Goal: Task Accomplishment & Management: Manage account settings

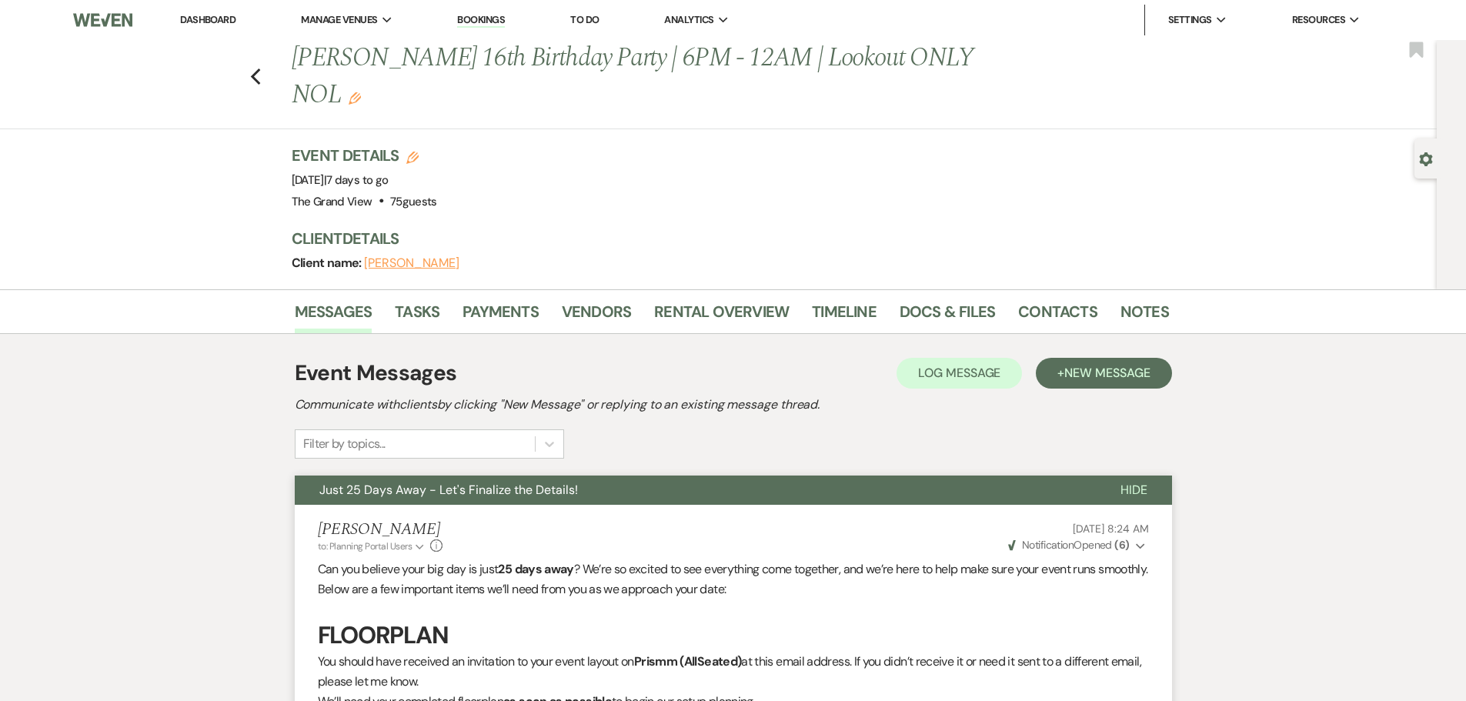
click at [197, 22] on link "Dashboard" at bounding box center [207, 19] width 55 height 13
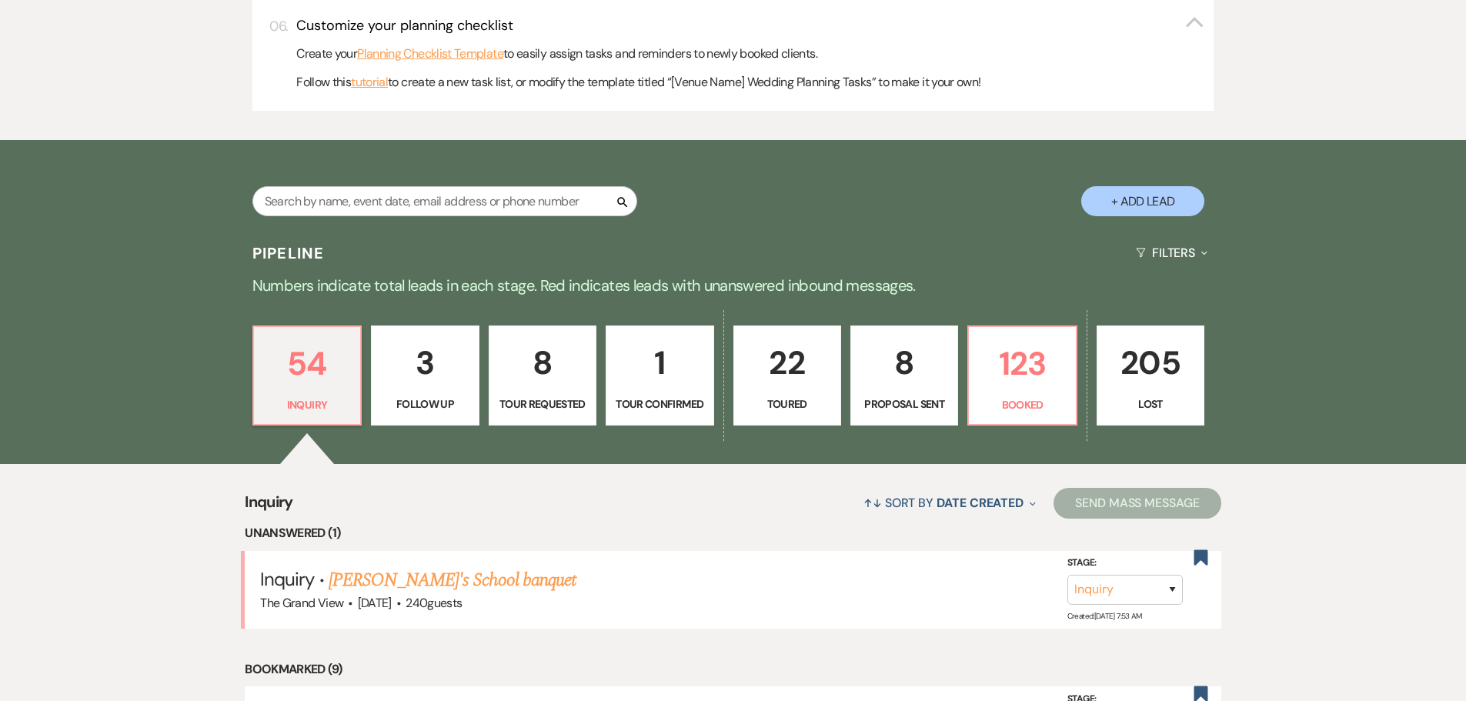
scroll to position [1000, 0]
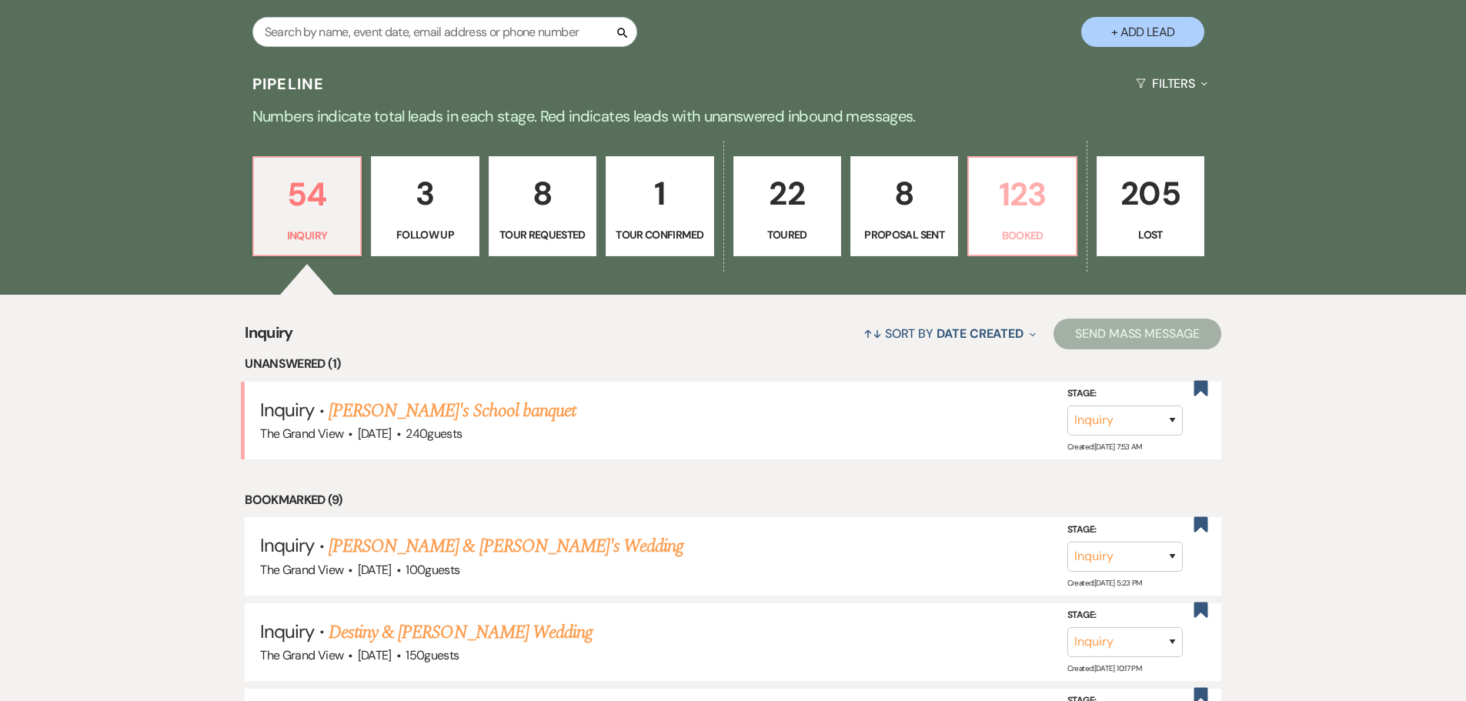
click at [1048, 192] on p "123" at bounding box center [1022, 194] width 88 height 52
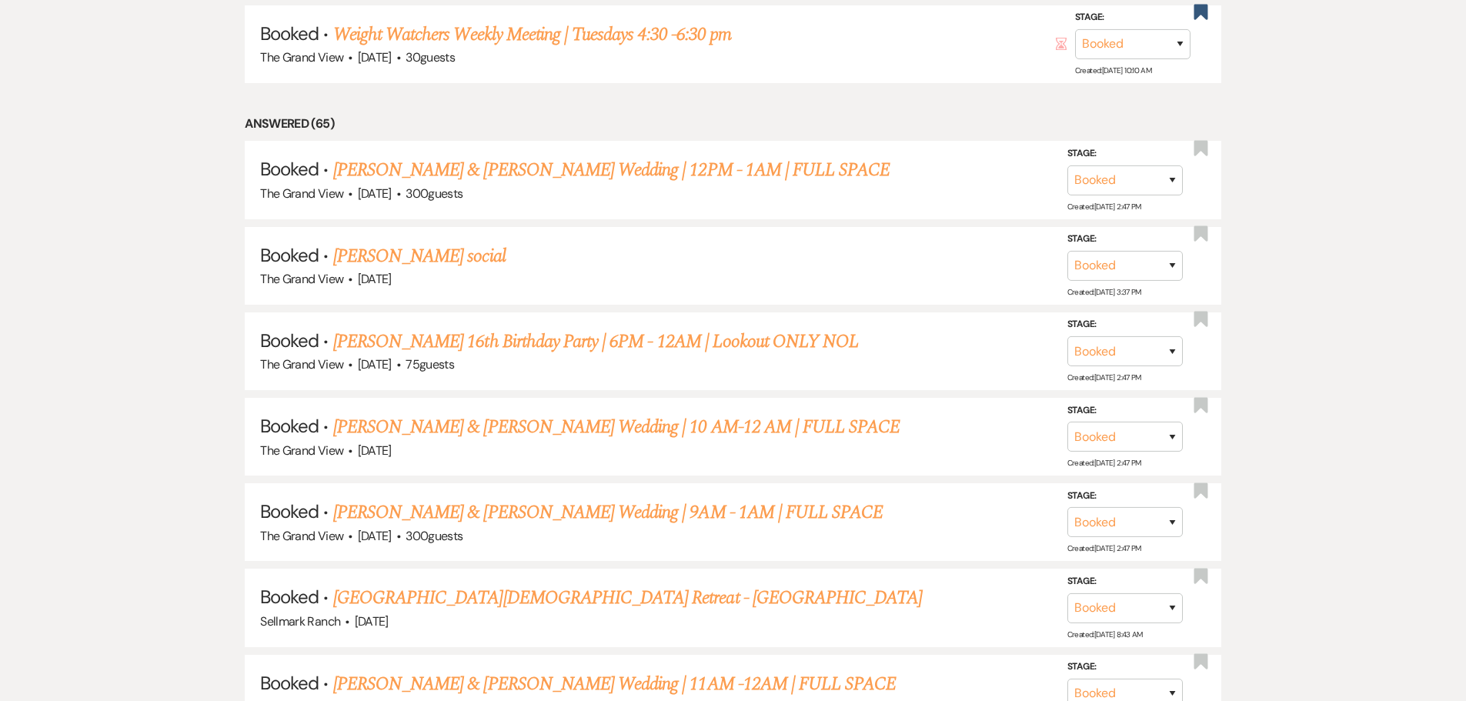
scroll to position [1693, 0]
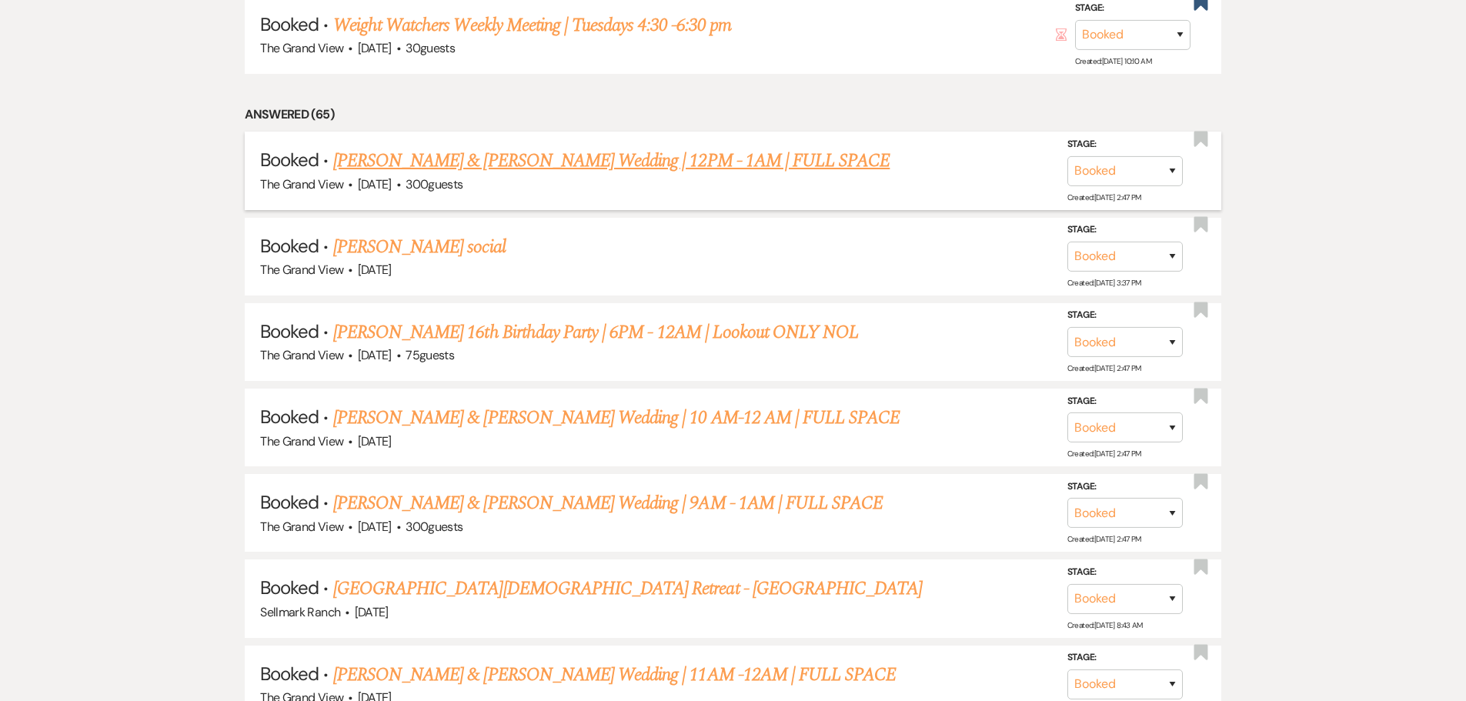
click at [546, 154] on link "Garza & Lazaro's Wedding | 12PM - 1AM | FULL SPACE" at bounding box center [611, 161] width 557 height 28
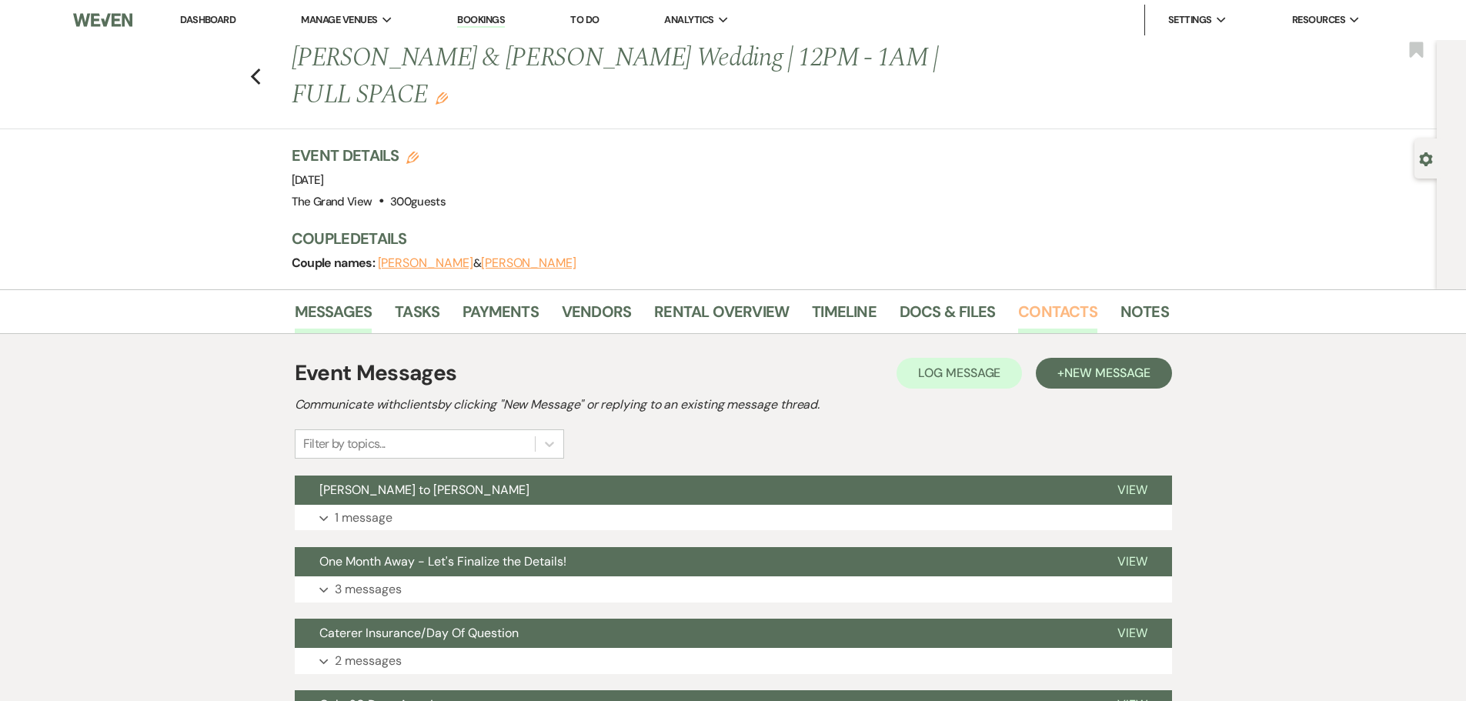
click at [1070, 299] on link "Contacts" at bounding box center [1057, 316] width 79 height 34
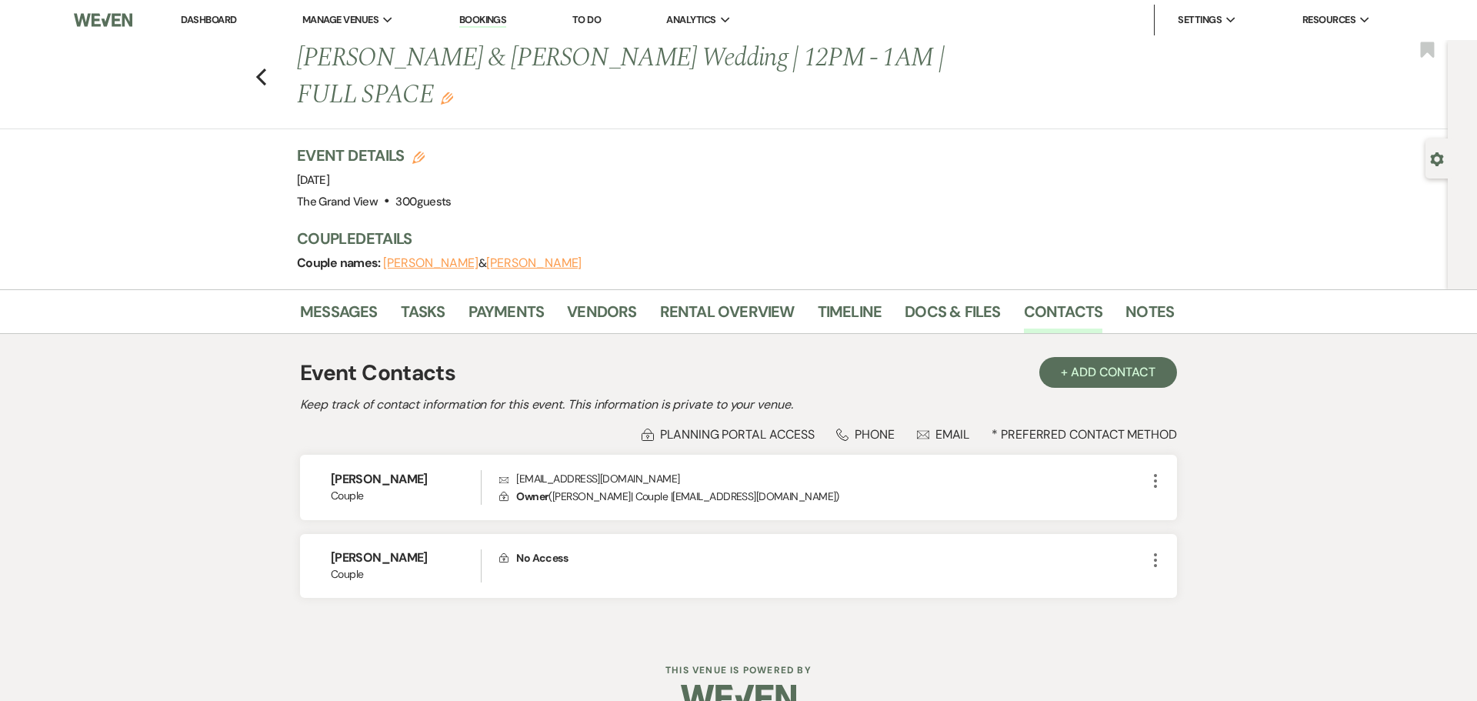
drag, startPoint x: 434, startPoint y: 448, endPoint x: 293, endPoint y: 435, distance: 141.4
click at [293, 435] on div "Messages Tasks Payments Vendors Rental Overview Timeline Docs & Files Contacts …" at bounding box center [738, 461] width 1477 height 345
copy h6 "Marisabel Garza"
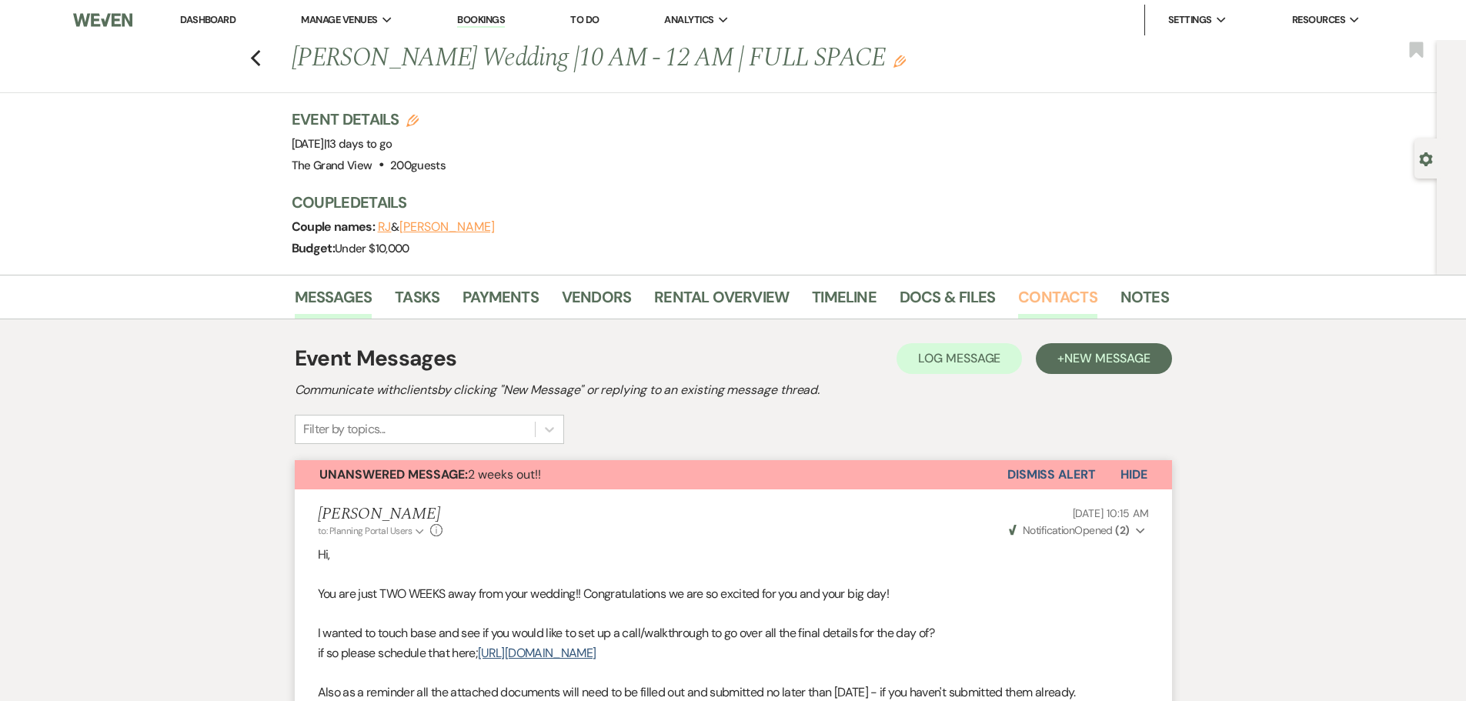
click at [1045, 299] on link "Contacts" at bounding box center [1057, 302] width 79 height 34
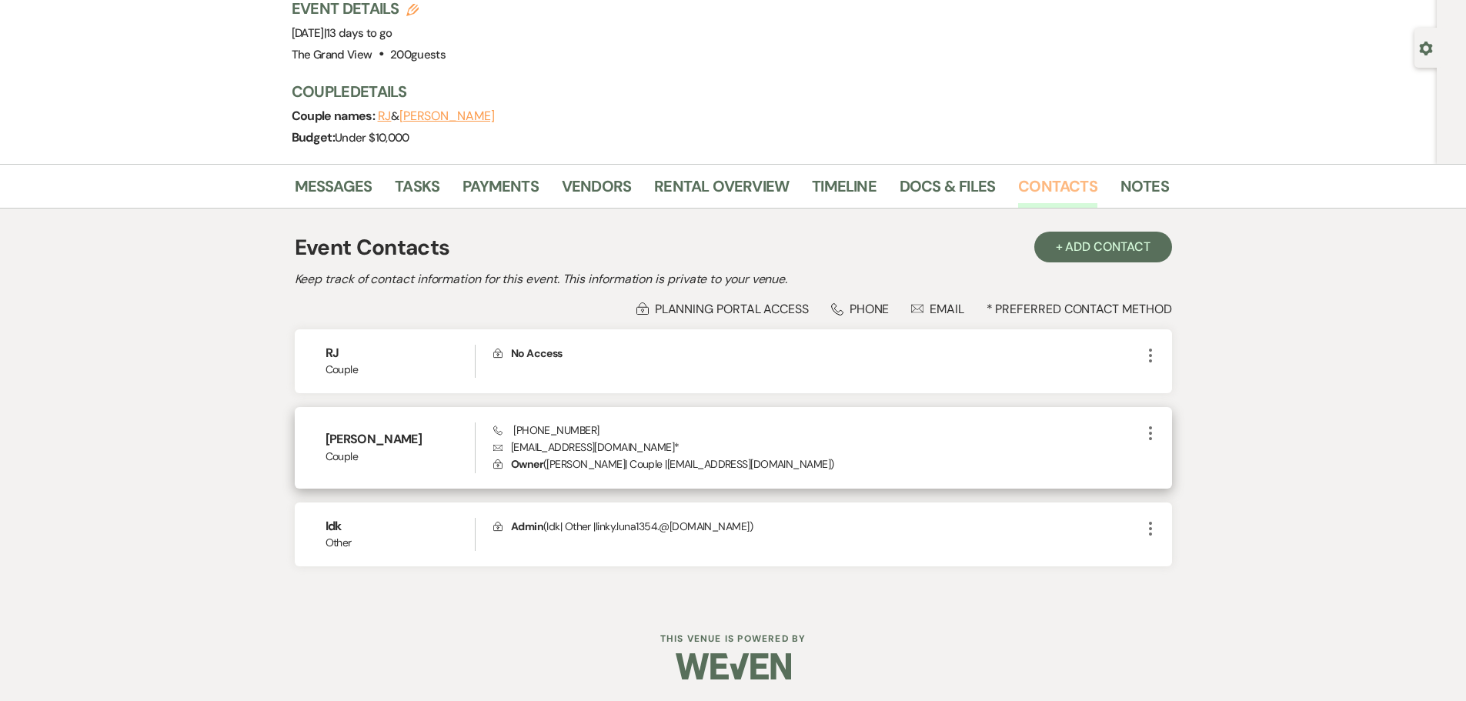
scroll to position [112, 0]
drag, startPoint x: 602, startPoint y: 427, endPoint x: 523, endPoint y: 434, distance: 78.8
click at [523, 434] on div "Phone +1 (469) 702-1157 Envelope linky.luna1354@gmail.com * Lock Owner ( Abigai…" at bounding box center [816, 446] width 647 height 51
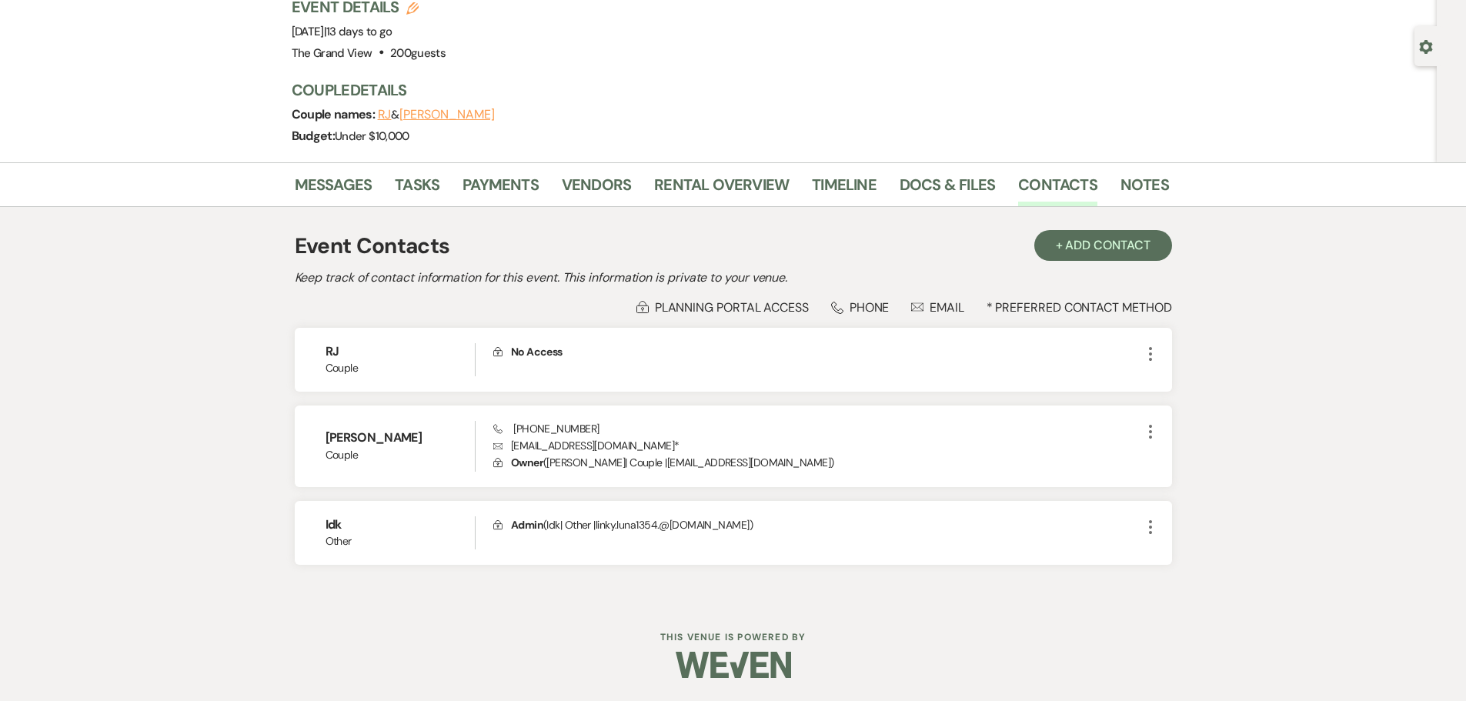
copy span "(469) 702-1157"
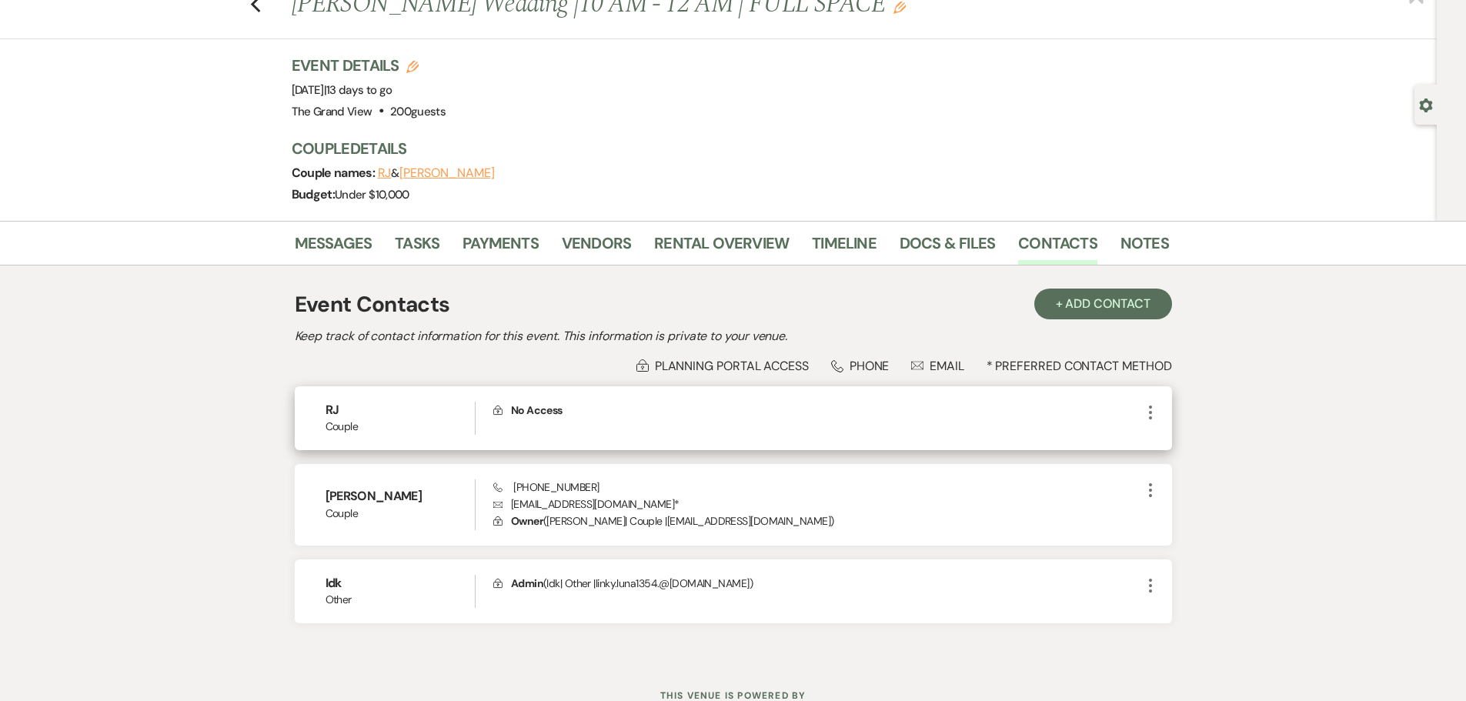
scroll to position [0, 0]
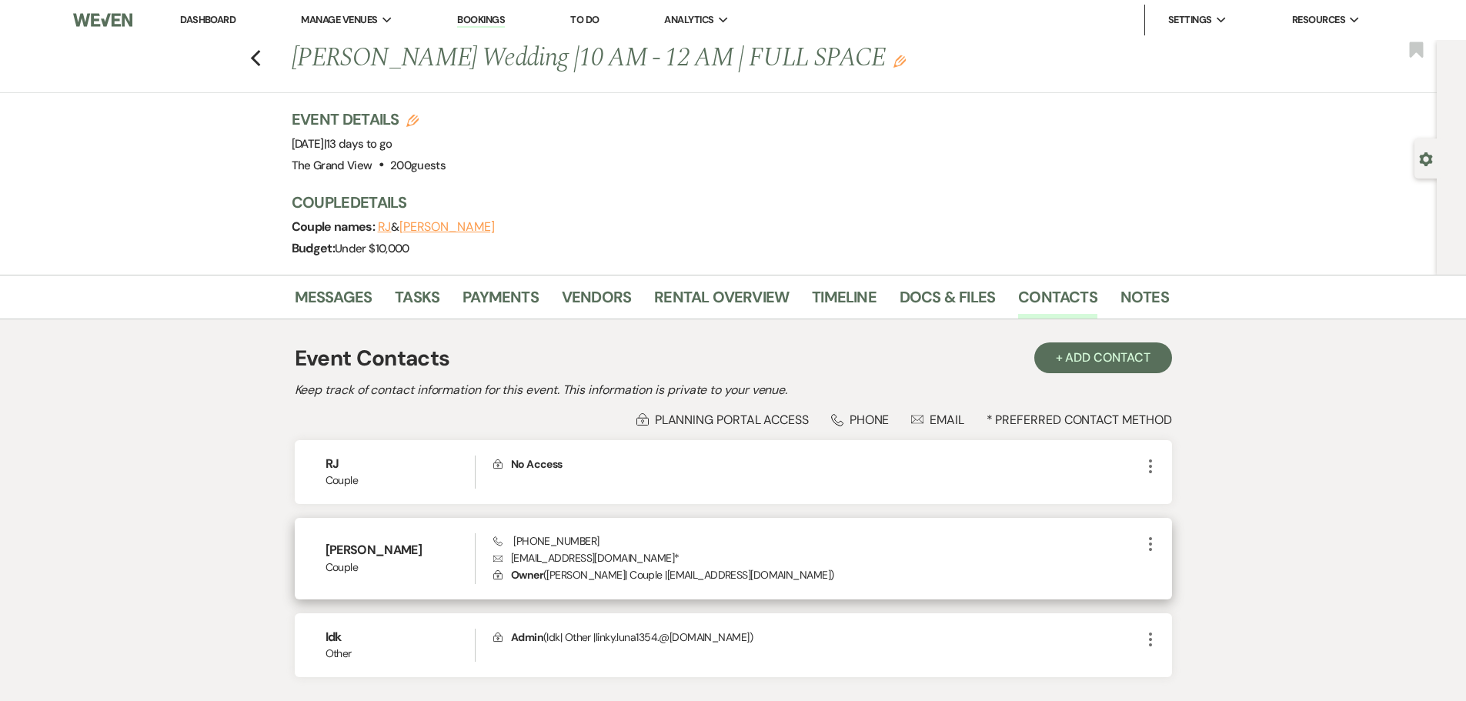
click at [392, 545] on h6 "Abigail Nava" at bounding box center [400, 550] width 150 height 17
drag, startPoint x: 395, startPoint y: 550, endPoint x: 317, endPoint y: 549, distance: 78.5
click at [317, 549] on div "Abigail Nava Couple Phone +1 (469) 702-1157 Envelope linky.luna1354@gmail.com *…" at bounding box center [733, 559] width 877 height 82
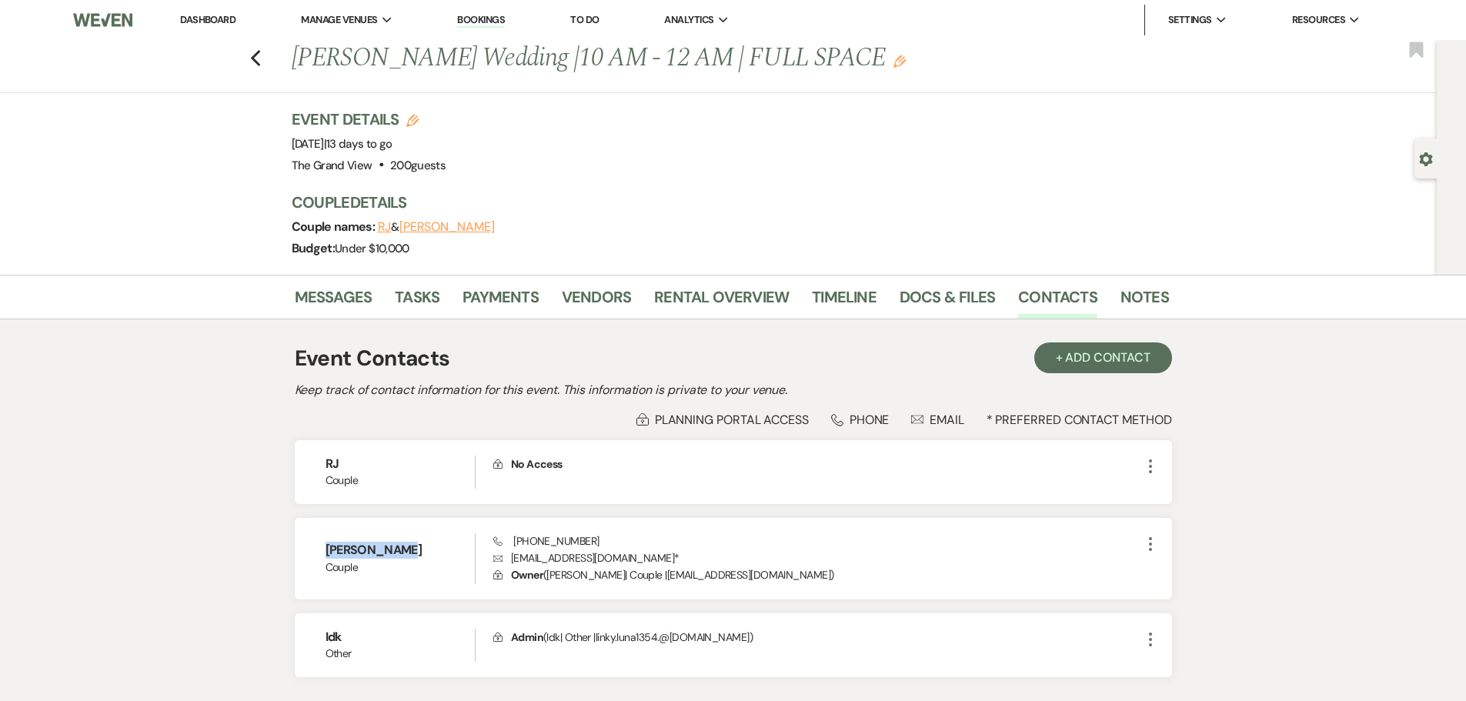
copy h6 "Abigail Nava"
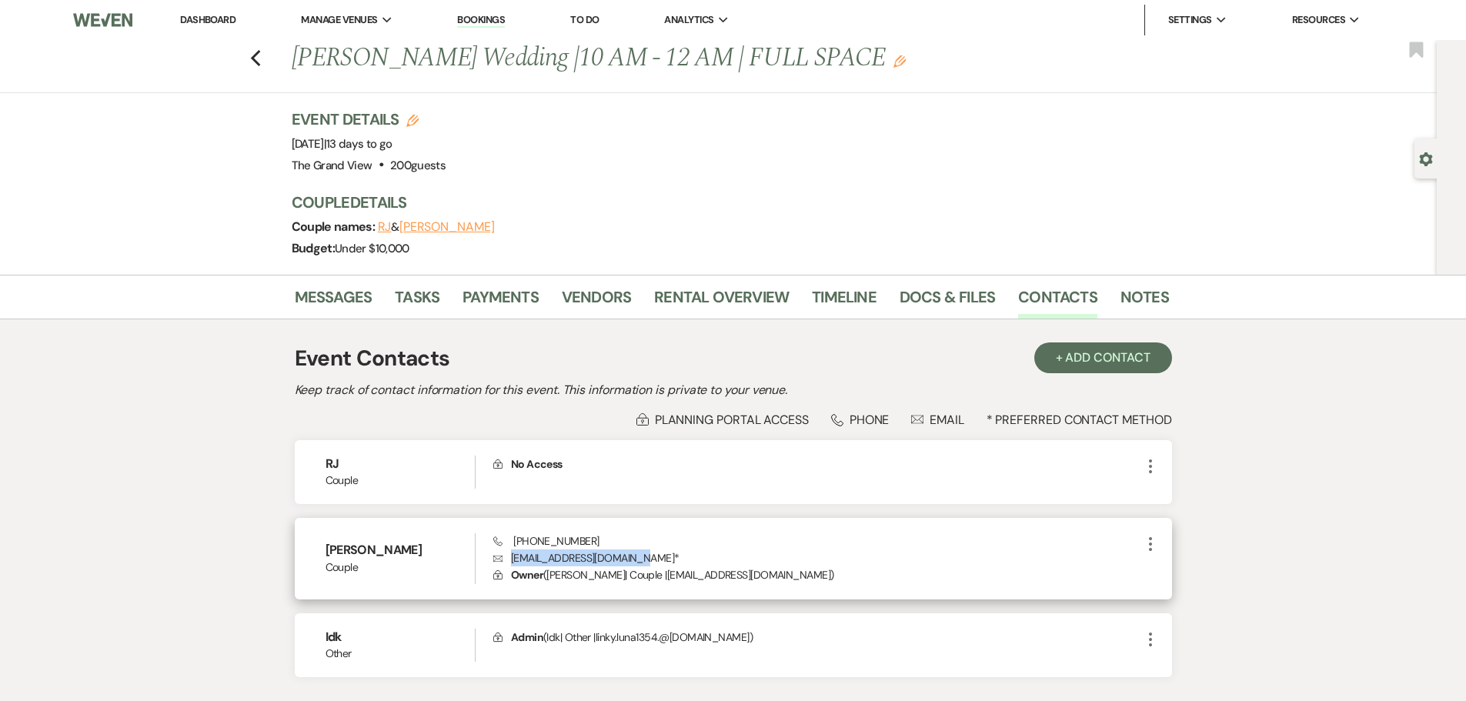
drag, startPoint x: 627, startPoint y: 559, endPoint x: 502, endPoint y: 558, distance: 124.6
click at [502, 558] on p "Envelope linky.luna1354@gmail.com *" at bounding box center [816, 557] width 647 height 17
copy p "linky.luna1354@gmail.com"
click at [337, 302] on link "Messages" at bounding box center [334, 302] width 78 height 34
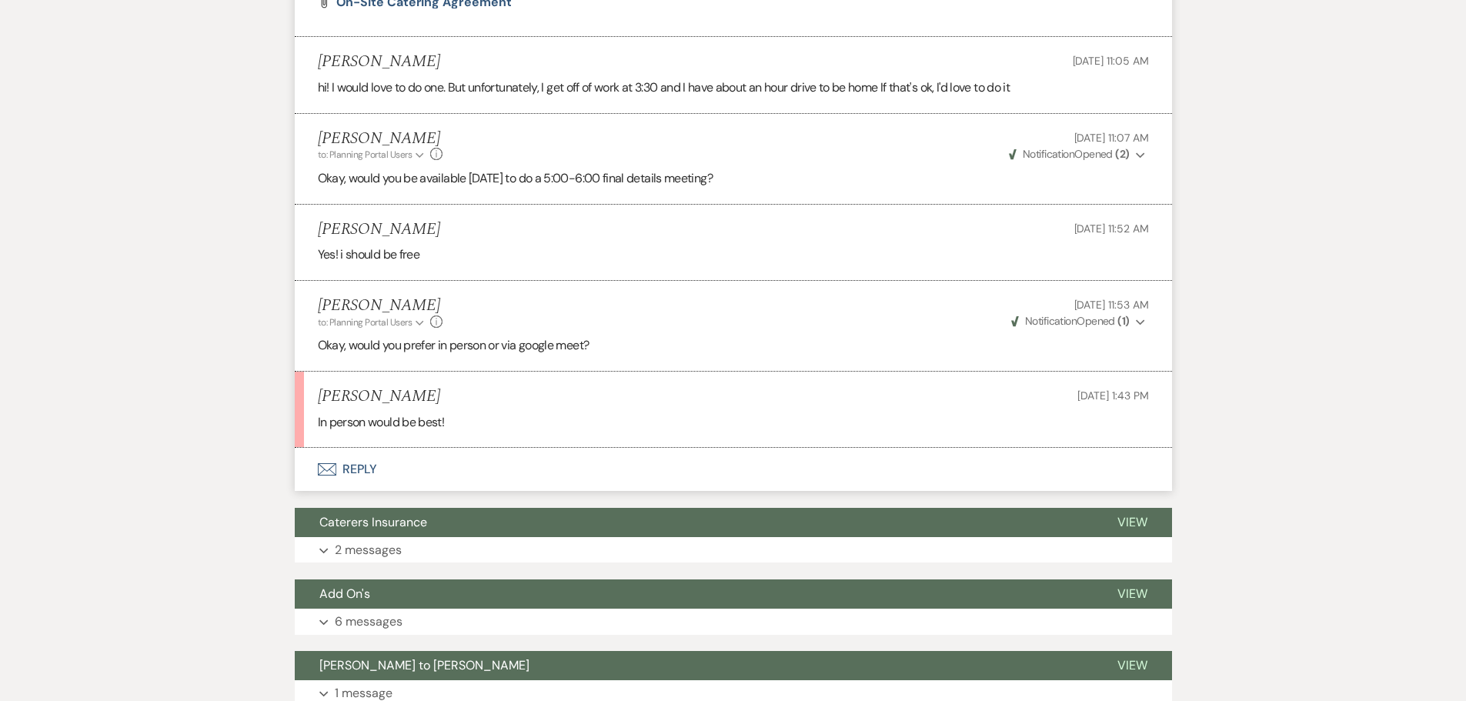
scroll to position [948, 0]
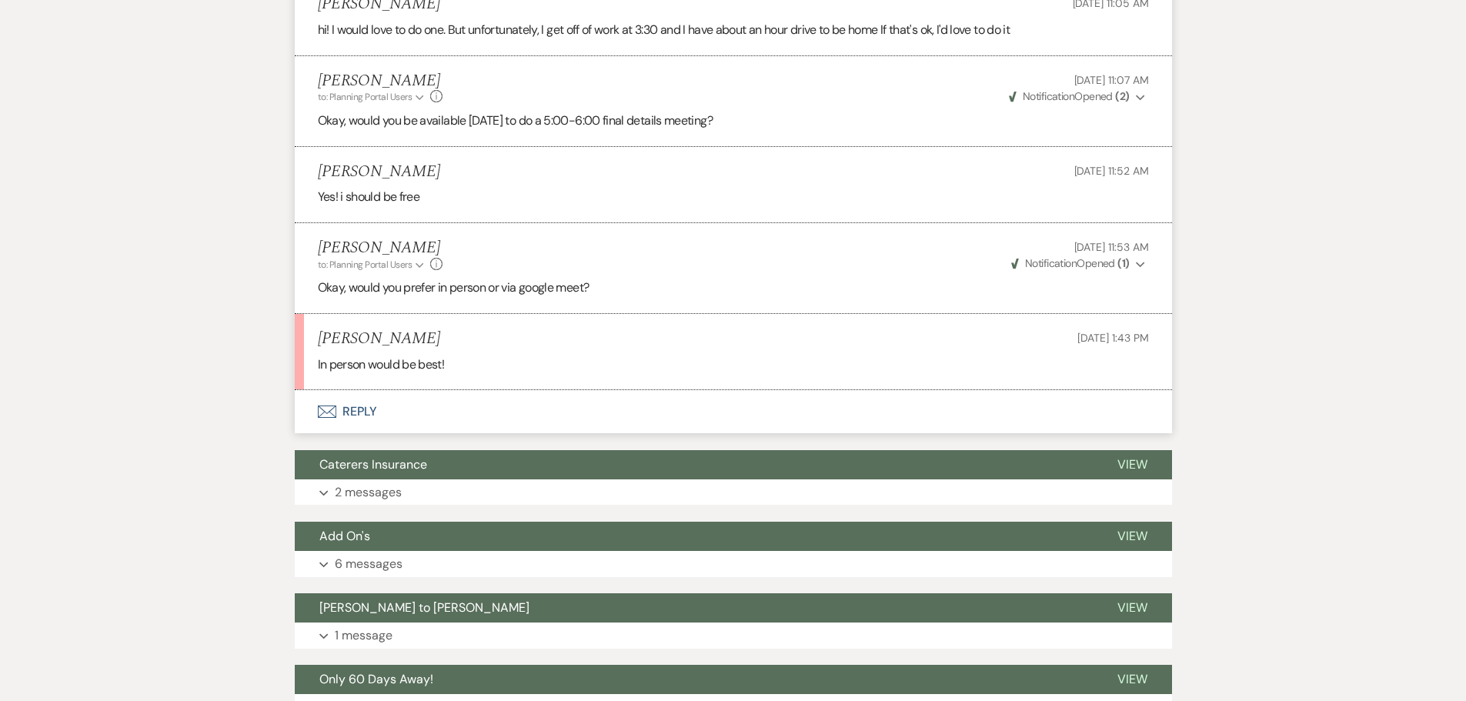
click at [362, 409] on button "Envelope Reply" at bounding box center [733, 411] width 877 height 43
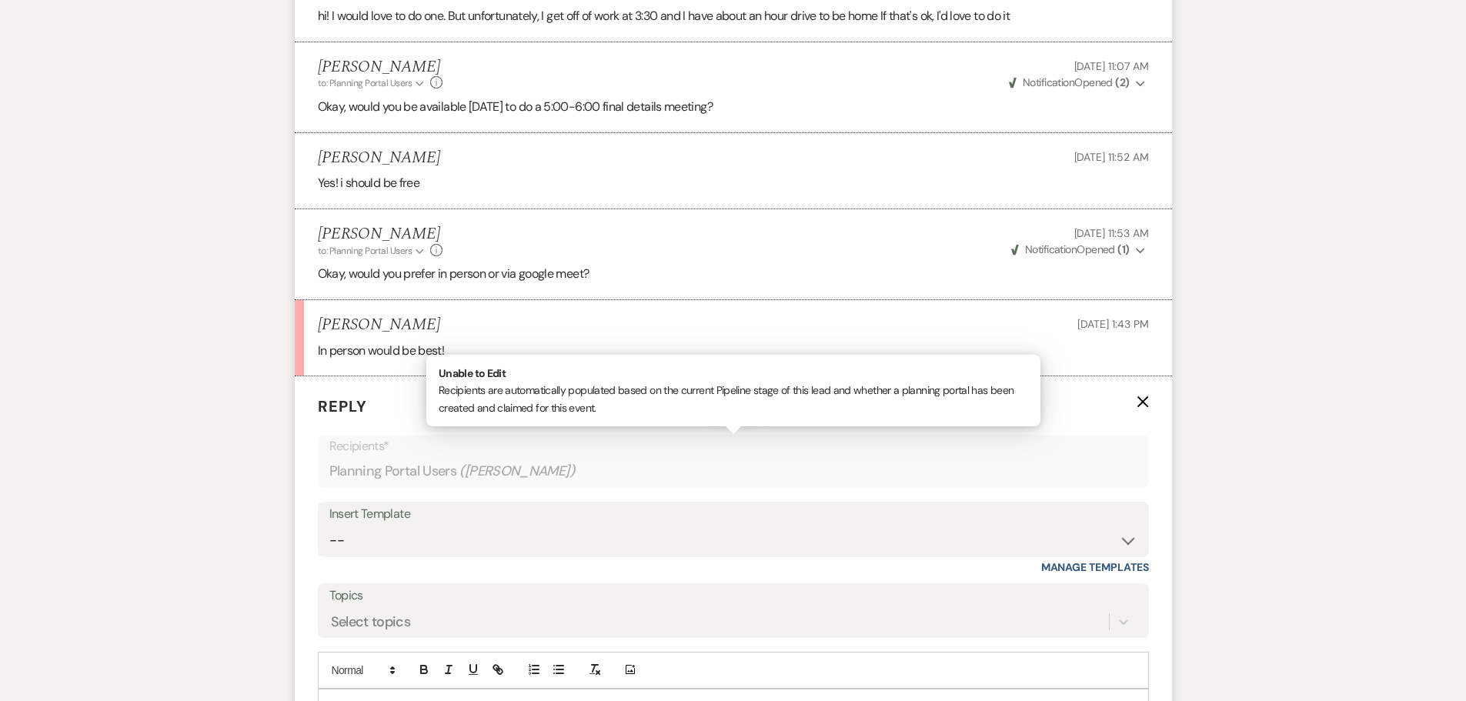
scroll to position [1333, 0]
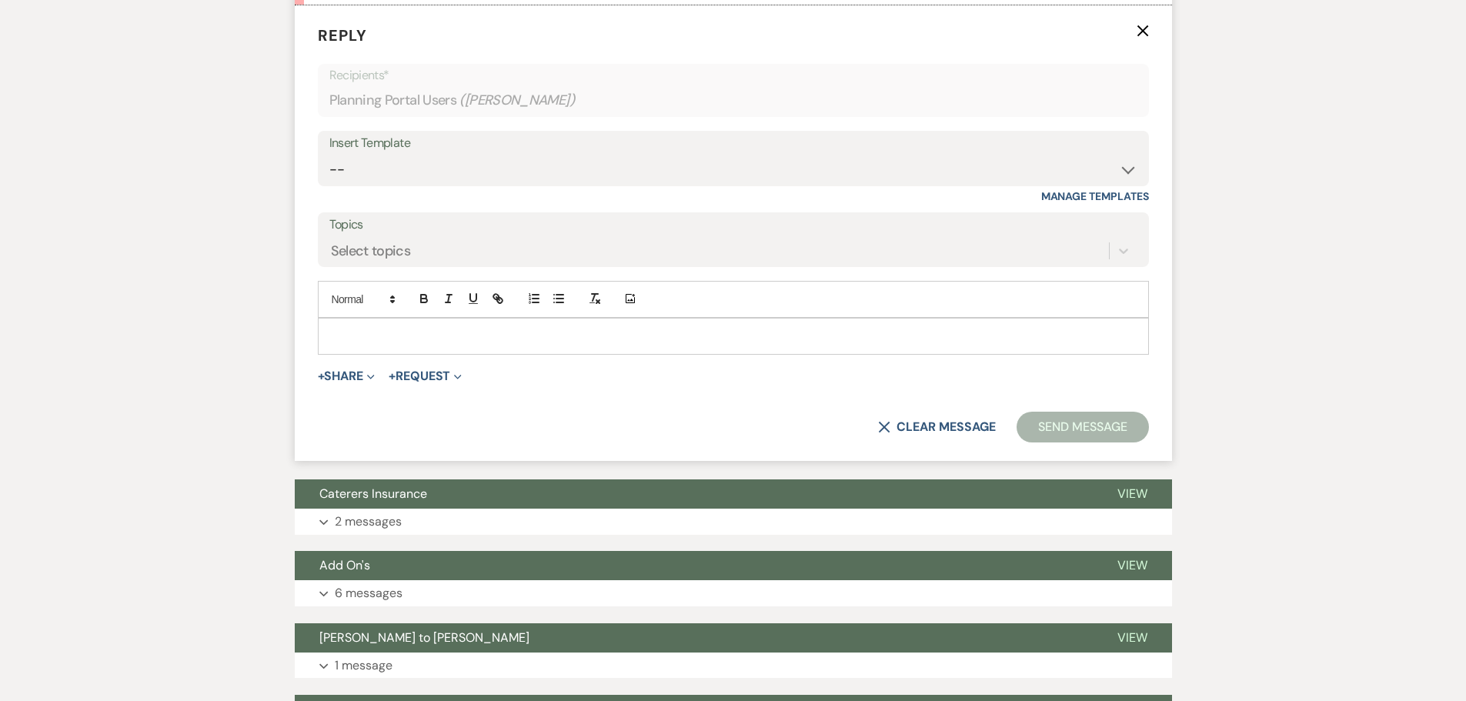
click at [460, 339] on p at bounding box center [733, 336] width 806 height 17
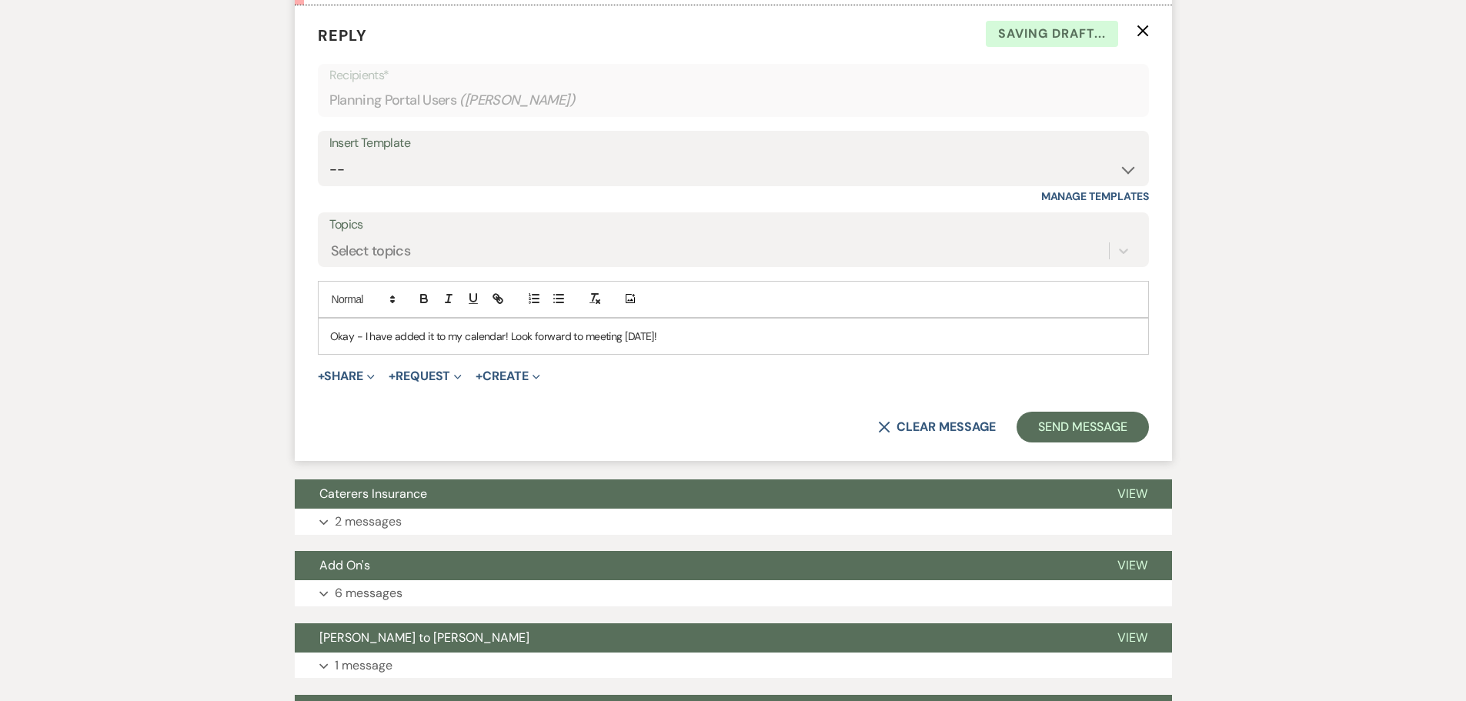
click at [649, 342] on p "Okay - I have added it to my calendar! Look forward to meeting on tuesday!" at bounding box center [733, 336] width 806 height 17
click at [1101, 425] on button "Send Message" at bounding box center [1082, 427] width 132 height 31
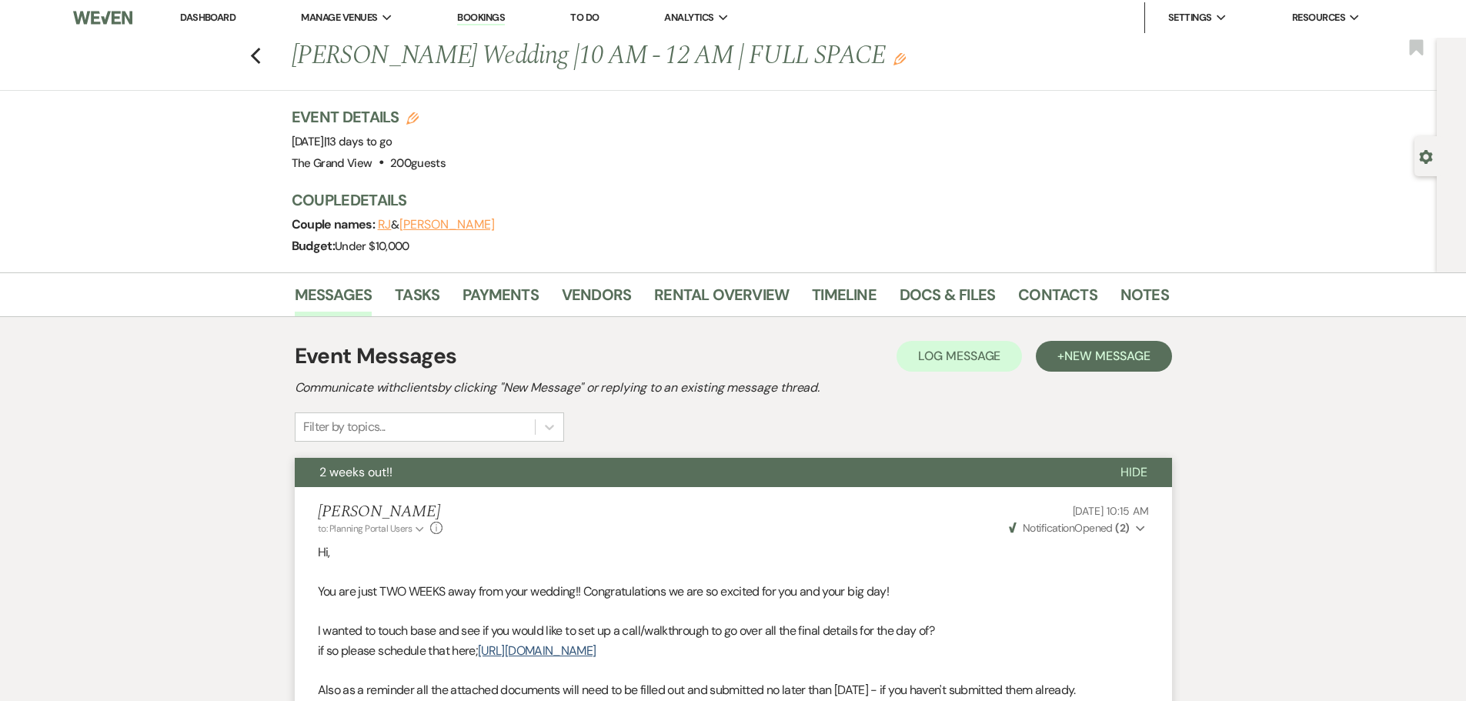
scroll to position [0, 0]
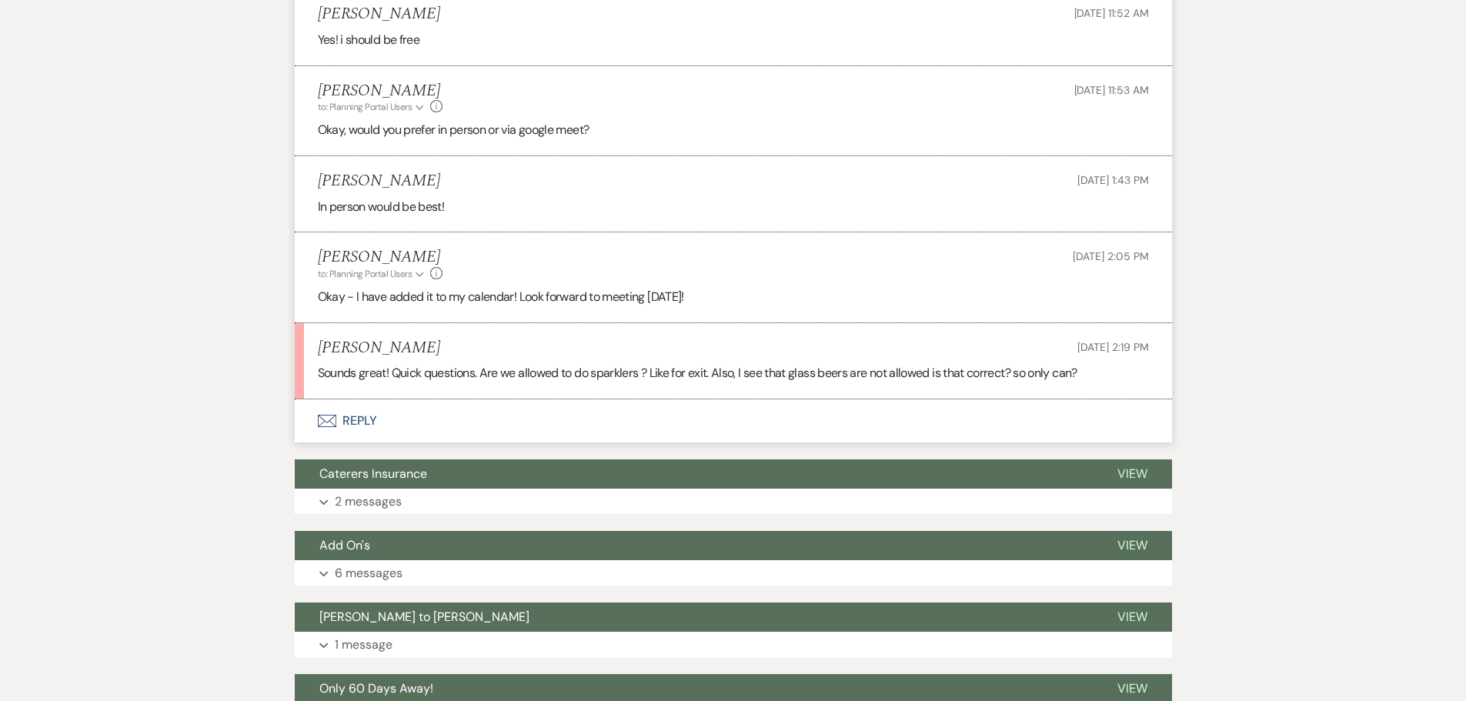
click at [358, 427] on button "Envelope Reply" at bounding box center [733, 420] width 877 height 43
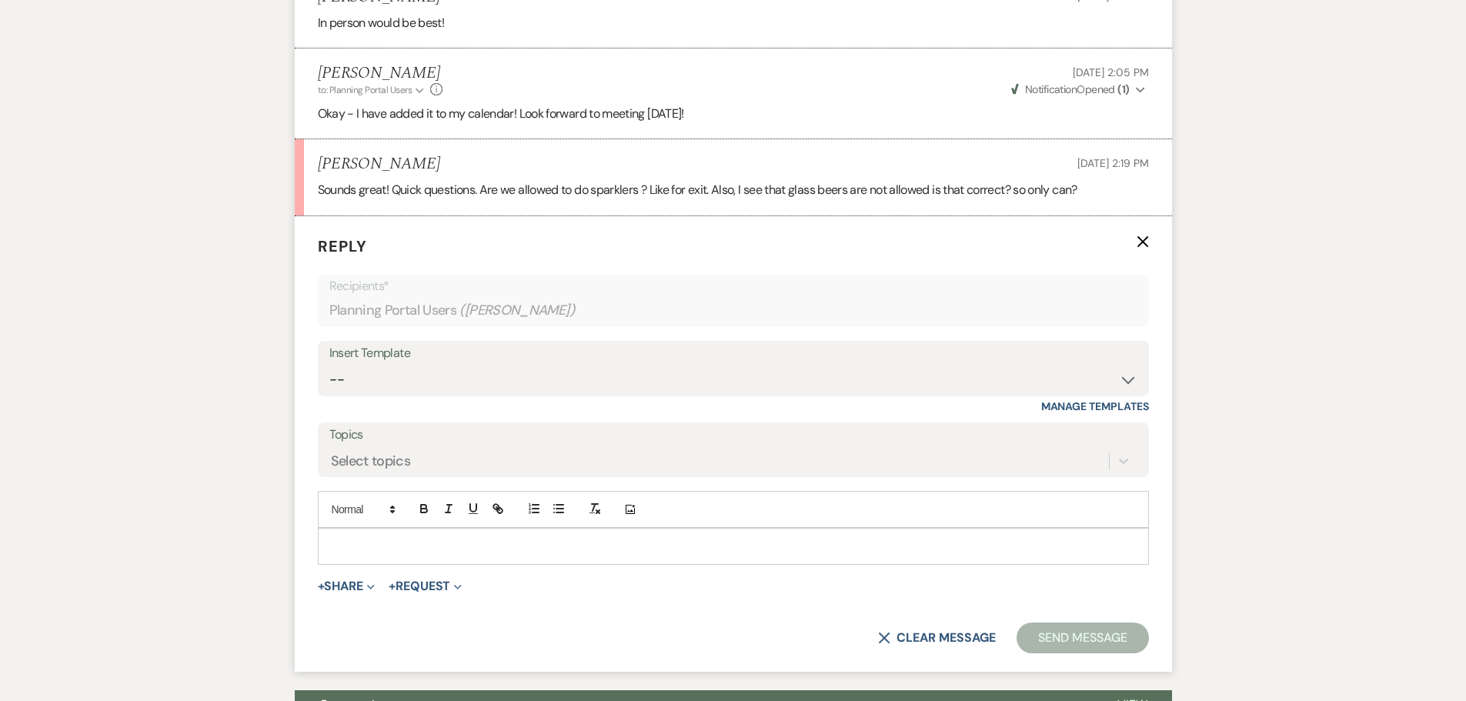
scroll to position [1413, 0]
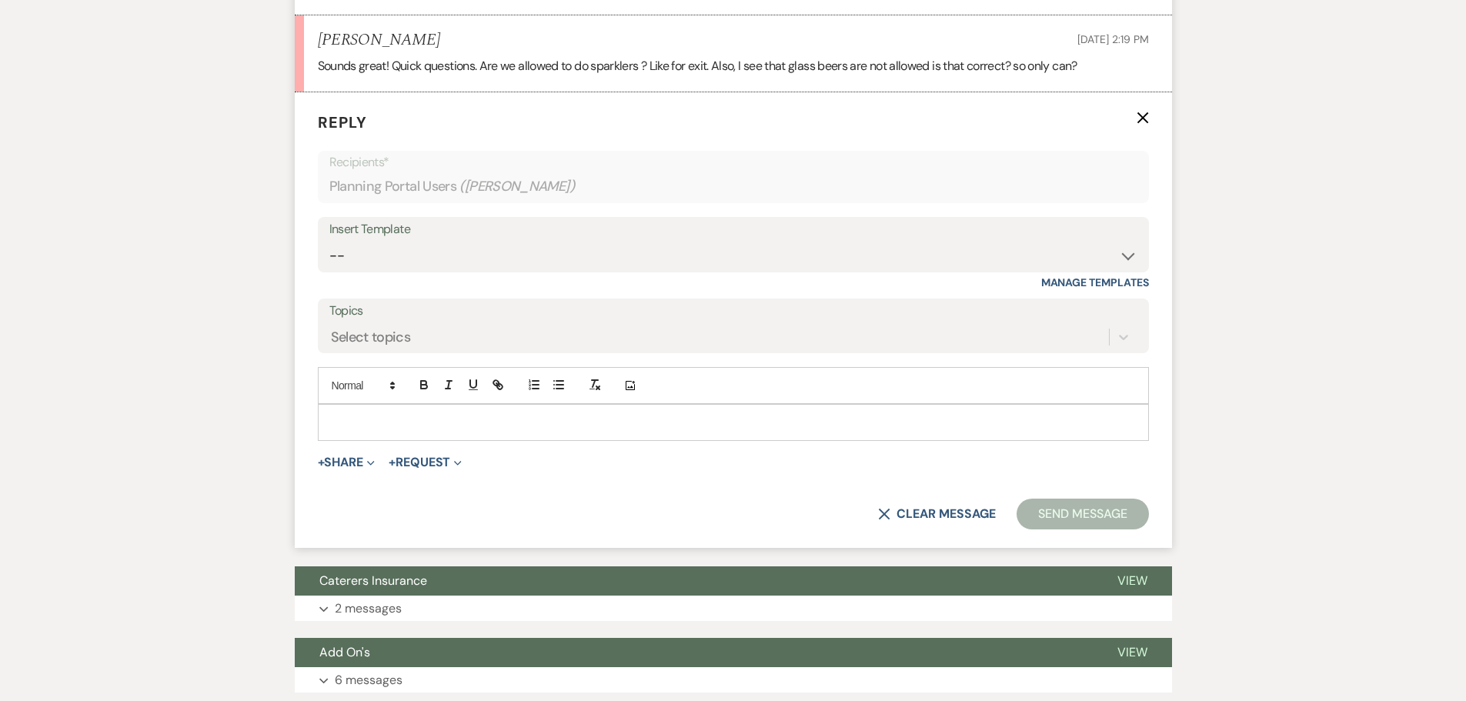
click at [412, 425] on p at bounding box center [733, 422] width 806 height 17
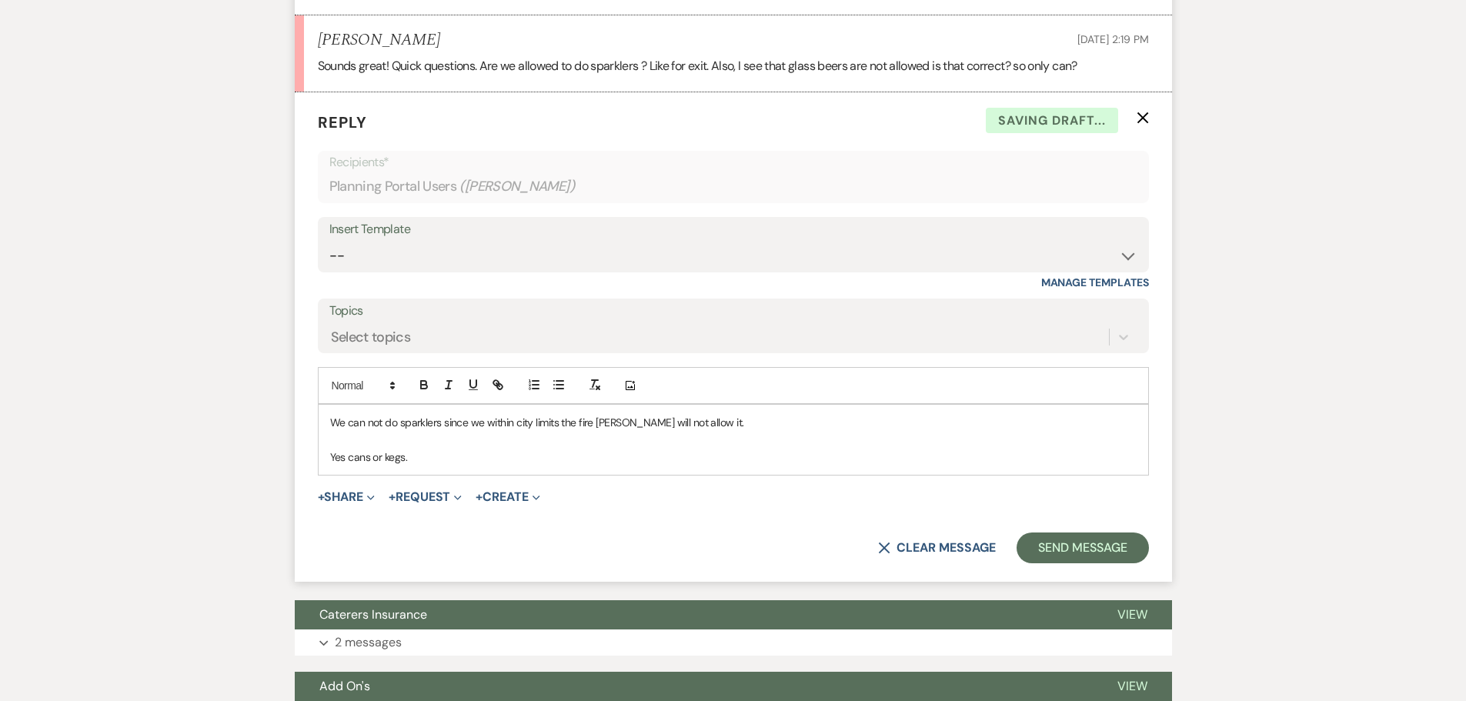
click at [615, 426] on p "We can not do sparklers since we within city limits the fire marshall will not …" at bounding box center [733, 422] width 806 height 17
click at [402, 459] on p "Yes cans or kegs." at bounding box center [733, 457] width 806 height 17
click at [1130, 542] on button "Send Message" at bounding box center [1082, 547] width 132 height 31
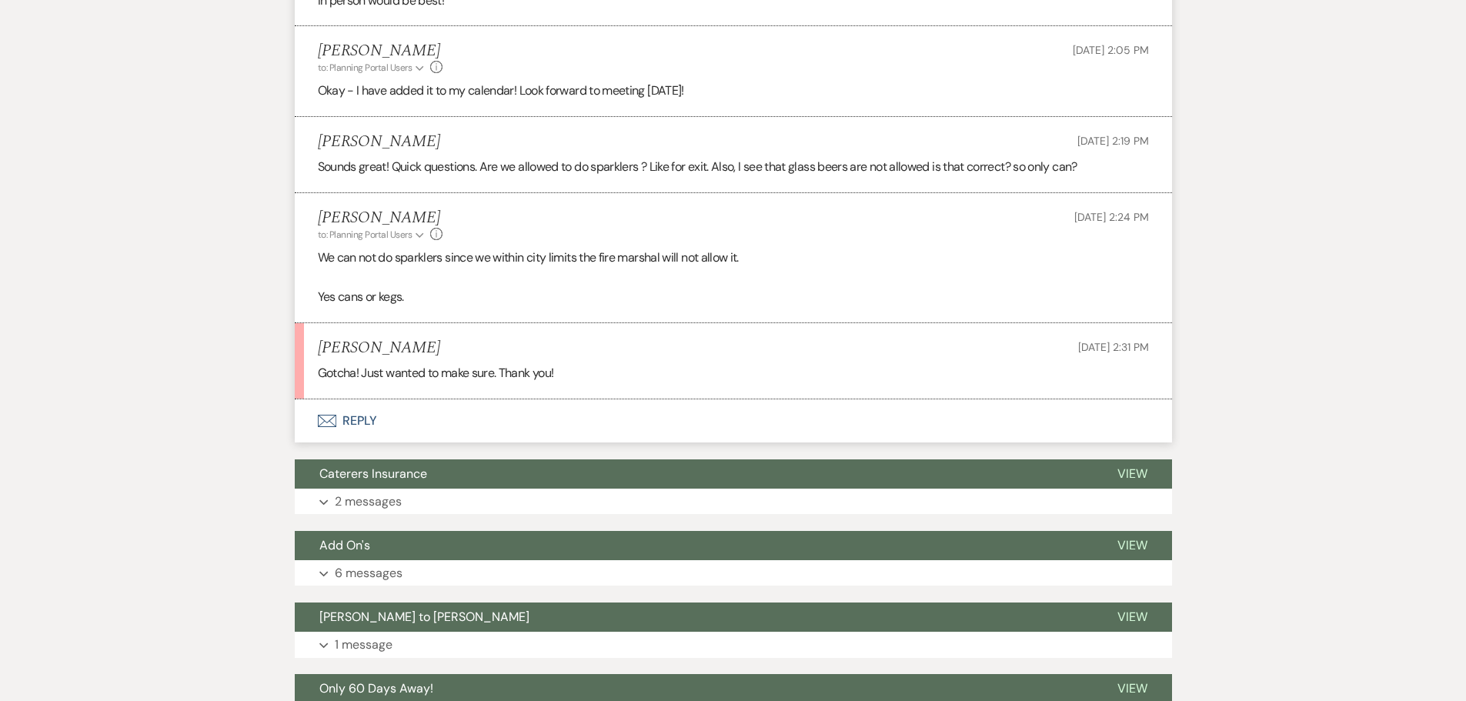
click at [346, 416] on button "Envelope Reply" at bounding box center [733, 420] width 877 height 43
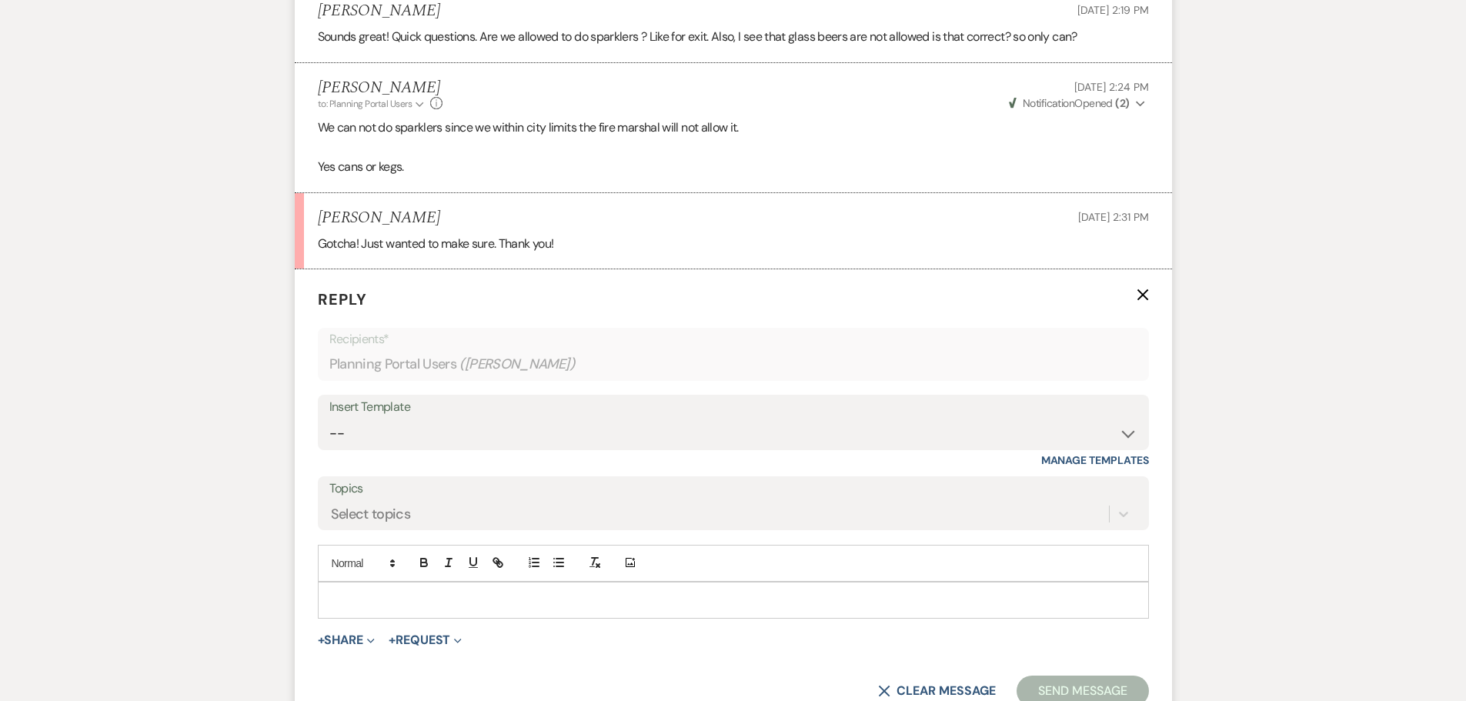
scroll to position [1466, 0]
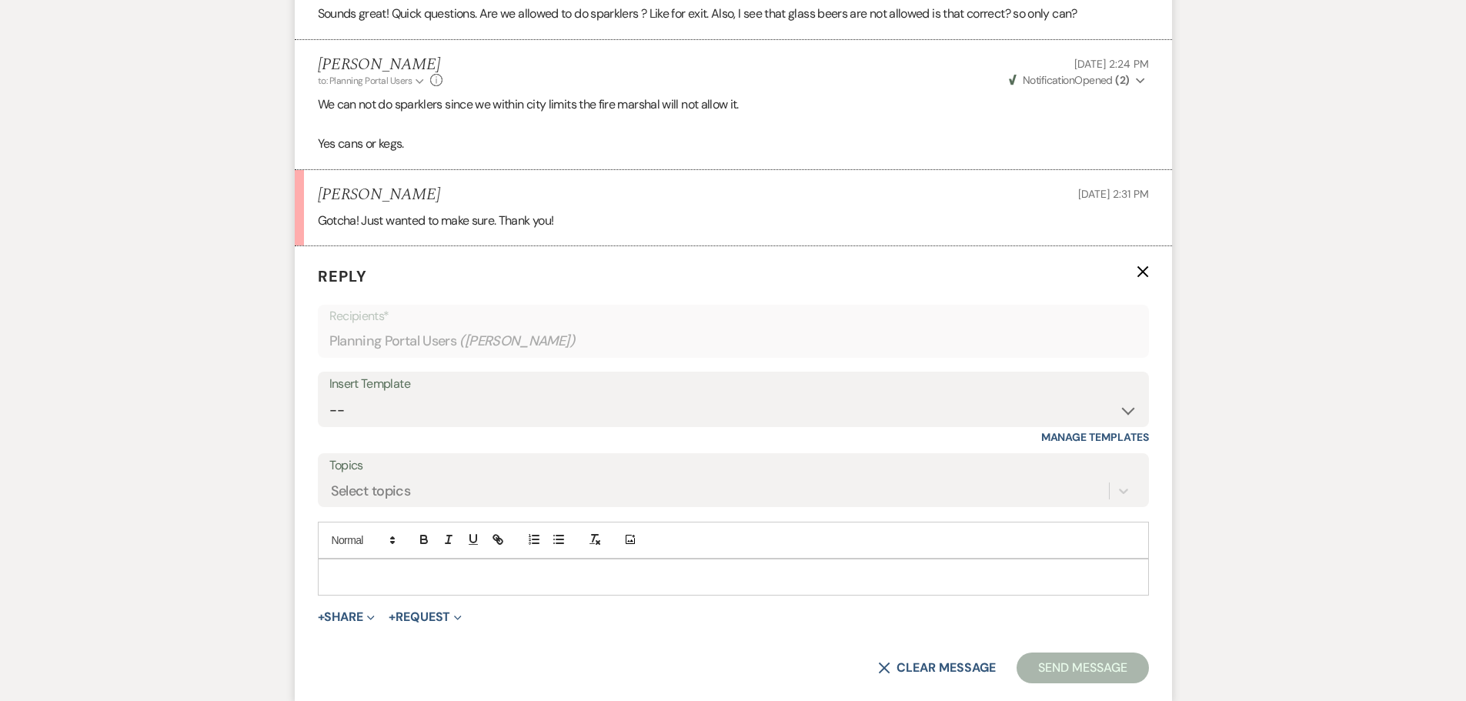
click at [395, 576] on p at bounding box center [733, 577] width 806 height 17
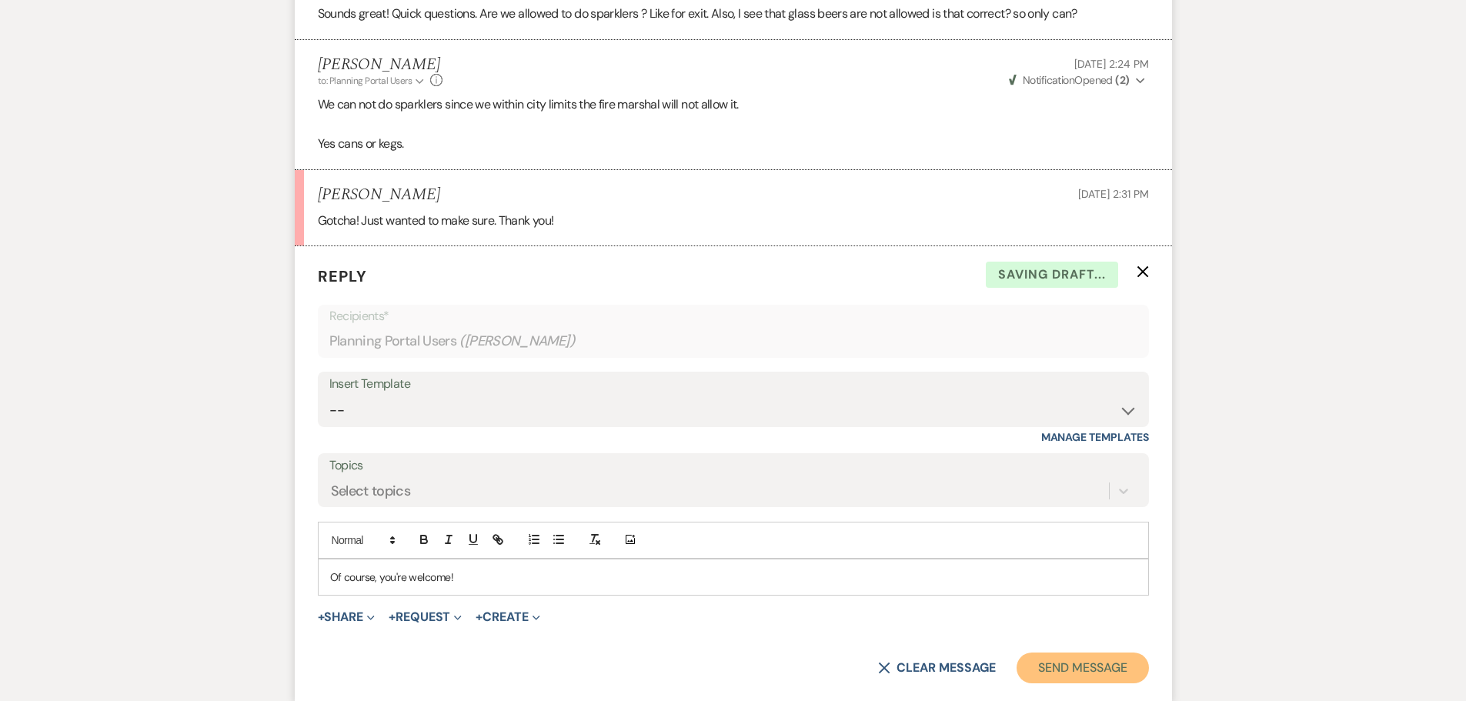
click at [1099, 665] on button "Send Message" at bounding box center [1082, 667] width 132 height 31
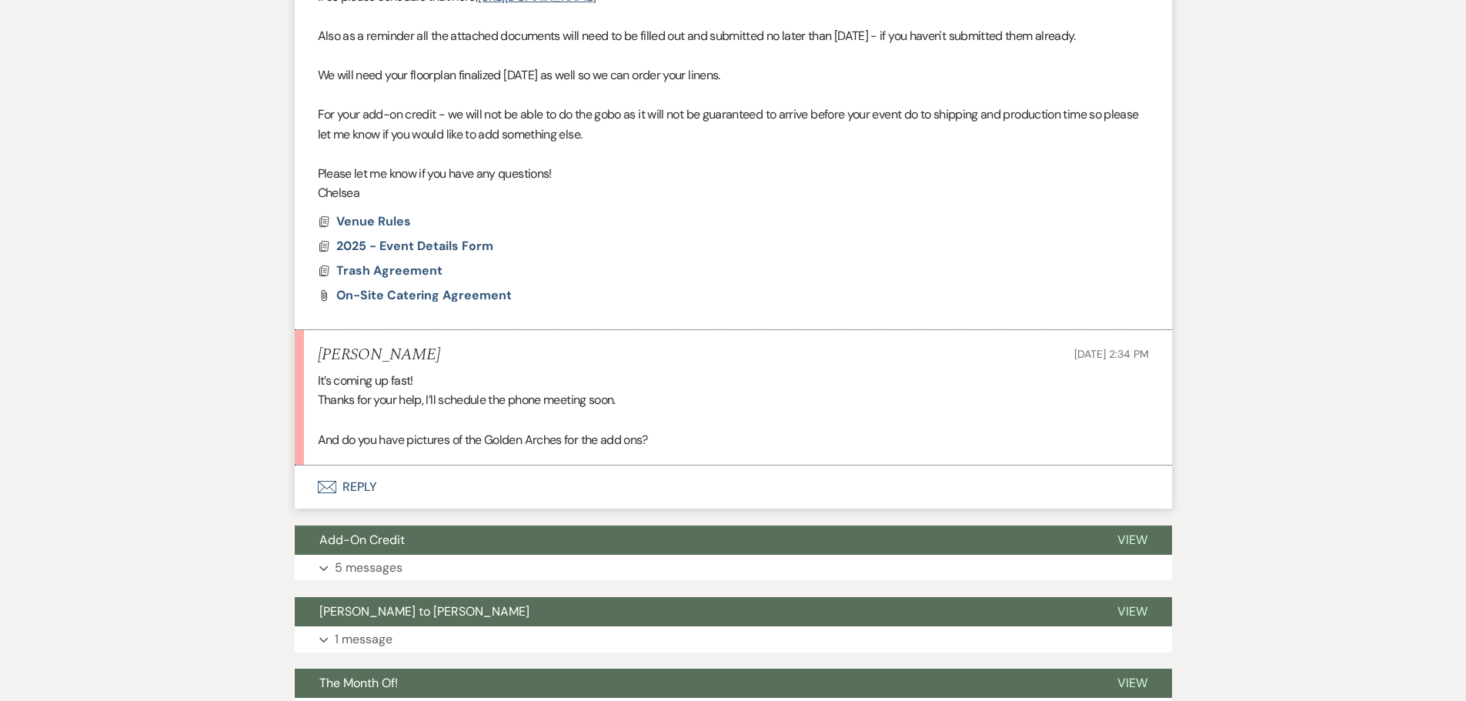
scroll to position [696, 0]
click at [426, 554] on button "Expand 5 messages" at bounding box center [733, 567] width 877 height 26
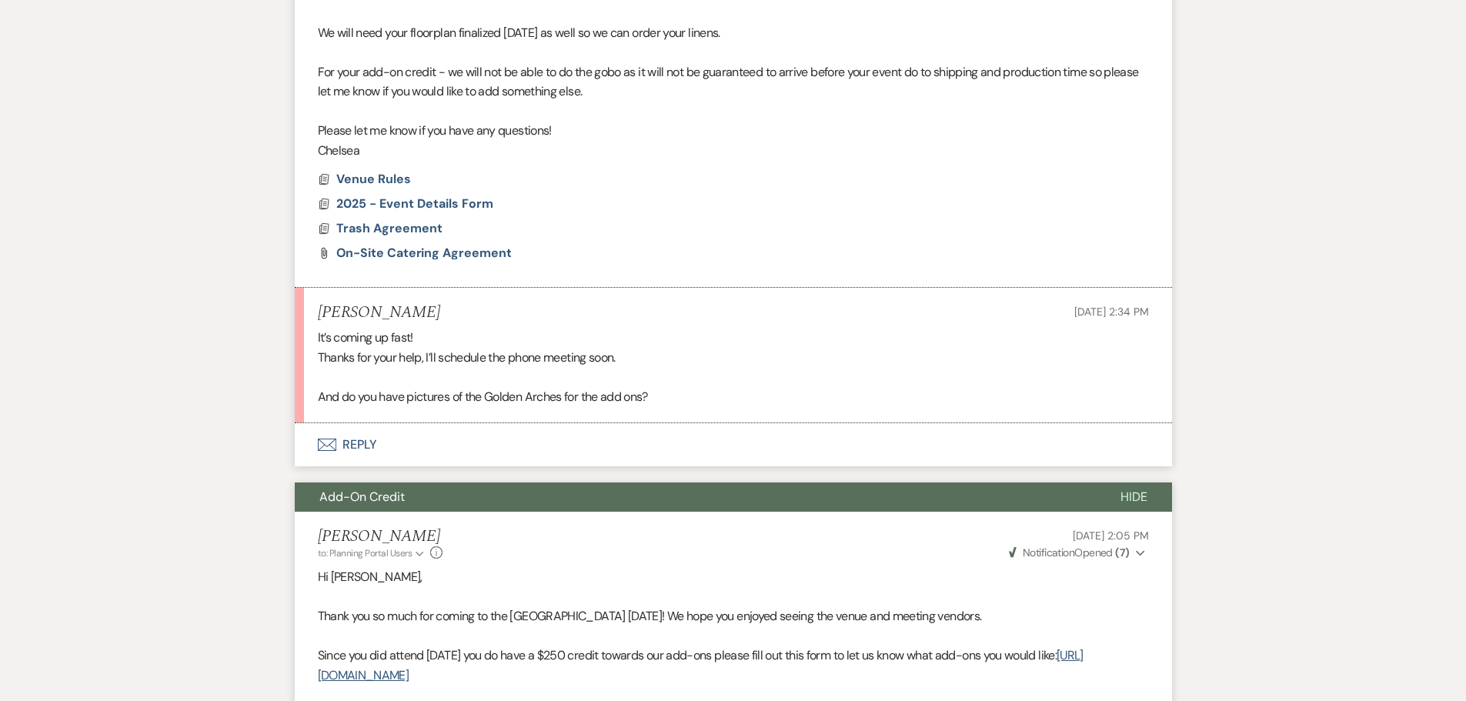
scroll to position [543, 0]
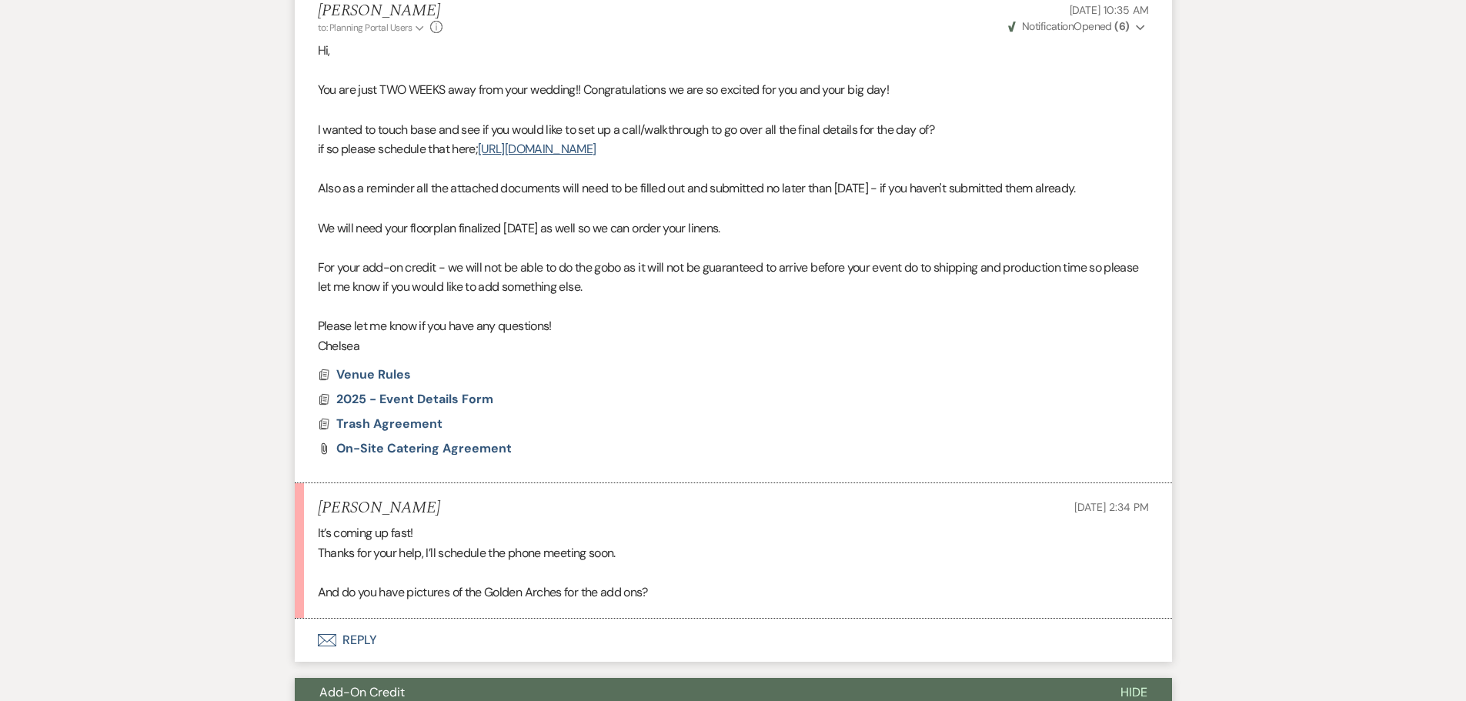
click at [355, 619] on button "Envelope Reply" at bounding box center [733, 640] width 877 height 43
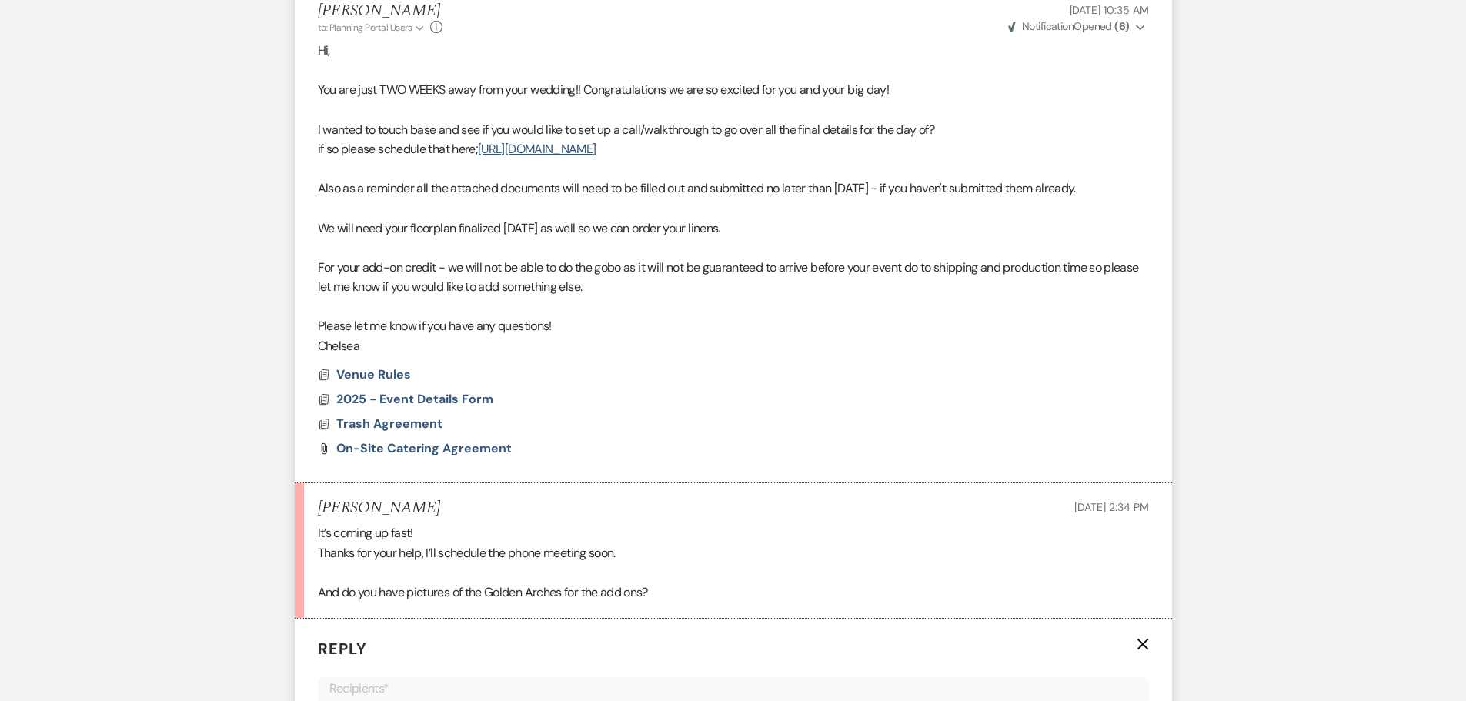
scroll to position [851, 0]
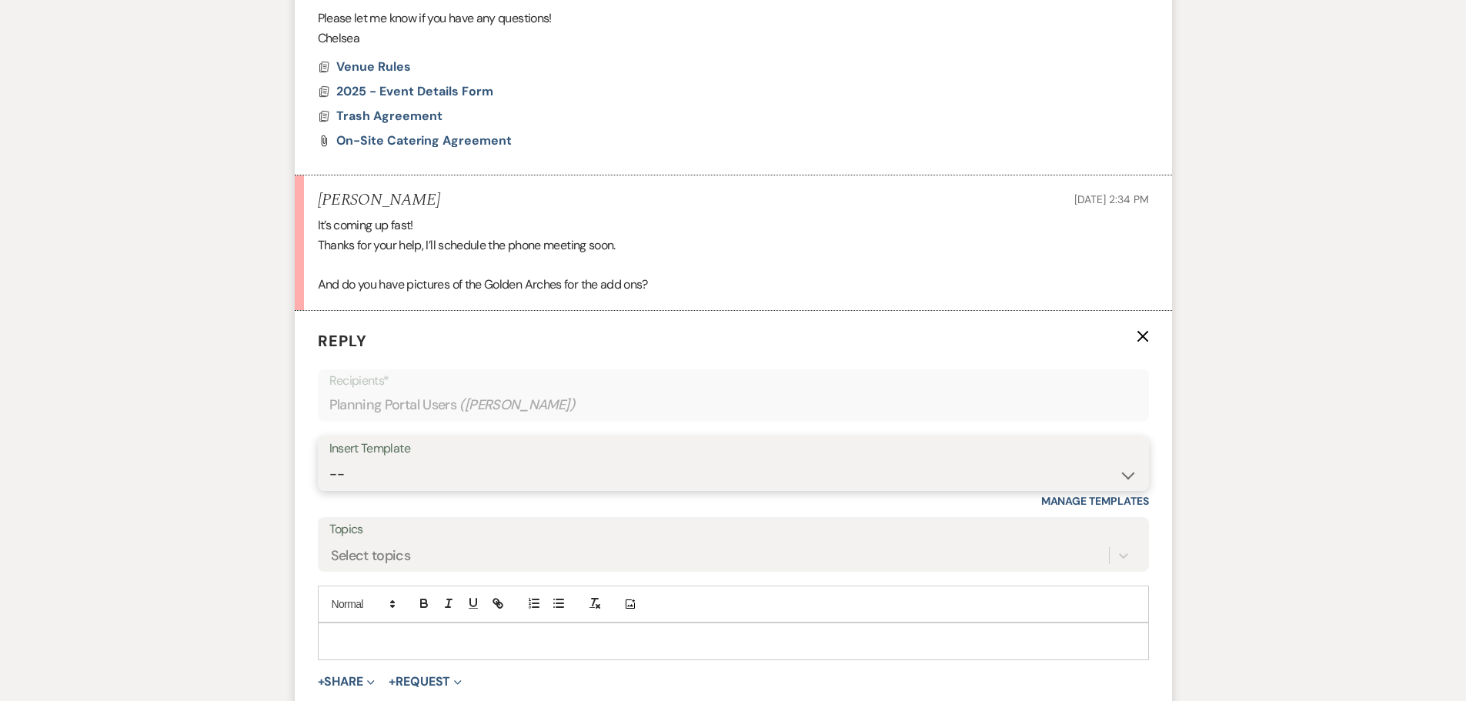
click at [473, 459] on select "-- Weven Planning Portal Introduction (Booked Events) Initial Inquiry Response …" at bounding box center [733, 474] width 808 height 30
click at [420, 632] on p at bounding box center [733, 640] width 806 height 17
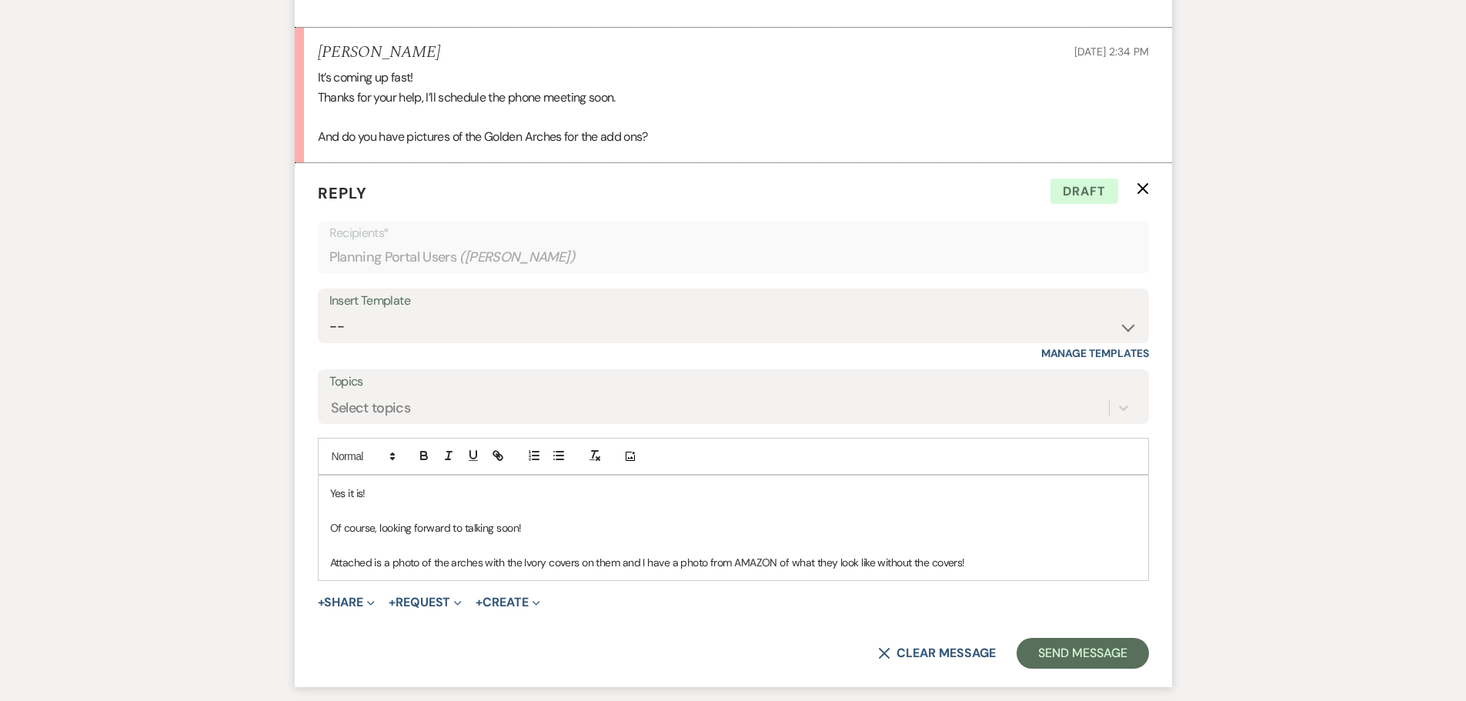
scroll to position [1005, 0]
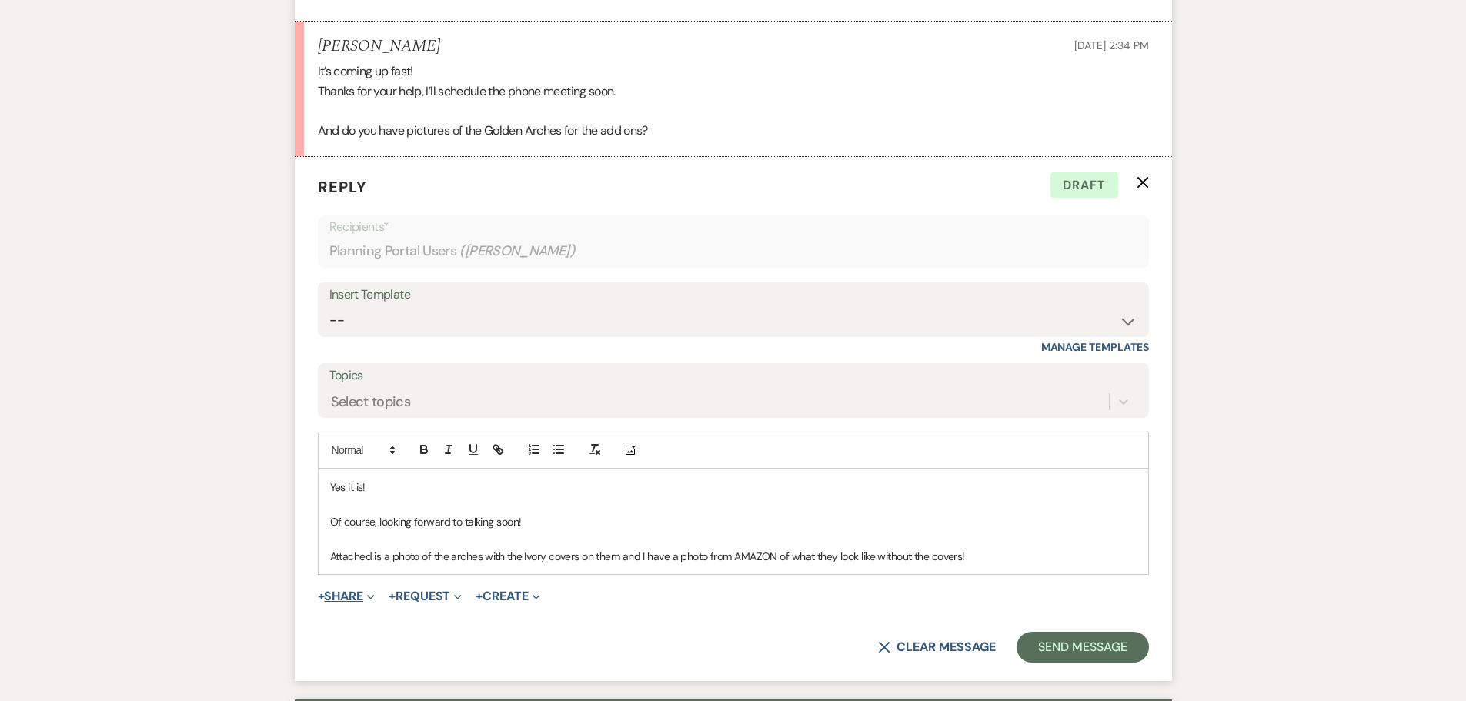
click at [359, 590] on button "+ Share Expand" at bounding box center [347, 596] width 58 height 12
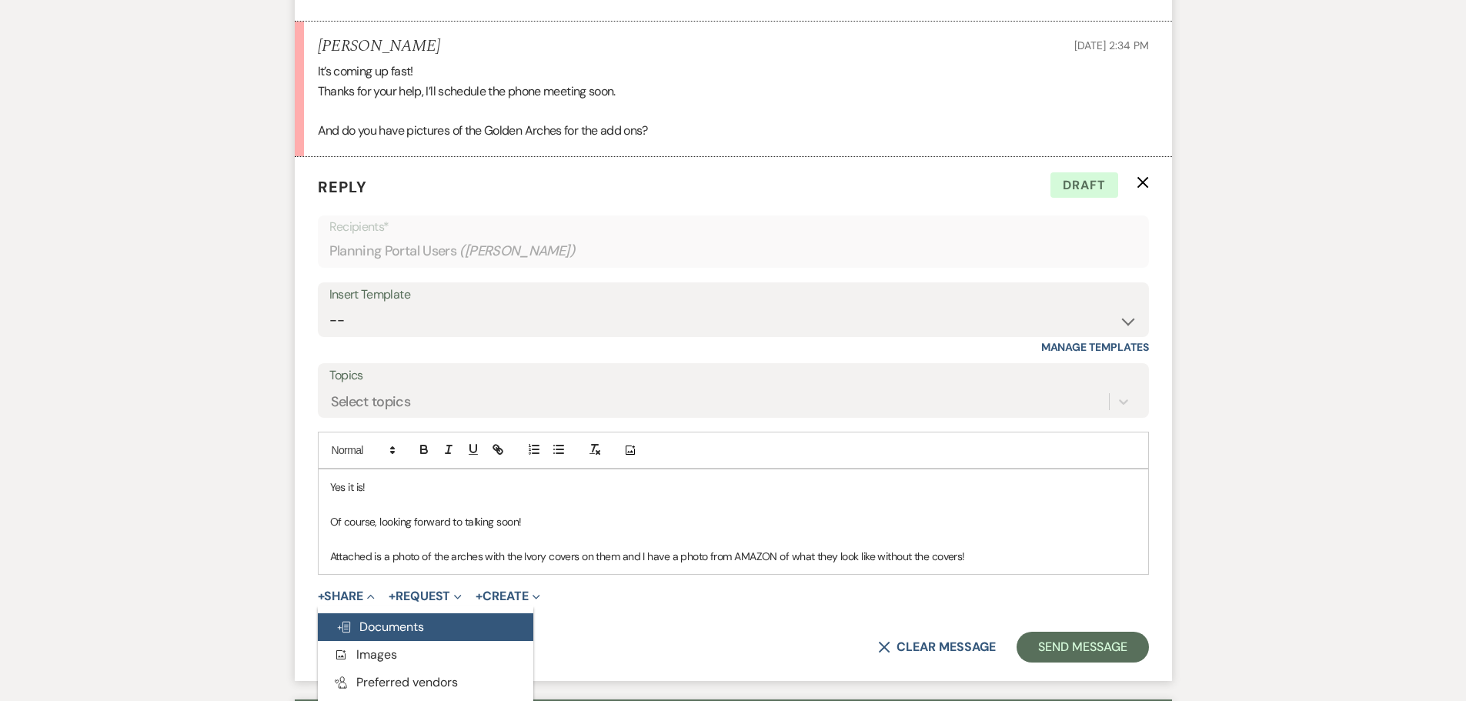
click at [386, 619] on span "Doc Upload Documents" at bounding box center [380, 627] width 88 height 16
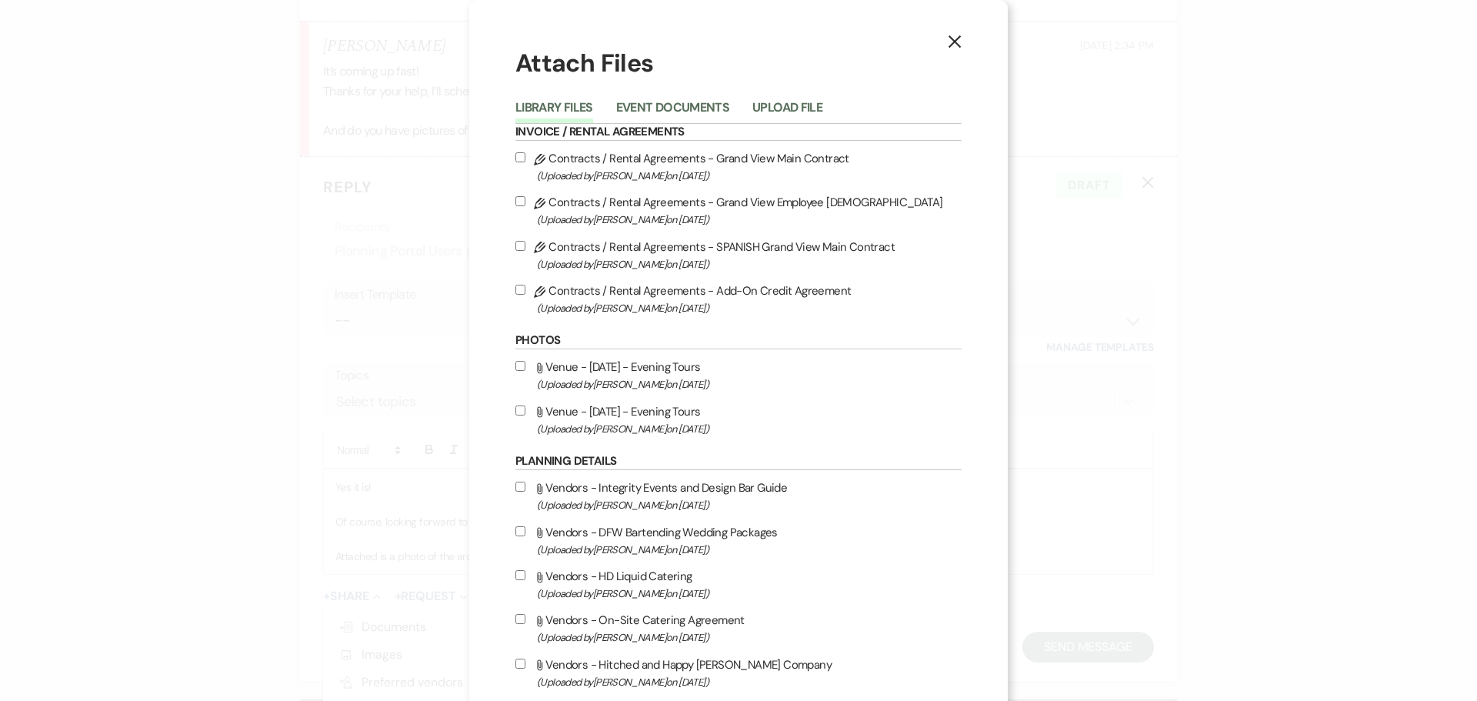
drag, startPoint x: 959, startPoint y: 33, endPoint x: 946, endPoint y: 45, distance: 18.0
click at [959, 34] on button "X" at bounding box center [954, 41] width 23 height 27
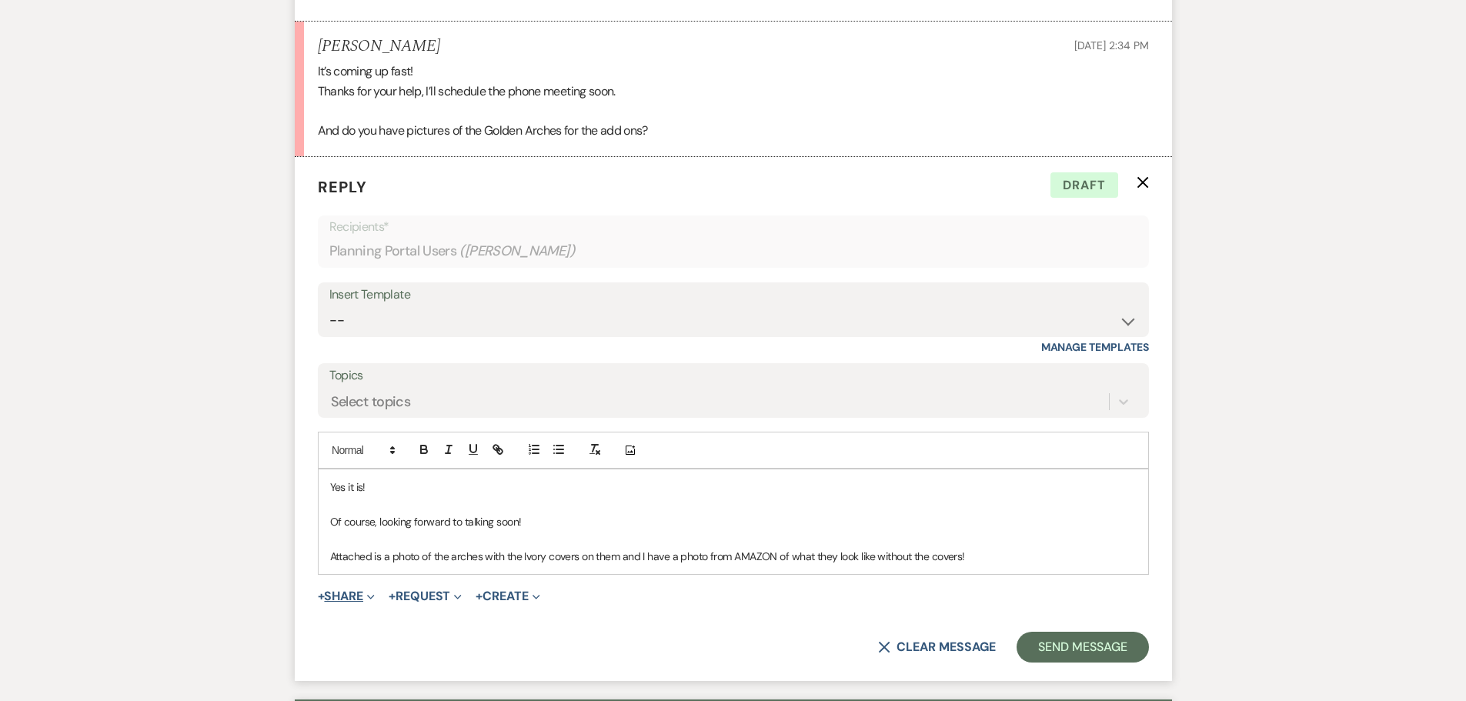
click at [332, 590] on button "+ Share Expand" at bounding box center [347, 596] width 58 height 12
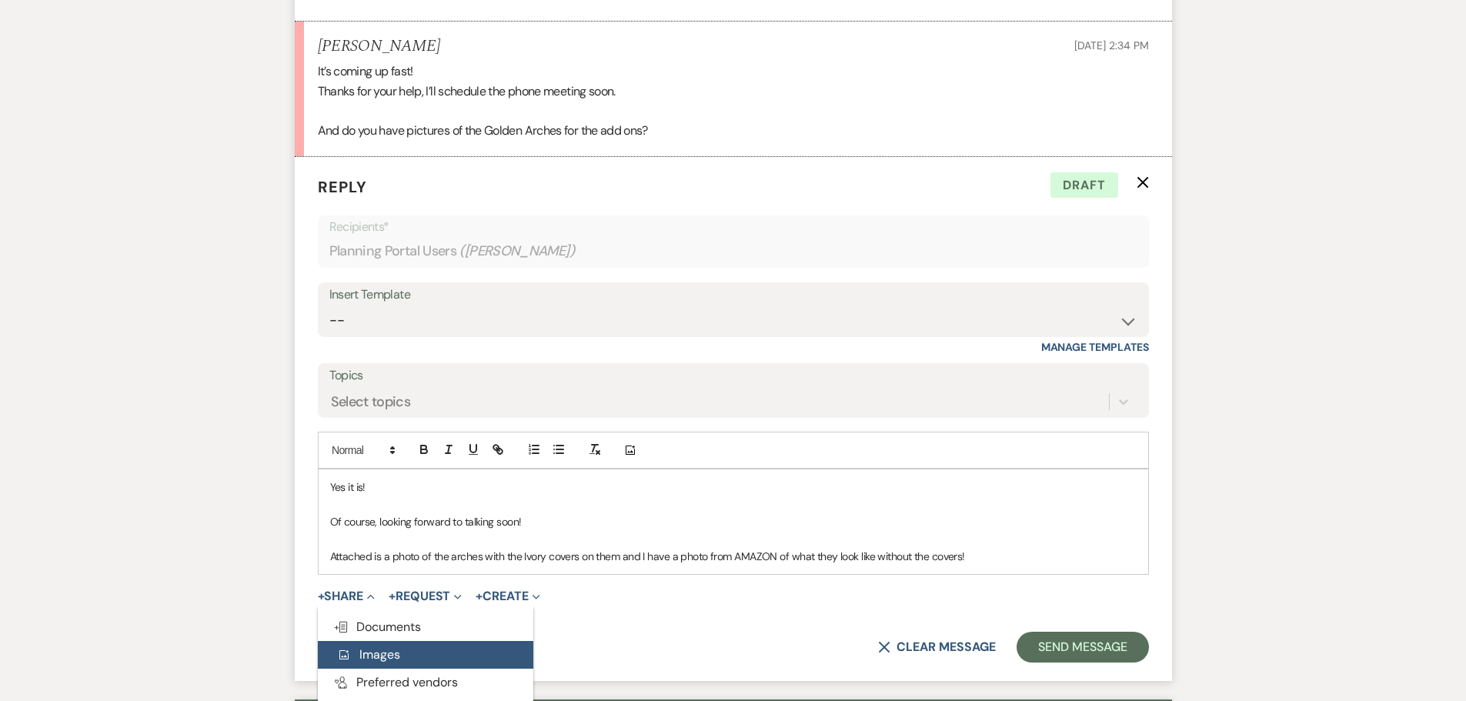
click at [385, 646] on span "Add Photo Images" at bounding box center [368, 654] width 64 height 16
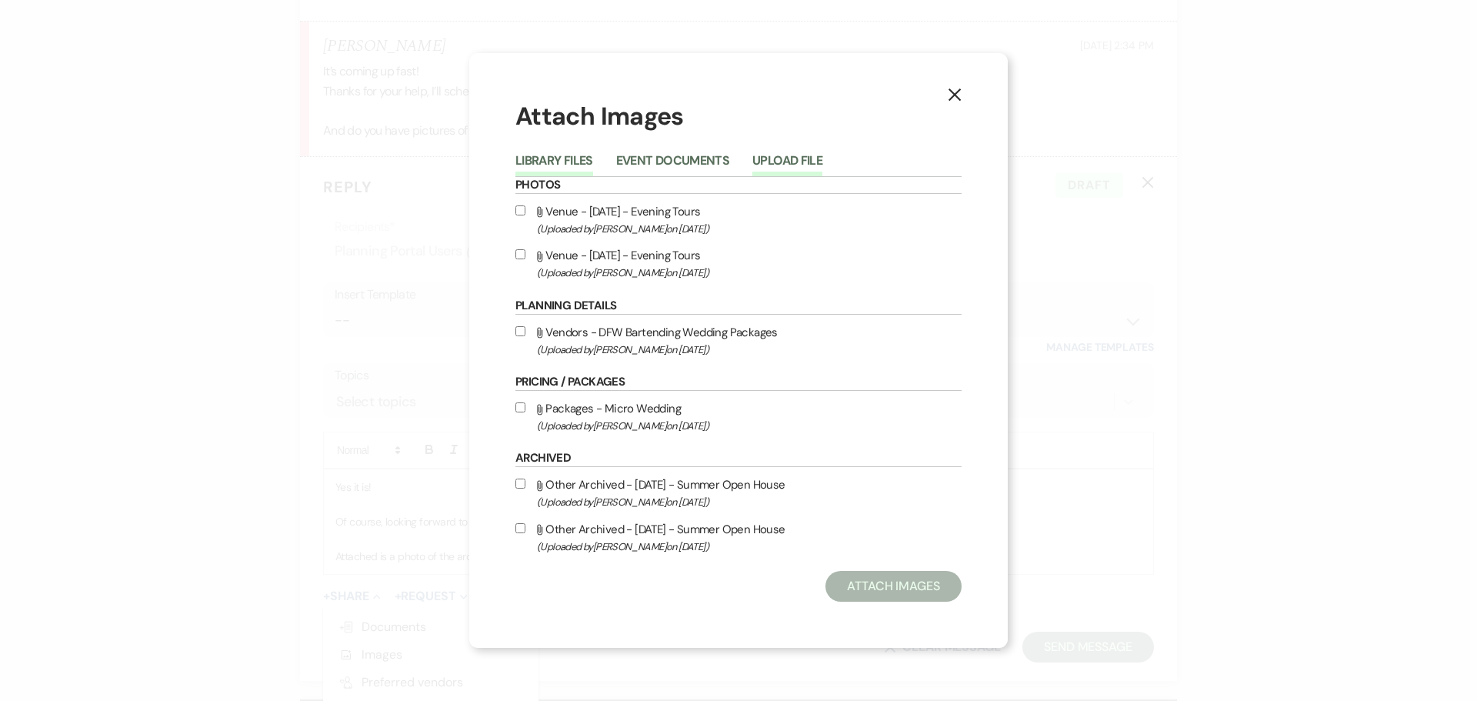
click at [805, 166] on button "Upload File" at bounding box center [787, 166] width 70 height 22
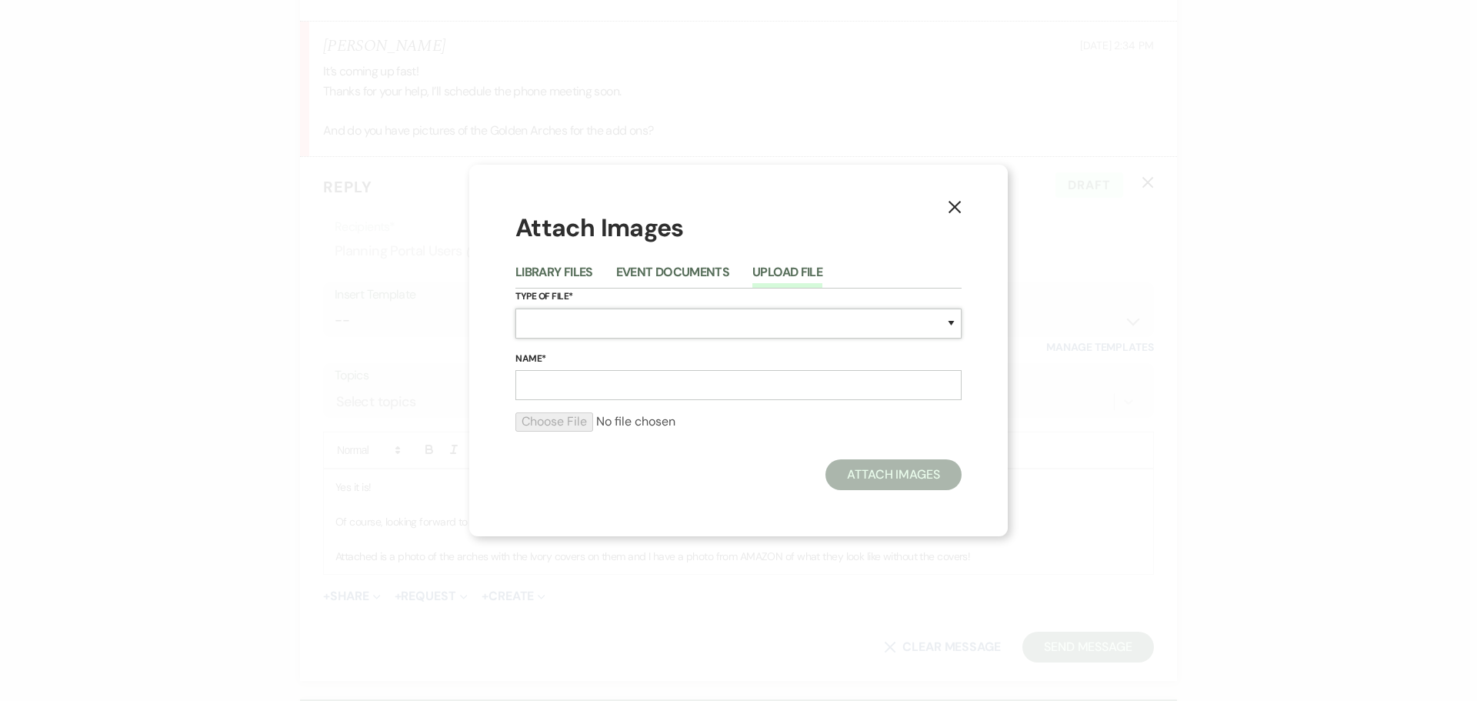
click at [577, 317] on select "Special Event Insurance Vendor Certificate of Insurance Contracts / Rental Agre…" at bounding box center [739, 324] width 446 height 30
select select "55"
click at [516, 309] on select "Special Event Insurance Vendor Certificate of Insurance Contracts / Rental Agre…" at bounding box center [739, 324] width 446 height 30
click at [585, 396] on input "Name*" at bounding box center [739, 385] width 446 height 30
type input "With Ivory Covers"
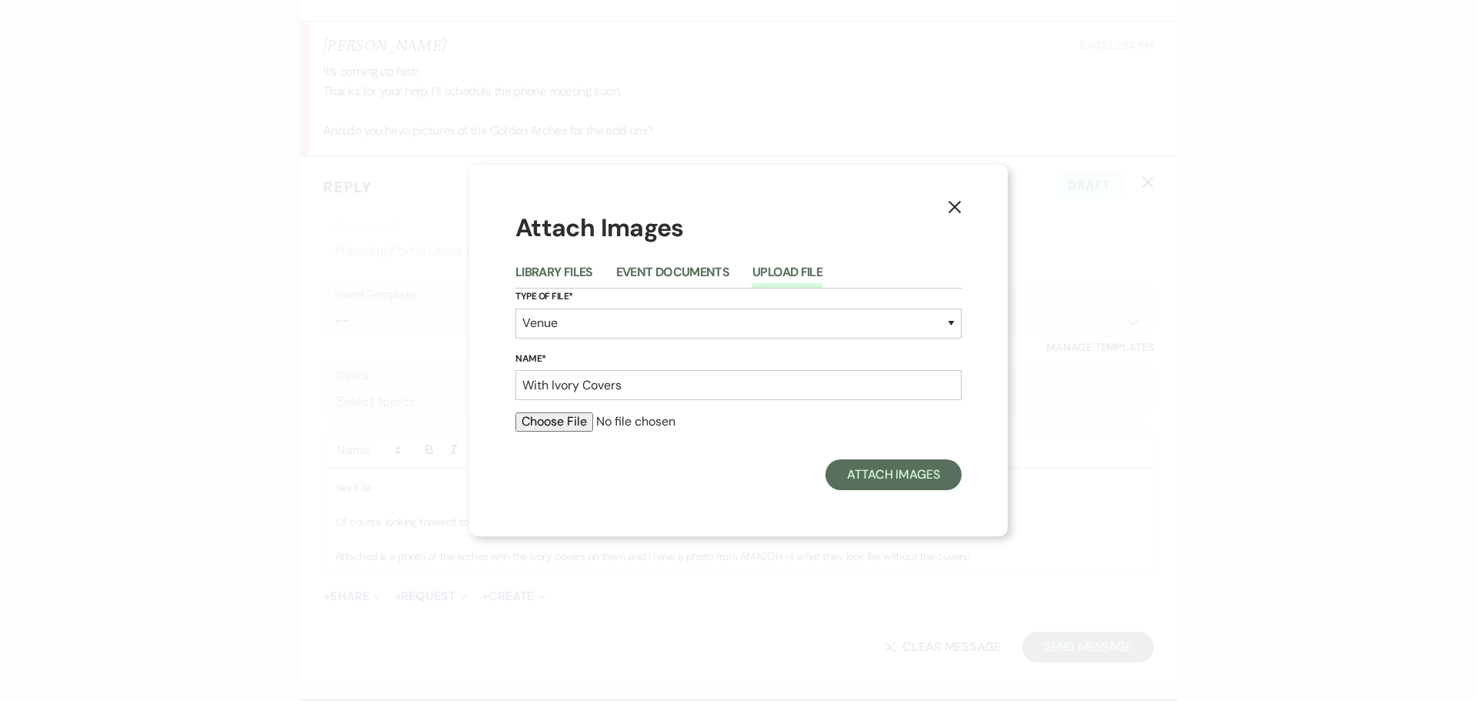
click at [571, 434] on div at bounding box center [739, 427] width 446 height 31
click at [576, 426] on input "file" at bounding box center [739, 421] width 446 height 18
type input "C:\fakepath\IMG_2321.HEIC"
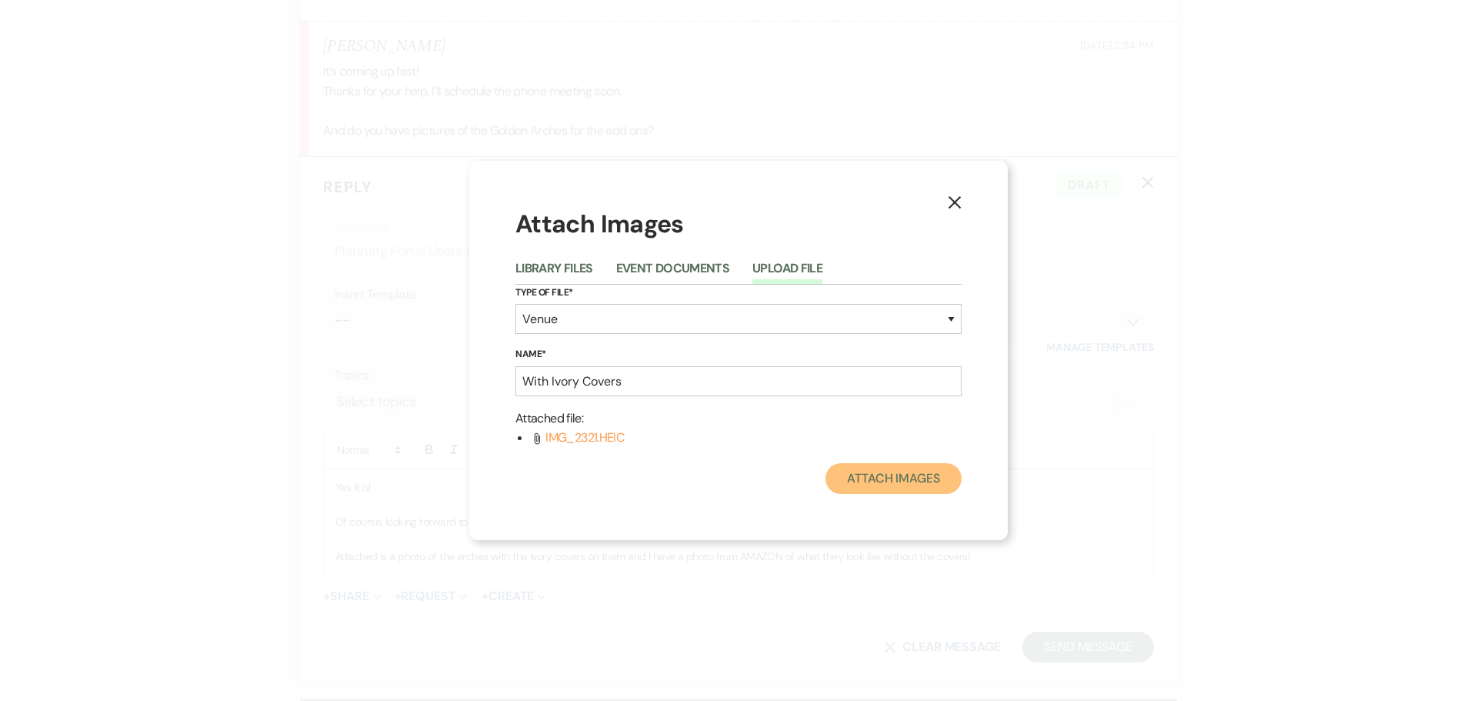
click at [876, 478] on button "Attach Images" at bounding box center [894, 478] width 136 height 31
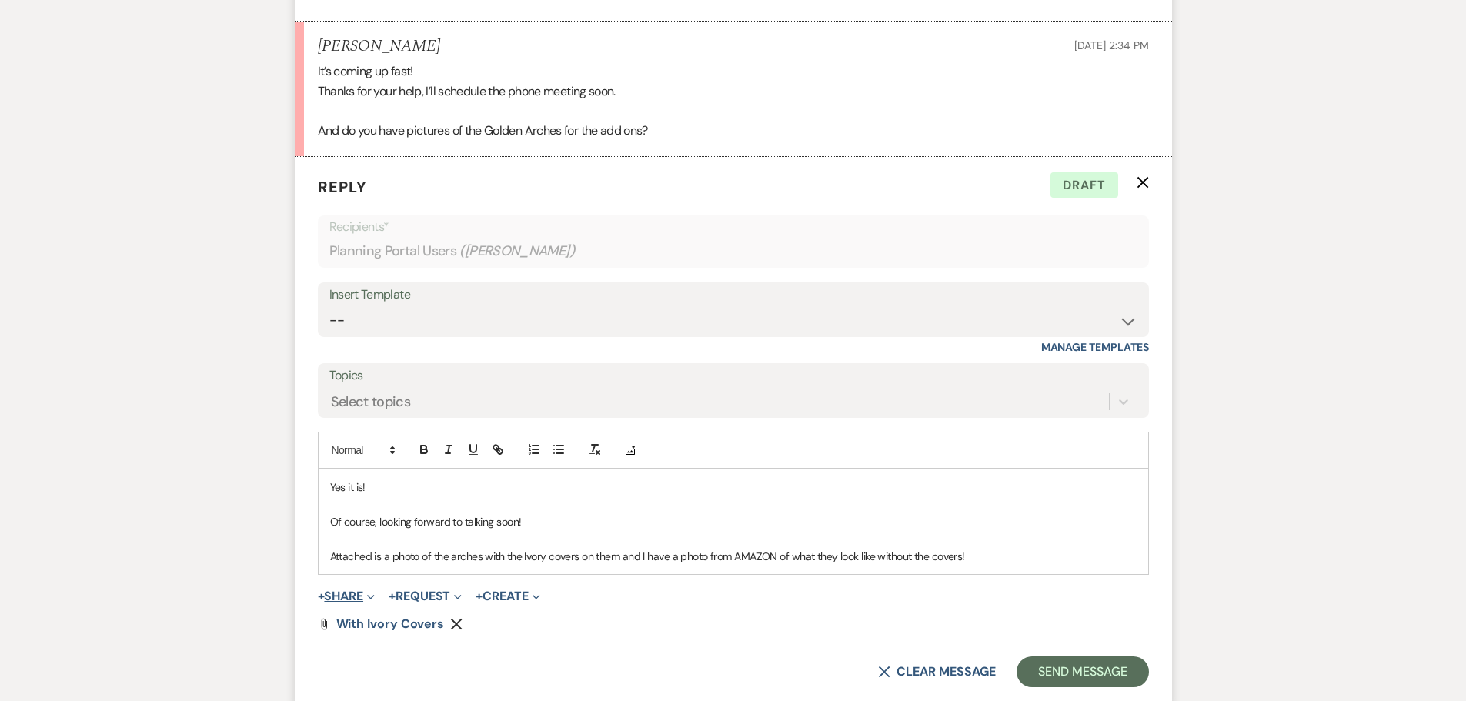
click at [366, 590] on button "+ Share Expand" at bounding box center [347, 596] width 58 height 12
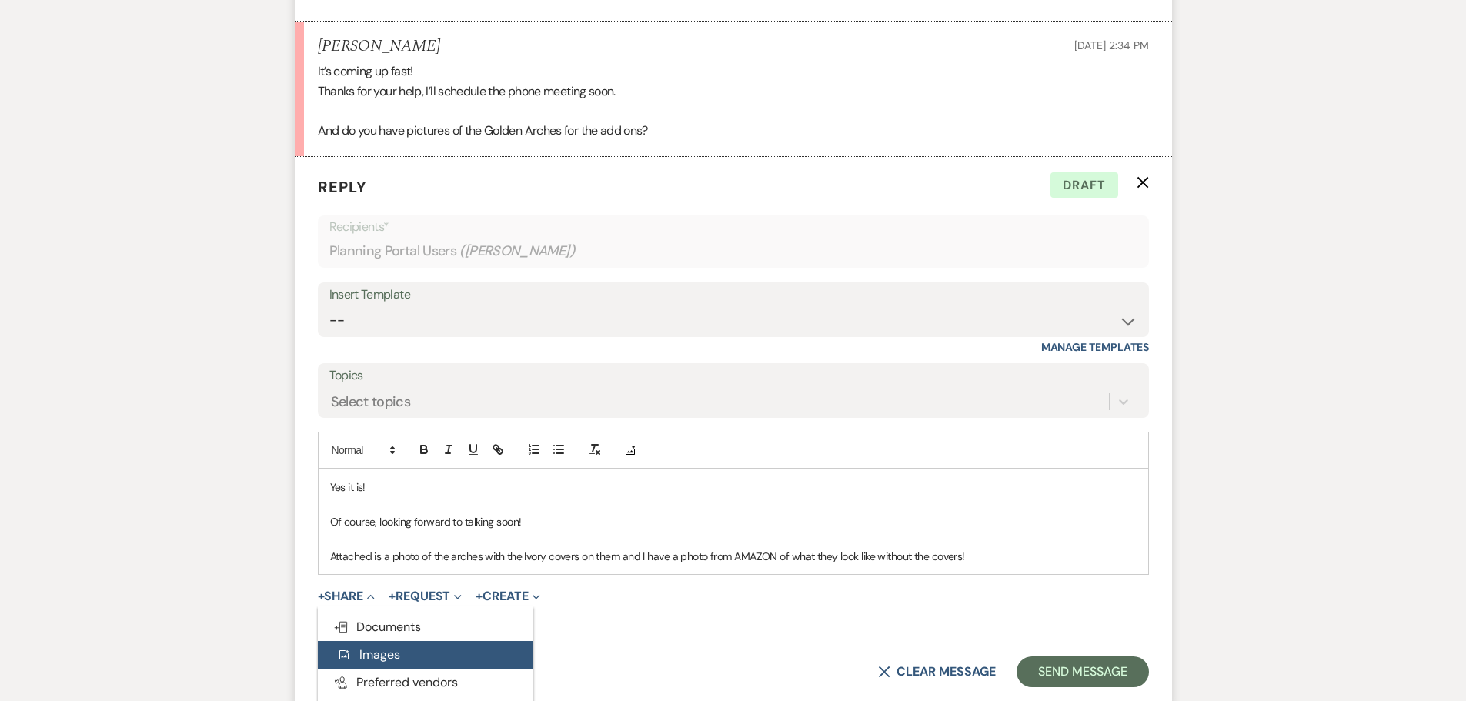
click at [398, 646] on span "Add Photo Images" at bounding box center [368, 654] width 64 height 16
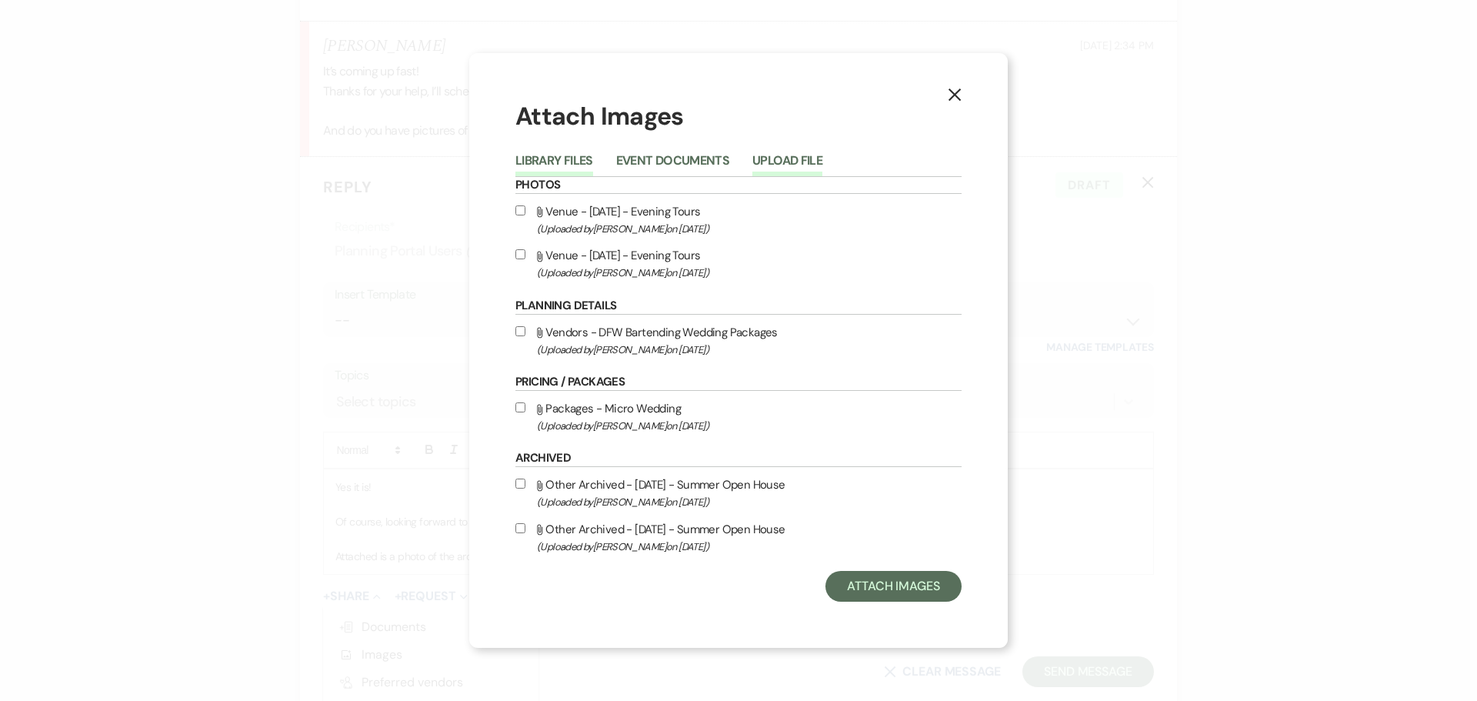
click at [788, 162] on button "Upload File" at bounding box center [787, 166] width 70 height 22
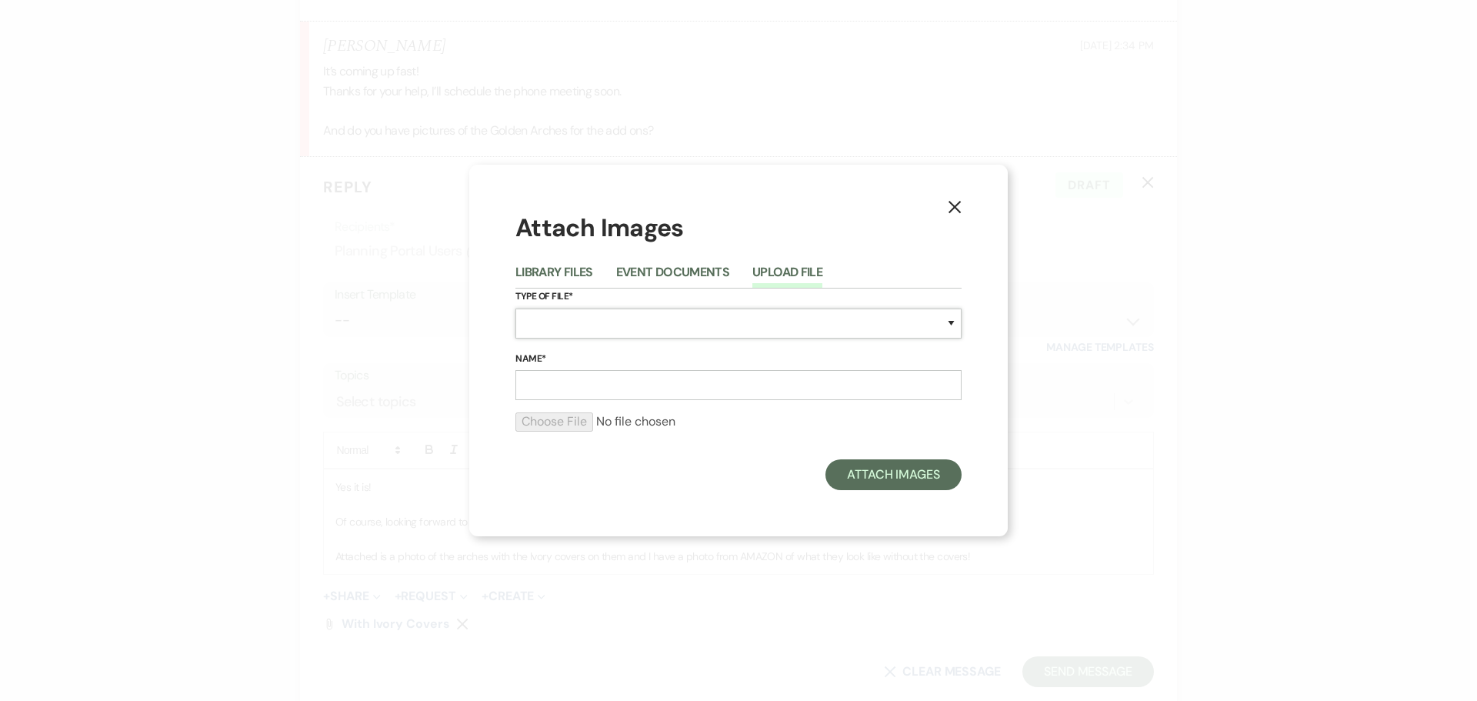
click at [626, 313] on select "Special Event Insurance Vendor Certificate of Insurance Contracts / Rental Agre…" at bounding box center [739, 324] width 446 height 30
select select "55"
click at [516, 309] on select "Special Event Insurance Vendor Certificate of Insurance Contracts / Rental Agre…" at bounding box center [739, 324] width 446 height 30
click at [603, 382] on input "Name*" at bounding box center [739, 385] width 446 height 30
type input "Without Covers(flowers not included)"
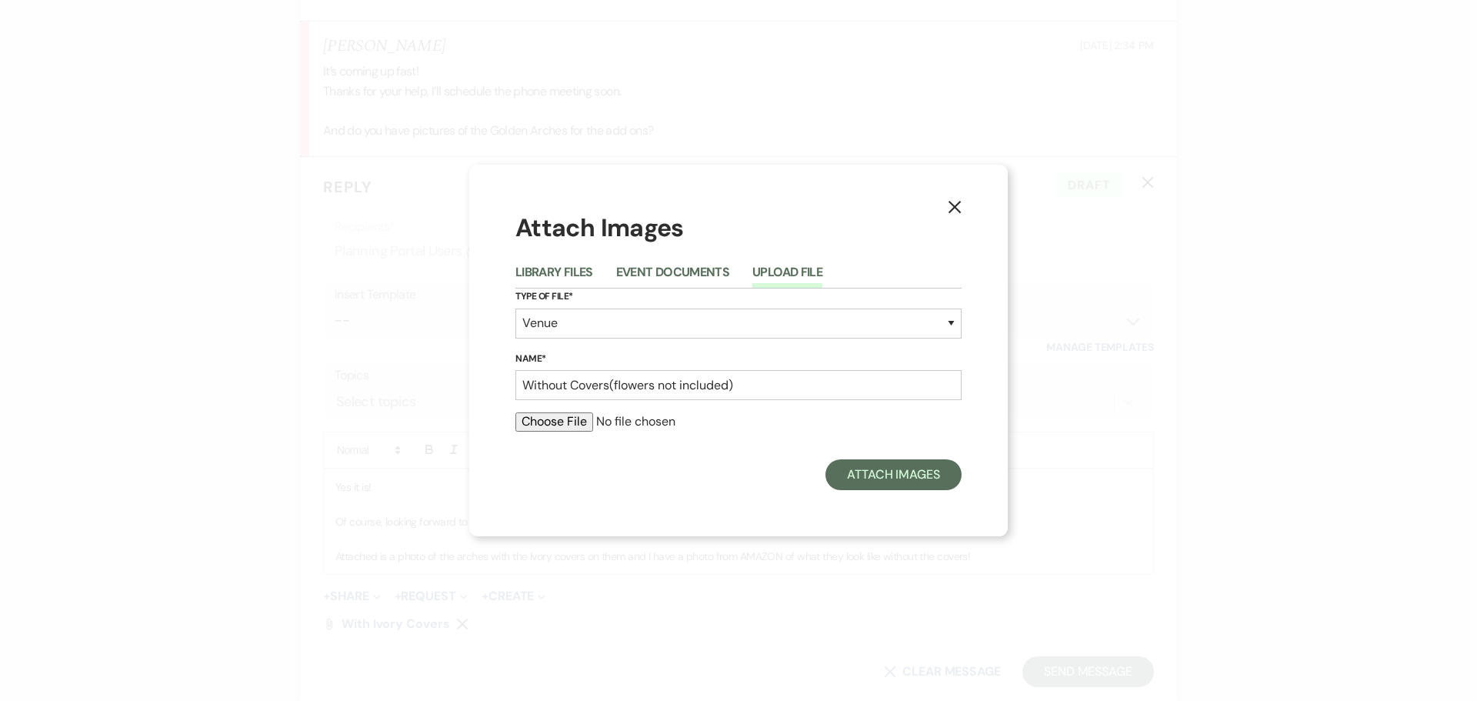
click at [582, 422] on input "file" at bounding box center [739, 421] width 446 height 18
type input "C:\fakepath\61TRRS+N76L._AC_SL1500_.jpg"
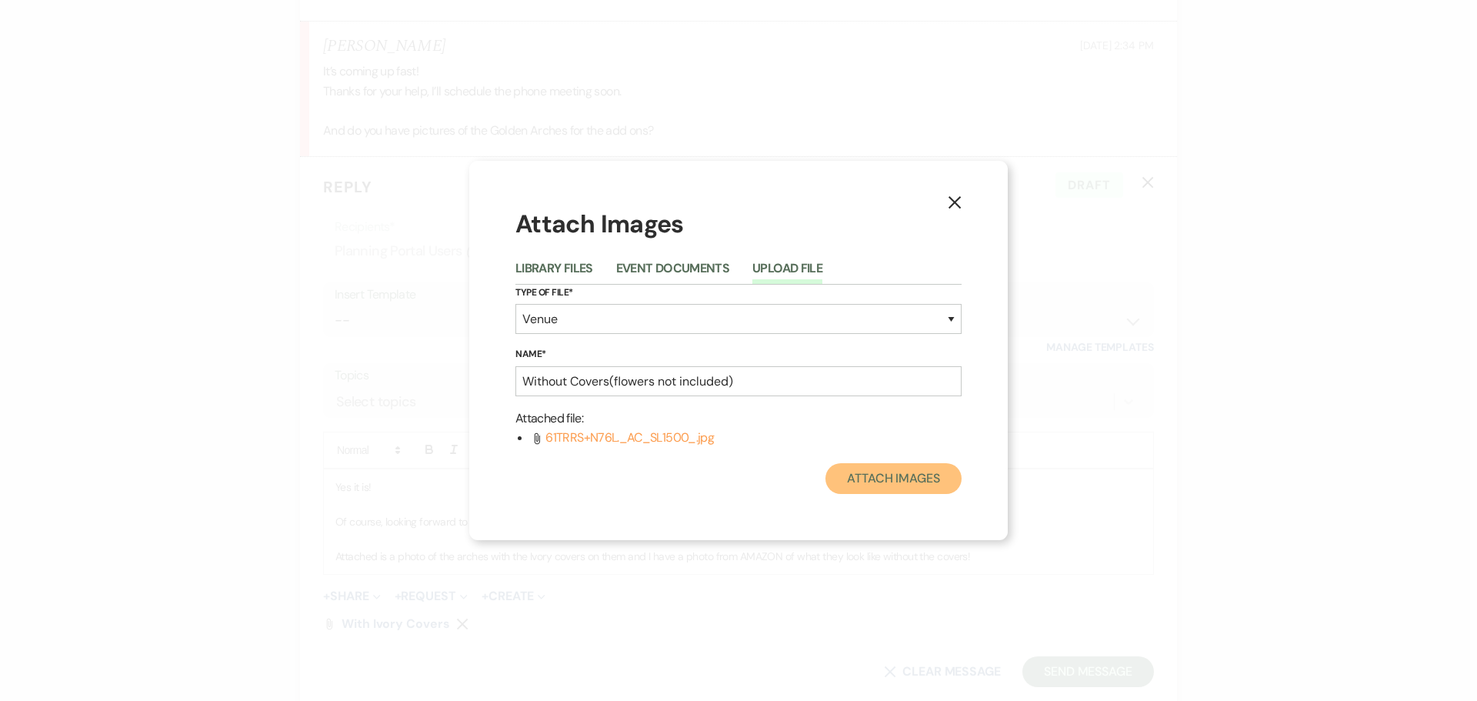
click at [885, 480] on button "Attach Images" at bounding box center [894, 478] width 136 height 31
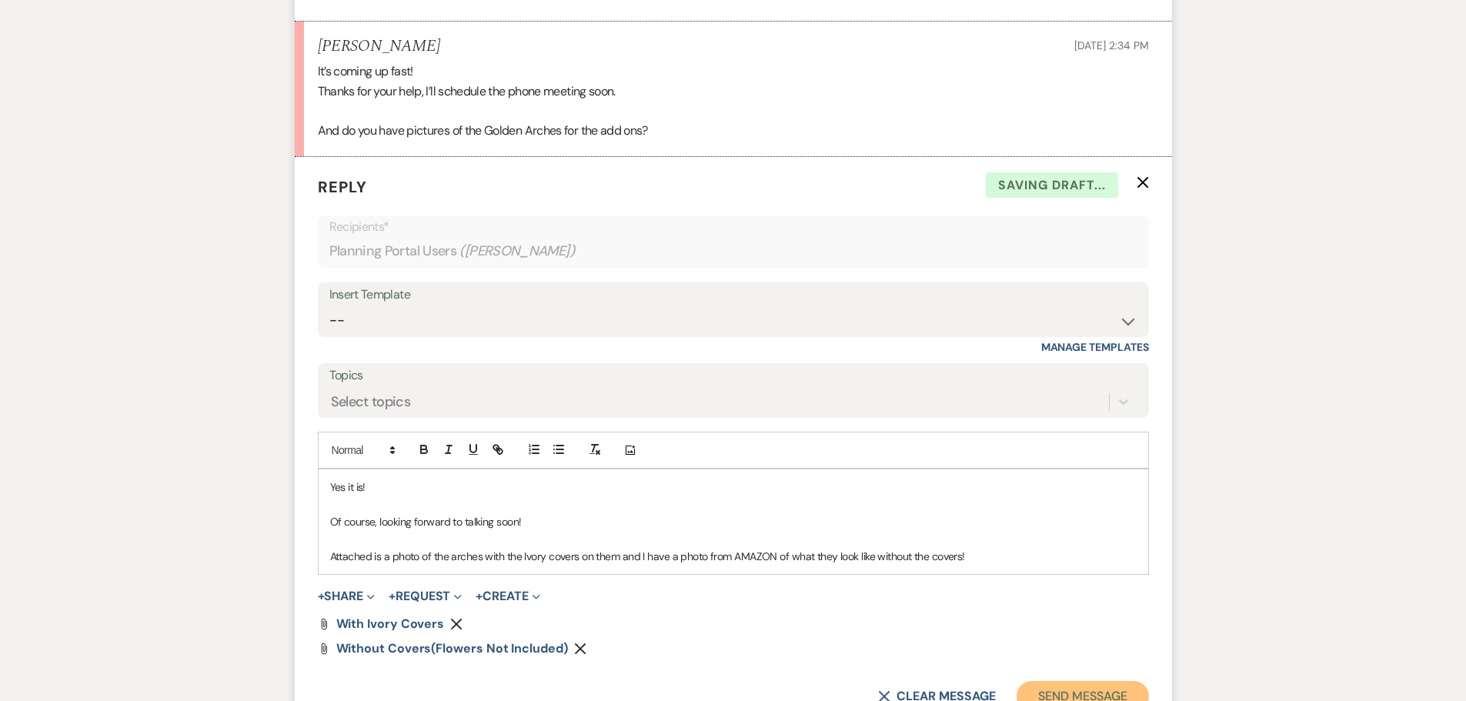
click at [1090, 681] on button "Send Message" at bounding box center [1082, 696] width 132 height 31
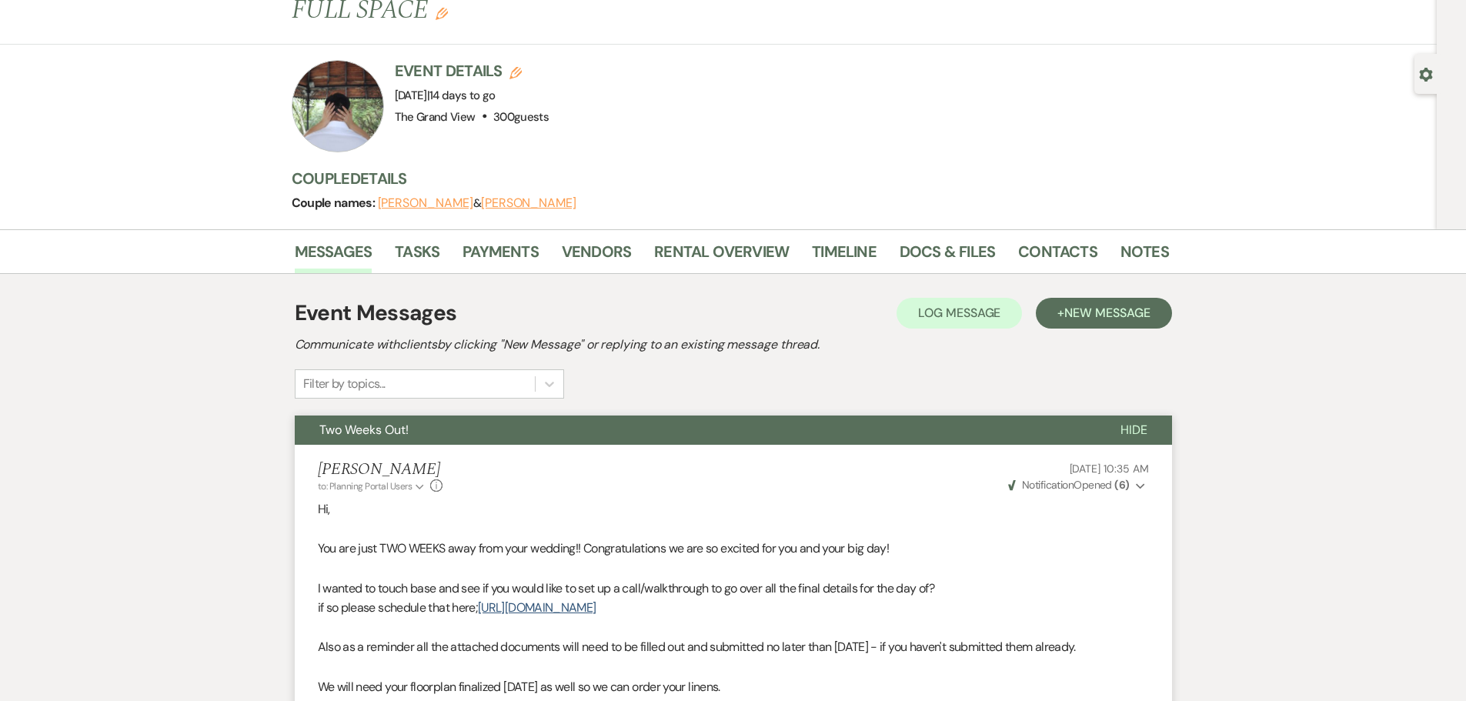
scroll to position [0, 0]
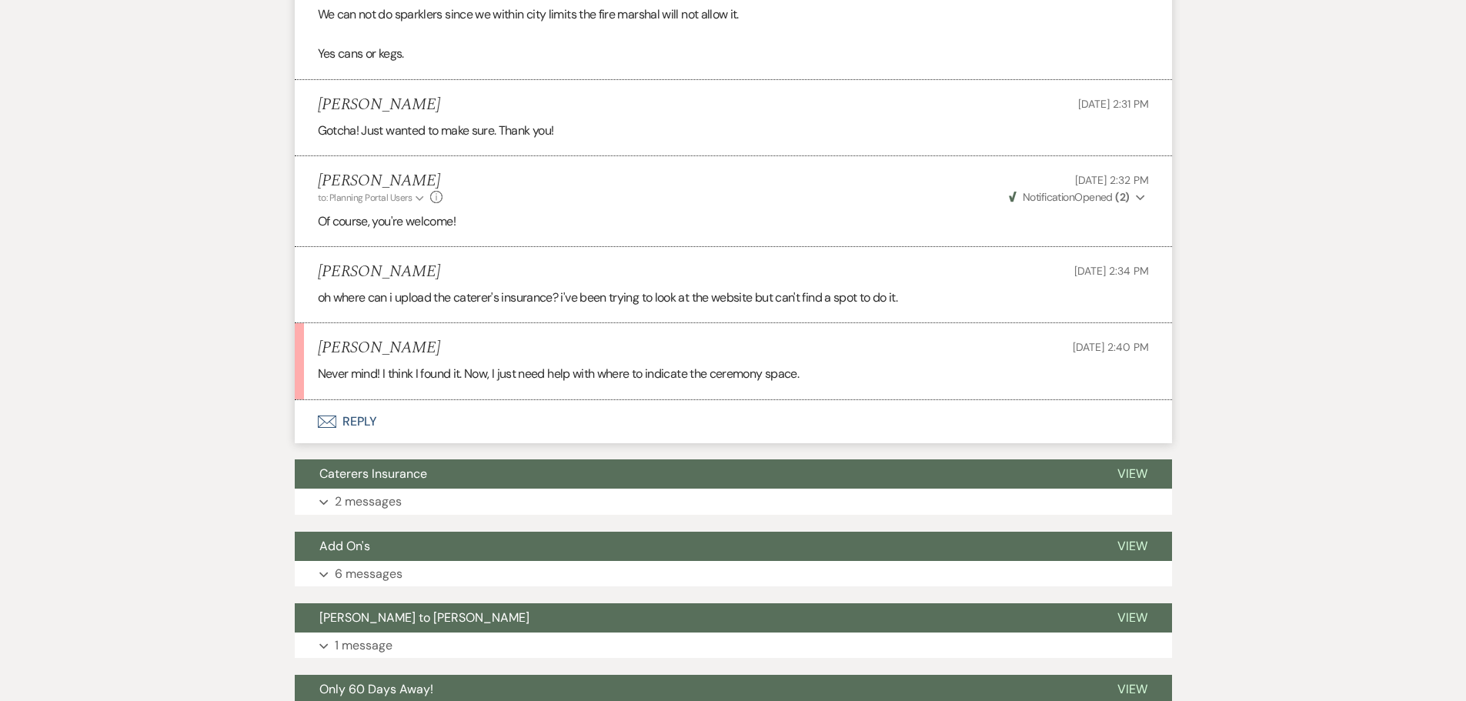
click at [357, 420] on button "Envelope Reply" at bounding box center [733, 421] width 877 height 43
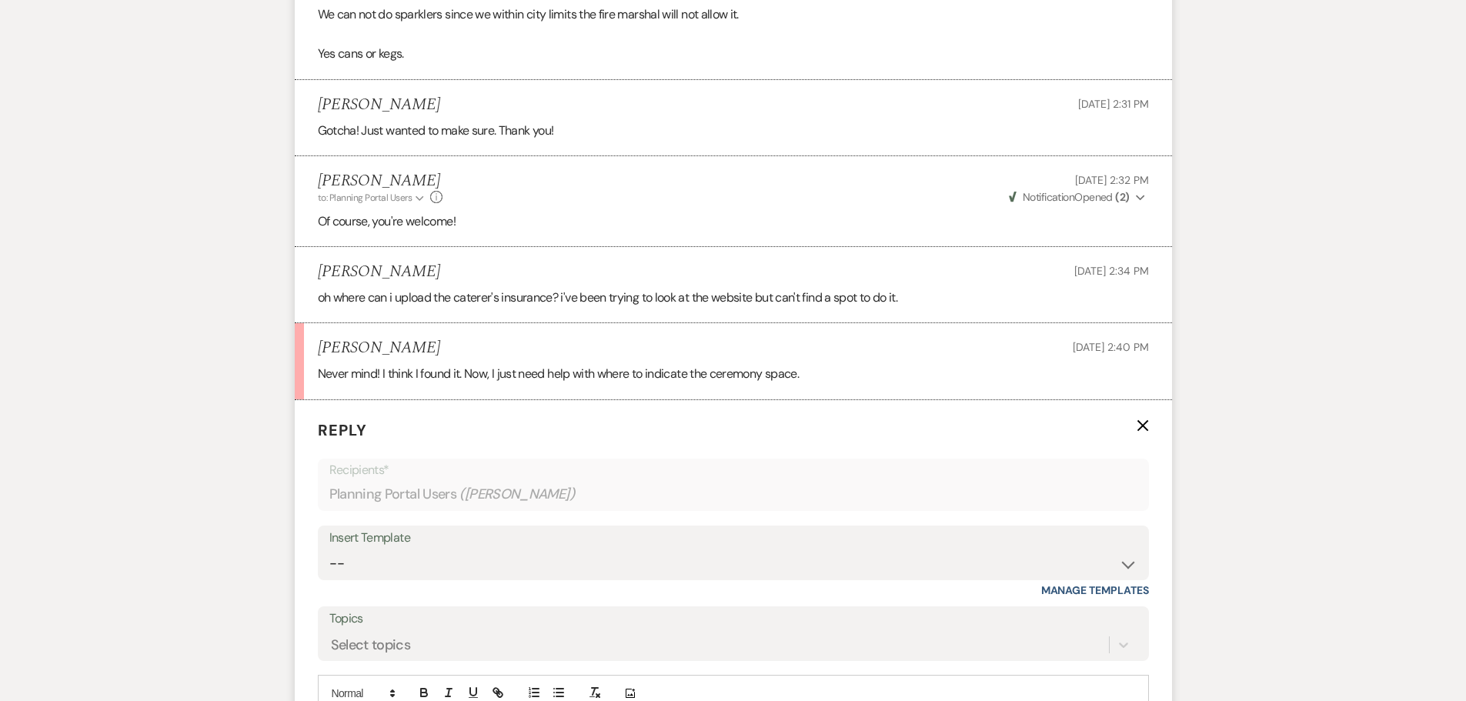
scroll to position [1787, 0]
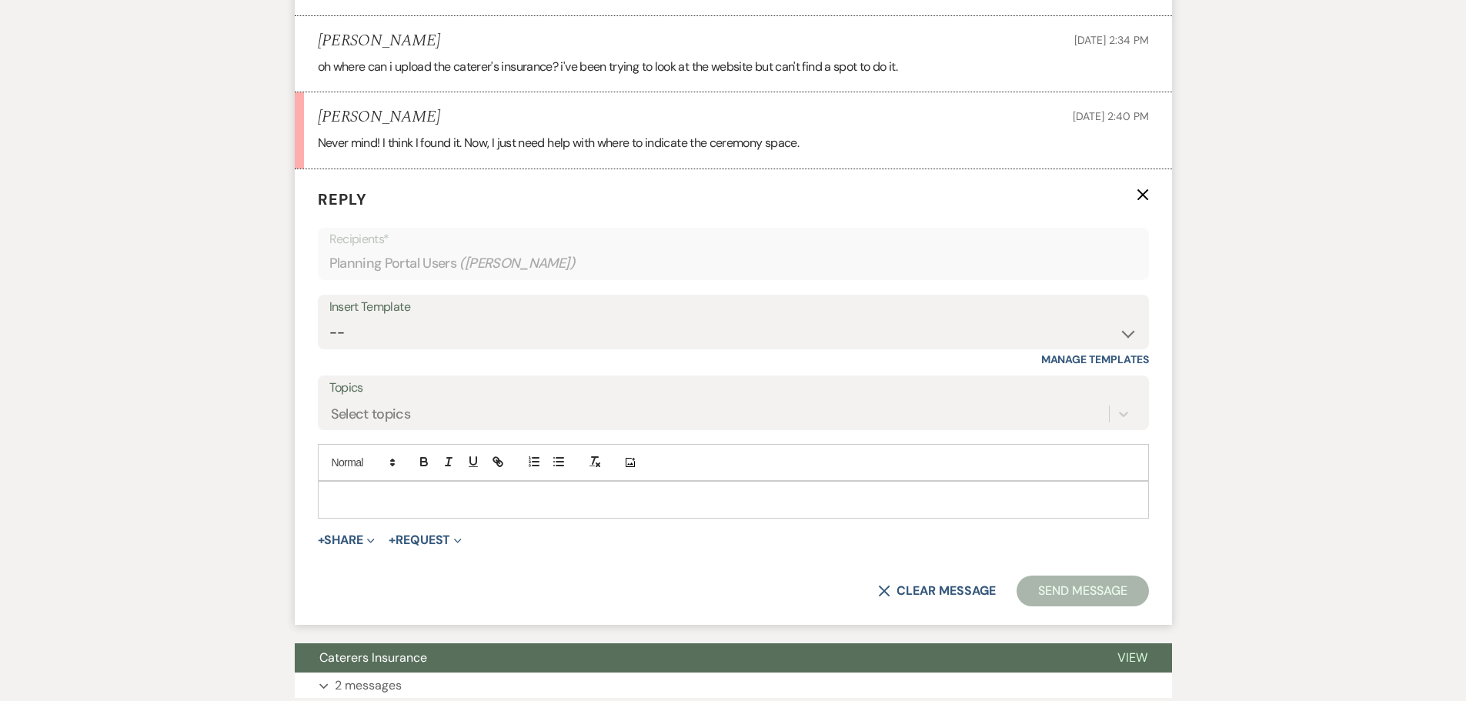
click at [442, 498] on p at bounding box center [733, 499] width 806 height 17
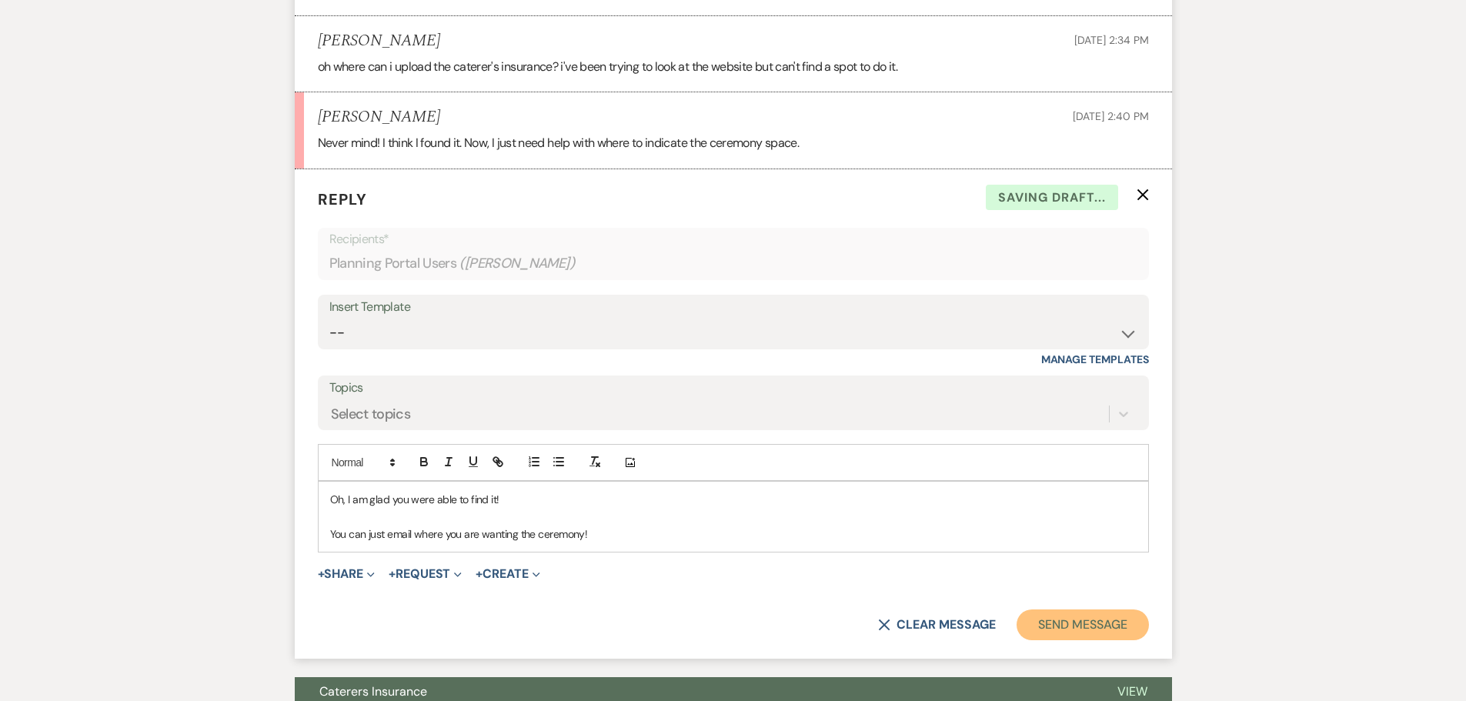
click at [1086, 622] on button "Send Message" at bounding box center [1082, 624] width 132 height 31
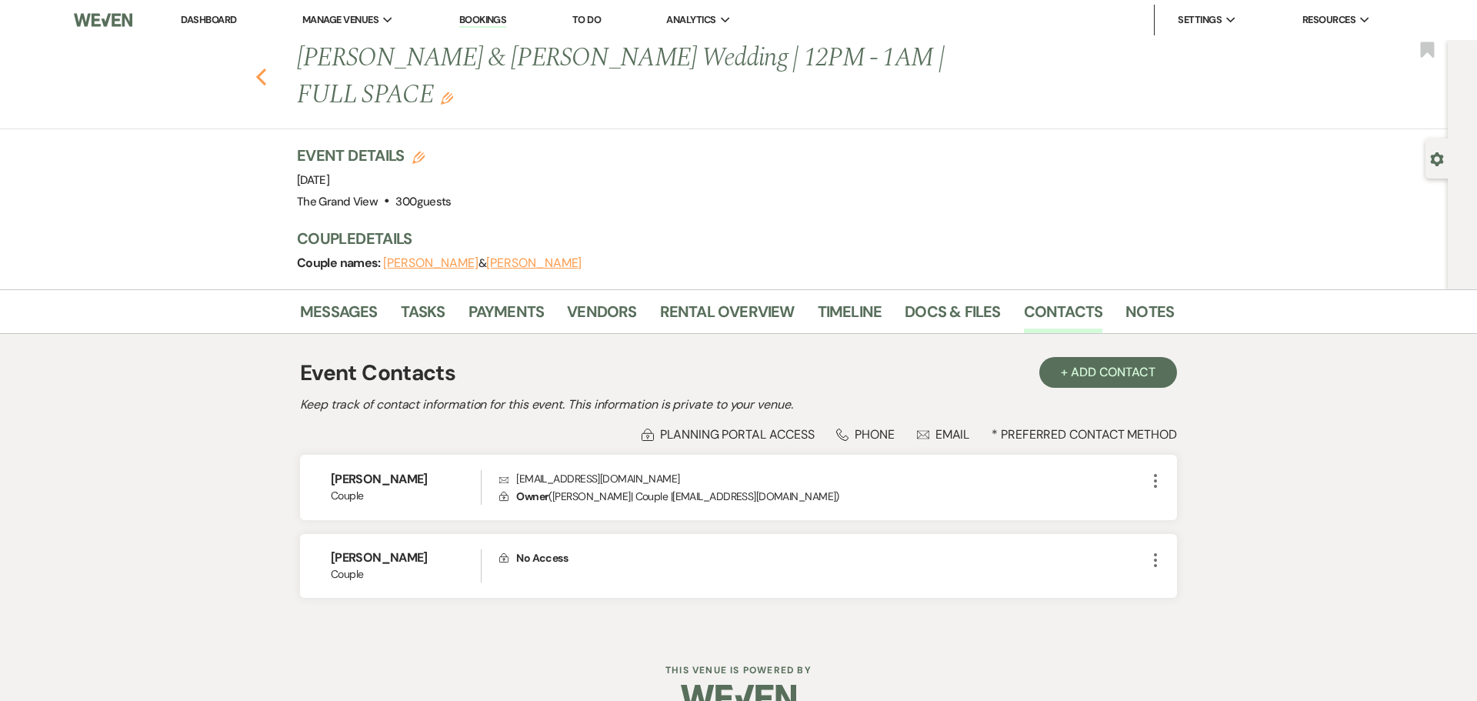
click at [262, 68] on use "button" at bounding box center [261, 76] width 10 height 17
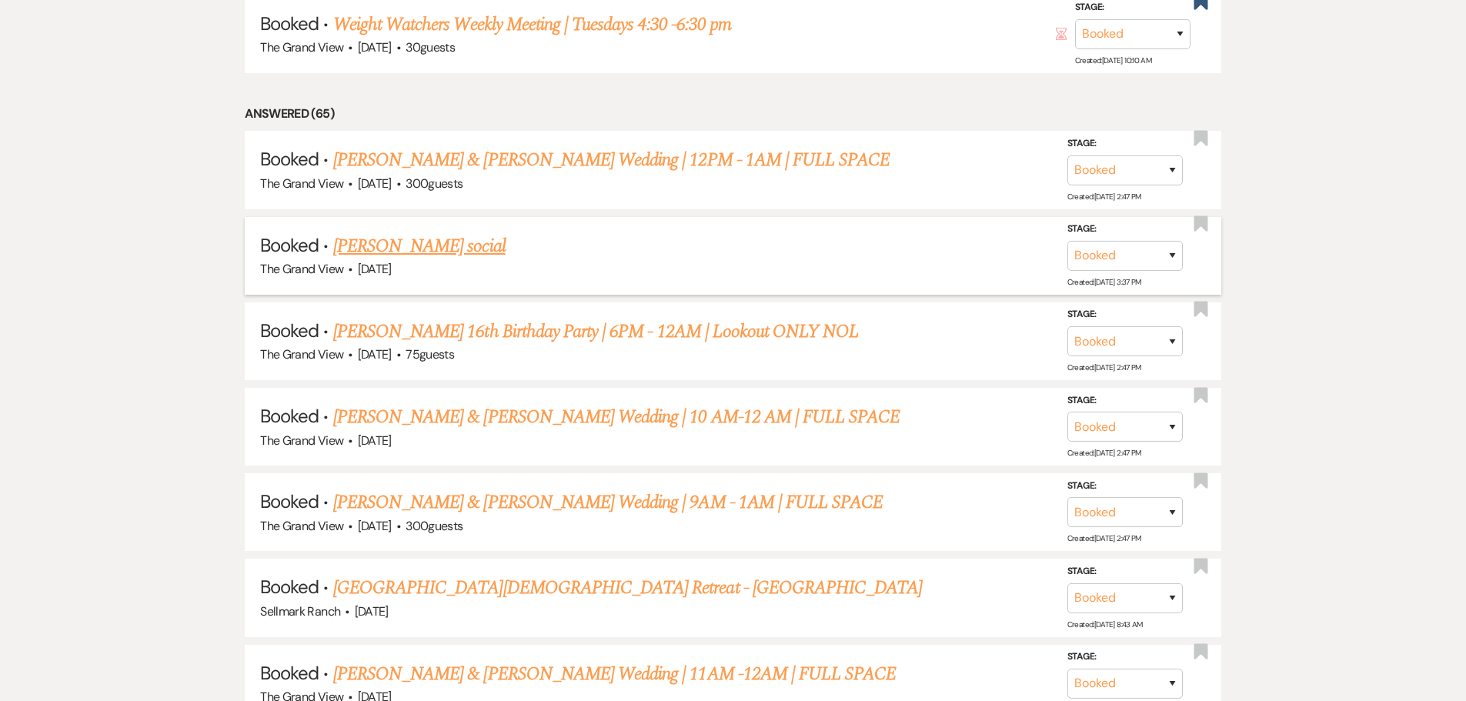
scroll to position [1683, 0]
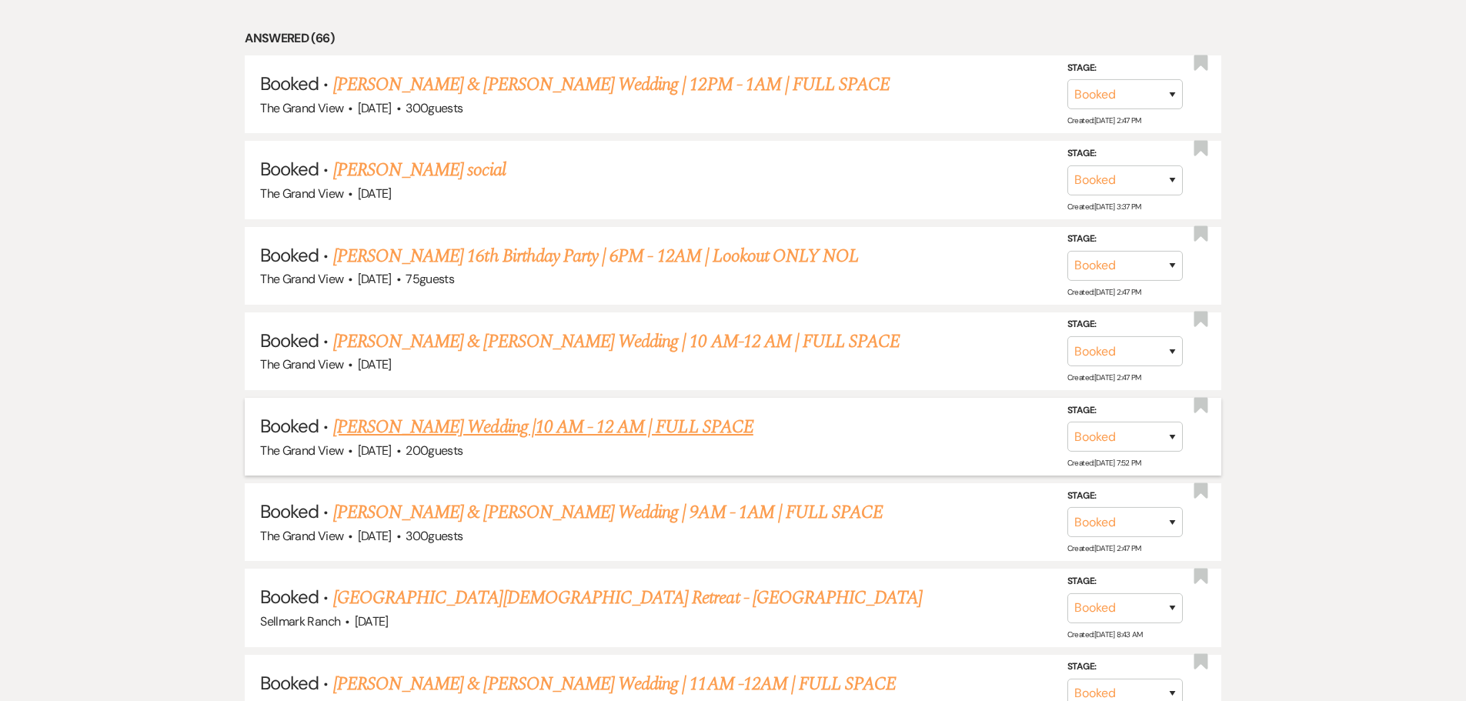
click at [542, 424] on link "[PERSON_NAME] Wedding |10 AM - 12 AM | FULL SPACE" at bounding box center [543, 427] width 420 height 28
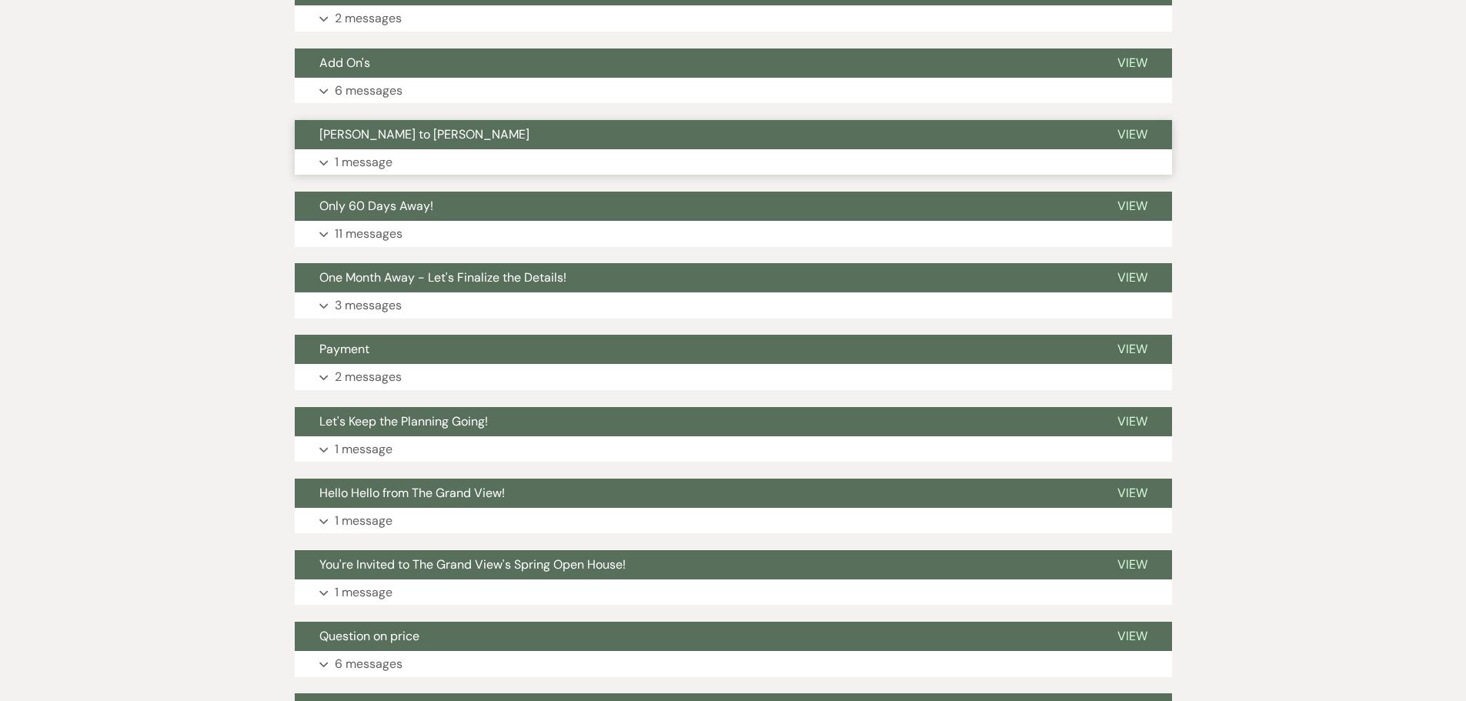
scroll to position [94, 0]
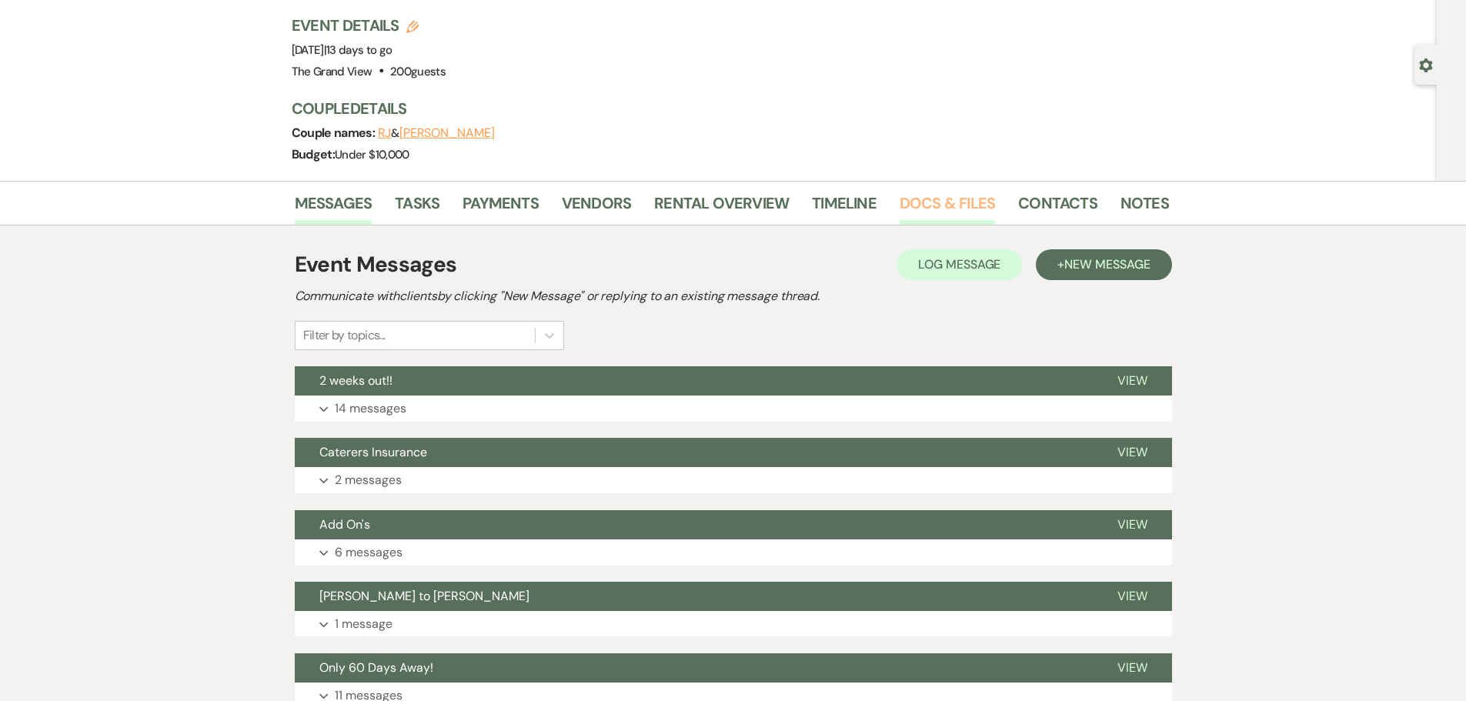
click at [956, 206] on link "Docs & Files" at bounding box center [946, 208] width 95 height 34
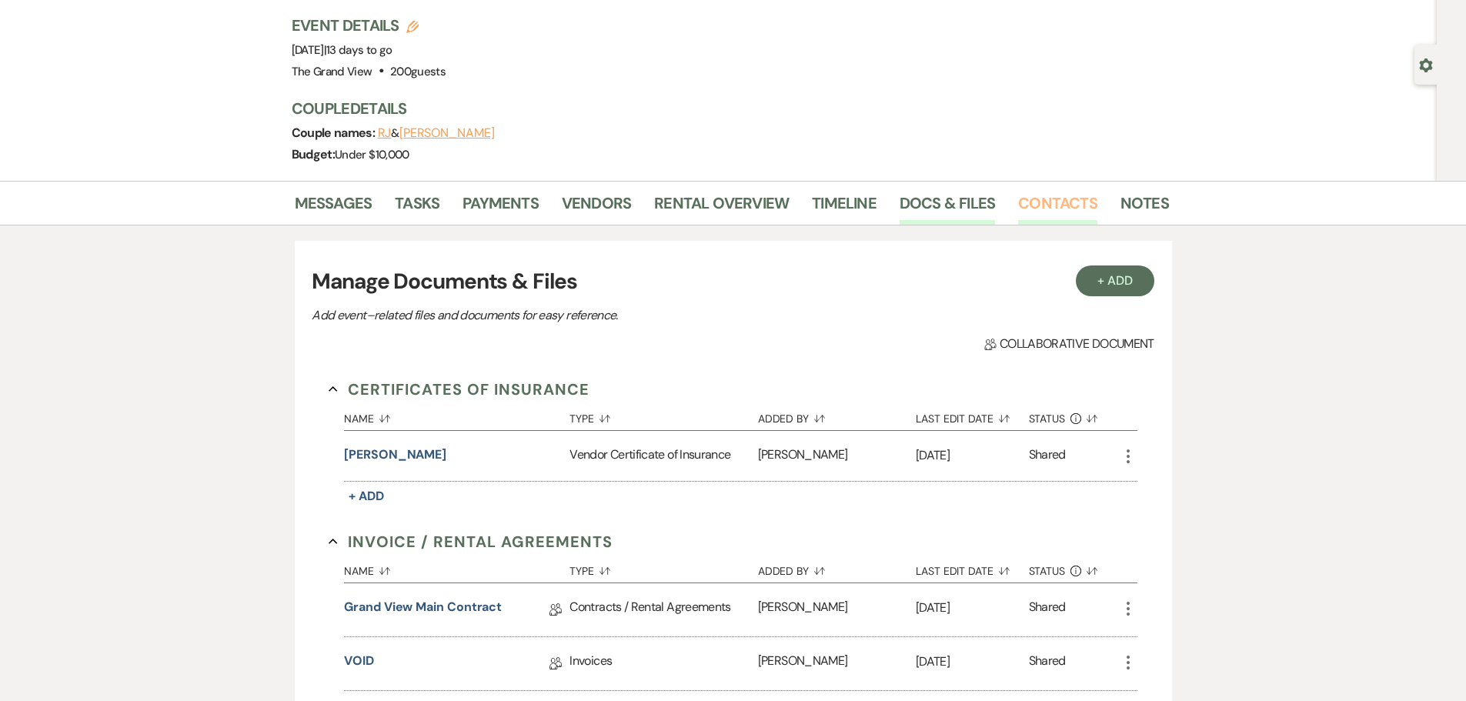
click at [1056, 196] on link "Contacts" at bounding box center [1057, 208] width 79 height 34
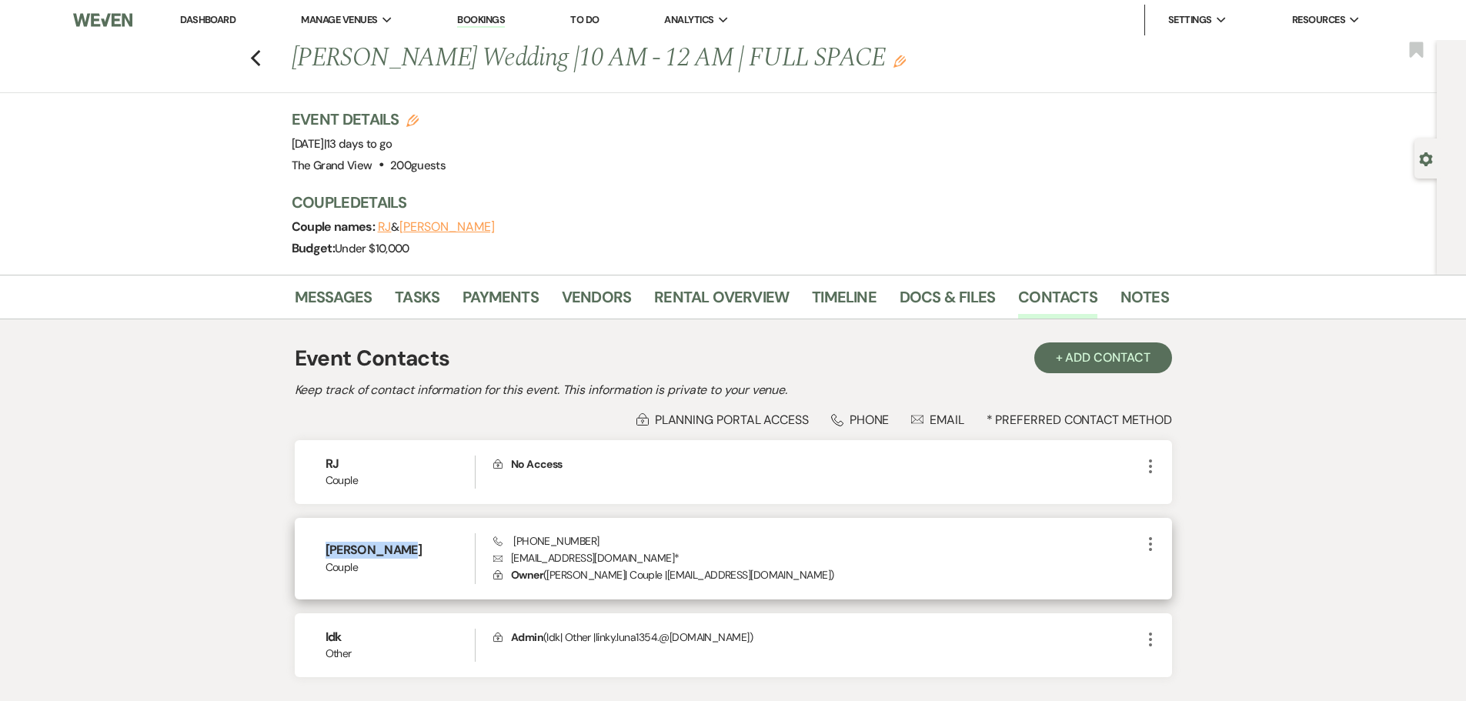
drag, startPoint x: 418, startPoint y: 553, endPoint x: 318, endPoint y: 544, distance: 100.4
click at [318, 544] on div "Abigail Nava Couple Phone +1 (469) 702-1157 Envelope linky.luna1354@gmail.com *…" at bounding box center [733, 559] width 877 height 82
copy h6 "[PERSON_NAME]"
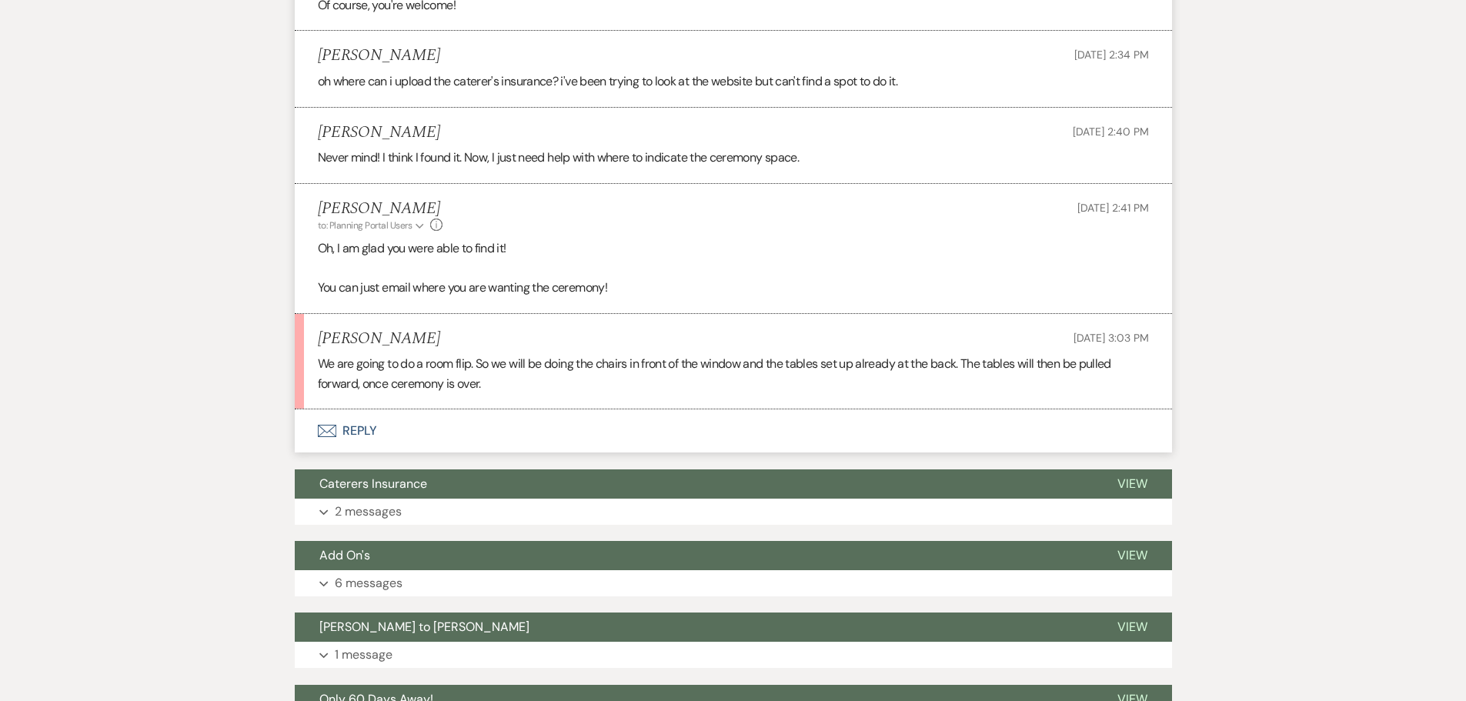
click at [410, 437] on button "Envelope Reply" at bounding box center [733, 430] width 877 height 43
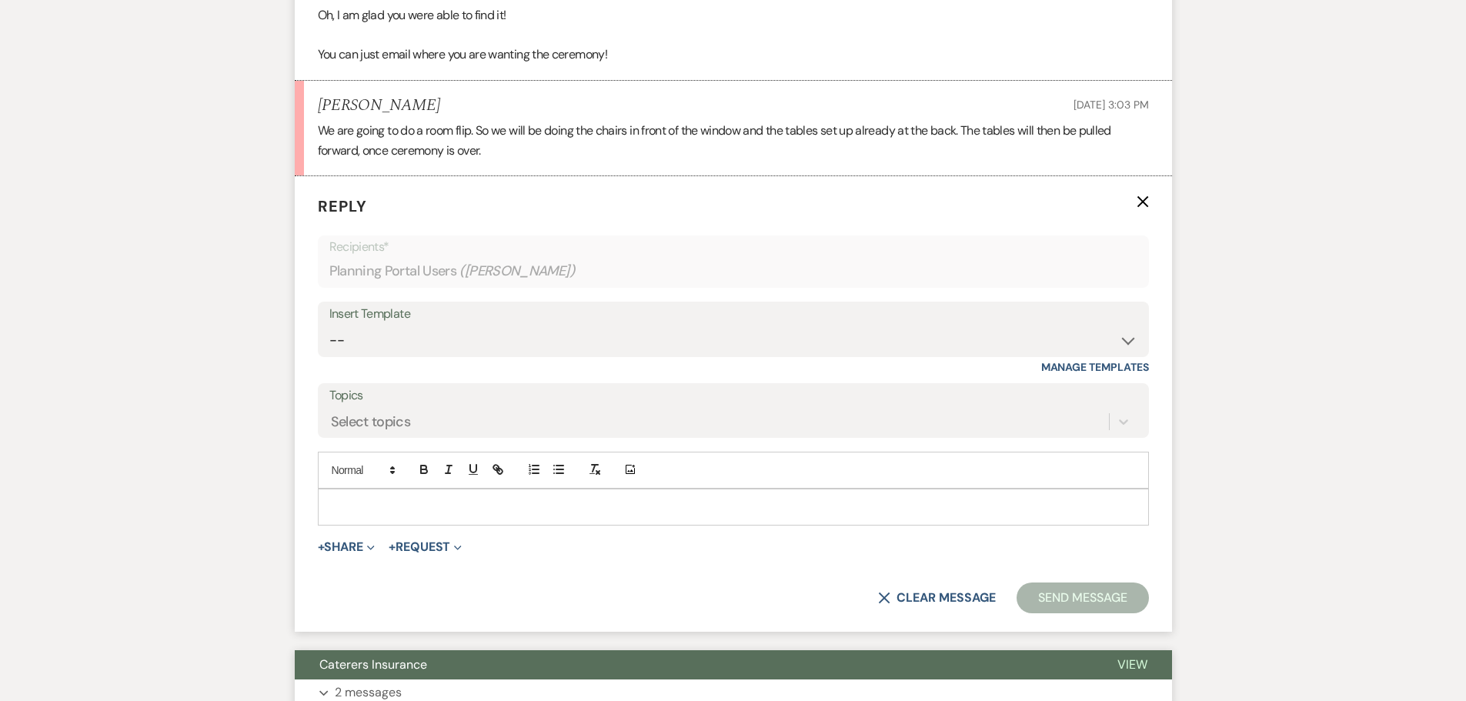
scroll to position [2231, 0]
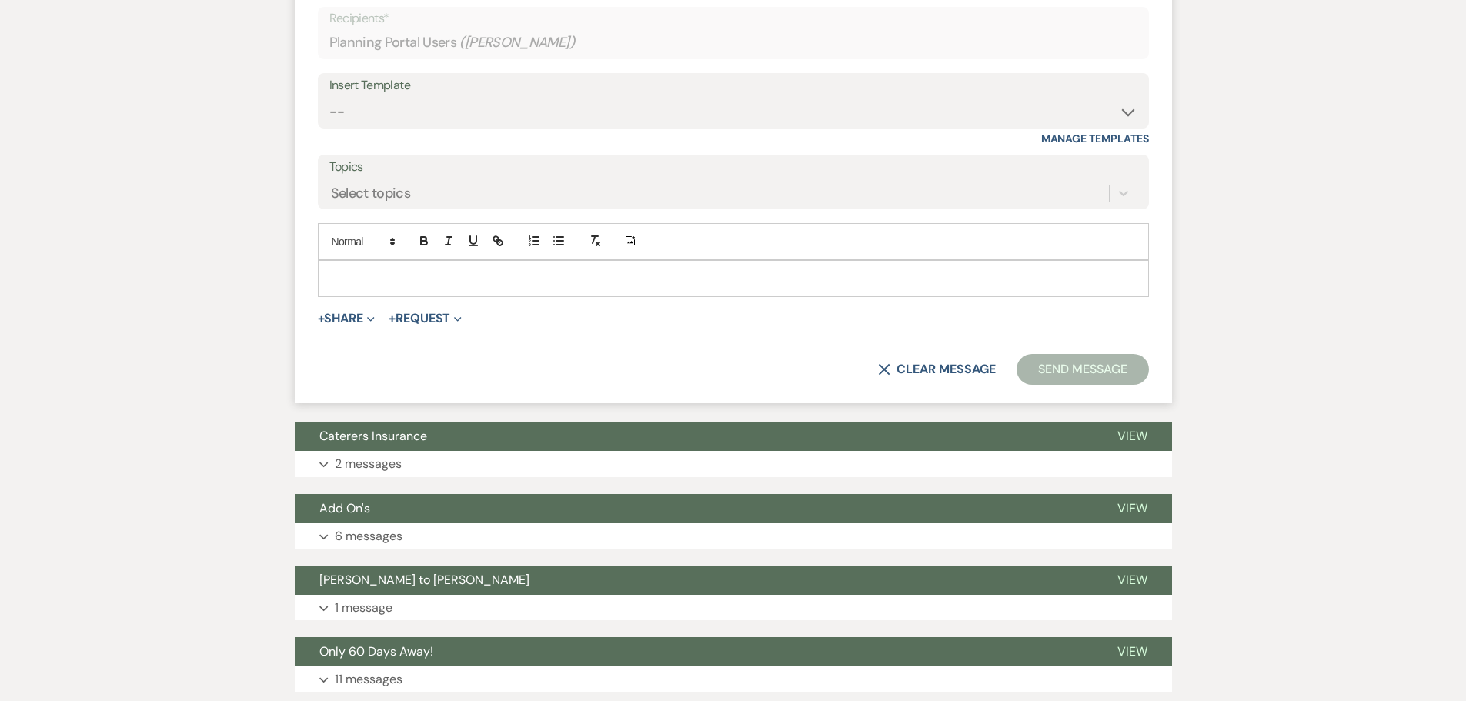
click at [498, 270] on p at bounding box center [733, 278] width 806 height 17
click at [1079, 371] on button "Send Message" at bounding box center [1082, 369] width 132 height 31
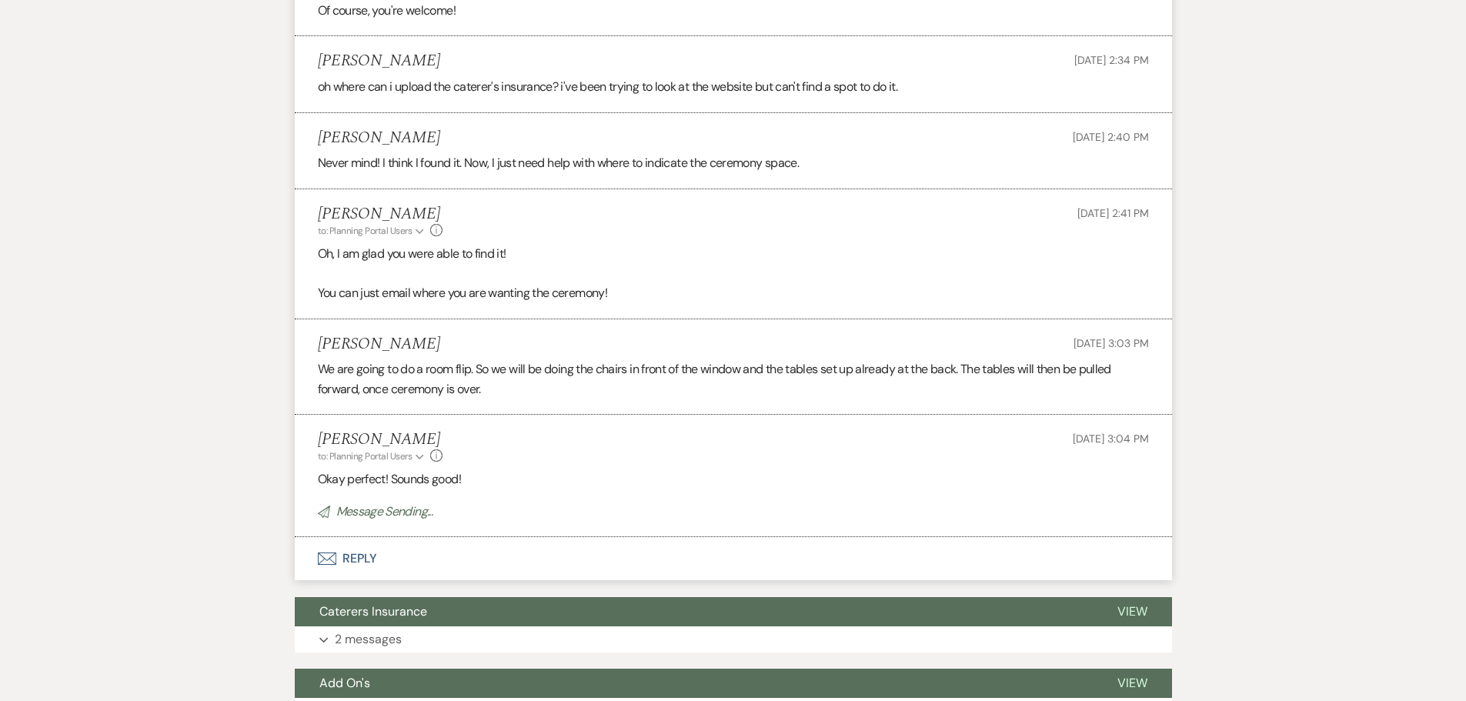
scroll to position [1660, 0]
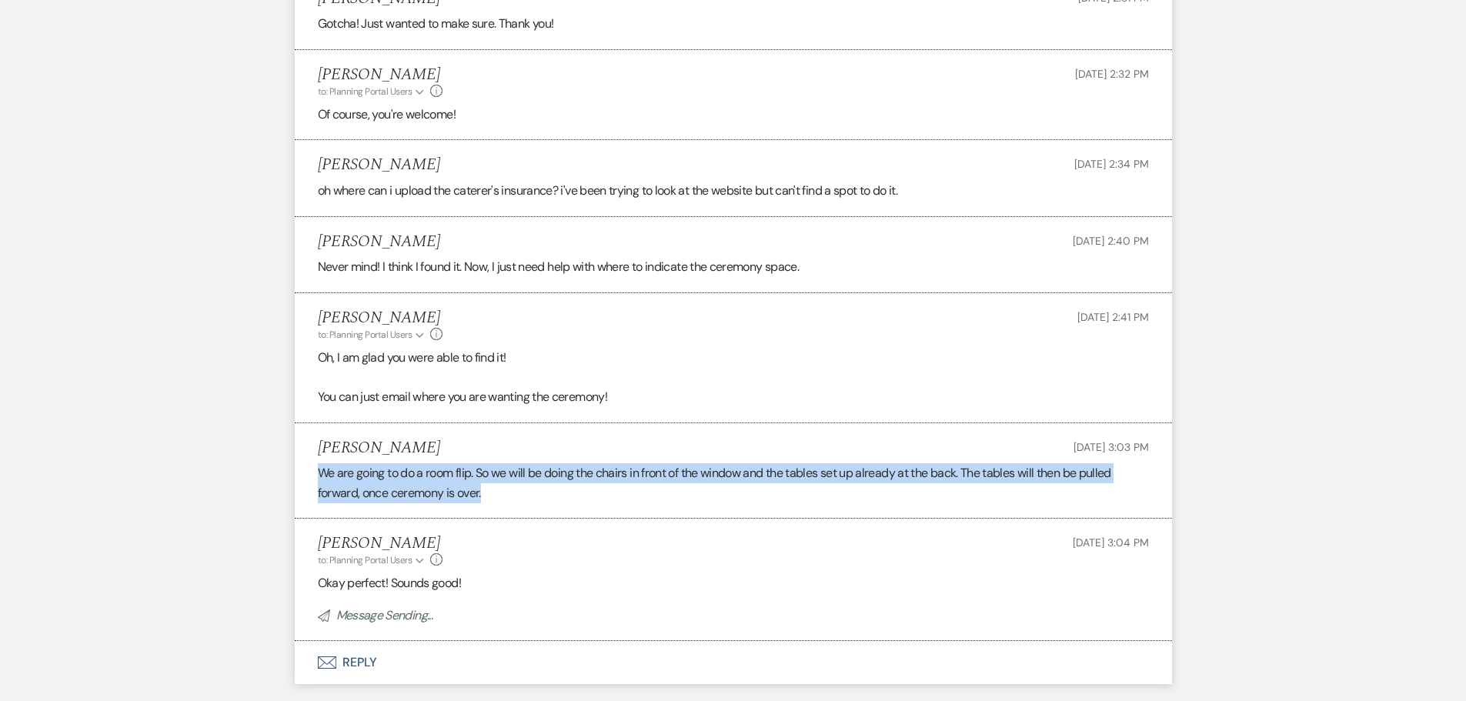
drag, startPoint x: 494, startPoint y: 499, endPoint x: 292, endPoint y: 465, distance: 204.3
click at [292, 465] on div "Messages Tasks Payments Vendors Rental Overview Timeline Docs & Files Contacts …" at bounding box center [733, 163] width 1466 height 3096
copy p "We are going to do a room flip. So we will be doing the chairs in front of the …"
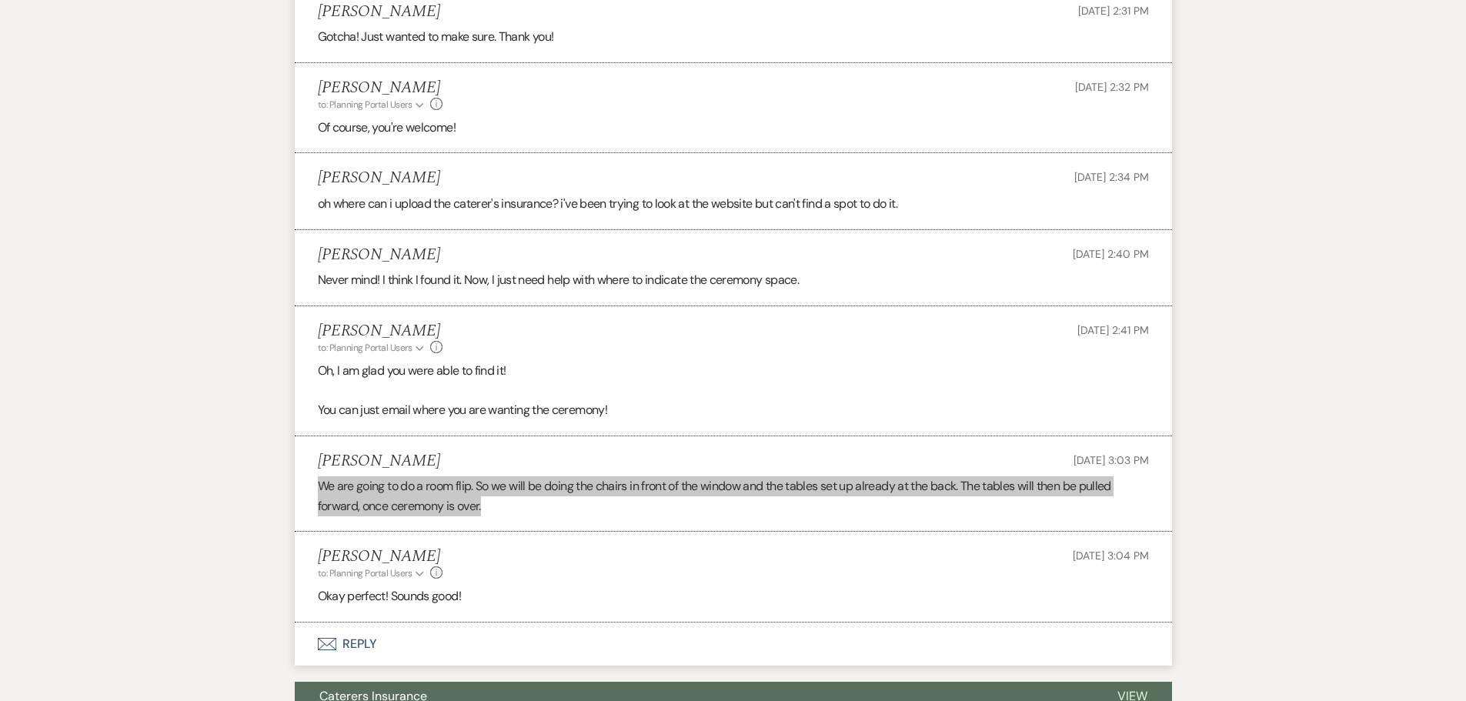
scroll to position [1737, 0]
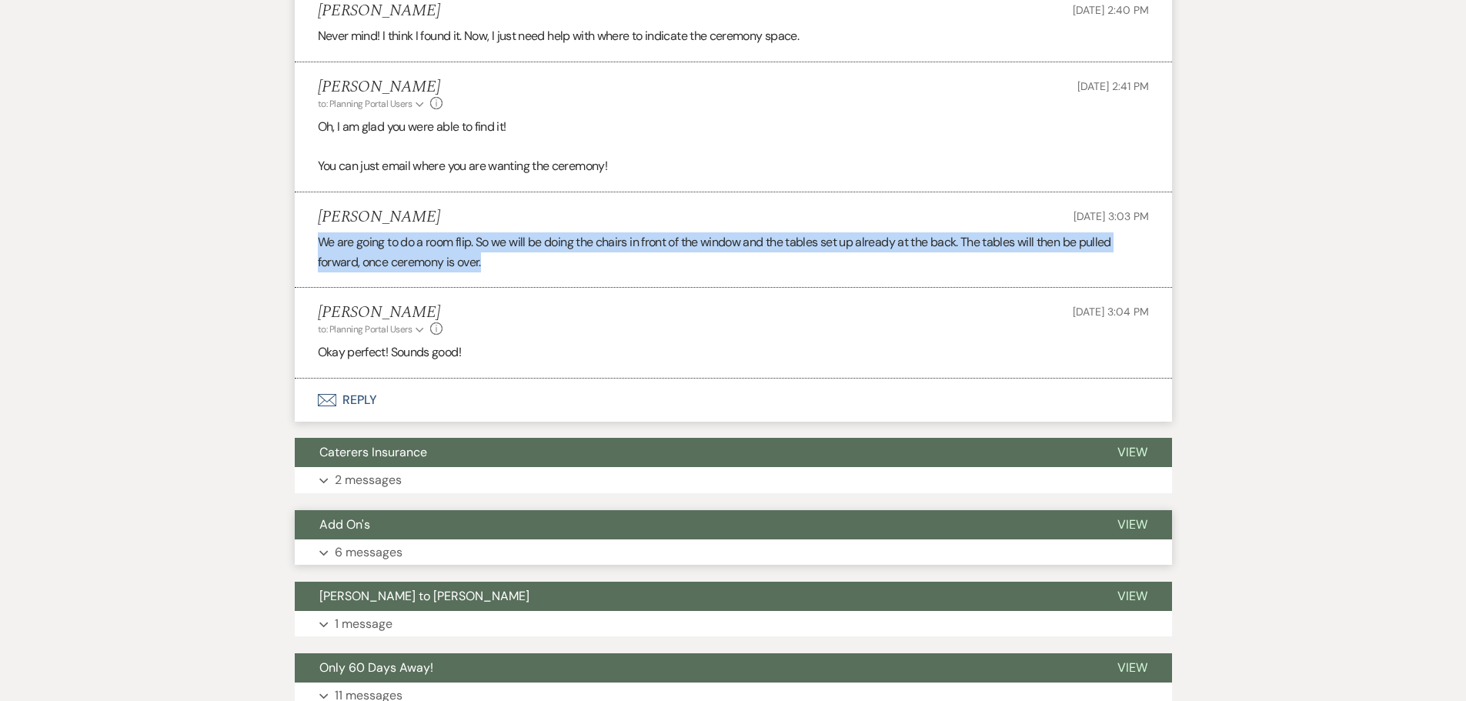
click at [405, 559] on button "Expand 6 messages" at bounding box center [733, 552] width 877 height 26
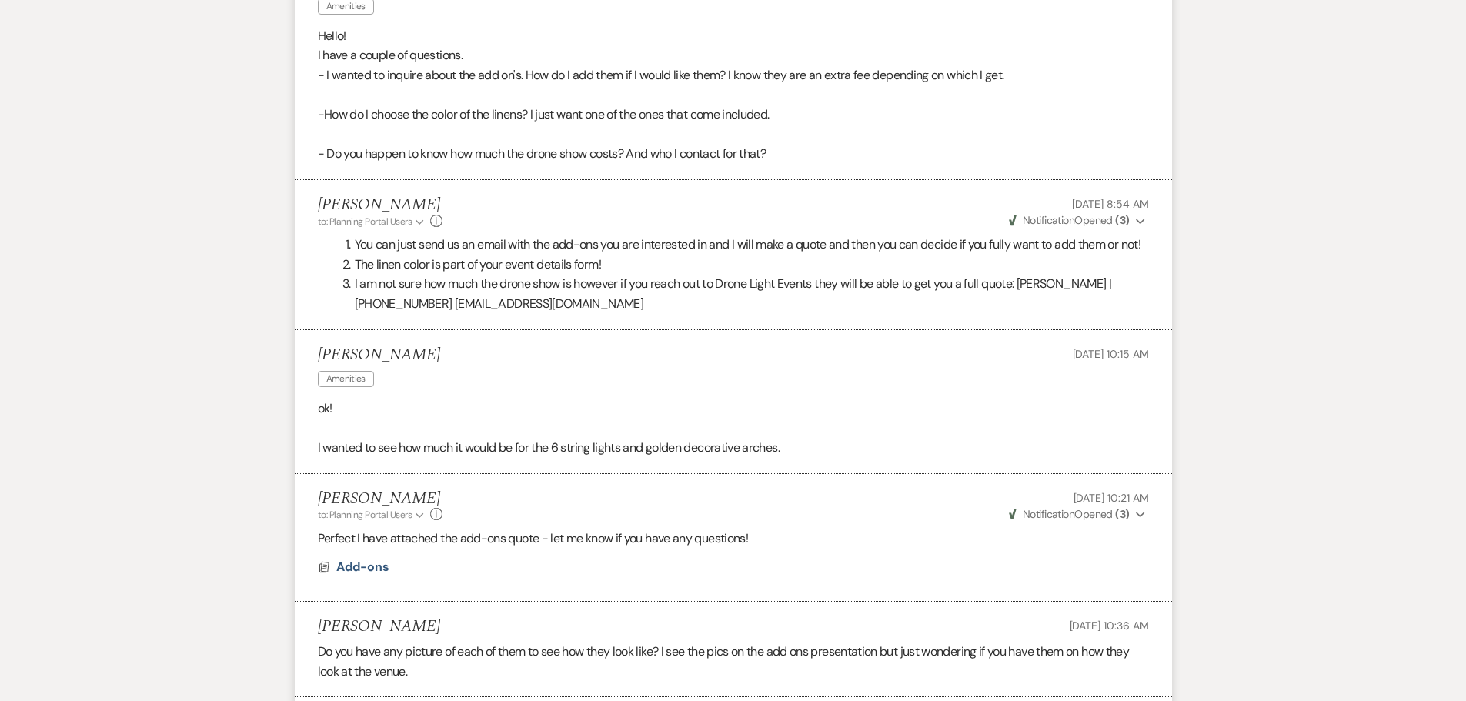
scroll to position [2352, 0]
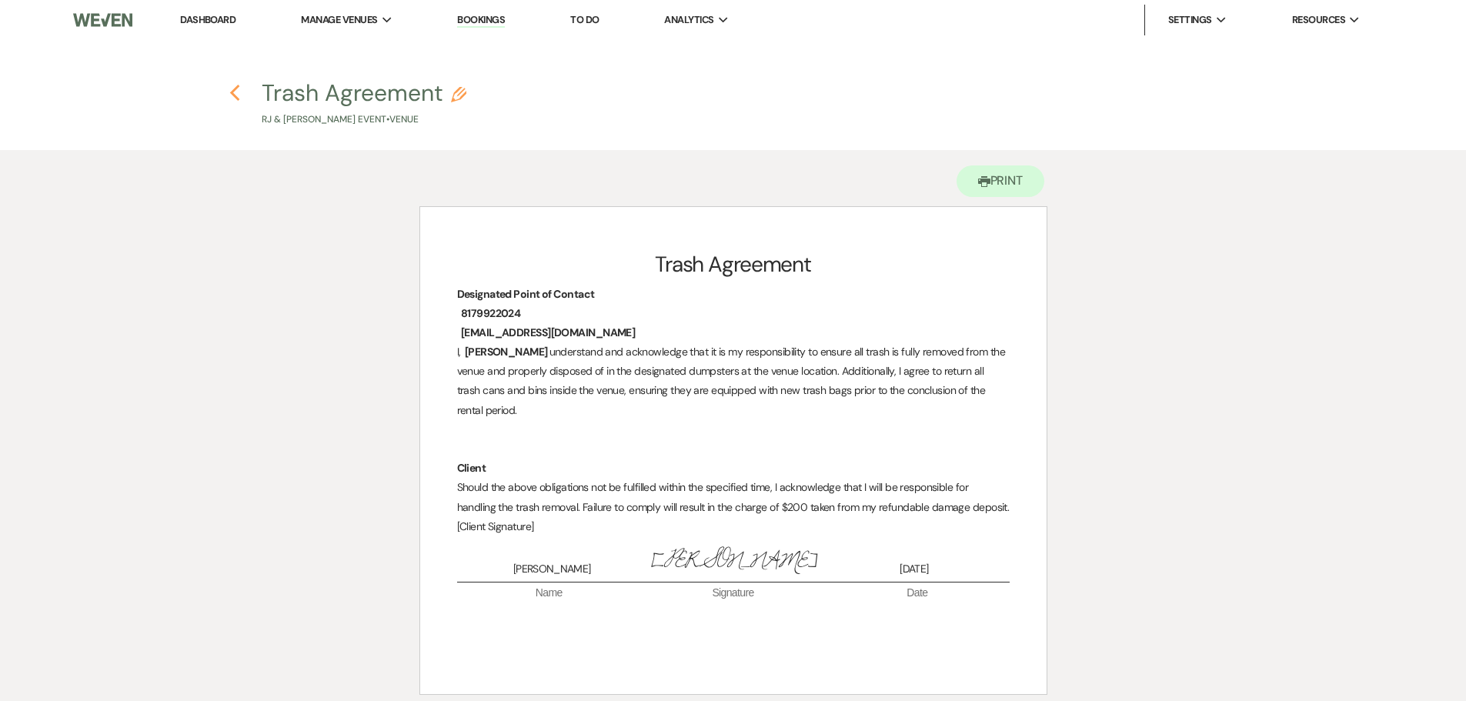
click at [240, 94] on icon "Previous" at bounding box center [235, 93] width 12 height 18
click at [235, 95] on icon "Previous" at bounding box center [235, 93] width 12 height 18
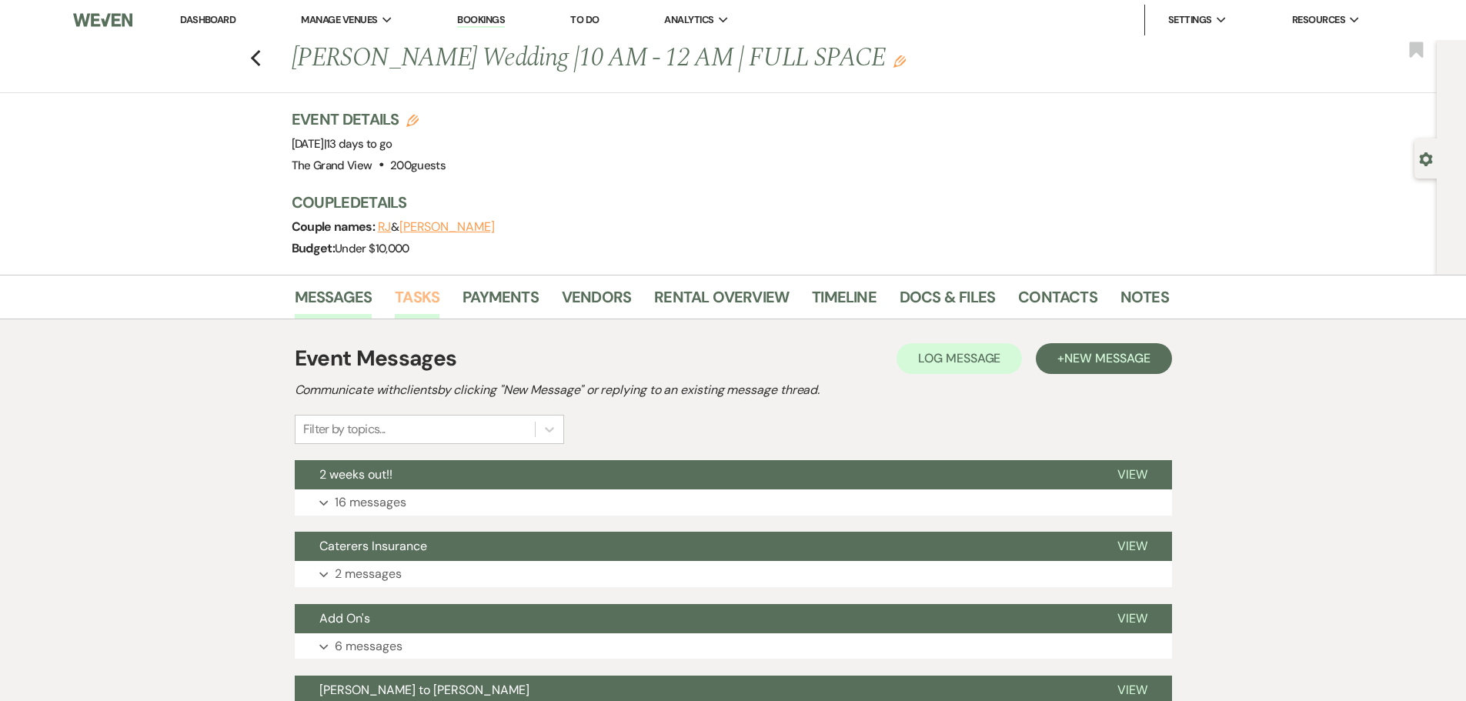
click at [425, 307] on link "Tasks" at bounding box center [417, 302] width 45 height 34
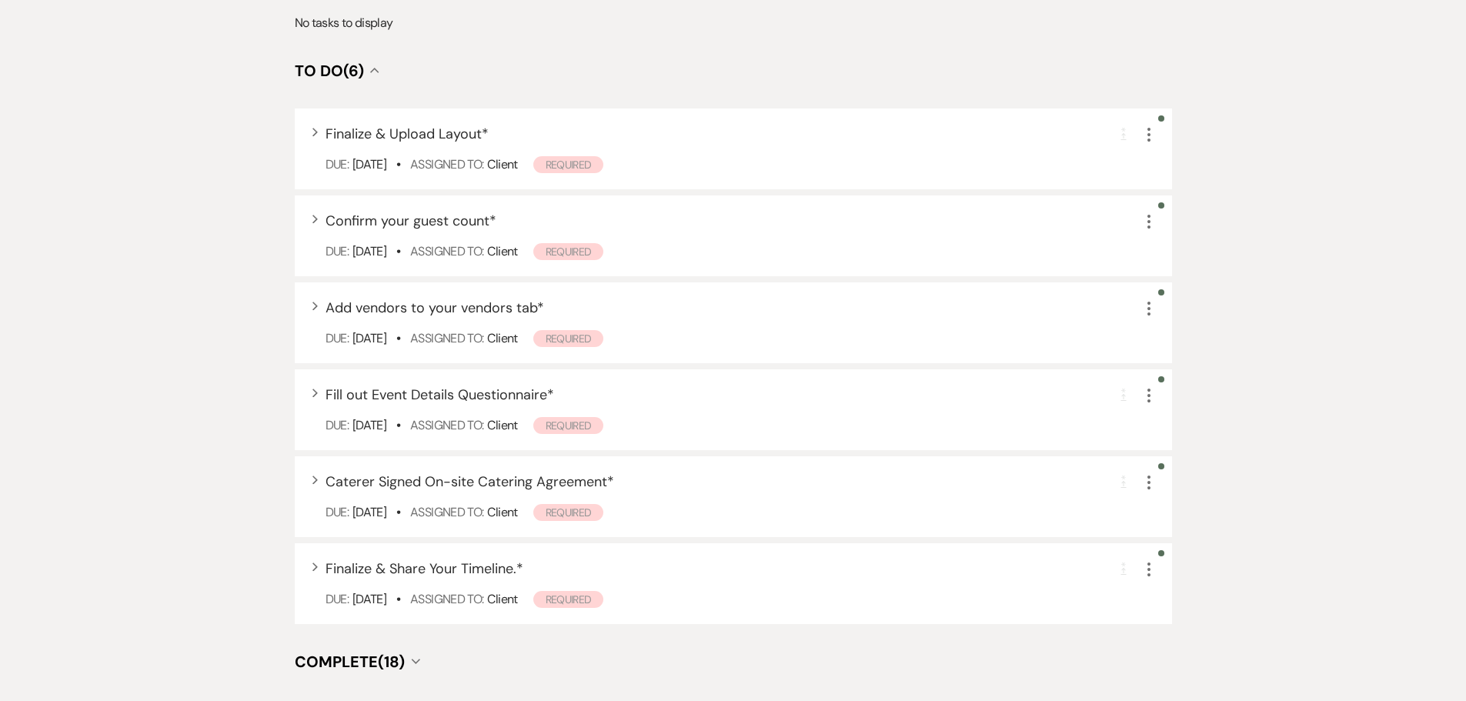
scroll to position [616, 0]
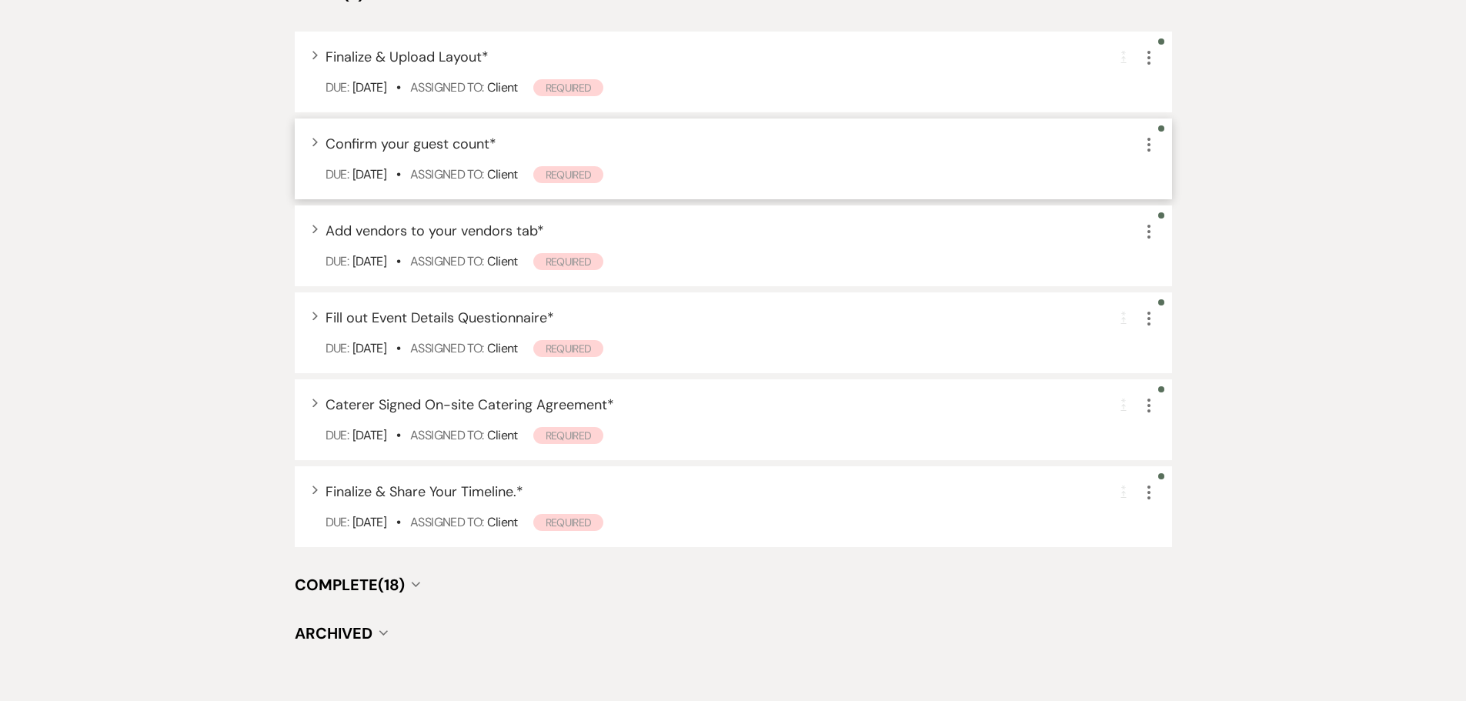
click at [319, 143] on div "Expand Confirm your guest count * More Due: Aug 22 25 • Assigned To: Client Req…" at bounding box center [733, 158] width 877 height 81
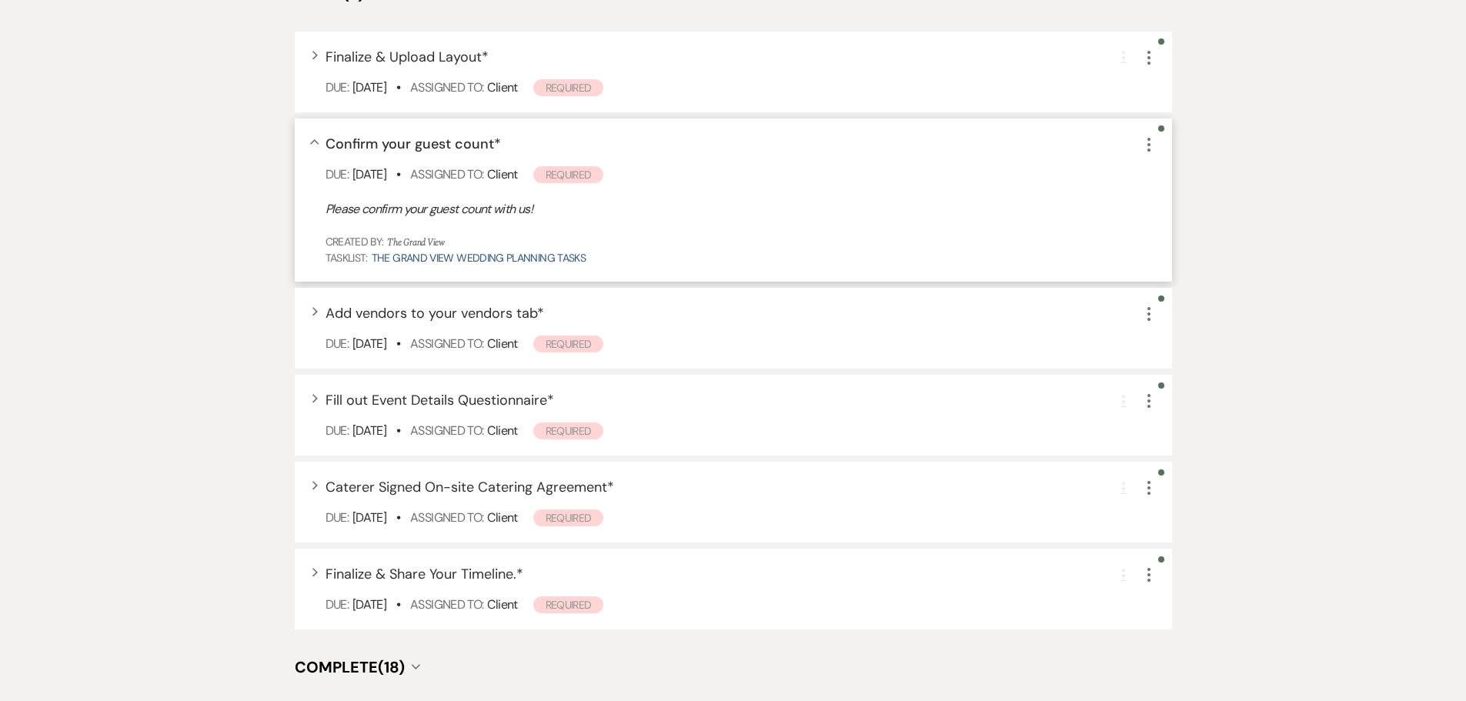
click at [319, 143] on div "Collapse Confirm your guest count * More Due: Aug 22 25 • Assigned To: Client R…" at bounding box center [733, 200] width 877 height 164
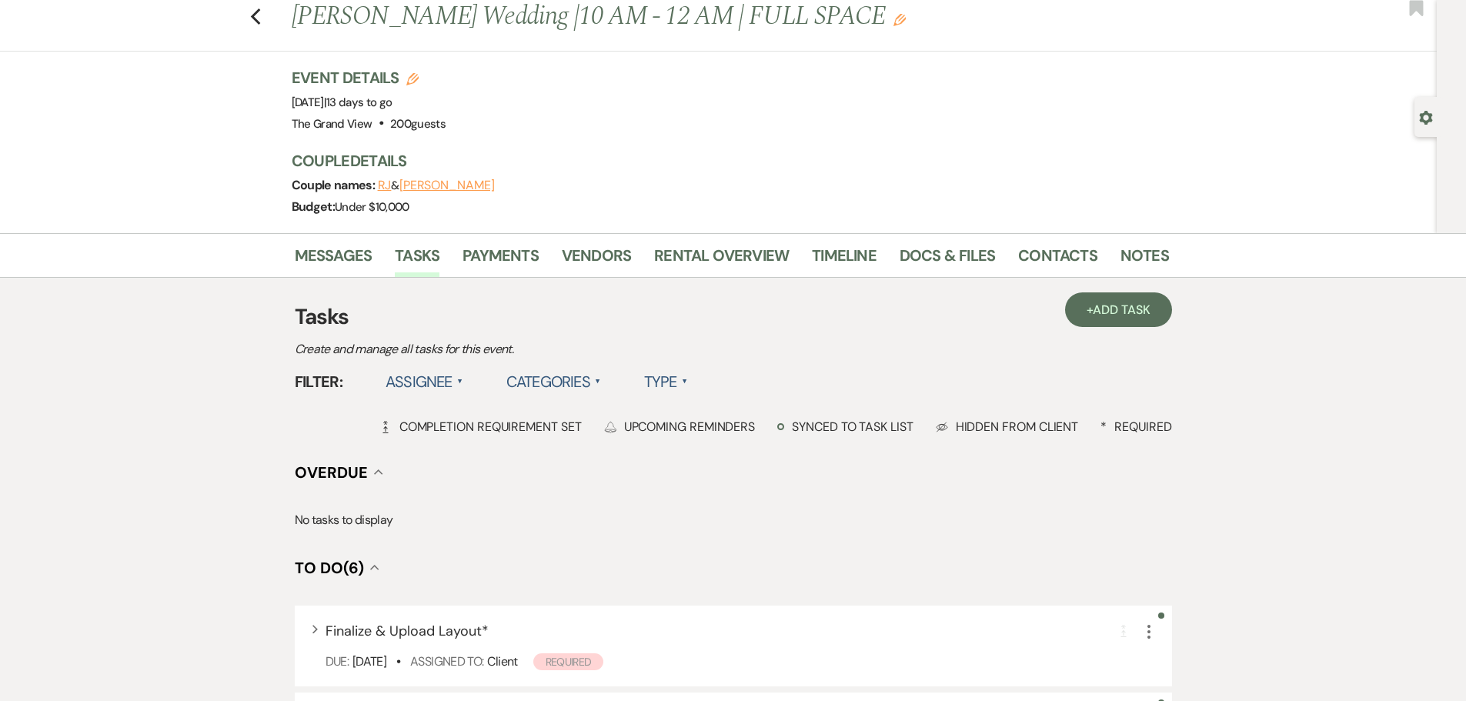
scroll to position [0, 0]
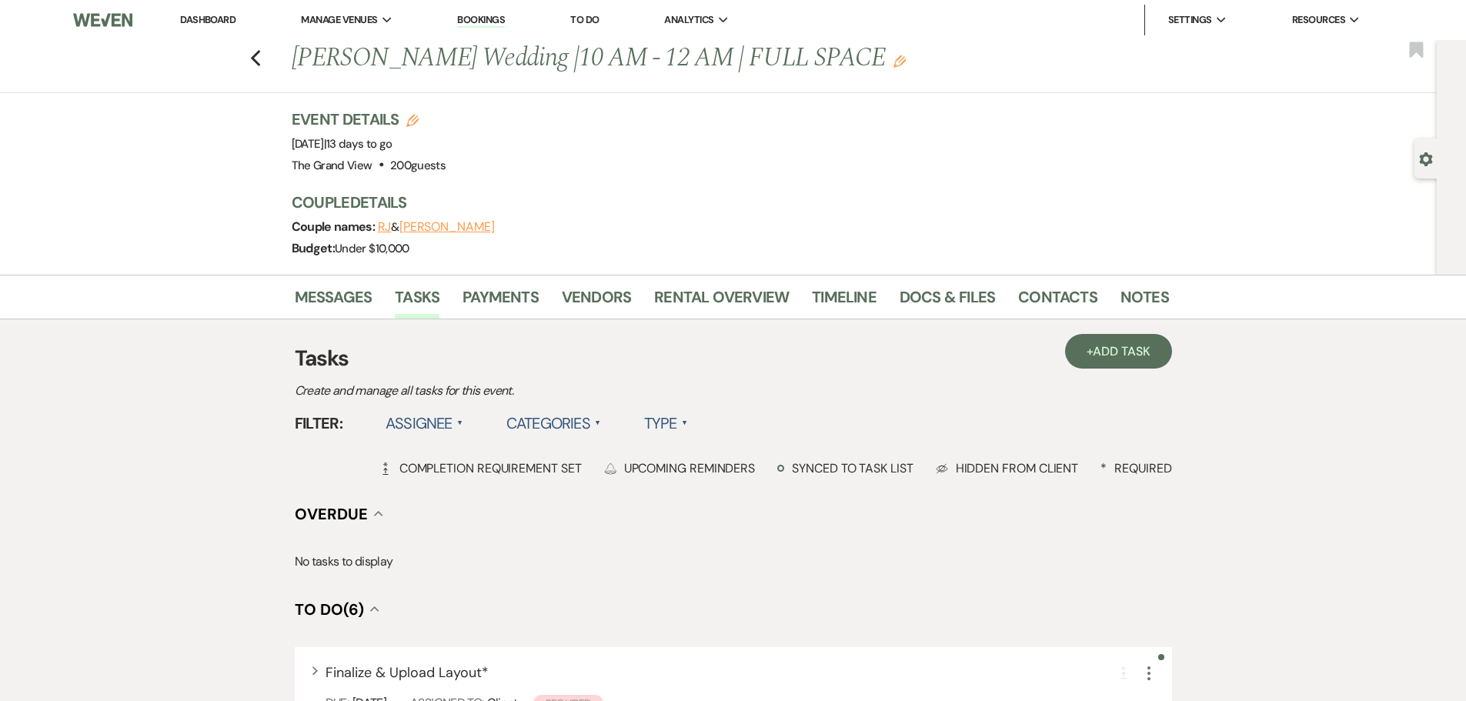
click at [203, 19] on link "Dashboard" at bounding box center [207, 19] width 55 height 13
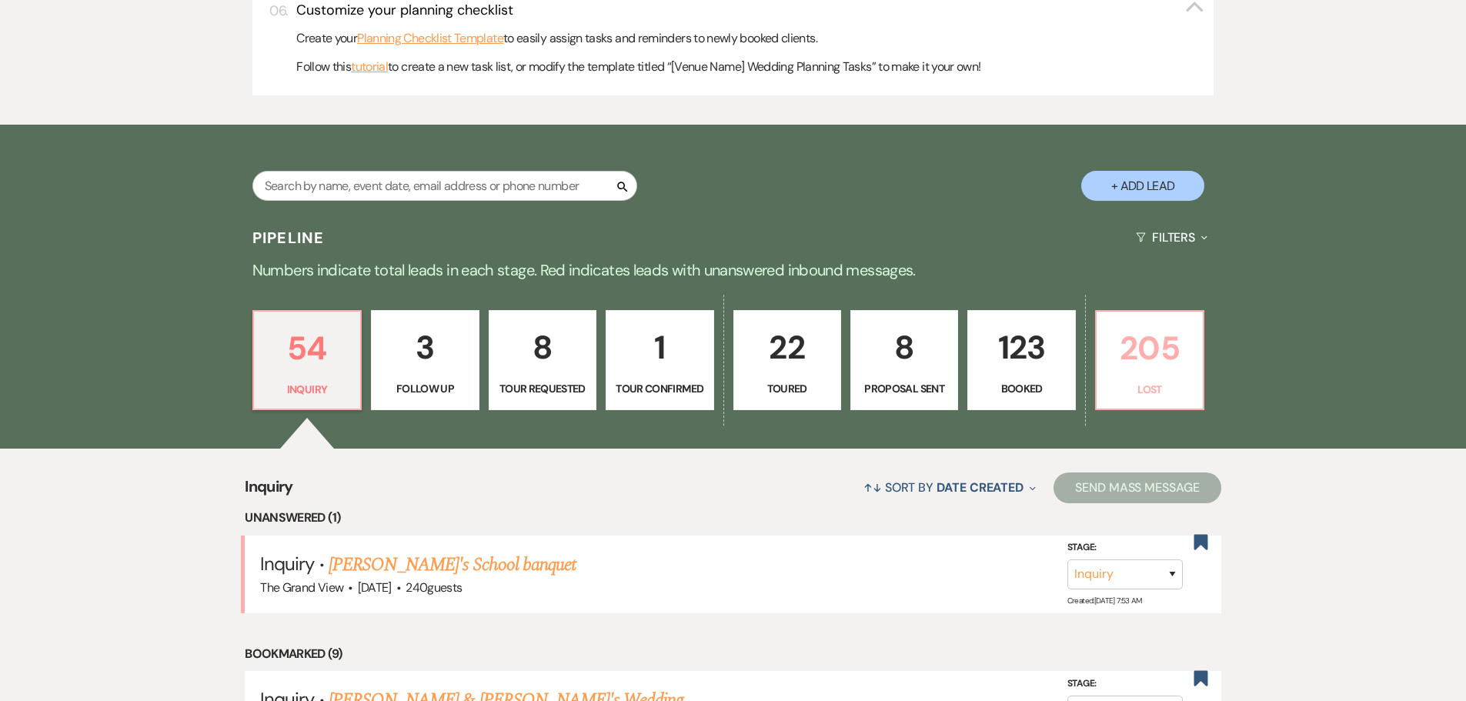
click at [1168, 339] on p "205" at bounding box center [1150, 348] width 88 height 52
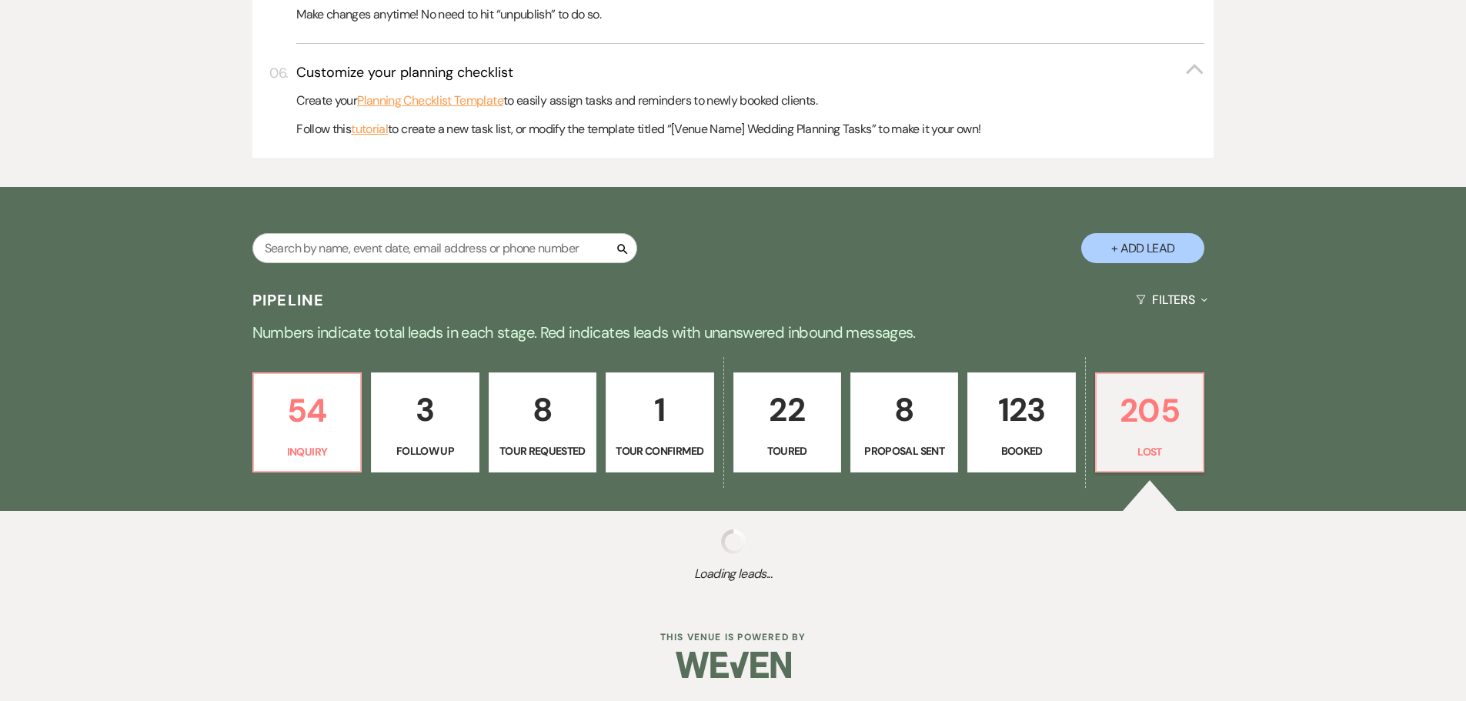
select select "8"
select select "5"
select select "8"
select select "6"
select select "8"
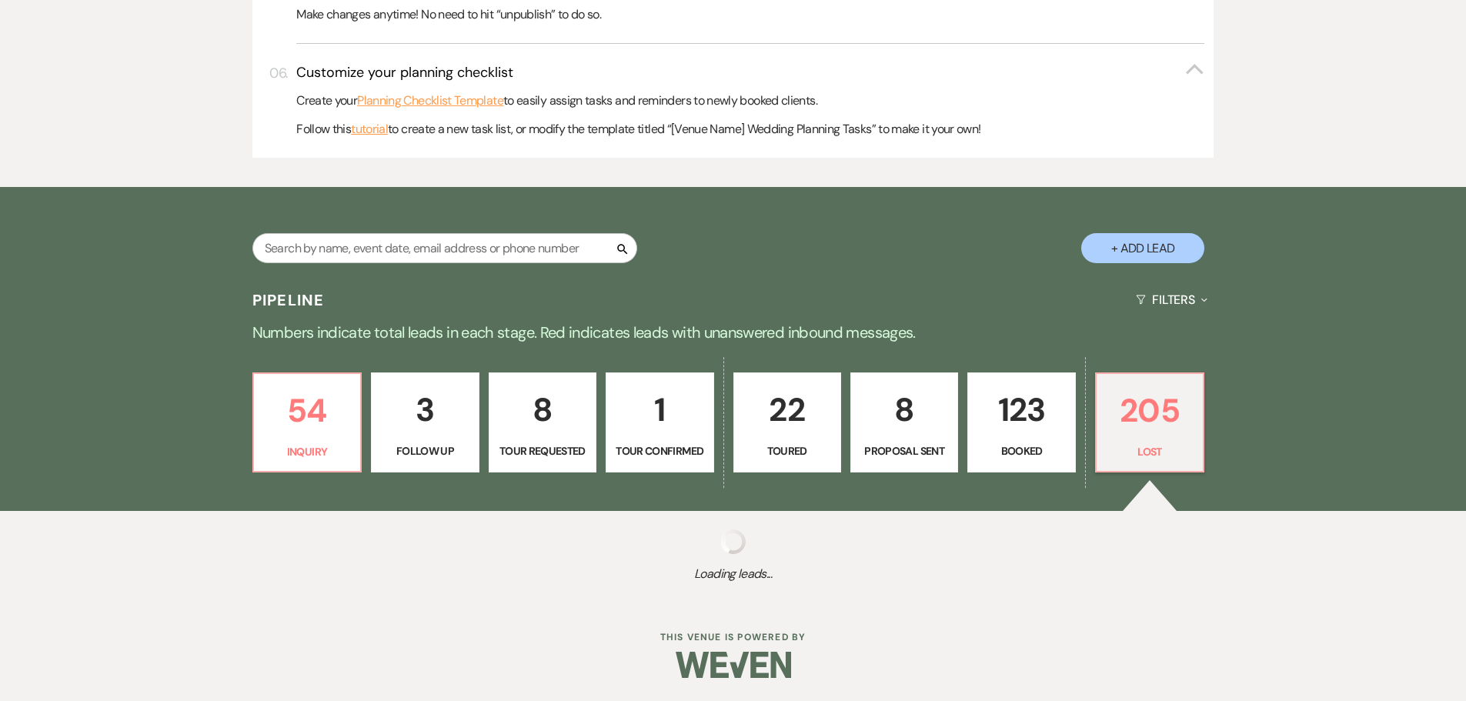
select select "8"
select select "6"
select select "8"
select select "1"
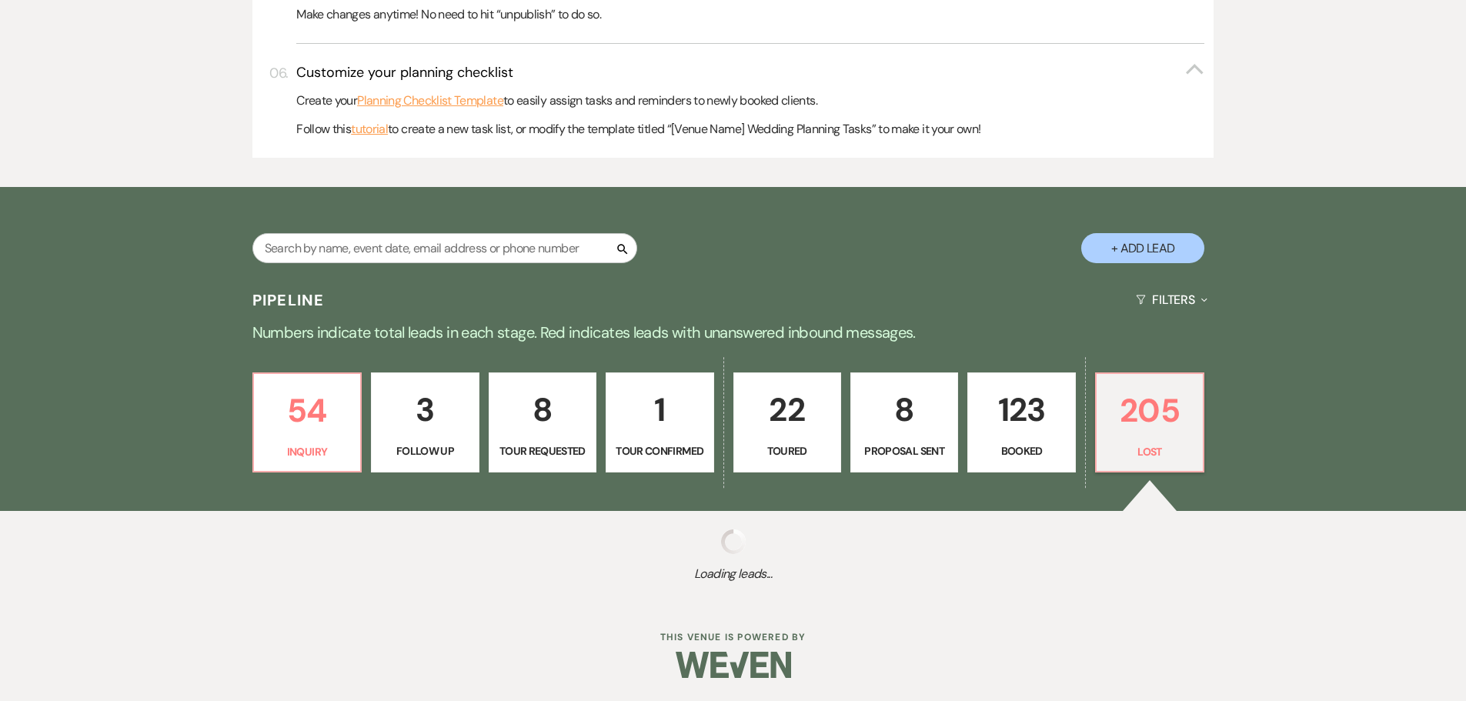
select select "8"
select select "6"
select select "8"
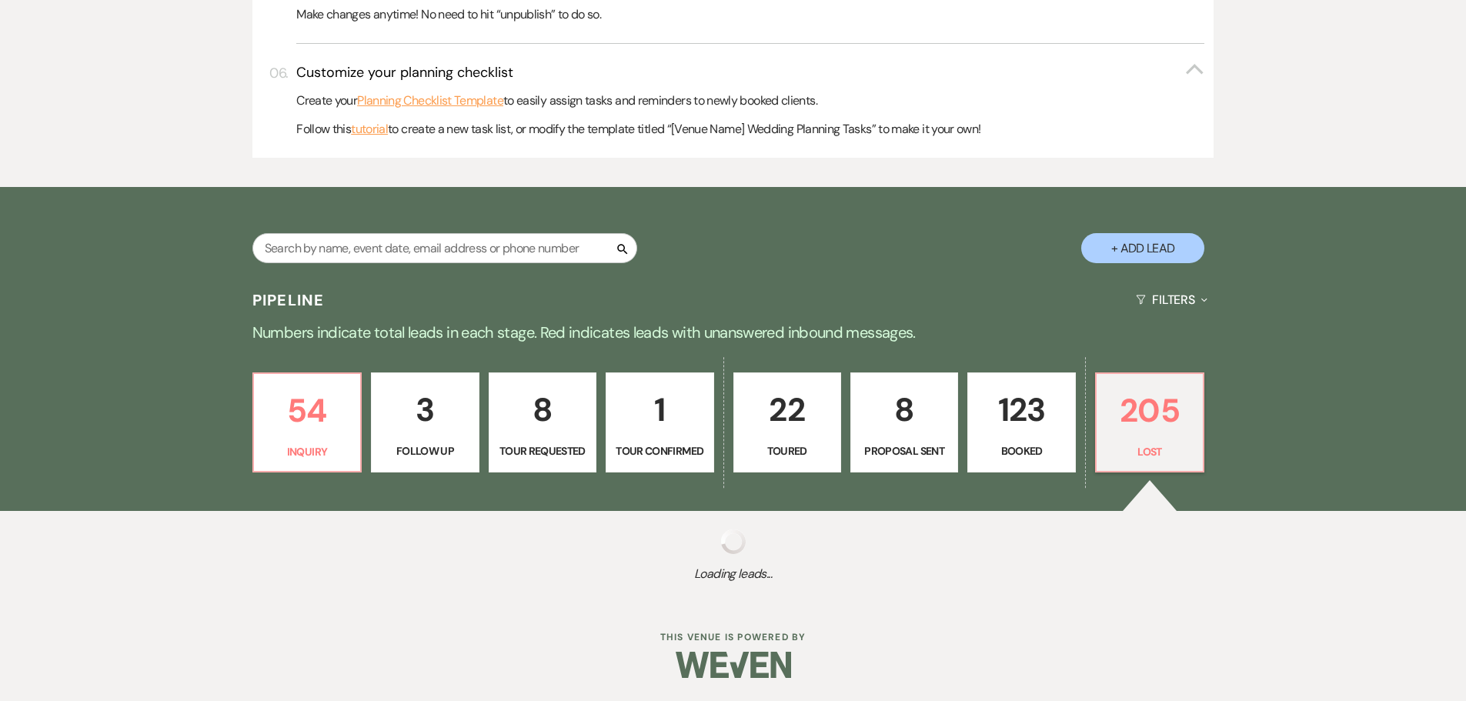
select select "5"
select select "8"
select select "5"
select select "8"
select select "5"
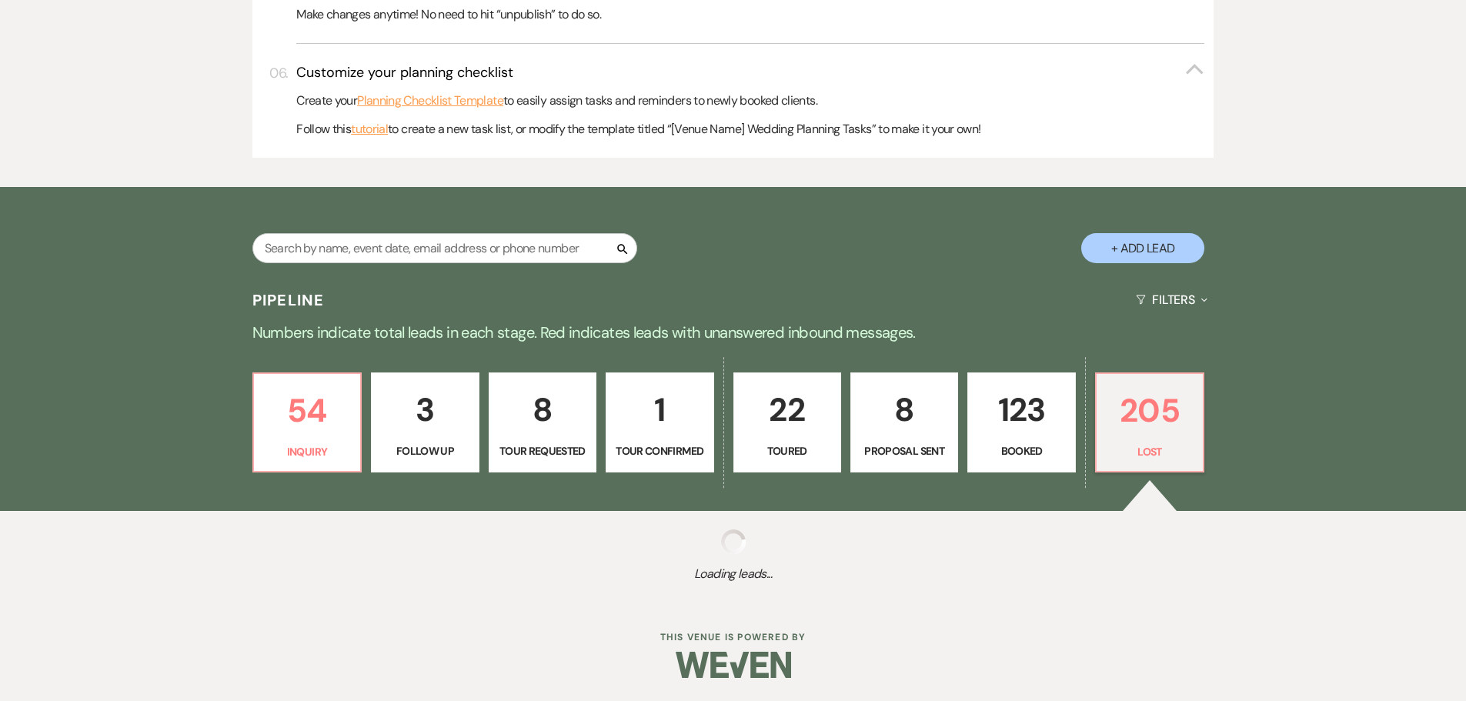
select select "8"
select select "5"
select select "8"
select select "5"
select select "8"
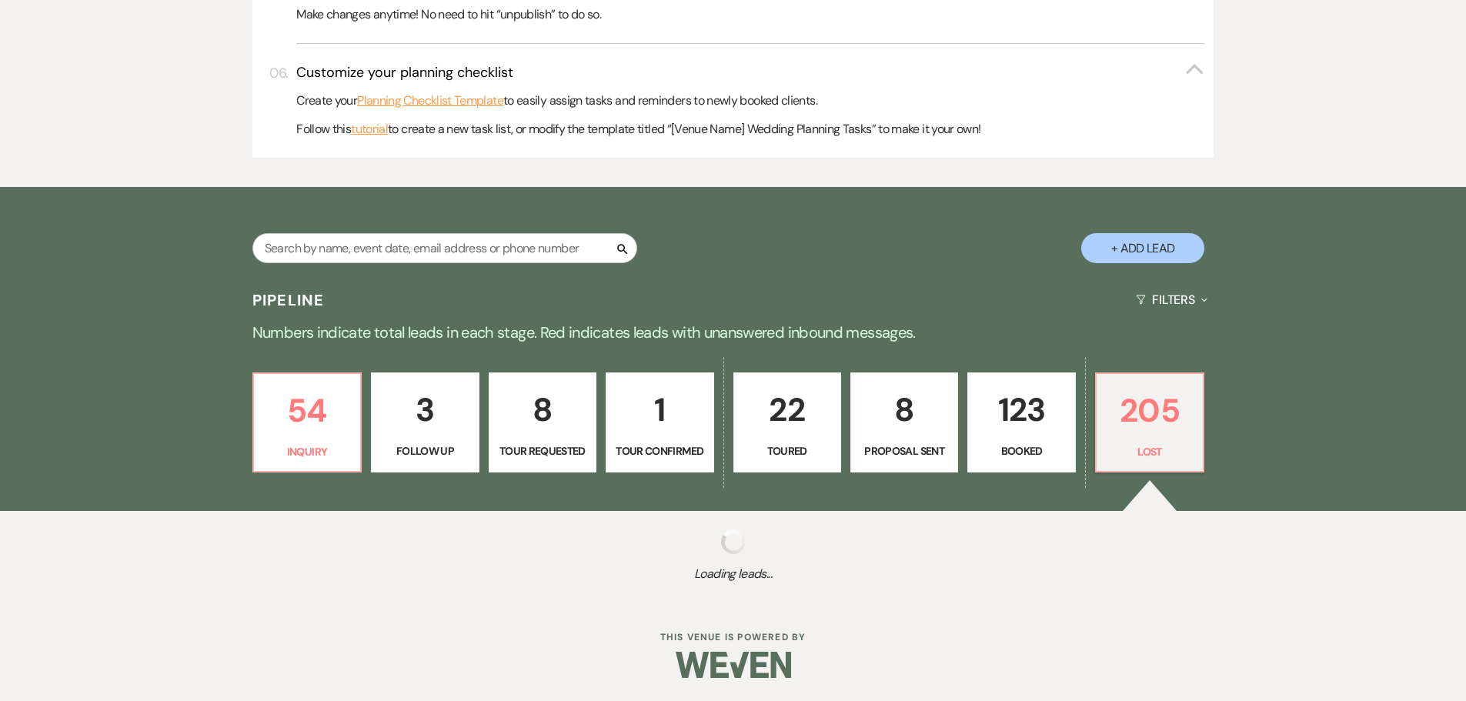
select select "8"
select select "6"
select select "8"
select select "5"
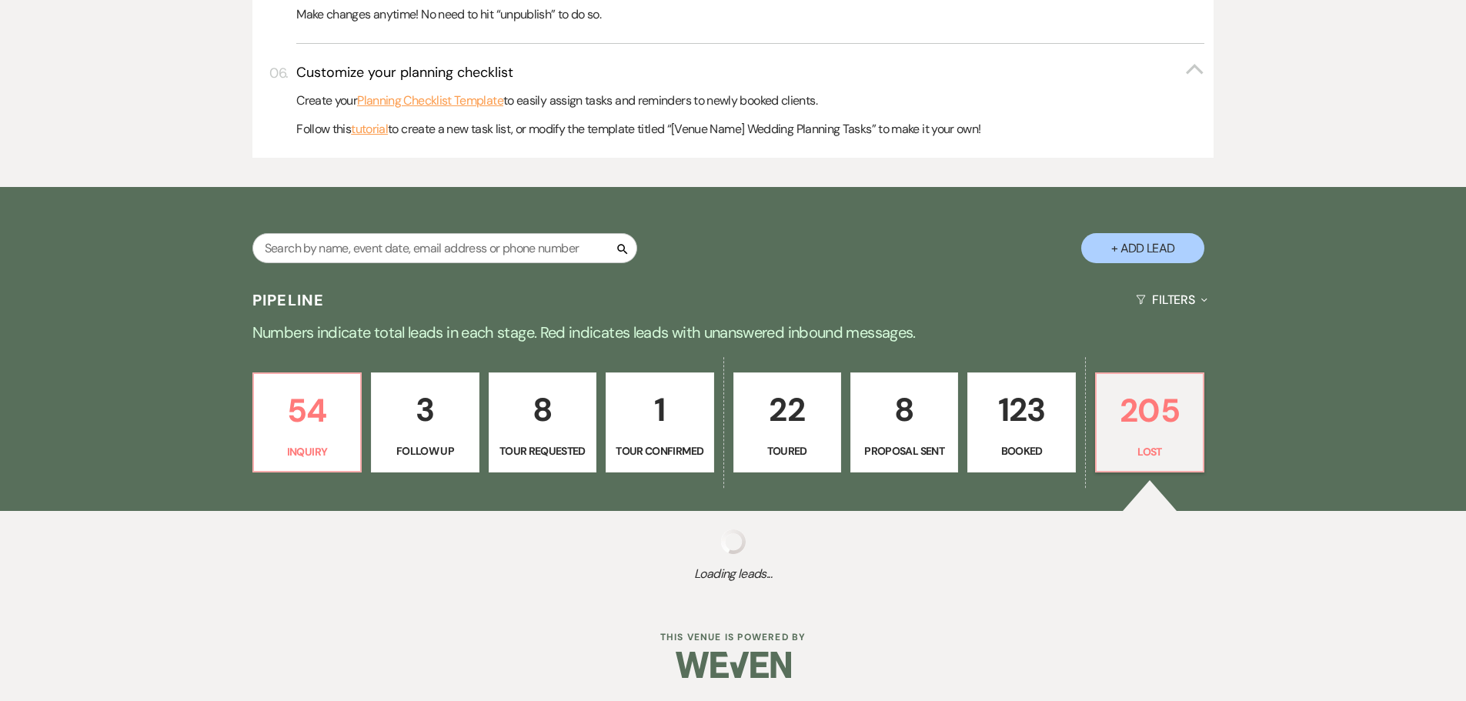
select select "8"
select select "5"
select select "8"
select select "6"
select select "8"
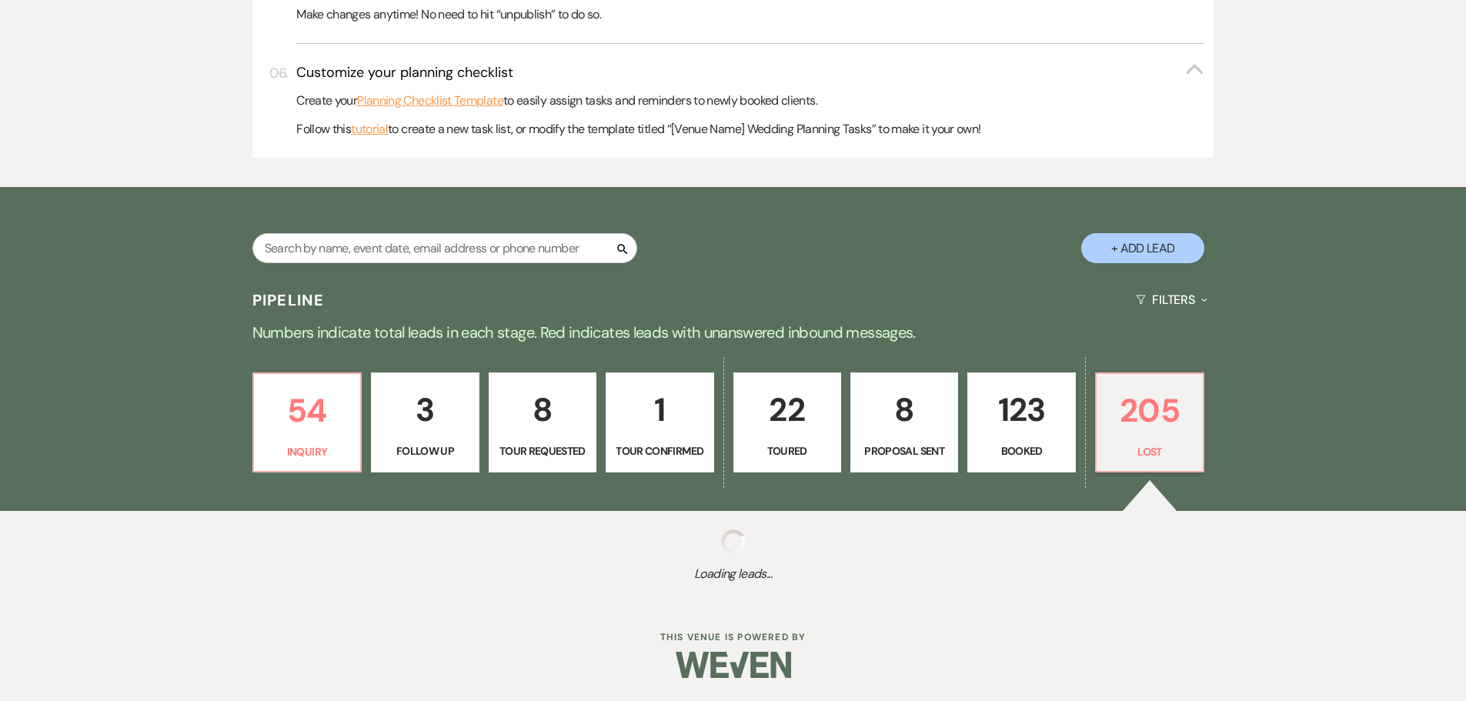
select select "8"
select select "6"
select select "8"
select select "5"
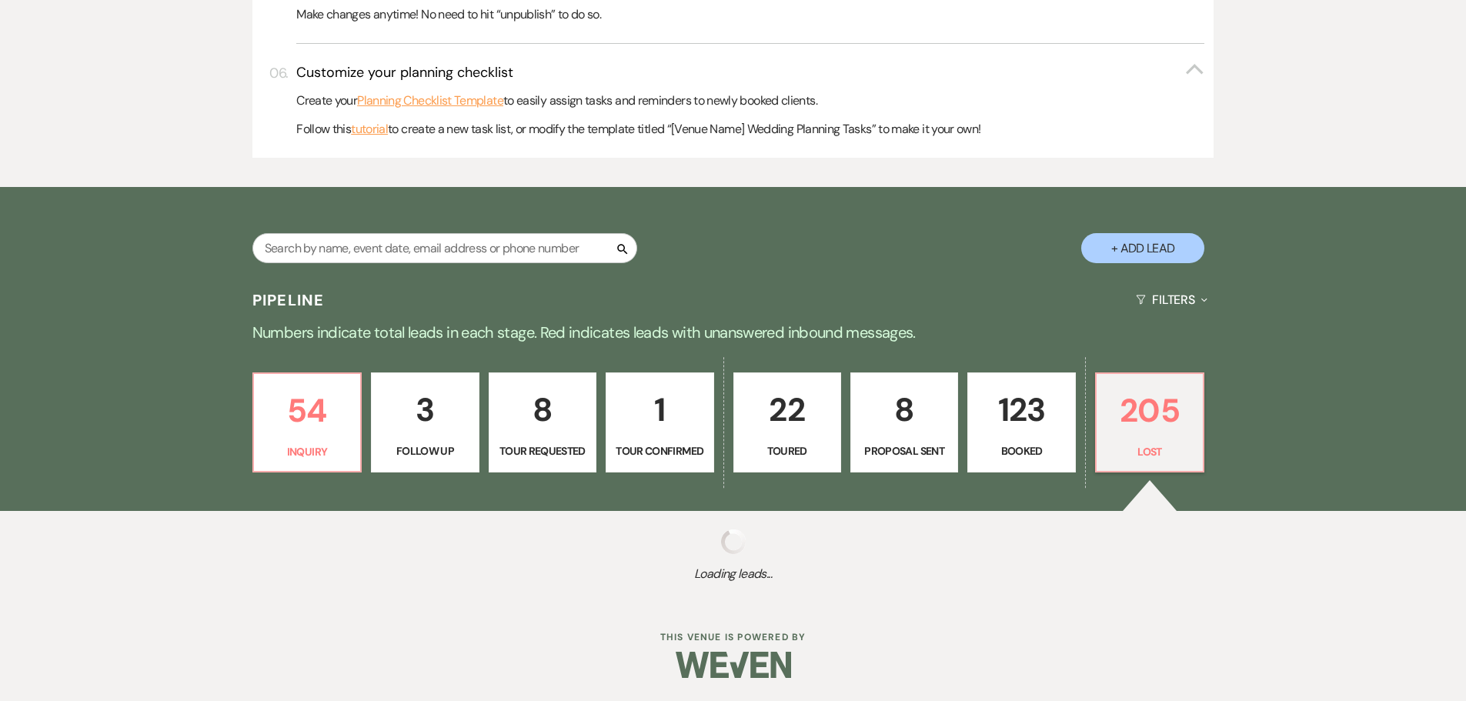
select select "8"
select select "5"
select select "8"
select select "7"
select select "8"
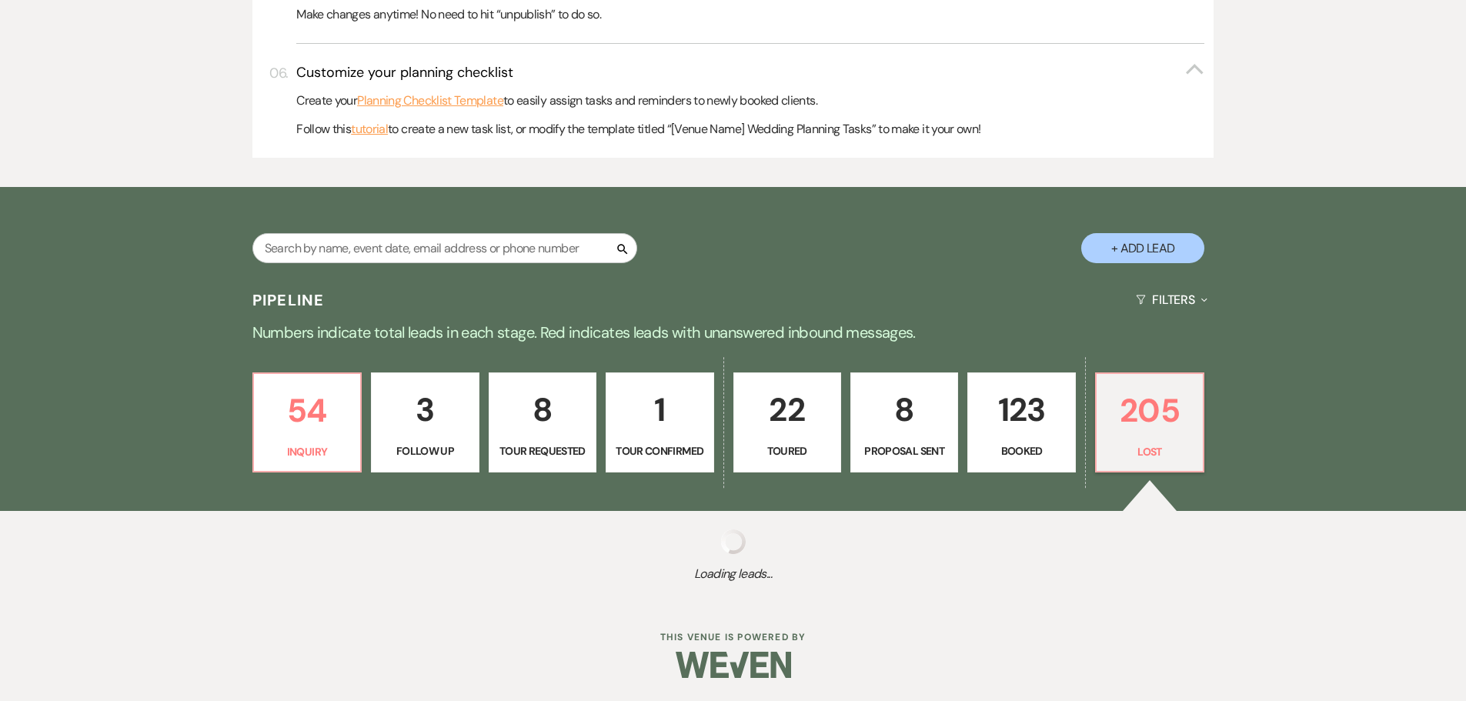
select select "5"
select select "8"
select select "1"
select select "8"
select select "5"
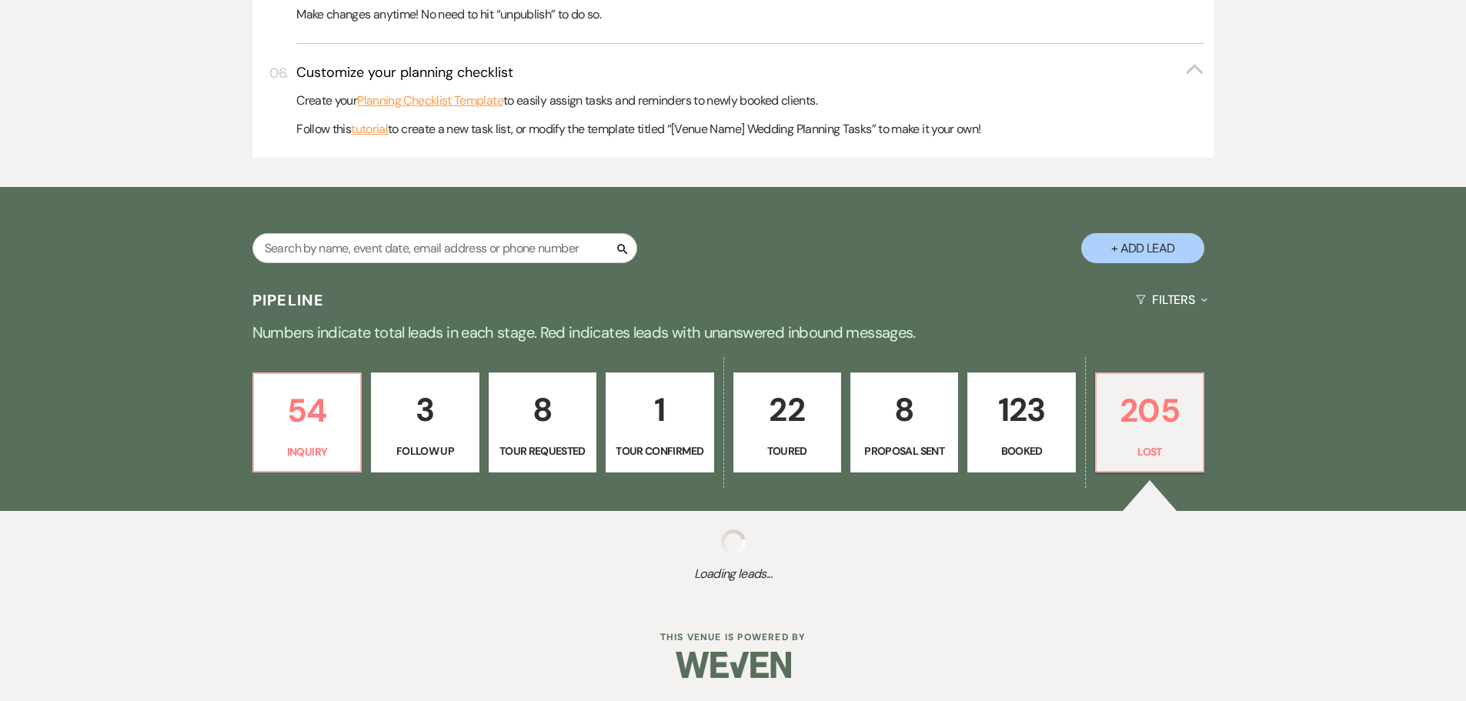
select select "8"
select select "5"
select select "8"
select select "5"
select select "8"
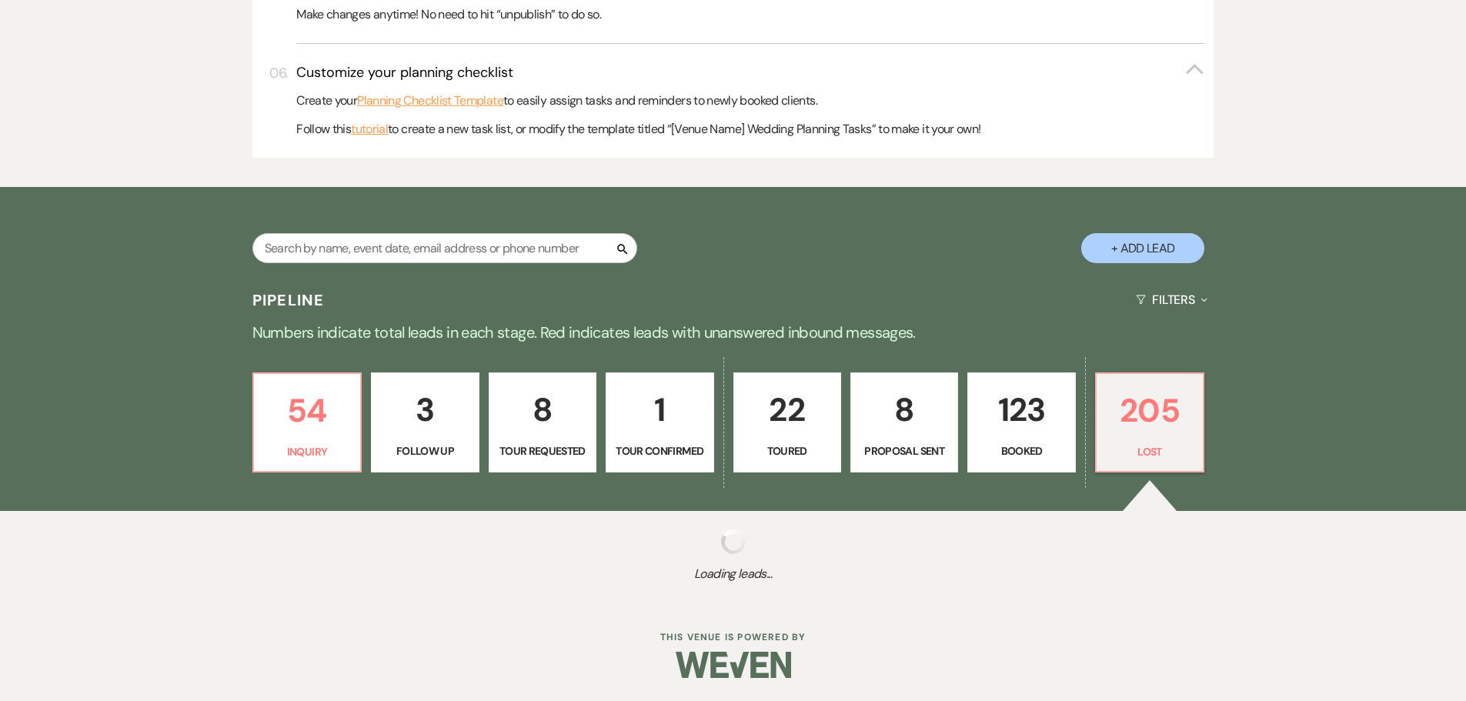
select select "5"
select select "8"
select select "5"
select select "8"
select select "10"
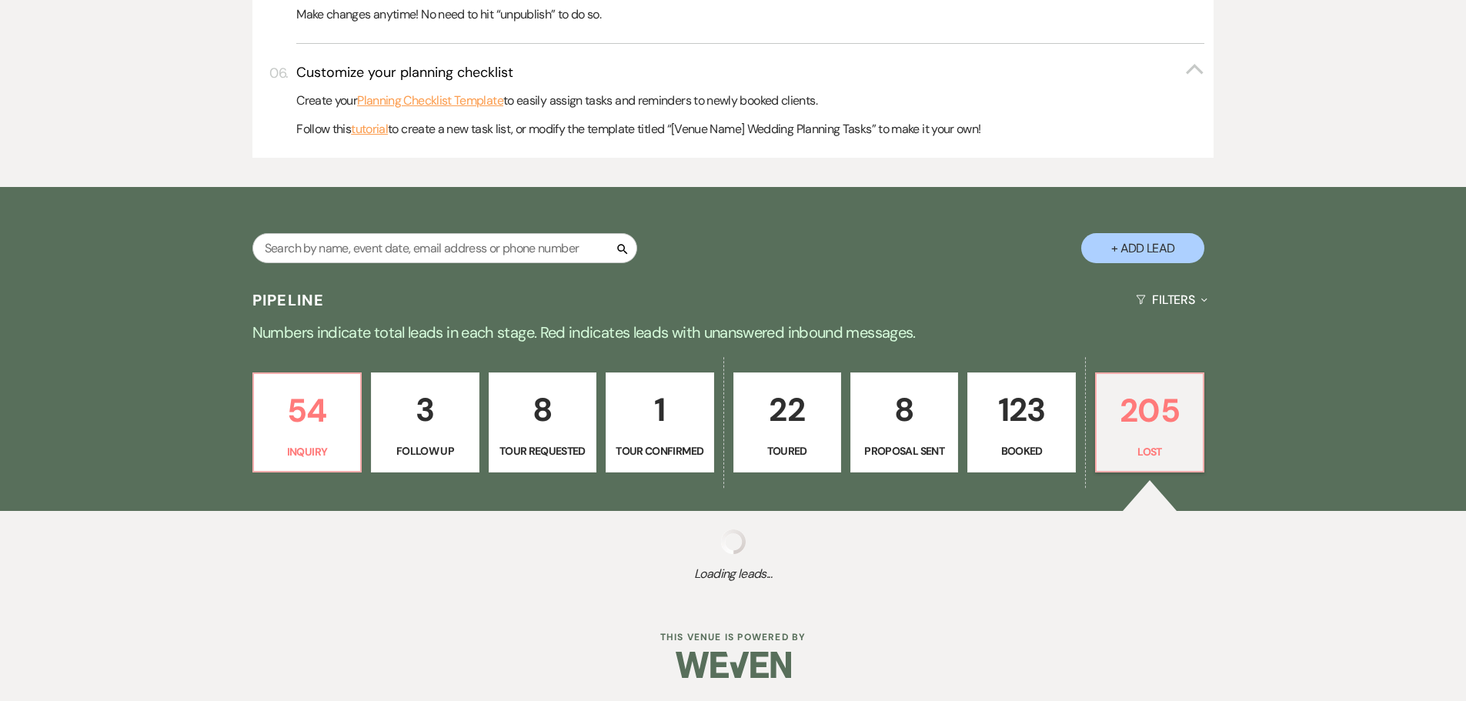
select select "8"
select select "5"
select select "8"
select select "5"
select select "8"
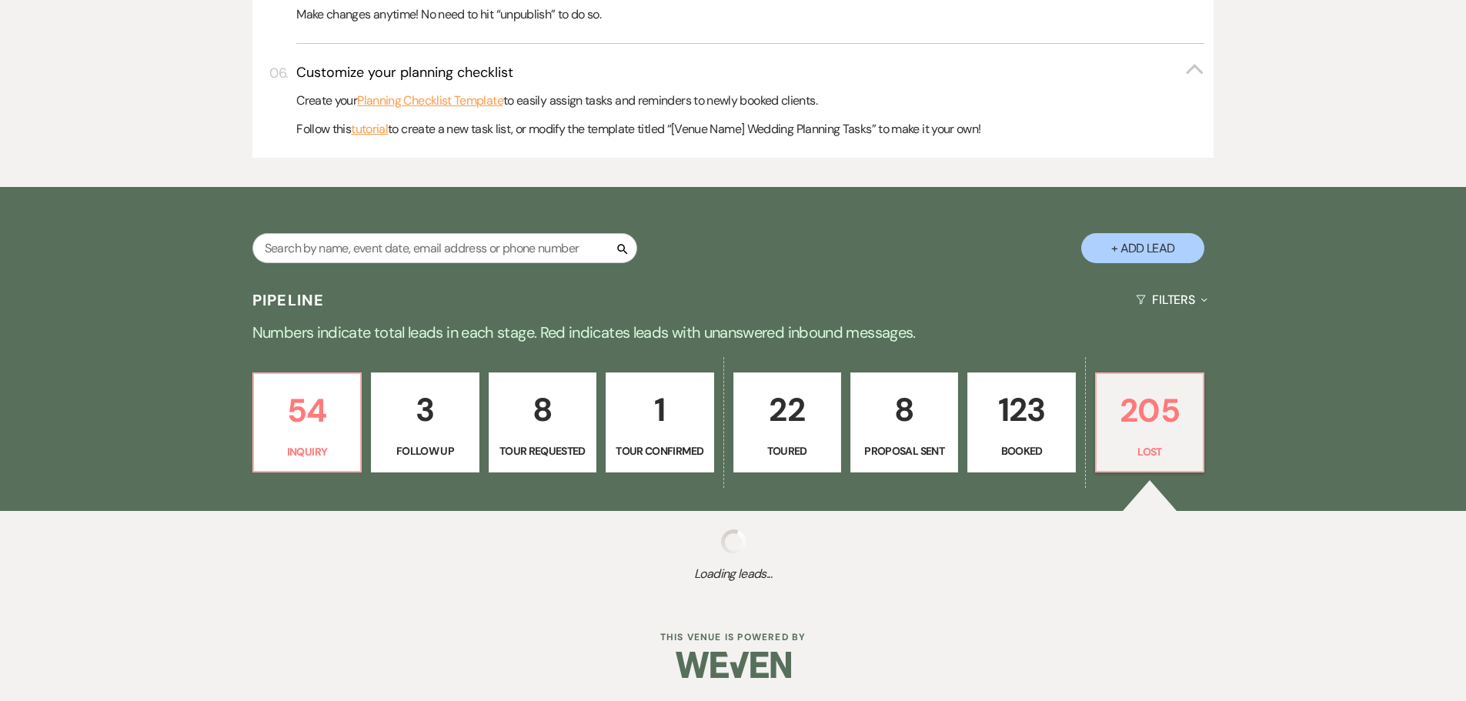
select select "6"
select select "8"
select select "11"
select select "8"
select select "5"
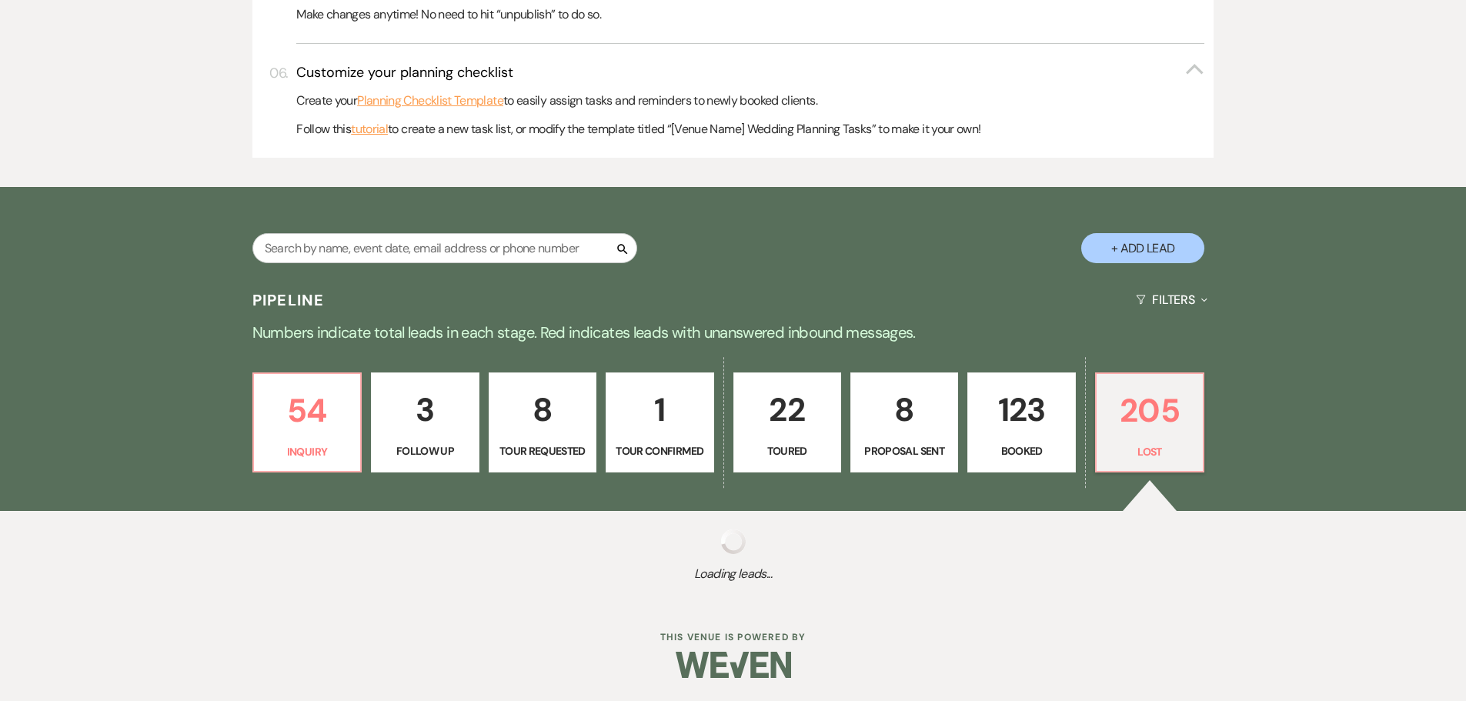
select select "8"
select select "6"
select select "8"
select select "5"
select select "8"
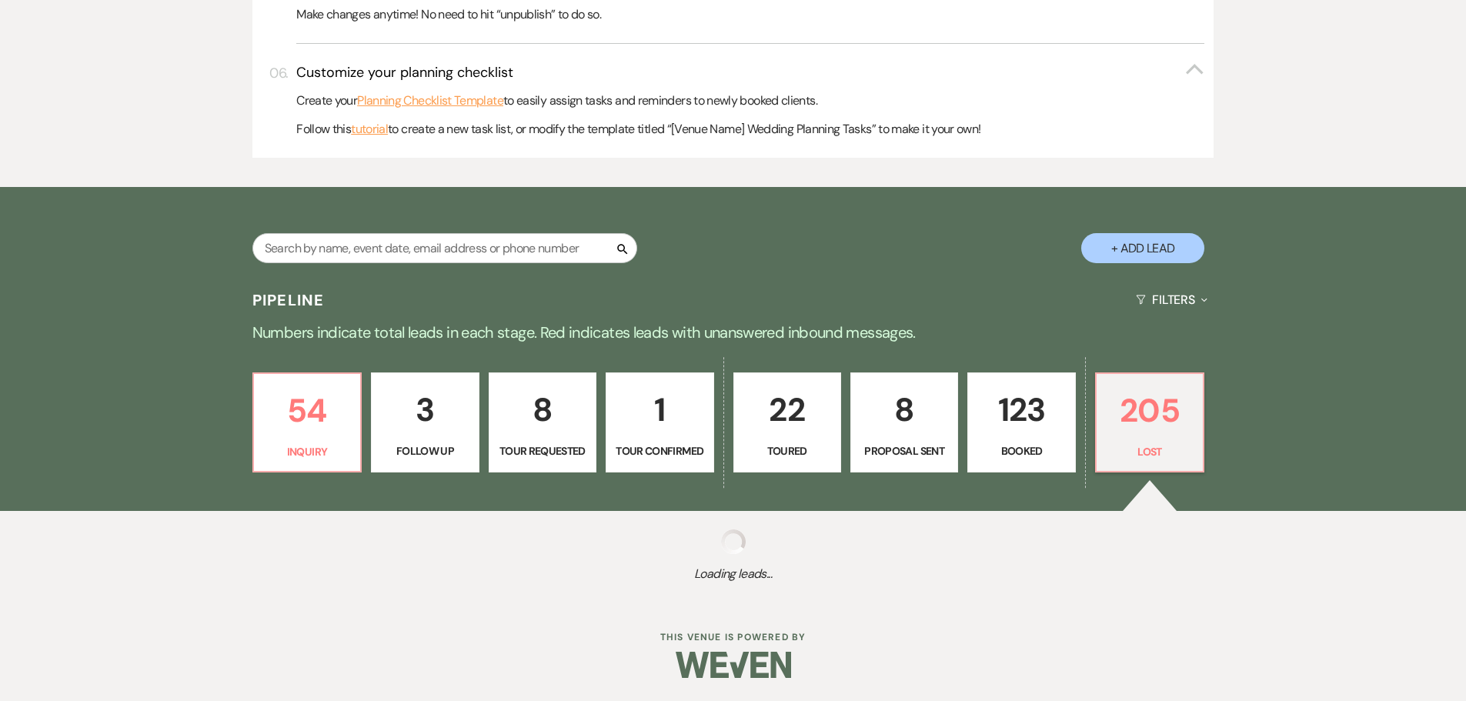
select select "5"
select select "8"
select select "5"
select select "8"
select select "5"
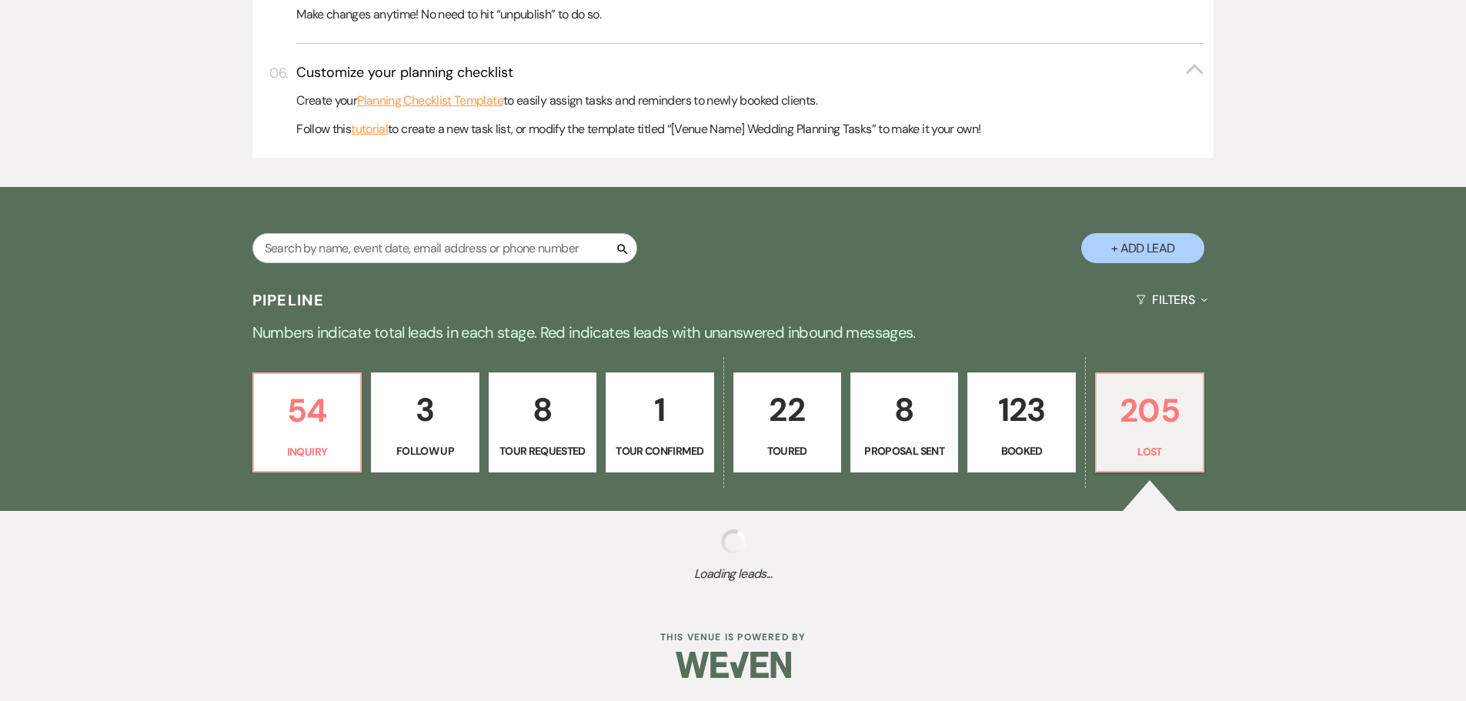
select select "8"
select select "5"
select select "8"
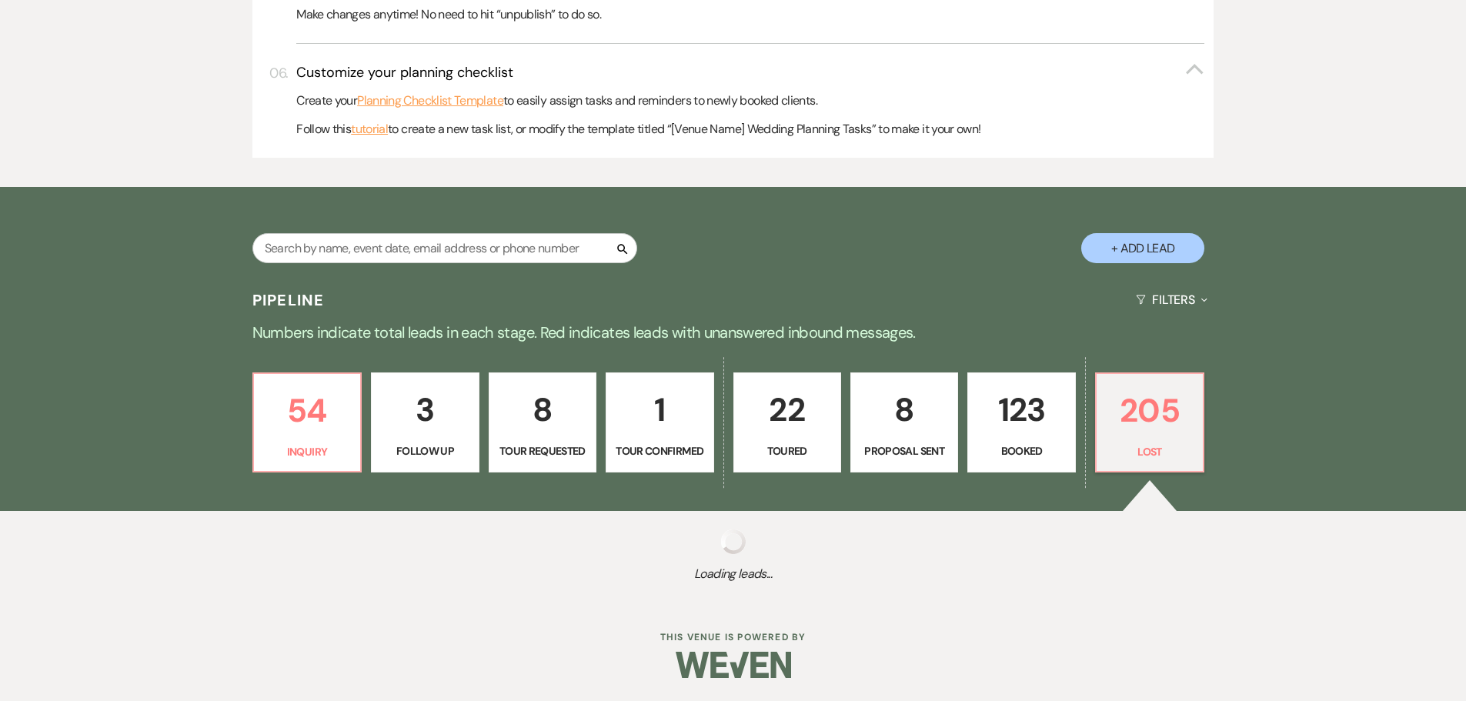
select select "5"
select select "8"
select select "5"
select select "8"
select select "5"
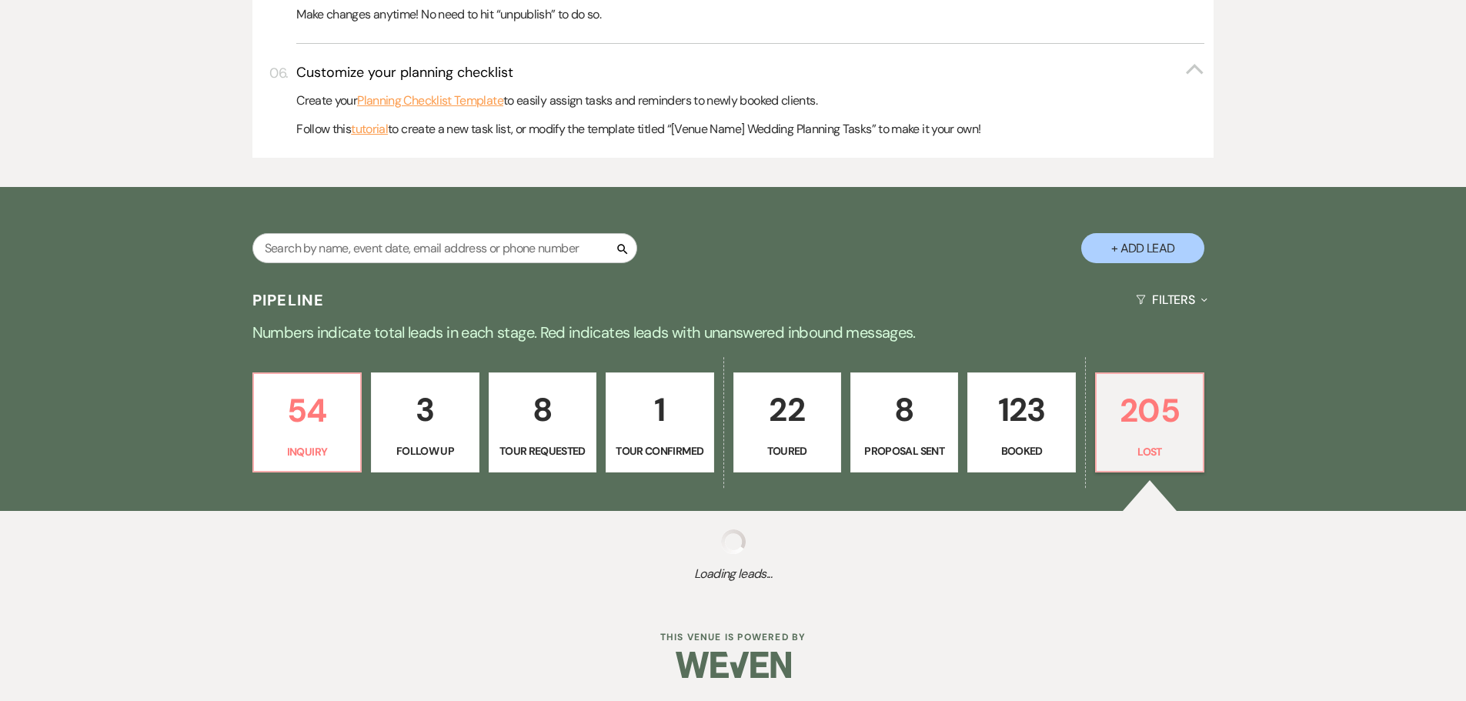
select select "8"
select select "7"
select select "8"
select select "5"
select select "8"
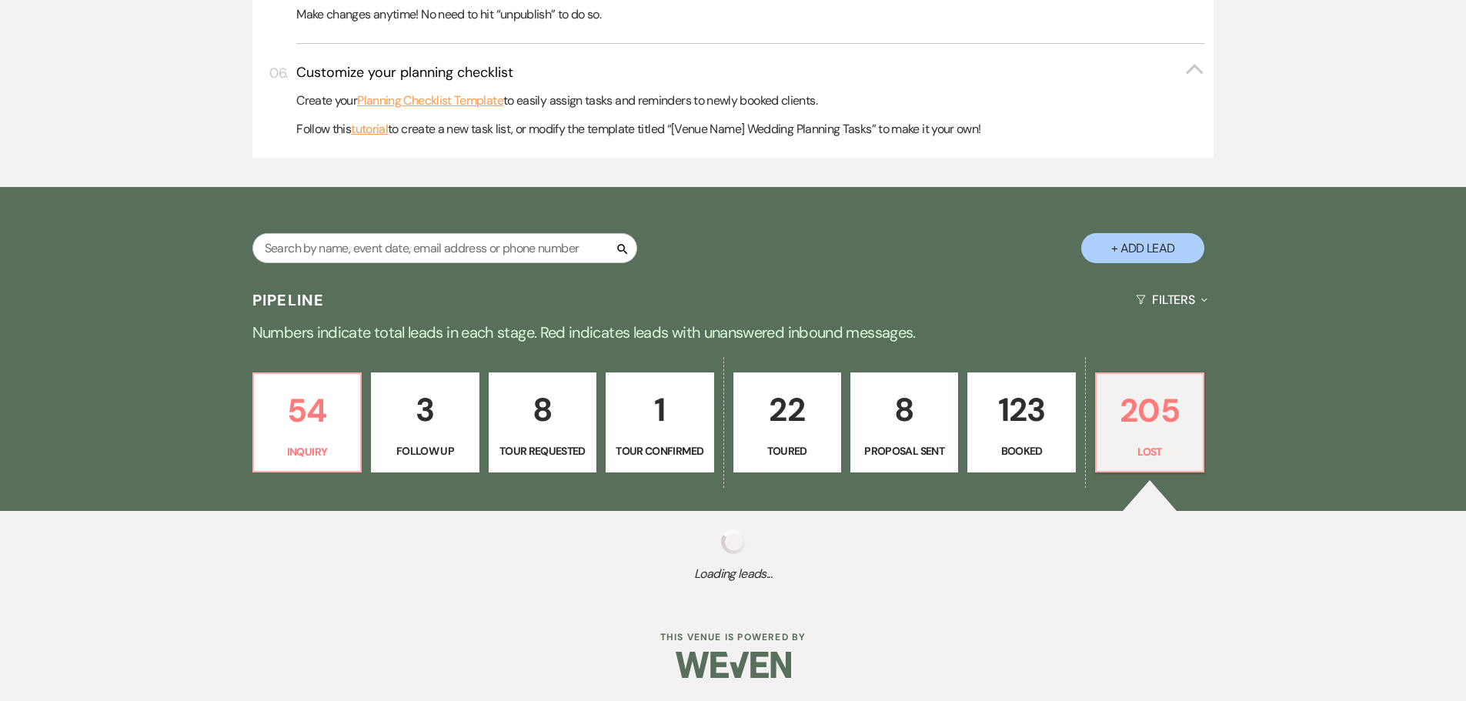
select select "5"
select select "8"
select select "5"
select select "8"
select select "5"
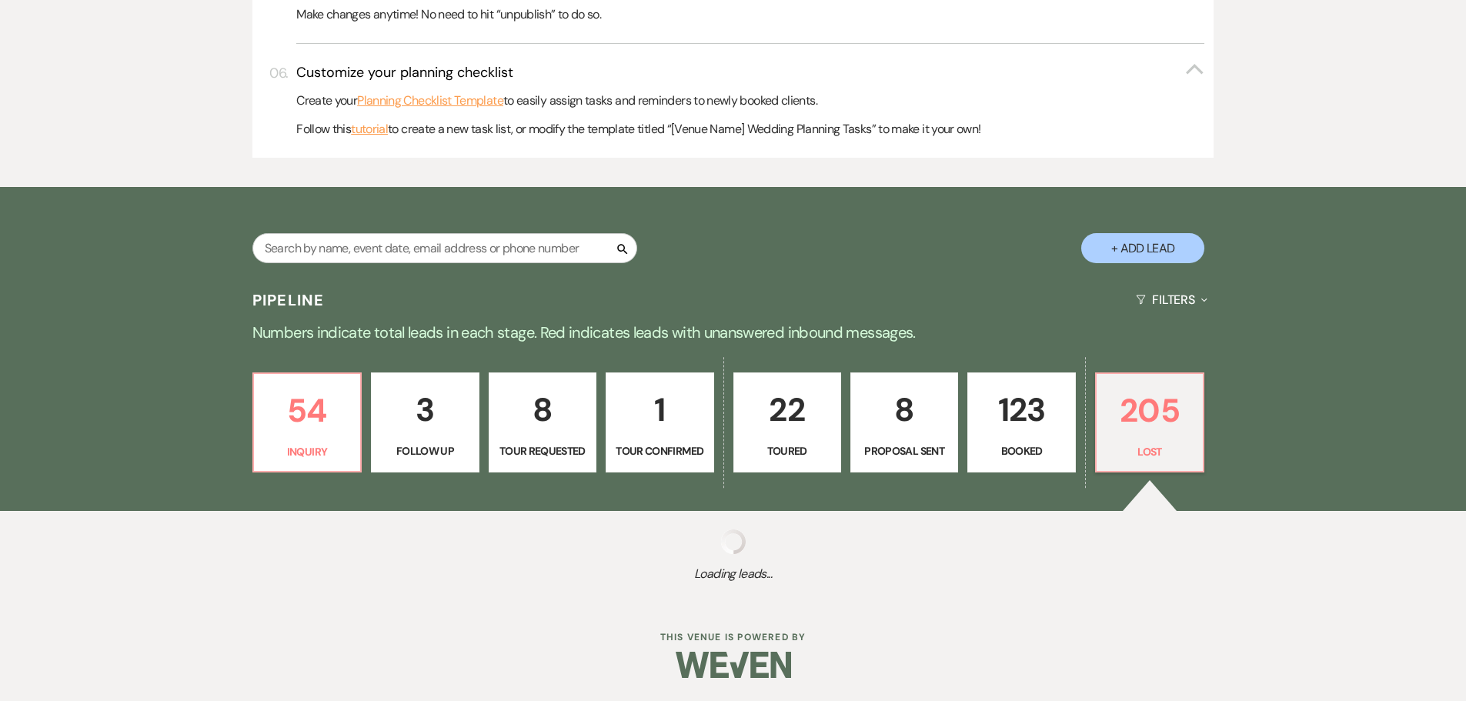
select select "8"
select select "5"
select select "8"
select select "5"
select select "8"
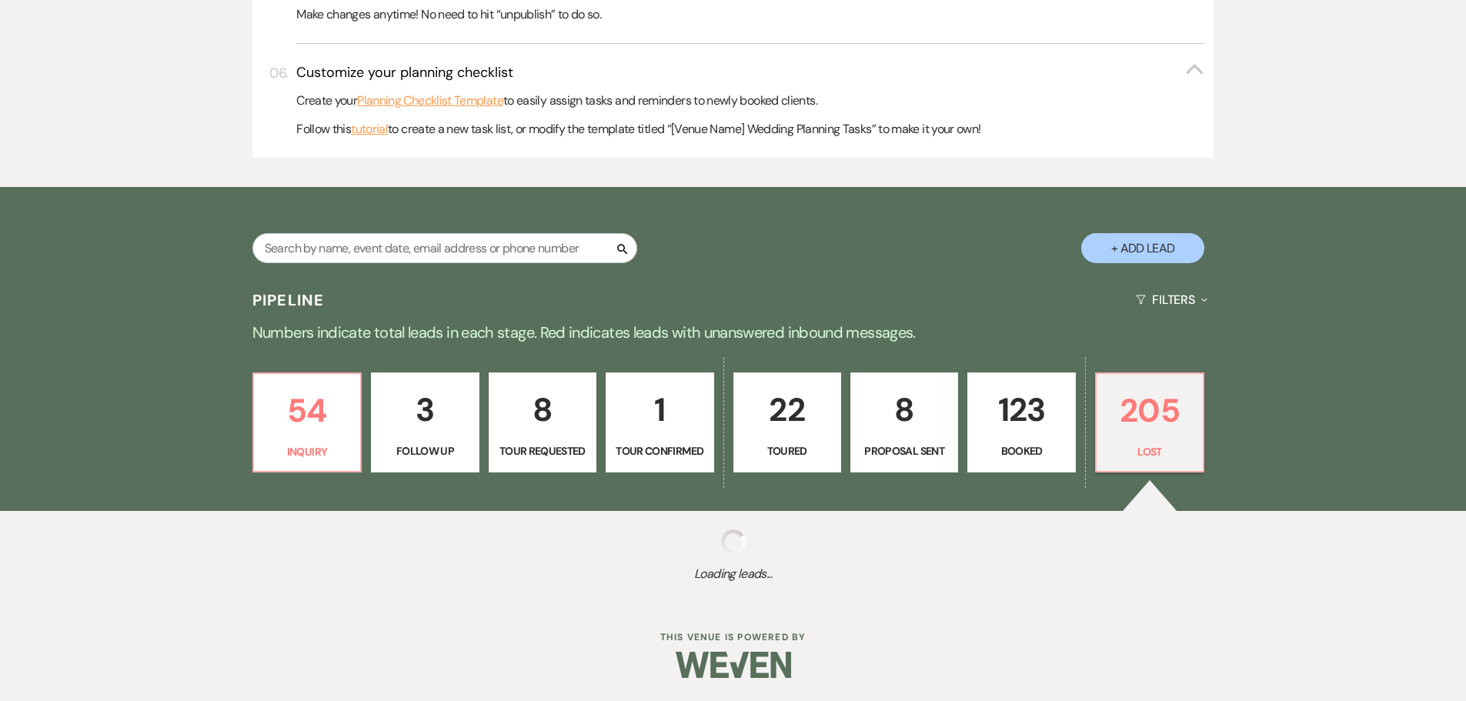
select select "6"
select select "8"
select select "6"
select select "8"
select select "5"
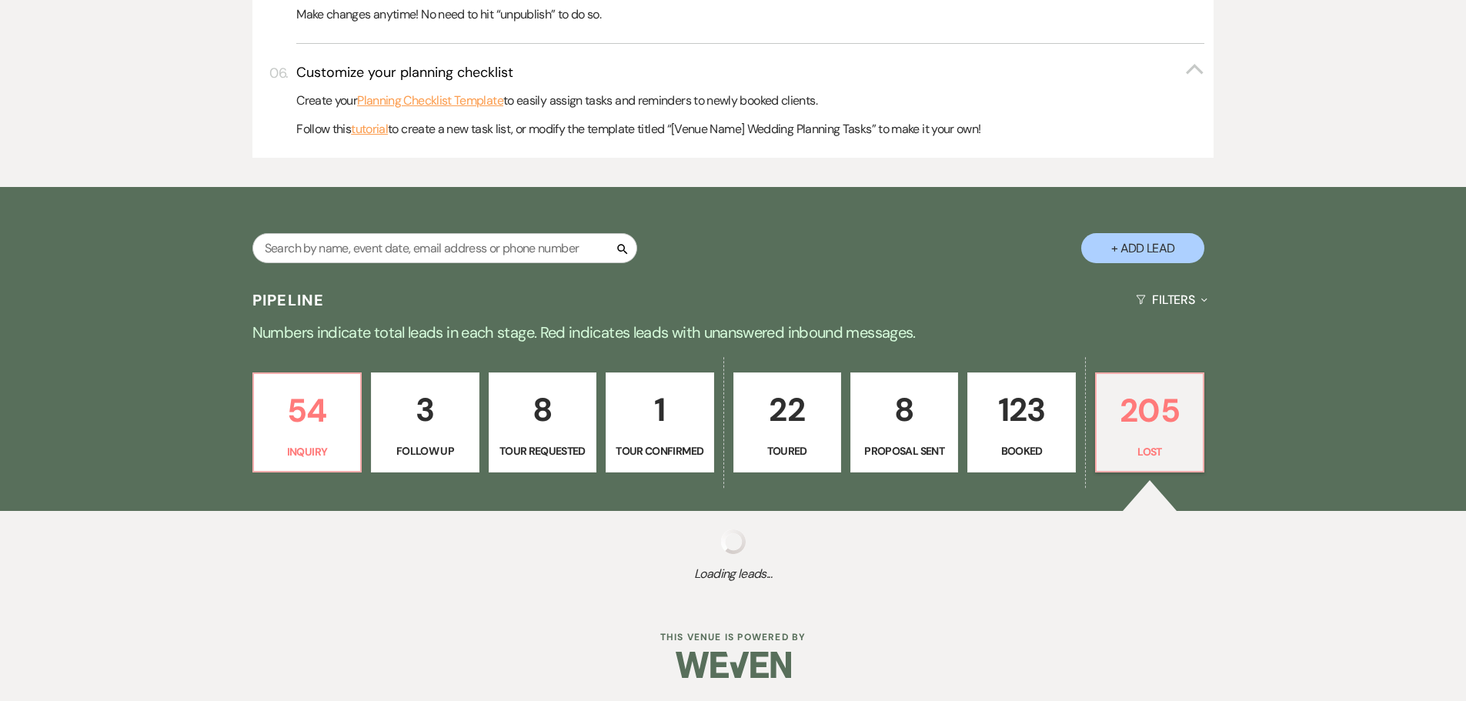
select select "8"
select select "5"
select select "8"
select select "5"
select select "8"
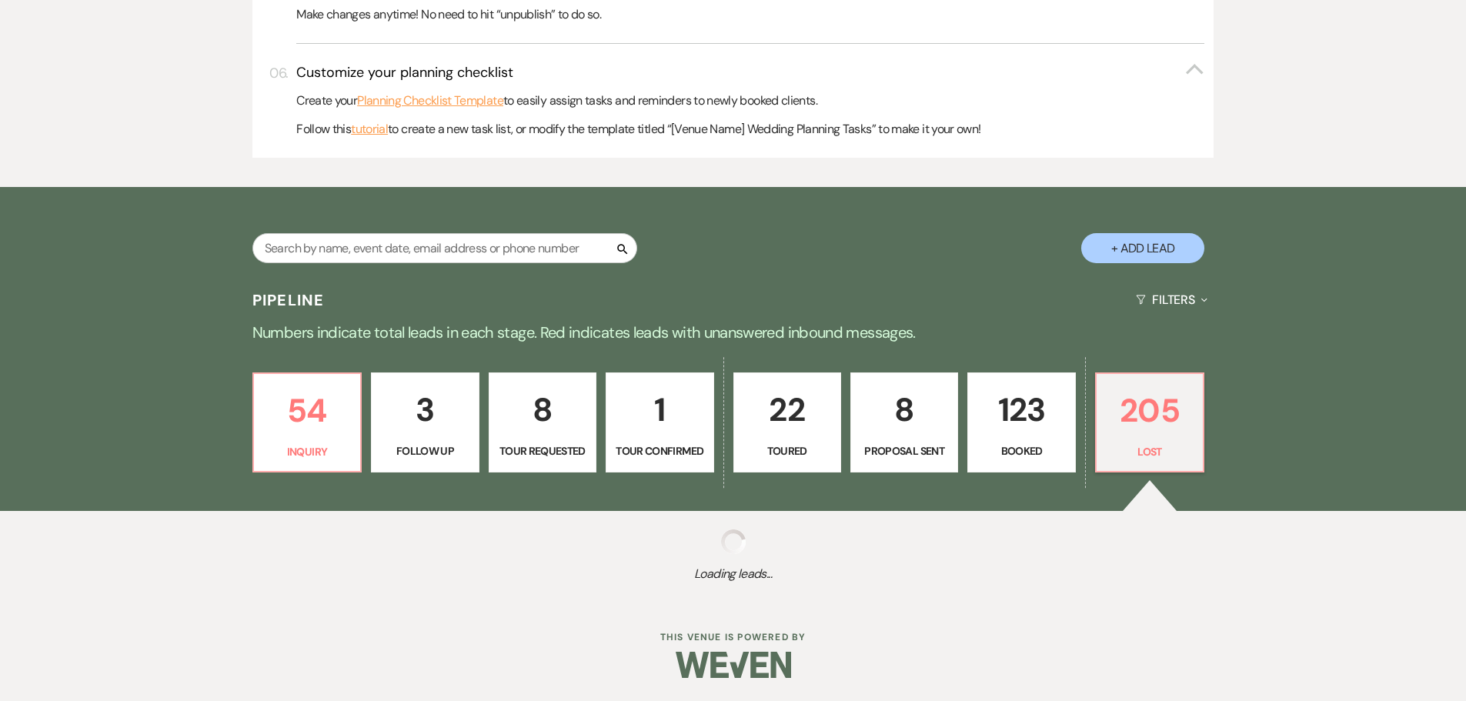
select select "5"
select select "8"
select select "5"
select select "8"
select select "5"
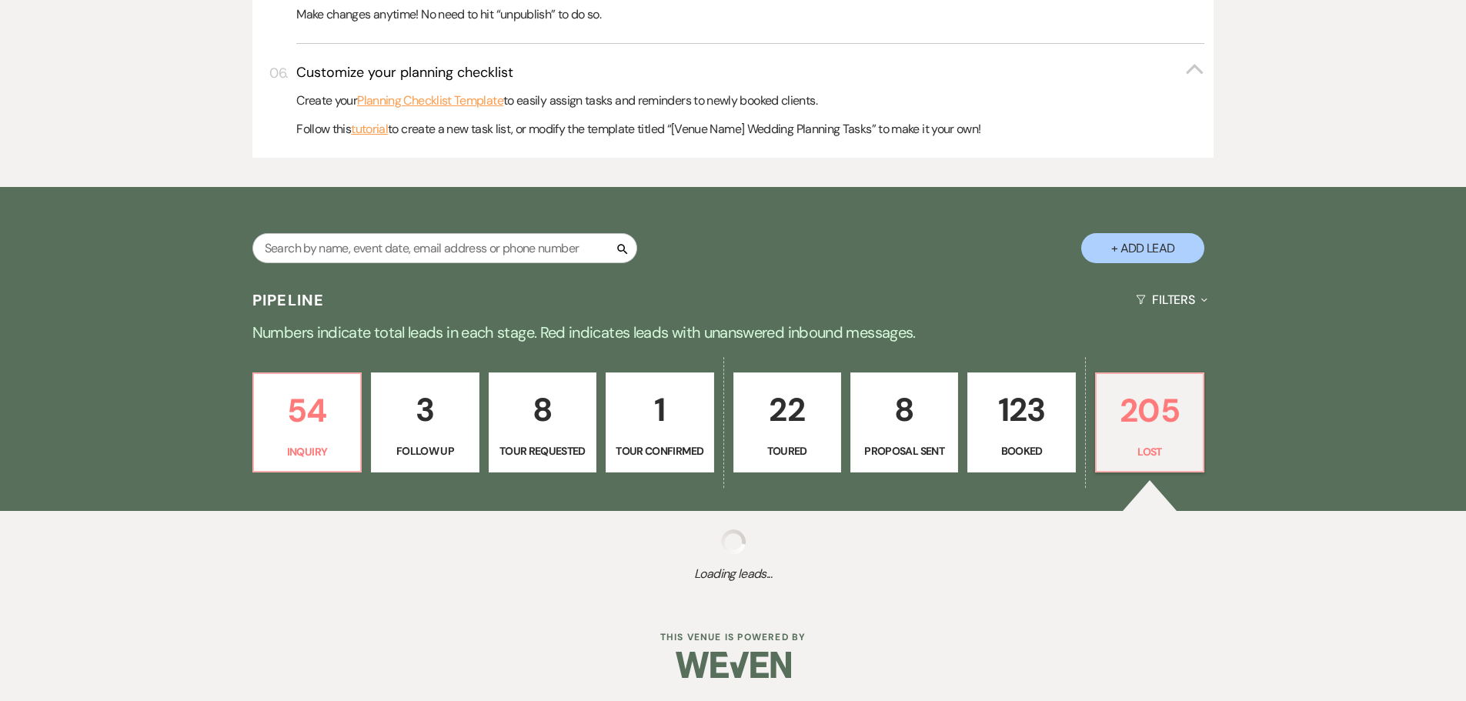
select select "8"
select select "5"
select select "8"
select select "5"
select select "8"
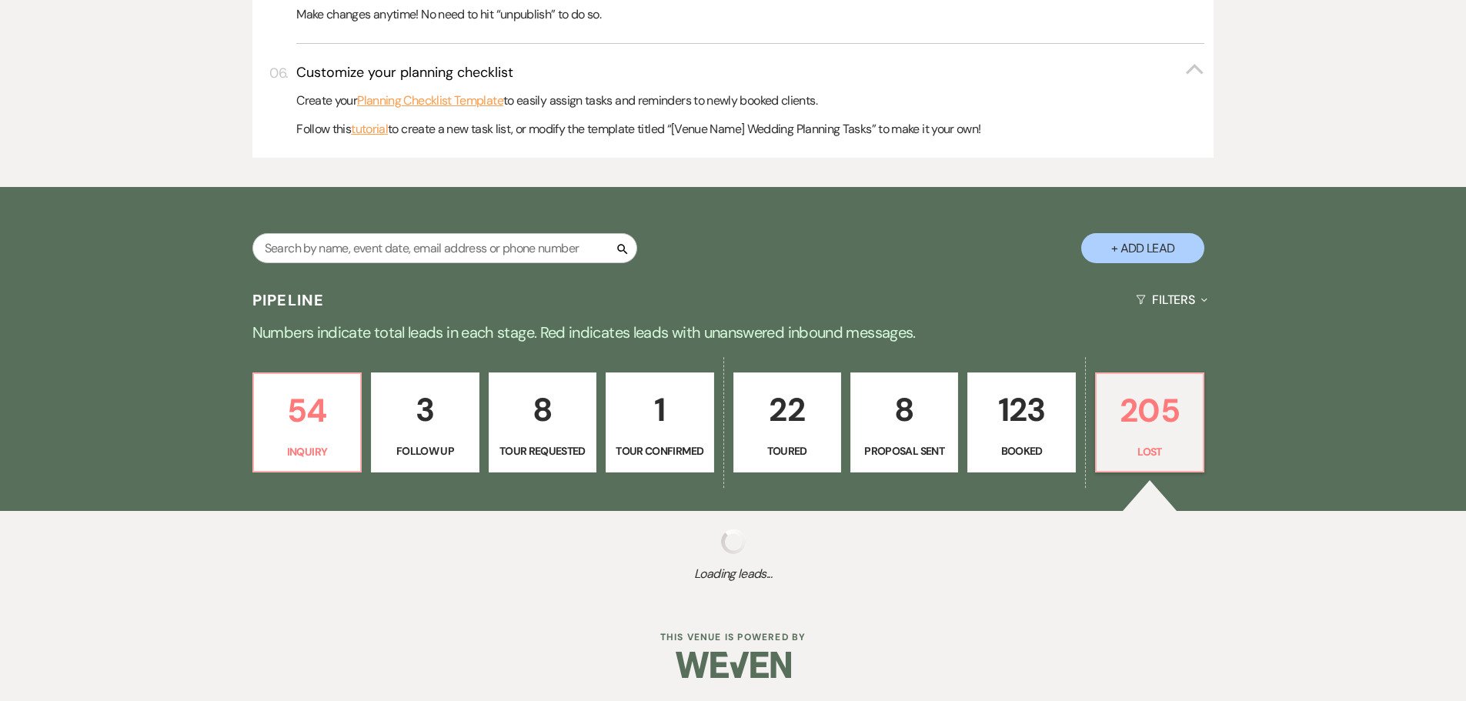
select select "1"
select select "8"
select select "10"
select select "8"
select select "7"
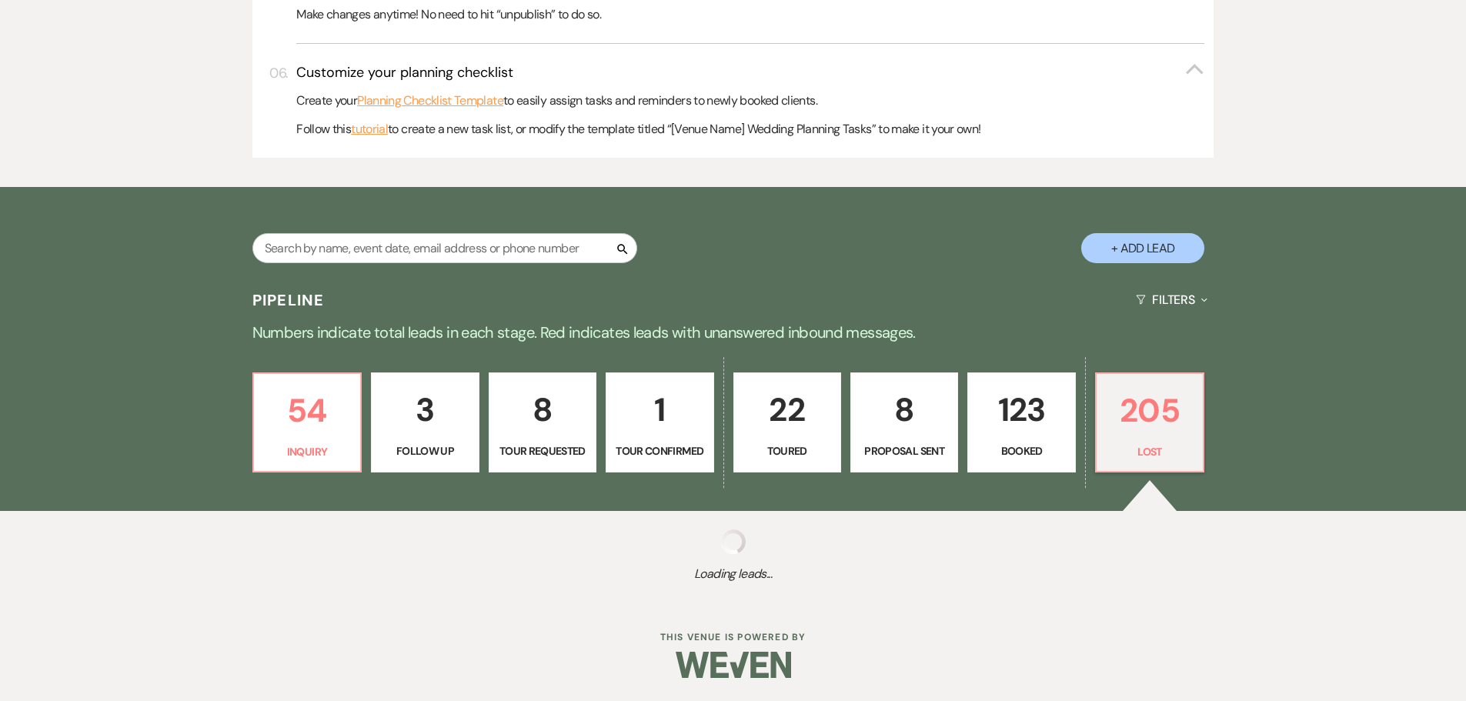
select select "8"
select select "5"
select select "8"
select select "5"
select select "8"
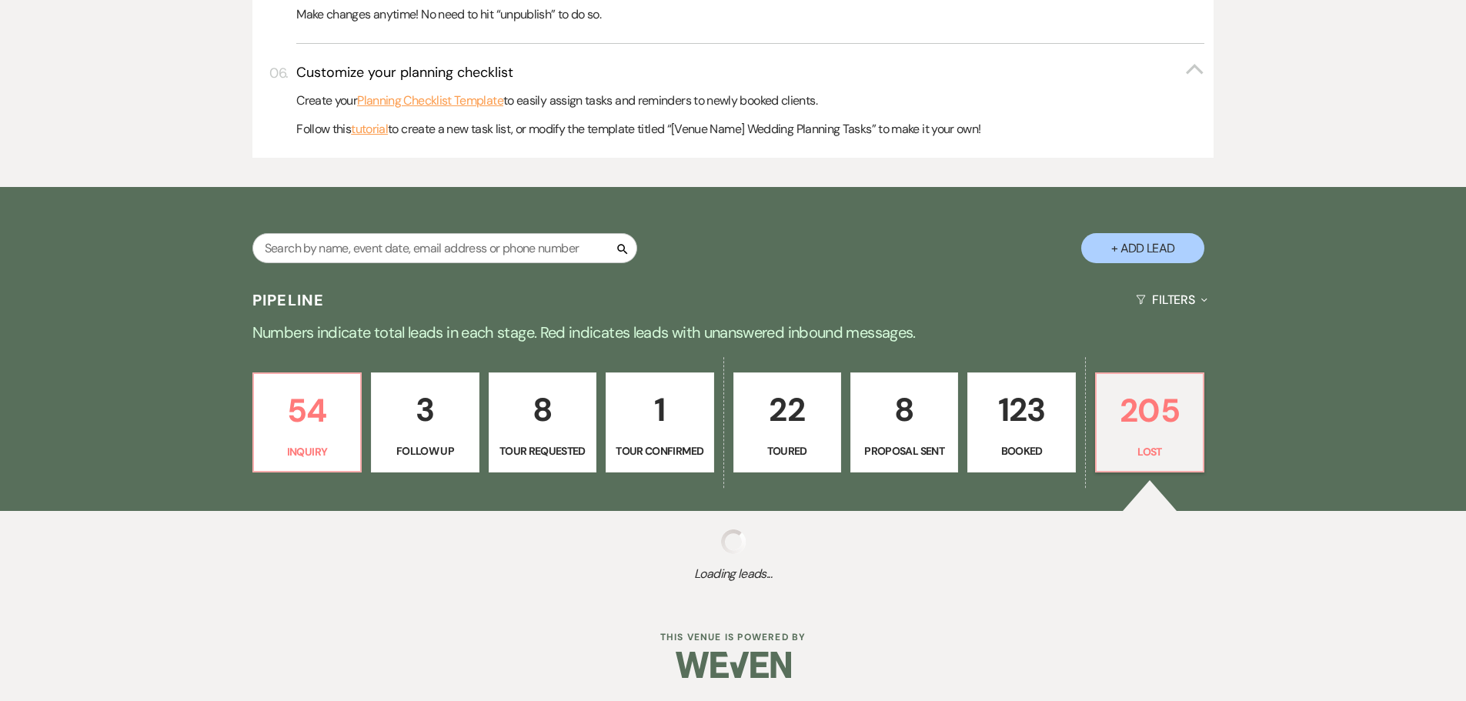
select select "5"
select select "8"
select select "5"
select select "8"
select select "5"
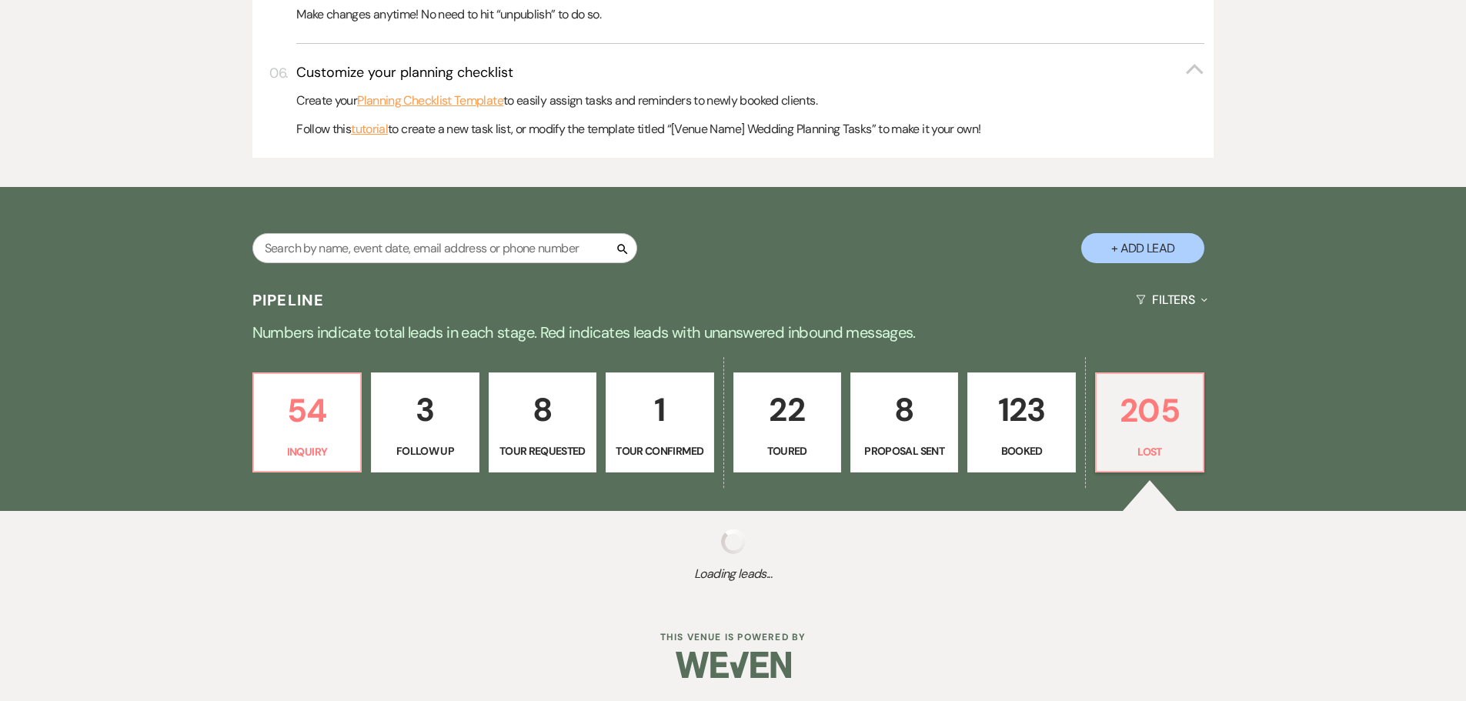
select select "8"
select select "6"
select select "8"
select select "5"
select select "8"
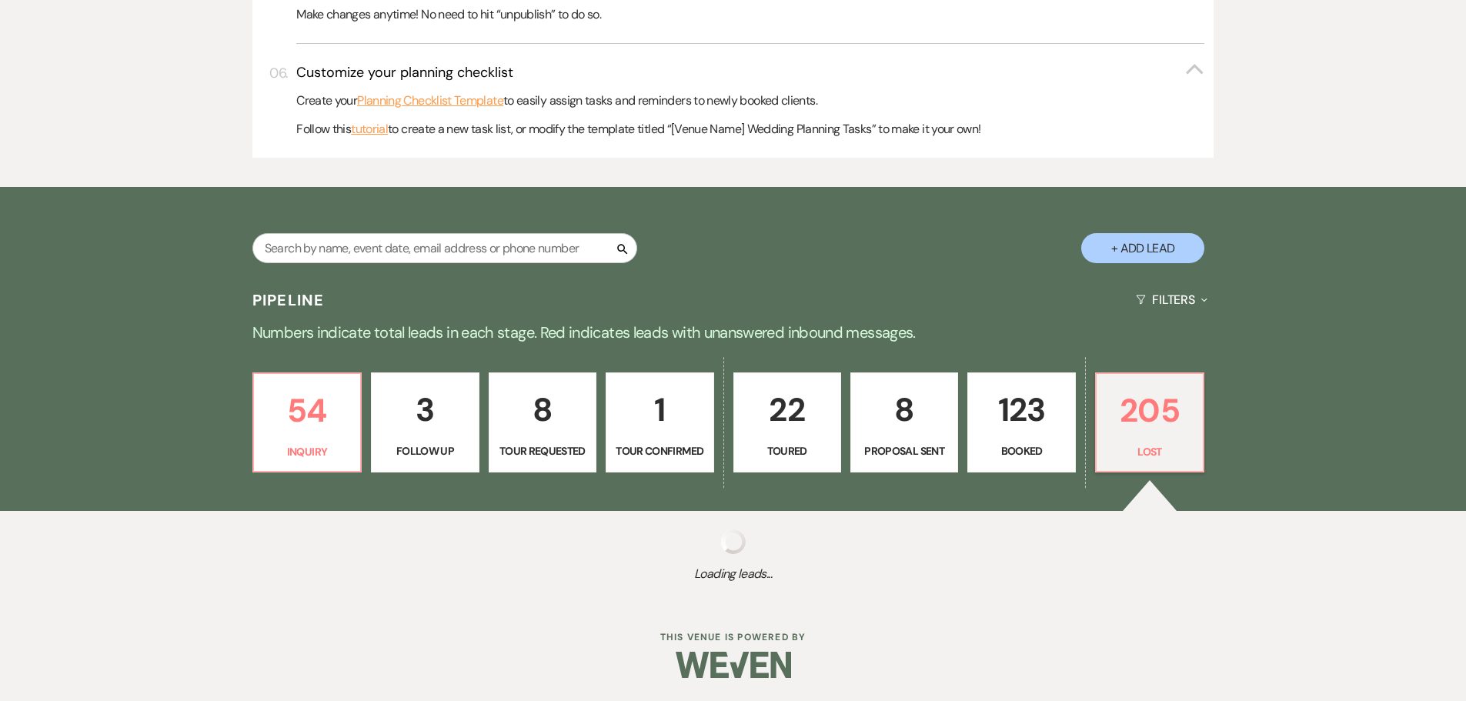
select select "5"
select select "8"
select select "5"
select select "8"
select select "5"
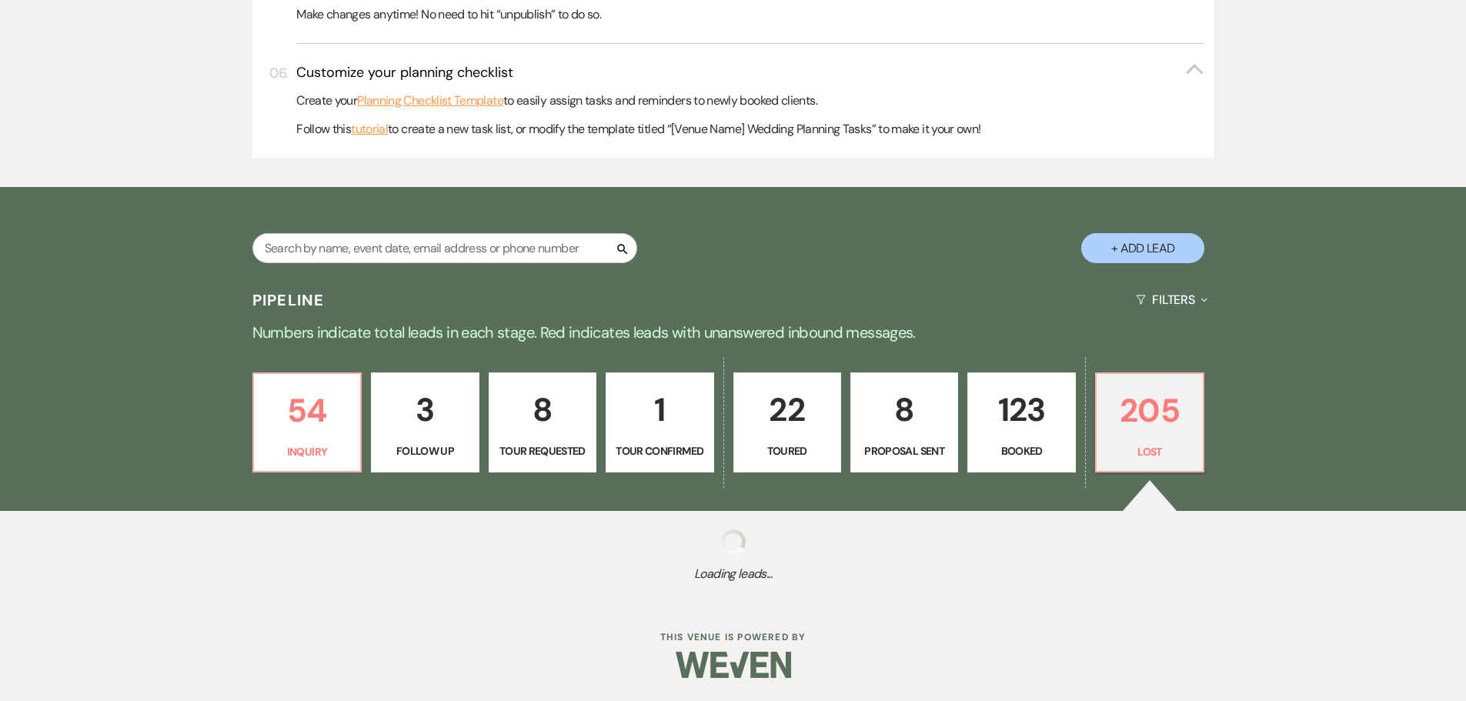
select select "8"
select select "5"
select select "8"
select select "5"
select select "8"
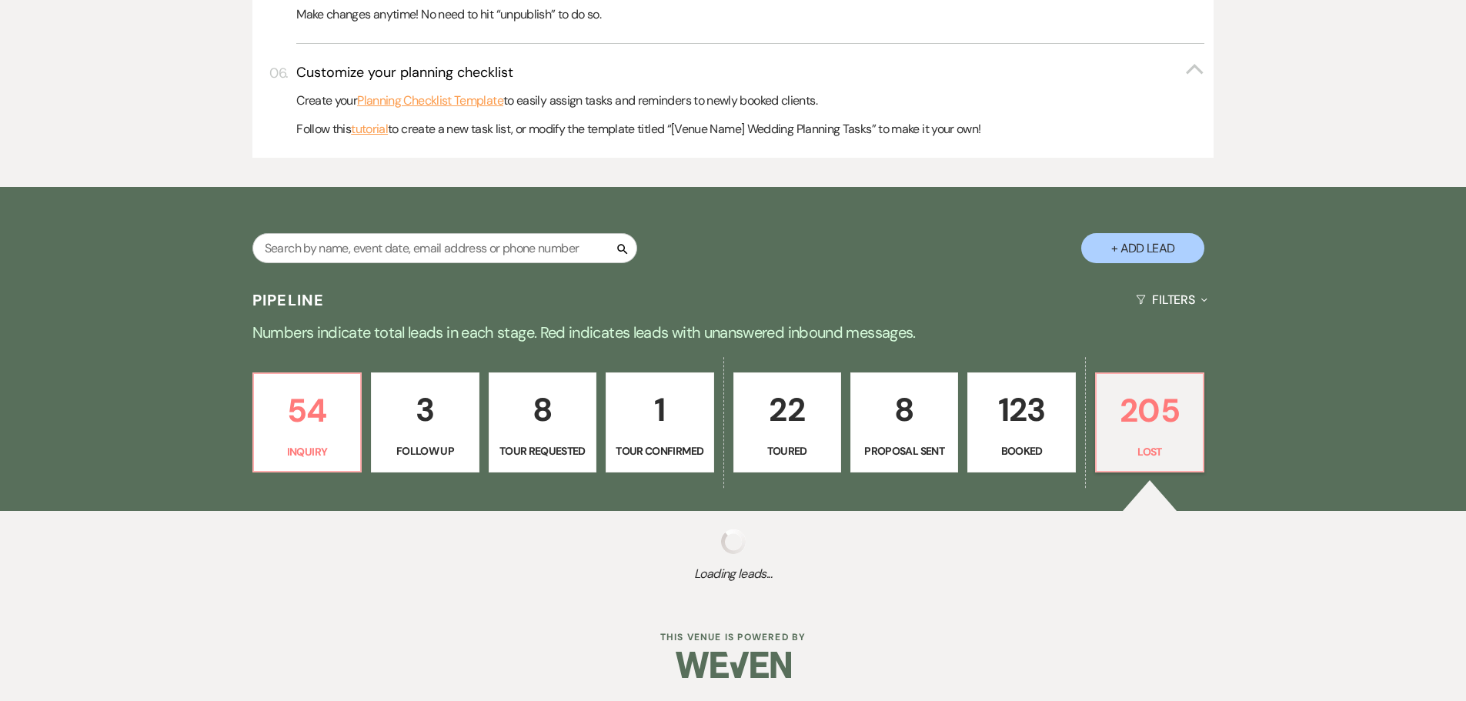
select select "6"
select select "8"
select select "5"
select select "8"
select select "5"
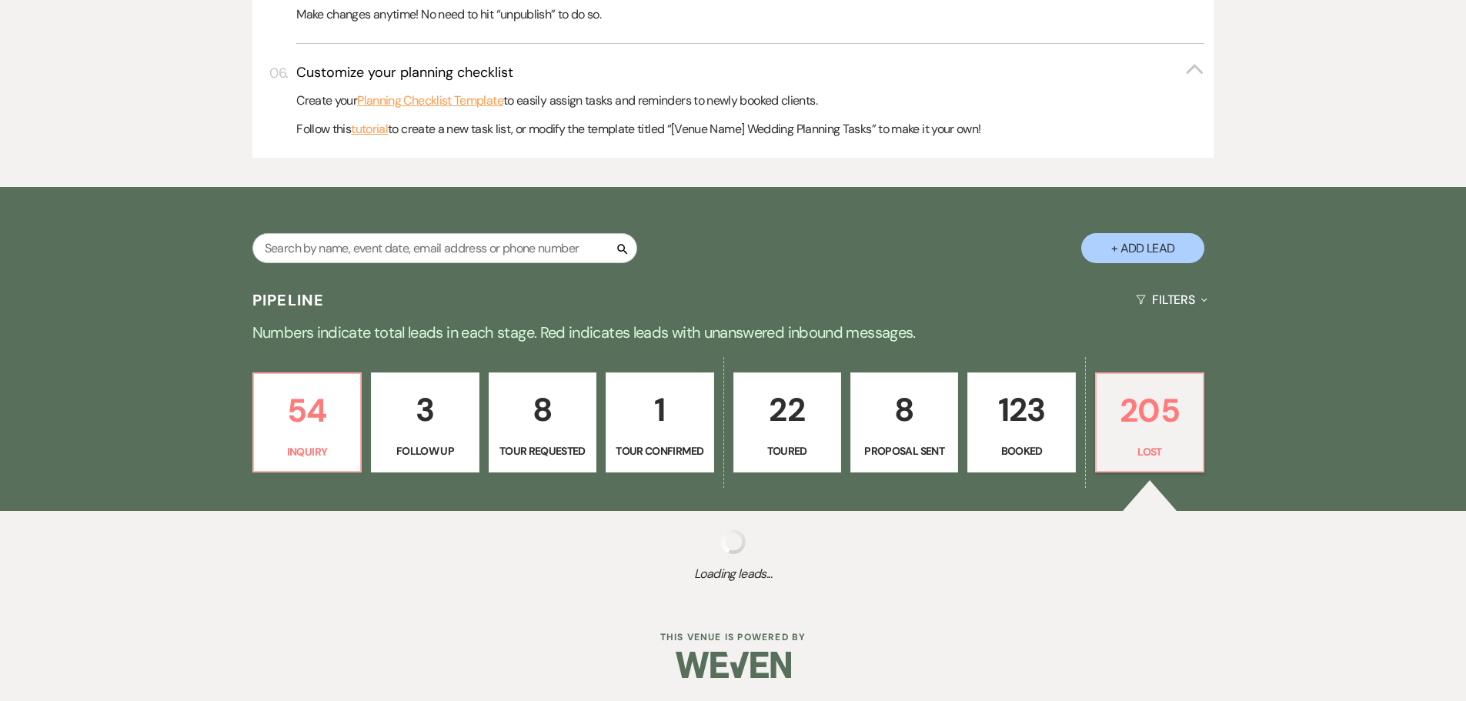
select select "8"
select select "6"
select select "8"
select select "5"
select select "8"
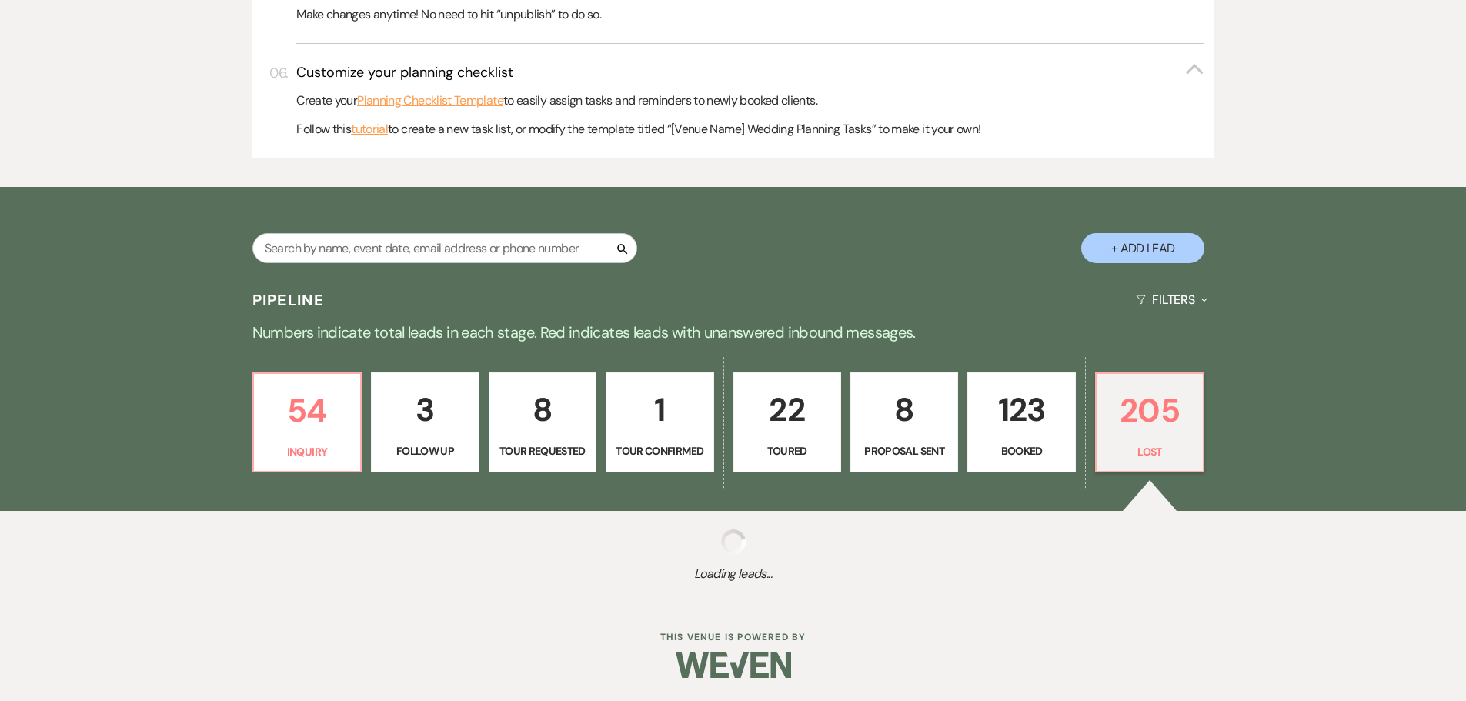
select select "5"
select select "8"
select select "5"
select select "8"
select select "10"
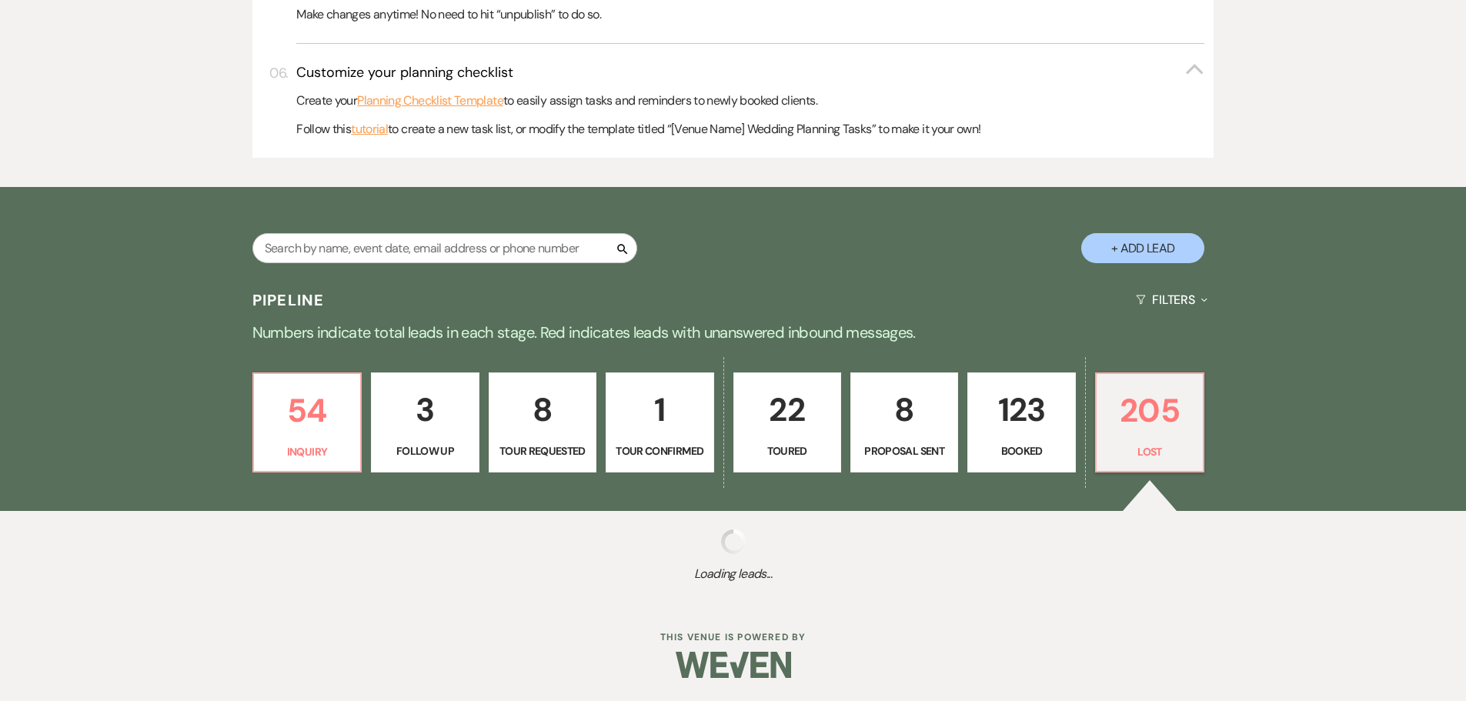
select select "8"
select select "5"
select select "8"
select select "5"
select select "8"
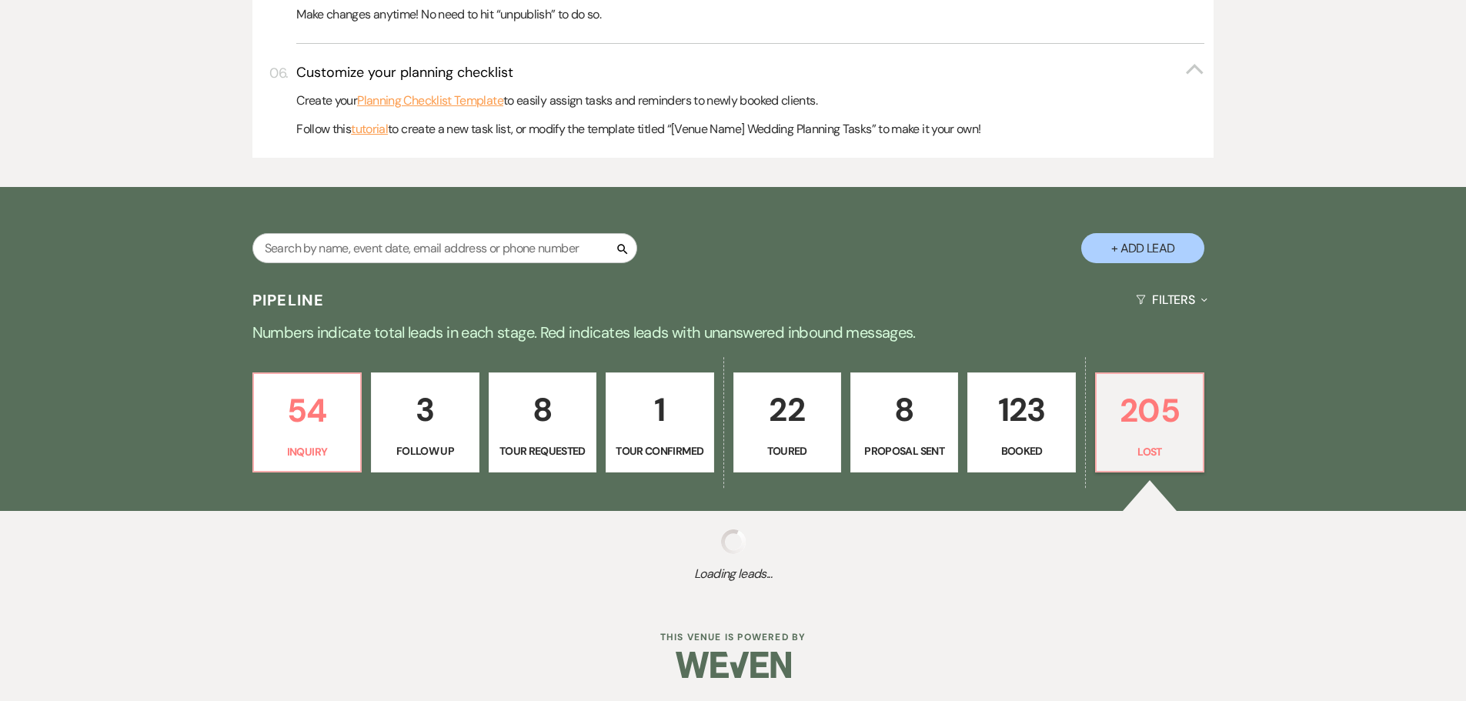
select select "5"
select select "8"
select select "5"
select select "8"
select select "5"
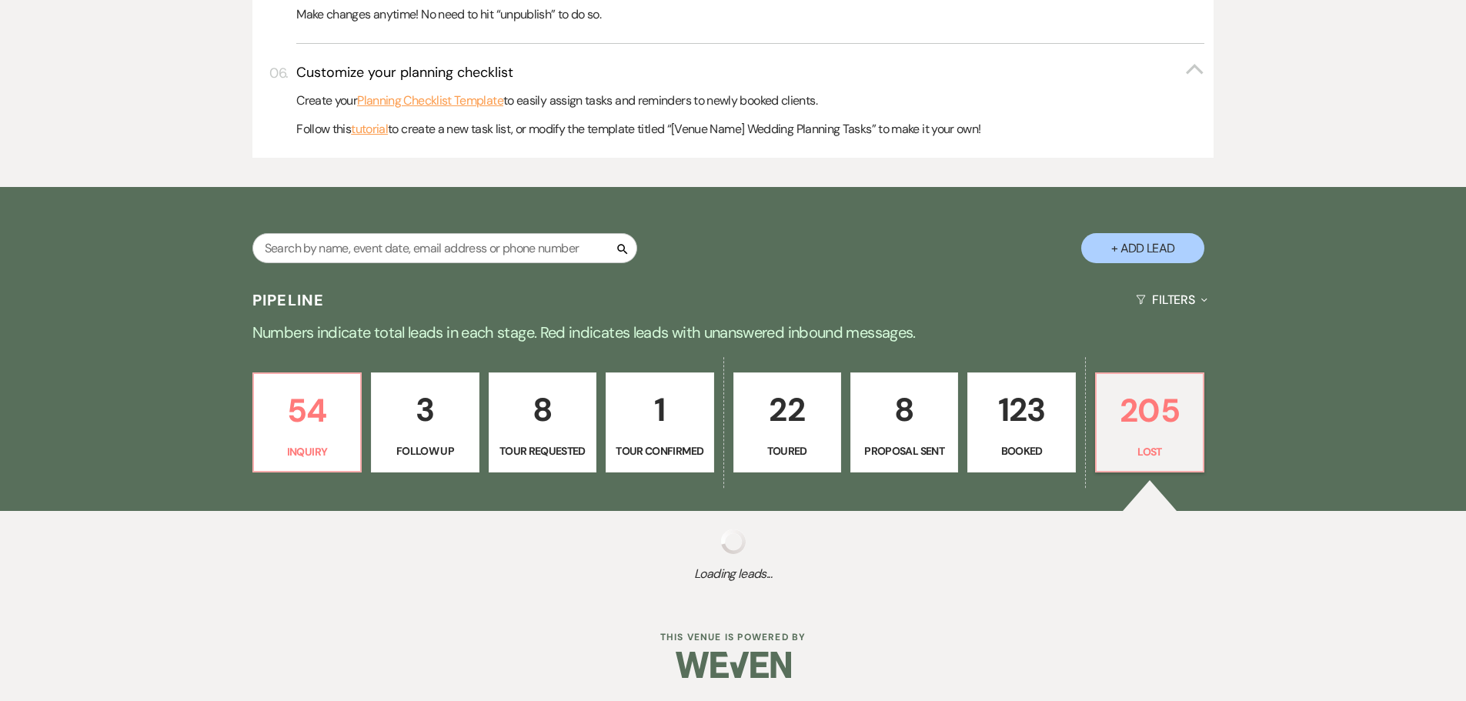
select select "8"
select select "5"
select select "8"
select select "5"
select select "8"
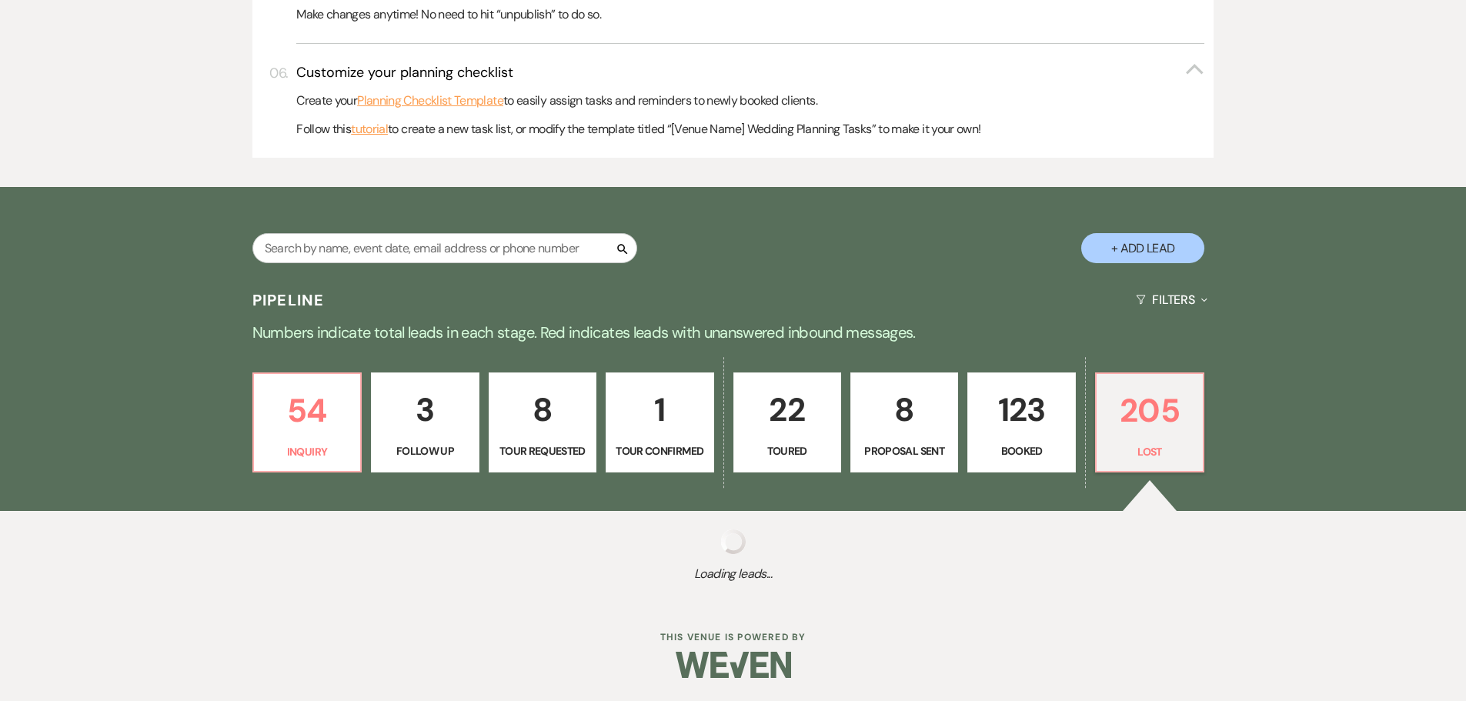
select select "10"
select select "8"
select select "5"
select select "8"
select select "5"
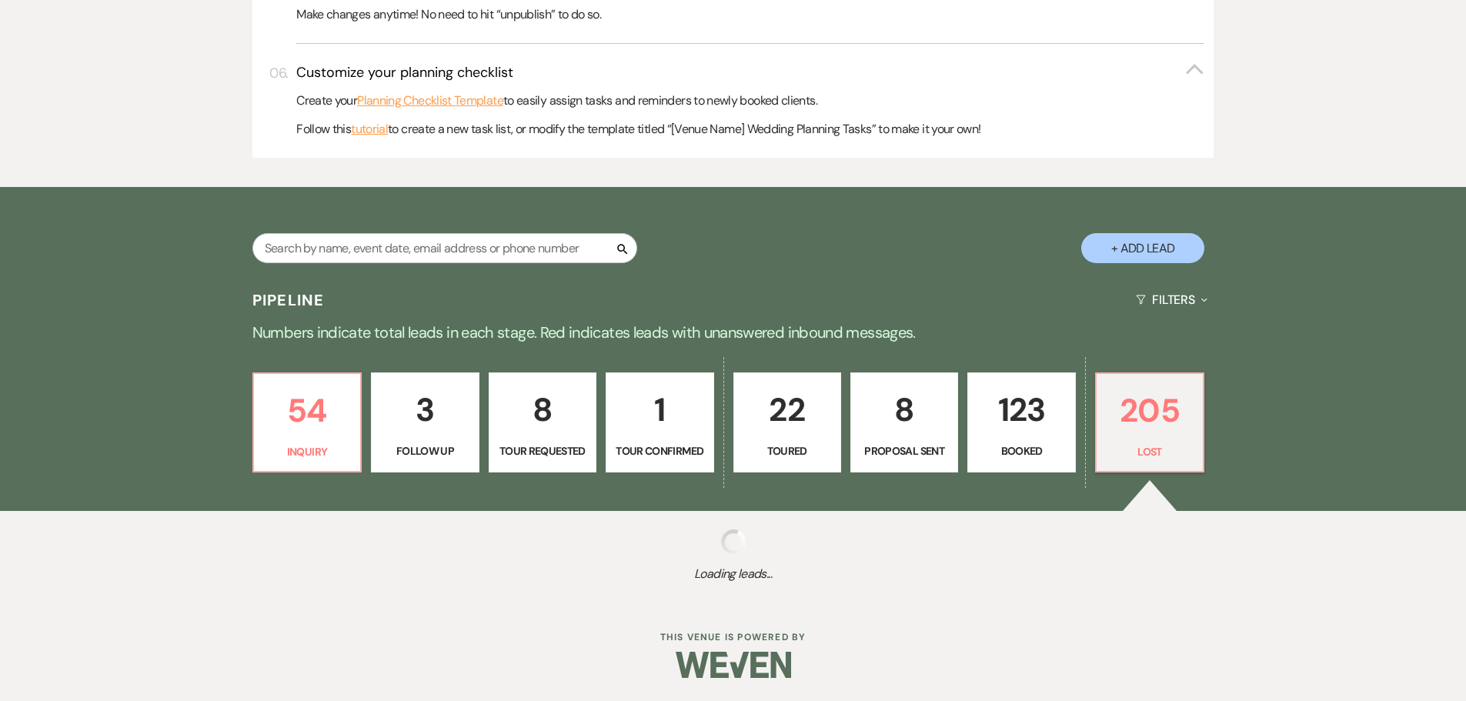
select select "8"
select select "5"
select select "8"
select select "5"
select select "8"
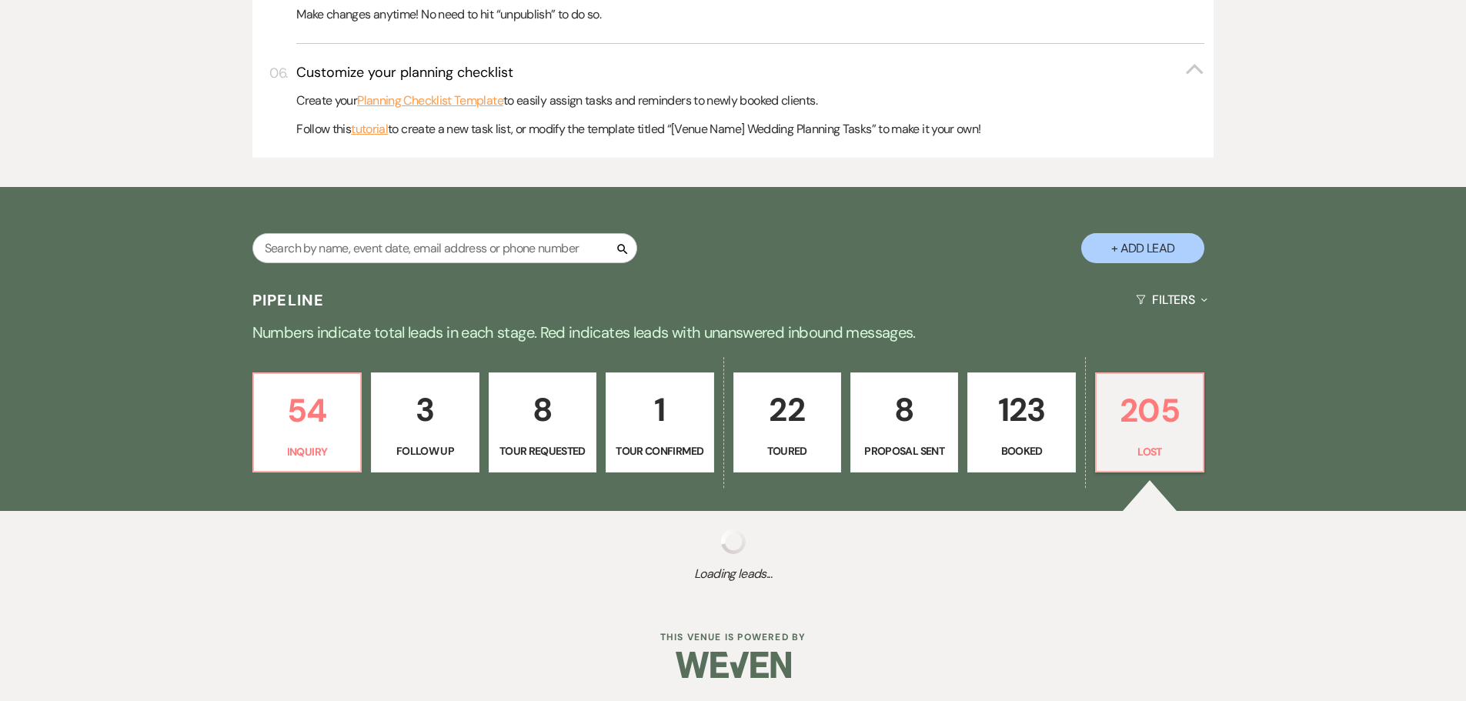
select select "10"
select select "8"
select select "5"
select select "8"
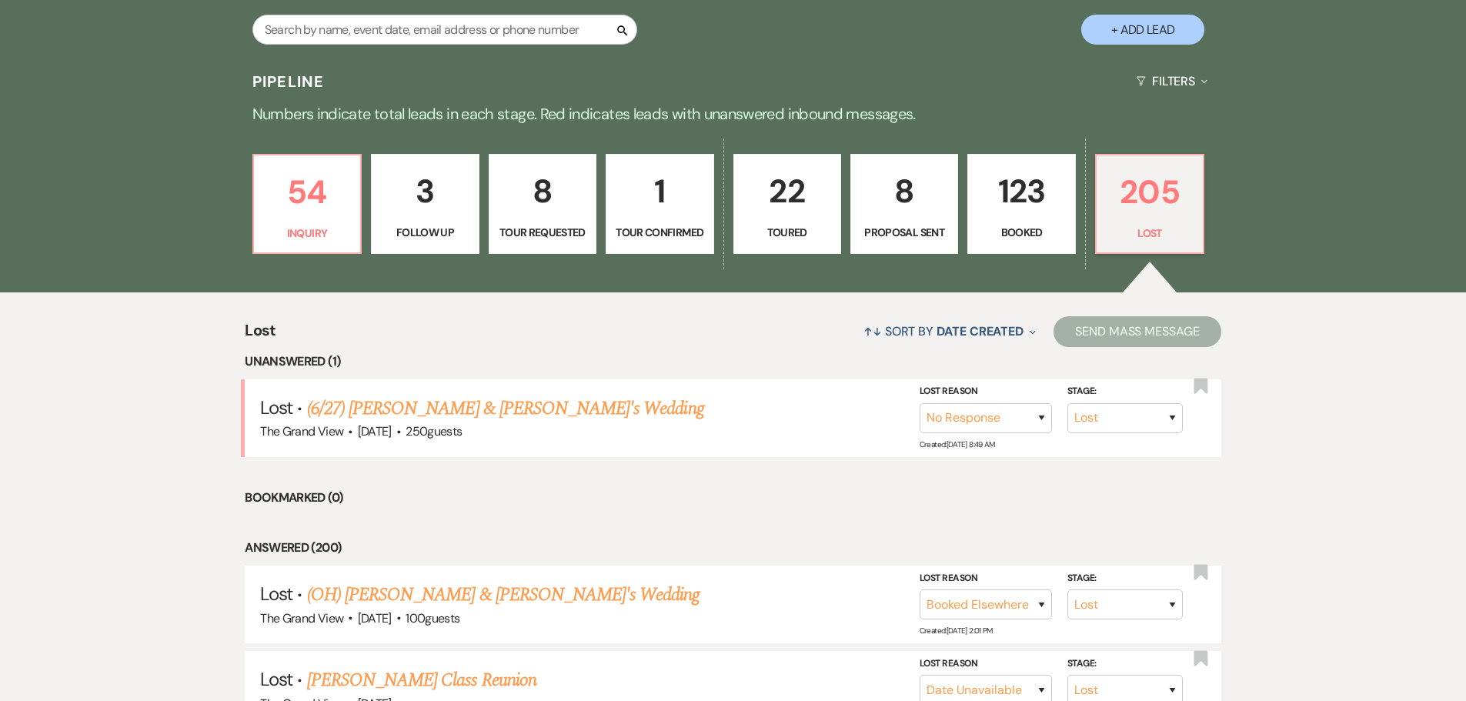
scroll to position [1077, 0]
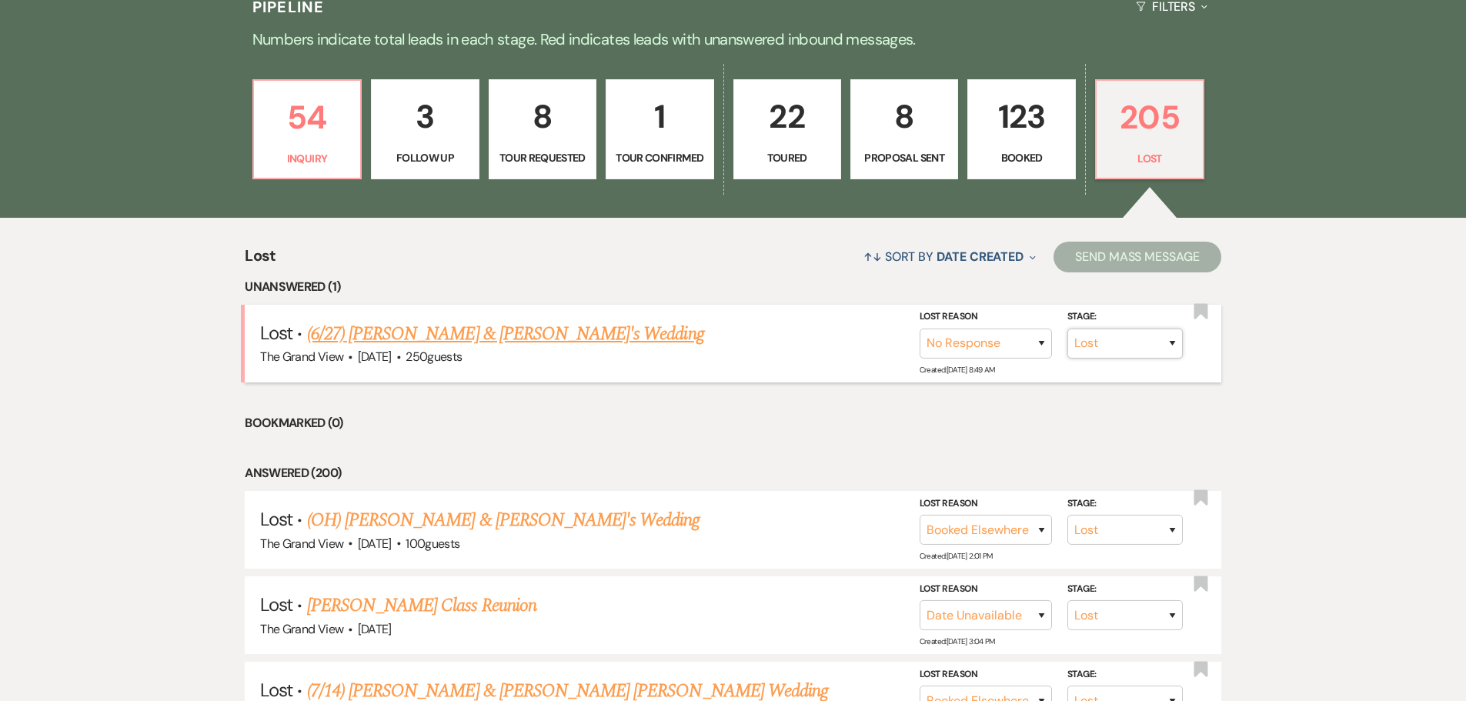
click at [1111, 342] on select "Inquiry Follow Up Tour Requested Tour Confirmed Toured Proposal Sent Booked Lost" at bounding box center [1124, 344] width 115 height 30
click at [1002, 344] on select "Booked Elsewhere Budget Date Unavailable No Response Not a Good Match Capacity …" at bounding box center [985, 344] width 132 height 30
click at [919, 329] on select "Booked Elsewhere Budget Date Unavailable No Response Not a Good Match Capacity …" at bounding box center [985, 344] width 132 height 30
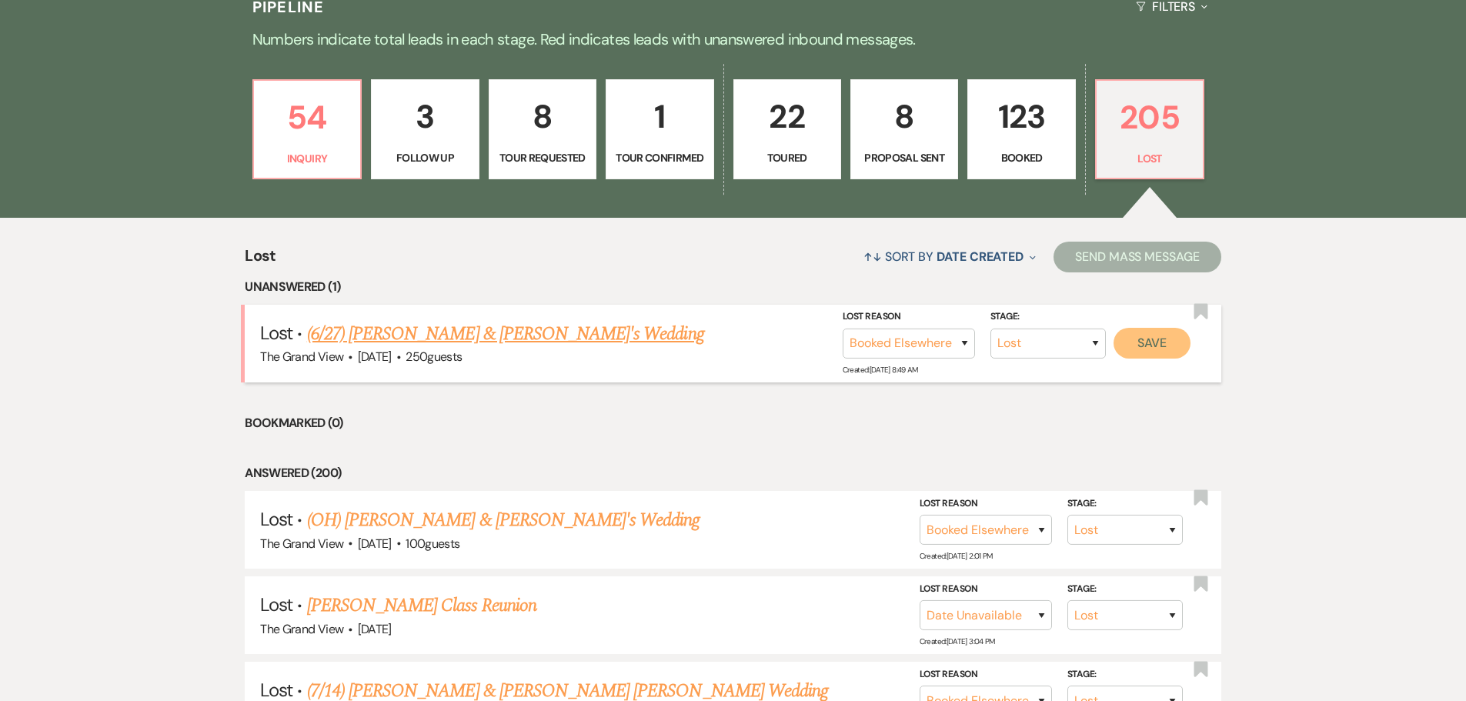
click at [1179, 346] on button "Save" at bounding box center [1151, 343] width 77 height 31
click at [484, 334] on link "(6/27) Danyell Smith & Fiance's Wedding" at bounding box center [505, 334] width 397 height 28
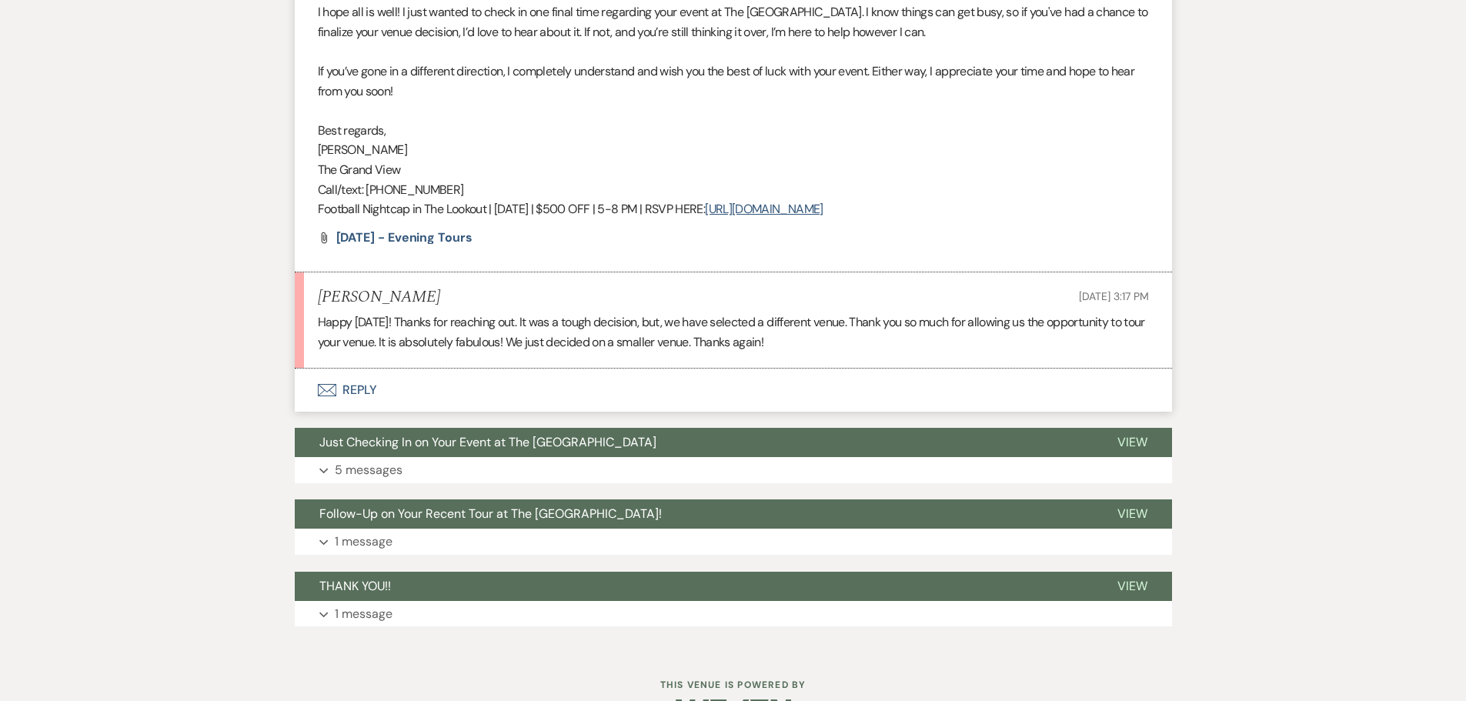
click at [336, 395] on button "Envelope Reply" at bounding box center [733, 390] width 877 height 43
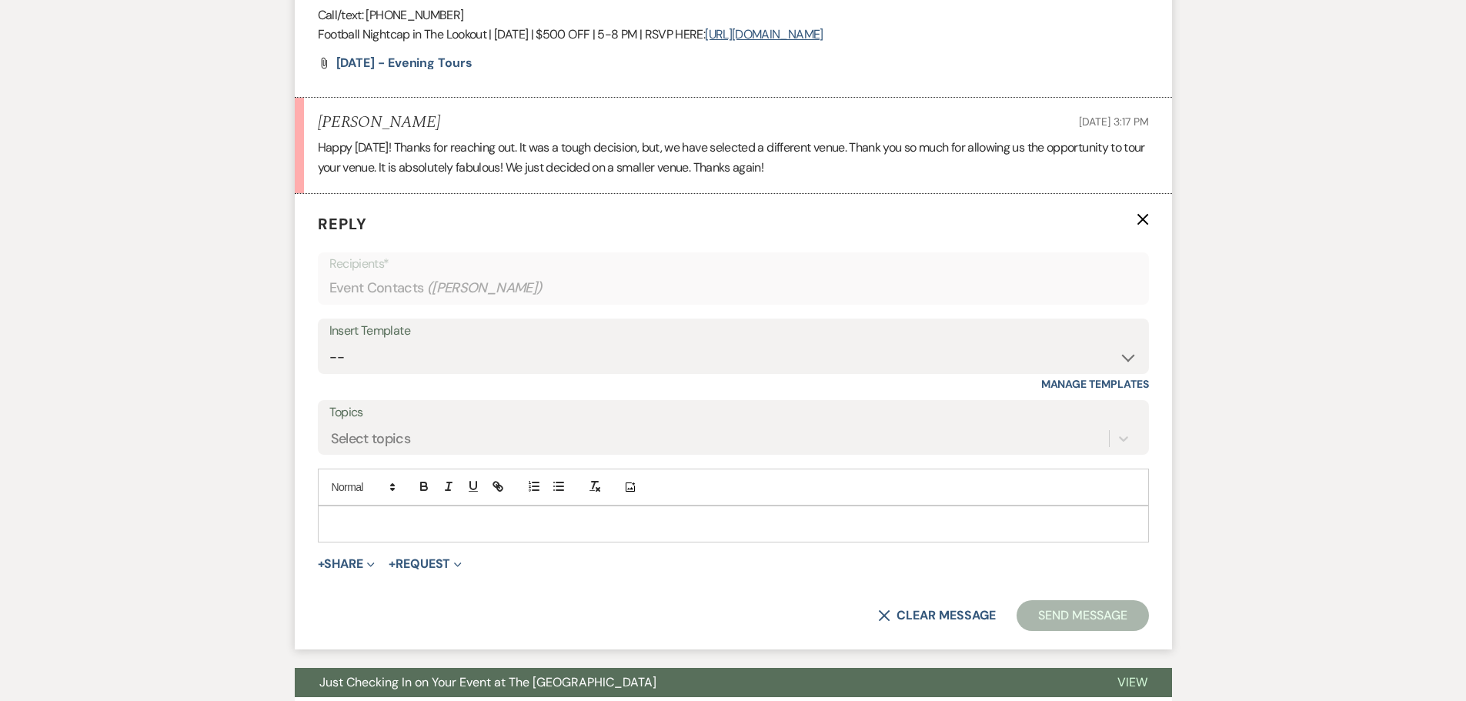
scroll to position [870, 0]
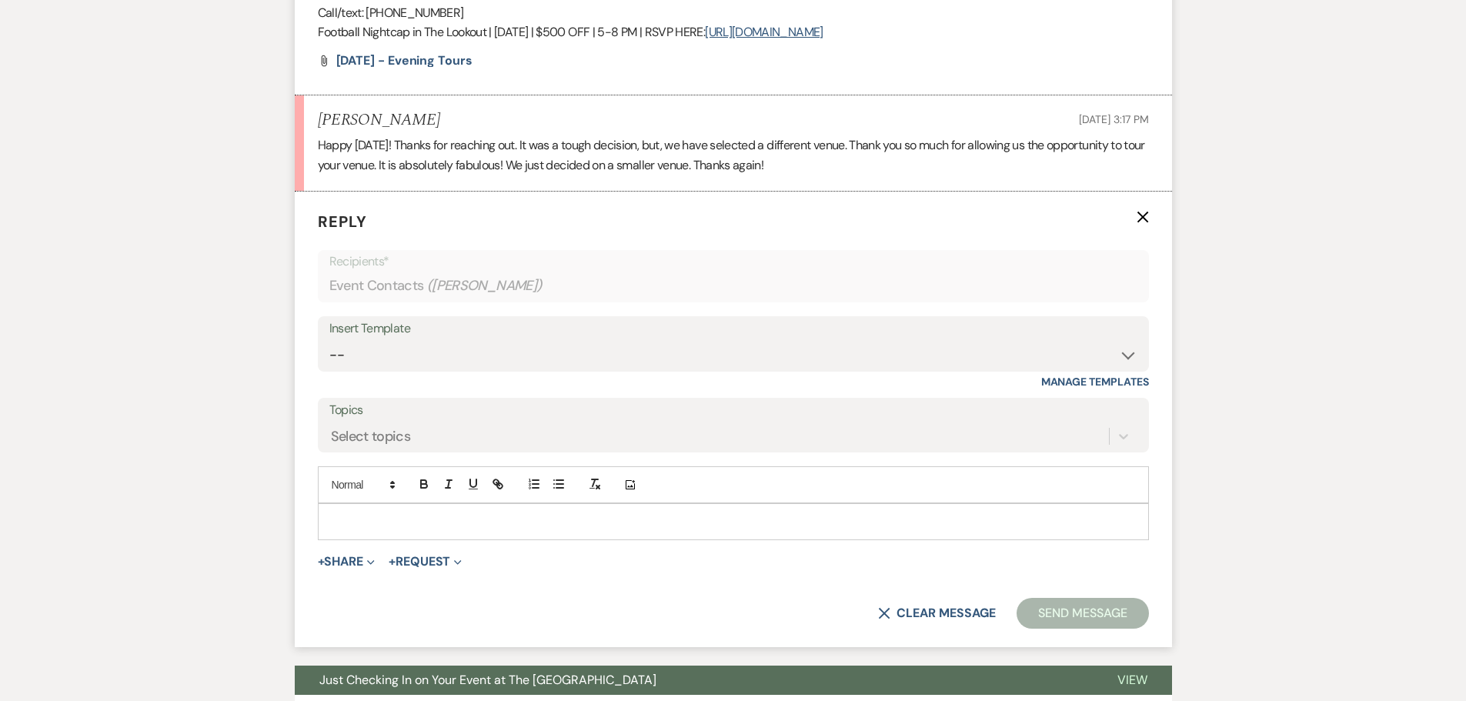
click at [485, 522] on p at bounding box center [733, 521] width 806 height 17
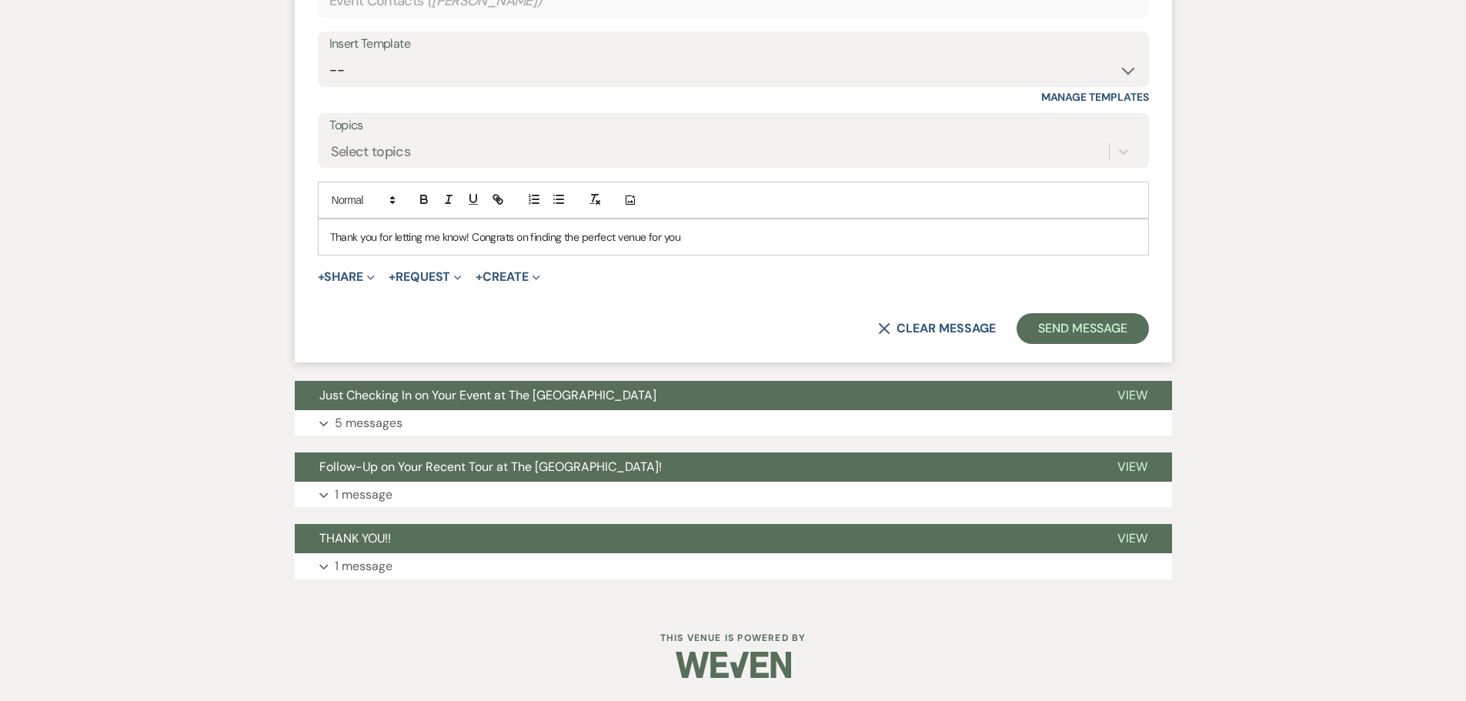
scroll to position [1078, 0]
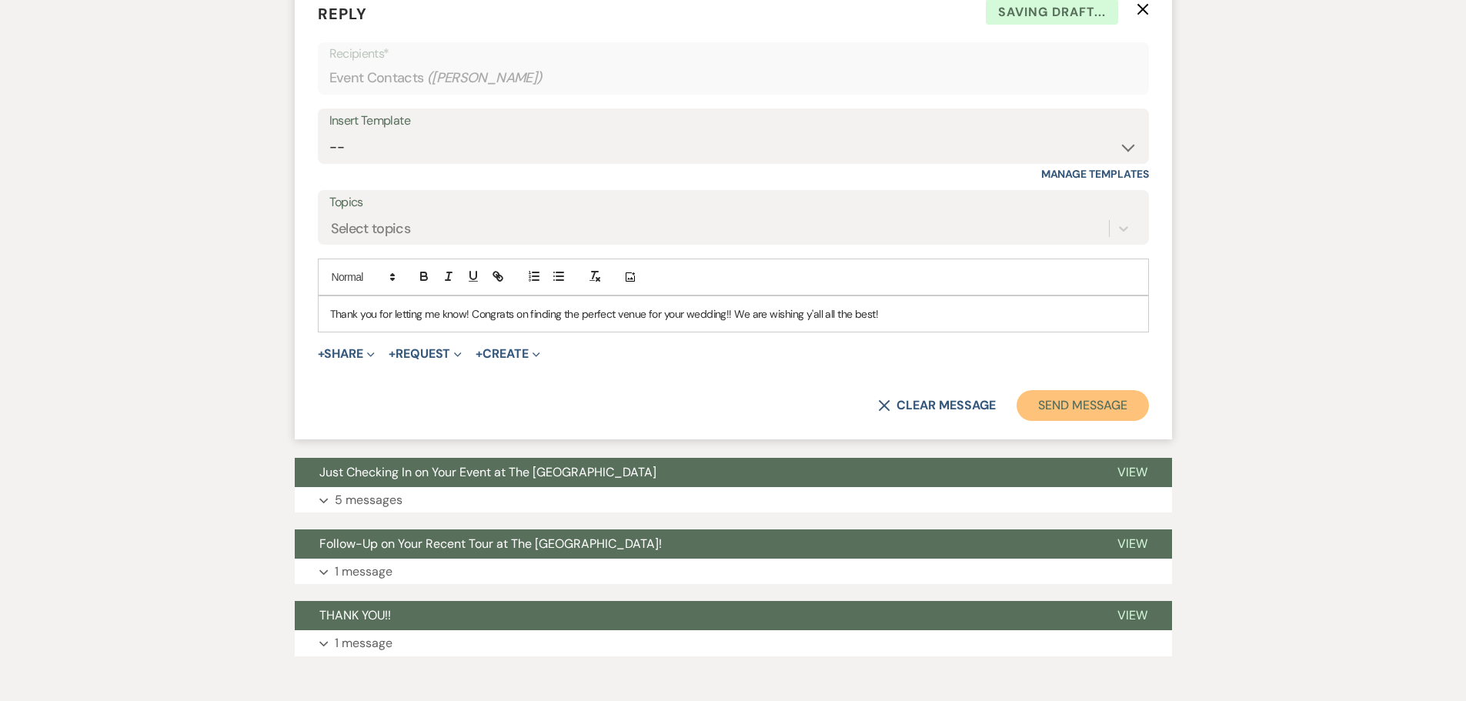
click at [1054, 390] on button "Send Message" at bounding box center [1082, 405] width 132 height 31
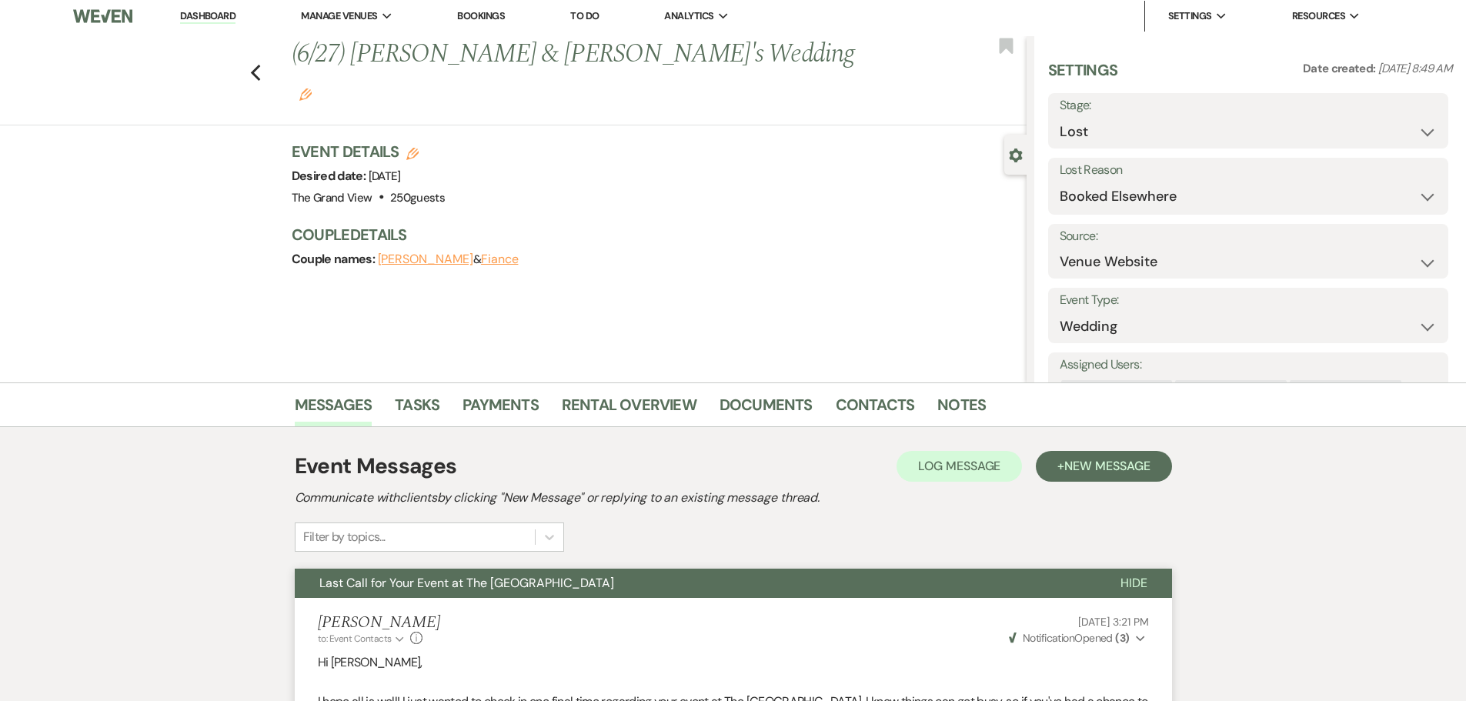
scroll to position [0, 0]
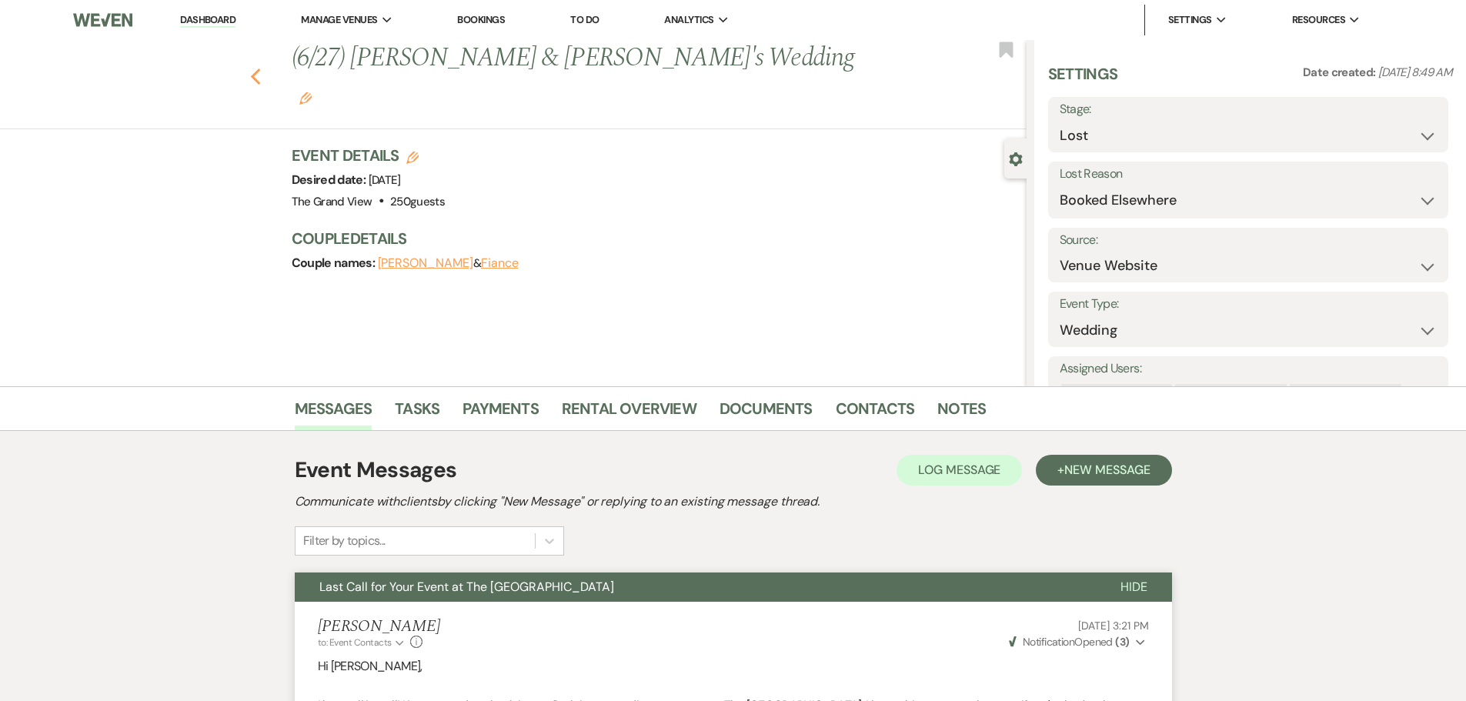
click at [262, 68] on icon "Previous" at bounding box center [256, 77] width 12 height 18
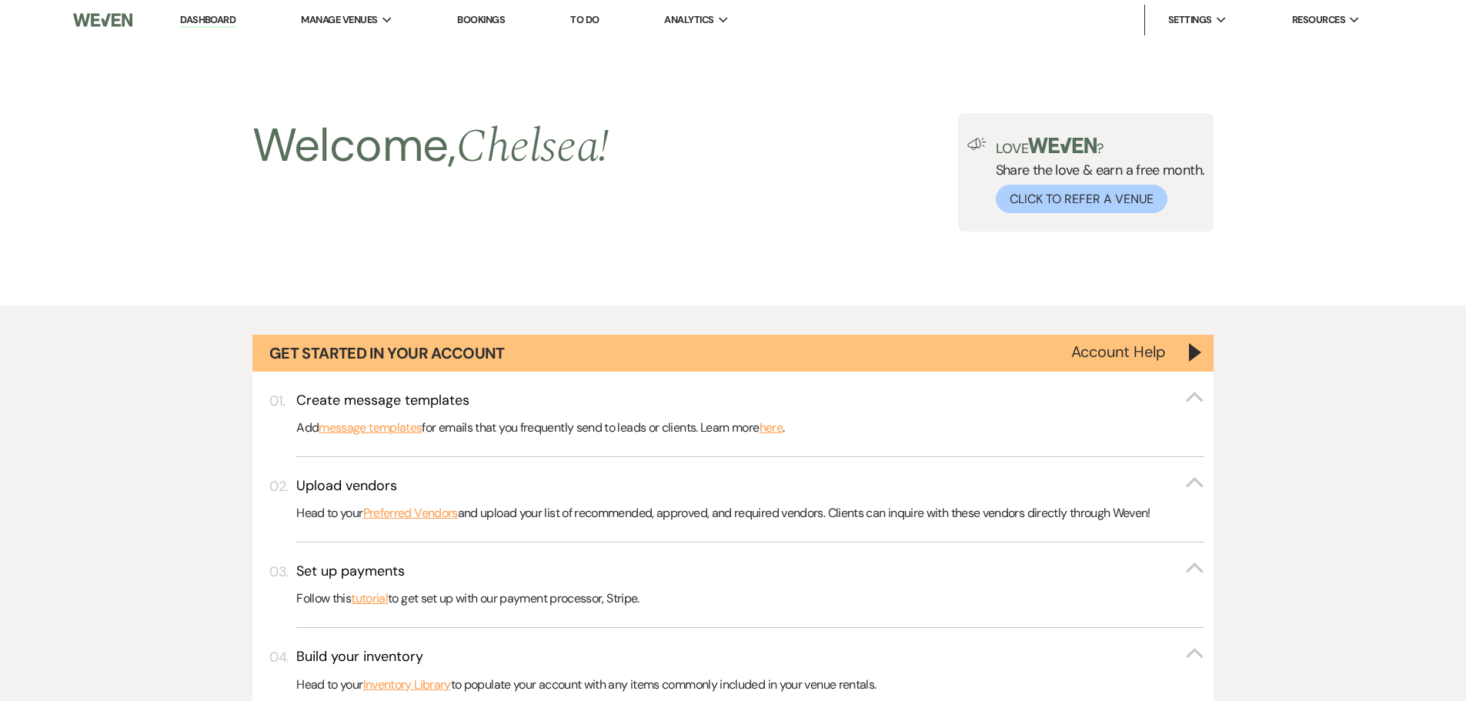
scroll to position [1077, 0]
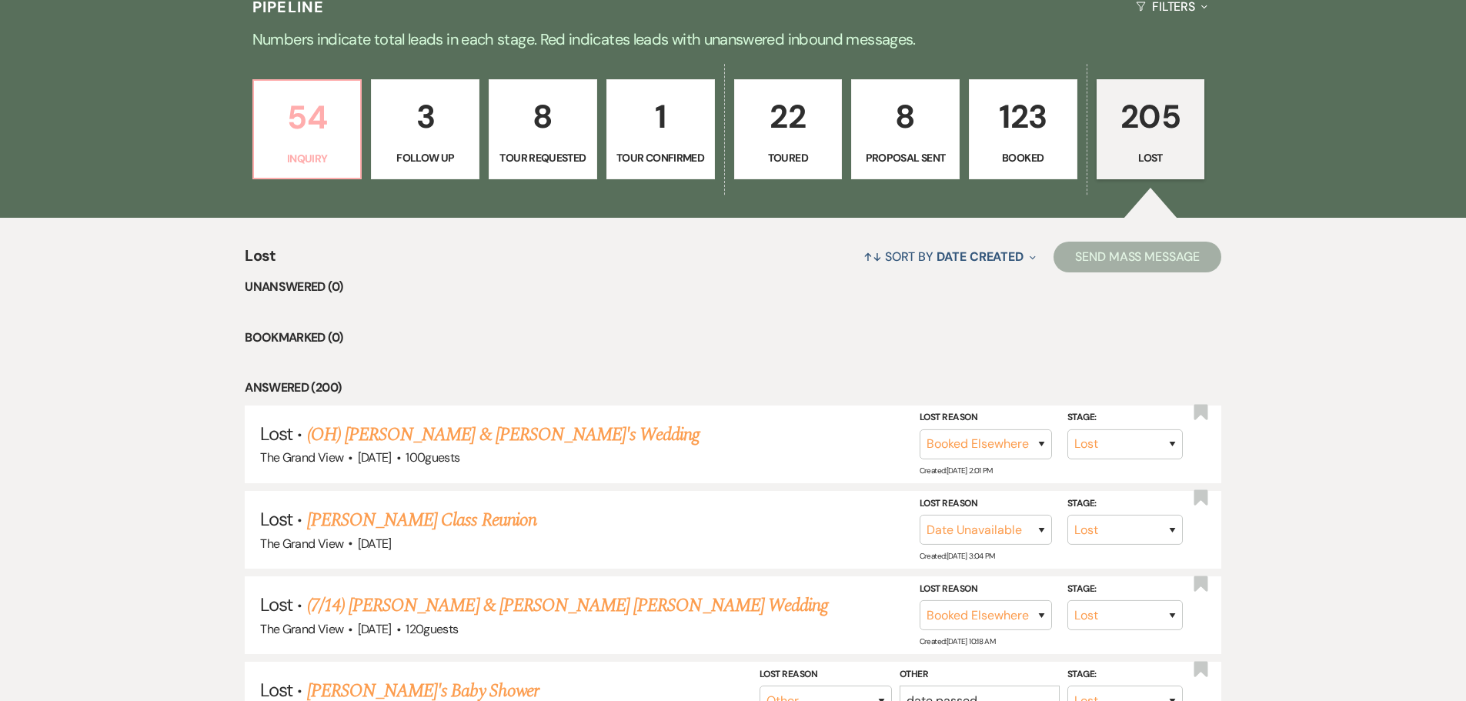
click at [327, 148] on link "54 Inquiry" at bounding box center [307, 129] width 110 height 100
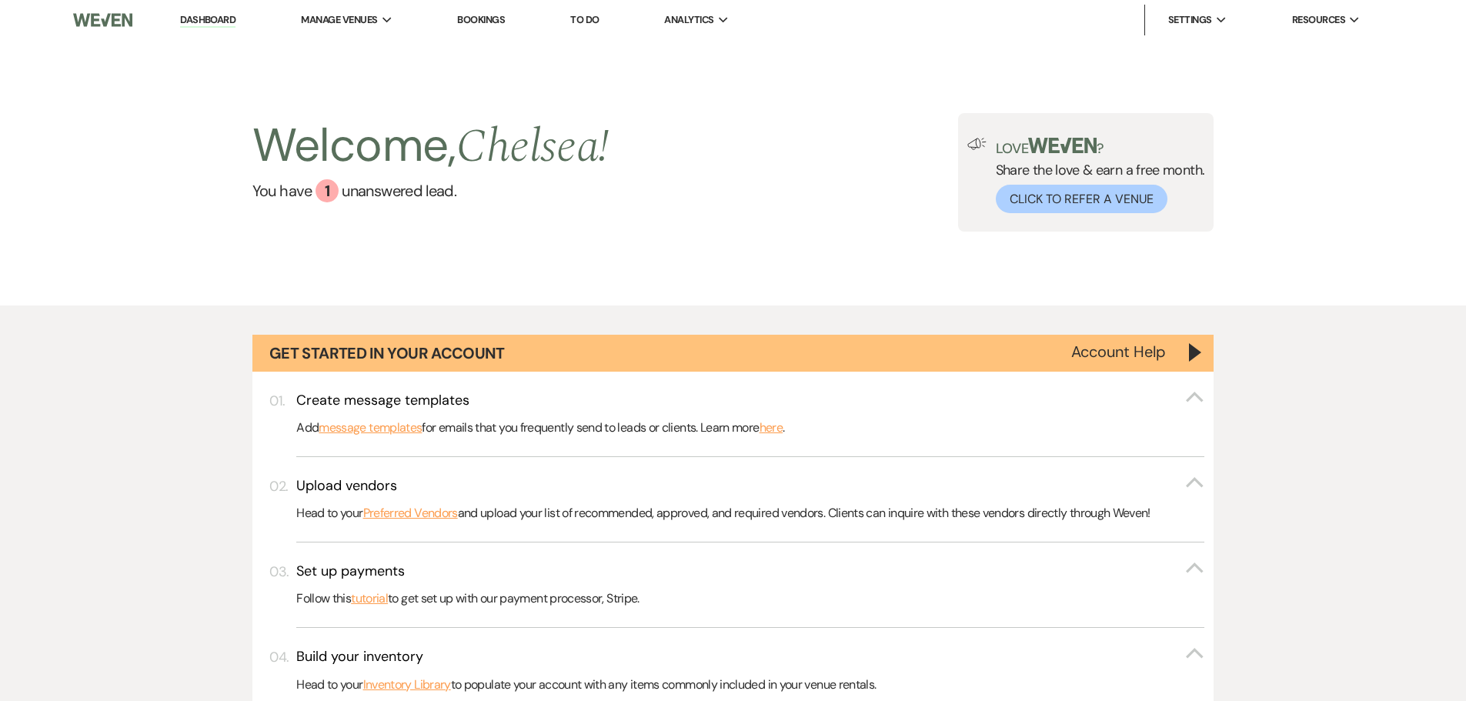
drag, startPoint x: 569, startPoint y: 14, endPoint x: 593, endPoint y: 22, distance: 25.8
click at [569, 14] on li "To Do" at bounding box center [584, 20] width 44 height 31
click at [593, 22] on link "To Do" at bounding box center [584, 19] width 28 height 13
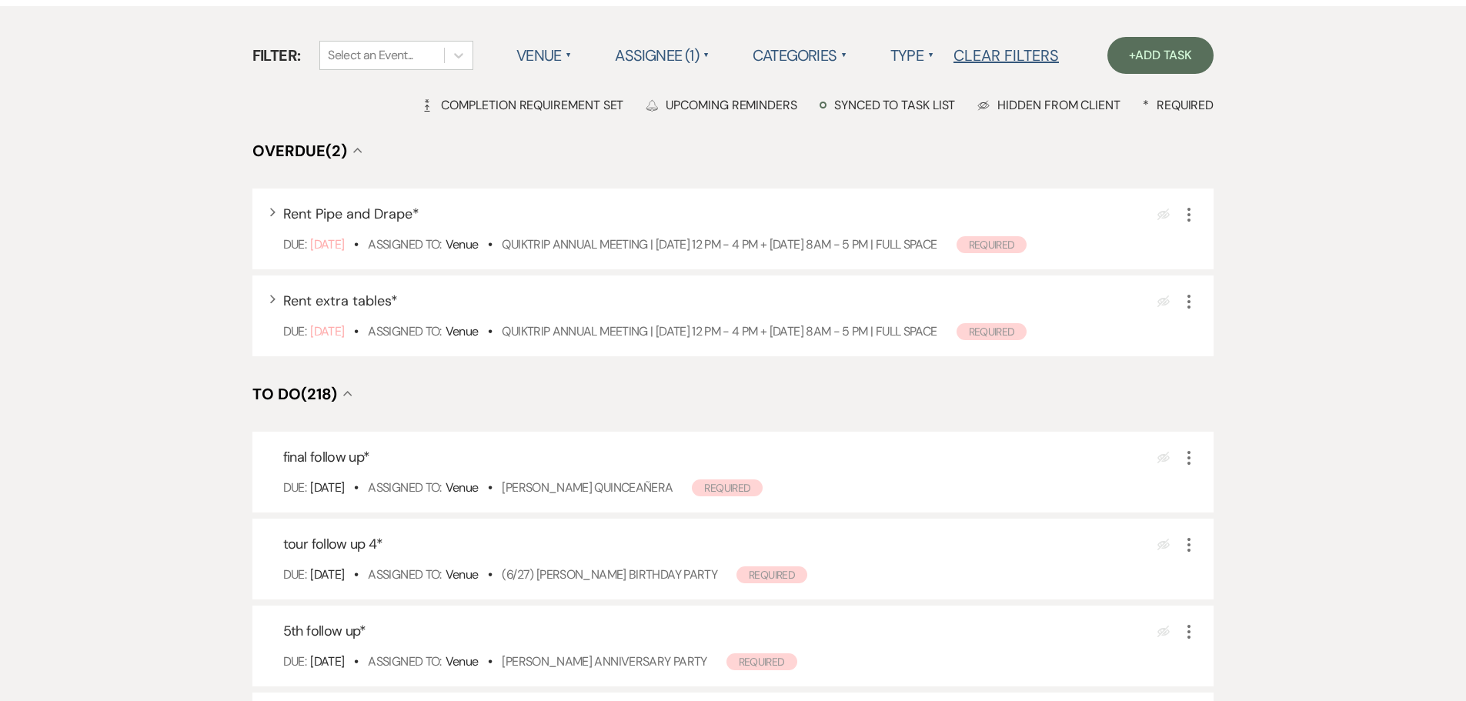
scroll to position [308, 0]
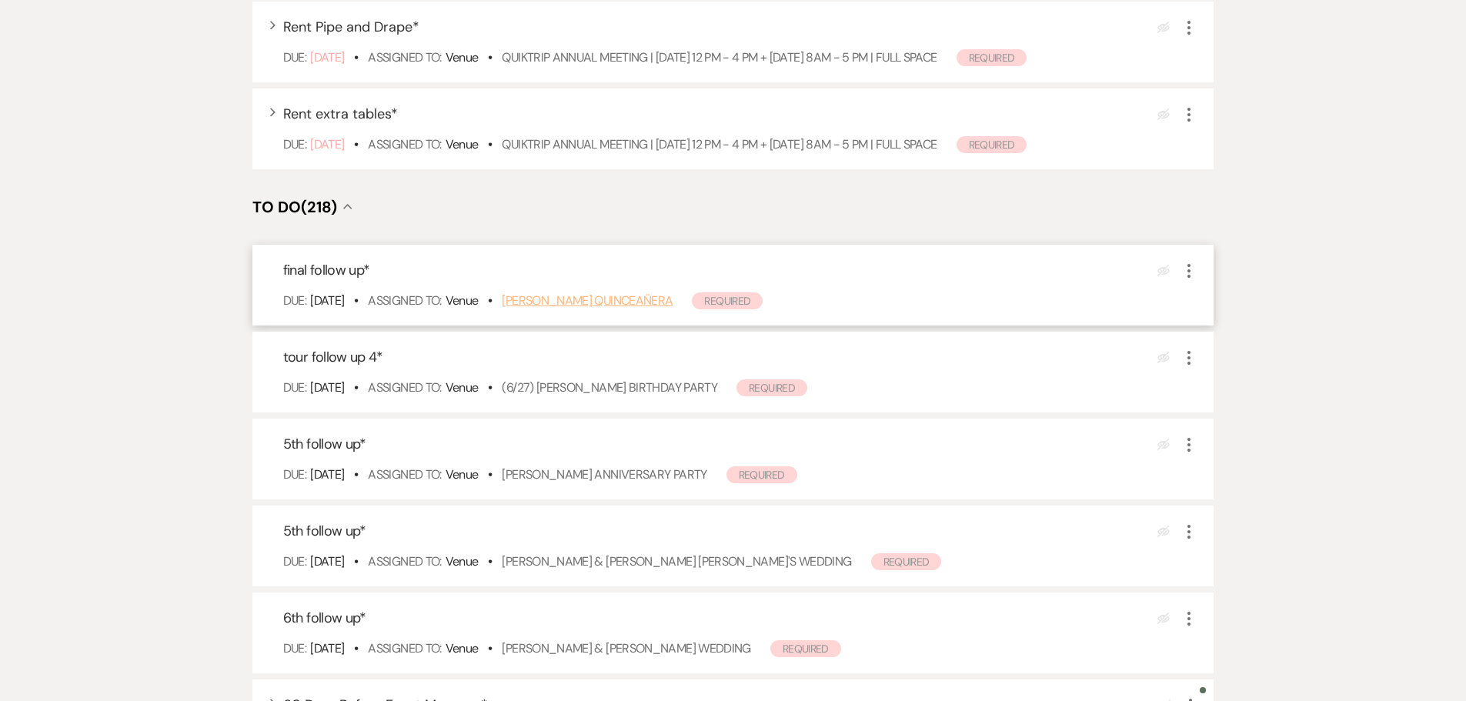
click at [591, 298] on link "Laura Márquez's Quinceañera" at bounding box center [587, 300] width 171 height 16
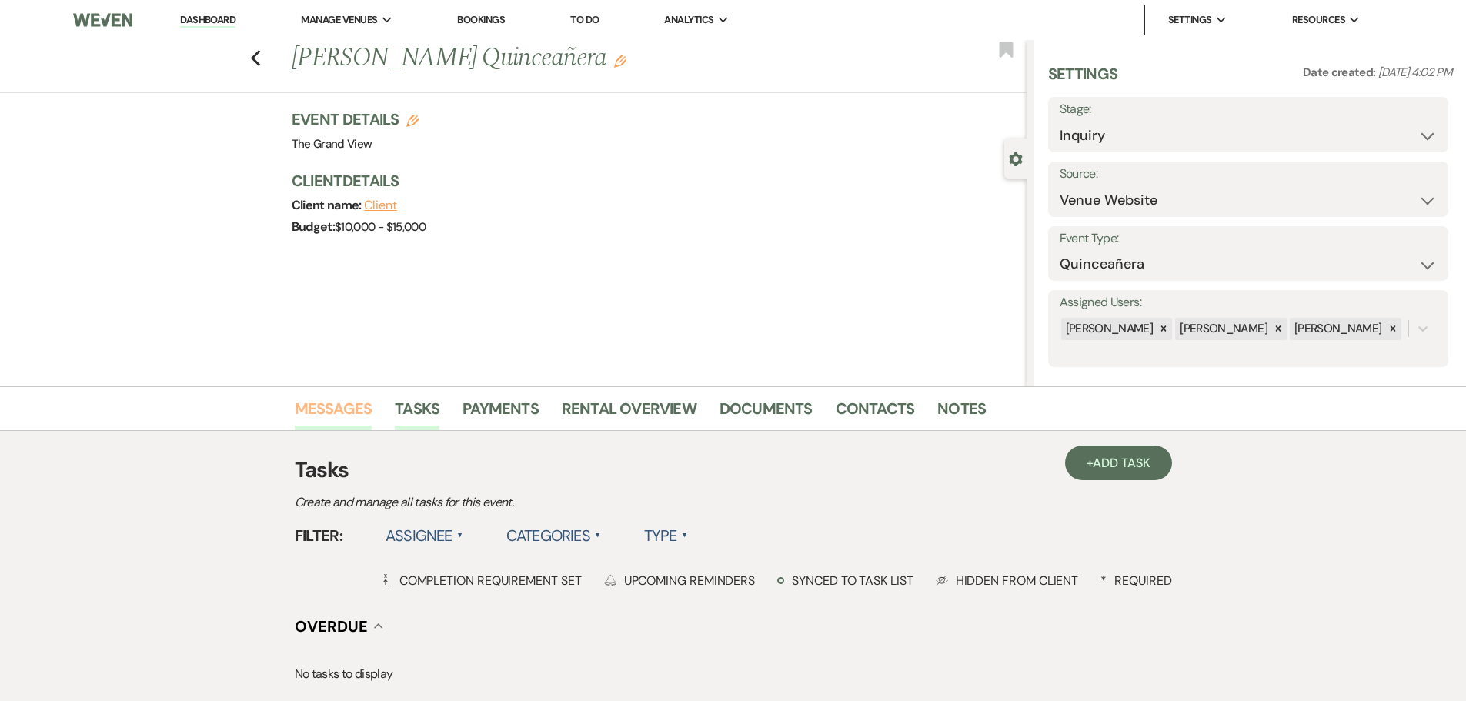
click at [344, 416] on link "Messages" at bounding box center [334, 413] width 78 height 34
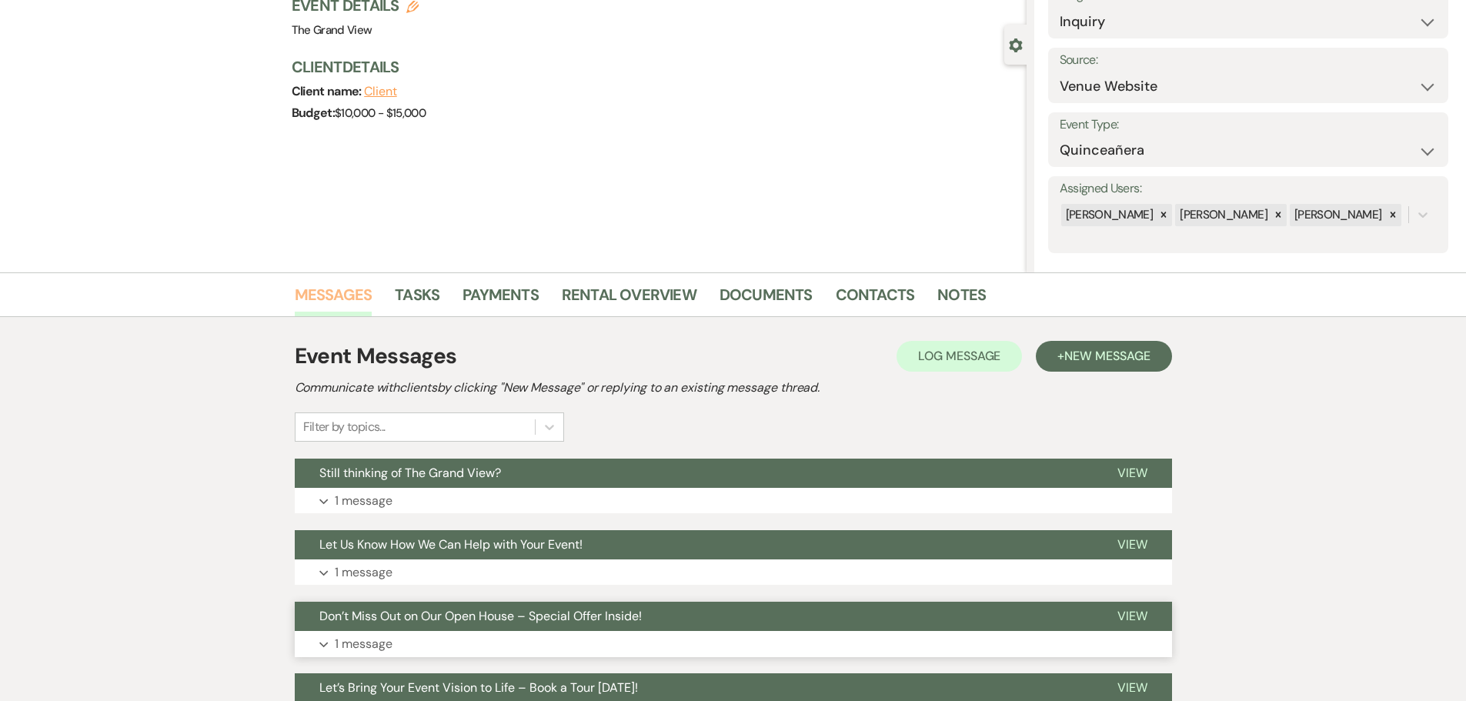
scroll to position [231, 0]
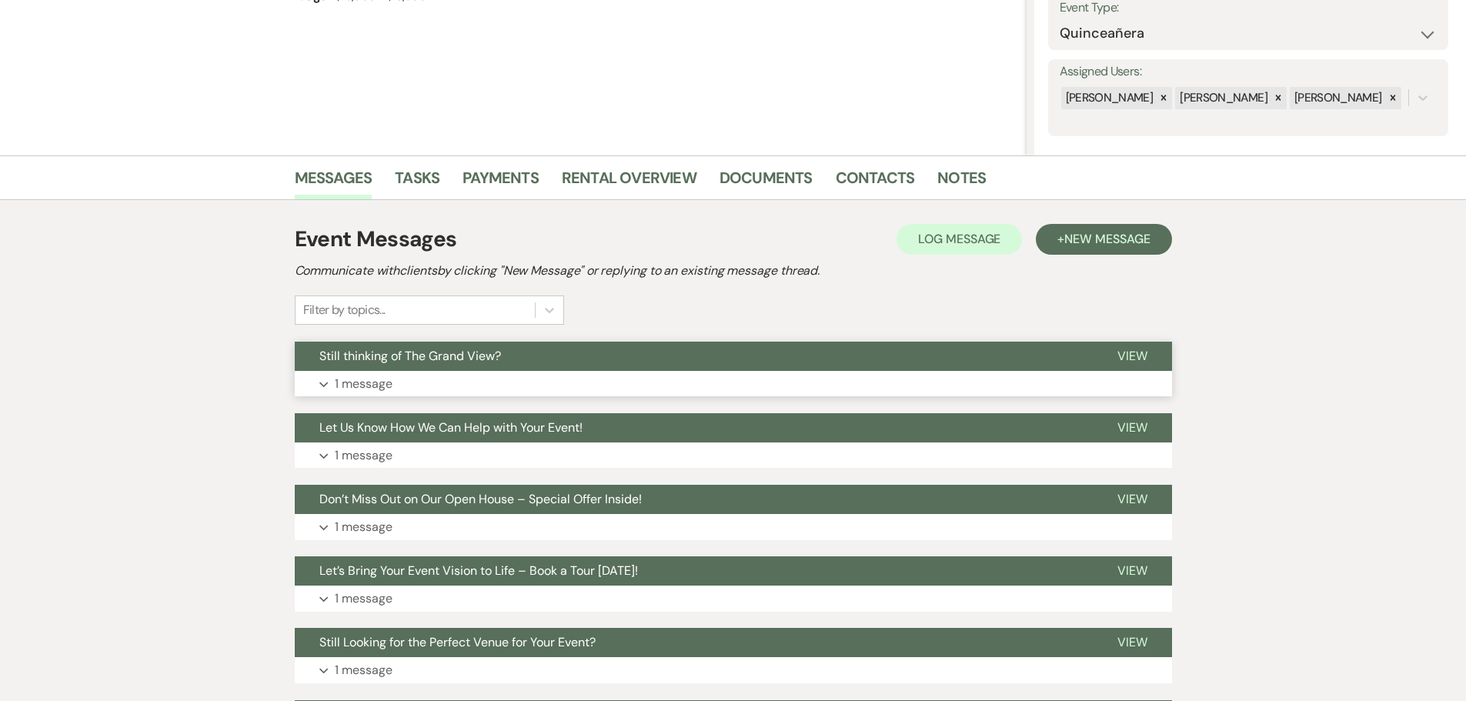
click at [481, 368] on button "Still thinking of The Grand View?" at bounding box center [694, 356] width 798 height 29
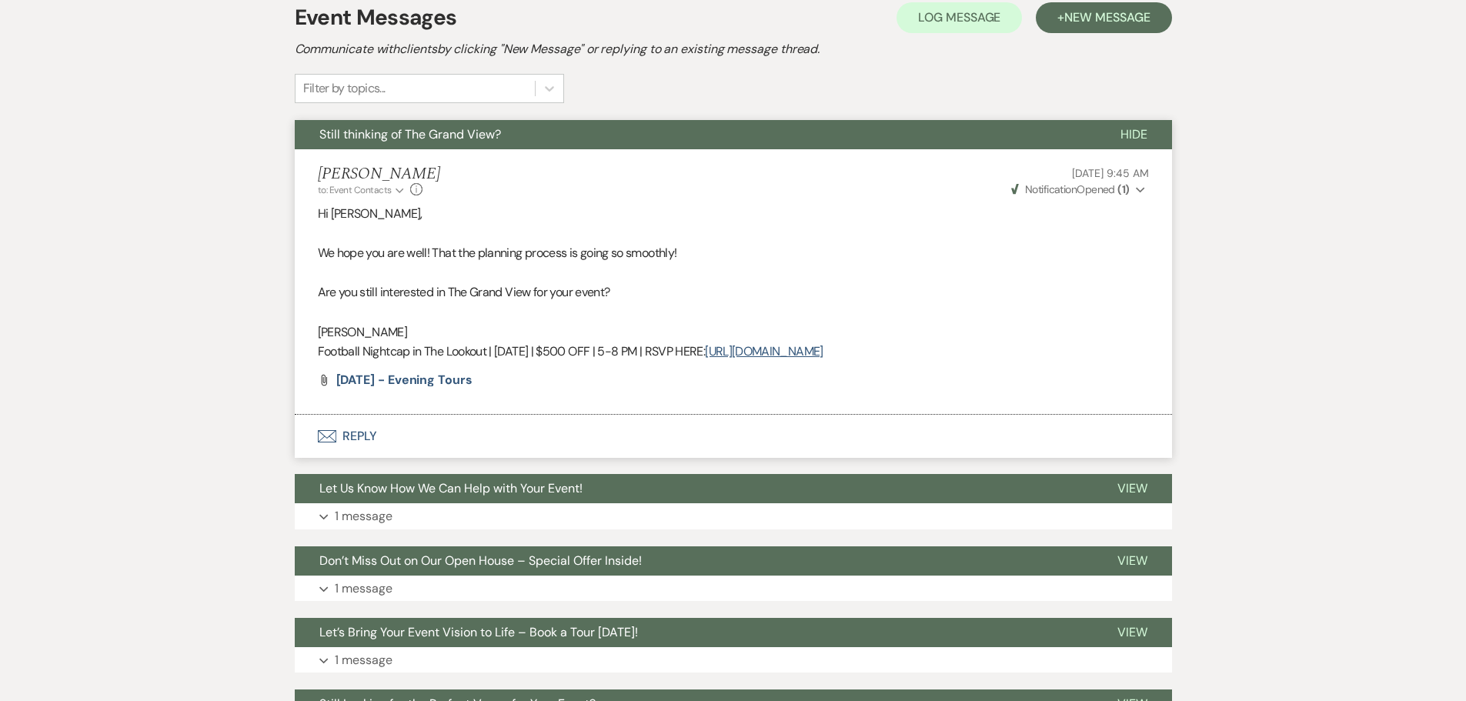
scroll to position [692, 0]
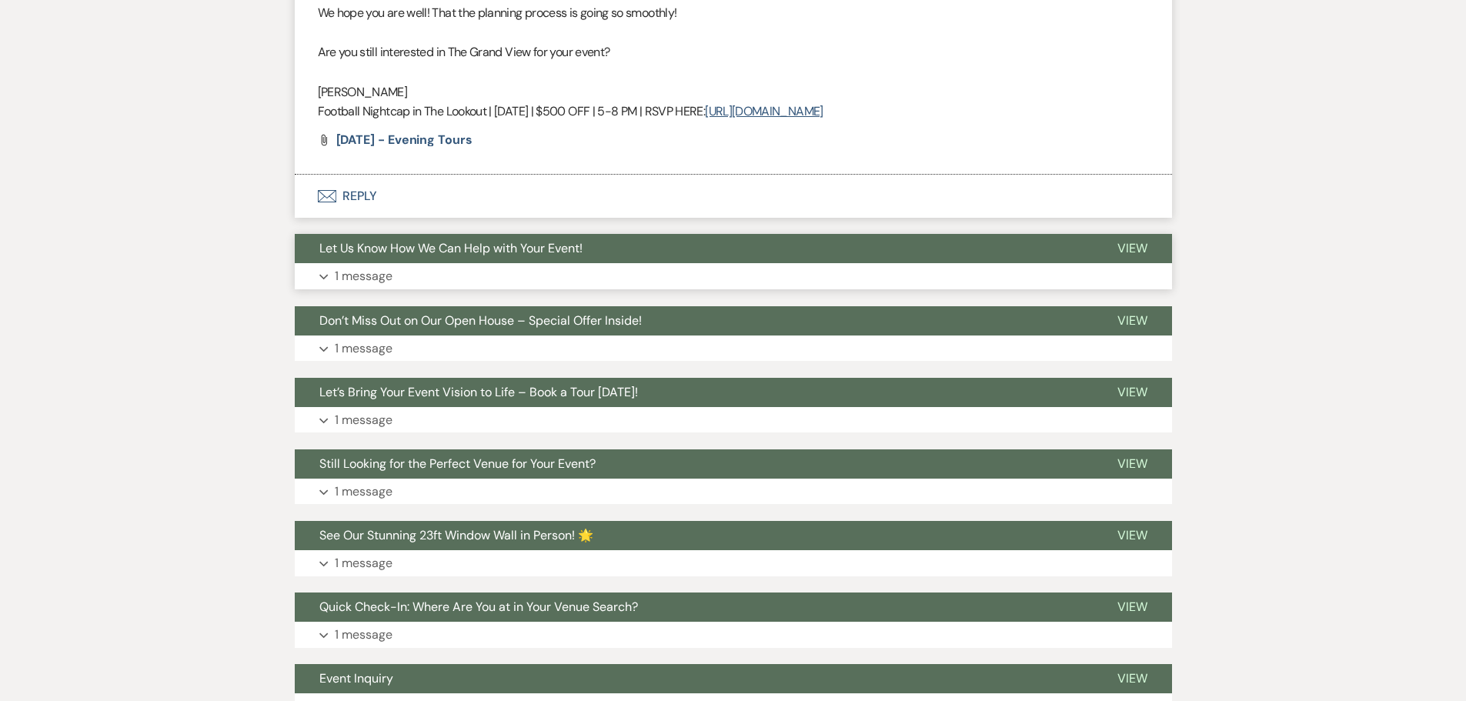
click at [429, 274] on button "Expand 1 message" at bounding box center [733, 276] width 877 height 26
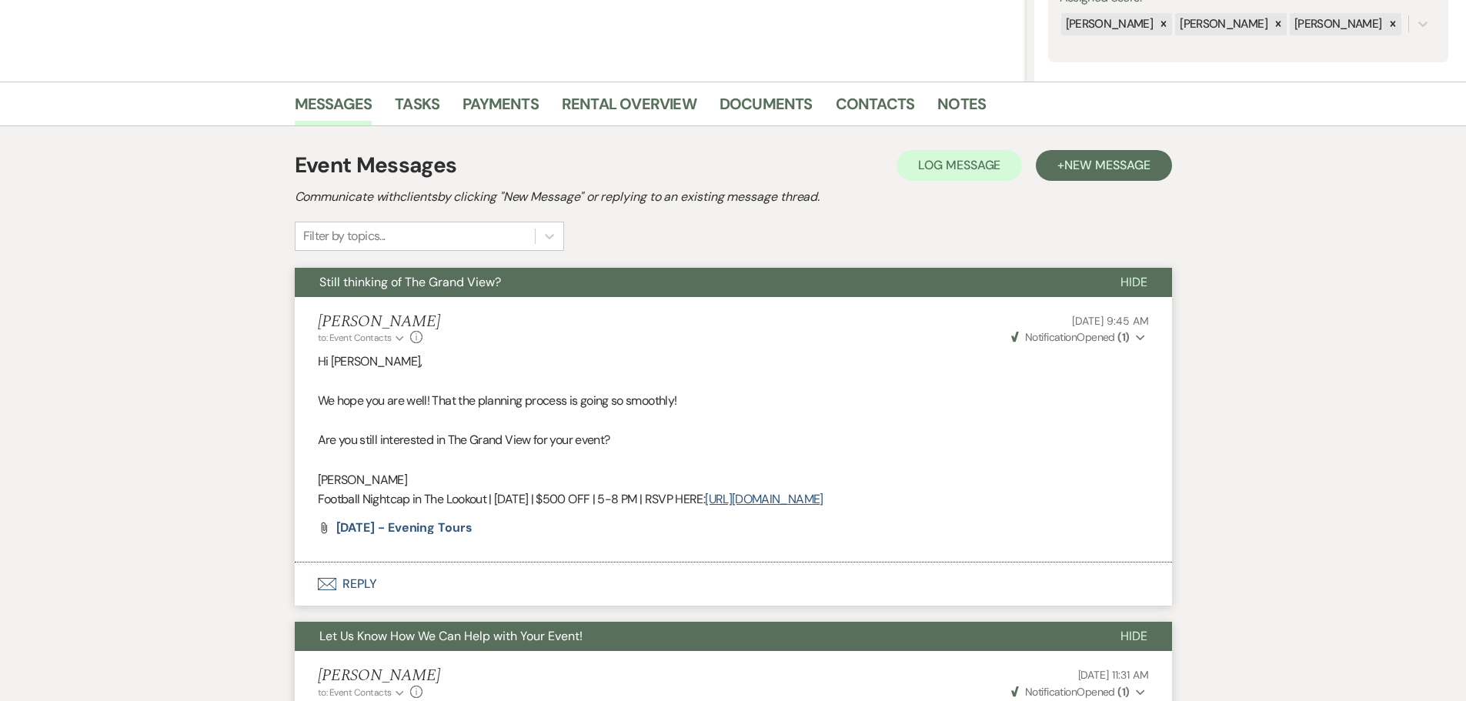
scroll to position [154, 0]
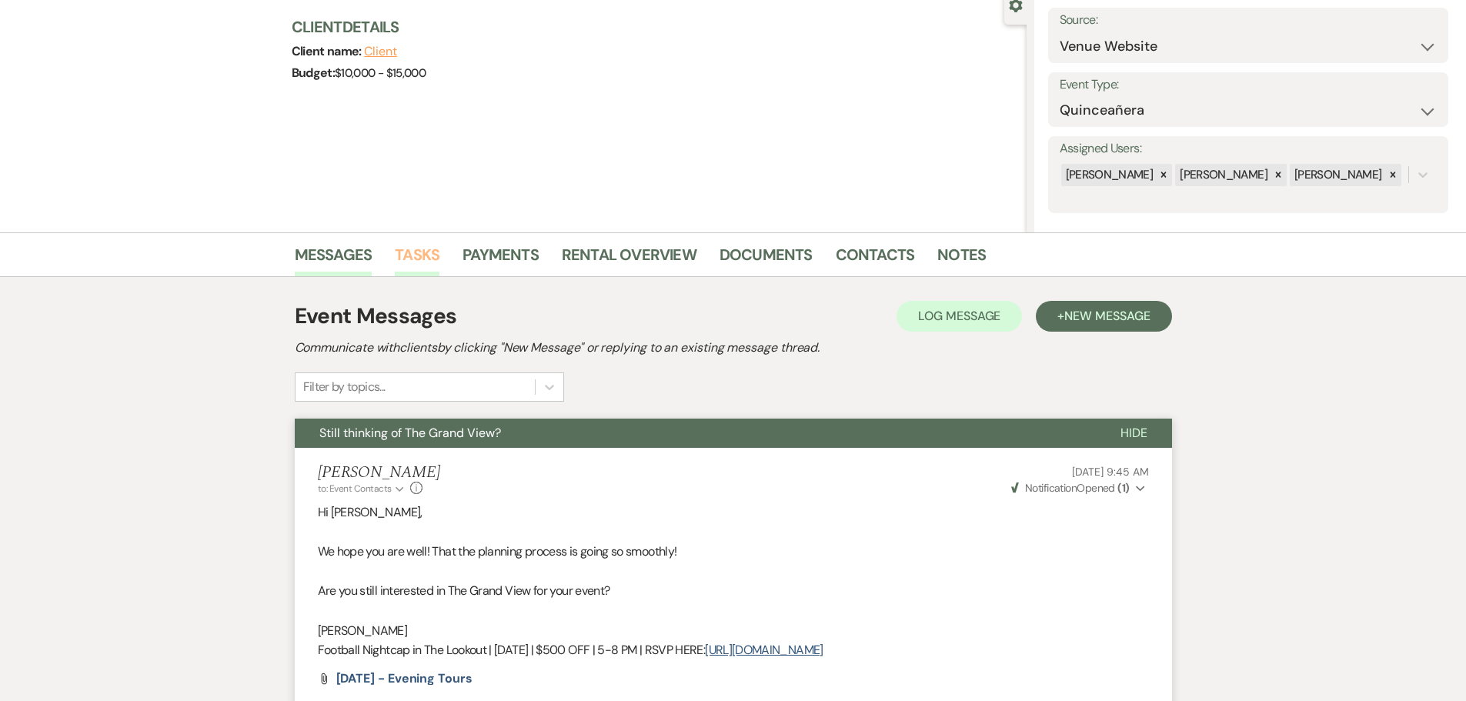
click at [422, 245] on link "Tasks" at bounding box center [417, 259] width 45 height 34
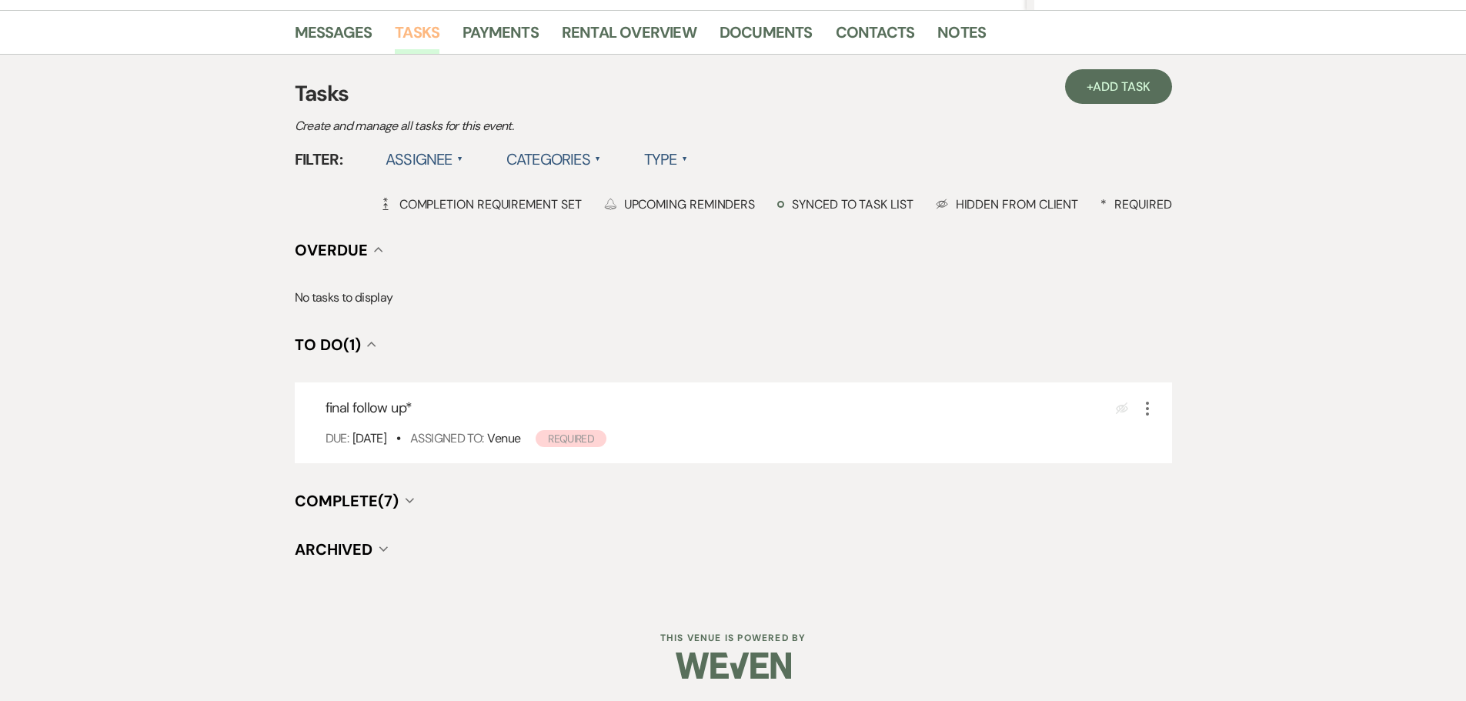
scroll to position [377, 0]
click at [1149, 404] on icon "More" at bounding box center [1147, 408] width 18 height 18
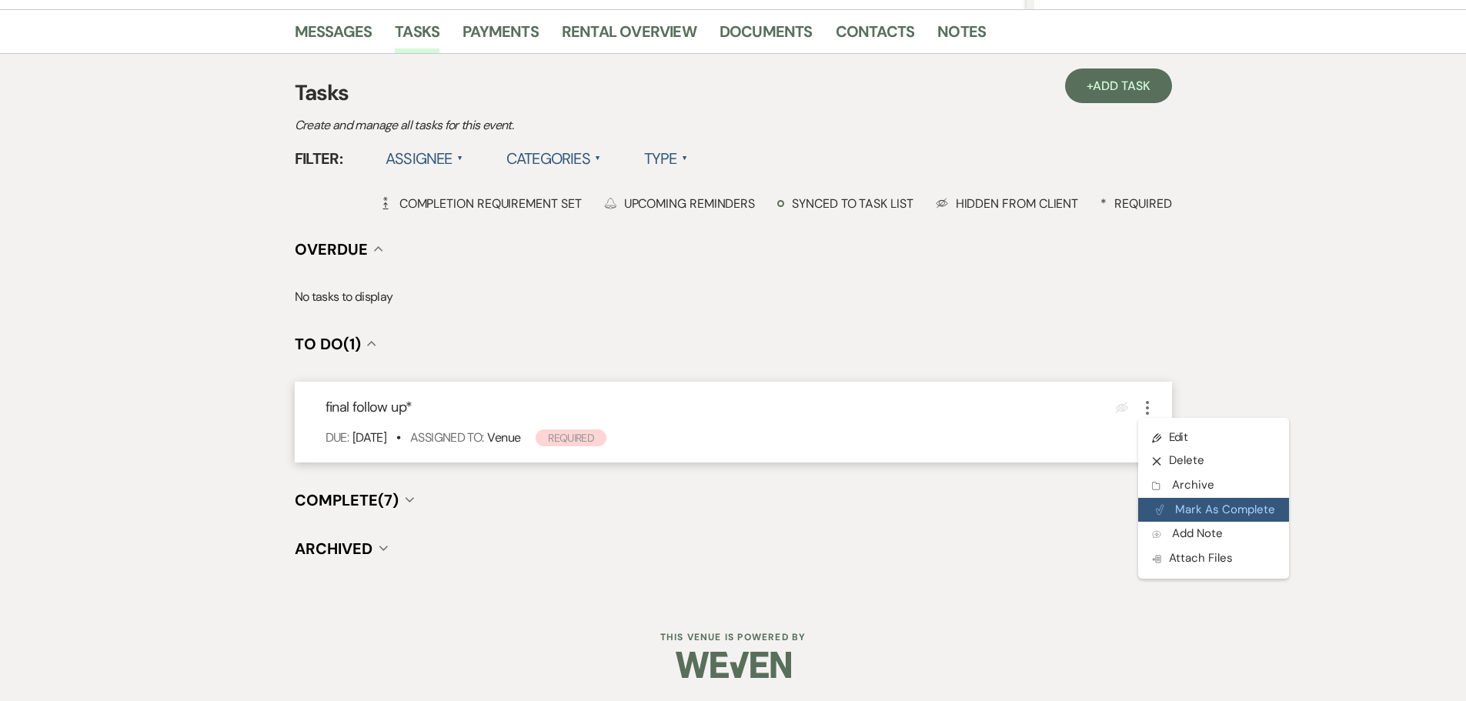
click at [1195, 512] on button "Plan Portal Link Mark As Complete" at bounding box center [1213, 510] width 151 height 25
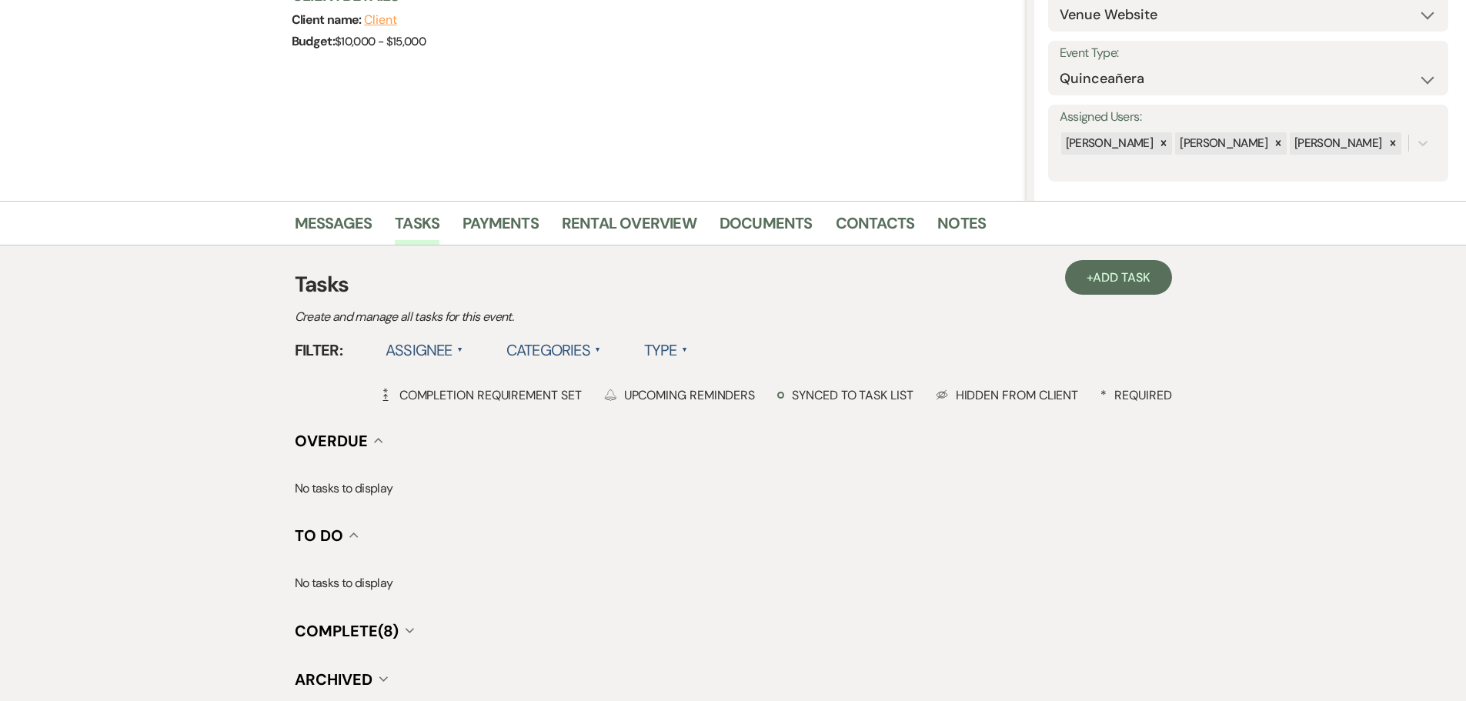
scroll to position [0, 0]
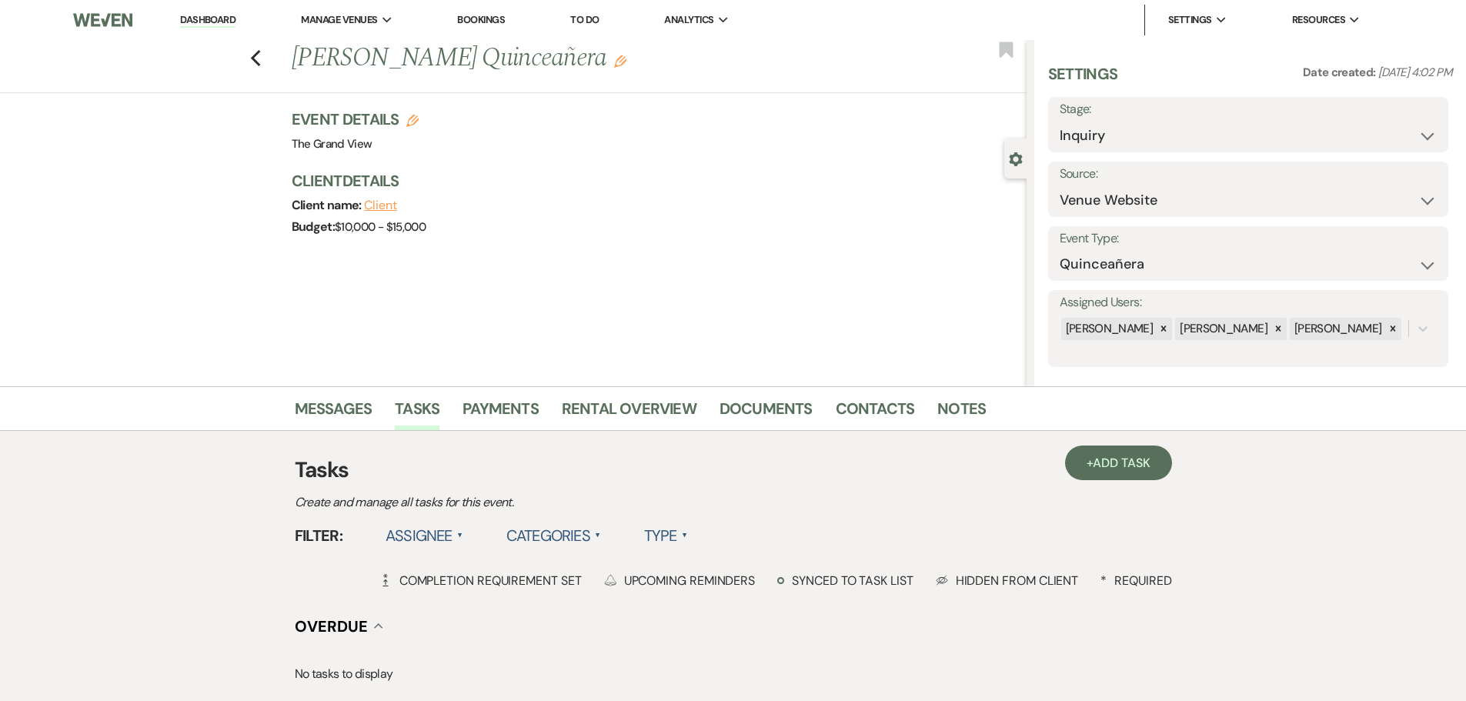
click at [1110, 118] on label "Stage:" at bounding box center [1247, 109] width 377 height 22
click at [1114, 133] on select "Inquiry Follow Up Tour Requested Tour Confirmed Toured Proposal Sent Booked Lost" at bounding box center [1247, 136] width 377 height 30
select select "8"
click at [1059, 121] on select "Inquiry Follow Up Tour Requested Tour Confirmed Toured Proposal Sent Booked Lost" at bounding box center [1247, 136] width 377 height 30
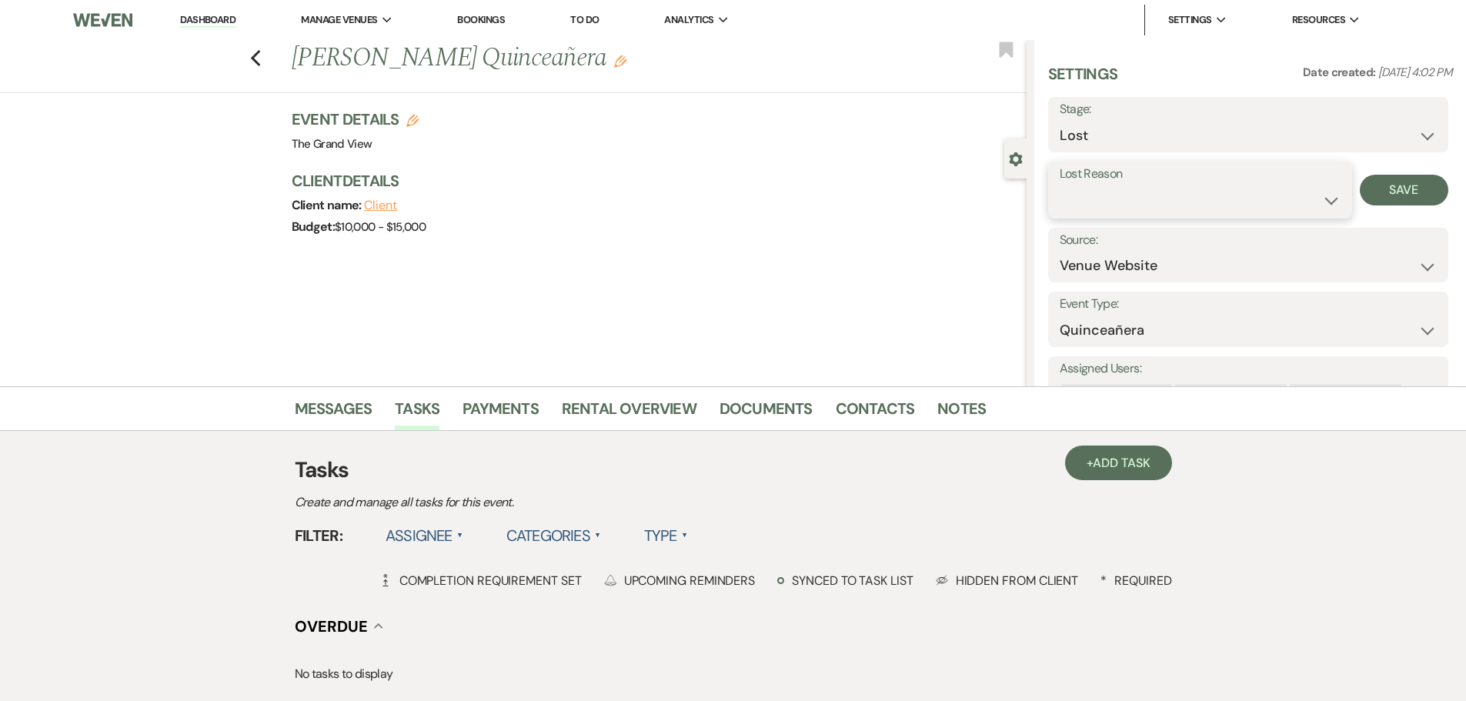
click at [1132, 199] on select "Booked Elsewhere Budget Date Unavailable No Response Not a Good Match Capacity …" at bounding box center [1199, 200] width 281 height 30
select select "5"
click at [1059, 185] on select "Booked Elsewhere Budget Date Unavailable No Response Not a Good Match Capacity …" at bounding box center [1199, 200] width 281 height 30
click at [1381, 190] on button "Save" at bounding box center [1404, 190] width 88 height 31
click at [593, 21] on link "To Do" at bounding box center [584, 19] width 28 height 13
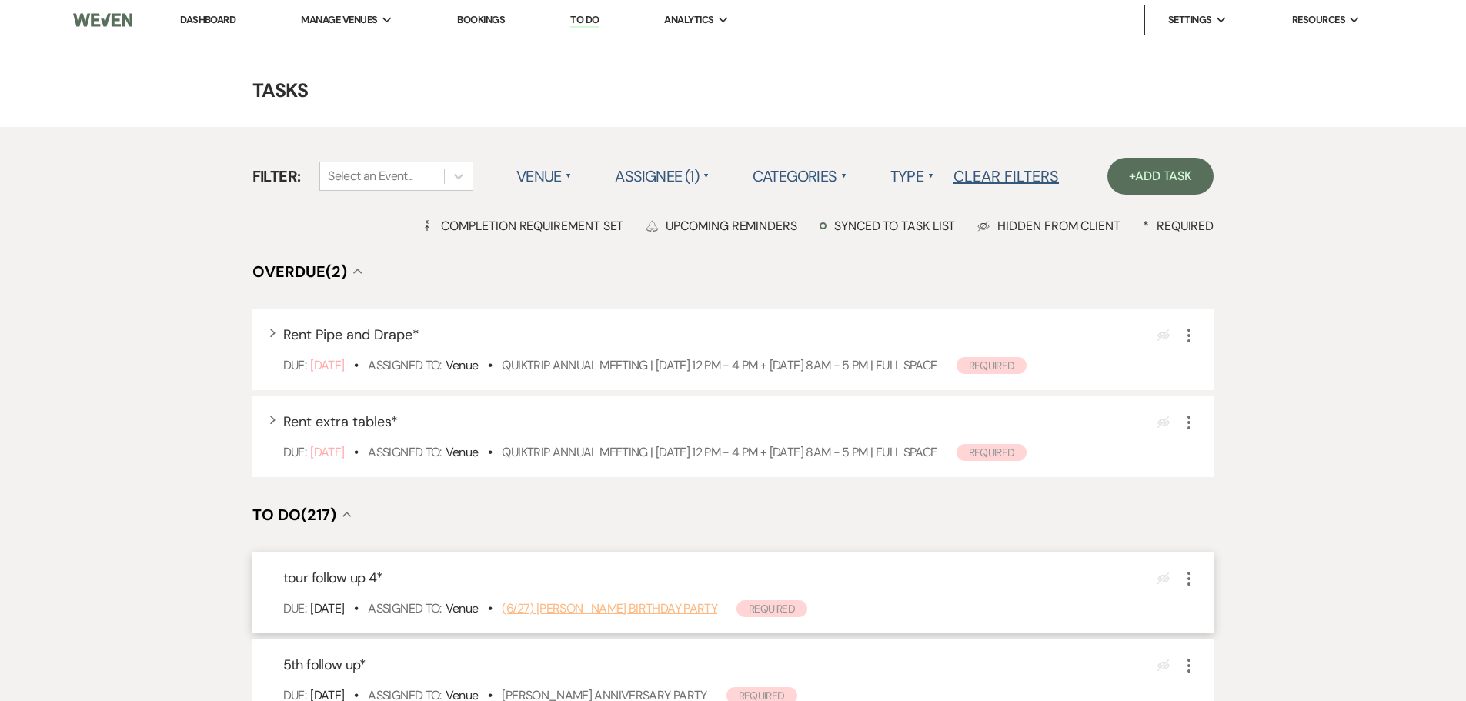
click at [618, 612] on link "(6/27) [PERSON_NAME] Birthday Party" at bounding box center [609, 608] width 215 height 16
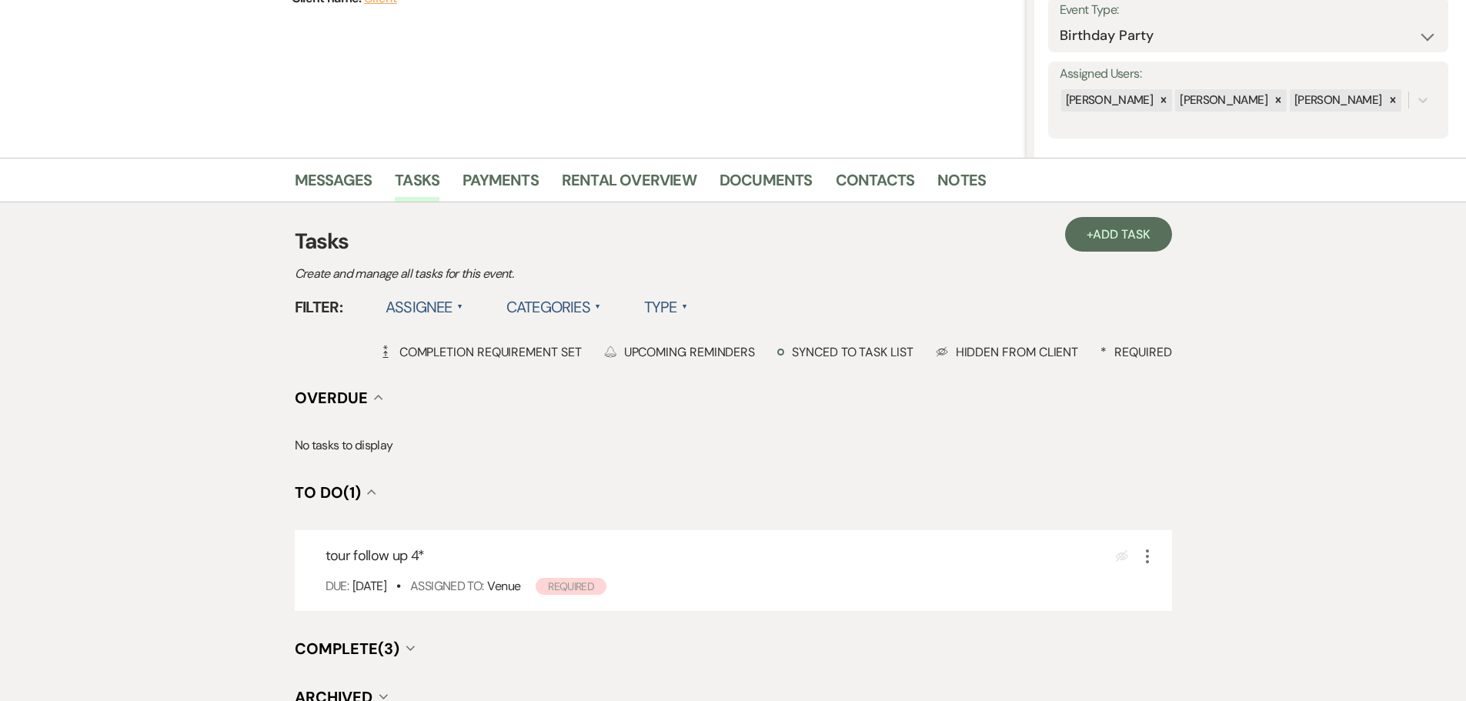
scroll to position [231, 0]
click at [352, 199] on link "Messages" at bounding box center [334, 182] width 78 height 34
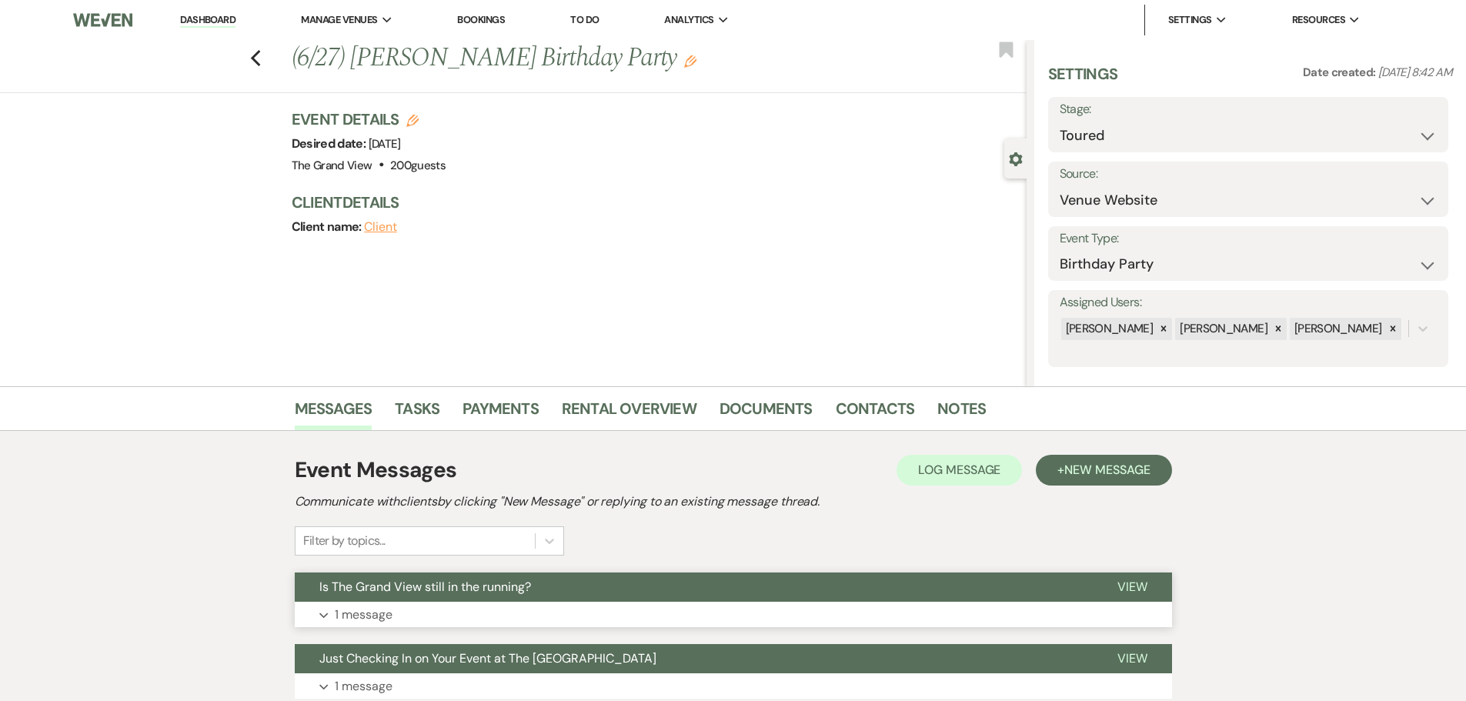
click at [524, 614] on button "Expand 1 message" at bounding box center [733, 615] width 877 height 26
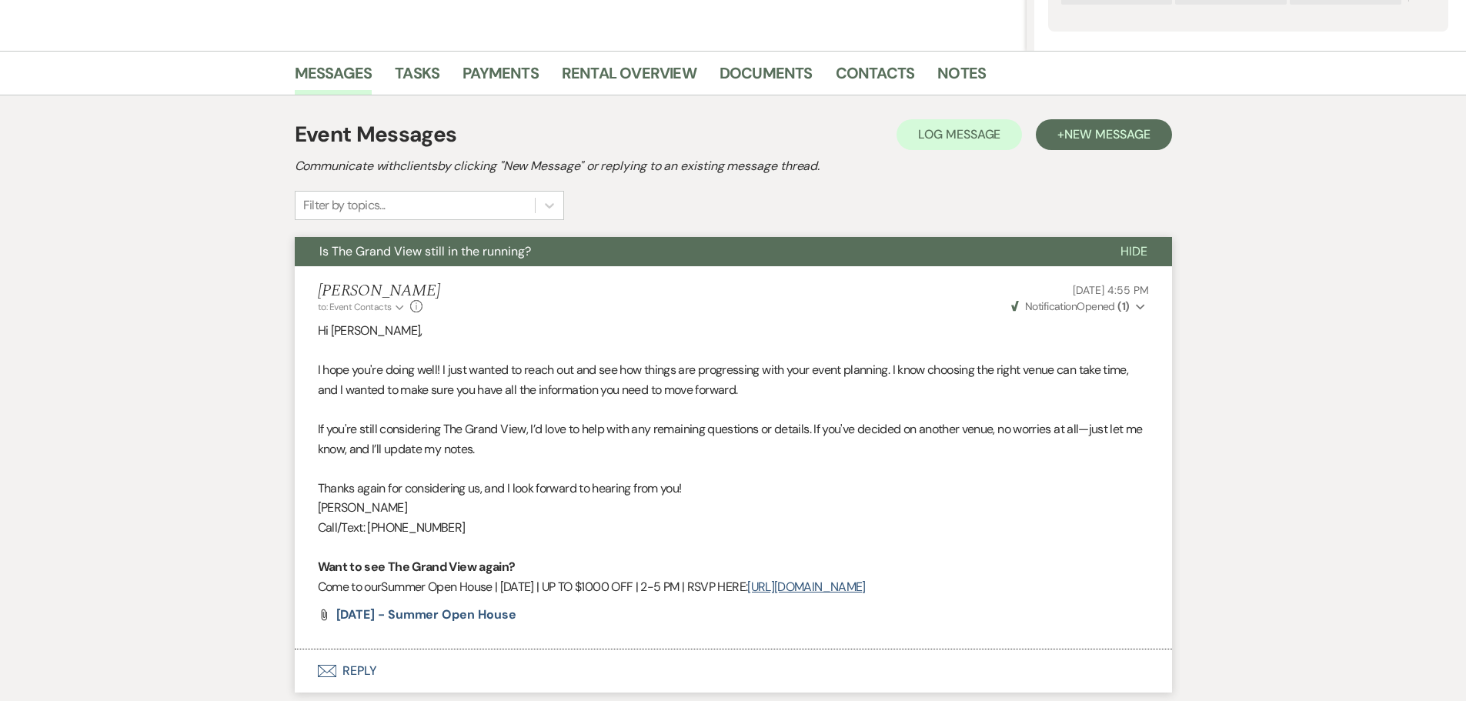
scroll to position [462, 0]
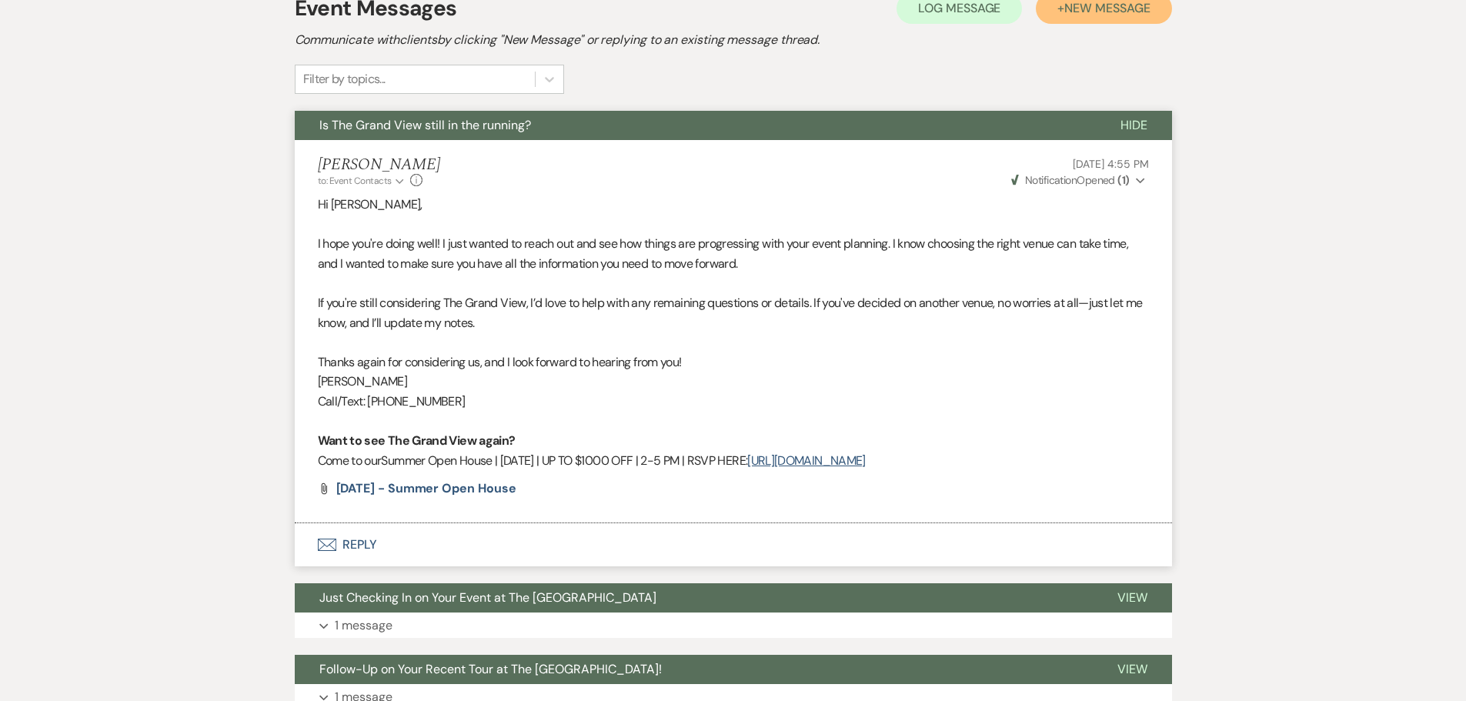
click at [1088, 14] on span "New Message" at bounding box center [1106, 8] width 85 height 16
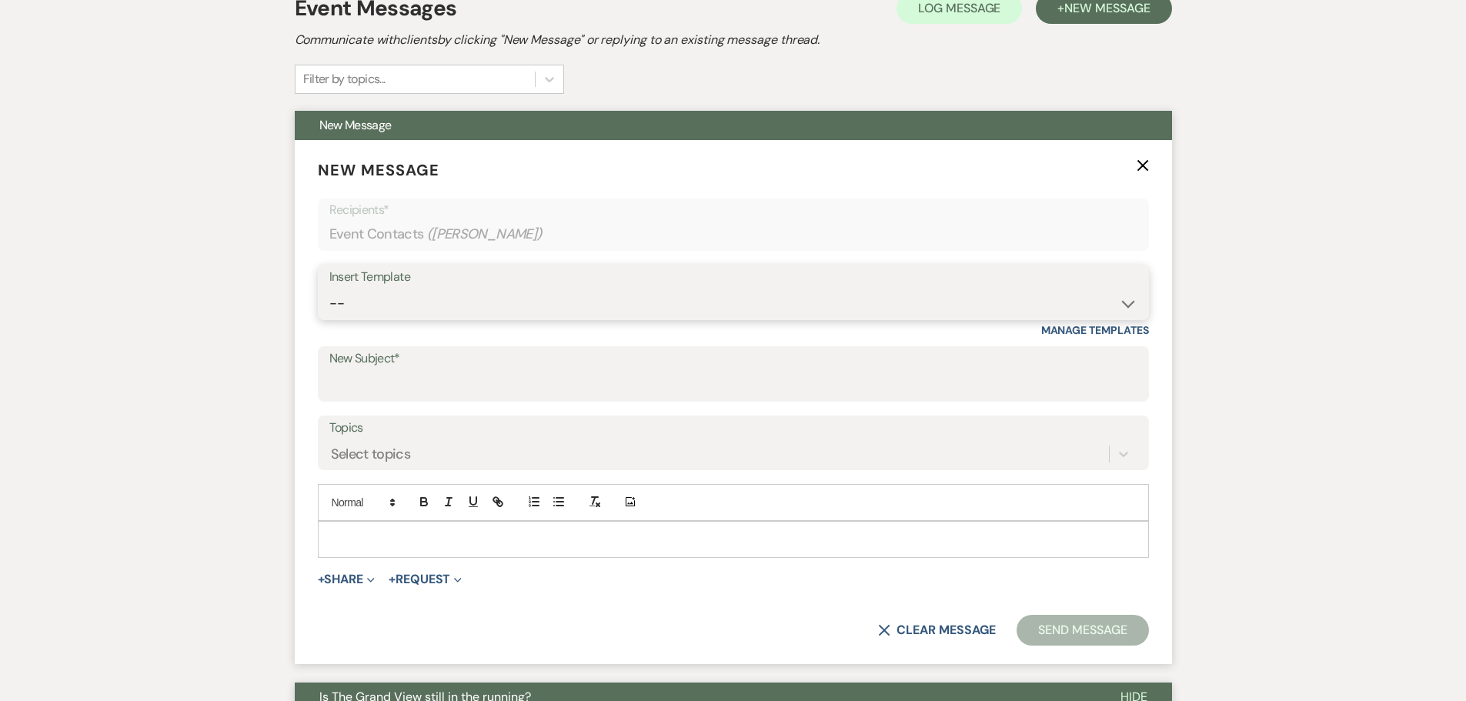
click at [504, 294] on select "-- Weven Planning Portal Introduction (Booked Events) Initial Inquiry Response …" at bounding box center [733, 304] width 808 height 30
select select "5219"
click at [329, 289] on select "-- Weven Planning Portal Introduction (Booked Events) Initial Inquiry Response …" at bounding box center [733, 304] width 808 height 30
type input "Last Call for Your Event at The [GEOGRAPHIC_DATA]"
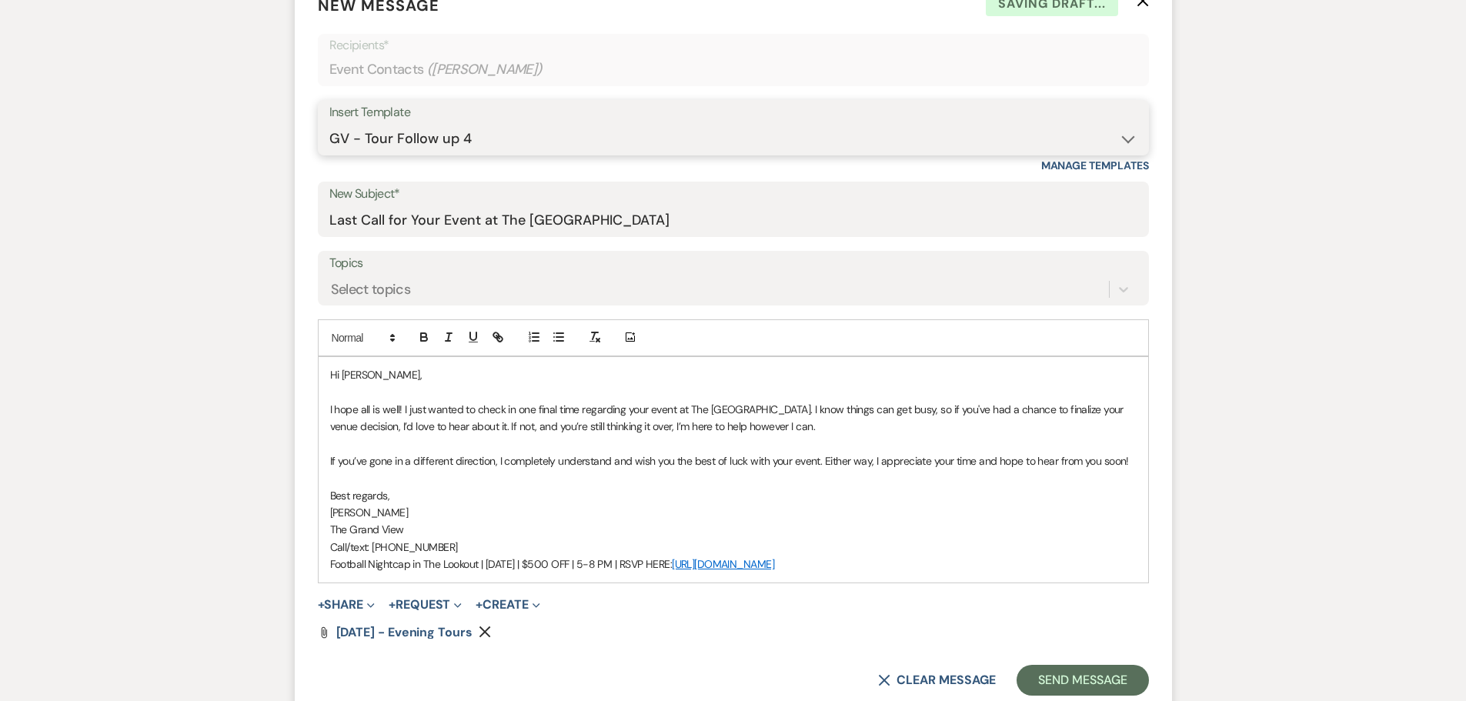
scroll to position [692, 0]
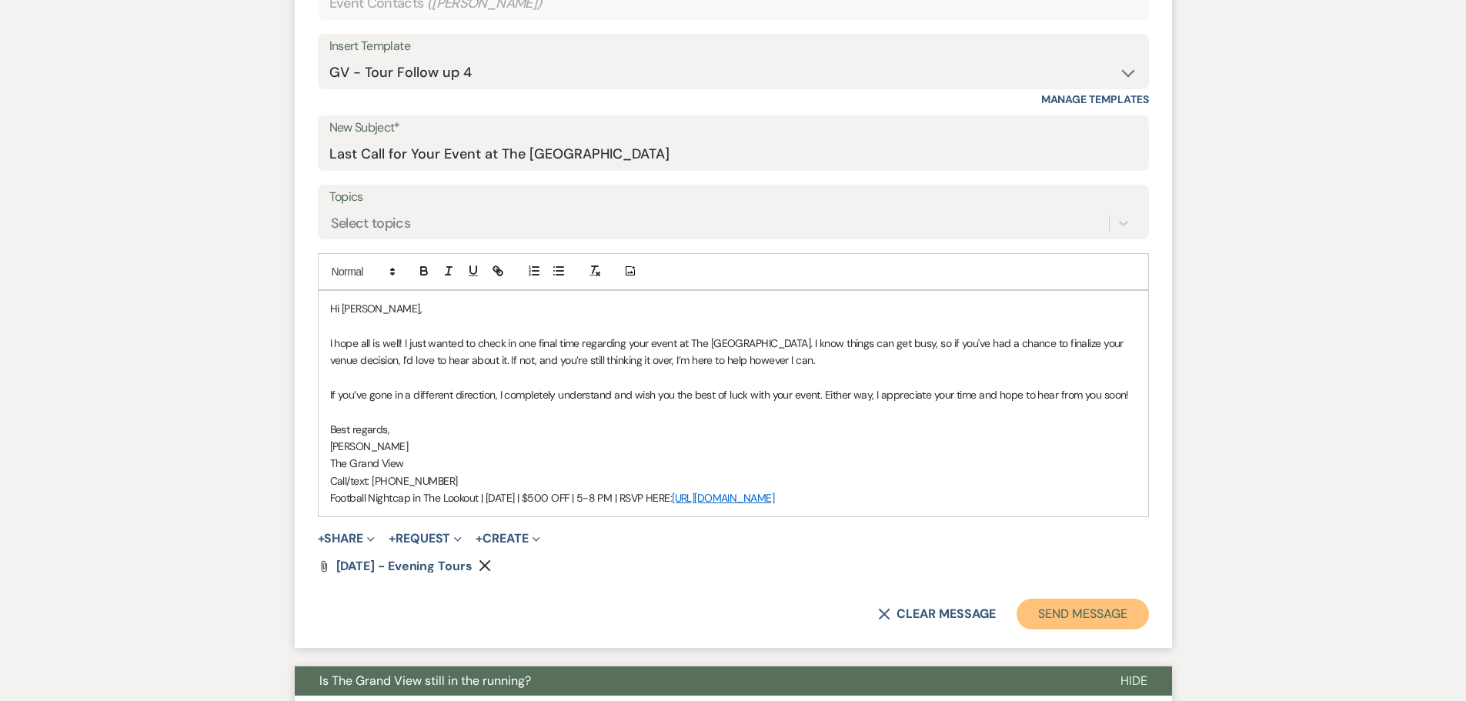
click at [1076, 606] on button "Send Message" at bounding box center [1082, 614] width 132 height 31
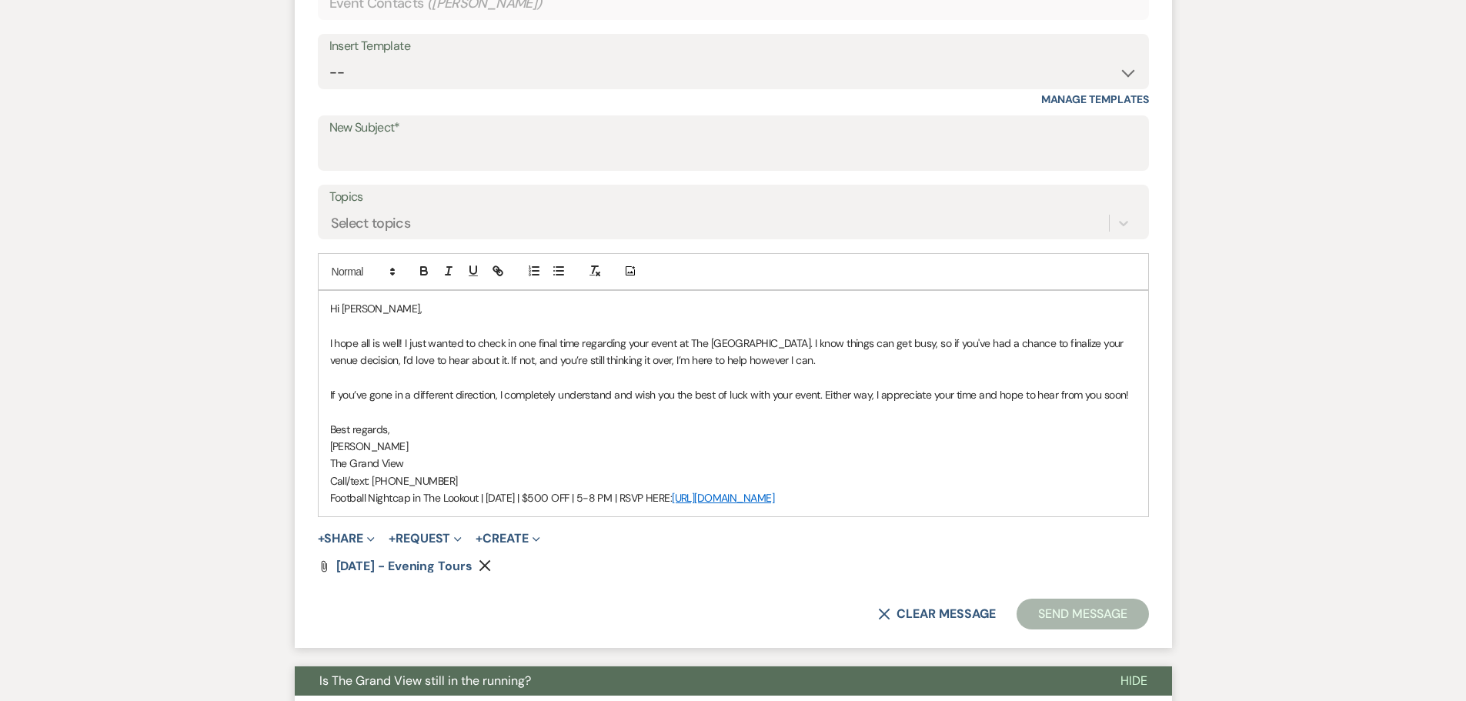
scroll to position [121, 0]
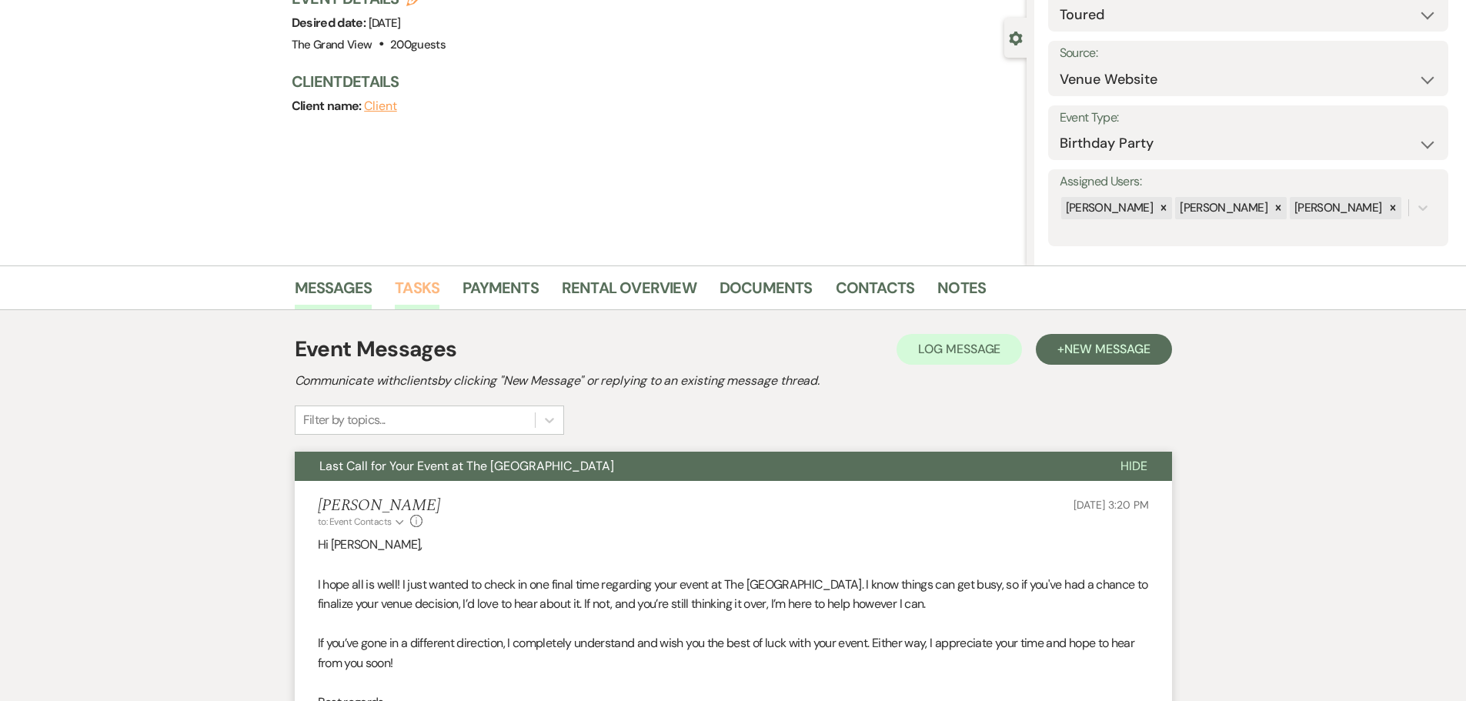
click at [412, 295] on link "Tasks" at bounding box center [417, 292] width 45 height 34
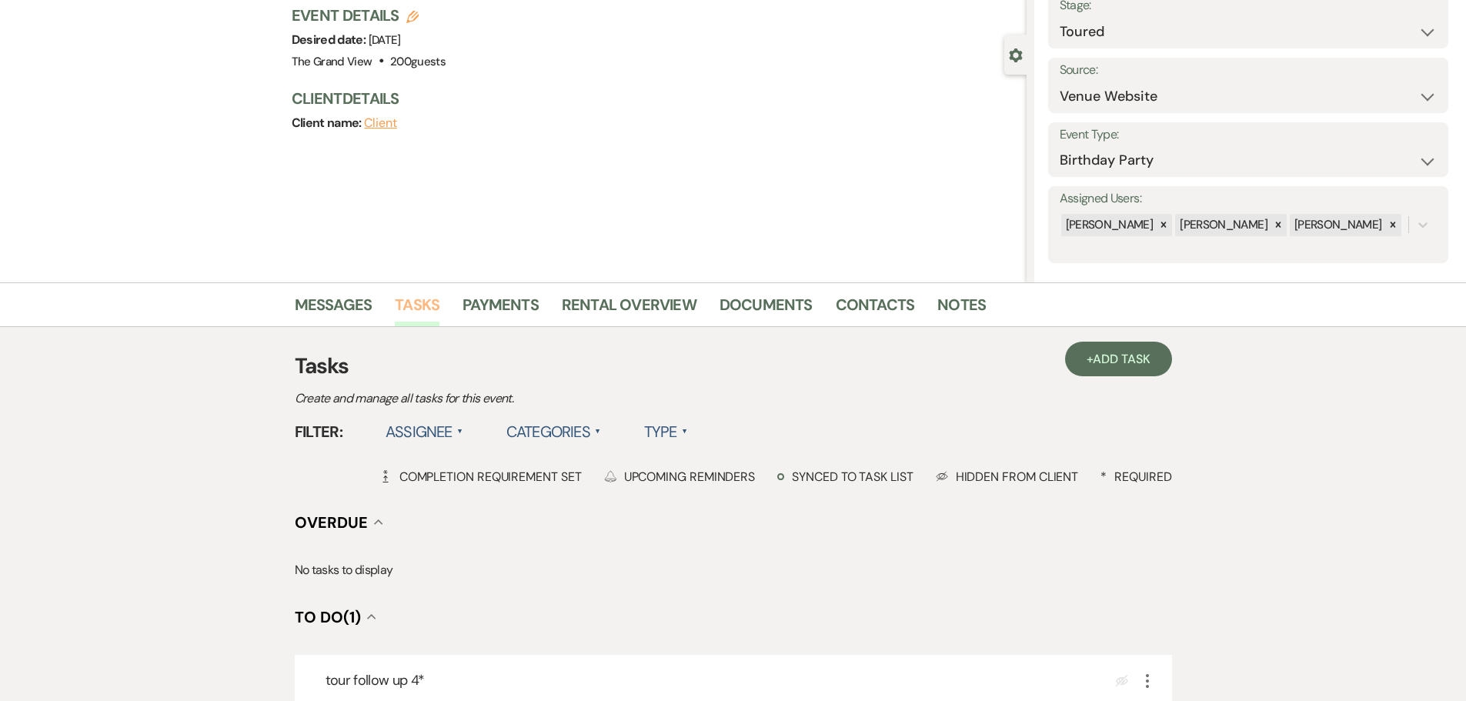
scroll to position [308, 0]
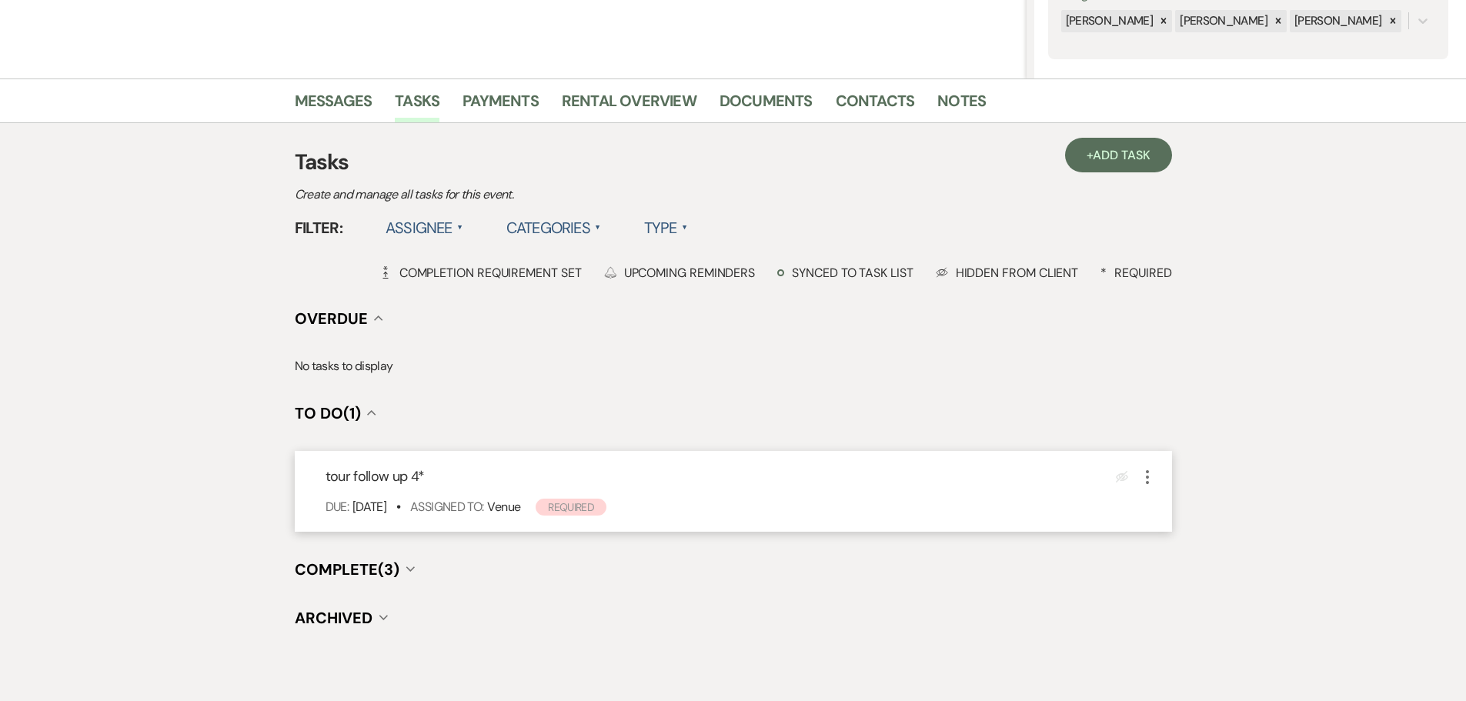
click at [1149, 472] on icon "More" at bounding box center [1147, 477] width 18 height 18
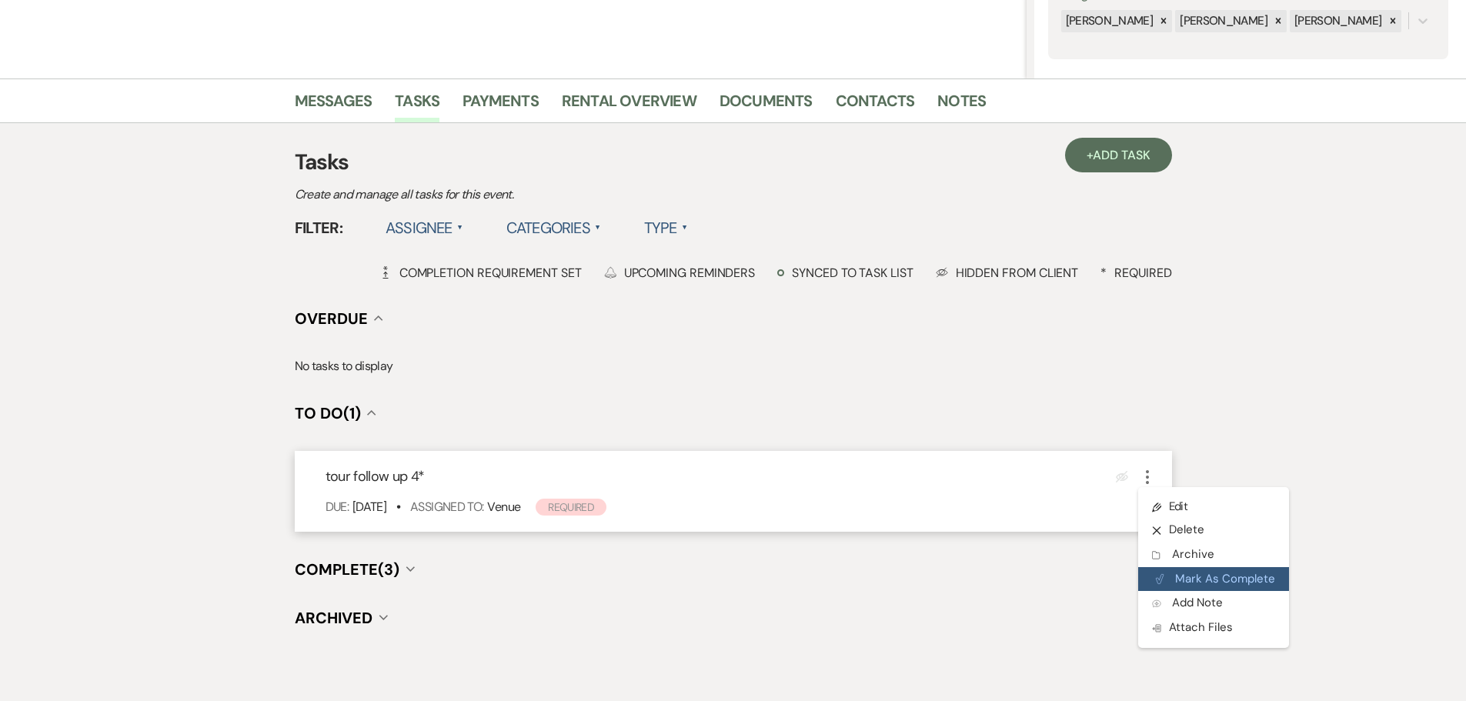
click at [1199, 577] on button "Plan Portal Link Mark As Complete" at bounding box center [1213, 579] width 151 height 25
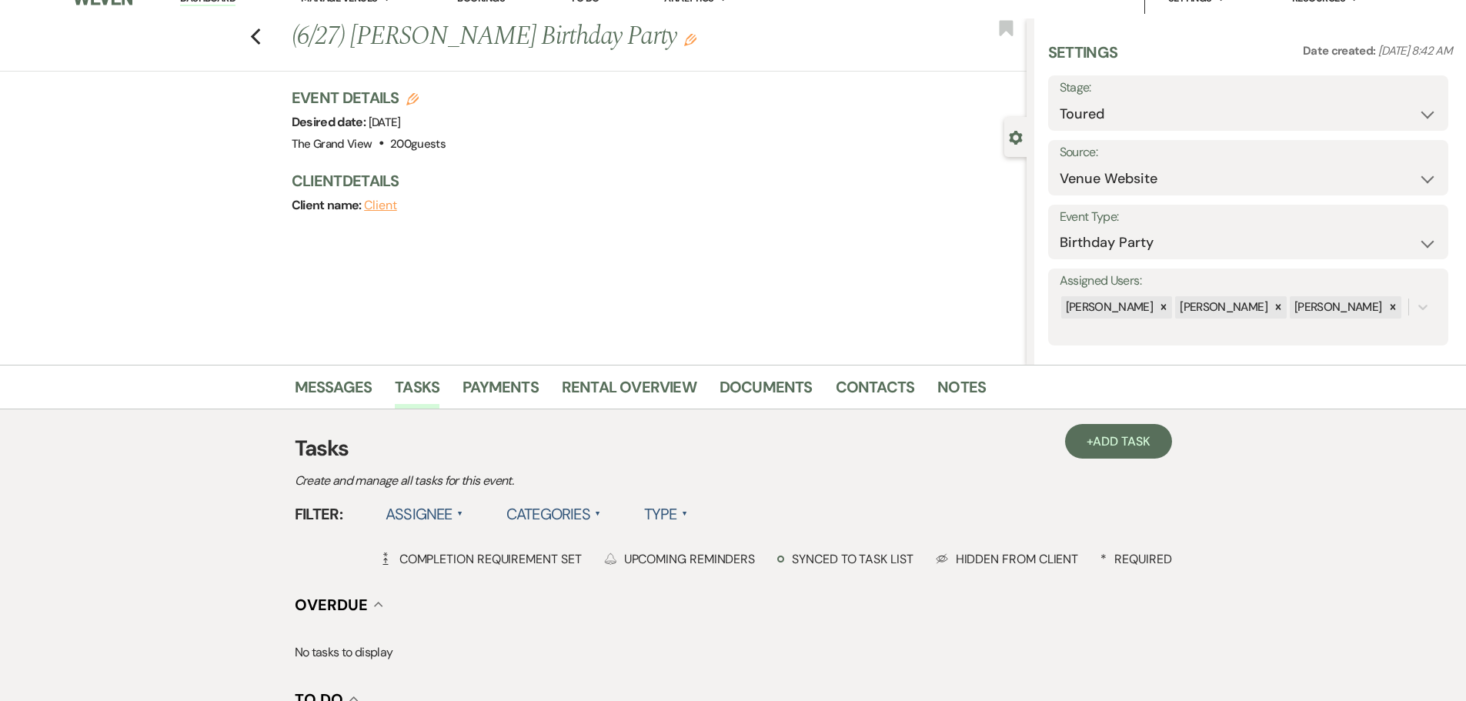
scroll to position [0, 0]
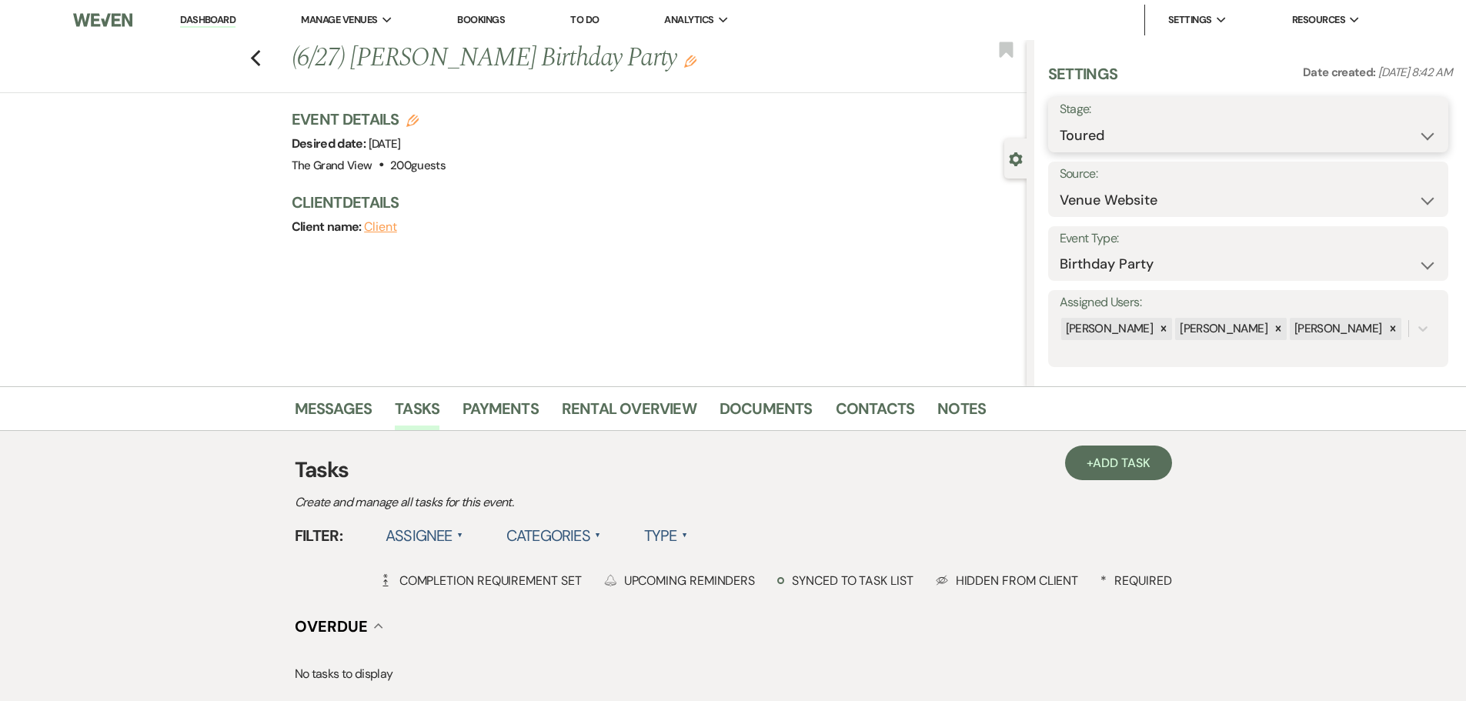
click at [1103, 138] on select "Inquiry Follow Up Tour Requested Tour Confirmed Toured Proposal Sent Booked Lost" at bounding box center [1247, 136] width 377 height 30
click at [1121, 121] on select "Inquiry Follow Up Tour Requested Tour Confirmed Toured Proposal Sent Booked Lost" at bounding box center [1247, 136] width 377 height 30
select select "8"
click at [1059, 121] on select "Inquiry Follow Up Tour Requested Tour Confirmed Toured Proposal Sent Booked Lost" at bounding box center [1247, 136] width 377 height 30
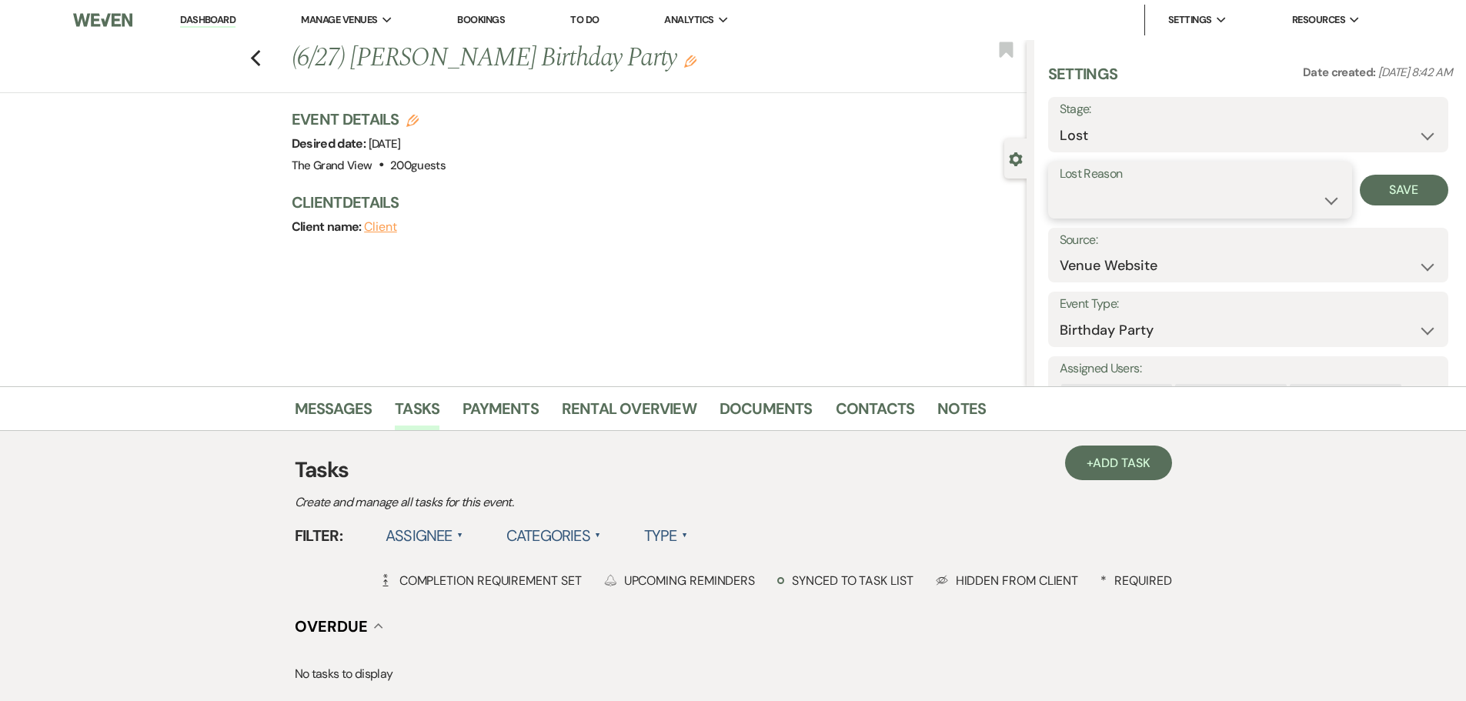
drag, startPoint x: 1156, startPoint y: 212, endPoint x: 1151, endPoint y: 222, distance: 10.3
click at [1156, 212] on select "Booked Elsewhere Budget Date Unavailable No Response Not a Good Match Capacity …" at bounding box center [1199, 200] width 281 height 30
select select "5"
click at [1059, 185] on select "Booked Elsewhere Budget Date Unavailable No Response Not a Good Match Capacity …" at bounding box center [1199, 200] width 281 height 30
click at [1376, 182] on button "Save" at bounding box center [1404, 190] width 88 height 31
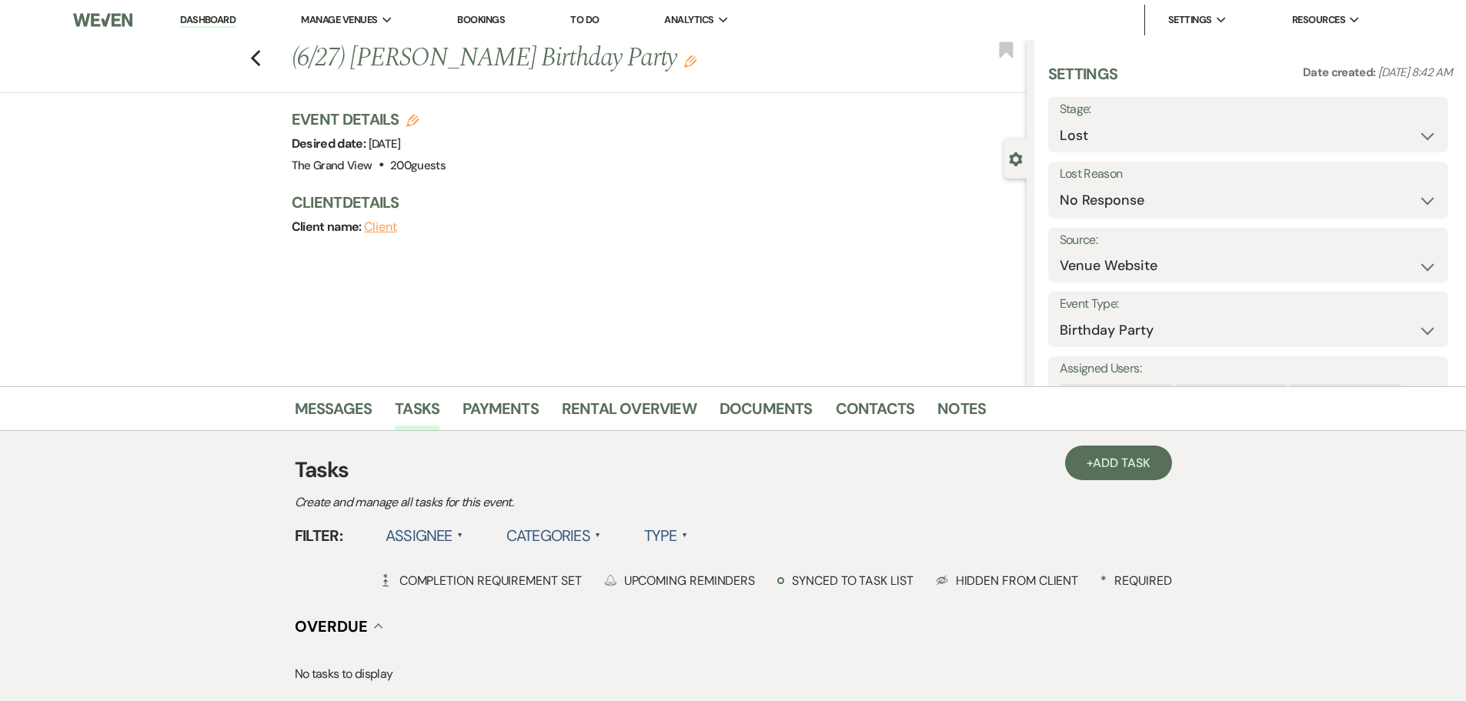
click at [589, 24] on link "To Do" at bounding box center [584, 19] width 28 height 13
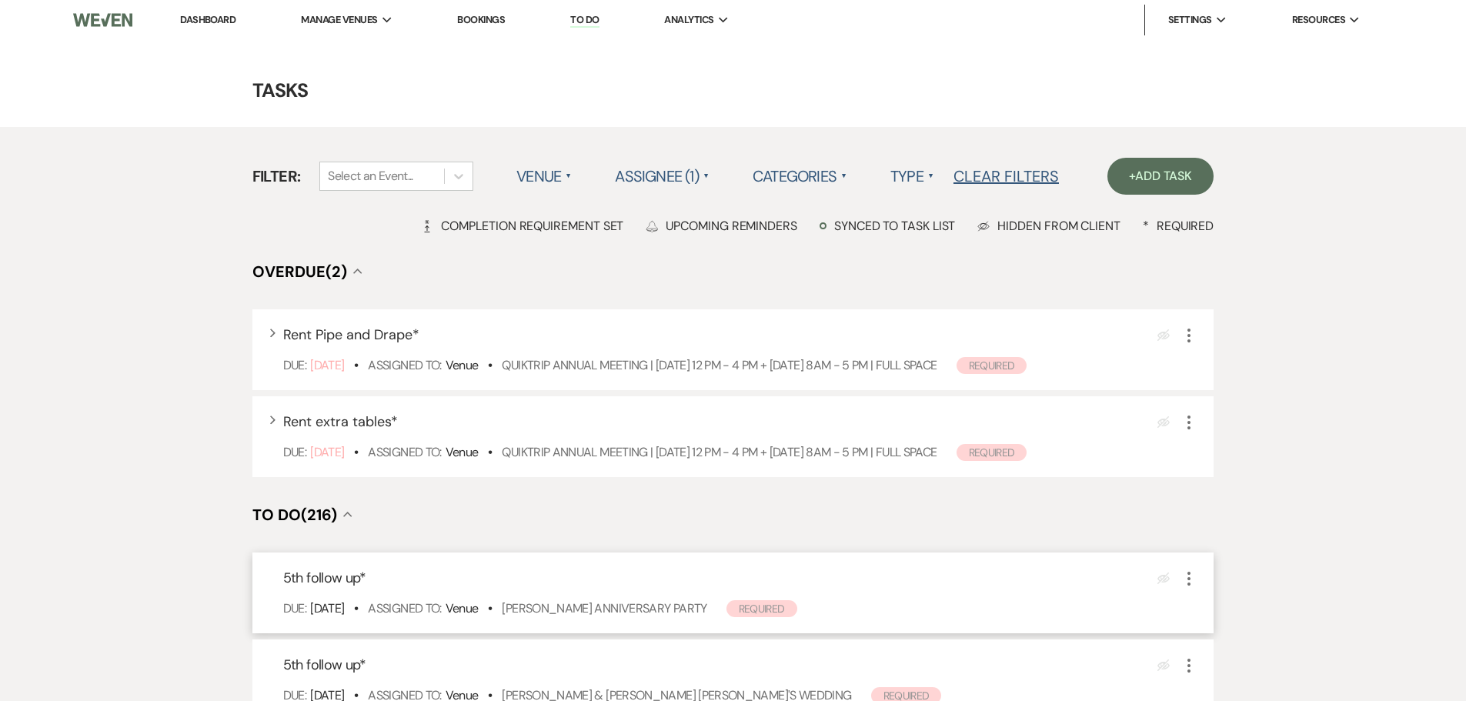
click at [611, 599] on div "5th follow up * Eye Blocked More Due: Aug 22 25 • Assigned To: Venue • Alicia O…" at bounding box center [733, 592] width 962 height 81
click at [611, 602] on link "[PERSON_NAME] Anniversary Party" at bounding box center [604, 608] width 205 height 16
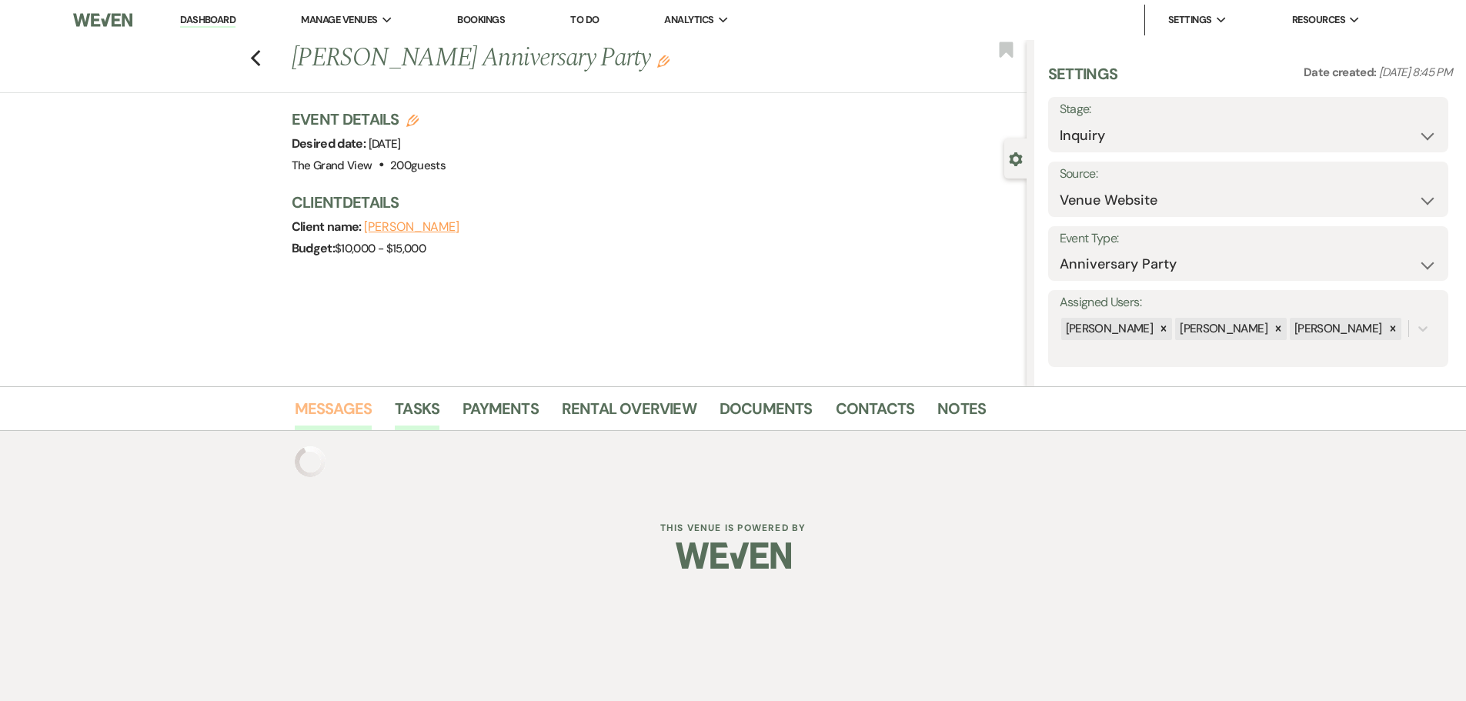
click at [339, 402] on link "Messages" at bounding box center [334, 413] width 78 height 34
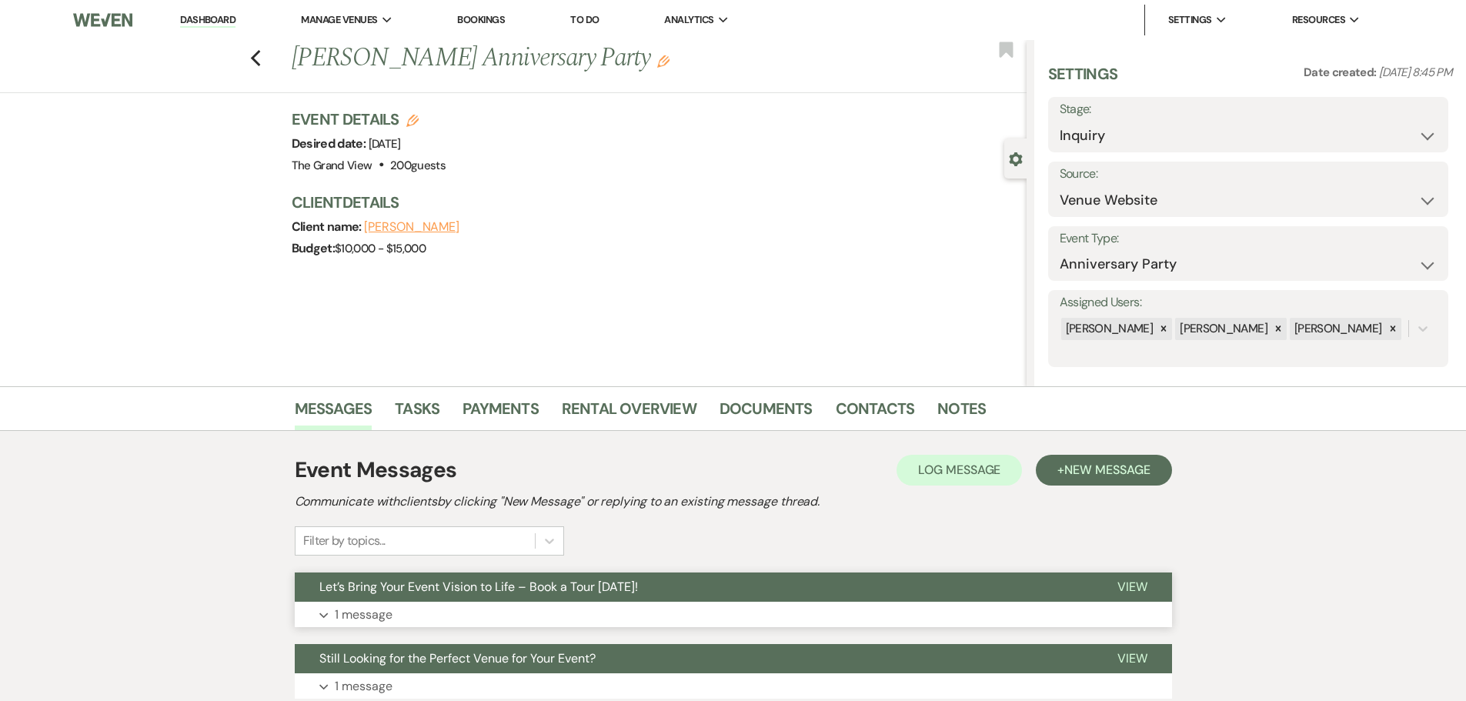
click at [473, 606] on button "Expand 1 message" at bounding box center [733, 615] width 877 height 26
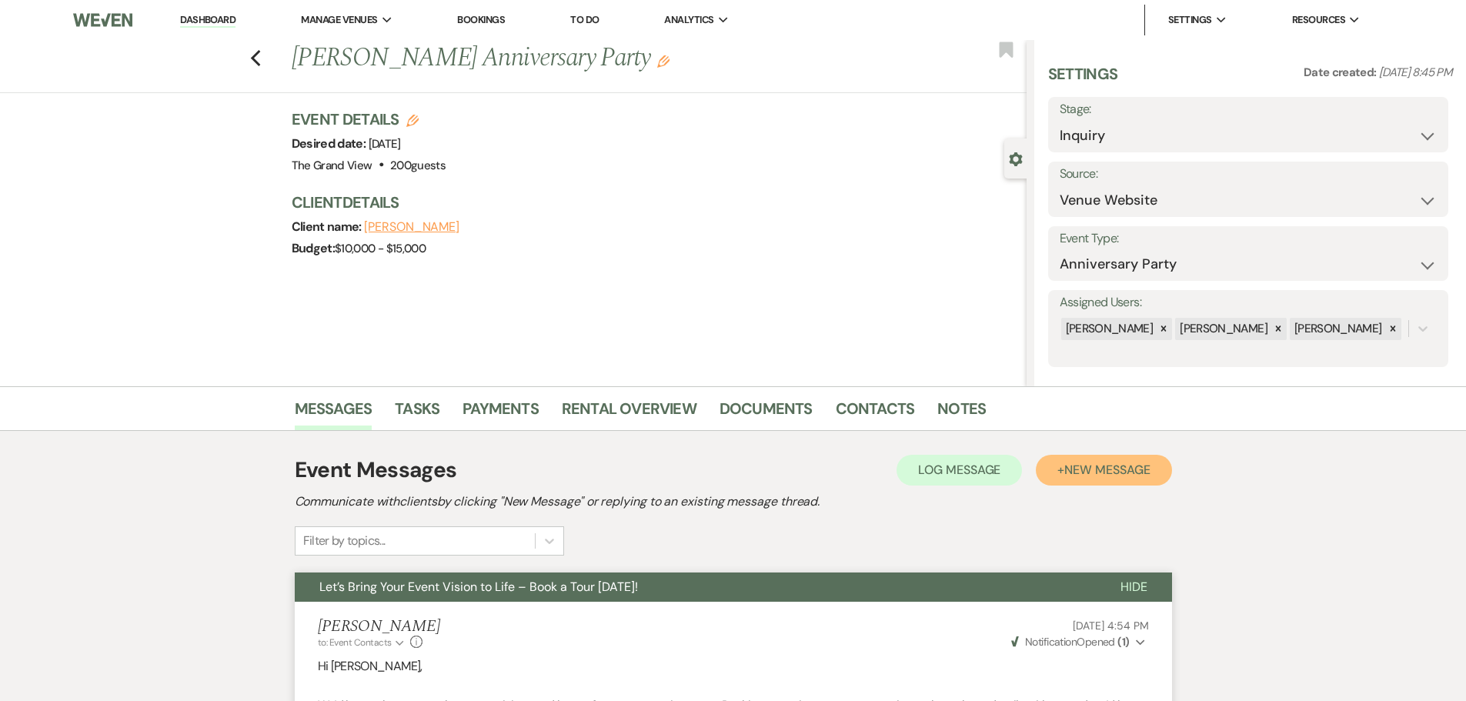
click at [1098, 473] on span "New Message" at bounding box center [1106, 470] width 85 height 16
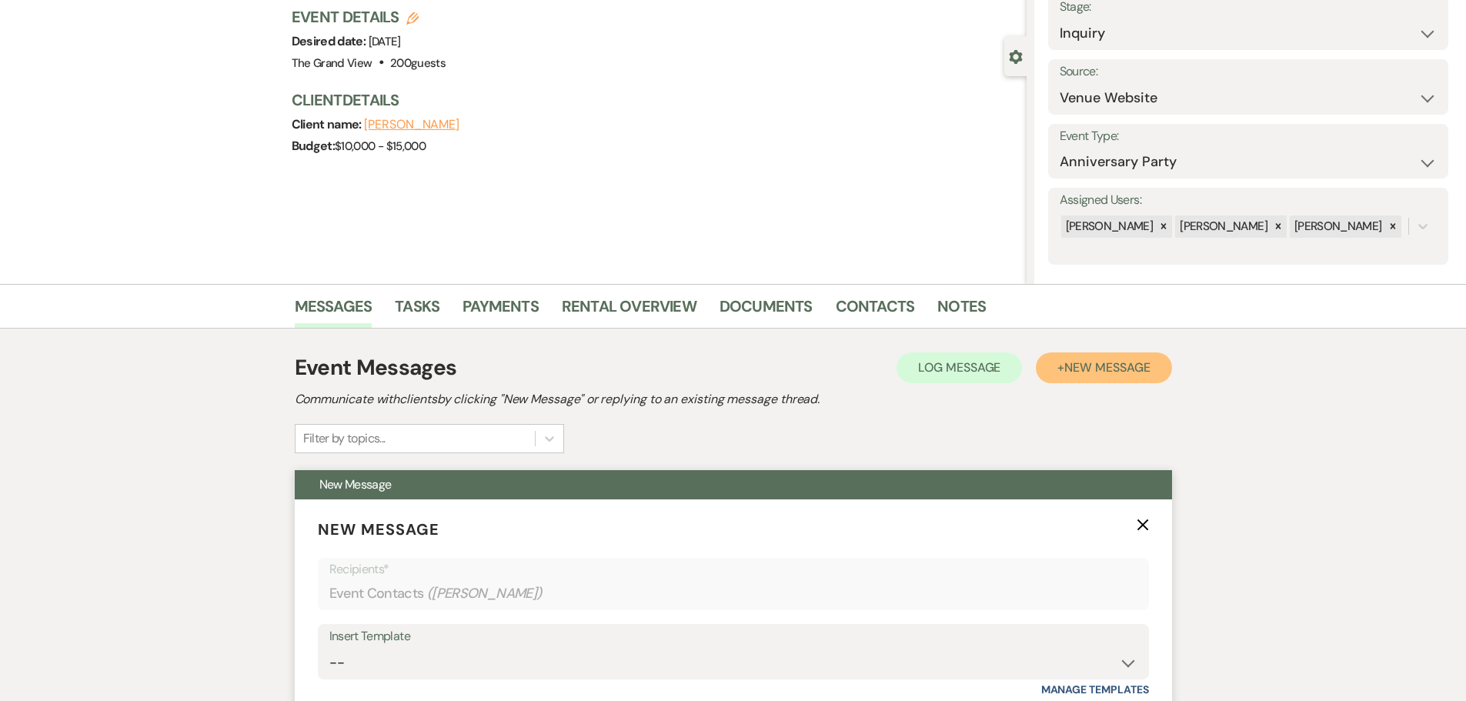
scroll to position [231, 0]
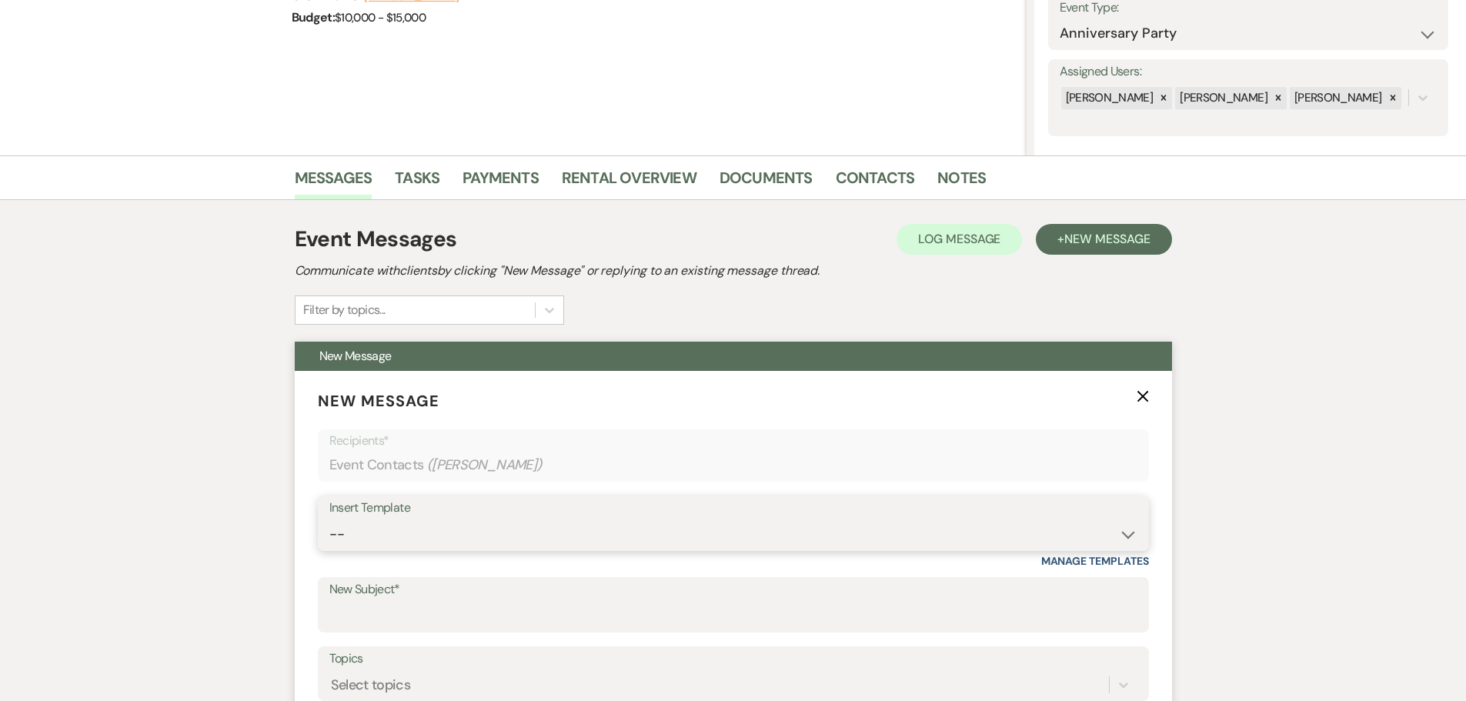
click at [395, 528] on select "-- Weven Planning Portal Introduction (Booked Events) Initial Inquiry Response …" at bounding box center [733, 534] width 808 height 30
select select "5079"
click at [329, 519] on select "-- Weven Planning Portal Introduction (Booked Events) Initial Inquiry Response …" at bounding box center [733, 534] width 808 height 30
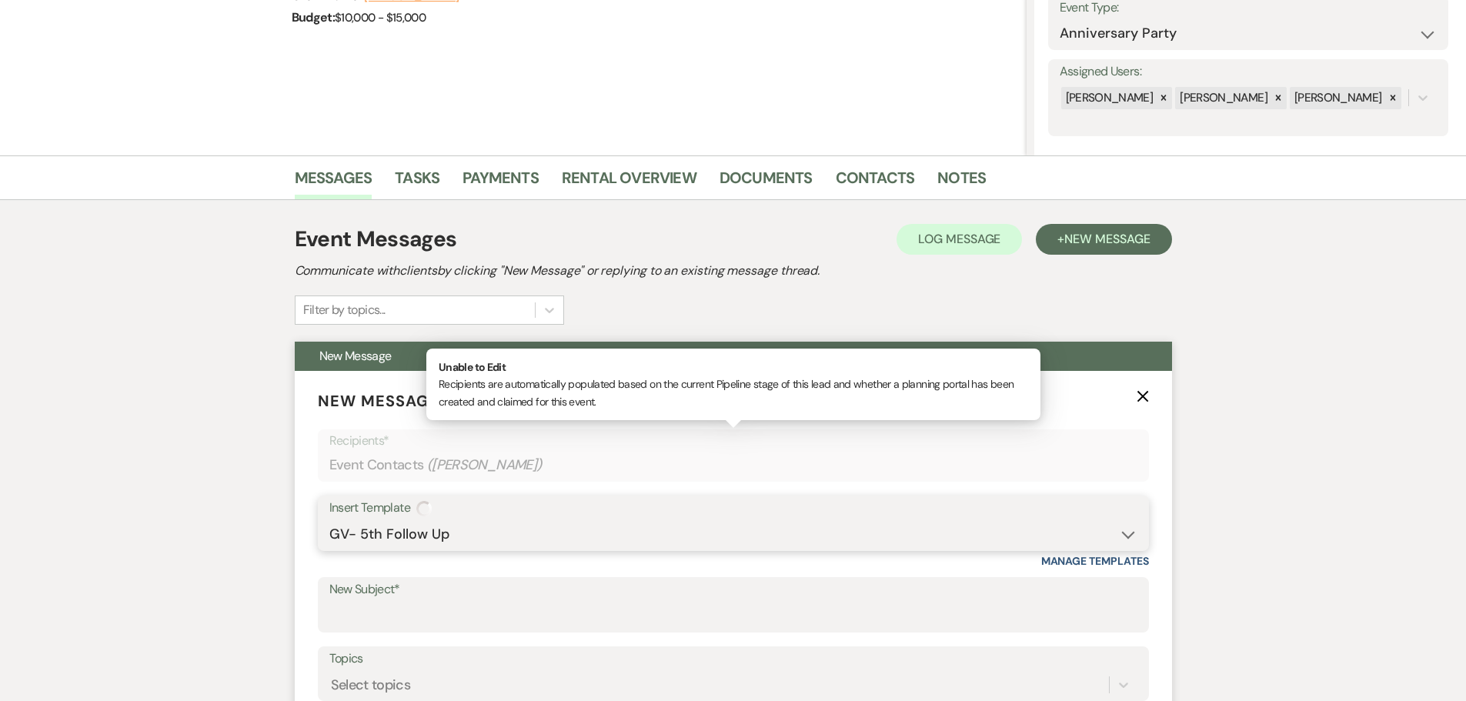
type input "Don’t Miss Out on Our Football Evening Tours – Special Offer Inside!"
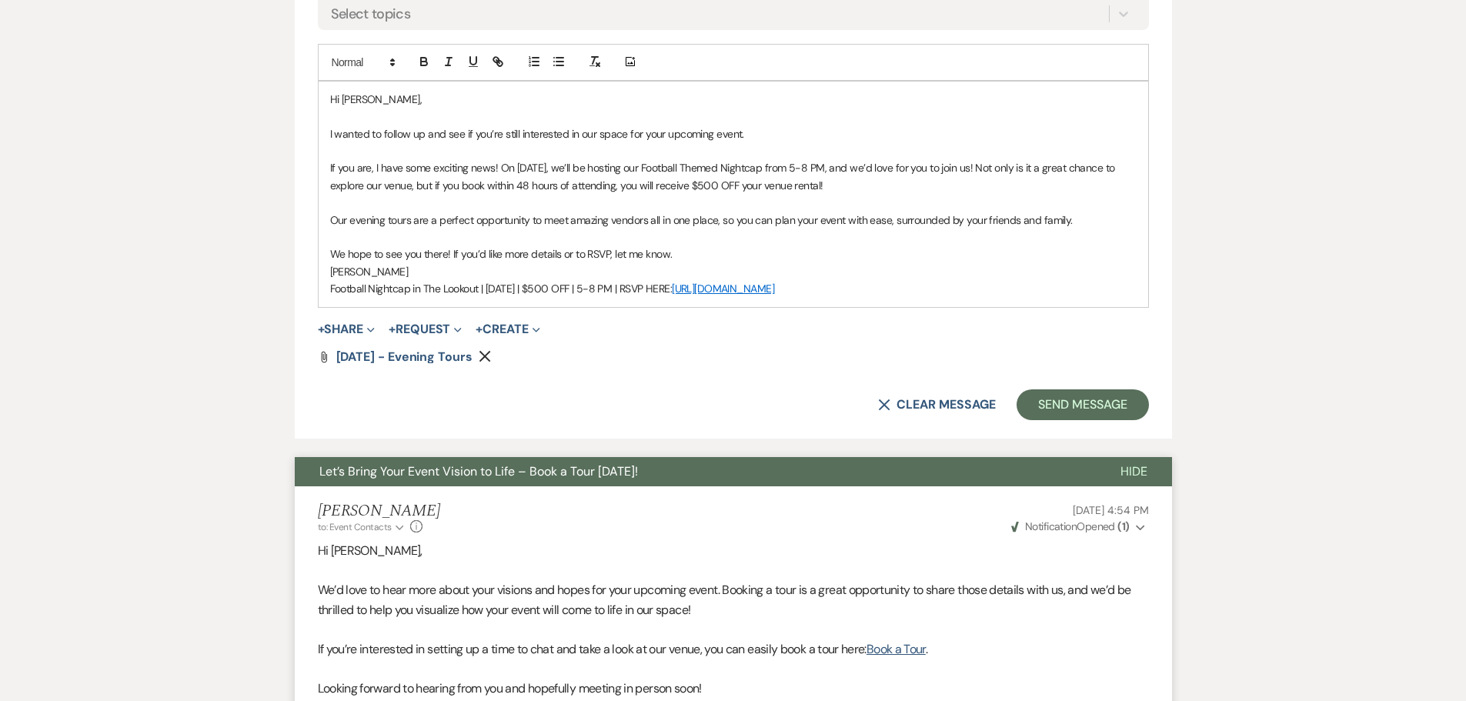
scroll to position [923, 0]
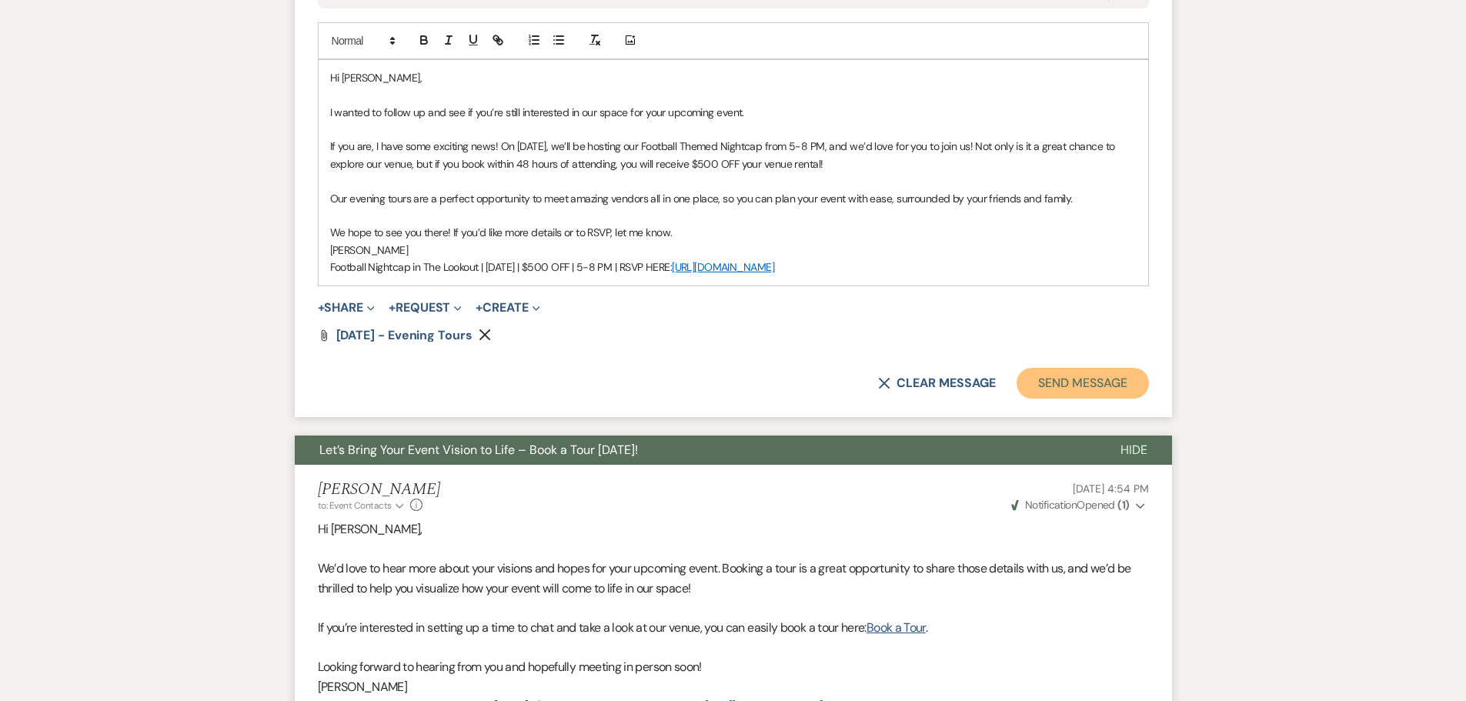
click at [1083, 385] on button "Send Message" at bounding box center [1082, 383] width 132 height 31
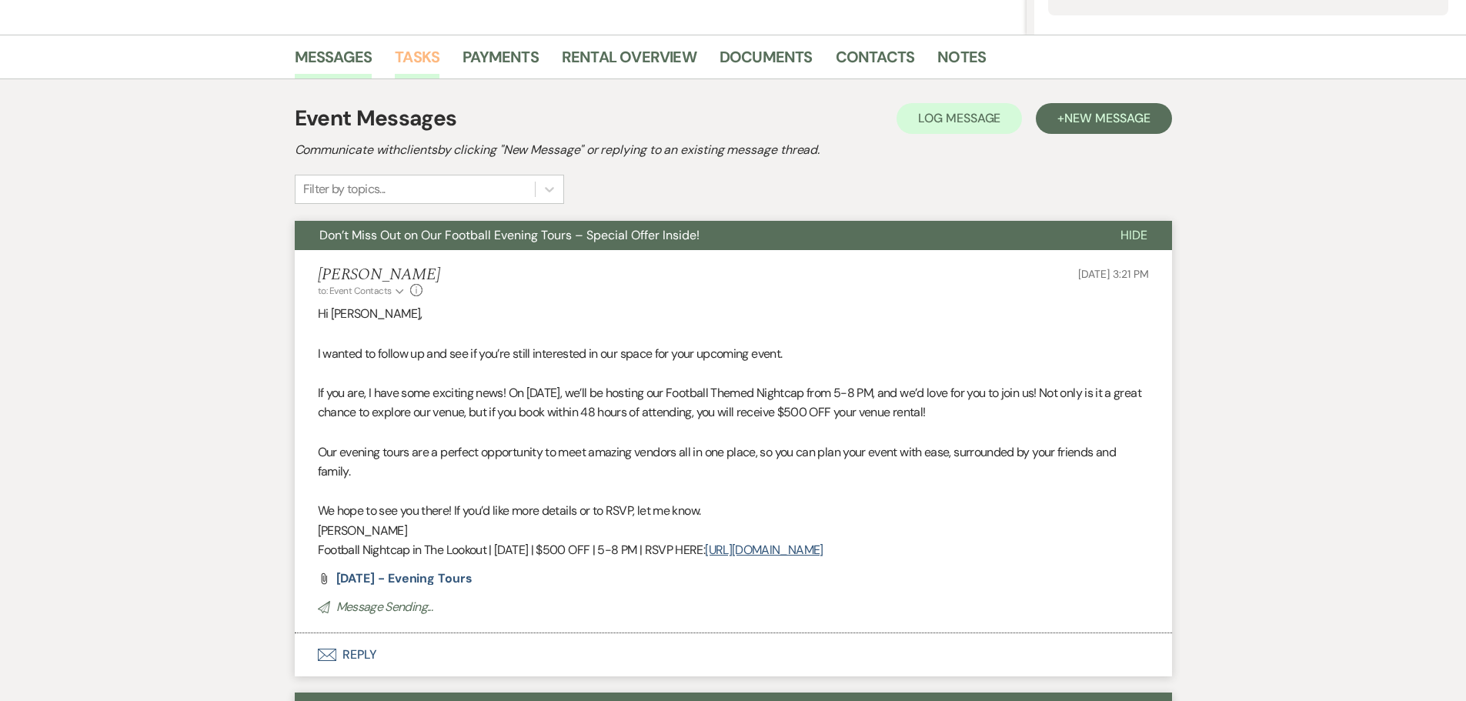
click at [398, 55] on link "Tasks" at bounding box center [417, 62] width 45 height 34
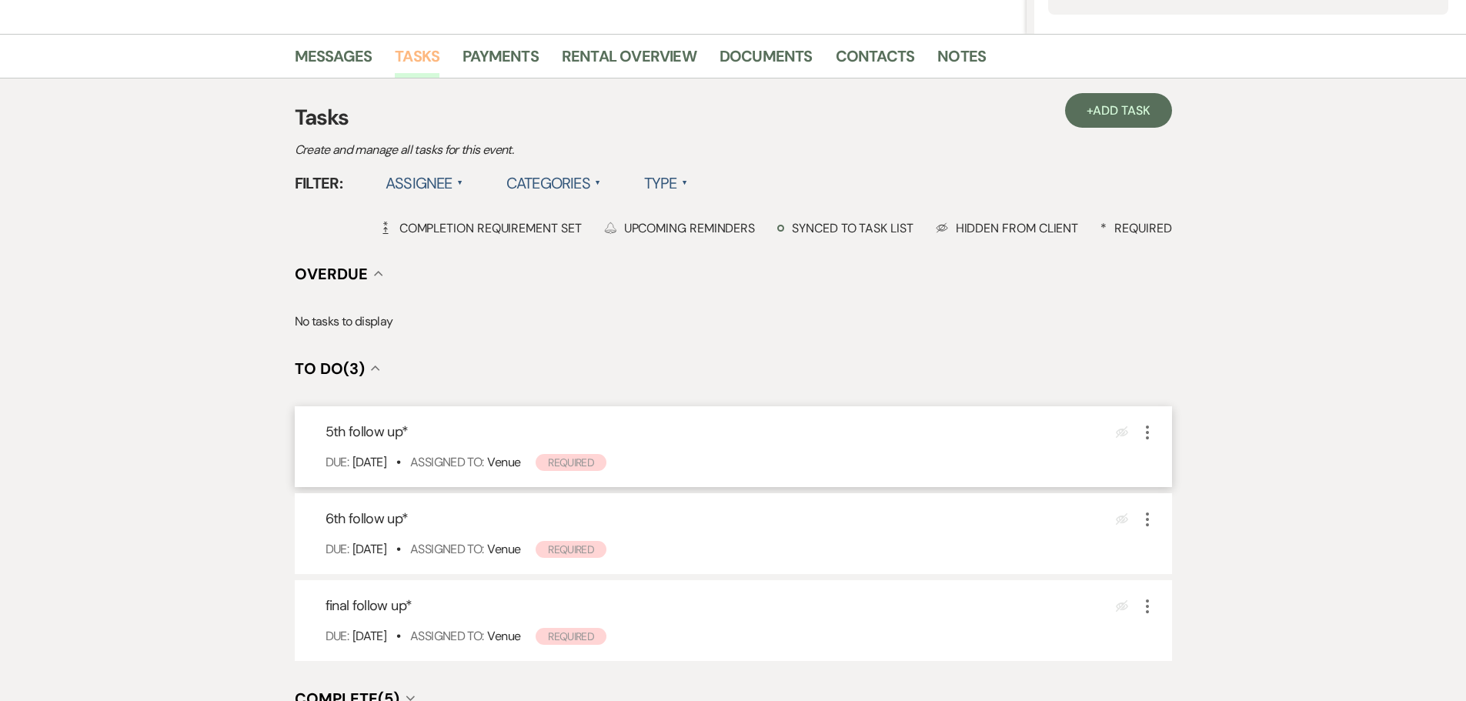
scroll to position [385, 0]
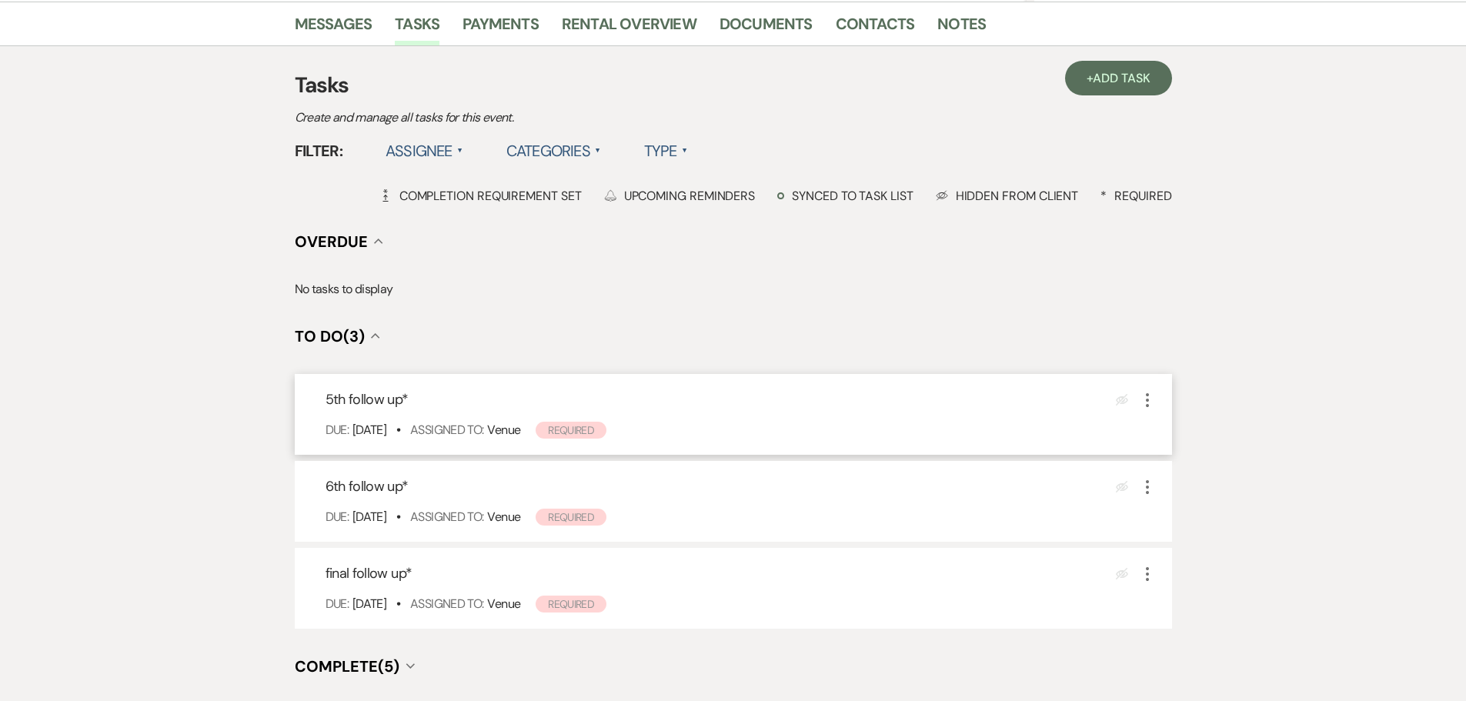
click at [1149, 401] on icon "More" at bounding box center [1147, 400] width 18 height 18
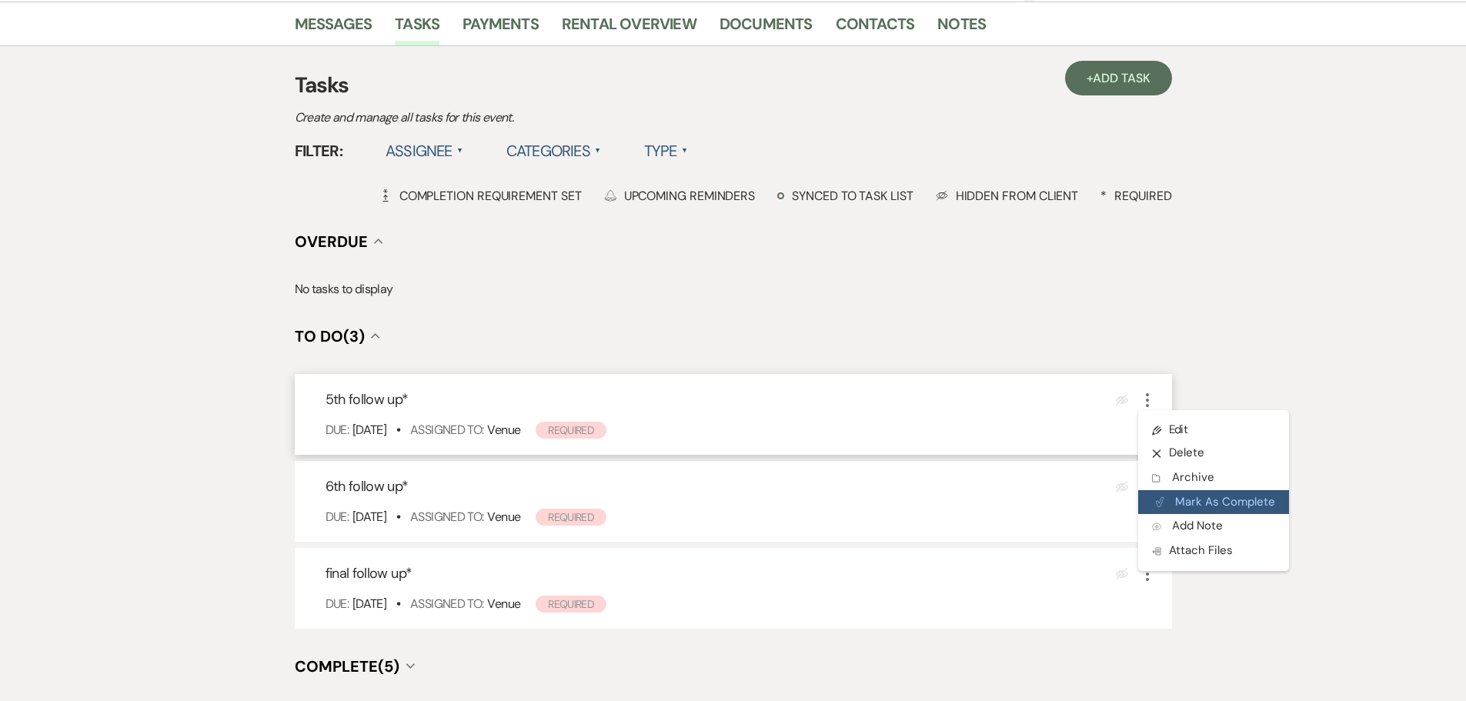
click at [1182, 511] on button "Plan Portal Link Mark As Complete" at bounding box center [1213, 502] width 151 height 25
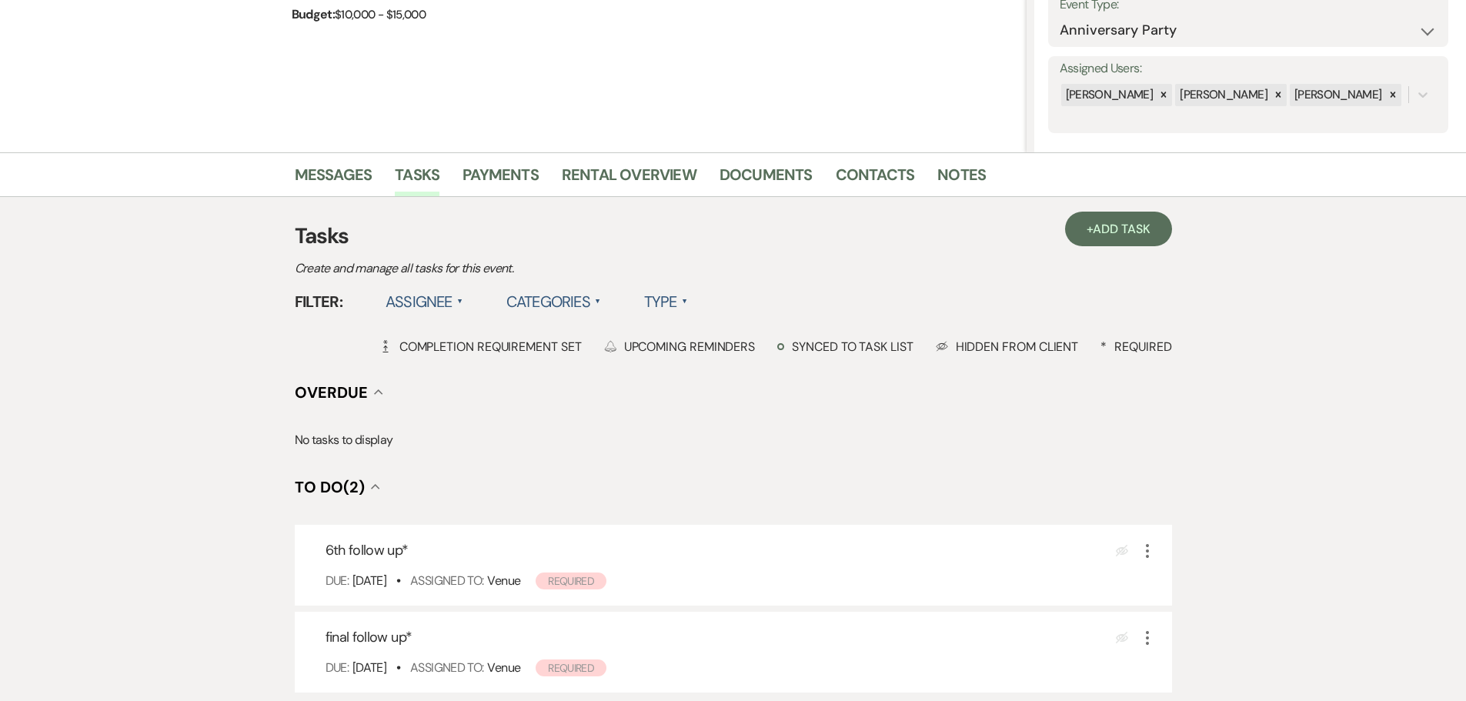
scroll to position [0, 0]
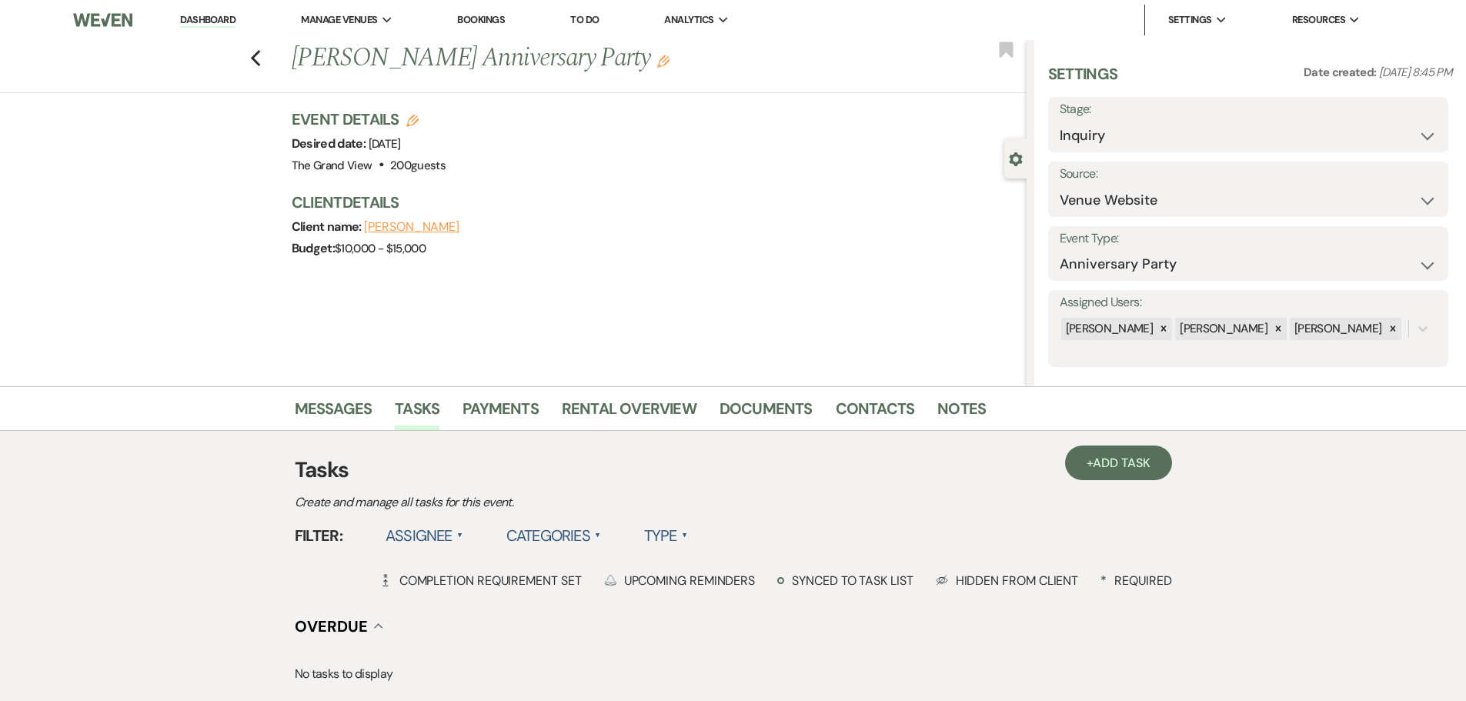
click at [587, 18] on link "To Do" at bounding box center [584, 19] width 28 height 13
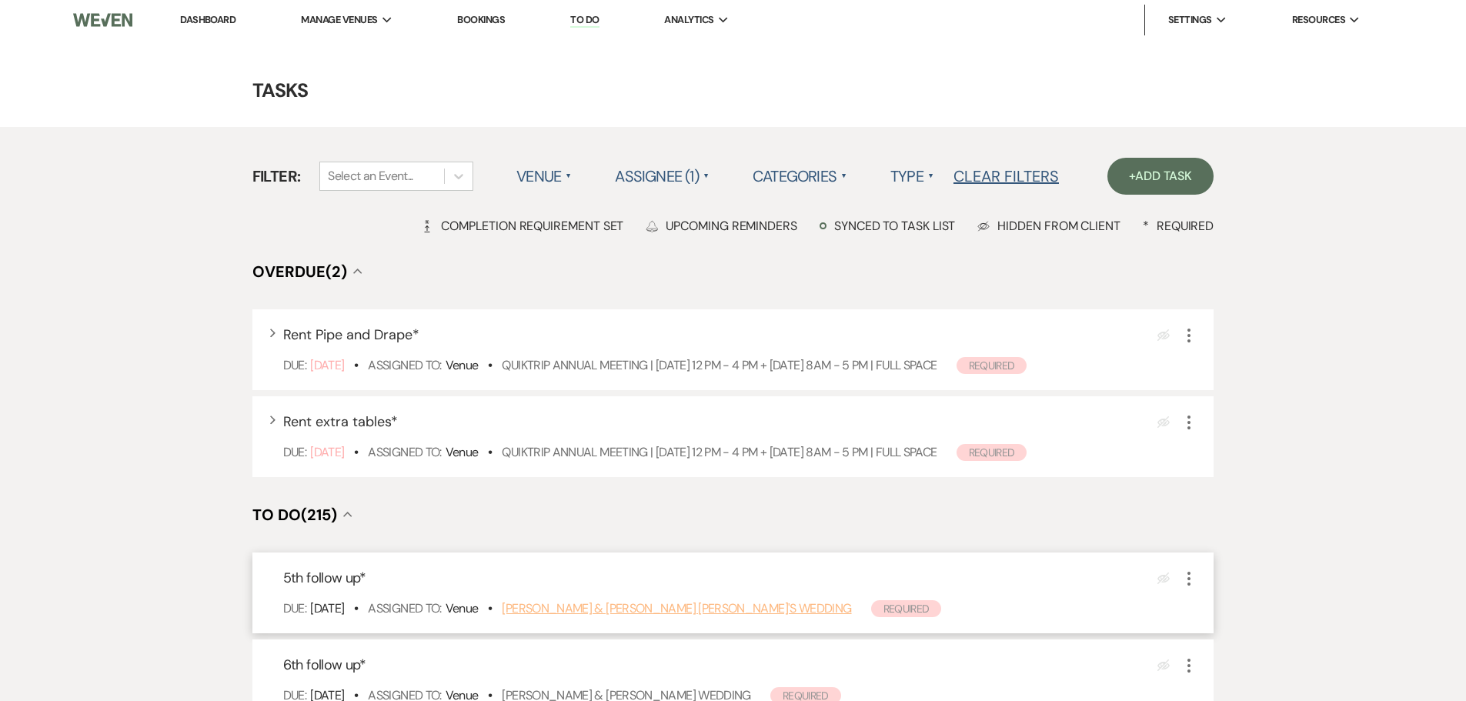
click at [598, 613] on link "Ethan Fisher & Krystal Francisco's Wedding" at bounding box center [676, 608] width 349 height 16
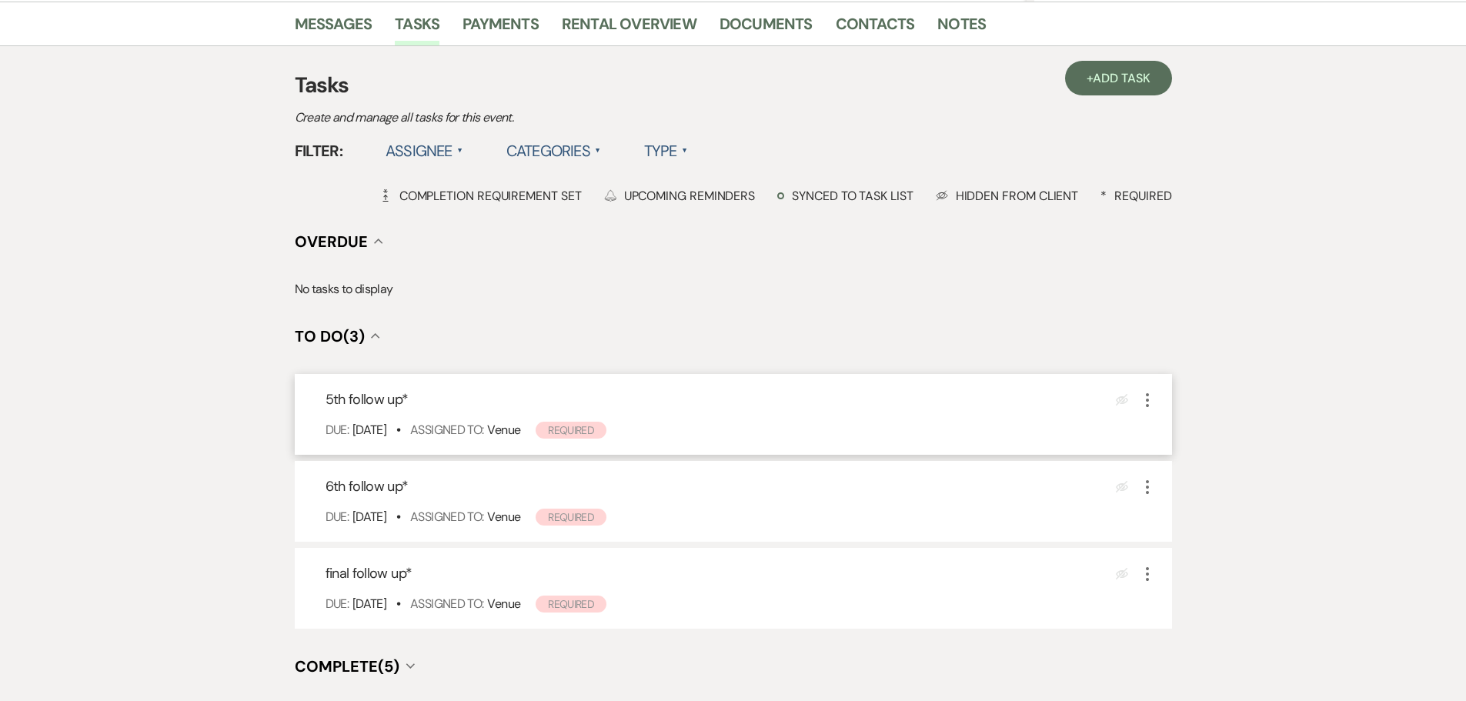
scroll to position [231, 0]
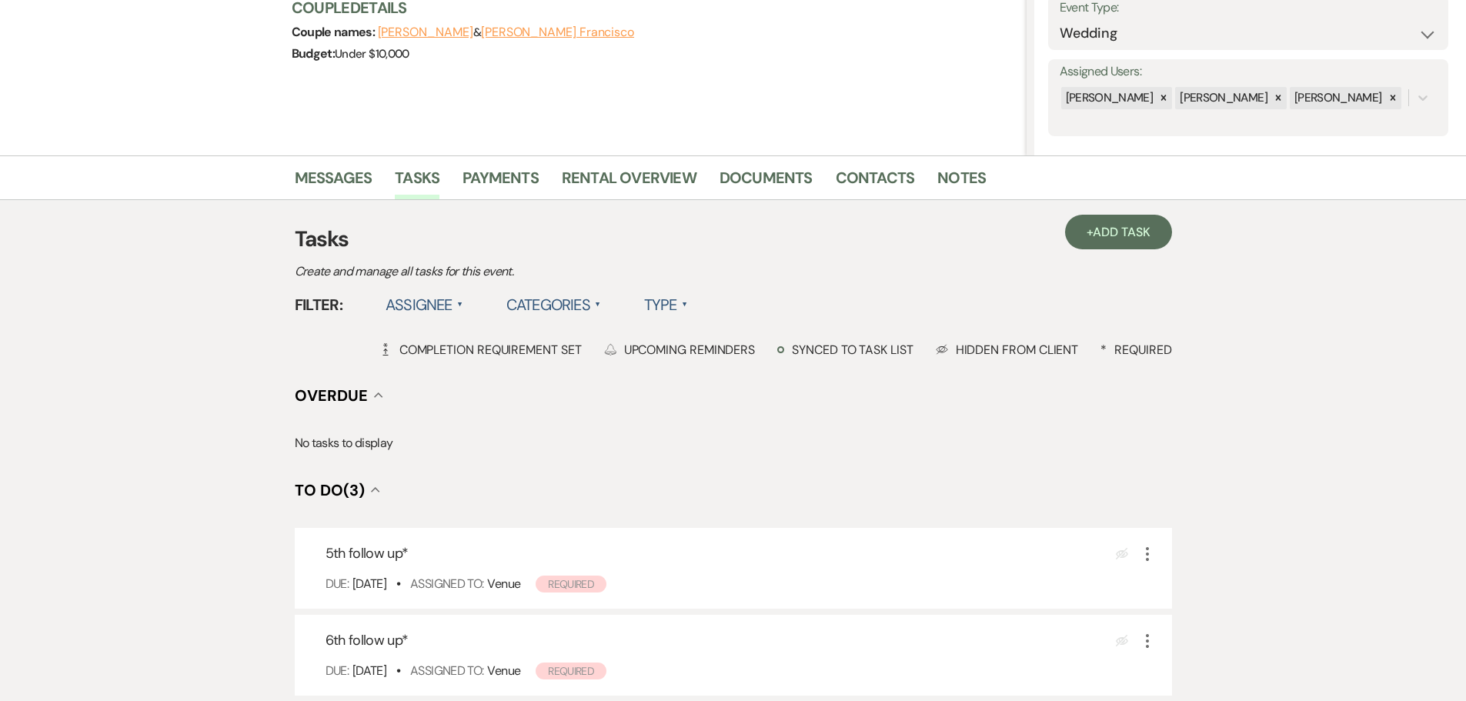
click at [350, 160] on div "Messages Tasks Payments Rental Overview Documents Contacts Notes" at bounding box center [733, 177] width 1466 height 45
click at [347, 178] on link "Messages" at bounding box center [334, 182] width 78 height 34
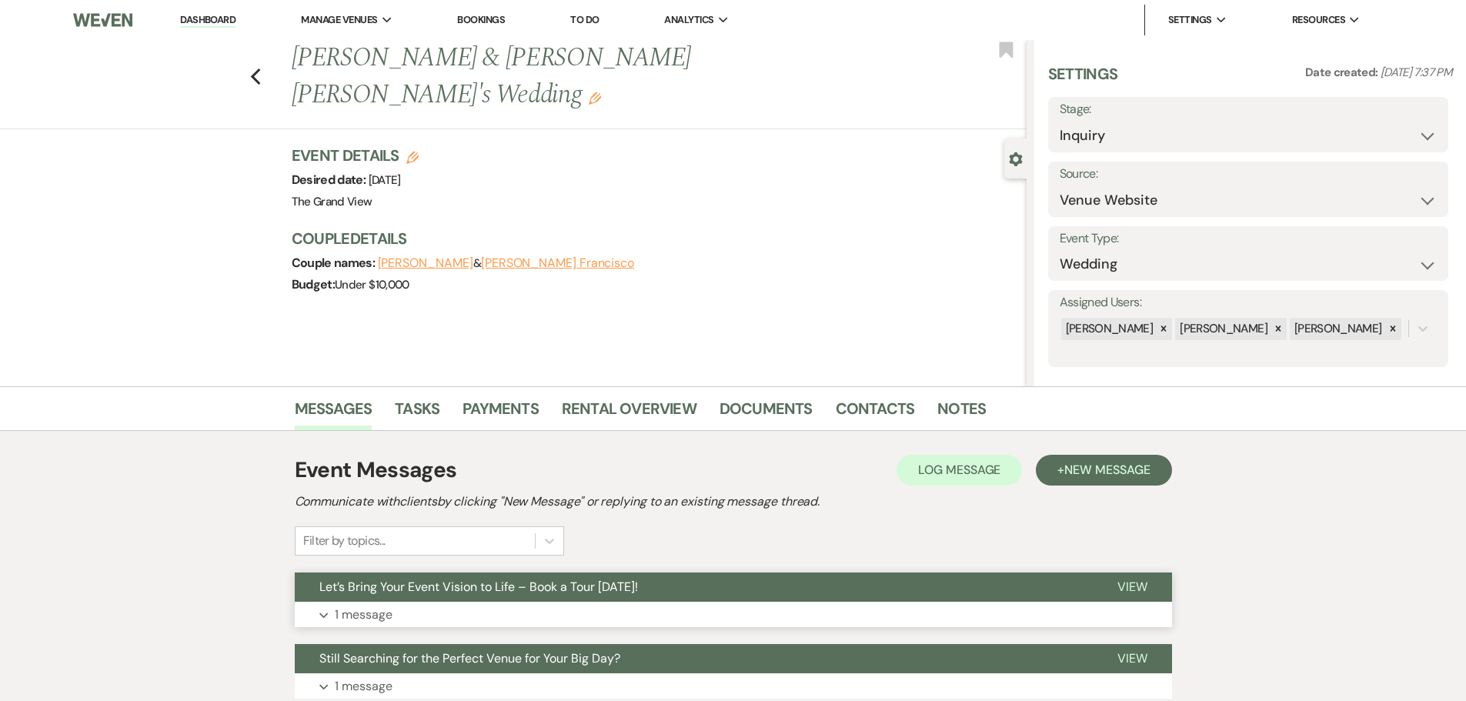
click at [570, 593] on span "Let’s Bring Your Event Vision to Life – Book a Tour [DATE]!" at bounding box center [478, 587] width 319 height 16
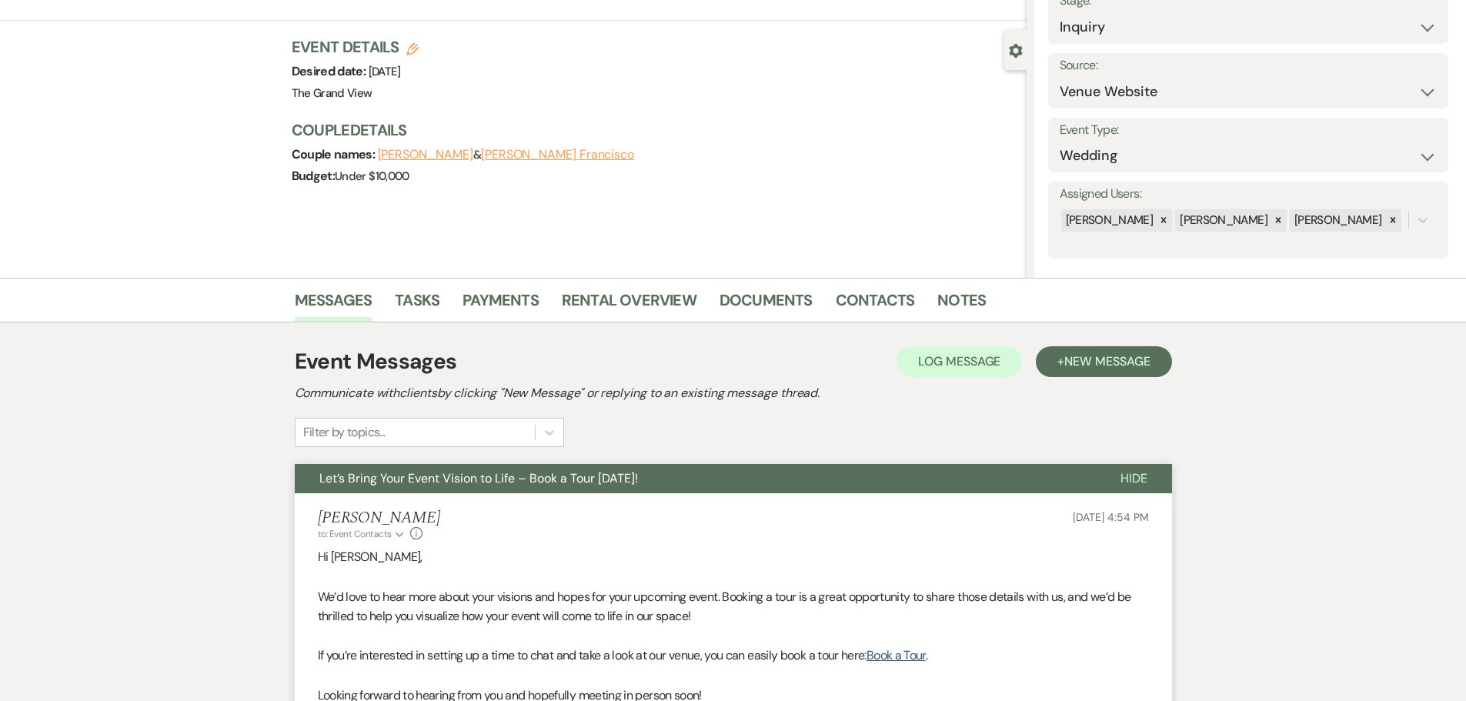
scroll to position [231, 0]
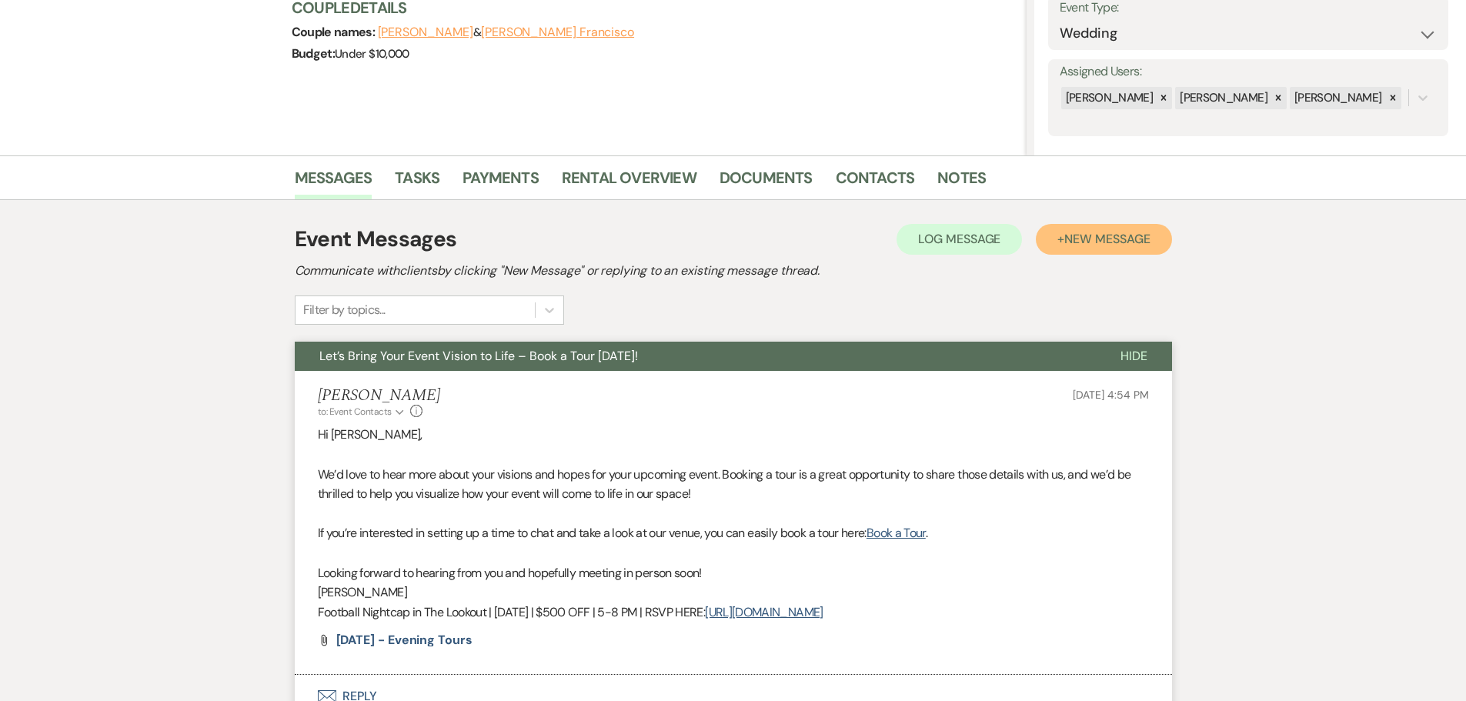
click at [1106, 239] on span "New Message" at bounding box center [1106, 239] width 85 height 16
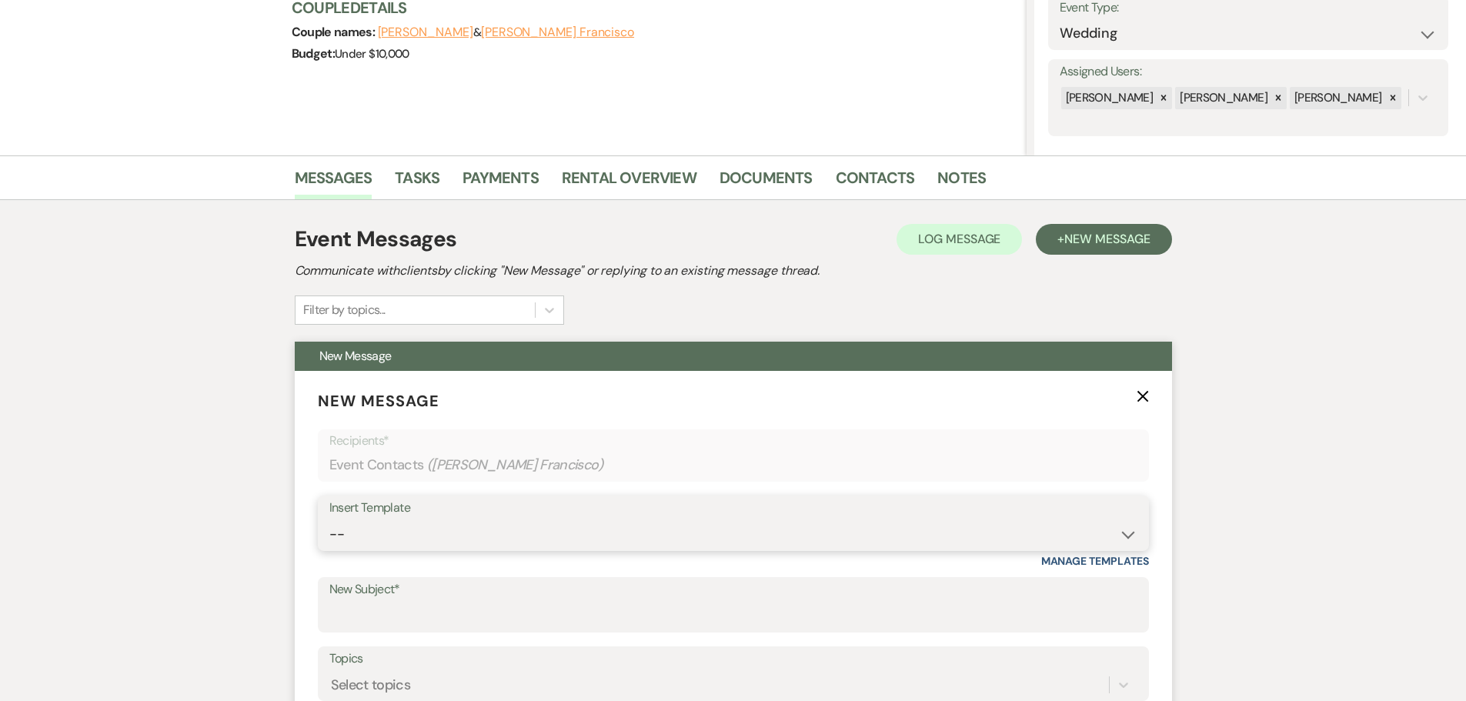
click at [429, 532] on select "-- Weven Planning Portal Introduction (Booked Events) Initial Inquiry Response …" at bounding box center [733, 534] width 808 height 30
select select "5079"
click at [329, 519] on select "-- Weven Planning Portal Introduction (Booked Events) Initial Inquiry Response …" at bounding box center [733, 534] width 808 height 30
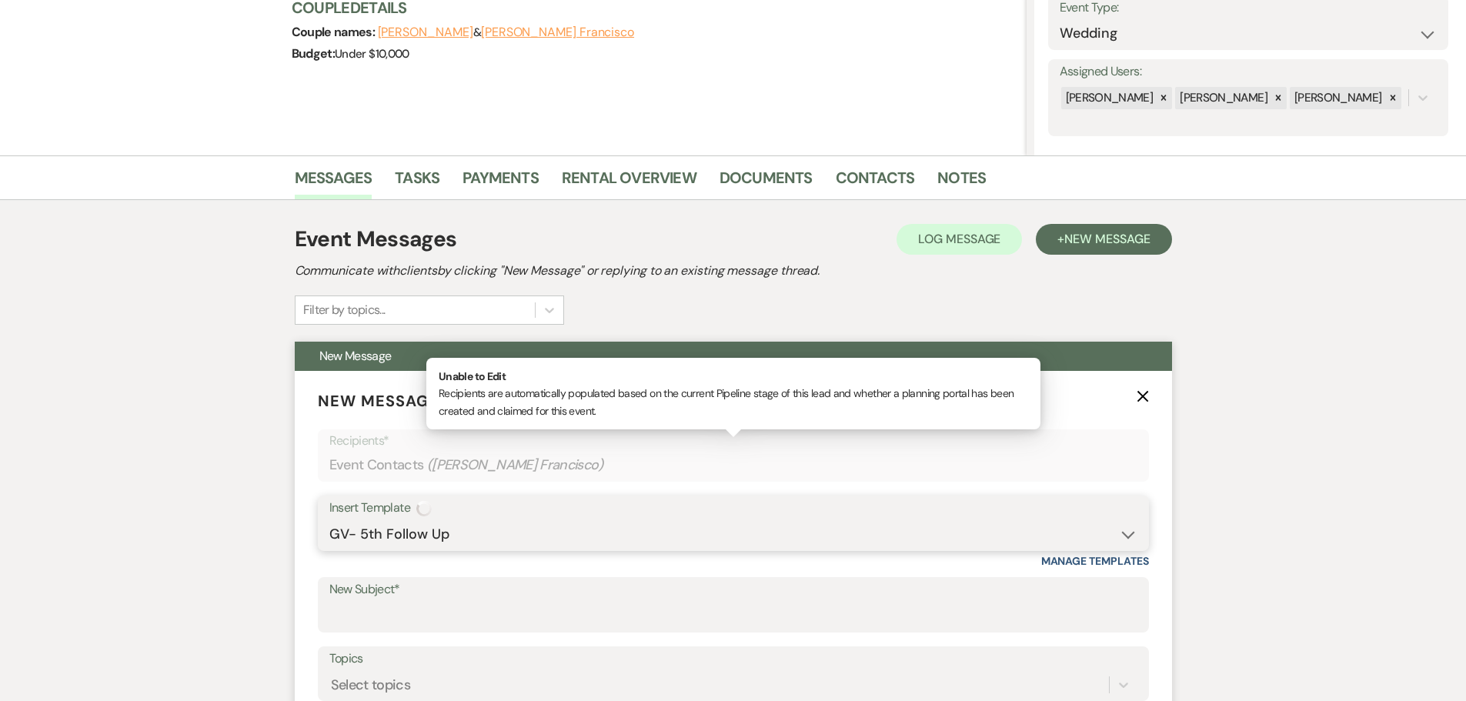
type input "Don’t Miss Out on Our Football Evening Tours – Special Offer Inside!"
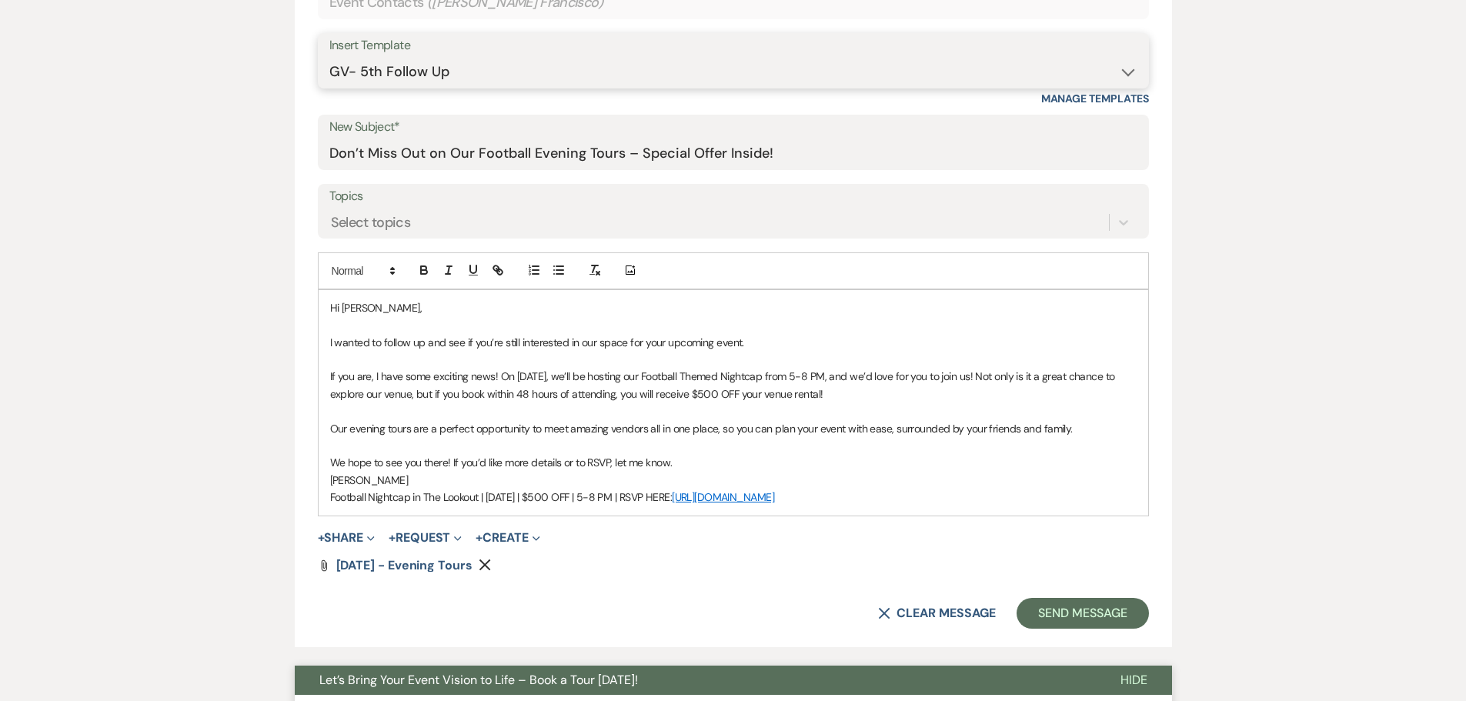
scroll to position [769, 0]
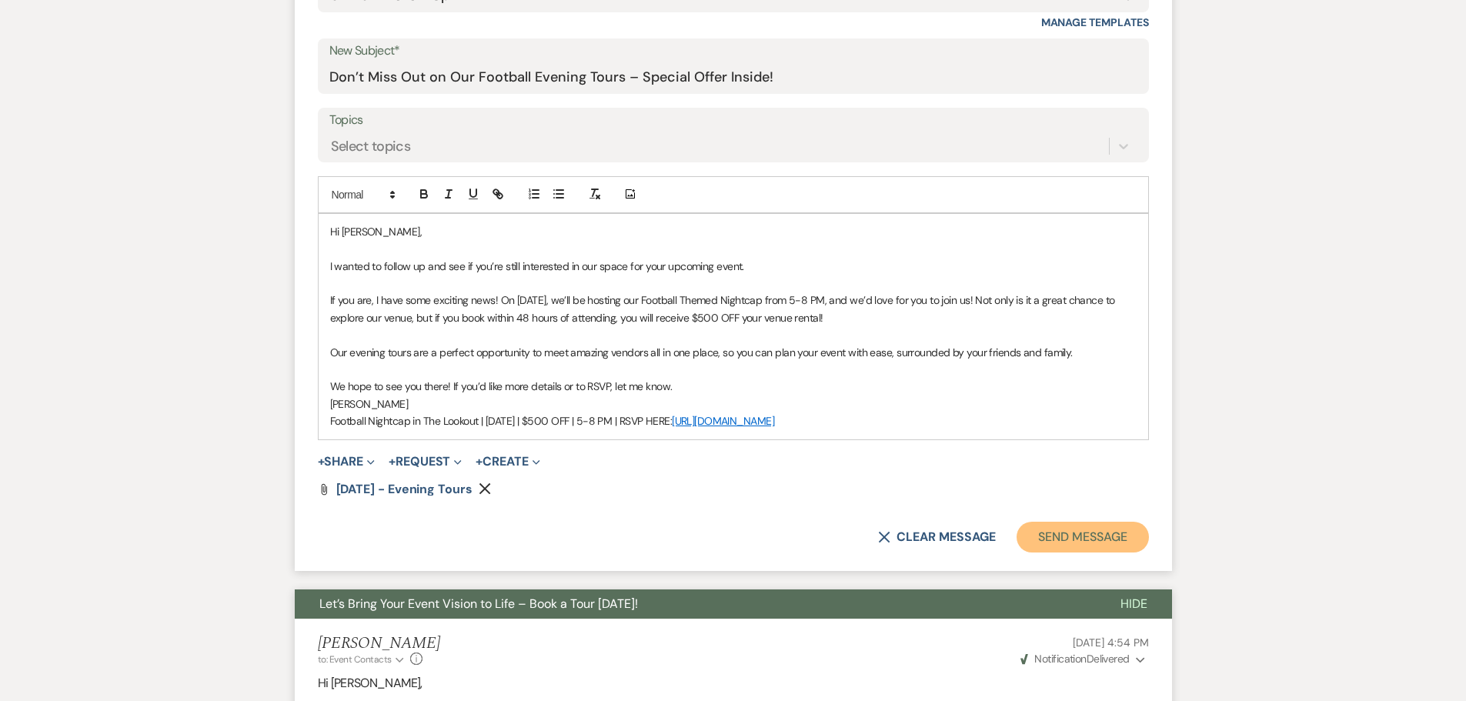
click at [1069, 542] on button "Send Message" at bounding box center [1082, 537] width 132 height 31
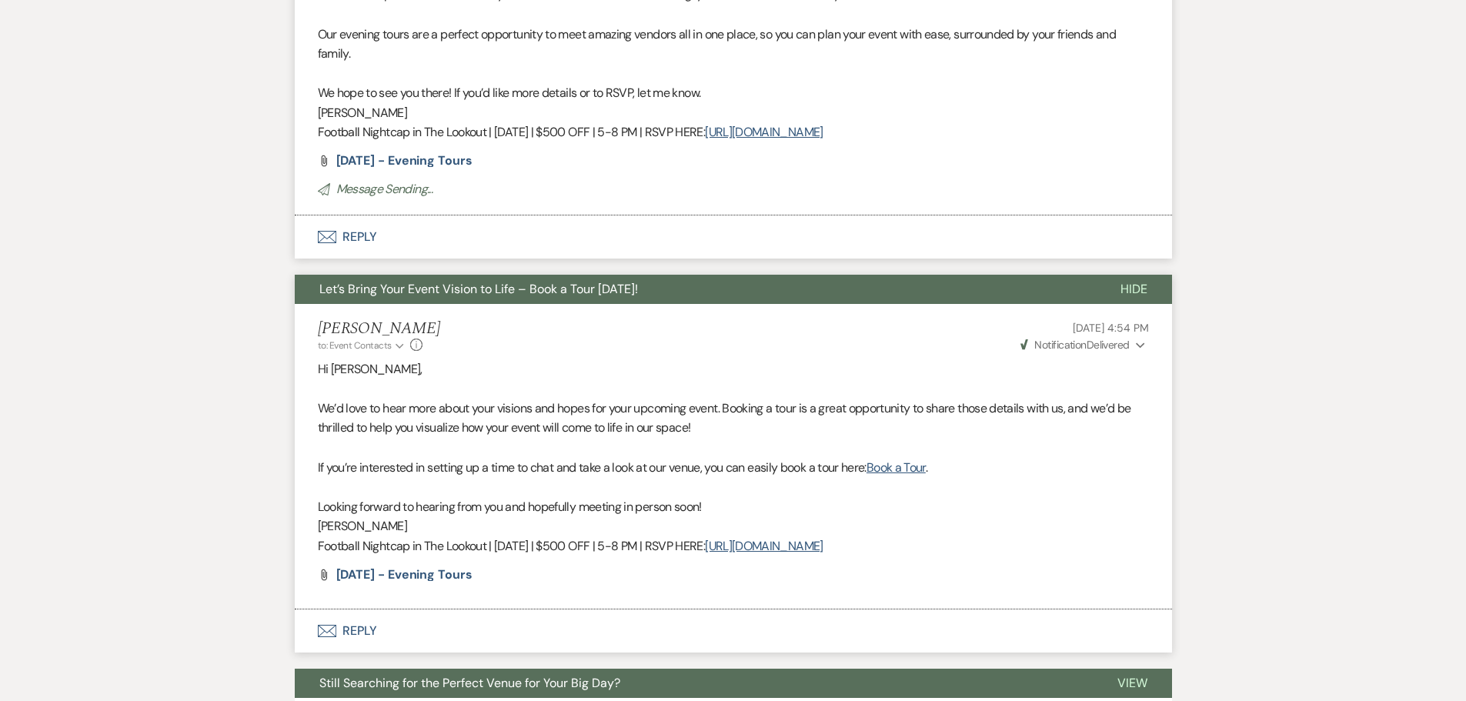
scroll to position [198, 0]
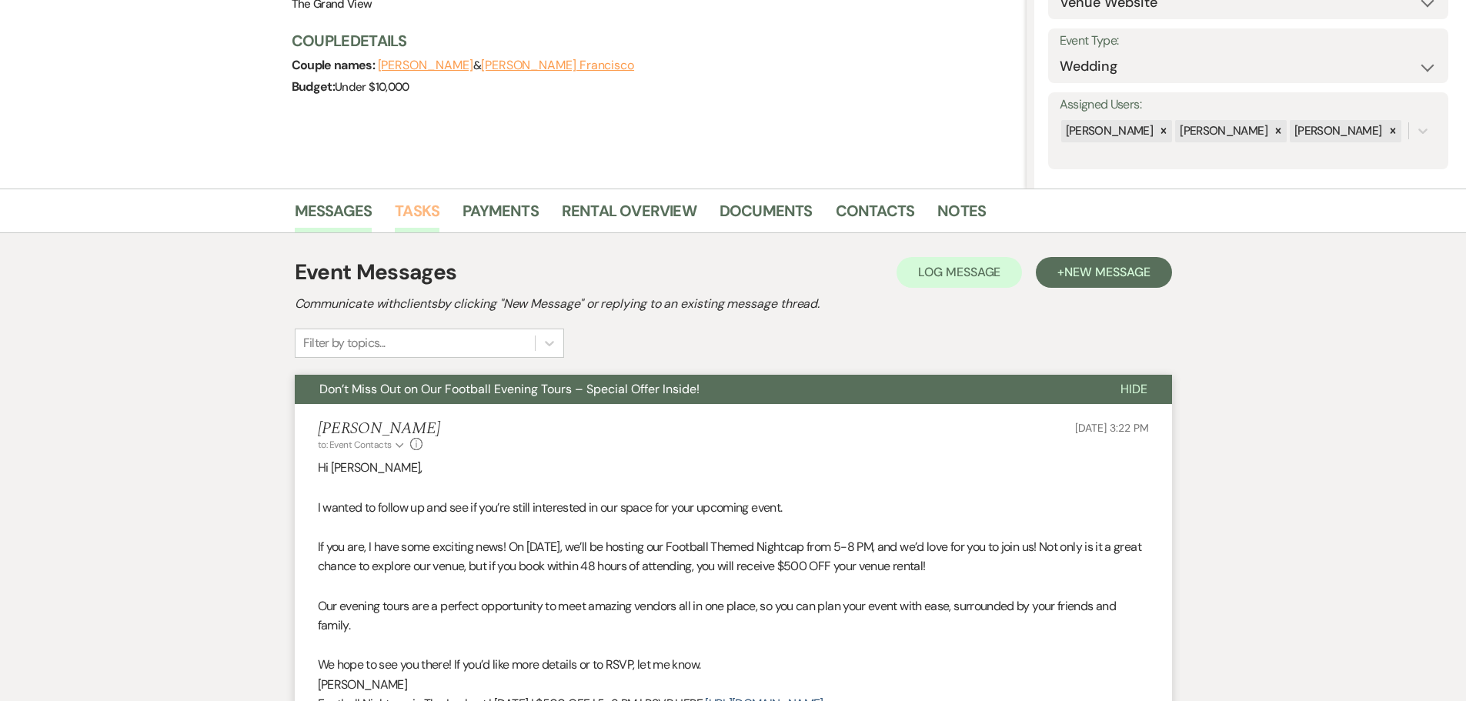
click at [411, 201] on link "Tasks" at bounding box center [417, 216] width 45 height 34
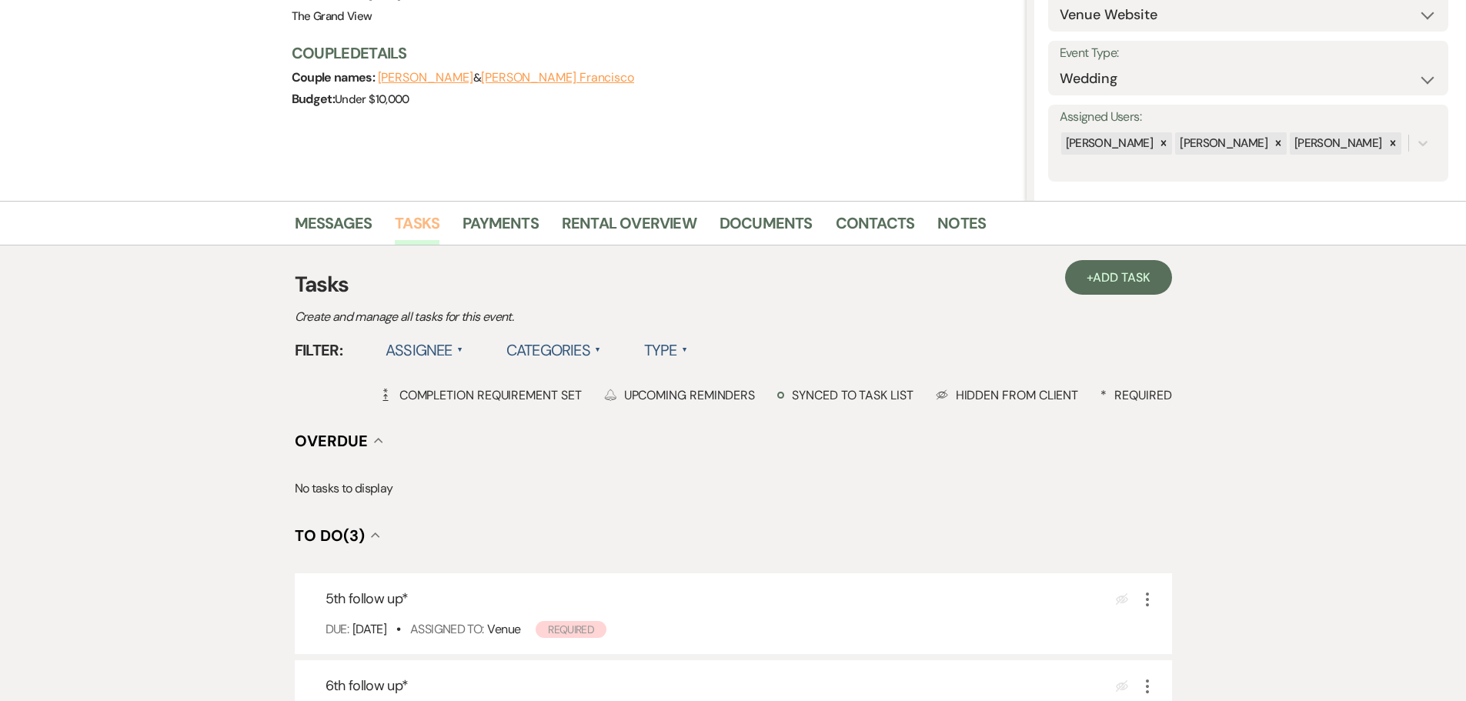
scroll to position [231, 0]
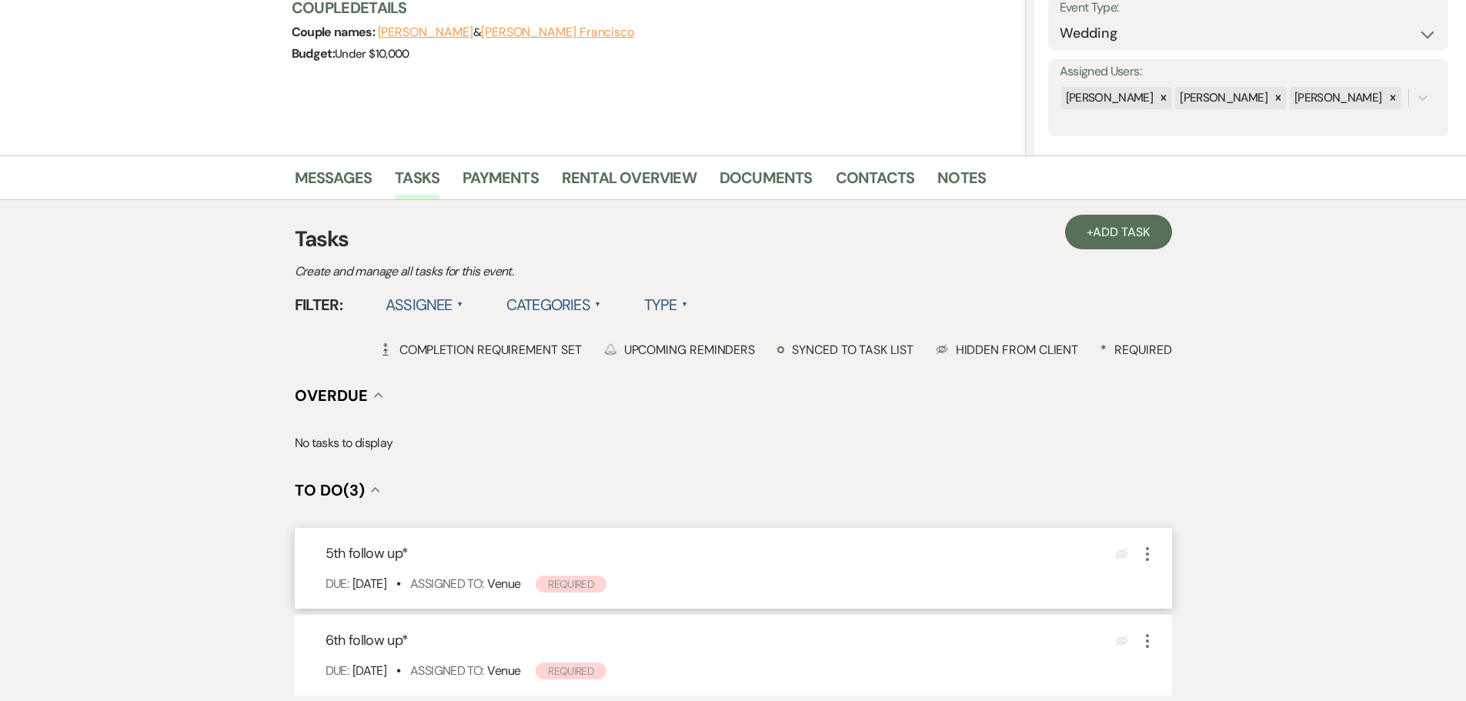
click at [1153, 556] on icon "More" at bounding box center [1147, 554] width 18 height 18
click at [1223, 667] on button "Plan Portal Link Mark As Complete" at bounding box center [1213, 656] width 151 height 25
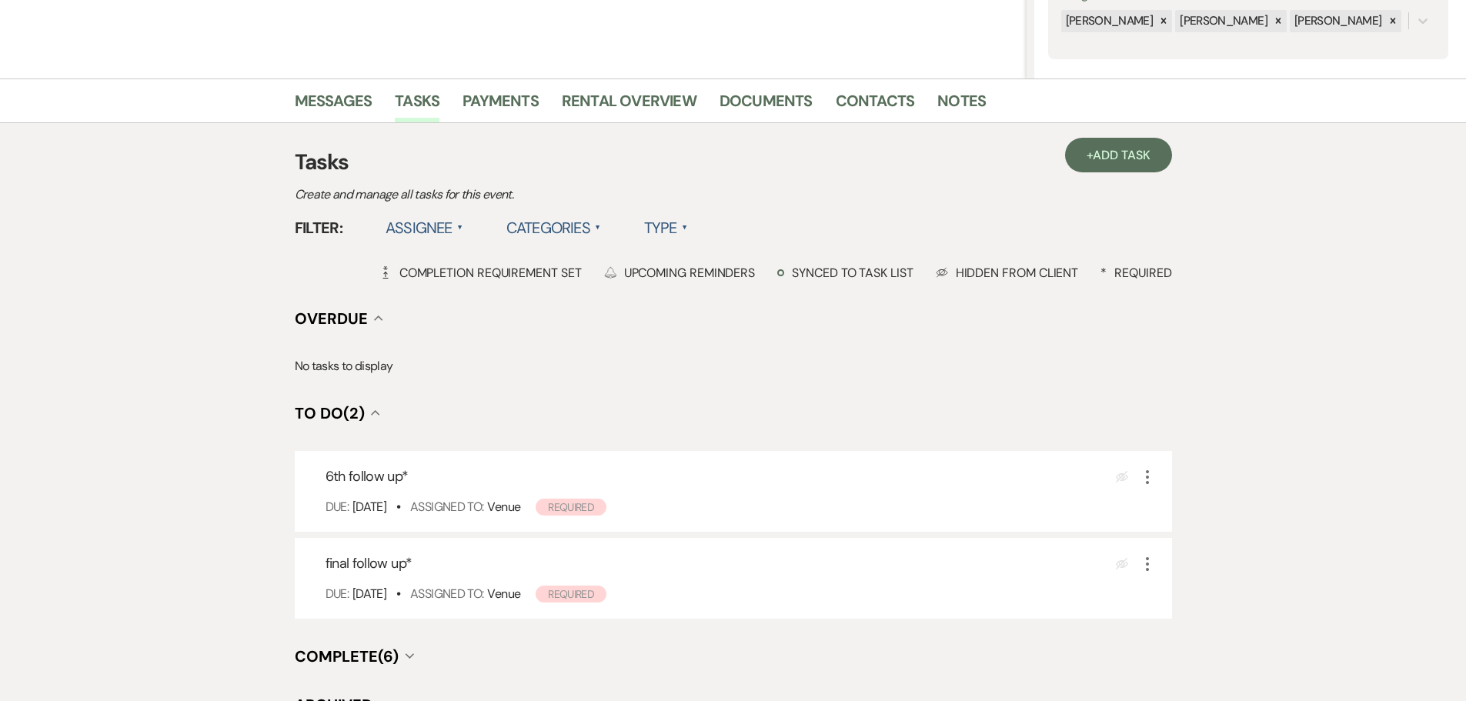
scroll to position [0, 0]
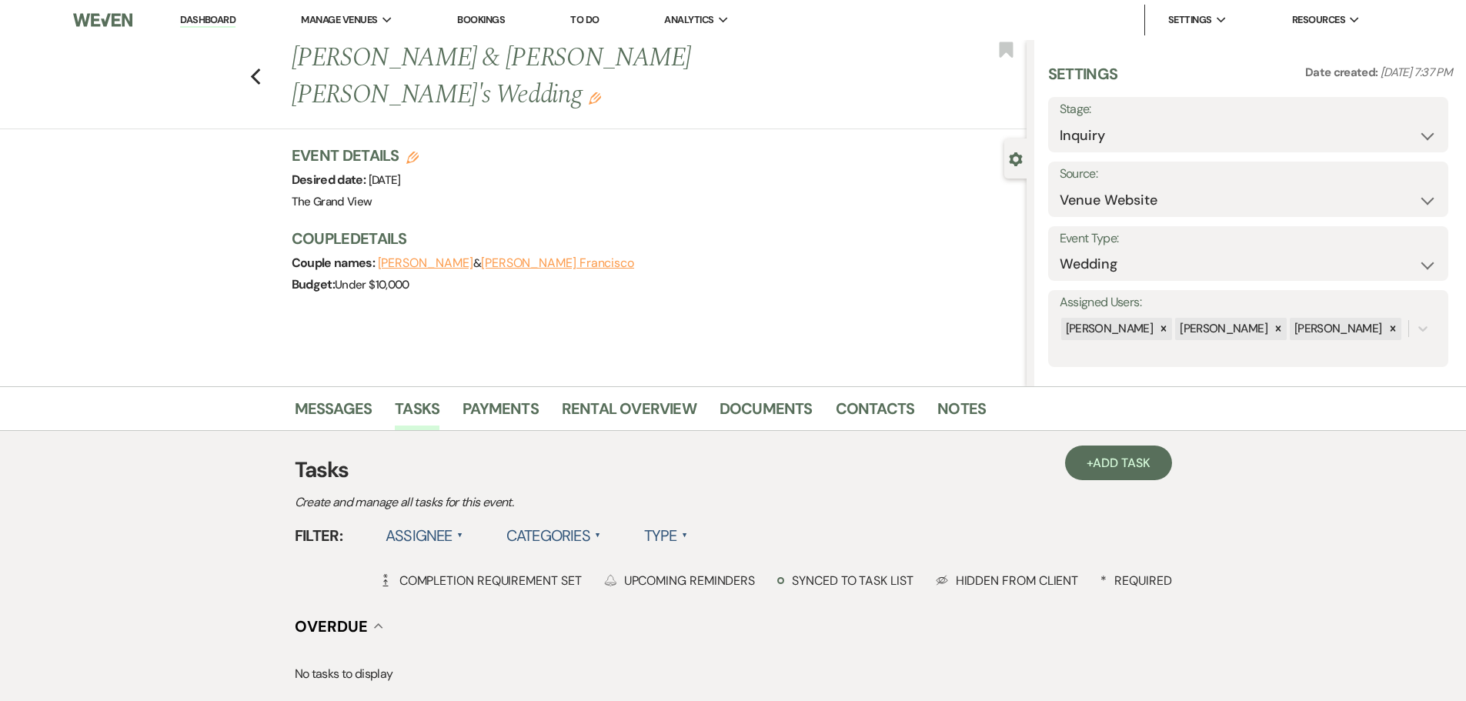
click at [591, 21] on link "To Do" at bounding box center [584, 19] width 28 height 13
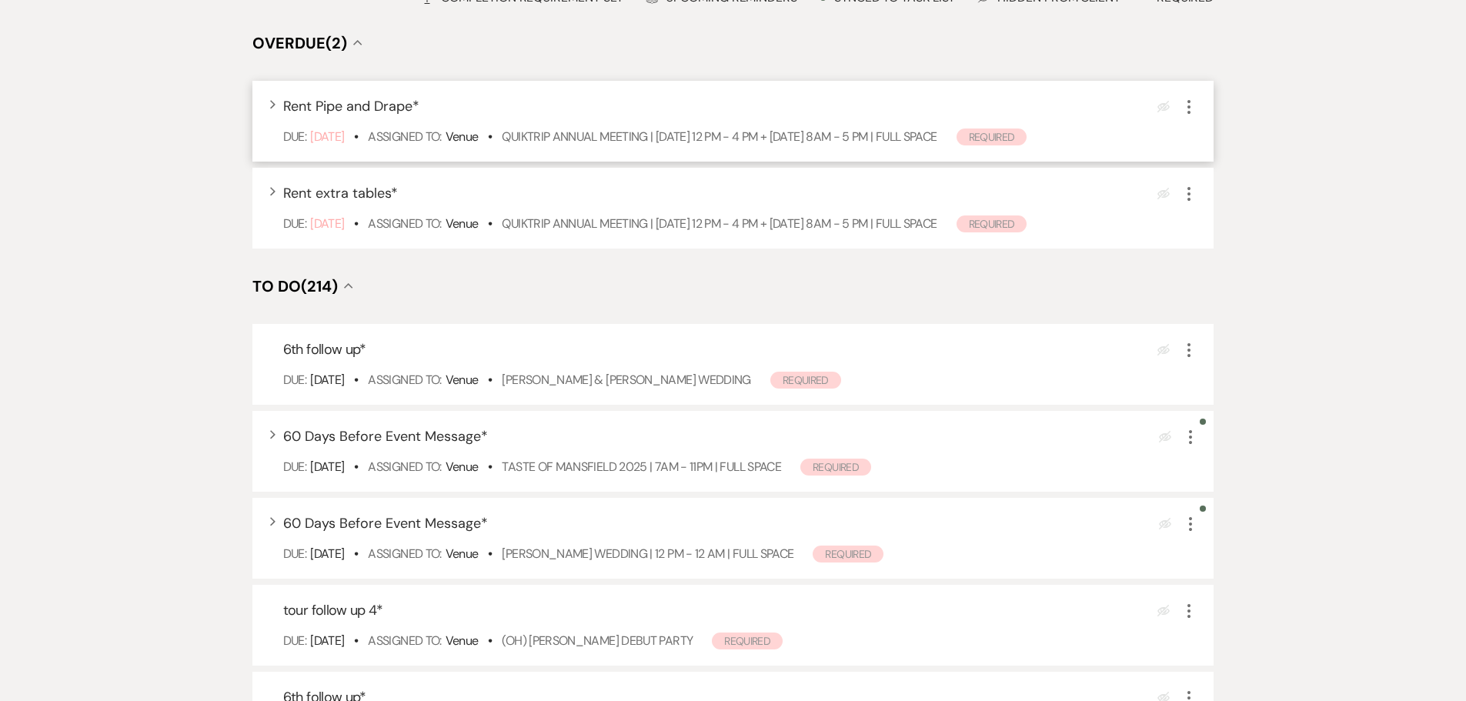
scroll to position [231, 0]
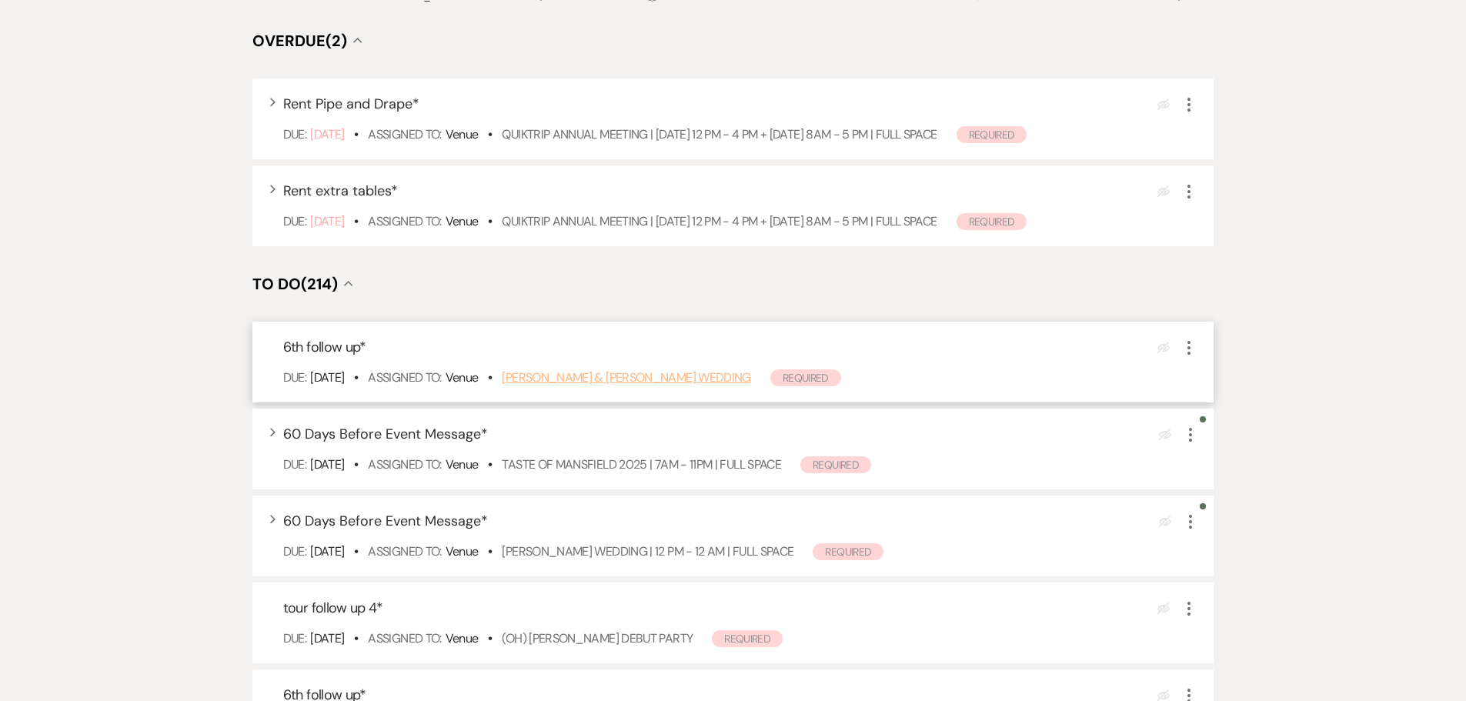
click at [606, 377] on link "[PERSON_NAME] & [PERSON_NAME] Wedding" at bounding box center [626, 377] width 249 height 16
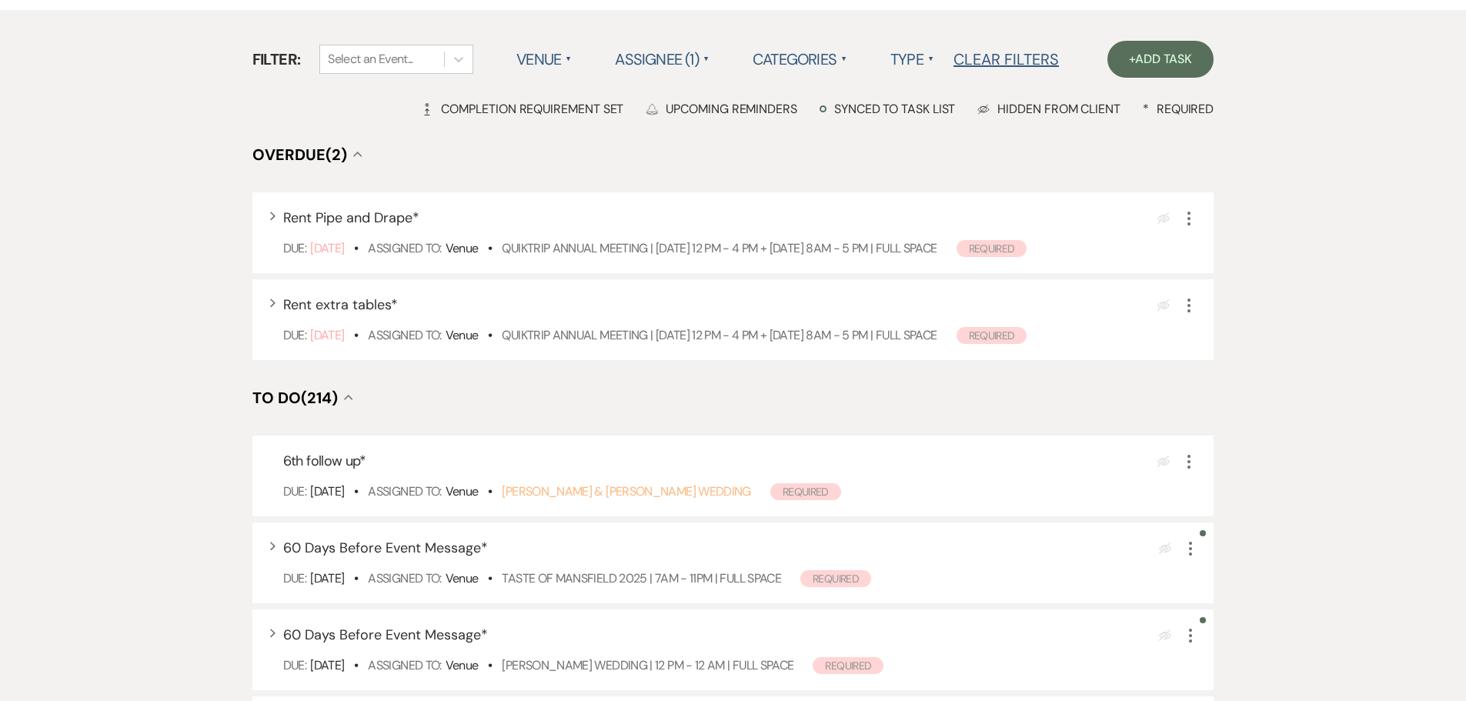
scroll to position [0, 0]
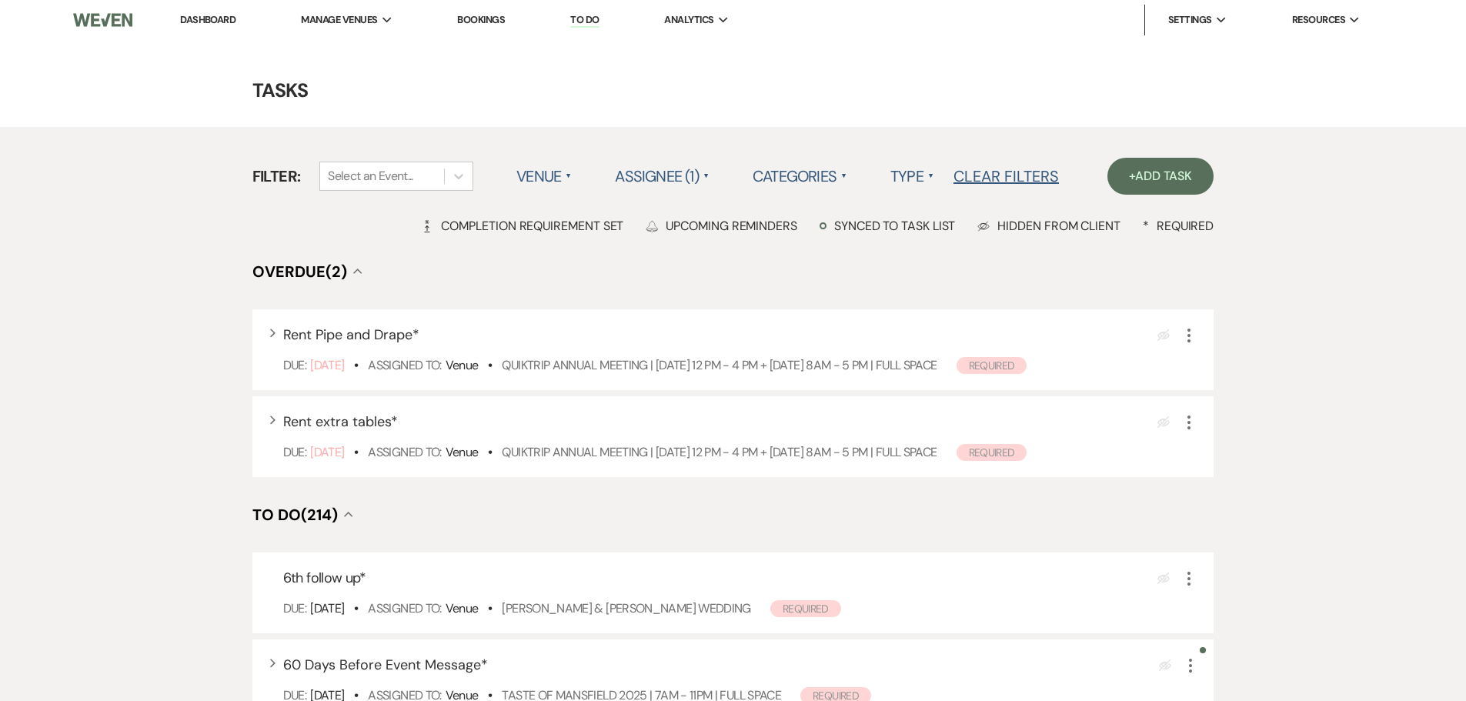
click at [218, 22] on link "Dashboard" at bounding box center [207, 19] width 55 height 13
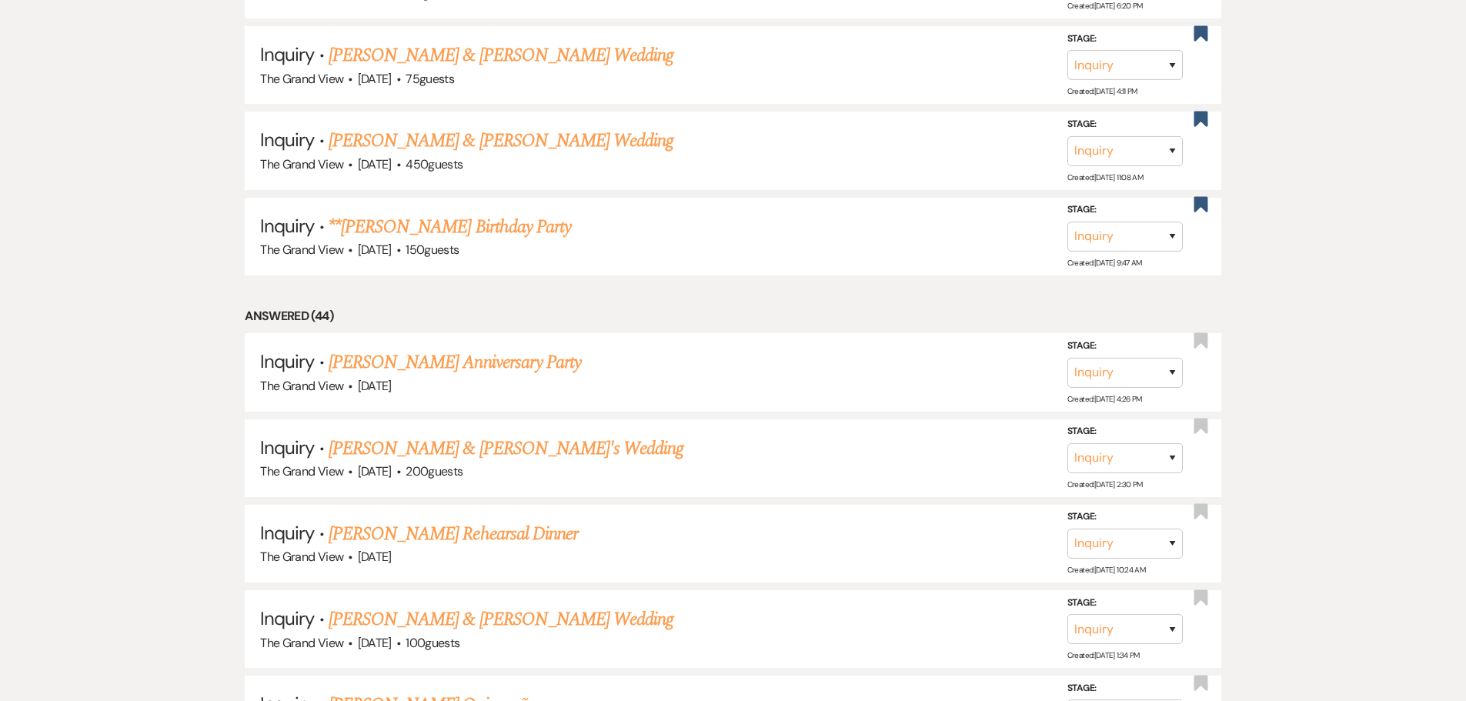
scroll to position [1924, 0]
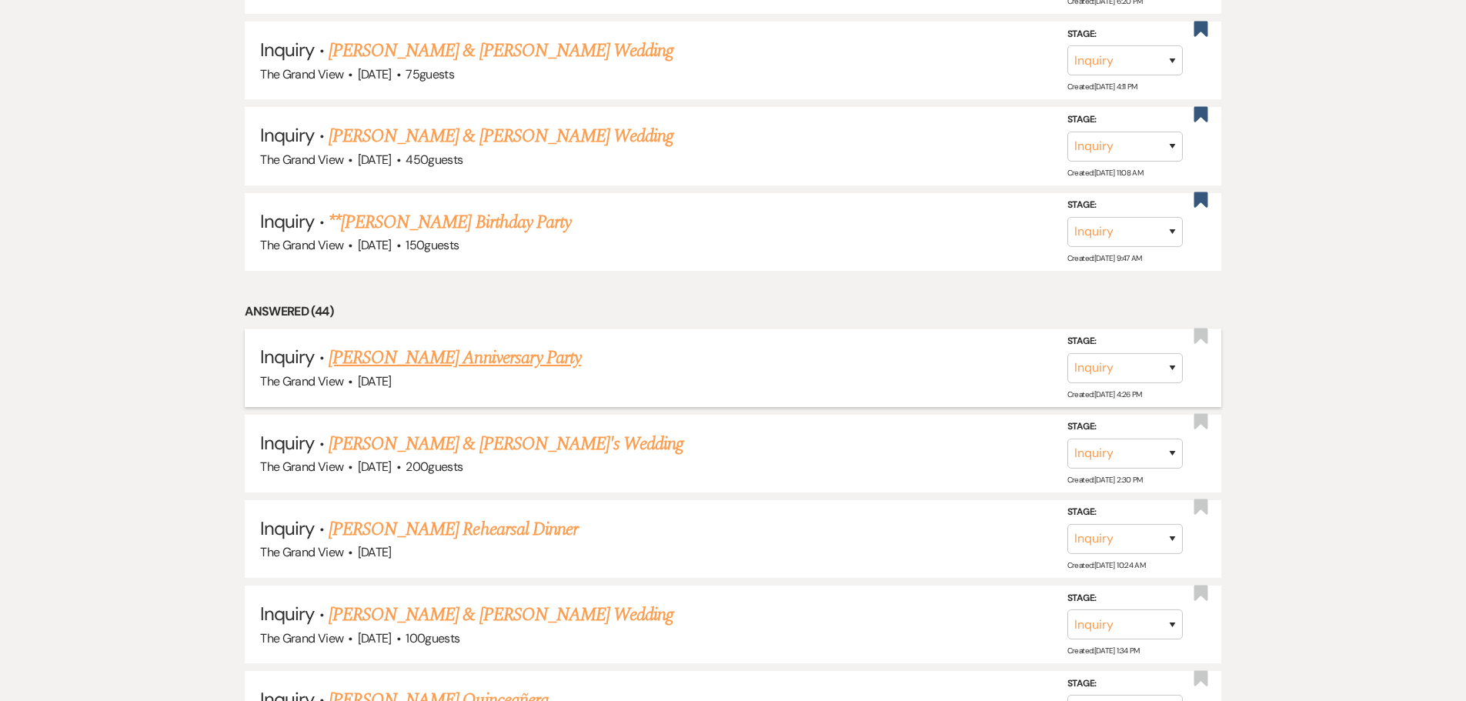
click at [387, 352] on link "[PERSON_NAME] Anniversary Party" at bounding box center [455, 358] width 252 height 28
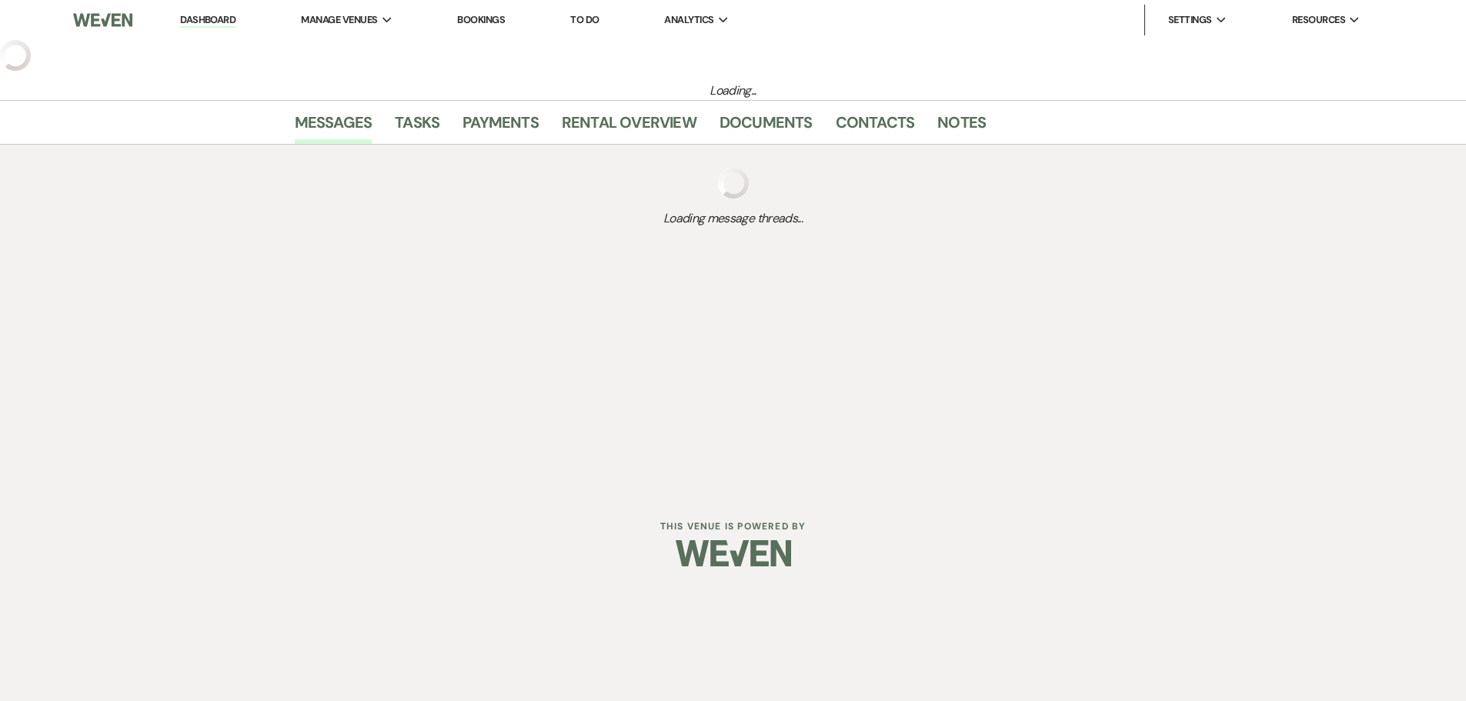
select select "5"
select select "17"
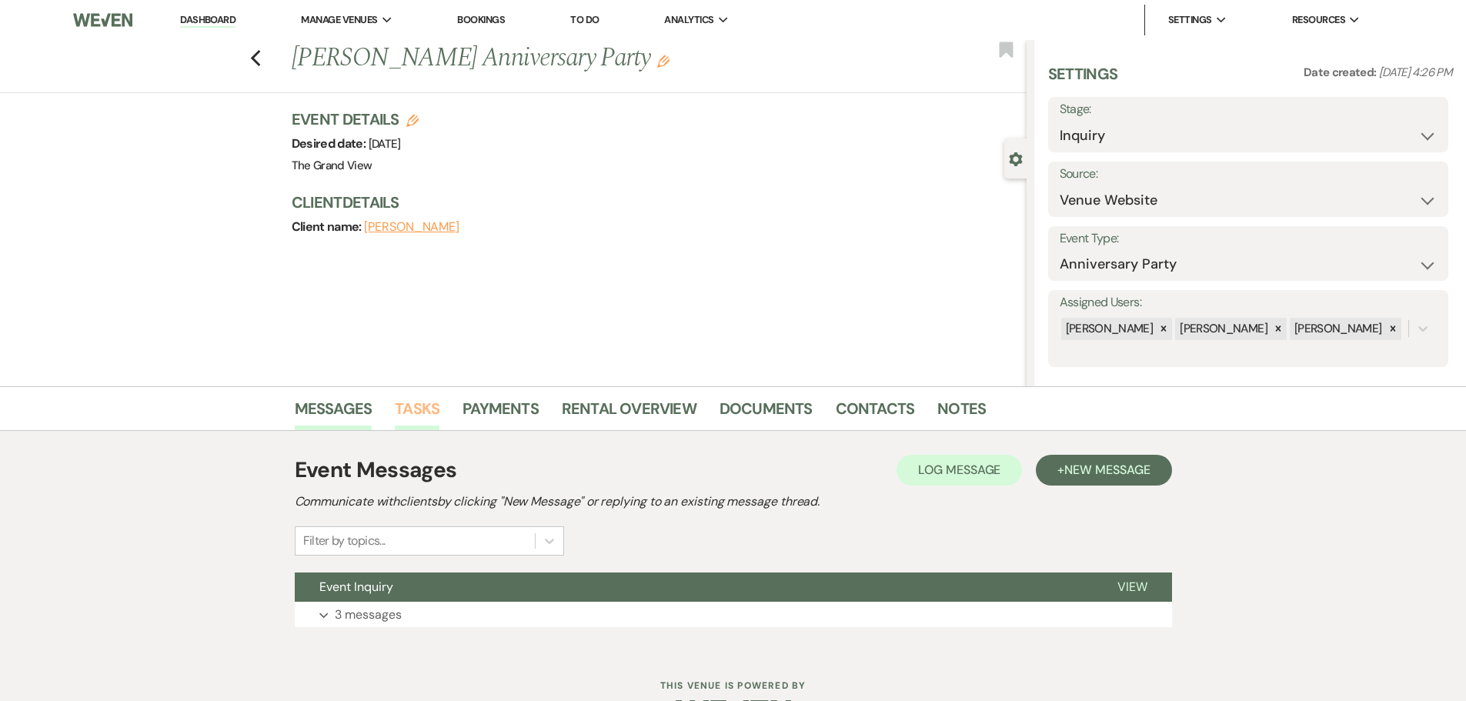
click at [421, 397] on link "Tasks" at bounding box center [417, 413] width 45 height 34
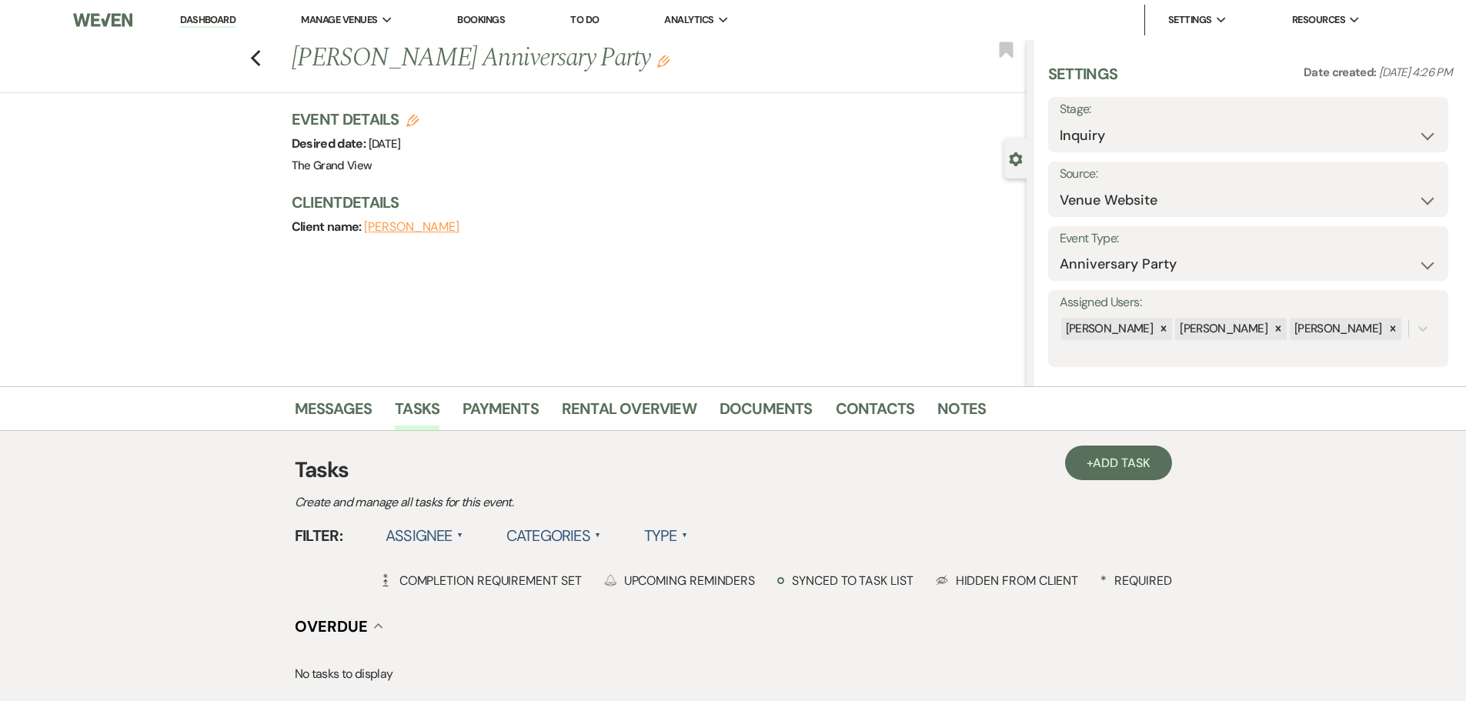
click at [206, 23] on link "Dashboard" at bounding box center [207, 20] width 55 height 15
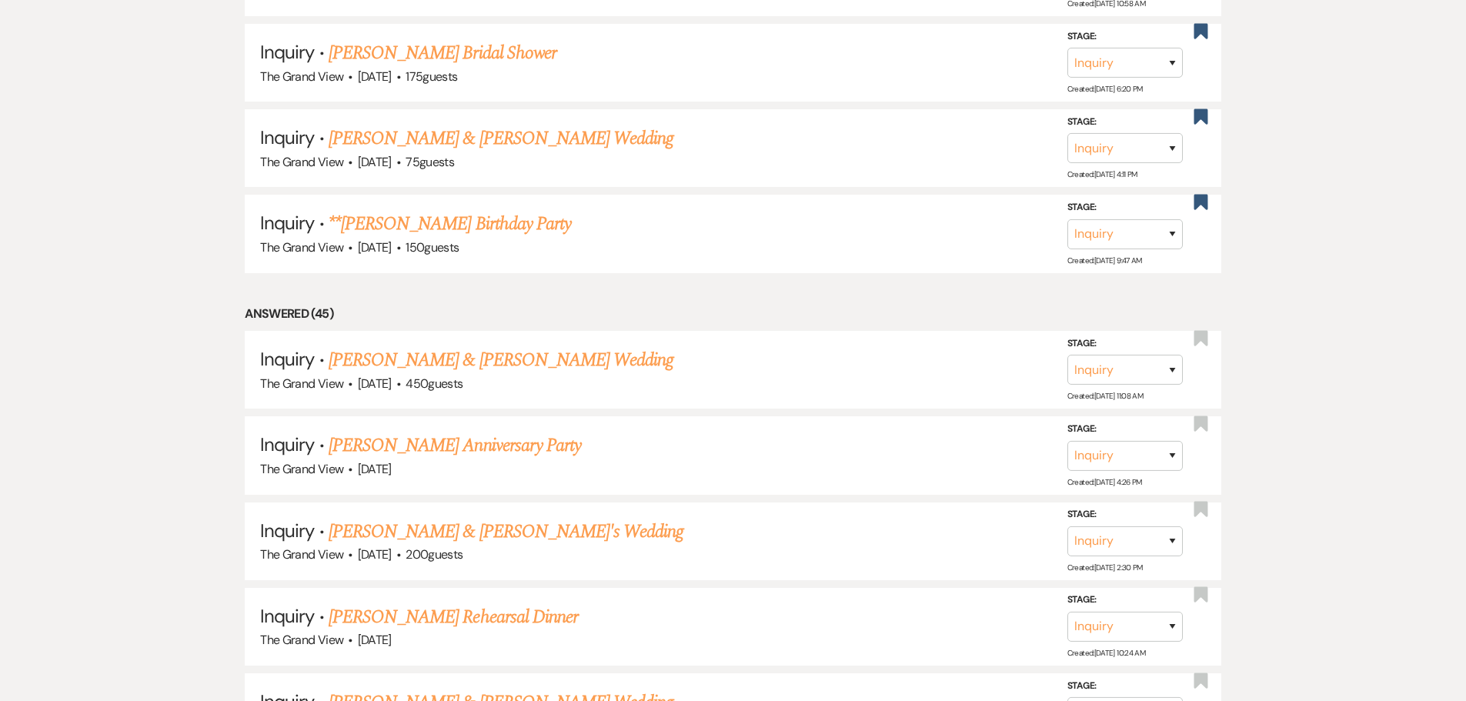
scroll to position [1847, 0]
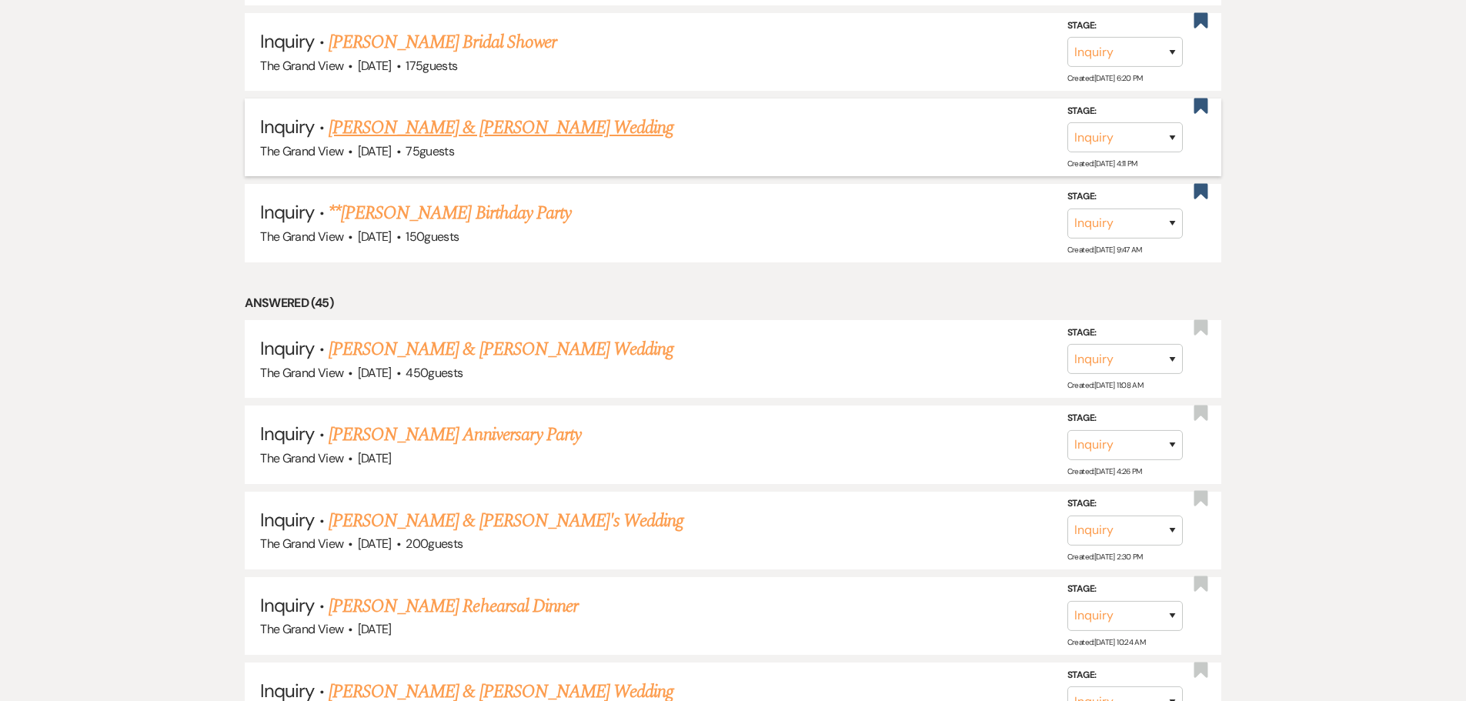
click at [504, 122] on link "[PERSON_NAME] & [PERSON_NAME] Wedding" at bounding box center [501, 128] width 345 height 28
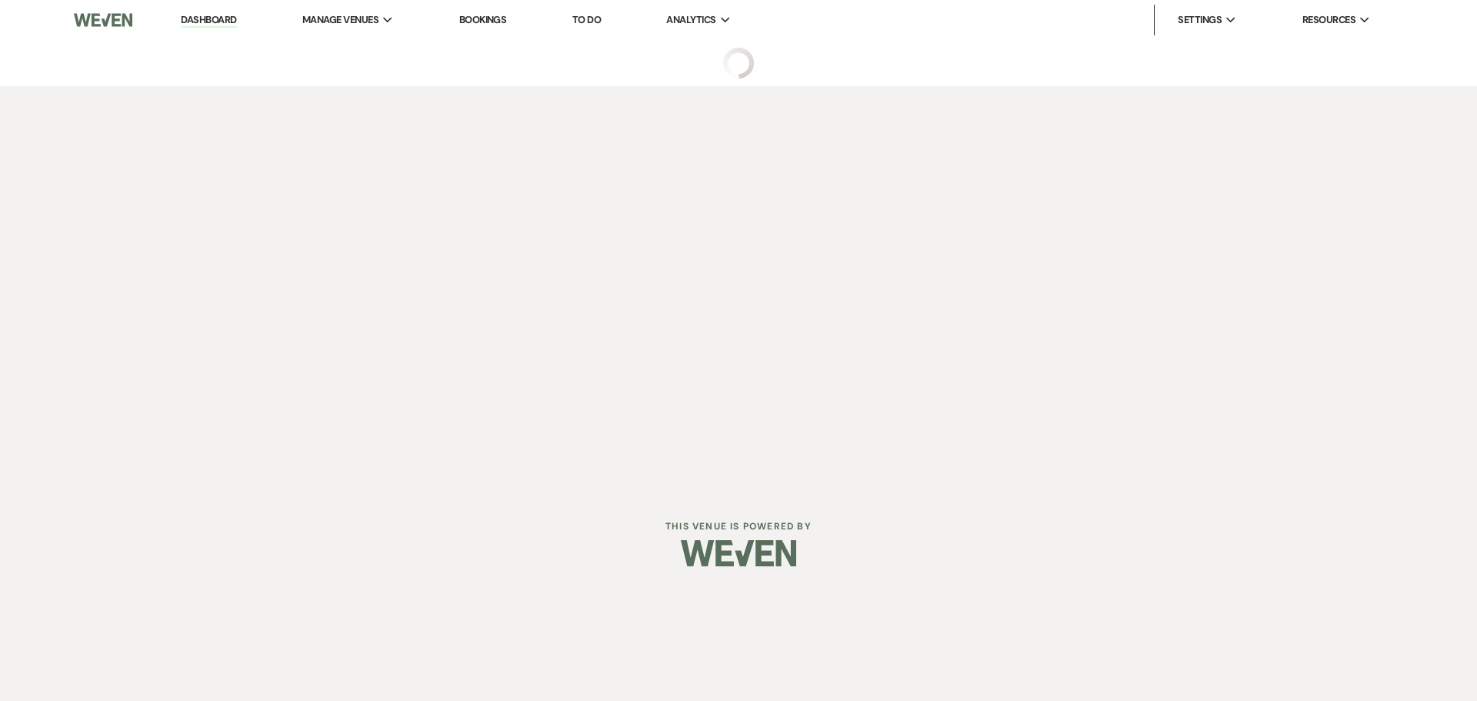
select select "5"
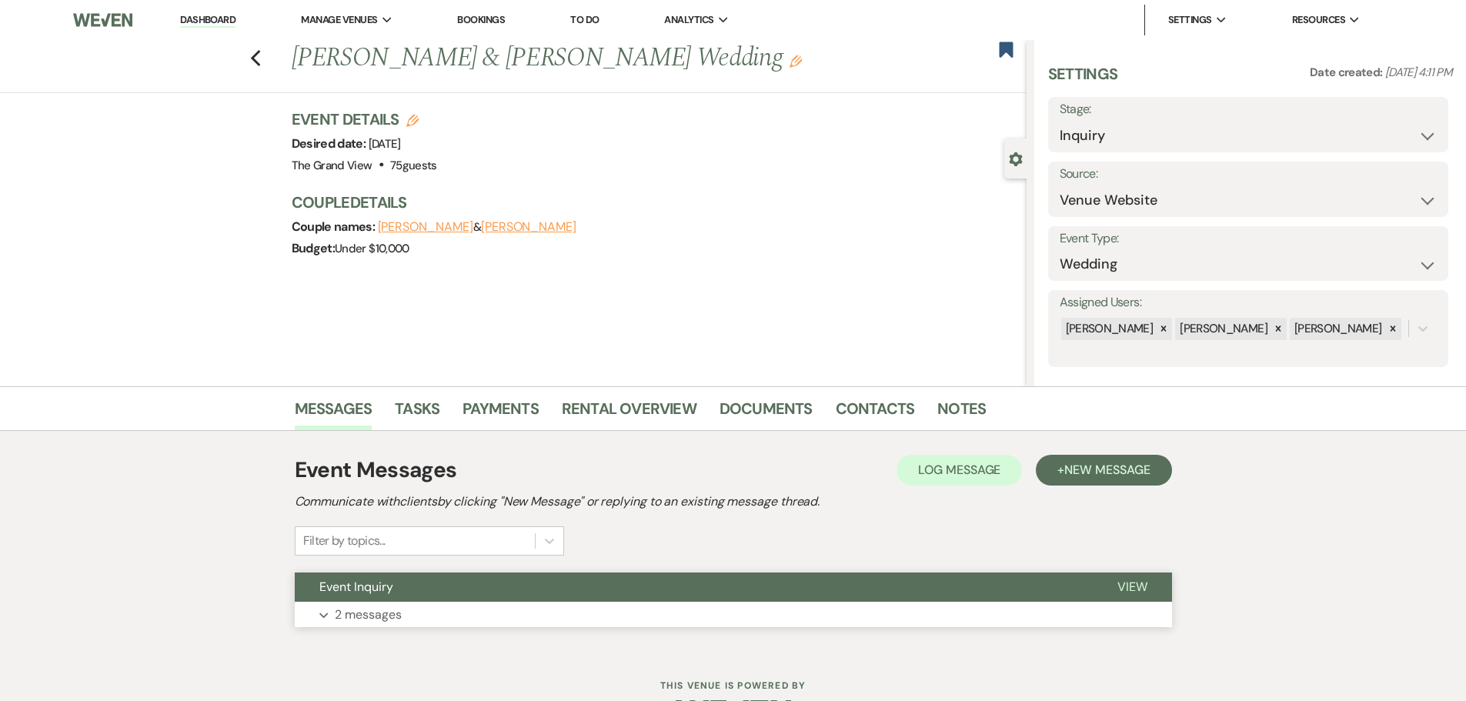
click at [359, 616] on p "2 messages" at bounding box center [368, 615] width 67 height 20
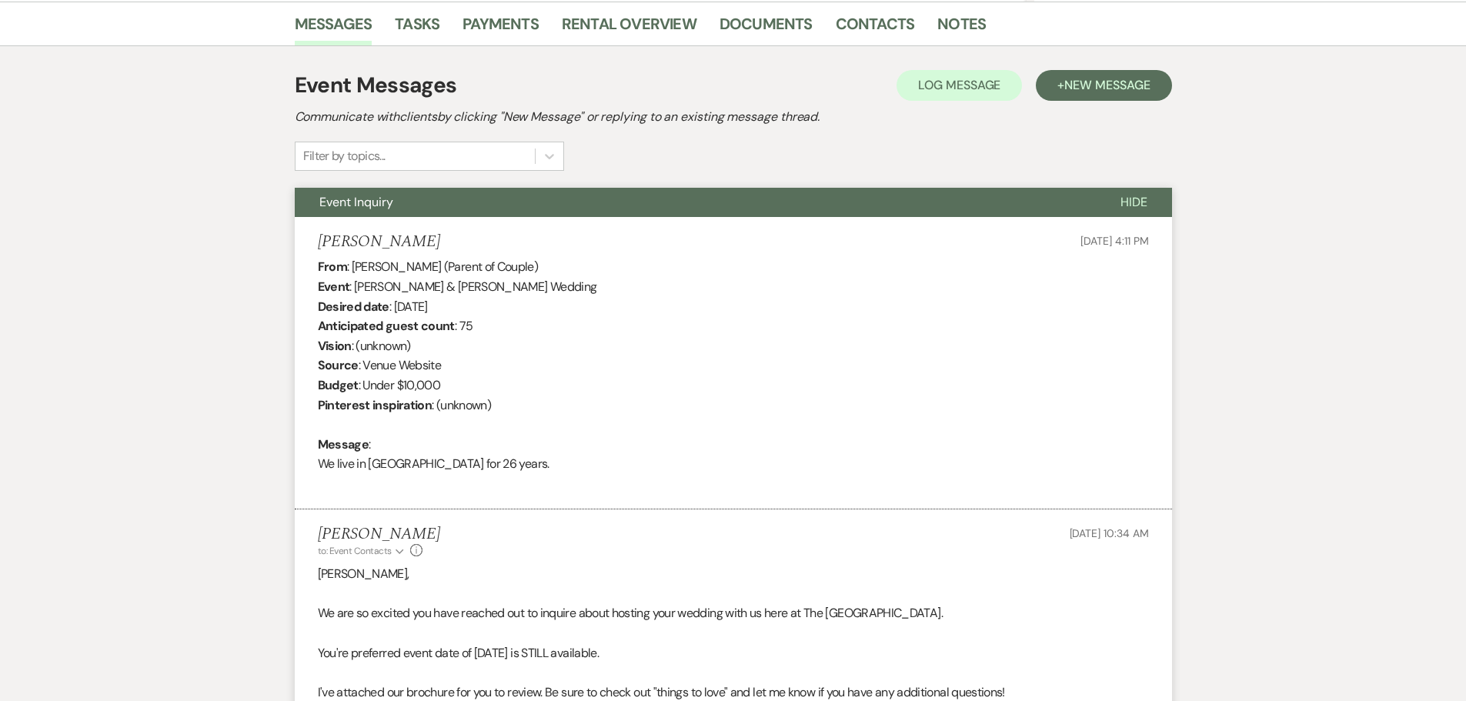
scroll to position [650, 0]
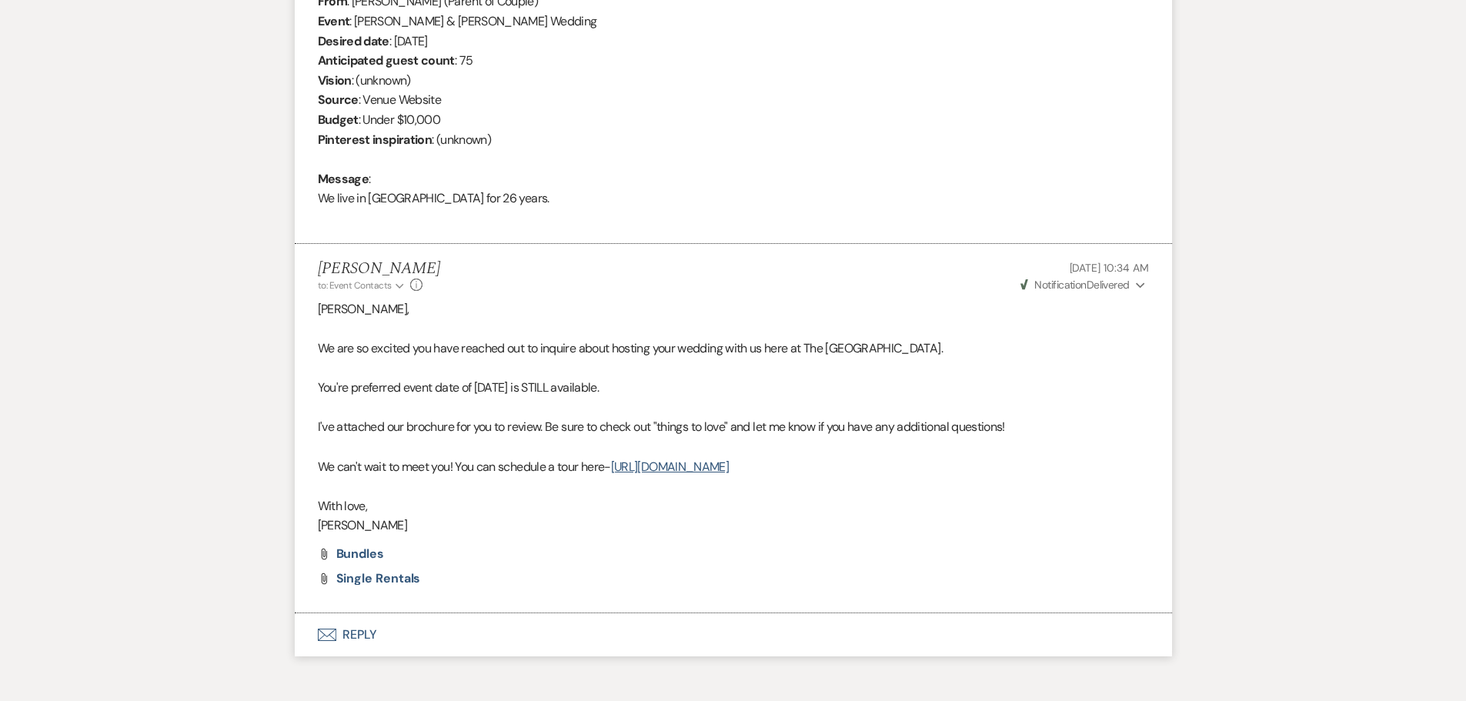
click at [366, 630] on button "Envelope Reply" at bounding box center [733, 634] width 877 height 43
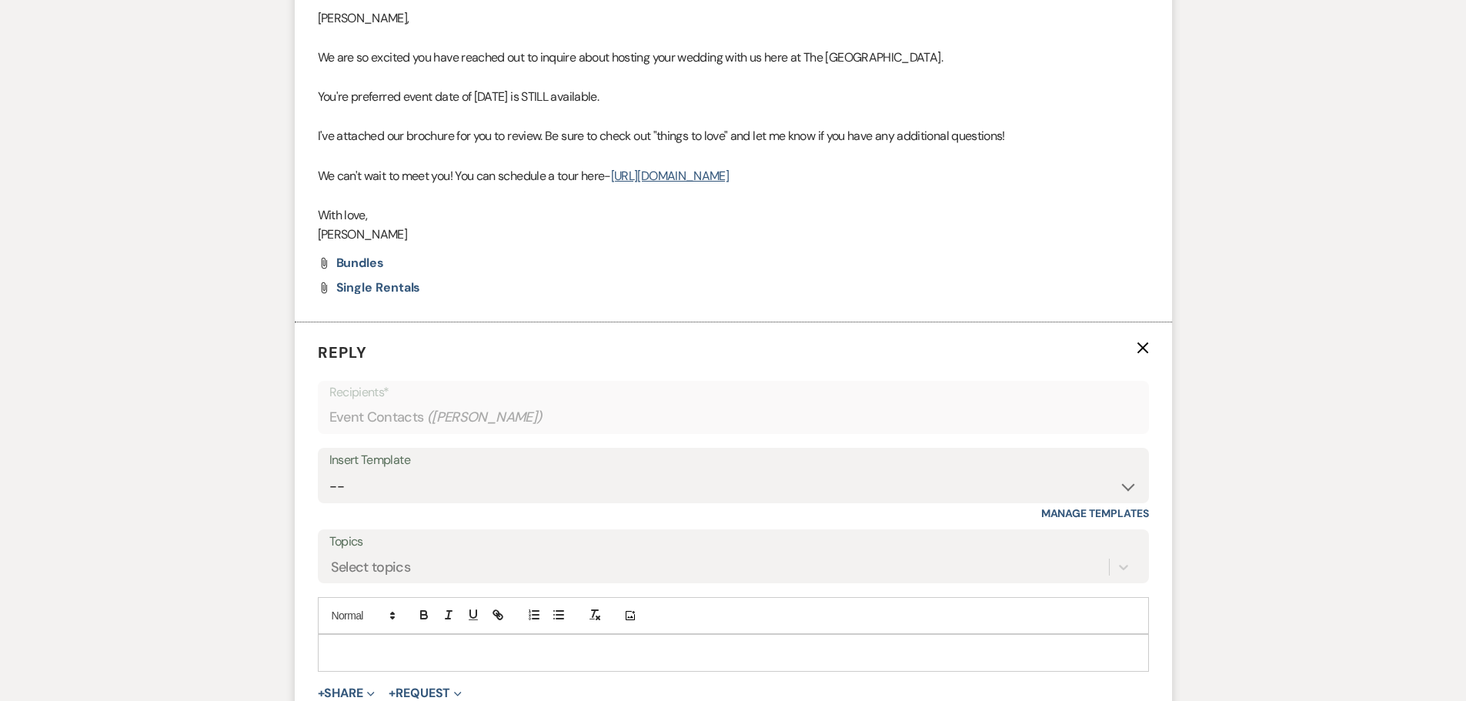
scroll to position [1141, 0]
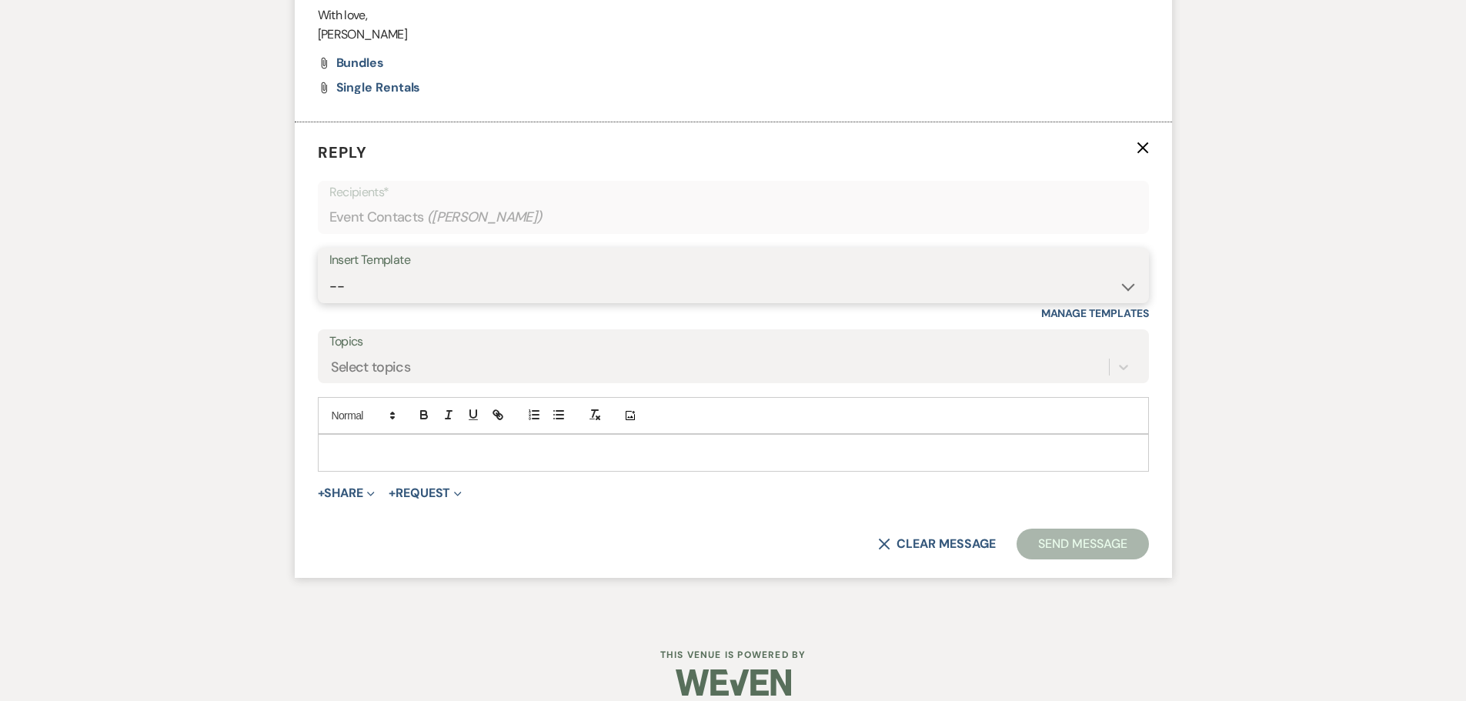
click at [409, 281] on select "-- Weven Planning Portal Introduction (Booked Events) Initial Inquiry Response …" at bounding box center [733, 287] width 808 height 30
select select "5073"
click at [329, 272] on select "-- Weven Planning Portal Introduction (Booked Events) Initial Inquiry Response …" at bounding box center [733, 287] width 808 height 30
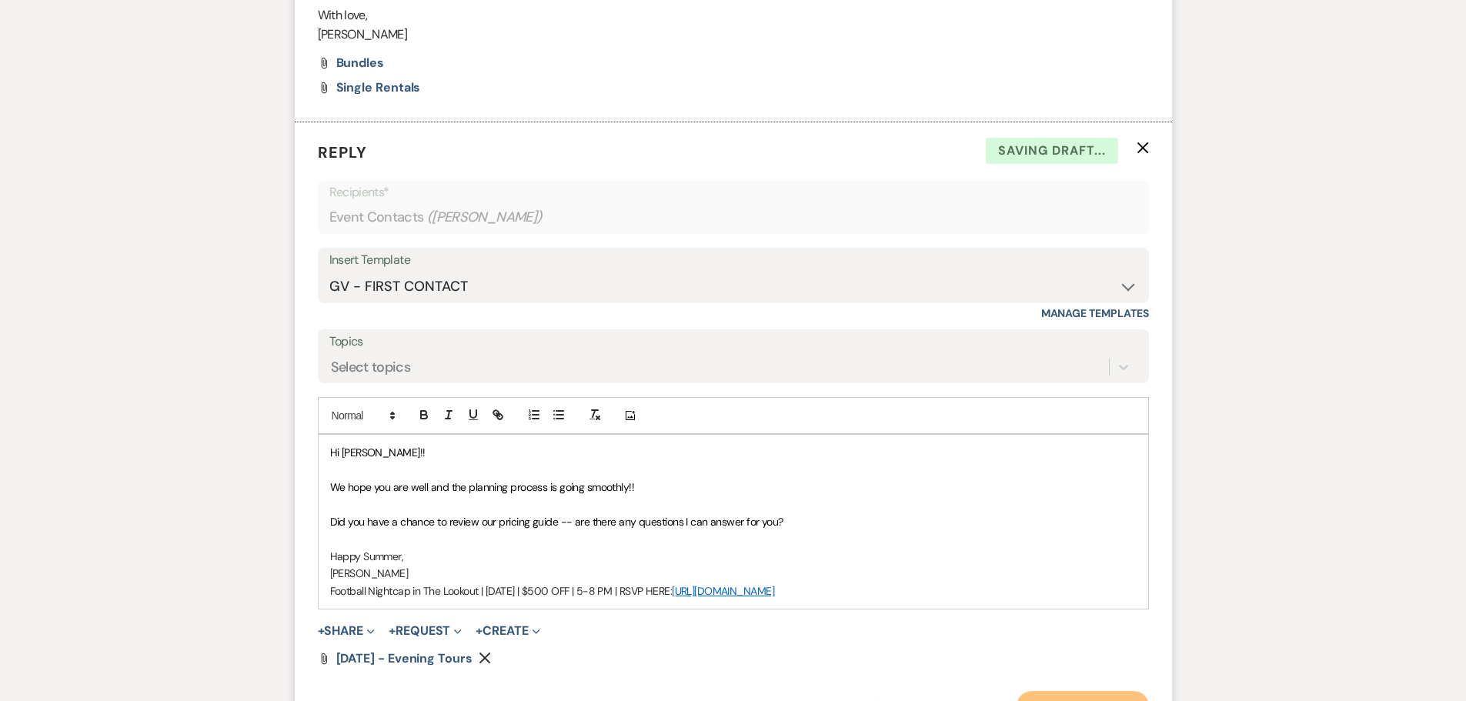
click at [1084, 693] on button "Send Message" at bounding box center [1082, 706] width 132 height 31
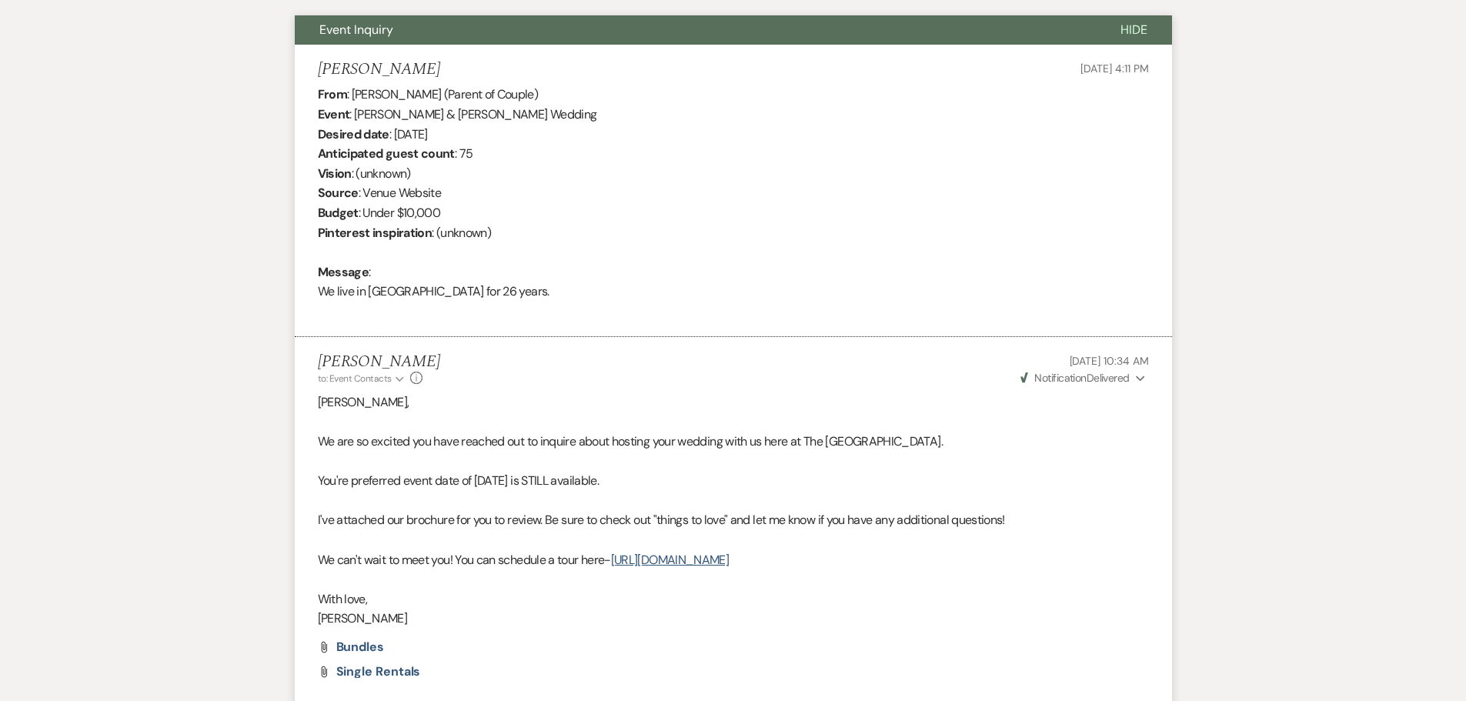
scroll to position [262, 0]
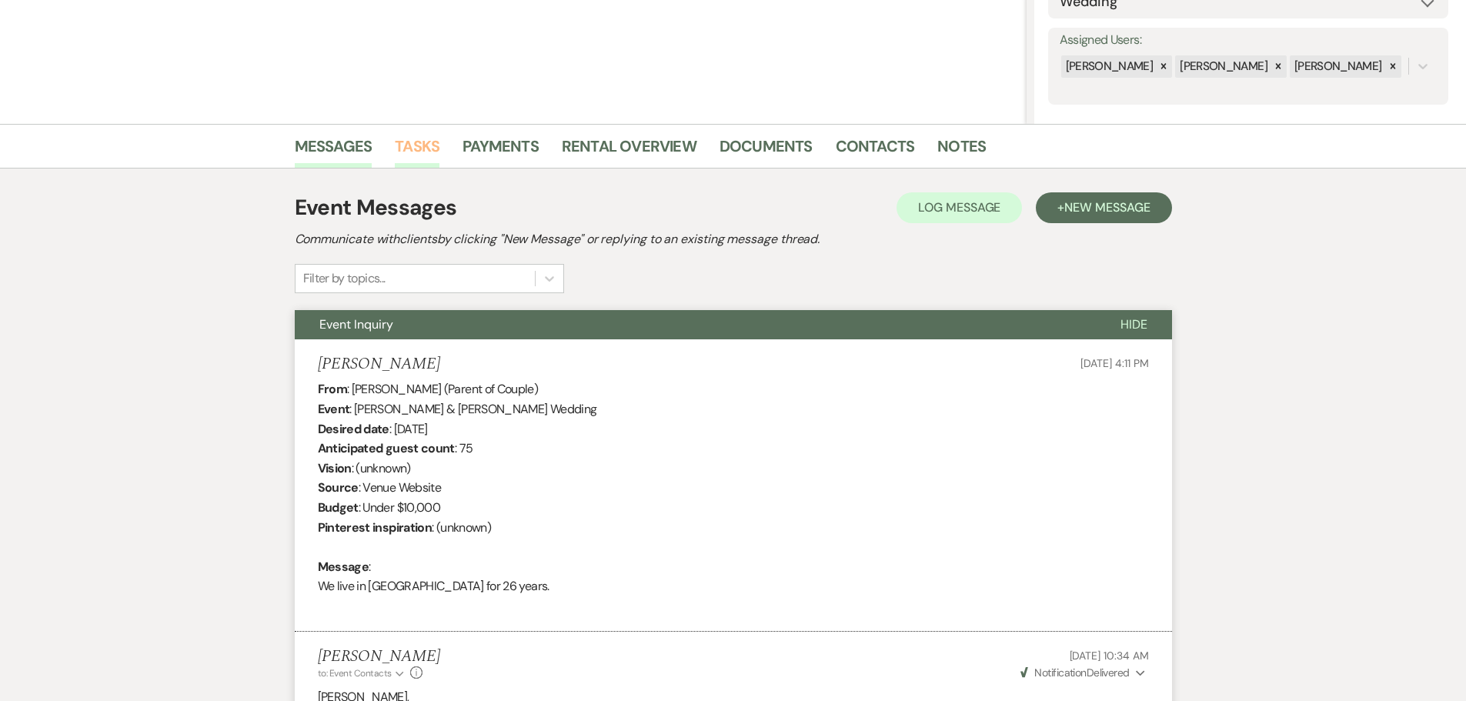
click at [426, 154] on link "Tasks" at bounding box center [417, 151] width 45 height 34
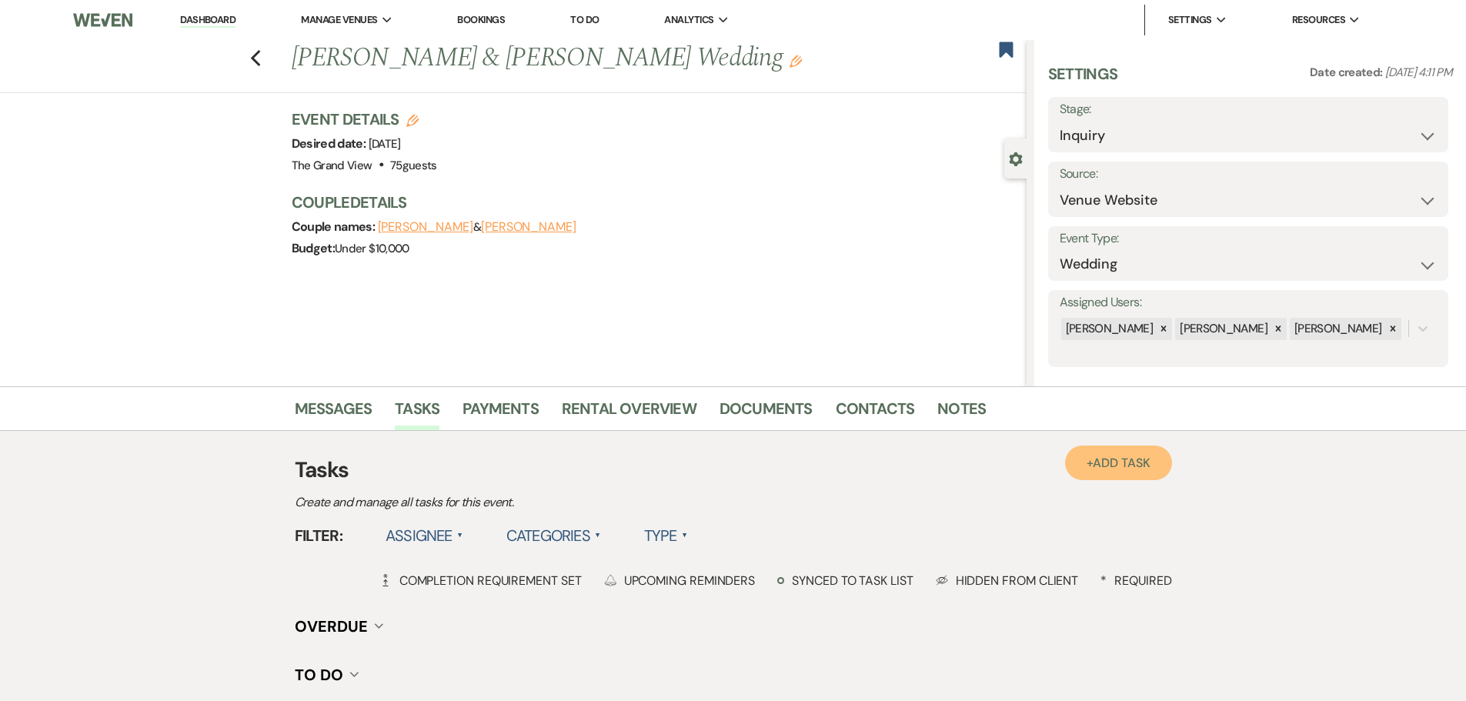
click at [1094, 459] on span "Add Task" at bounding box center [1121, 463] width 57 height 16
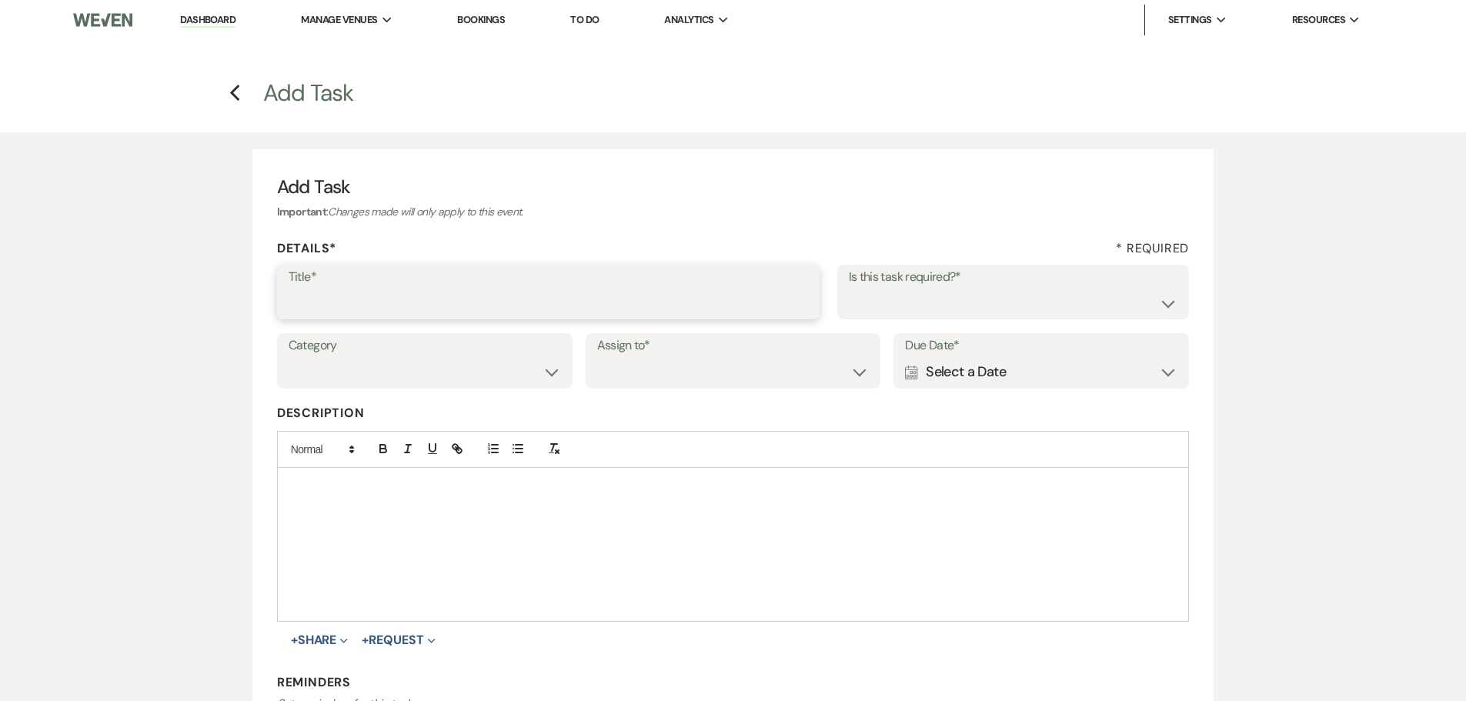
click at [462, 305] on input "Title*" at bounding box center [548, 303] width 519 height 30
type input "2nd"
click at [998, 373] on div "Calendar Select a Date Expand" at bounding box center [1041, 372] width 272 height 30
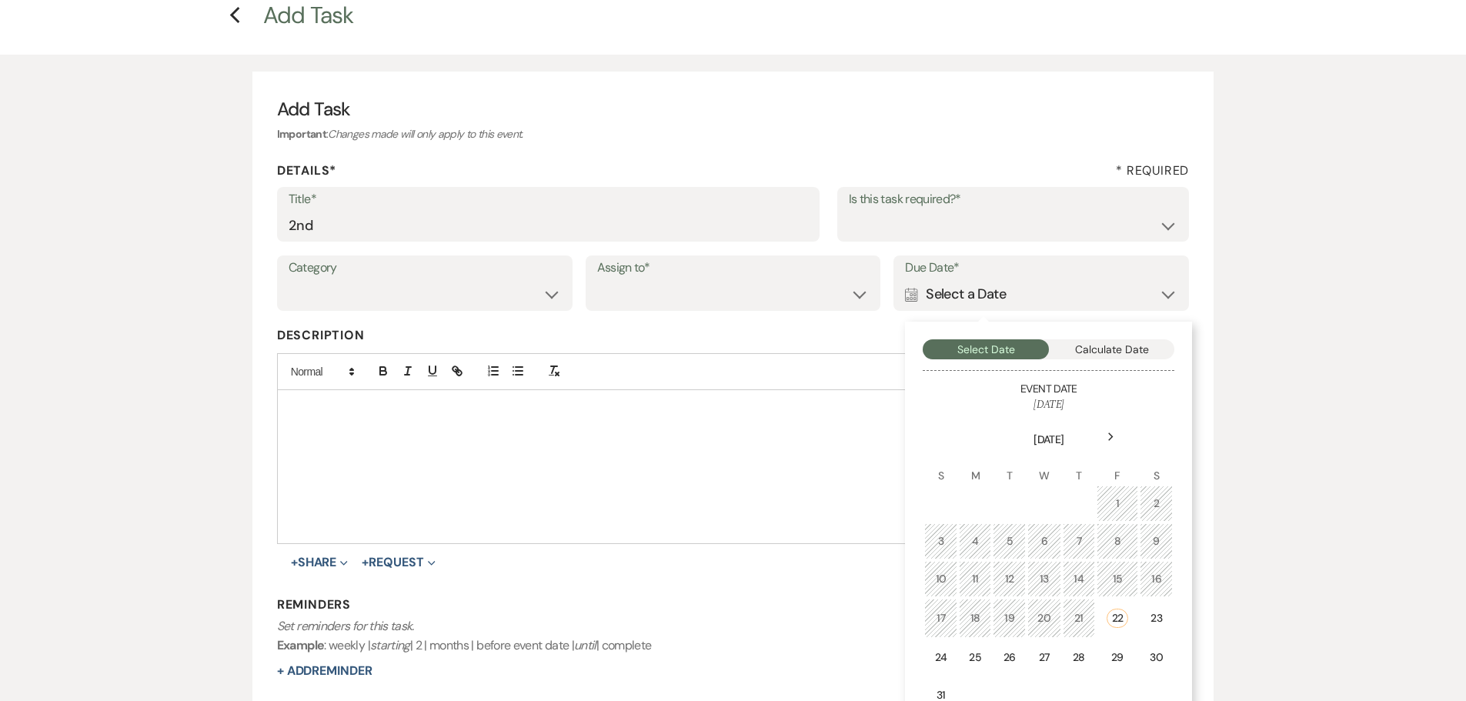
scroll to position [154, 0]
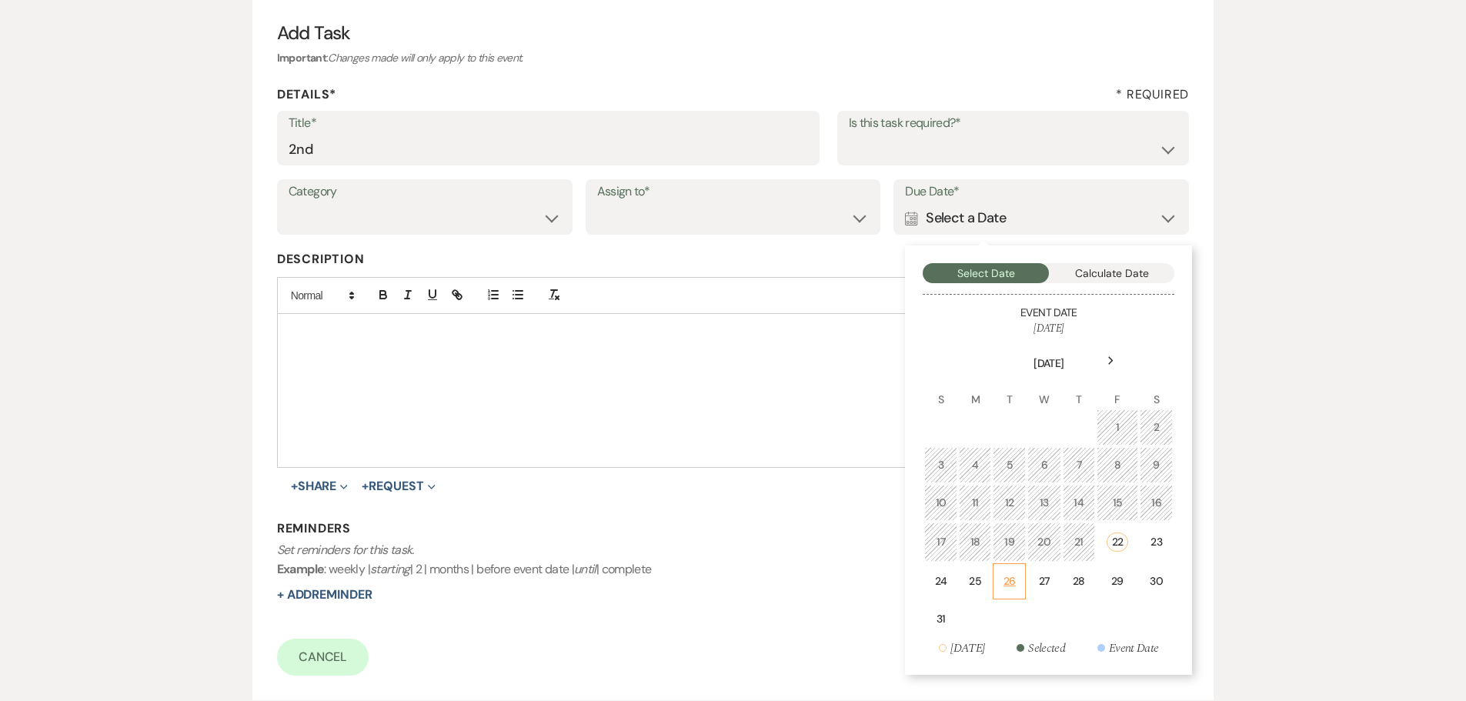
click at [1007, 588] on div "26" at bounding box center [1009, 581] width 13 height 16
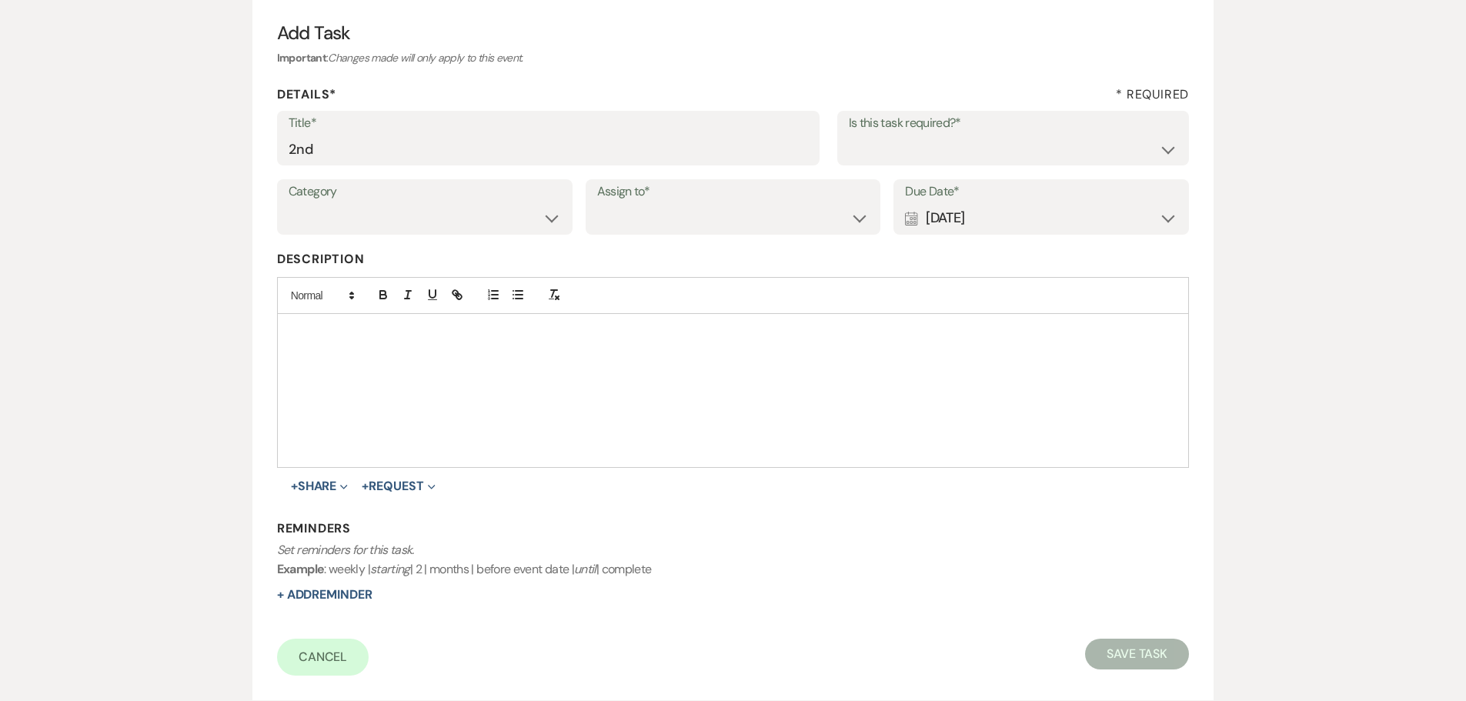
click at [936, 108] on div "Details* * Required" at bounding box center [733, 98] width 913 height 24
drag, startPoint x: 934, startPoint y: 138, endPoint x: 916, endPoint y: 162, distance: 30.2
click at [934, 138] on select "Yes No" at bounding box center [1013, 149] width 329 height 30
select select "true"
click at [849, 134] on select "Yes No" at bounding box center [1013, 149] width 329 height 30
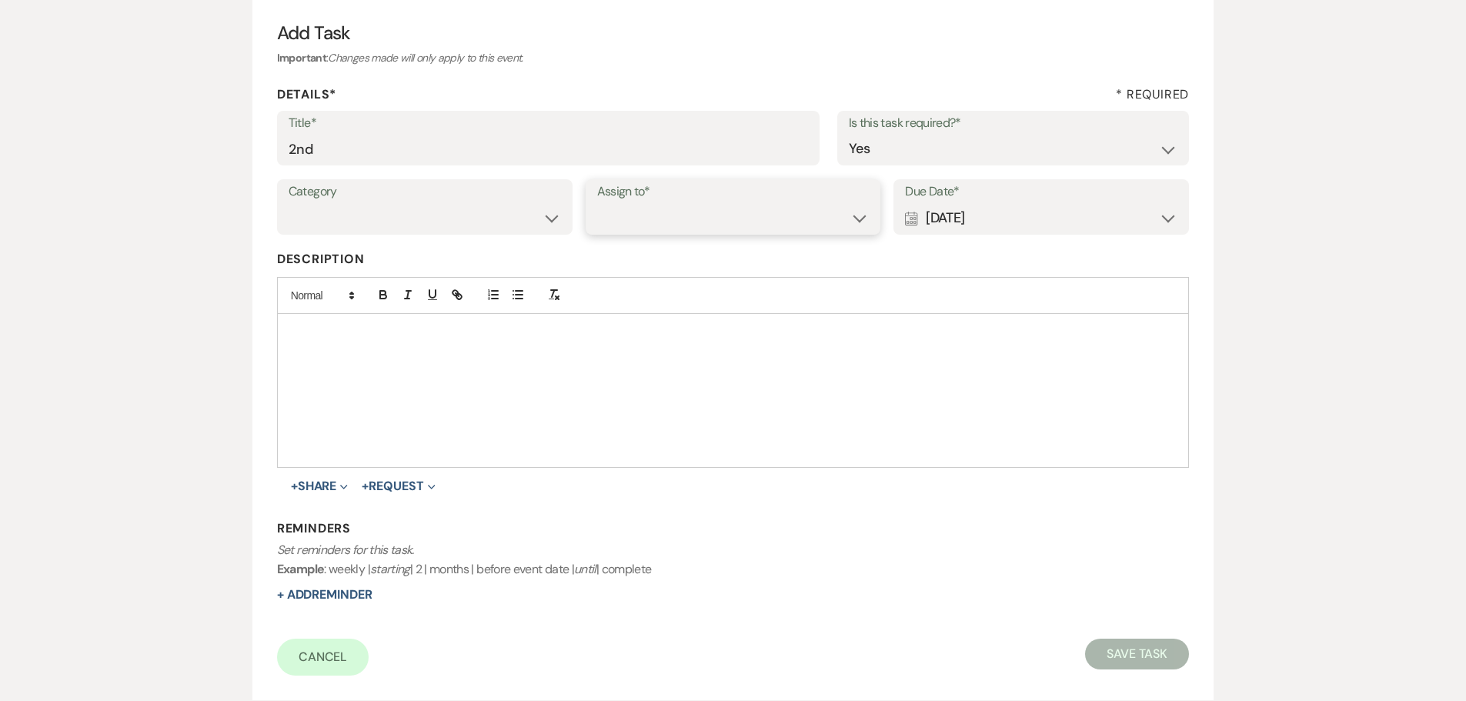
click at [784, 217] on select "Venue Client" at bounding box center [733, 218] width 272 height 30
select select "venueHost"
click at [597, 203] on select "Venue Client" at bounding box center [733, 218] width 272 height 30
click at [362, 219] on select "Venue Vendors Guests Details Finalize & Share" at bounding box center [425, 218] width 272 height 30
click at [289, 203] on select "Venue Vendors Guests Details Finalize & Share" at bounding box center [425, 218] width 272 height 30
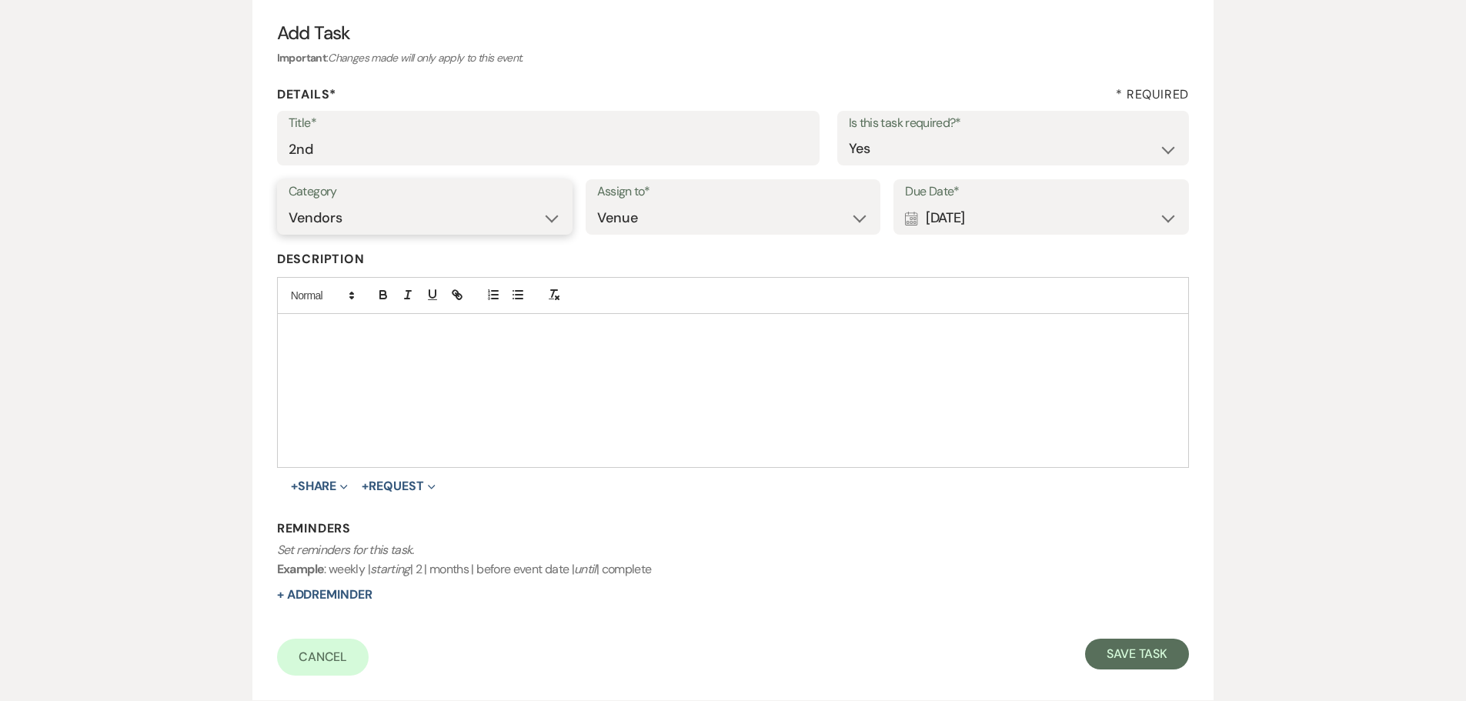
drag, startPoint x: 345, startPoint y: 209, endPoint x: 349, endPoint y: 229, distance: 20.2
click at [345, 209] on select "Venue Vendors Guests Details Finalize & Share" at bounding box center [425, 218] width 272 height 30
select select "31"
click at [289, 203] on select "Venue Vendors Guests Details Finalize & Share" at bounding box center [425, 218] width 272 height 30
click at [1156, 648] on button "Save Task" at bounding box center [1137, 654] width 104 height 31
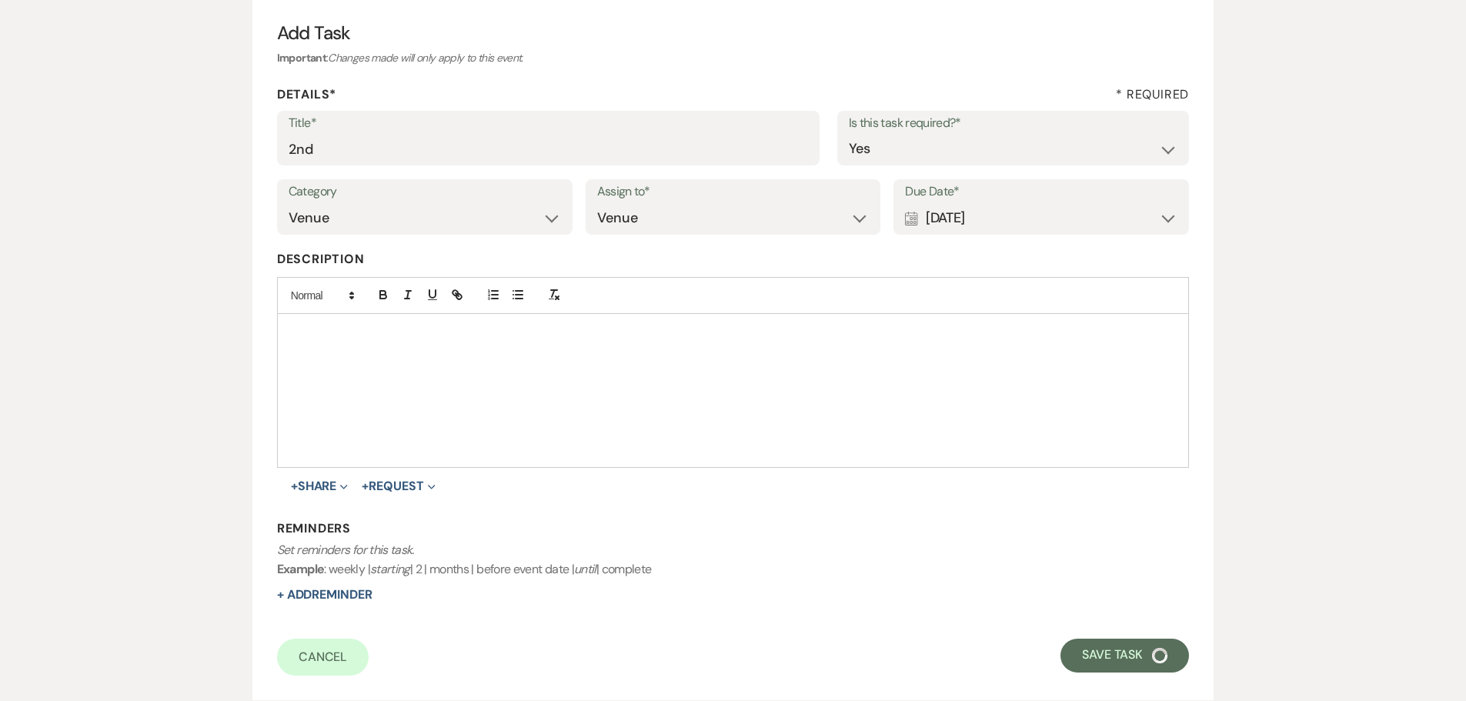
select select "5"
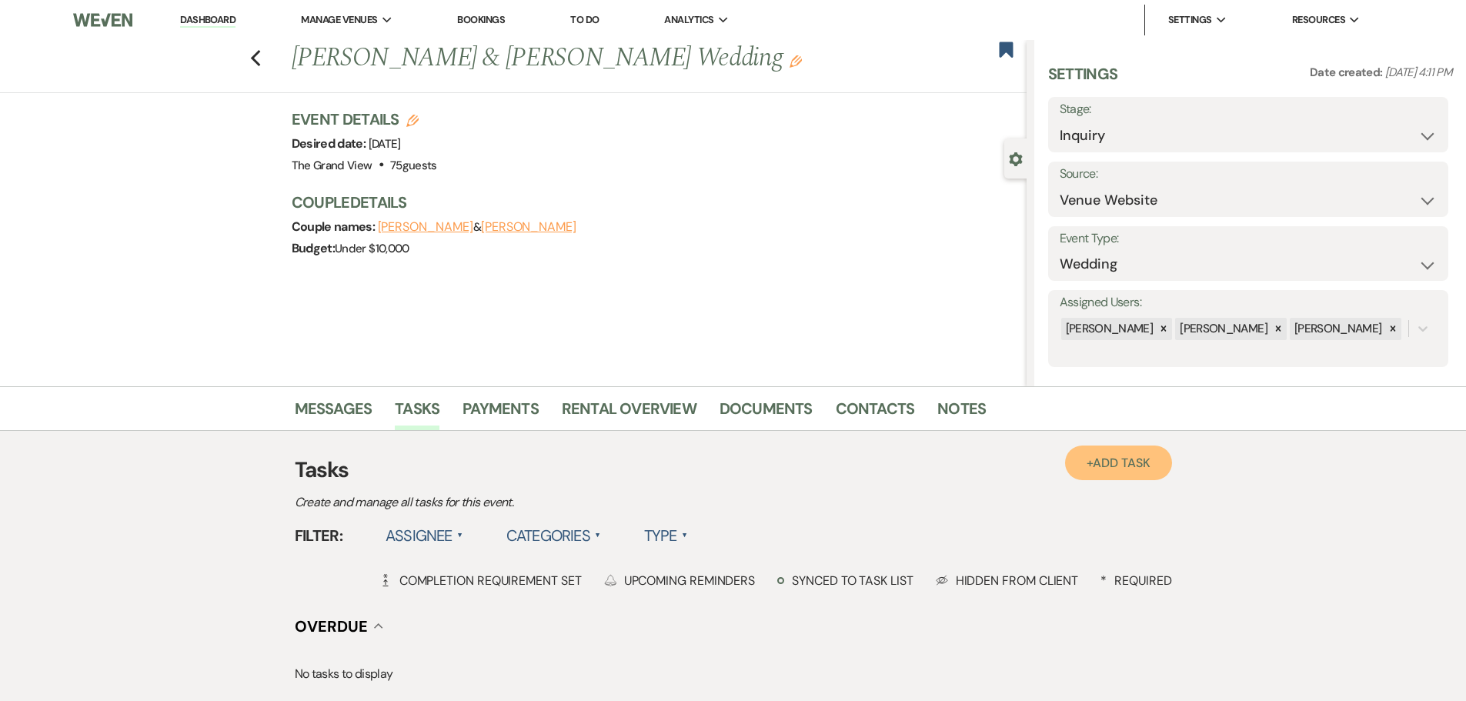
click at [1091, 460] on link "+ Add Task" at bounding box center [1118, 462] width 106 height 35
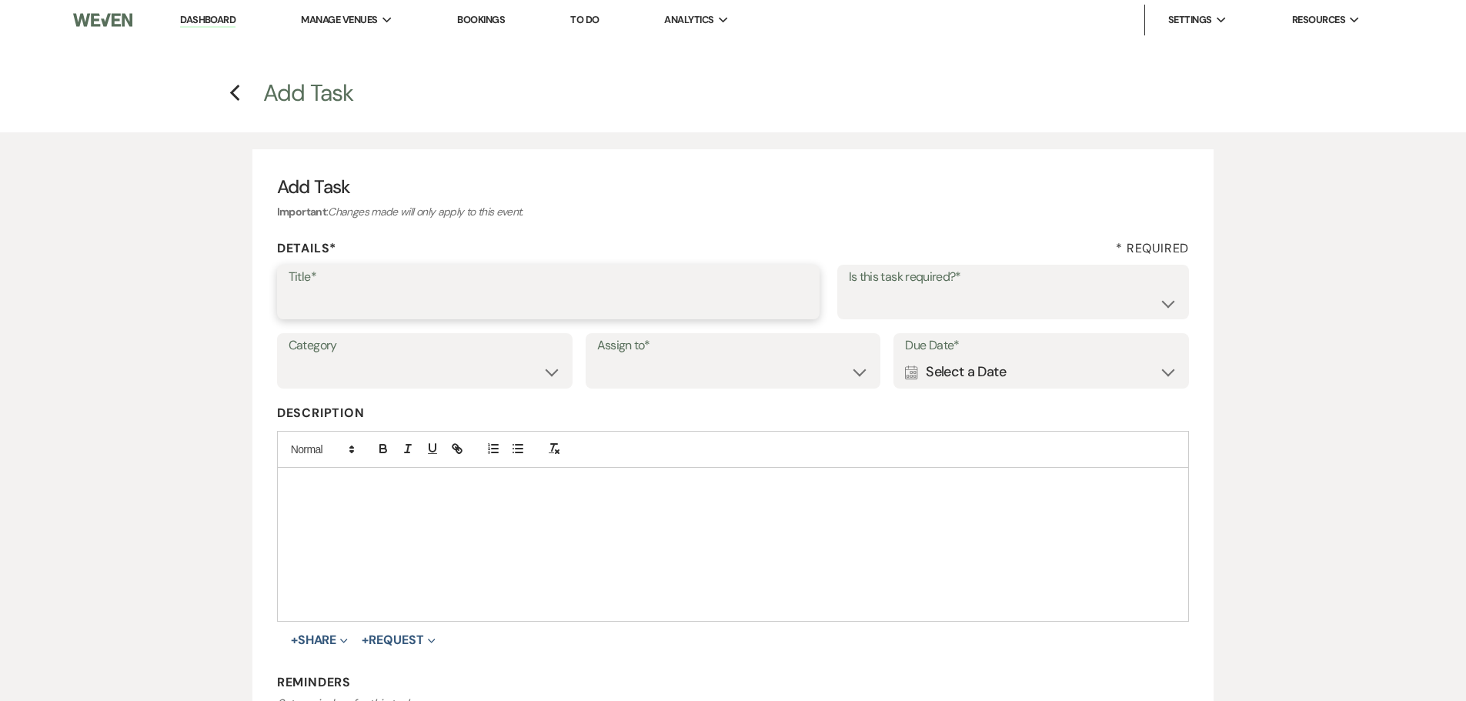
click at [365, 296] on input "Title*" at bounding box center [548, 303] width 519 height 30
type input "3rd"
click at [1063, 376] on div "Calendar Select a Date Expand" at bounding box center [1041, 372] width 272 height 30
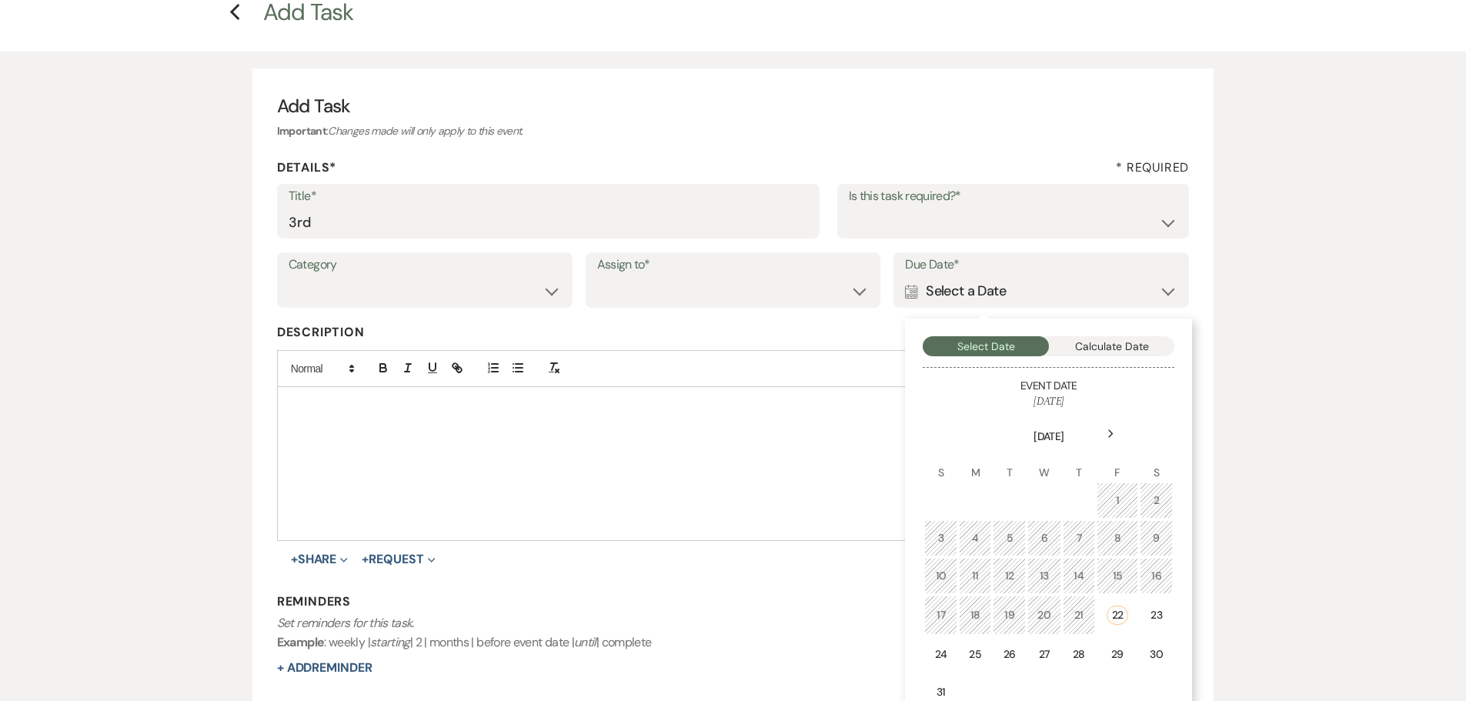
scroll to position [154, 0]
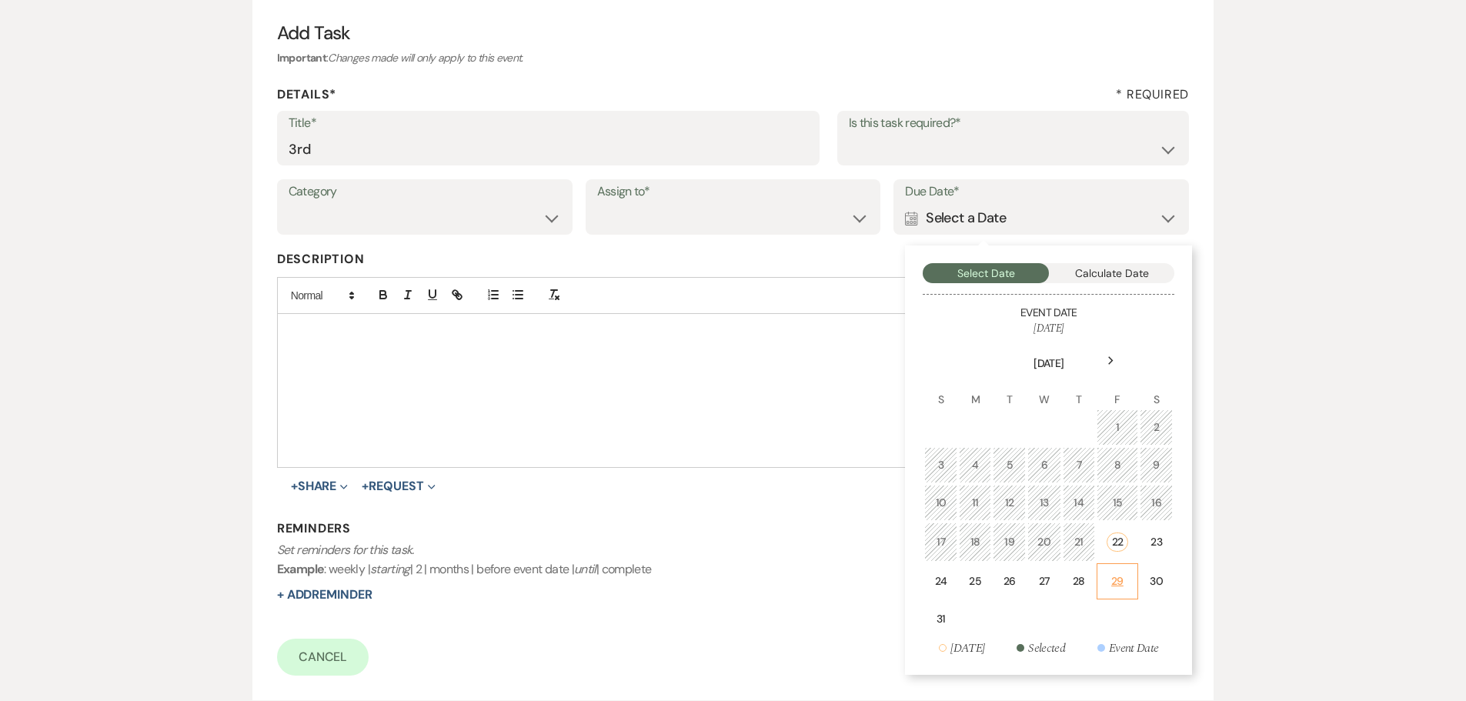
click at [1117, 578] on div "29" at bounding box center [1117, 581] width 22 height 16
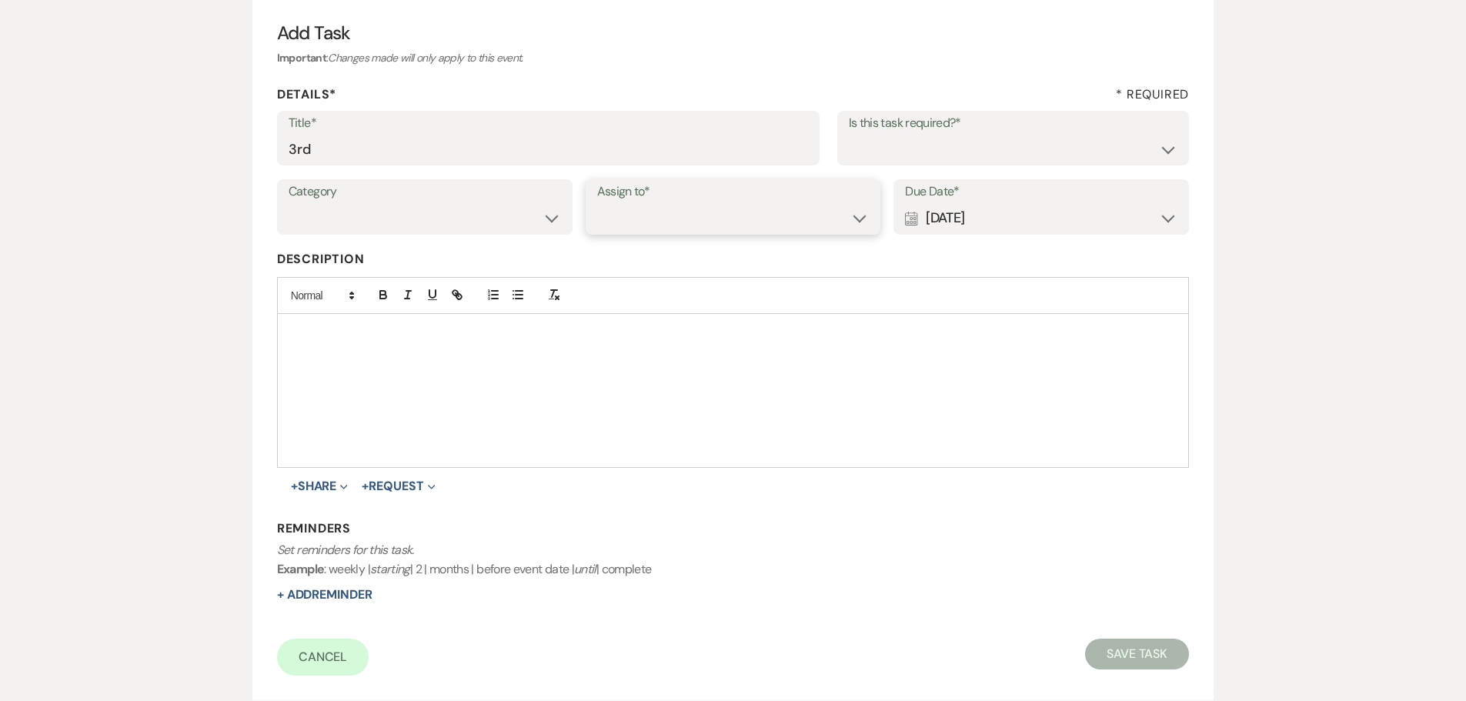
click at [728, 225] on select "Venue Client" at bounding box center [733, 218] width 272 height 30
select select "venueHost"
click at [597, 203] on select "Venue Client" at bounding box center [733, 218] width 272 height 30
click at [907, 171] on div "Title* 3rd Is this task required?* Yes No" at bounding box center [733, 145] width 913 height 69
drag, startPoint x: 899, startPoint y: 151, endPoint x: 896, endPoint y: 162, distance: 11.9
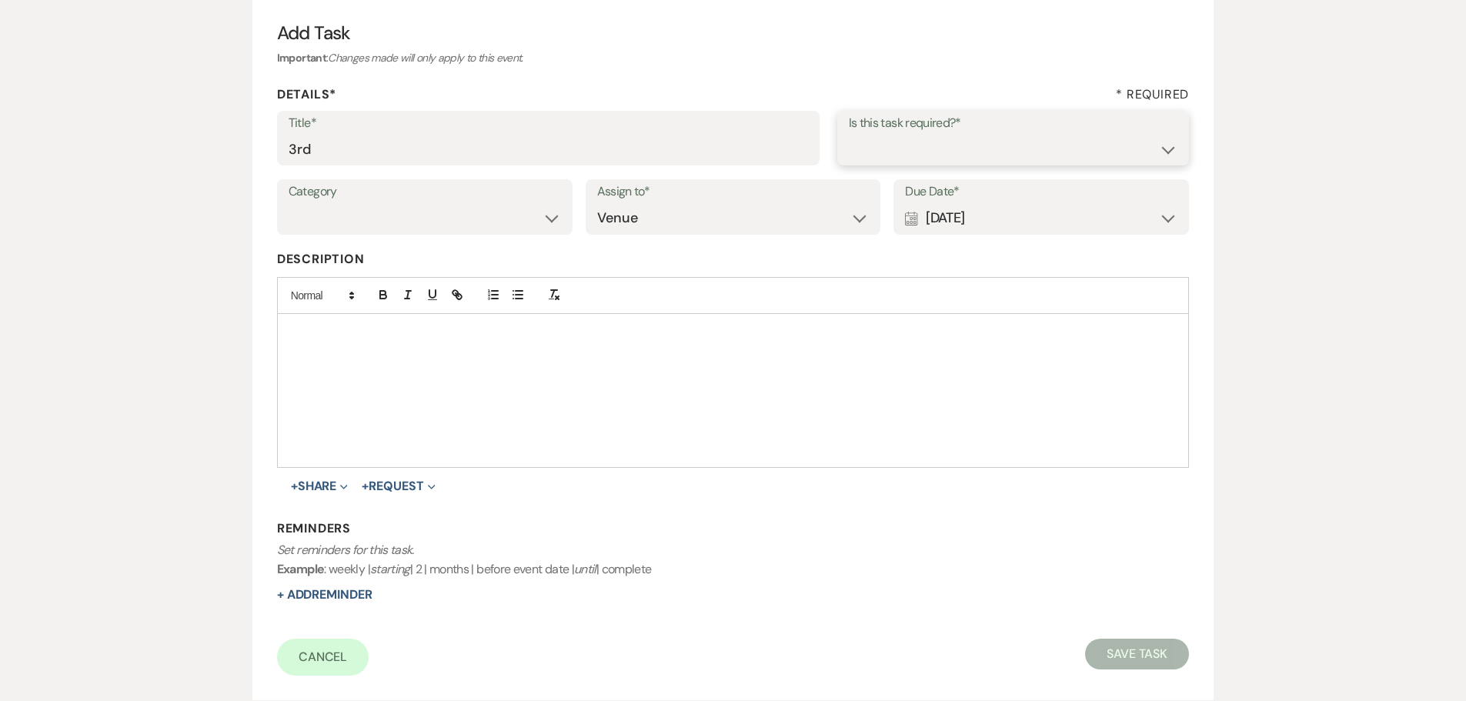
click at [899, 151] on select "Yes No" at bounding box center [1013, 149] width 329 height 30
select select "true"
click at [849, 134] on select "Yes No" at bounding box center [1013, 149] width 329 height 30
drag, startPoint x: 392, startPoint y: 212, endPoint x: 387, endPoint y: 229, distance: 17.8
click at [392, 212] on select "Venue Vendors Guests Details Finalize & Share" at bounding box center [425, 218] width 272 height 30
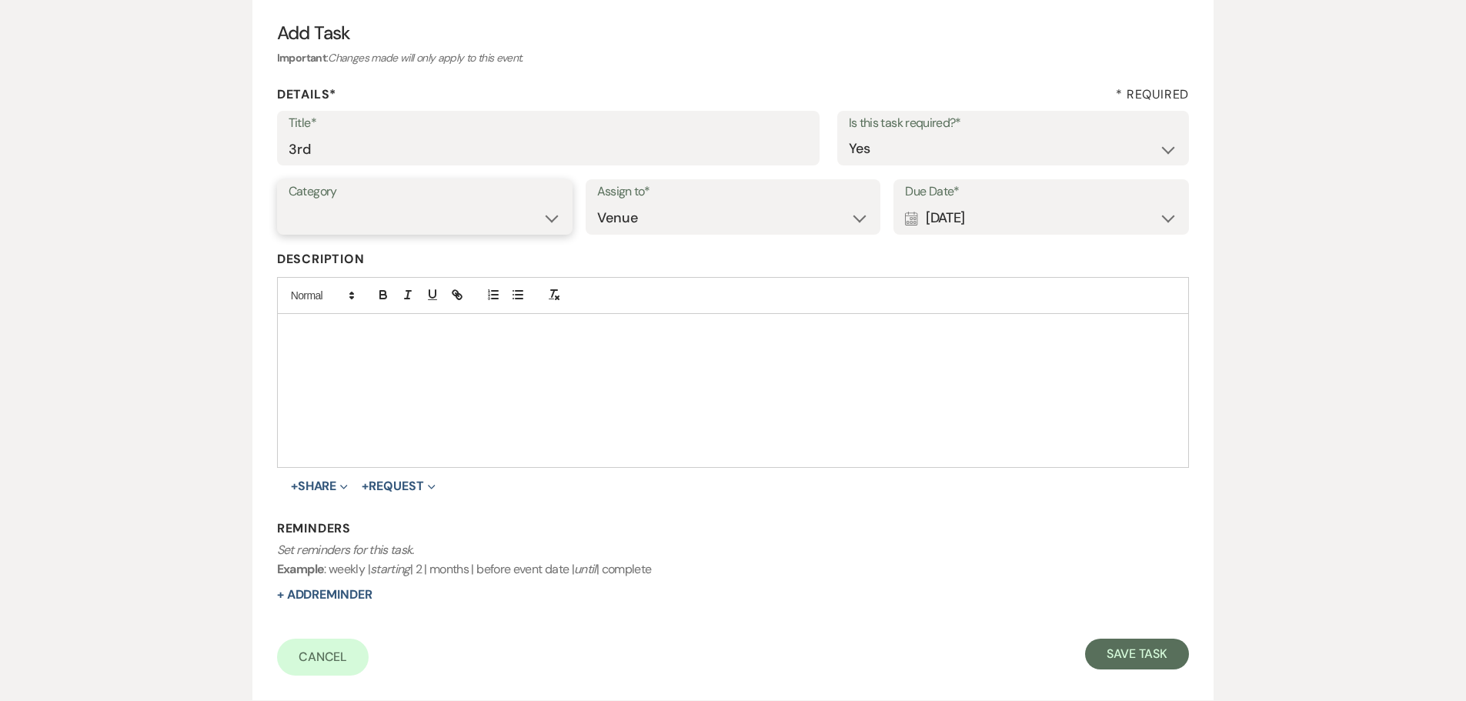
select select "31"
click at [289, 203] on select "Venue Vendors Guests Details Finalize & Share" at bounding box center [425, 218] width 272 height 30
click at [1129, 652] on button "Save Task" at bounding box center [1137, 654] width 104 height 31
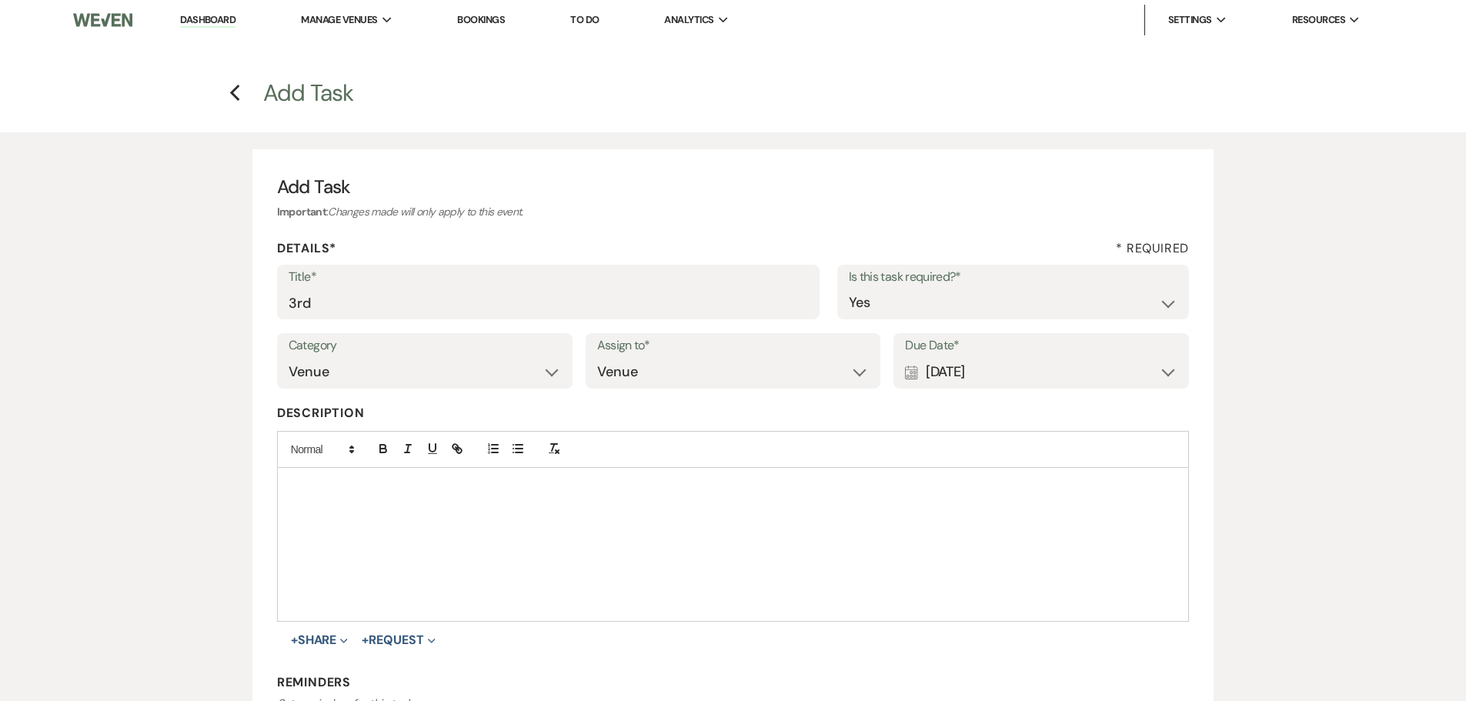
select select "5"
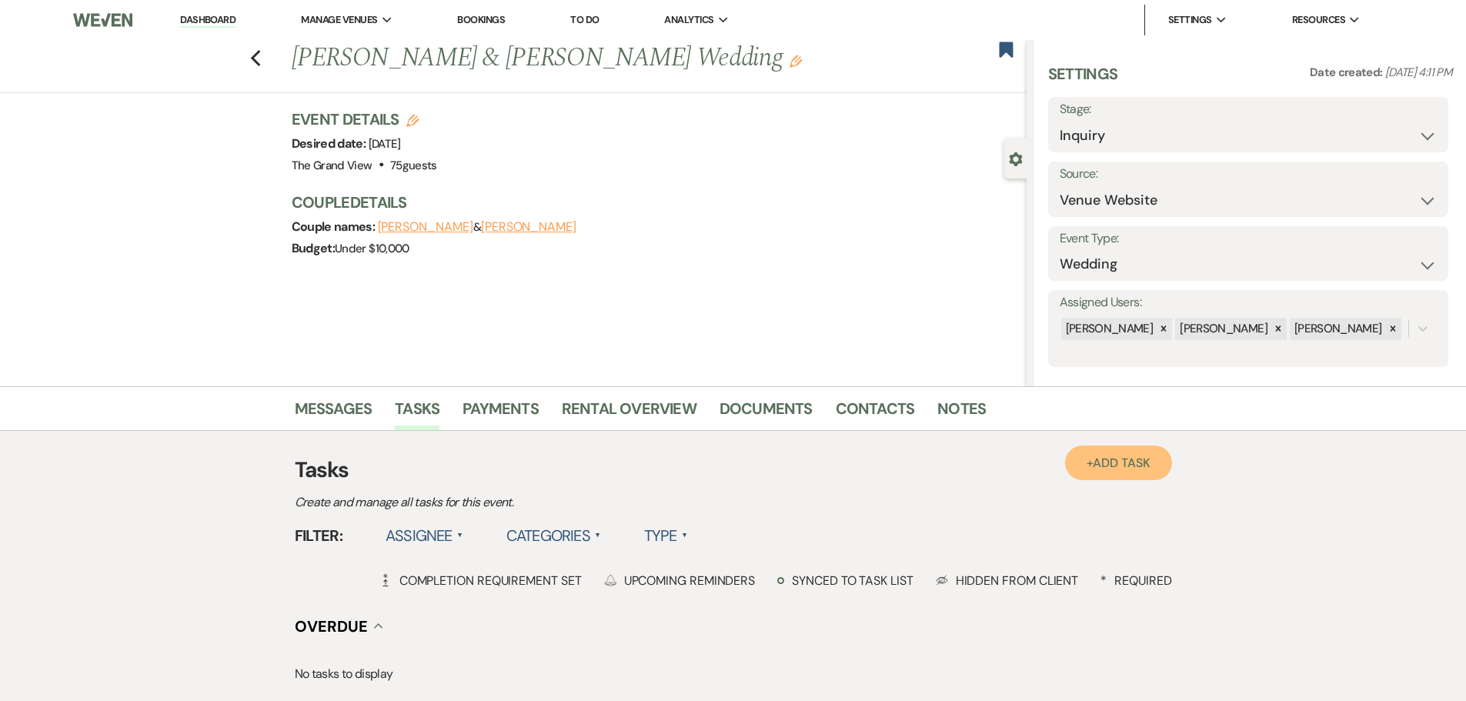
click at [1113, 461] on span "Add Task" at bounding box center [1121, 463] width 57 height 16
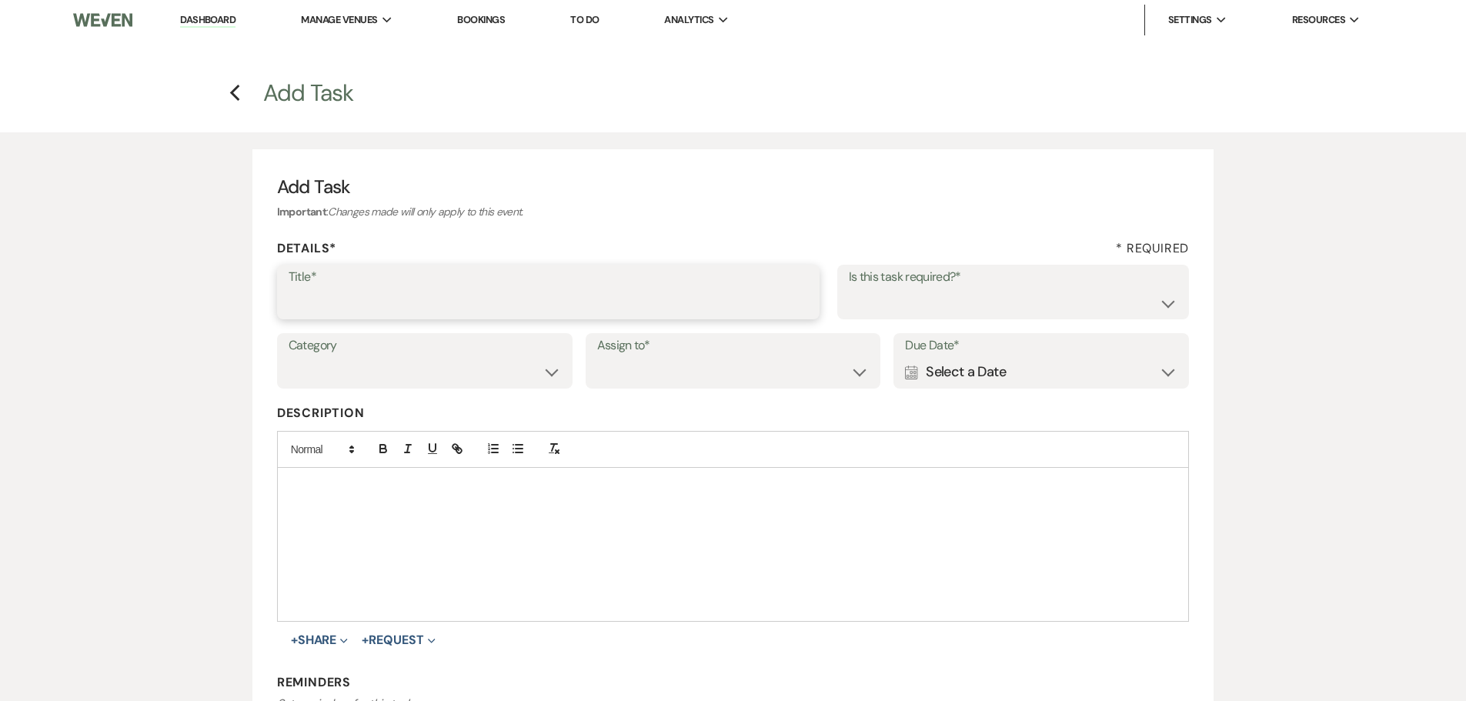
click at [390, 309] on input "Title*" at bounding box center [548, 303] width 519 height 30
type input "4th"
click at [382, 375] on select "Venue Vendors Guests Details Finalize & Share" at bounding box center [425, 372] width 272 height 30
select select "31"
click at [289, 357] on select "Venue Vendors Guests Details Finalize & Share" at bounding box center [425, 372] width 272 height 30
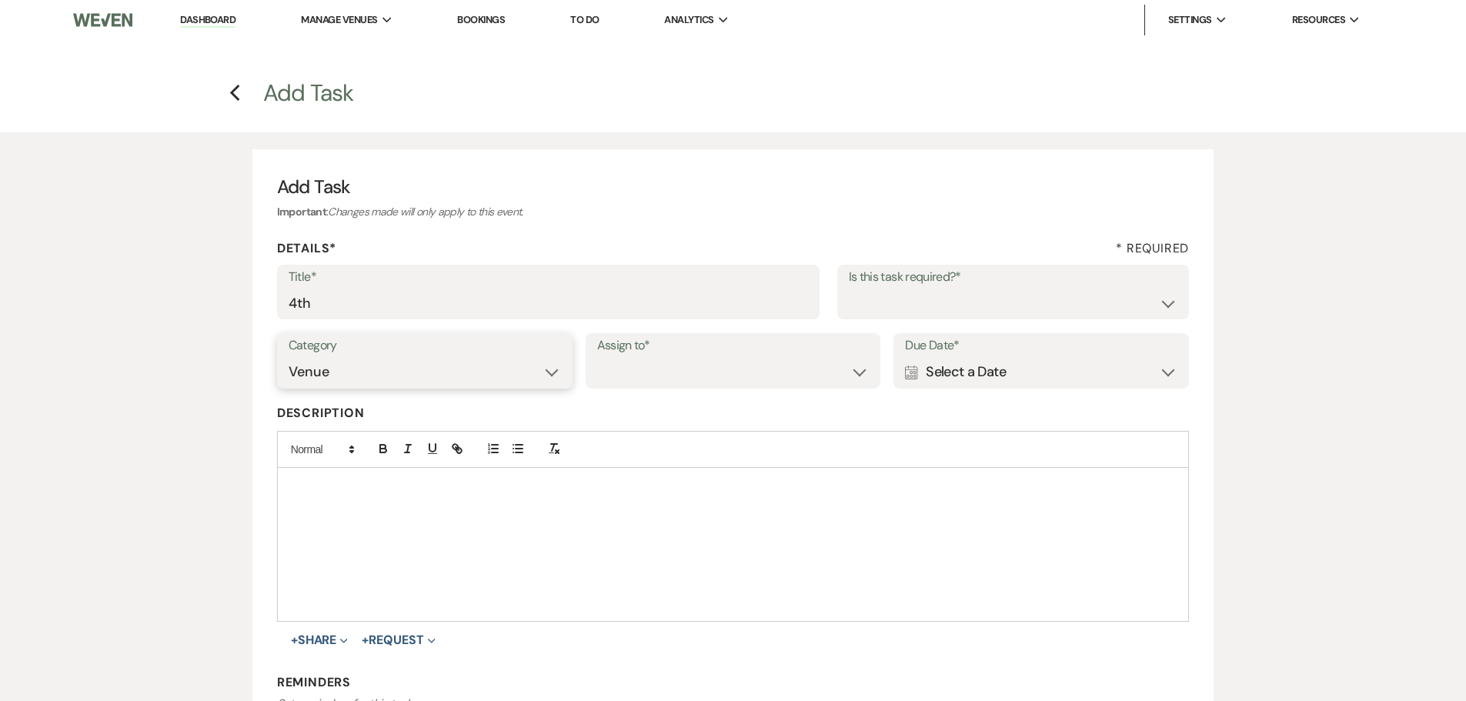
click at [380, 380] on select "Venue Vendors Guests Details Finalize & Share" at bounding box center [425, 372] width 272 height 30
drag, startPoint x: 635, startPoint y: 375, endPoint x: 639, endPoint y: 384, distance: 10.0
click at [635, 375] on select "Venue Client" at bounding box center [733, 372] width 272 height 30
select select "venueHost"
click at [597, 357] on select "Venue Client" at bounding box center [733, 372] width 272 height 30
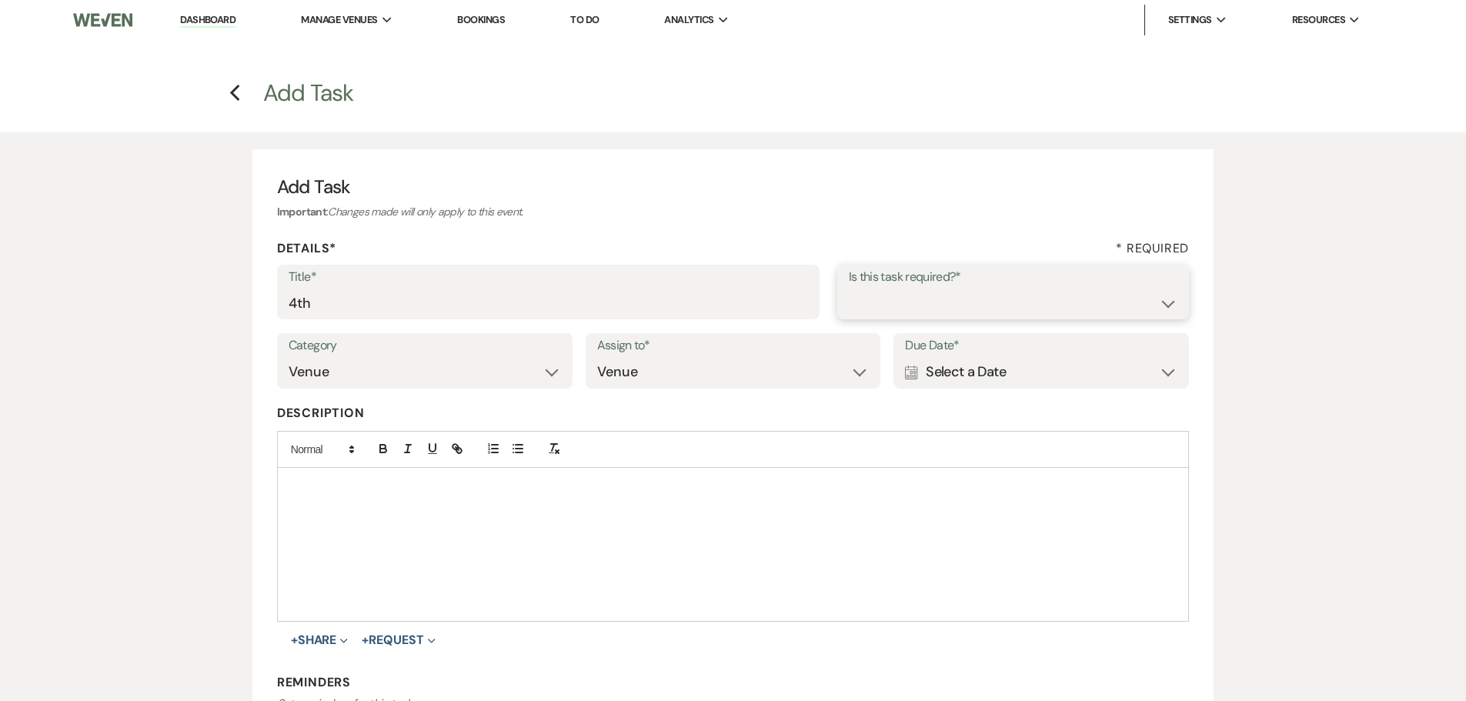
click at [901, 314] on select "Yes No" at bounding box center [1013, 303] width 329 height 30
select select "true"
click at [849, 288] on select "Yes No" at bounding box center [1013, 303] width 329 height 30
click at [1004, 371] on div "Calendar Select a Date Expand" at bounding box center [1041, 372] width 272 height 30
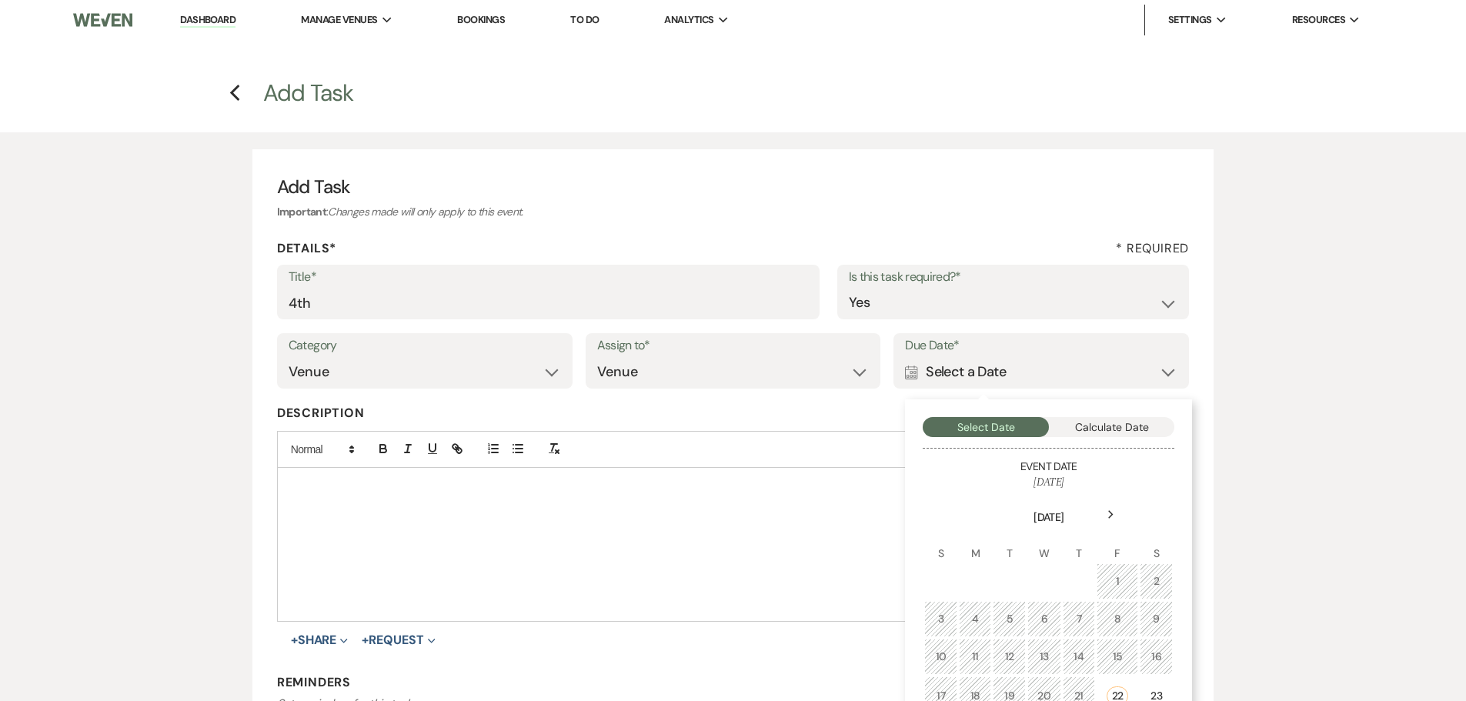
click at [1116, 512] on div "Next" at bounding box center [1110, 514] width 25 height 25
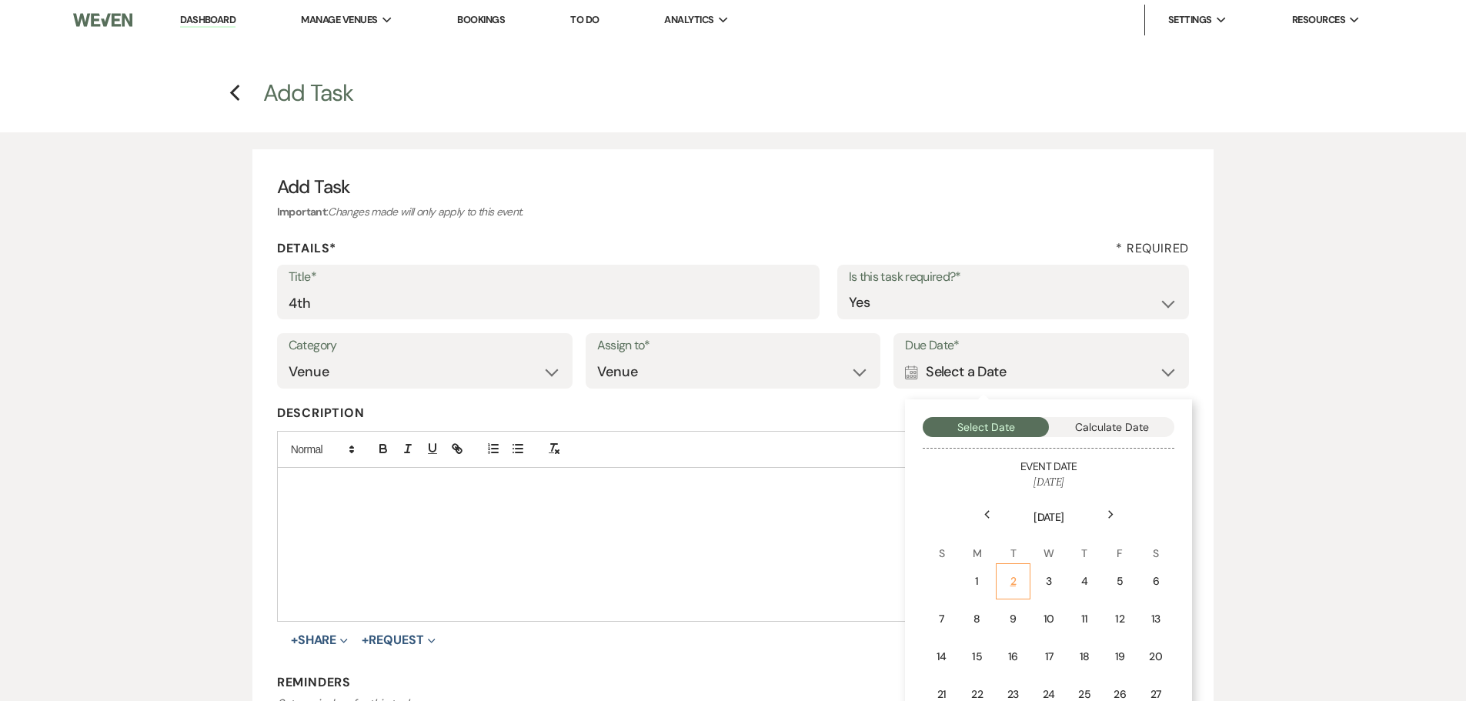
click at [1025, 576] on td "2" at bounding box center [1013, 581] width 35 height 36
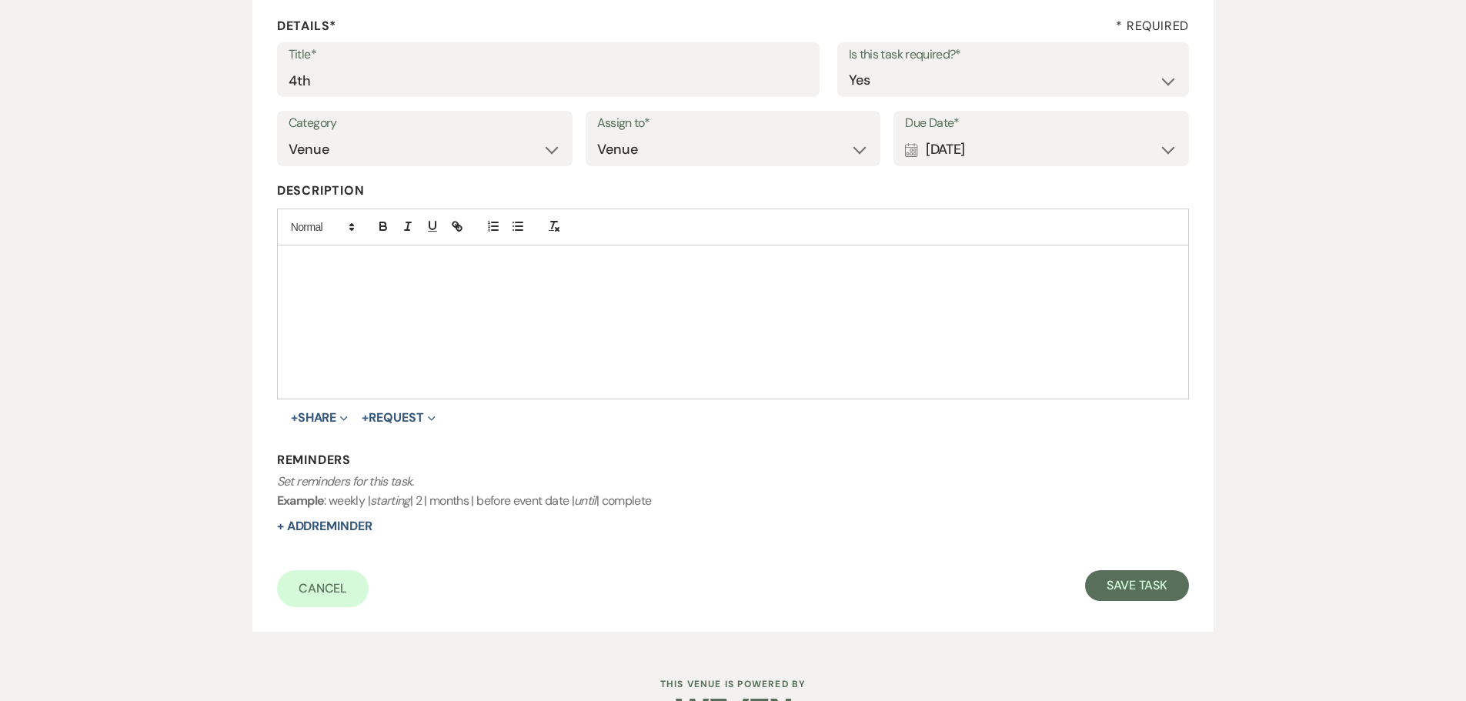
scroll to position [231, 0]
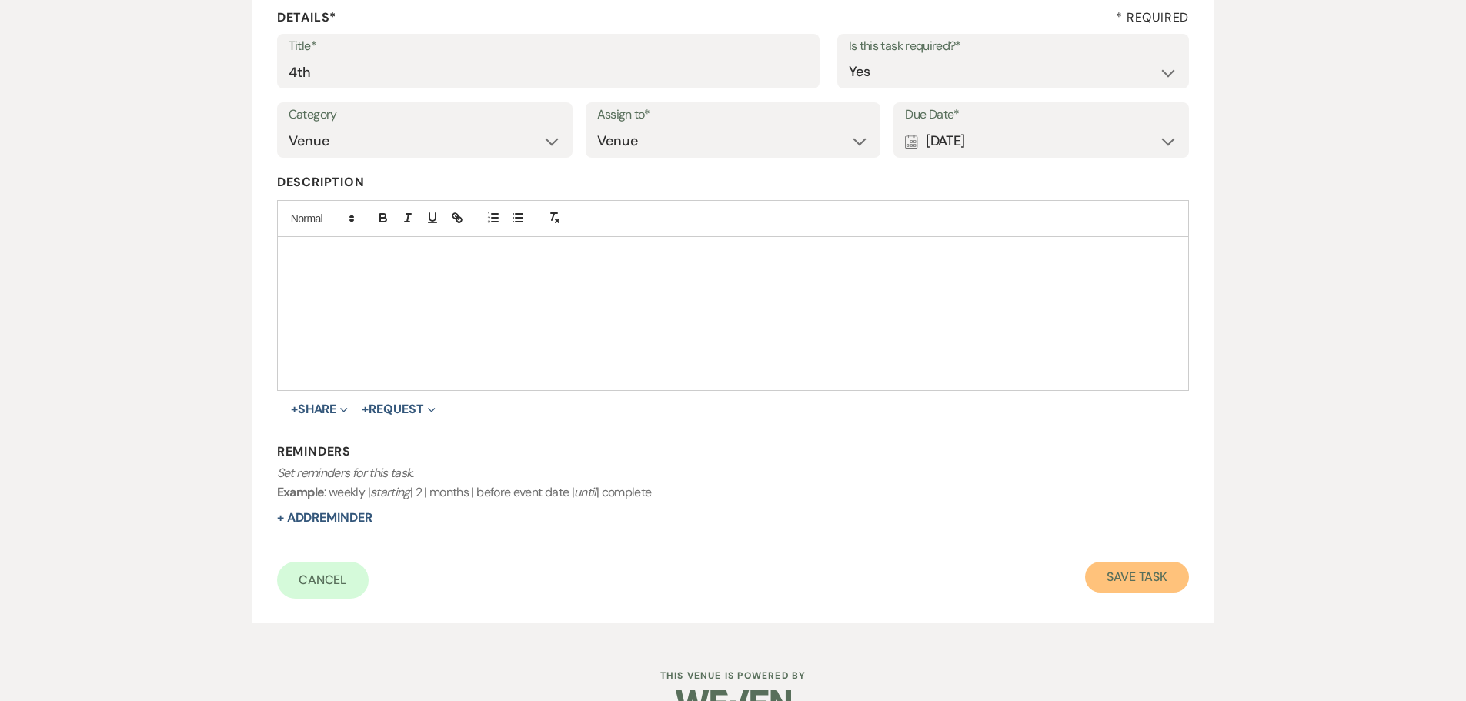
drag, startPoint x: 1127, startPoint y: 575, endPoint x: 1119, endPoint y: 569, distance: 10.5
click at [1127, 576] on button "Save Task" at bounding box center [1137, 577] width 104 height 31
select select "5"
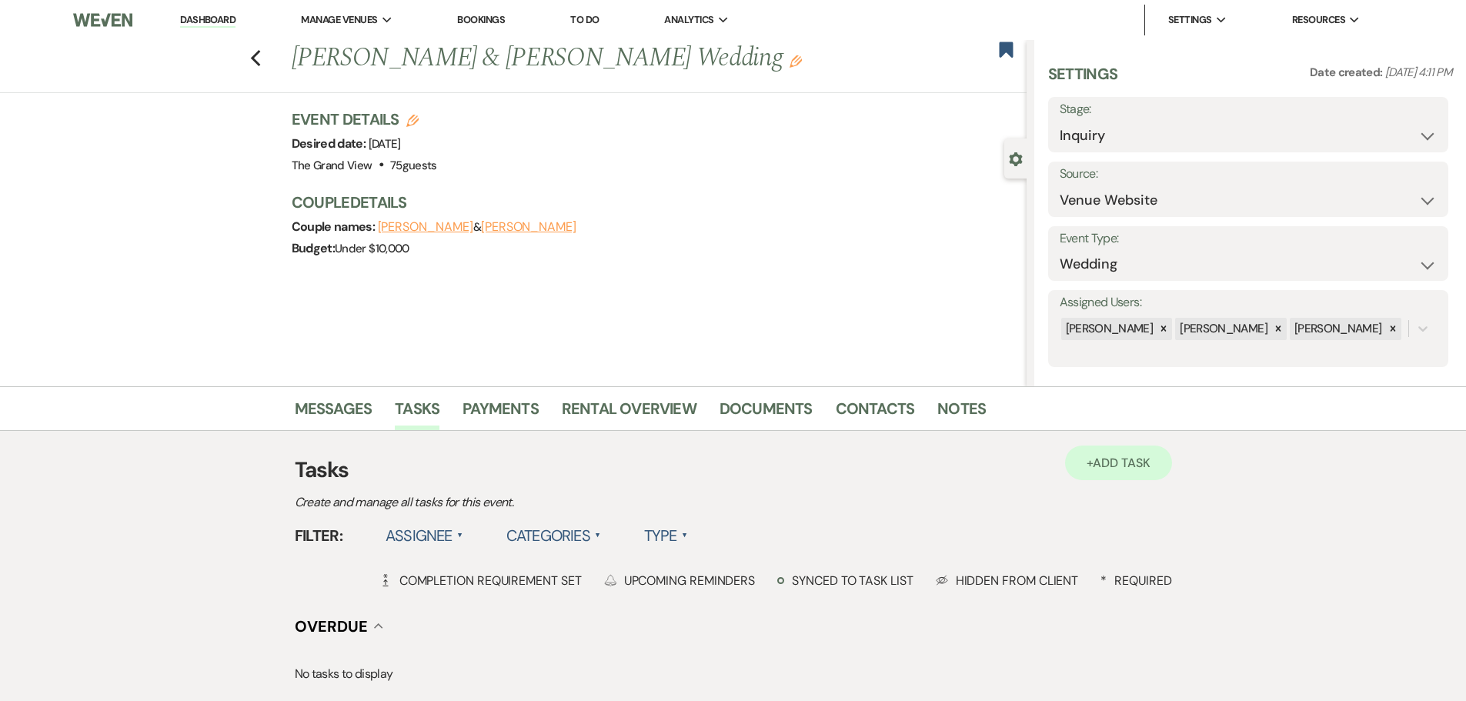
click at [1099, 483] on h3 "Tasks" at bounding box center [733, 470] width 877 height 32
click at [1085, 472] on link "+ Add Task" at bounding box center [1118, 462] width 106 height 35
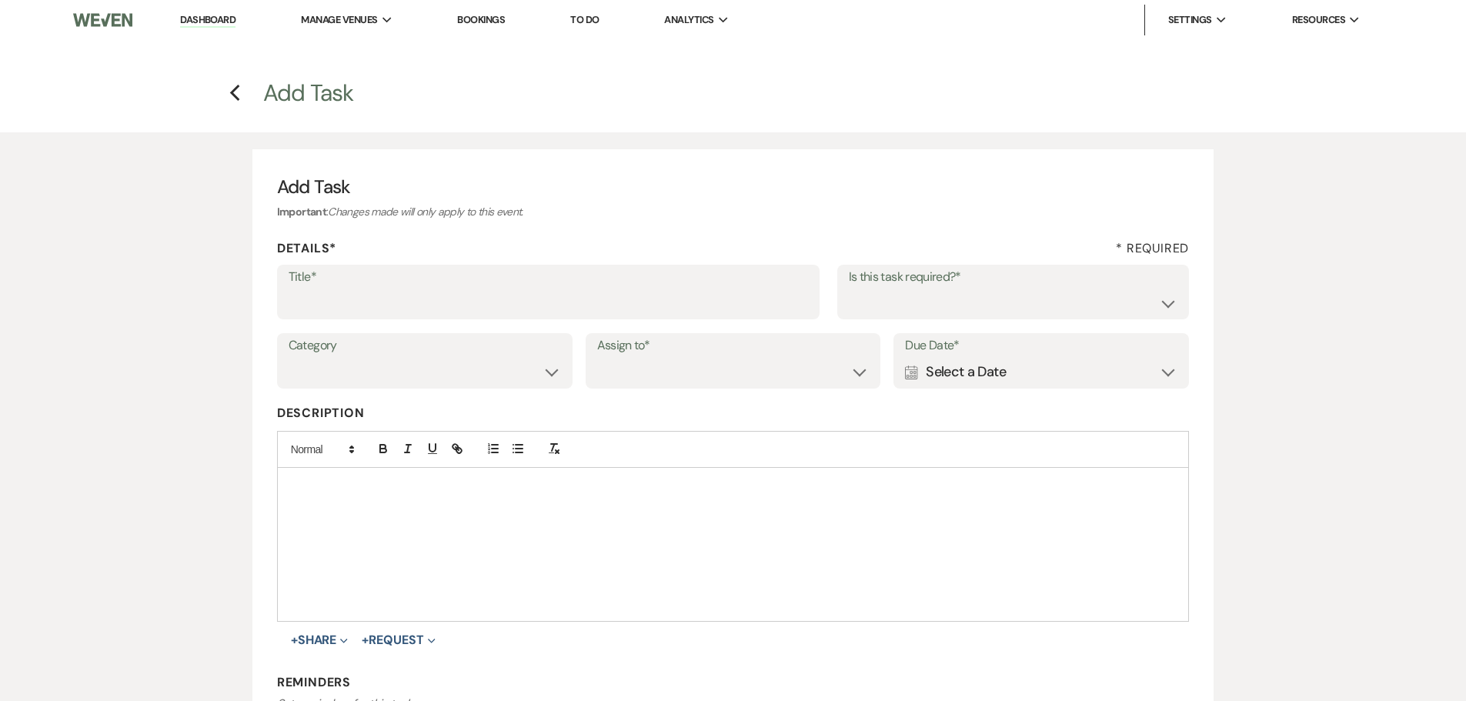
click at [964, 379] on div "Calendar Select a Date Expand" at bounding box center [1041, 372] width 272 height 30
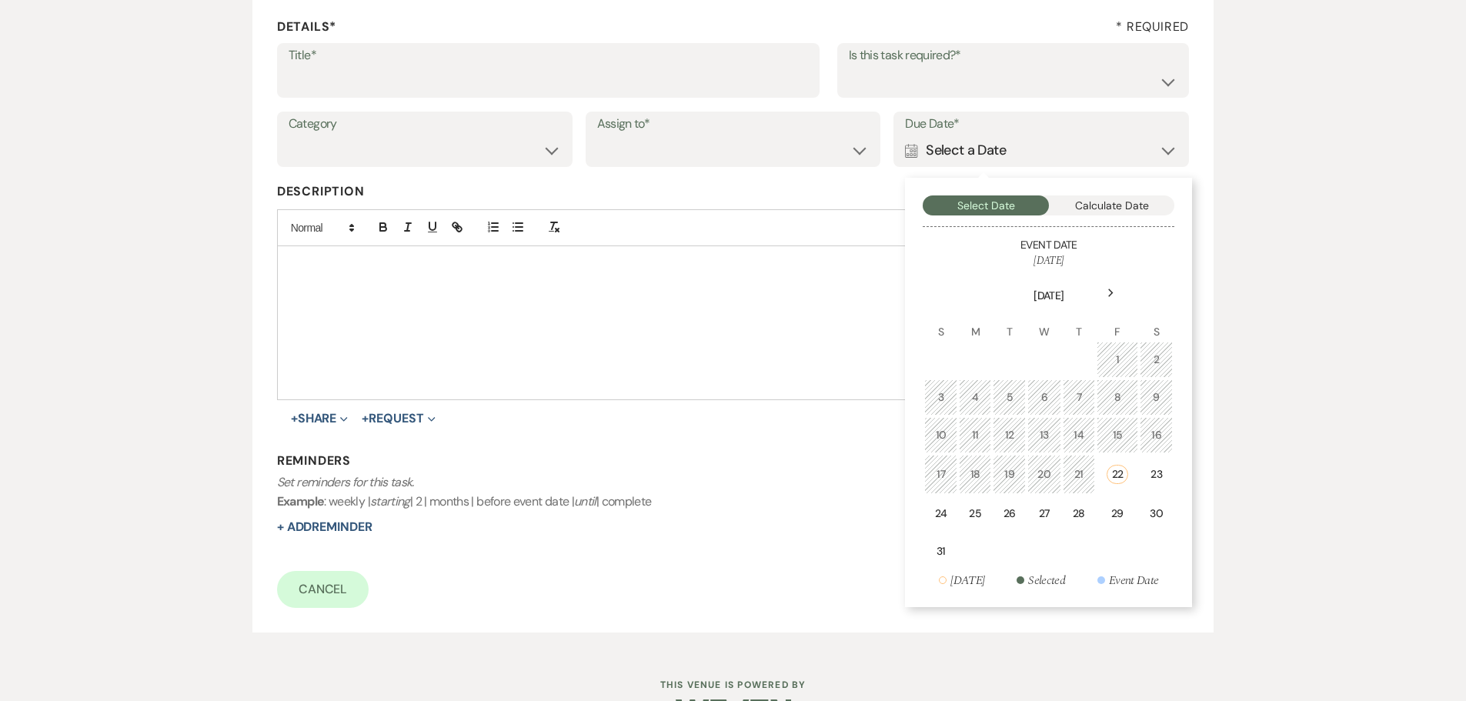
scroll to position [231, 0]
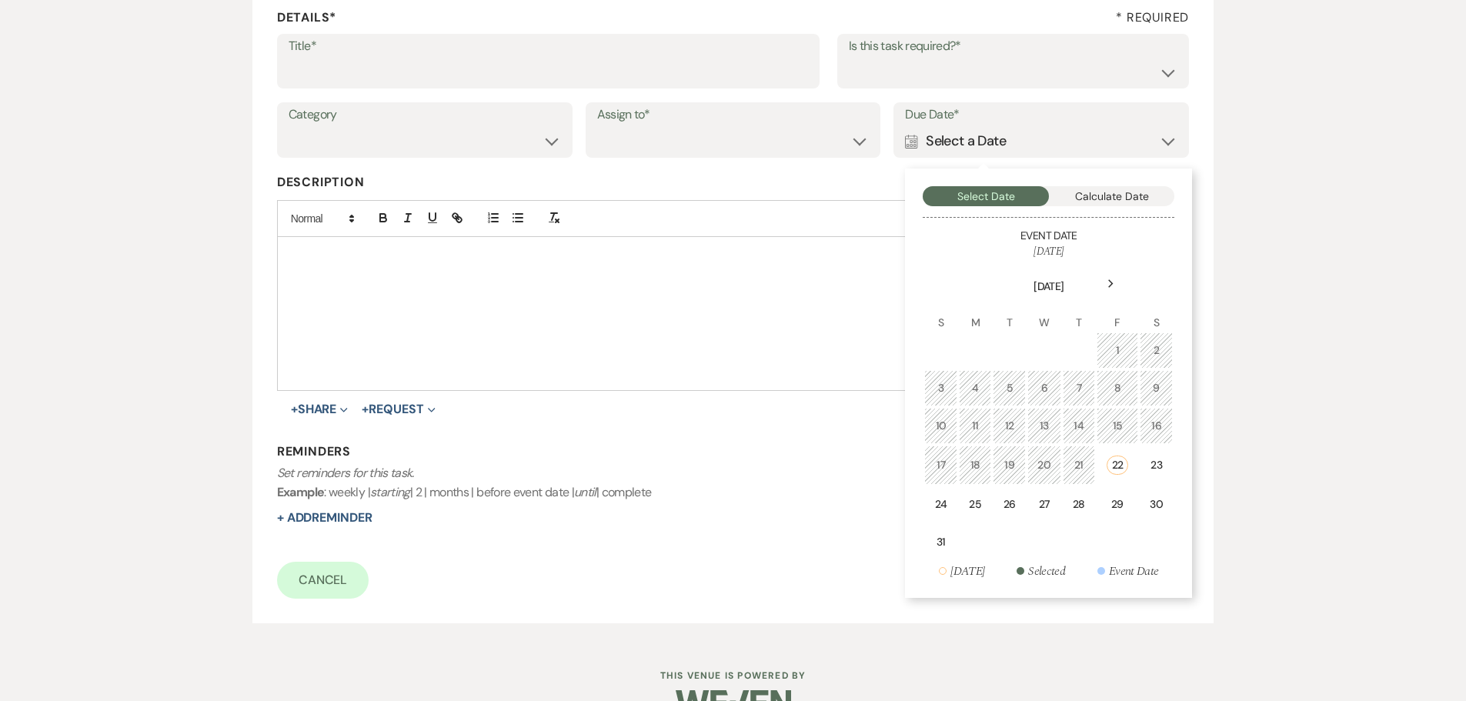
click at [1112, 280] on icon "Next" at bounding box center [1111, 283] width 8 height 9
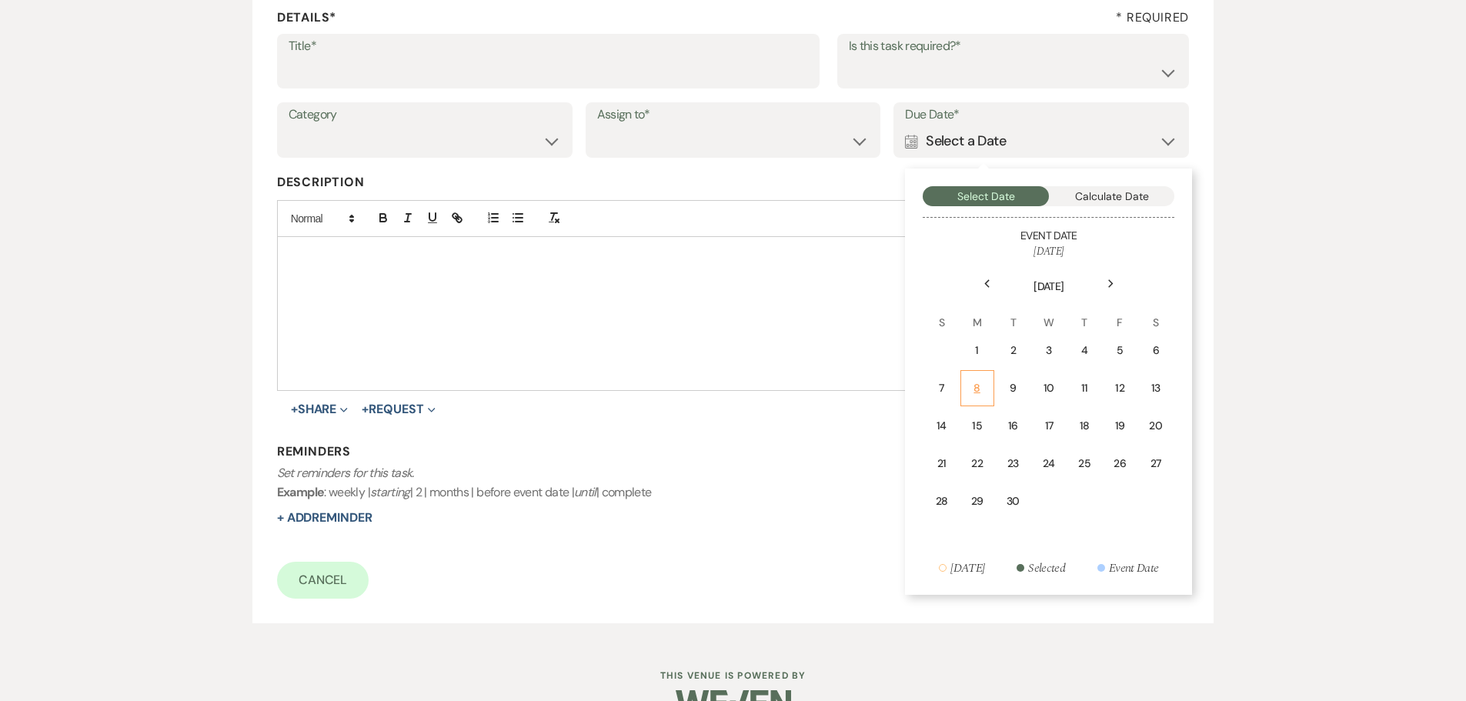
click at [973, 387] on div "8" at bounding box center [977, 388] width 14 height 16
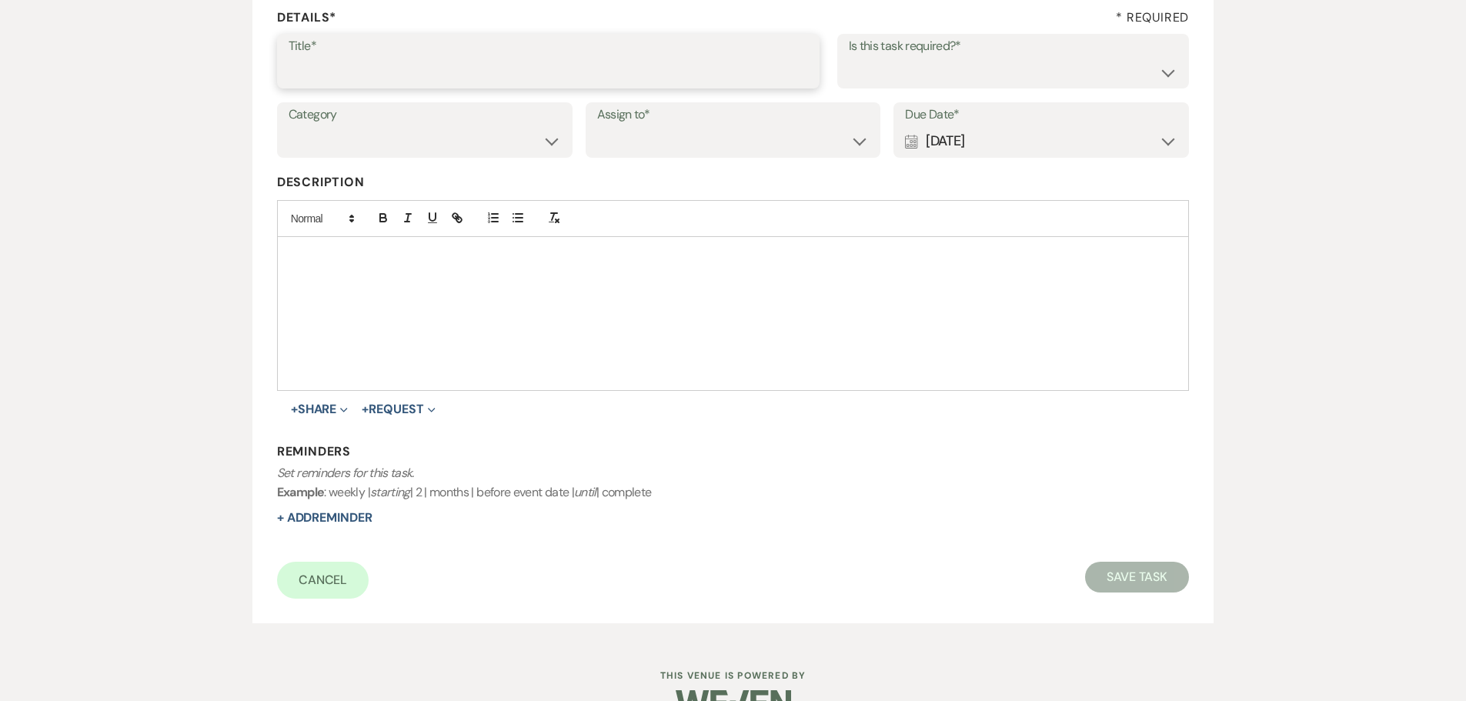
click at [656, 68] on input "Title*" at bounding box center [548, 72] width 519 height 30
type input "5th"
click at [792, 135] on select "Venue Client" at bounding box center [733, 141] width 272 height 30
click at [597, 126] on select "Venue Client" at bounding box center [733, 141] width 272 height 30
click at [766, 150] on select "Venue Client" at bounding box center [733, 141] width 272 height 30
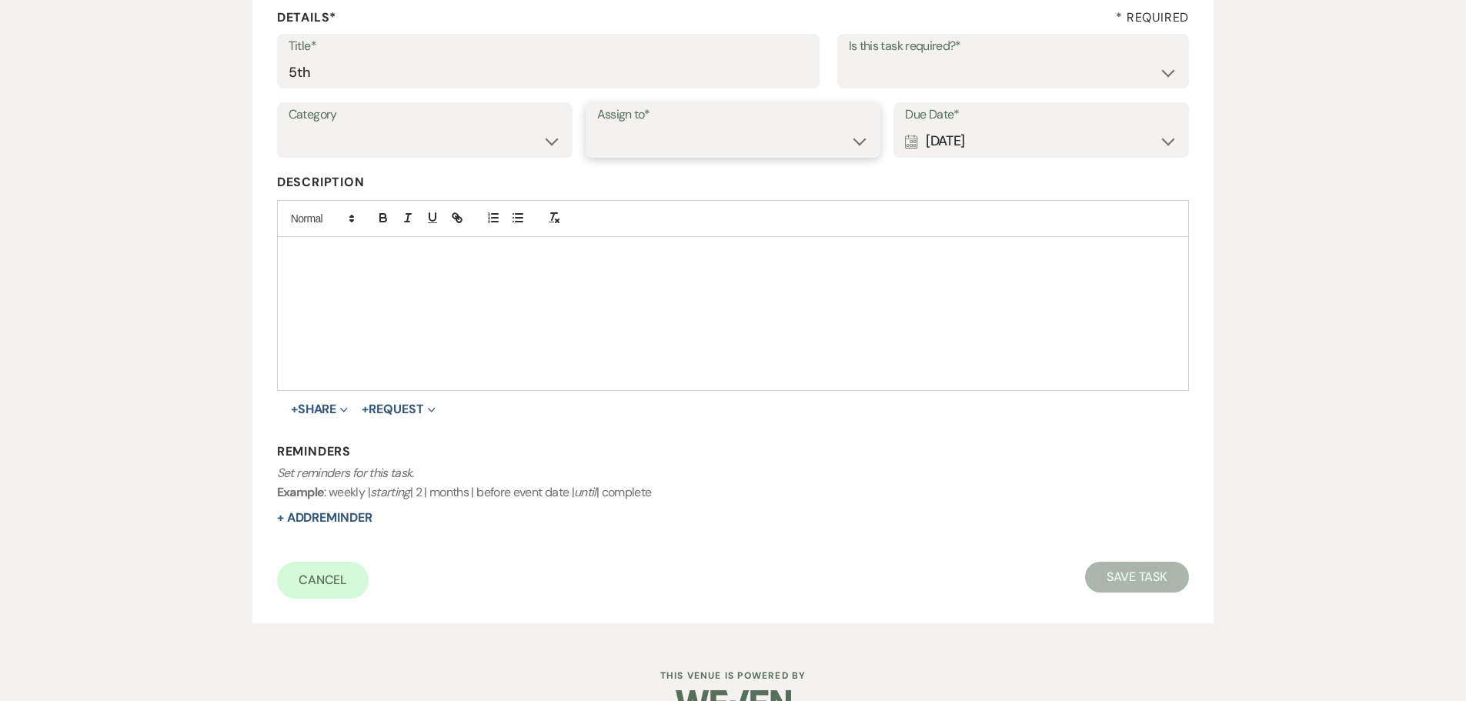
select select "venueHost"
click at [597, 126] on select "Venue Client" at bounding box center [733, 141] width 272 height 30
click at [913, 68] on select "Yes No" at bounding box center [1013, 72] width 329 height 30
select select "true"
click at [849, 57] on select "Yes No" at bounding box center [1013, 72] width 329 height 30
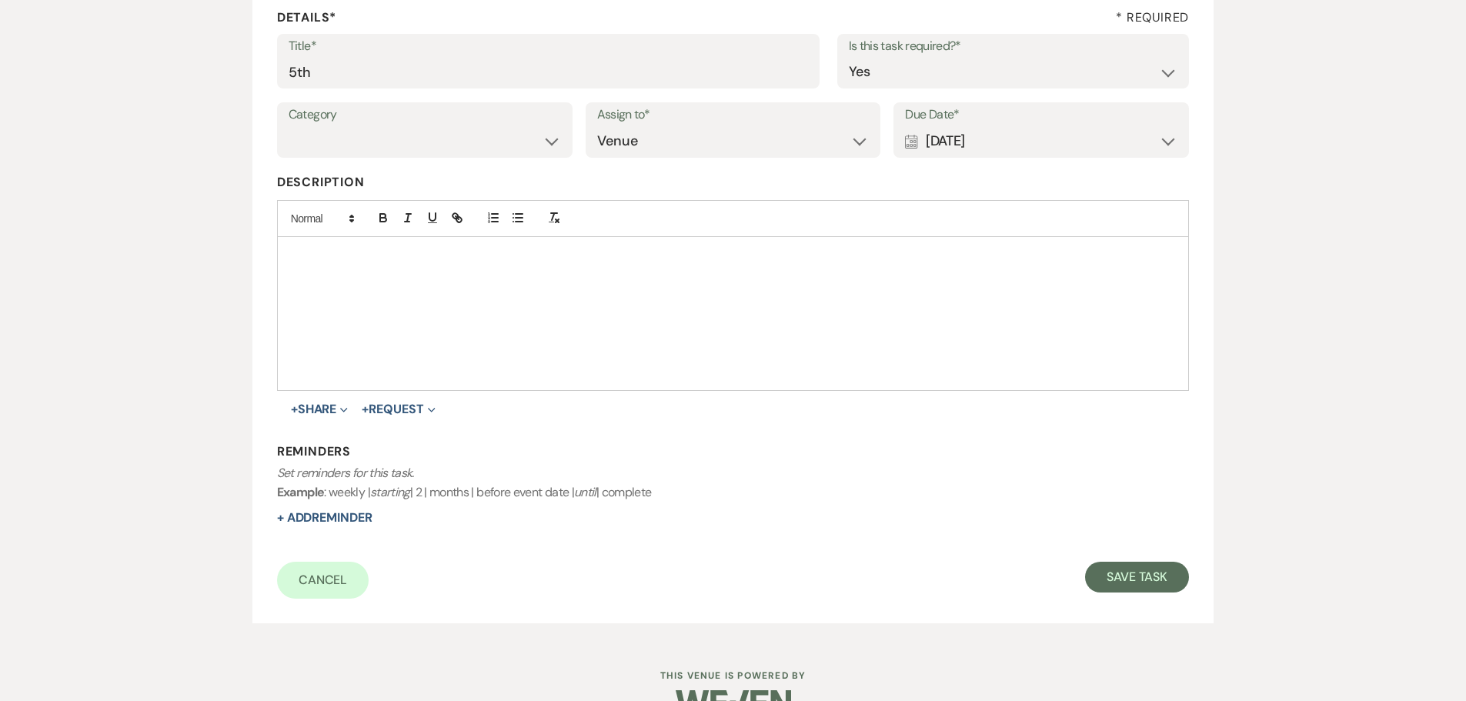
click at [366, 171] on div "Category Venue Vendors Guests Details Finalize & Share Assign to* Venue Client …" at bounding box center [733, 136] width 913 height 69
click at [365, 151] on select "Venue Vendors Guests Details Finalize & Share" at bounding box center [425, 141] width 272 height 30
select select "31"
click at [289, 126] on select "Venue Vendors Guests Details Finalize & Share" at bounding box center [425, 141] width 272 height 30
click at [1136, 572] on button "Save Task" at bounding box center [1137, 577] width 104 height 31
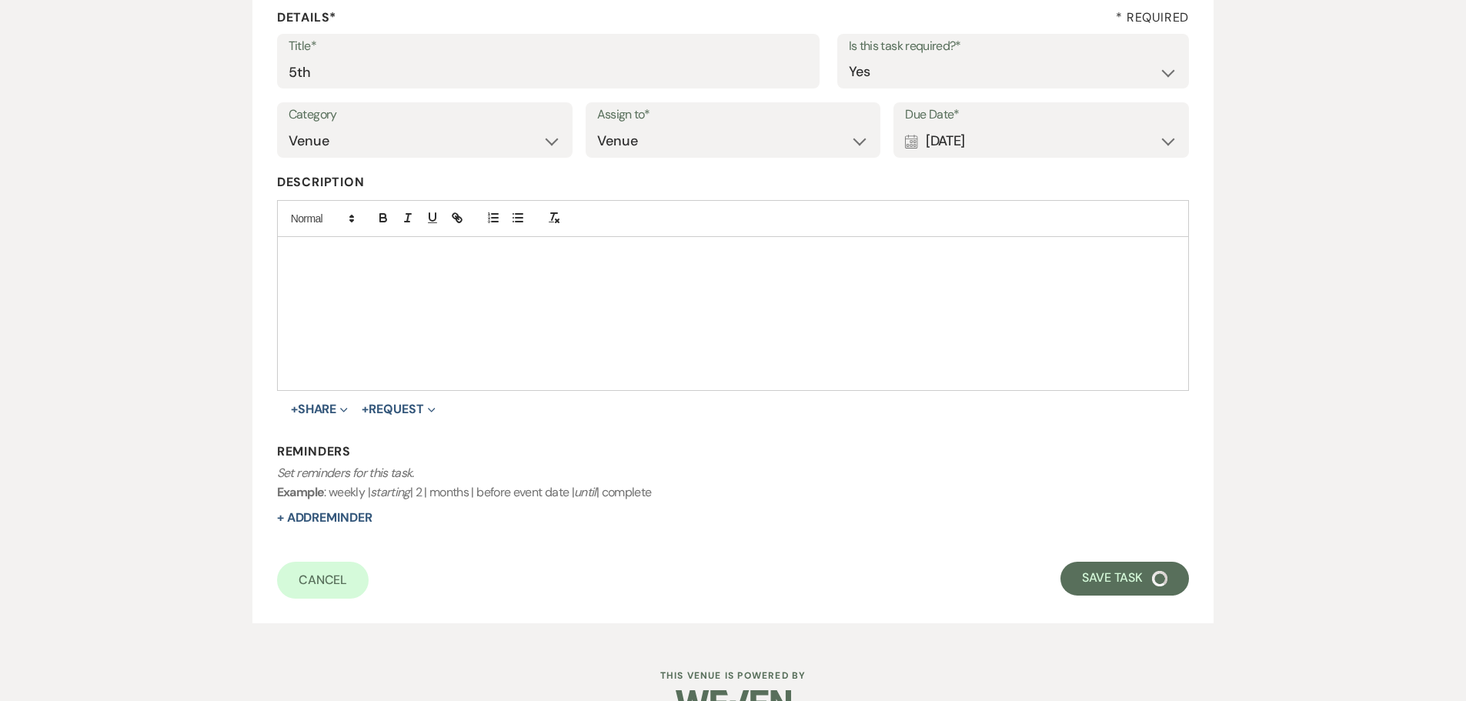
select select "5"
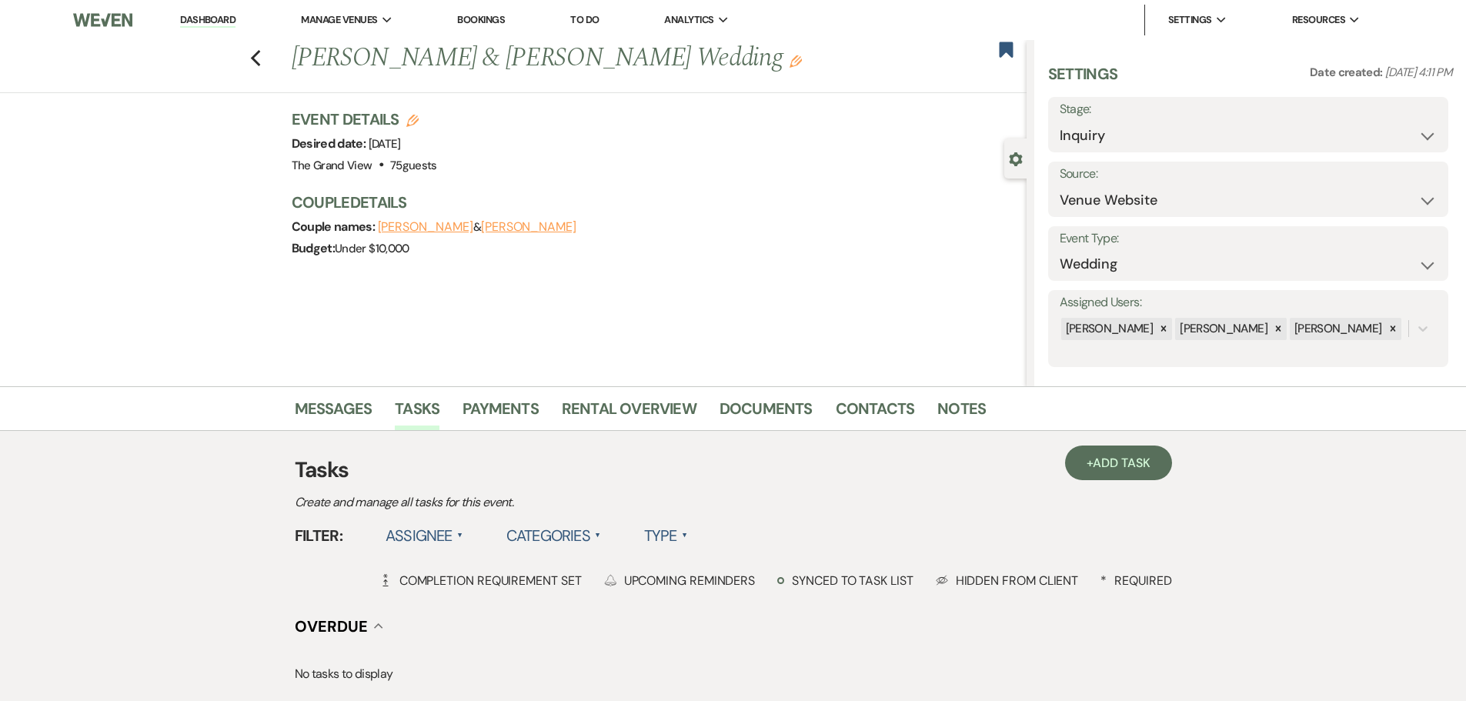
click at [1109, 465] on span "Add Task" at bounding box center [1121, 463] width 57 height 16
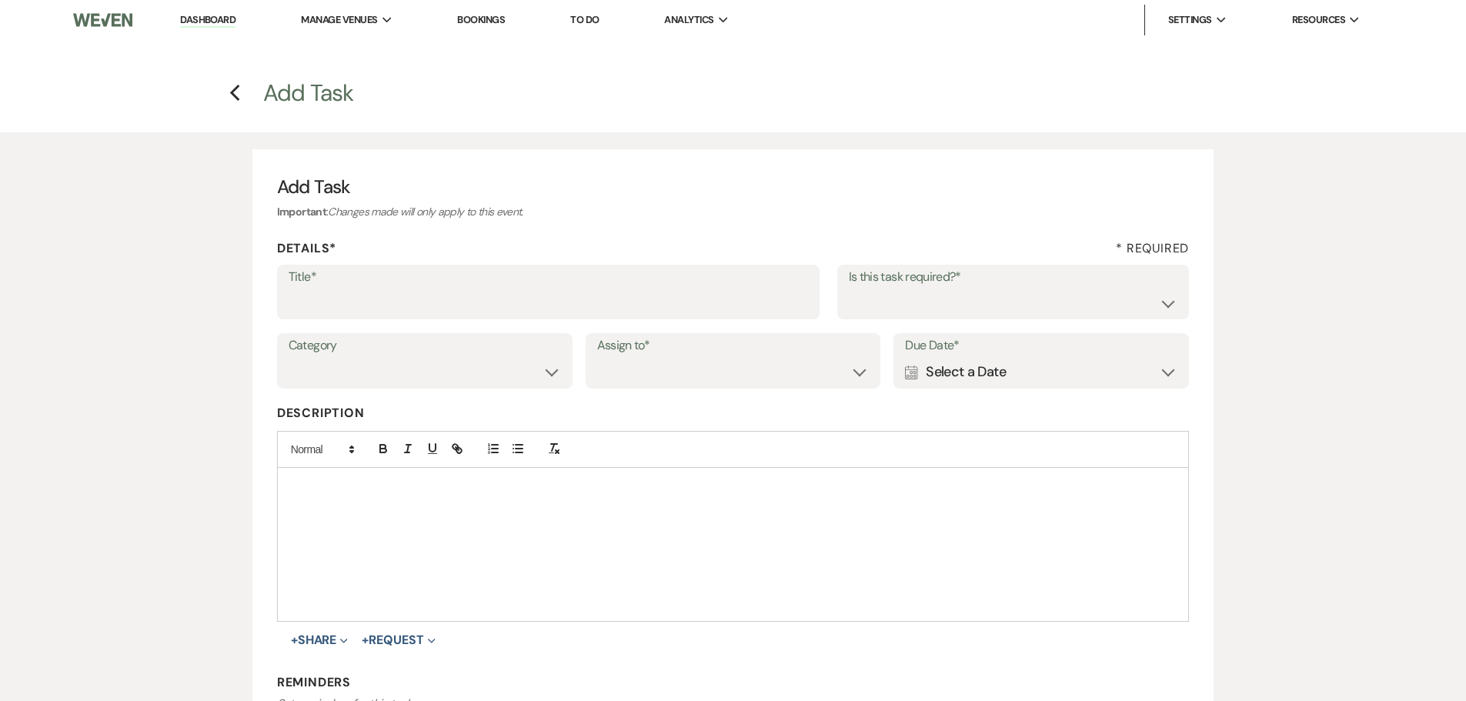
click at [986, 388] on div "Due Date* Calendar Select a Date Expand" at bounding box center [1040, 360] width 295 height 55
click at [966, 373] on div "Calendar Select a Date Expand" at bounding box center [1041, 372] width 272 height 30
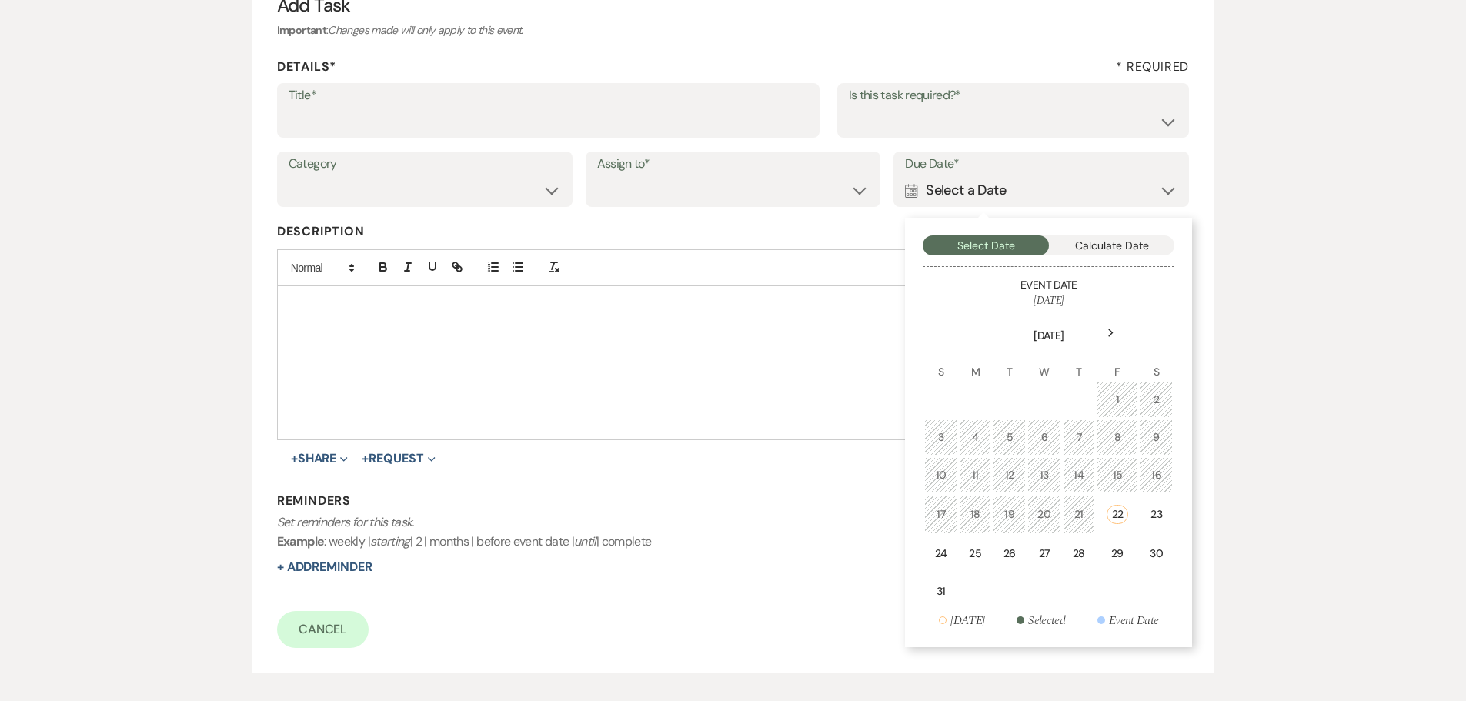
scroll to position [231, 0]
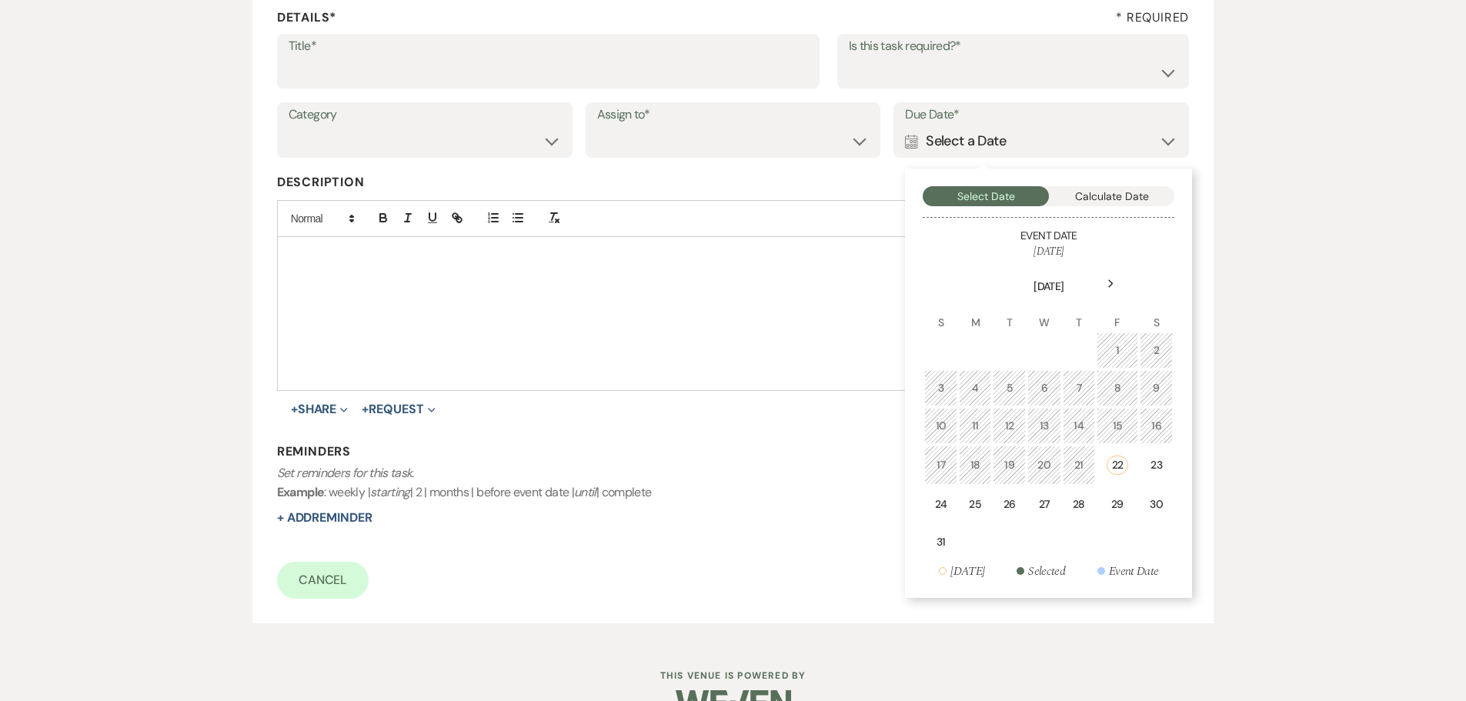
click at [1109, 289] on div "Next" at bounding box center [1110, 284] width 25 height 25
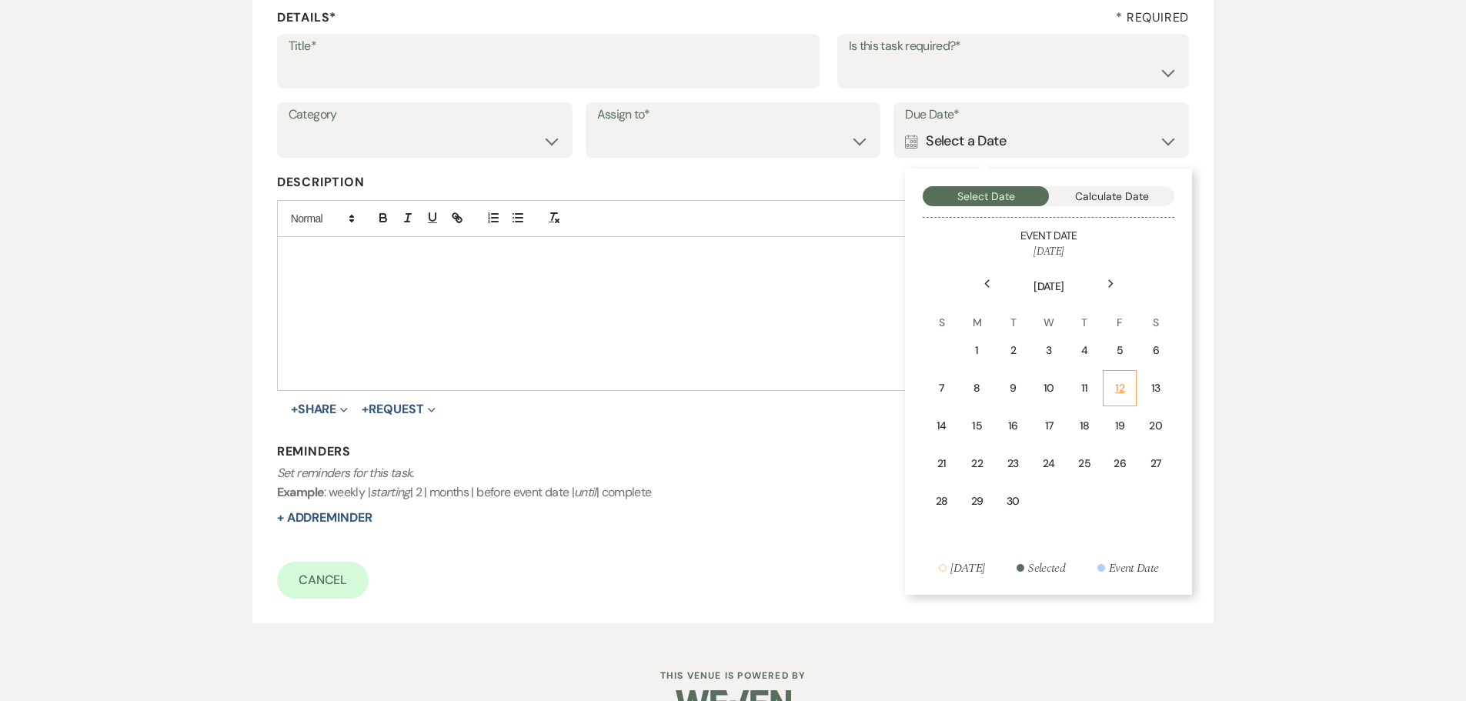
click at [1120, 390] on div "12" at bounding box center [1120, 388] width 14 height 16
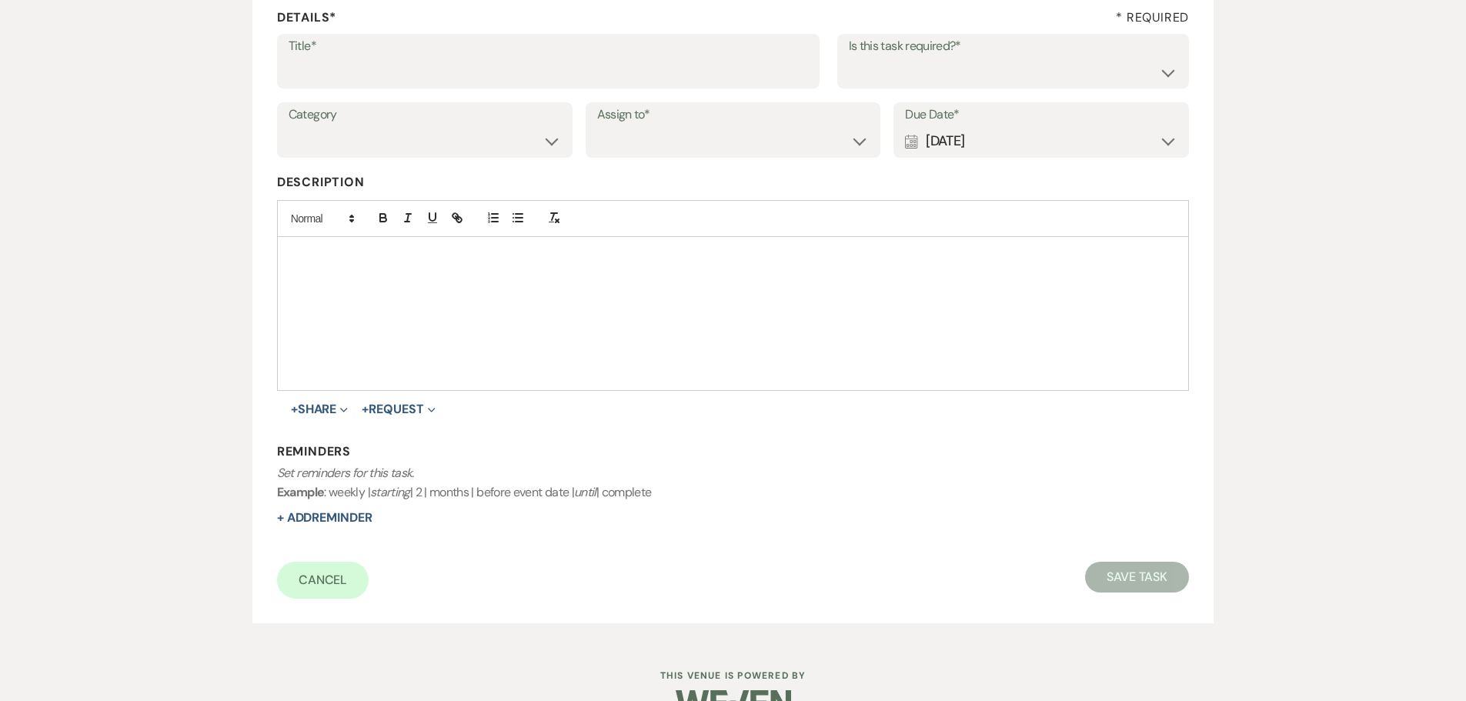
click at [510, 55] on label "Title*" at bounding box center [548, 46] width 519 height 22
click at [510, 57] on input "Title*" at bounding box center [548, 72] width 519 height 30
type input "6th"
drag, startPoint x: 656, startPoint y: 145, endPoint x: 657, endPoint y: 155, distance: 9.3
click at [656, 145] on select "Venue Client" at bounding box center [733, 141] width 272 height 30
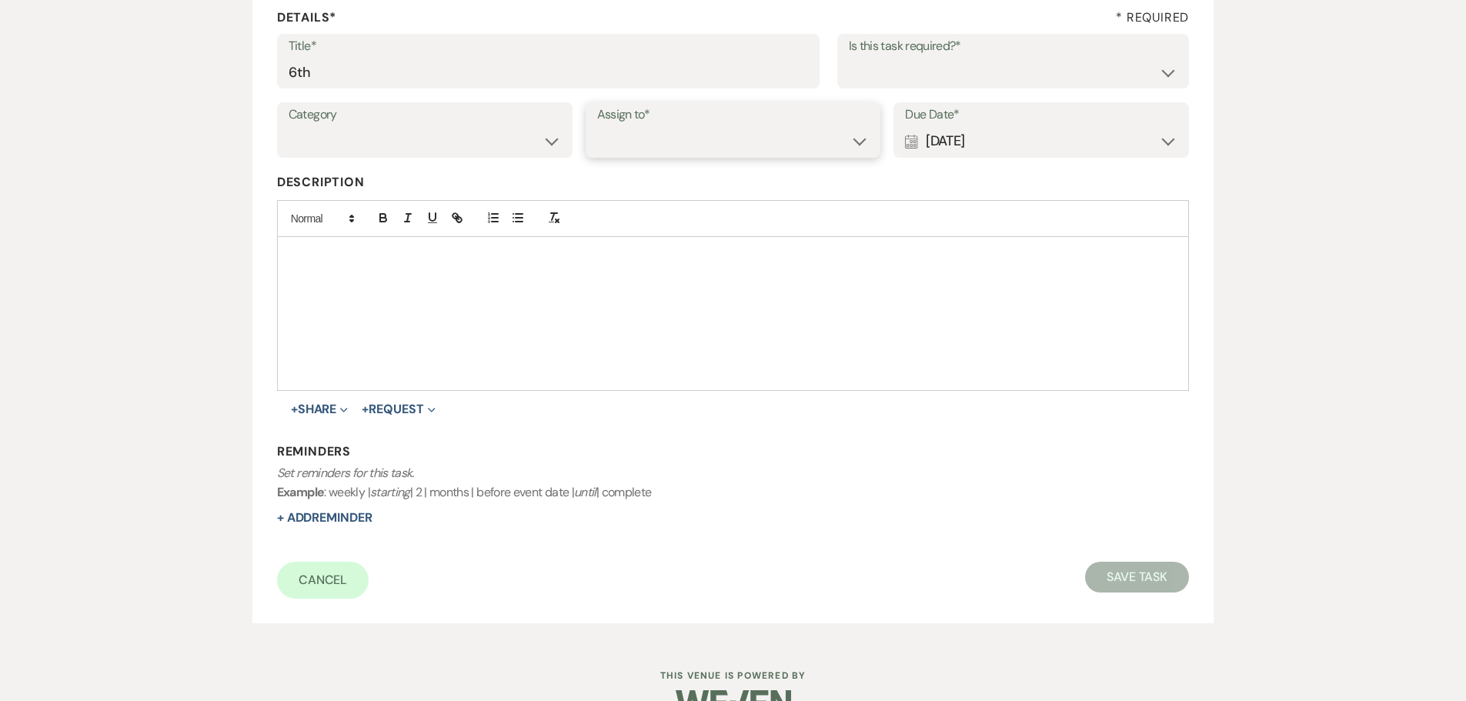
select select "venueHost"
click at [597, 126] on select "Venue Client" at bounding box center [733, 141] width 272 height 30
drag, startPoint x: 909, startPoint y: 63, endPoint x: 906, endPoint y: 71, distance: 8.3
click at [907, 62] on select "Yes No" at bounding box center [1013, 72] width 329 height 30
select select "true"
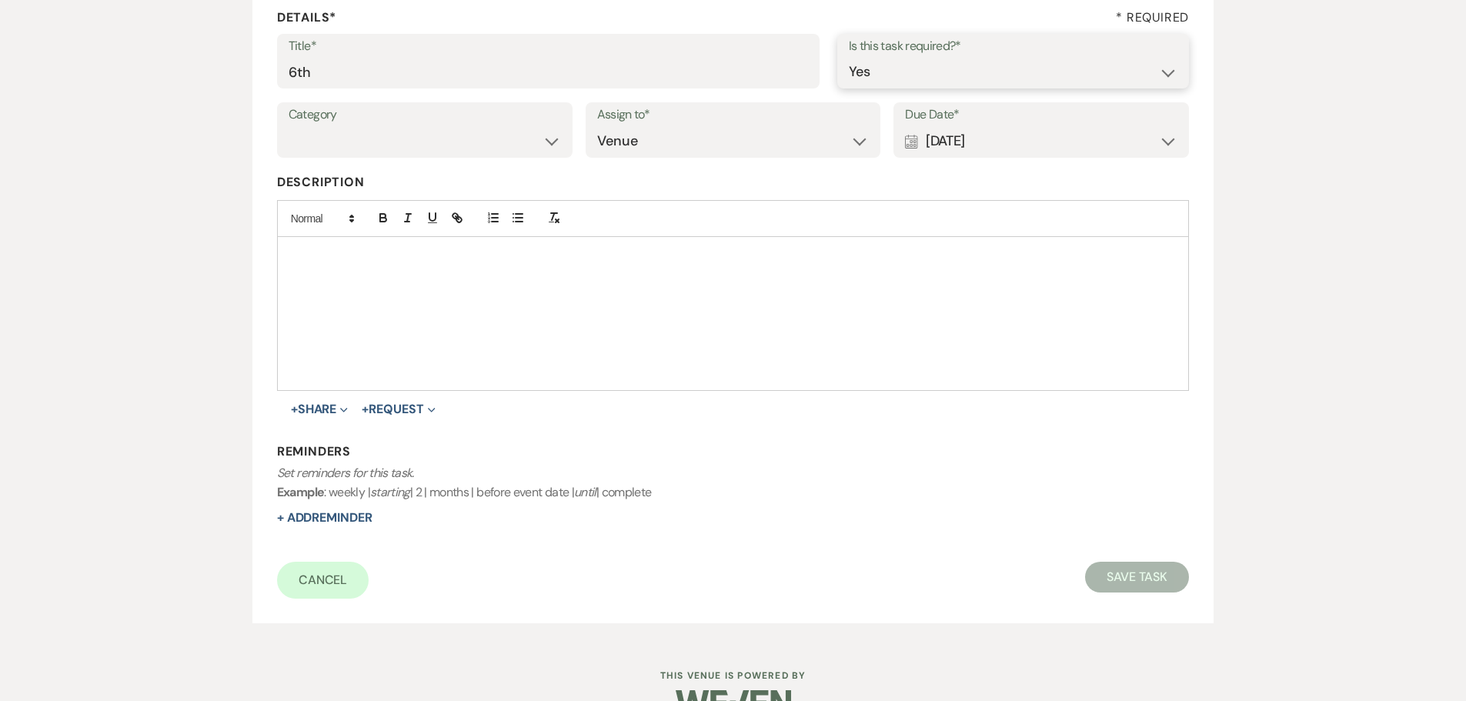
click at [849, 57] on select "Yes No" at bounding box center [1013, 72] width 329 height 30
click at [459, 123] on label "Category" at bounding box center [425, 115] width 272 height 22
click at [461, 149] on select "Venue Vendors Guests Details Finalize & Share" at bounding box center [425, 141] width 272 height 30
select select "31"
click at [289, 126] on select "Venue Vendors Guests Details Finalize & Share" at bounding box center [425, 141] width 272 height 30
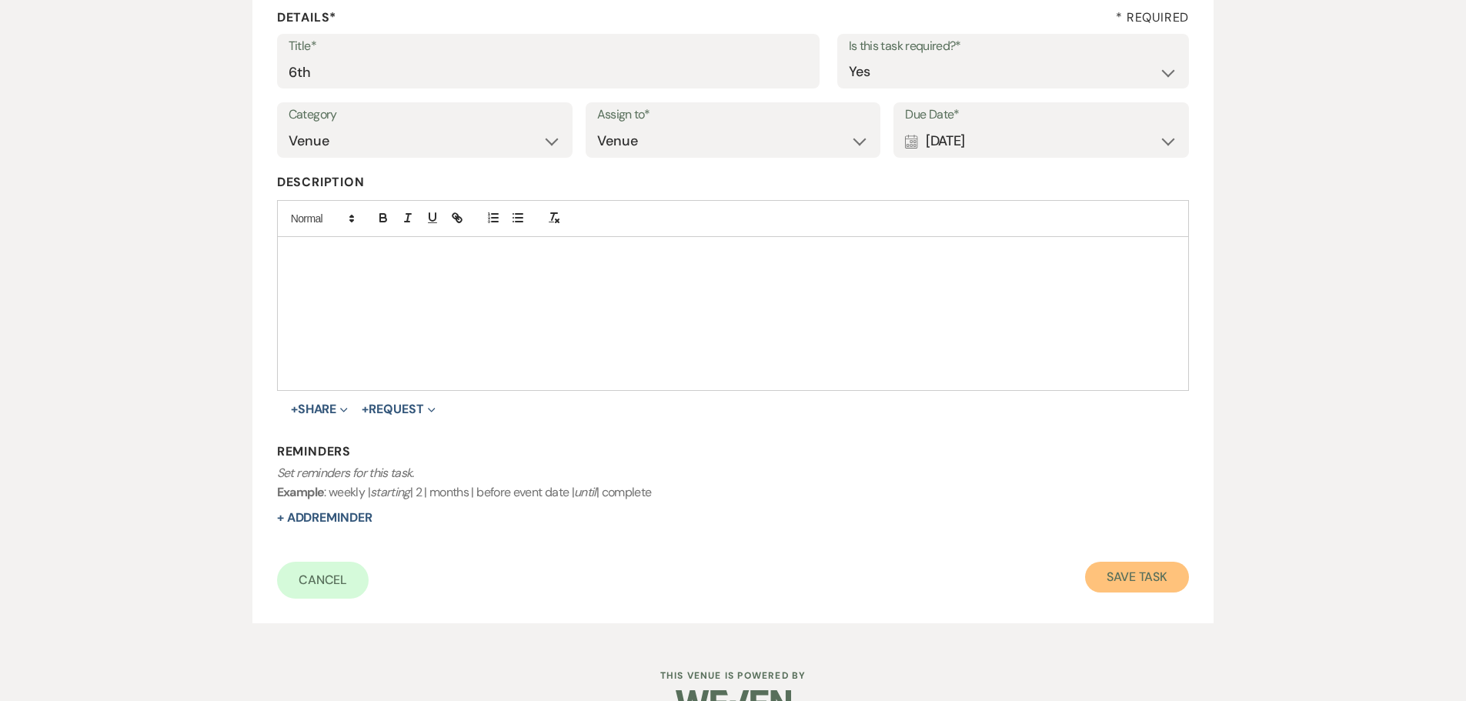
click at [1123, 573] on button "Save Task" at bounding box center [1137, 577] width 104 height 31
select select "5"
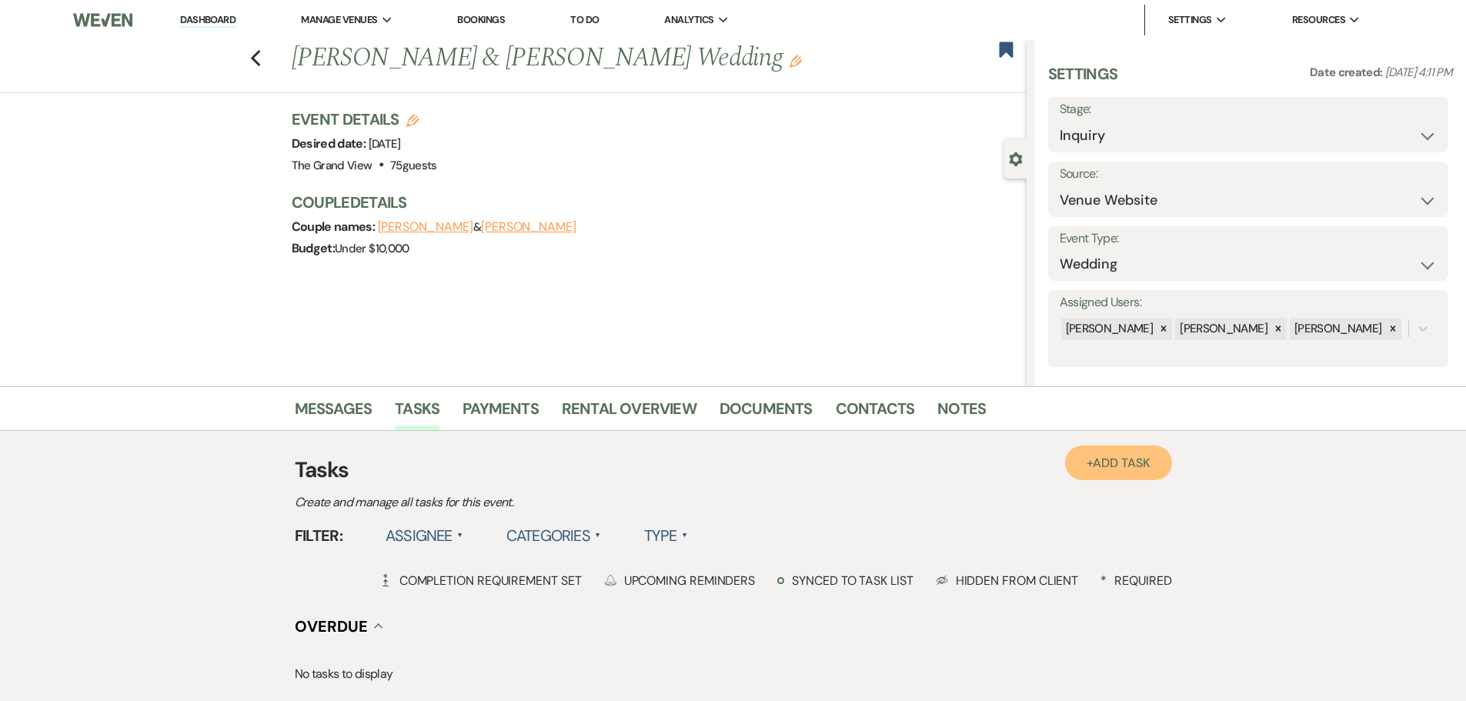
click at [1103, 476] on link "+ Add Task" at bounding box center [1118, 462] width 106 height 35
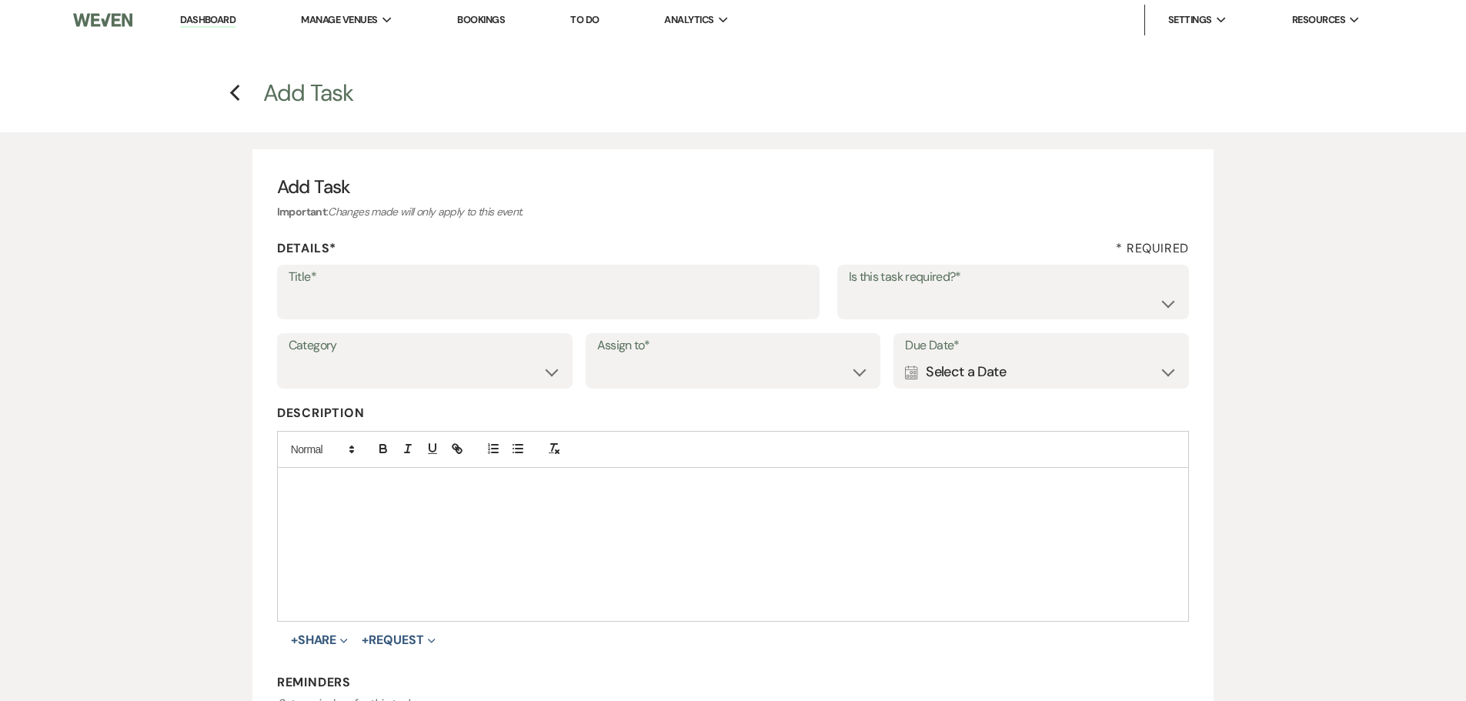
click at [963, 383] on div "Calendar Select a Date Expand" at bounding box center [1041, 372] width 272 height 30
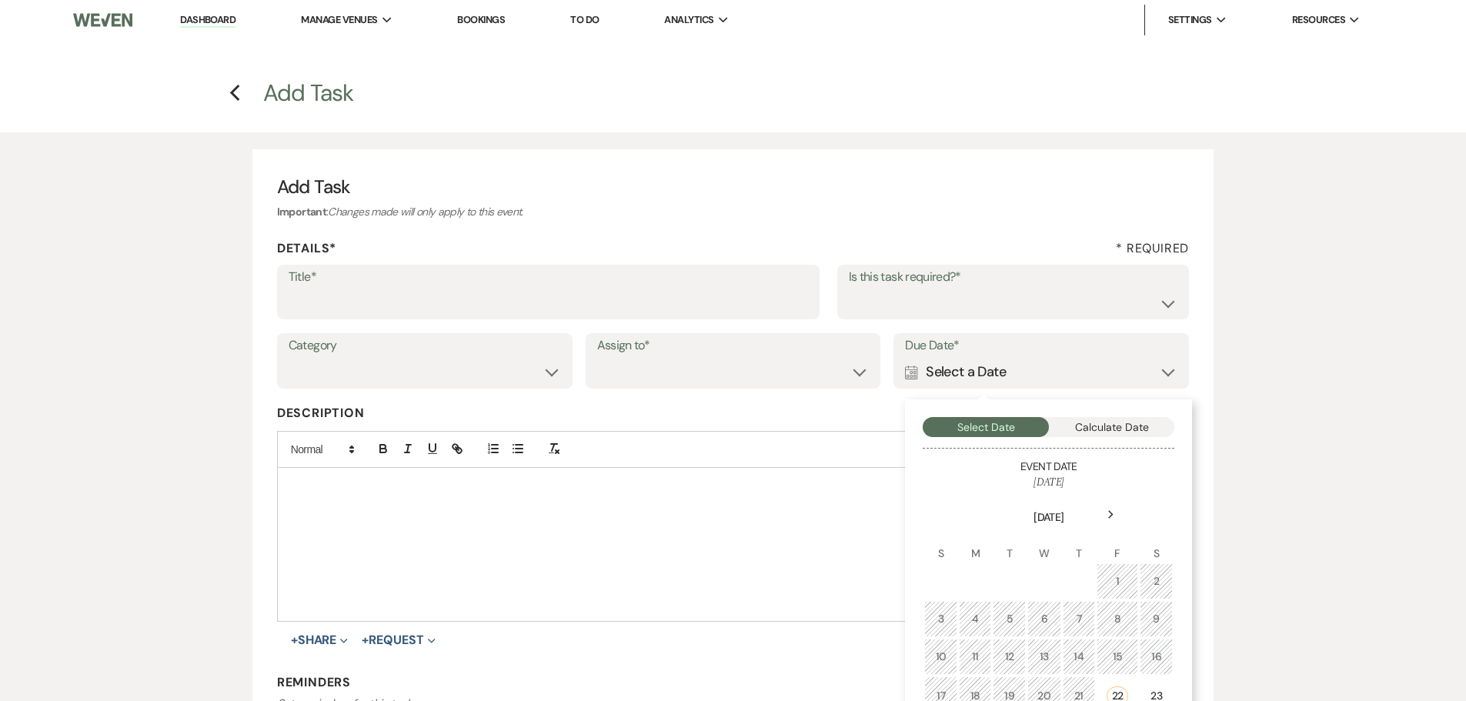
scroll to position [77, 0]
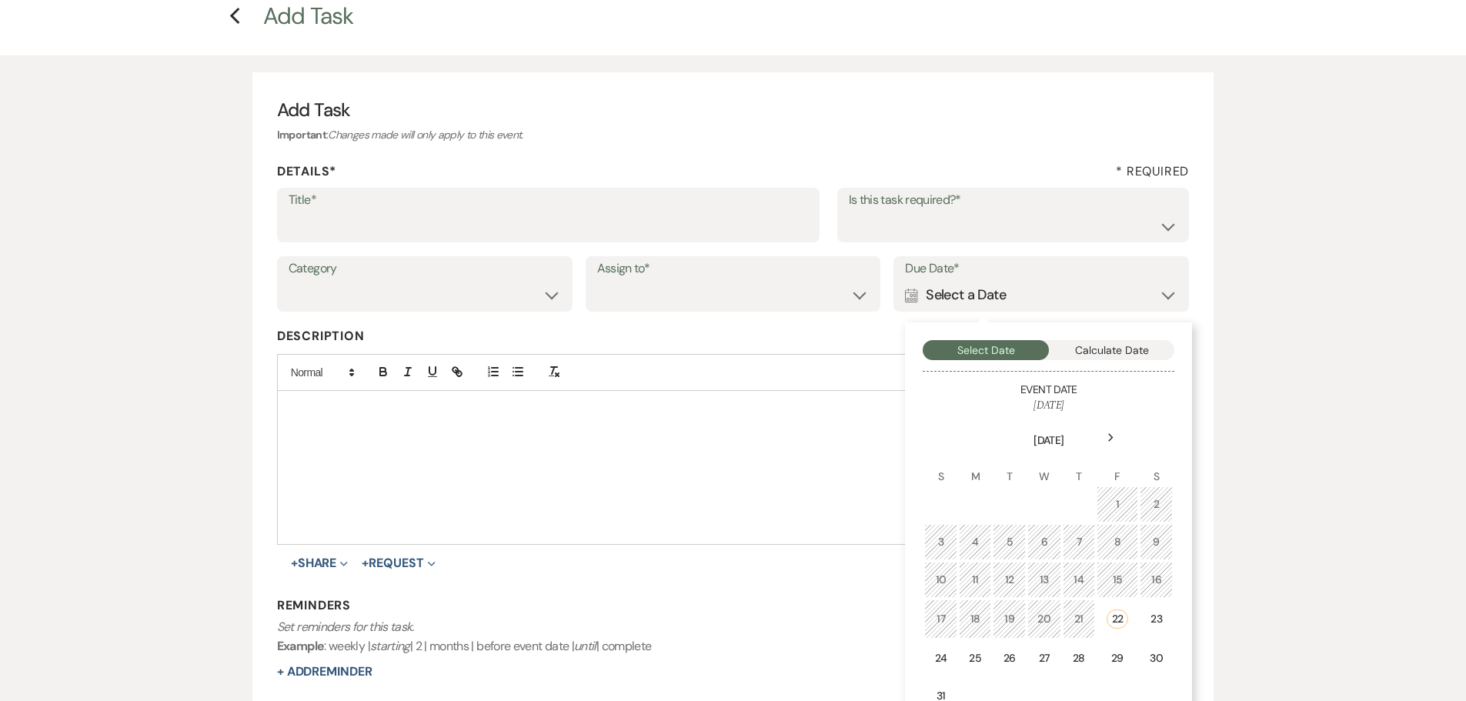
click at [1106, 432] on div "Next" at bounding box center [1110, 437] width 25 height 25
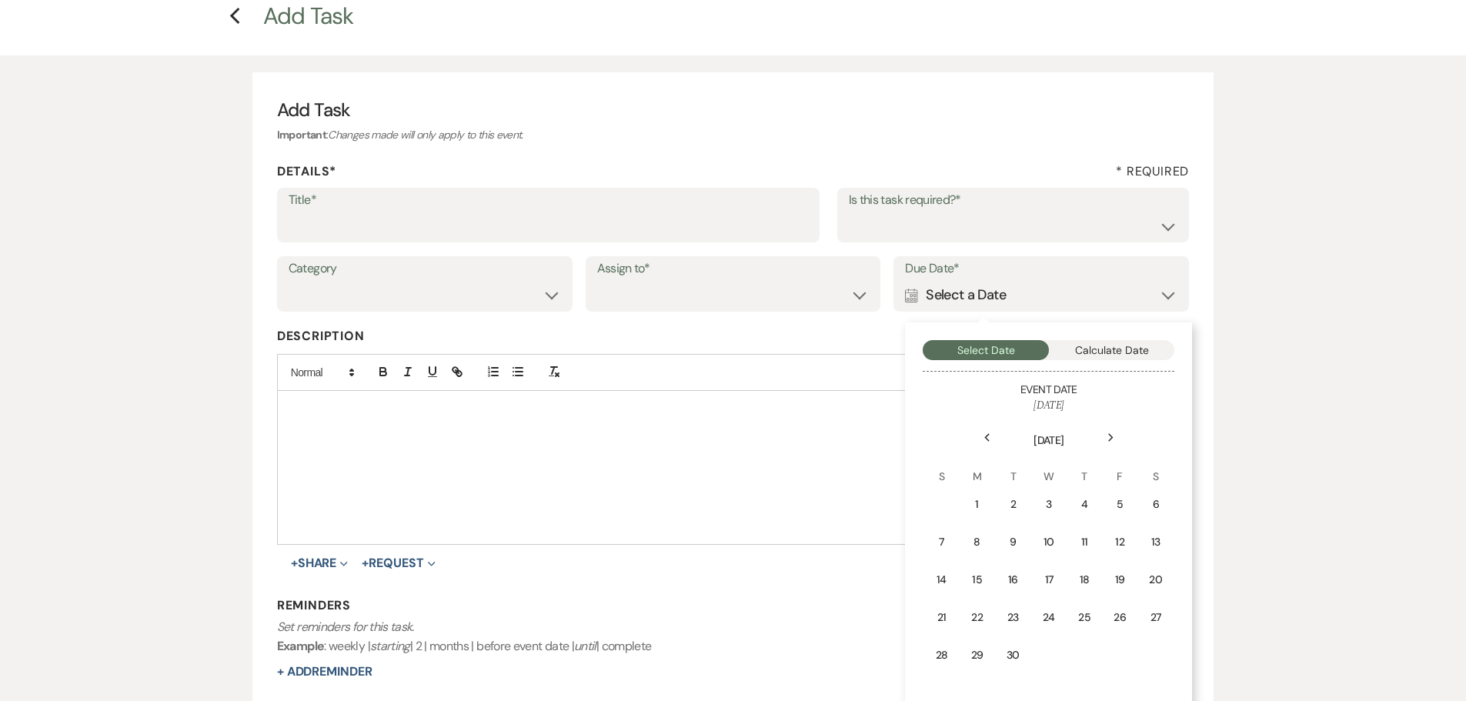
click at [1105, 432] on div "Next" at bounding box center [1110, 437] width 25 height 25
click at [1122, 545] on div "10" at bounding box center [1120, 542] width 14 height 16
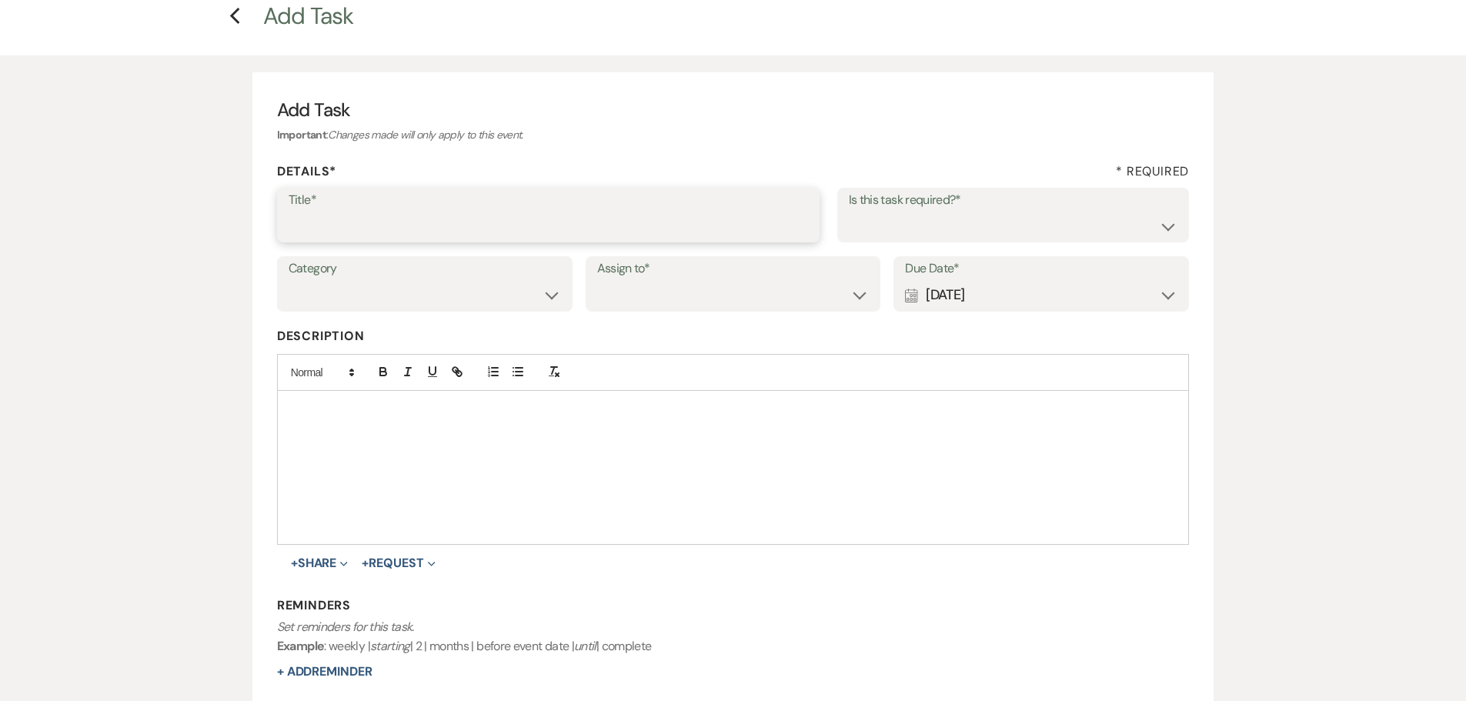
click at [544, 237] on input "Title*" at bounding box center [548, 226] width 519 height 30
type input "final"
click at [723, 297] on select "Venue Client" at bounding box center [733, 295] width 272 height 30
select select "venueHost"
click at [597, 280] on select "Venue Client" at bounding box center [733, 295] width 272 height 30
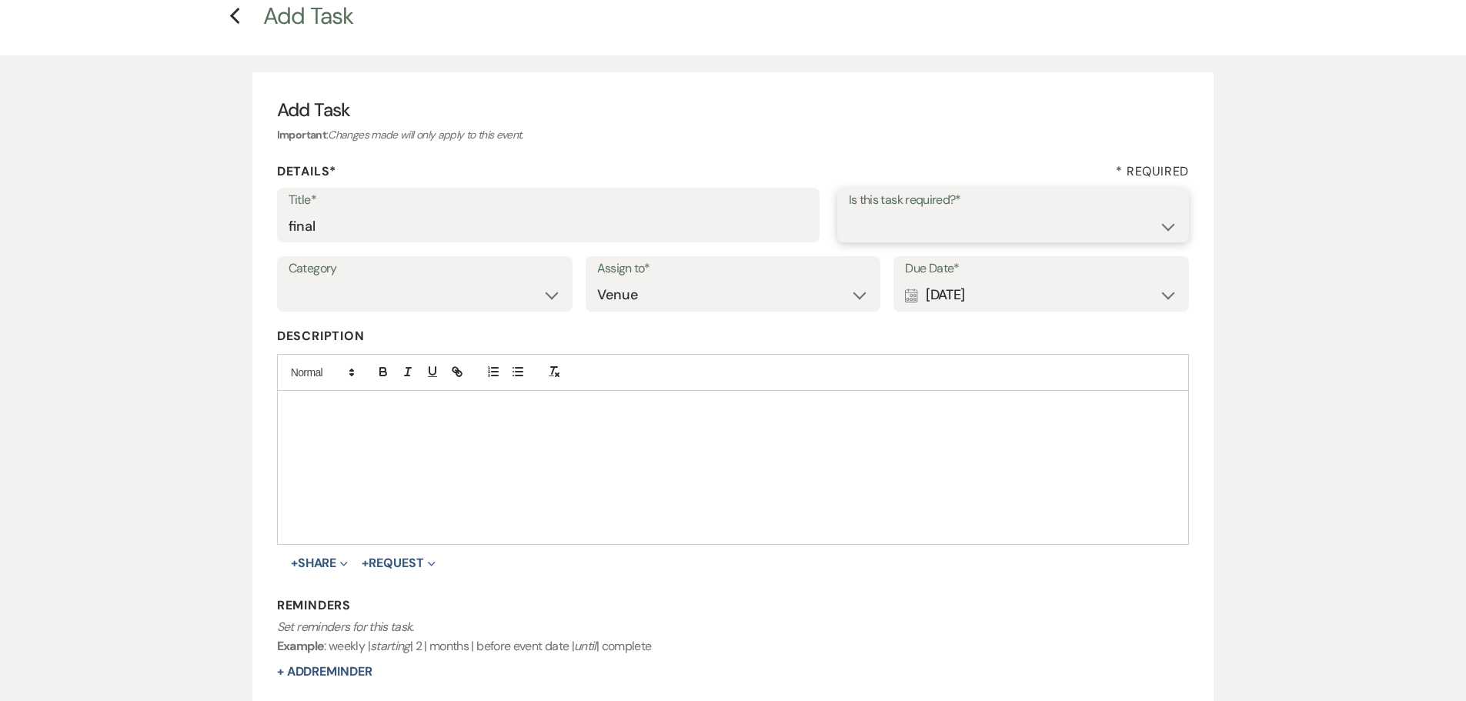
click at [896, 231] on select "Yes No" at bounding box center [1013, 226] width 329 height 30
select select "true"
click at [849, 211] on select "Yes No" at bounding box center [1013, 226] width 329 height 30
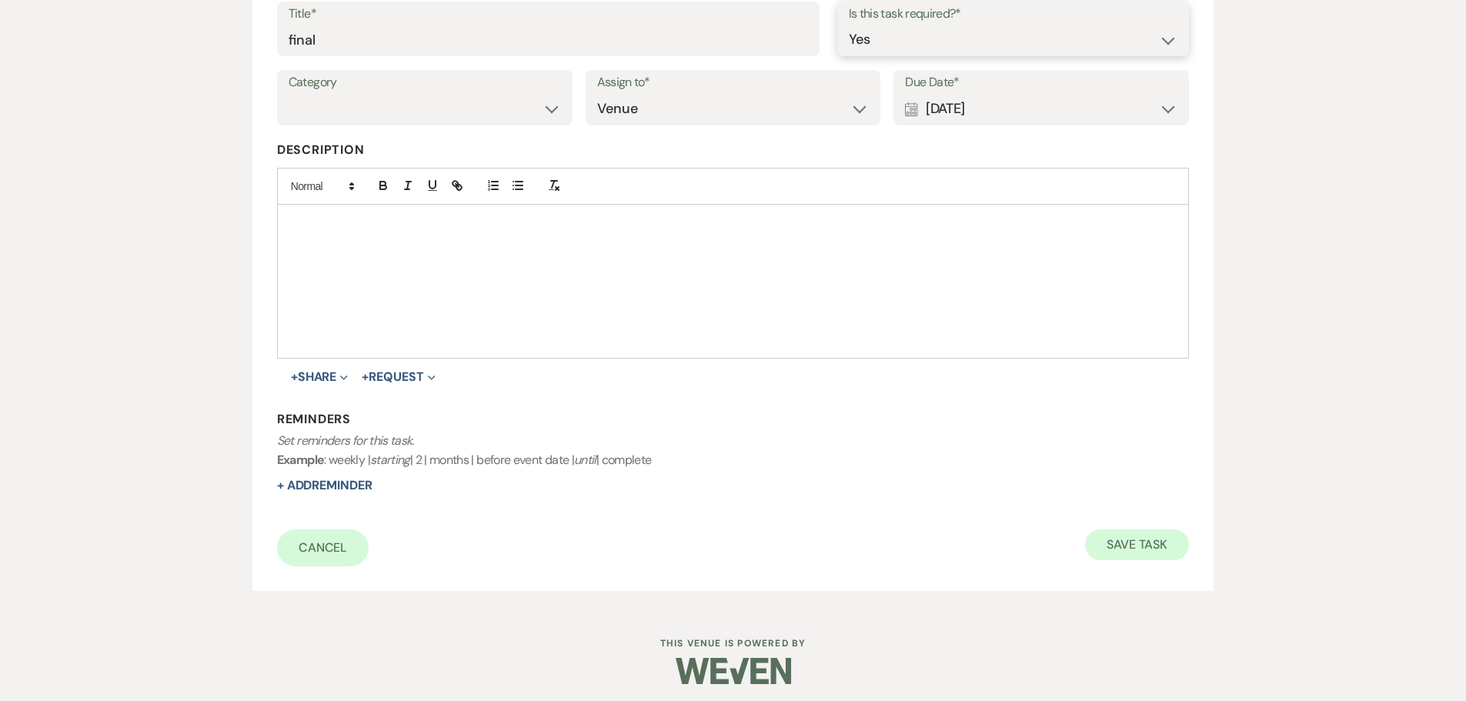
scroll to position [269, 0]
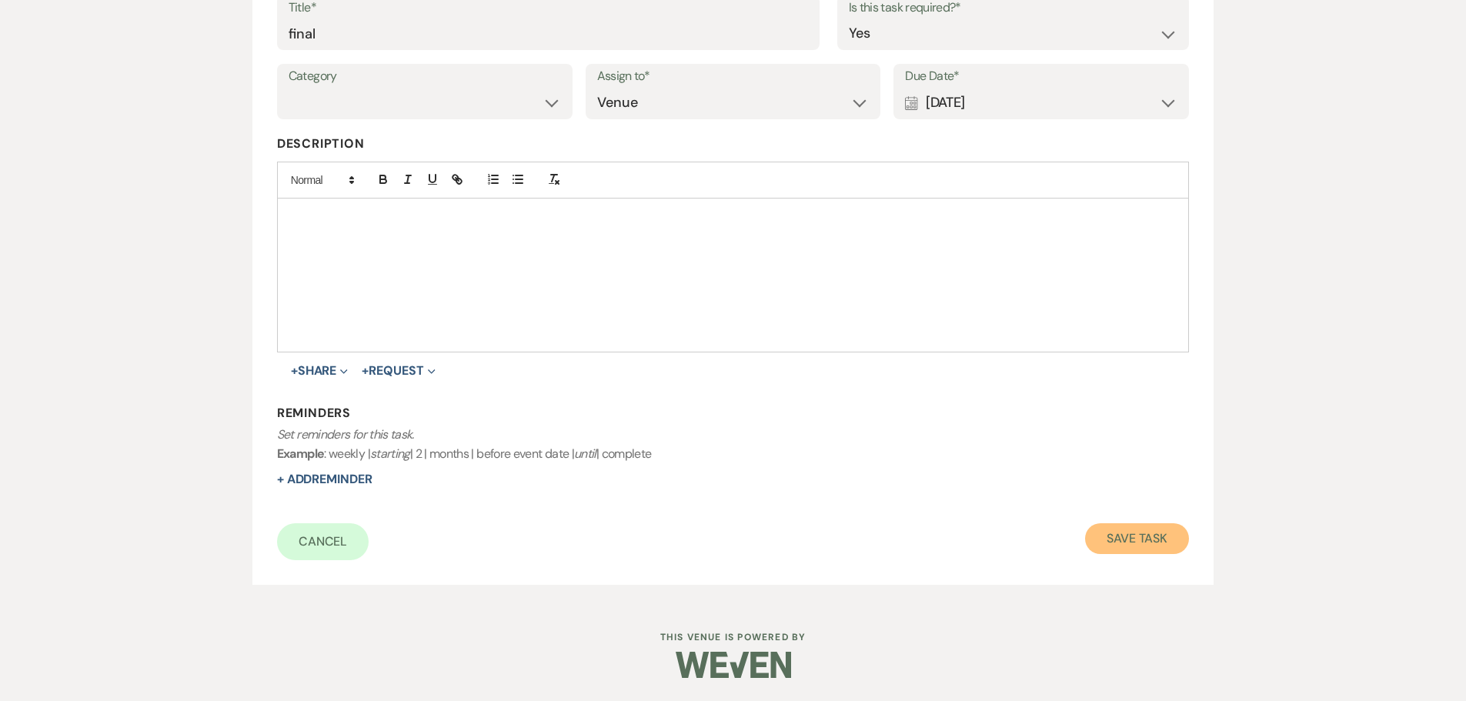
click at [1144, 536] on button "Save Task" at bounding box center [1137, 538] width 104 height 31
select select "5"
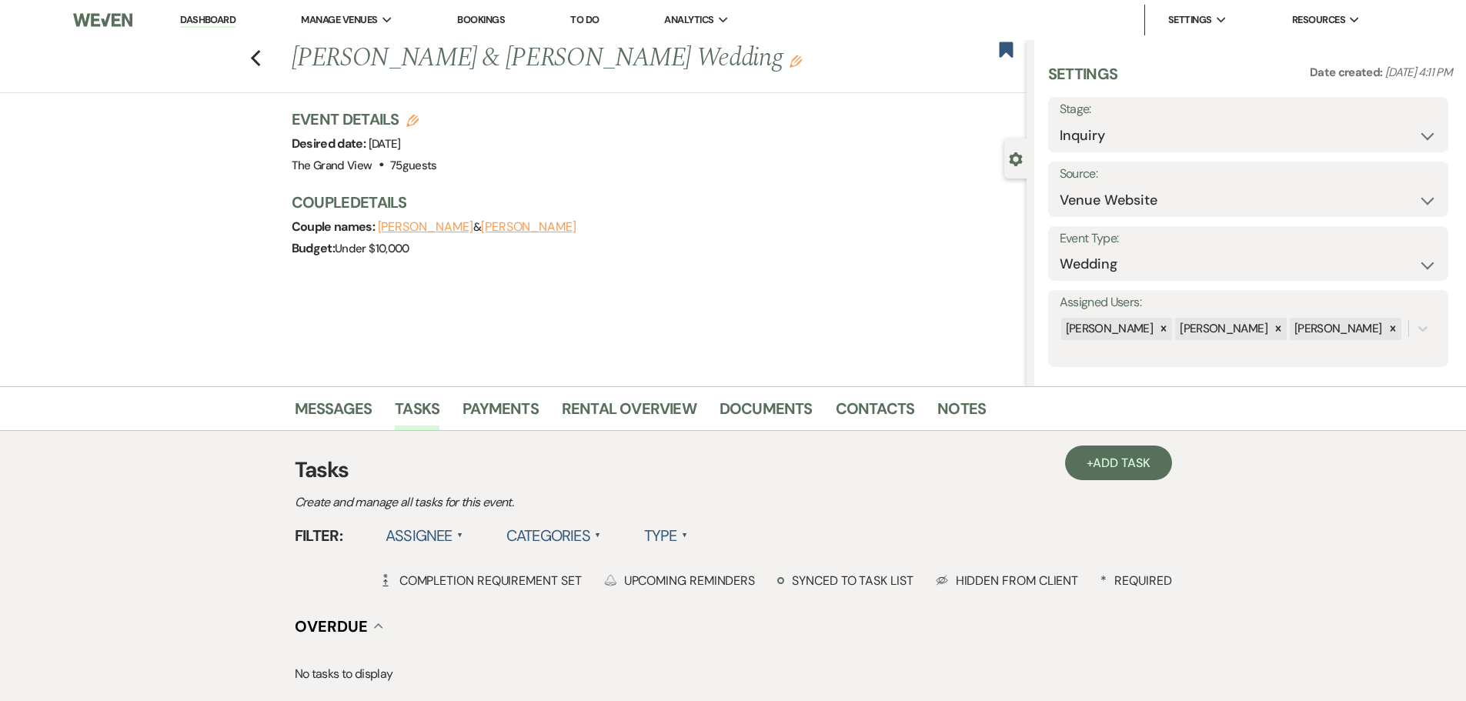
drag, startPoint x: 1003, startPoint y: 55, endPoint x: 994, endPoint y: 54, distance: 8.5
click at [1003, 55] on use "button" at bounding box center [1006, 49] width 14 height 15
click at [198, 18] on link "Dashboard" at bounding box center [207, 20] width 55 height 15
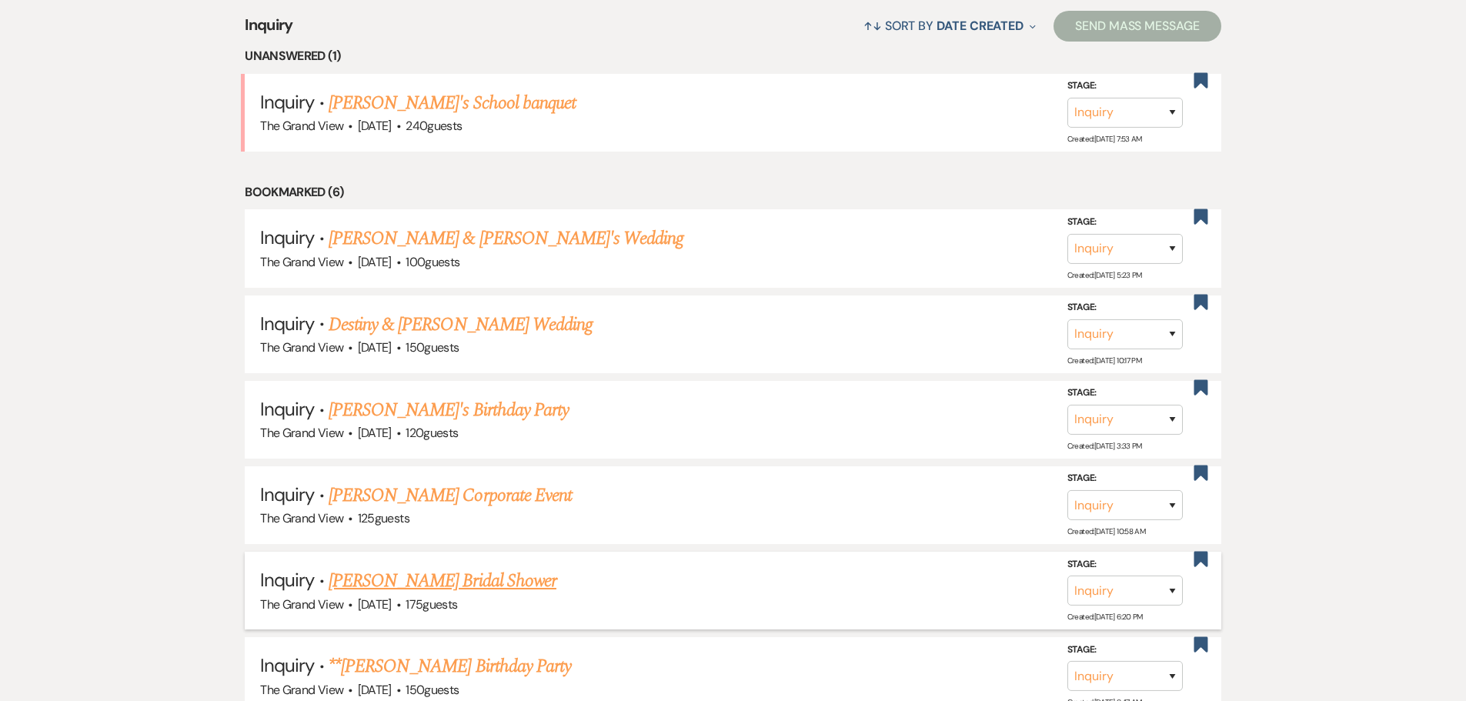
scroll to position [1385, 0]
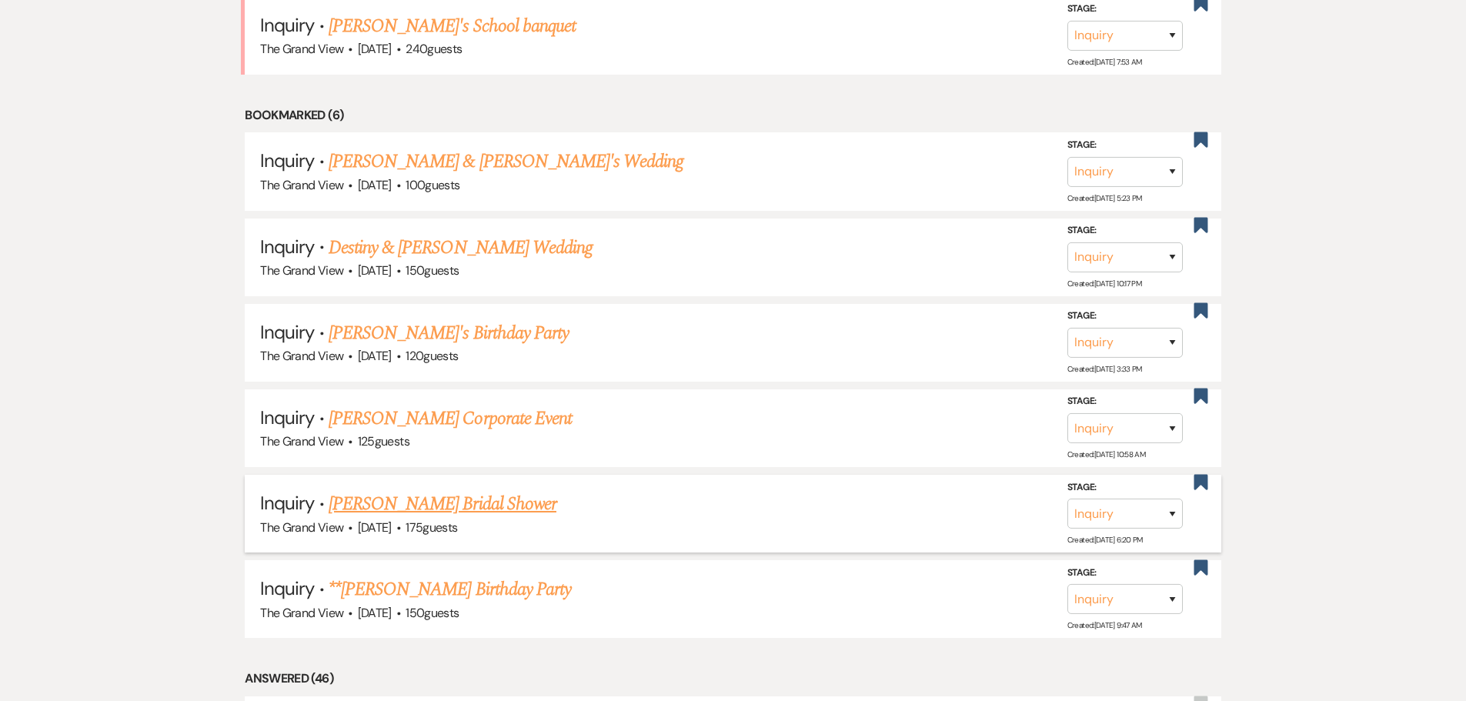
click at [438, 512] on link "Jeimy Vigil's Bridal Shower" at bounding box center [443, 504] width 228 height 28
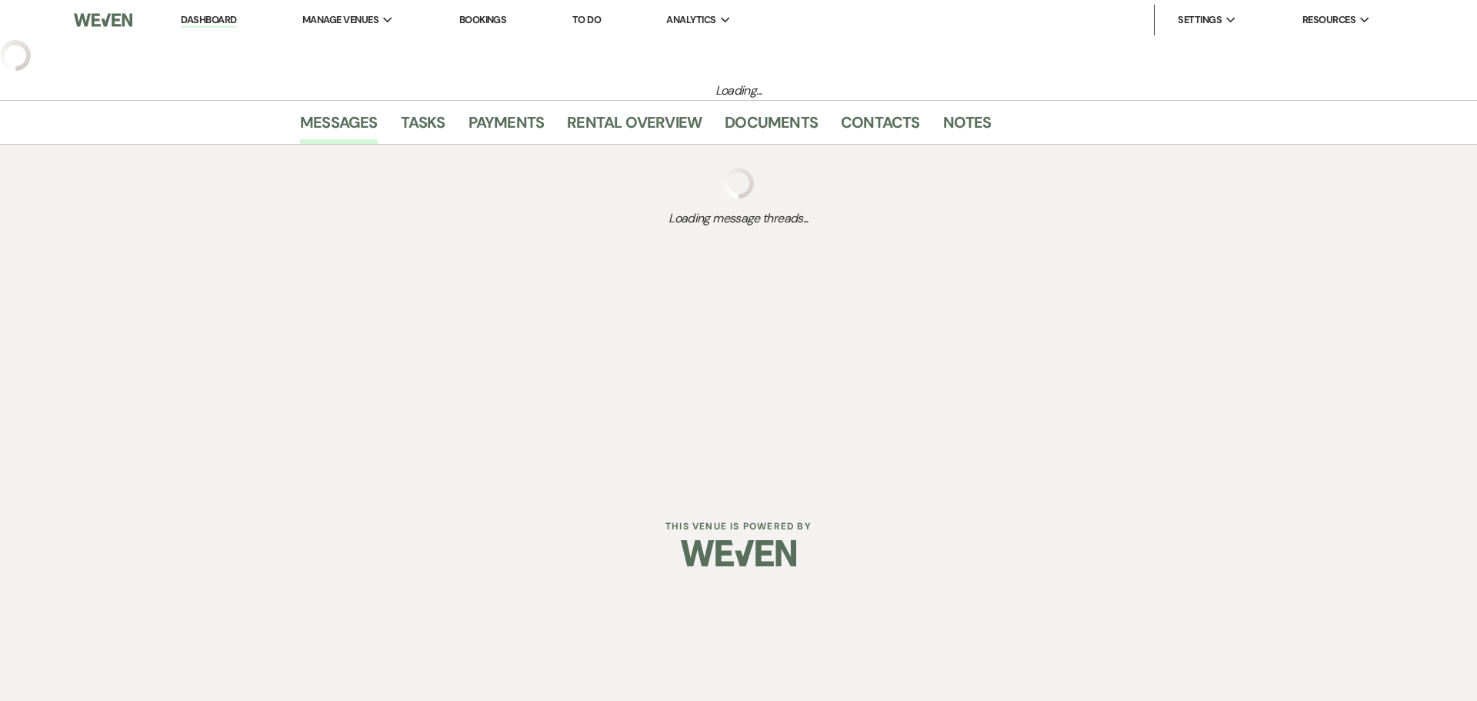
select select "5"
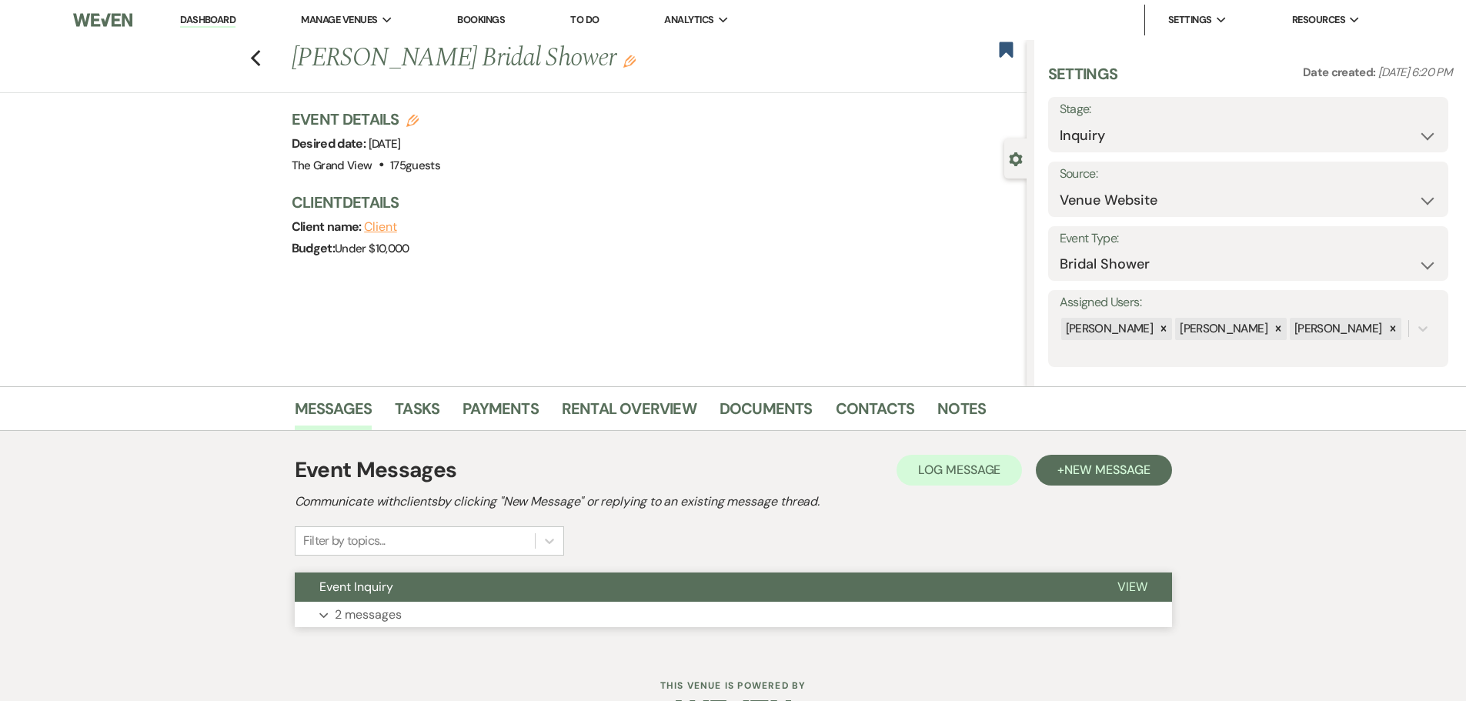
click at [382, 585] on span "Event Inquiry" at bounding box center [356, 587] width 74 height 16
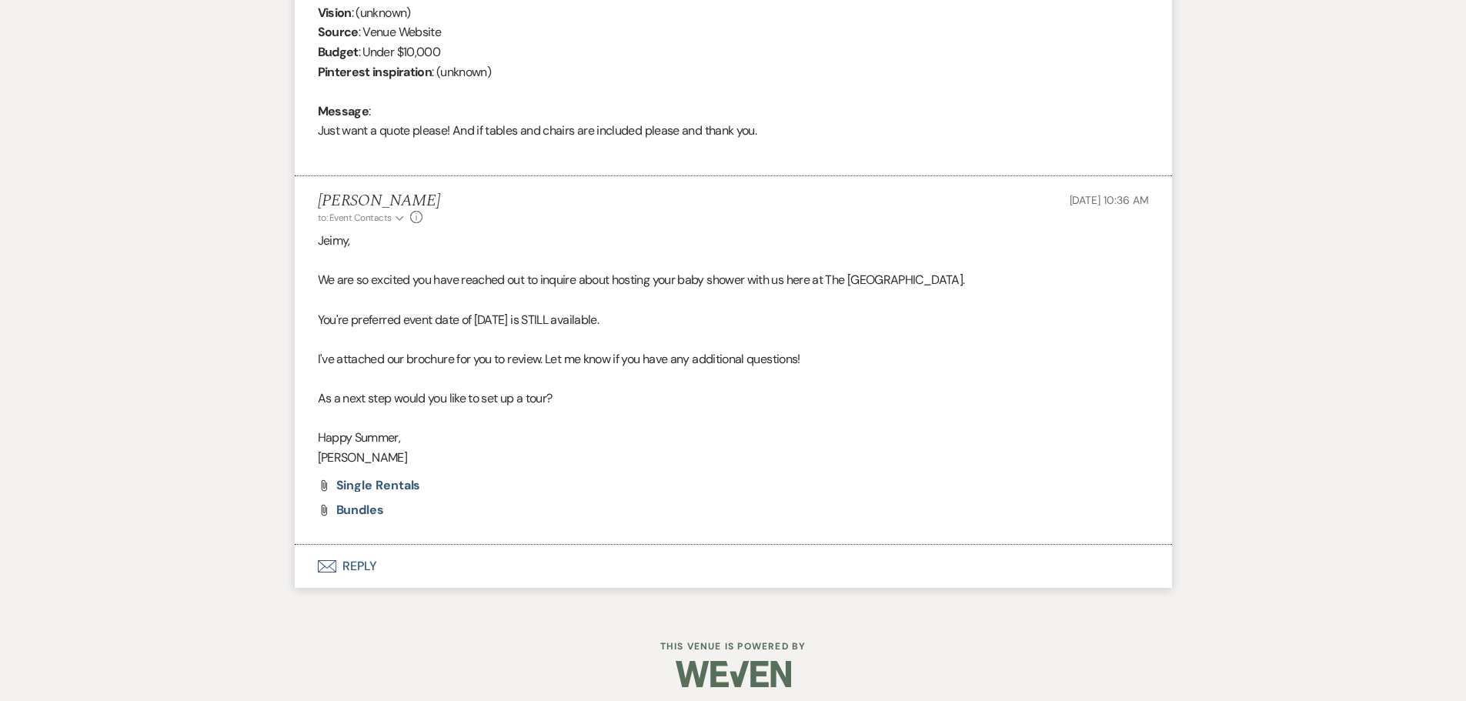
scroll to position [727, 0]
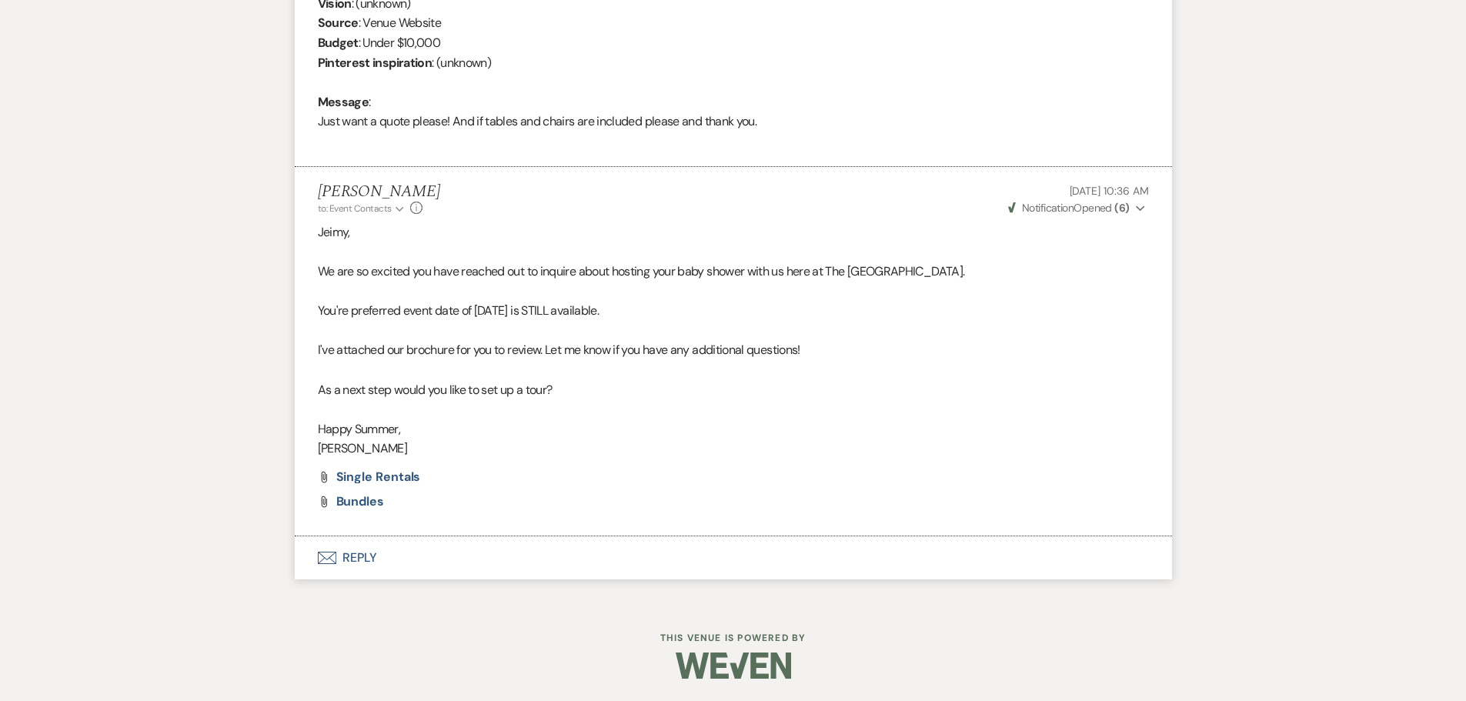
click at [339, 564] on button "Envelope Reply" at bounding box center [733, 557] width 877 height 43
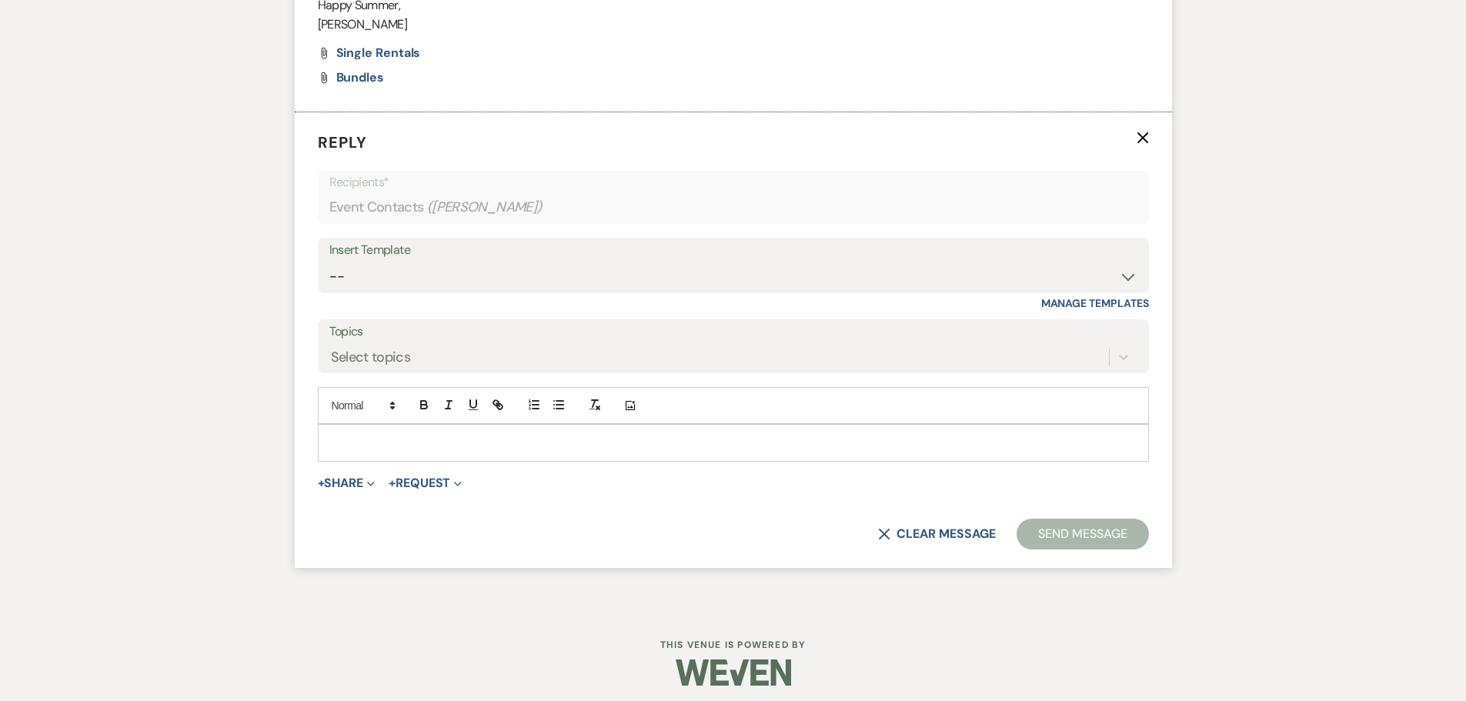
scroll to position [1159, 0]
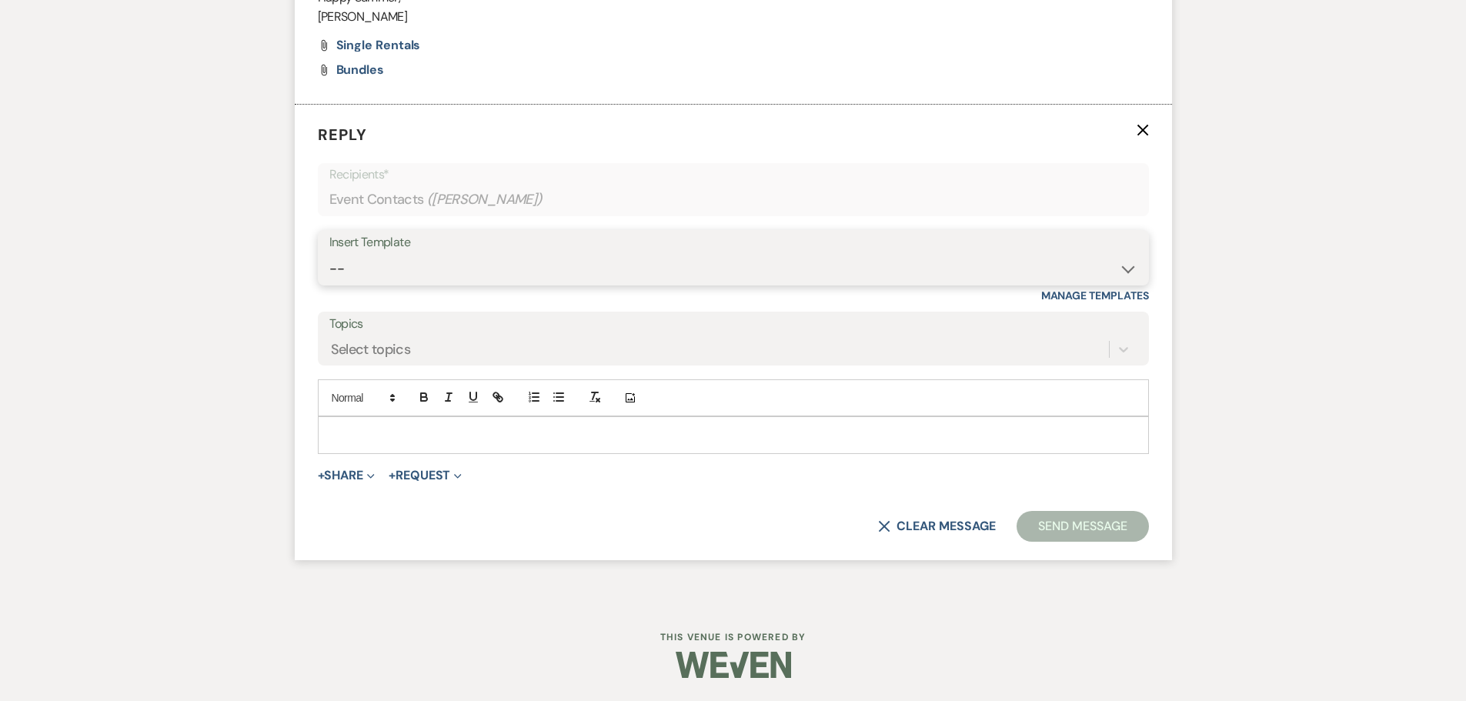
click at [424, 272] on select "-- Weven Planning Portal Introduction (Booked Events) Initial Inquiry Response …" at bounding box center [733, 269] width 808 height 30
select select "5073"
click at [329, 254] on select "-- Weven Planning Portal Introduction (Booked Events) Initial Inquiry Response …" at bounding box center [733, 269] width 808 height 30
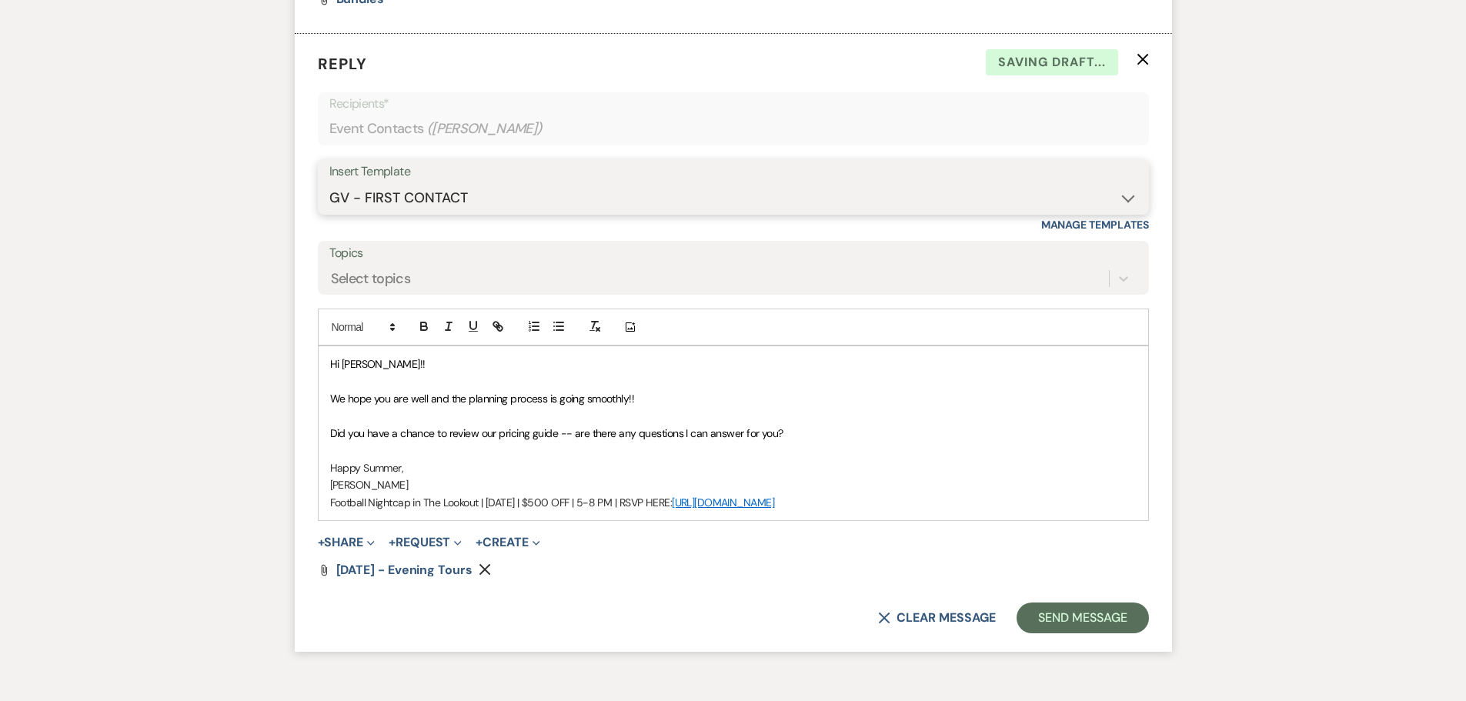
scroll to position [1321, 0]
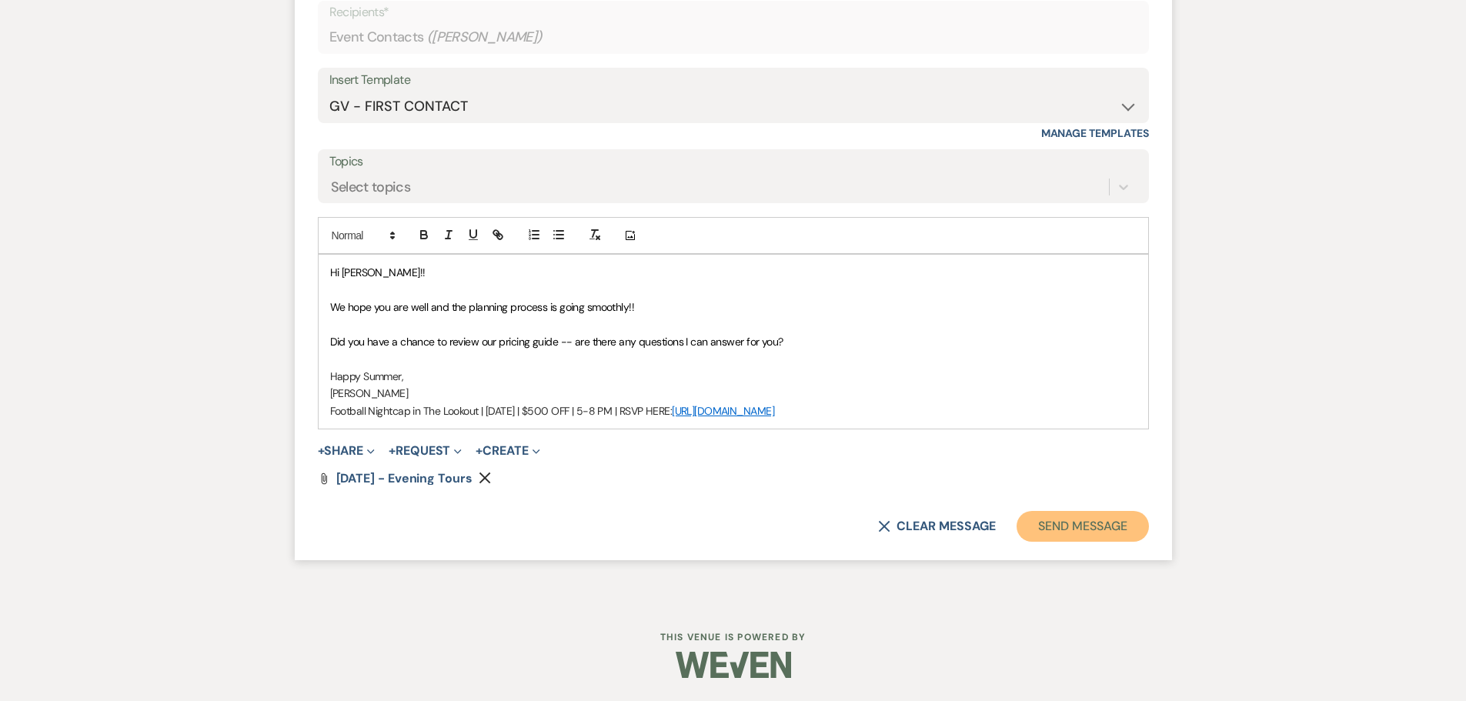
click at [1083, 532] on button "Send Message" at bounding box center [1082, 526] width 132 height 31
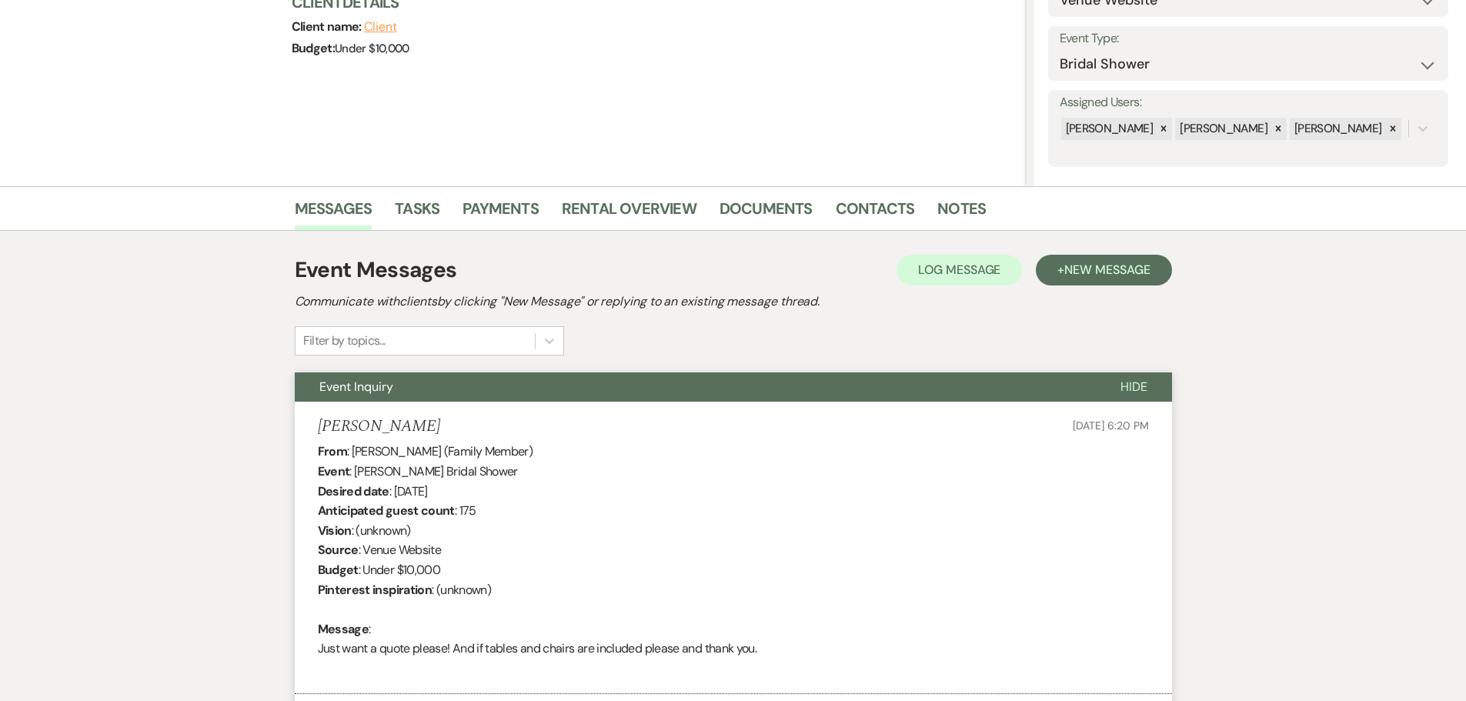
scroll to position [108, 0]
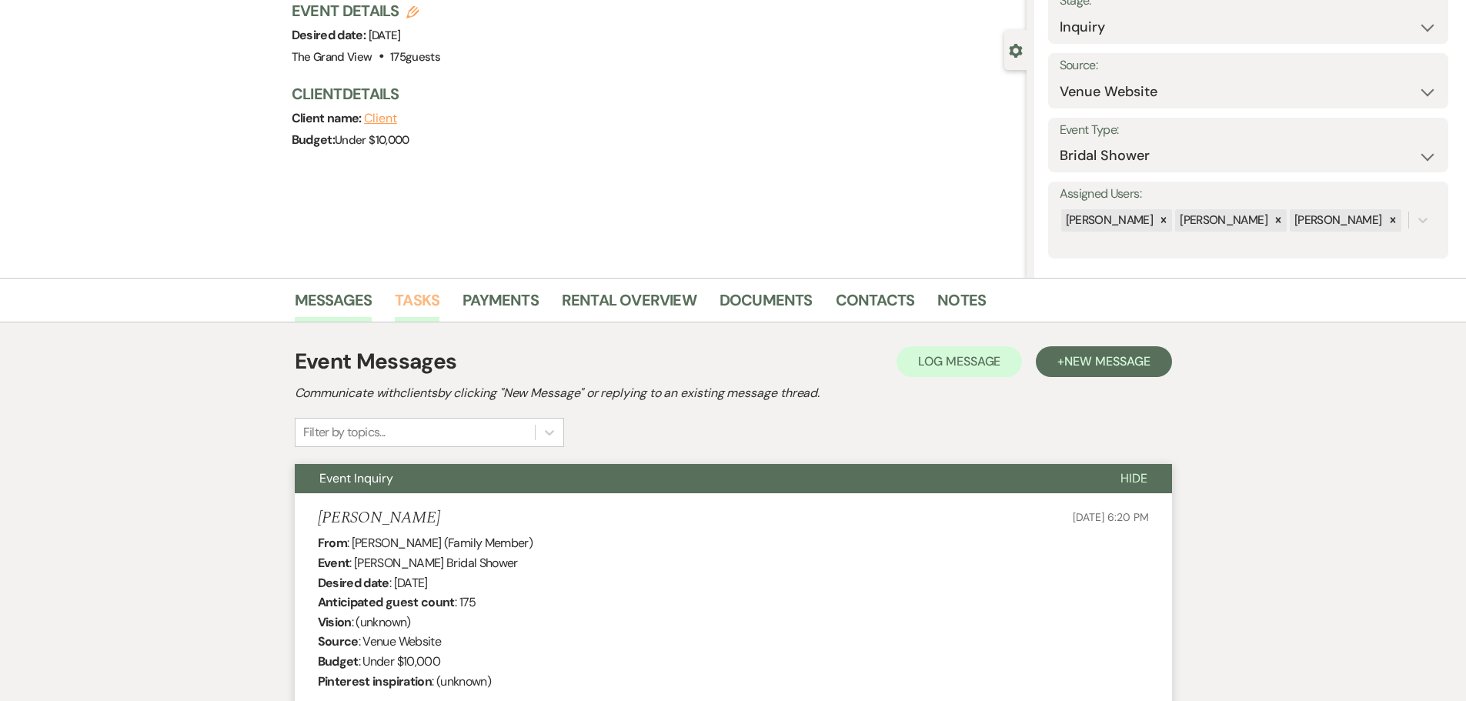
click at [424, 301] on link "Tasks" at bounding box center [417, 305] width 45 height 34
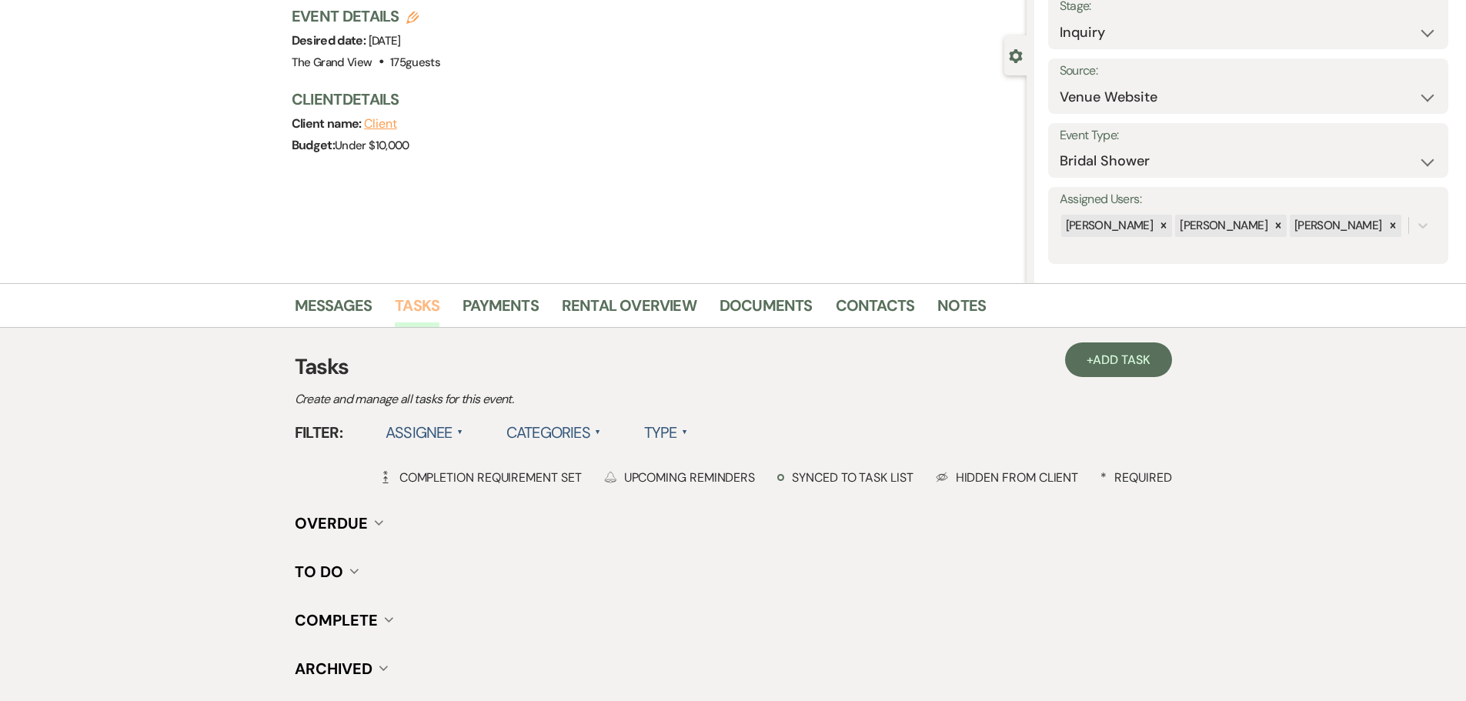
scroll to position [222, 0]
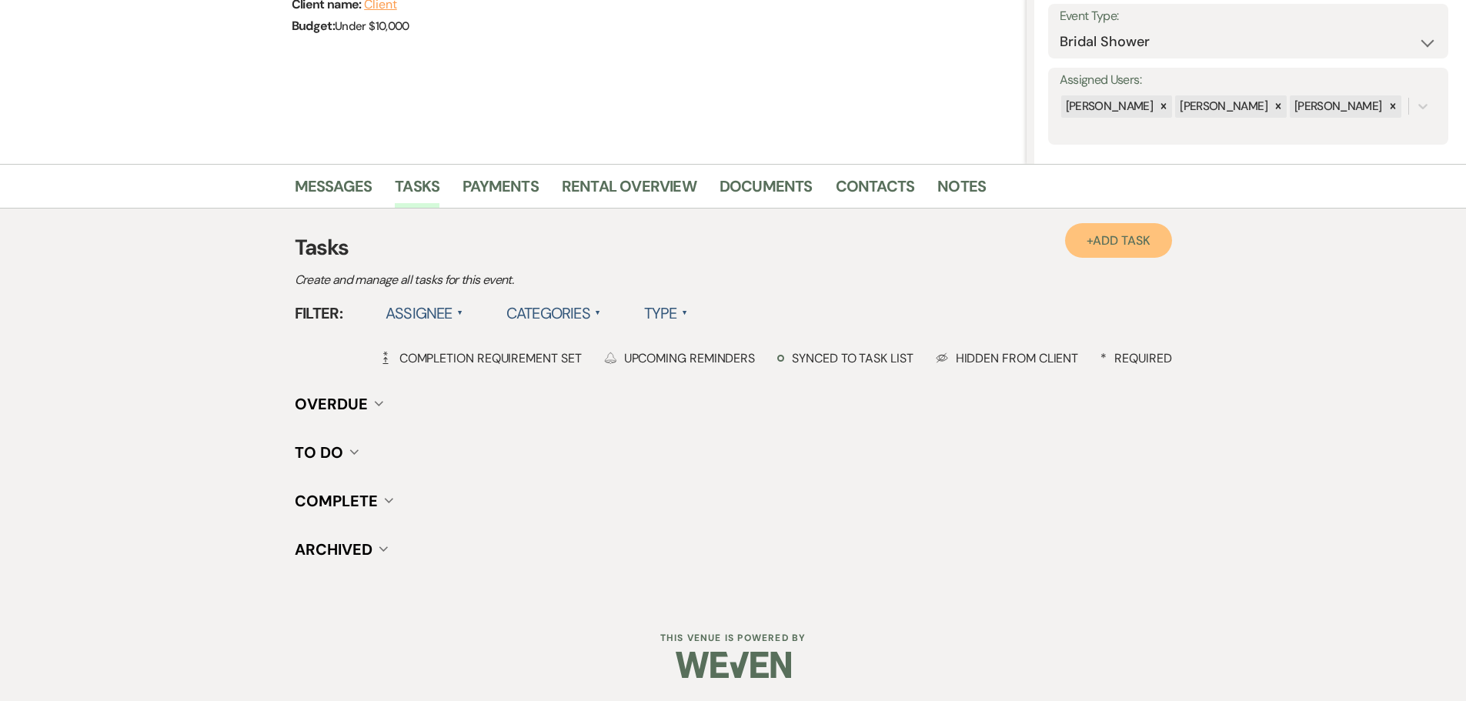
click at [1107, 234] on span "Add Task" at bounding box center [1121, 240] width 57 height 16
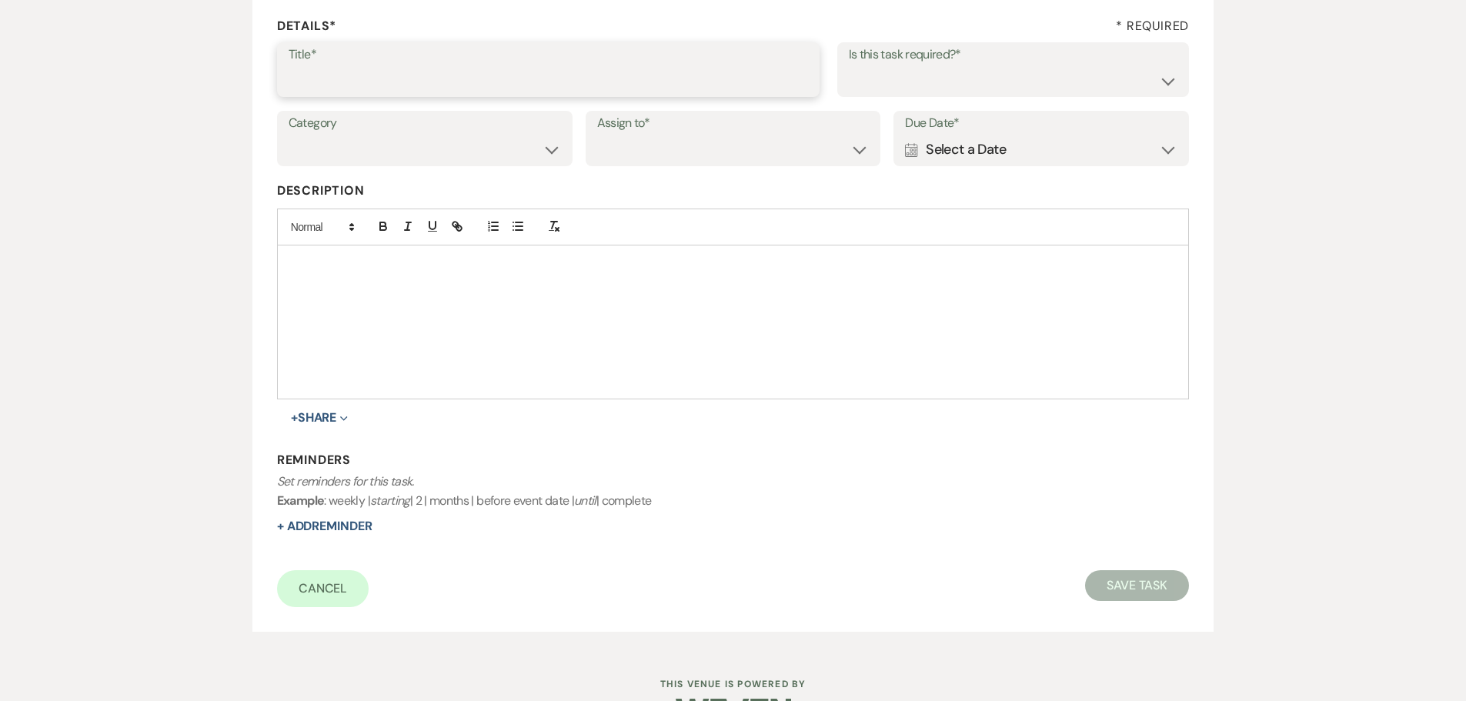
click at [389, 85] on input "Title*" at bounding box center [548, 80] width 519 height 30
type input "2nd"
click at [976, 152] on div "Calendar Select a Date Expand" at bounding box center [1041, 150] width 272 height 30
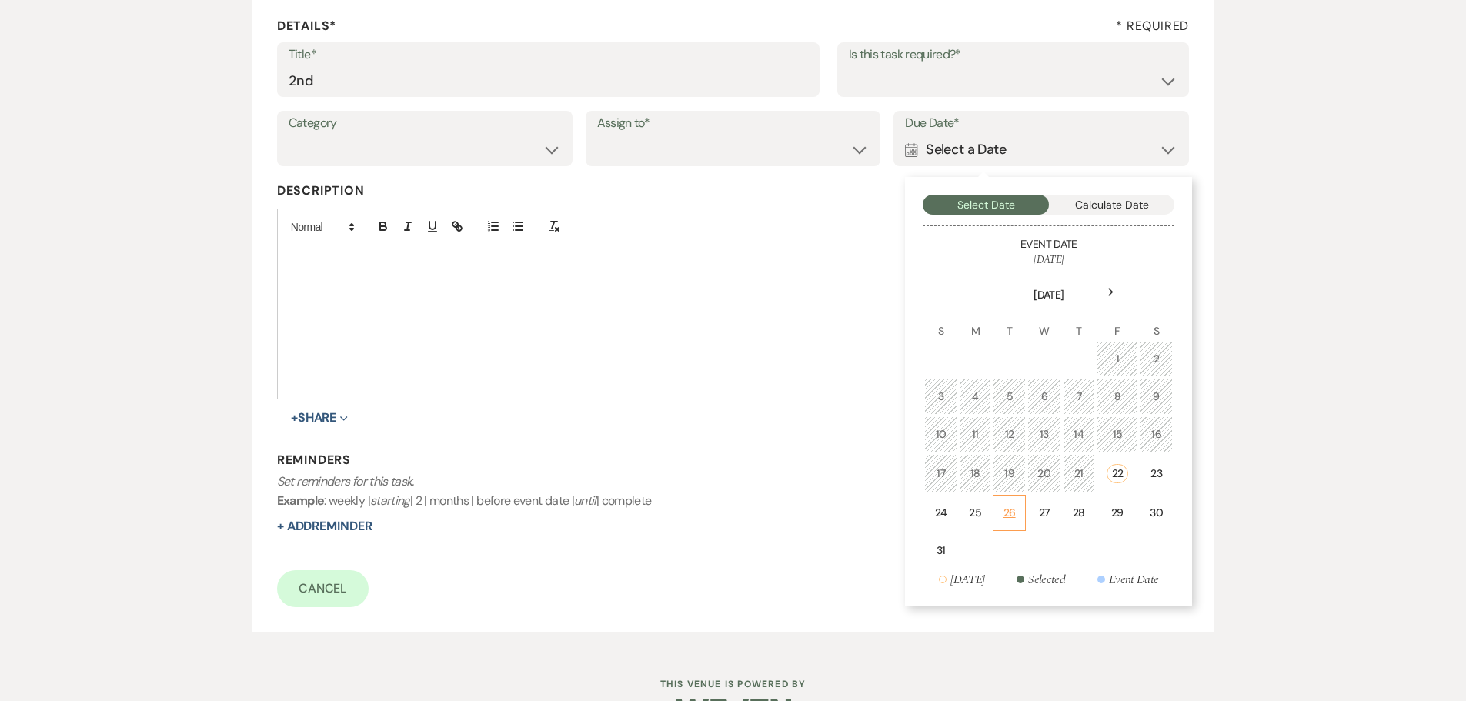
click at [1003, 522] on td "26" at bounding box center [1009, 513] width 33 height 36
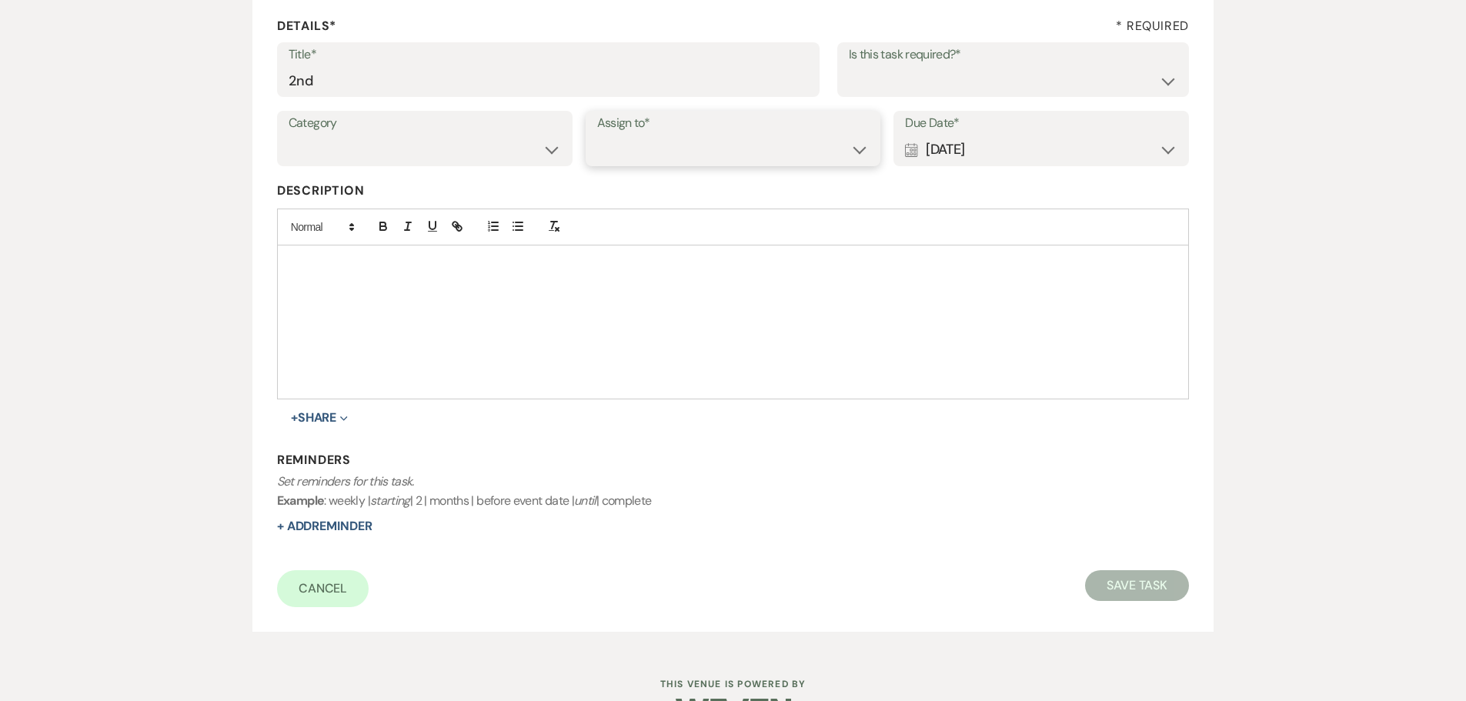
click at [727, 143] on select "Venue Client" at bounding box center [733, 150] width 272 height 30
select select "venueHost"
click at [597, 135] on select "Venue Client" at bounding box center [733, 150] width 272 height 30
click at [904, 72] on select "Yes No" at bounding box center [1013, 80] width 329 height 30
select select "true"
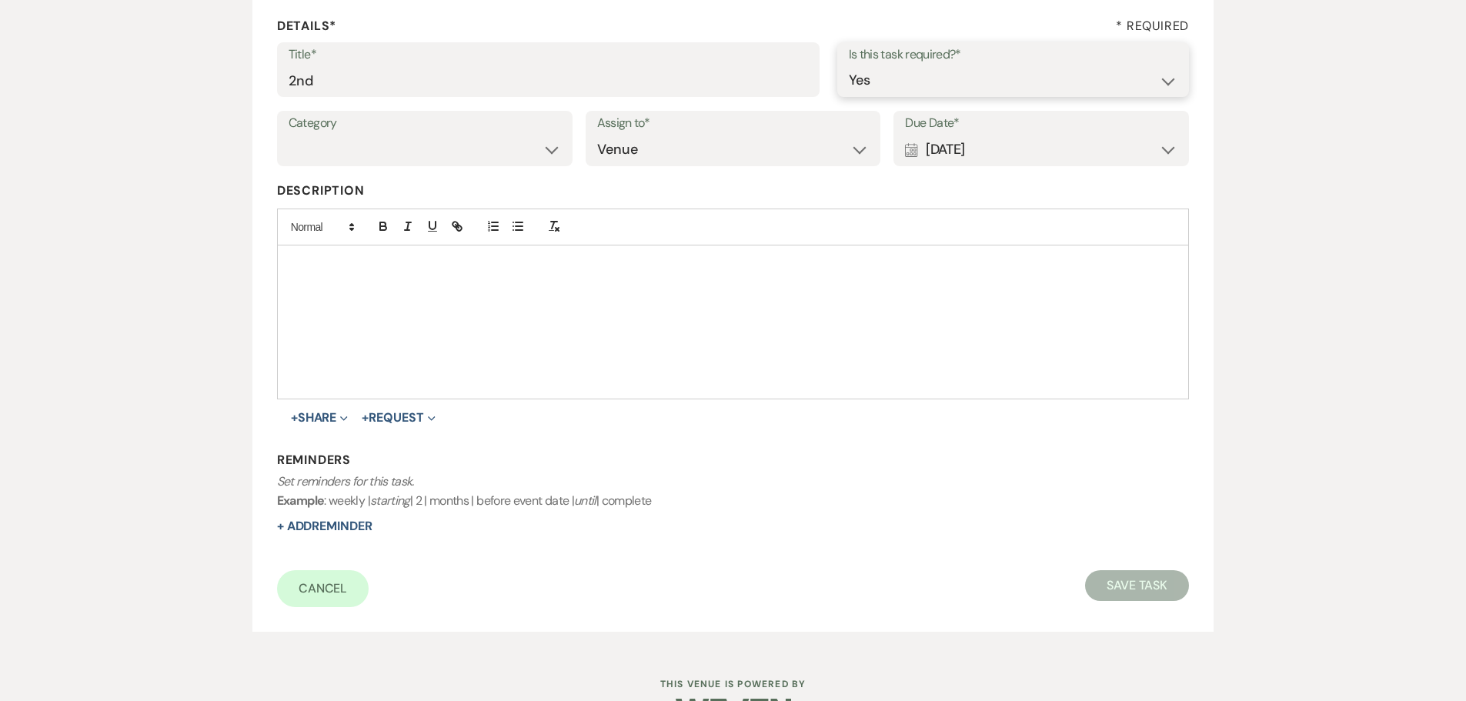
click at [849, 65] on select "Yes No" at bounding box center [1013, 80] width 329 height 30
click at [432, 167] on div "Category Venue Vendors Guests Details Finalize & Share Assign to* Venue Client …" at bounding box center [733, 145] width 913 height 69
click at [430, 164] on select "Venue Vendors Guests Details Finalize & Share" at bounding box center [425, 150] width 272 height 30
select select "31"
click at [289, 135] on select "Venue Vendors Guests Details Finalize & Share" at bounding box center [425, 150] width 272 height 30
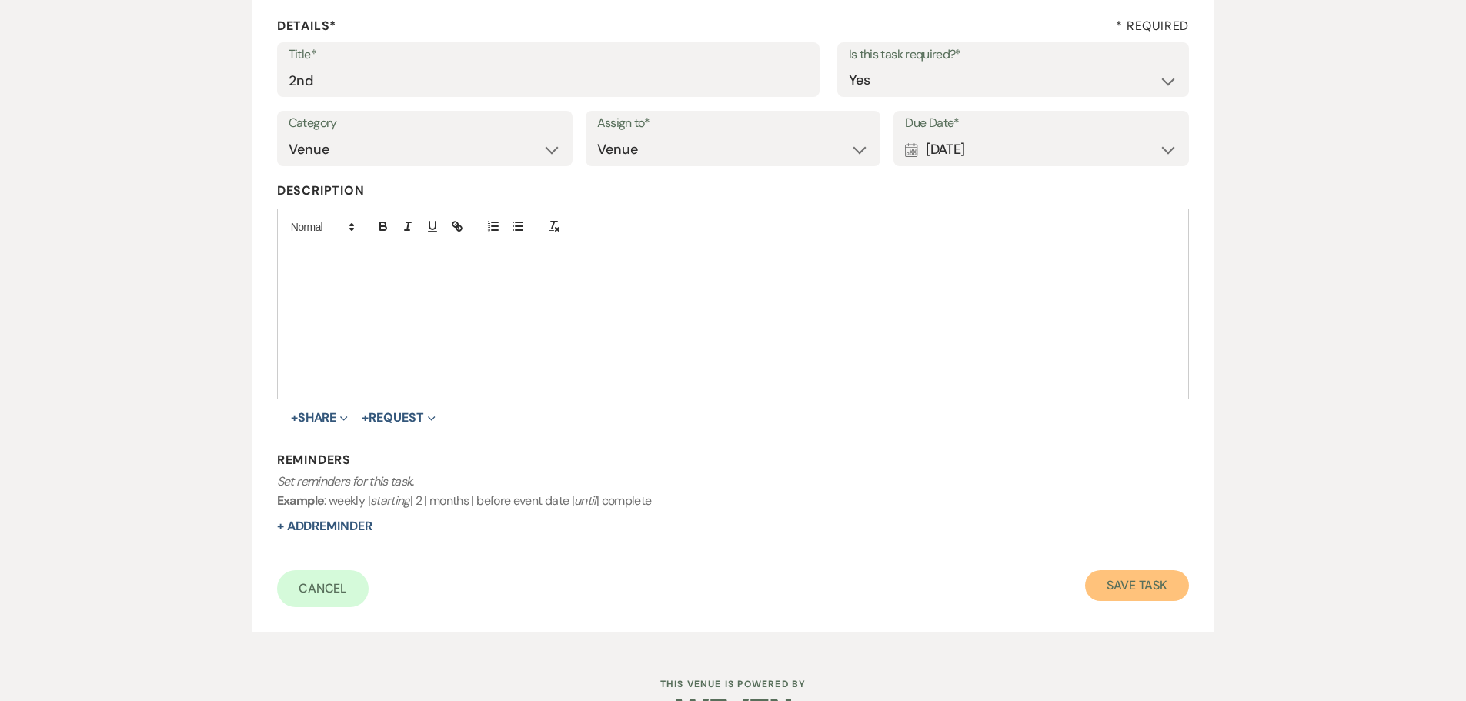
click at [1131, 590] on button "Save Task" at bounding box center [1137, 585] width 104 height 31
select select "5"
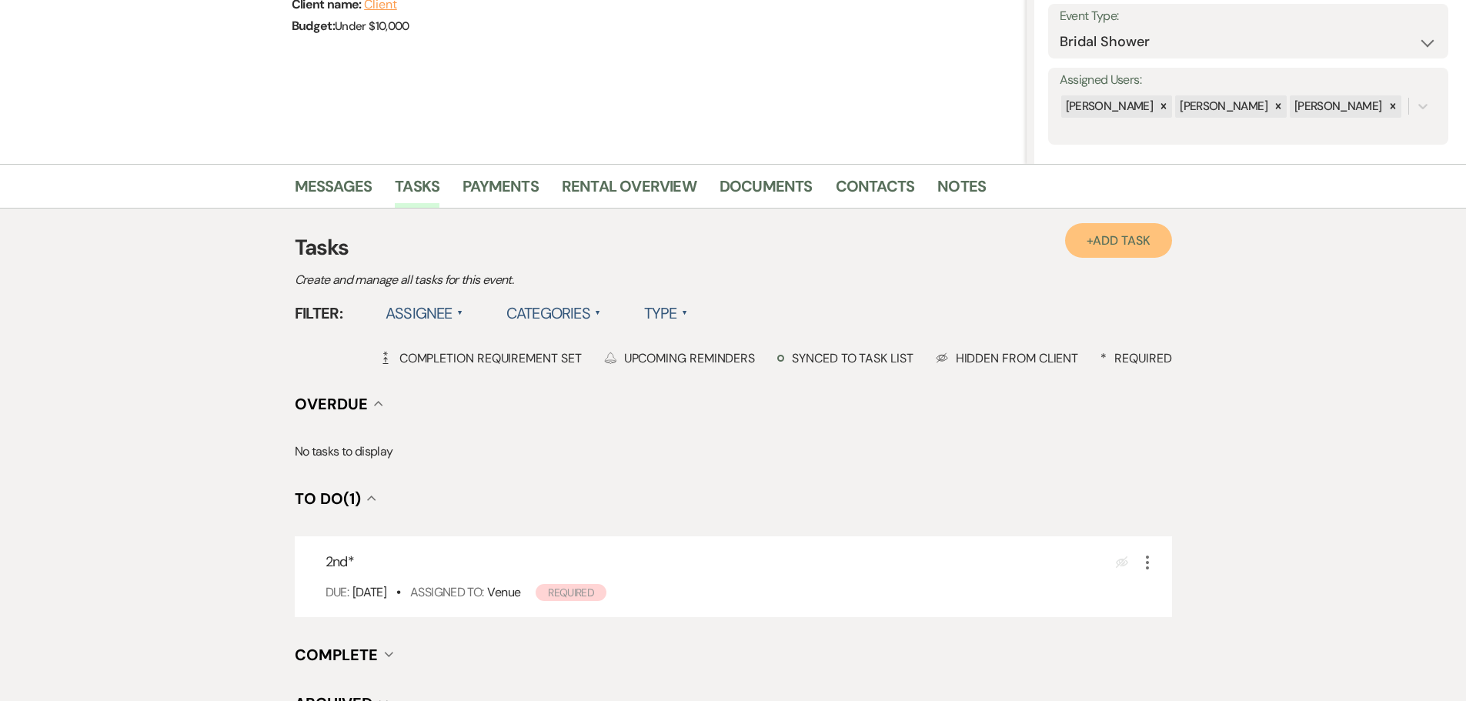
click at [1126, 242] on span "Add Task" at bounding box center [1121, 240] width 57 height 16
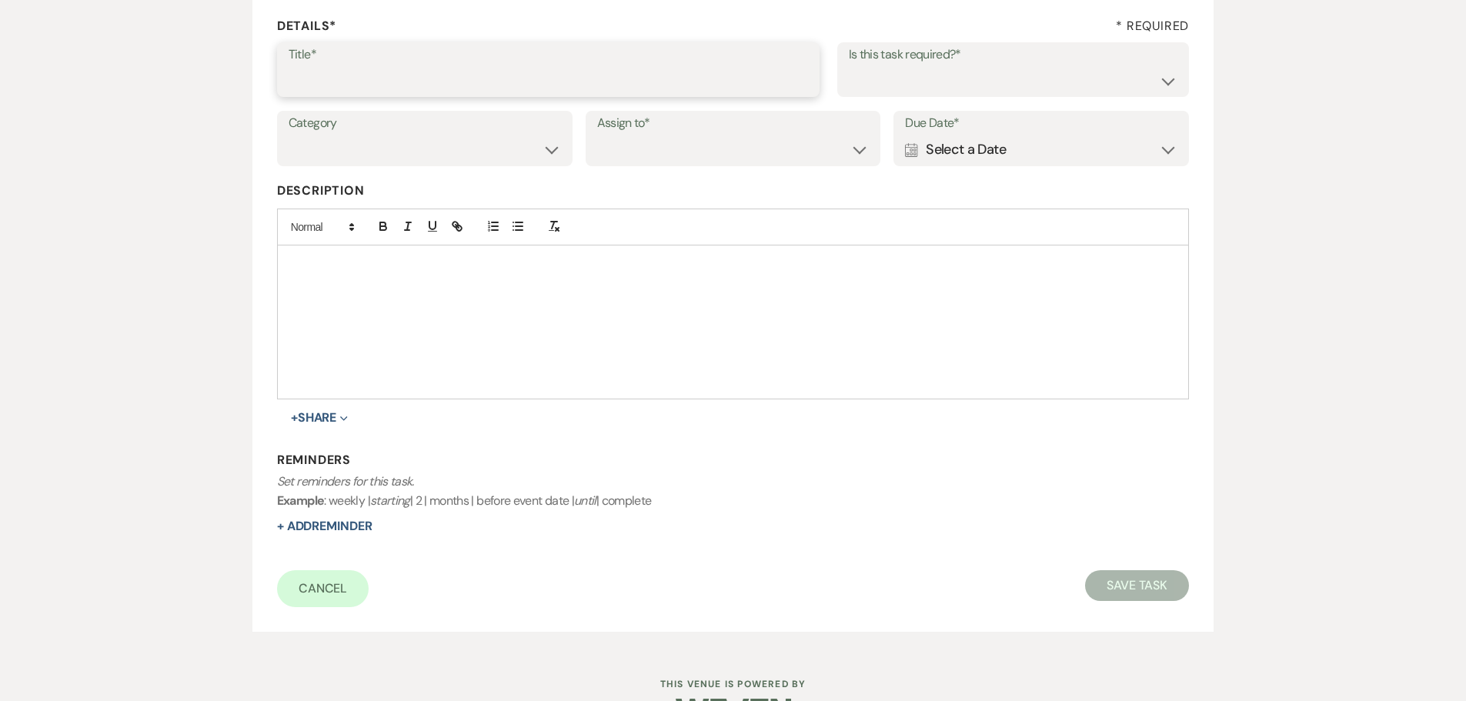
click at [429, 76] on input "Title*" at bounding box center [548, 80] width 519 height 30
type input "3rd"
drag, startPoint x: 671, startPoint y: 138, endPoint x: 677, endPoint y: 162, distance: 23.9
click at [671, 138] on select "Venue Client" at bounding box center [733, 150] width 272 height 30
select select "venueHost"
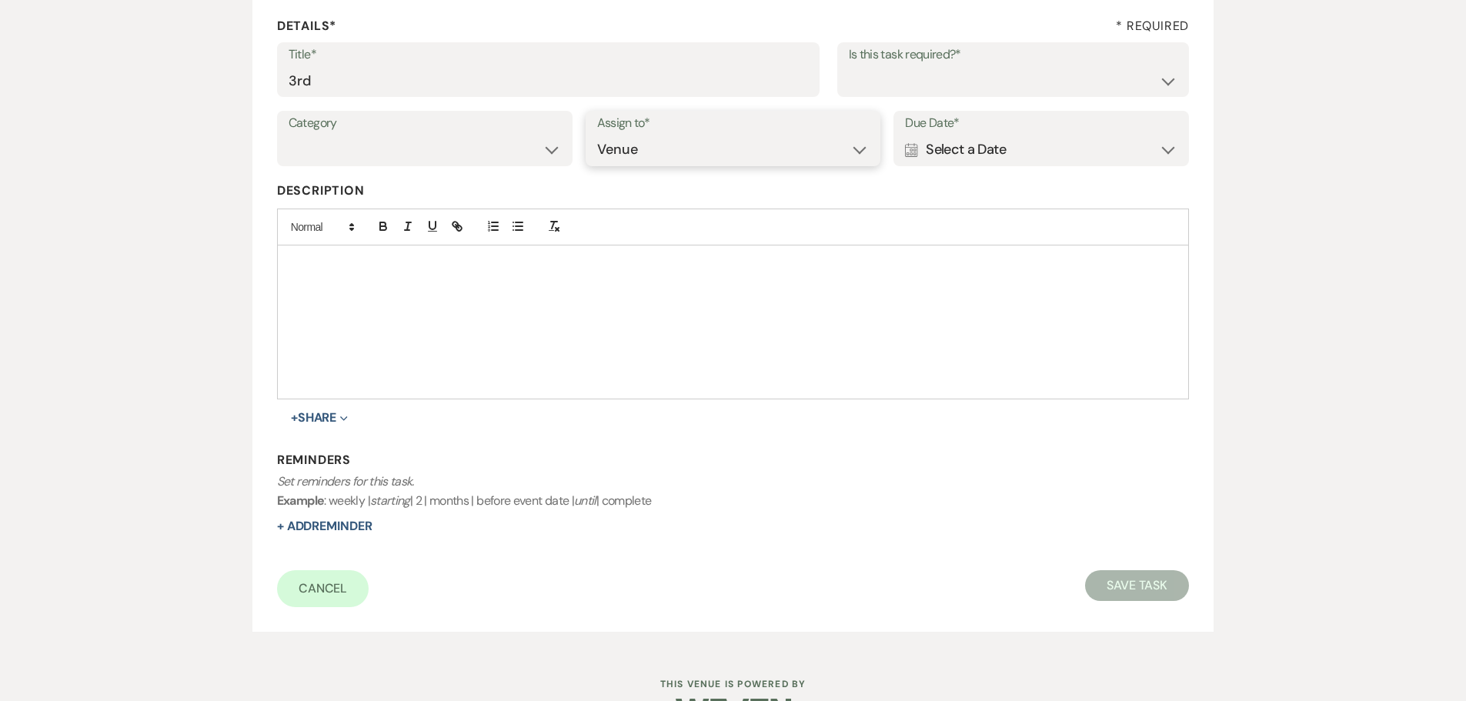
click at [597, 135] on select "Venue Client" at bounding box center [733, 150] width 272 height 30
click at [896, 68] on select "Yes No" at bounding box center [1013, 80] width 329 height 30
click at [849, 65] on select "Yes No" at bounding box center [1013, 80] width 329 height 30
click at [880, 74] on select "Yes No" at bounding box center [1013, 80] width 329 height 30
select select "true"
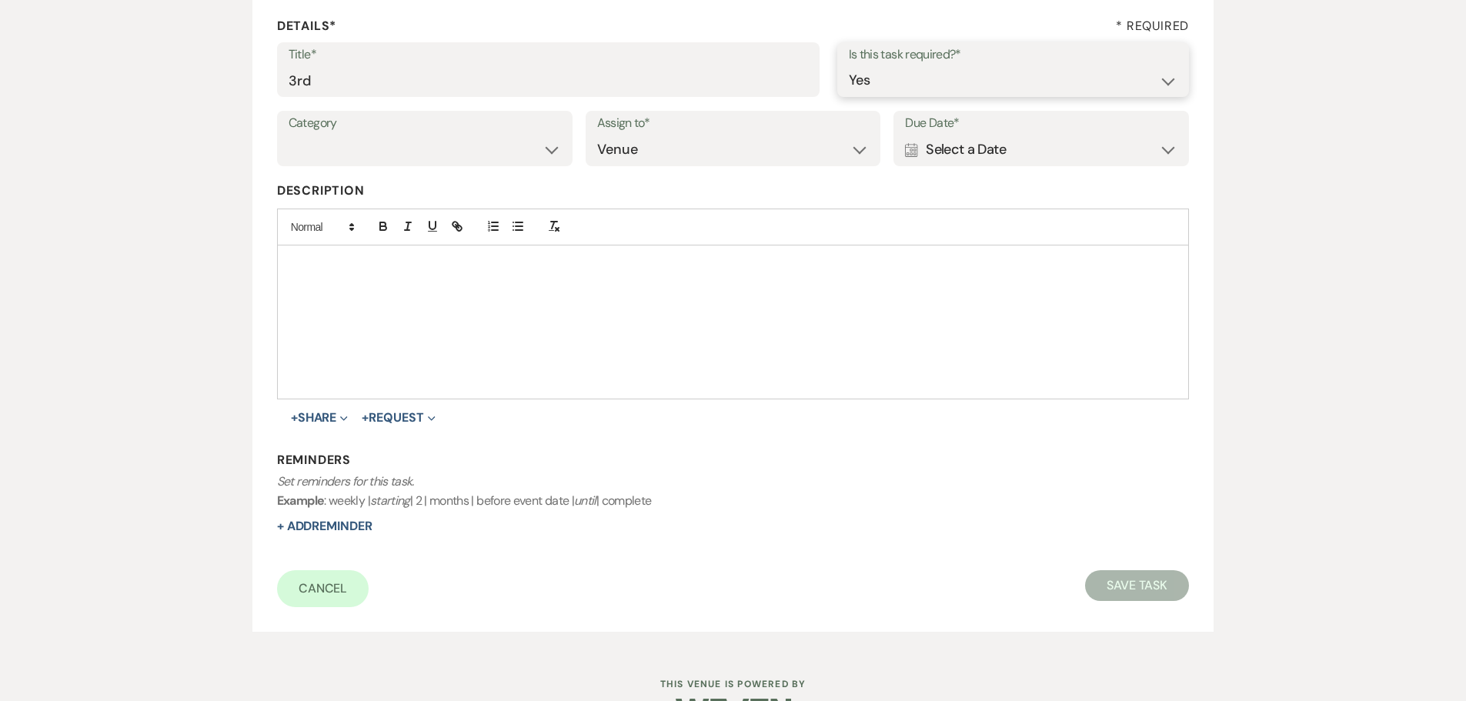
click at [849, 65] on select "Yes No" at bounding box center [1013, 80] width 329 height 30
click at [403, 133] on label "Category" at bounding box center [425, 123] width 272 height 22
click at [402, 160] on select "Venue Vendors Guests Details Finalize & Share" at bounding box center [425, 150] width 272 height 30
select select "31"
click at [289, 135] on select "Venue Vendors Guests Details Finalize & Share" at bounding box center [425, 150] width 272 height 30
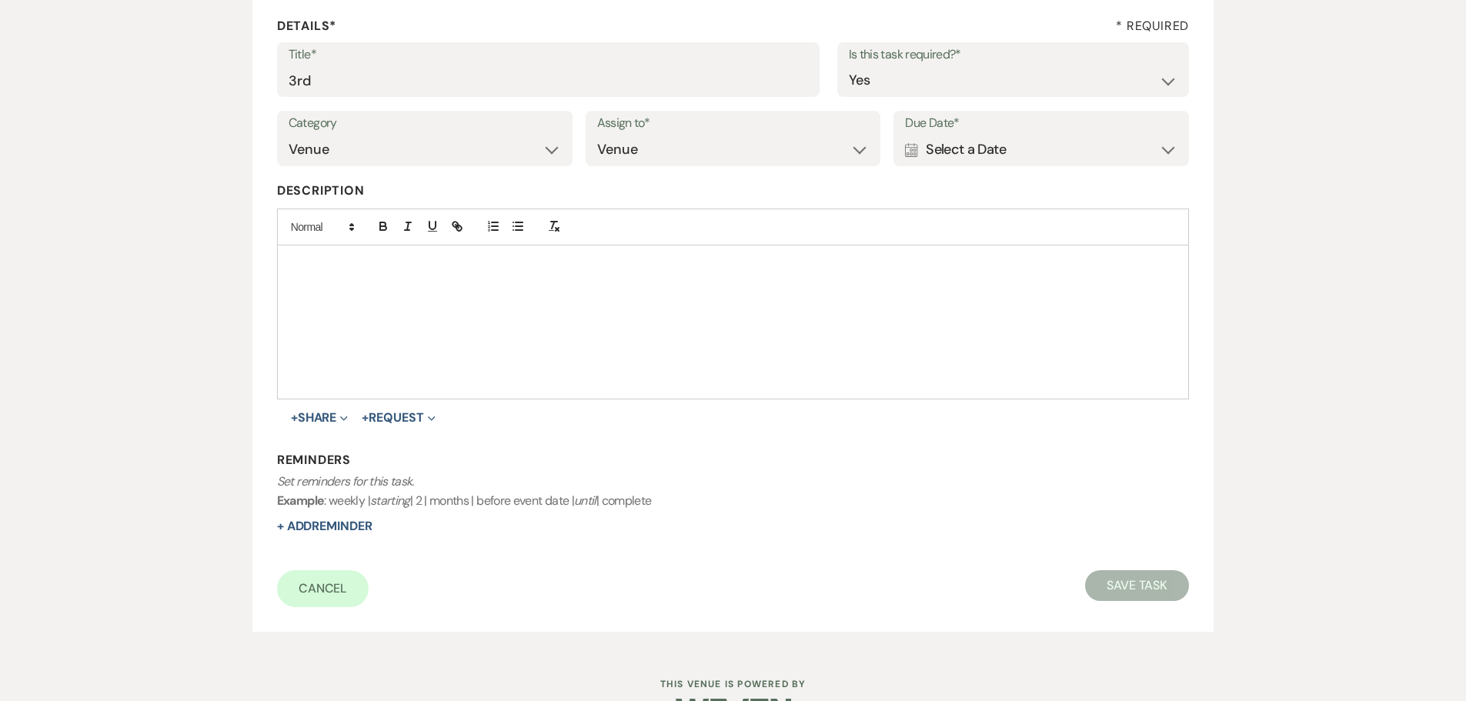
click at [1022, 153] on div "Calendar Select a Date Expand" at bounding box center [1041, 150] width 272 height 30
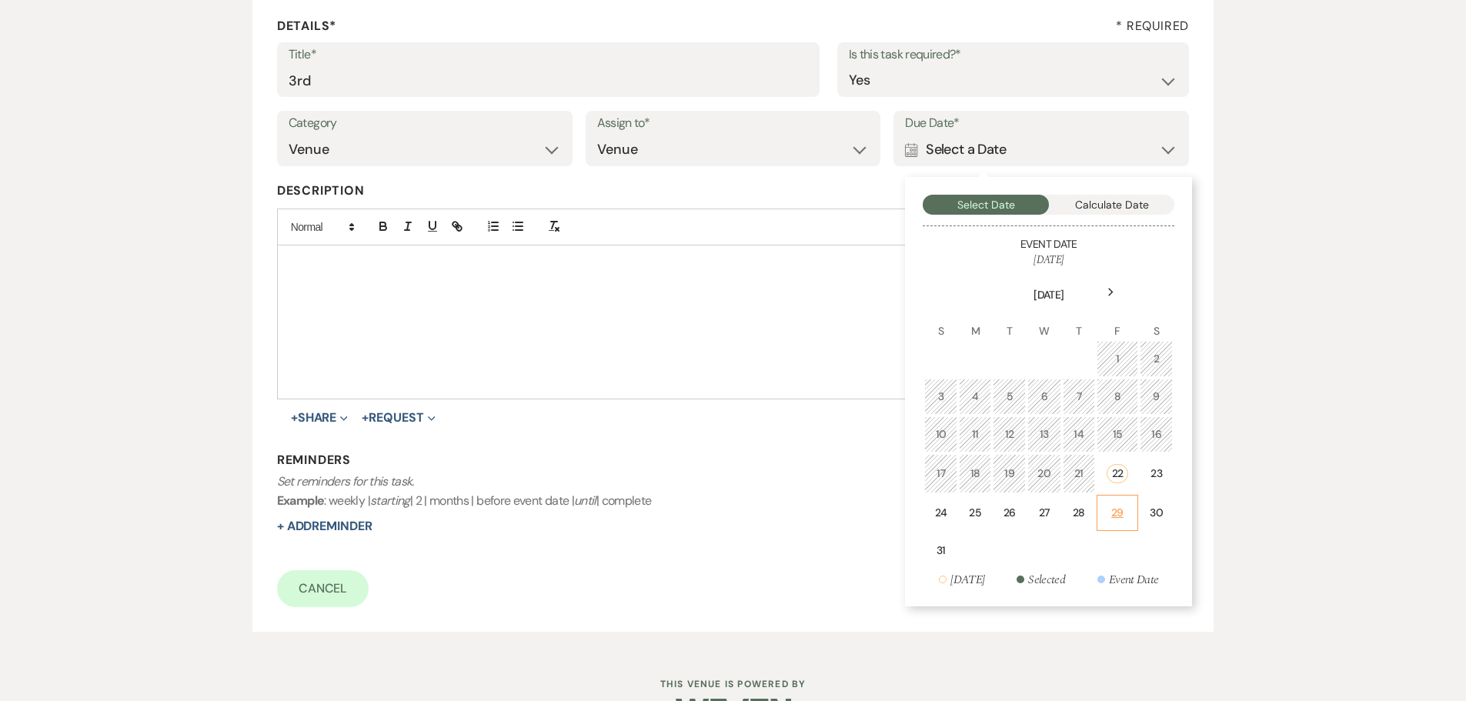
click at [1116, 517] on div "29" at bounding box center [1117, 513] width 22 height 16
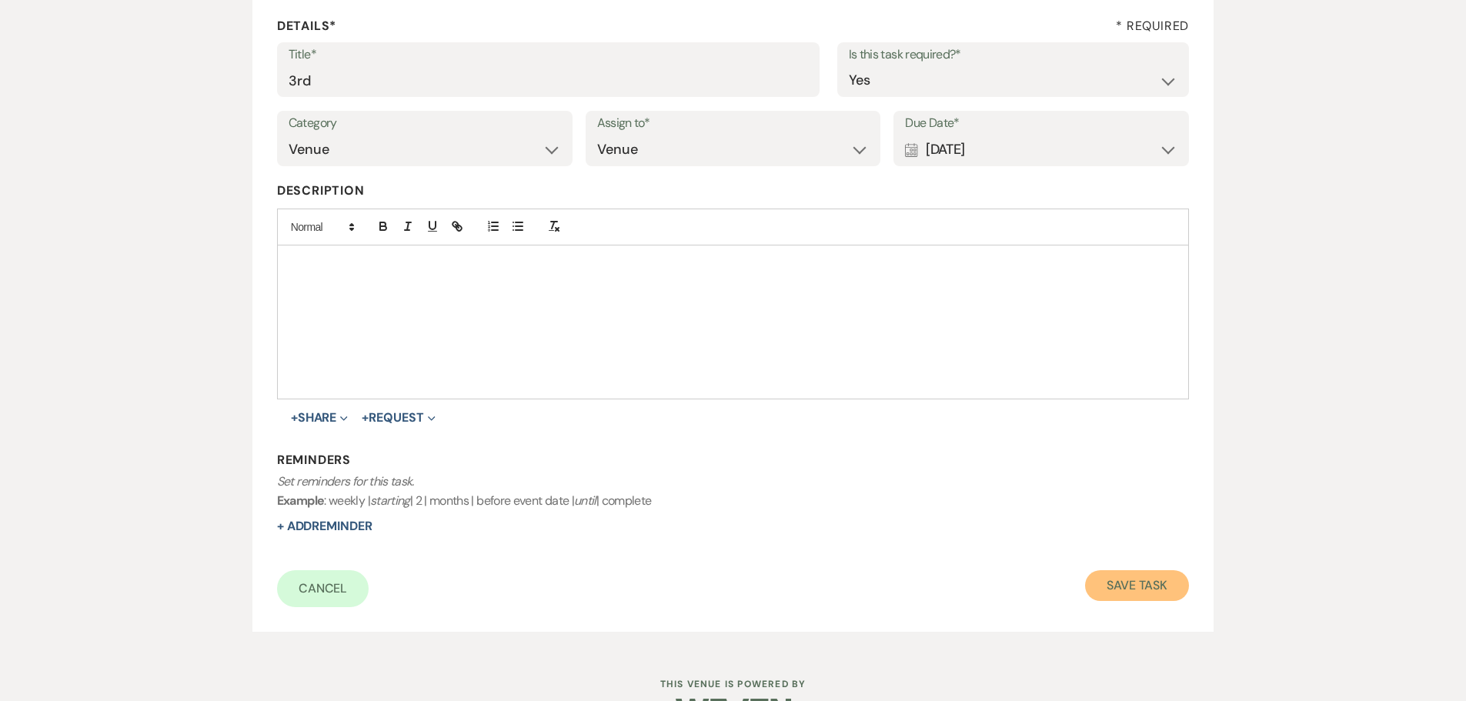
click at [1132, 574] on button "Save Task" at bounding box center [1137, 585] width 104 height 31
select select "5"
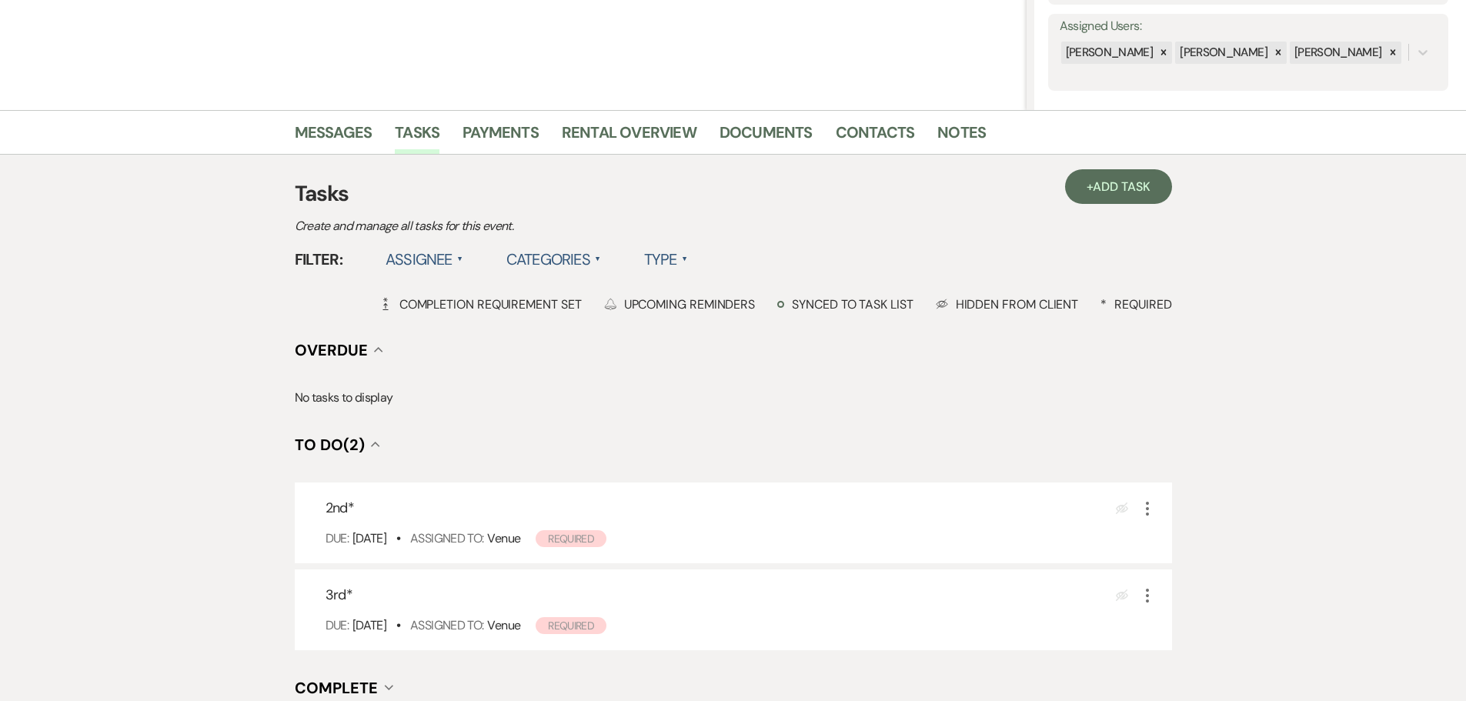
scroll to position [299, 0]
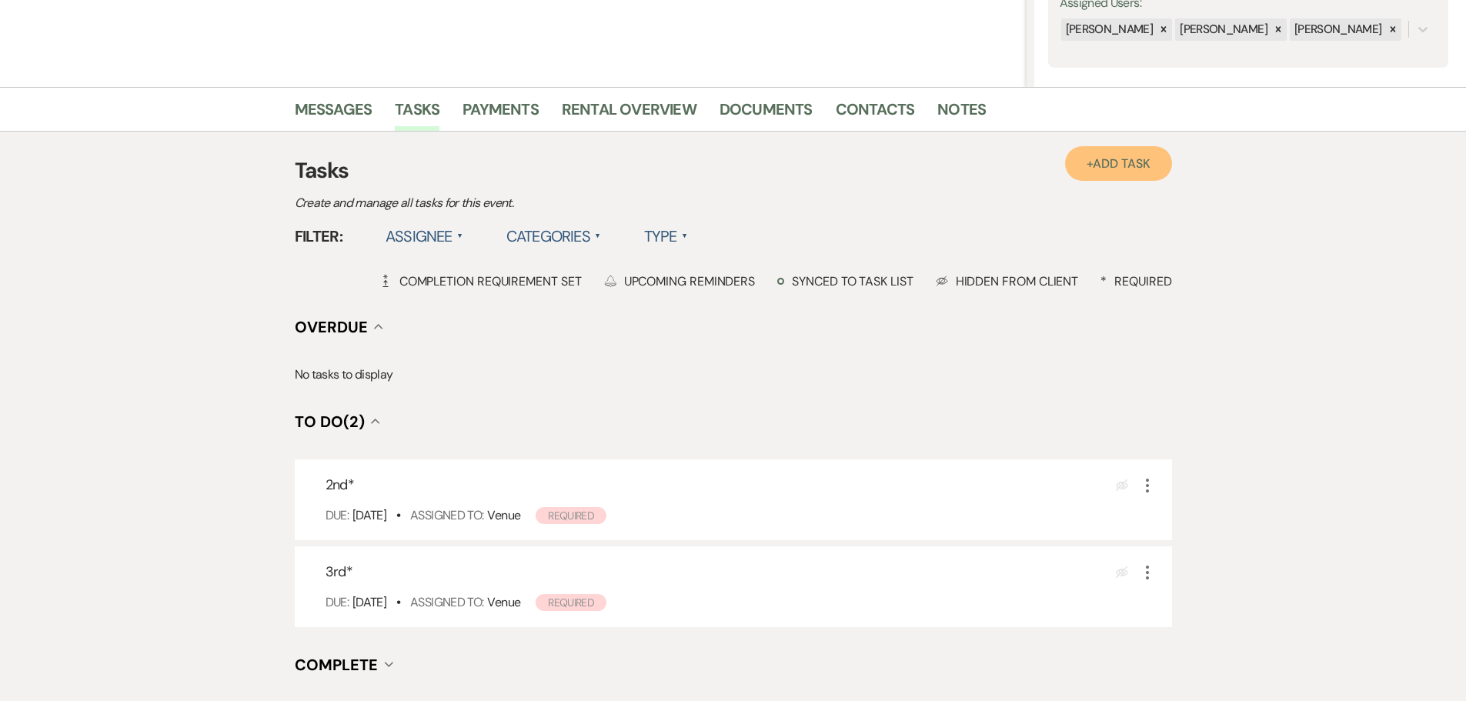
click at [1111, 167] on span "Add Task" at bounding box center [1121, 163] width 57 height 16
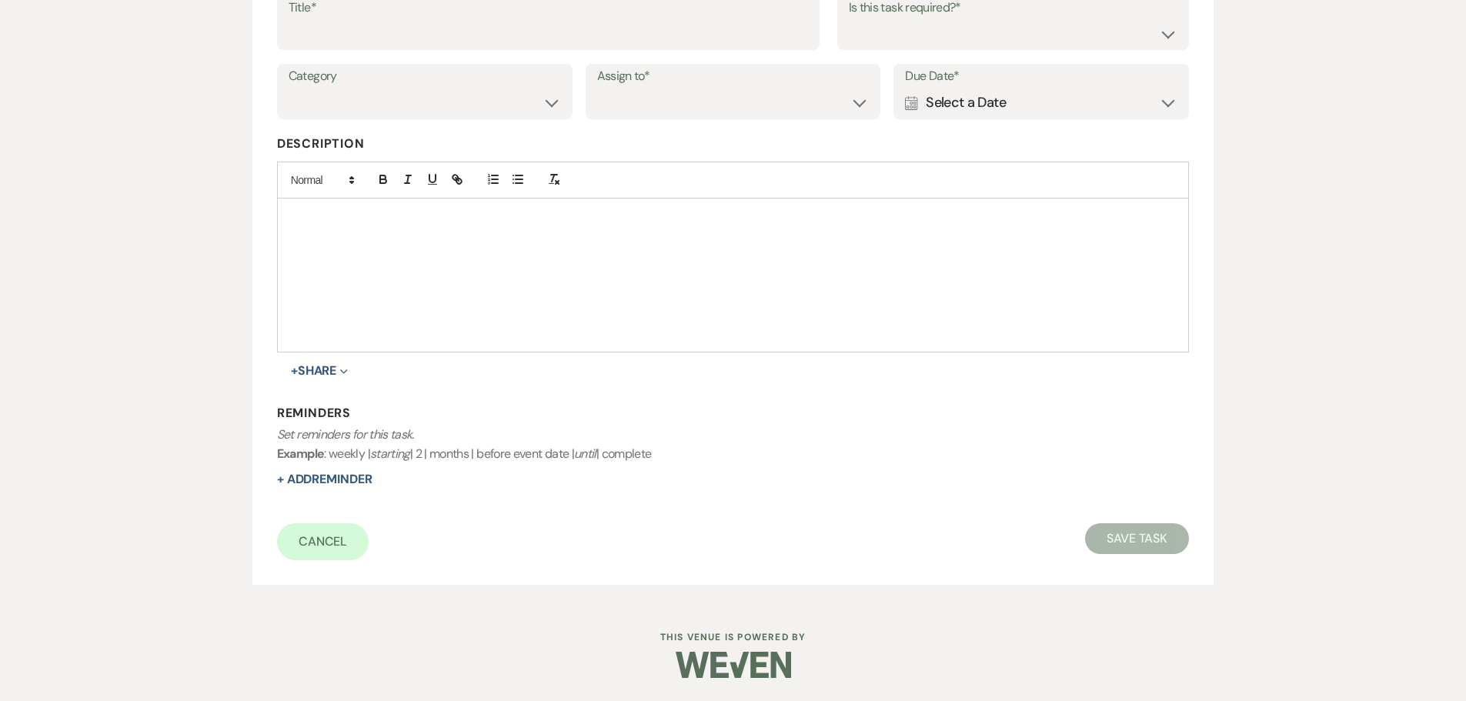
scroll to position [269, 0]
click at [417, 28] on input "Title*" at bounding box center [548, 33] width 519 height 30
type input "4th"
click at [1034, 111] on div "Calendar Select a Date Expand" at bounding box center [1041, 103] width 272 height 30
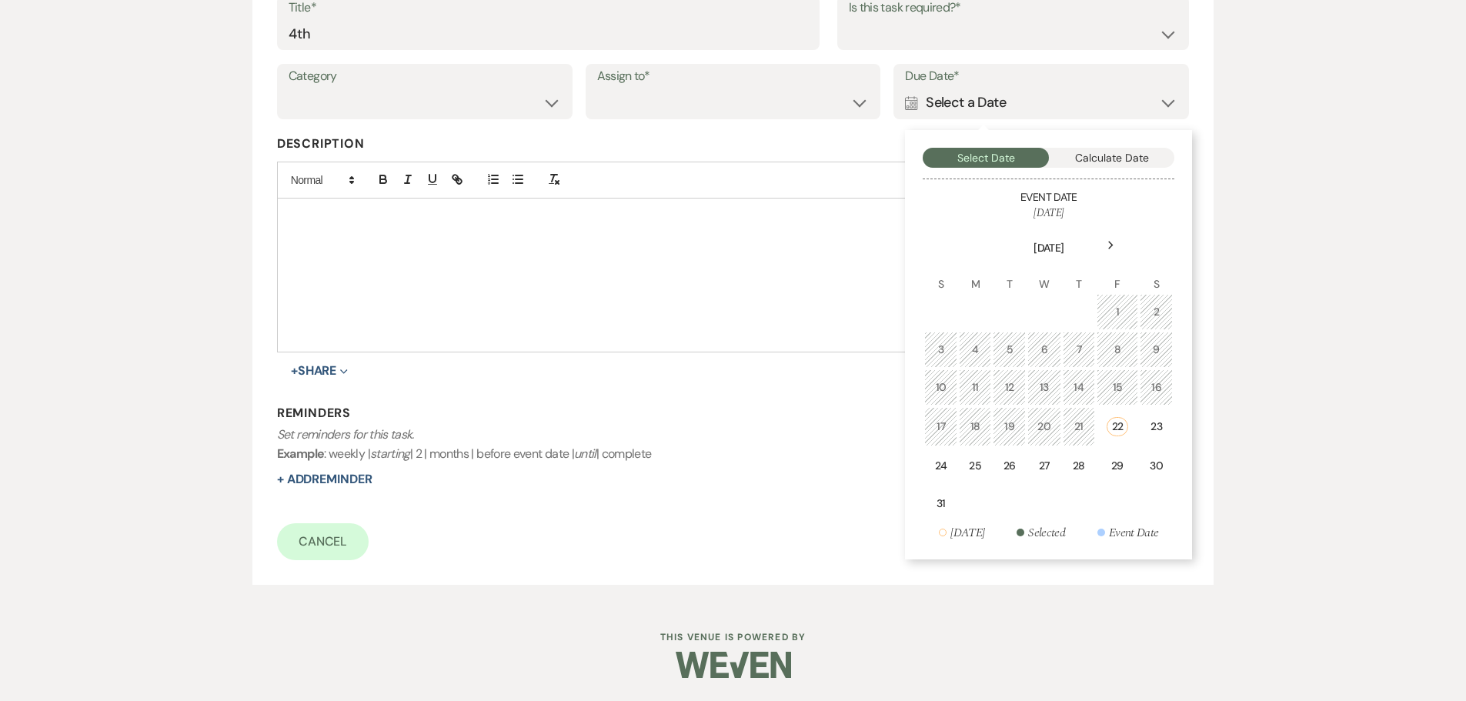
click at [1110, 250] on icon "Next" at bounding box center [1111, 245] width 8 height 9
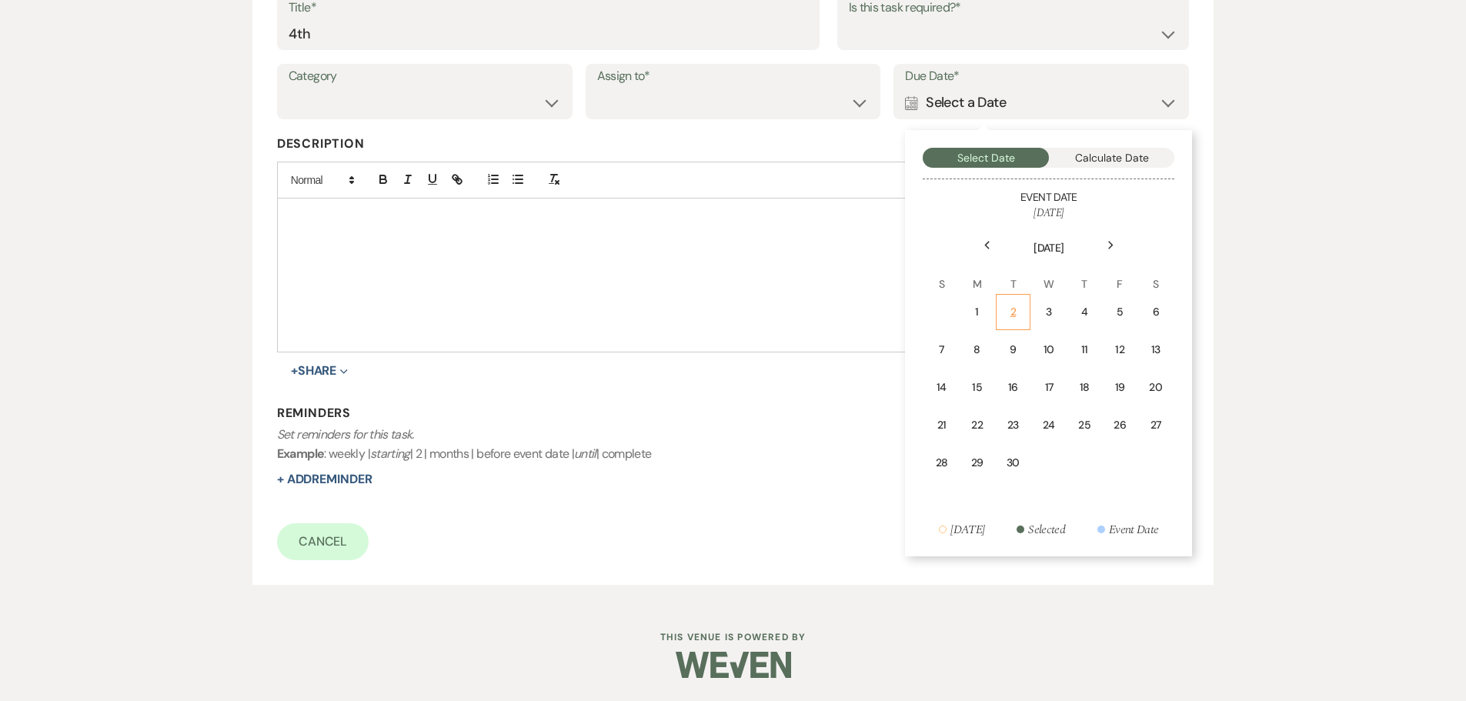
click at [1011, 313] on div "2" at bounding box center [1013, 312] width 15 height 16
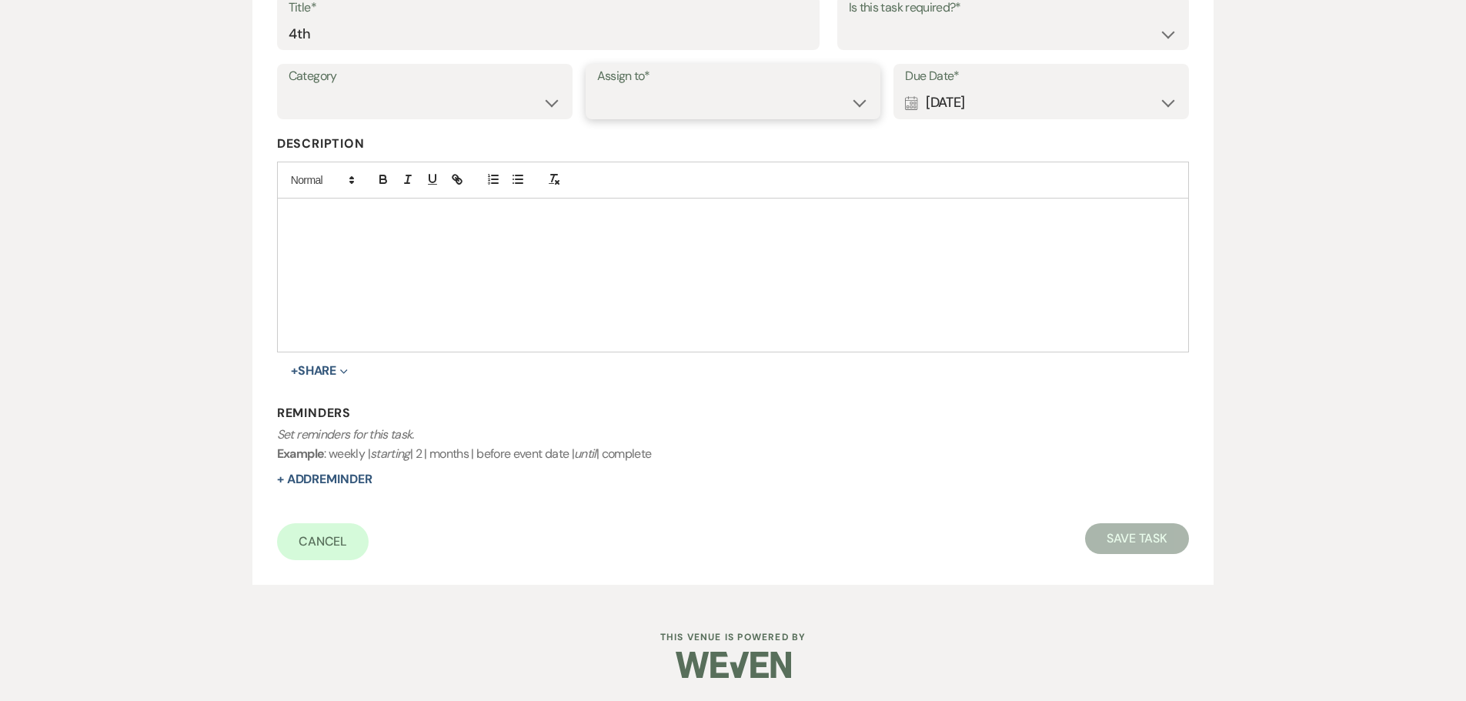
click at [742, 110] on select "Venue Client" at bounding box center [733, 103] width 272 height 30
select select "venueHost"
click at [597, 88] on select "Venue Client" at bounding box center [733, 103] width 272 height 30
click at [933, 38] on select "Yes No" at bounding box center [1013, 33] width 329 height 30
select select "true"
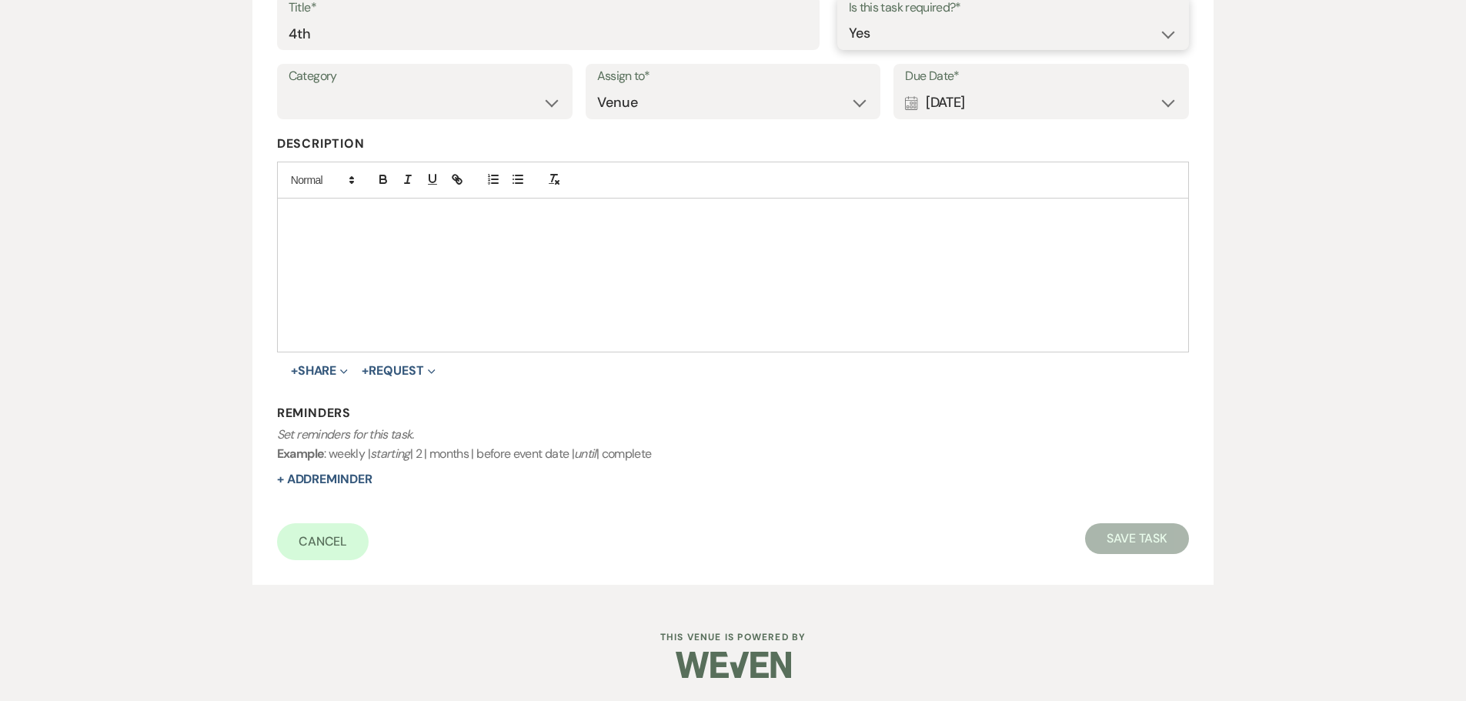
click at [849, 18] on select "Yes No" at bounding box center [1013, 33] width 329 height 30
drag, startPoint x: 415, startPoint y: 103, endPoint x: 414, endPoint y: 116, distance: 13.2
click at [415, 103] on select "Venue Vendors Guests Details Finalize & Share" at bounding box center [425, 103] width 272 height 30
select select "31"
click at [289, 88] on select "Venue Vendors Guests Details Finalize & Share" at bounding box center [425, 103] width 272 height 30
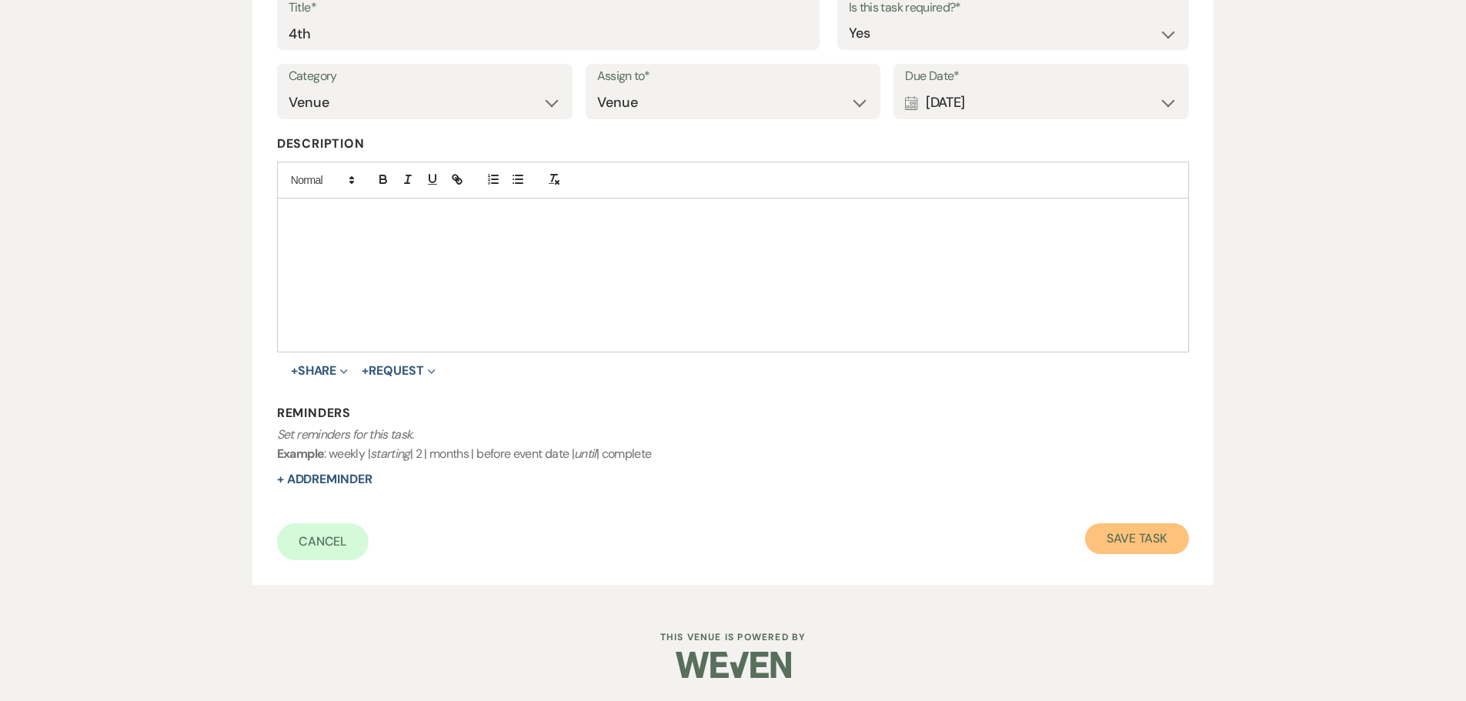
click at [1123, 539] on button "Save Task" at bounding box center [1137, 538] width 104 height 31
select select "5"
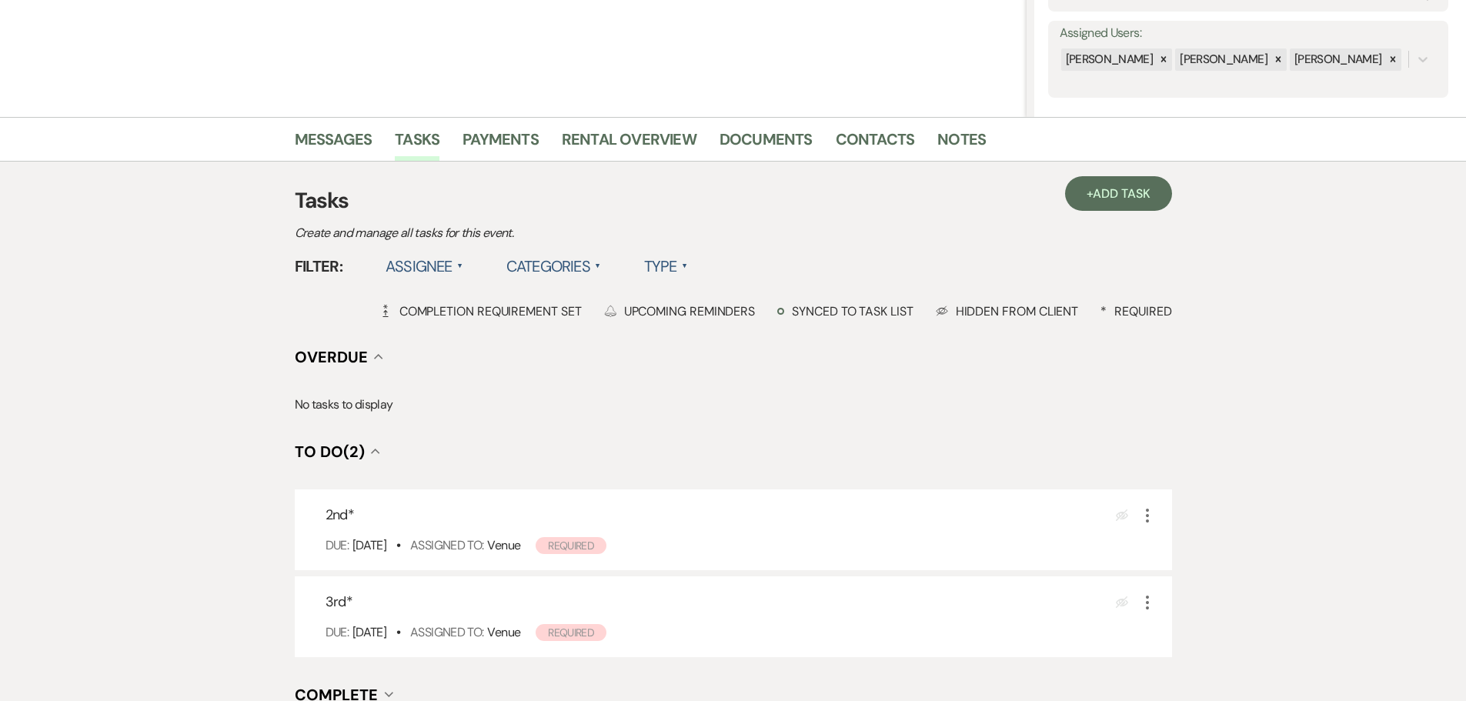
scroll to position [299, 0]
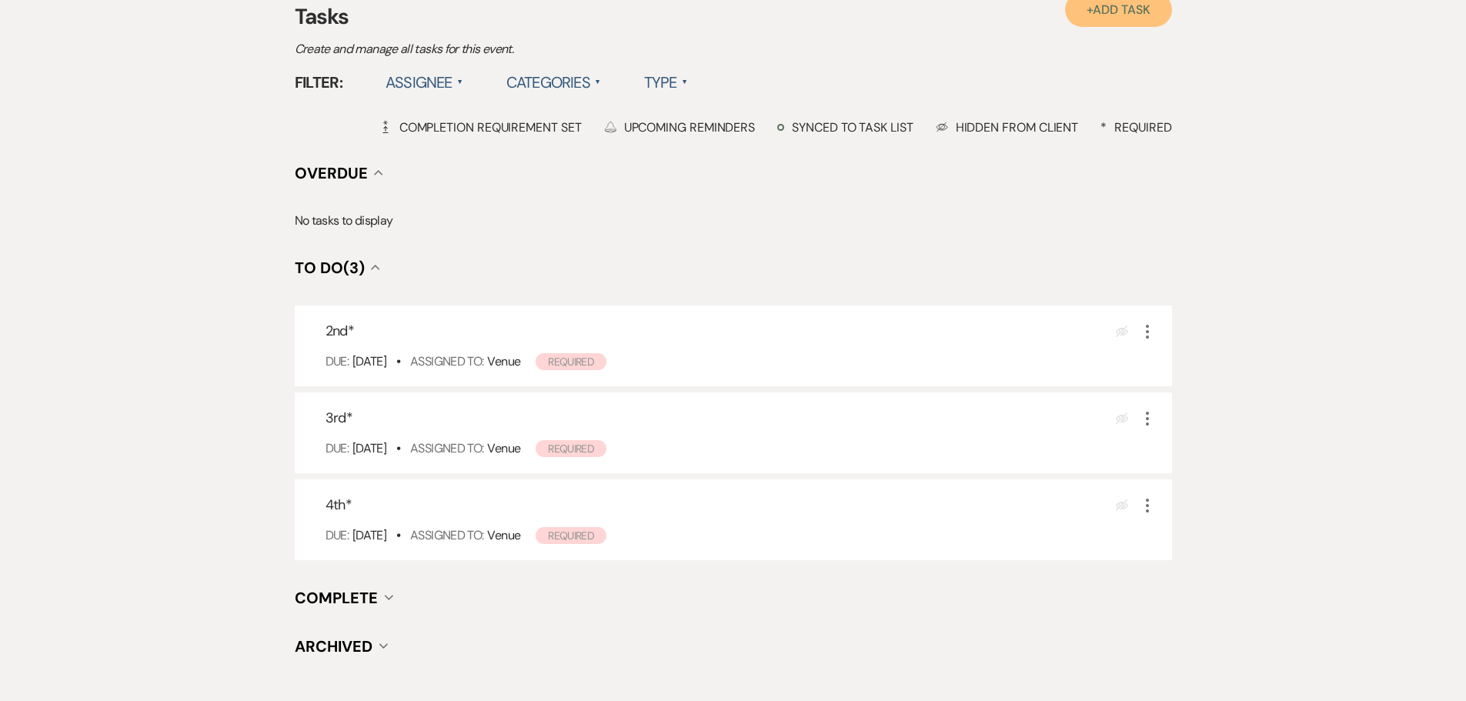
click at [1099, 25] on link "+ Add Task" at bounding box center [1118, 9] width 106 height 35
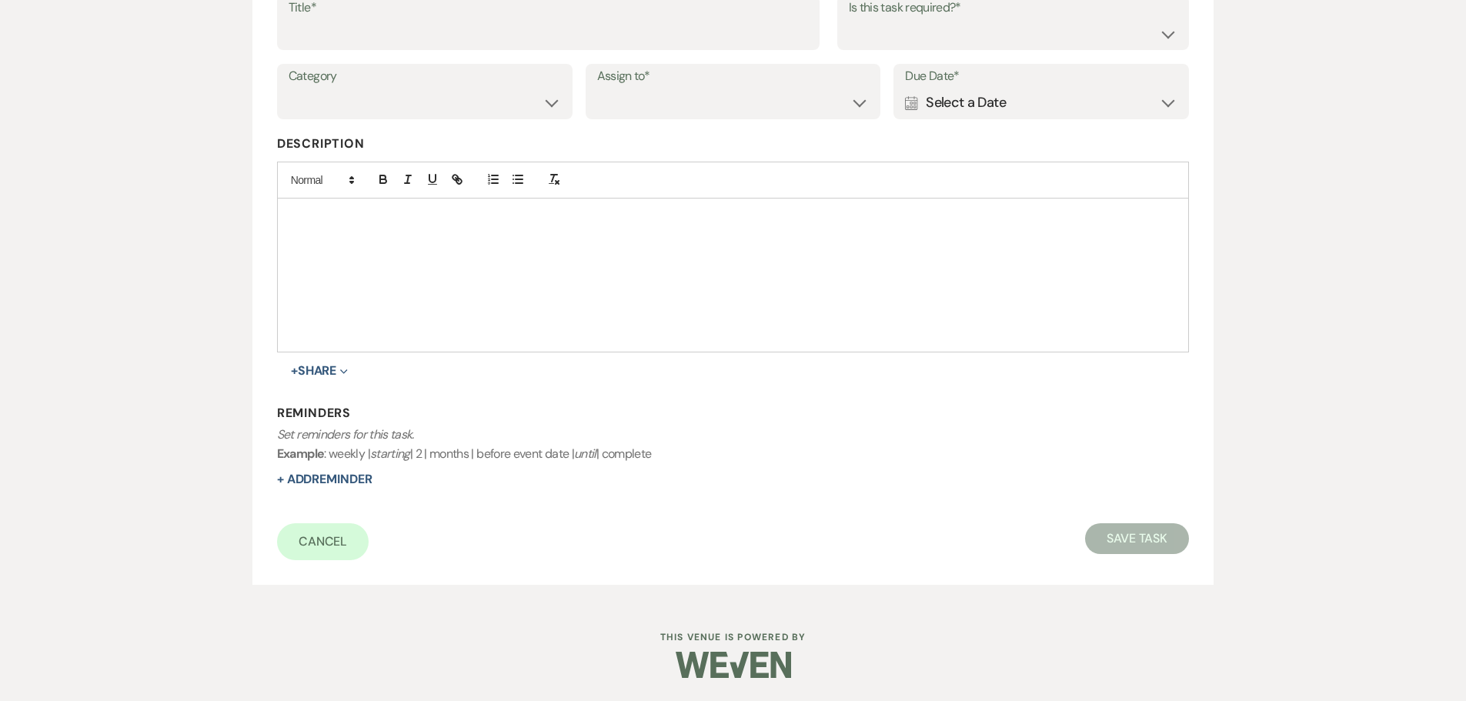
scroll to position [269, 0]
click at [479, 32] on input "Title*" at bounding box center [548, 33] width 519 height 30
type input "5th"
click at [994, 110] on div "Calendar Select a Date Expand" at bounding box center [1041, 103] width 272 height 30
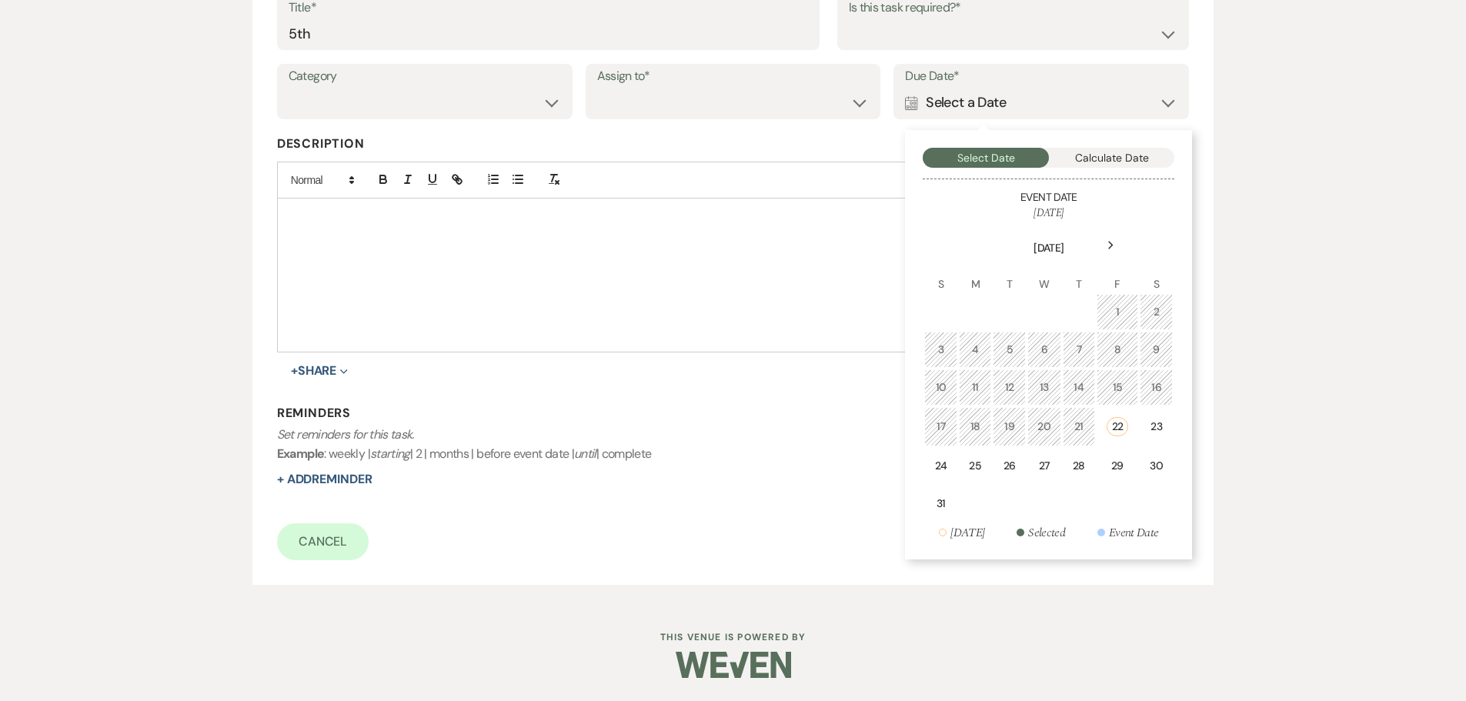
click at [1108, 244] on icon "Next" at bounding box center [1111, 245] width 8 height 9
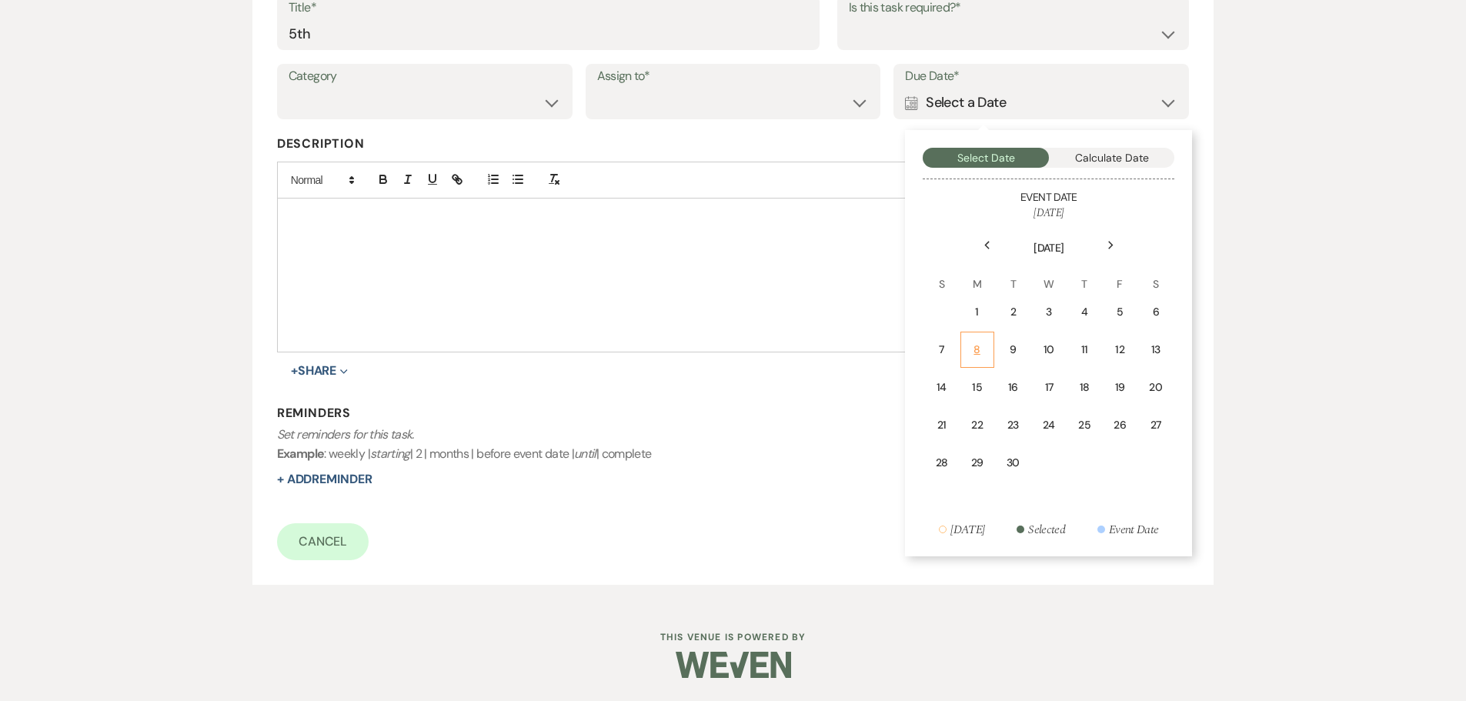
click at [983, 346] on div "8" at bounding box center [977, 350] width 14 height 16
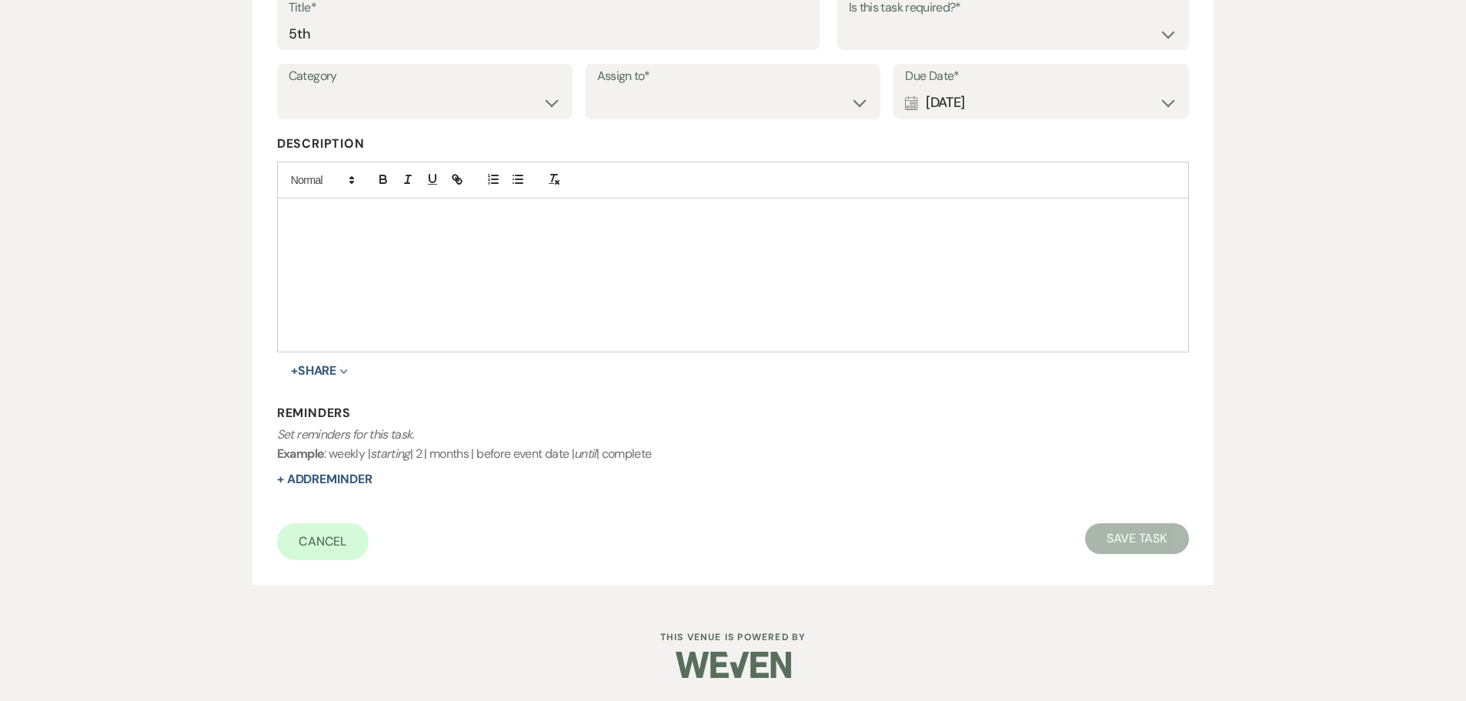
click at [916, 13] on label "Is this task required?*" at bounding box center [1013, 8] width 329 height 22
click at [909, 42] on select "Yes No" at bounding box center [1013, 33] width 329 height 30
select select "true"
click at [849, 18] on select "Yes No" at bounding box center [1013, 33] width 329 height 30
click at [760, 105] on select "Venue Client" at bounding box center [733, 103] width 272 height 30
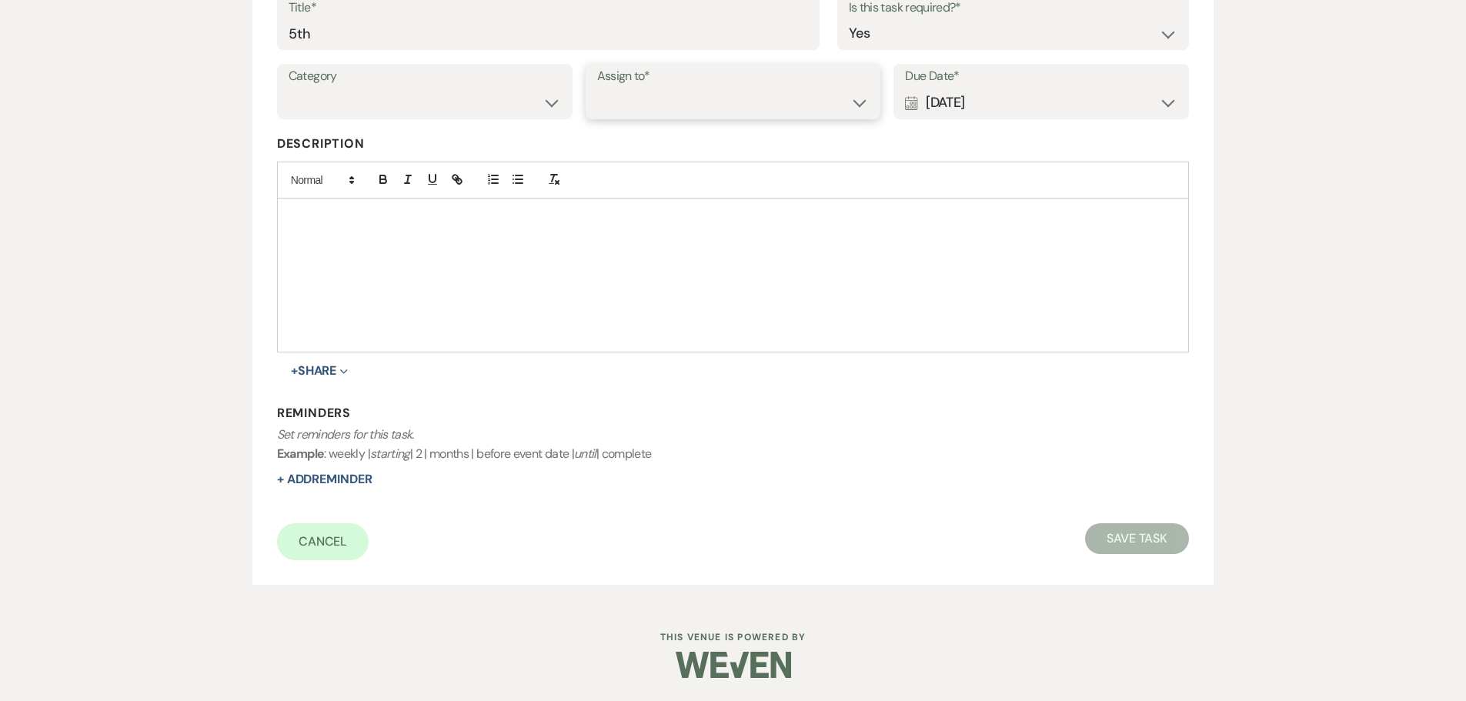
select select "venueHost"
click at [597, 88] on select "Venue Client" at bounding box center [733, 103] width 272 height 30
click at [426, 97] on select "Venue Vendors Guests Details Finalize & Share" at bounding box center [425, 103] width 272 height 30
select select "31"
click at [289, 88] on select "Venue Vendors Guests Details Finalize & Share" at bounding box center [425, 103] width 272 height 30
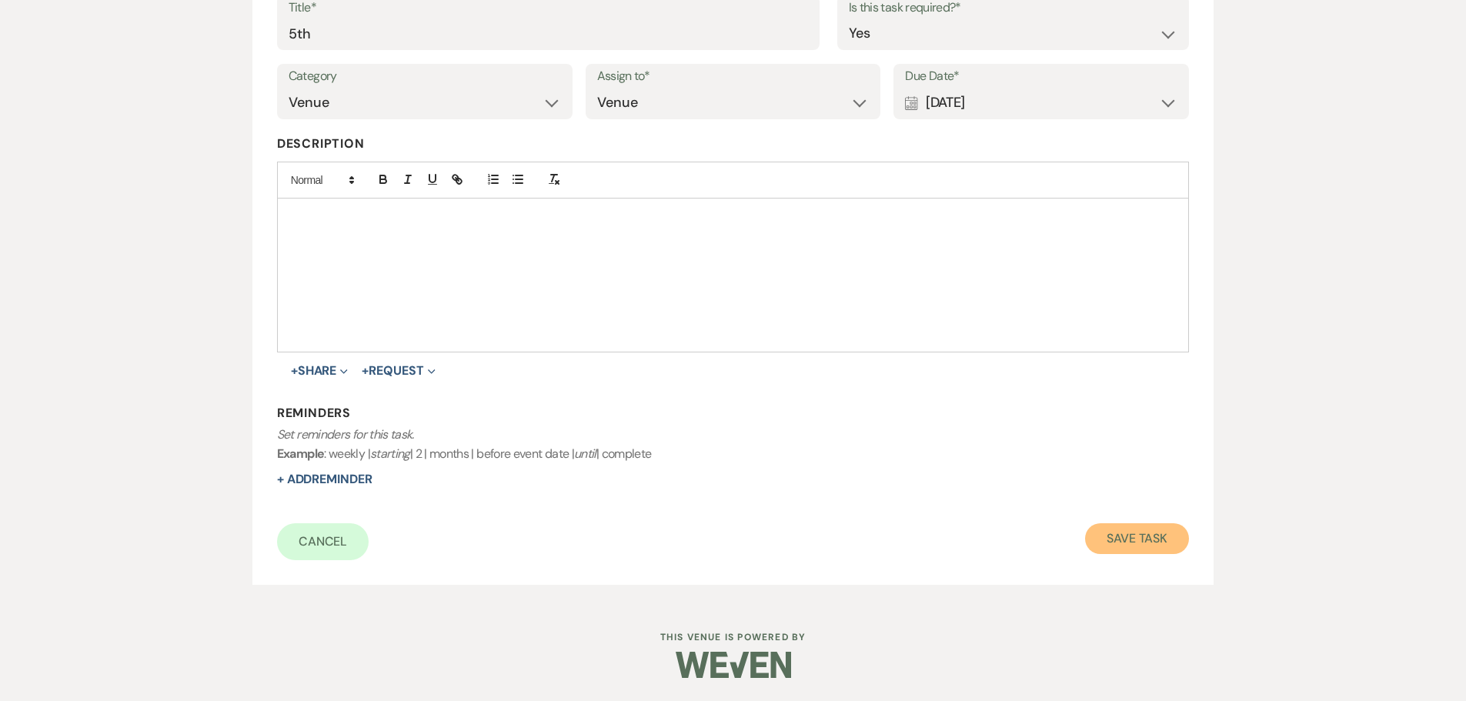
click at [1139, 537] on button "Save Task" at bounding box center [1137, 538] width 104 height 31
select select "5"
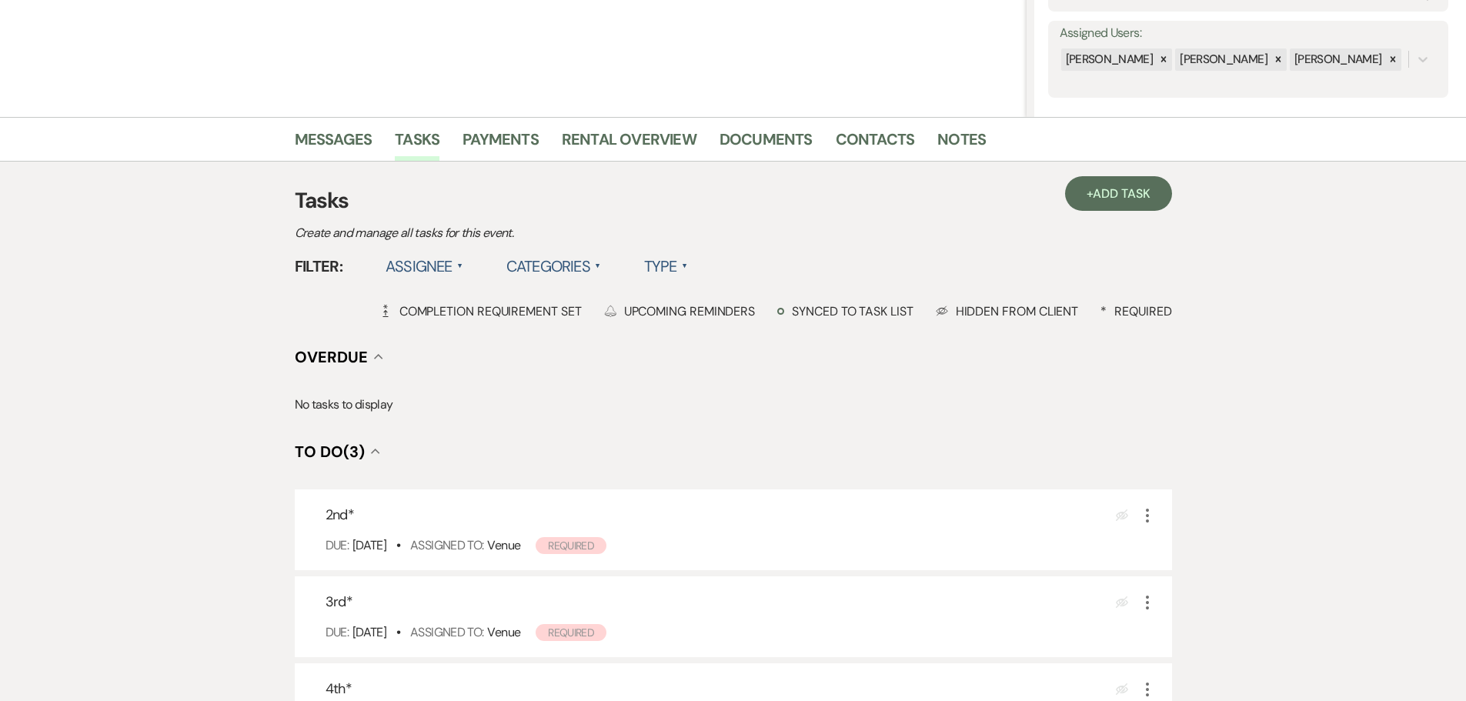
scroll to position [453, 0]
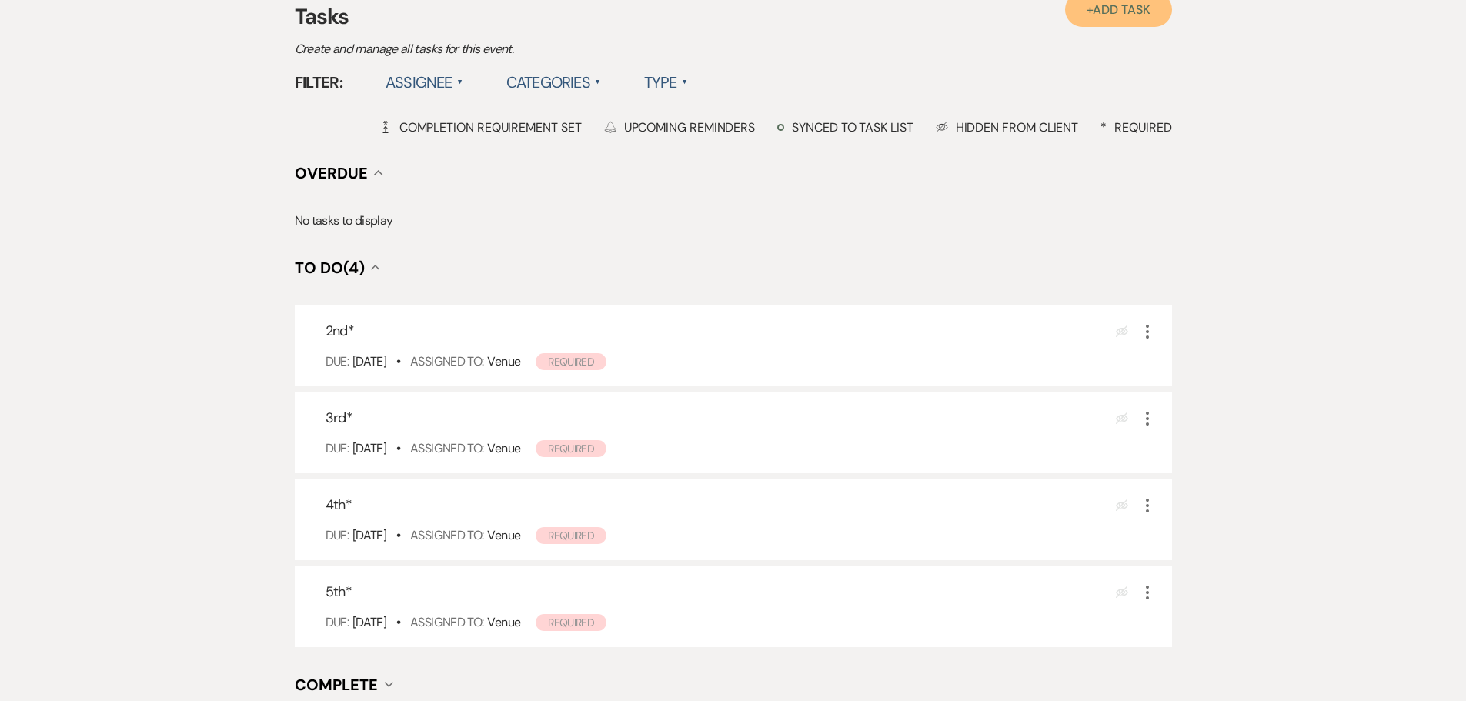
click at [1115, 17] on span "Add Task" at bounding box center [1121, 10] width 57 height 16
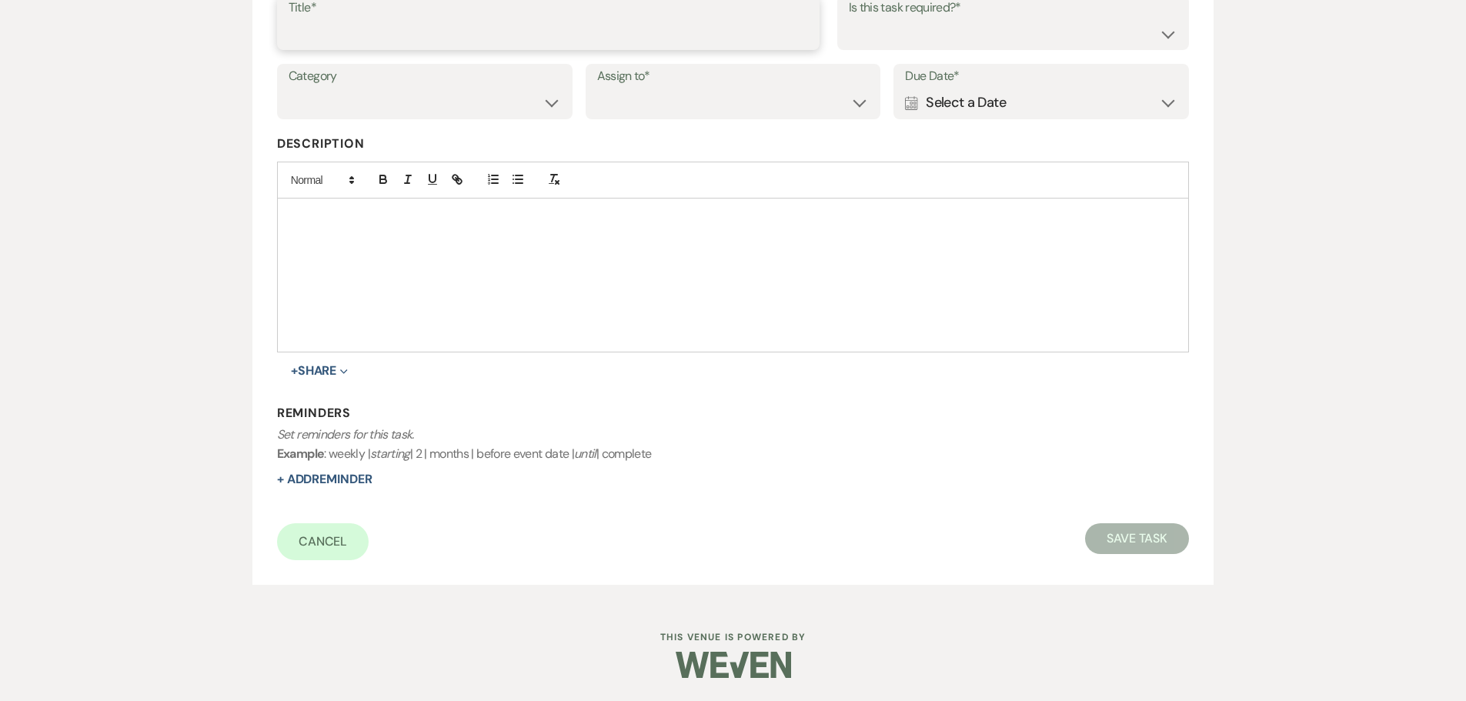
click at [448, 42] on input "Title*" at bounding box center [548, 33] width 519 height 30
type input "6th"
drag, startPoint x: 396, startPoint y: 95, endPoint x: 397, endPoint y: 107, distance: 12.3
click at [396, 95] on select "Venue Vendors Guests Details Finalize & Share" at bounding box center [425, 103] width 272 height 30
select select "31"
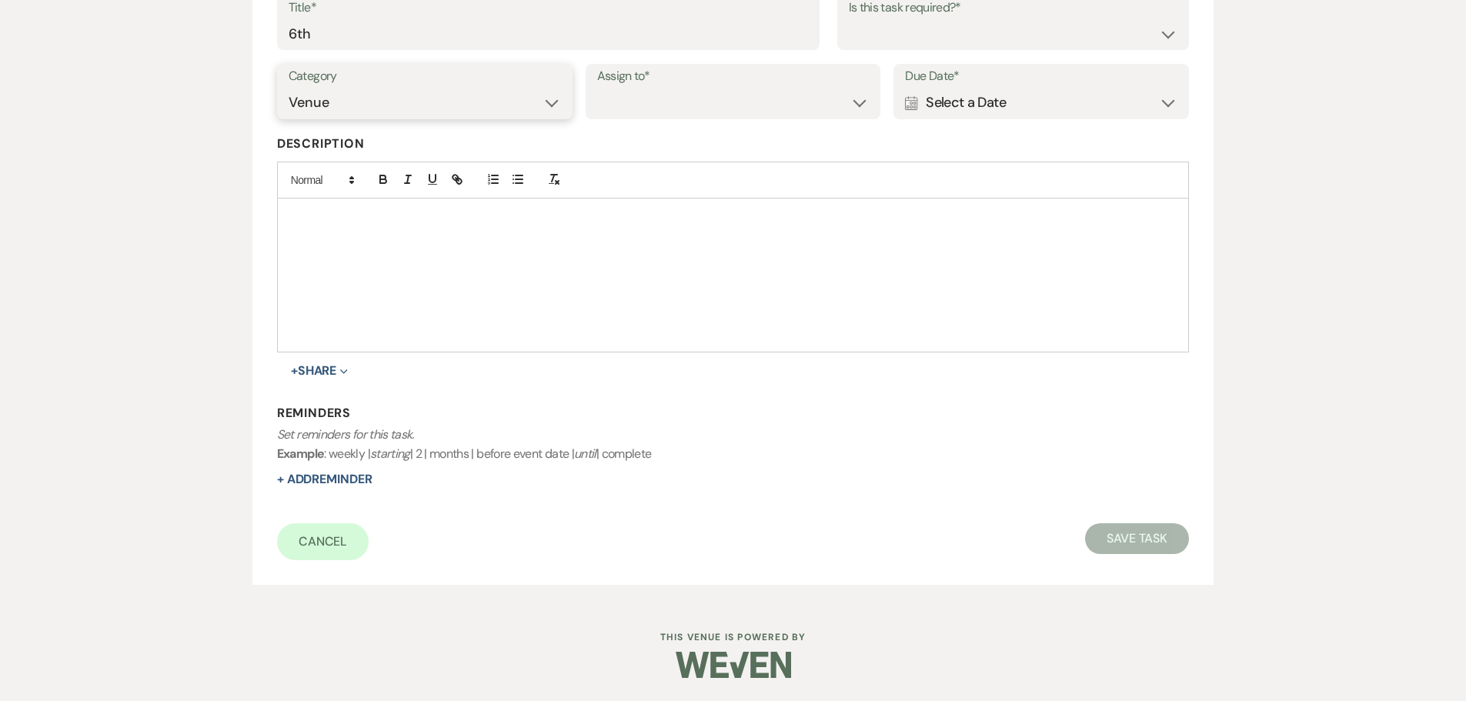
click at [289, 88] on select "Venue Vendors Guests Details Finalize & Share" at bounding box center [425, 103] width 272 height 30
click at [731, 102] on select "Venue Client" at bounding box center [733, 103] width 272 height 30
select select "venueHost"
click at [597, 88] on select "Venue Client" at bounding box center [733, 103] width 272 height 30
click at [899, 49] on div "Is this task required?* Yes No" at bounding box center [1013, 22] width 352 height 55
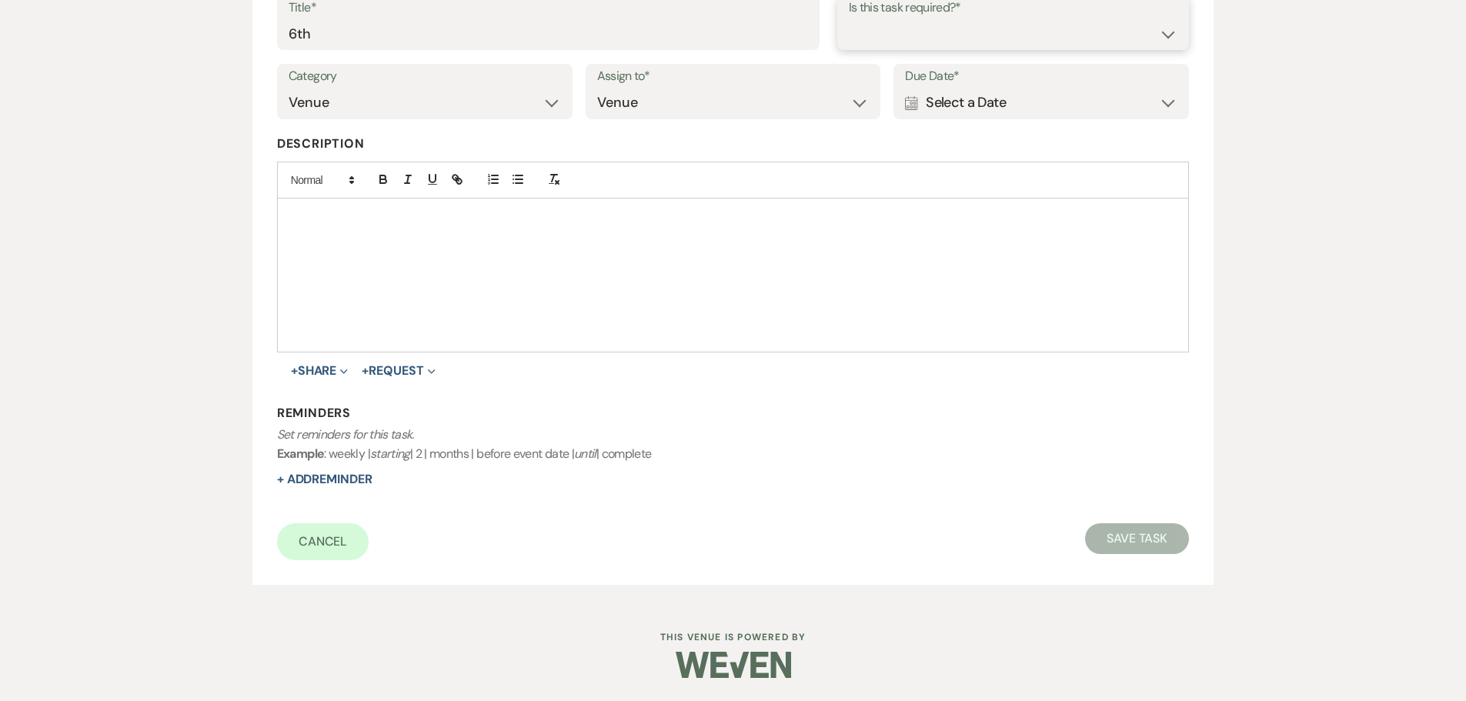
click at [894, 19] on select "Yes No" at bounding box center [1013, 33] width 329 height 30
select select "true"
click at [849, 18] on select "Yes No" at bounding box center [1013, 33] width 329 height 30
click at [973, 95] on div "Calendar Select a Date Expand" at bounding box center [1041, 103] width 272 height 30
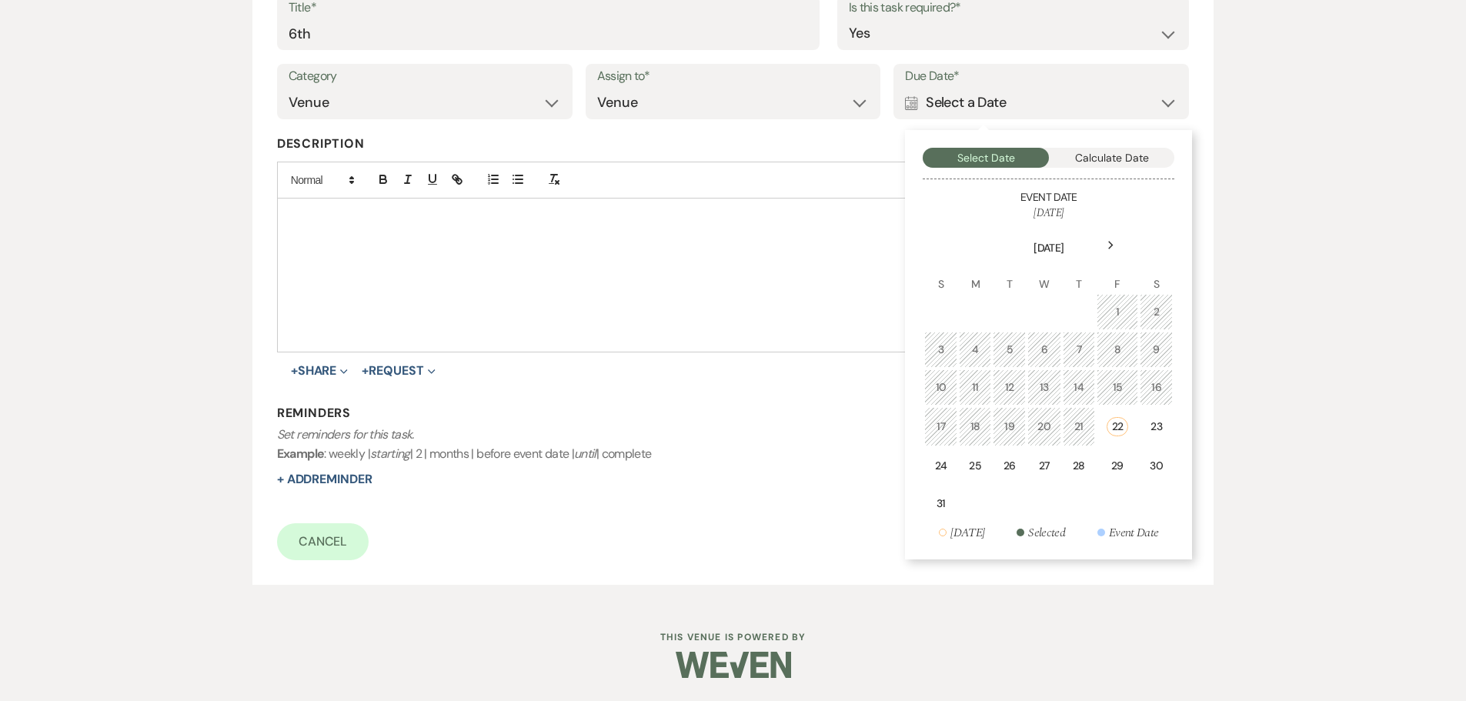
click at [1119, 248] on div "Next" at bounding box center [1110, 245] width 25 height 25
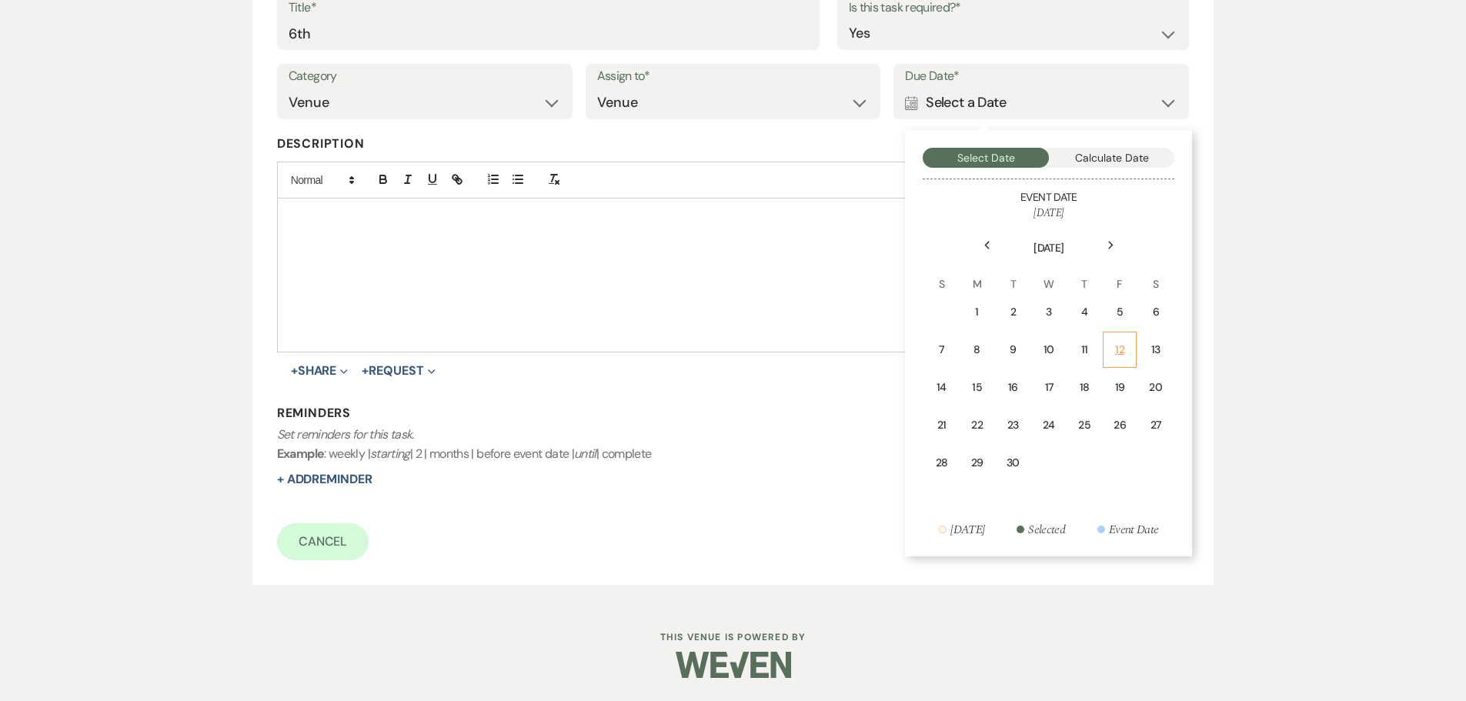
click at [1116, 349] on div "12" at bounding box center [1120, 350] width 14 height 16
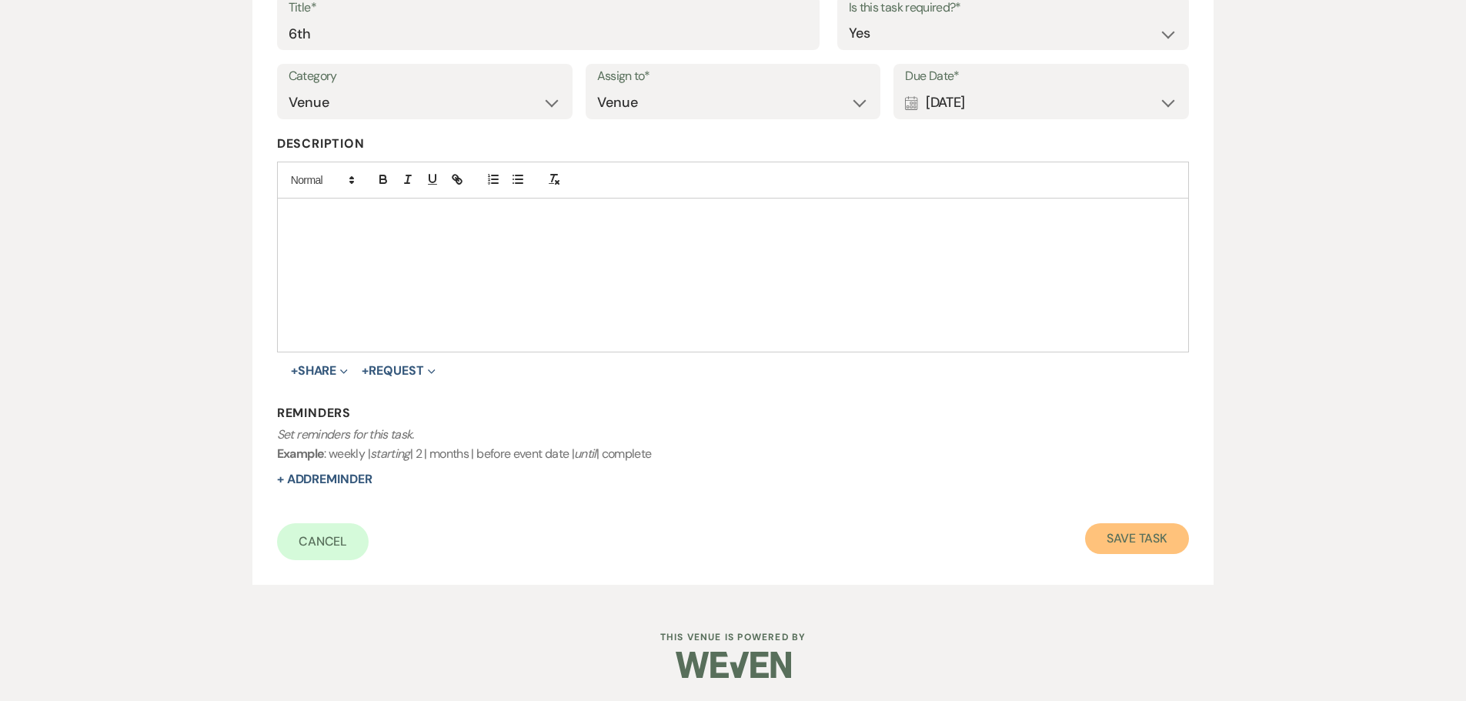
click at [1137, 536] on button "Save Task" at bounding box center [1137, 538] width 104 height 31
select select "5"
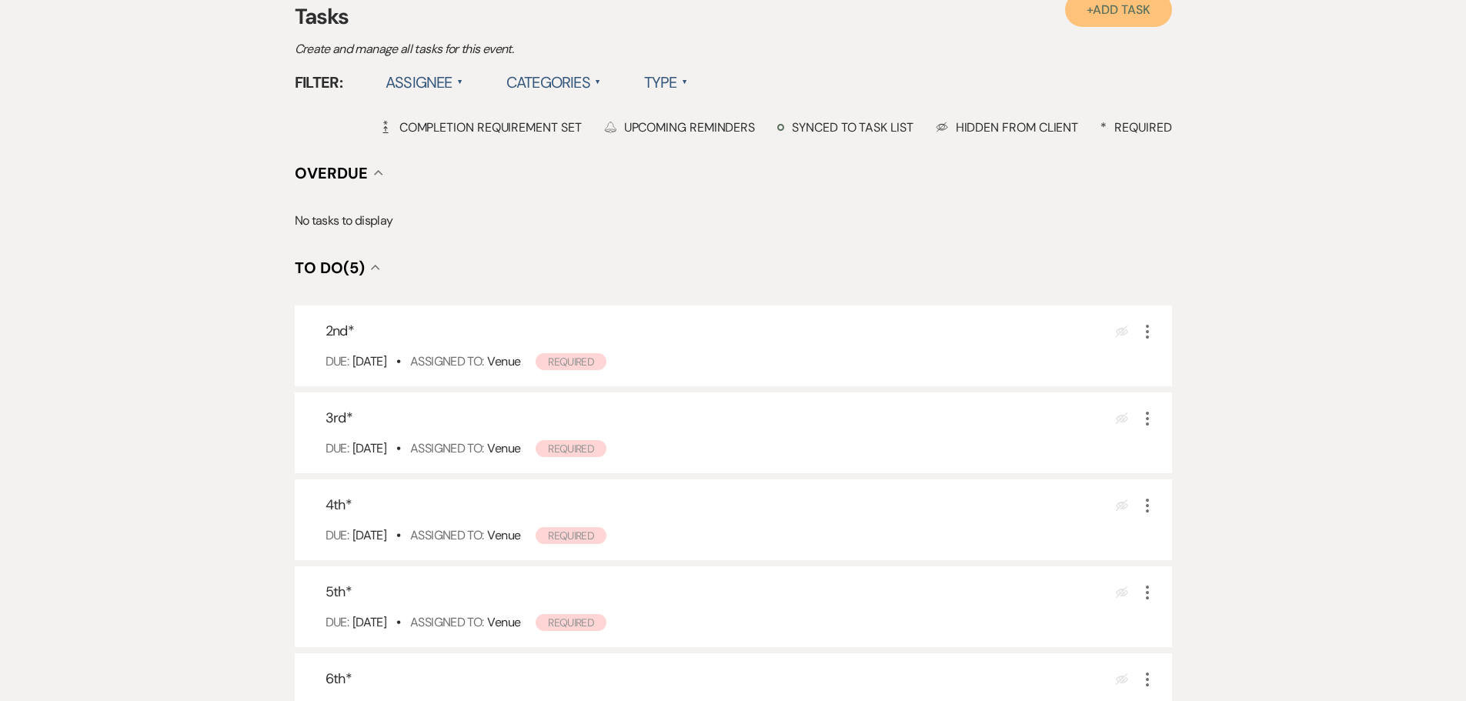
click at [1096, 15] on span "Add Task" at bounding box center [1121, 10] width 57 height 16
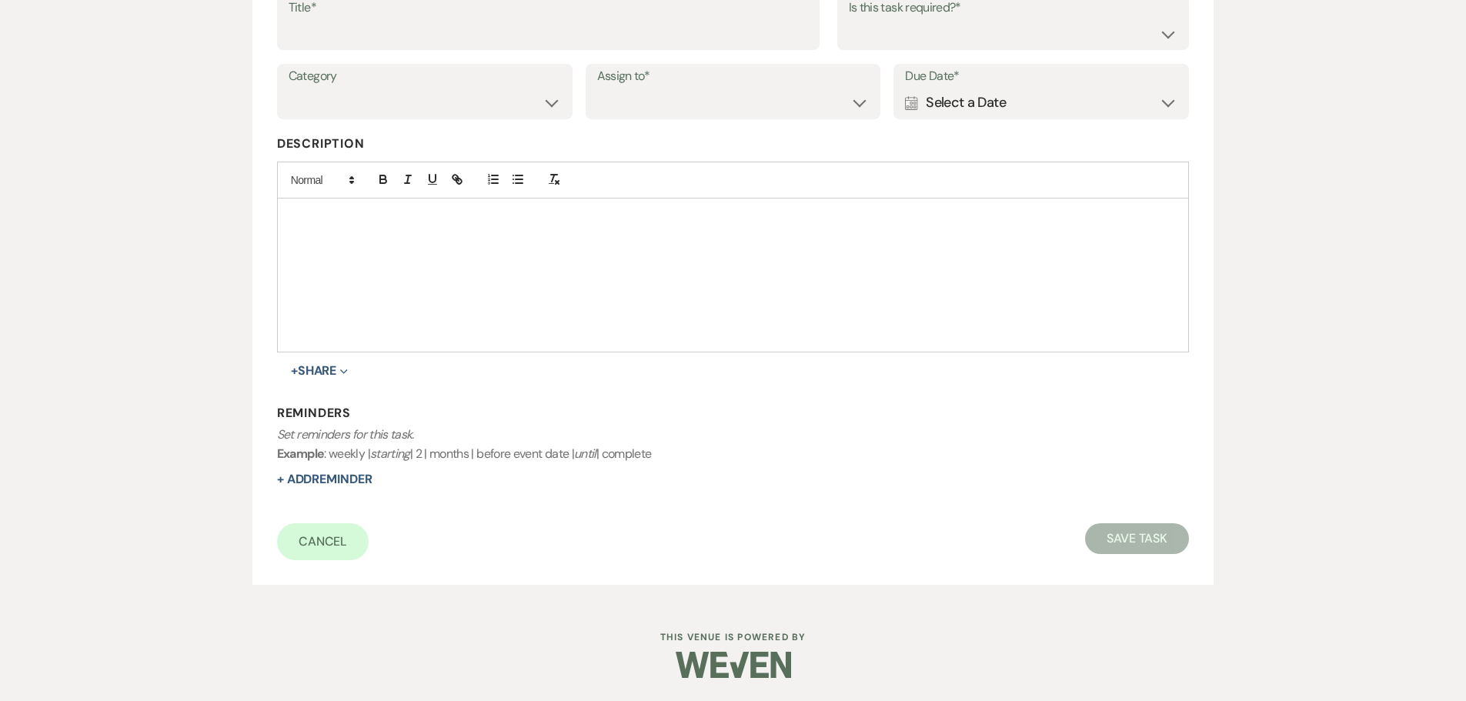
scroll to position [269, 0]
click at [732, 41] on input "Title*" at bounding box center [548, 33] width 519 height 30
type input "final"
click at [706, 108] on select "Venue Client" at bounding box center [733, 103] width 272 height 30
select select "venueHost"
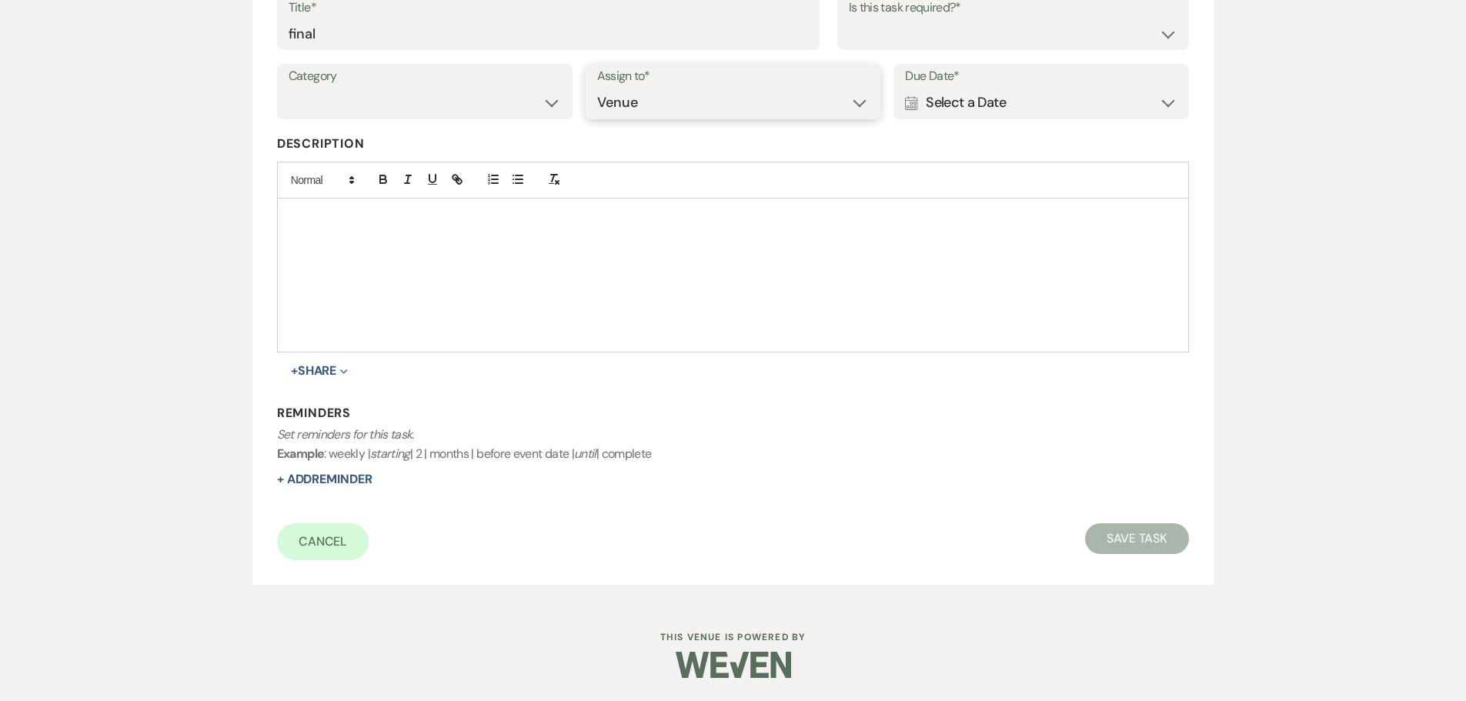
click at [597, 88] on select "Venue Client" at bounding box center [733, 103] width 272 height 30
click at [915, 23] on select "Yes No" at bounding box center [1013, 33] width 329 height 30
select select "true"
click at [849, 18] on select "Yes No" at bounding box center [1013, 33] width 329 height 30
click at [937, 100] on div "Calendar Select a Date Expand" at bounding box center [1041, 103] width 272 height 30
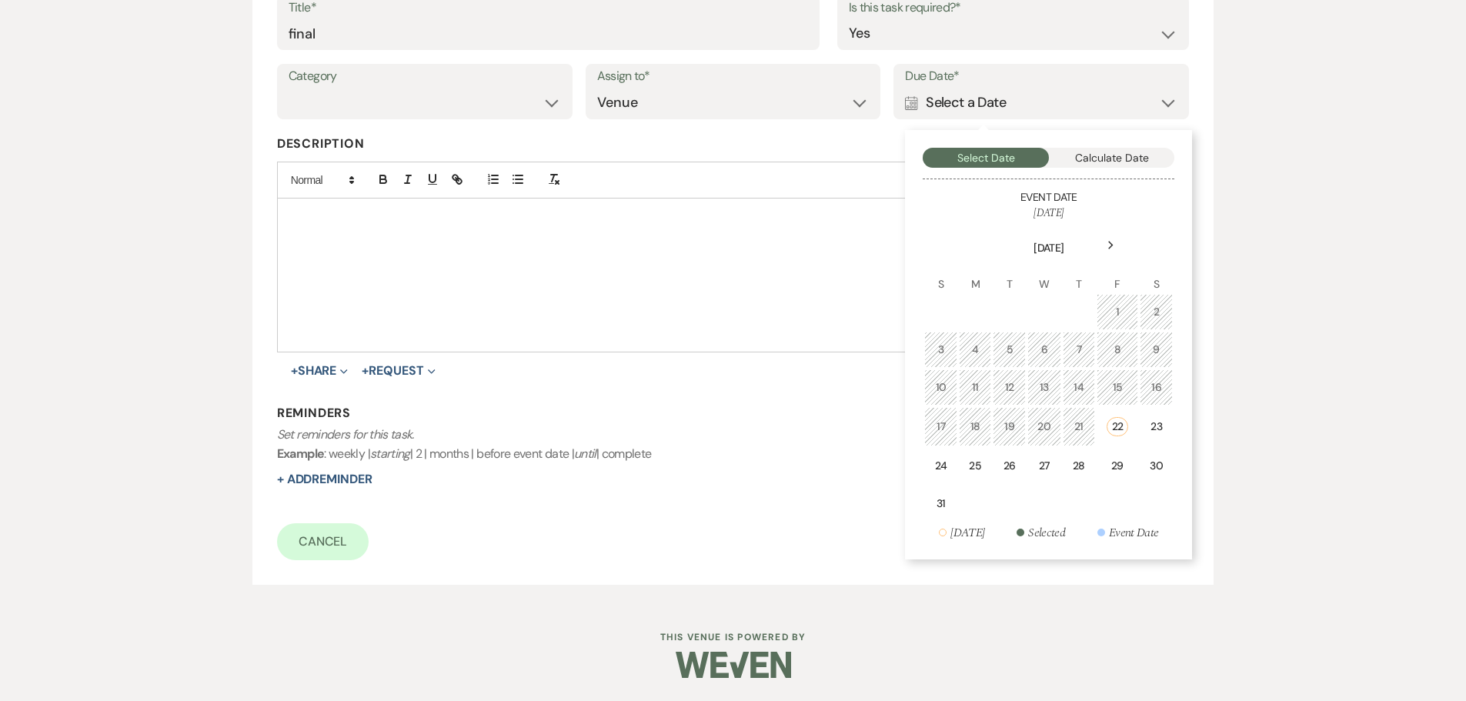
click at [1101, 255] on div "Next" at bounding box center [1110, 245] width 25 height 25
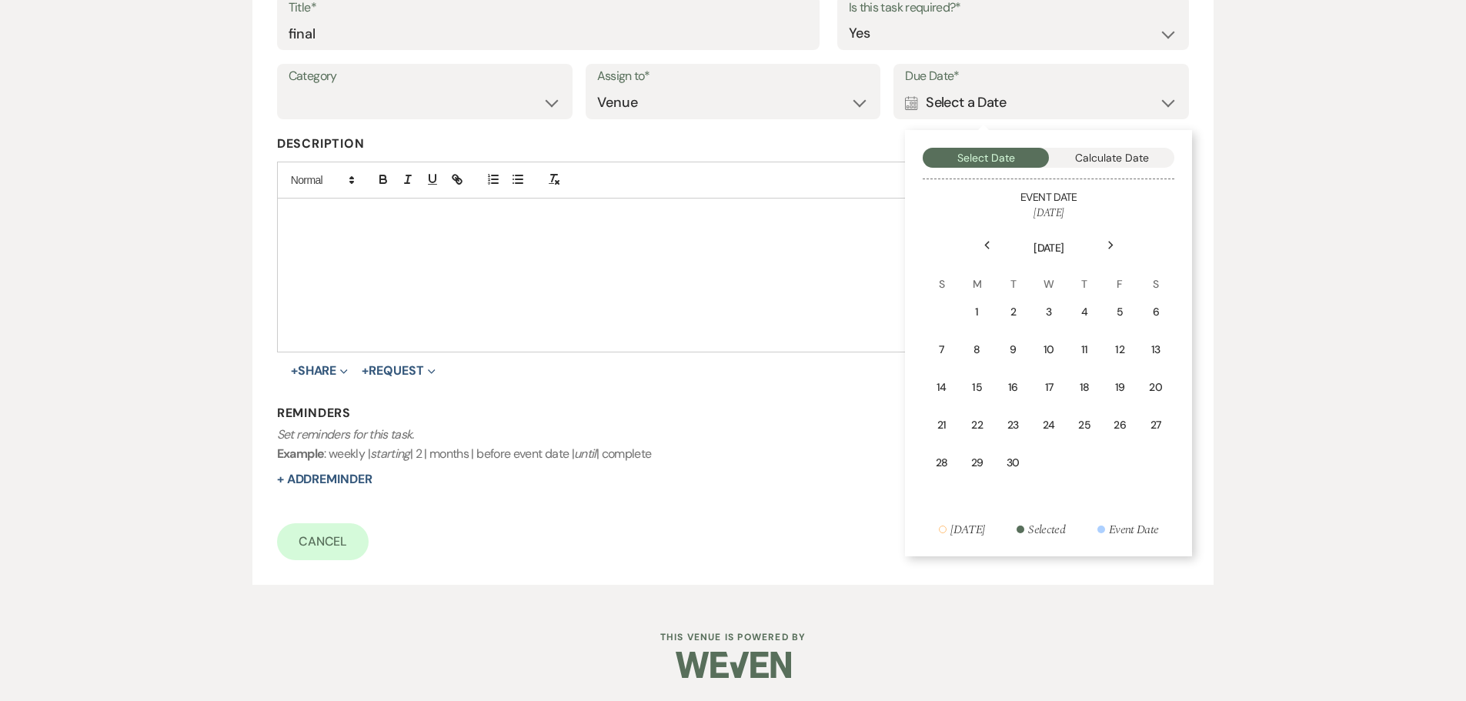
click at [1107, 249] on icon "Next" at bounding box center [1111, 245] width 8 height 9
click at [1123, 349] on div "10" at bounding box center [1120, 350] width 14 height 16
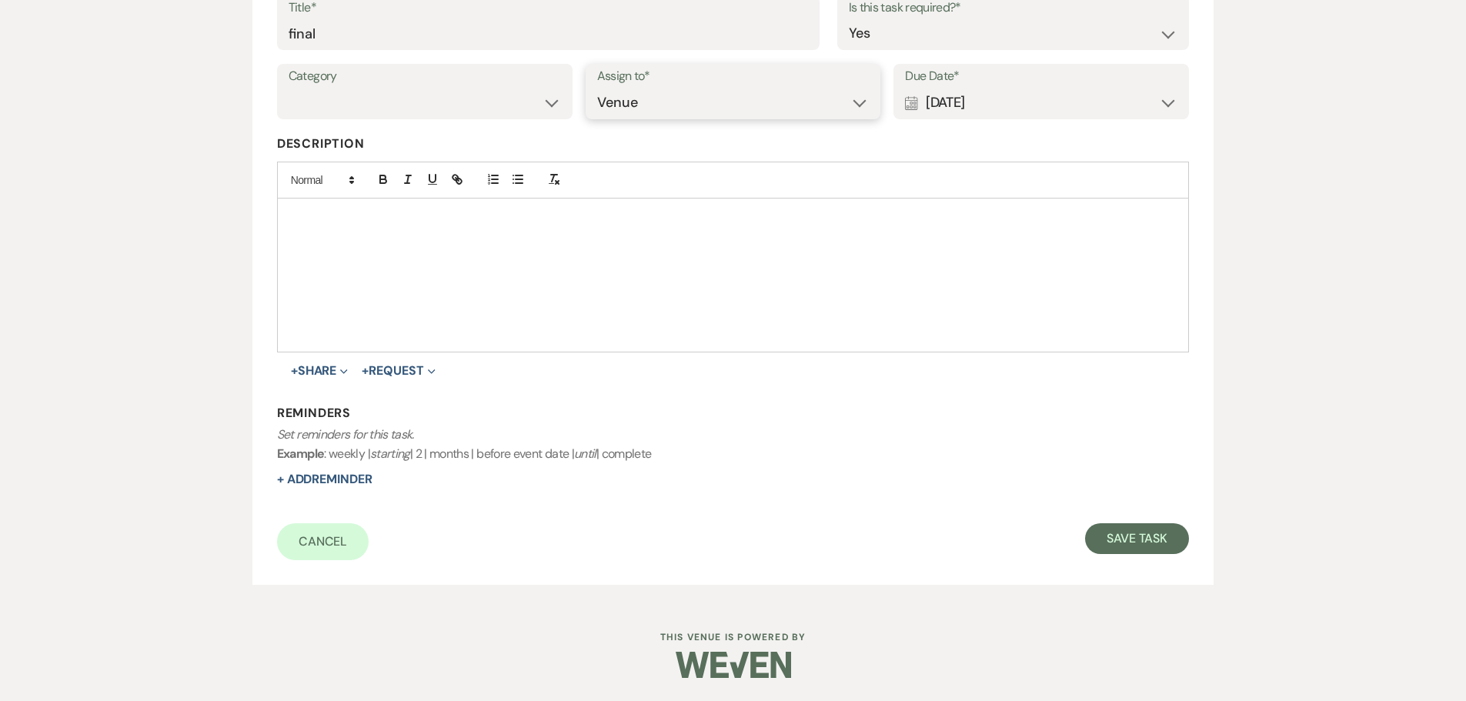
click at [693, 111] on select "Venue Client" at bounding box center [733, 103] width 272 height 30
drag, startPoint x: 483, startPoint y: 102, endPoint x: 482, endPoint y: 112, distance: 10.1
click at [483, 102] on select "Venue Vendors Guests Details Finalize & Share" at bounding box center [425, 103] width 272 height 30
select select "31"
click at [289, 88] on select "Venue Vendors Guests Details Finalize & Share" at bounding box center [425, 103] width 272 height 30
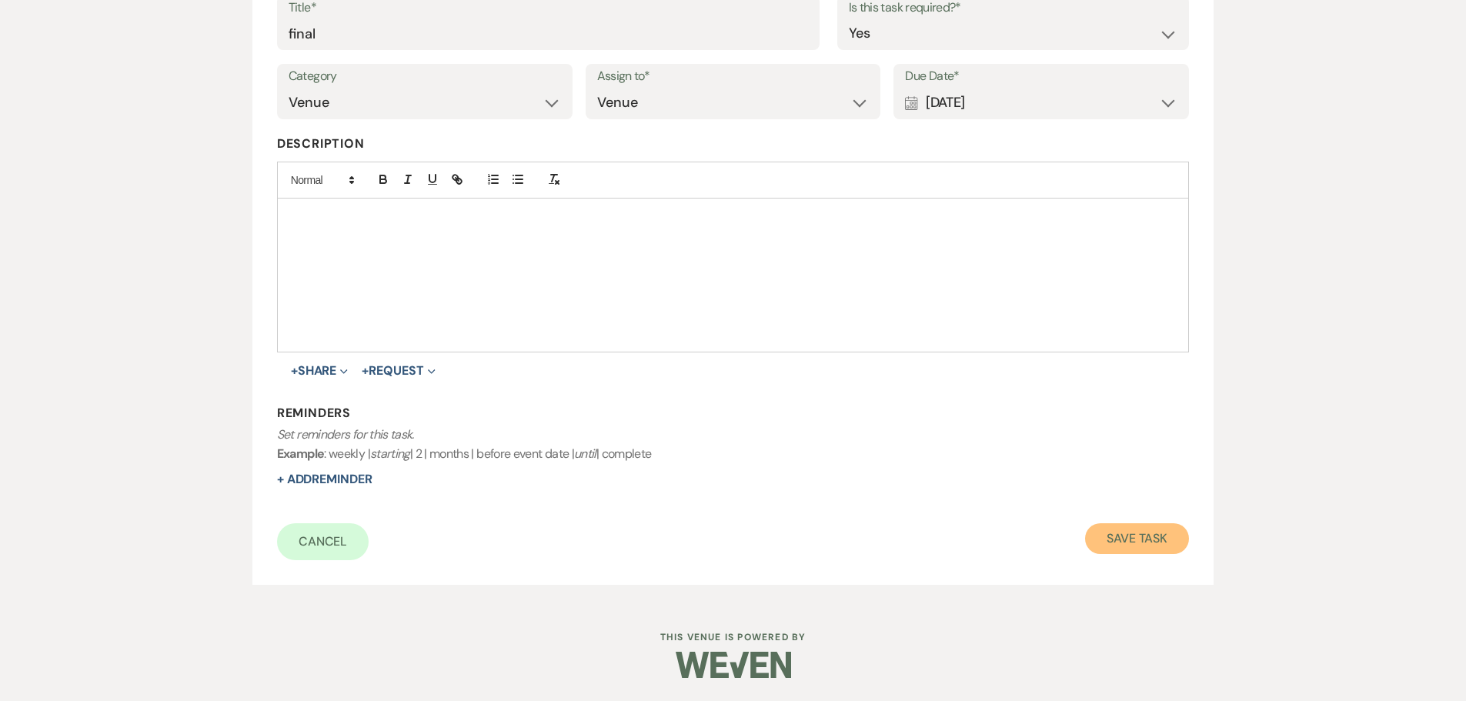
click at [1126, 534] on button "Save Task" at bounding box center [1137, 538] width 104 height 31
select select "5"
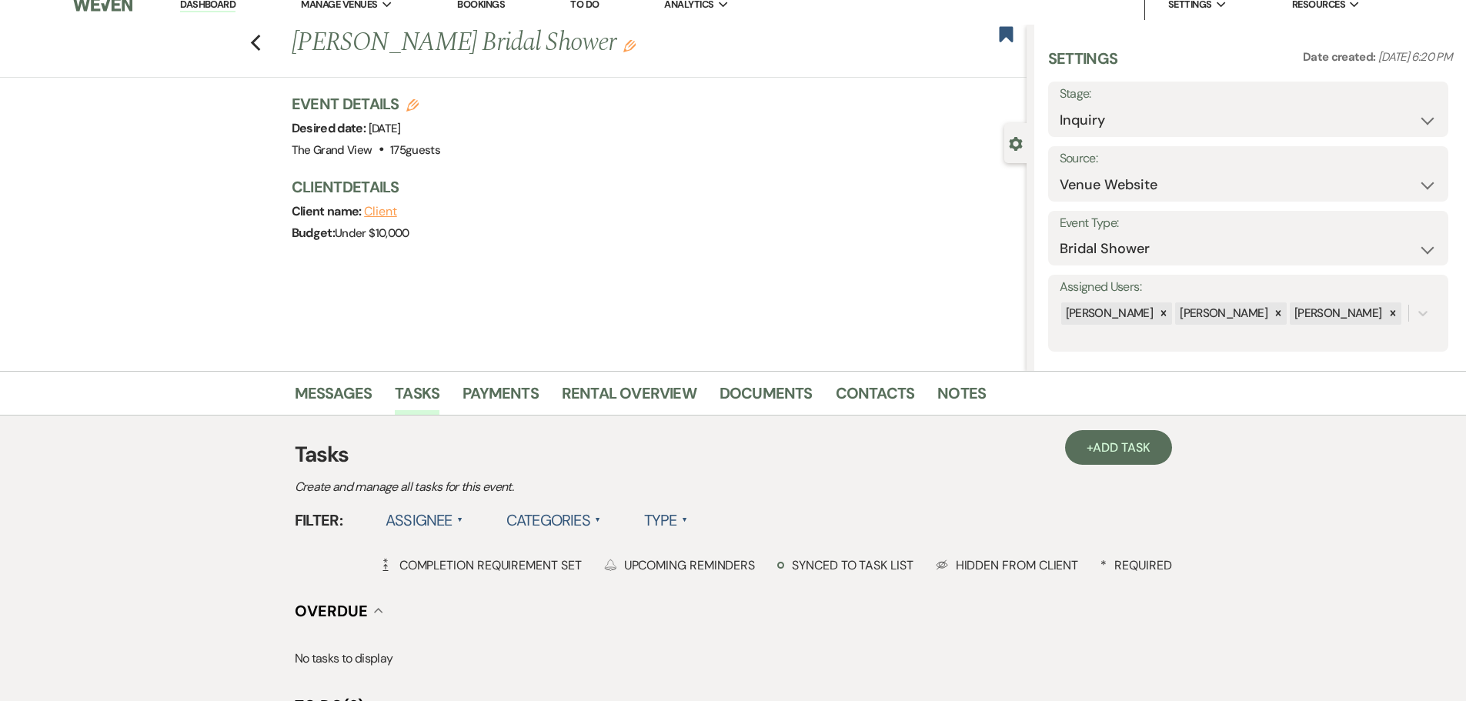
scroll to position [0, 0]
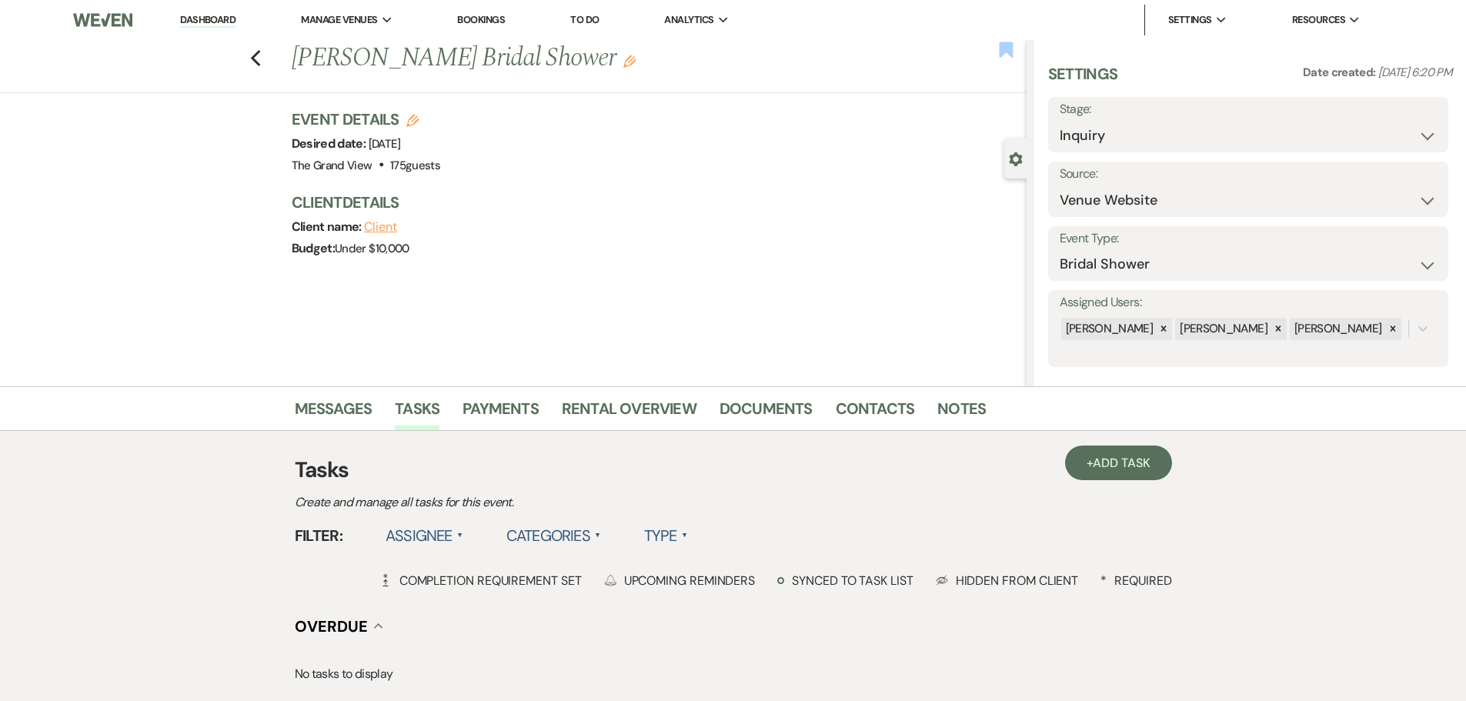
click at [1014, 50] on div "Previous Jeimy Vigil's Bridal Shower Edit" at bounding box center [655, 58] width 742 height 37
click at [1004, 52] on use "button" at bounding box center [1006, 49] width 14 height 15
click at [262, 63] on icon "Previous" at bounding box center [256, 58] width 12 height 18
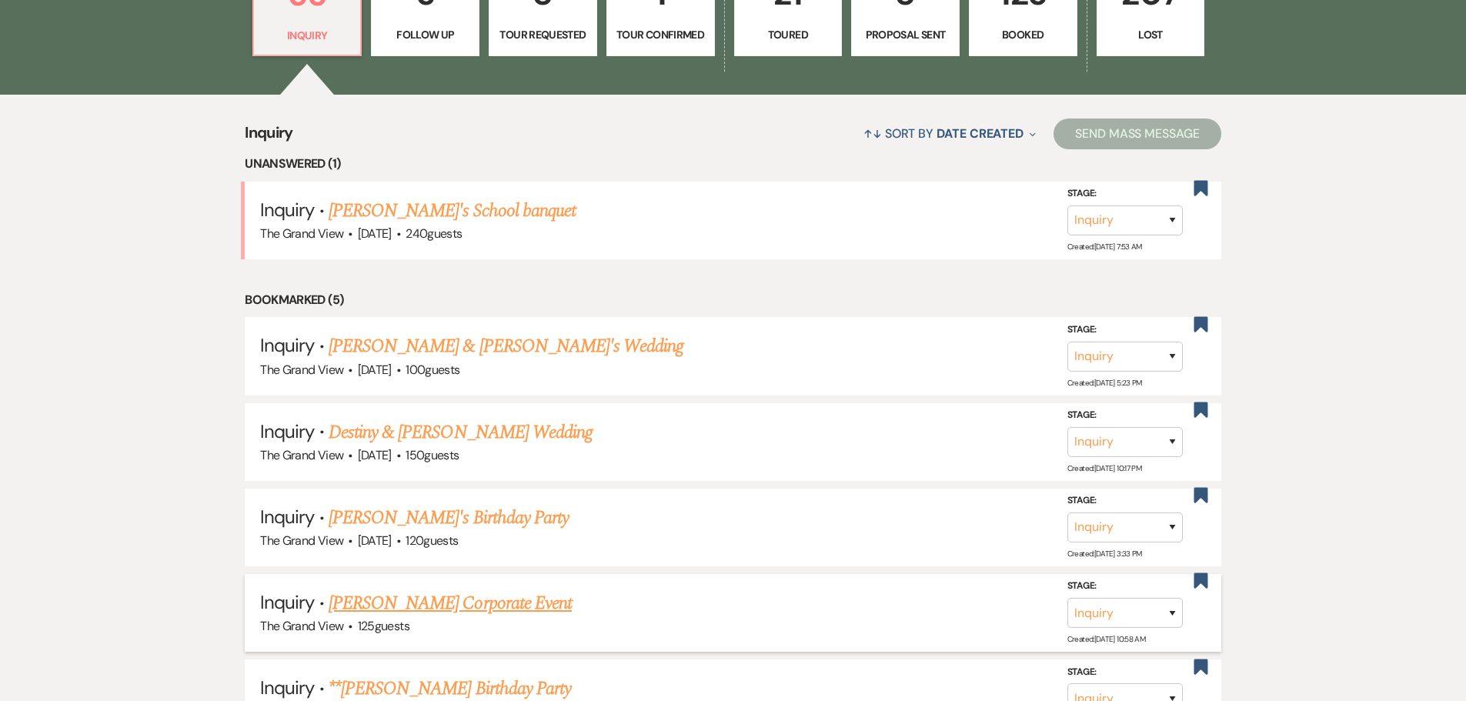
scroll to position [1385, 0]
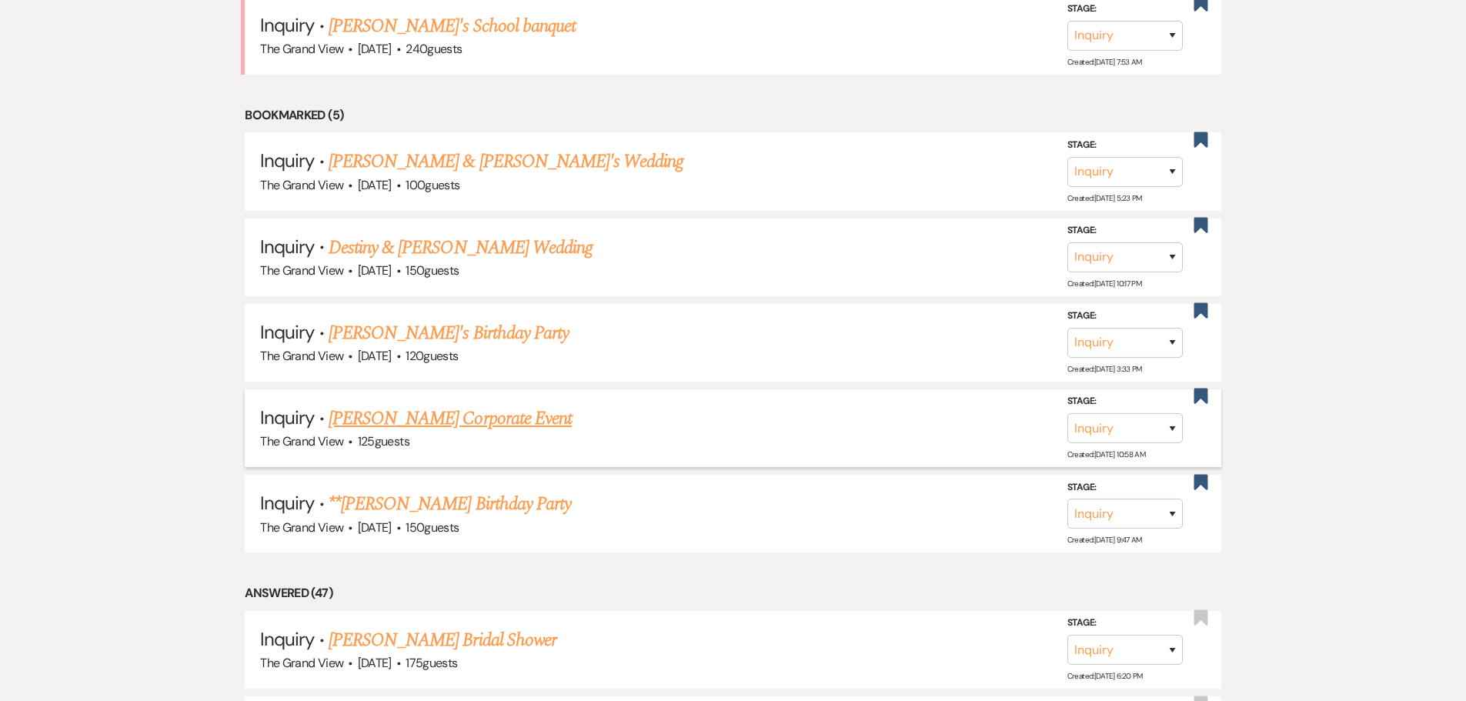
click at [443, 408] on link "Rene Black's Corporate Event" at bounding box center [450, 419] width 243 height 28
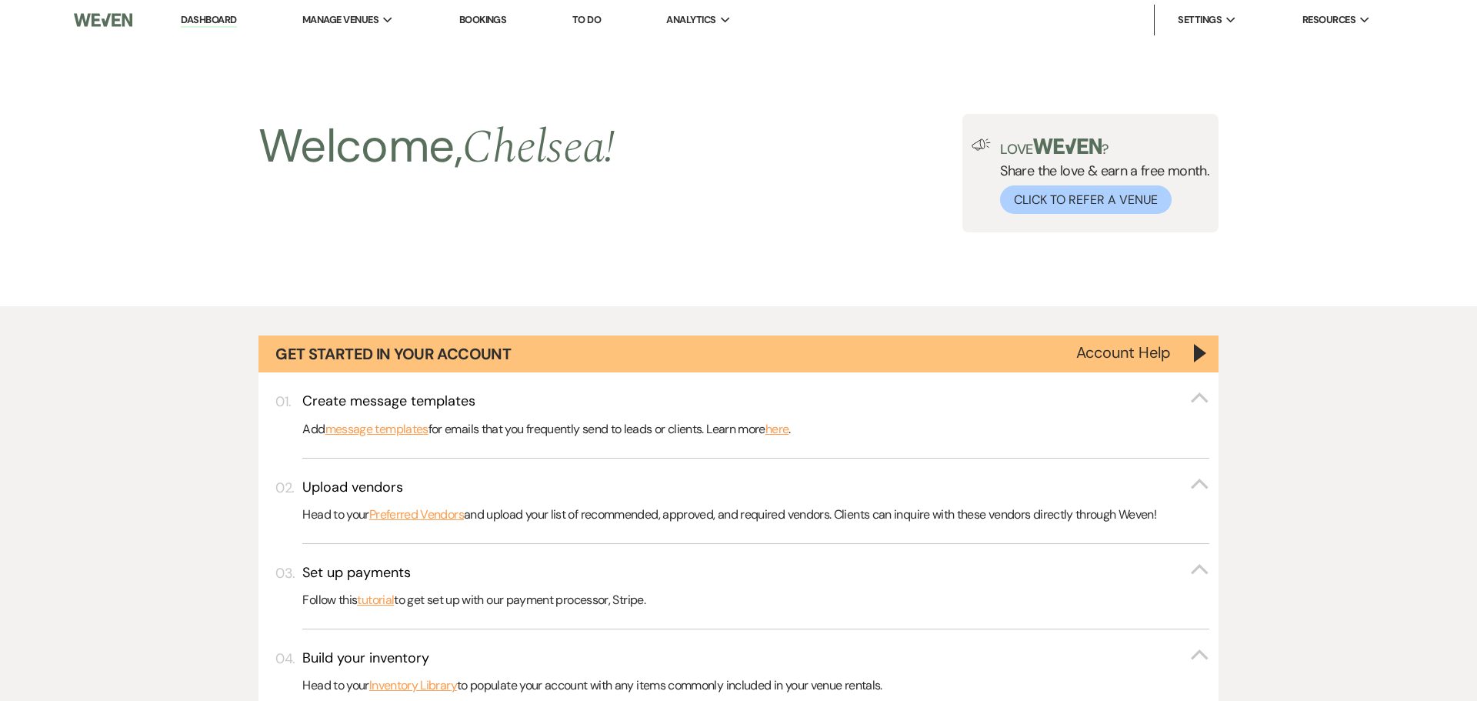
select select "5"
select select "9"
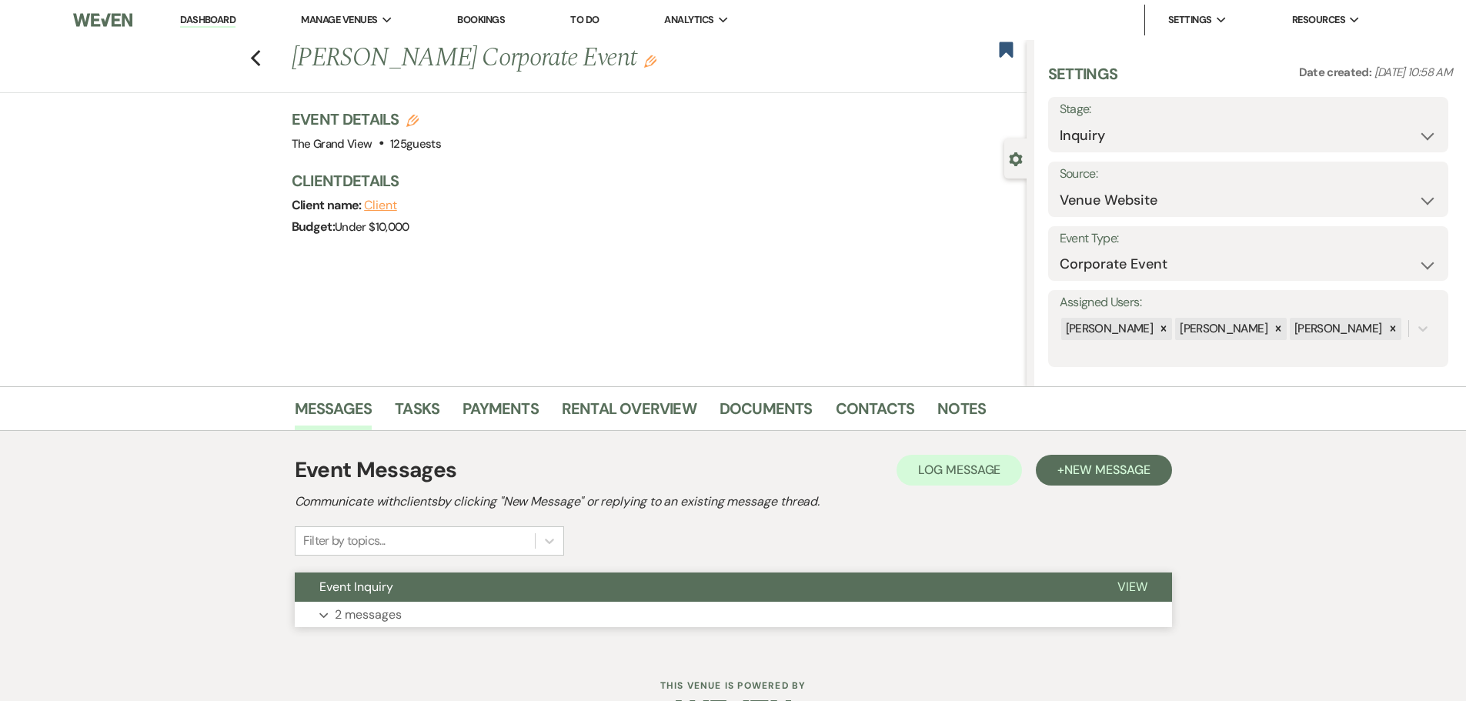
click at [458, 598] on button "Event Inquiry" at bounding box center [694, 586] width 798 height 29
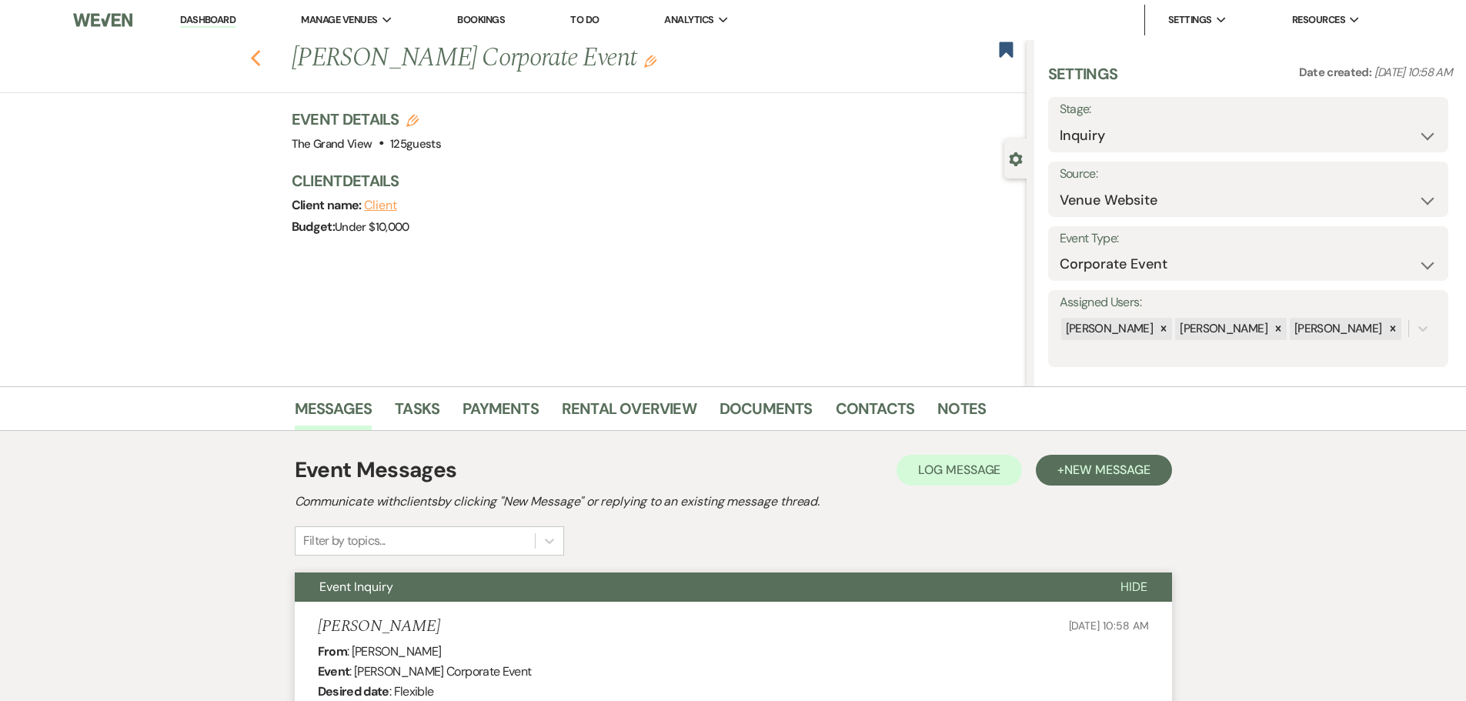
click at [258, 58] on use "button" at bounding box center [255, 58] width 10 height 17
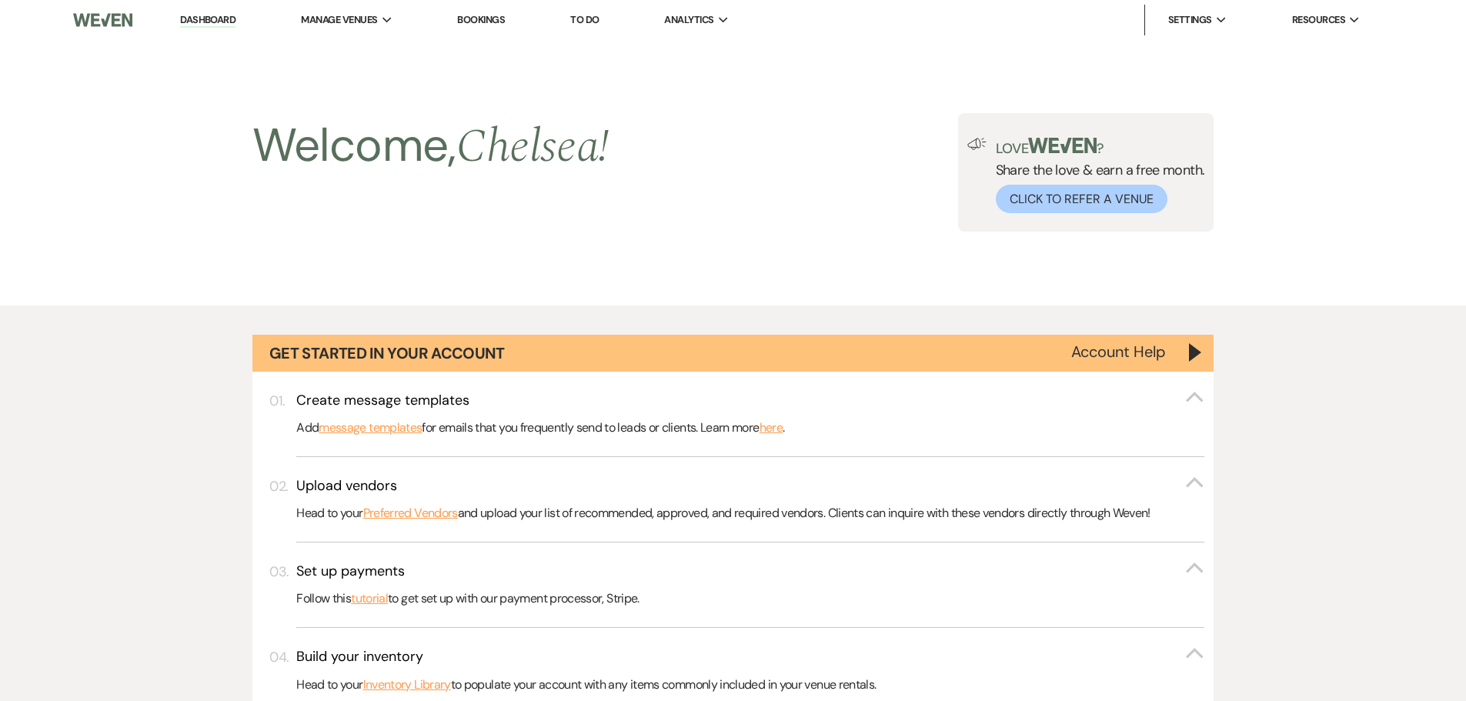
scroll to position [1385, 0]
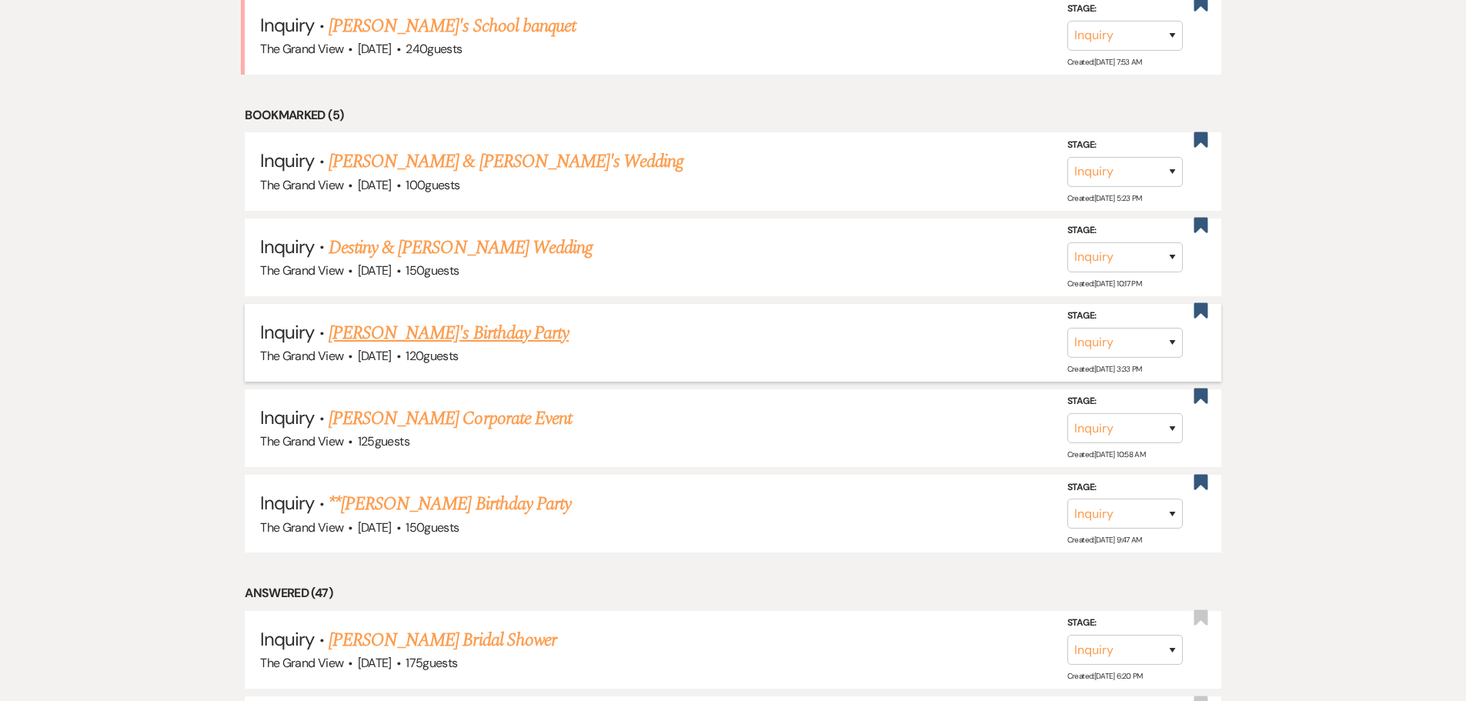
click at [453, 346] on div "The Grand View · Apr 19, 2026 · 120 guests" at bounding box center [733, 356] width 946 height 20
click at [455, 337] on link "[PERSON_NAME]'s Birthday Party" at bounding box center [449, 333] width 240 height 28
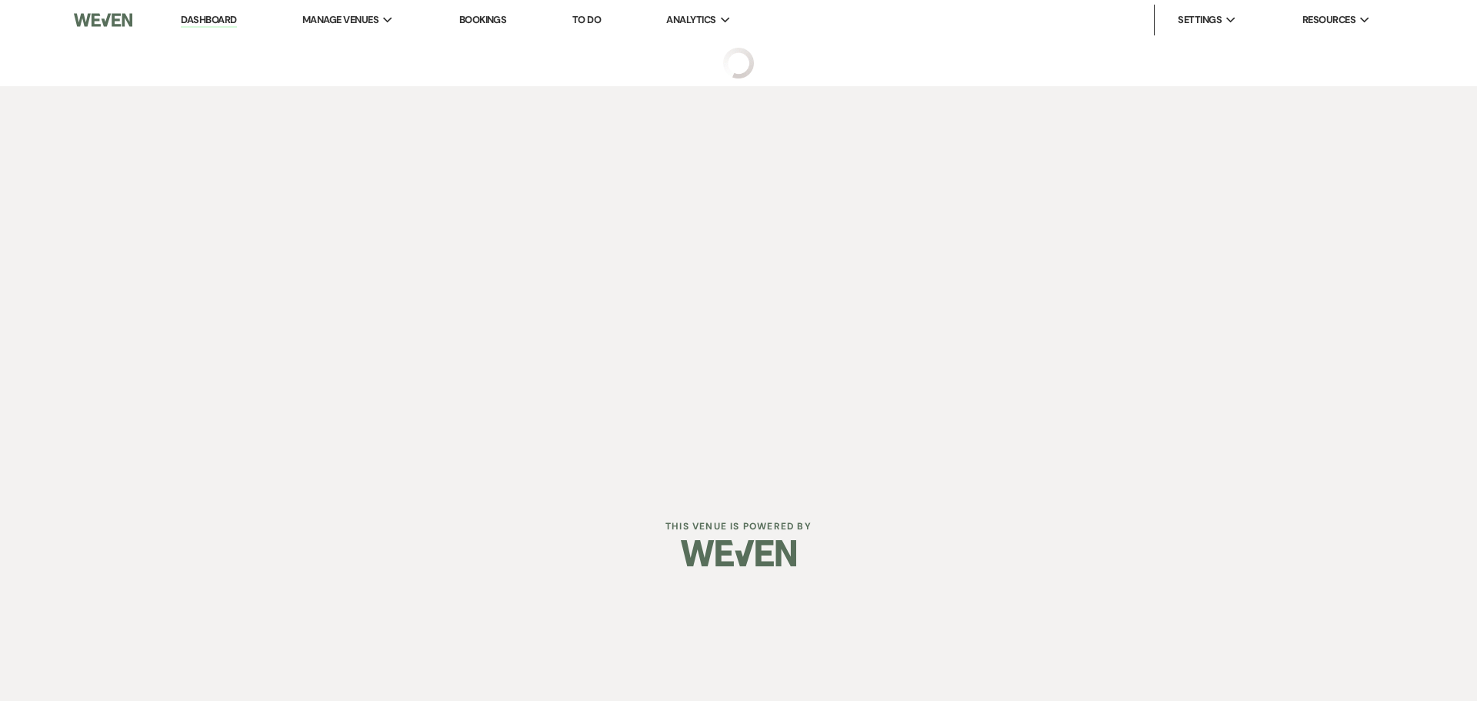
select select "5"
select select "4"
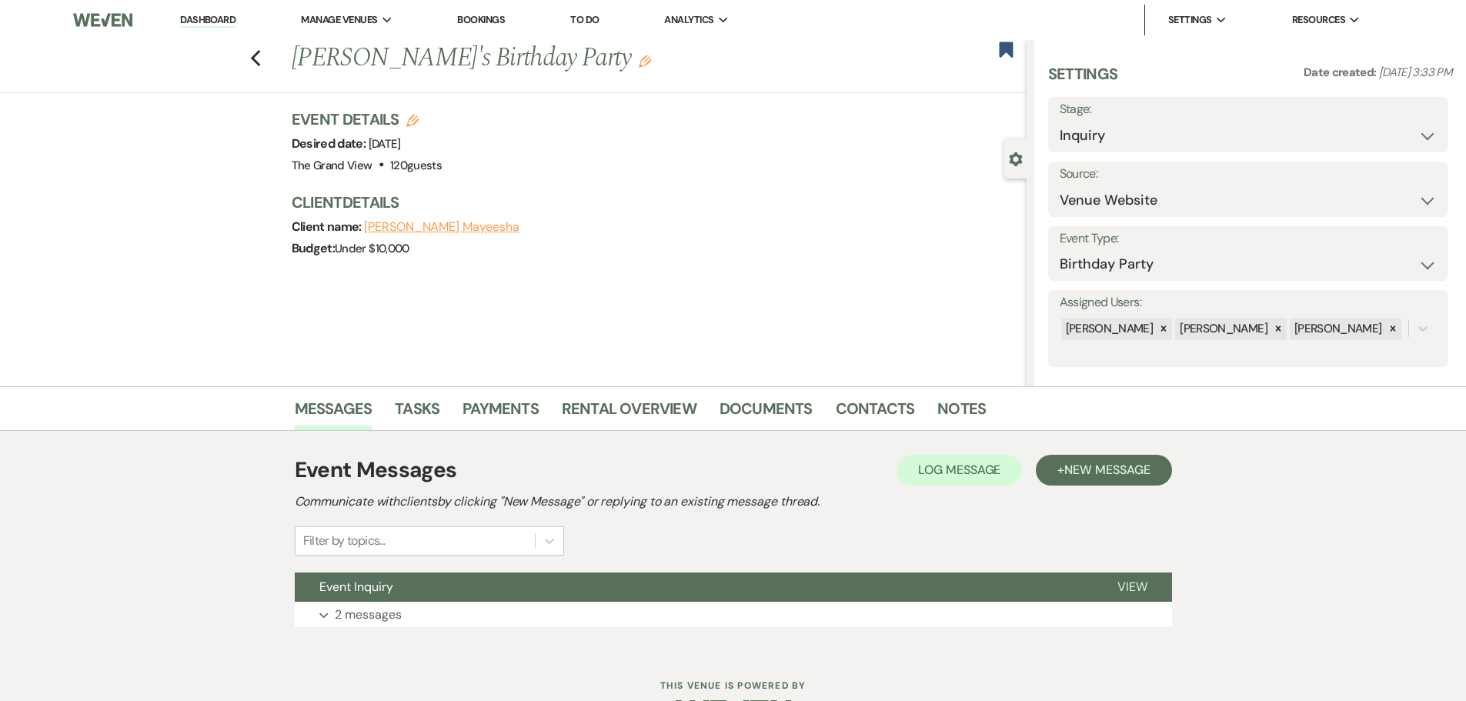
scroll to position [48, 0]
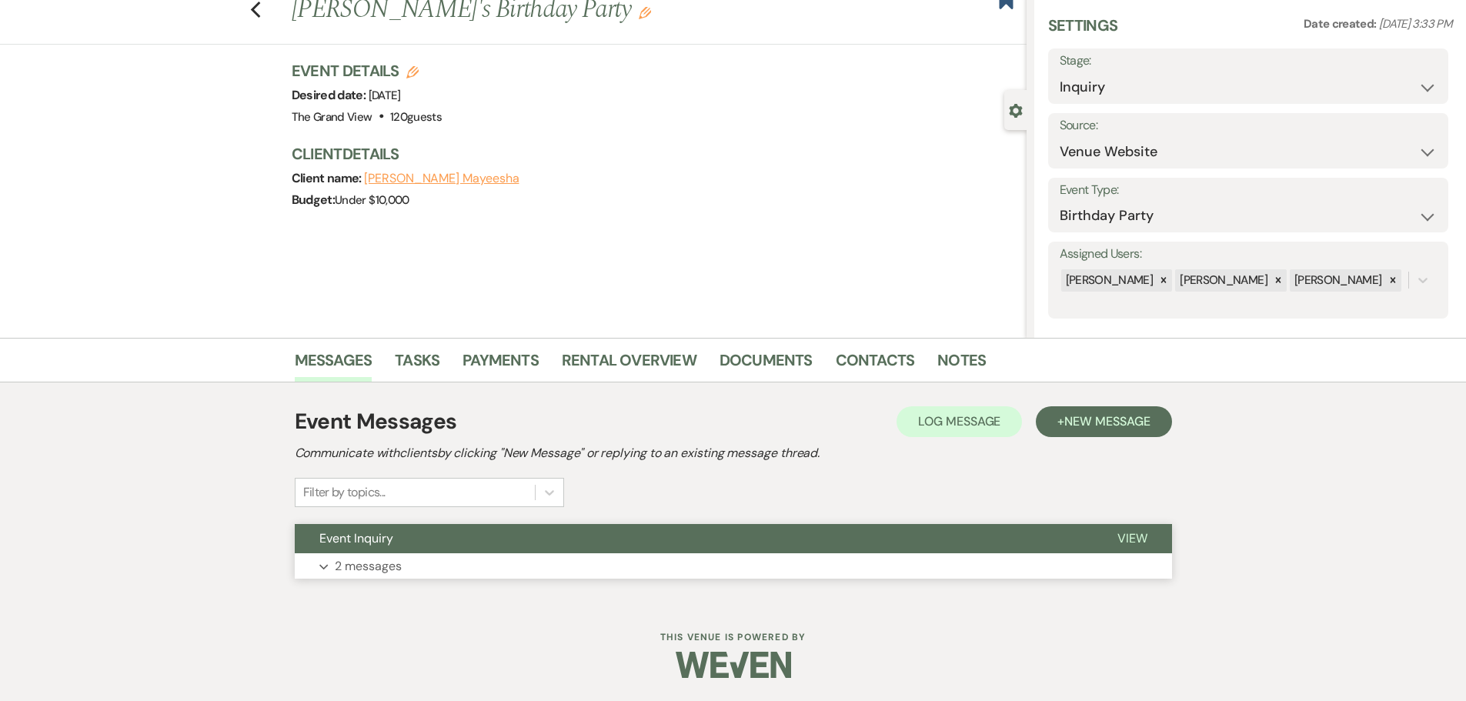
click at [394, 539] on button "Event Inquiry" at bounding box center [694, 538] width 798 height 29
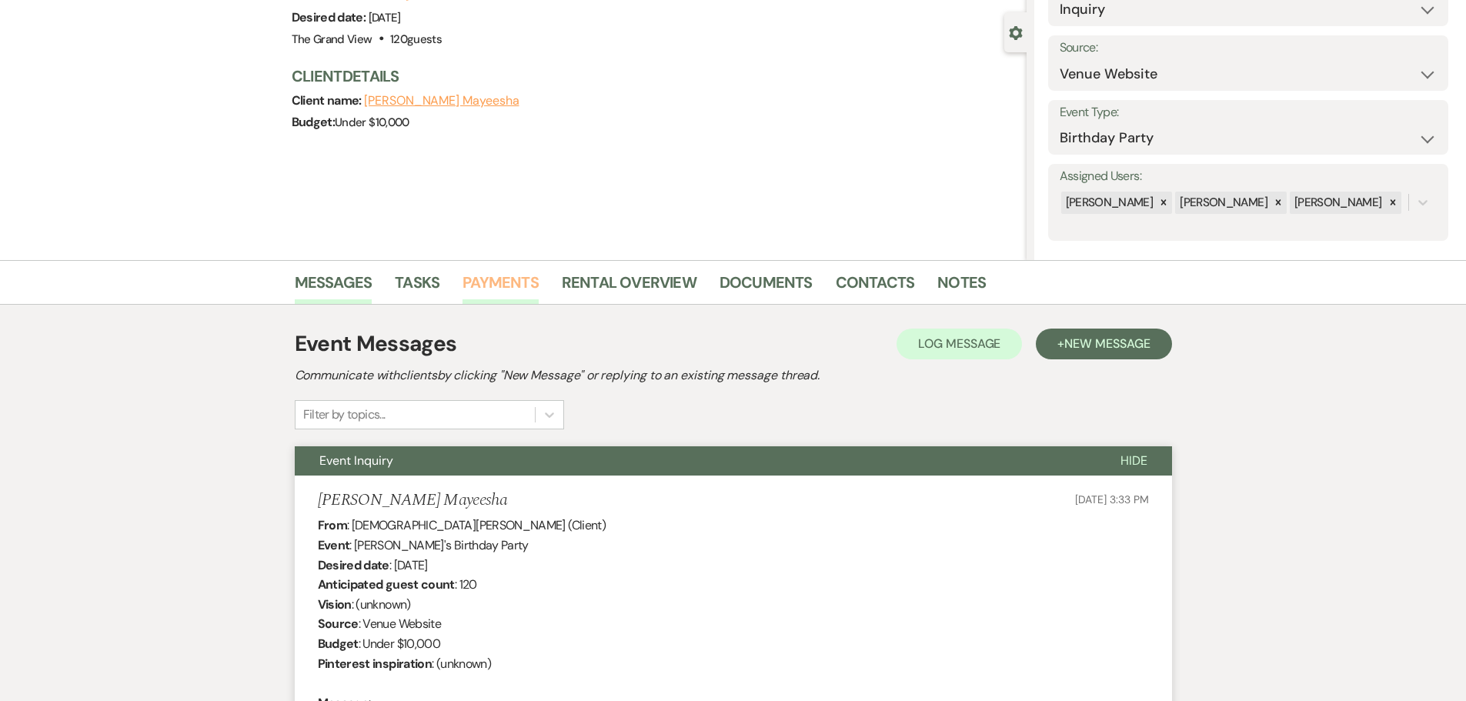
scroll to position [125, 0]
click at [425, 287] on link "Tasks" at bounding box center [417, 288] width 45 height 34
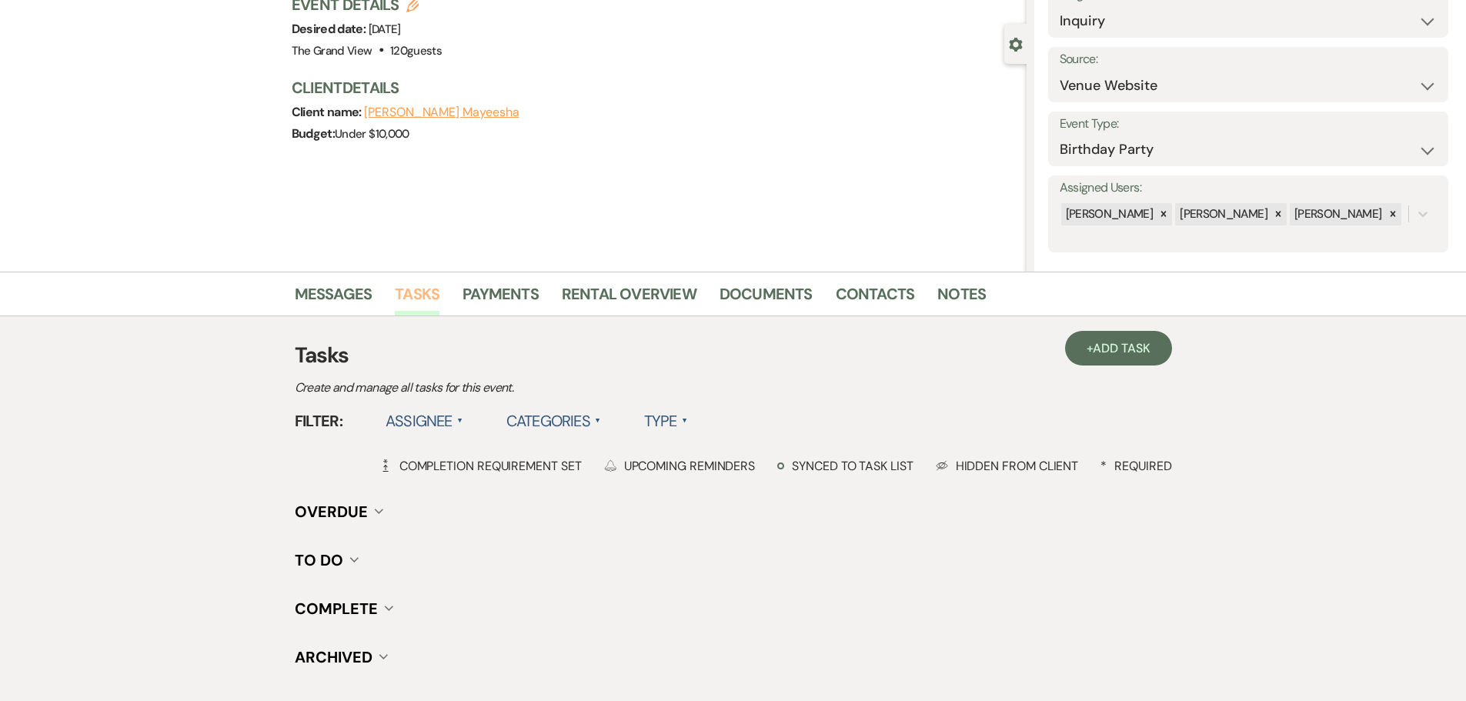
scroll to position [154, 0]
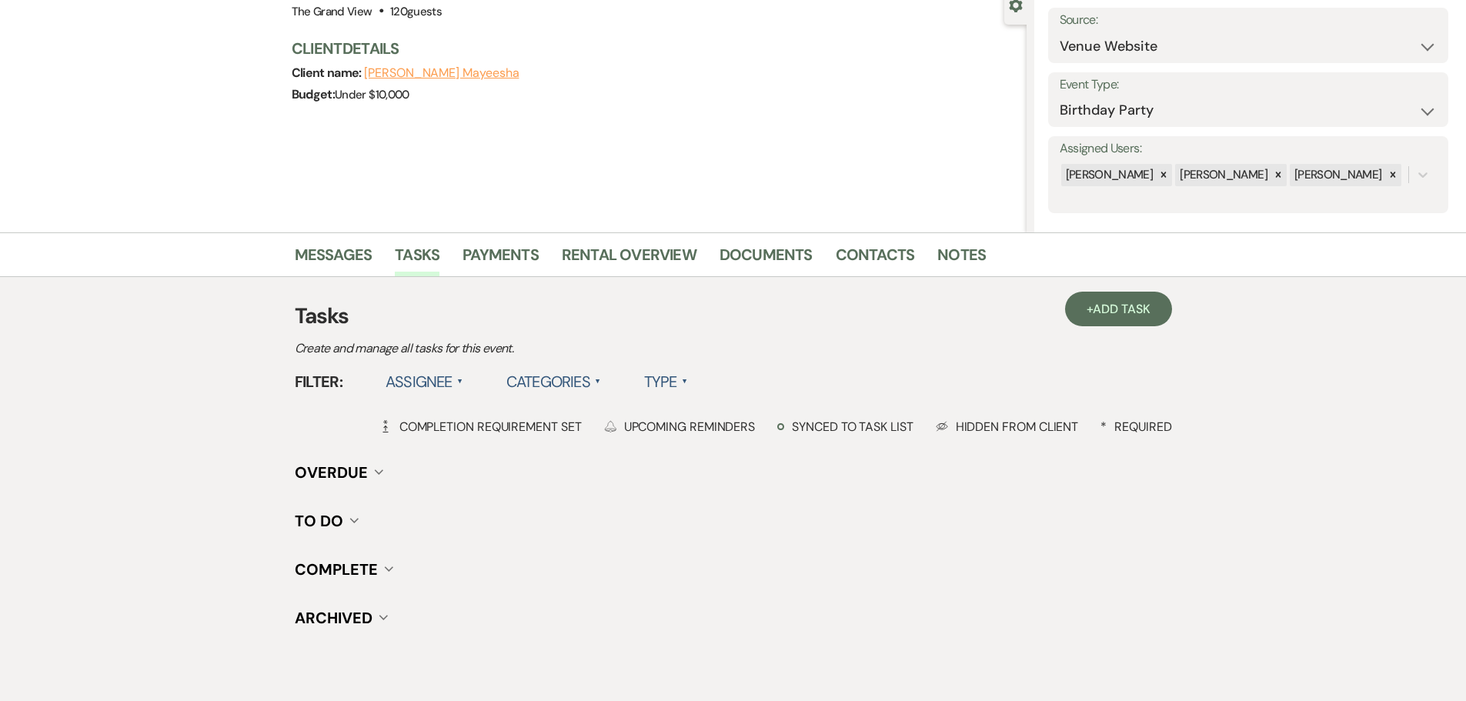
click at [1076, 327] on h3 "Tasks" at bounding box center [733, 316] width 877 height 32
click at [1088, 315] on link "+ Add Task" at bounding box center [1118, 309] width 106 height 35
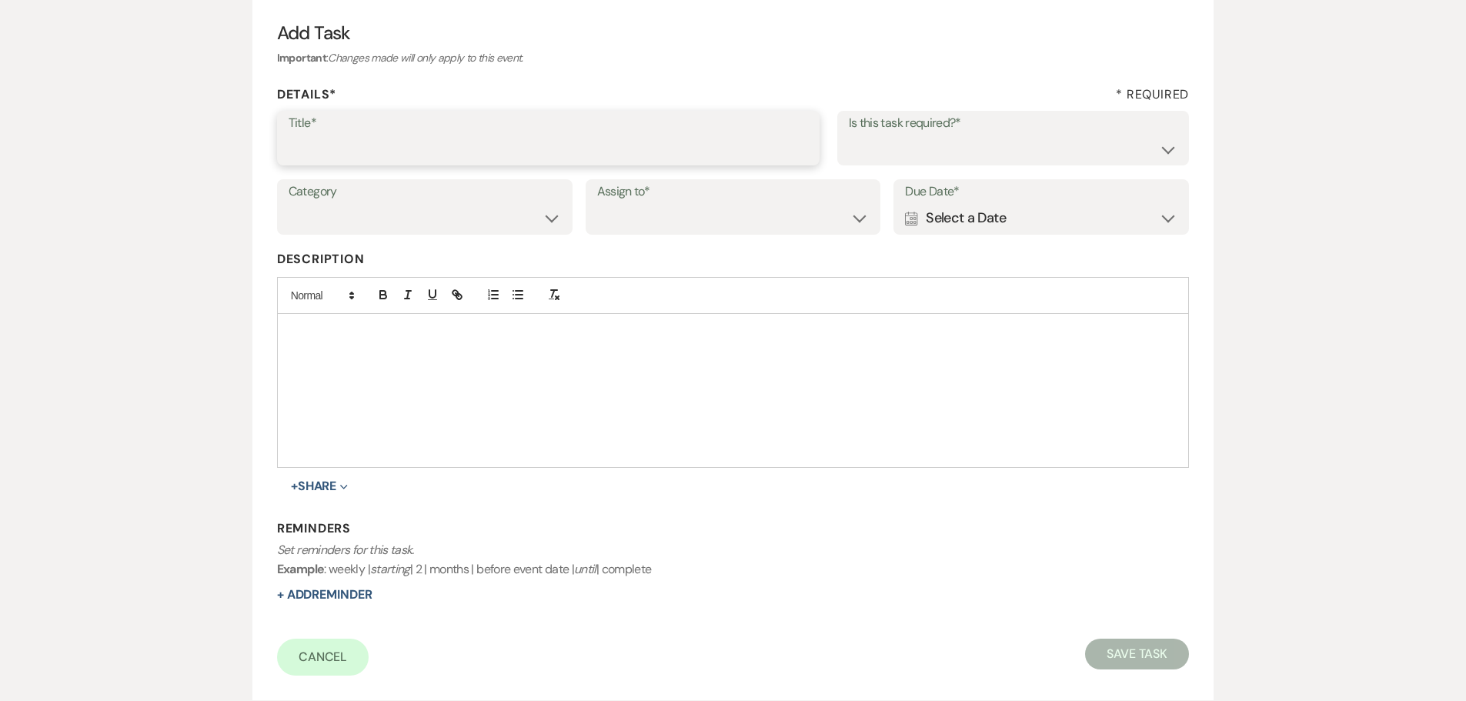
click at [318, 144] on input "Title*" at bounding box center [548, 149] width 519 height 30
type input "first"
click at [732, 230] on select "Venue Client" at bounding box center [733, 218] width 272 height 30
select select "venueHost"
click at [597, 203] on select "Venue Client" at bounding box center [733, 218] width 272 height 30
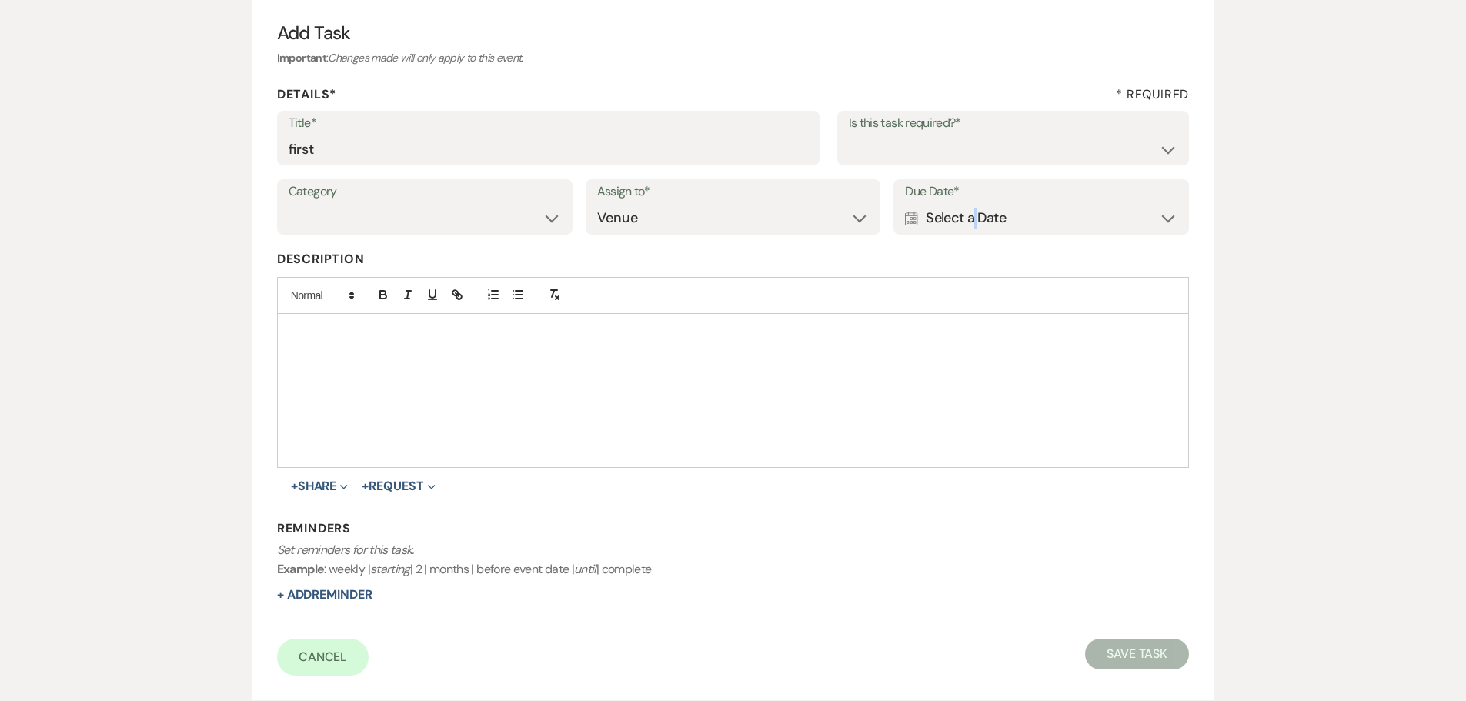
click at [976, 226] on div "Calendar Select a Date Expand" at bounding box center [1041, 218] width 272 height 30
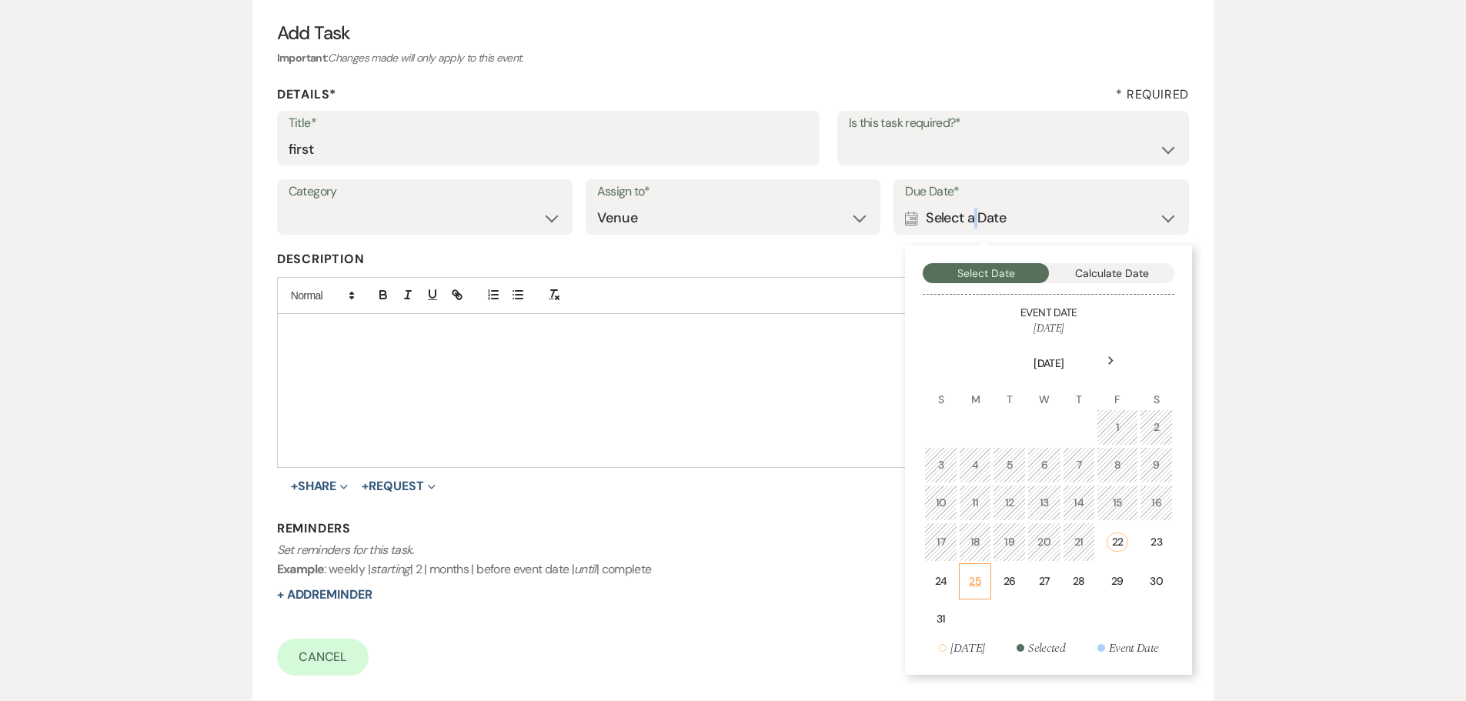
click at [986, 596] on td "25" at bounding box center [975, 581] width 33 height 36
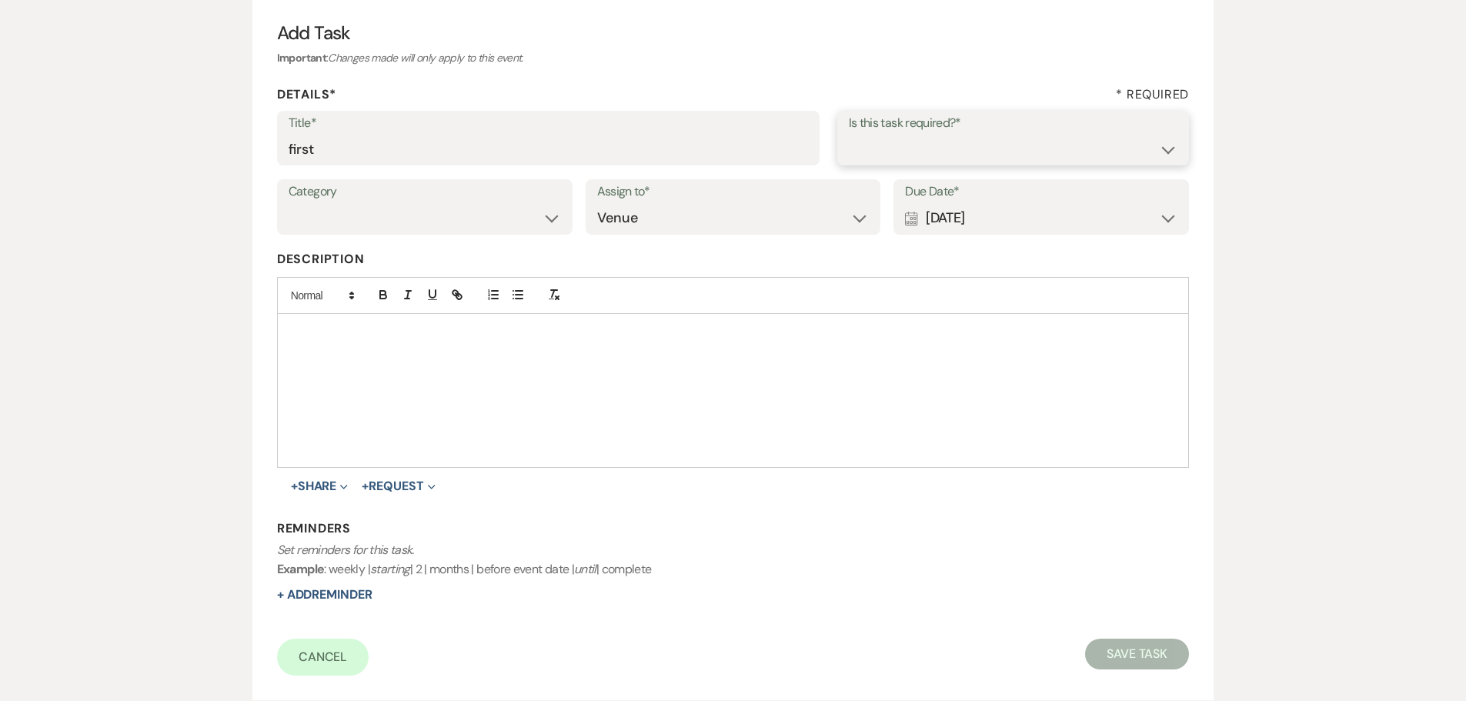
click at [914, 135] on select "Yes No" at bounding box center [1013, 149] width 329 height 30
select select "true"
click at [849, 134] on select "Yes No" at bounding box center [1013, 149] width 329 height 30
click at [1155, 657] on button "Save Task" at bounding box center [1137, 654] width 104 height 31
select select "5"
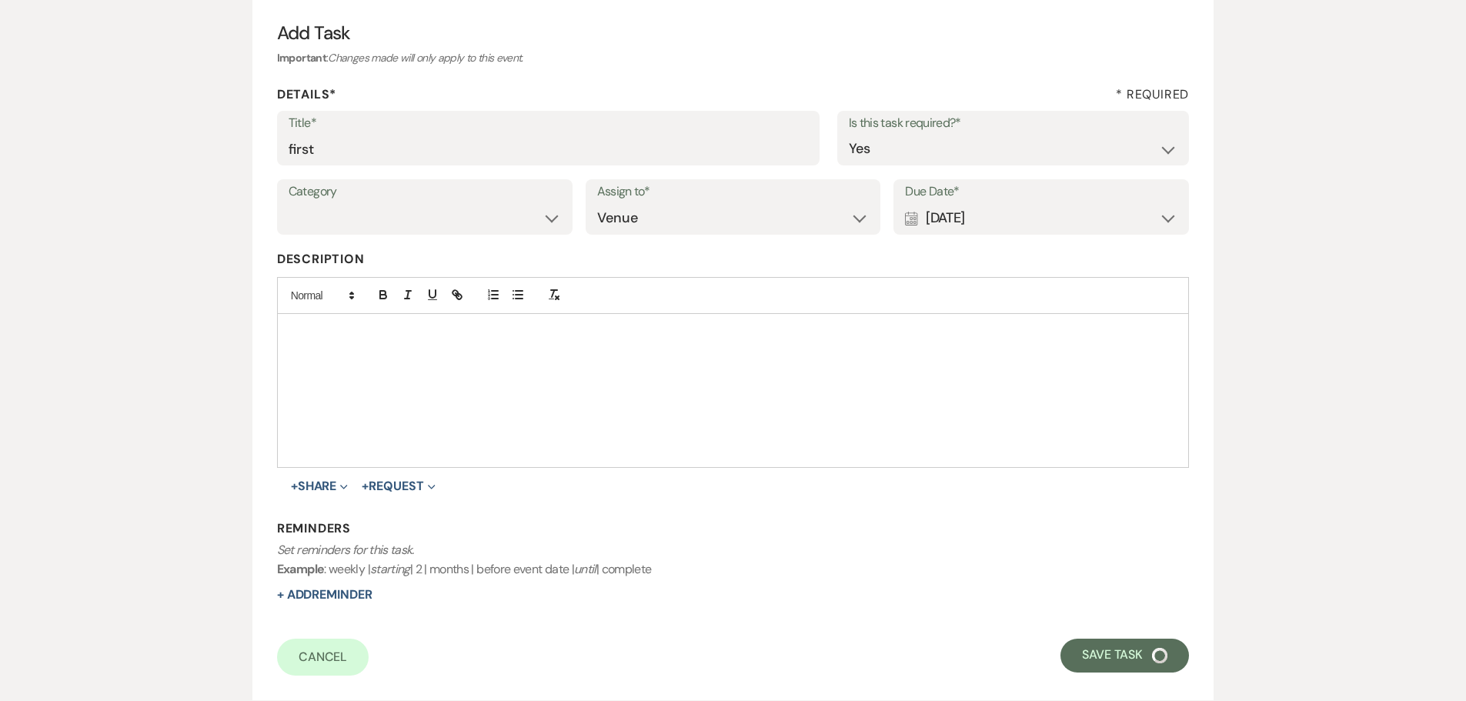
select select "4"
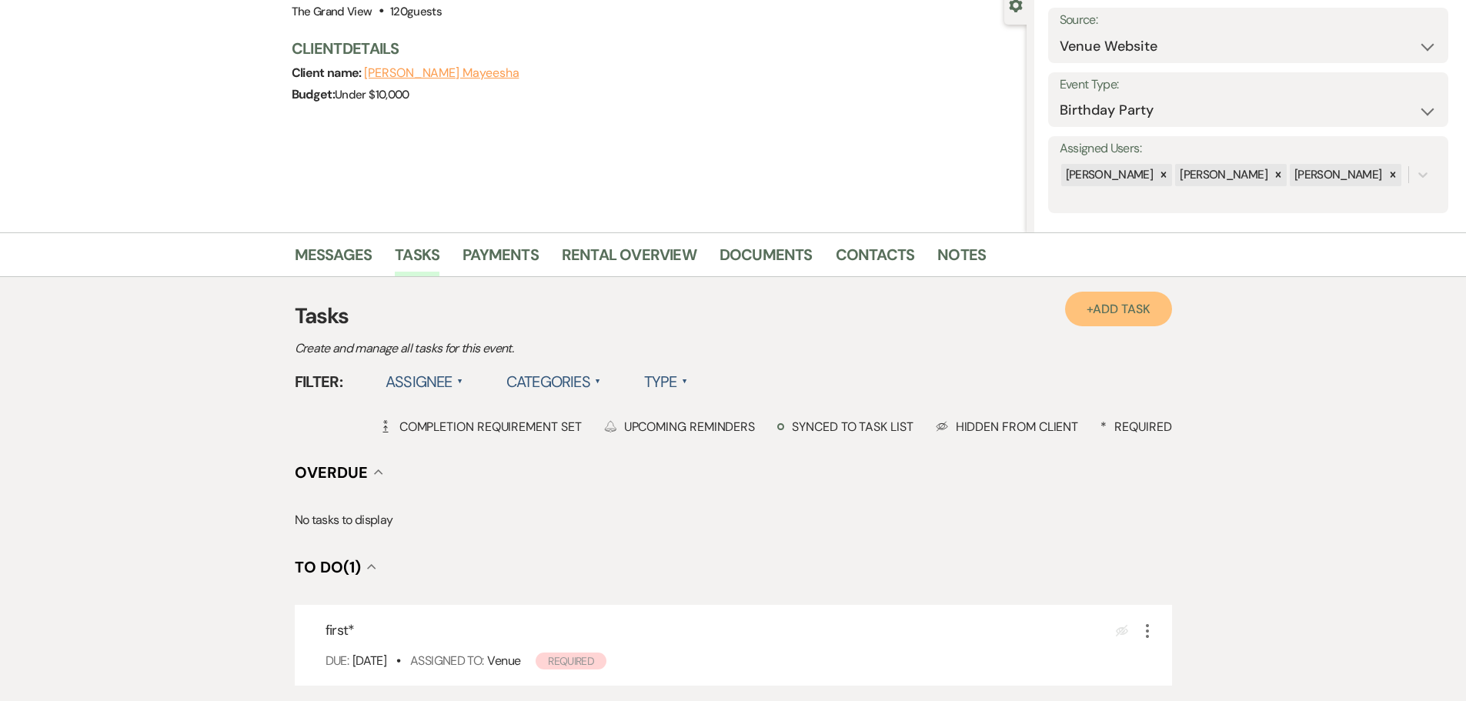
click at [1114, 309] on span "Add Task" at bounding box center [1121, 309] width 57 height 16
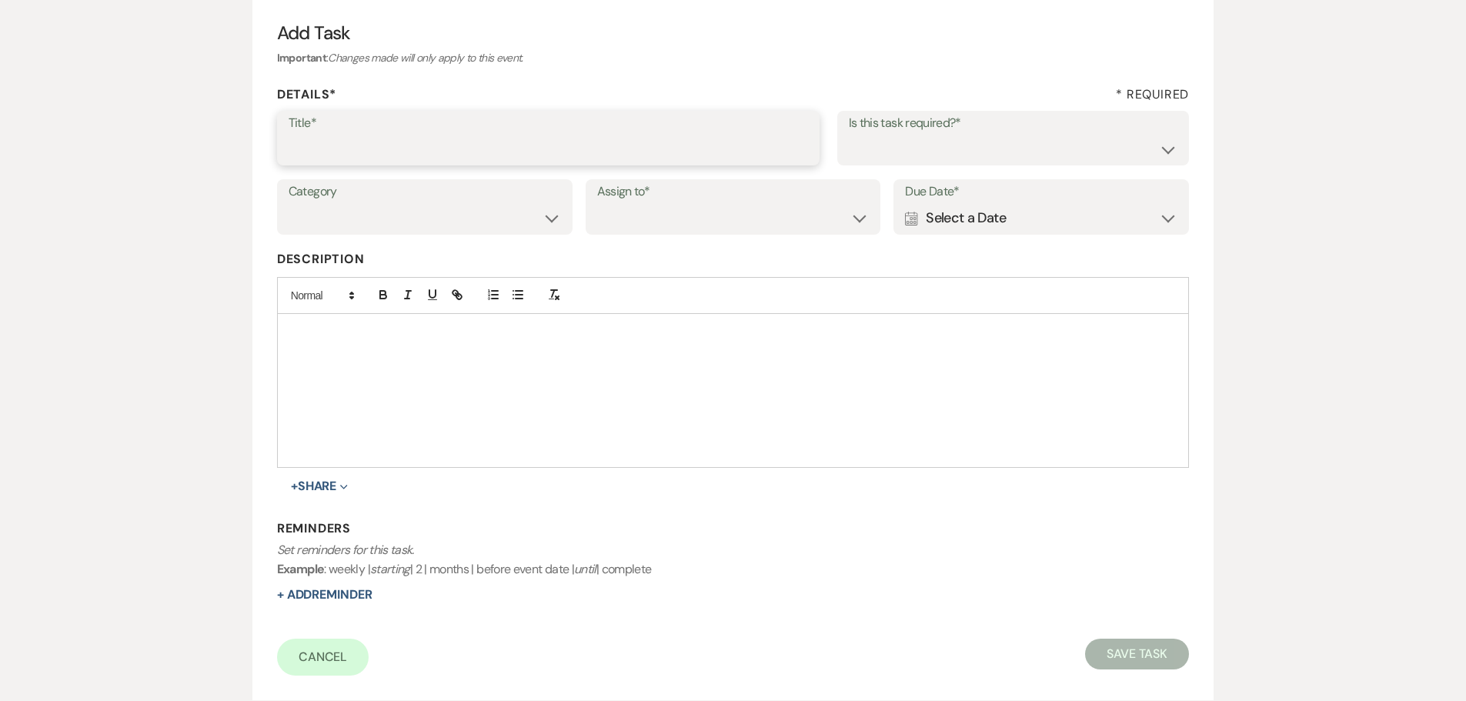
click at [432, 155] on input "Title*" at bounding box center [548, 149] width 519 height 30
type input "1st"
click at [807, 199] on label "Assign to*" at bounding box center [733, 192] width 272 height 22
click at [786, 238] on div "Category Venue Vendors Guests Details Finalize & Share Assign to* Venue Client …" at bounding box center [733, 213] width 913 height 69
click at [729, 218] on select "Venue Client" at bounding box center [733, 218] width 272 height 30
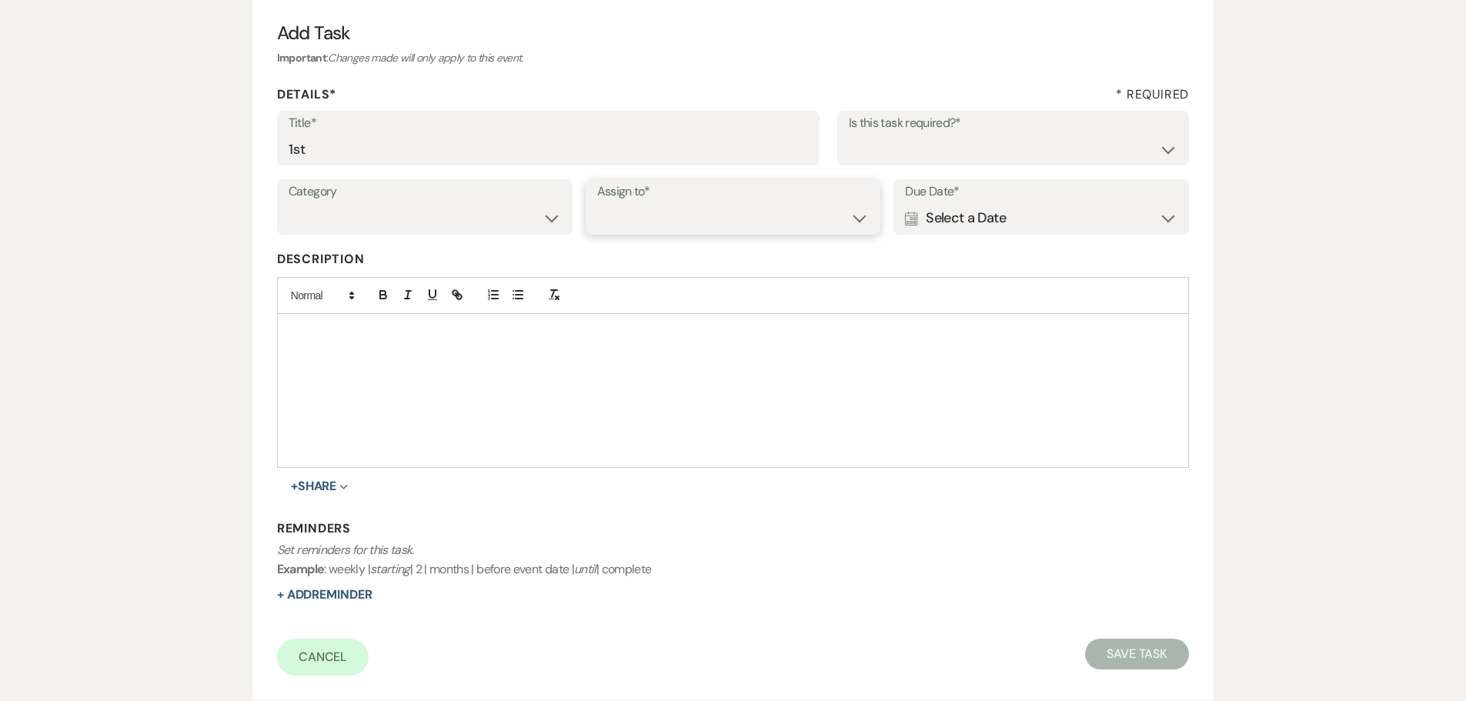
select select "venueHost"
click at [597, 203] on select "Venue Client" at bounding box center [733, 218] width 272 height 30
click at [995, 119] on label "Is this task required?*" at bounding box center [1013, 123] width 329 height 22
click at [976, 150] on select "Yes No" at bounding box center [1013, 149] width 329 height 30
select select "true"
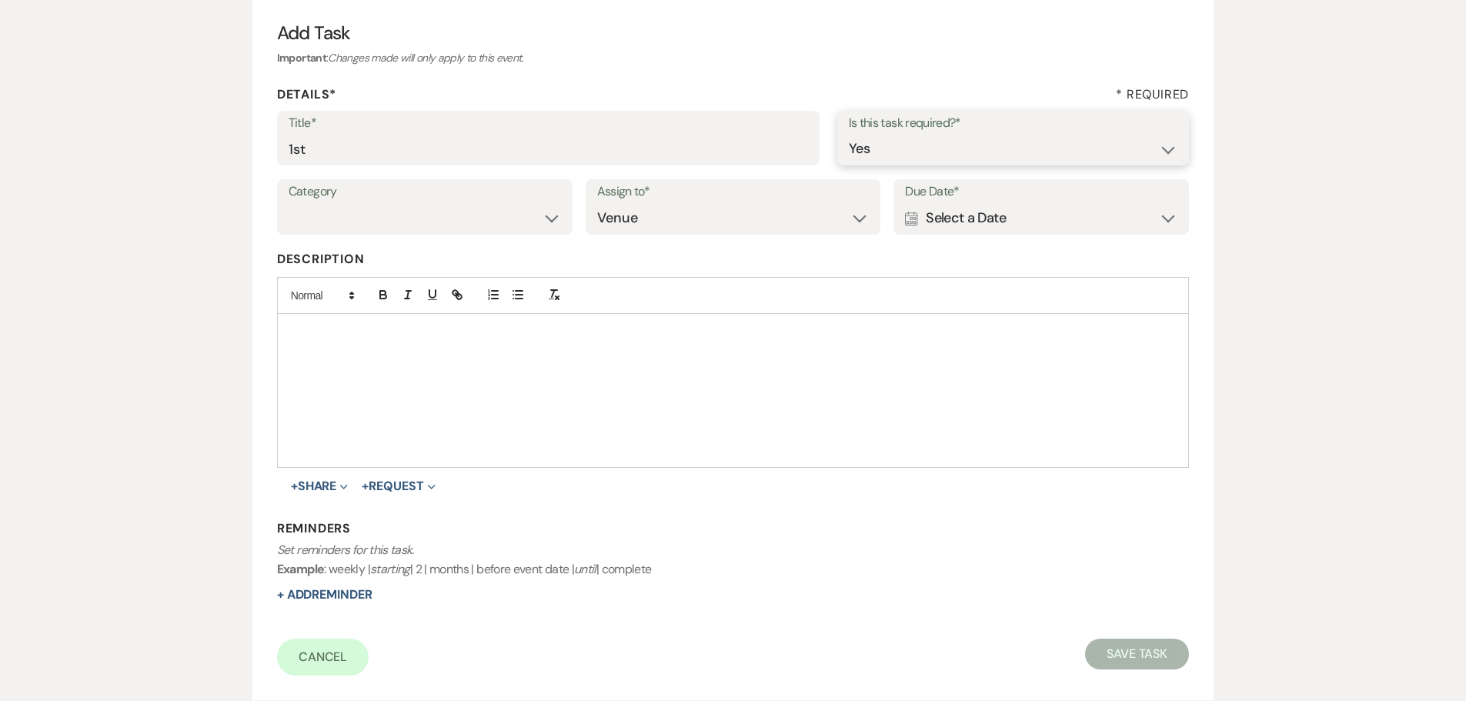
click at [849, 134] on select "Yes No" at bounding box center [1013, 149] width 329 height 30
click at [1025, 226] on div "Calendar Select a Date Expand" at bounding box center [1041, 218] width 272 height 30
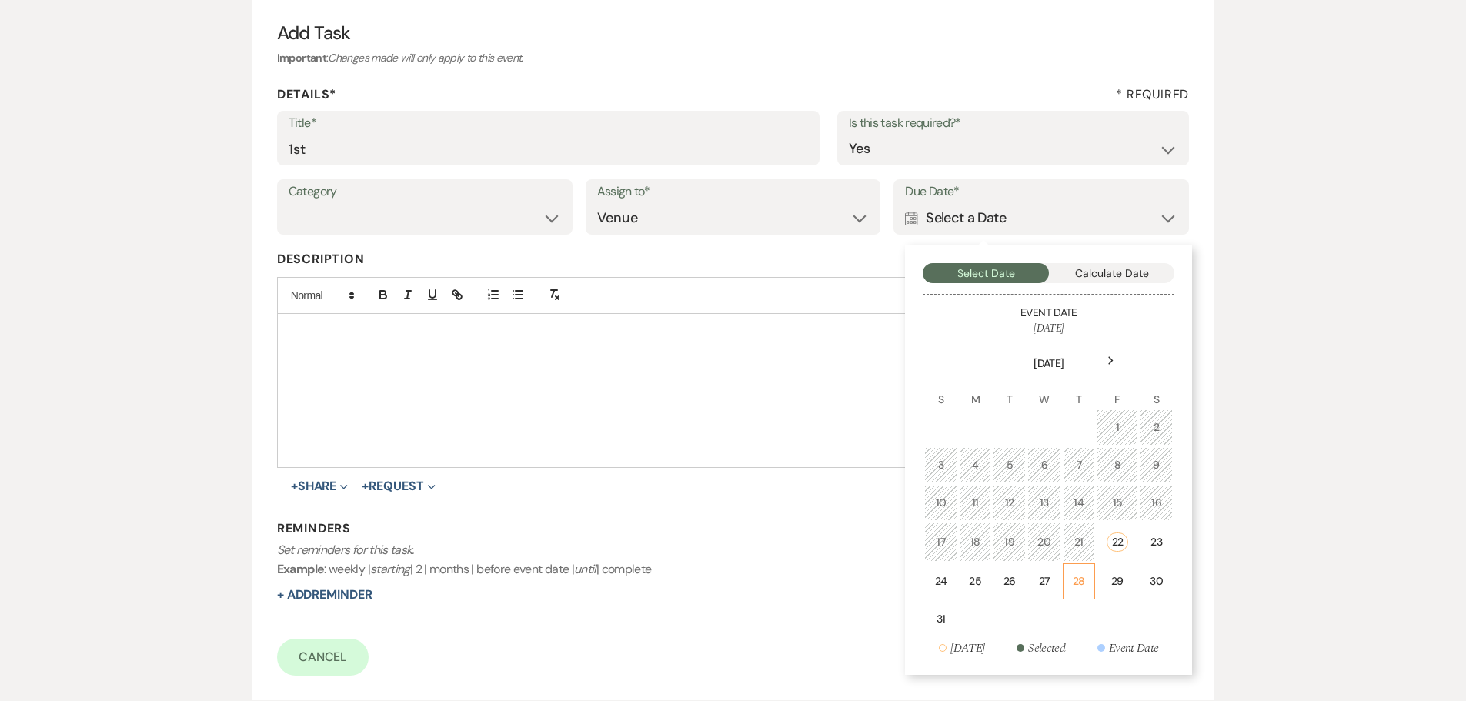
click at [1092, 588] on td "28" at bounding box center [1079, 581] width 33 height 36
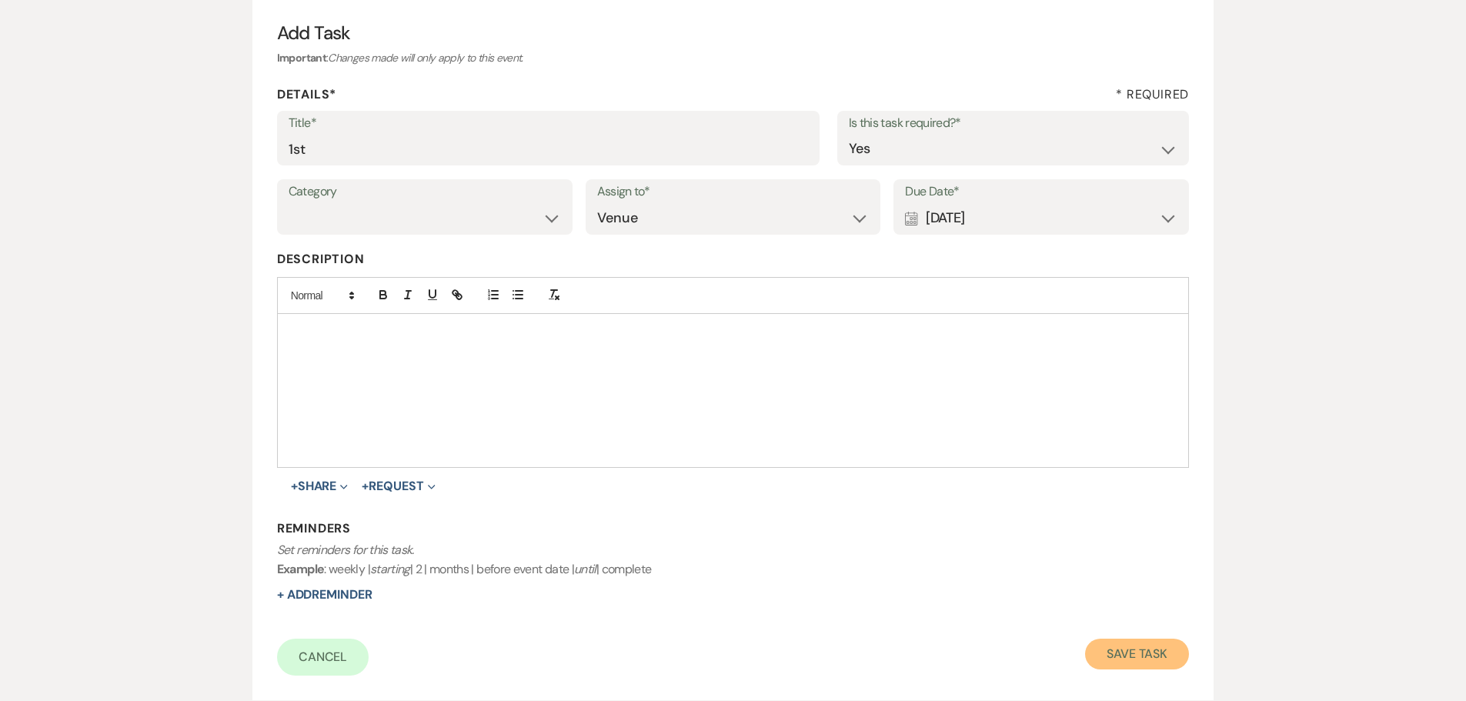
click at [1136, 652] on button "Save Task" at bounding box center [1137, 654] width 104 height 31
select select "5"
select select "4"
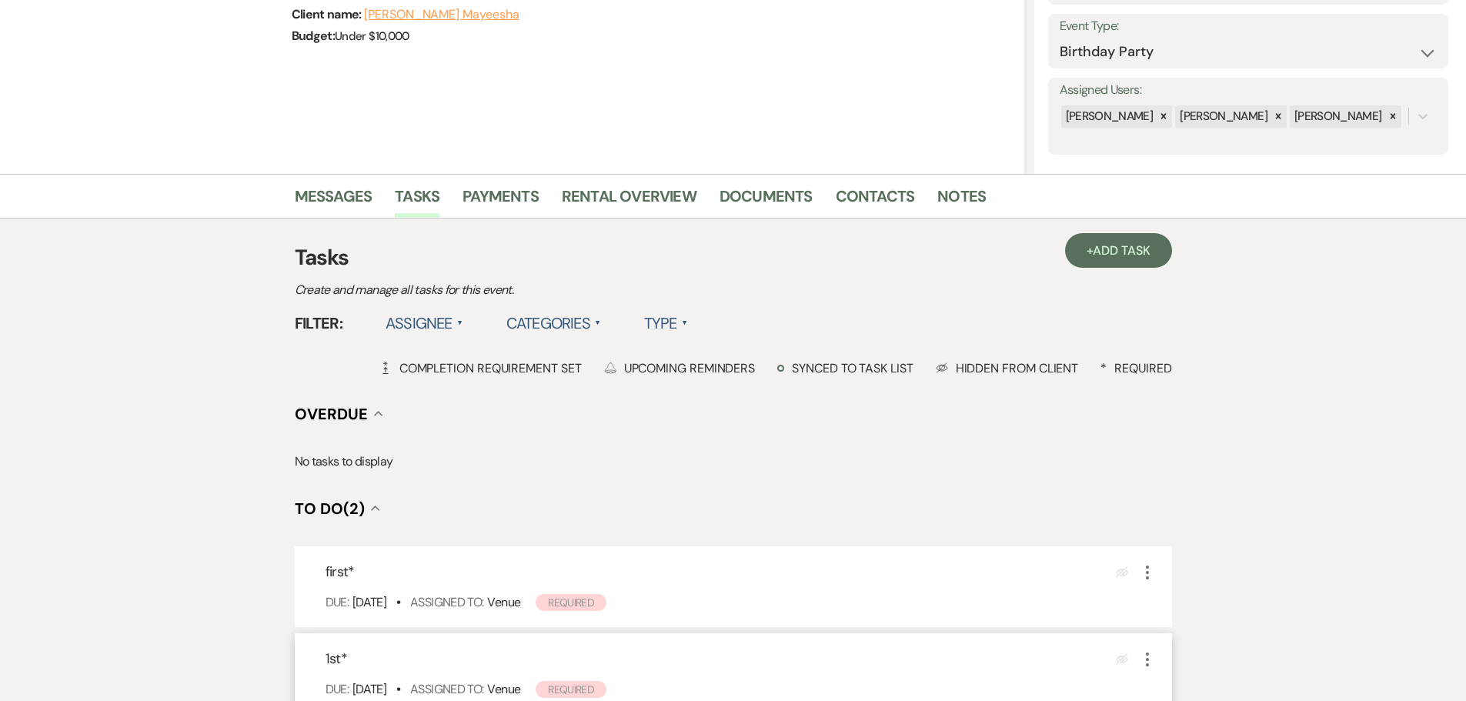
scroll to position [308, 0]
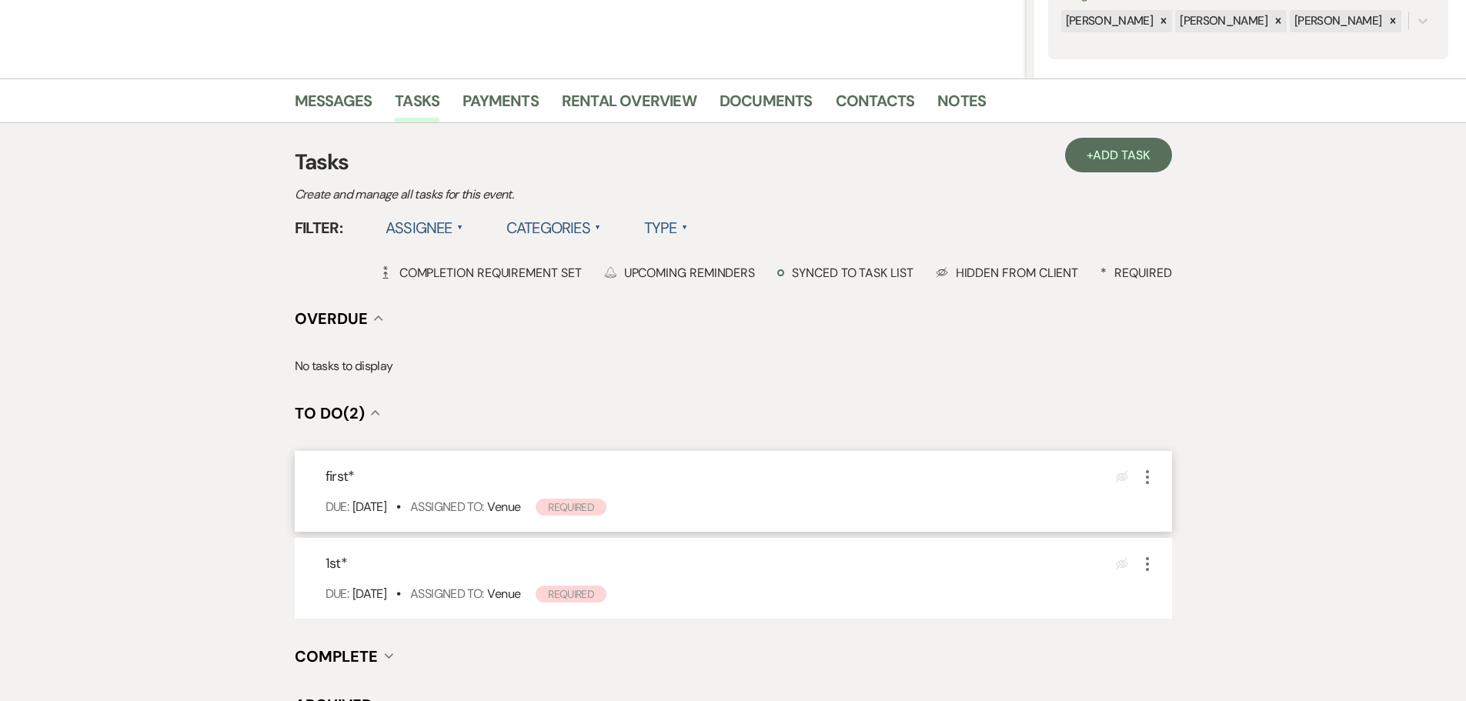
click at [1146, 469] on icon "More" at bounding box center [1147, 477] width 18 height 18
drag, startPoint x: 1163, startPoint y: 511, endPoint x: 1154, endPoint y: 507, distance: 9.3
click at [1161, 511] on icon "Pencil" at bounding box center [1156, 508] width 9 height 12
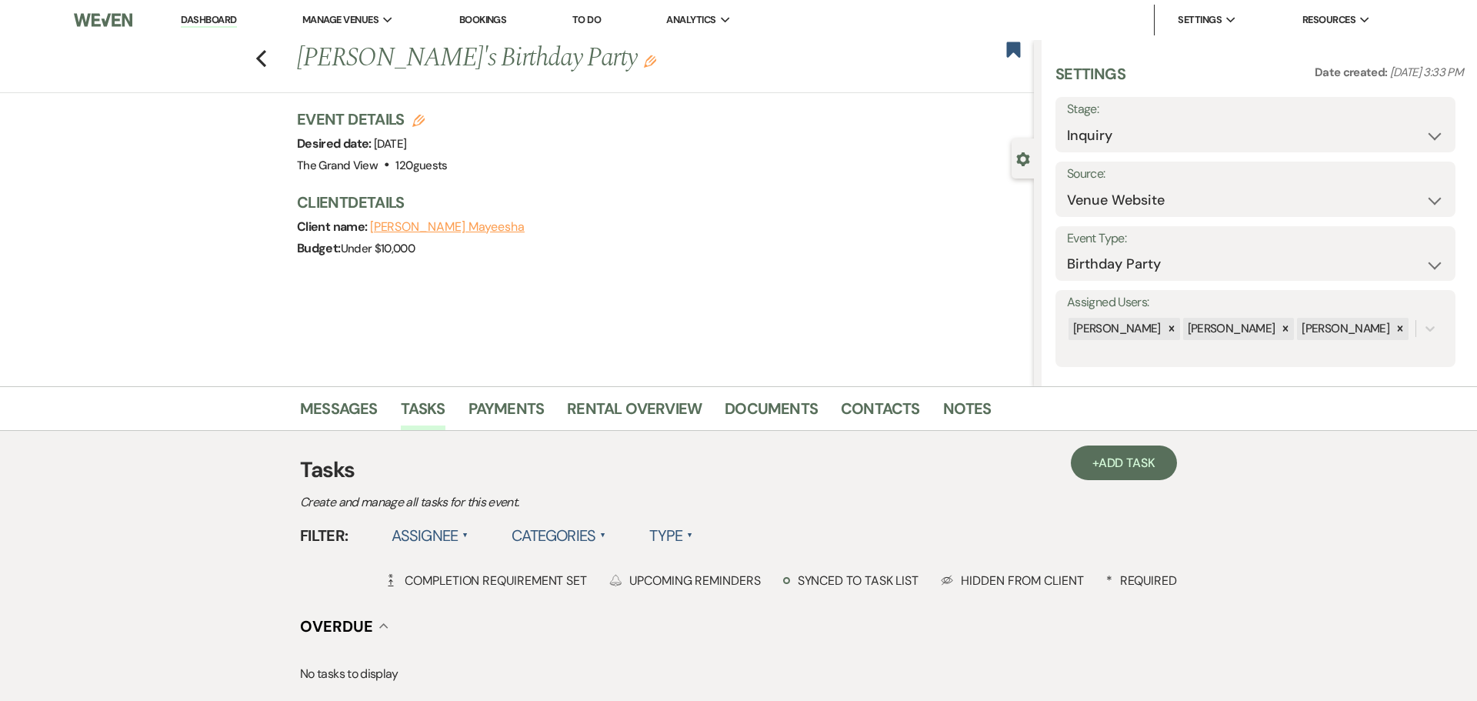
select select "true"
select select "venueHost"
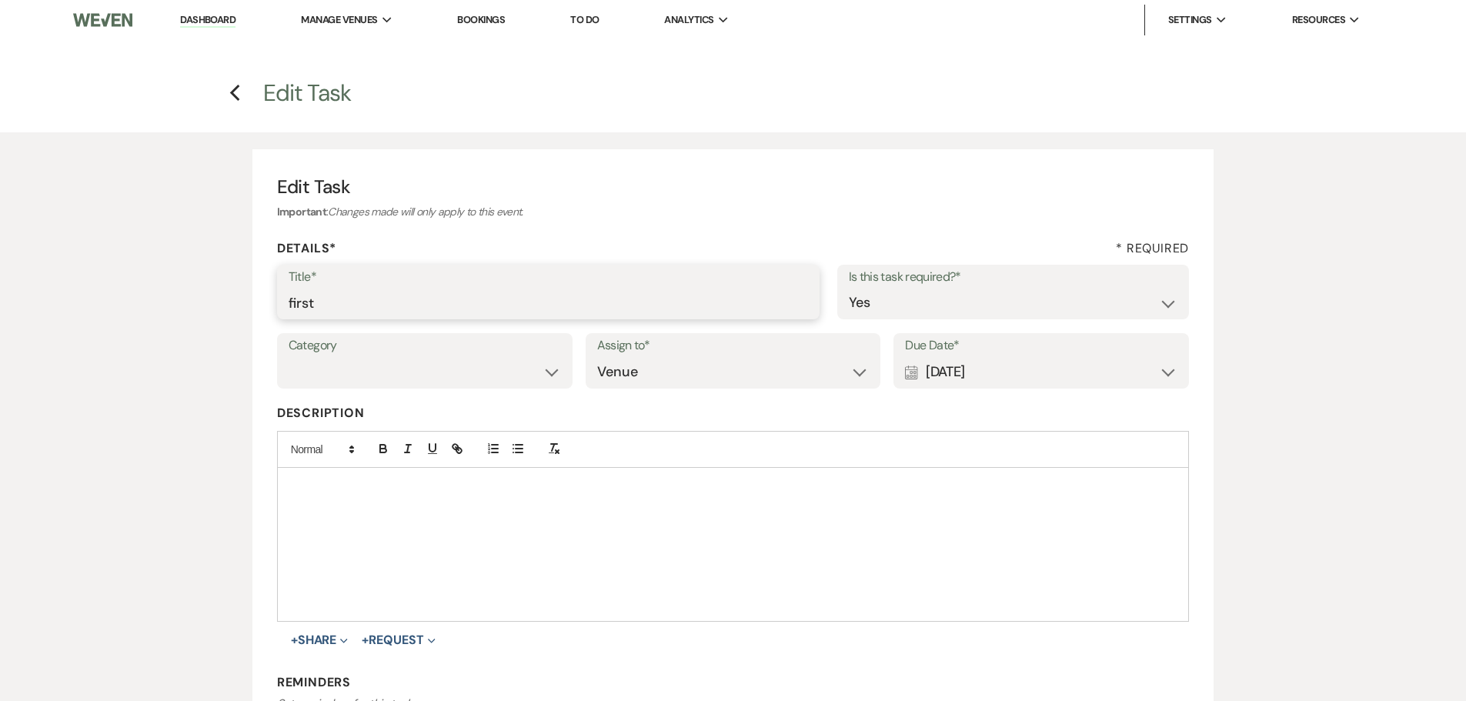
click at [607, 302] on input "first" at bounding box center [548, 303] width 519 height 30
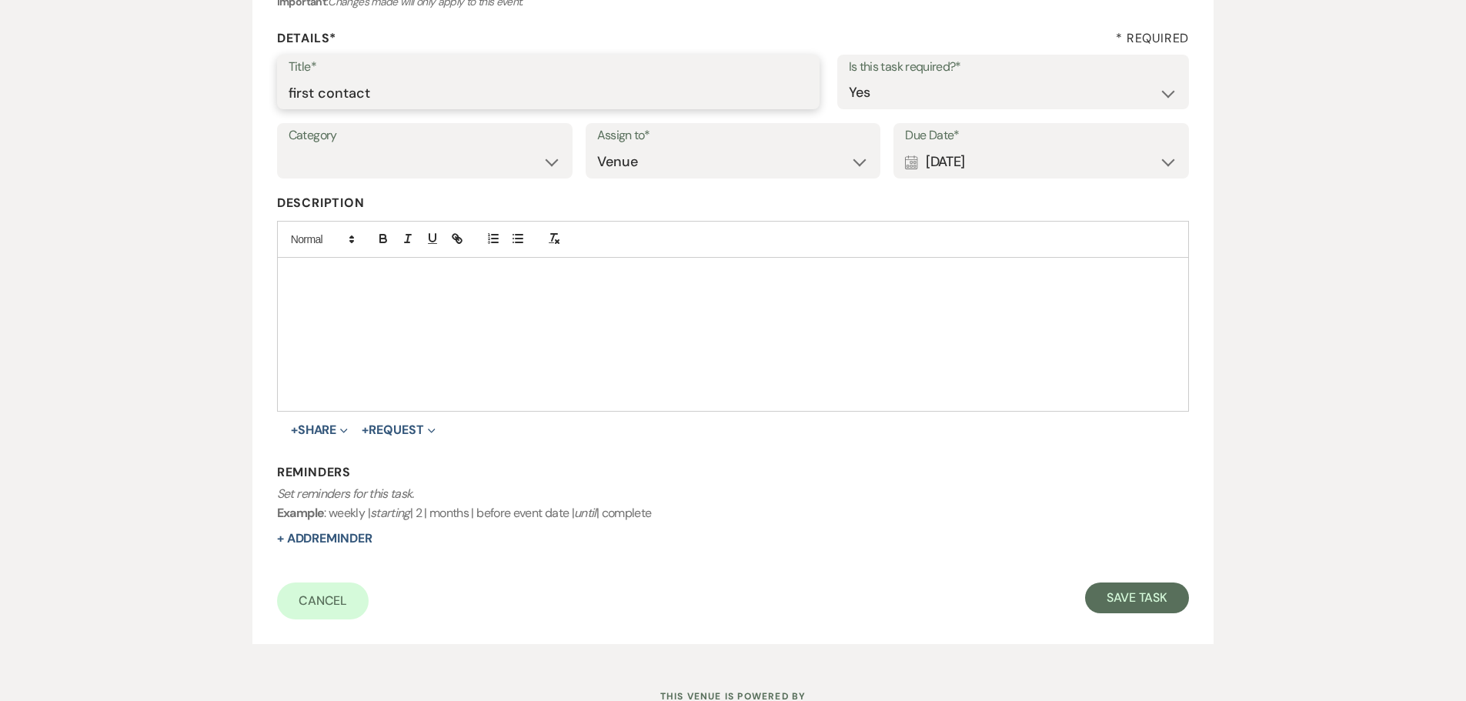
scroll to position [269, 0]
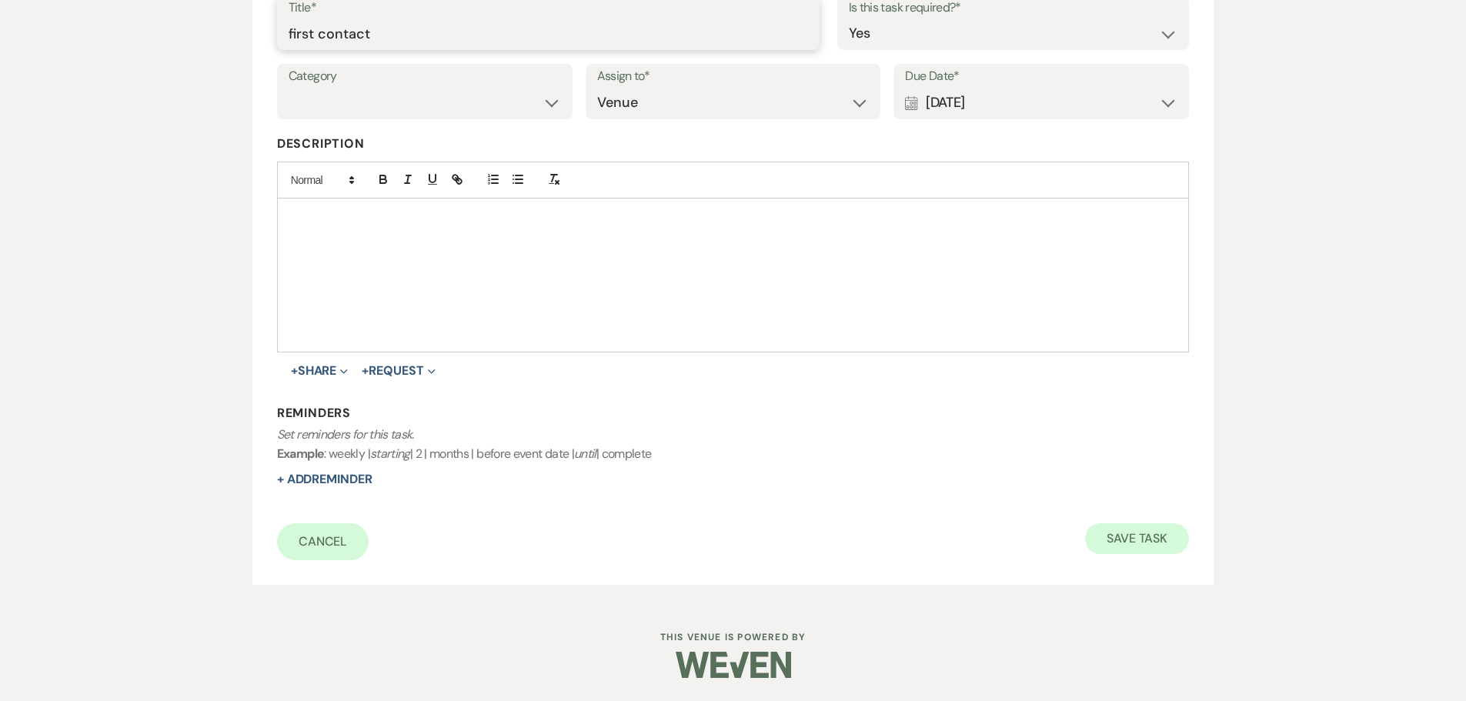
type input "first contact"
click at [1146, 539] on button "Save Task" at bounding box center [1137, 538] width 104 height 31
select select "5"
select select "4"
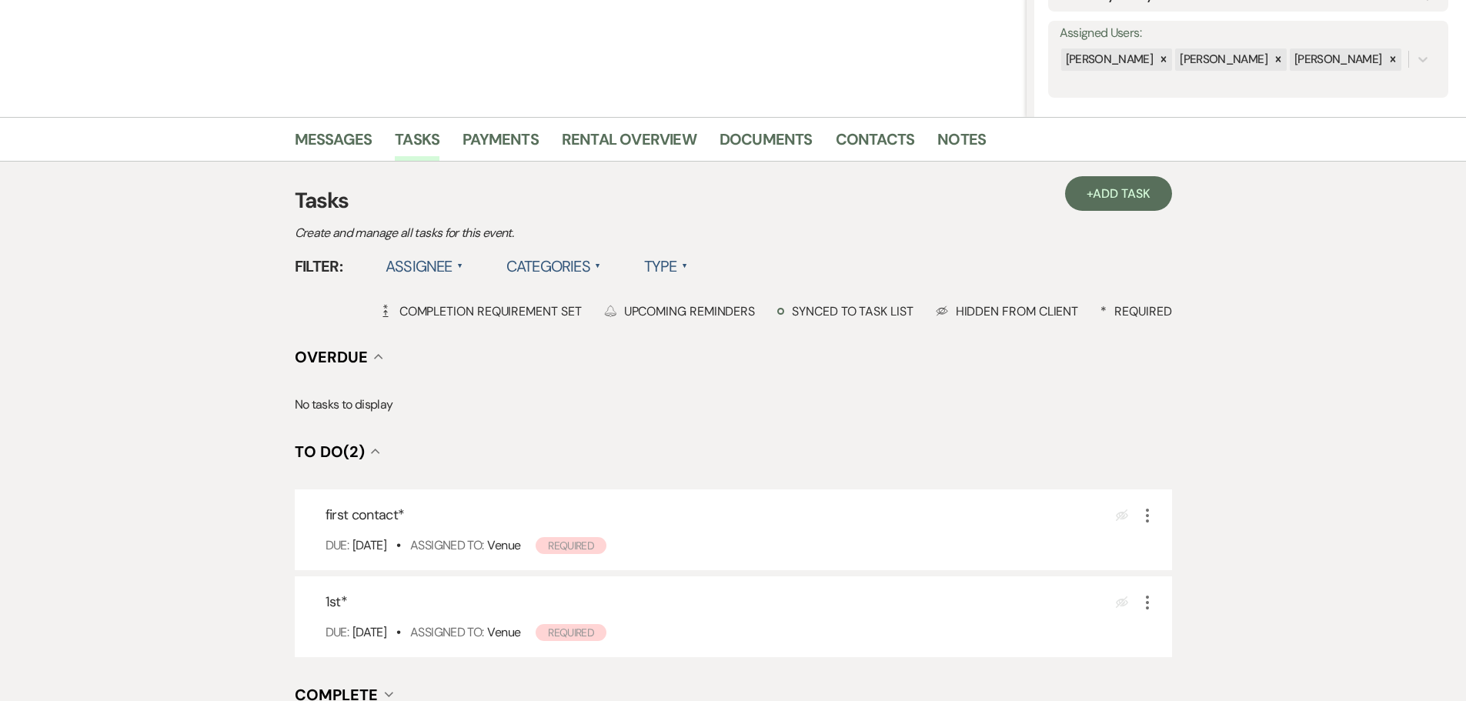
scroll to position [308, 0]
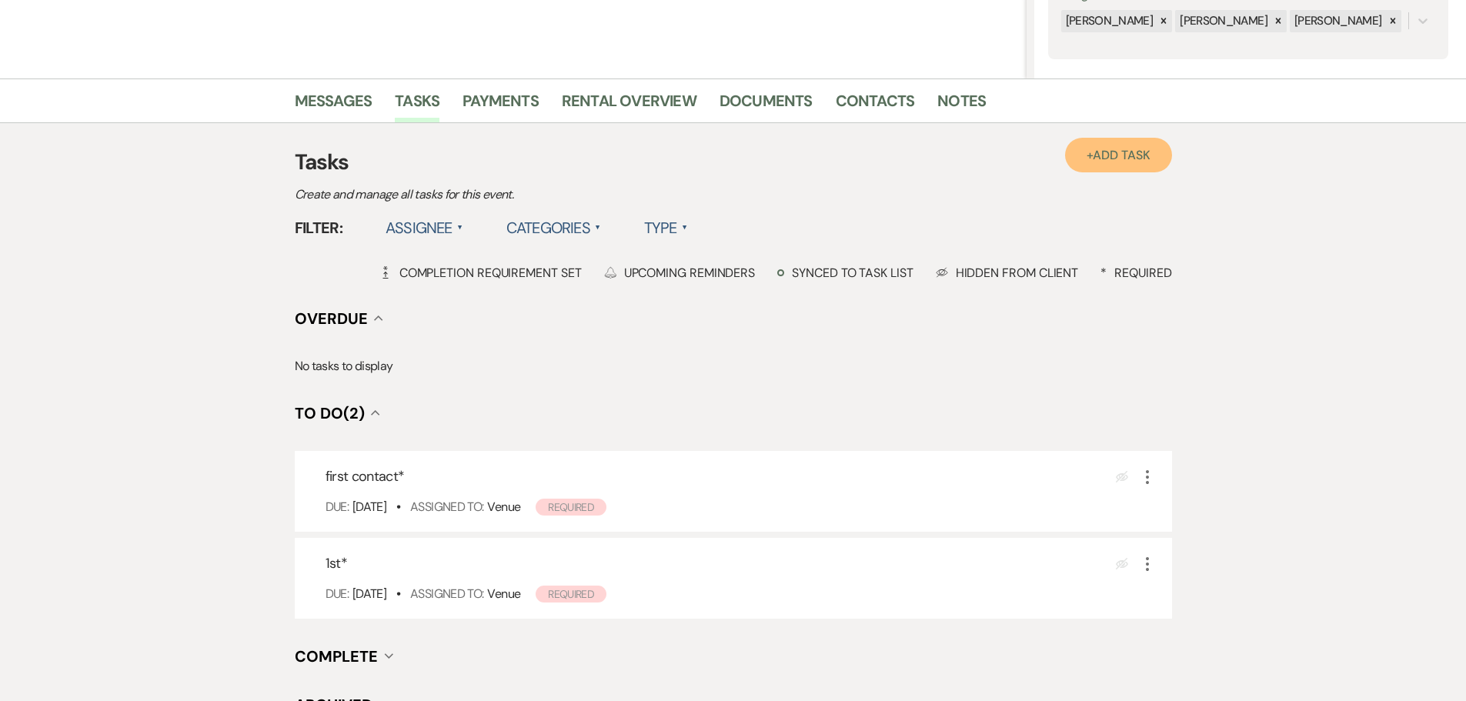
click at [1090, 160] on link "+ Add Task" at bounding box center [1118, 155] width 106 height 35
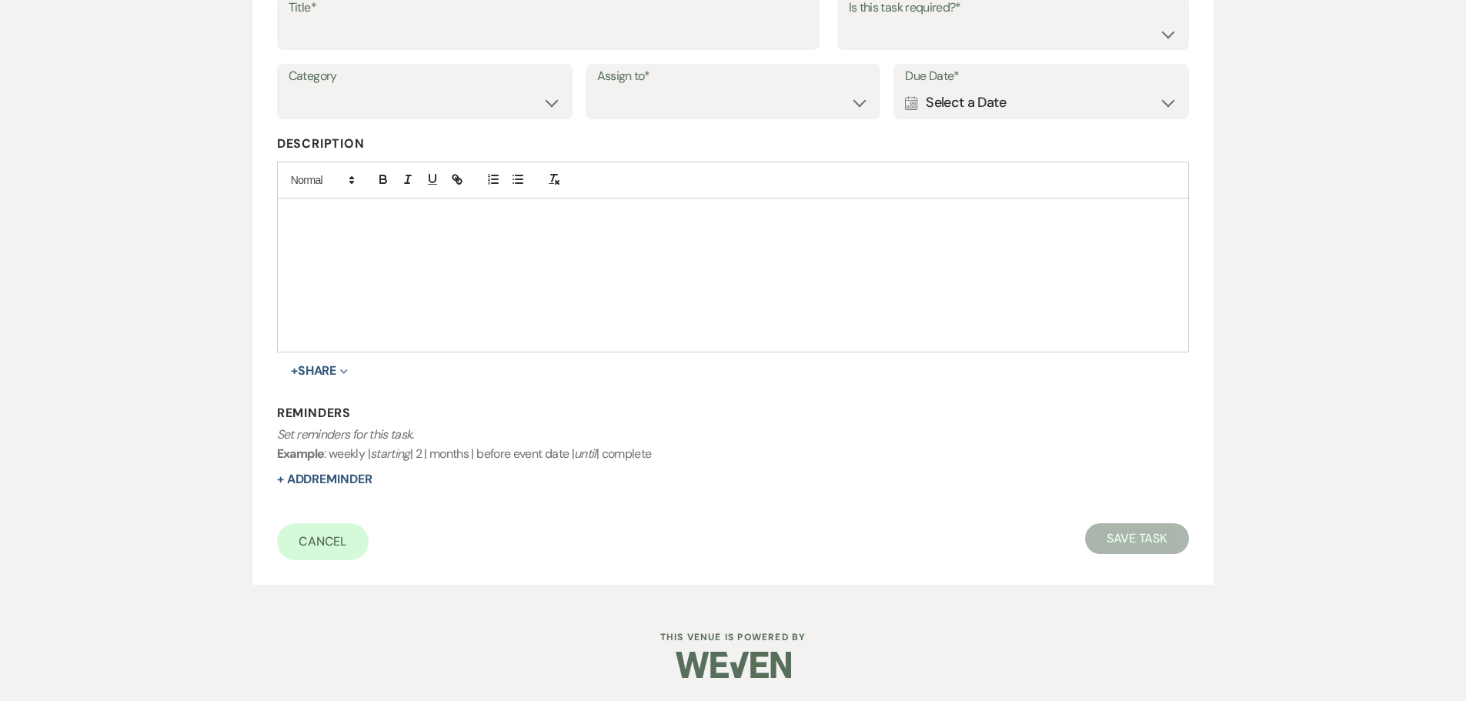
scroll to position [269, 0]
click at [562, 26] on input "Title*" at bounding box center [548, 33] width 519 height 30
type input "2nd"
click at [690, 108] on select "Venue Client" at bounding box center [733, 103] width 272 height 30
click at [597, 88] on select "Venue Client" at bounding box center [733, 103] width 272 height 30
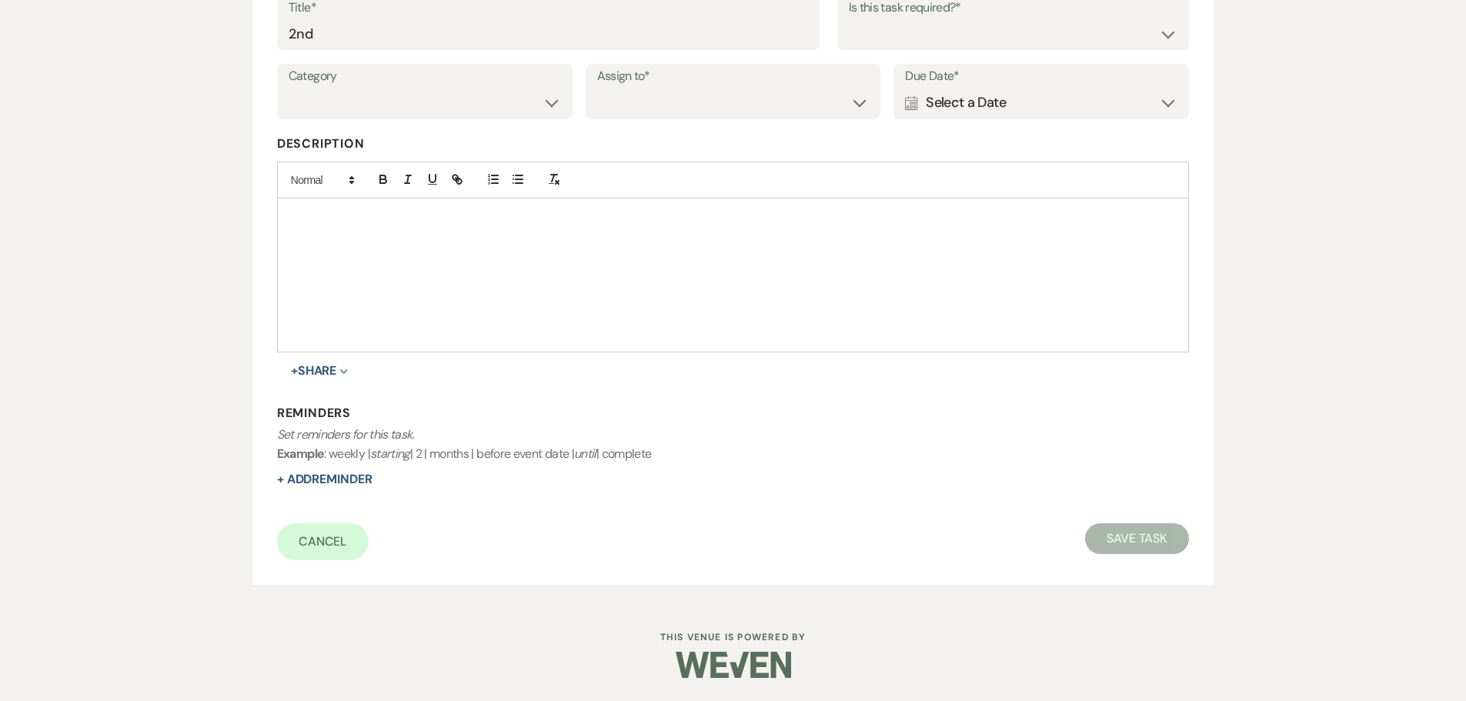
click at [661, 118] on div "Assign to* Venue Client" at bounding box center [733, 91] width 295 height 55
drag, startPoint x: 649, startPoint y: 99, endPoint x: 649, endPoint y: 114, distance: 14.6
click at [649, 99] on select "Venue Client" at bounding box center [733, 103] width 272 height 30
select select "venueHost"
click at [597, 88] on select "Venue Client" at bounding box center [733, 103] width 272 height 30
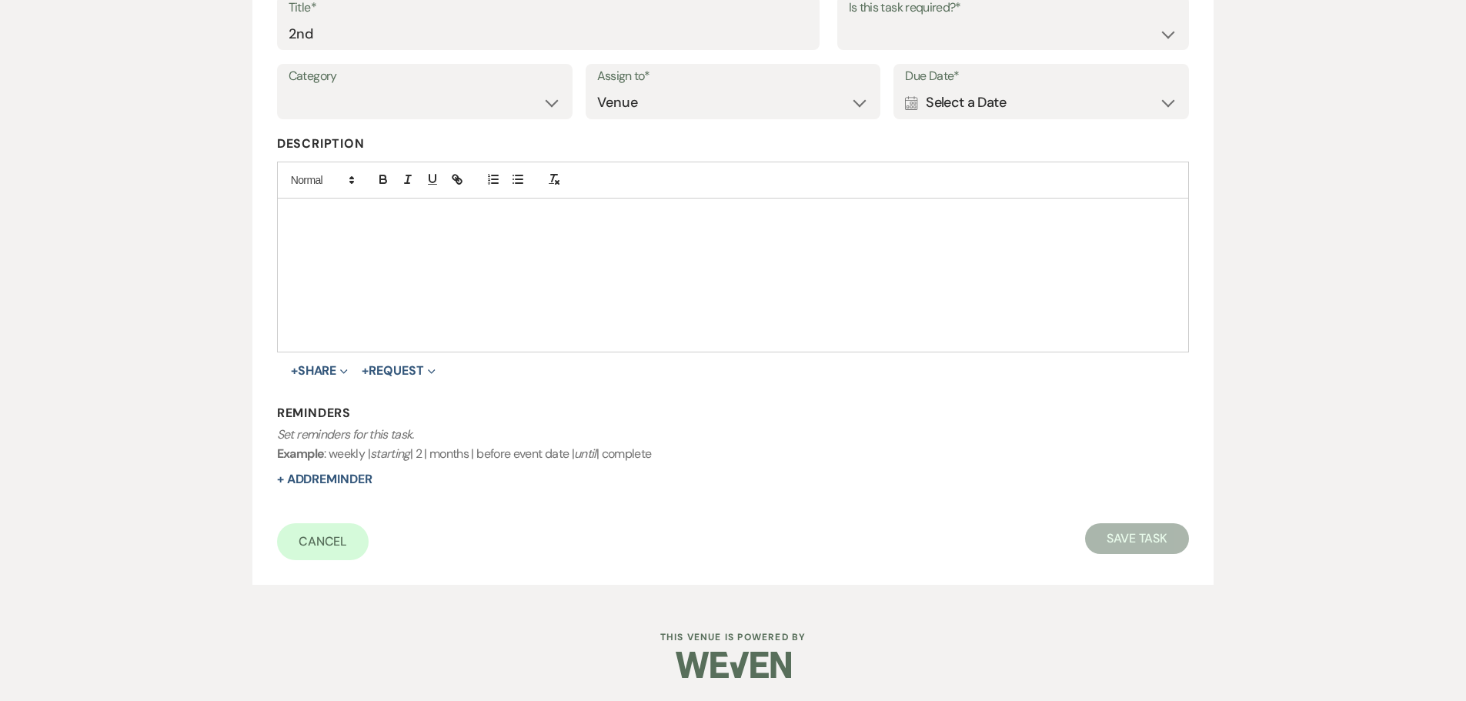
click at [874, 49] on div "Is this task required?* Yes No" at bounding box center [1013, 22] width 352 height 55
click at [872, 42] on select "Yes No" at bounding box center [1013, 33] width 329 height 30
select select "true"
click at [849, 18] on select "Yes No" at bounding box center [1013, 33] width 329 height 30
click at [1024, 108] on div "Calendar Select a Date Expand" at bounding box center [1041, 103] width 272 height 30
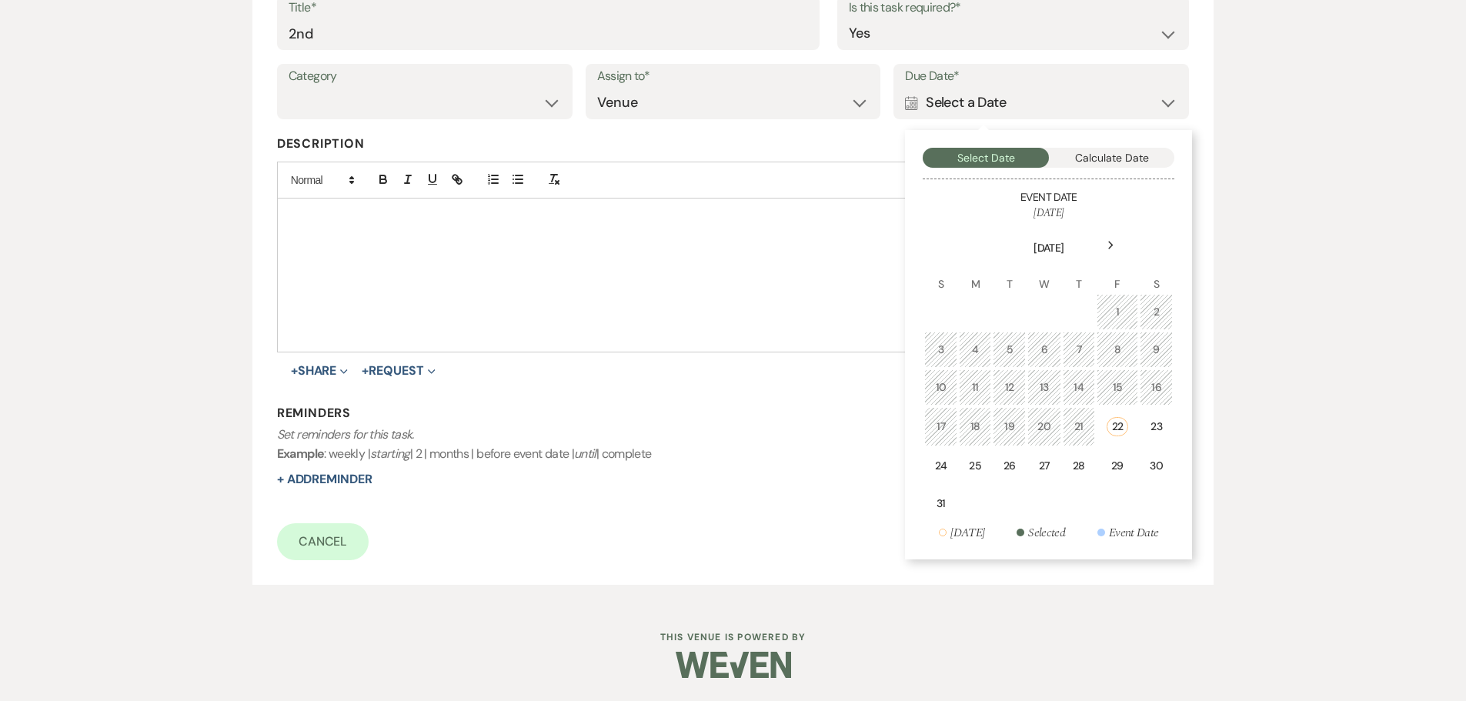
click at [1112, 235] on div "Next" at bounding box center [1110, 245] width 25 height 25
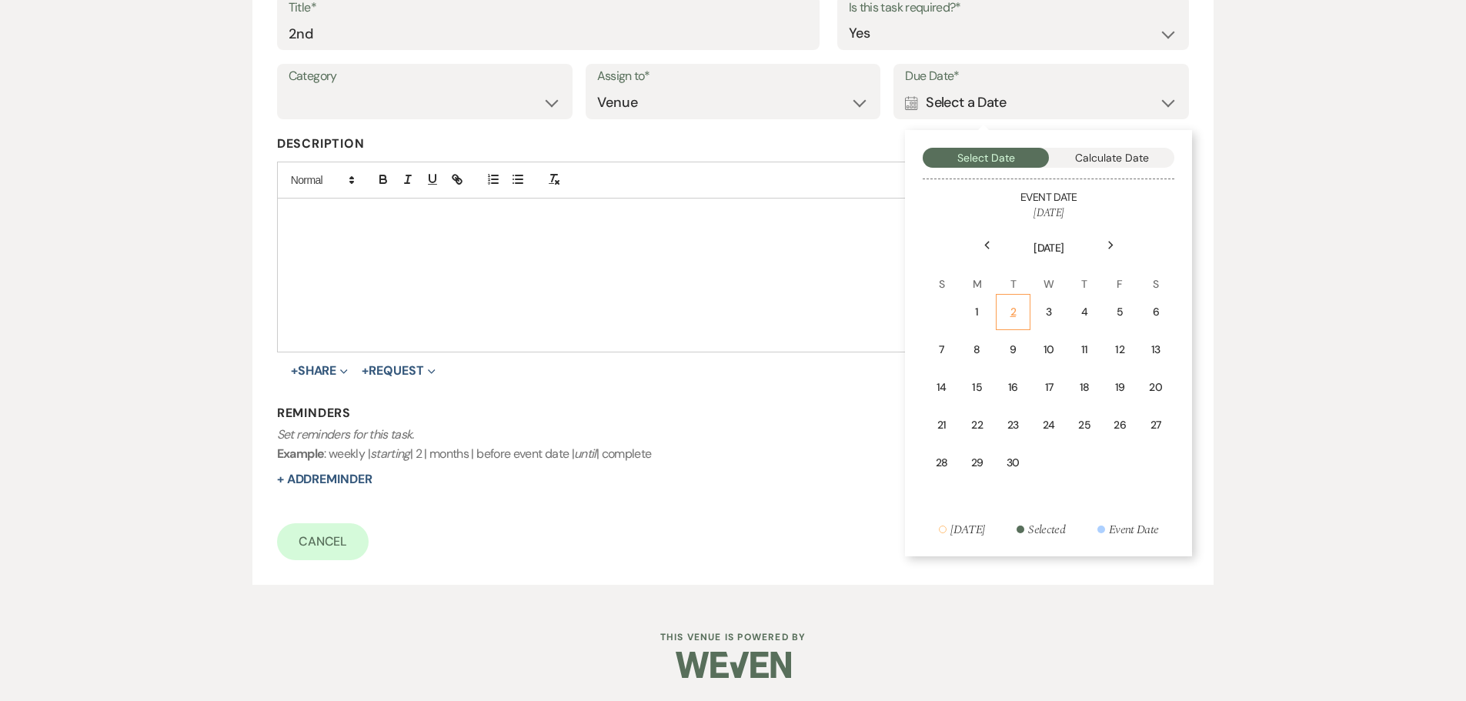
click at [1019, 320] on div "2" at bounding box center [1013, 312] width 15 height 16
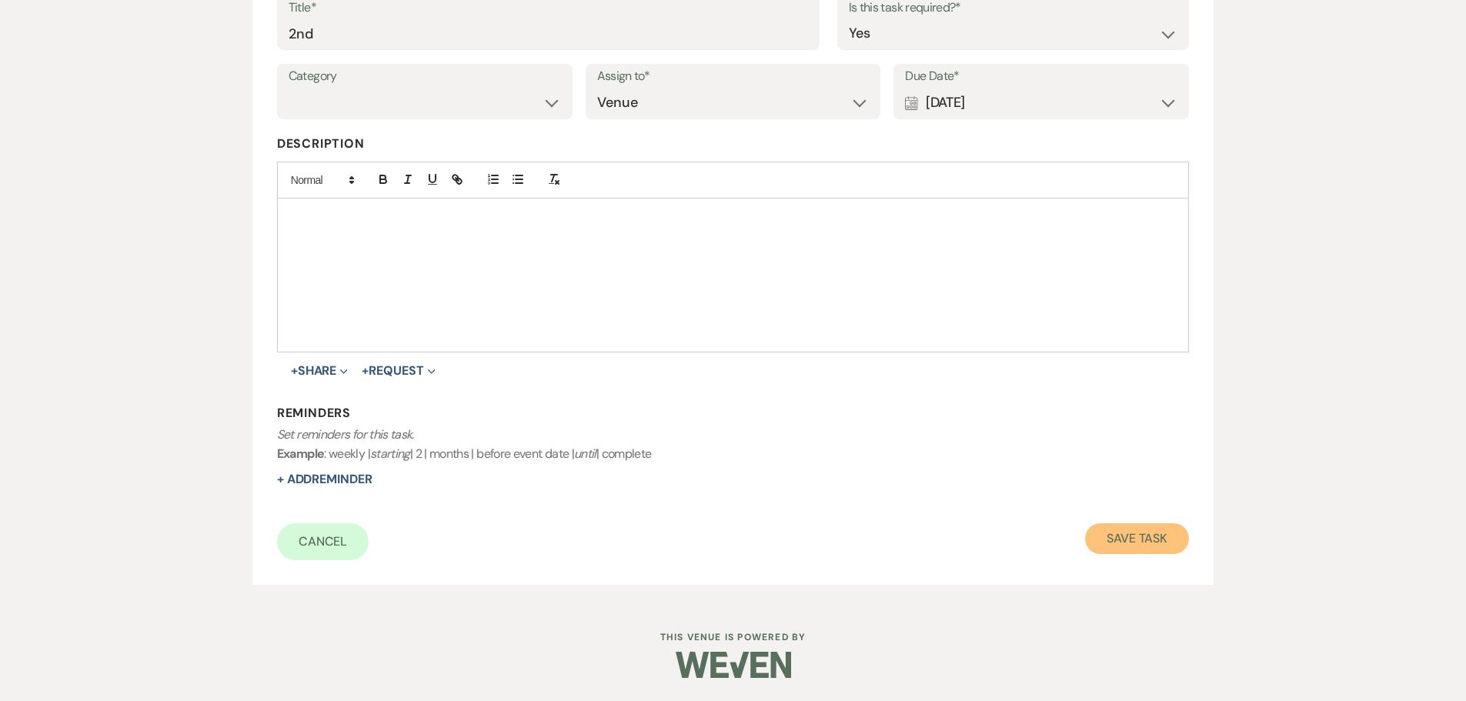
click at [1126, 532] on button "Save Task" at bounding box center [1137, 538] width 104 height 31
select select "5"
select select "4"
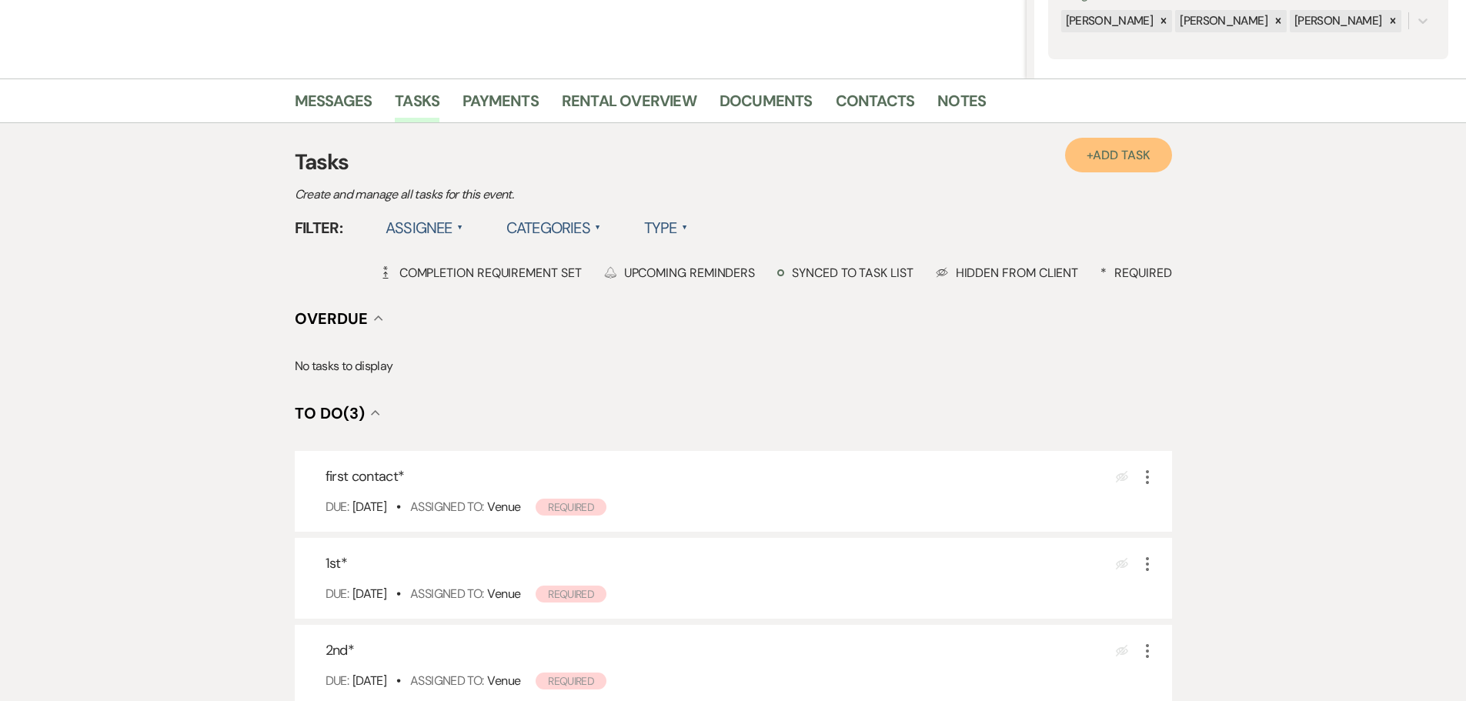
click at [1116, 150] on span "Add Task" at bounding box center [1121, 155] width 57 height 16
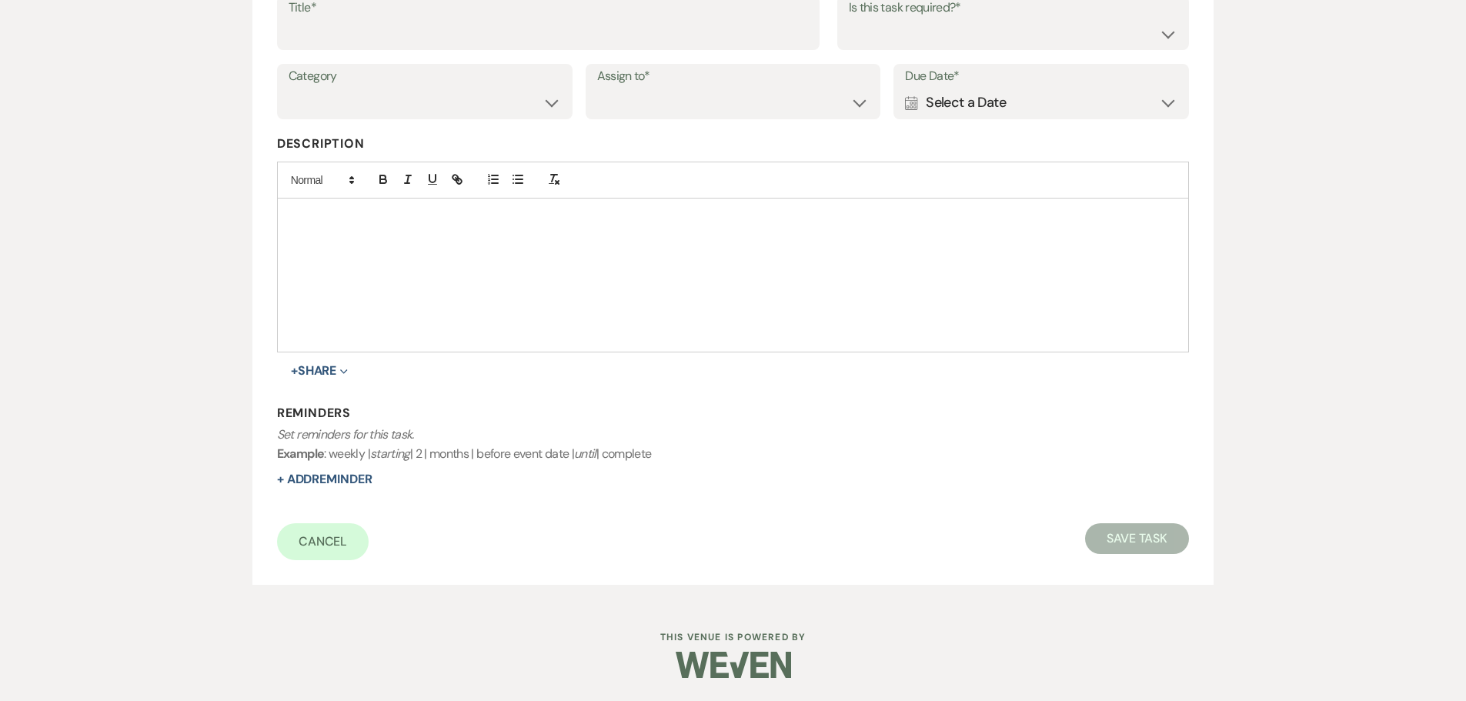
scroll to position [269, 0]
click at [986, 111] on div "Calendar Select a Date Expand" at bounding box center [1041, 103] width 272 height 30
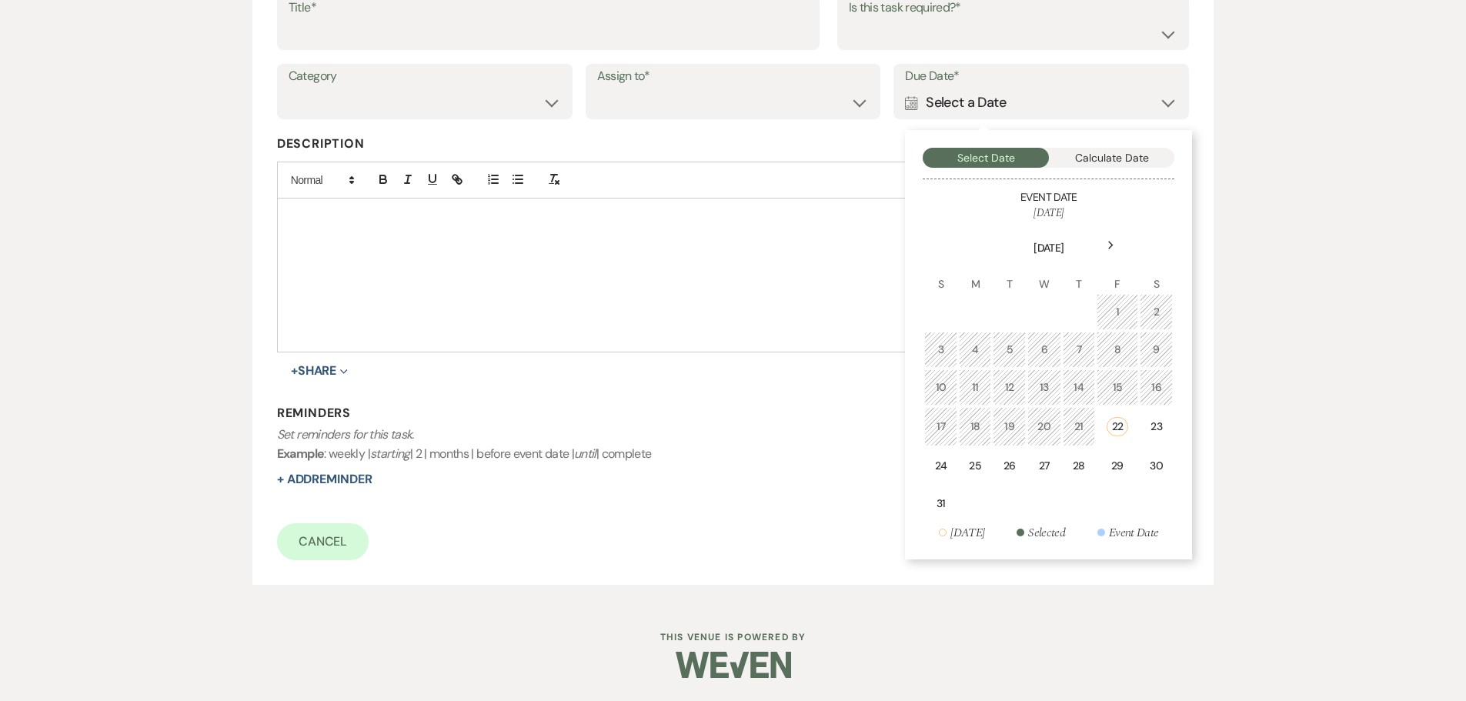
click at [1112, 250] on icon "Next" at bounding box center [1111, 245] width 8 height 9
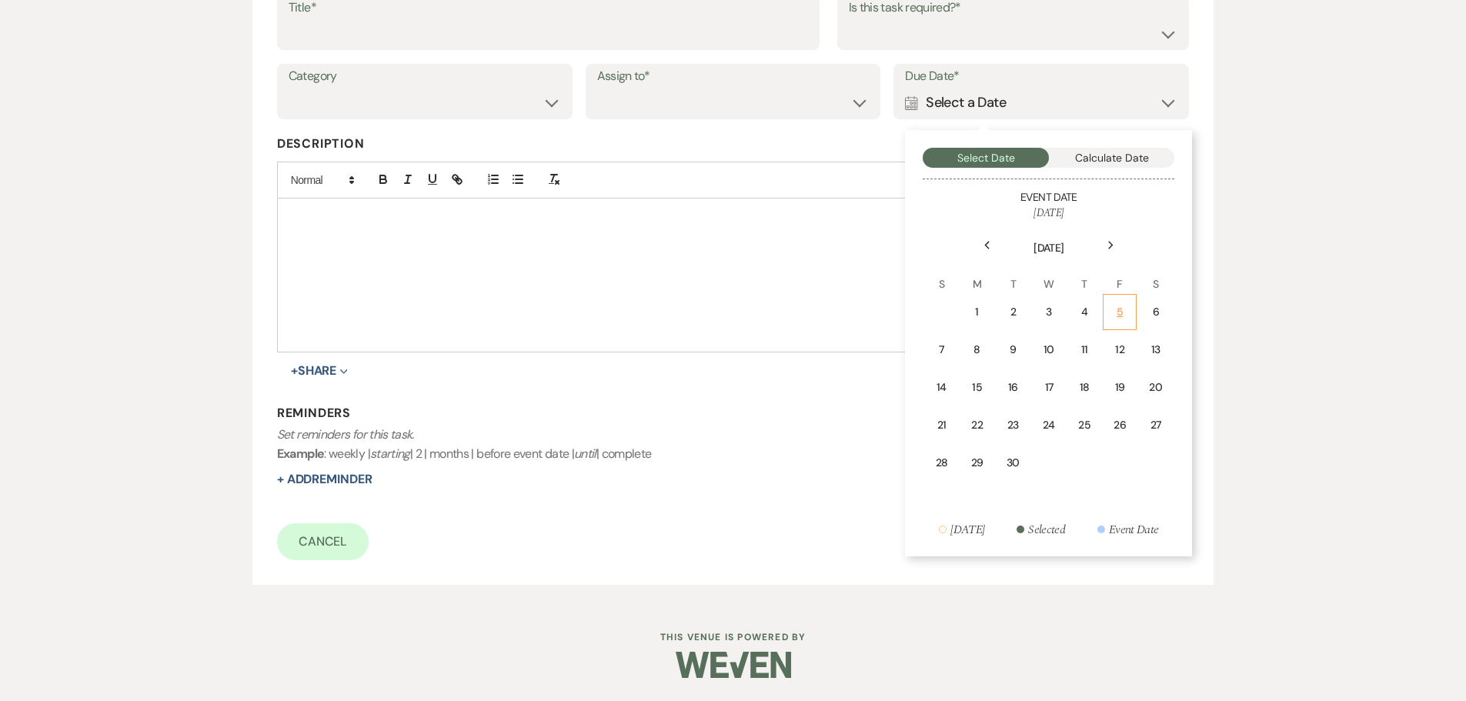
click at [1121, 316] on div "5" at bounding box center [1120, 312] width 14 height 16
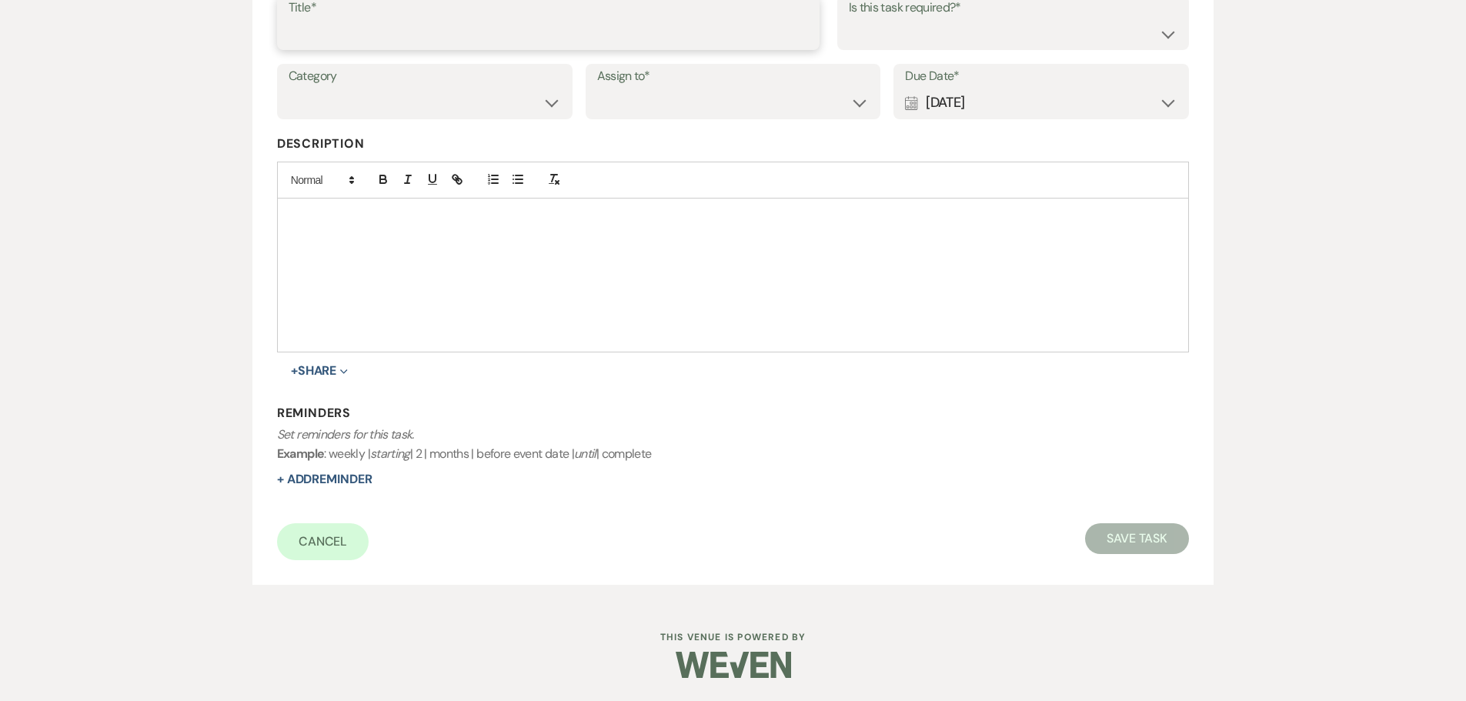
click at [656, 25] on input "Title*" at bounding box center [548, 33] width 519 height 30
type input "3rd"
click at [793, 95] on select "Venue Client" at bounding box center [733, 103] width 272 height 30
click at [597, 88] on select "Venue Client" at bounding box center [733, 103] width 272 height 30
drag, startPoint x: 739, startPoint y: 89, endPoint x: 736, endPoint y: 114, distance: 24.8
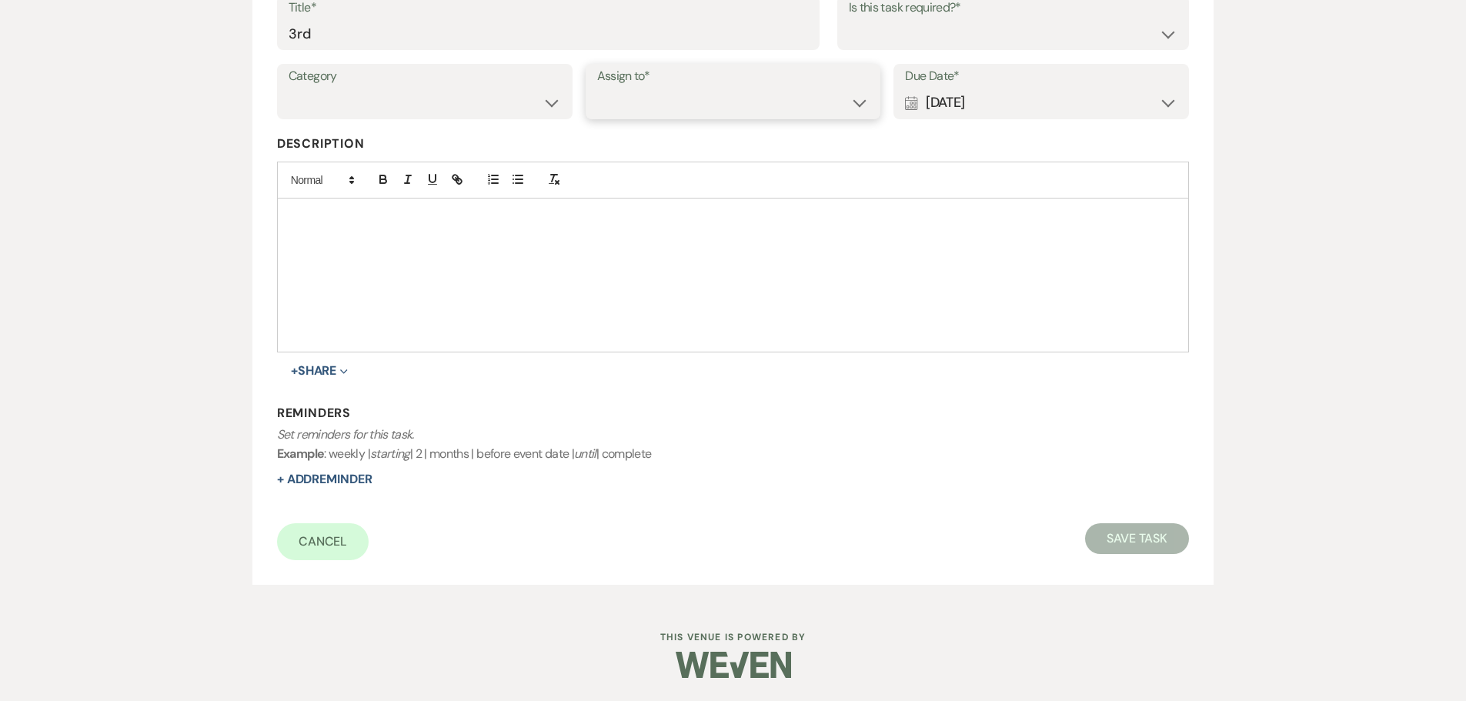
click at [739, 89] on select "Venue Client" at bounding box center [733, 103] width 272 height 30
select select "venueHost"
click at [597, 88] on select "Venue Client" at bounding box center [733, 103] width 272 height 30
click at [923, 28] on select "Yes No" at bounding box center [1013, 33] width 329 height 30
select select "true"
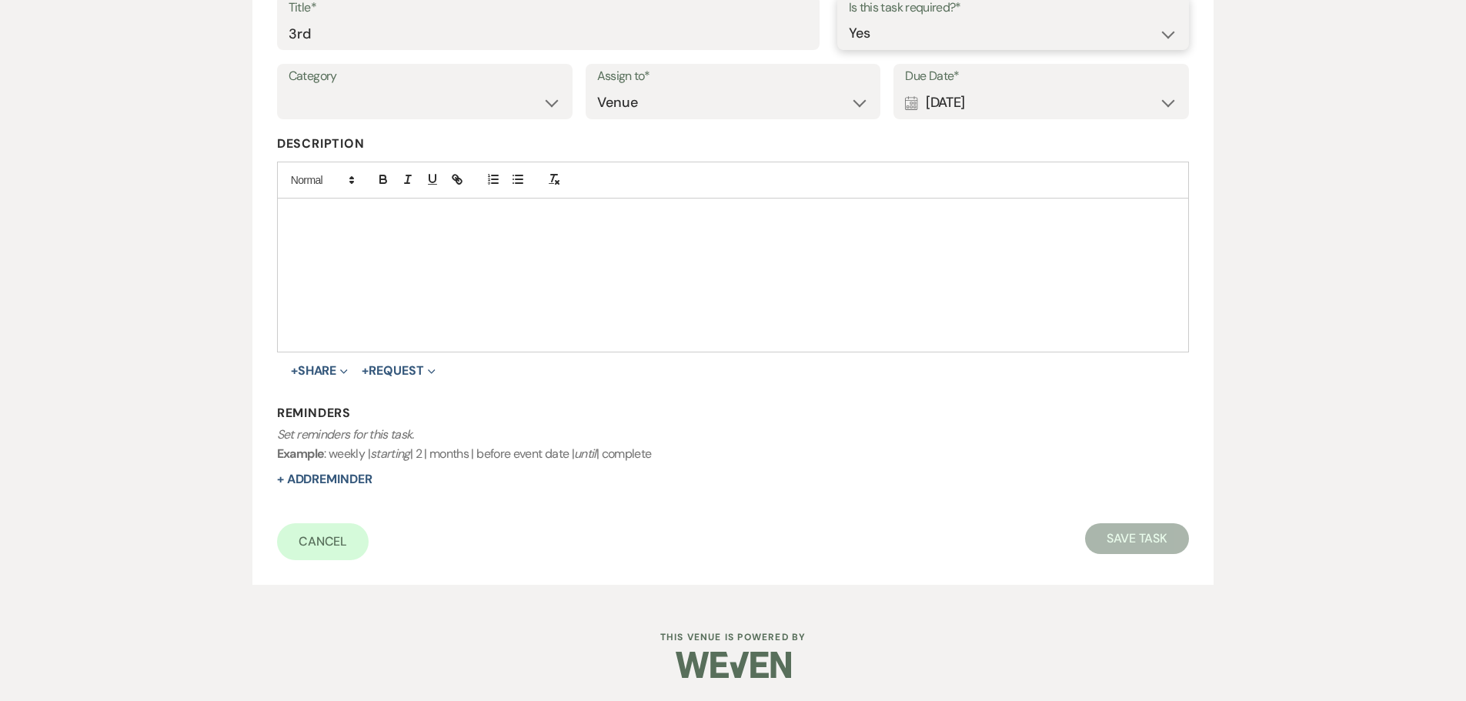
click at [849, 18] on select "Yes No" at bounding box center [1013, 33] width 329 height 30
click at [1130, 540] on button "Save Task" at bounding box center [1137, 538] width 104 height 31
select select "5"
select select "4"
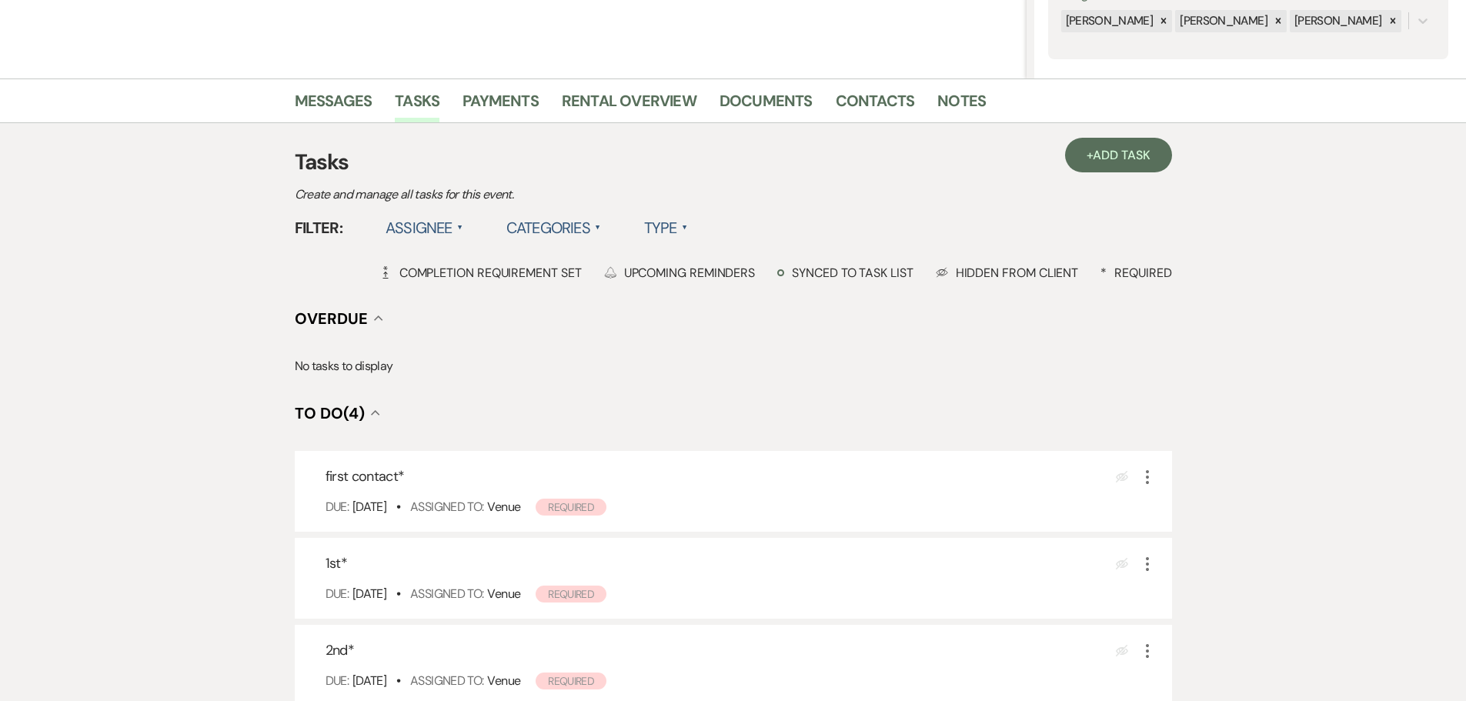
scroll to position [462, 0]
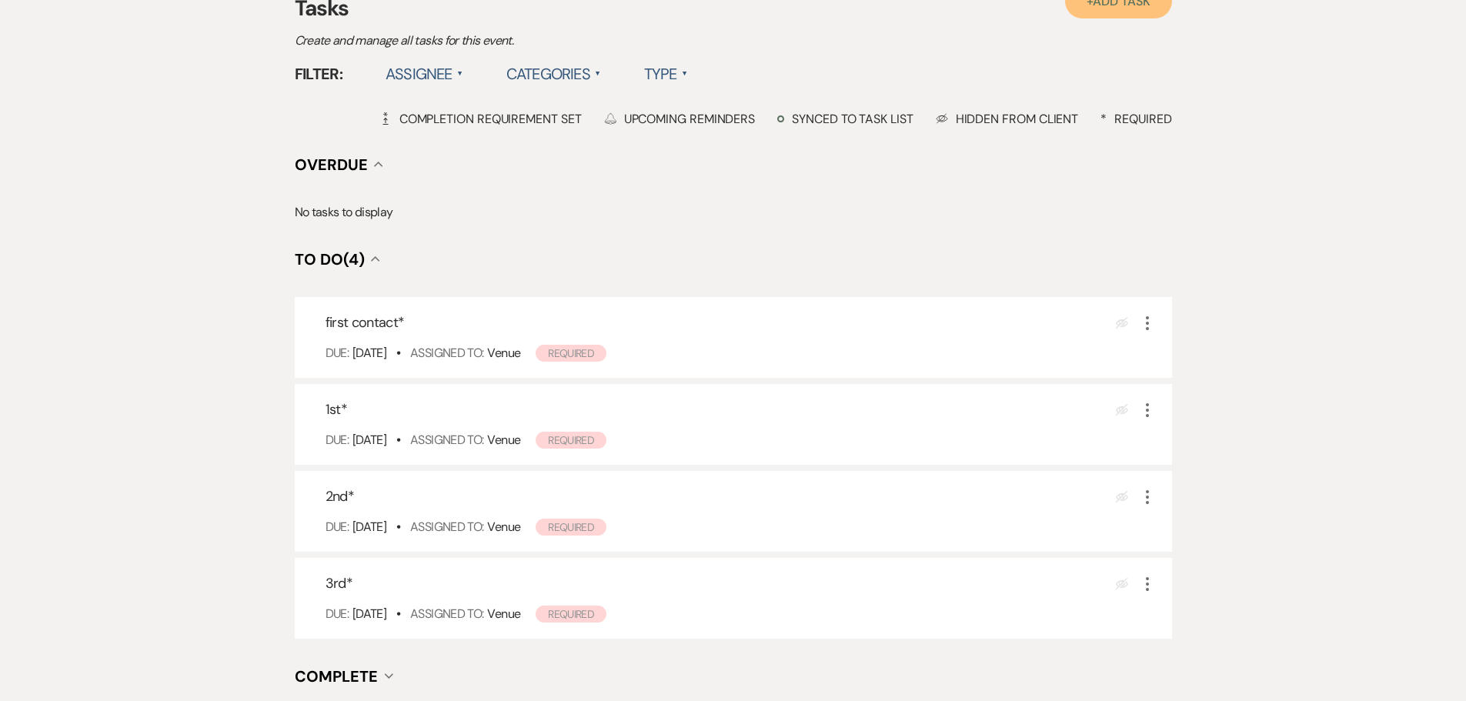
click at [1125, 12] on link "+ Add Task" at bounding box center [1118, 1] width 106 height 35
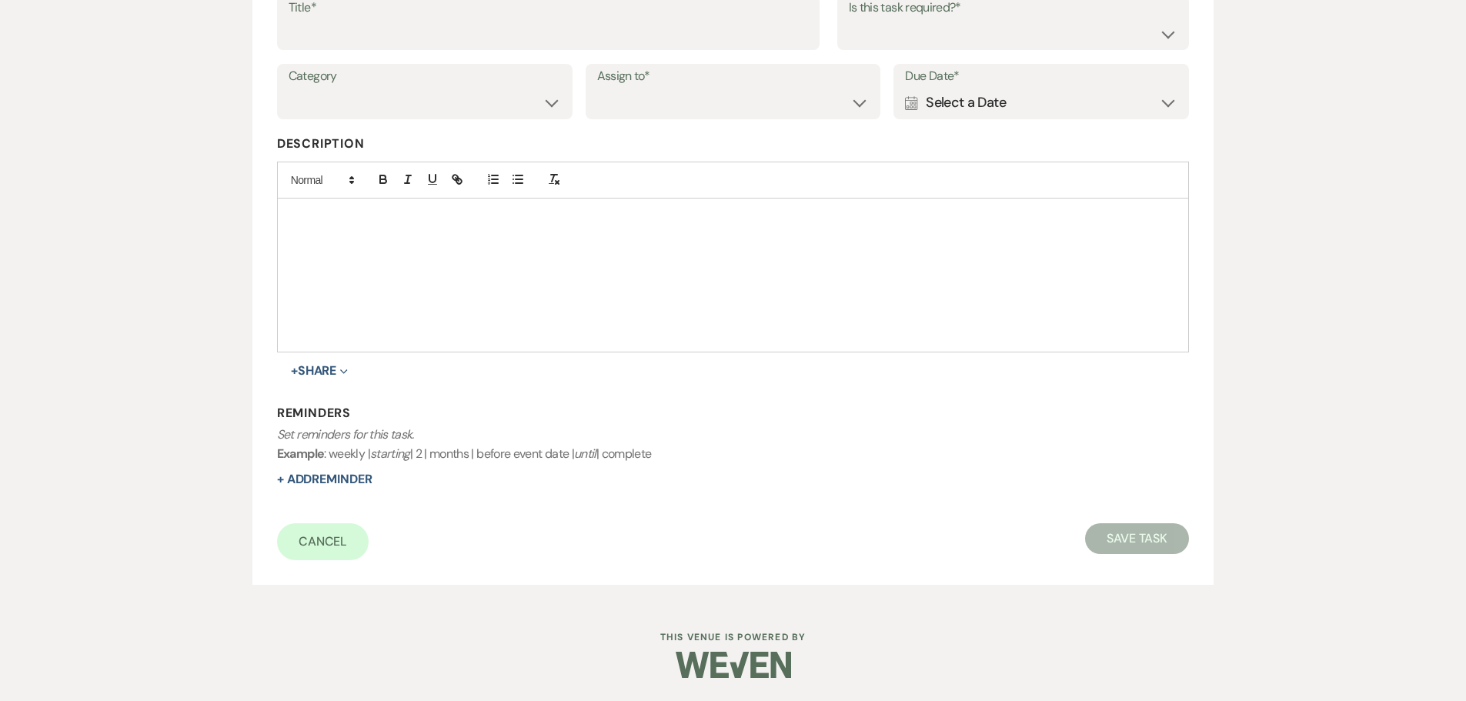
click at [1079, 92] on div "Calendar Select a Date Expand" at bounding box center [1041, 103] width 272 height 30
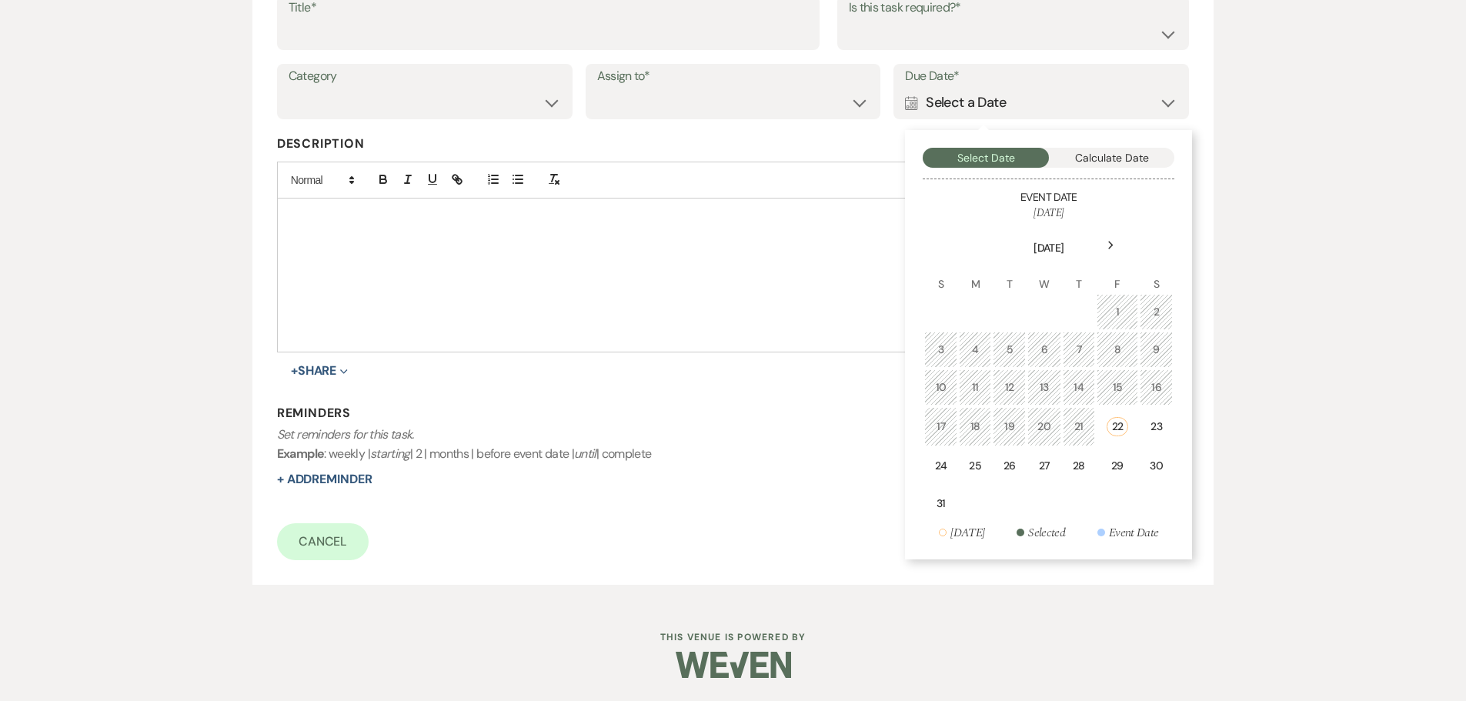
click at [1107, 242] on icon "Next" at bounding box center [1111, 245] width 8 height 9
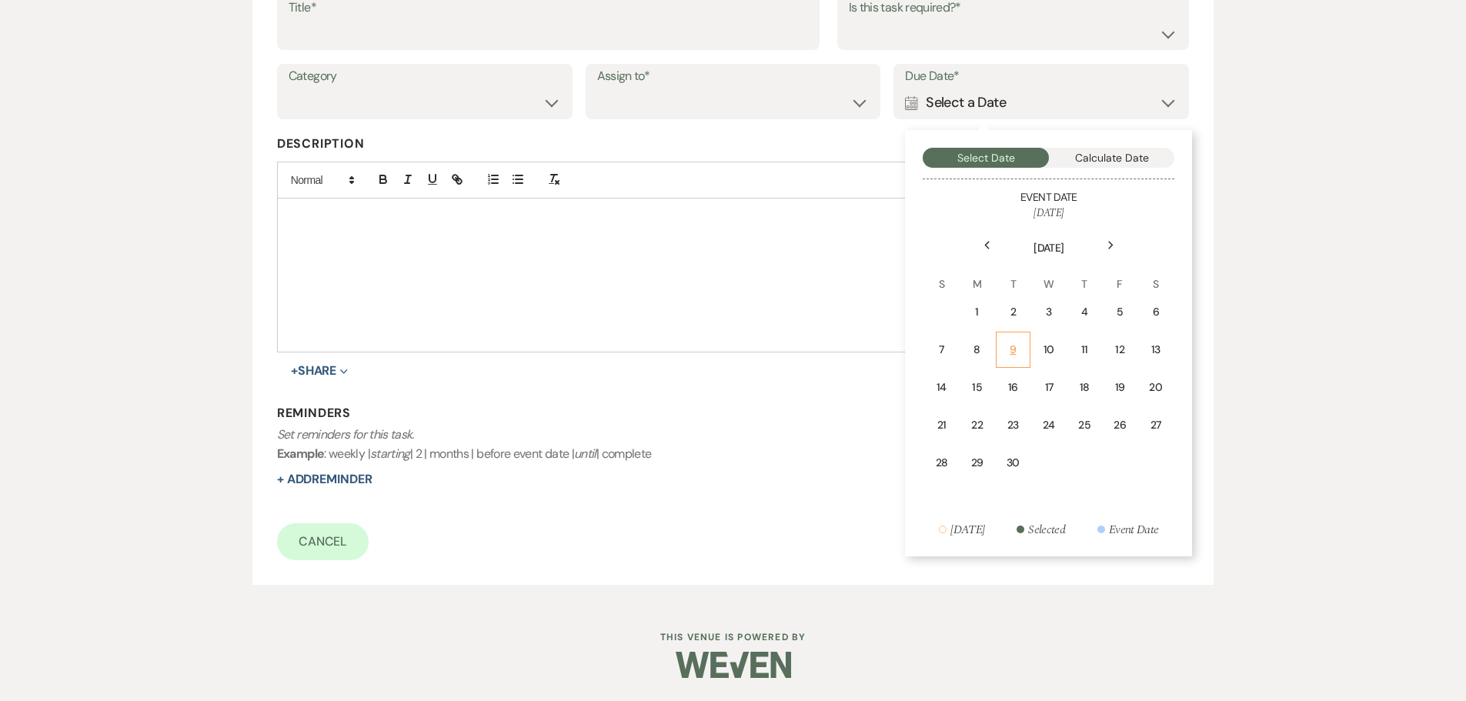
click at [1024, 354] on td "9" at bounding box center [1013, 350] width 35 height 36
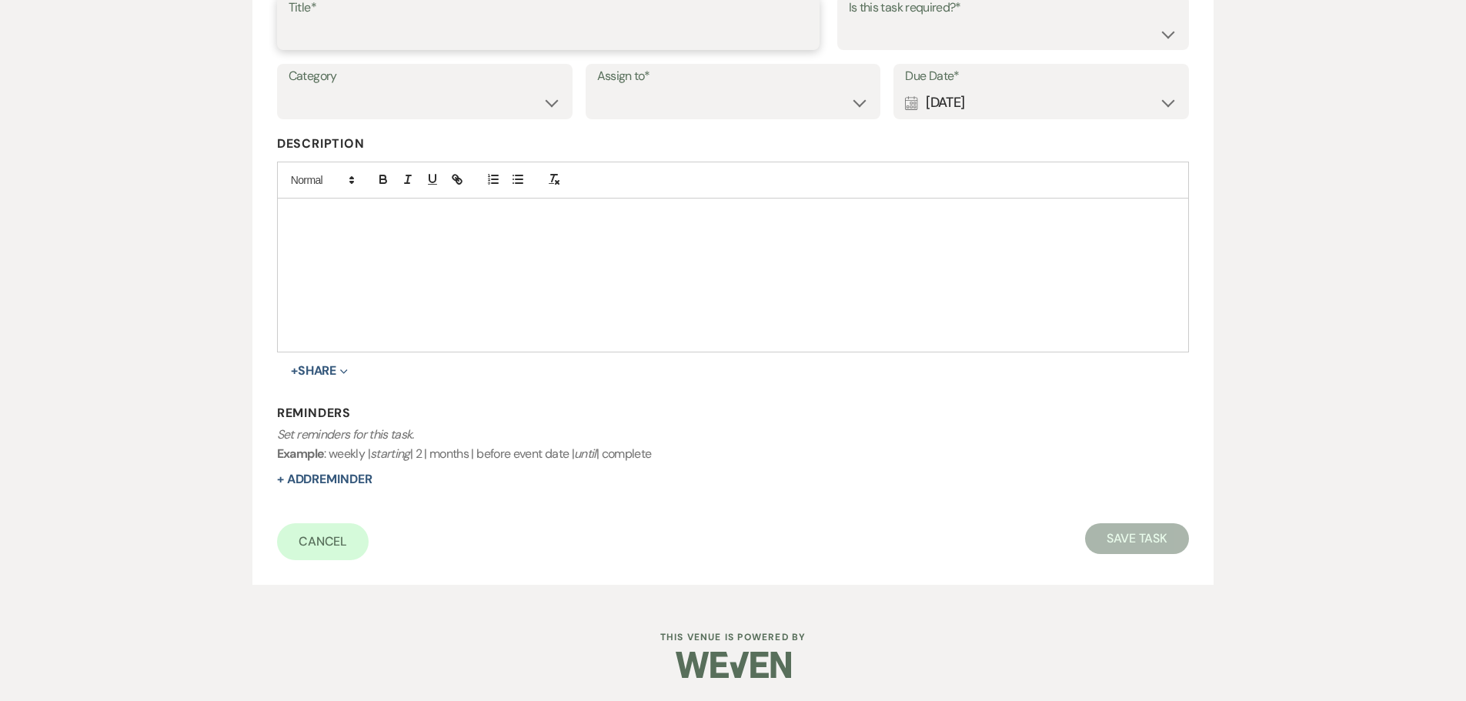
click at [641, 38] on input "Title*" at bounding box center [548, 33] width 519 height 30
type input "4th"
drag, startPoint x: 727, startPoint y: 104, endPoint x: 727, endPoint y: 115, distance: 11.5
click at [727, 104] on select "Venue Client" at bounding box center [733, 103] width 272 height 30
select select "venueHost"
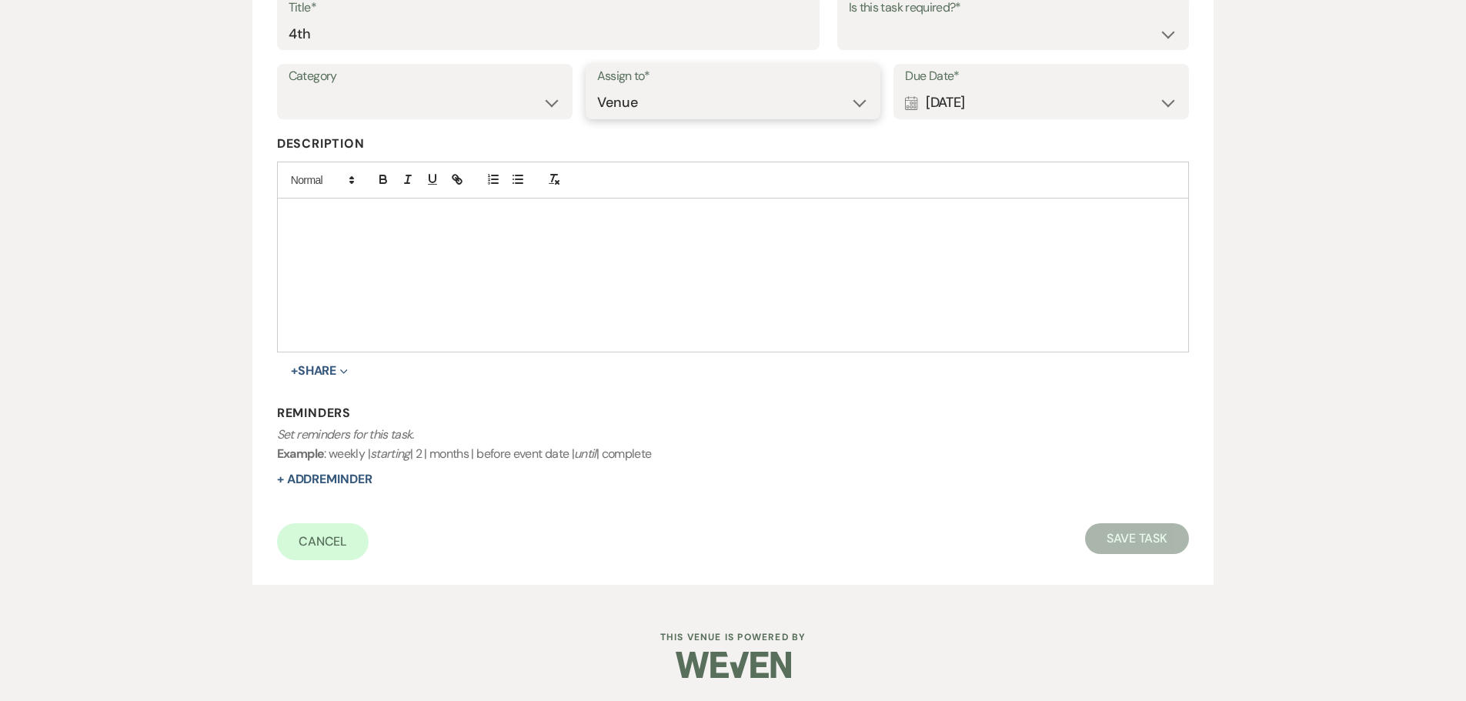
click at [597, 88] on select "Venue Client" at bounding box center [733, 103] width 272 height 30
click at [898, 46] on select "Yes No" at bounding box center [1013, 33] width 329 height 30
select select "true"
click at [849, 18] on select "Yes No" at bounding box center [1013, 33] width 329 height 30
click at [1133, 542] on button "Save Task" at bounding box center [1137, 538] width 104 height 31
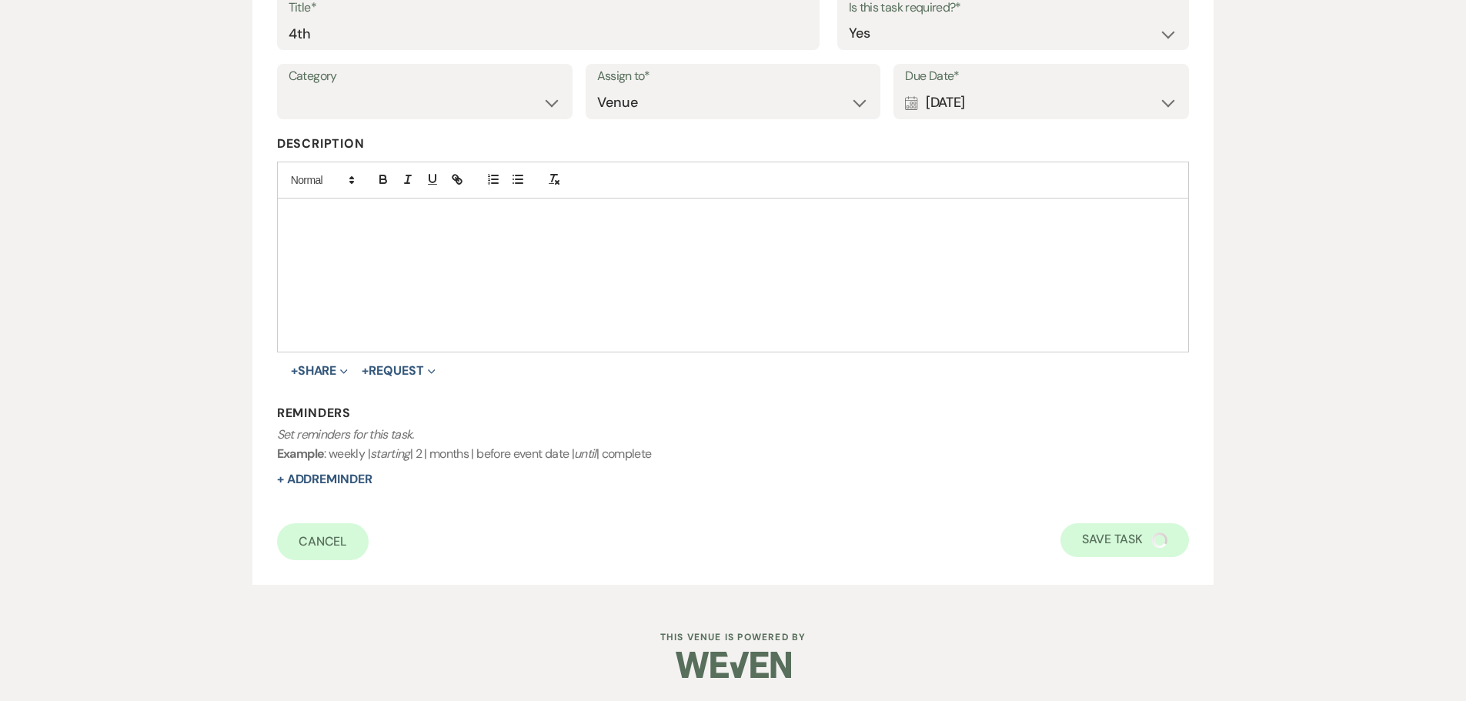
select select "5"
select select "4"
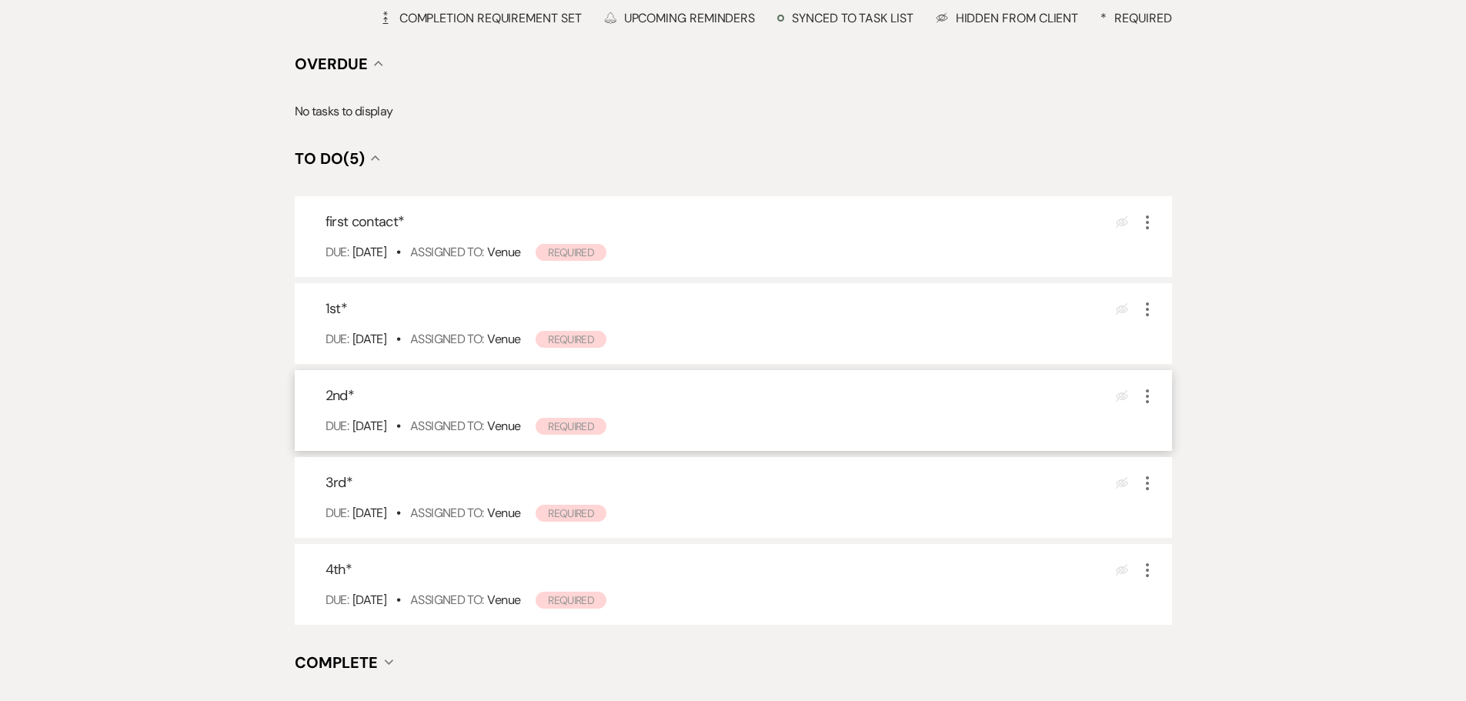
scroll to position [539, 0]
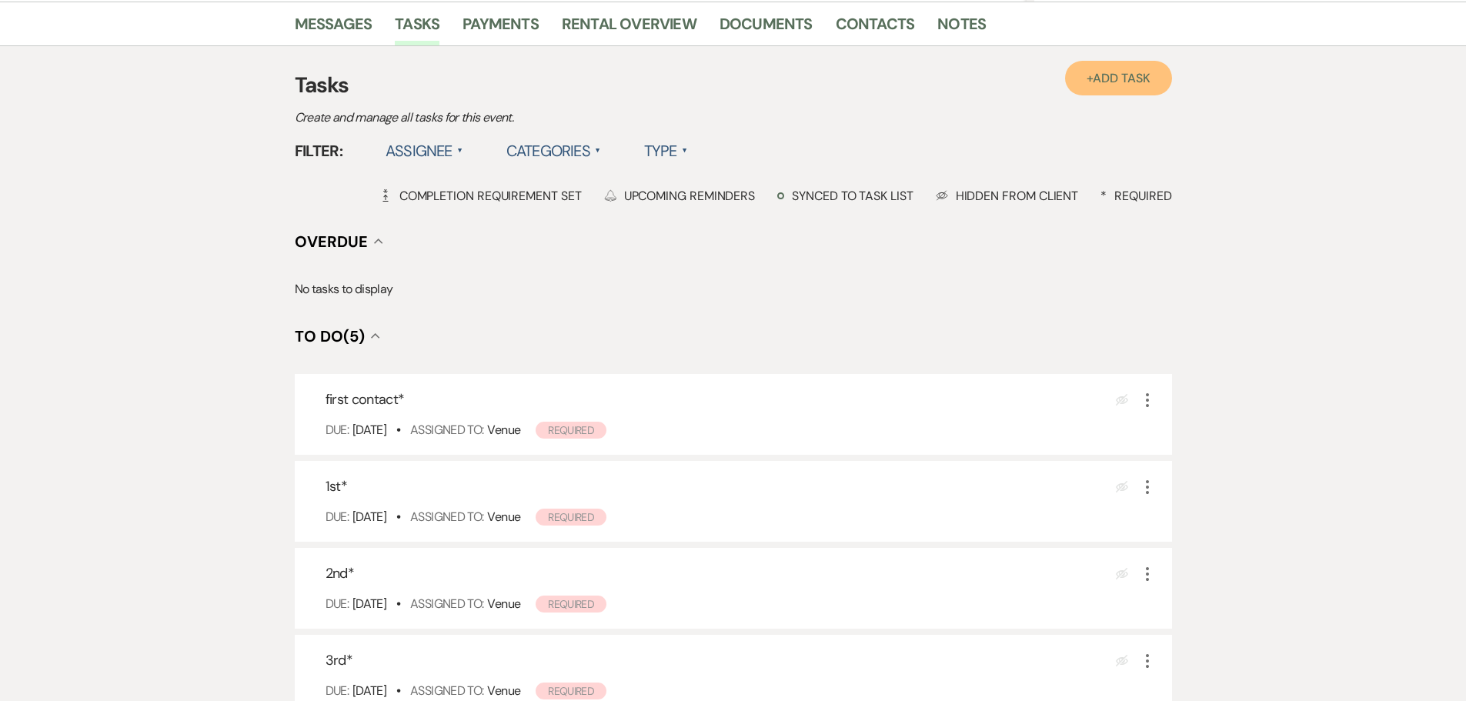
click at [1129, 80] on span "Add Task" at bounding box center [1121, 78] width 57 height 16
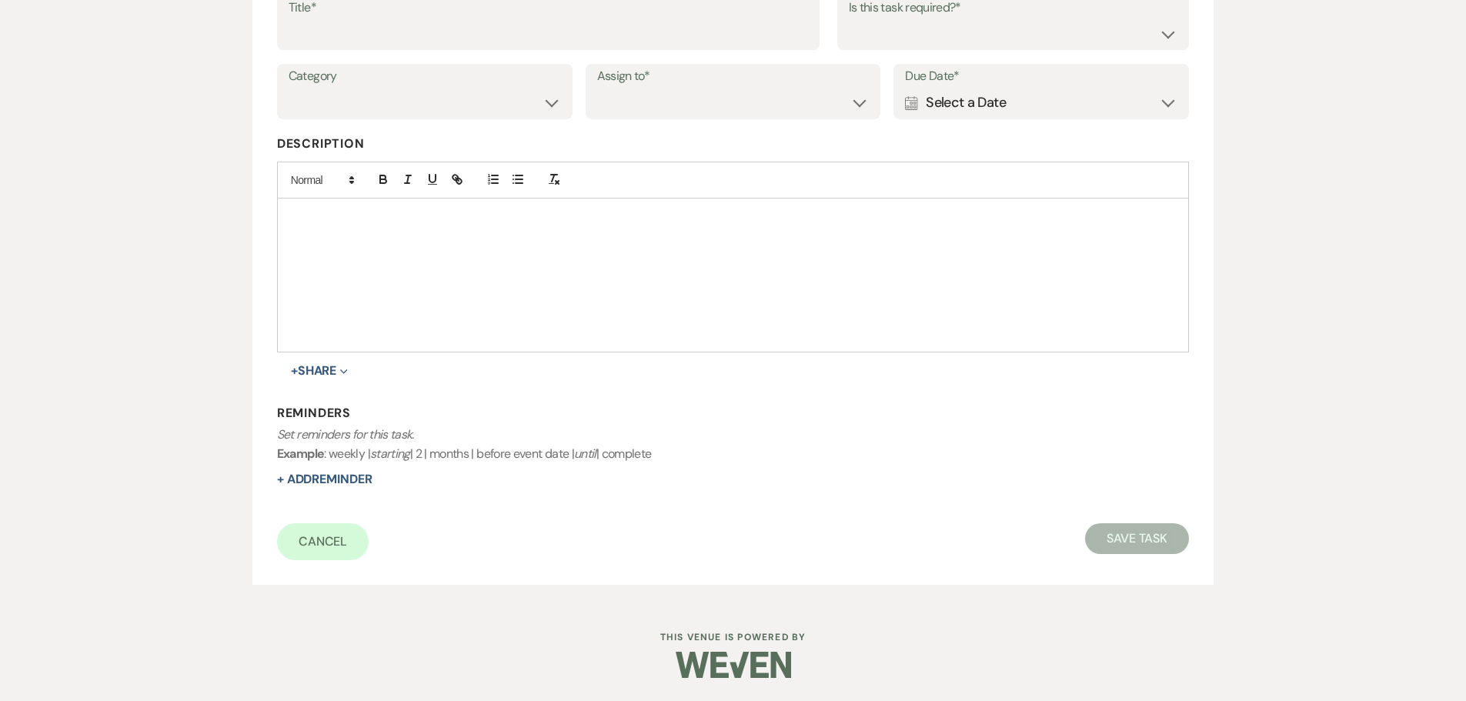
scroll to position [269, 0]
click at [1057, 113] on div "Calendar Select a Date Expand" at bounding box center [1041, 103] width 272 height 30
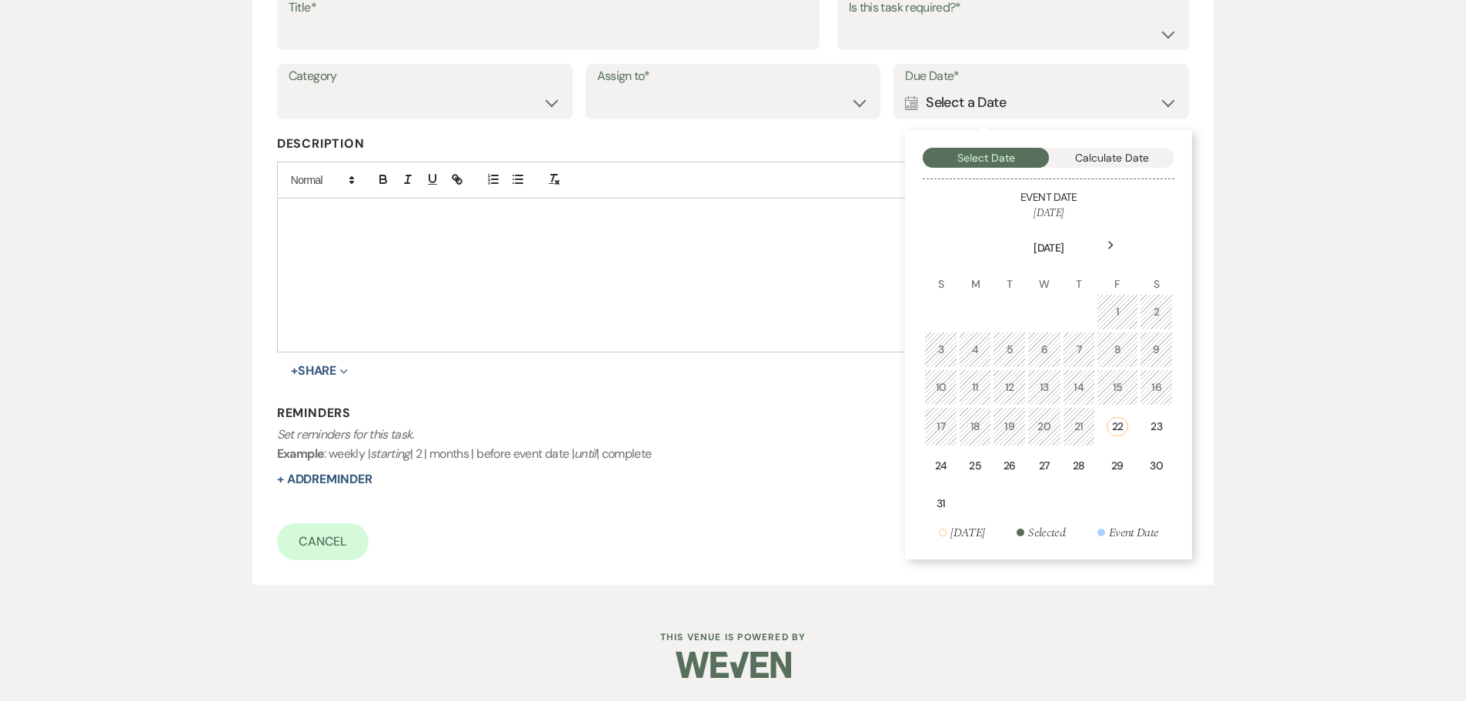
click at [1115, 251] on div "Next" at bounding box center [1110, 245] width 25 height 25
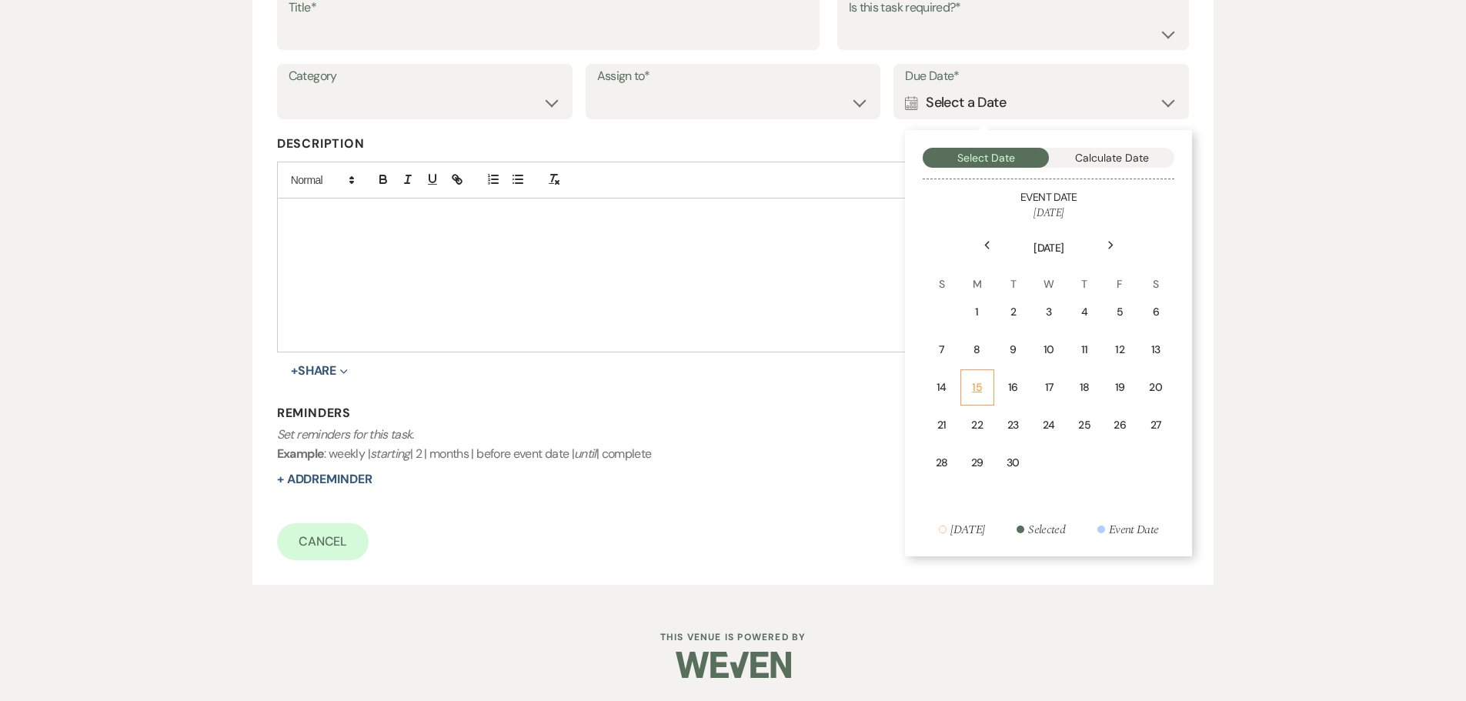
click at [968, 385] on td "15" at bounding box center [977, 387] width 34 height 36
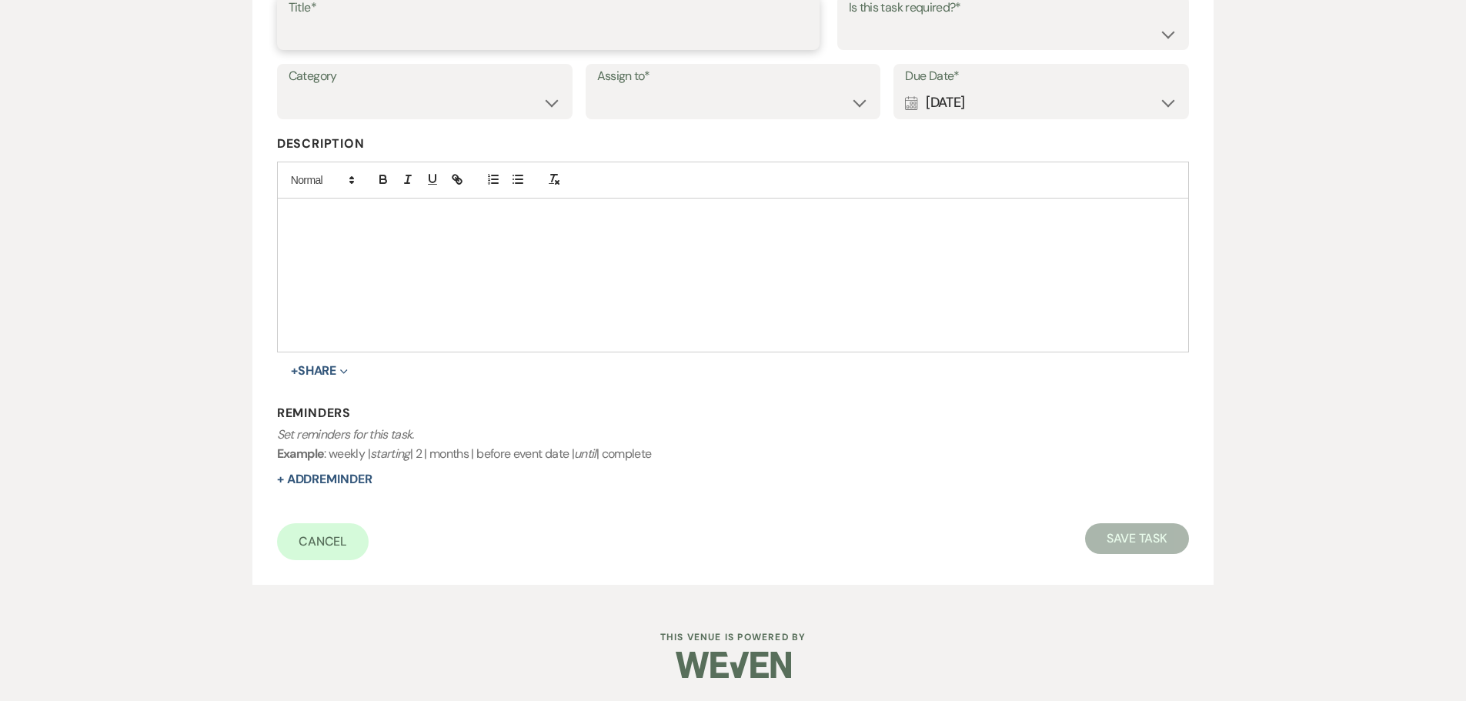
click at [578, 31] on input "Title*" at bounding box center [548, 33] width 519 height 30
type input "5th"
click at [751, 116] on select "Venue Client" at bounding box center [733, 103] width 272 height 30
select select "venueHost"
click at [597, 88] on select "Venue Client" at bounding box center [733, 103] width 272 height 30
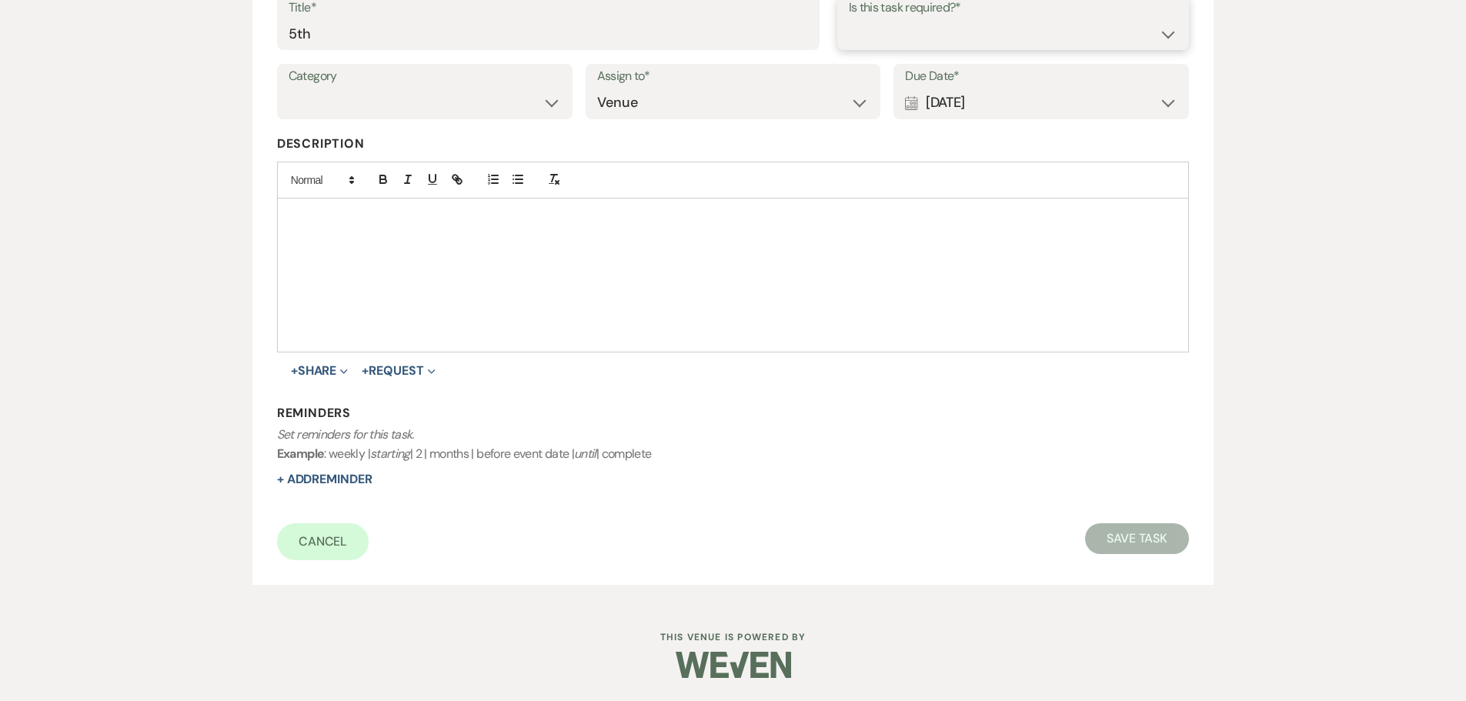
drag, startPoint x: 896, startPoint y: 28, endPoint x: 893, endPoint y: 44, distance: 15.6
click at [896, 28] on select "Yes No" at bounding box center [1013, 33] width 329 height 30
click at [849, 18] on select "Yes No" at bounding box center [1013, 33] width 329 height 30
drag, startPoint x: 874, startPoint y: 31, endPoint x: 874, endPoint y: 45, distance: 13.8
click at [874, 31] on select "Yes No" at bounding box center [1013, 33] width 329 height 30
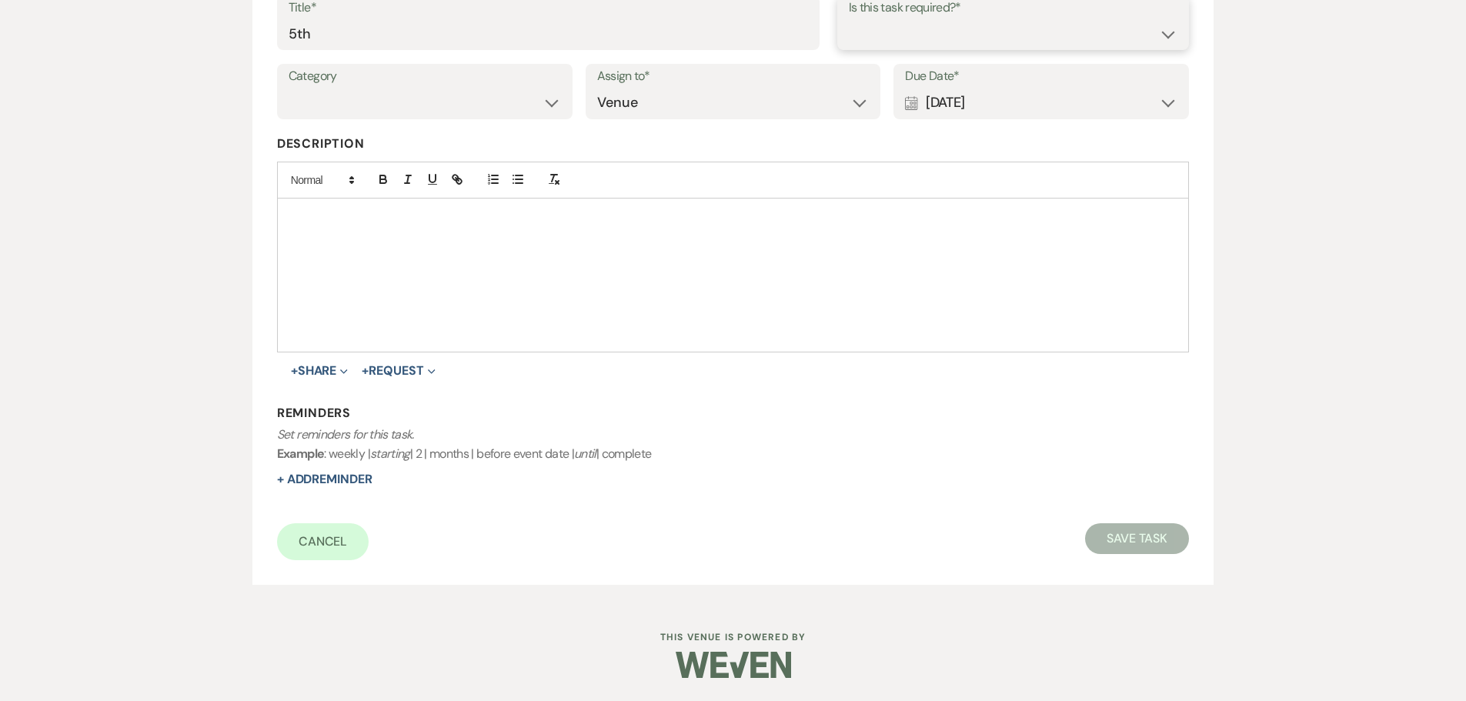
select select "true"
click at [849, 18] on select "Yes No" at bounding box center [1013, 33] width 329 height 30
click at [1126, 539] on button "Save Task" at bounding box center [1137, 538] width 104 height 31
select select "5"
select select "4"
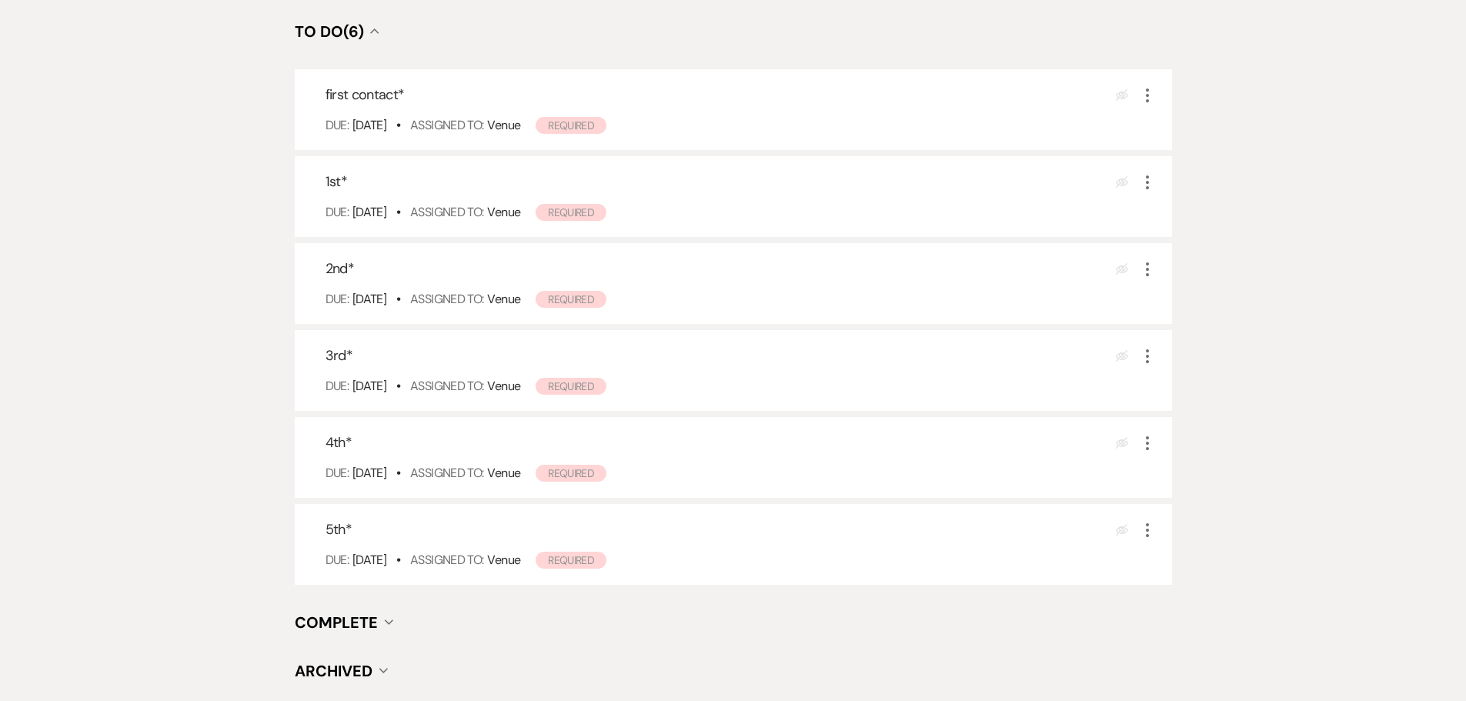
scroll to position [692, 0]
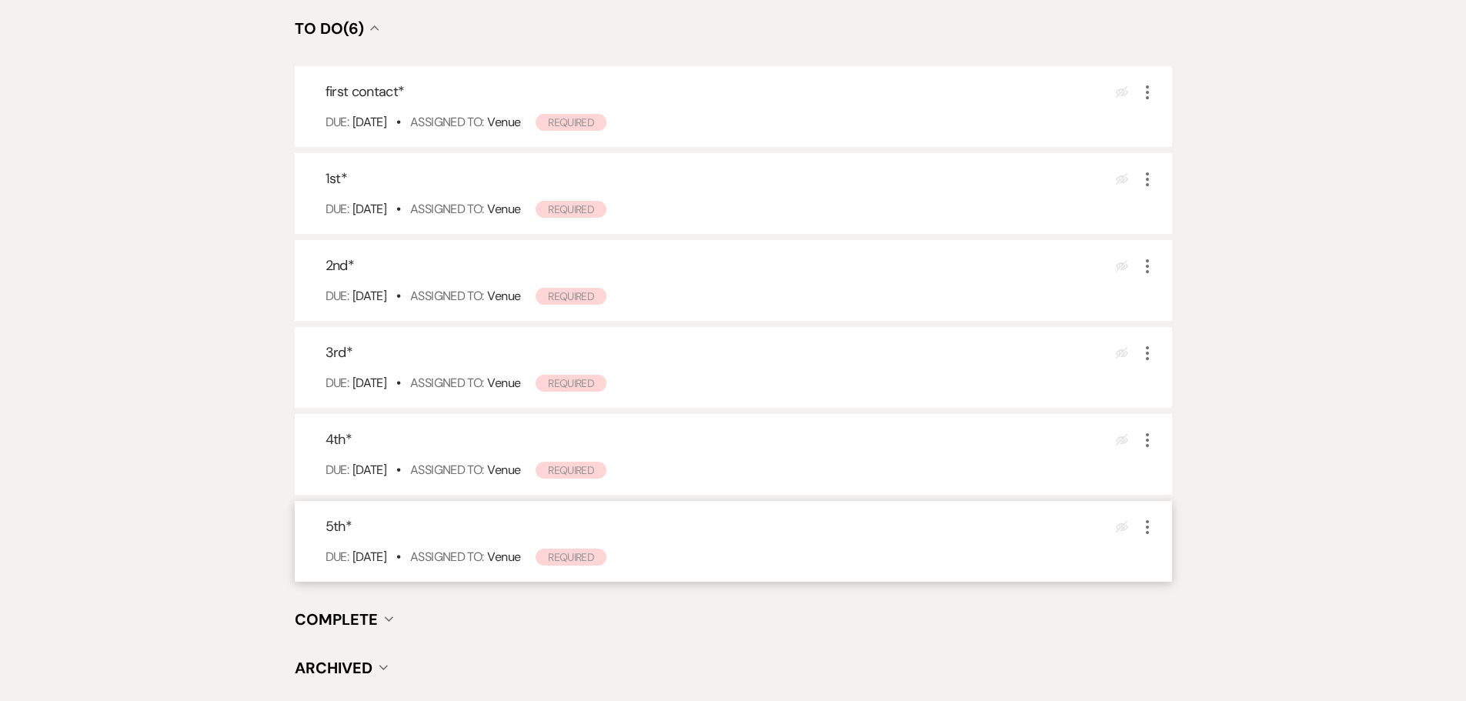
click at [1148, 529] on icon "More" at bounding box center [1147, 527] width 18 height 18
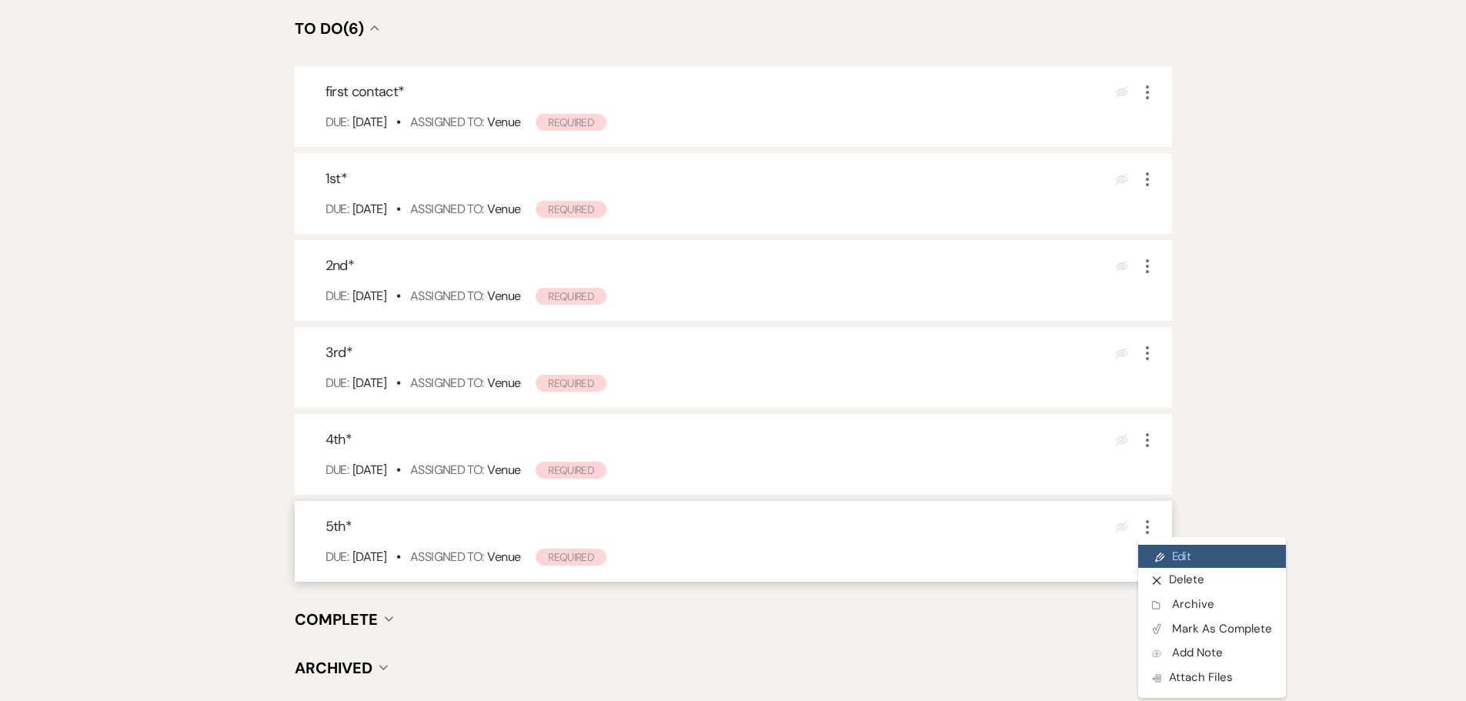
click at [1182, 556] on link "Pencil Edit" at bounding box center [1212, 556] width 148 height 23
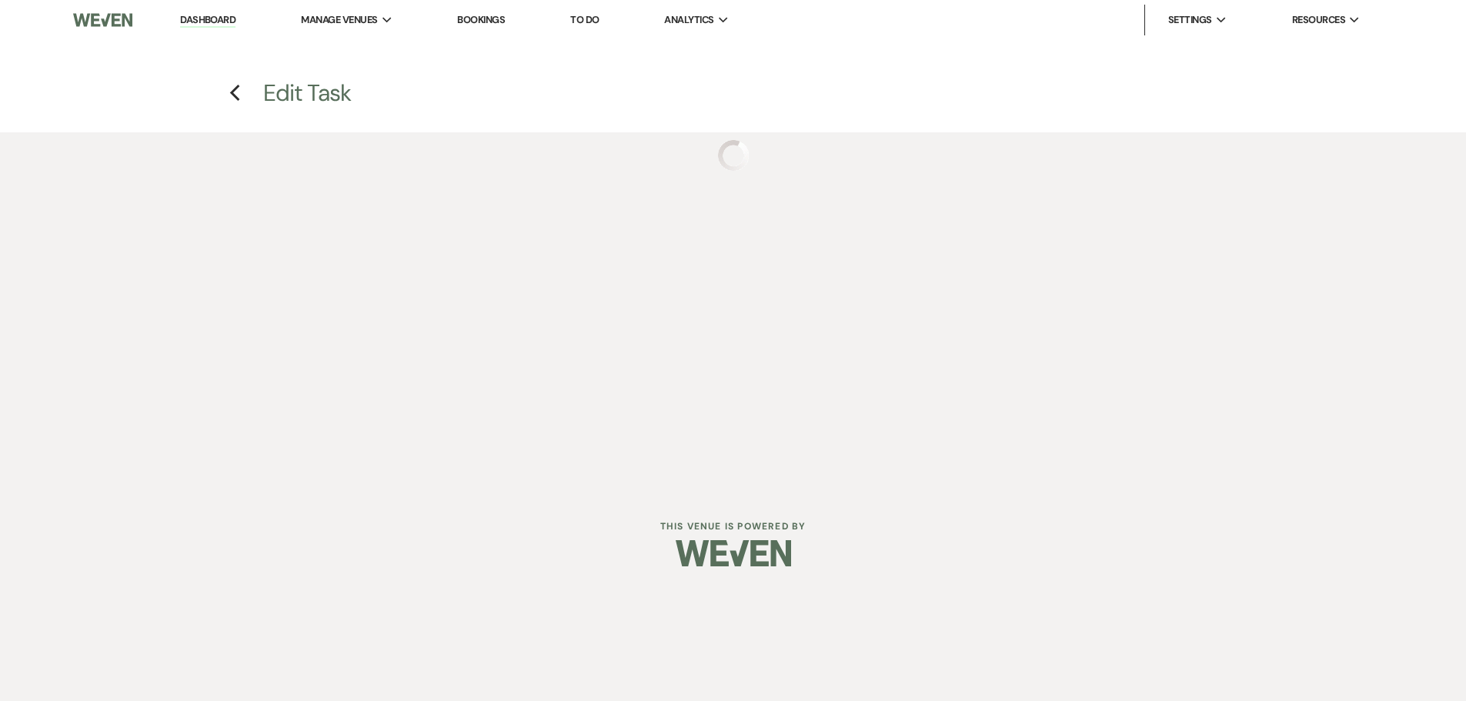
select select "true"
select select "venueHost"
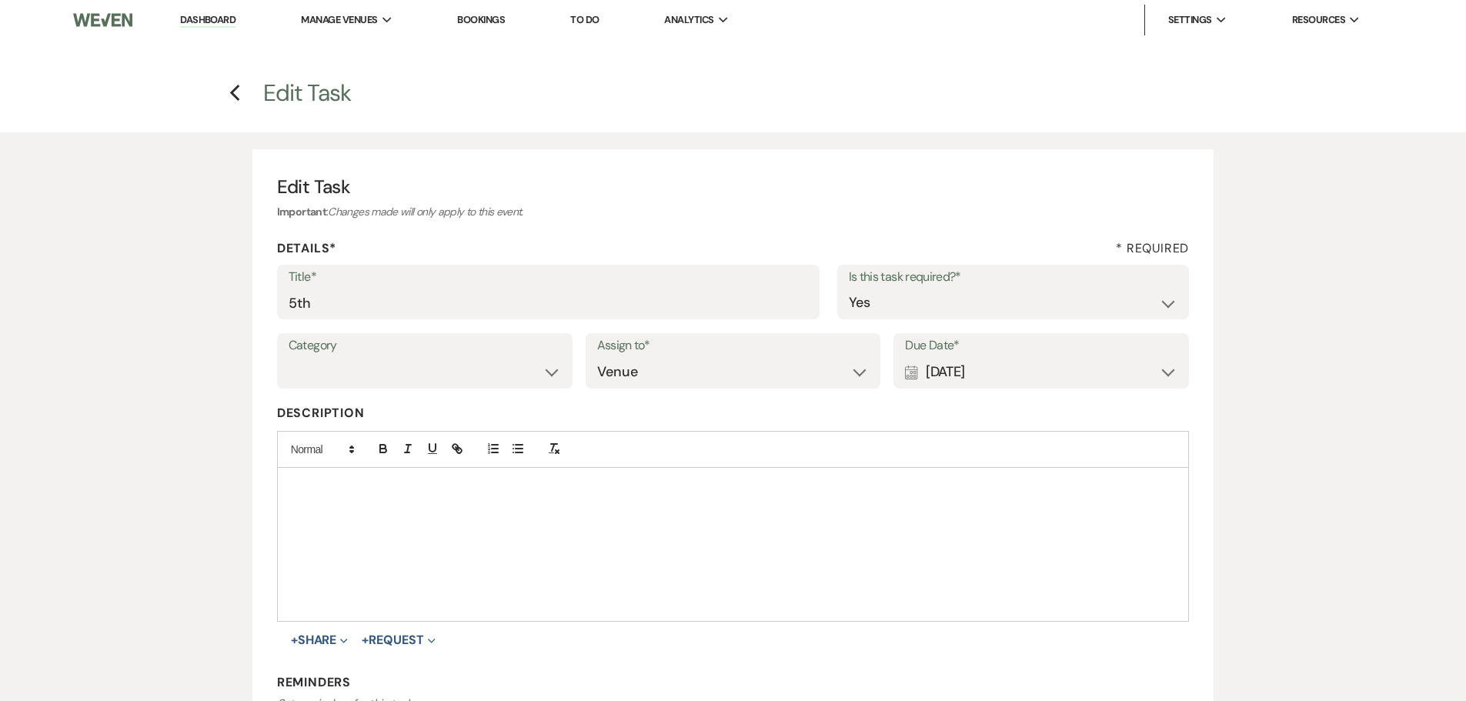
click at [1013, 383] on div "Calendar Sep 15, 2025 Expand" at bounding box center [1041, 372] width 272 height 30
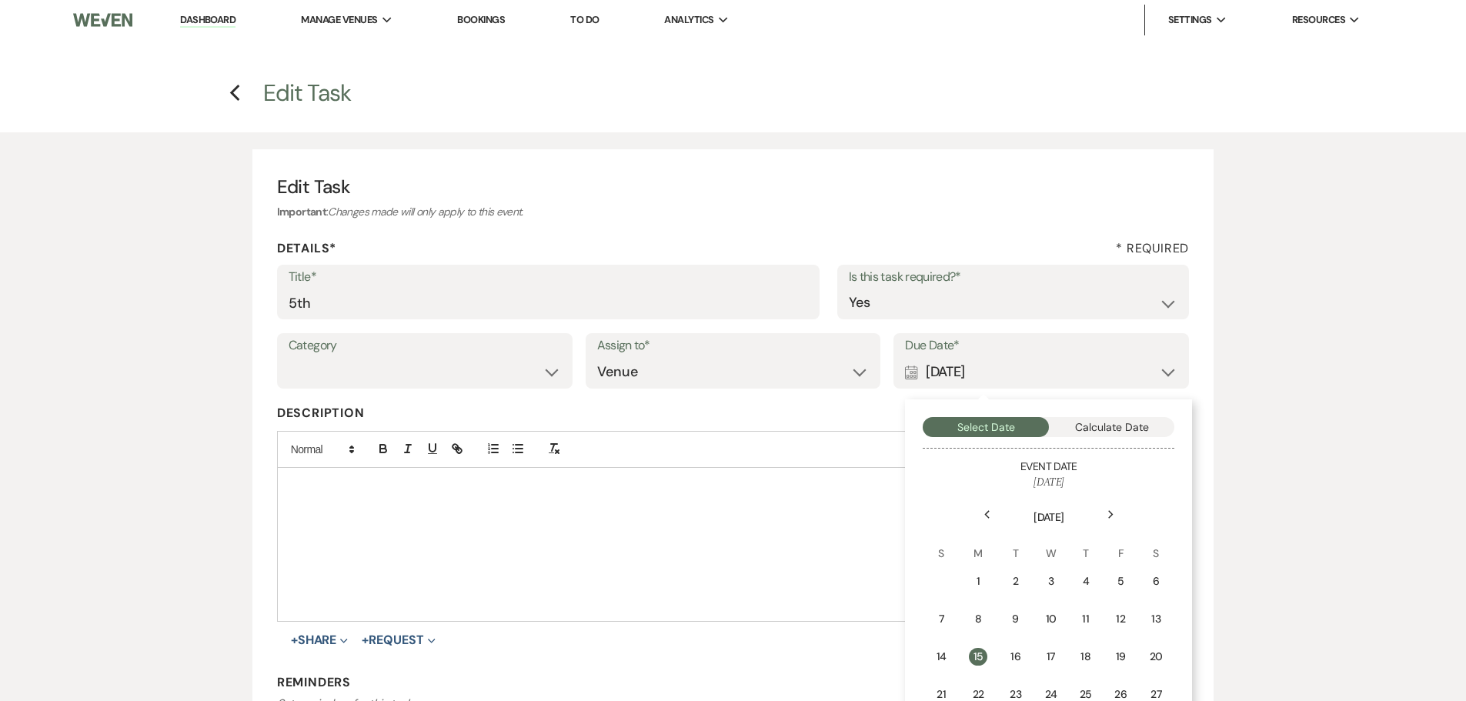
click at [726, 551] on div at bounding box center [733, 544] width 911 height 153
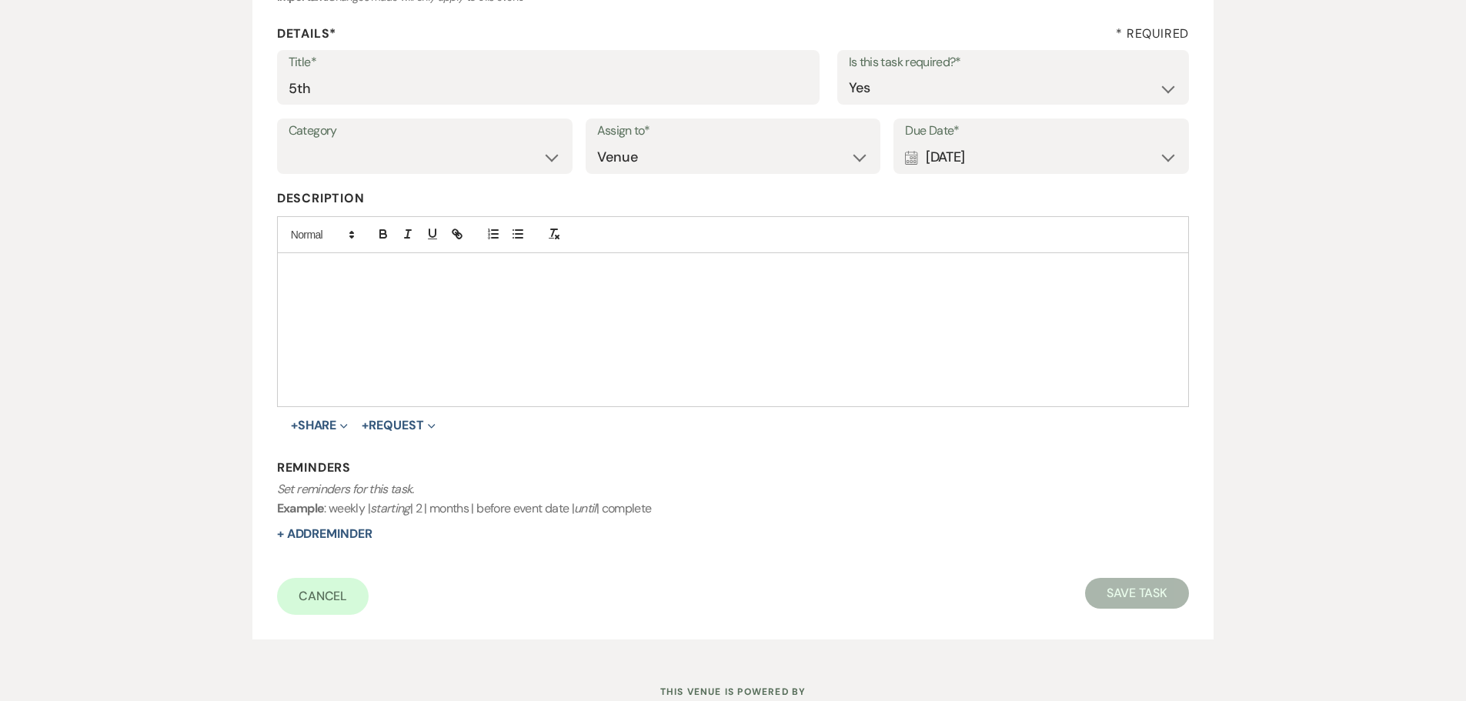
scroll to position [269, 0]
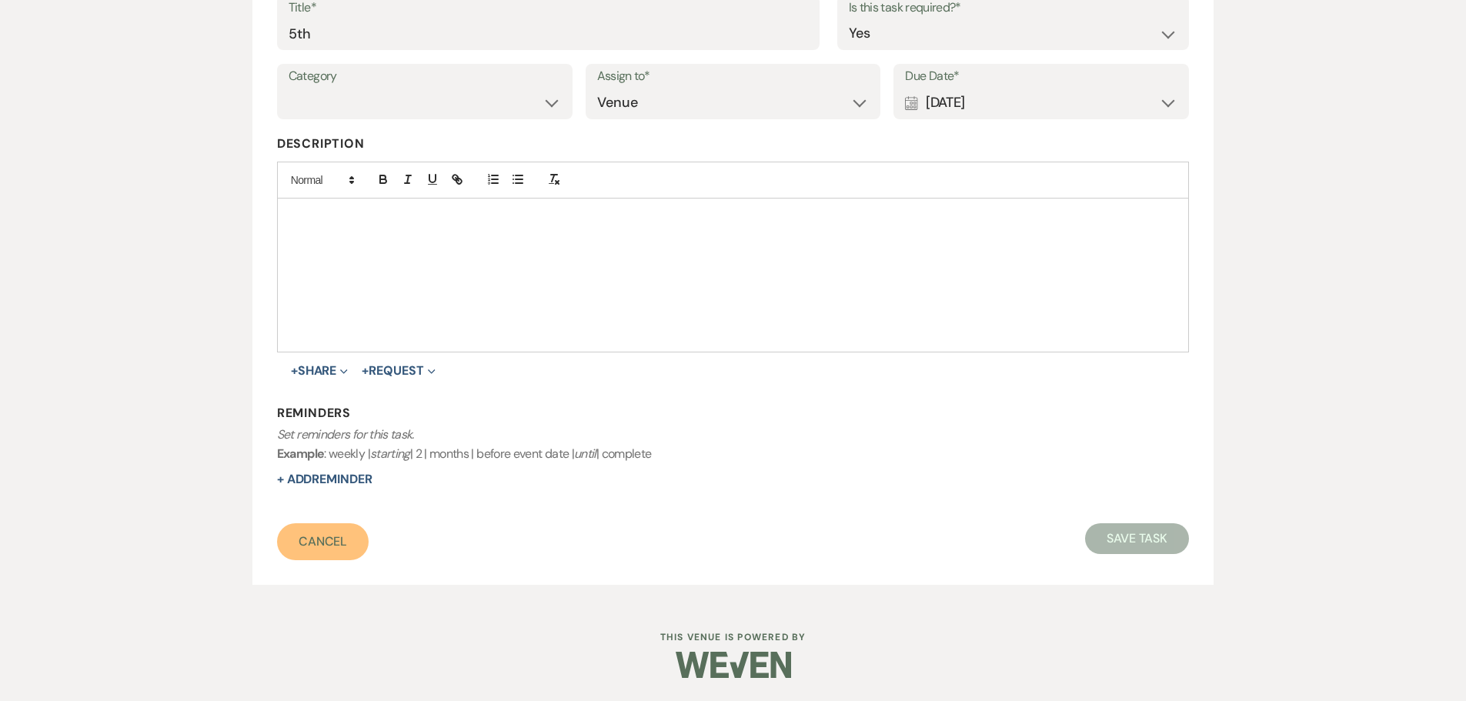
click at [350, 533] on link "Cancel" at bounding box center [323, 541] width 92 height 37
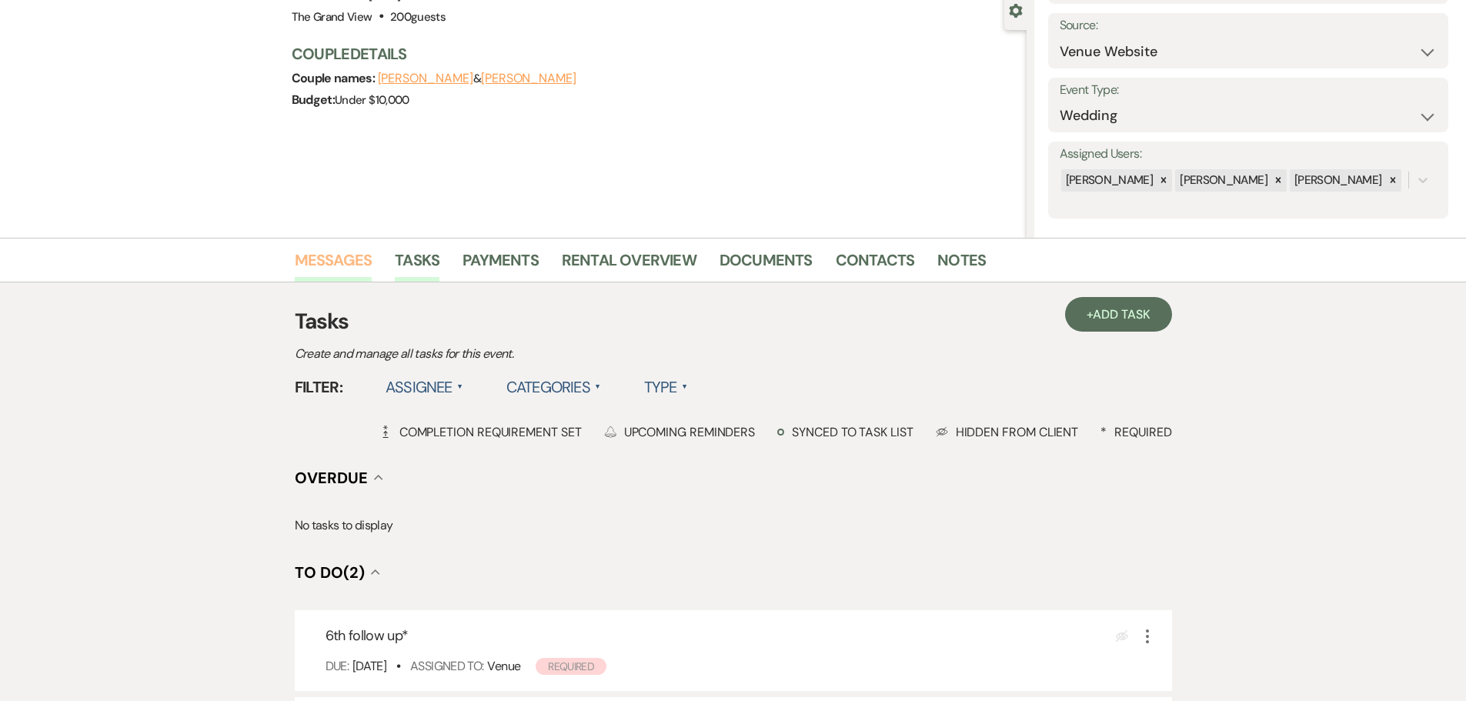
scroll to position [231, 0]
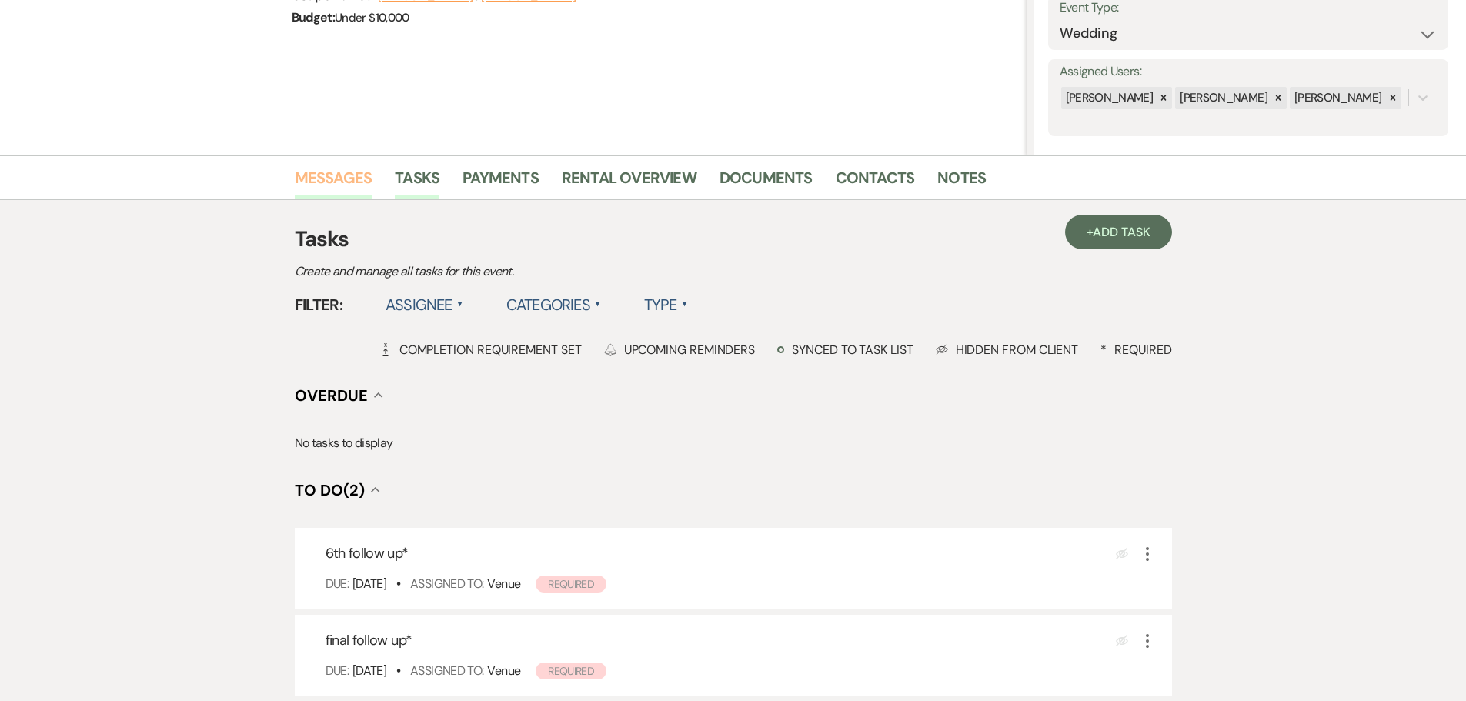
click at [331, 188] on link "Messages" at bounding box center [334, 182] width 78 height 34
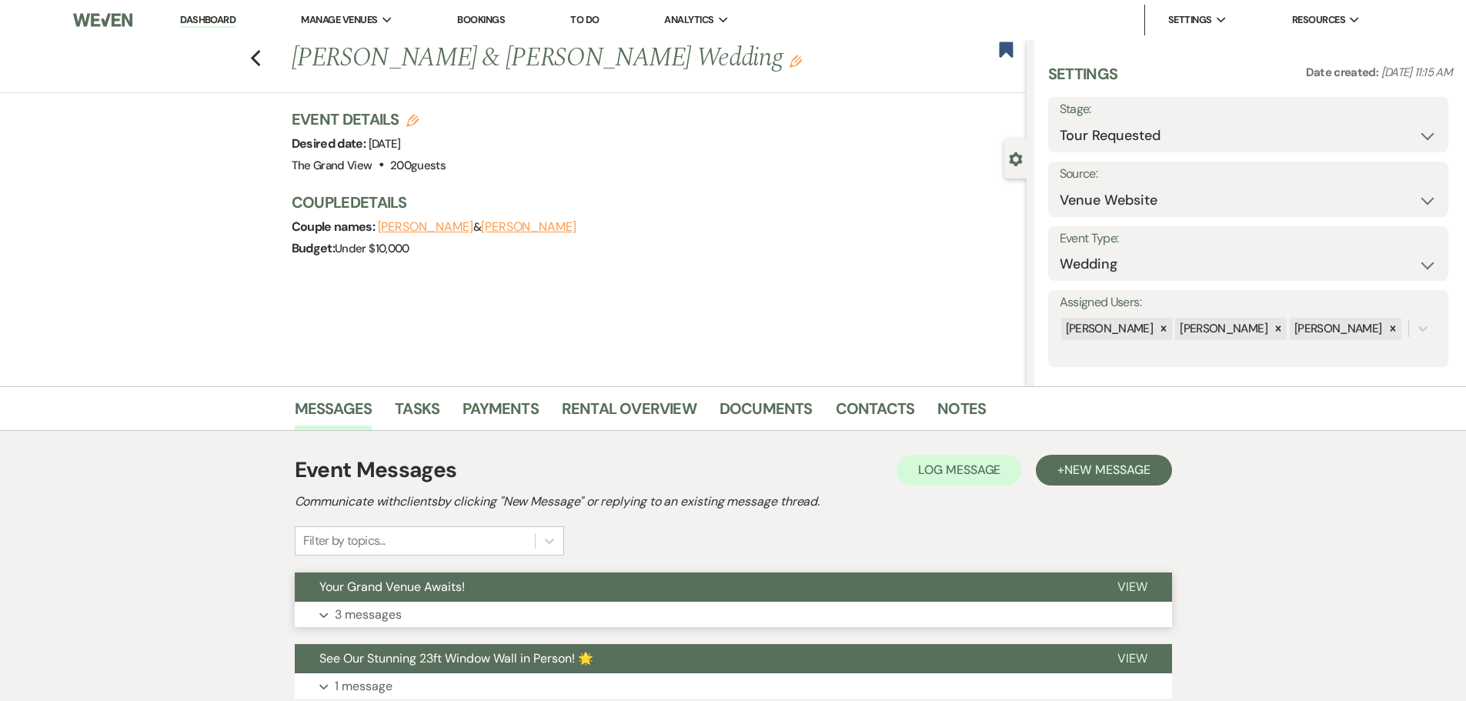
click at [541, 588] on button "Your Grand Venue Awaits!" at bounding box center [694, 586] width 798 height 29
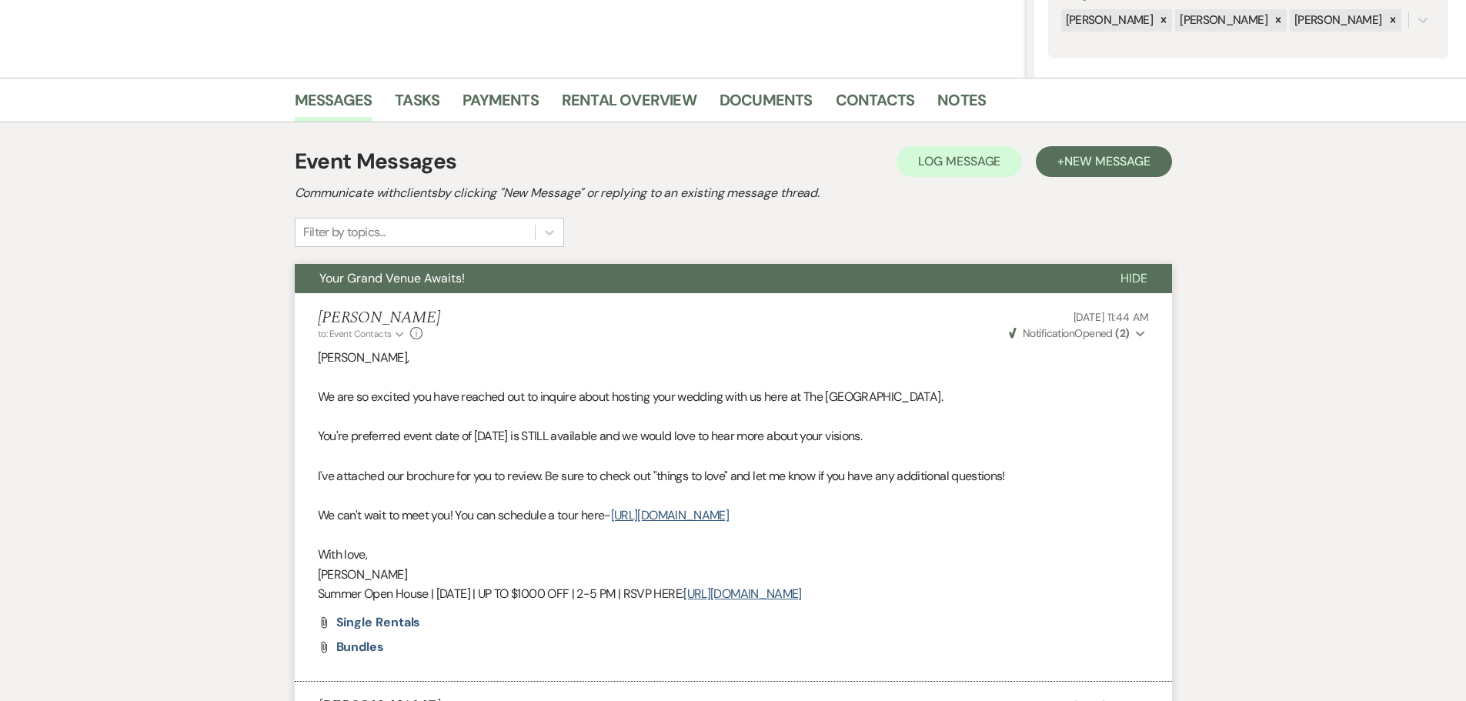
scroll to position [308, 0]
click at [1116, 165] on span "New Message" at bounding box center [1106, 162] width 85 height 16
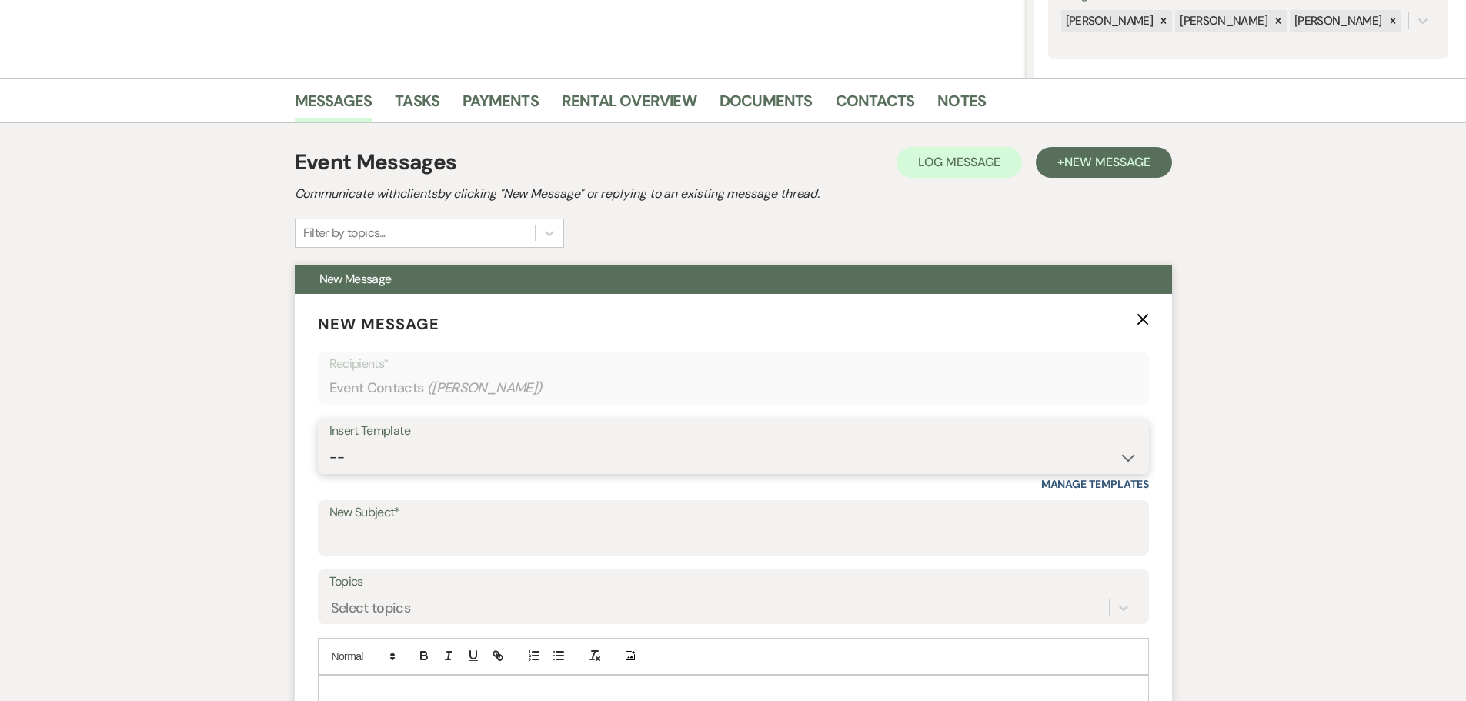
click at [489, 463] on select "-- Weven Planning Portal Introduction (Booked Events) Initial Inquiry Response …" at bounding box center [733, 457] width 808 height 30
select select "5080"
click at [329, 442] on select "-- Weven Planning Portal Introduction (Booked Events) Initial Inquiry Response …" at bounding box center [733, 457] width 808 height 30
click at [427, 106] on link "Tasks" at bounding box center [417, 105] width 45 height 34
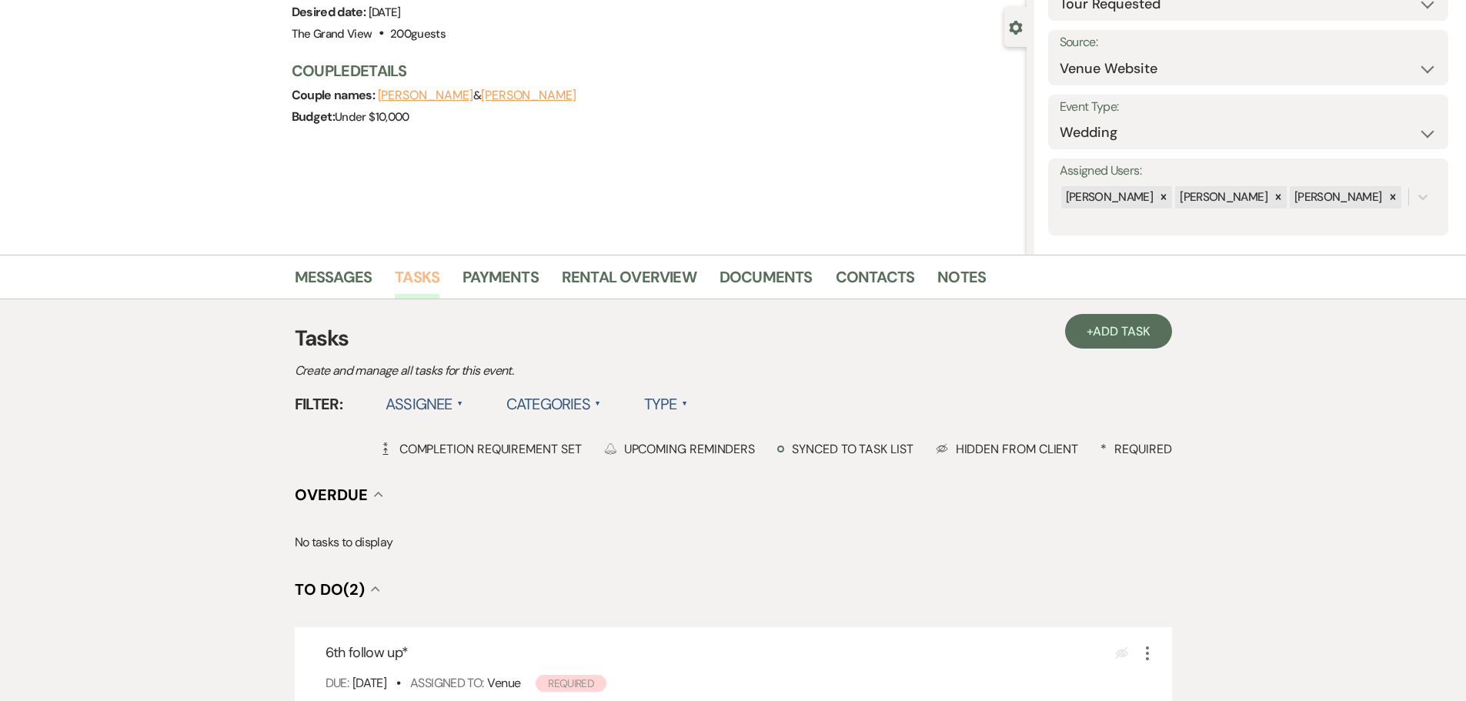
scroll to position [154, 0]
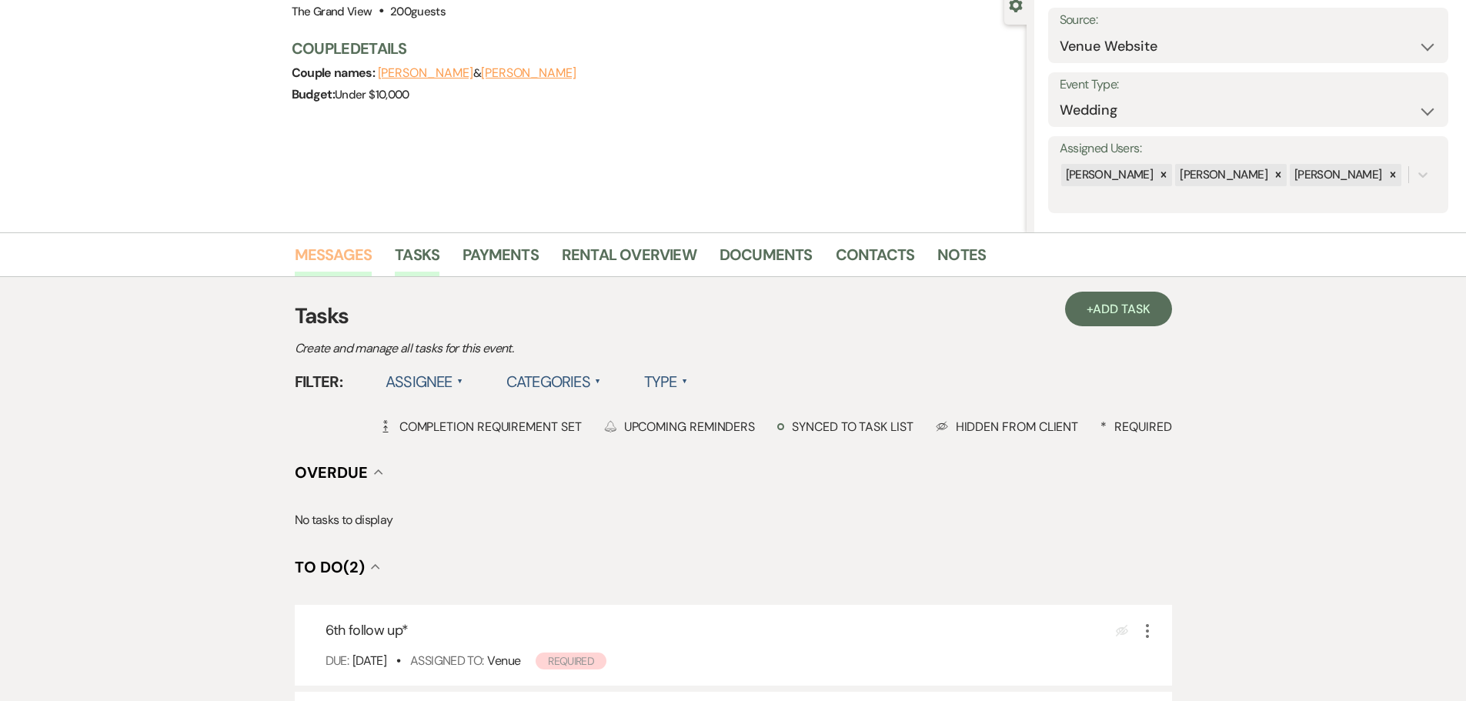
click at [342, 254] on link "Messages" at bounding box center [334, 259] width 78 height 34
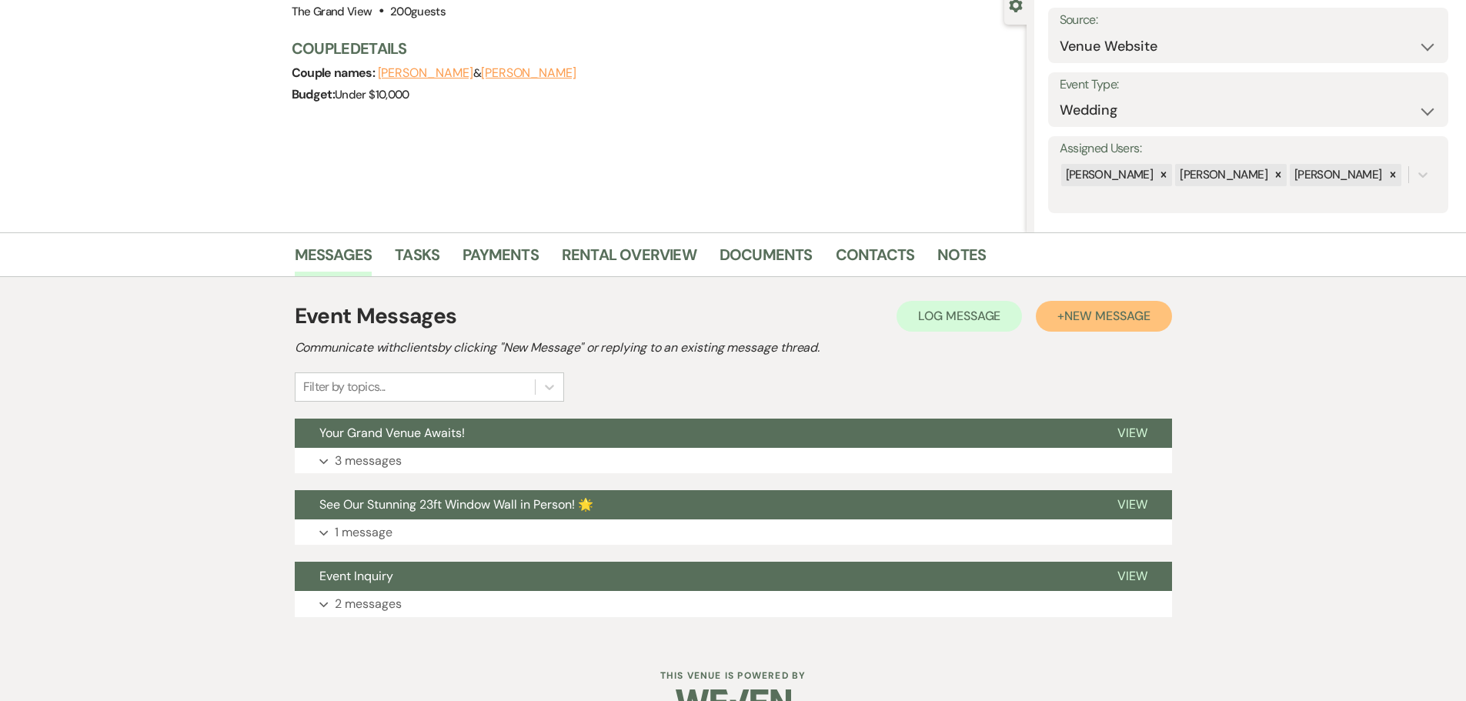
click at [1083, 314] on span "New Message" at bounding box center [1106, 316] width 85 height 16
select select "5080"
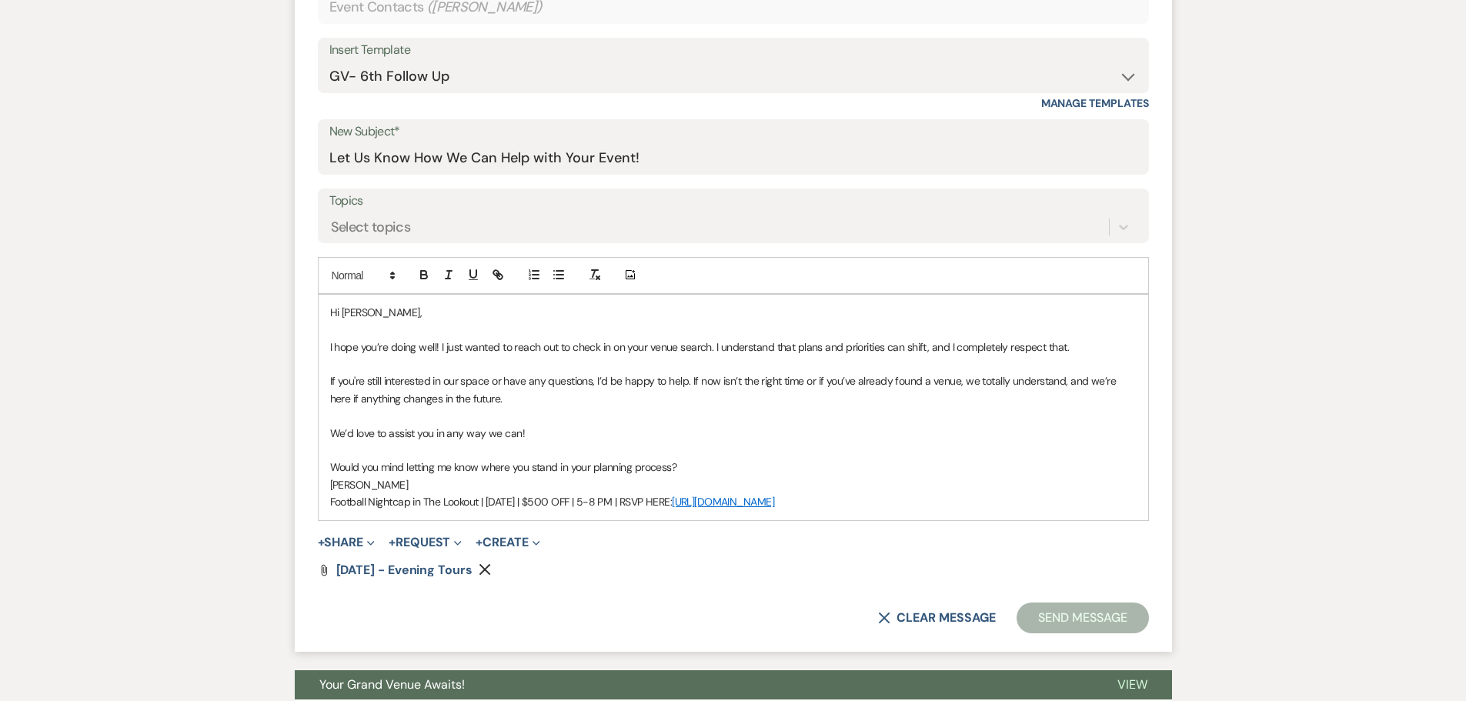
scroll to position [692, 0]
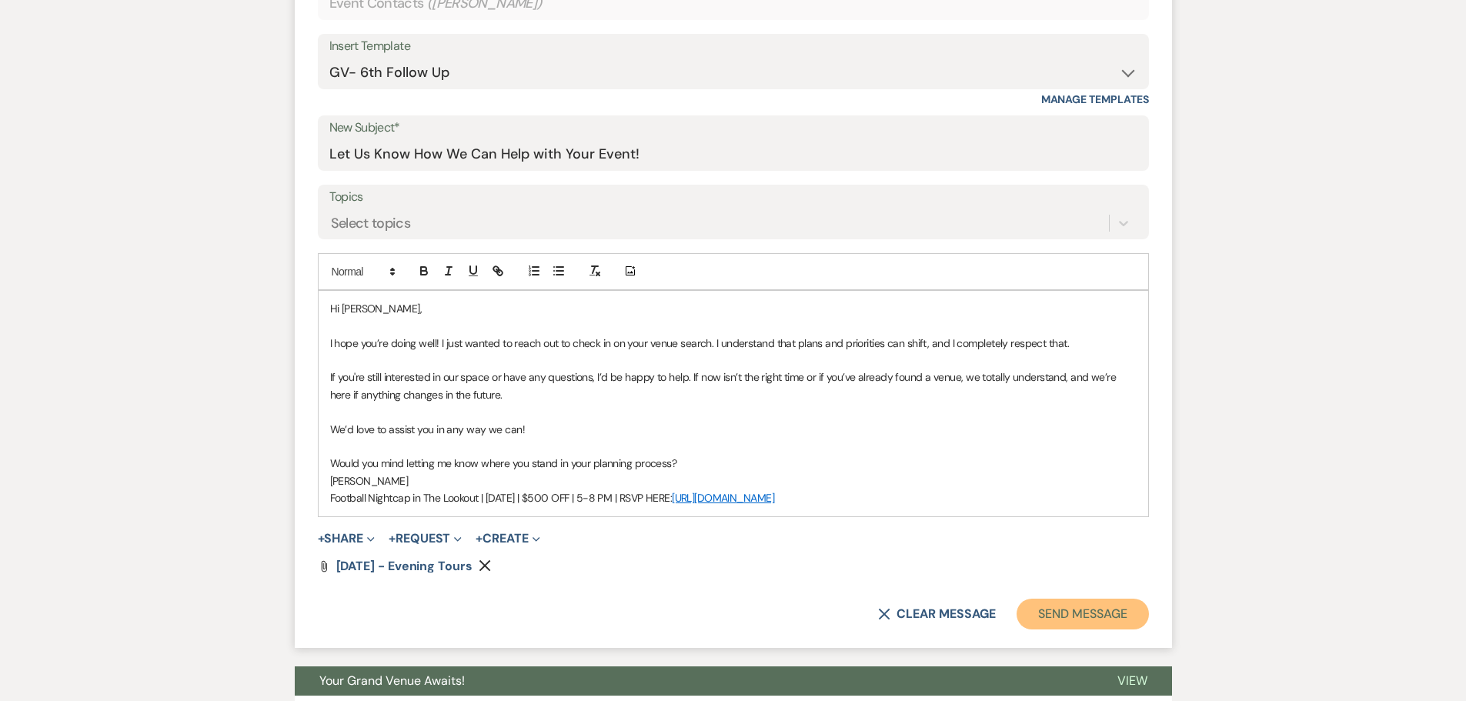
click at [1083, 606] on button "Send Message" at bounding box center [1082, 614] width 132 height 31
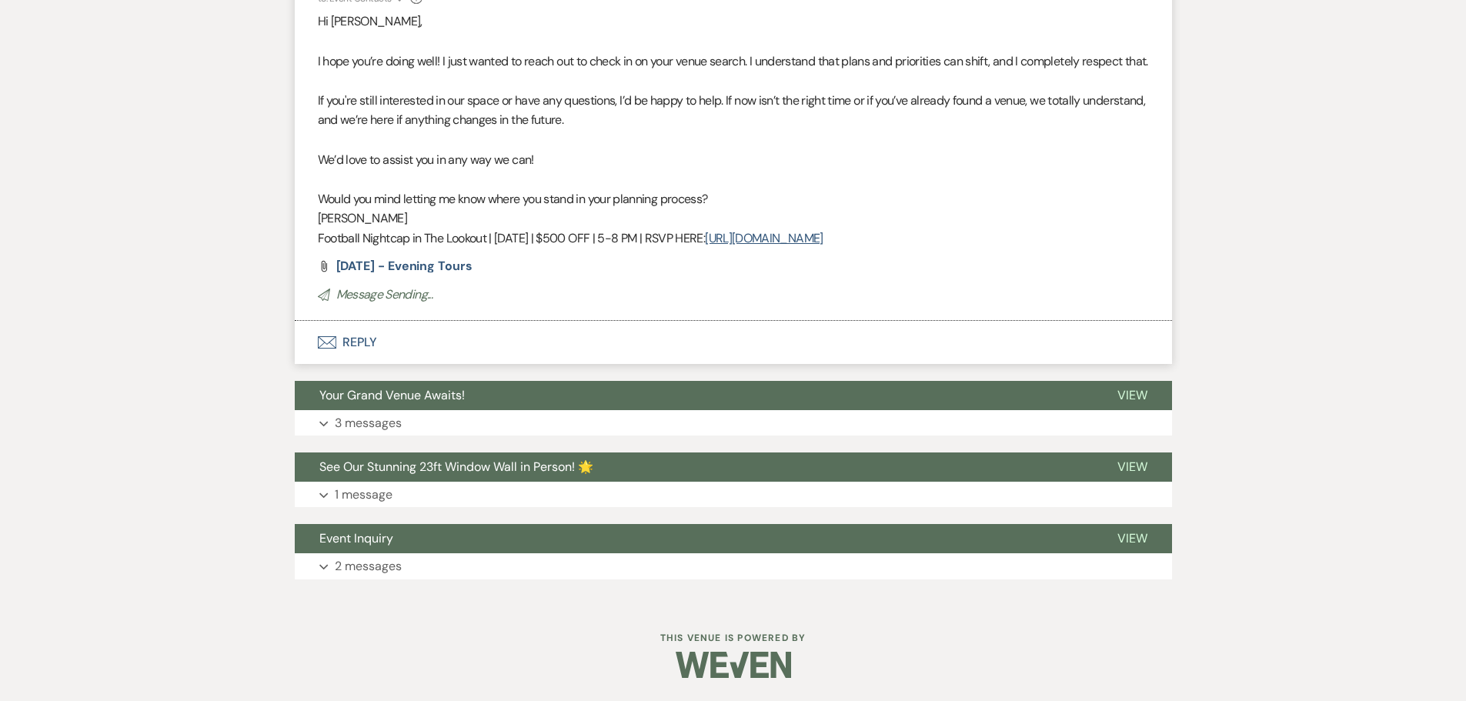
scroll to position [121, 0]
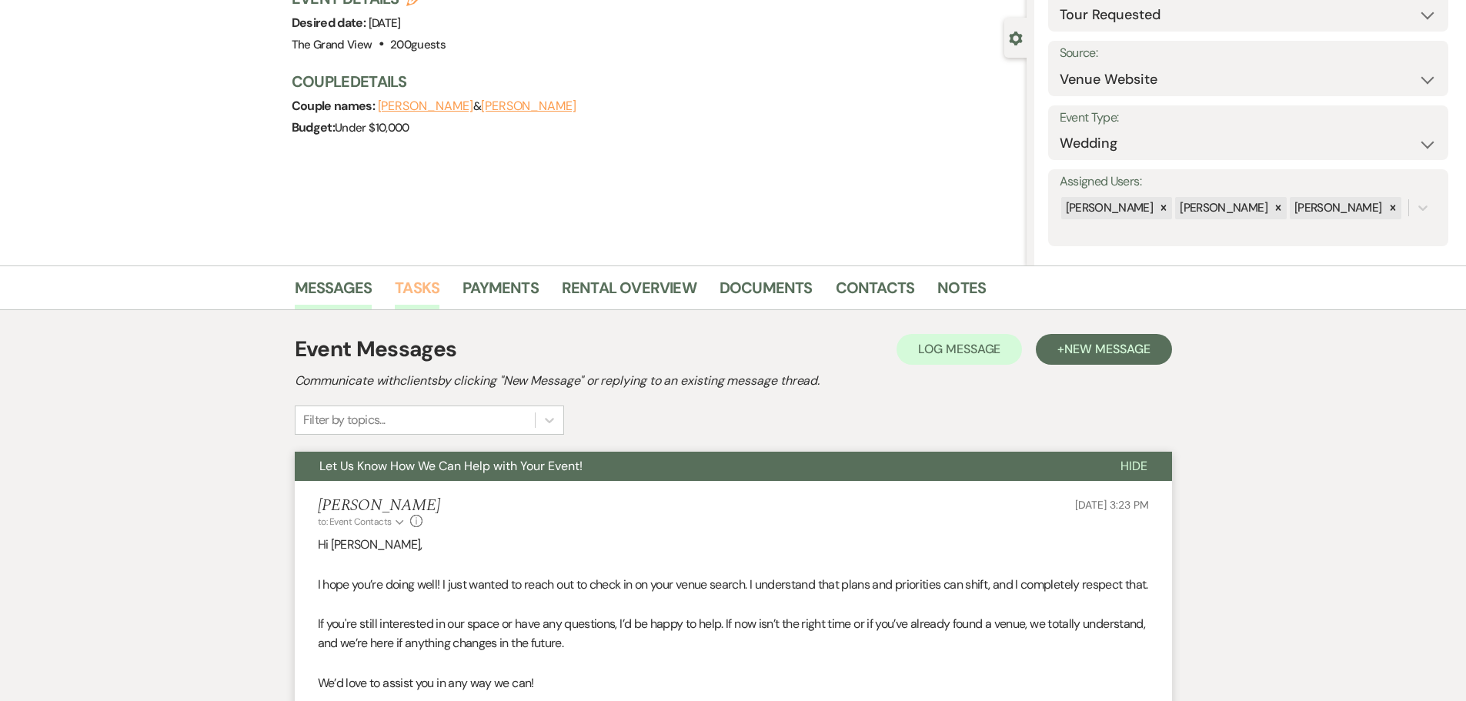
click at [422, 298] on link "Tasks" at bounding box center [417, 292] width 45 height 34
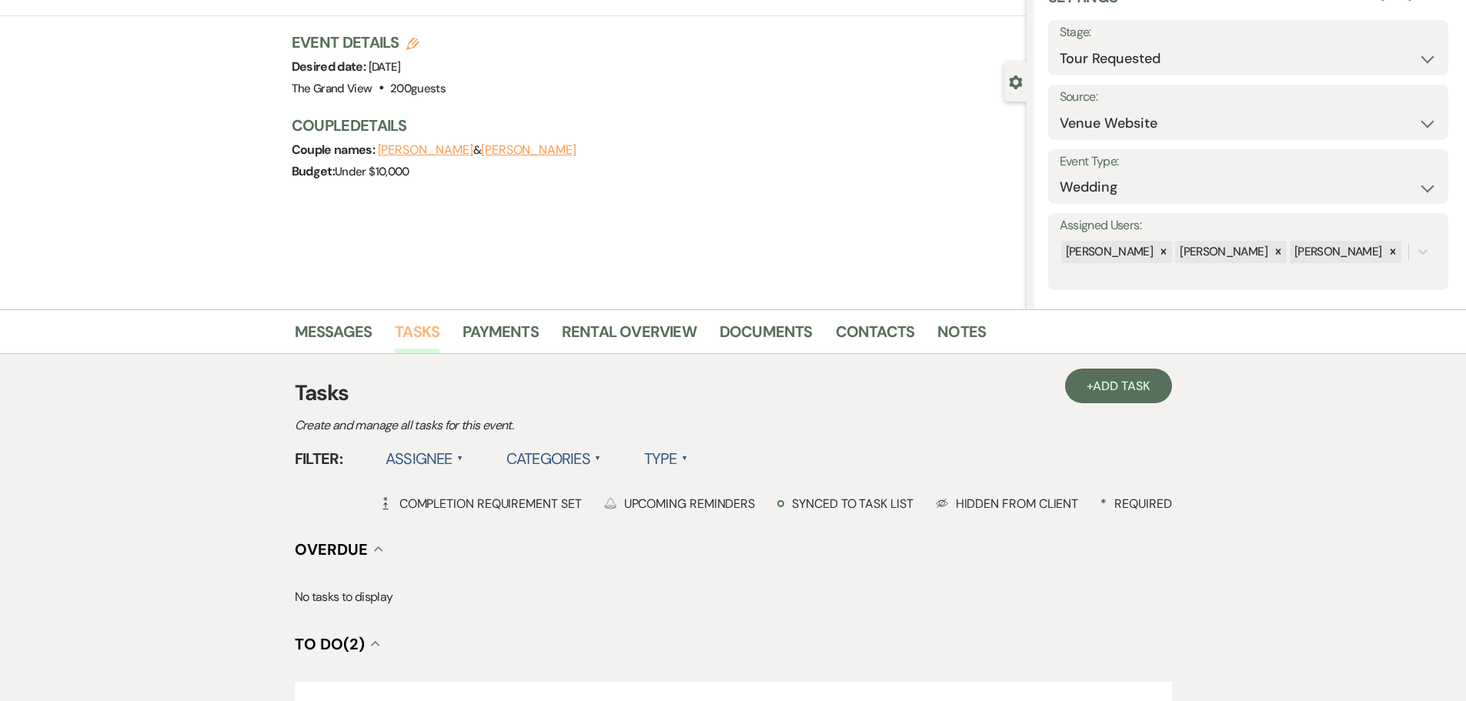
scroll to position [385, 0]
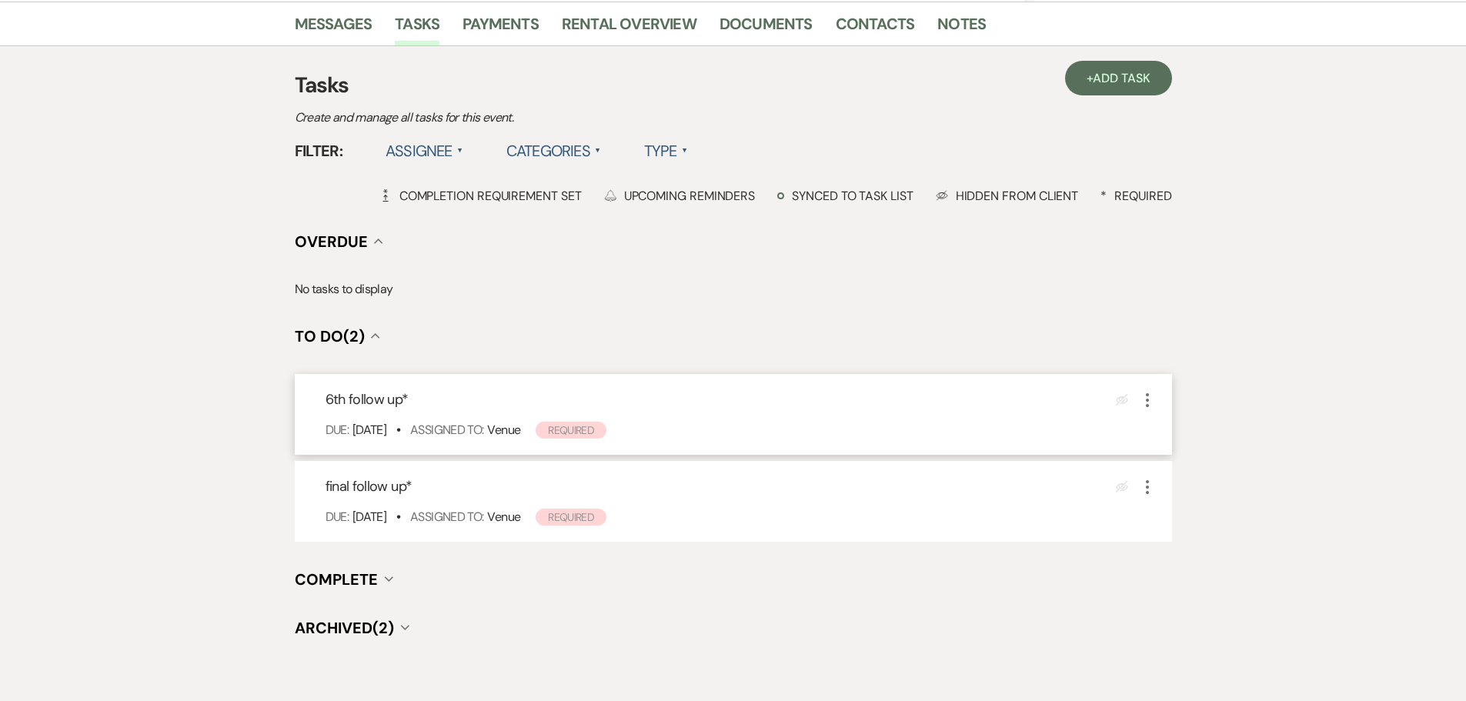
drag, startPoint x: 1151, startPoint y: 395, endPoint x: 1154, endPoint y: 406, distance: 11.2
click at [1150, 395] on icon "More" at bounding box center [1147, 400] width 18 height 18
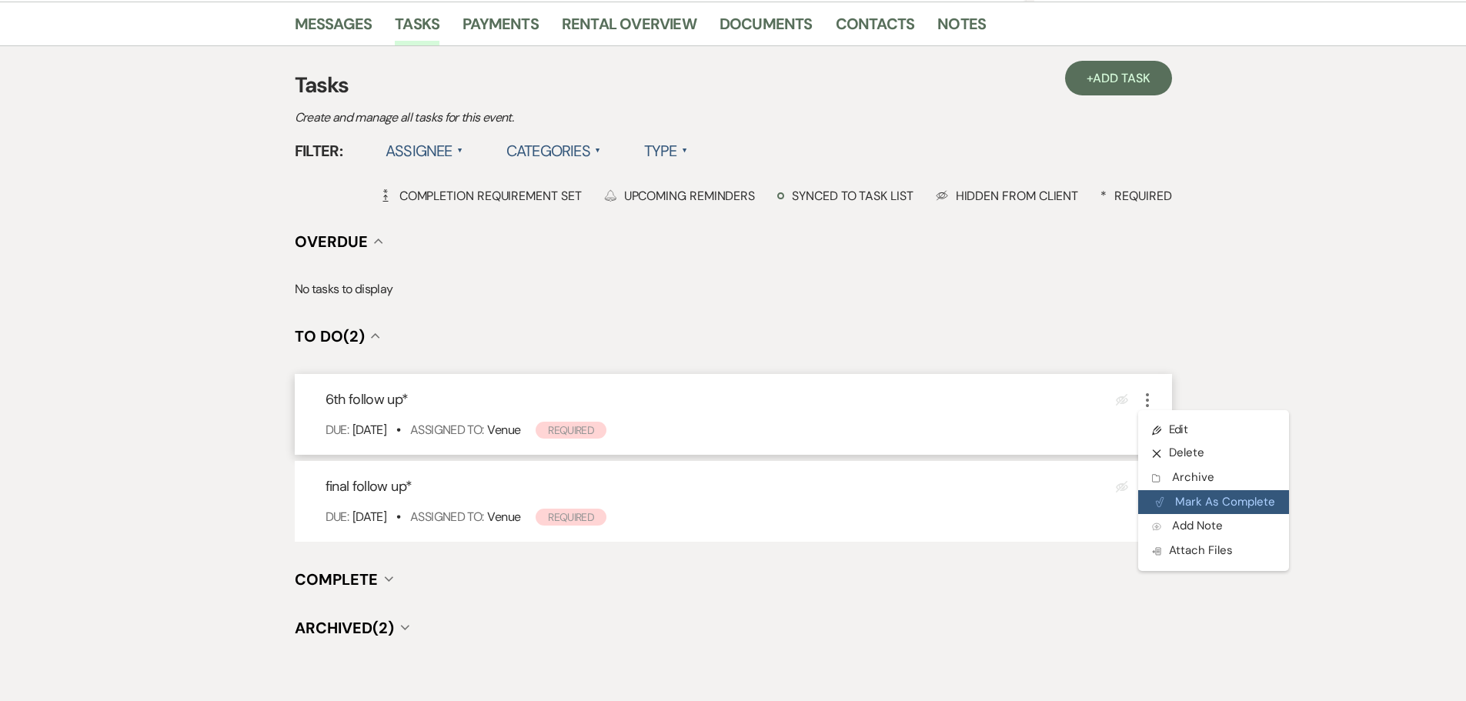
click at [1210, 508] on button "Plan Portal Link Mark As Complete" at bounding box center [1213, 502] width 151 height 25
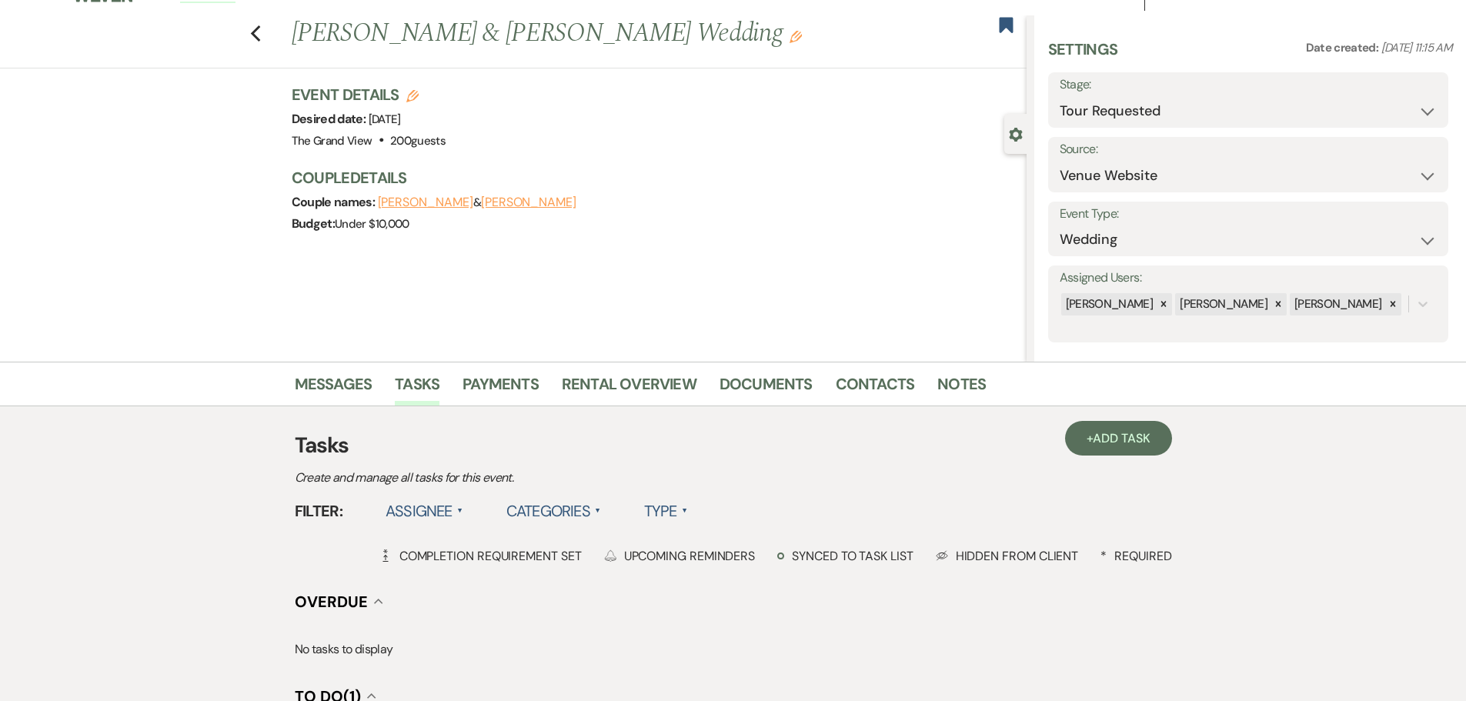
scroll to position [0, 0]
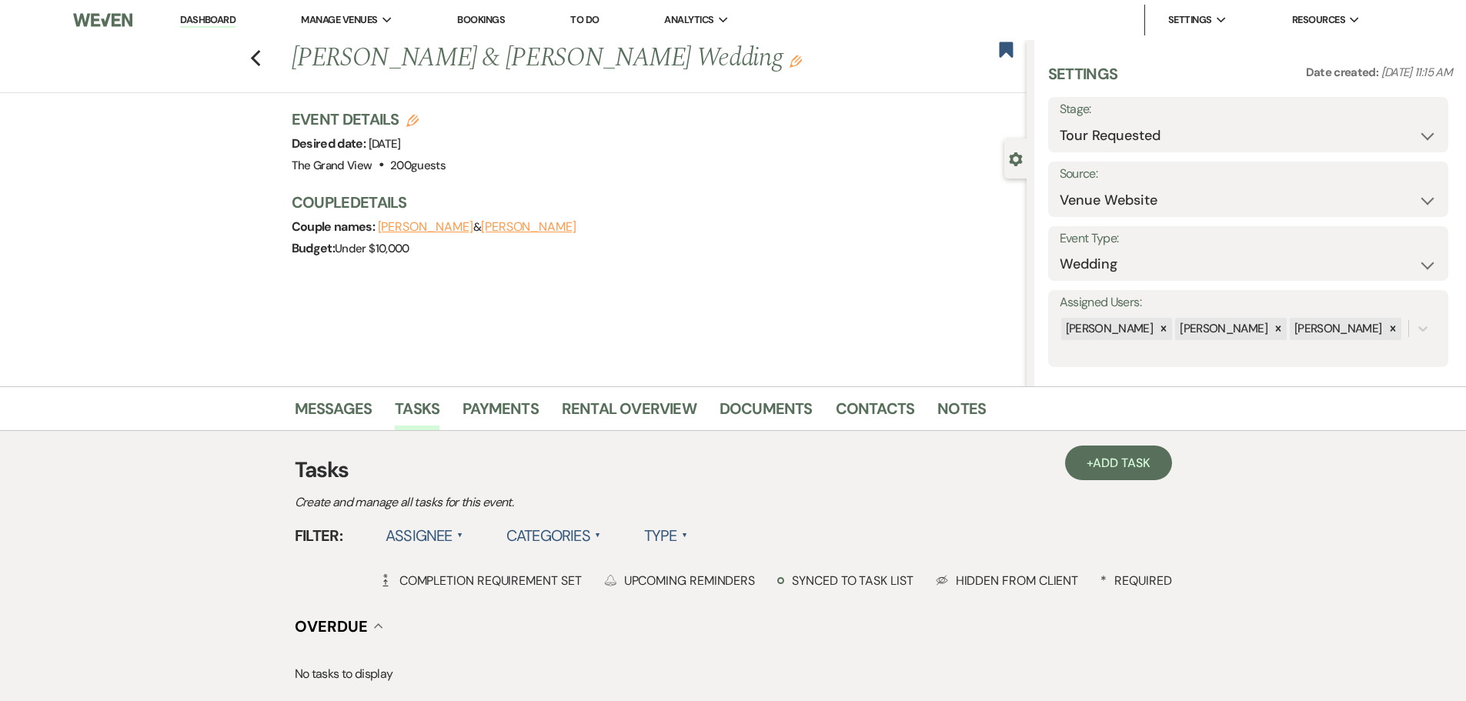
click at [598, 19] on link "To Do" at bounding box center [584, 19] width 28 height 13
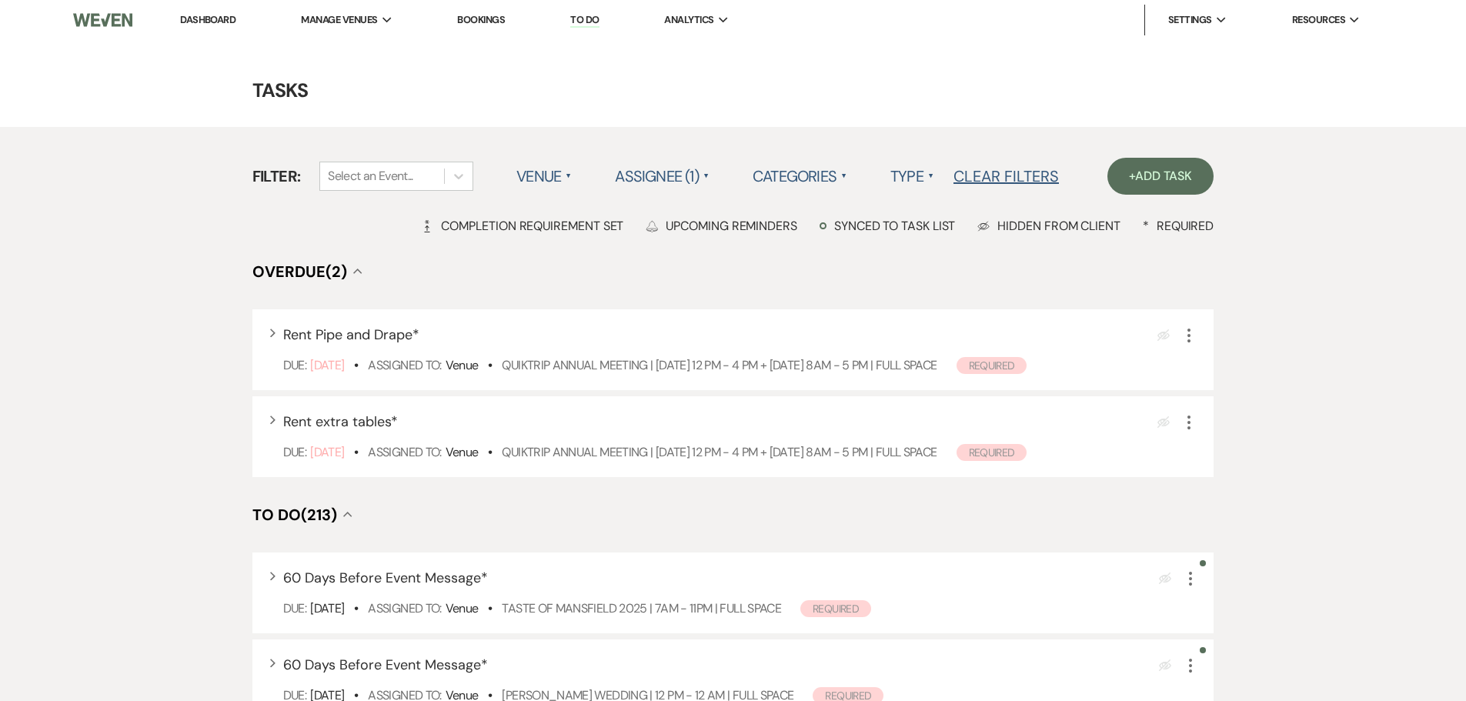
click at [213, 21] on link "Dashboard" at bounding box center [207, 19] width 55 height 13
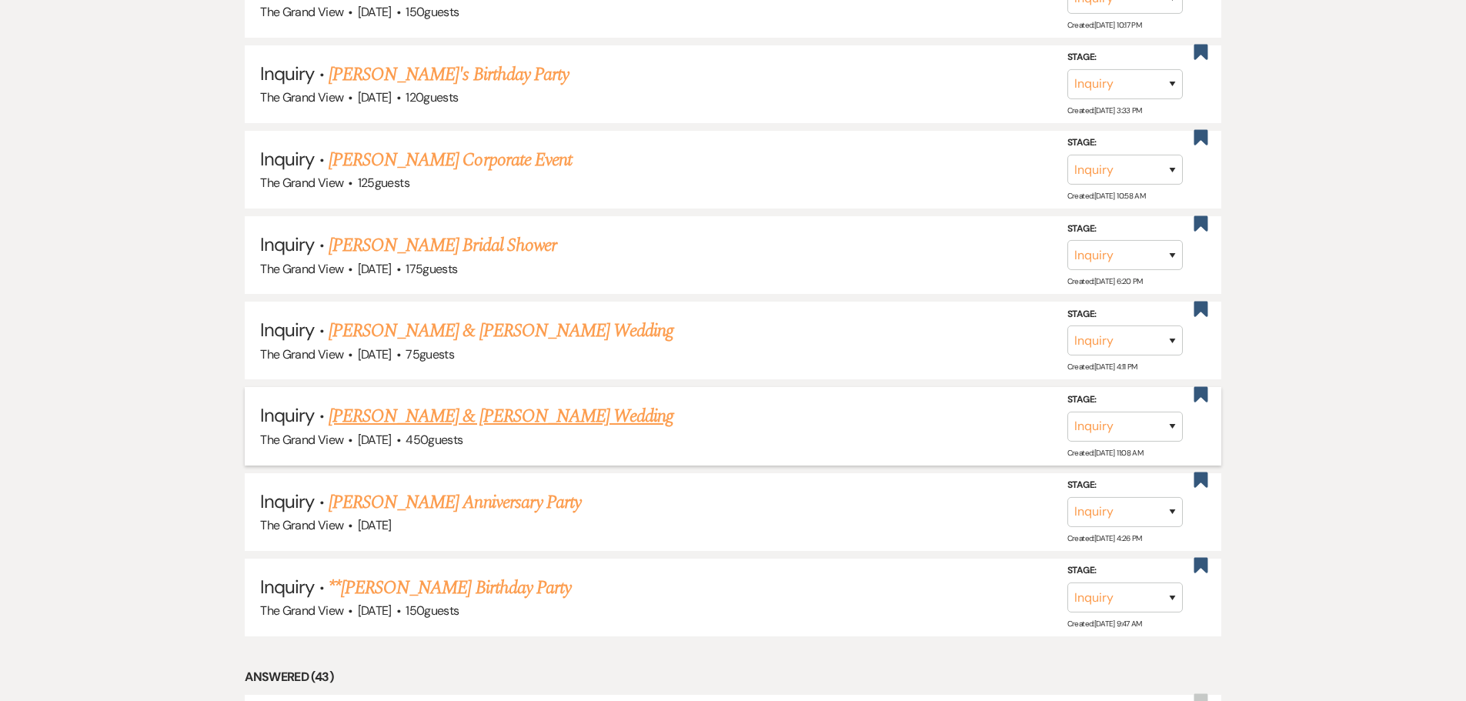
scroll to position [1616, 0]
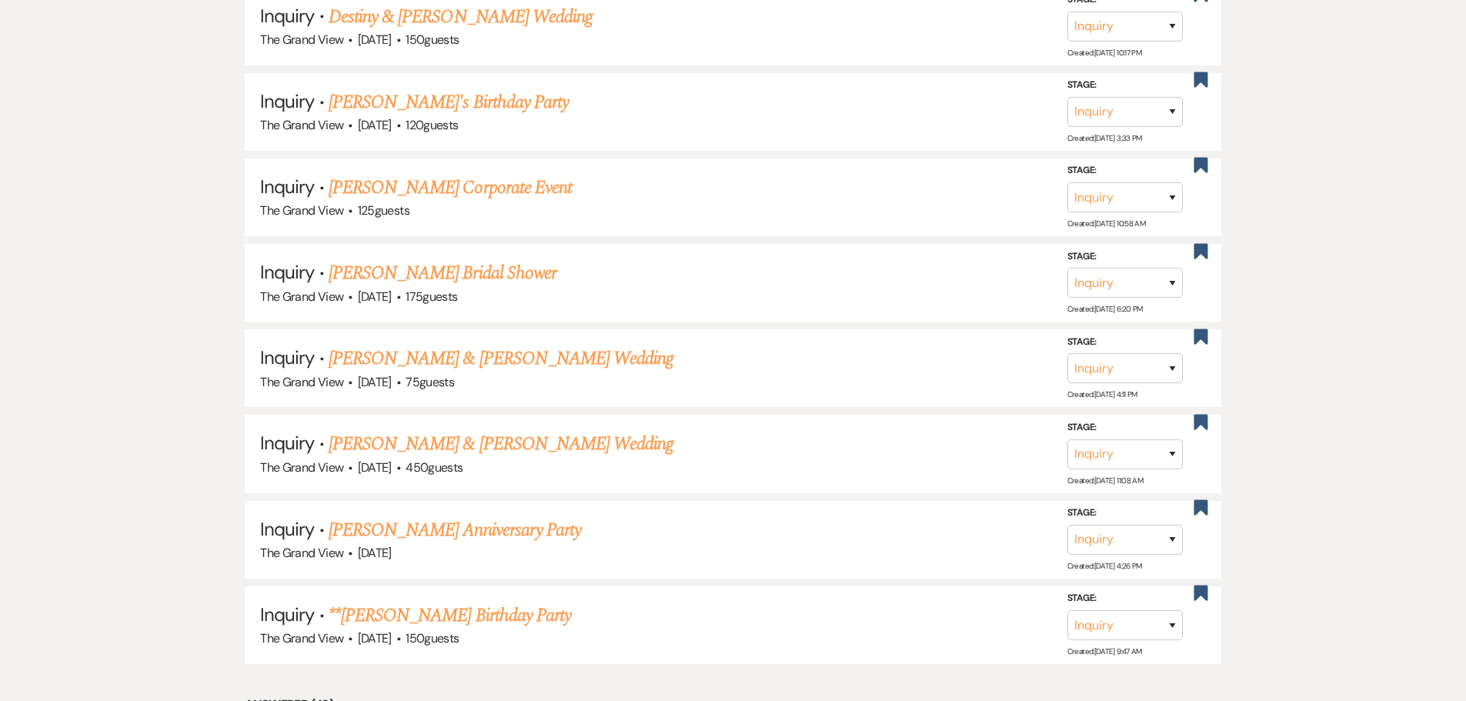
click at [511, 529] on link "[PERSON_NAME] Anniversary Party" at bounding box center [455, 530] width 252 height 28
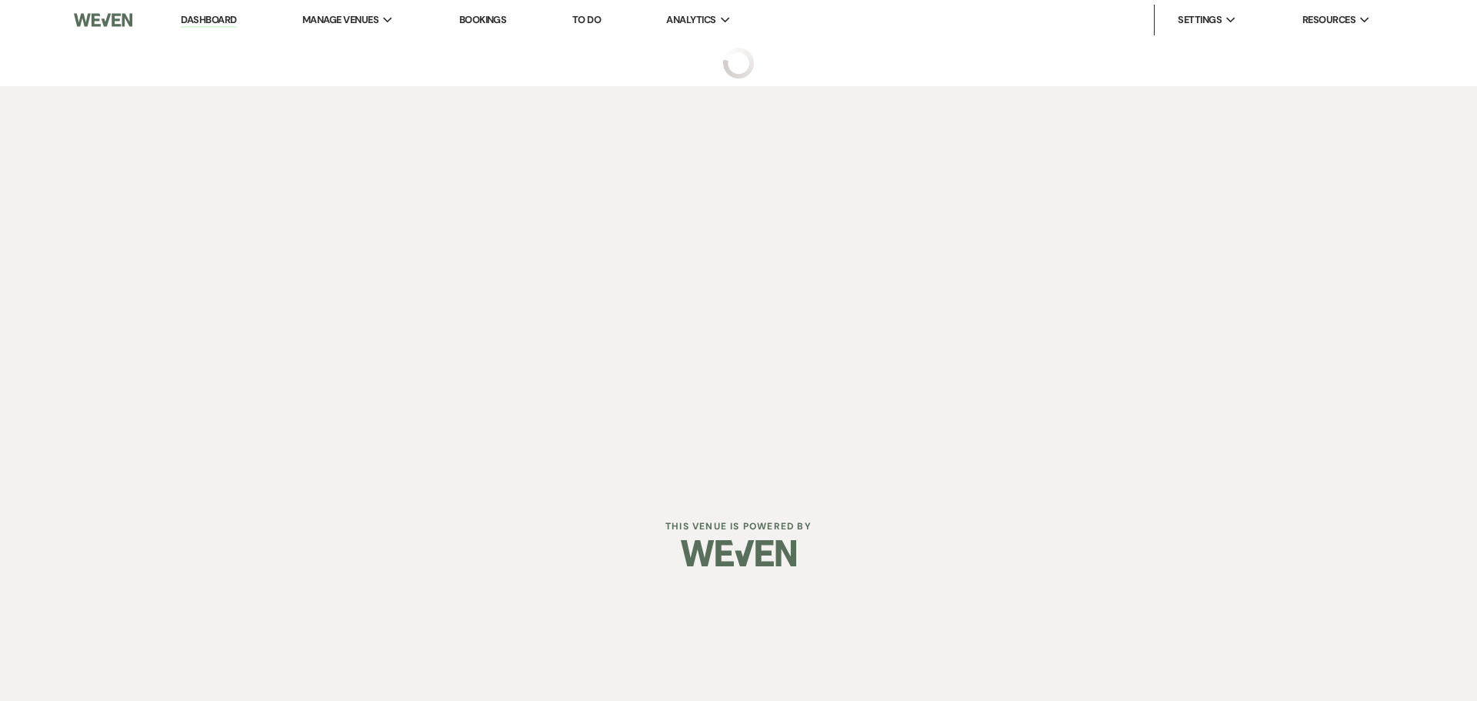
select select "5"
select select "17"
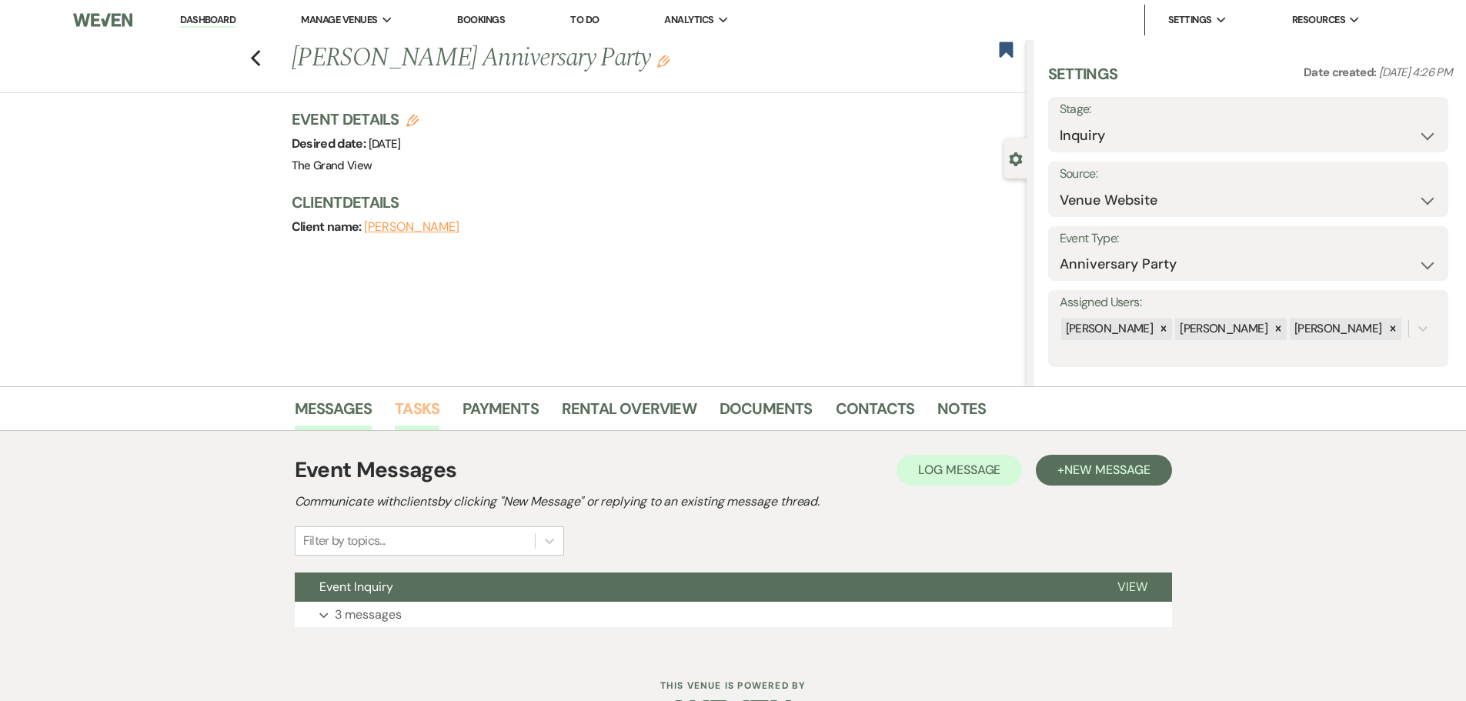
click at [395, 412] on link "Tasks" at bounding box center [417, 413] width 45 height 34
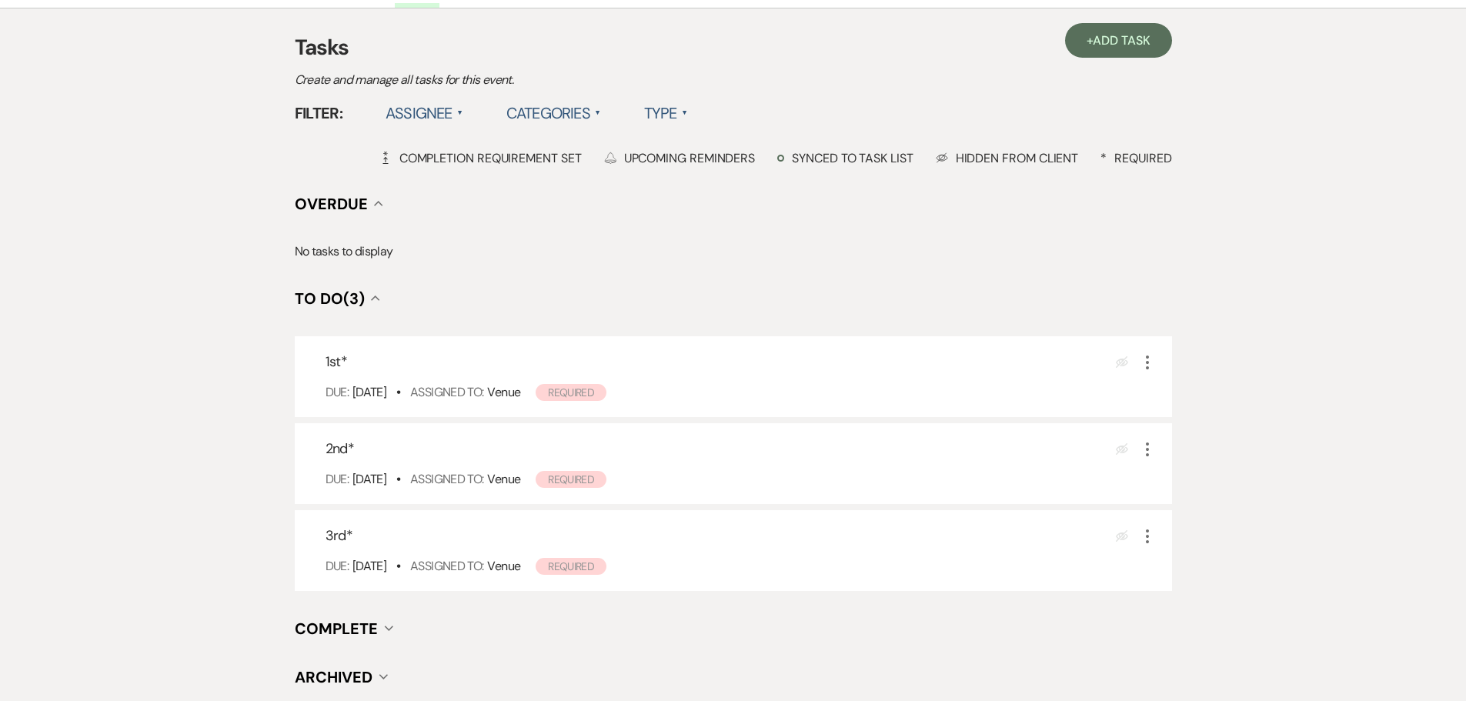
scroll to position [397, 0]
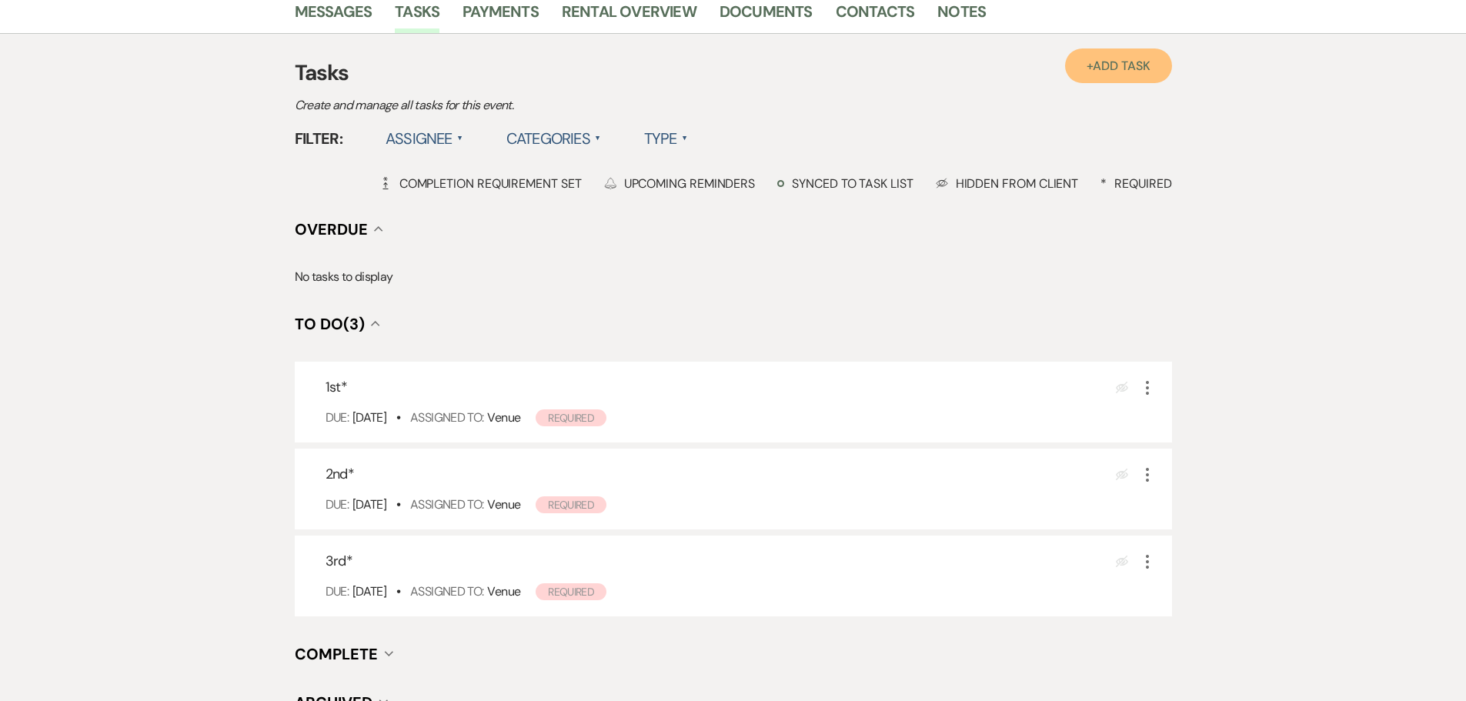
click at [1109, 65] on span "Add Task" at bounding box center [1121, 66] width 57 height 16
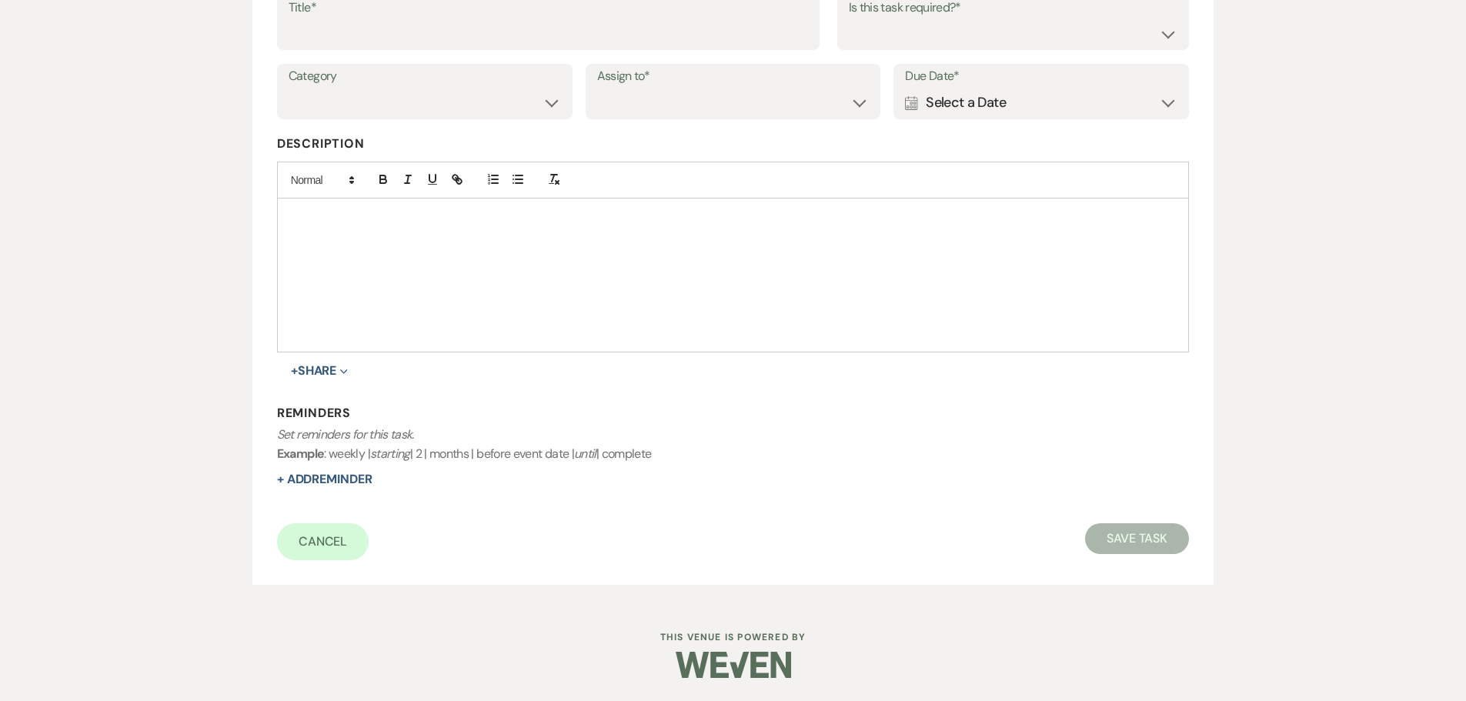
scroll to position [269, 0]
click at [1033, 100] on div "Calendar Select a Date Expand" at bounding box center [1041, 103] width 272 height 30
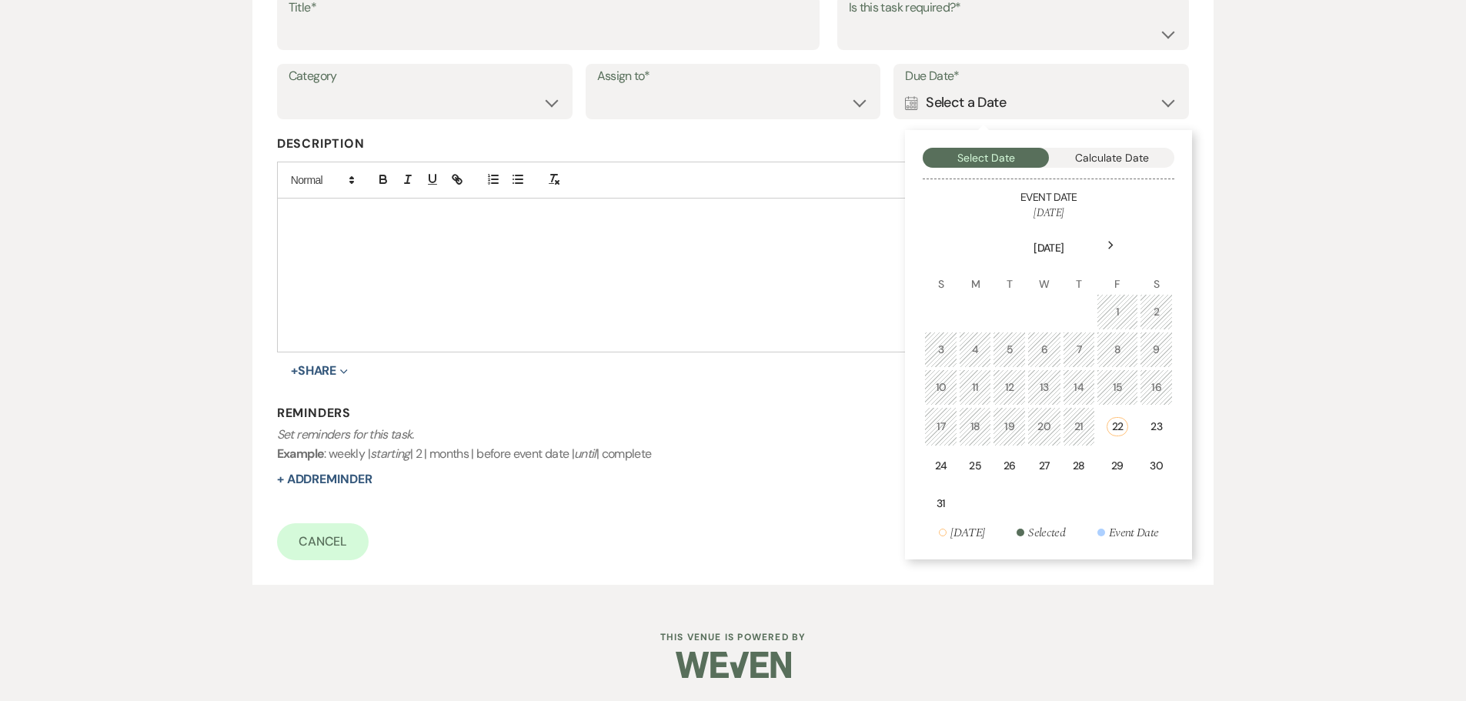
click at [1107, 249] on icon "Next" at bounding box center [1111, 245] width 8 height 9
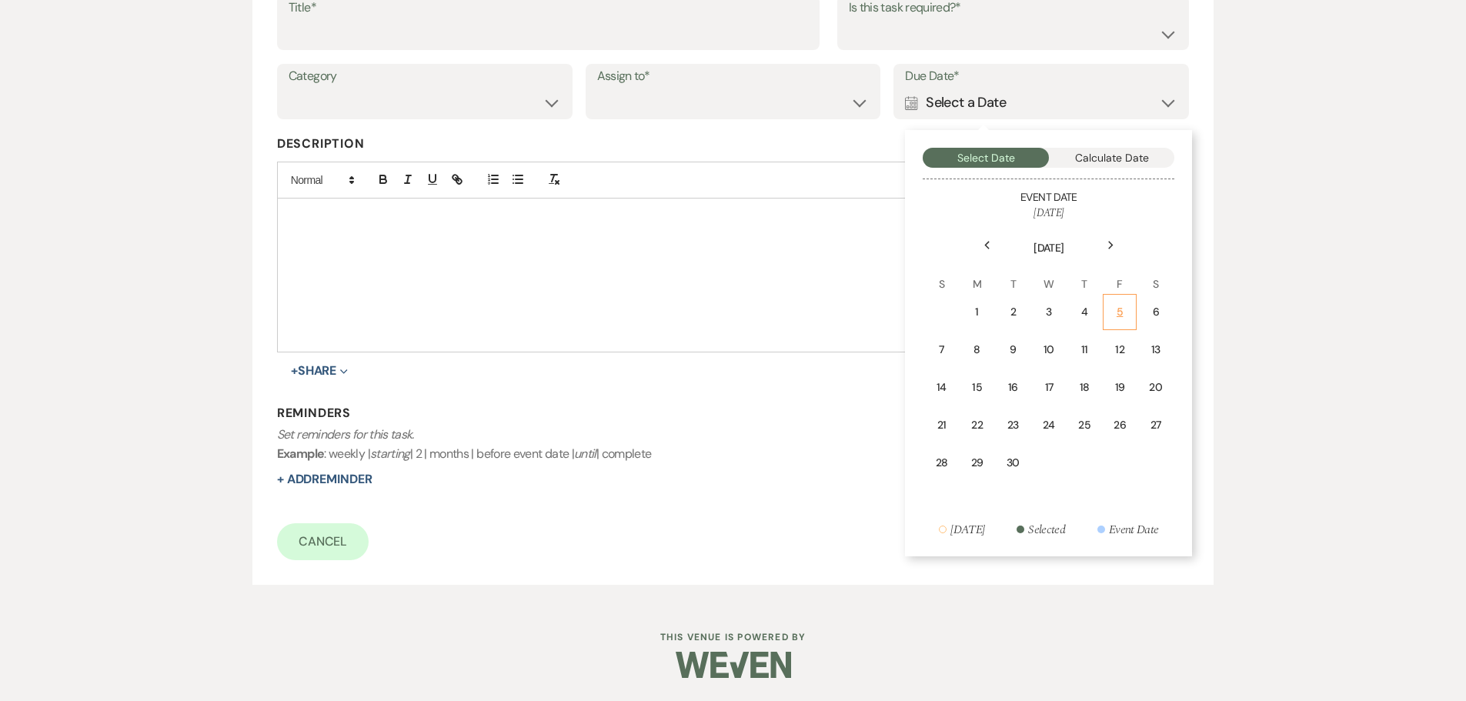
click at [1114, 310] on div "5" at bounding box center [1120, 312] width 14 height 16
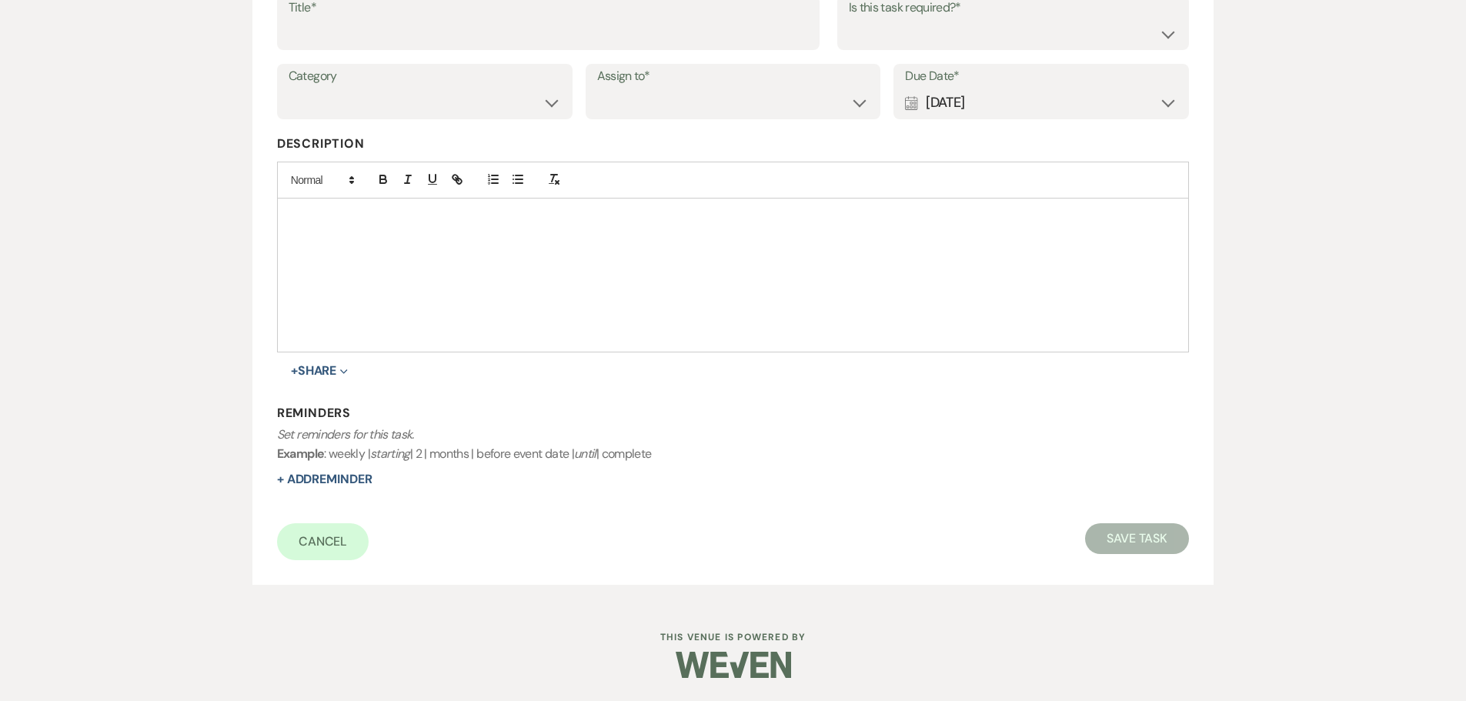
click at [596, 17] on label "Title*" at bounding box center [548, 8] width 519 height 22
click at [596, 18] on input "Title*" at bounding box center [548, 33] width 519 height 30
type input "4th"
click at [710, 103] on select "Venue Client" at bounding box center [733, 103] width 272 height 30
select select "venueHost"
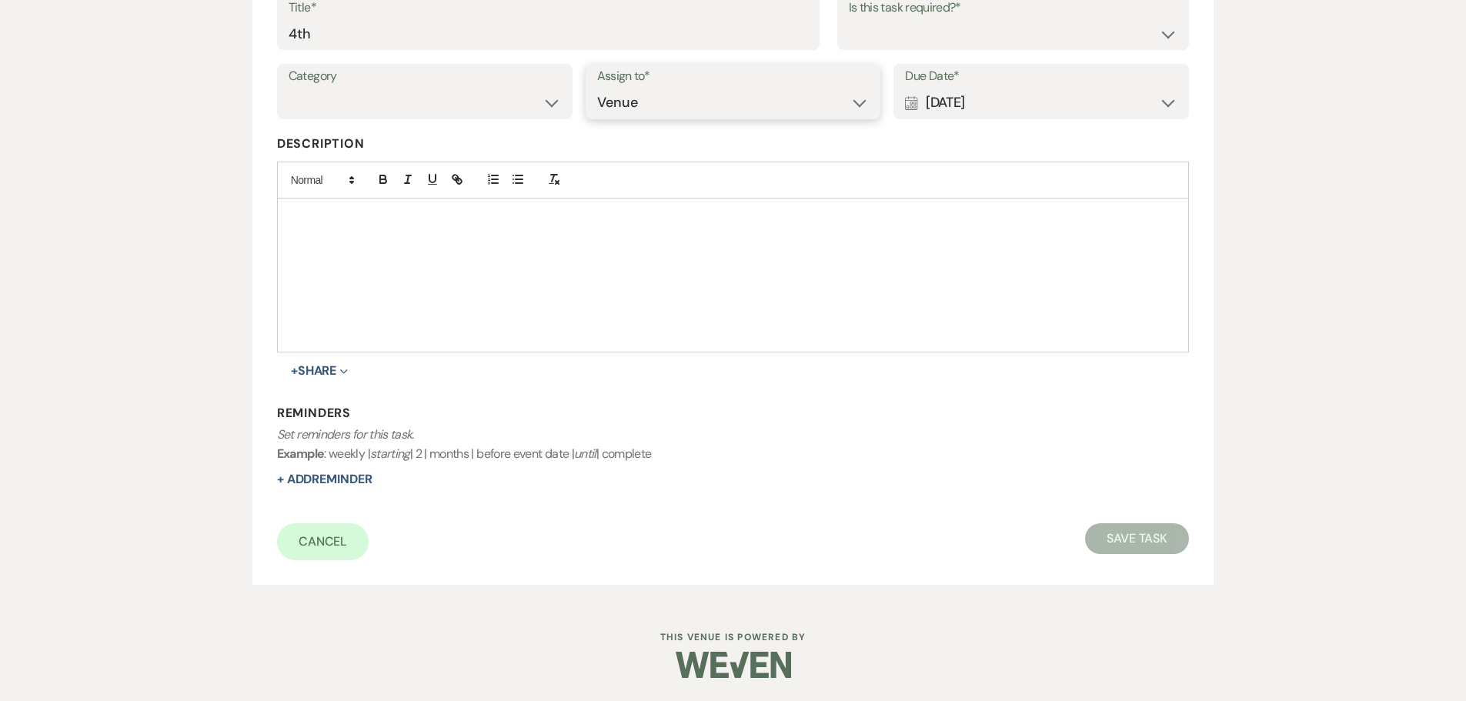
click at [597, 88] on select "Venue Client" at bounding box center [733, 103] width 272 height 30
drag, startPoint x: 946, startPoint y: 34, endPoint x: 935, endPoint y: 48, distance: 17.5
click at [946, 34] on select "Yes No" at bounding box center [1013, 33] width 329 height 30
select select "true"
click at [849, 18] on select "Yes No" at bounding box center [1013, 33] width 329 height 30
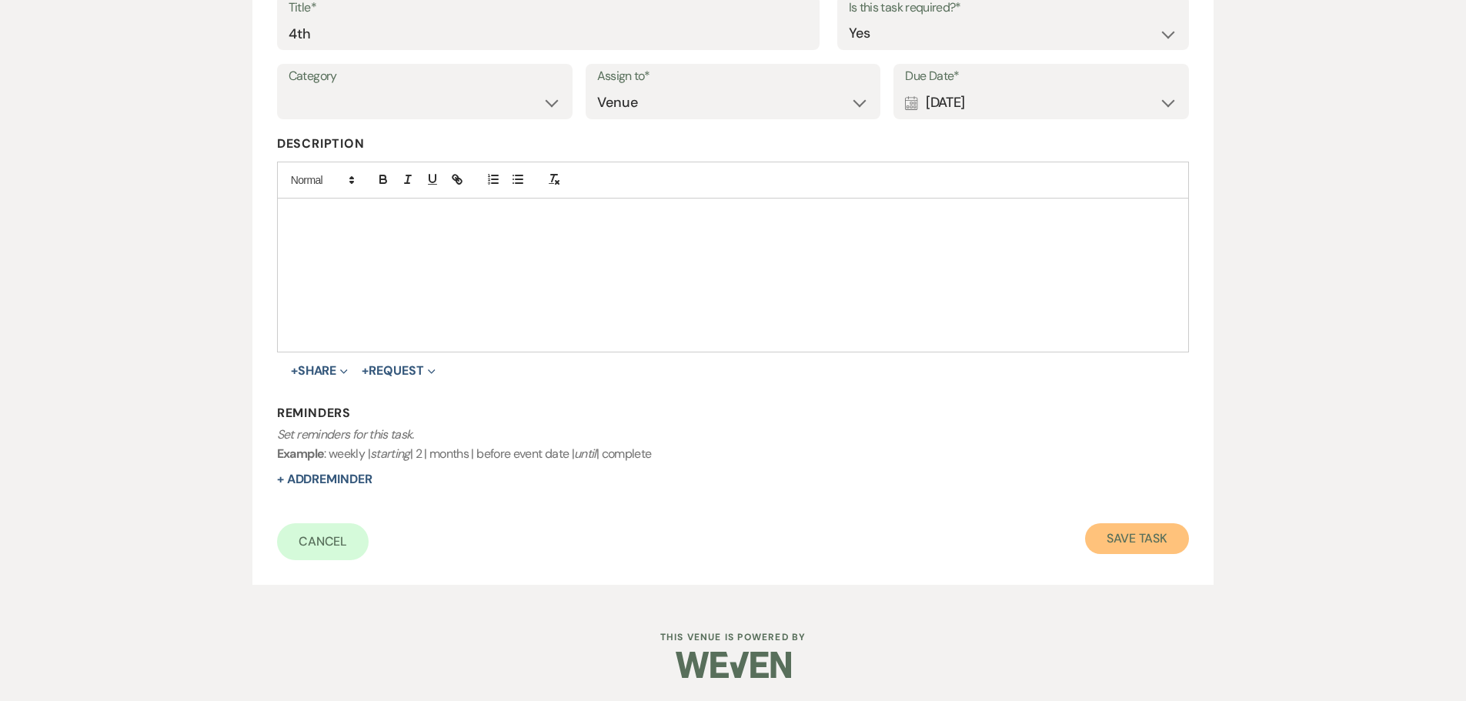
click at [1151, 533] on button "Save Task" at bounding box center [1137, 538] width 104 height 31
select select "5"
select select "17"
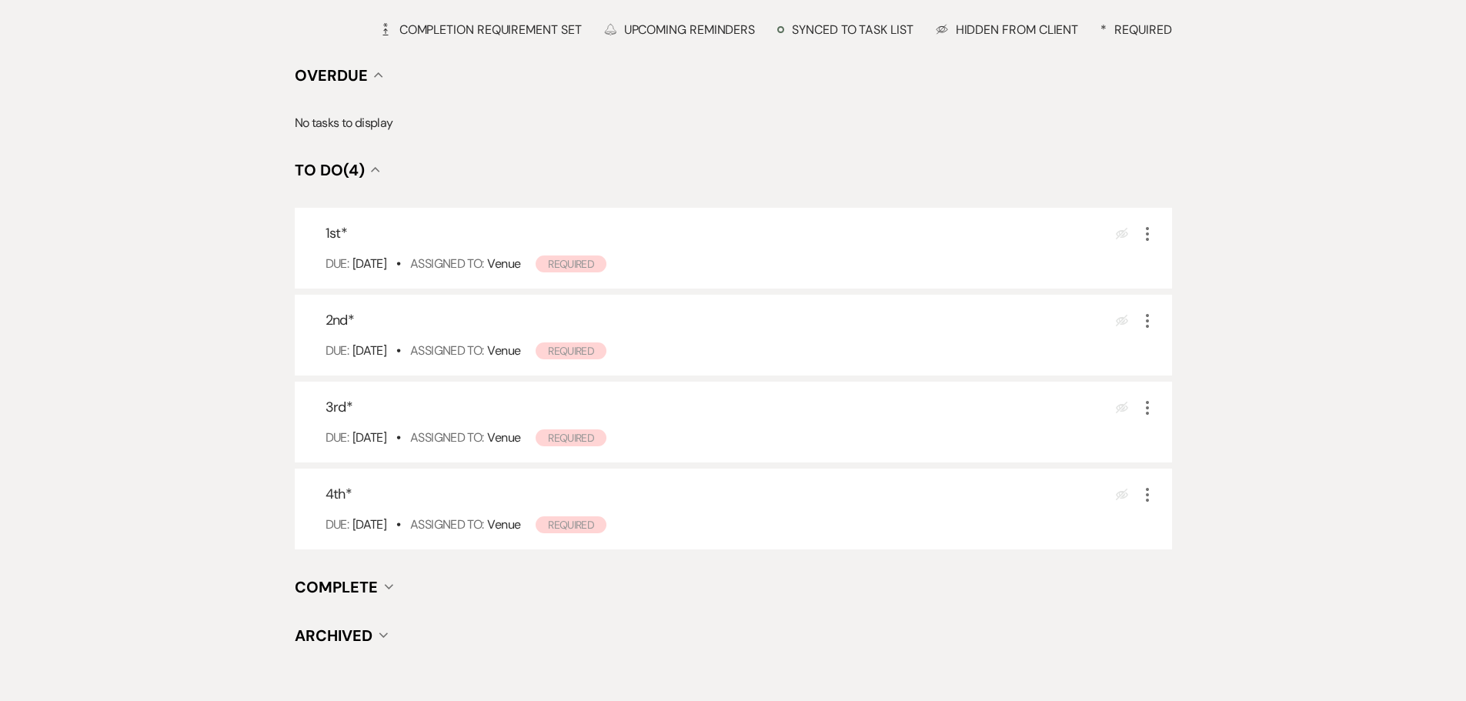
scroll to position [474, 0]
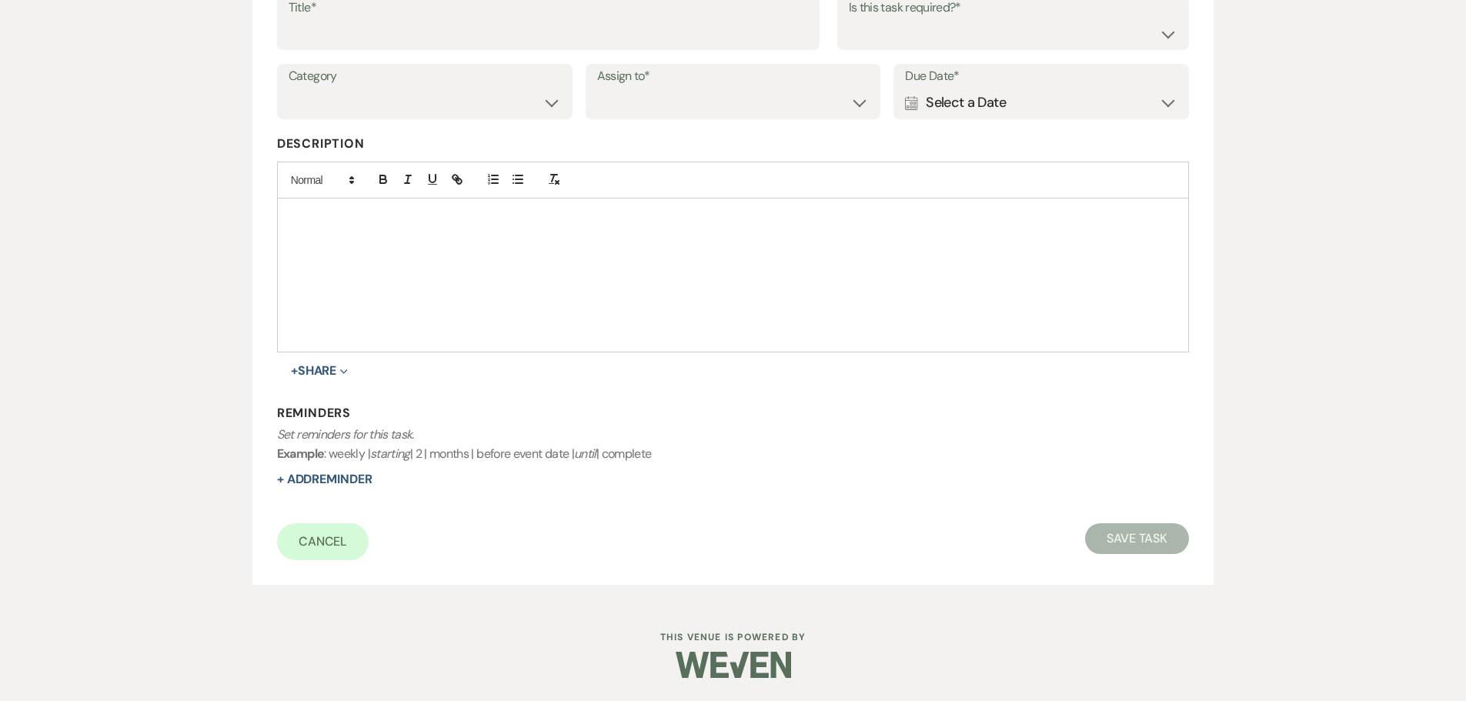
scroll to position [269, 0]
click at [1106, 97] on div "Calendar Select a Date Expand" at bounding box center [1041, 103] width 272 height 30
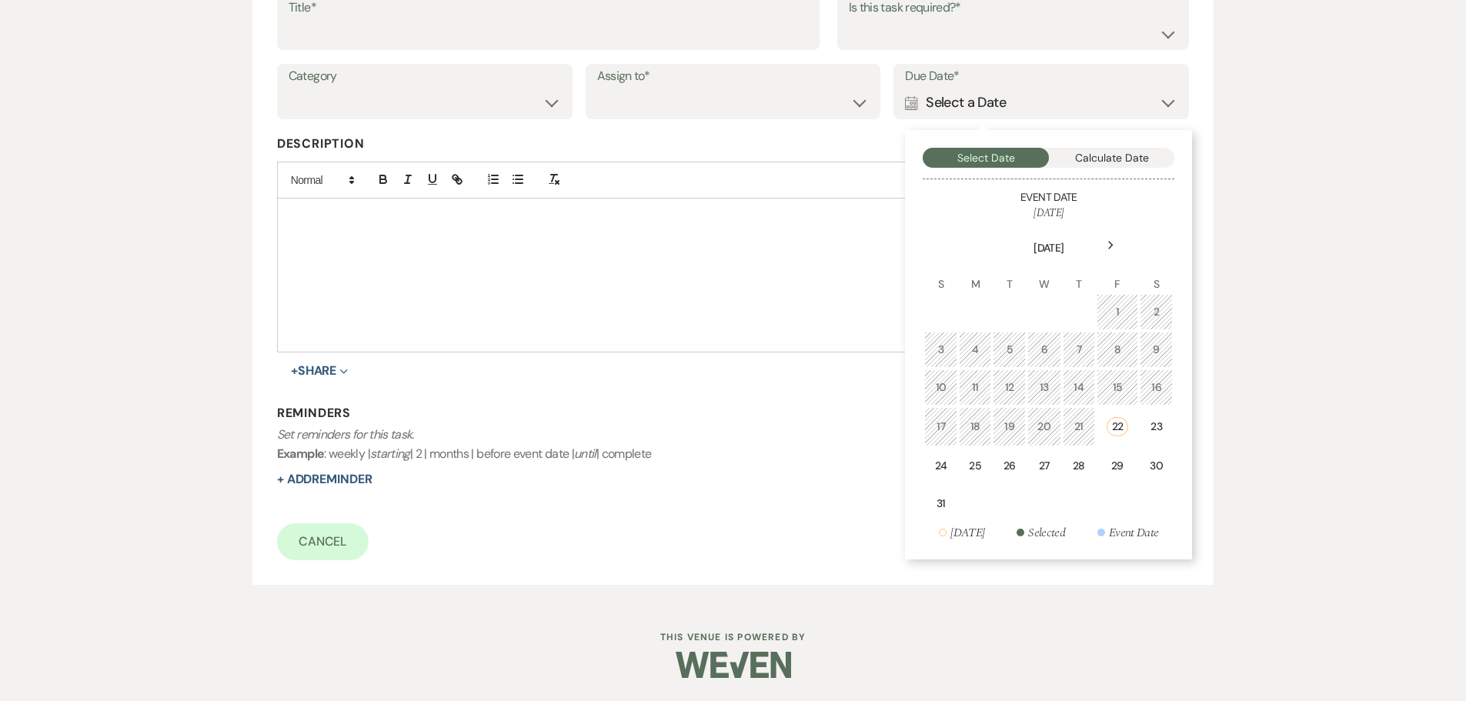
click at [1121, 243] on div "Next" at bounding box center [1110, 245] width 25 height 25
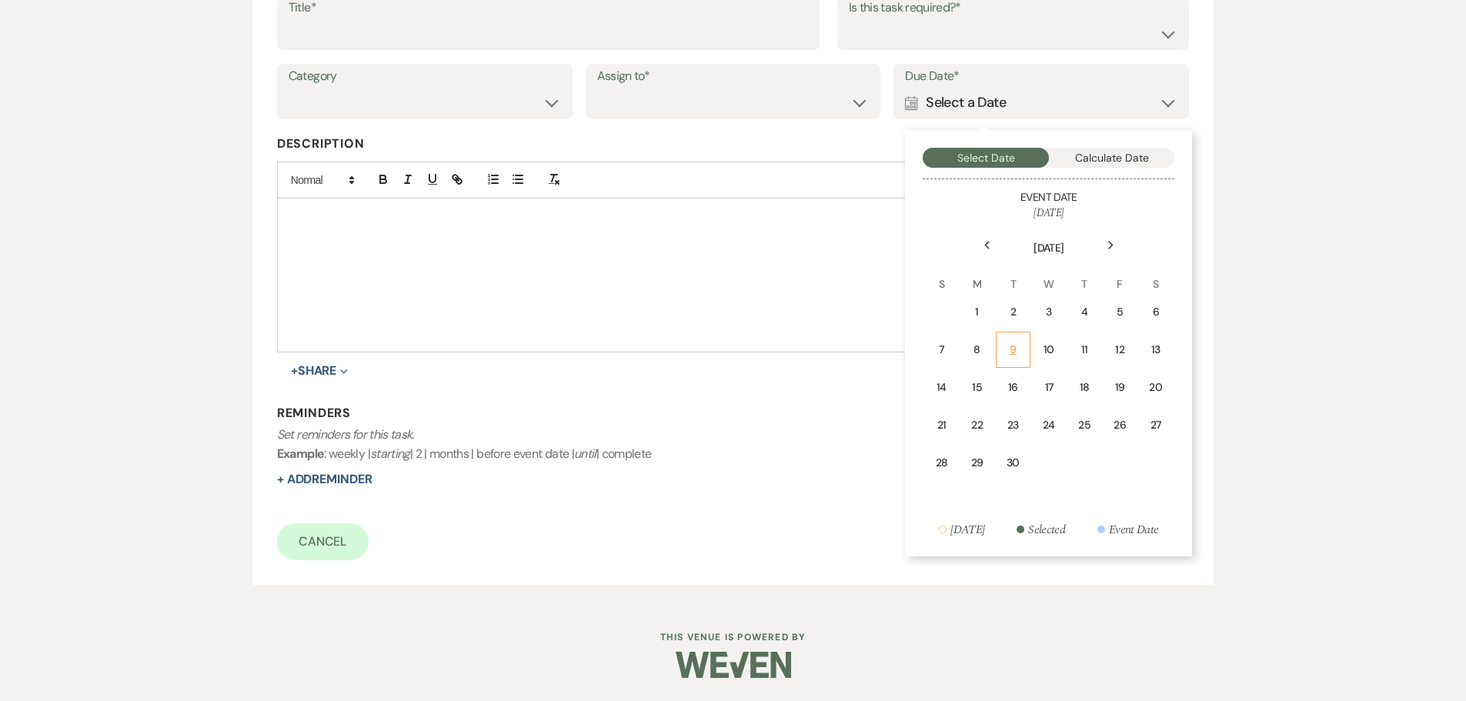
click at [1010, 350] on div "9" at bounding box center [1013, 350] width 15 height 16
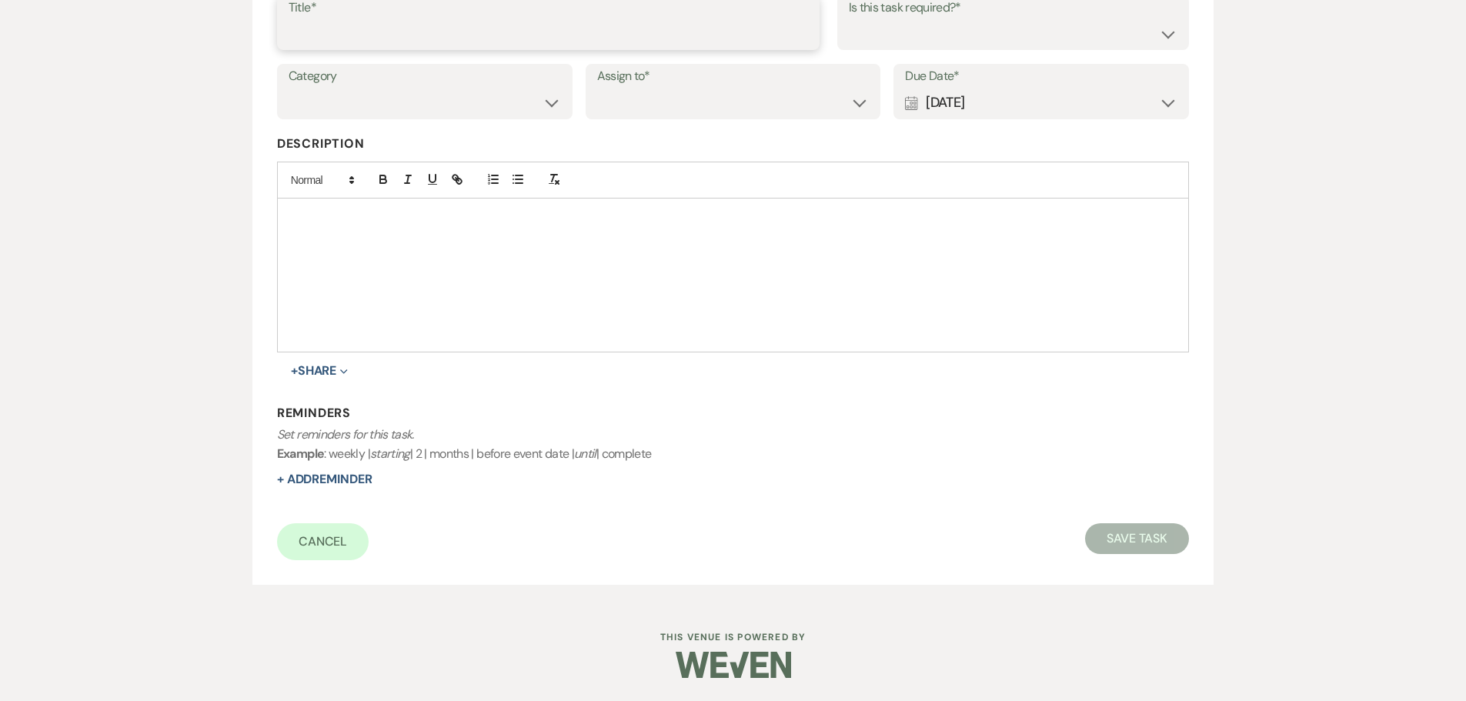
click at [641, 31] on input "Title*" at bounding box center [548, 33] width 519 height 30
type input "5th"
click at [691, 114] on select "Venue Client" at bounding box center [733, 103] width 272 height 30
select select "venueHost"
click at [597, 88] on select "Venue Client" at bounding box center [733, 103] width 272 height 30
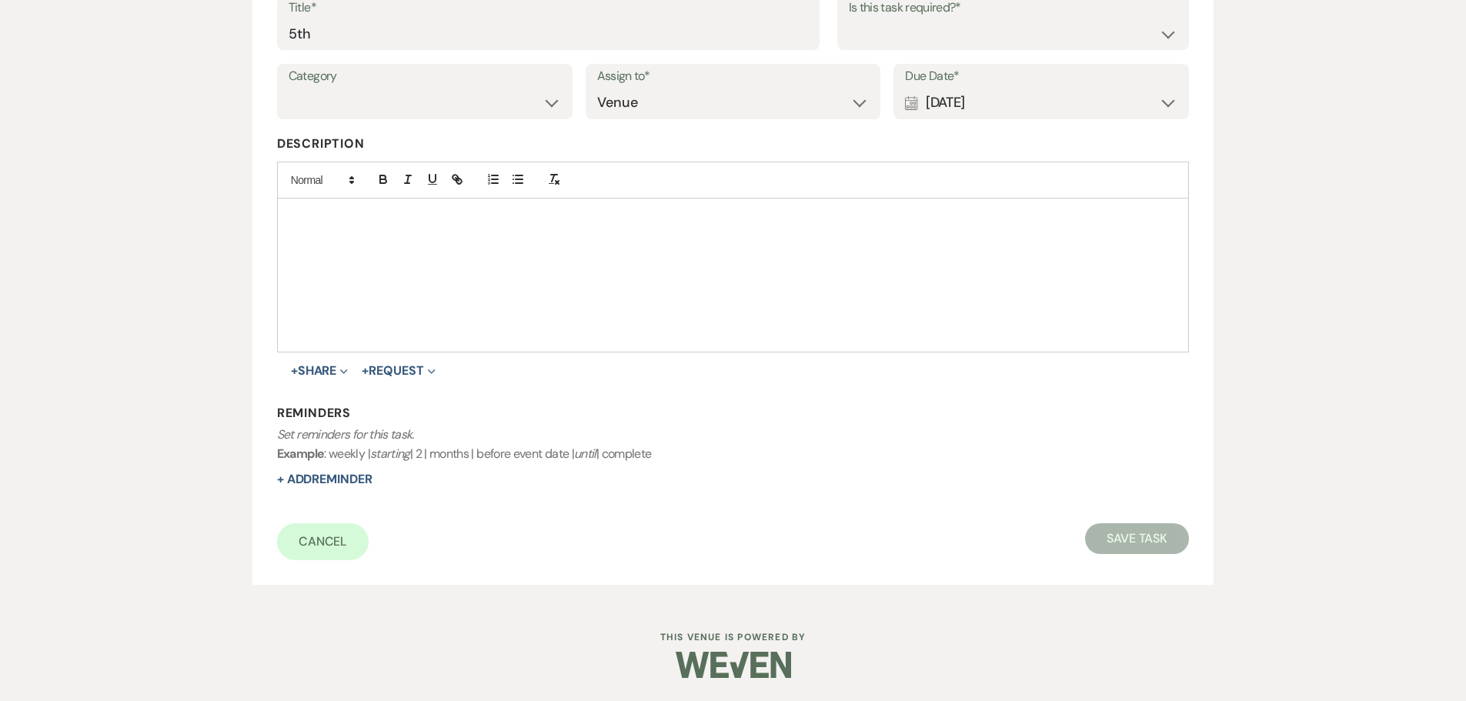
click at [873, 52] on div "Title* 5th Is this task required?* Yes No" at bounding box center [733, 29] width 913 height 69
click at [882, 31] on select "Yes No" at bounding box center [1013, 33] width 329 height 30
select select "true"
click at [849, 18] on select "Yes No" at bounding box center [1013, 33] width 329 height 30
click at [1138, 530] on button "Save Task" at bounding box center [1137, 538] width 104 height 31
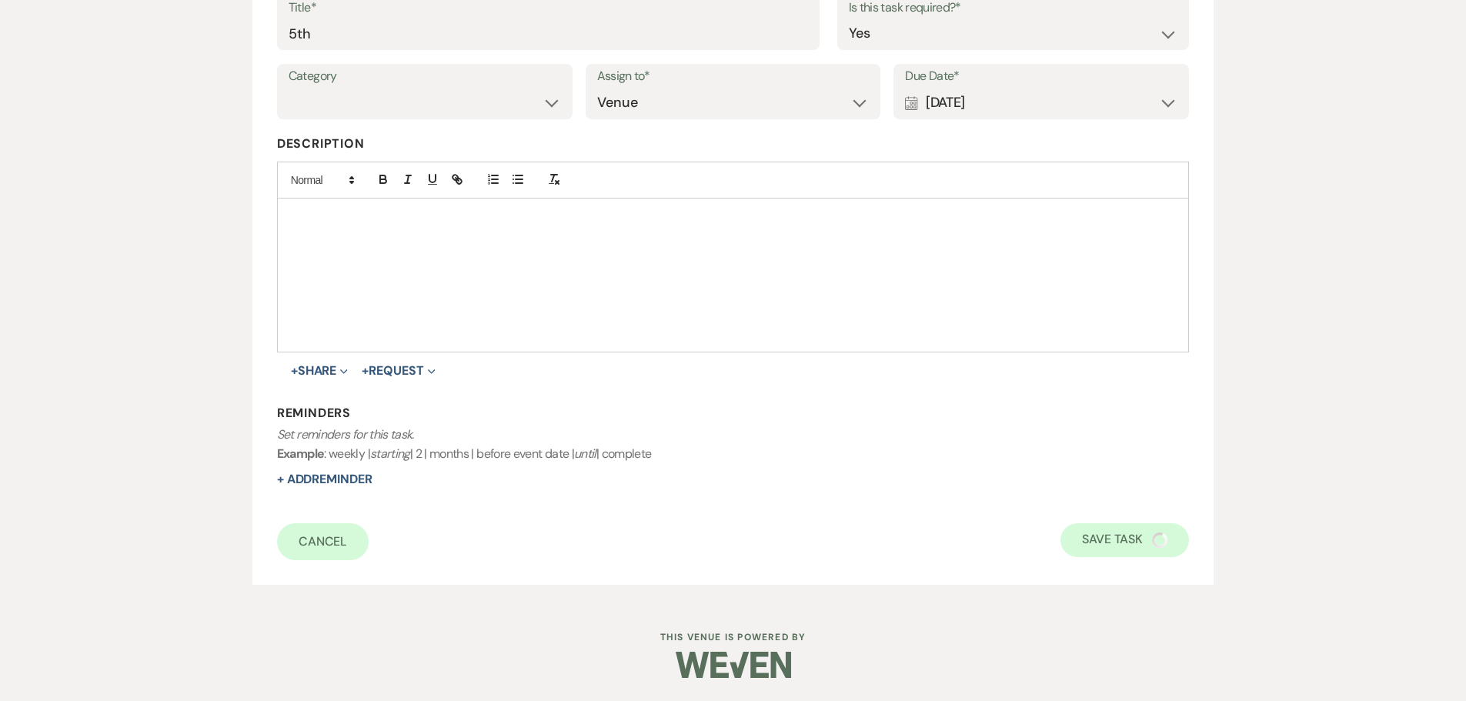
select select "5"
select select "17"
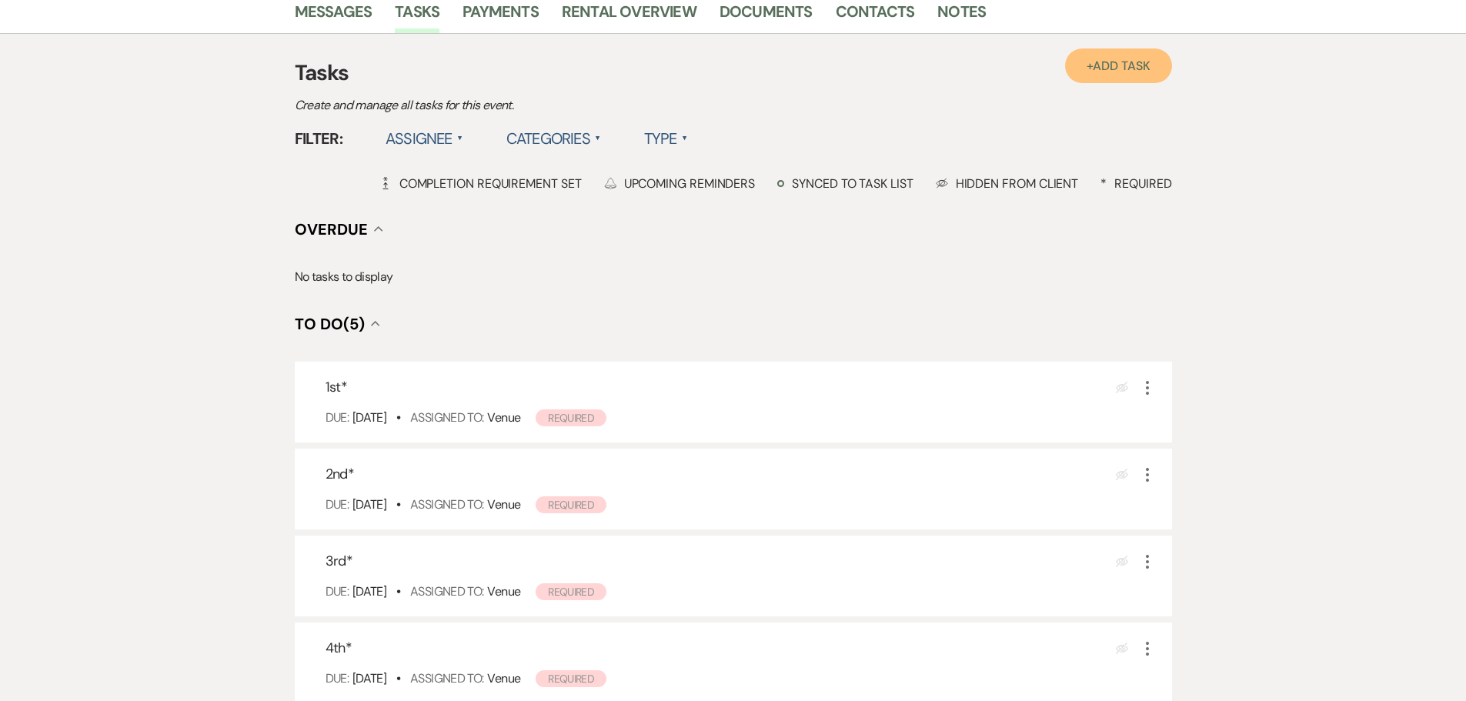
click at [1137, 71] on span "Add Task" at bounding box center [1121, 66] width 57 height 16
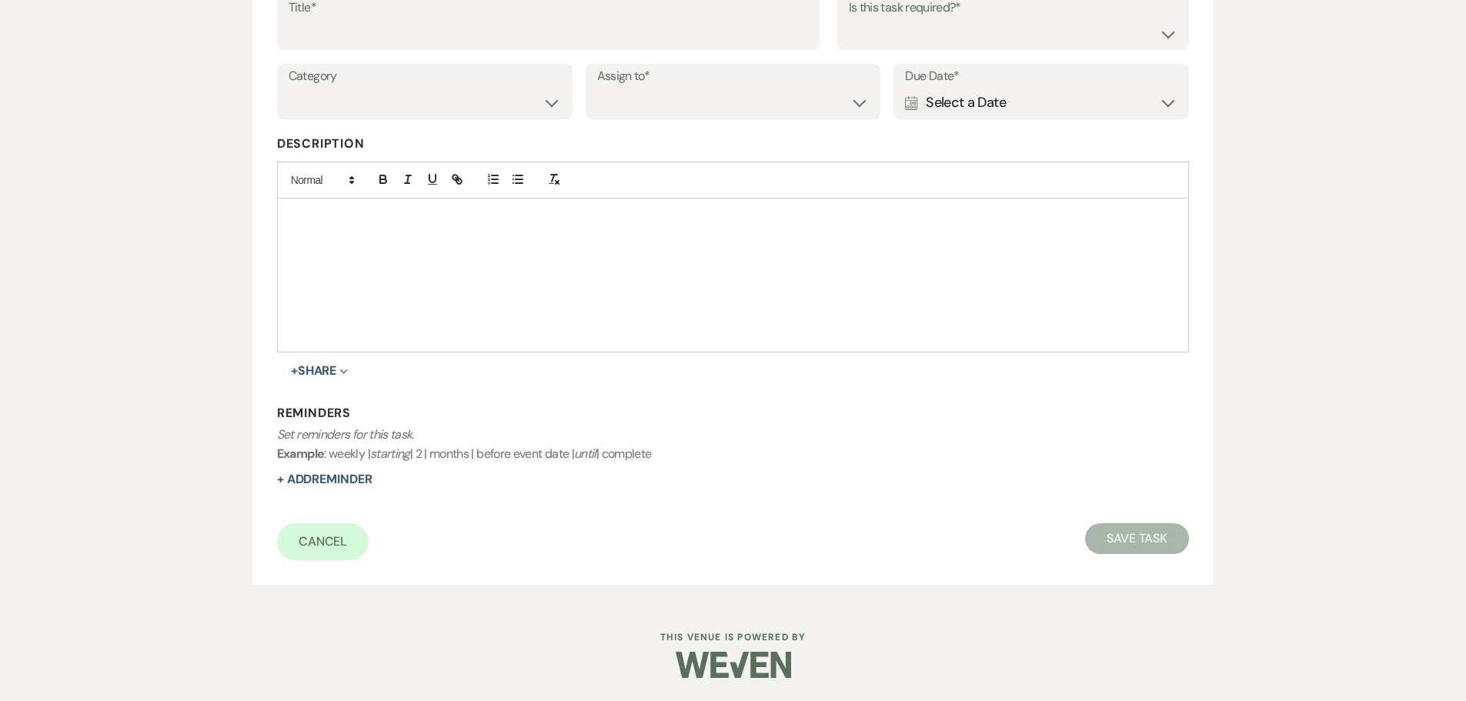
click at [995, 114] on div "Calendar Select a Date Expand" at bounding box center [1041, 103] width 272 height 30
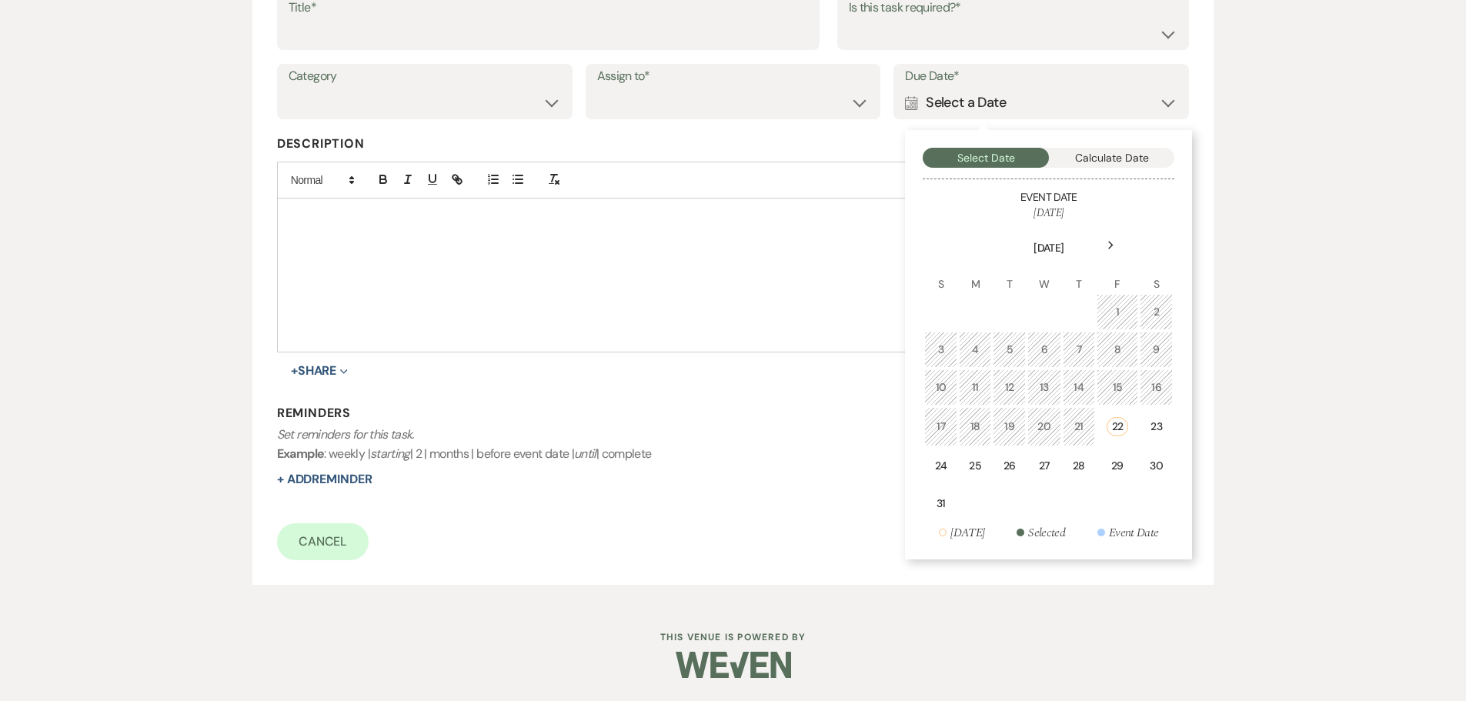
click at [1108, 240] on div "Next" at bounding box center [1110, 245] width 25 height 25
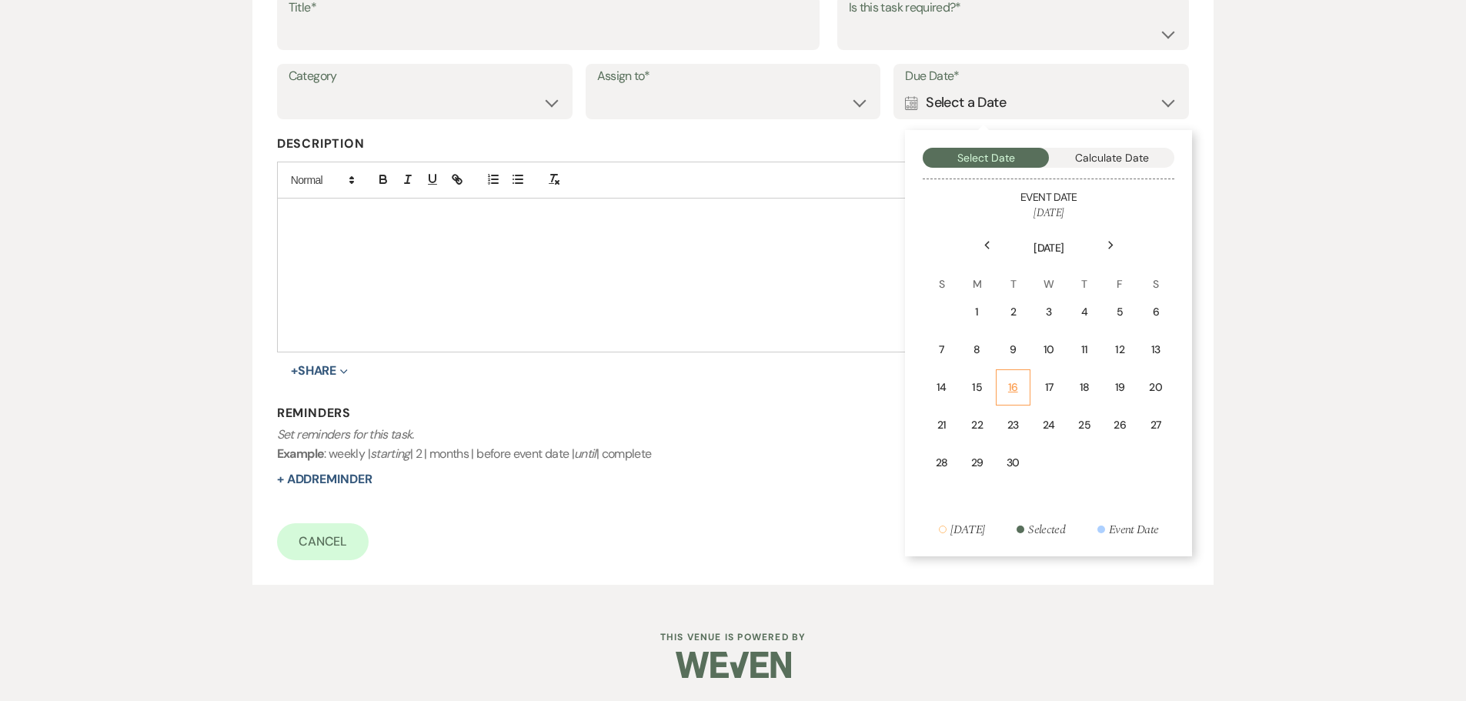
click at [1009, 389] on div "16" at bounding box center [1013, 387] width 15 height 16
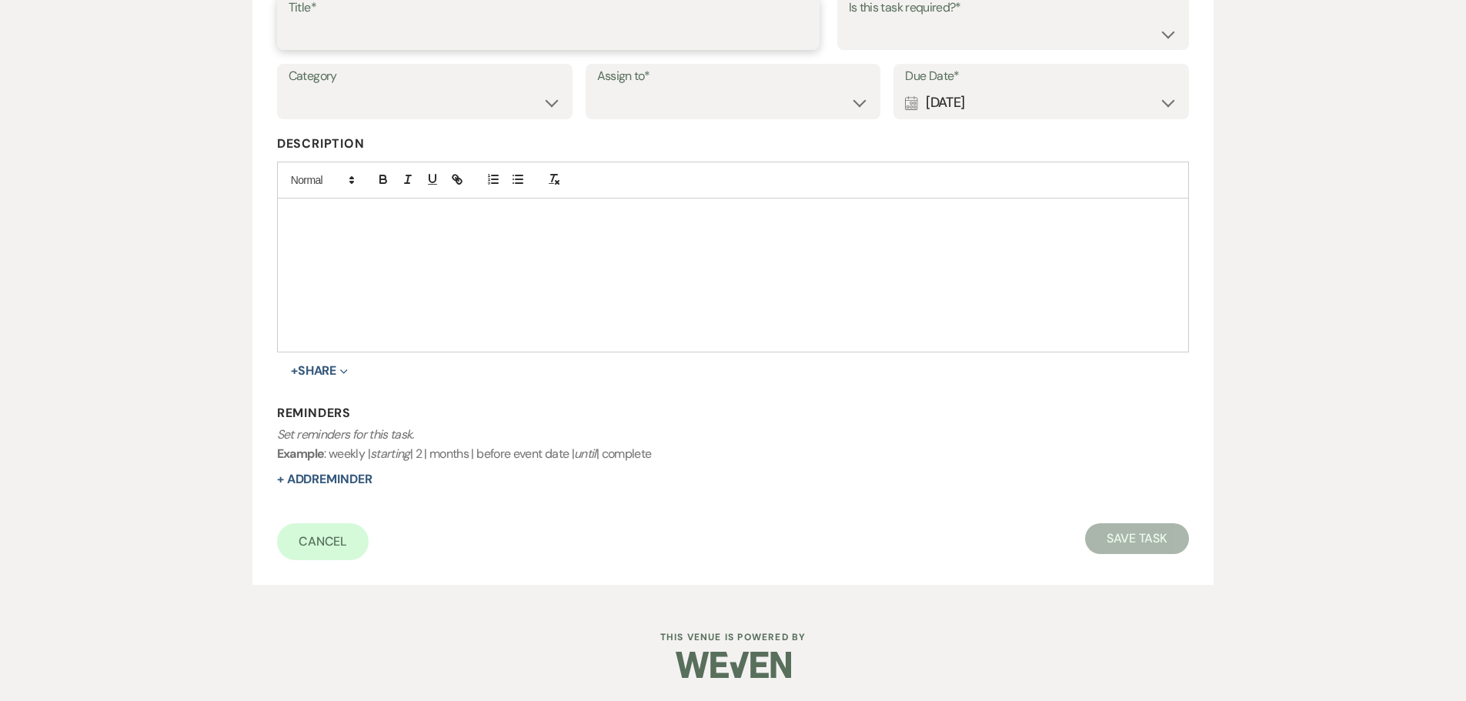
click at [623, 29] on input "Title*" at bounding box center [548, 33] width 519 height 30
type input "6th"
click at [776, 90] on select "Venue Client" at bounding box center [733, 103] width 272 height 30
select select "venueHost"
click at [597, 88] on select "Venue Client" at bounding box center [733, 103] width 272 height 30
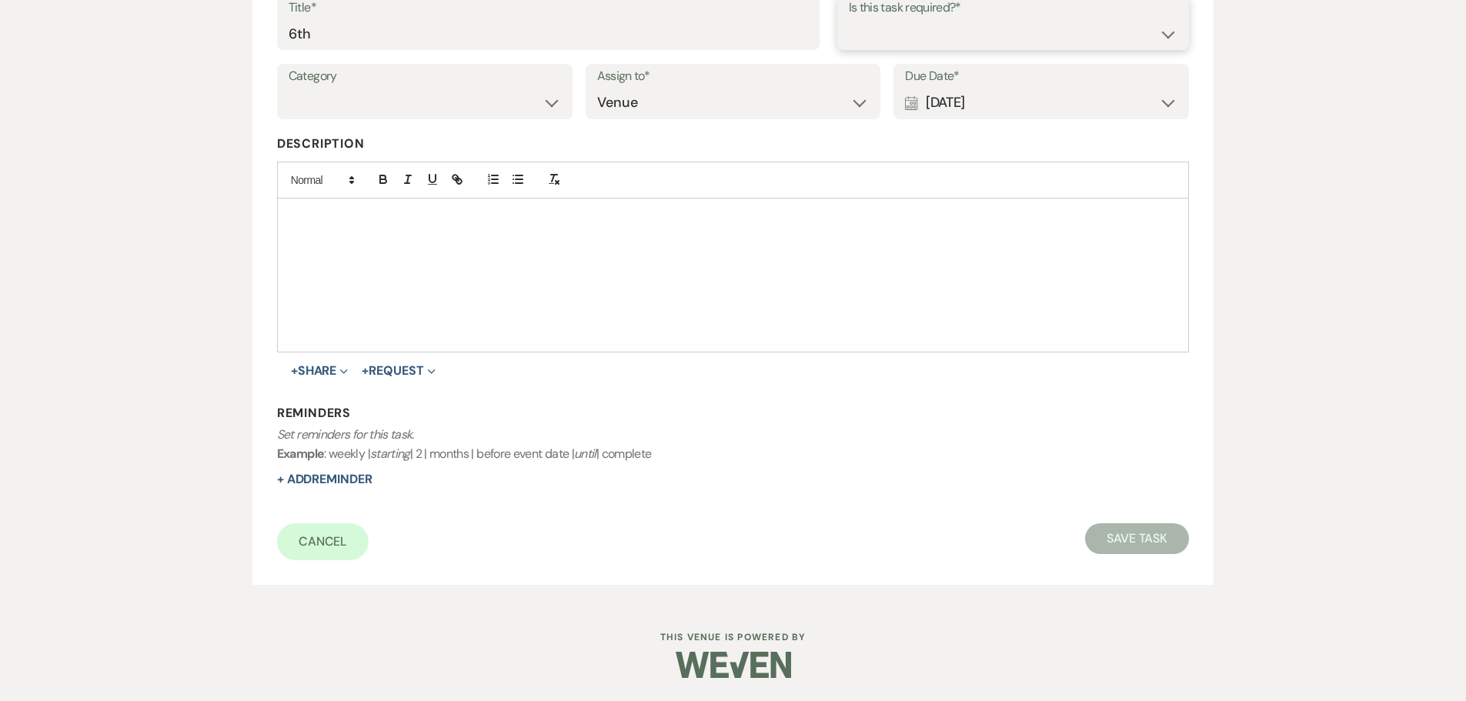
click at [866, 35] on select "Yes No" at bounding box center [1013, 33] width 329 height 30
select select "true"
click at [849, 18] on select "Yes No" at bounding box center [1013, 33] width 329 height 30
click at [1132, 543] on button "Save Task" at bounding box center [1137, 538] width 104 height 31
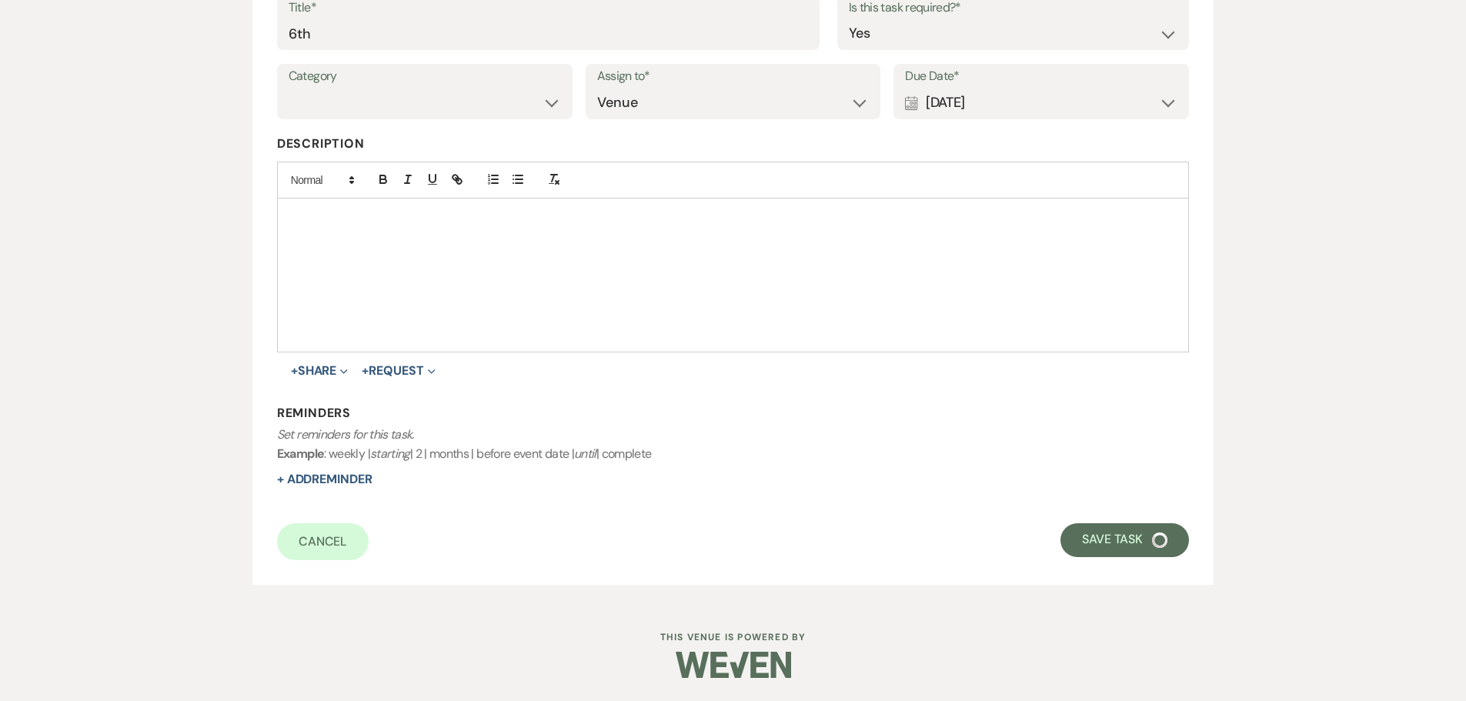
select select "5"
select select "17"
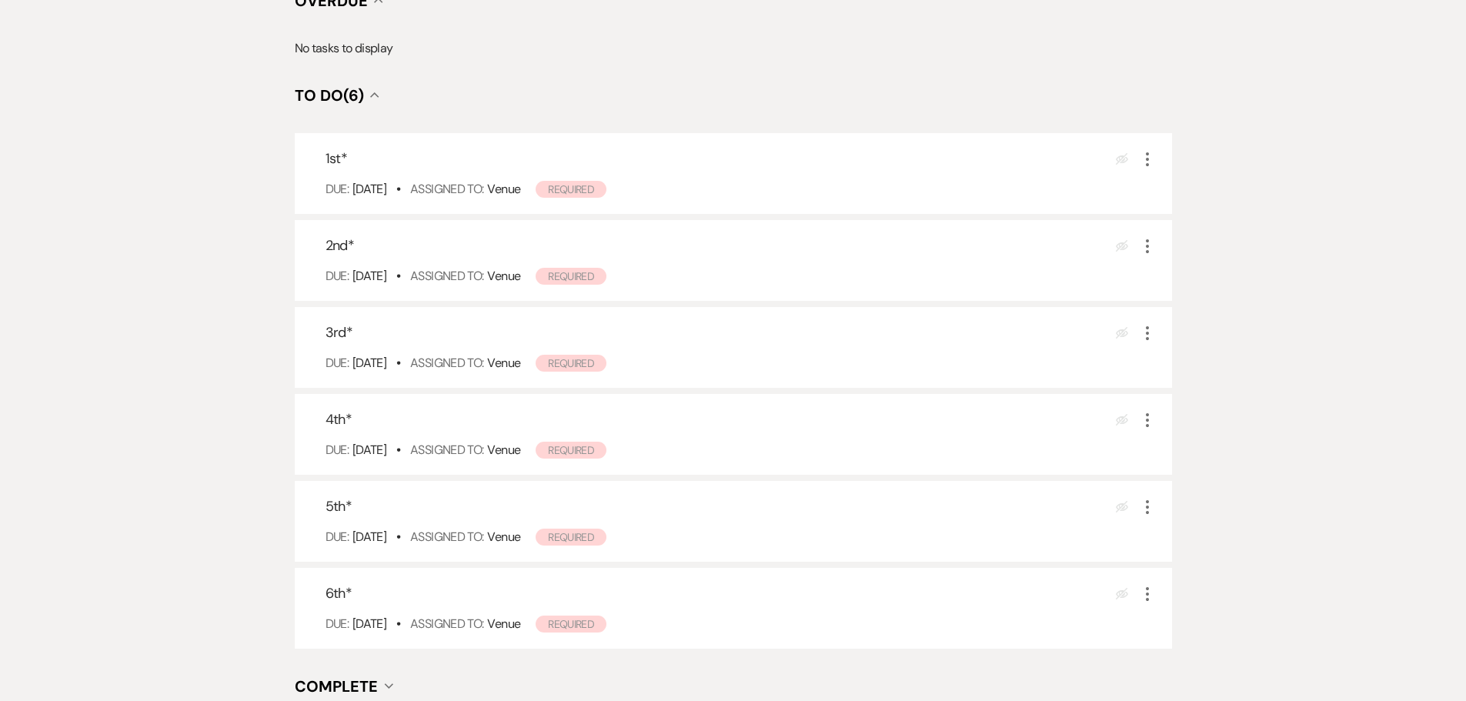
scroll to position [628, 0]
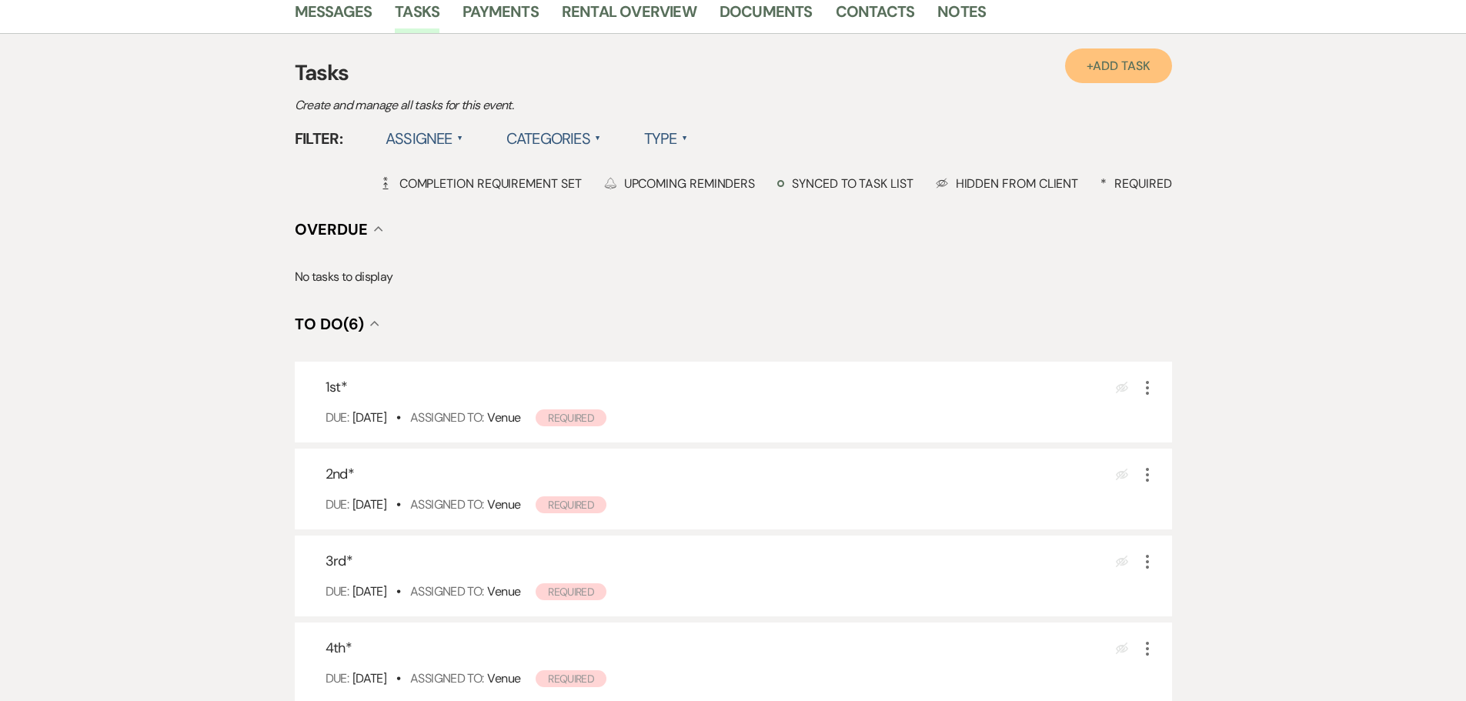
click at [1109, 82] on link "+ Add Task" at bounding box center [1118, 65] width 106 height 35
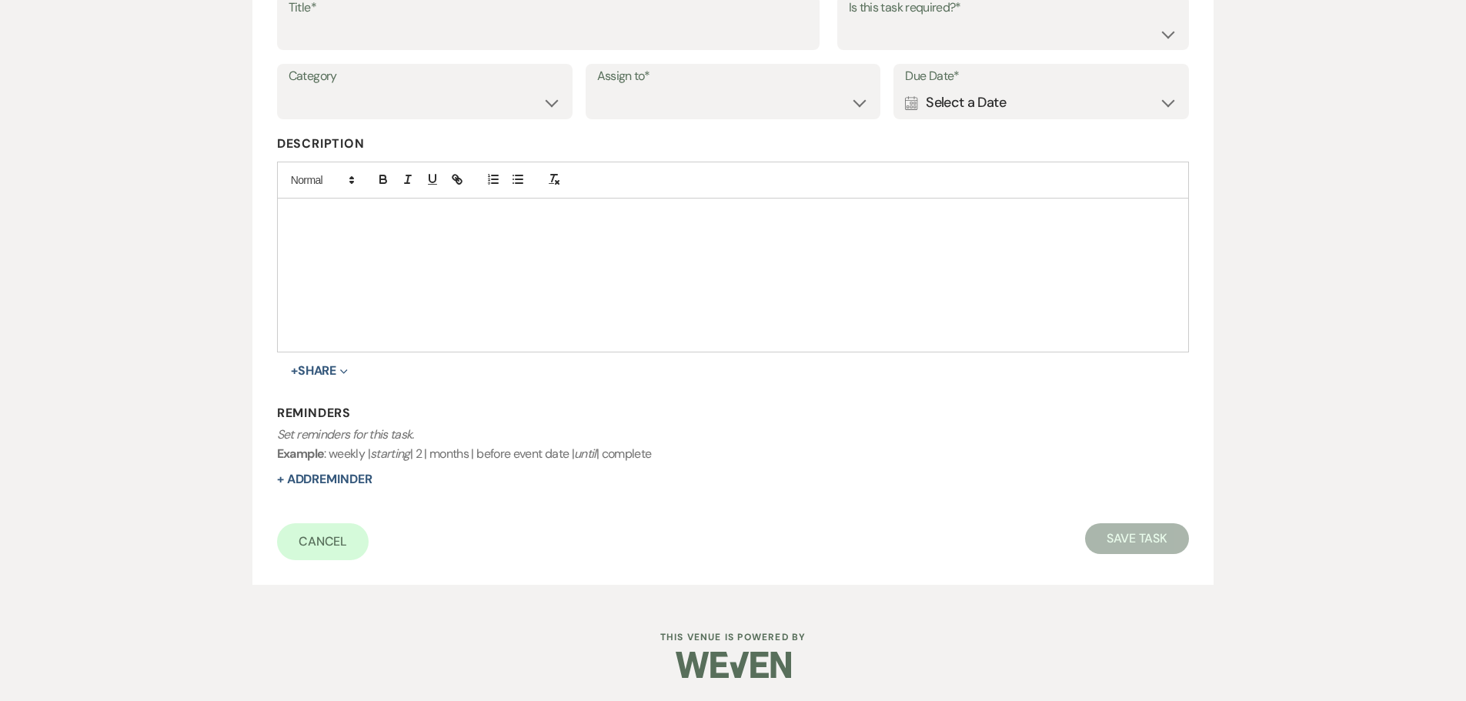
scroll to position [269, 0]
click at [992, 108] on div "Calendar Select a Date Expand" at bounding box center [1041, 103] width 272 height 30
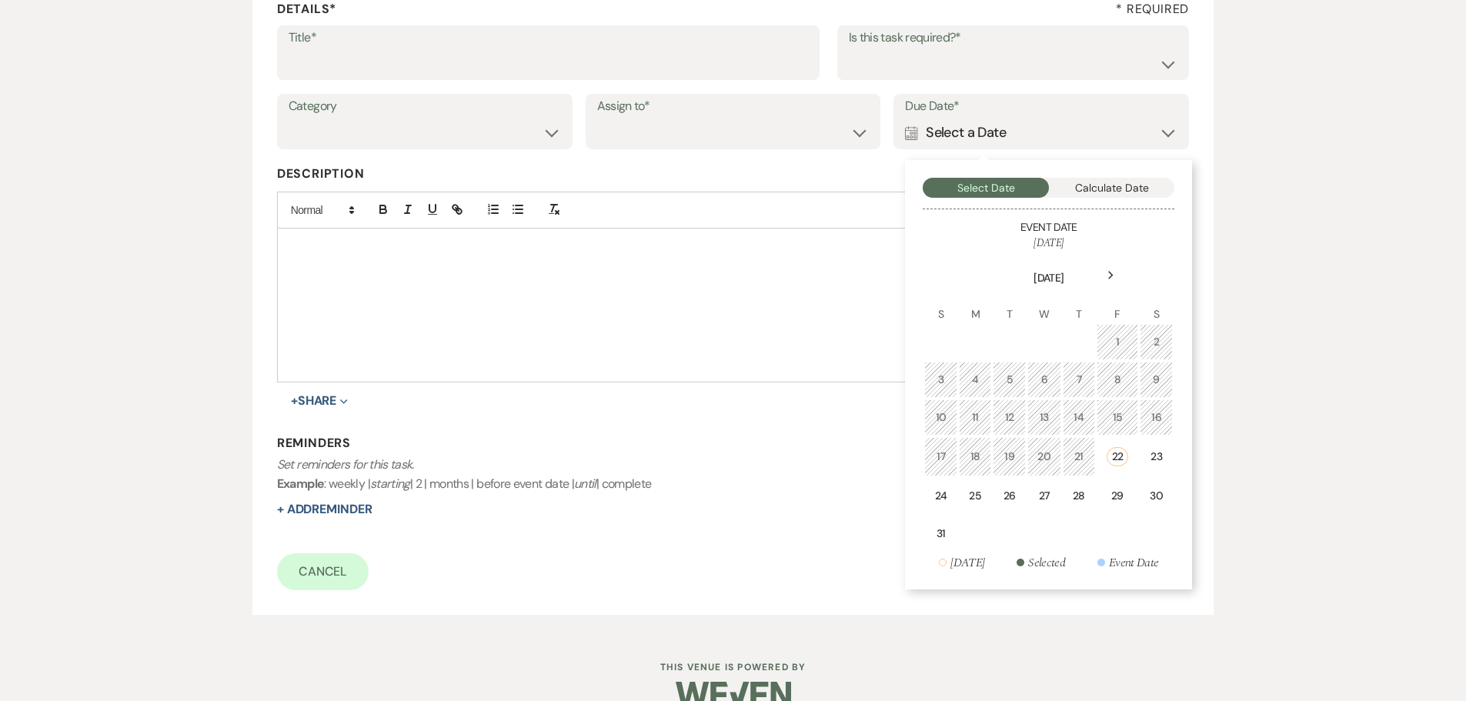
scroll to position [192, 0]
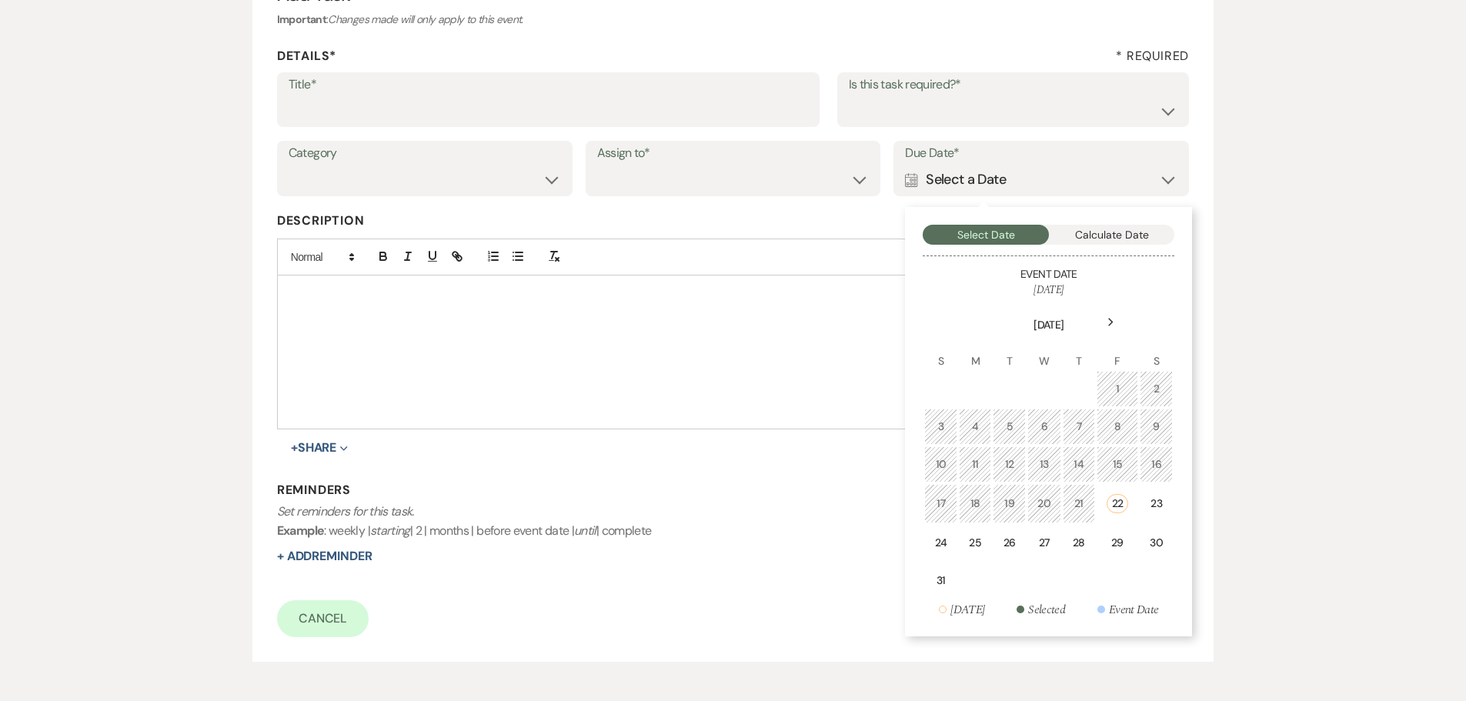
click at [1113, 349] on th "F" at bounding box center [1117, 352] width 42 height 35
click at [1109, 323] on icon "Next" at bounding box center [1111, 322] width 8 height 9
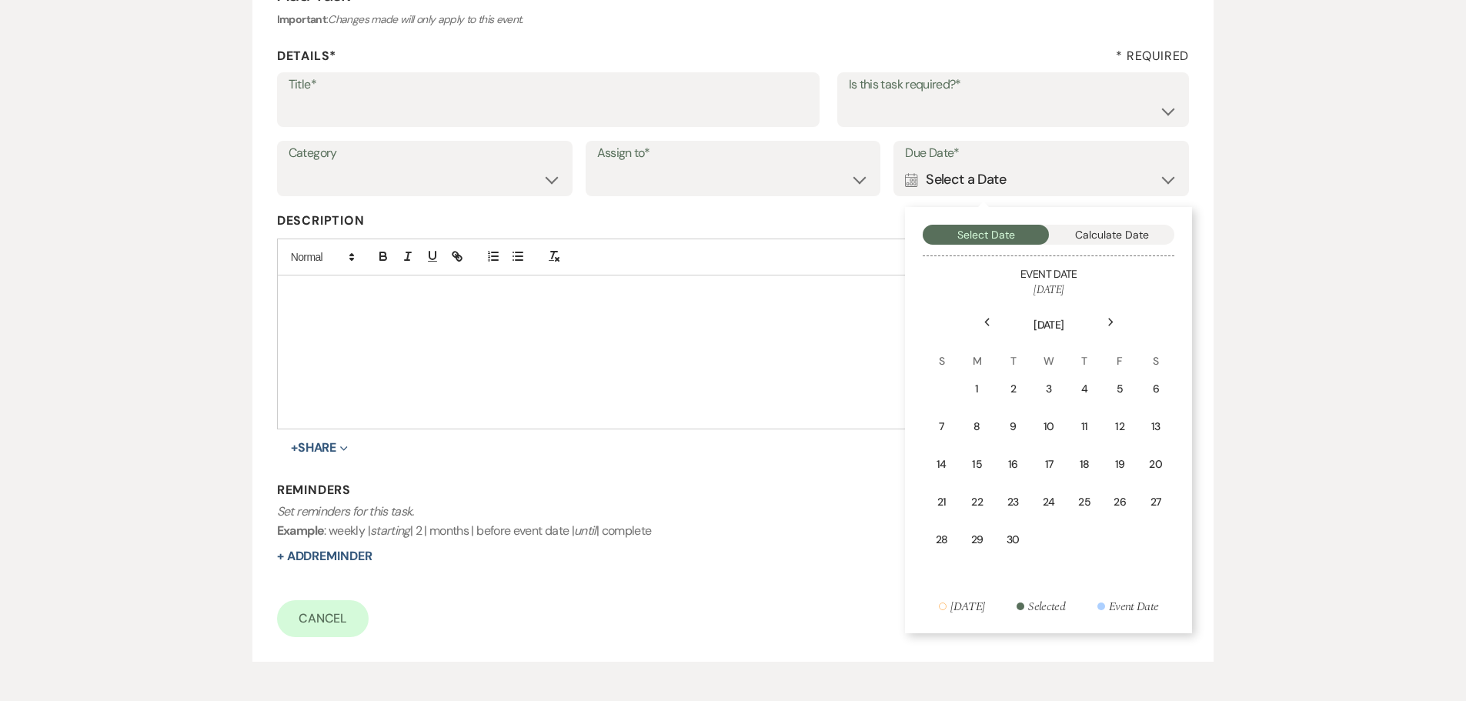
click at [1116, 323] on div "Next" at bounding box center [1110, 322] width 25 height 25
click at [1011, 472] on div "14" at bounding box center [1013, 464] width 14 height 16
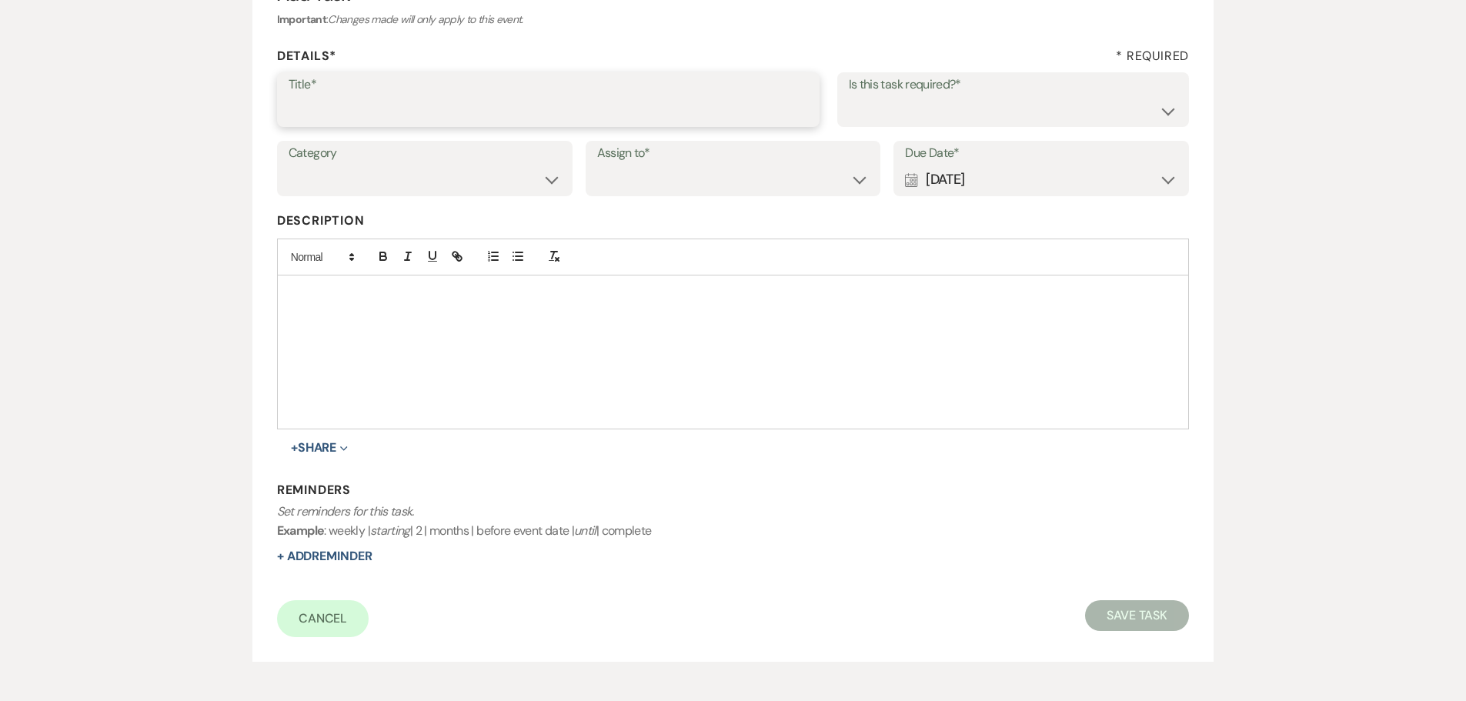
click at [465, 108] on input "Title*" at bounding box center [548, 110] width 519 height 30
type input "final"
click at [651, 179] on select "Venue Client" at bounding box center [733, 180] width 272 height 30
select select "venueHost"
click at [597, 165] on select "Venue Client" at bounding box center [733, 180] width 272 height 30
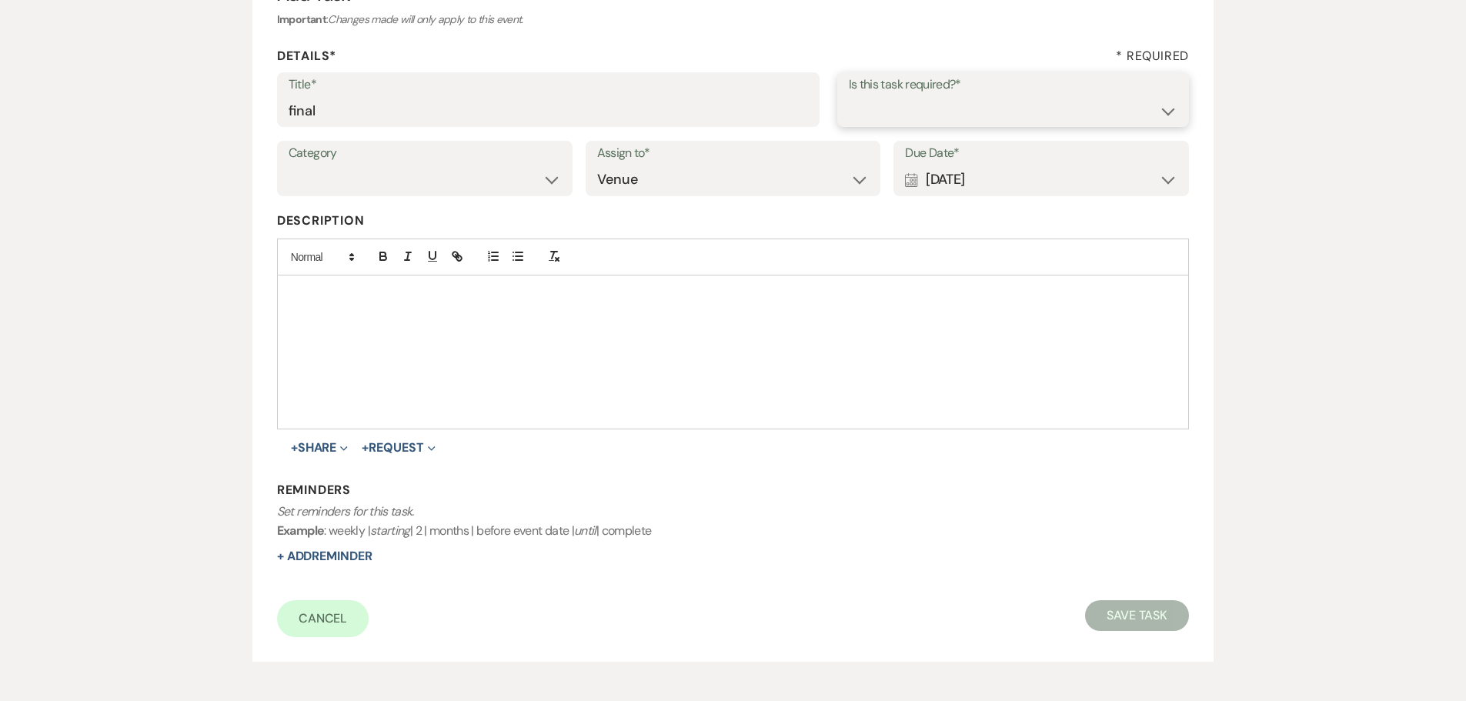
click at [869, 118] on select "Yes No" at bounding box center [1013, 110] width 329 height 30
select select "true"
click at [849, 95] on select "Yes No" at bounding box center [1013, 110] width 329 height 30
click at [1110, 606] on button "Save Task" at bounding box center [1137, 615] width 104 height 31
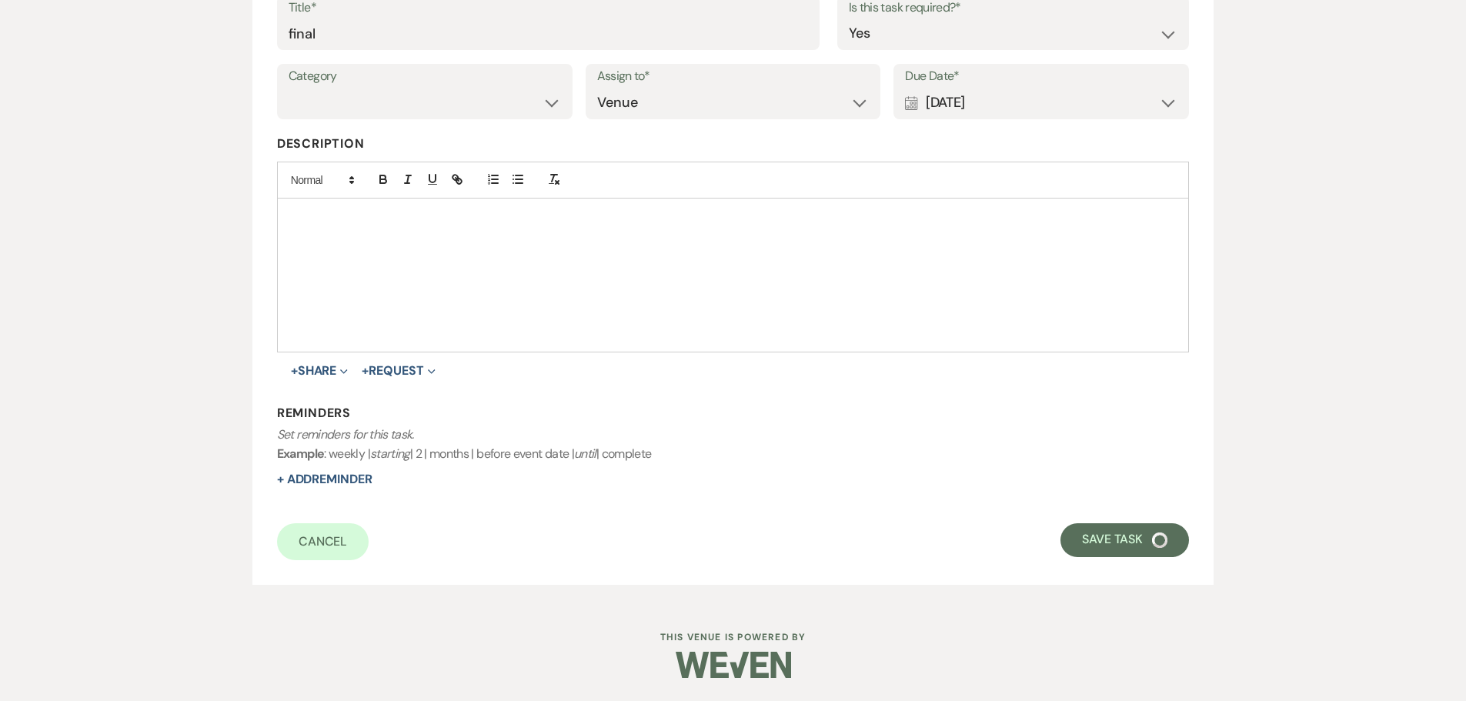
select select "5"
select select "17"
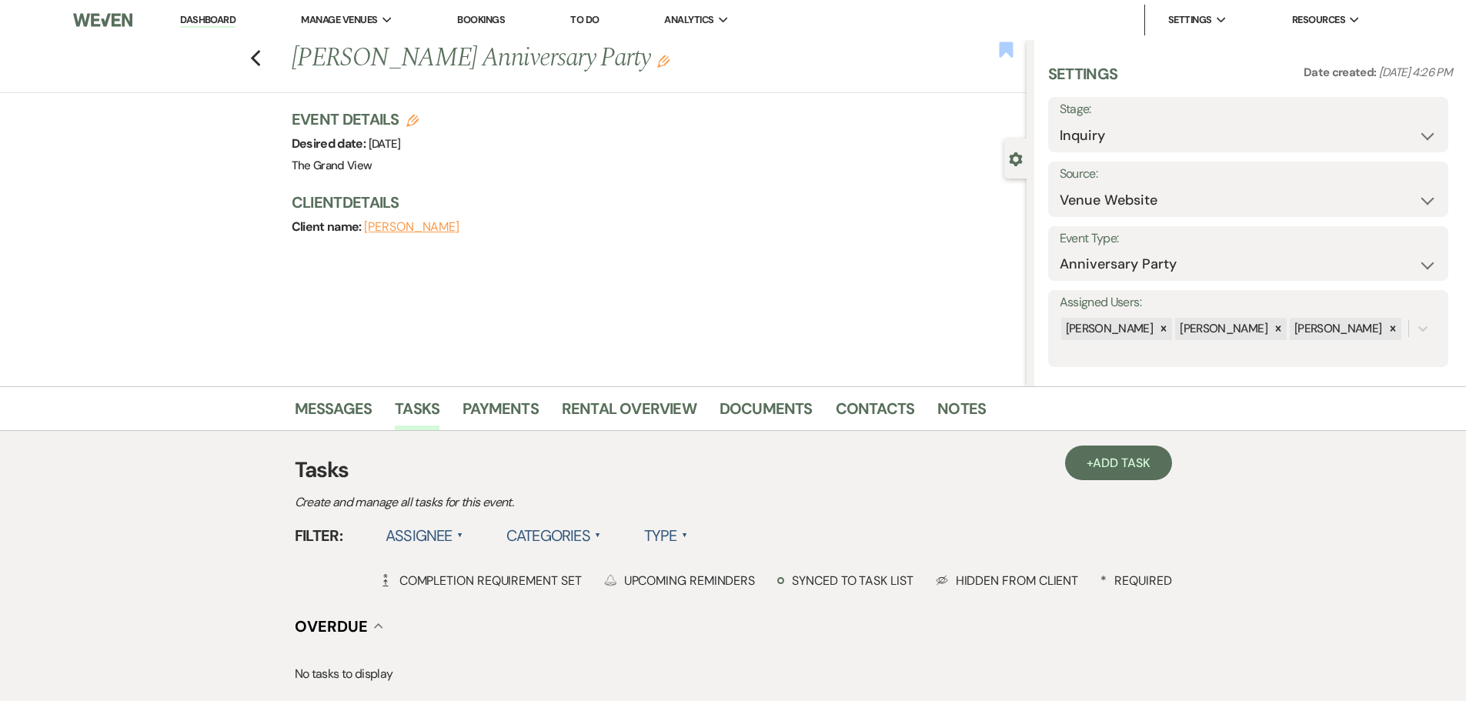
click at [1003, 46] on use "button" at bounding box center [1006, 49] width 14 height 15
click at [262, 58] on icon "Previous" at bounding box center [256, 58] width 12 height 18
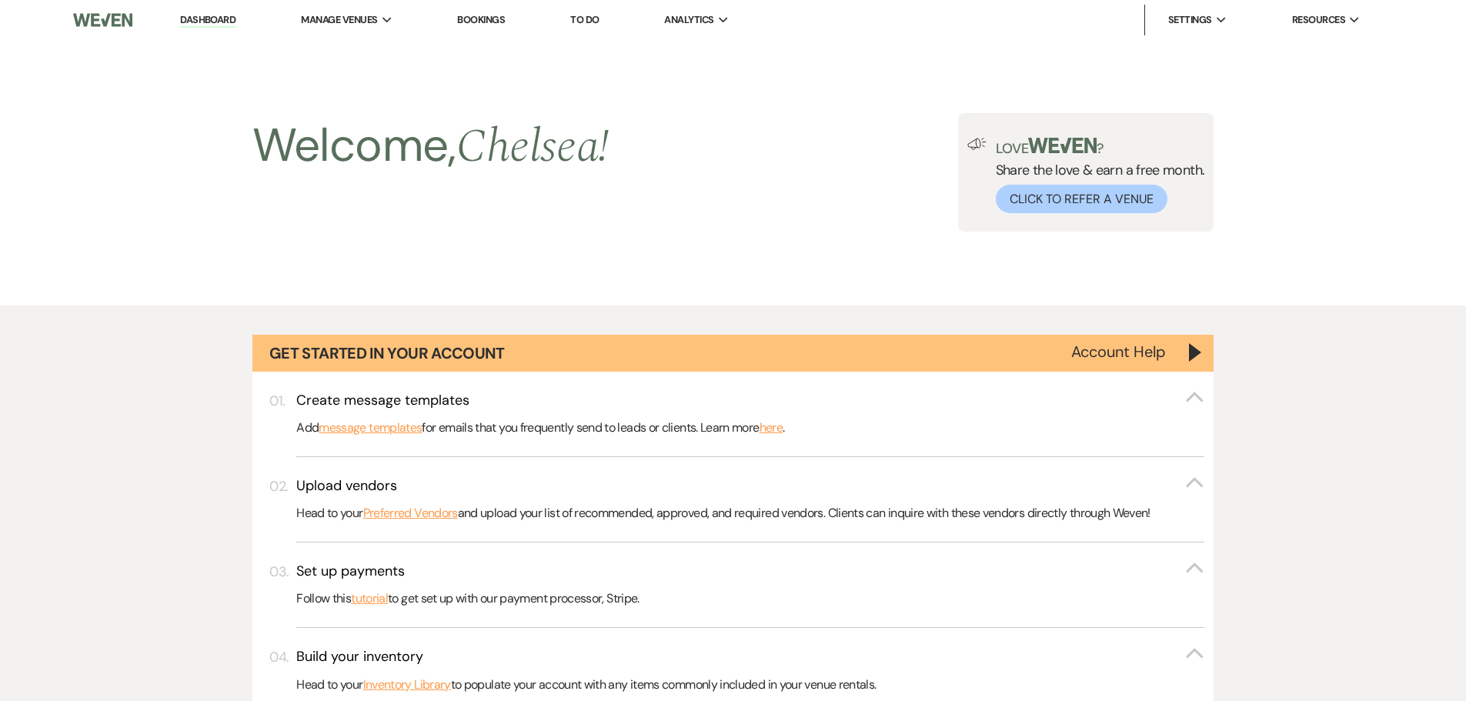
scroll to position [1616, 0]
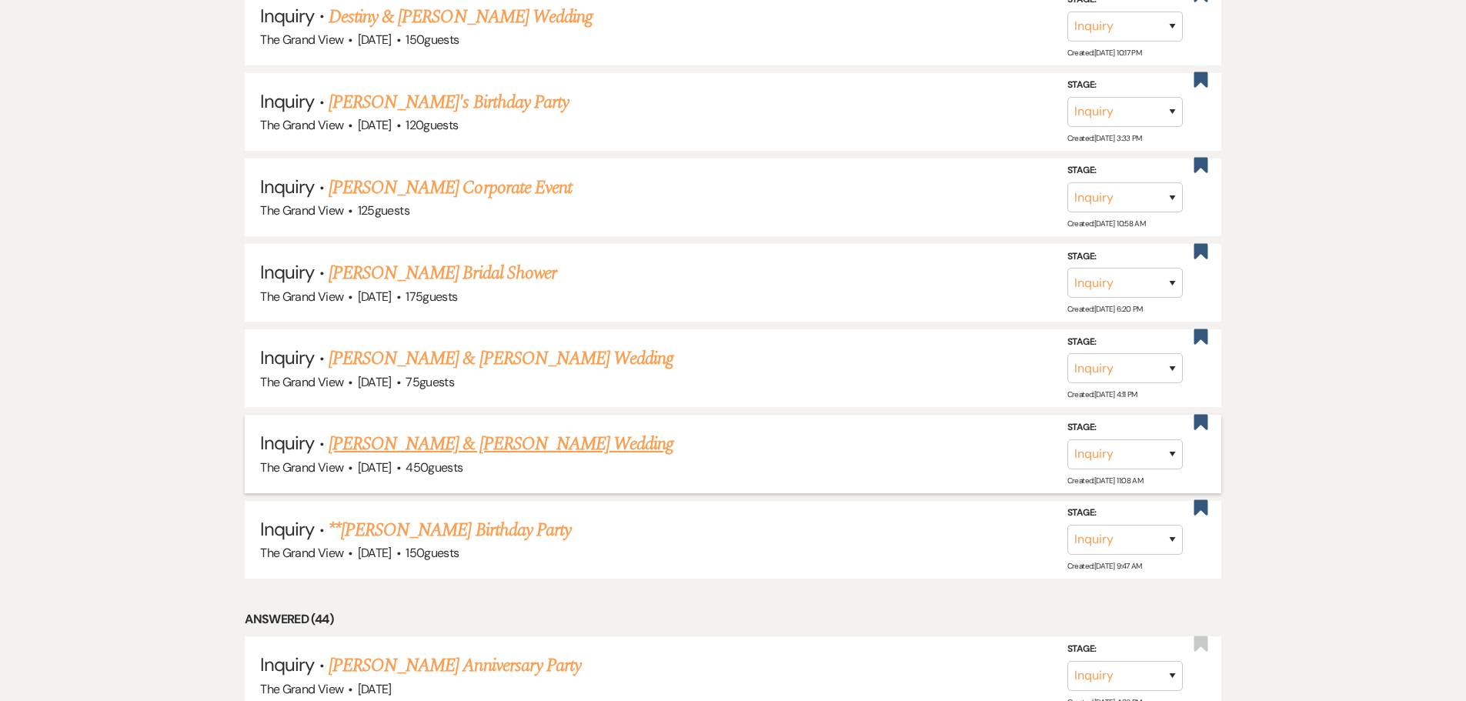
click at [516, 444] on link "[PERSON_NAME] & [PERSON_NAME] Wedding" at bounding box center [501, 444] width 345 height 28
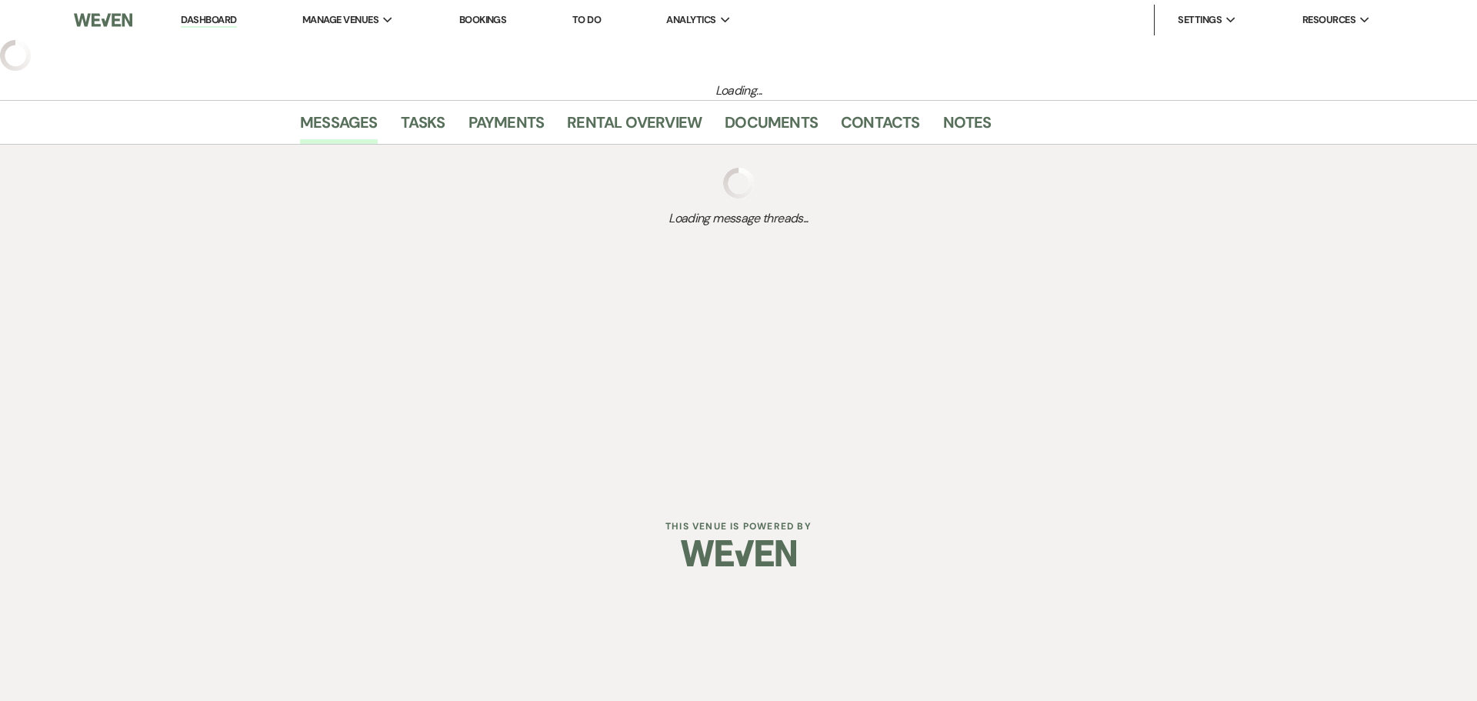
select select "5"
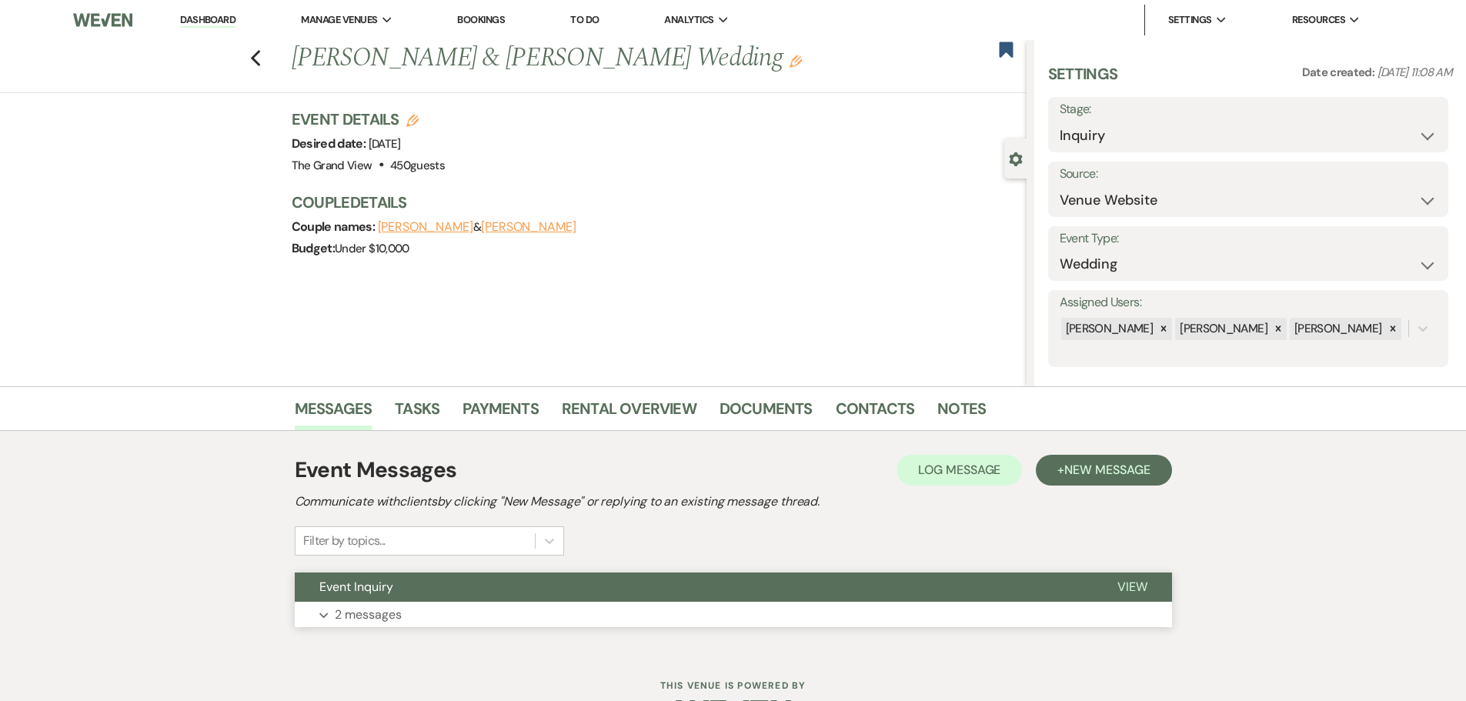
click at [445, 611] on button "Expand 2 messages" at bounding box center [733, 615] width 877 height 26
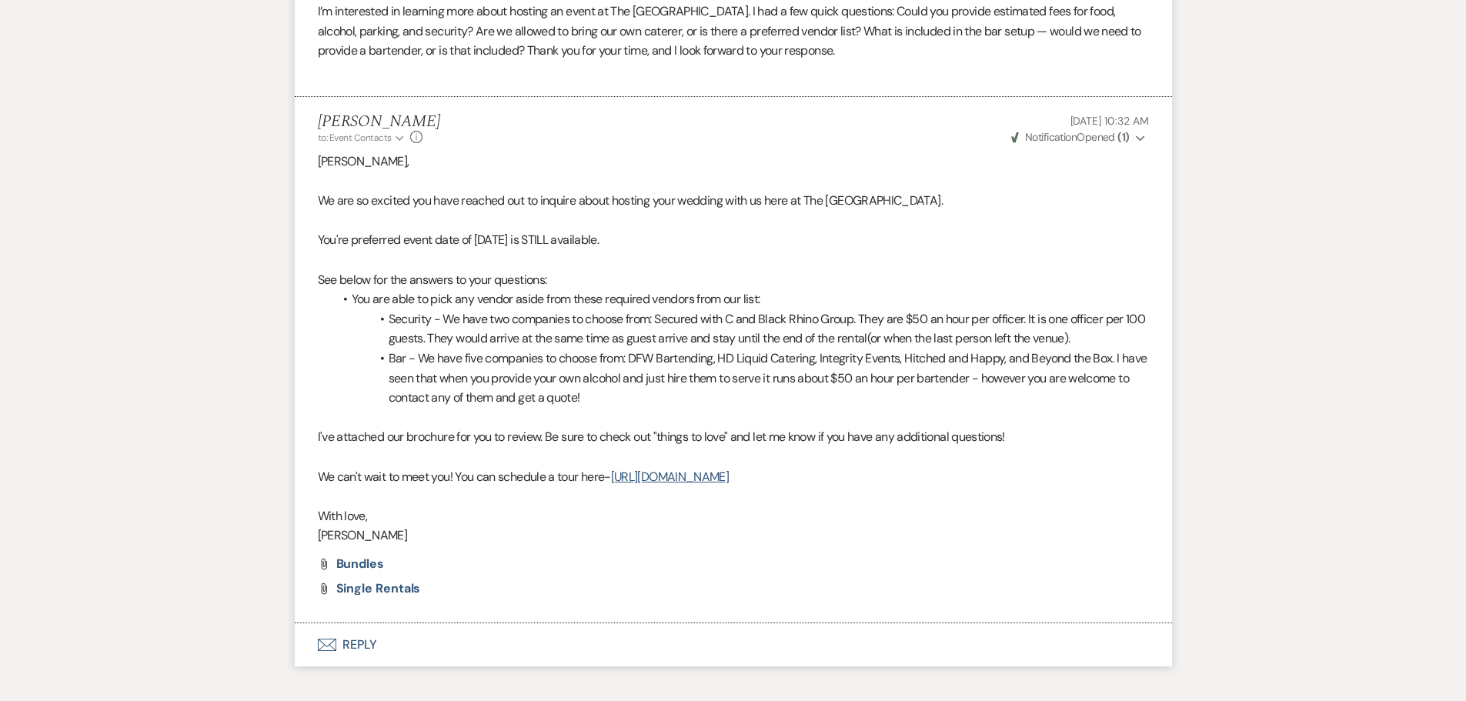
scroll to position [846, 0]
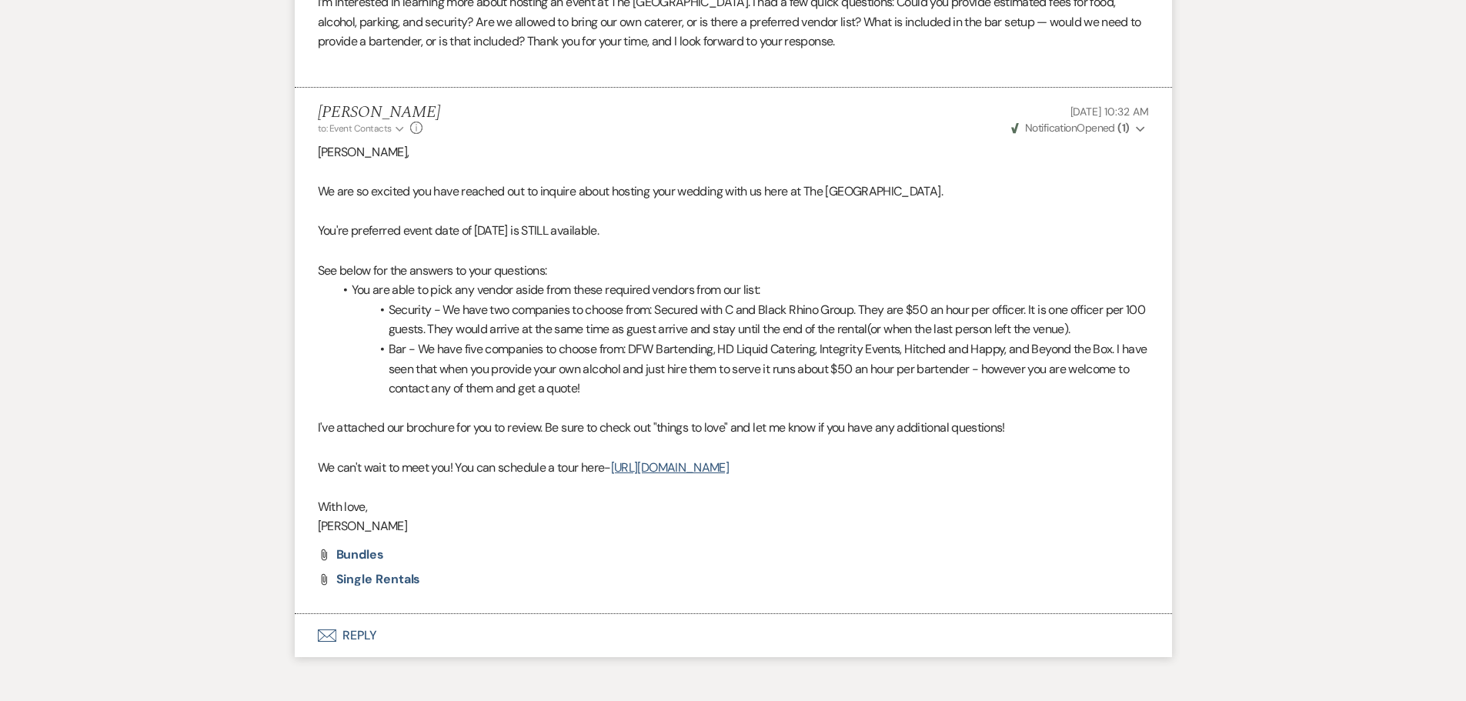
click at [353, 637] on button "Envelope Reply" at bounding box center [733, 635] width 877 height 43
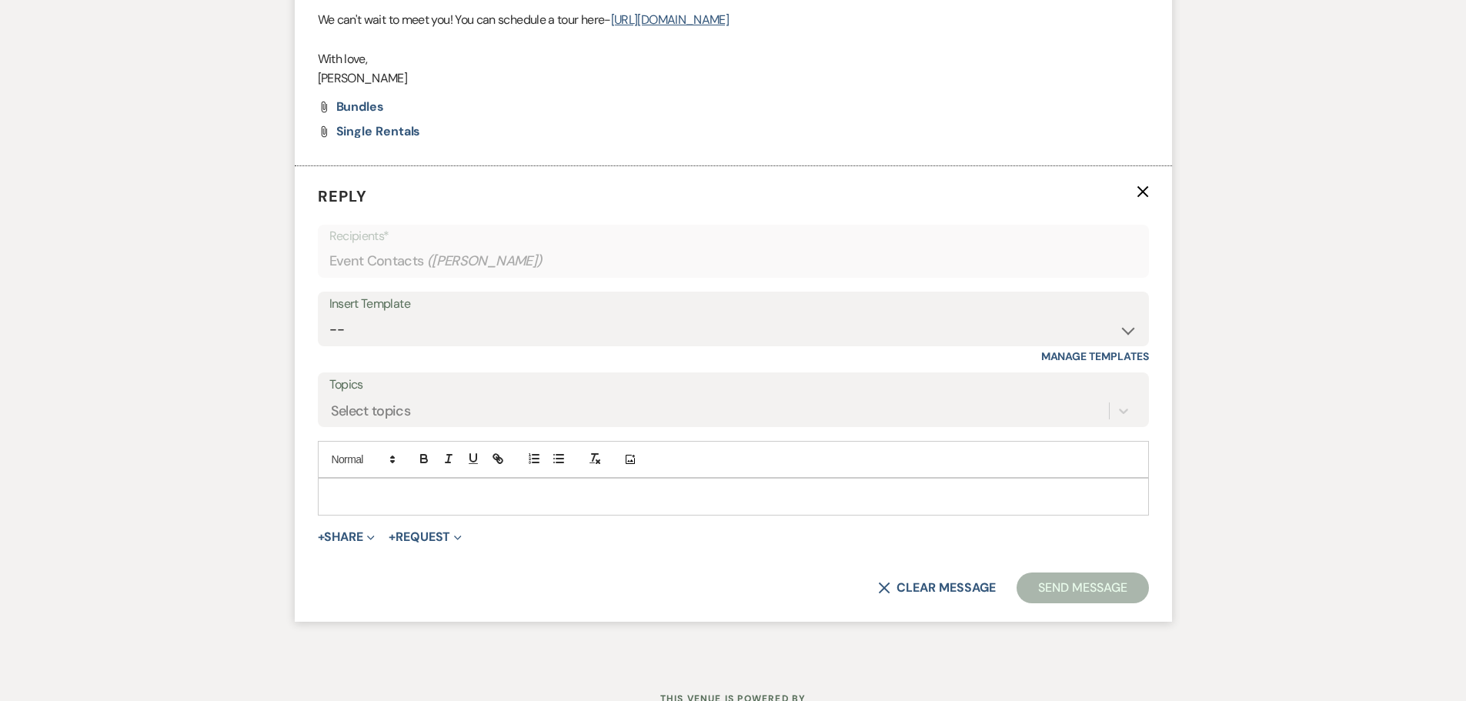
scroll to position [1338, 0]
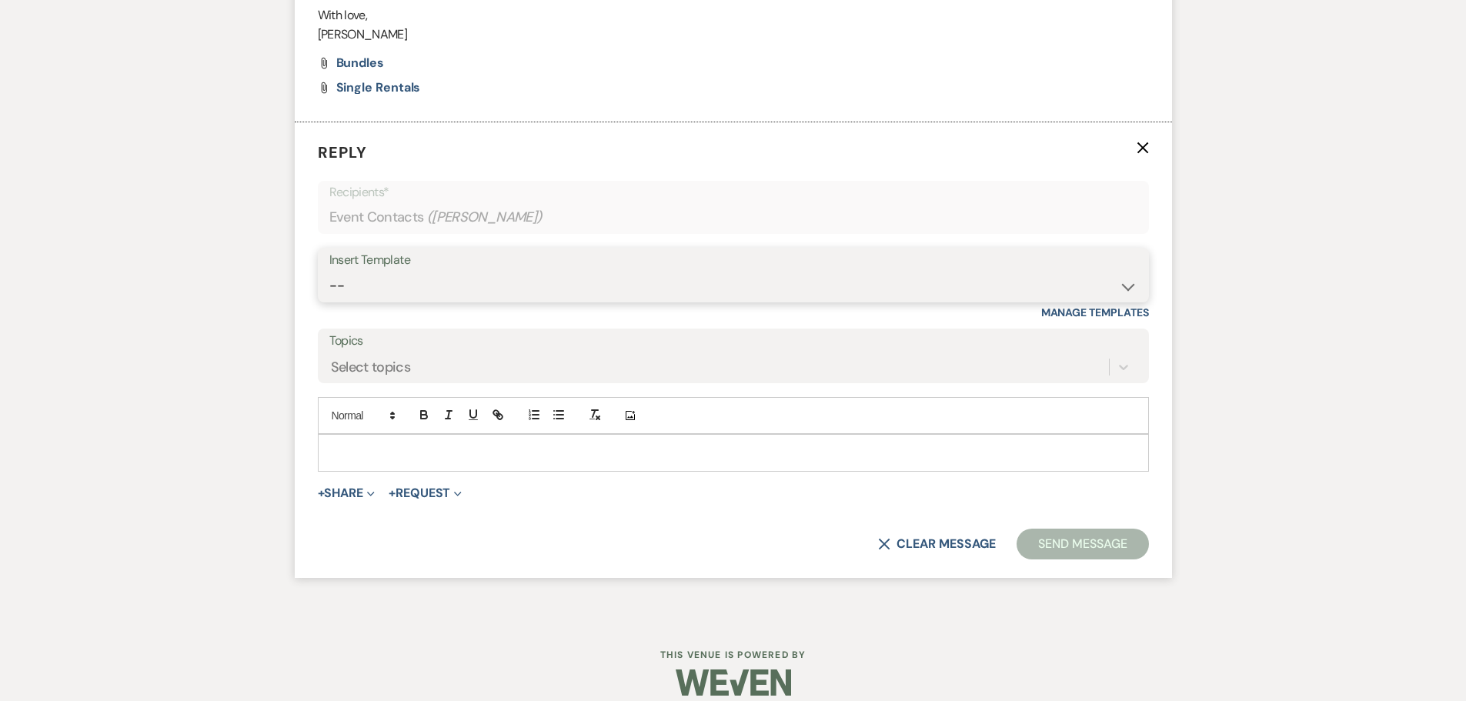
click at [448, 286] on select "-- Weven Planning Portal Introduction (Booked Events) Initial Inquiry Response …" at bounding box center [733, 286] width 808 height 30
select select "5073"
click at [329, 271] on select "-- Weven Planning Portal Introduction (Booked Events) Initial Inquiry Response …" at bounding box center [733, 286] width 808 height 30
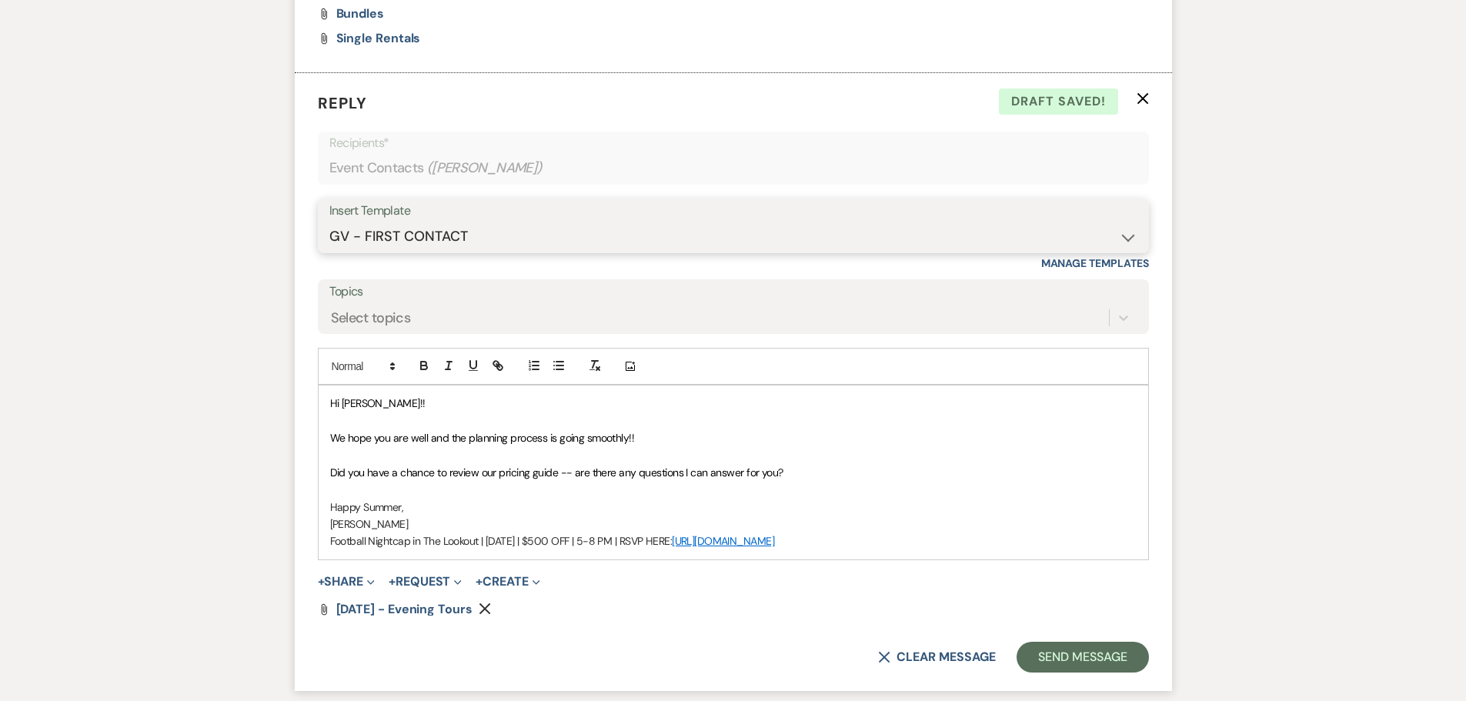
scroll to position [1415, 0]
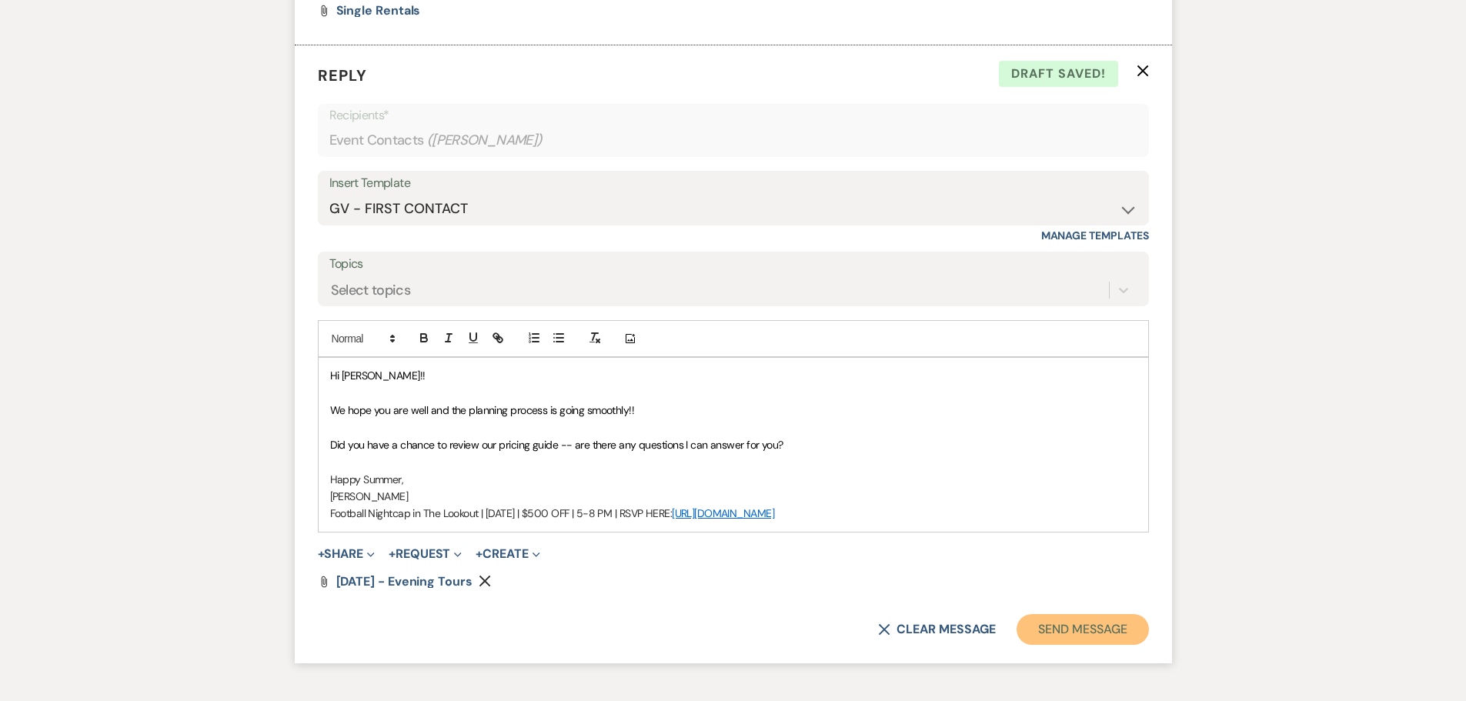
click at [1074, 638] on button "Send Message" at bounding box center [1082, 629] width 132 height 31
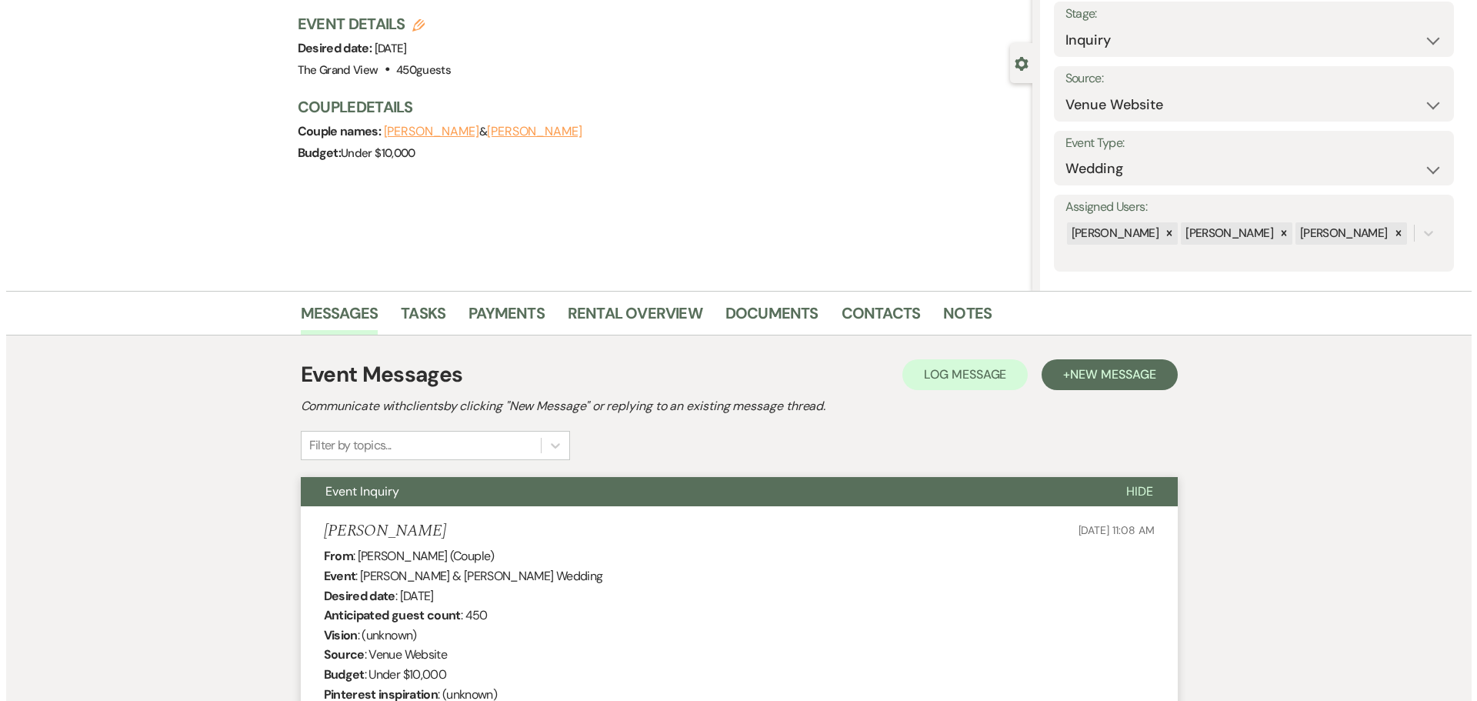
scroll to position [0, 0]
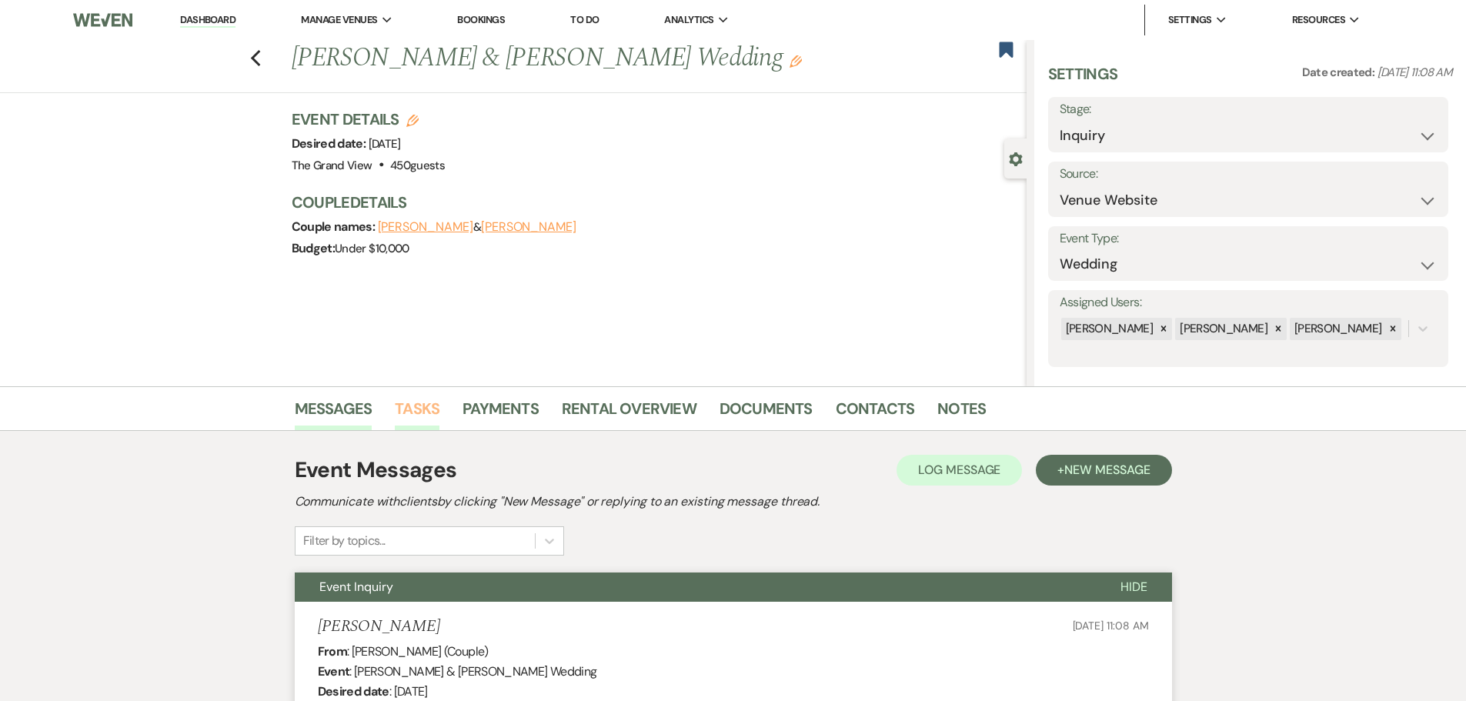
click at [419, 408] on link "Tasks" at bounding box center [417, 413] width 45 height 34
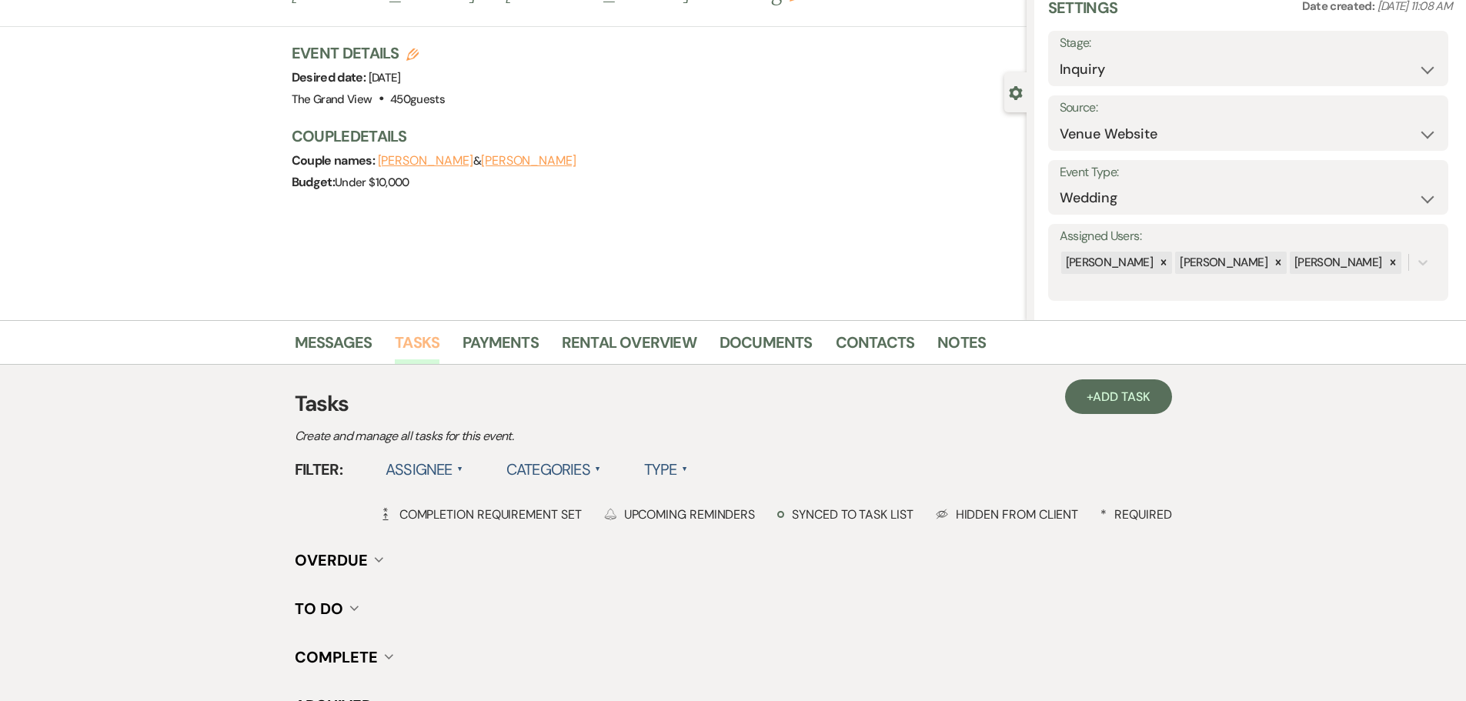
scroll to position [154, 0]
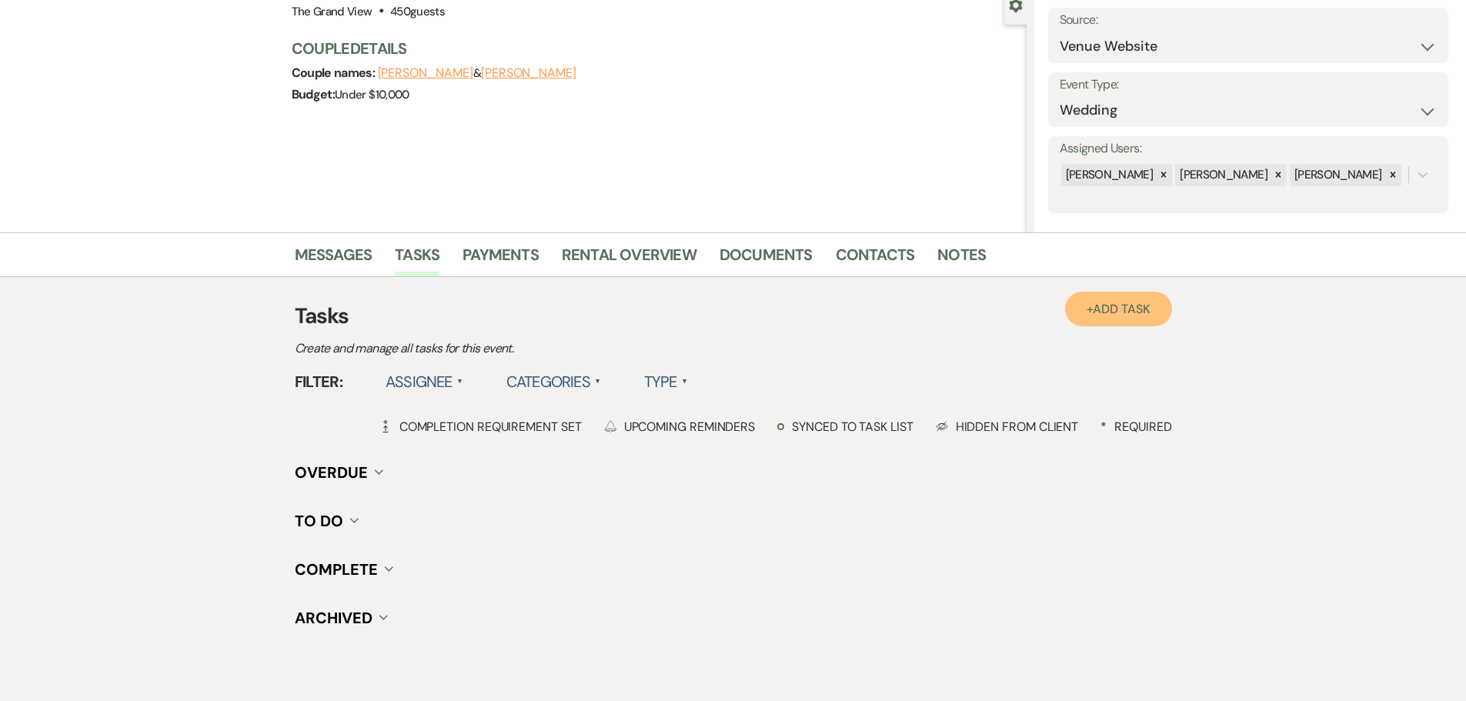
click at [1090, 309] on link "+ Add Task" at bounding box center [1118, 309] width 106 height 35
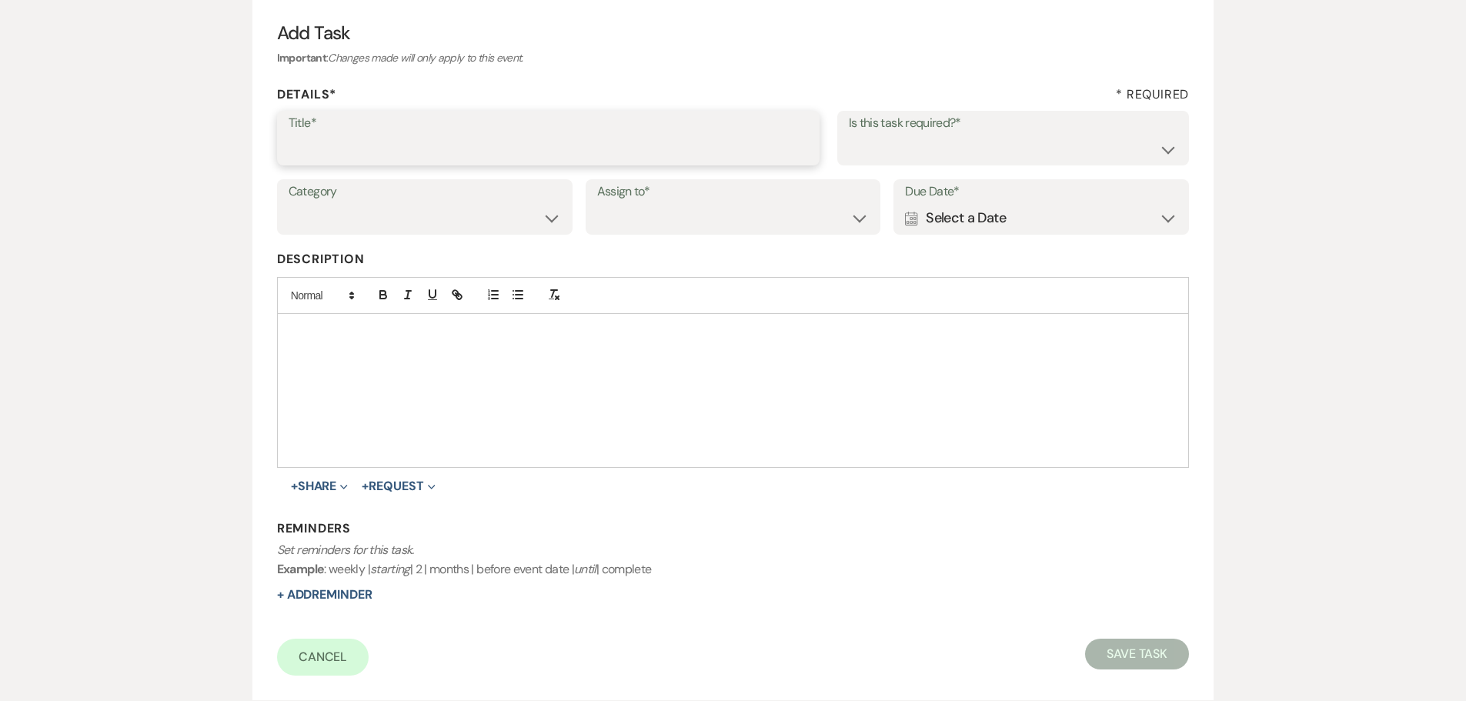
click at [445, 152] on input "Title*" at bounding box center [548, 149] width 519 height 30
type input "2nd follow"
click at [1005, 213] on div "Calendar Select a Date Expand" at bounding box center [1041, 218] width 272 height 30
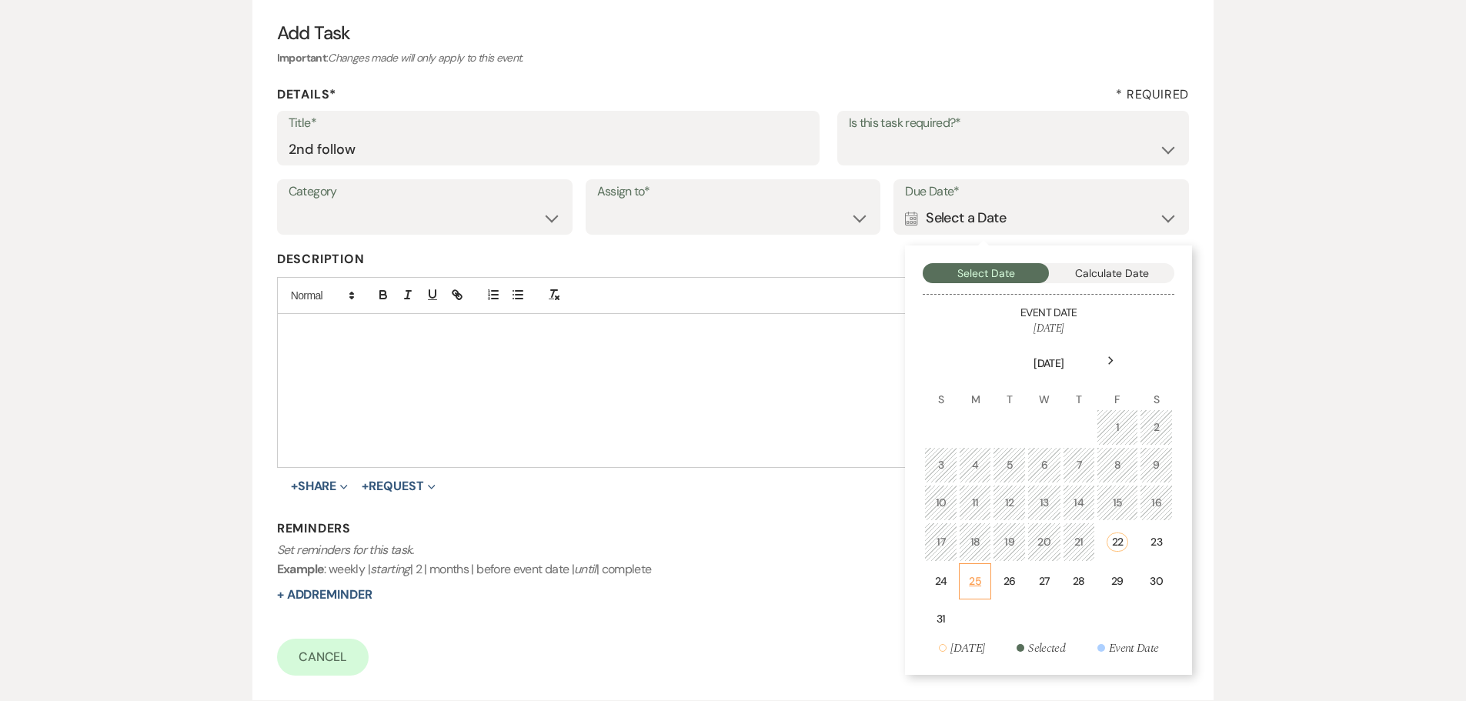
click at [976, 573] on div "25" at bounding box center [975, 581] width 13 height 16
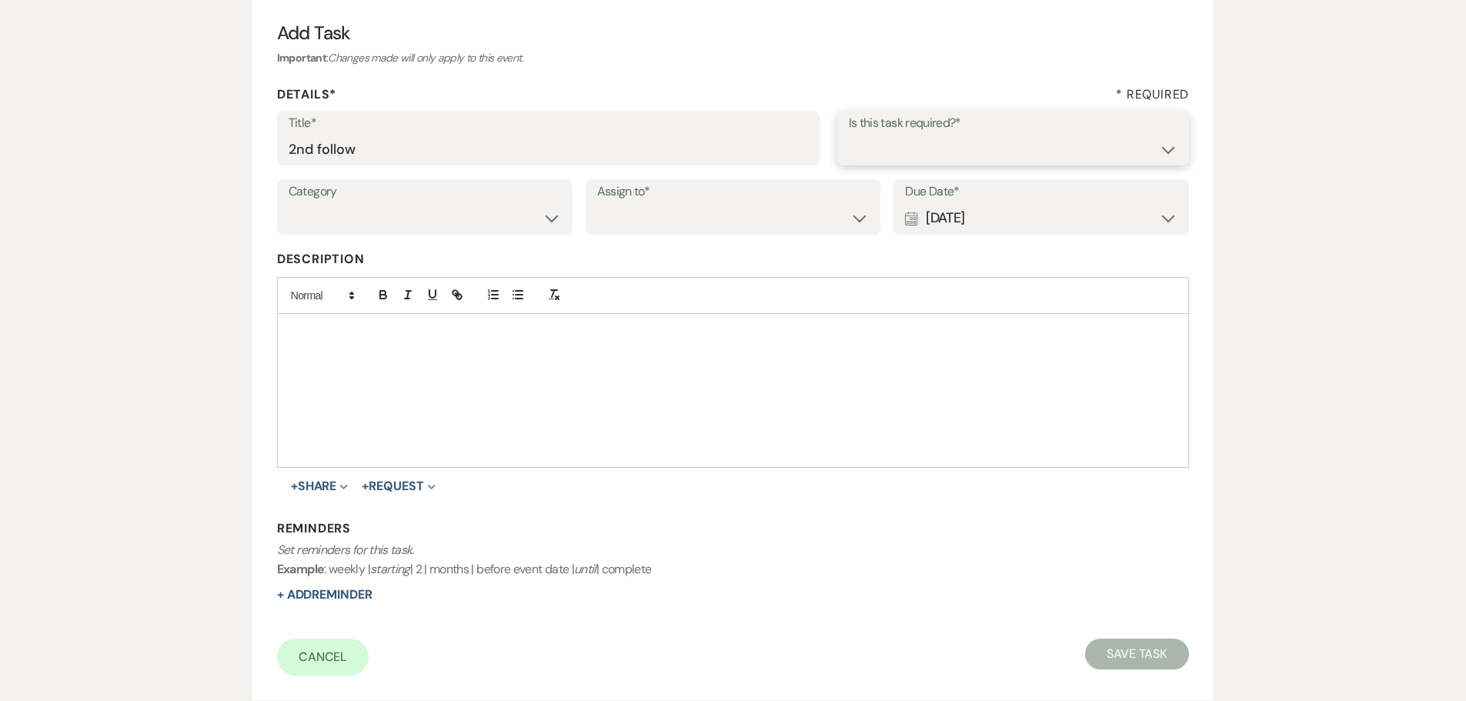
click at [917, 153] on select "Yes No" at bounding box center [1013, 149] width 329 height 30
select select "true"
click at [849, 134] on select "Yes No" at bounding box center [1013, 149] width 329 height 30
drag, startPoint x: 734, startPoint y: 216, endPoint x: 706, endPoint y: 232, distance: 32.4
click at [732, 215] on select "Venue Client" at bounding box center [733, 218] width 272 height 30
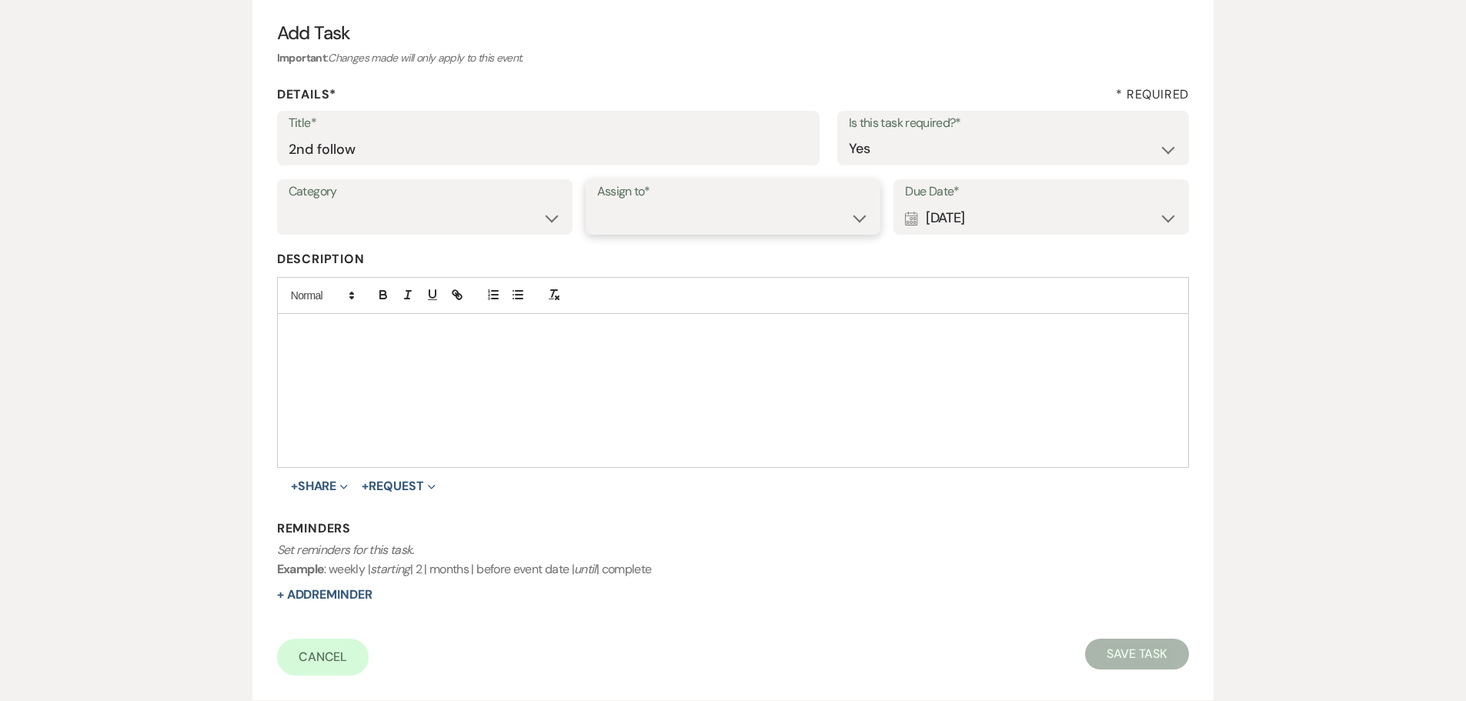
select select "venueHost"
click at [597, 203] on select "Venue Client" at bounding box center [733, 218] width 272 height 30
click at [394, 216] on select "Venue Vendors Guests Details Finalize & Share" at bounding box center [425, 218] width 272 height 30
click at [289, 203] on select "Venue Vendors Guests Details Finalize & Share" at bounding box center [425, 218] width 272 height 30
drag, startPoint x: 381, startPoint y: 214, endPoint x: 383, endPoint y: 223, distance: 9.5
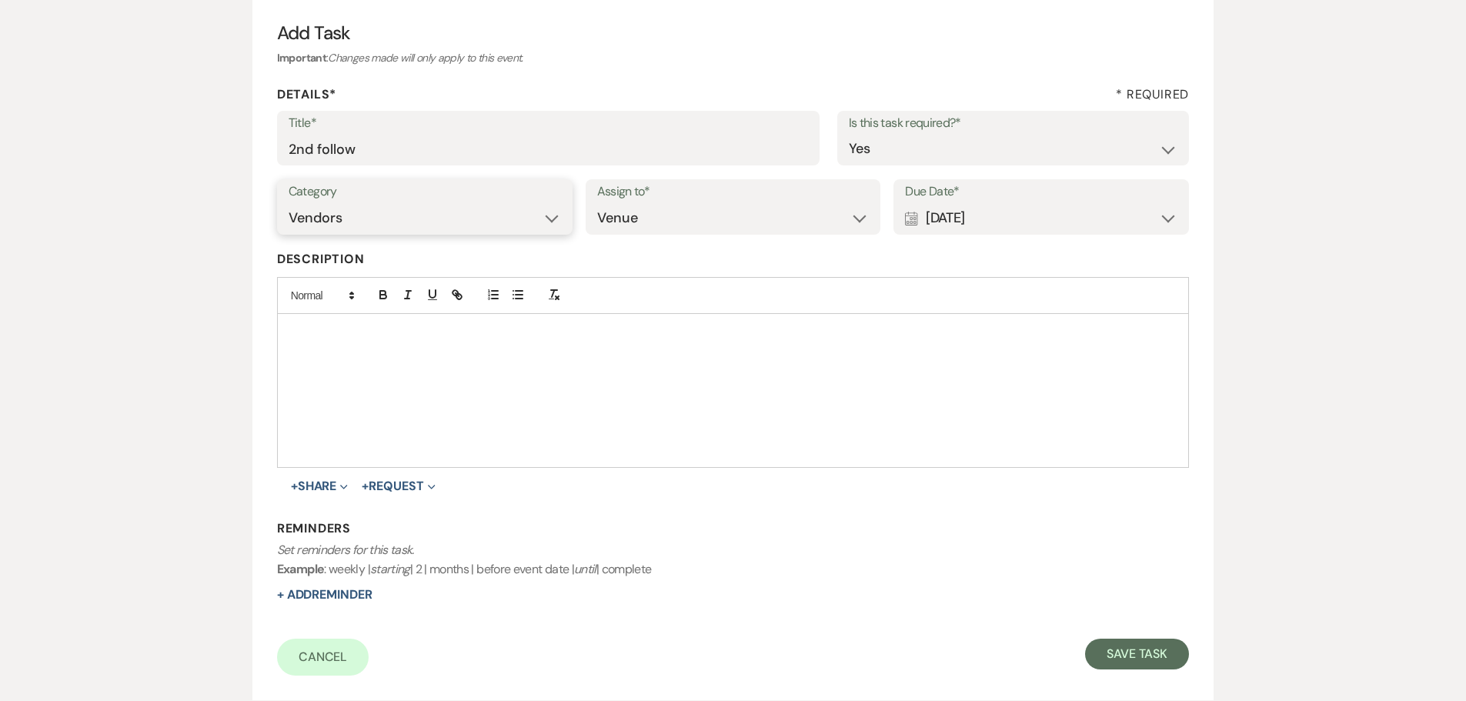
click at [381, 214] on select "Venue Vendors Guests Details Finalize & Share" at bounding box center [425, 218] width 272 height 30
select select "31"
click at [289, 203] on select "Venue Vendors Guests Details Finalize & Share" at bounding box center [425, 218] width 272 height 30
click at [962, 222] on div "Calendar Aug 25, 2025 Expand" at bounding box center [1041, 218] width 272 height 30
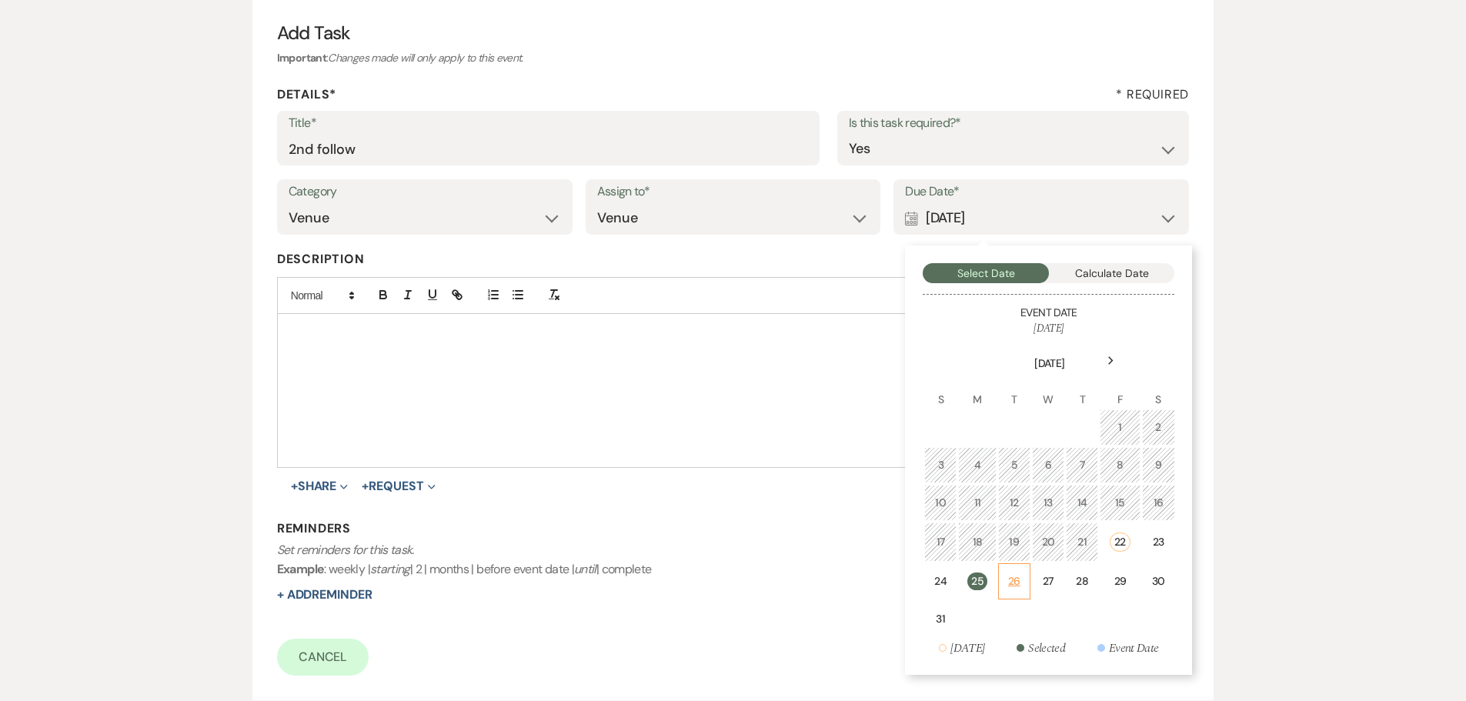
click at [1013, 586] on div "26" at bounding box center [1014, 581] width 12 height 16
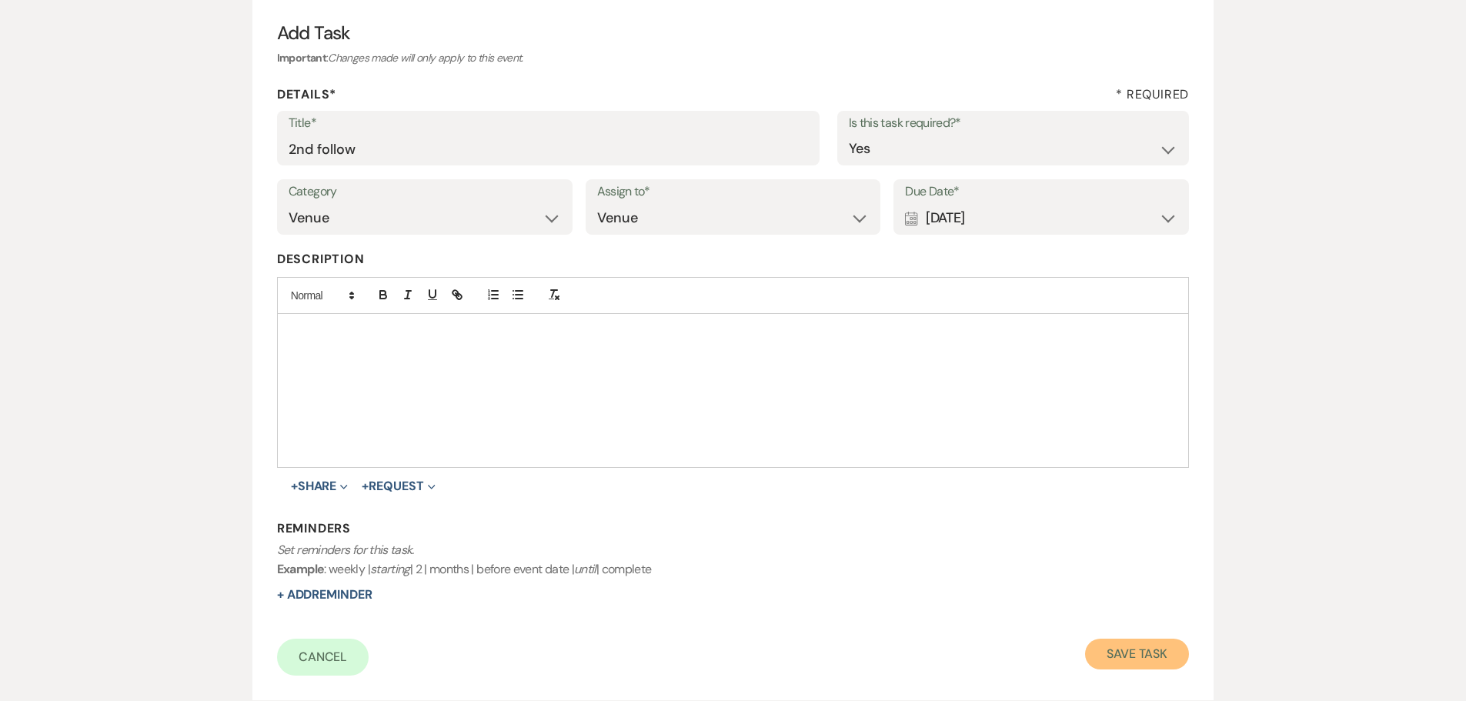
click at [1138, 657] on button "Save Task" at bounding box center [1137, 654] width 104 height 31
select select "5"
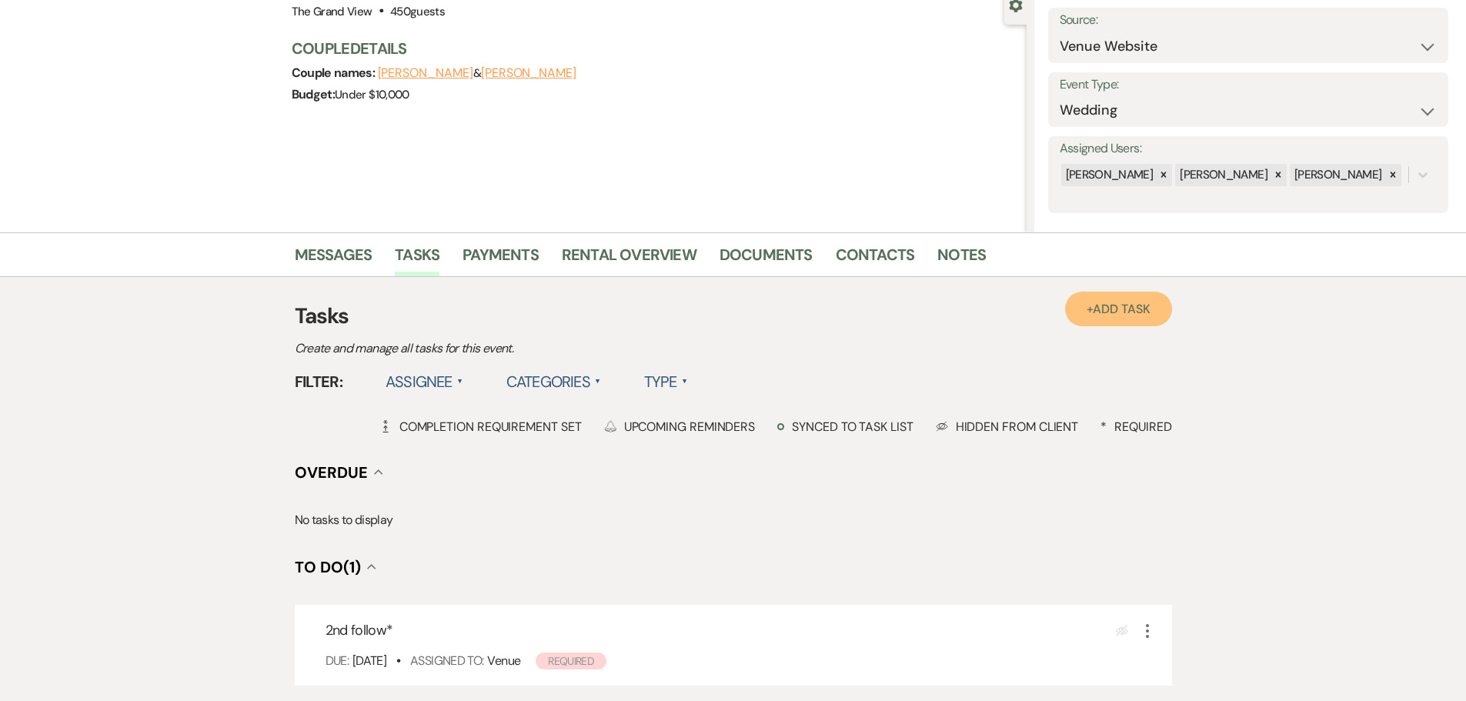
click at [1106, 302] on span "Add Task" at bounding box center [1121, 309] width 57 height 16
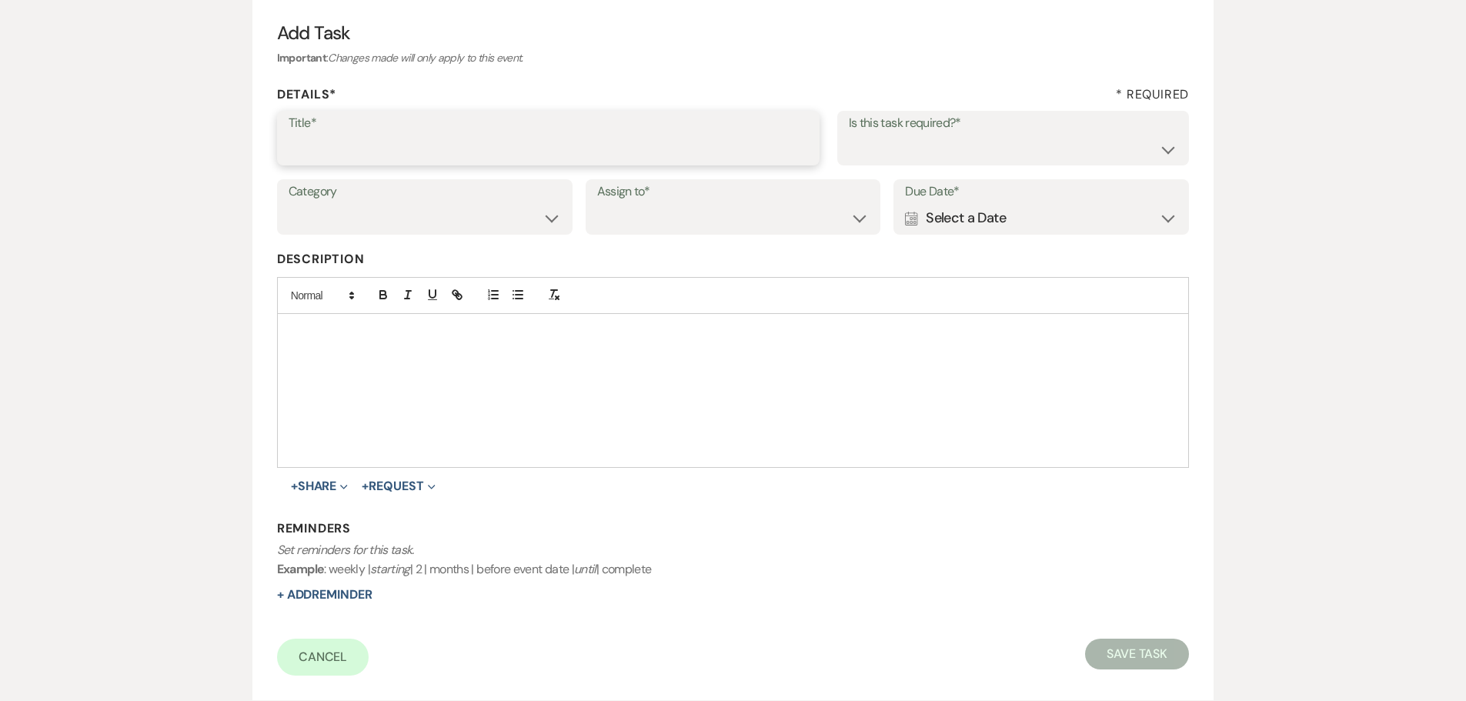
click at [385, 161] on input "Title*" at bounding box center [548, 149] width 519 height 30
type input "3rd"
click at [990, 216] on div "Calendar Select a Date Expand" at bounding box center [1041, 218] width 272 height 30
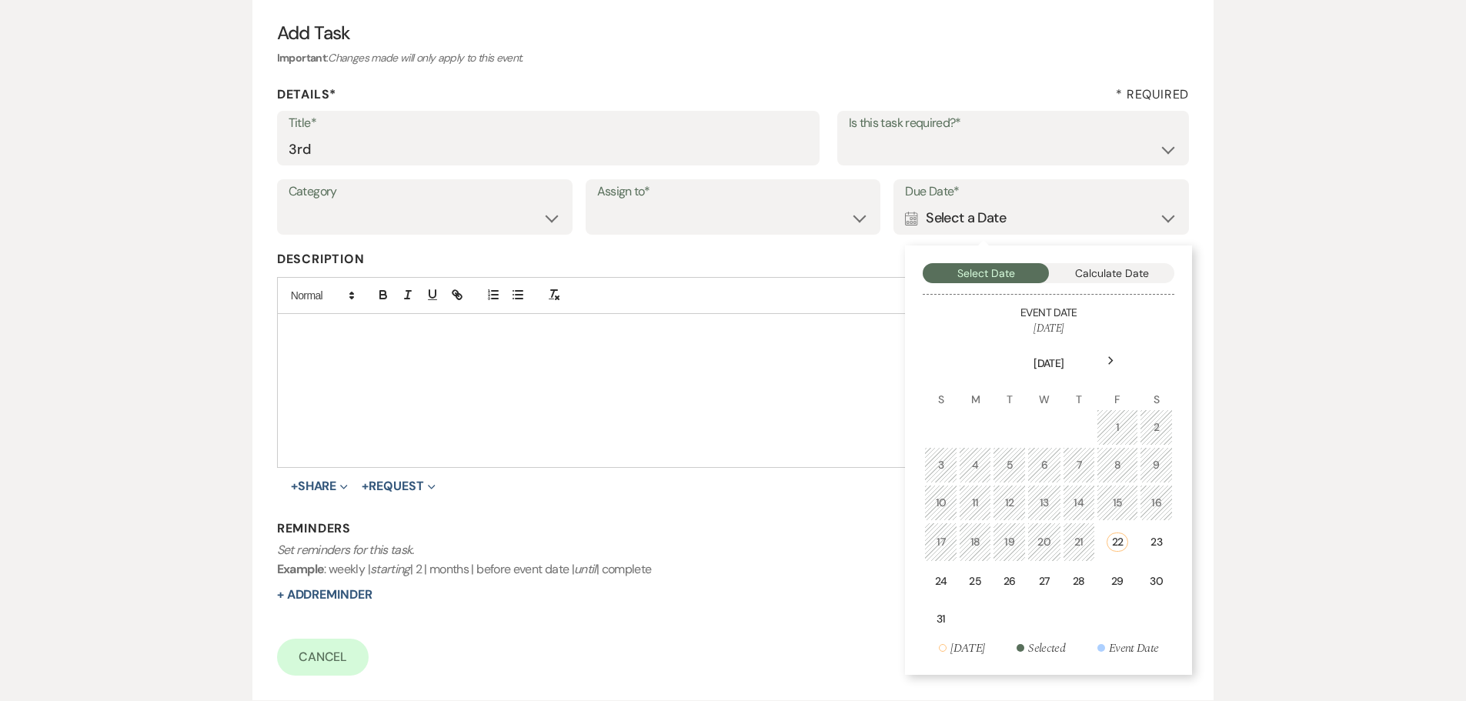
click at [1118, 585] on div "29" at bounding box center [1117, 581] width 22 height 16
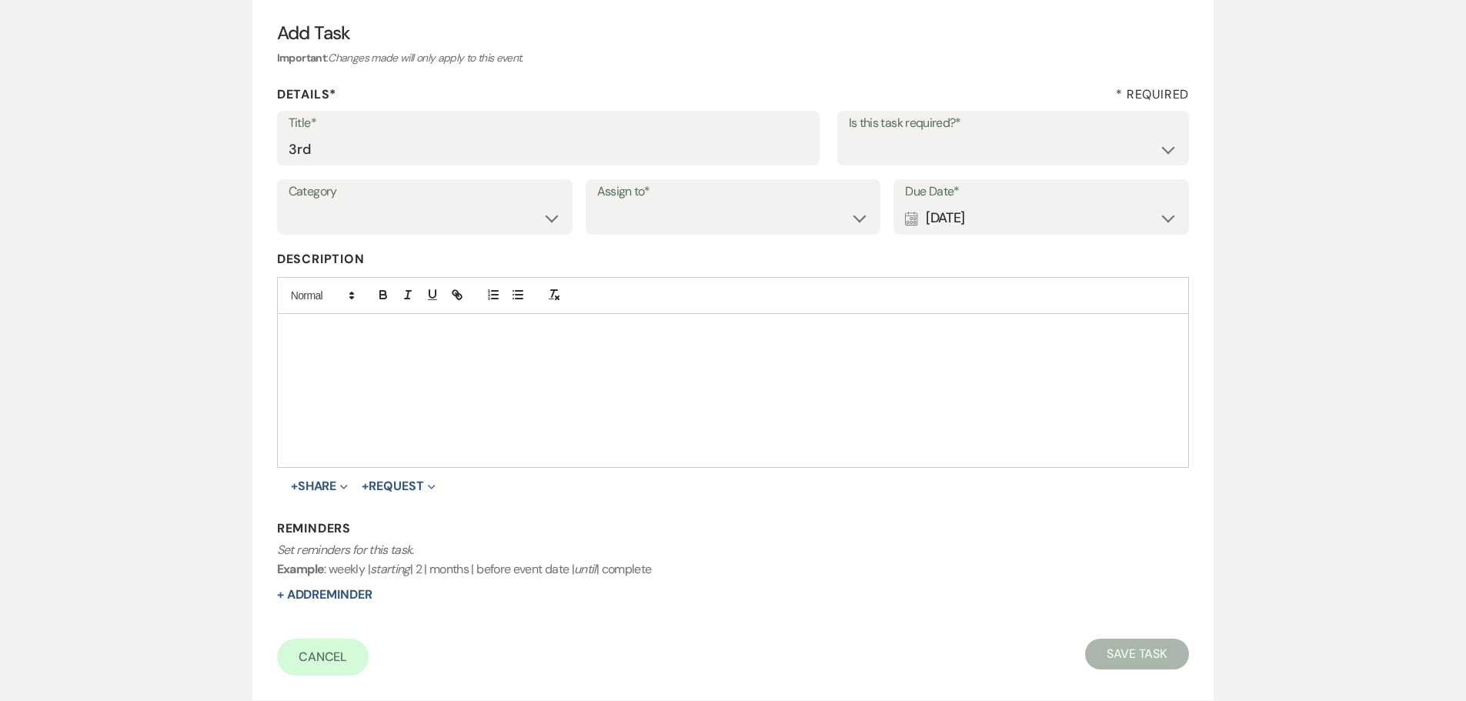
click at [869, 121] on label "Is this task required?*" at bounding box center [1013, 123] width 329 height 22
click at [868, 141] on select "Yes No" at bounding box center [1013, 149] width 329 height 30
select select "true"
click at [849, 134] on select "Yes No" at bounding box center [1013, 149] width 329 height 30
click at [707, 218] on select "Venue Client" at bounding box center [733, 218] width 272 height 30
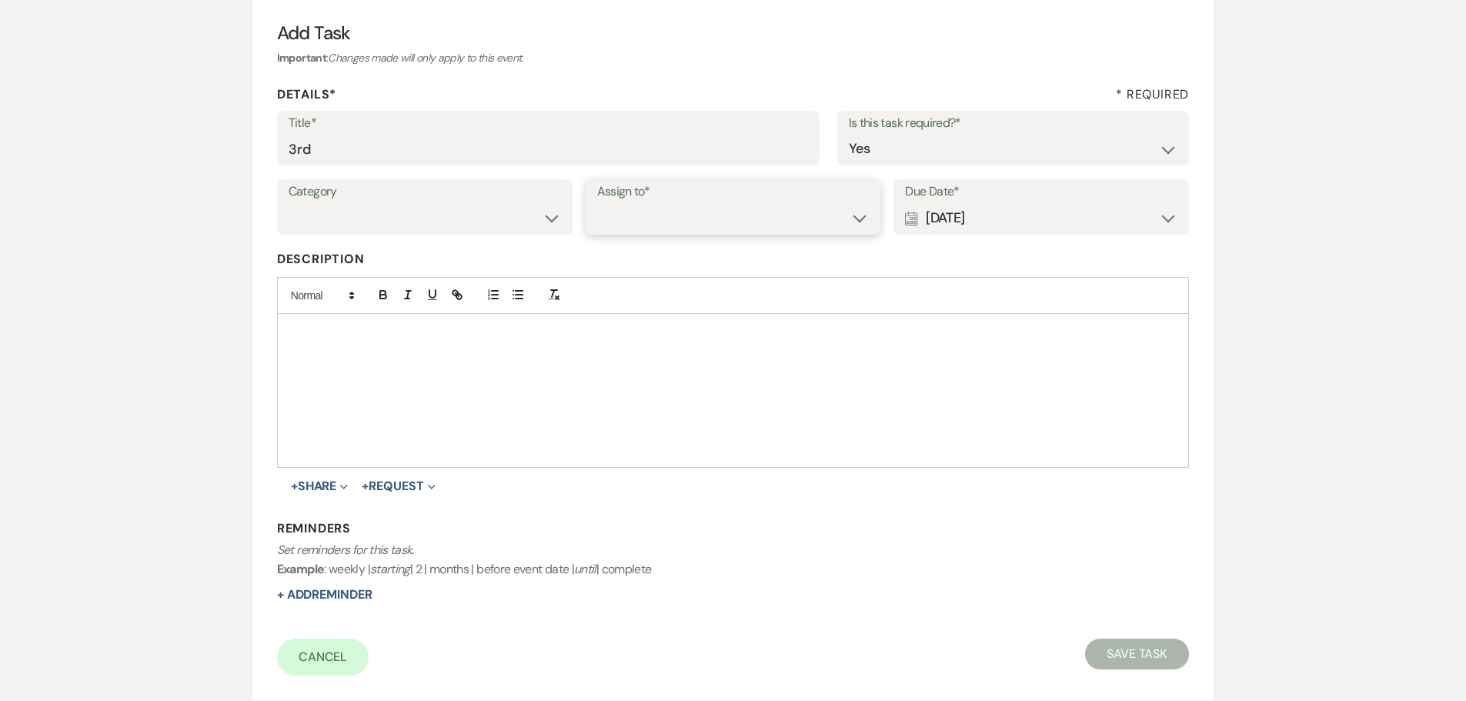
select select "venueHost"
click at [597, 203] on select "Venue Client" at bounding box center [733, 218] width 272 height 30
click at [1162, 654] on button "Save Task" at bounding box center [1137, 654] width 104 height 31
select select "5"
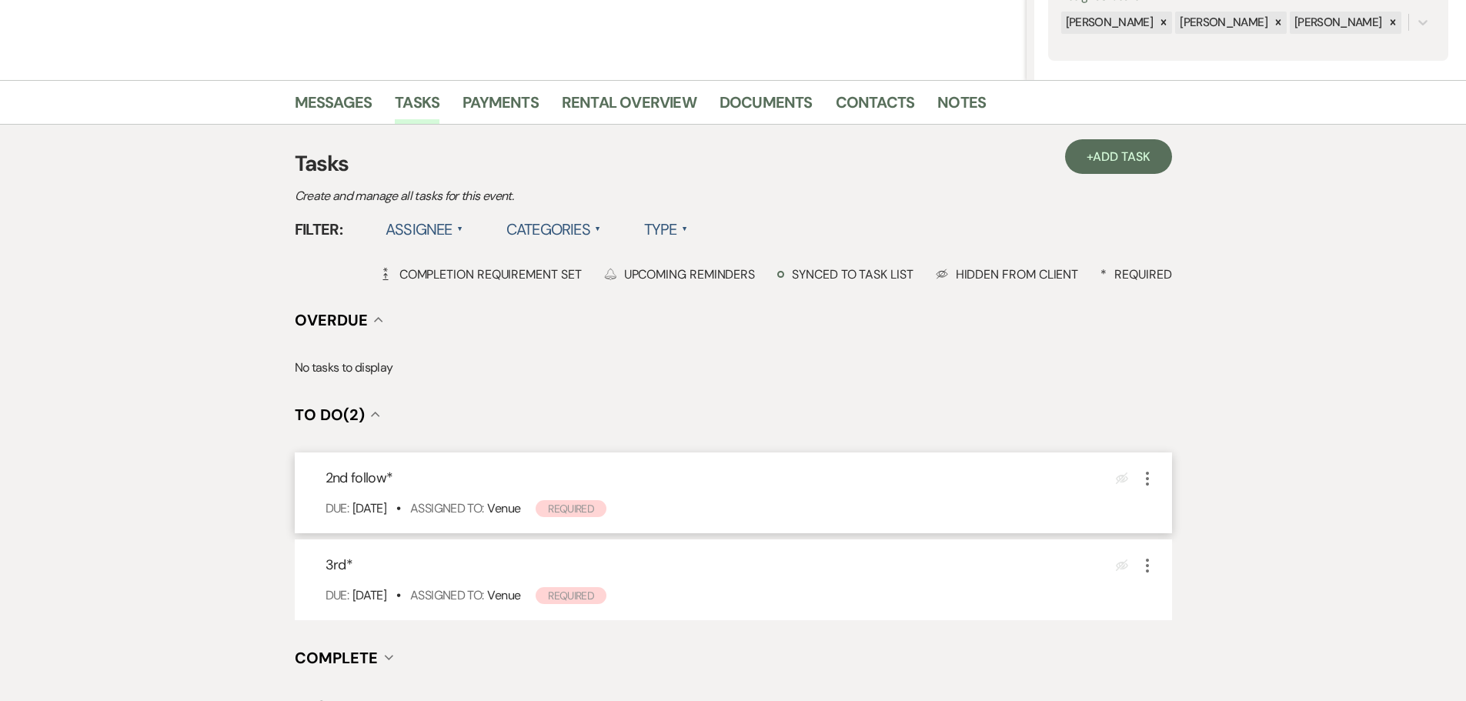
scroll to position [308, 0]
click at [1112, 154] on span "Add Task" at bounding box center [1121, 155] width 57 height 16
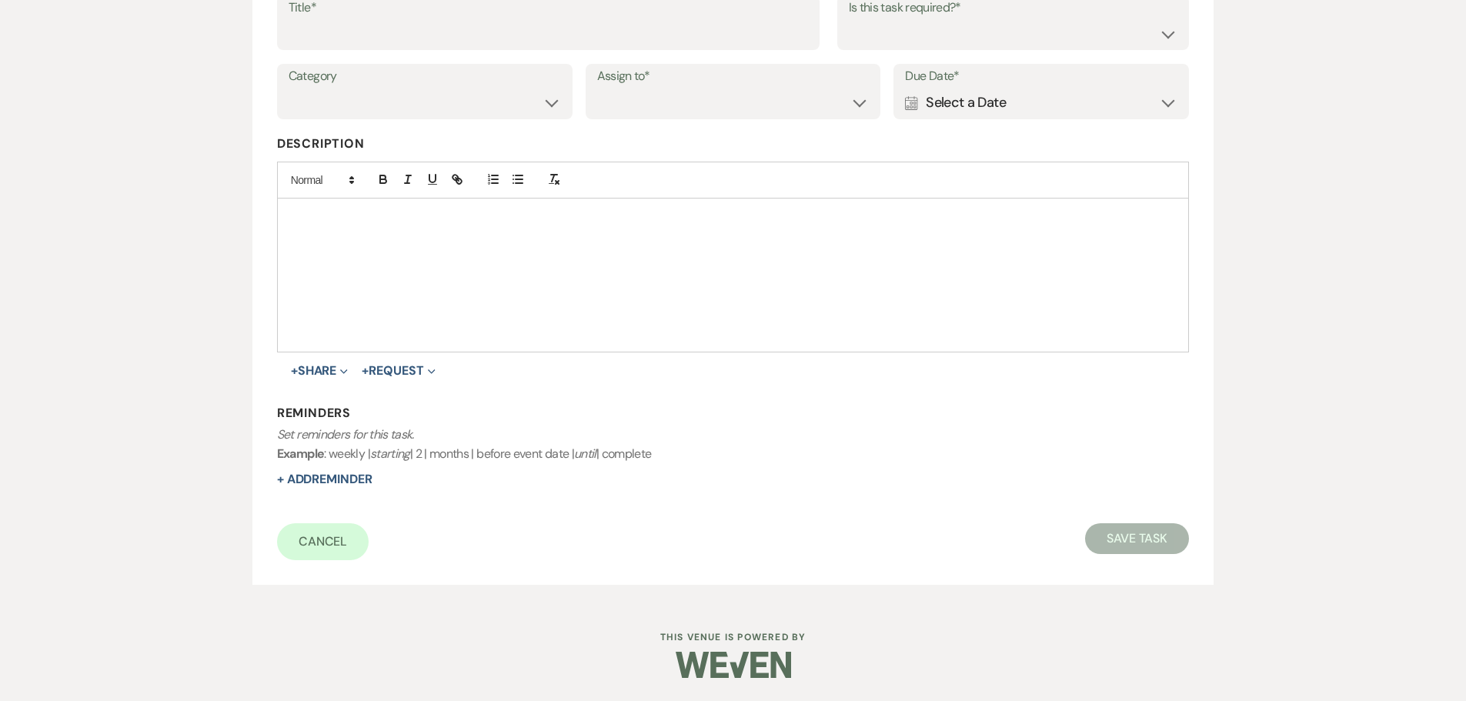
scroll to position [269, 0]
click at [444, 41] on input "Title*" at bounding box center [548, 33] width 519 height 30
type input "4th"
click at [972, 113] on div "Calendar Select a Date Expand" at bounding box center [1041, 103] width 272 height 30
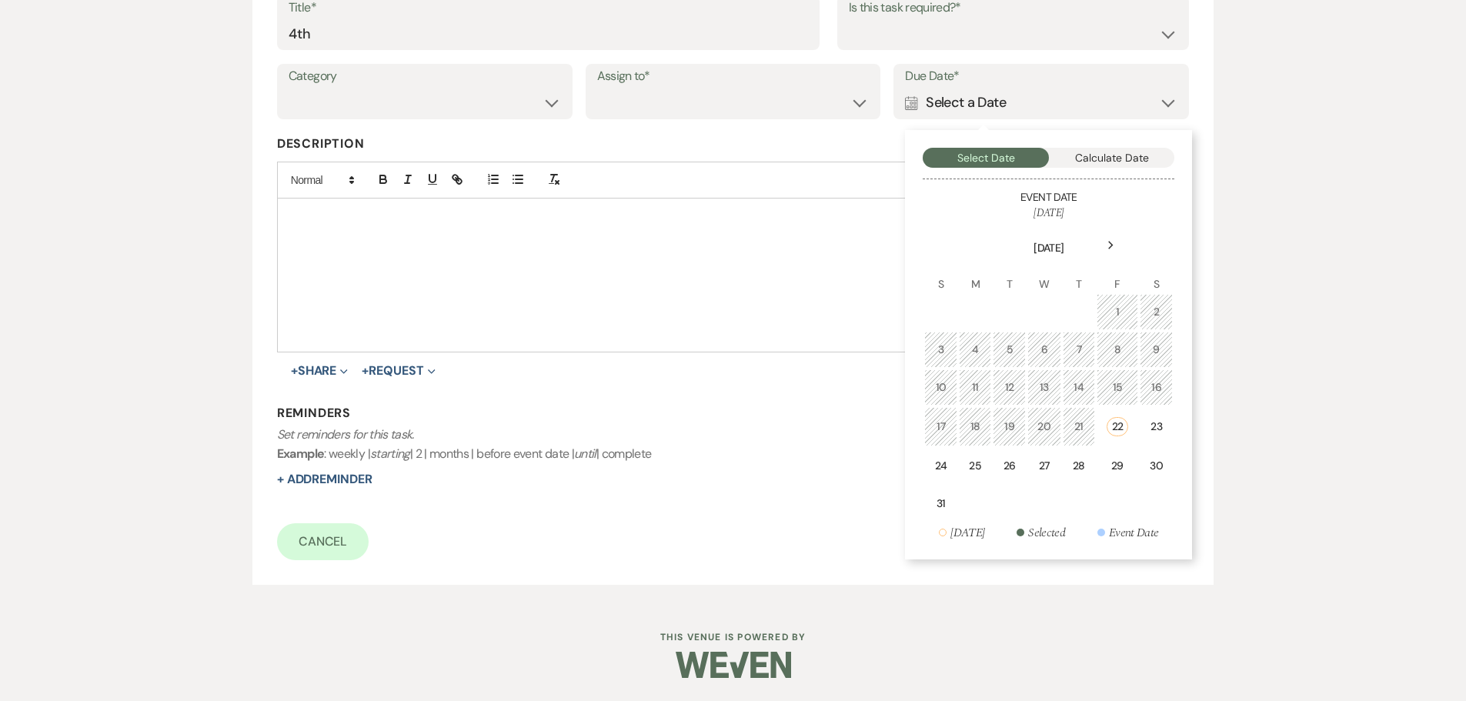
click at [1109, 240] on div "Next" at bounding box center [1110, 245] width 25 height 25
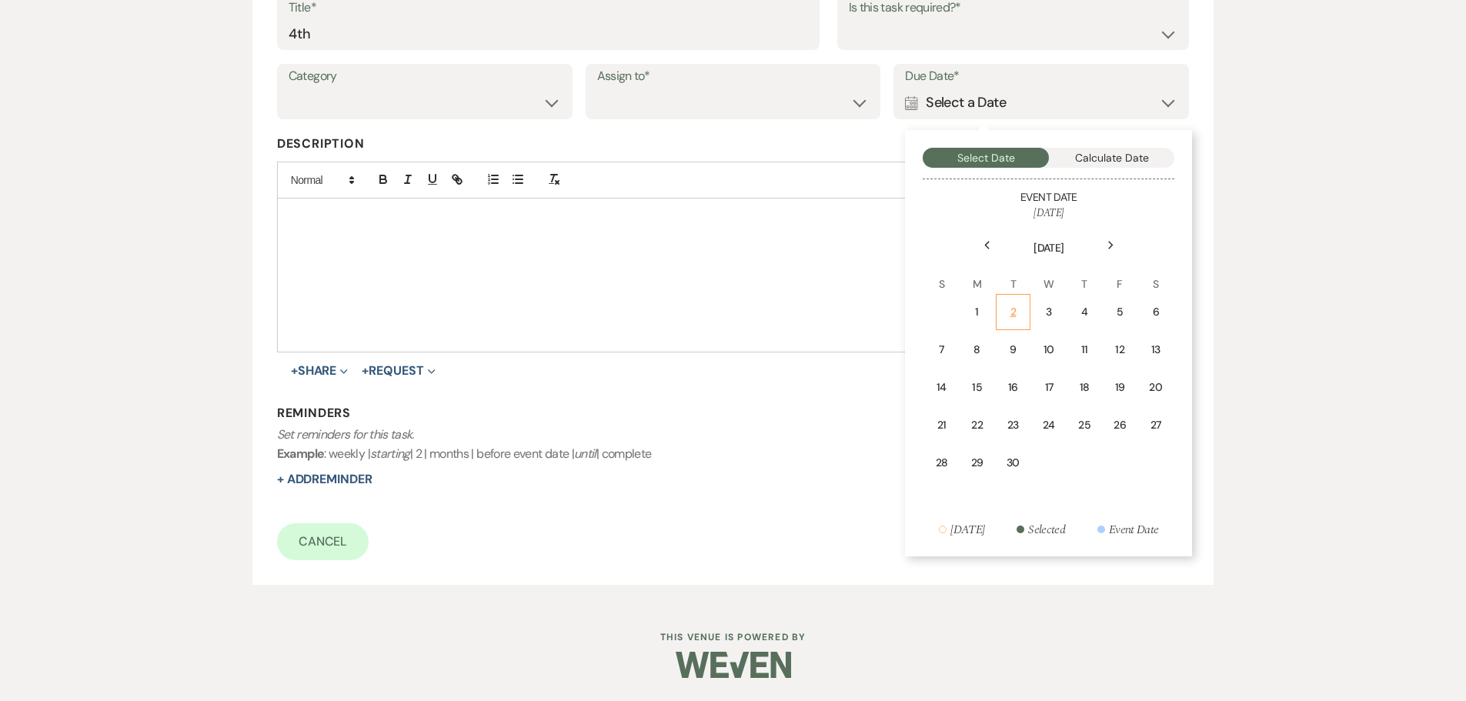
click at [1016, 319] on div "2" at bounding box center [1013, 312] width 15 height 16
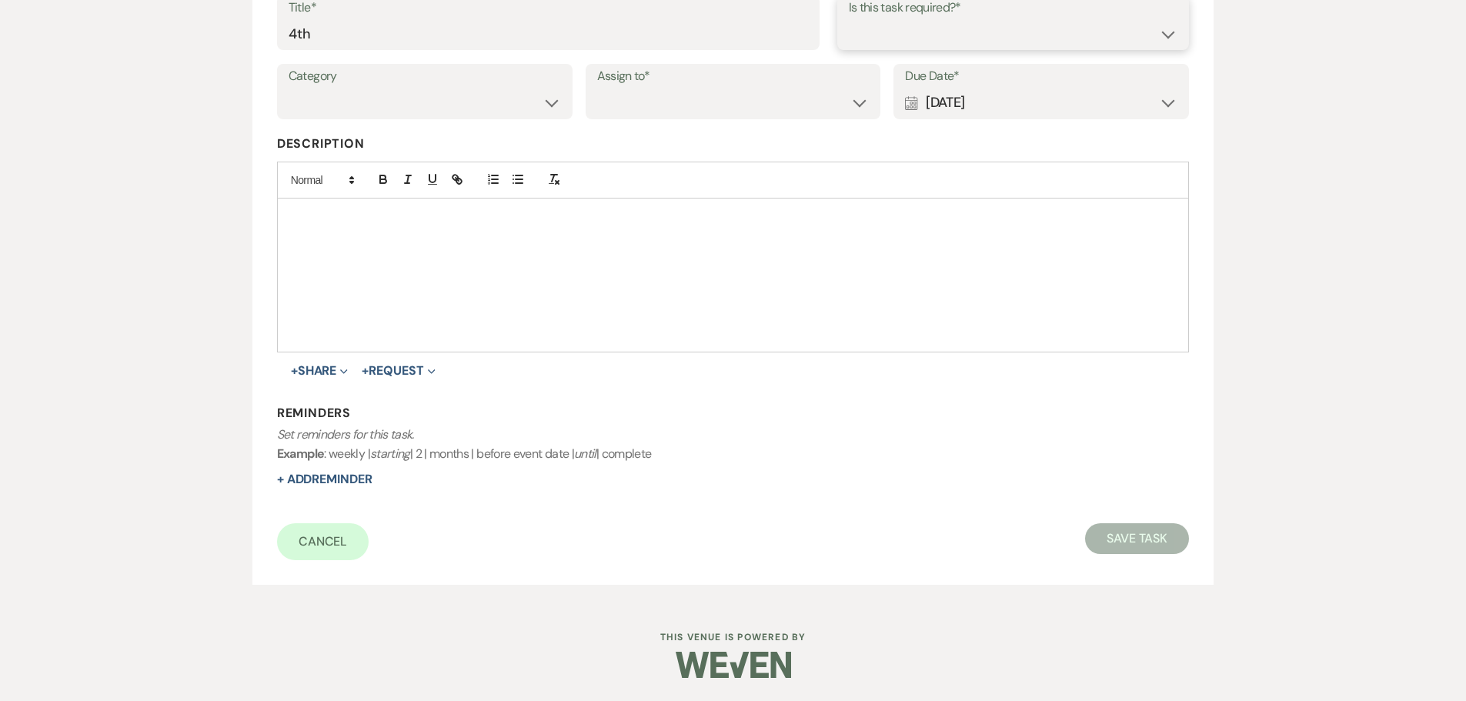
click at [914, 26] on select "Yes No" at bounding box center [1013, 33] width 329 height 30
select select "true"
click at [849, 18] on select "Yes No" at bounding box center [1013, 33] width 329 height 30
drag, startPoint x: 726, startPoint y: 98, endPoint x: 725, endPoint y: 117, distance: 18.5
click at [726, 98] on select "Venue Client" at bounding box center [733, 103] width 272 height 30
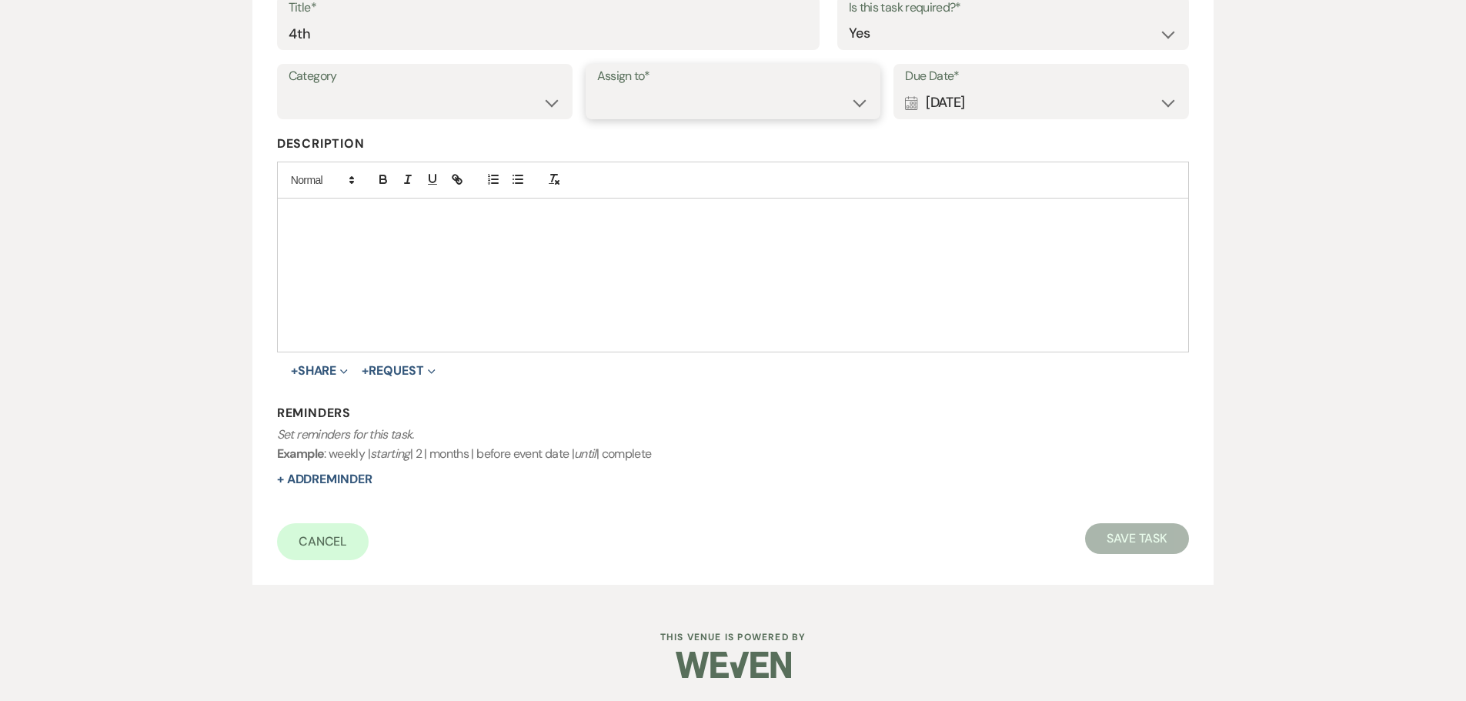
select select "venueHost"
click at [597, 88] on select "Venue Client" at bounding box center [733, 103] width 272 height 30
click at [1128, 539] on button "Save Task" at bounding box center [1137, 538] width 104 height 31
select select "5"
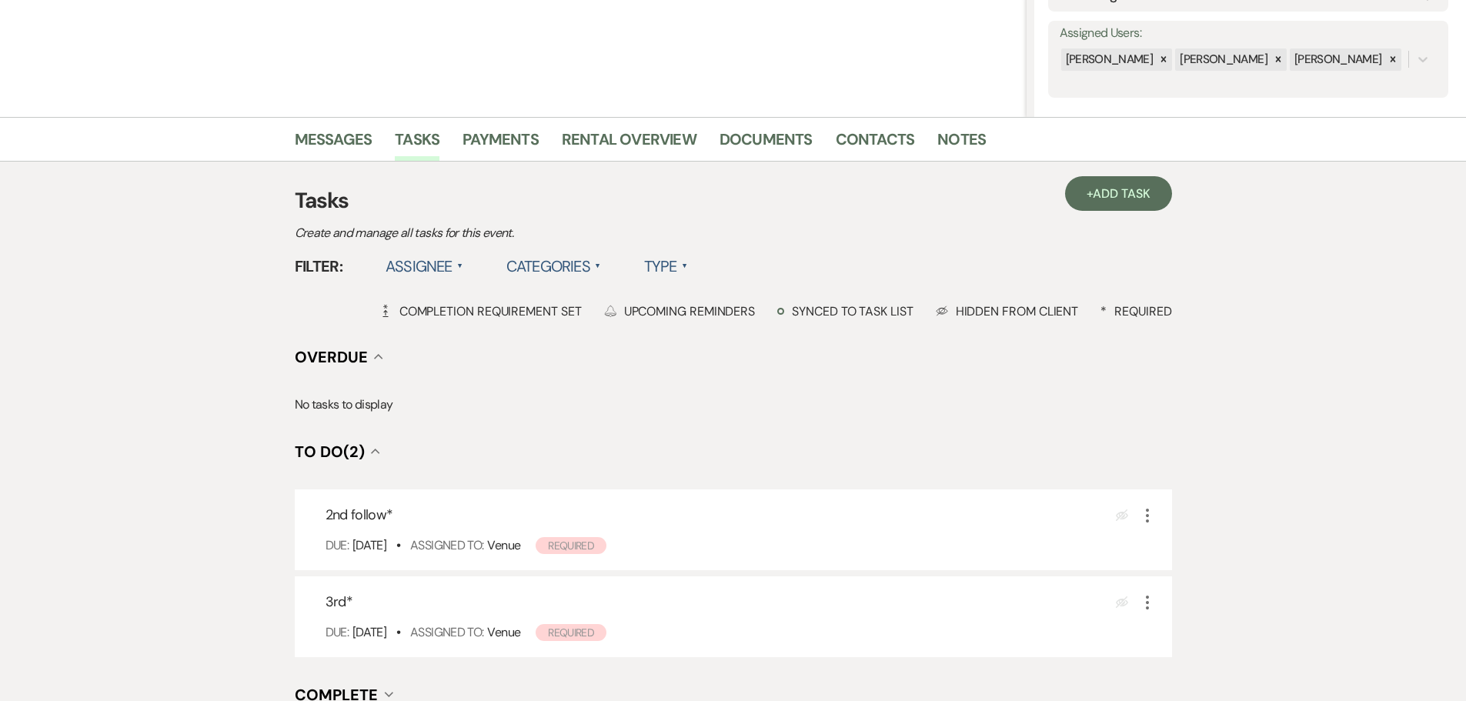
scroll to position [308, 0]
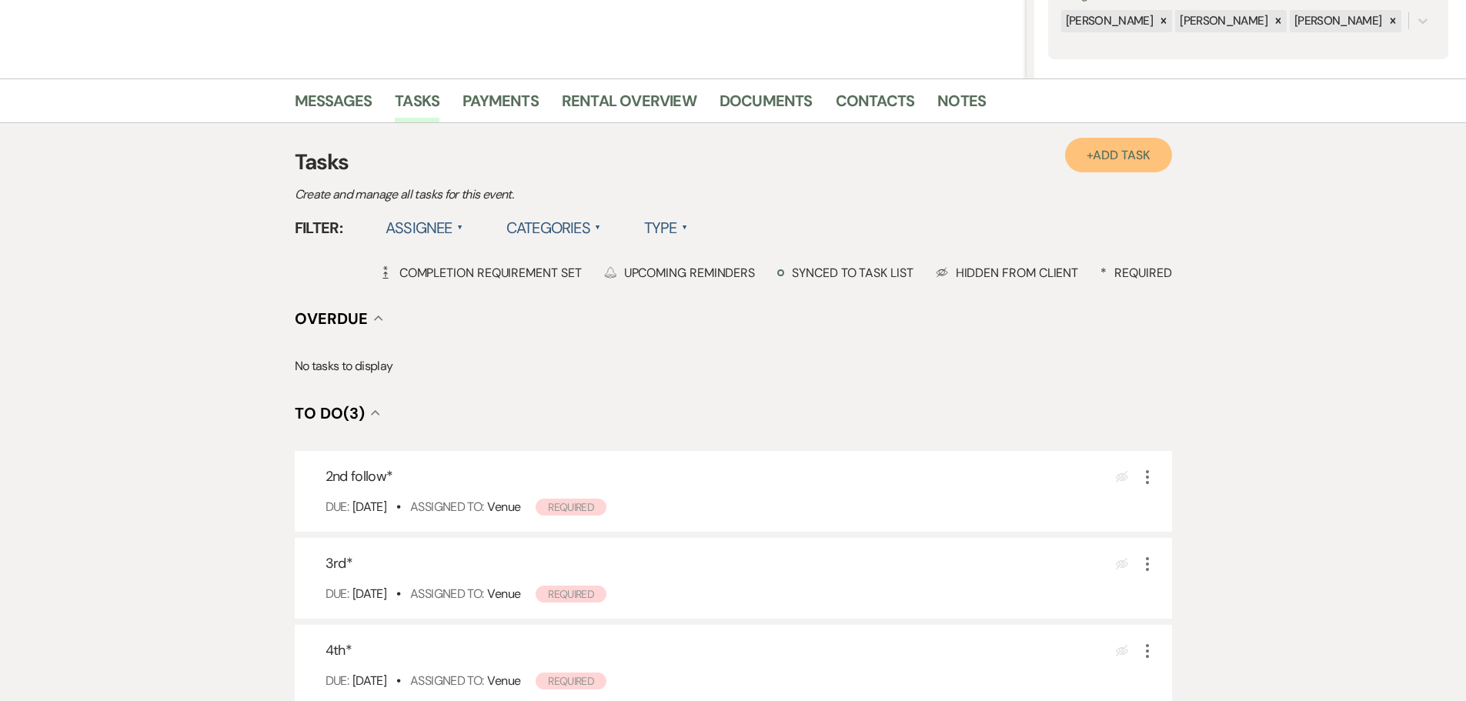
click at [1119, 160] on span "Add Task" at bounding box center [1121, 155] width 57 height 16
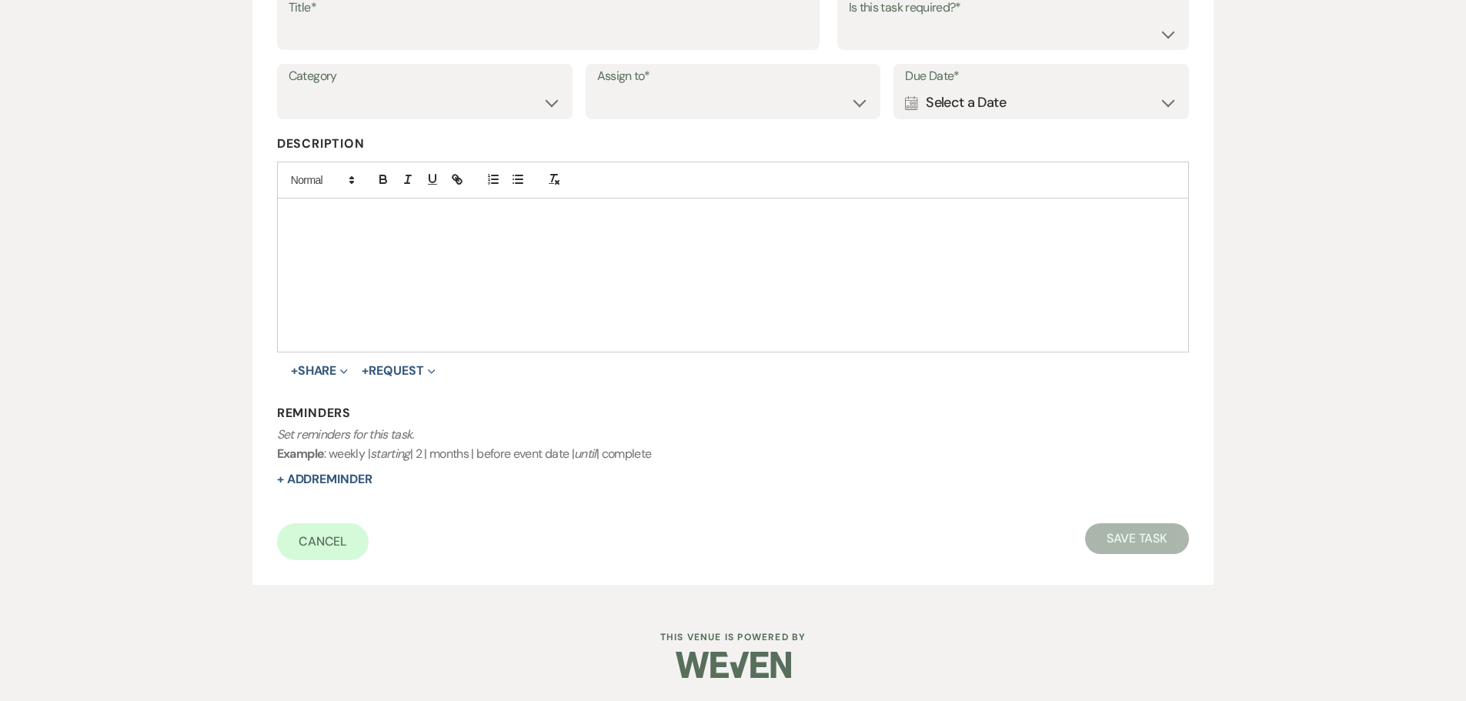
scroll to position [269, 0]
click at [1070, 112] on div "Calendar Select a Date Expand" at bounding box center [1041, 103] width 272 height 30
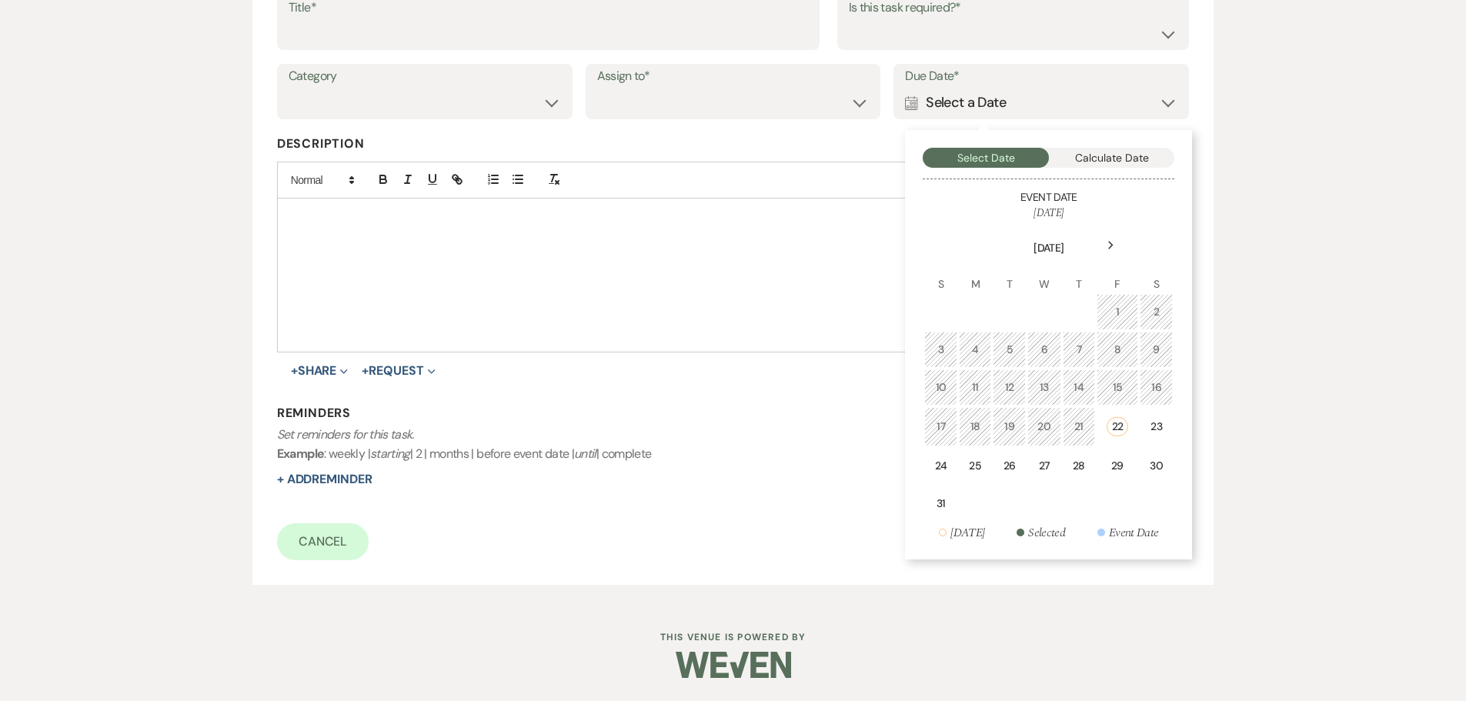
click at [1114, 252] on div "Next" at bounding box center [1110, 245] width 25 height 25
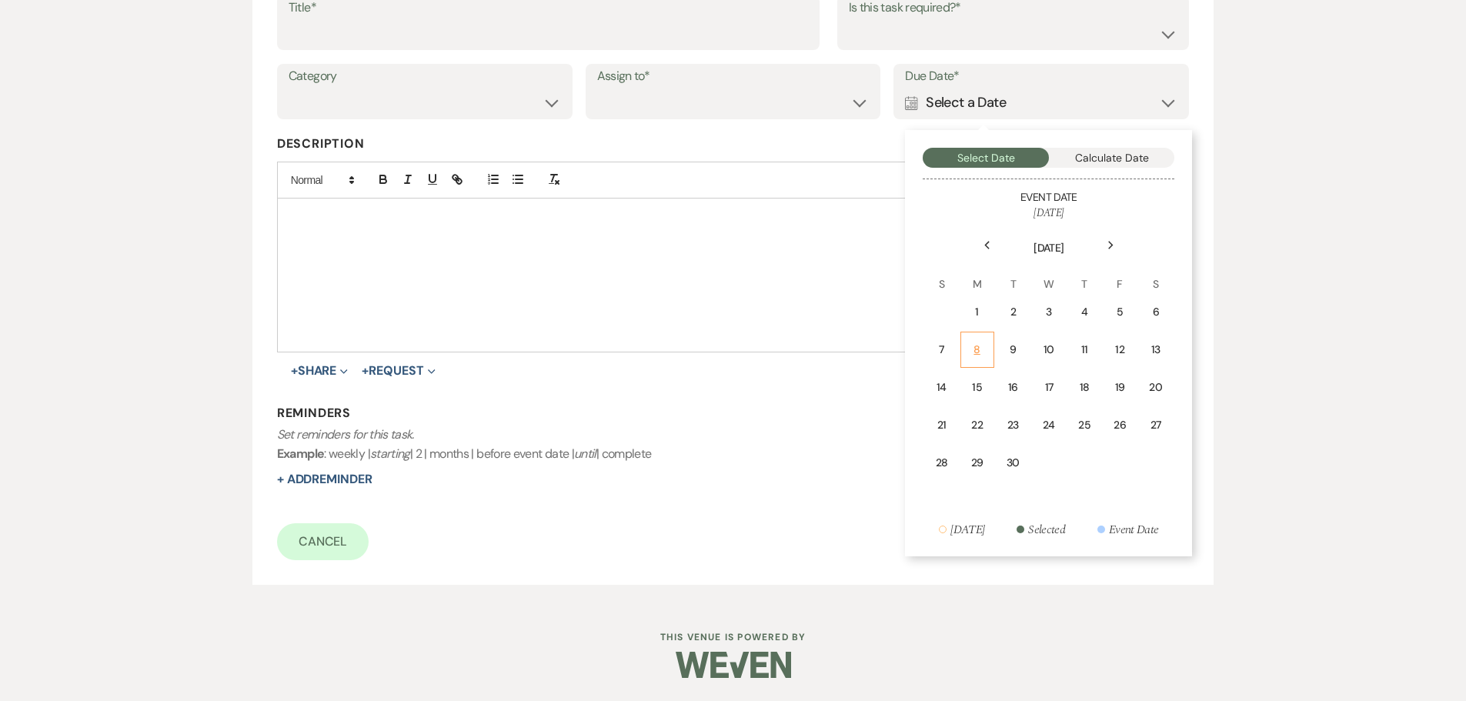
click at [979, 352] on div "8" at bounding box center [977, 350] width 14 height 16
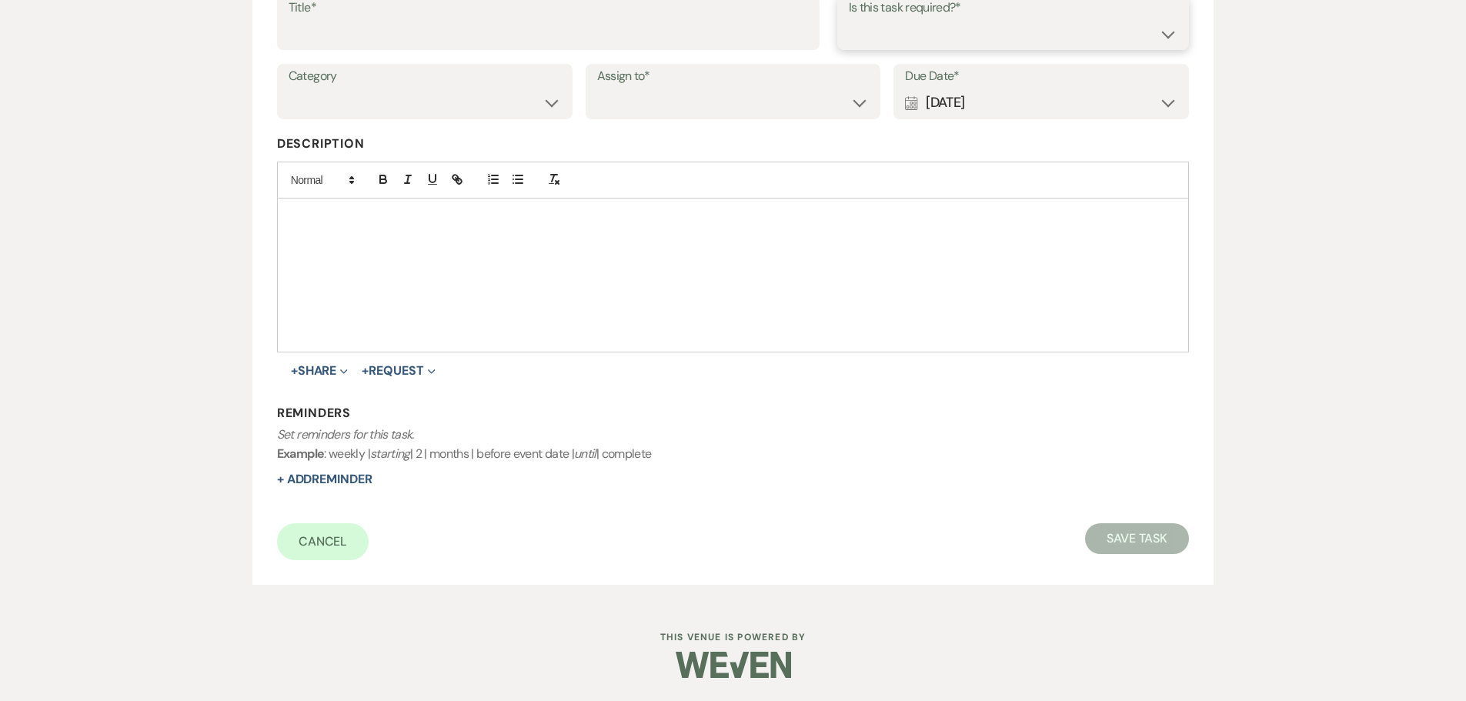
drag, startPoint x: 910, startPoint y: 22, endPoint x: 895, endPoint y: 45, distance: 27.7
click at [910, 22] on select "Yes No" at bounding box center [1013, 33] width 329 height 30
select select "true"
click at [849, 18] on select "Yes No" at bounding box center [1013, 33] width 329 height 30
click at [729, 105] on select "Venue Client" at bounding box center [733, 103] width 272 height 30
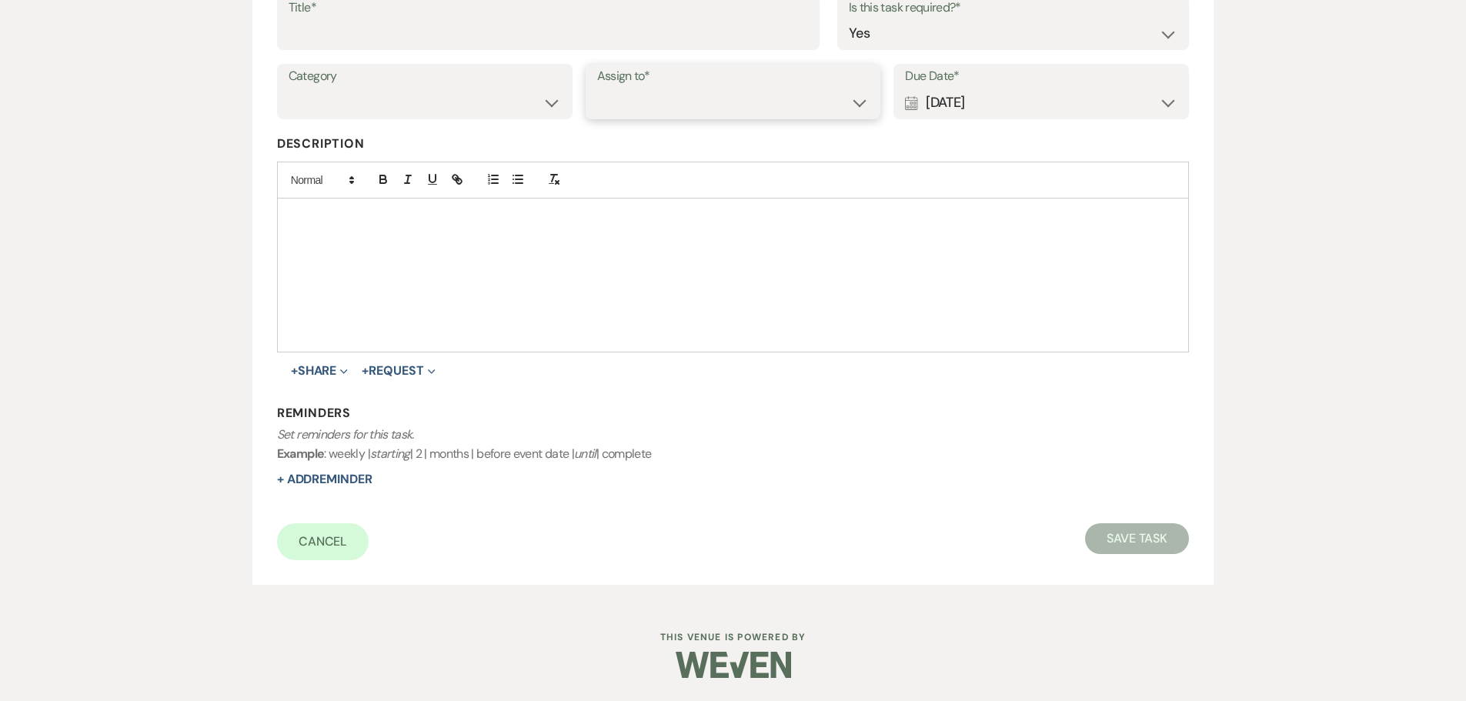
select select "venueHost"
click at [597, 88] on select "Venue Client" at bounding box center [733, 103] width 272 height 30
click at [607, 38] on input "Title*" at bounding box center [548, 33] width 519 height 30
type input "5th"
click at [1129, 529] on button "Save Task" at bounding box center [1137, 538] width 104 height 31
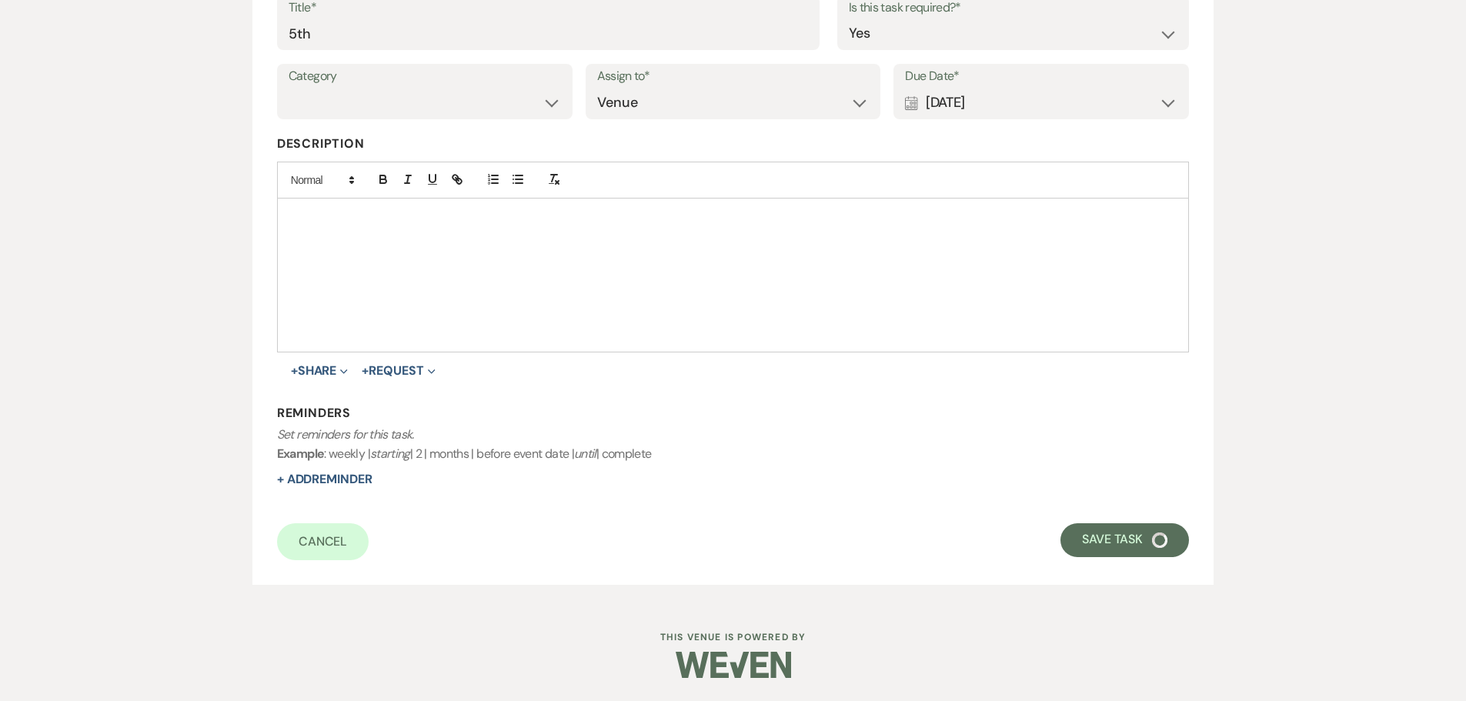
select select "5"
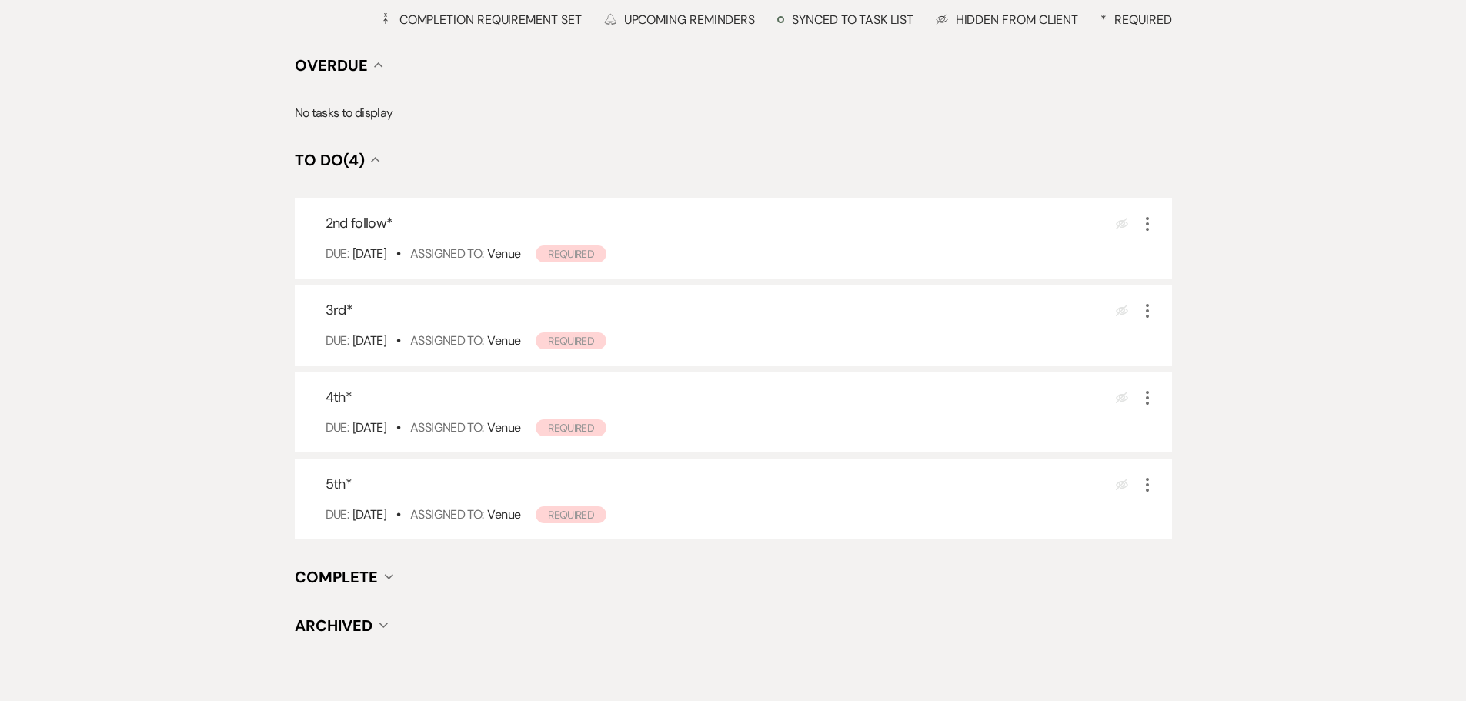
scroll to position [484, 0]
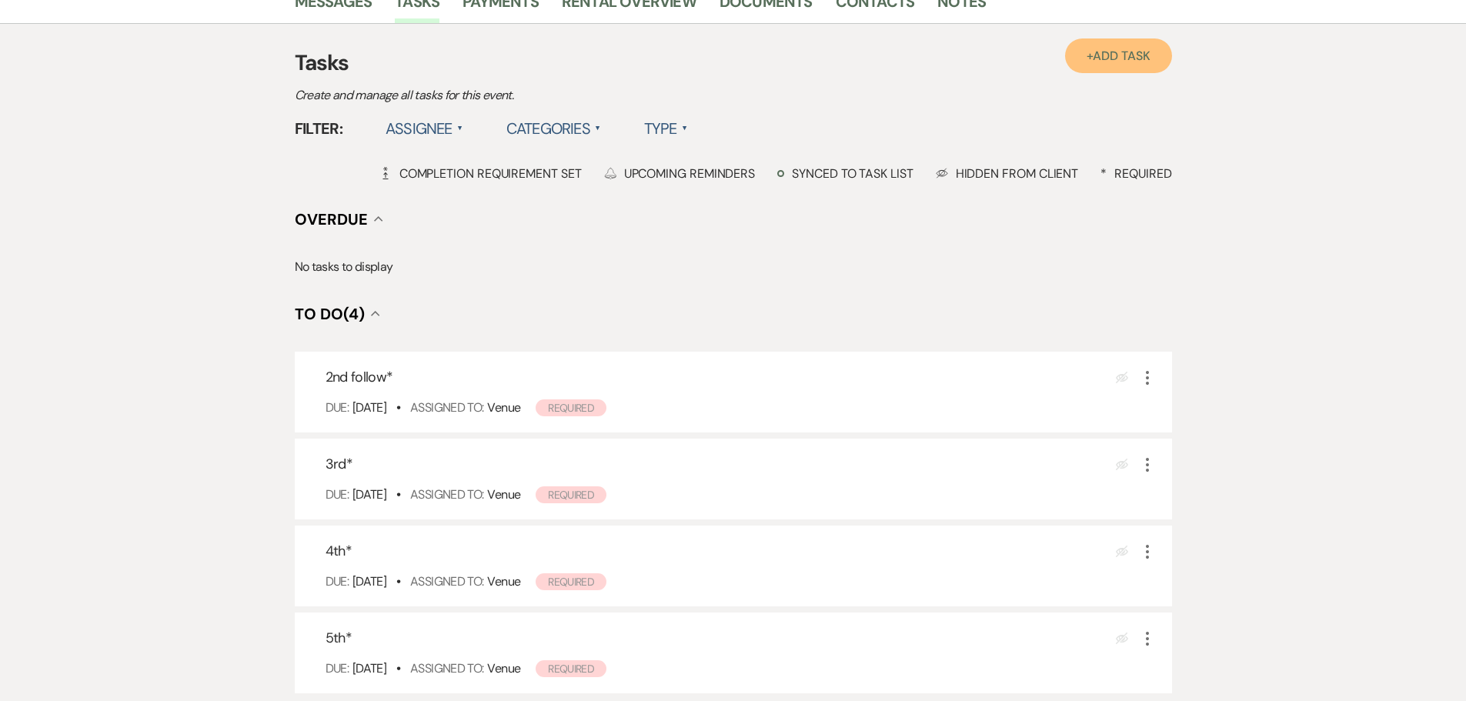
click at [1114, 69] on link "+ Add Task" at bounding box center [1118, 55] width 106 height 35
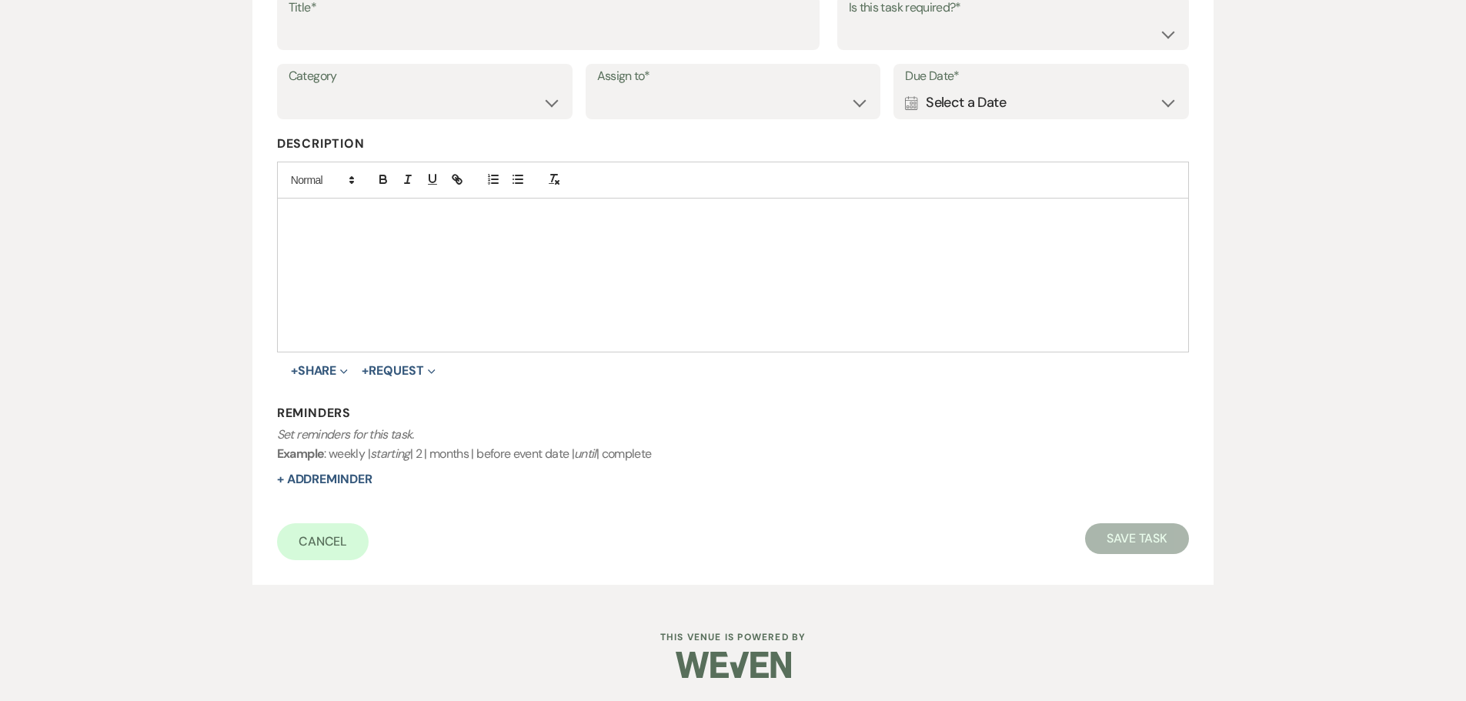
click at [1057, 88] on div "Calendar Select a Date Expand" at bounding box center [1041, 103] width 272 height 30
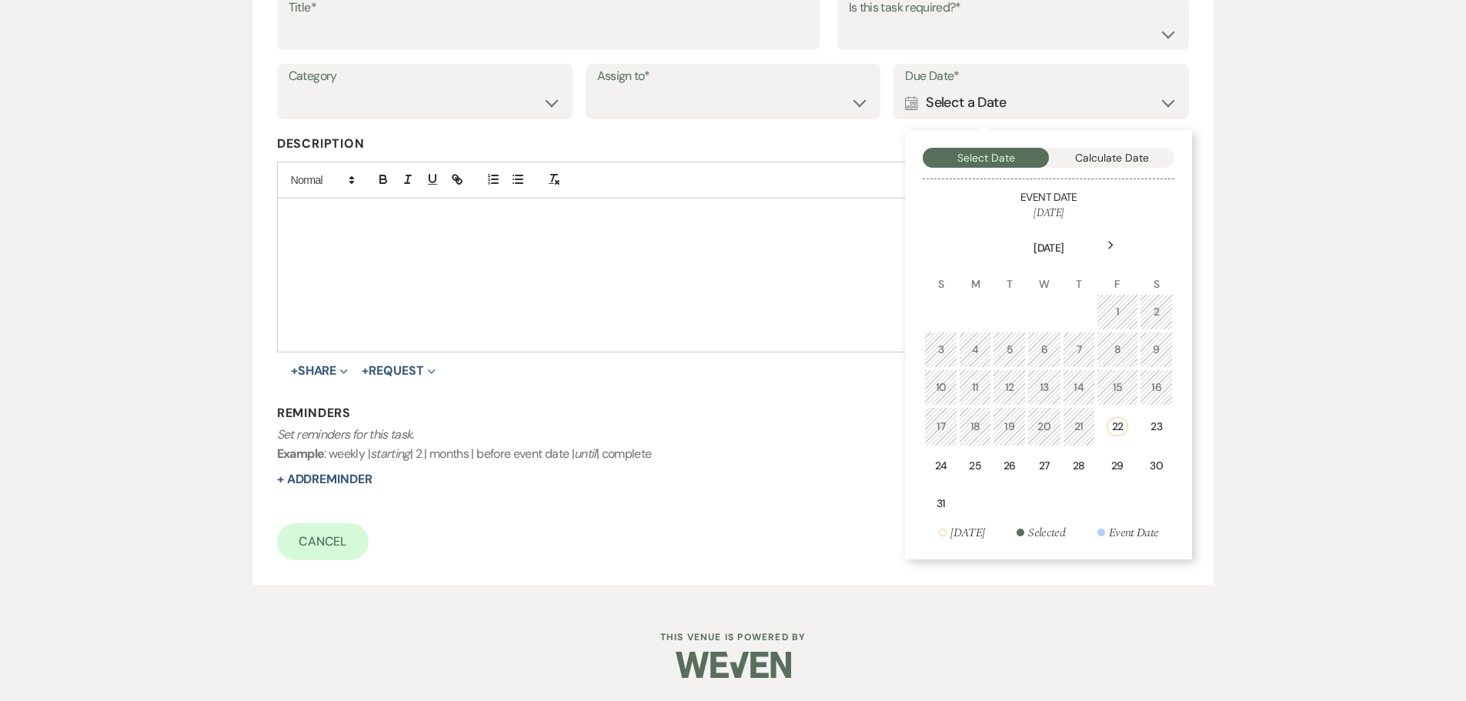
click at [1109, 238] on div "Next" at bounding box center [1110, 245] width 25 height 25
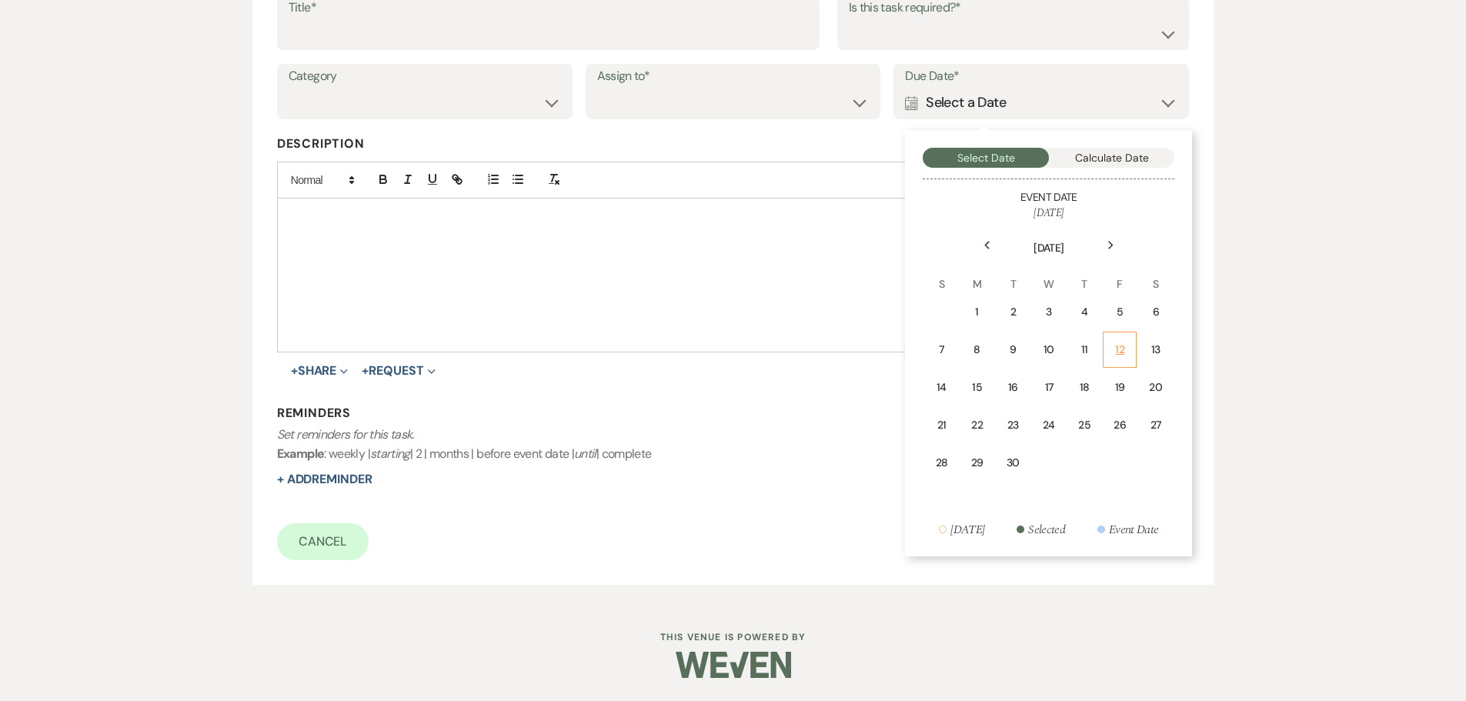
click at [1123, 355] on div "12" at bounding box center [1120, 350] width 14 height 16
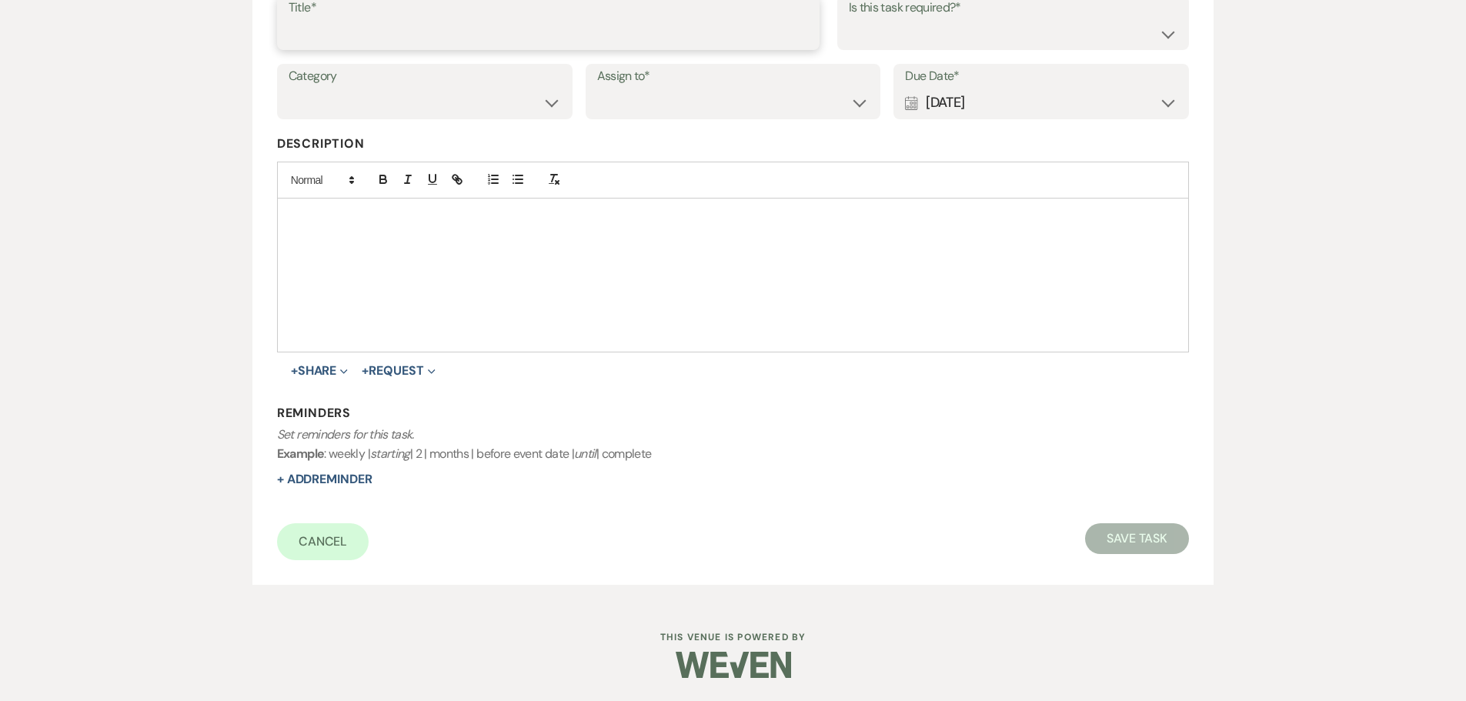
click at [565, 37] on input "Title*" at bounding box center [548, 33] width 519 height 30
type input "6th"
drag, startPoint x: 664, startPoint y: 105, endPoint x: 660, endPoint y: 116, distance: 12.2
click at [664, 105] on select "Venue Client" at bounding box center [733, 103] width 272 height 30
select select "venueHost"
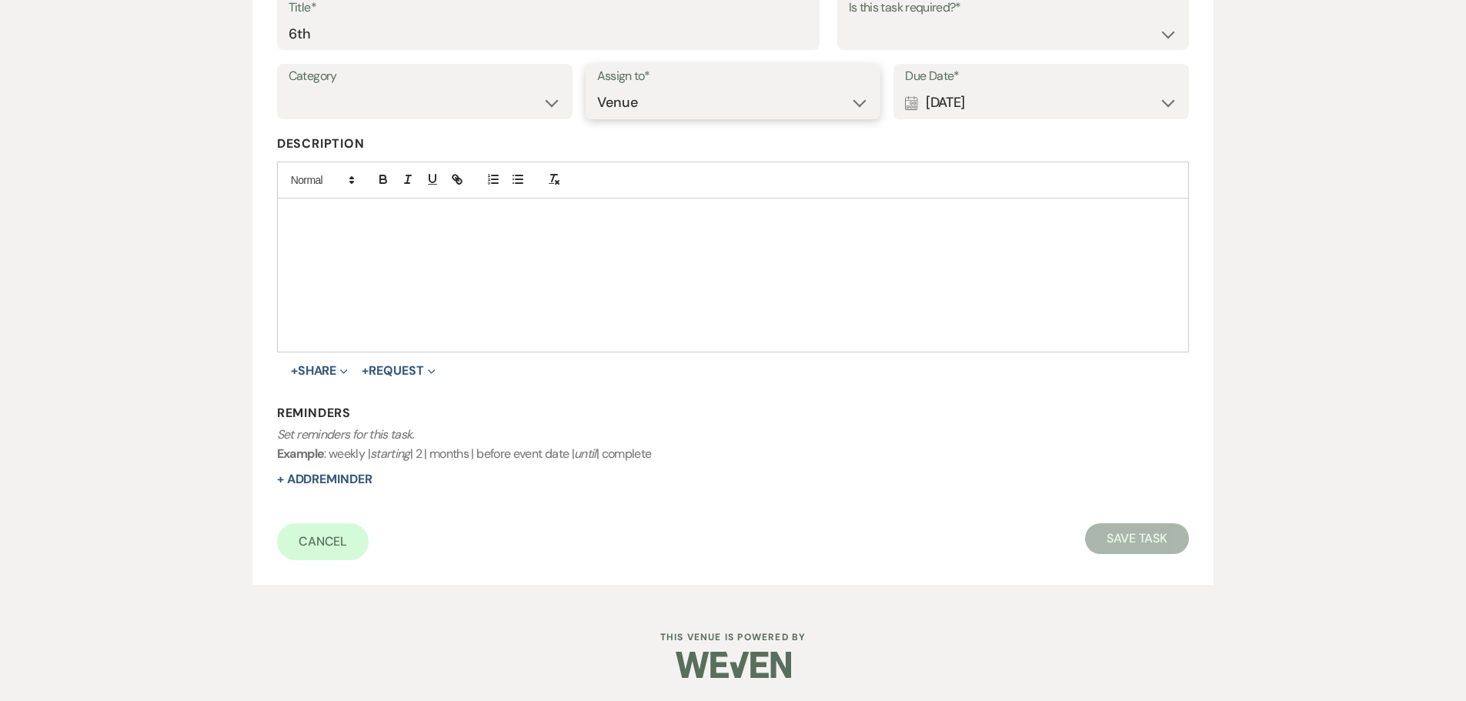
click at [597, 88] on select "Venue Client" at bounding box center [733, 103] width 272 height 30
click at [933, 23] on select "Yes No" at bounding box center [1013, 33] width 329 height 30
select select "true"
click at [849, 18] on select "Yes No" at bounding box center [1013, 33] width 329 height 30
click at [1143, 536] on button "Save Task" at bounding box center [1137, 538] width 104 height 31
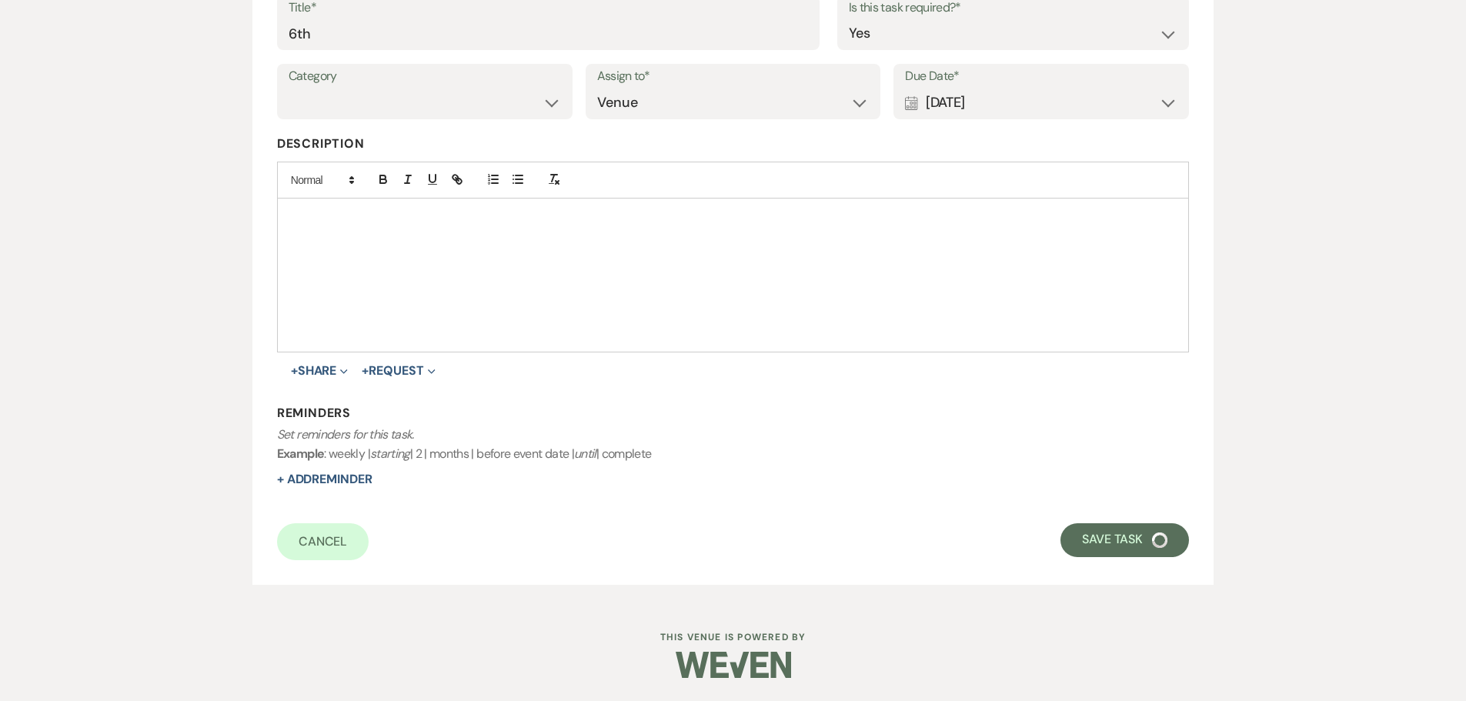
select select "5"
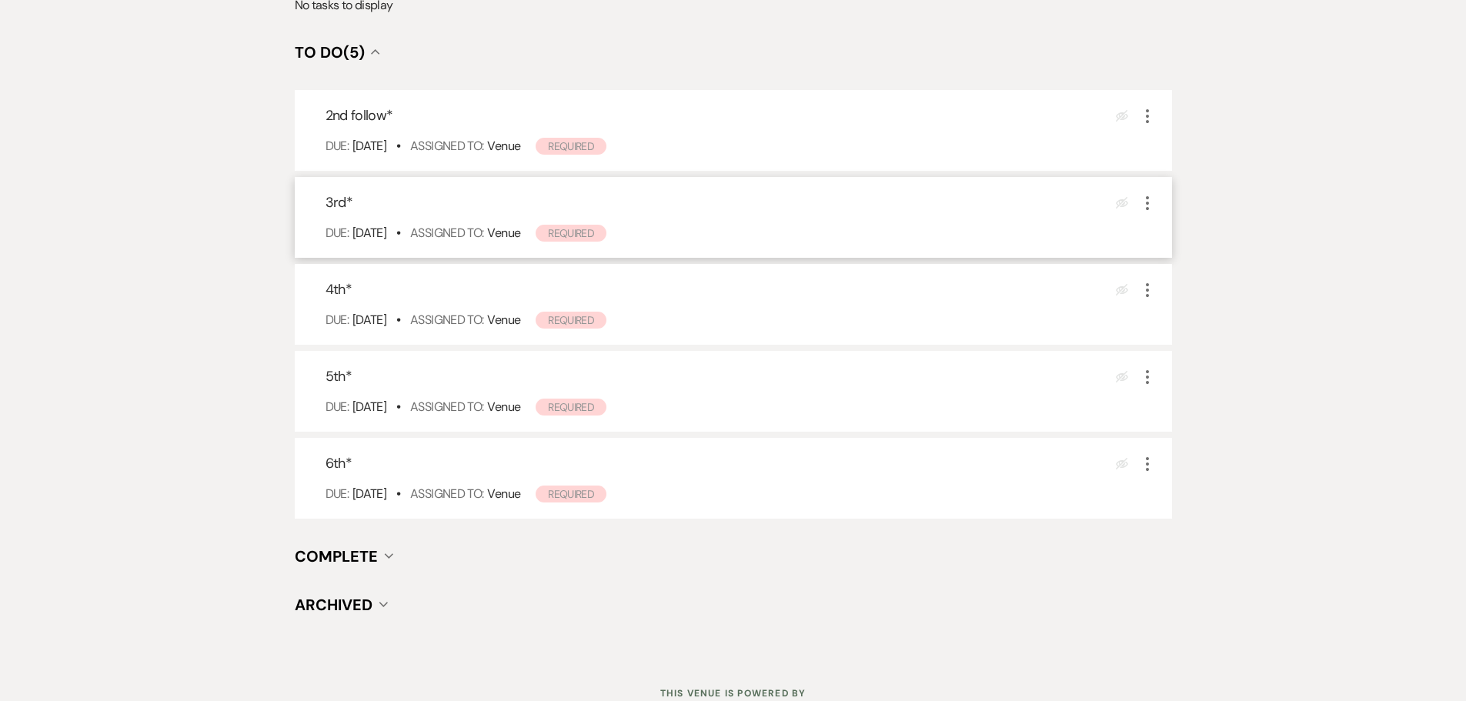
scroll to position [725, 0]
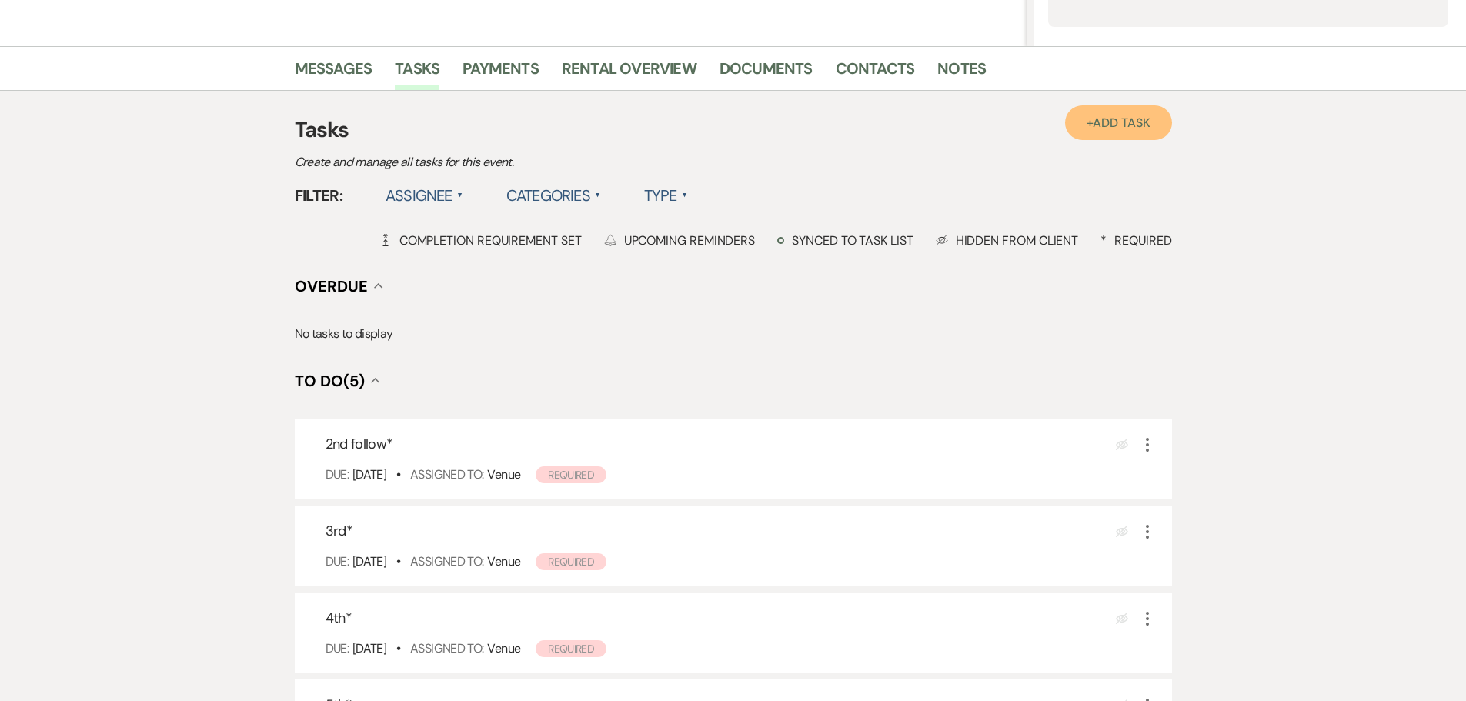
click at [1101, 128] on span "Add Task" at bounding box center [1121, 123] width 57 height 16
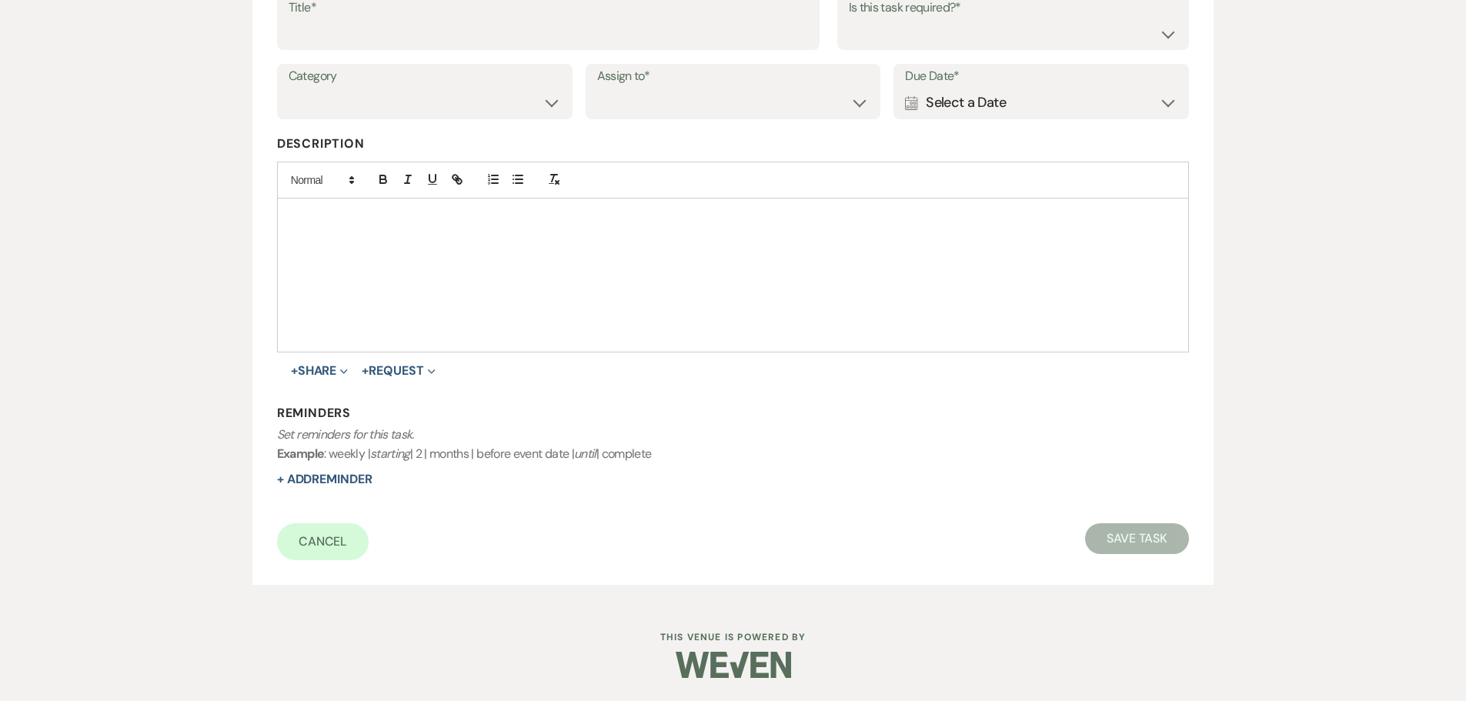
click at [1019, 104] on div "Calendar Select a Date Expand" at bounding box center [1041, 103] width 272 height 30
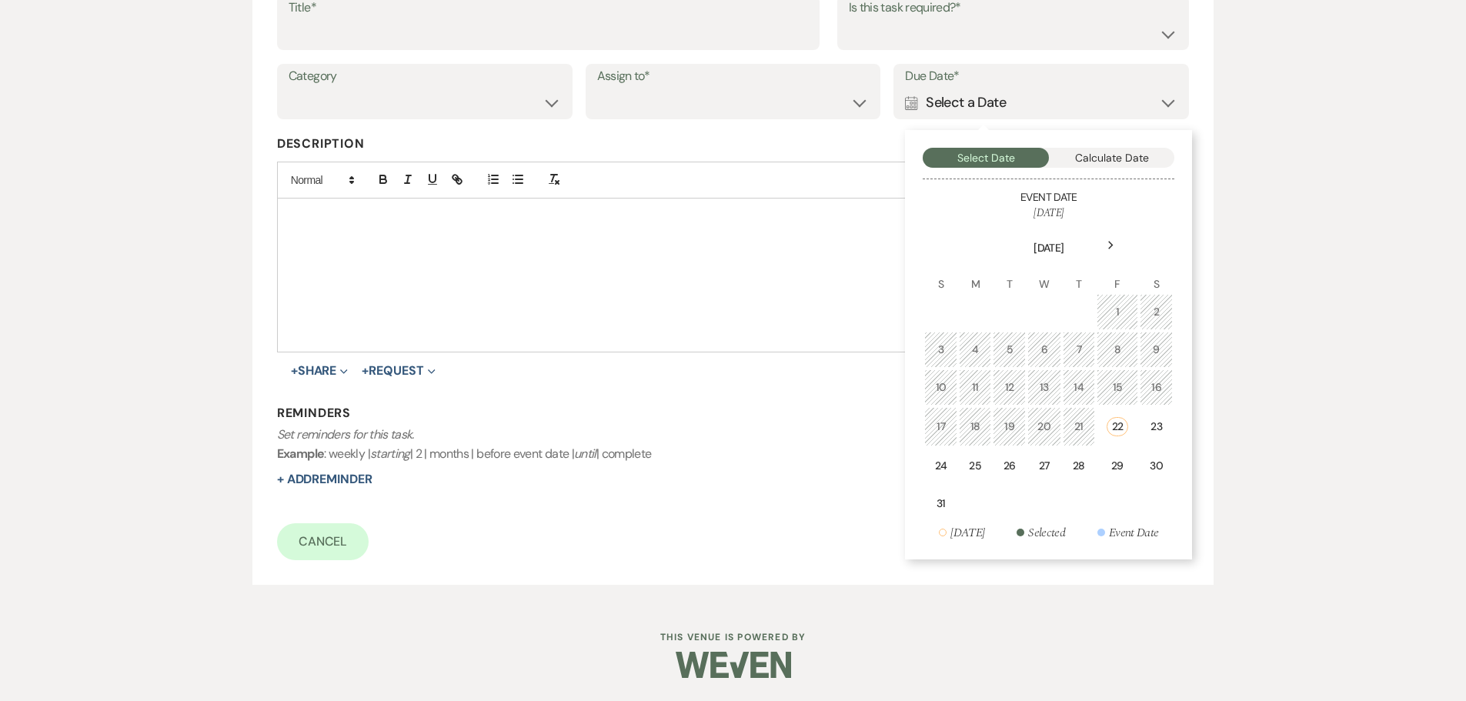
click at [1113, 242] on icon "Next" at bounding box center [1111, 245] width 8 height 9
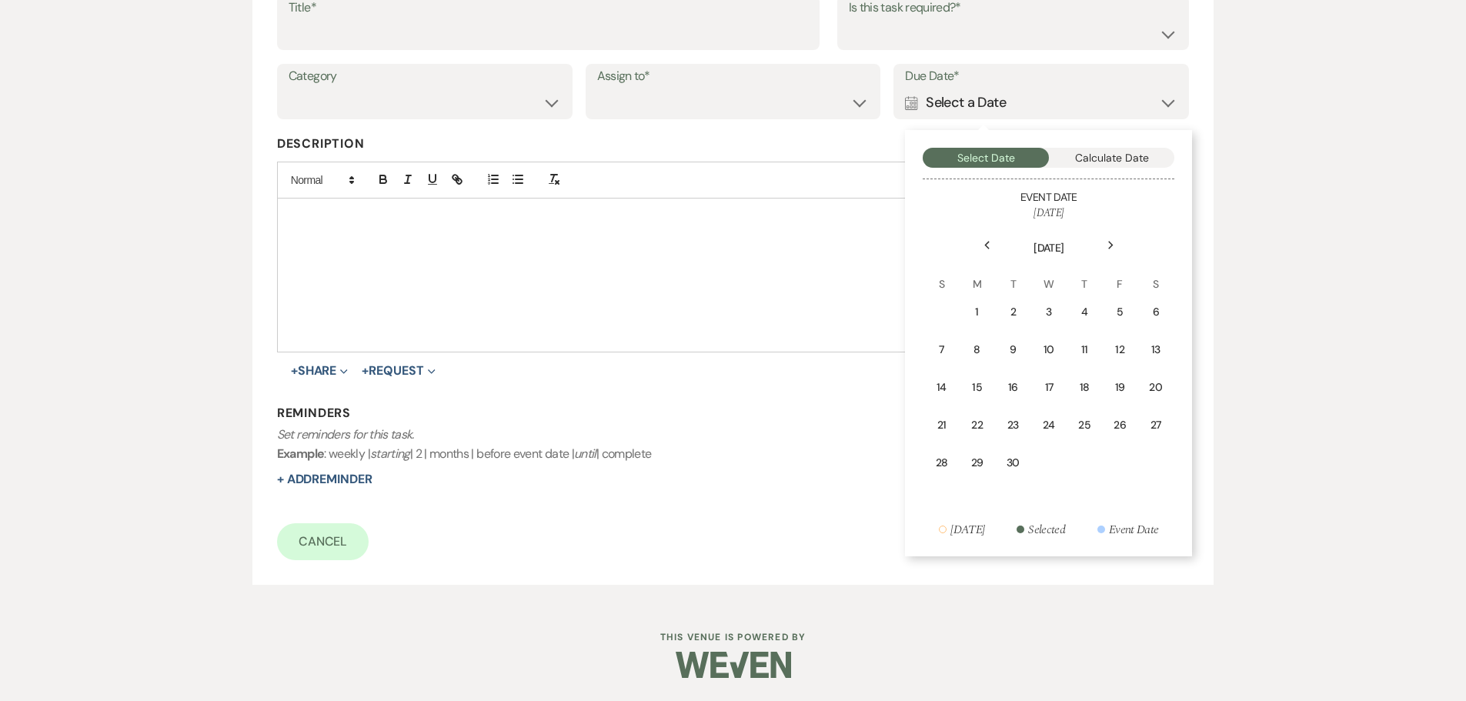
click at [1114, 244] on icon "Next" at bounding box center [1111, 245] width 8 height 9
click at [1123, 355] on div "10" at bounding box center [1120, 350] width 14 height 16
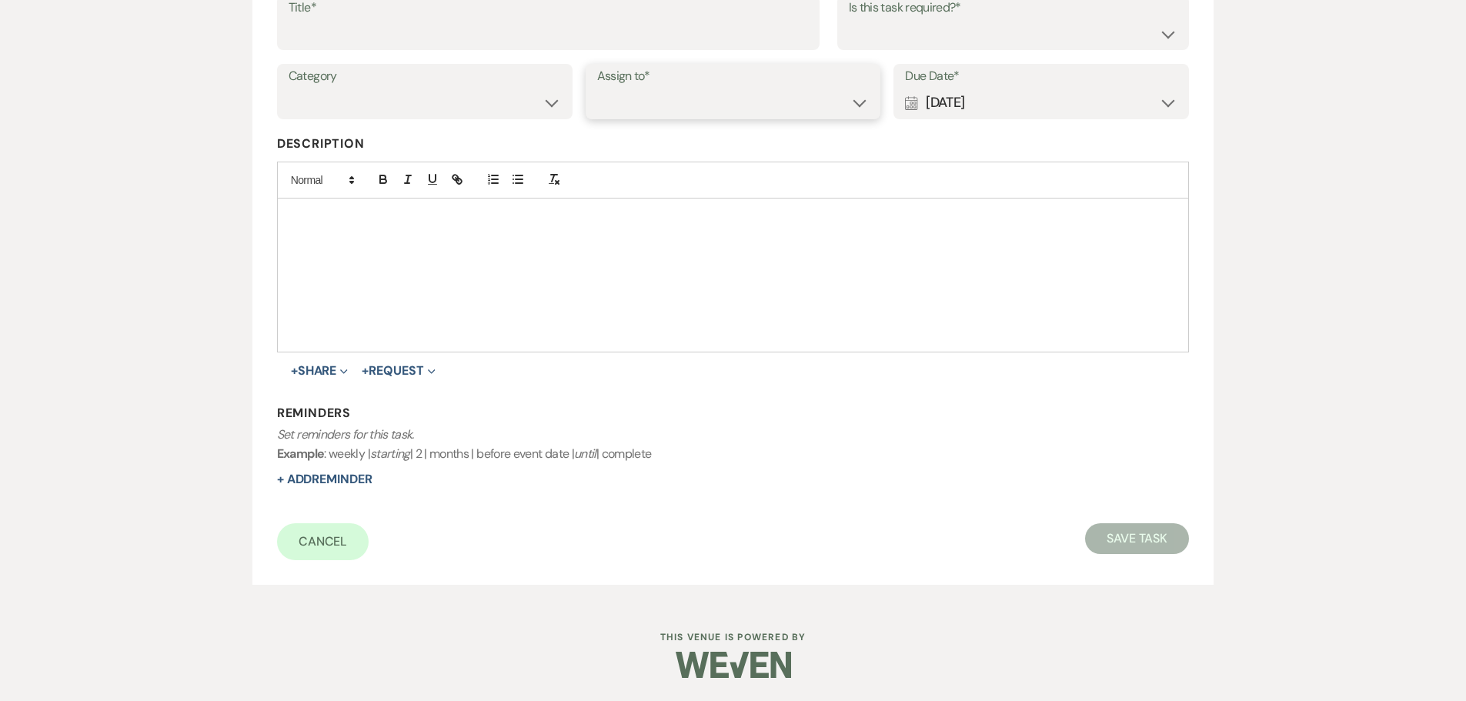
click at [773, 102] on select "Venue Client" at bounding box center [733, 103] width 272 height 30
select select "venueHost"
click at [597, 88] on select "Venue Client" at bounding box center [733, 103] width 272 height 30
click at [892, 37] on select "Yes No" at bounding box center [1013, 33] width 329 height 30
select select "true"
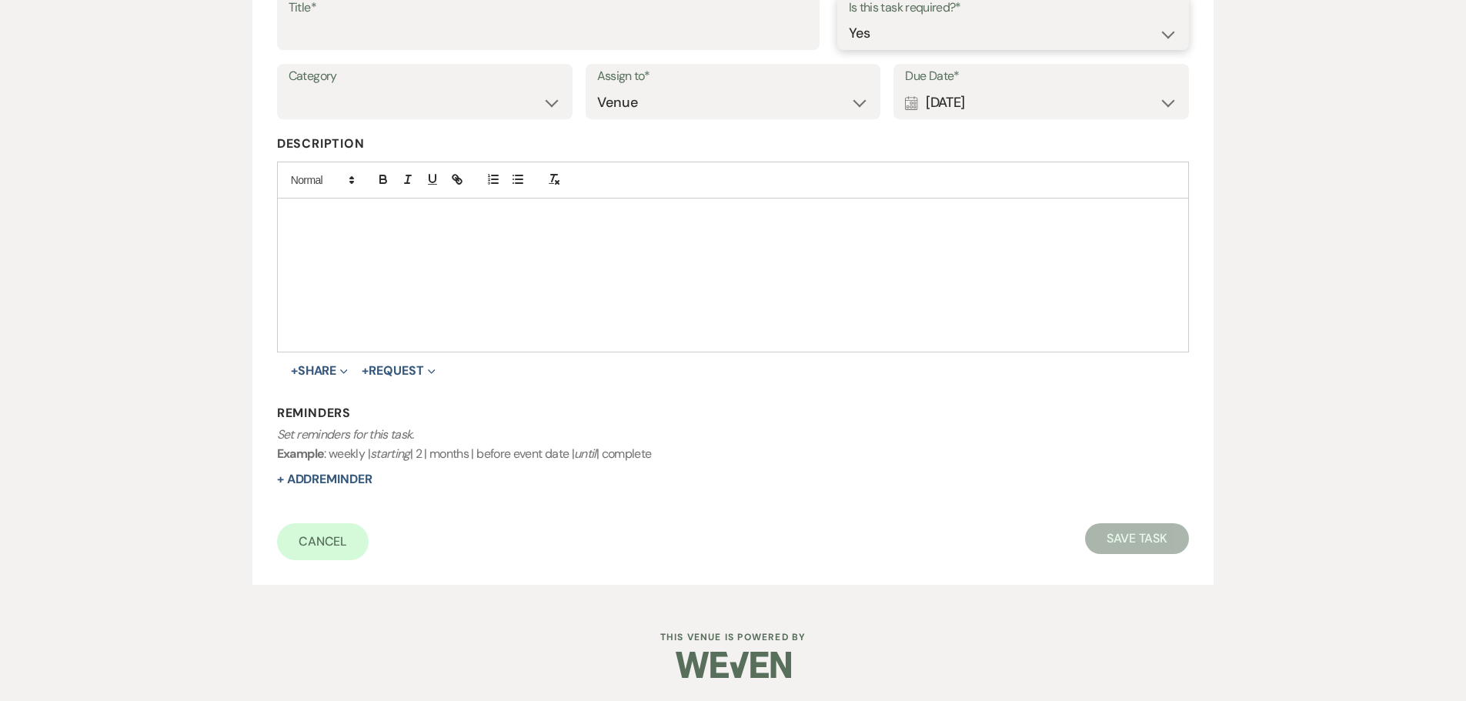
click at [849, 18] on select "Yes No" at bounding box center [1013, 33] width 329 height 30
click at [602, 35] on input "Title*" at bounding box center [548, 33] width 519 height 30
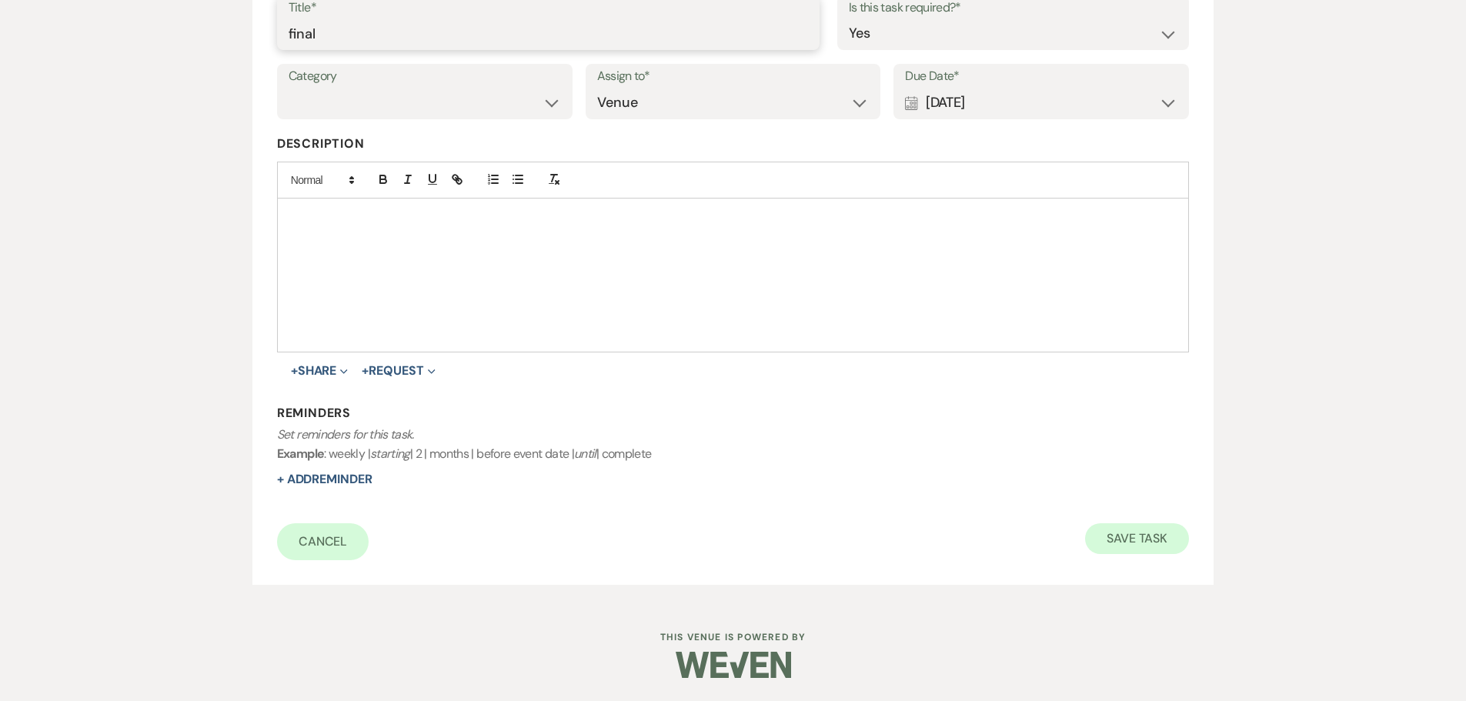
type input "final"
click at [1136, 539] on button "Save Task" at bounding box center [1137, 538] width 104 height 31
select select "5"
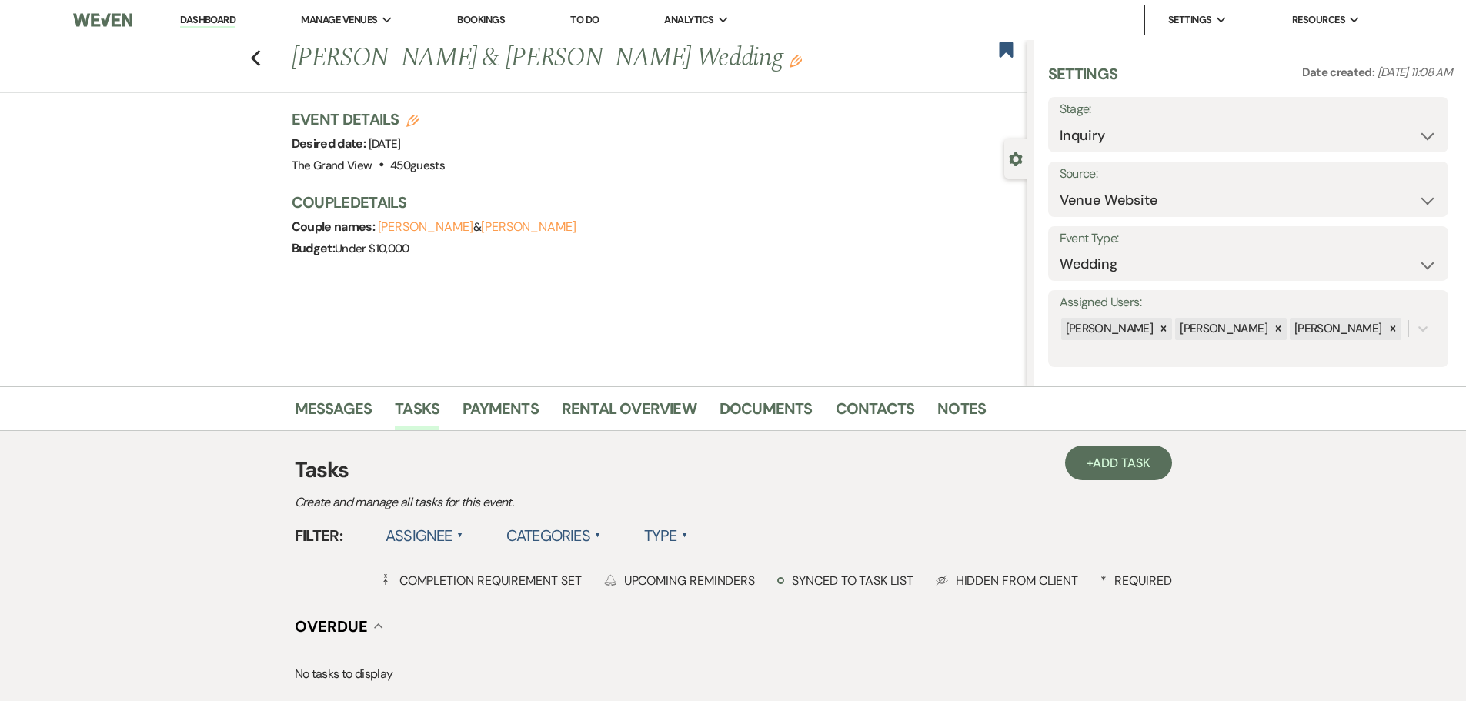
drag, startPoint x: 1009, startPoint y: 49, endPoint x: 1003, endPoint y: 70, distance: 21.5
click at [1009, 49] on use "button" at bounding box center [1006, 49] width 14 height 15
click at [225, 23] on link "Dashboard" at bounding box center [207, 20] width 55 height 15
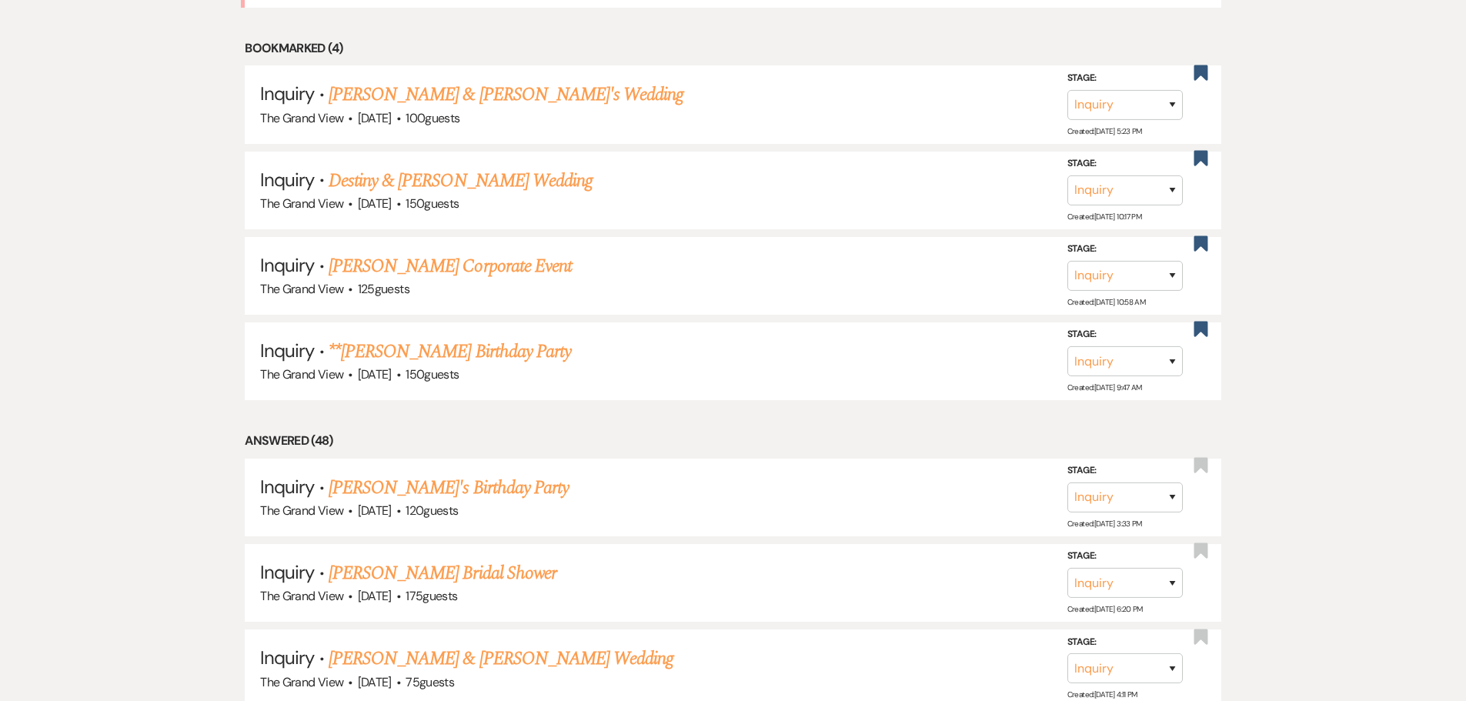
scroll to position [1462, 0]
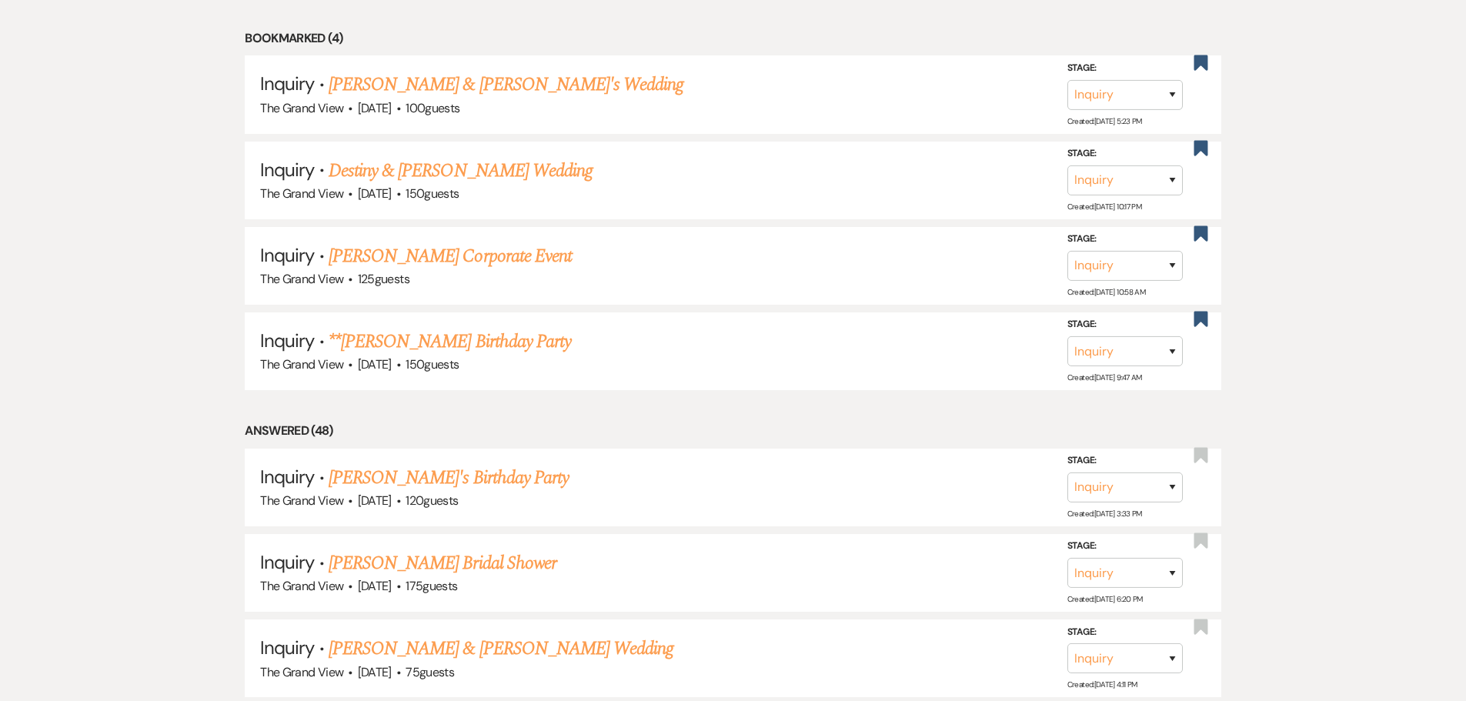
click at [499, 479] on link "[PERSON_NAME]'s Birthday Party" at bounding box center [449, 478] width 240 height 28
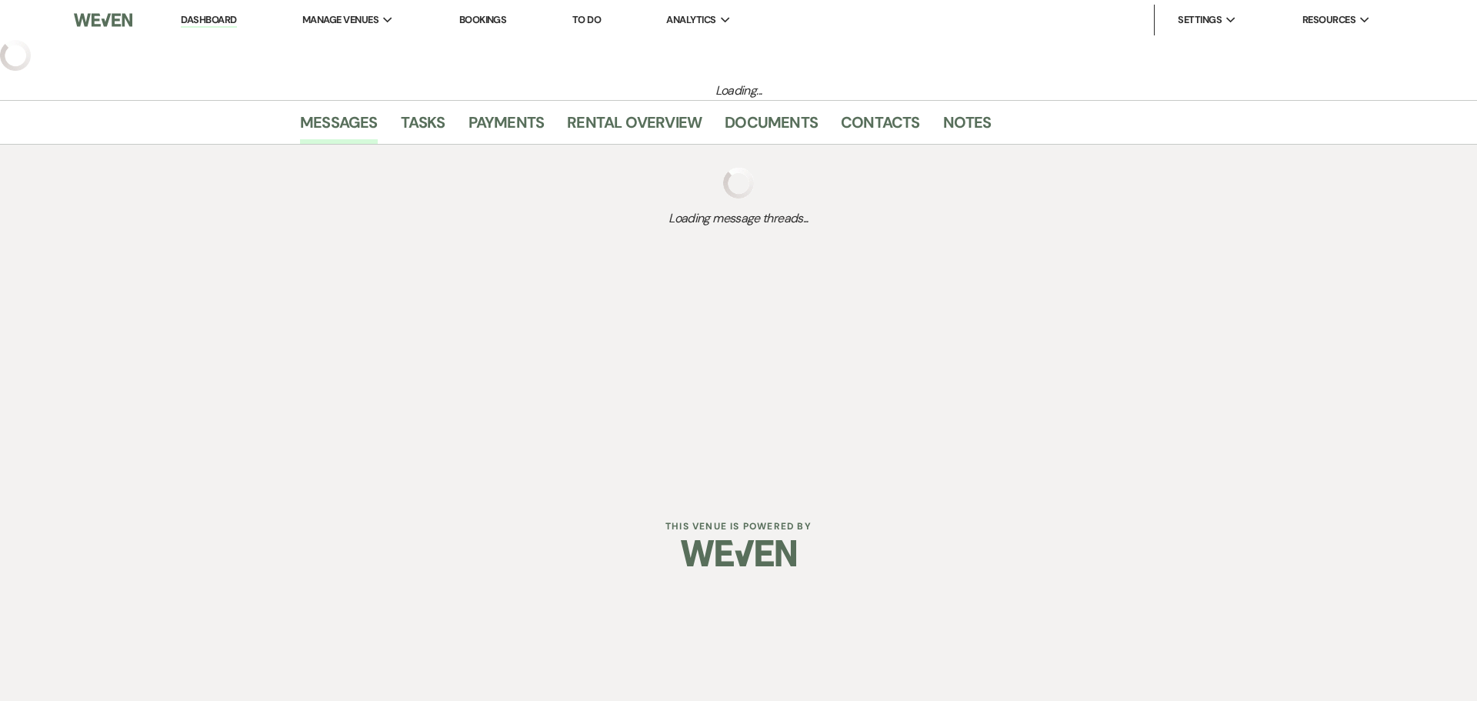
select select "5"
select select "4"
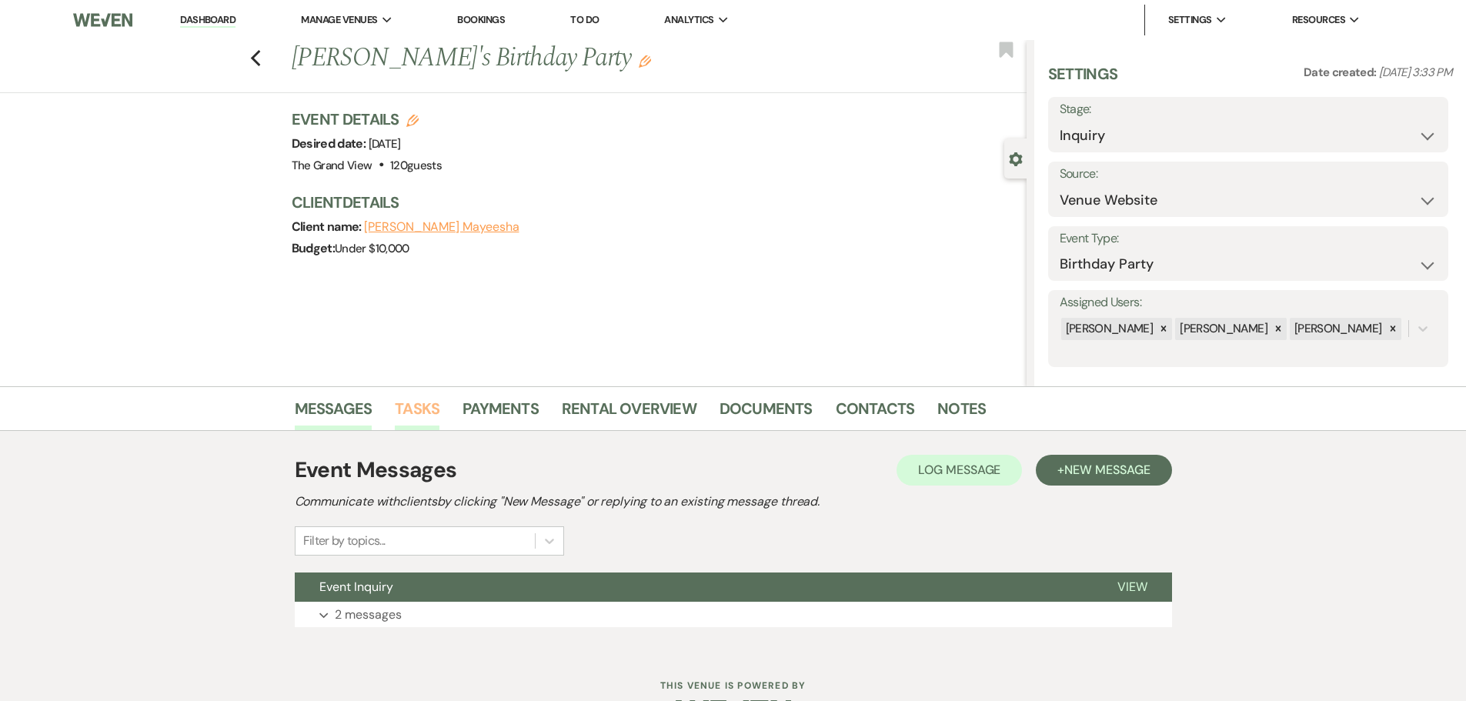
click at [419, 411] on link "Tasks" at bounding box center [417, 413] width 45 height 34
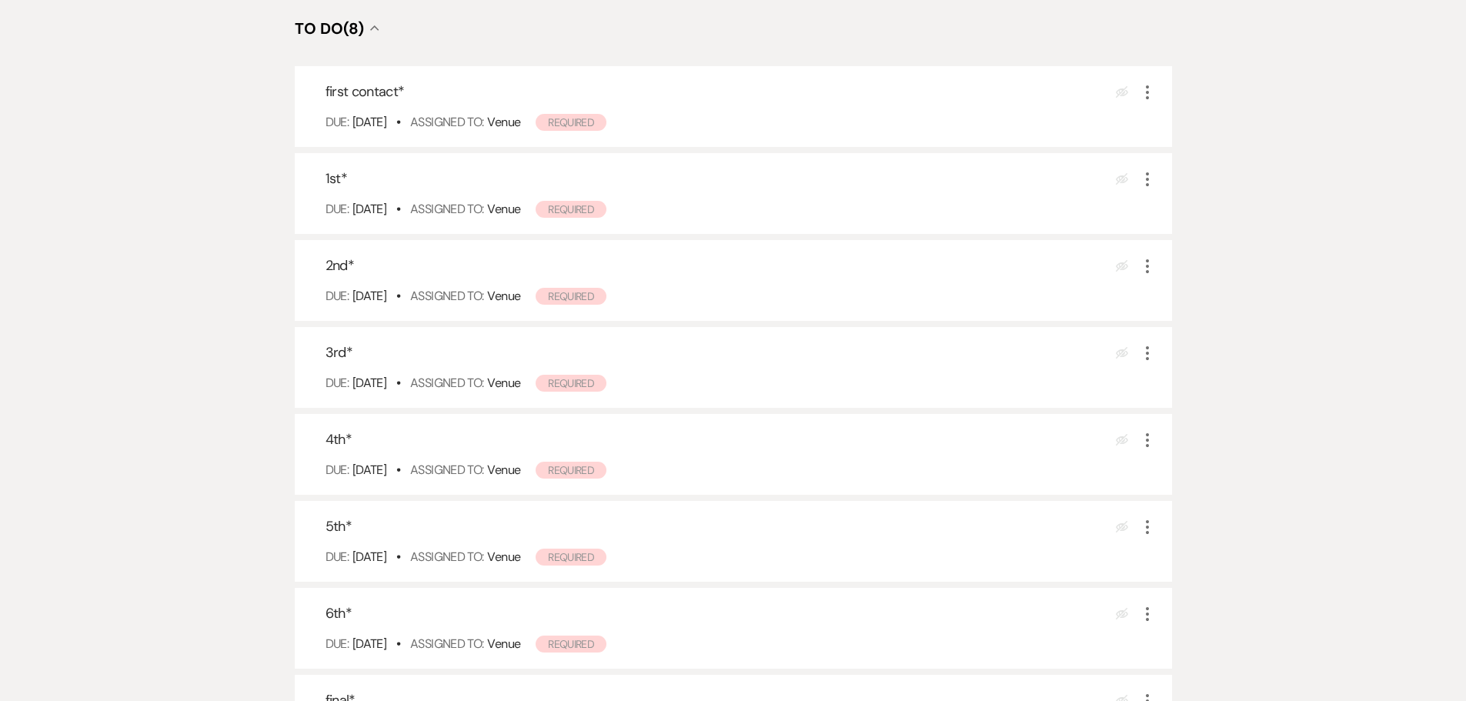
scroll to position [769, 0]
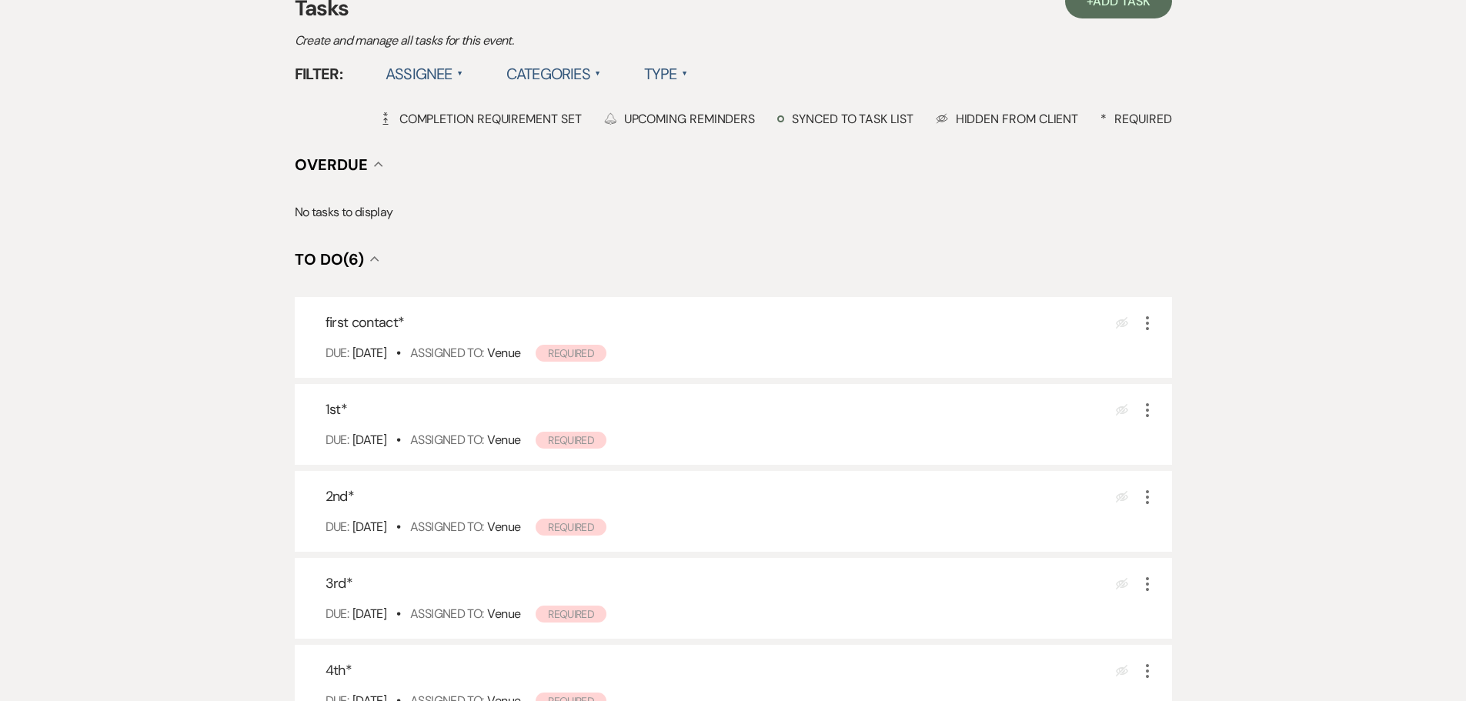
scroll to position [769, 0]
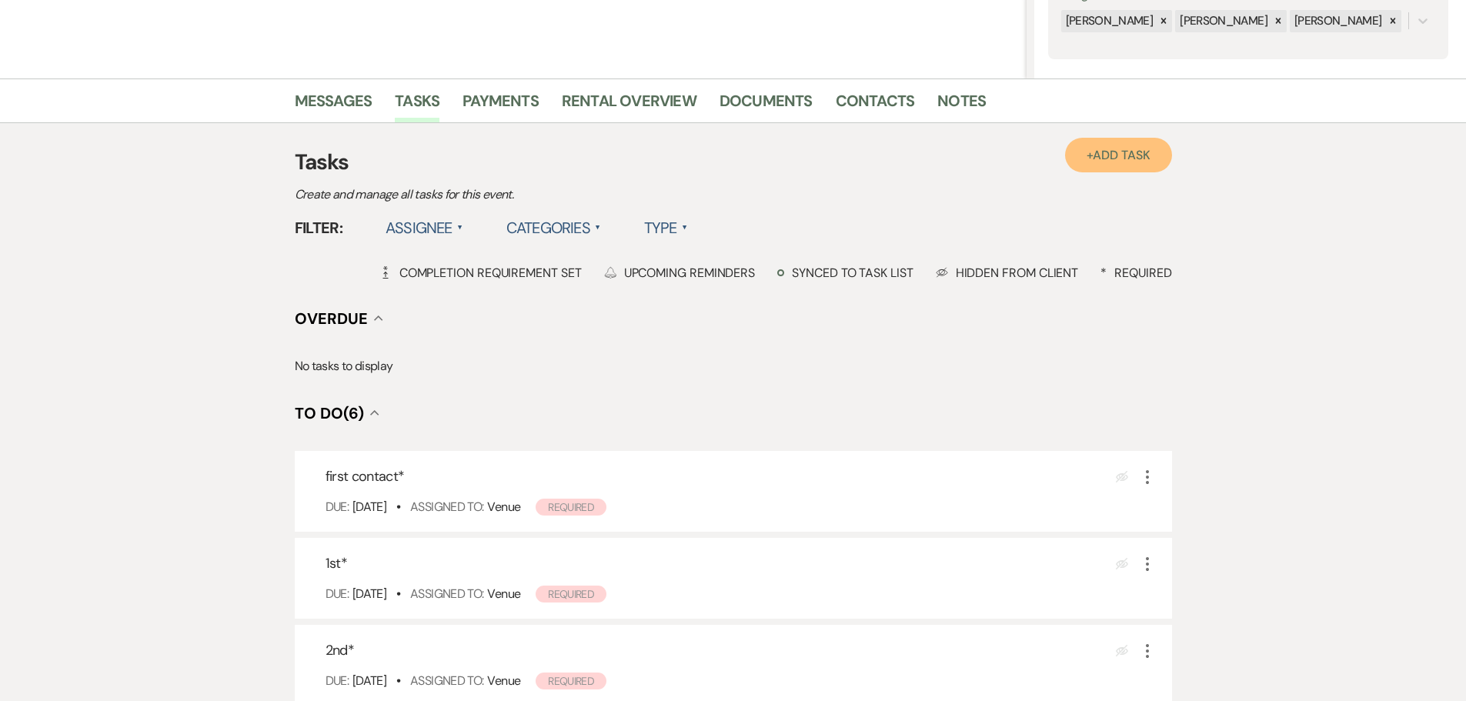
click at [1128, 159] on span "Add Task" at bounding box center [1121, 155] width 57 height 16
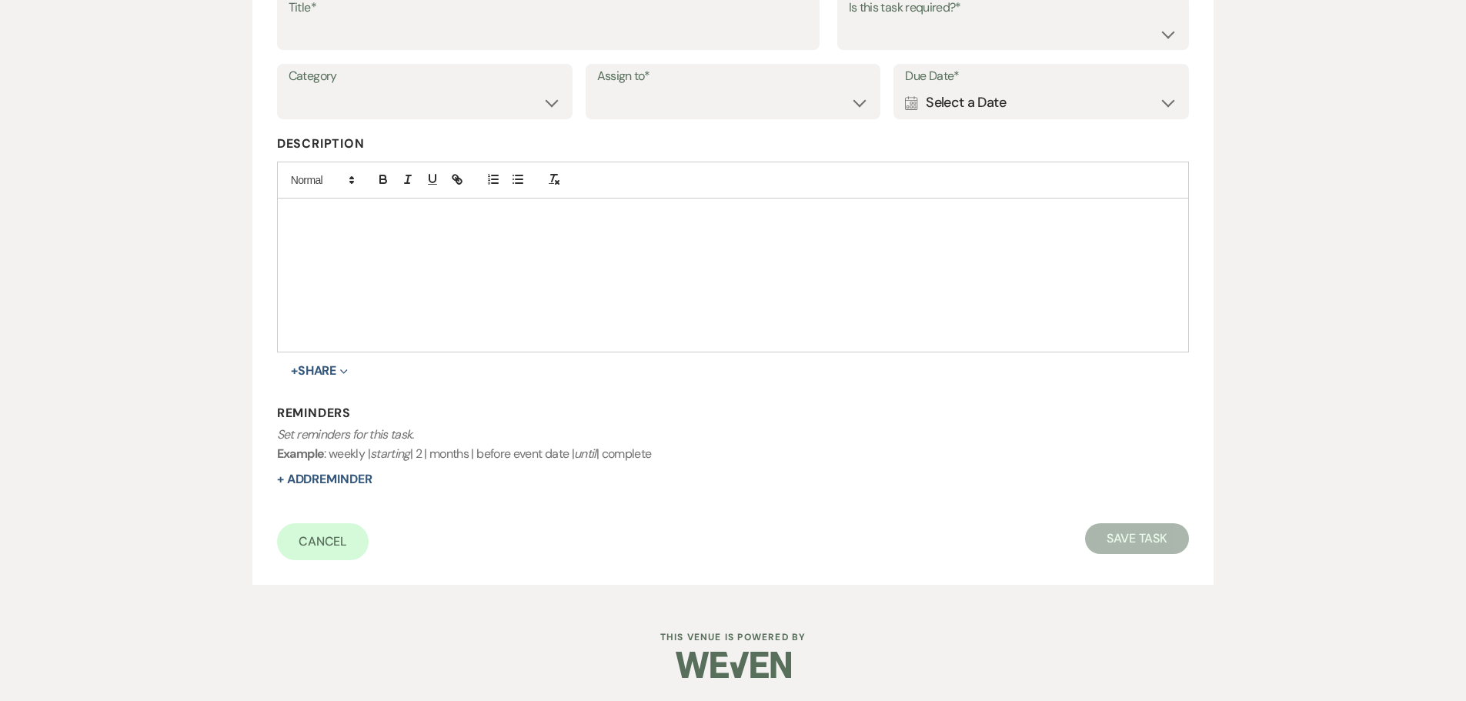
scroll to position [269, 0]
click at [1019, 110] on div "Calendar Select a Date Expand" at bounding box center [1041, 103] width 272 height 30
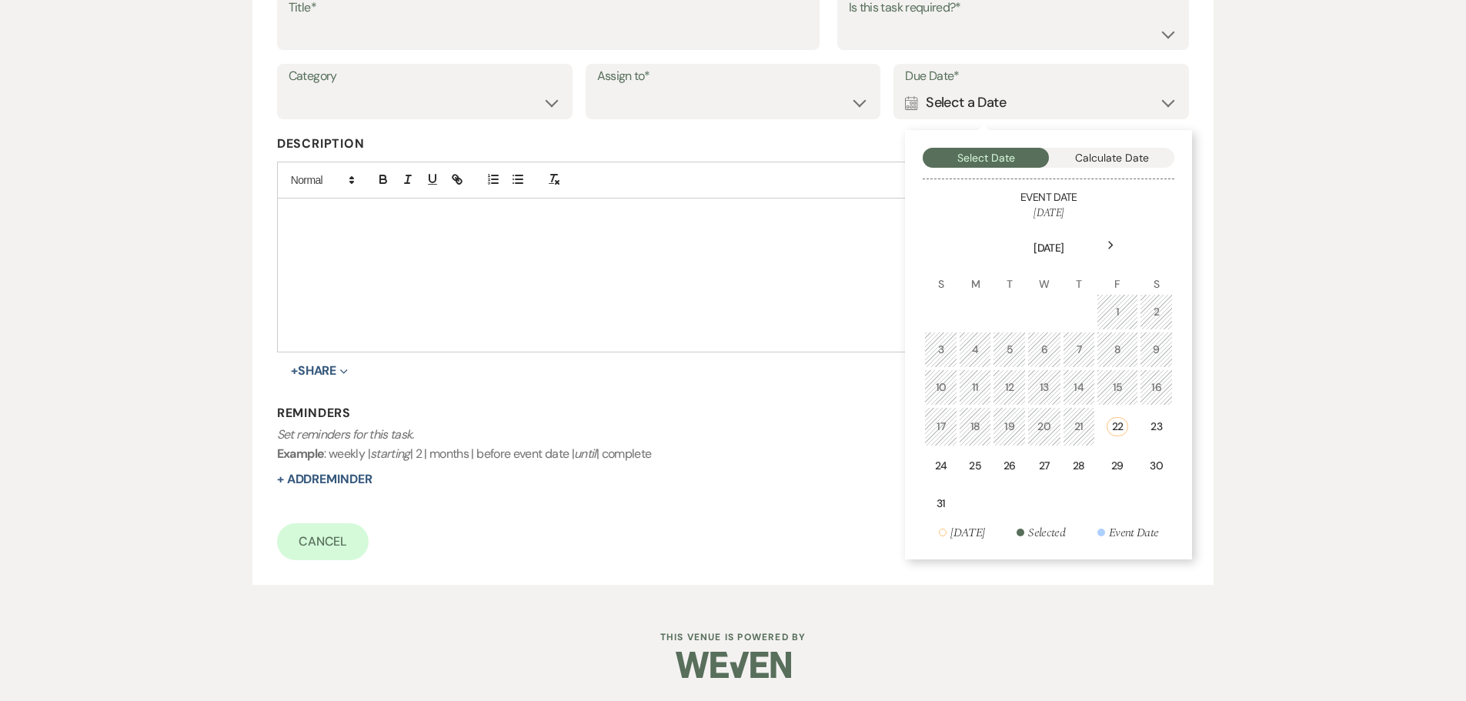
click at [1107, 249] on icon "Next" at bounding box center [1111, 245] width 8 height 9
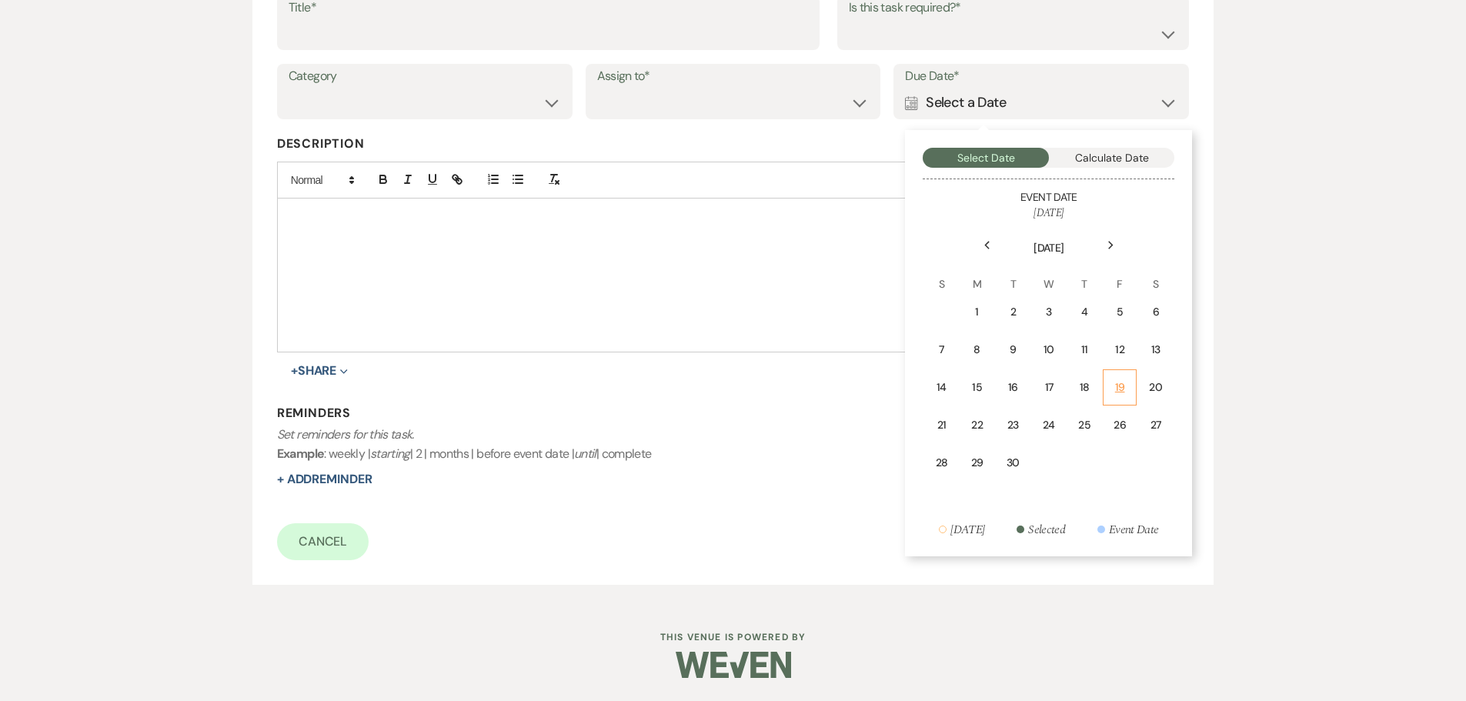
click at [1116, 392] on div "19" at bounding box center [1120, 387] width 14 height 16
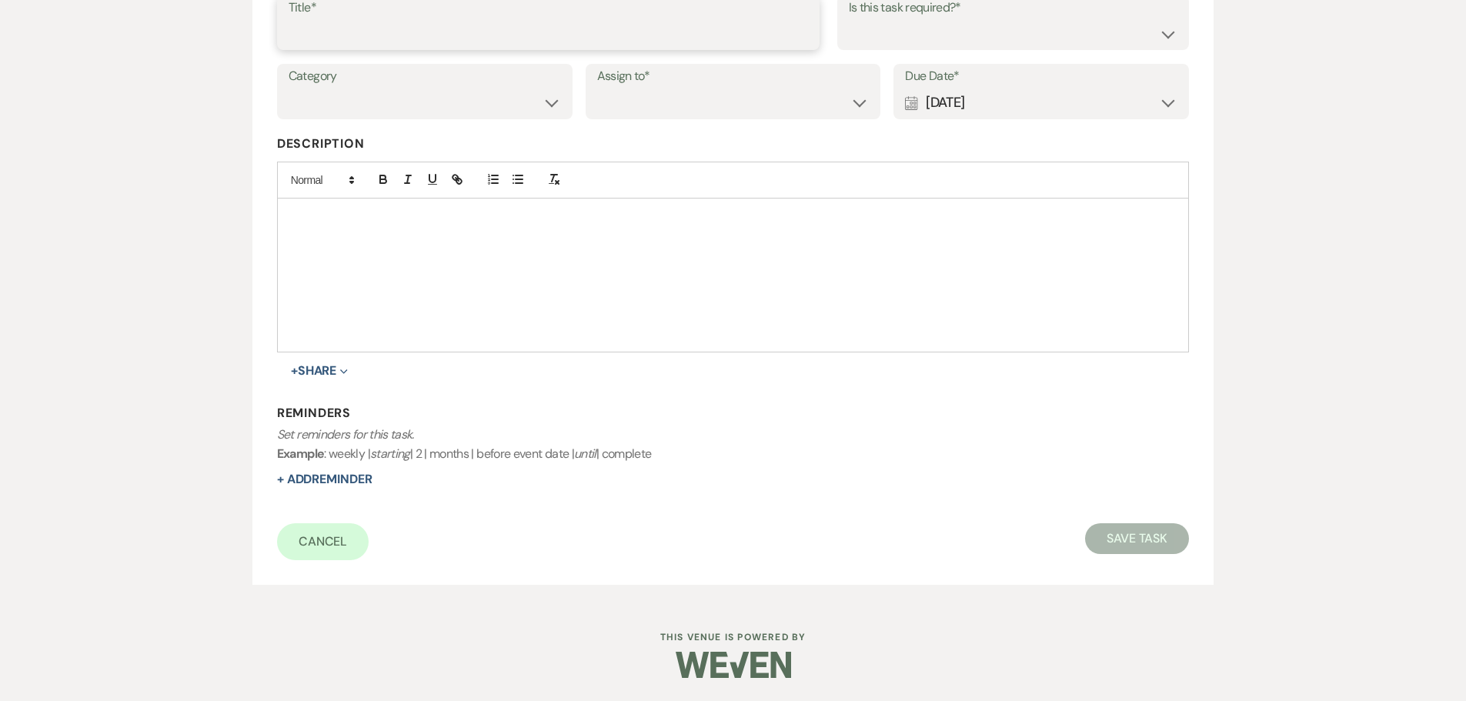
click at [589, 36] on input "Title*" at bounding box center [548, 33] width 519 height 30
type input "6th"
click at [654, 83] on label "Assign to*" at bounding box center [733, 76] width 272 height 22
click at [666, 115] on select "Venue Client" at bounding box center [733, 103] width 272 height 30
select select "venueHost"
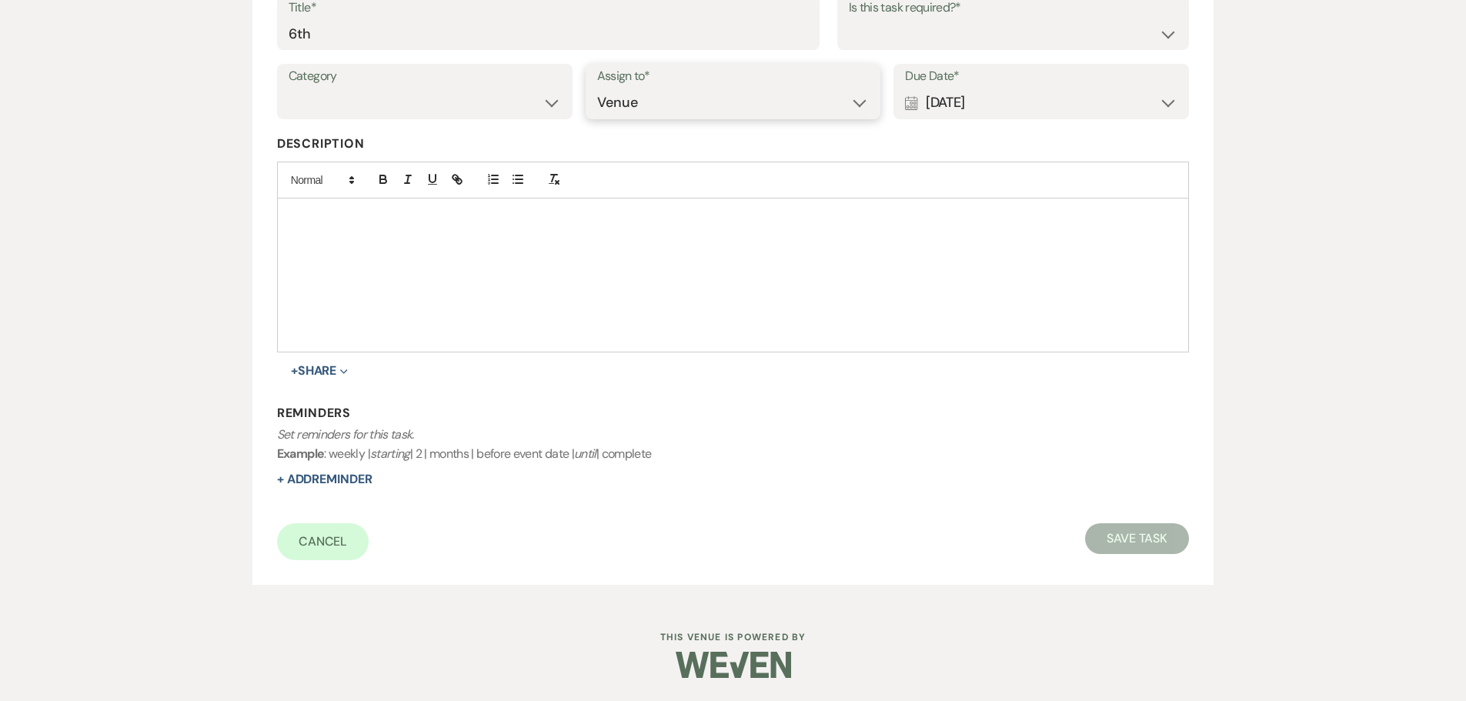
click at [597, 88] on select "Venue Client" at bounding box center [733, 103] width 272 height 30
drag, startPoint x: 877, startPoint y: 35, endPoint x: 877, endPoint y: 43, distance: 8.5
click at [877, 35] on select "Yes No" at bounding box center [1013, 33] width 329 height 30
select select "true"
click at [849, 18] on select "Yes No" at bounding box center [1013, 33] width 329 height 30
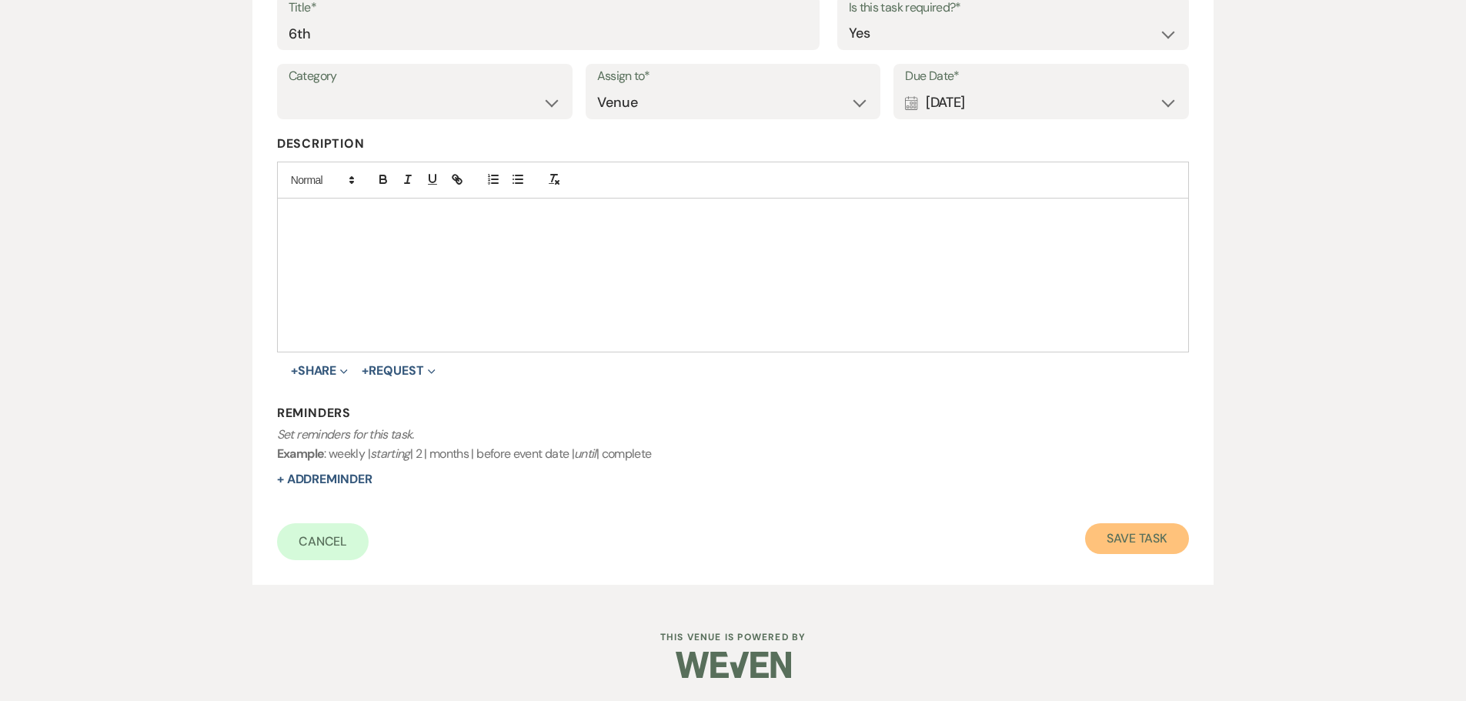
click at [1127, 552] on button "Save Task" at bounding box center [1137, 538] width 104 height 31
select select "5"
select select "4"
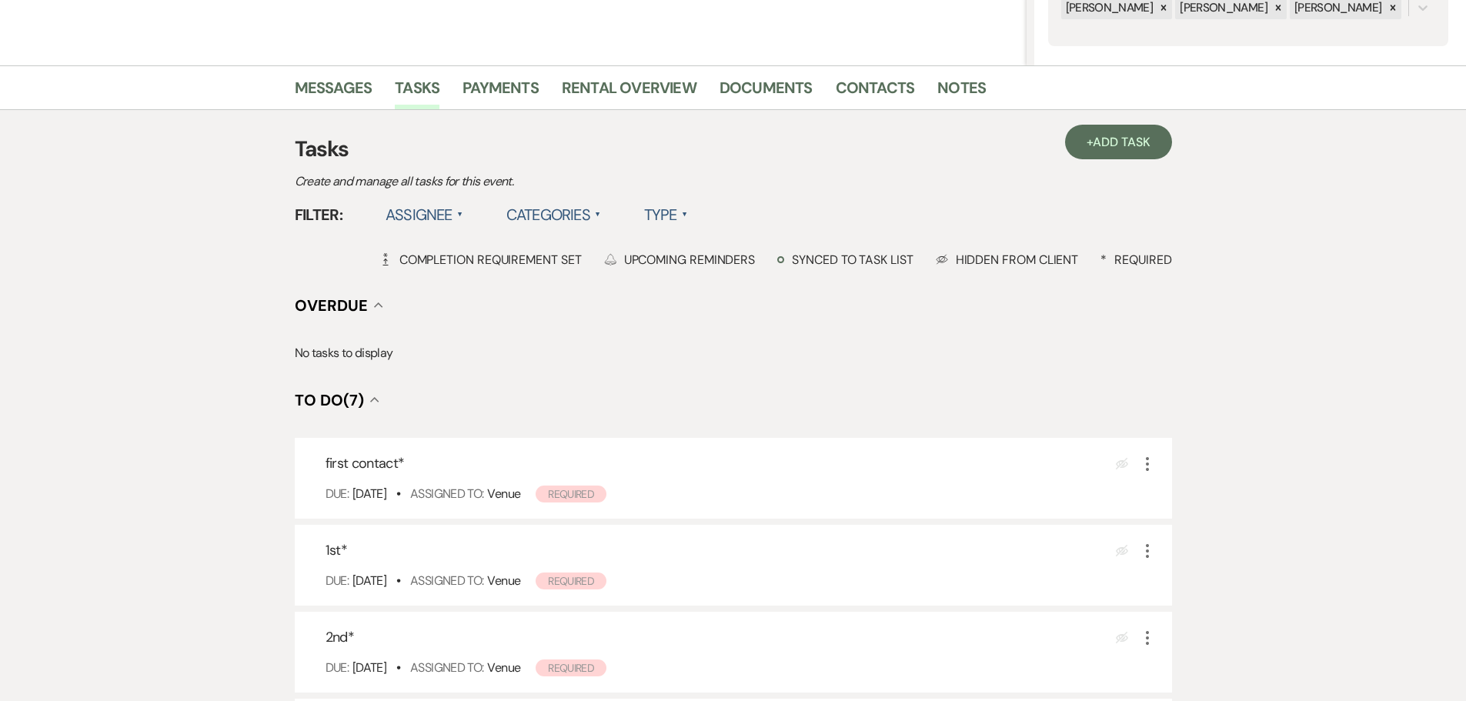
scroll to position [308, 0]
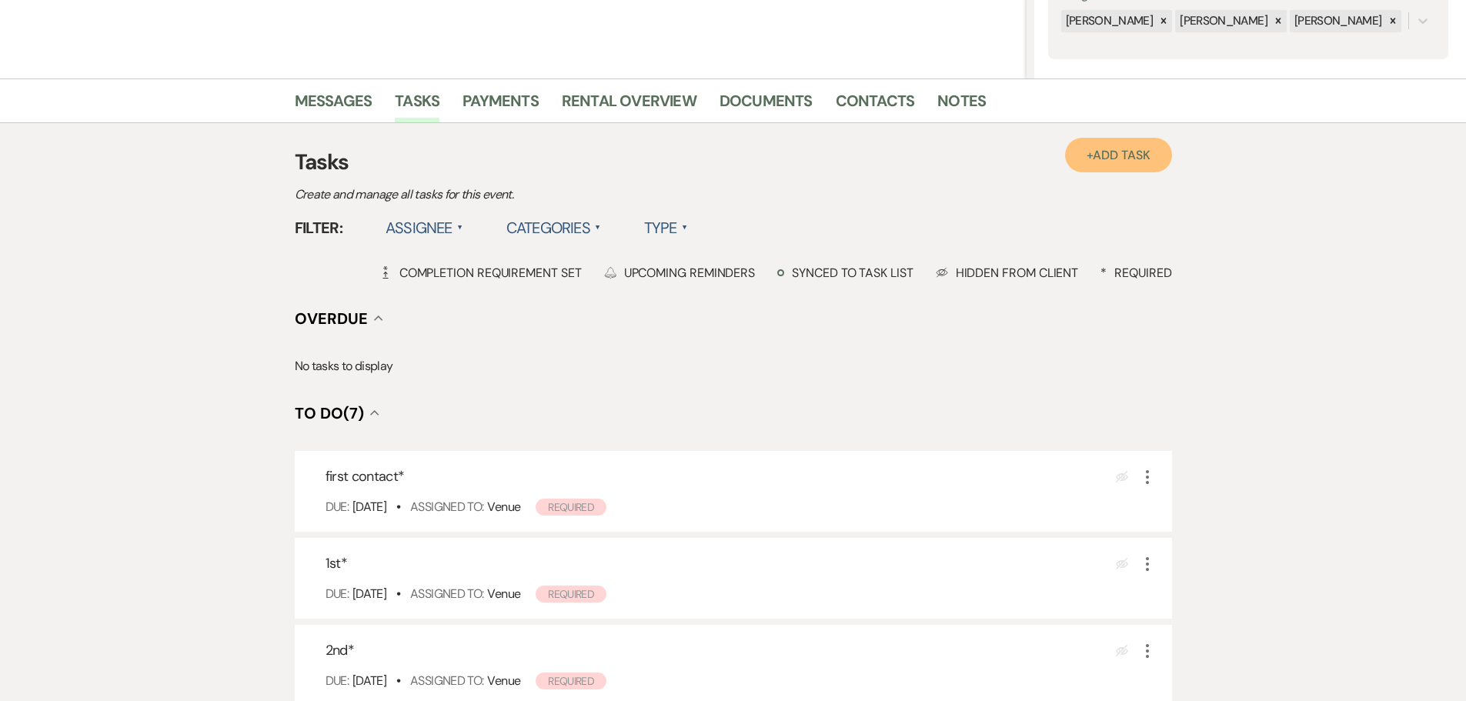
click at [1104, 155] on span "Add Task" at bounding box center [1121, 155] width 57 height 16
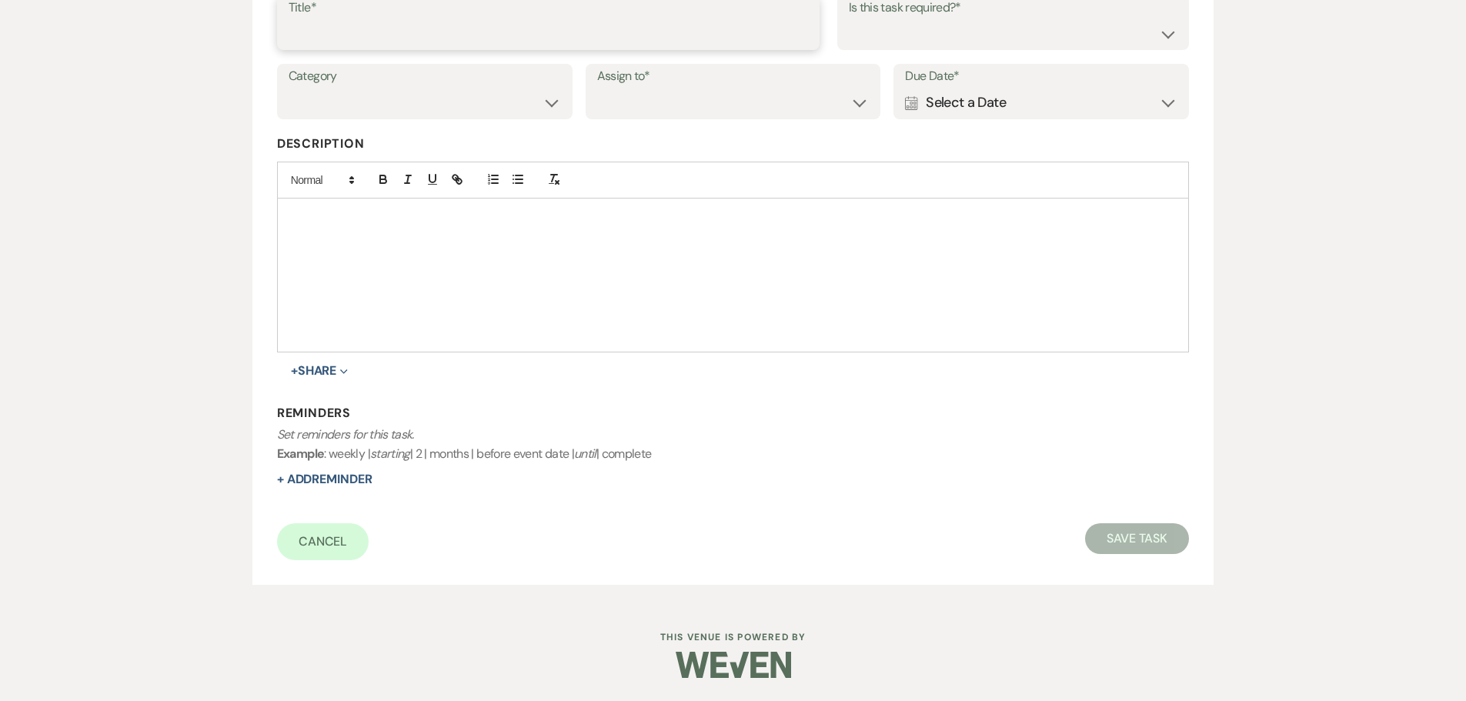
click at [564, 42] on input "Title*" at bounding box center [548, 33] width 519 height 30
type input "final"
drag, startPoint x: 654, startPoint y: 120, endPoint x: 651, endPoint y: 108, distance: 11.9
click at [655, 120] on div "Category Venue Vendors Guests Details Finalize & Share Assign to* Venue Client …" at bounding box center [733, 98] width 913 height 69
click at [650, 108] on select "Venue Client" at bounding box center [733, 103] width 272 height 30
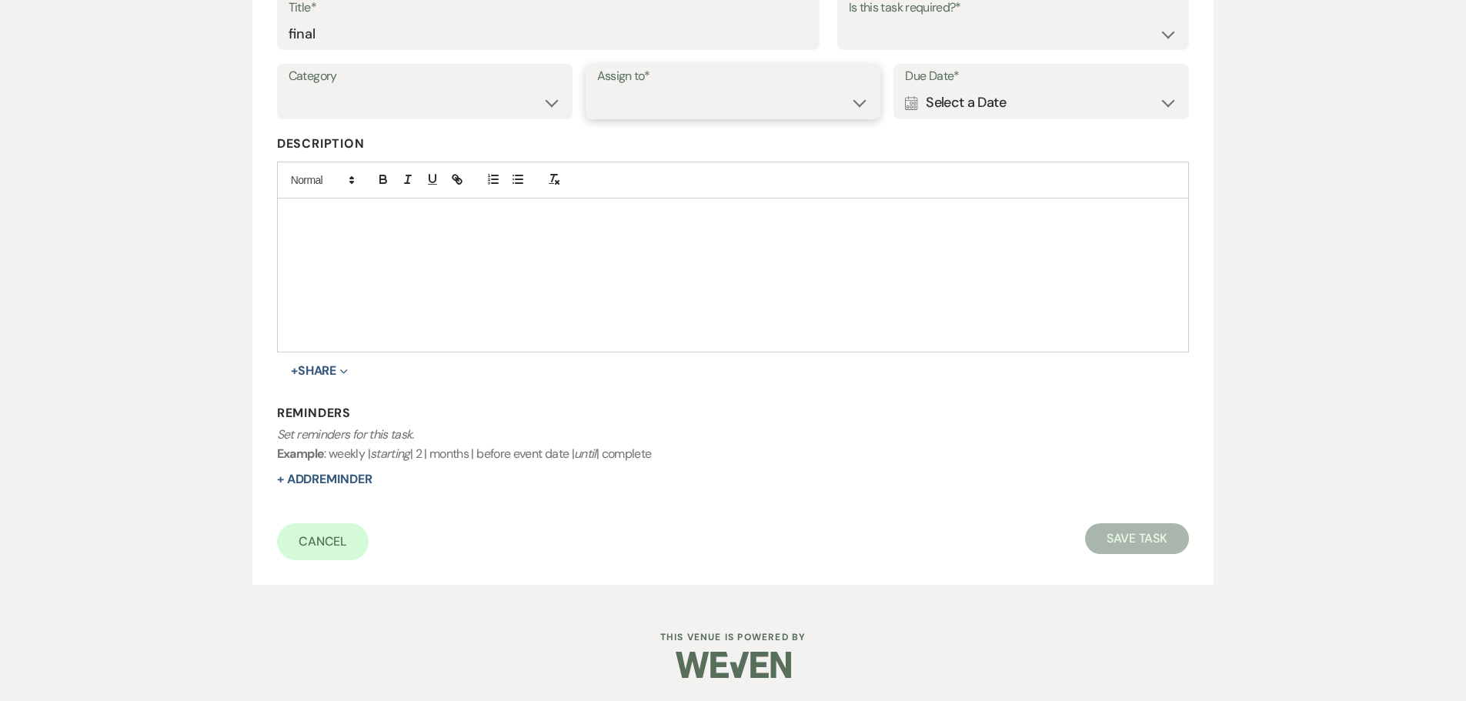
select select "venueHost"
click at [597, 88] on select "Venue Client" at bounding box center [733, 103] width 272 height 30
click at [906, 43] on select "Yes No" at bounding box center [1013, 33] width 329 height 30
select select "true"
click at [849, 18] on select "Yes No" at bounding box center [1013, 33] width 329 height 30
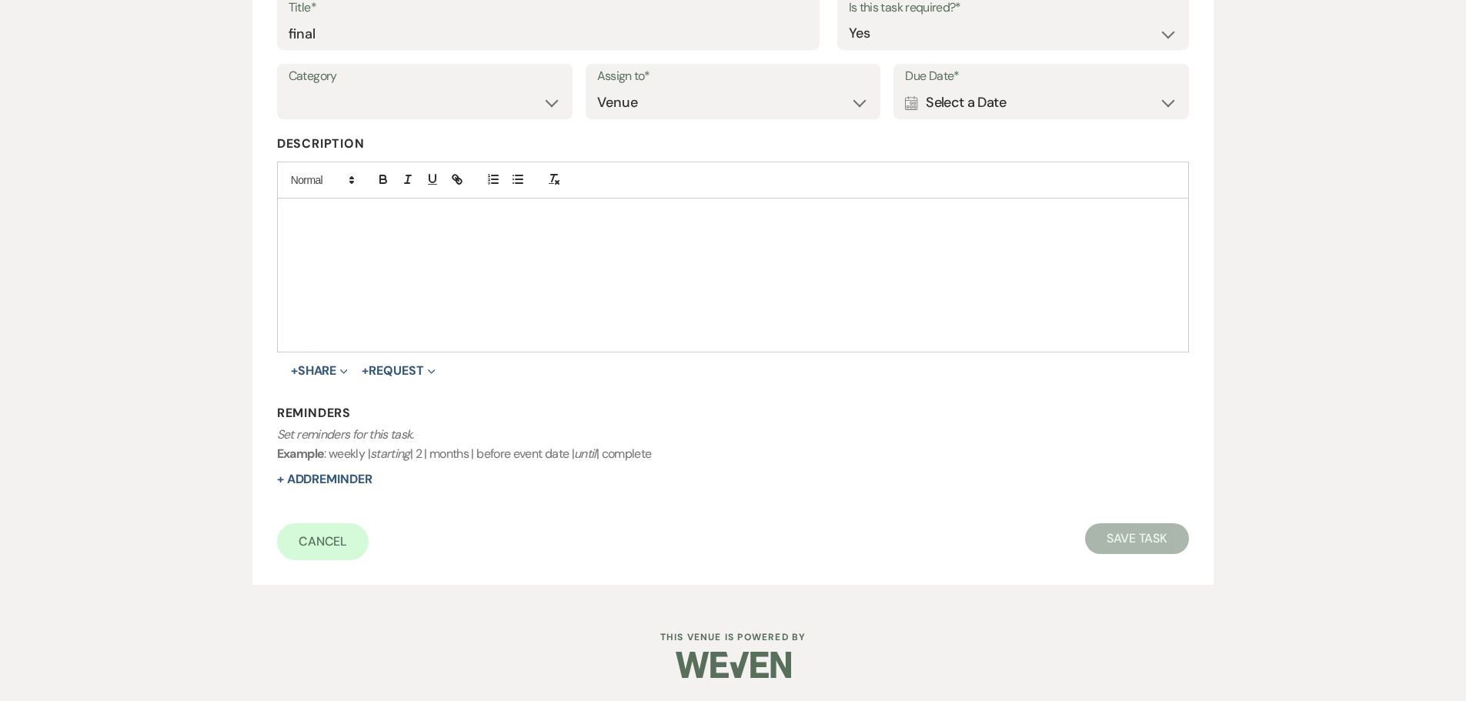
click at [972, 98] on div "Calendar Select a Date Expand" at bounding box center [1041, 103] width 272 height 30
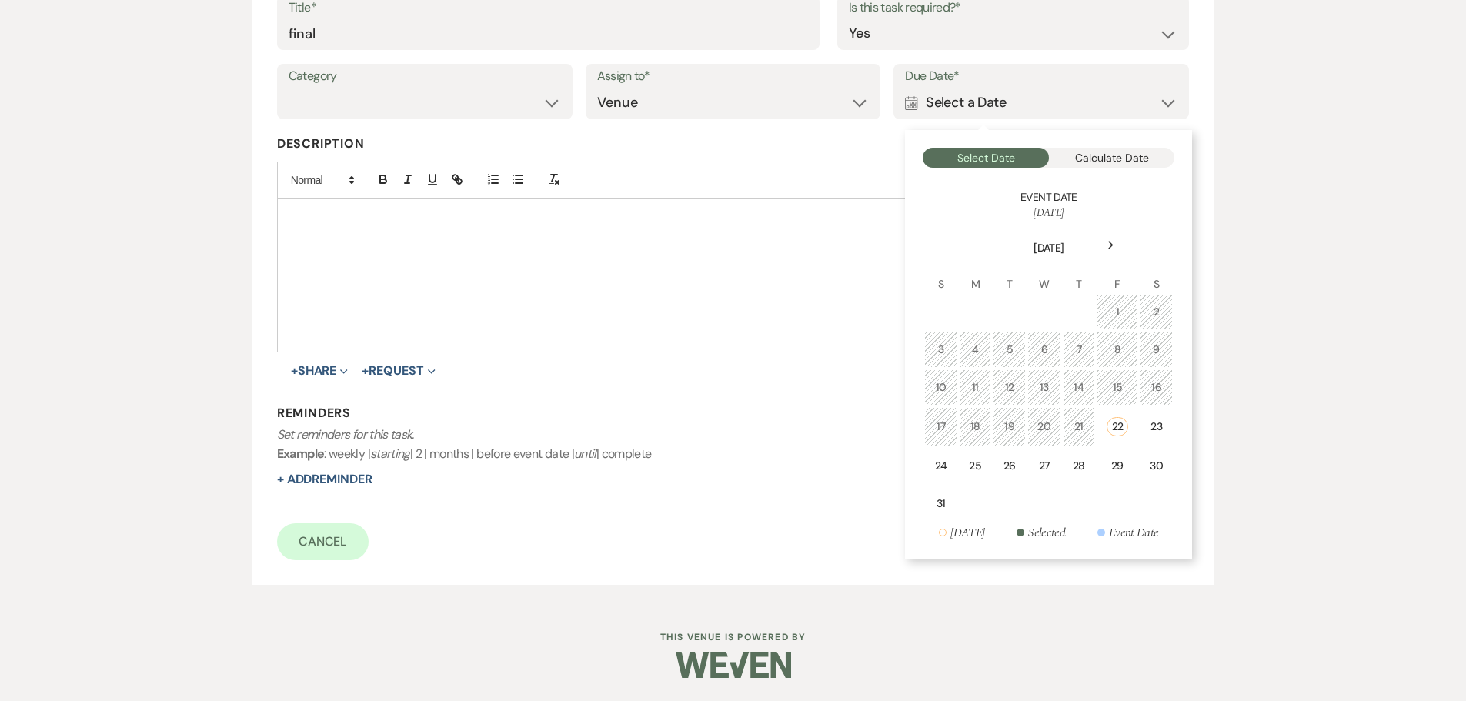
click at [1116, 240] on div "Next" at bounding box center [1110, 245] width 25 height 25
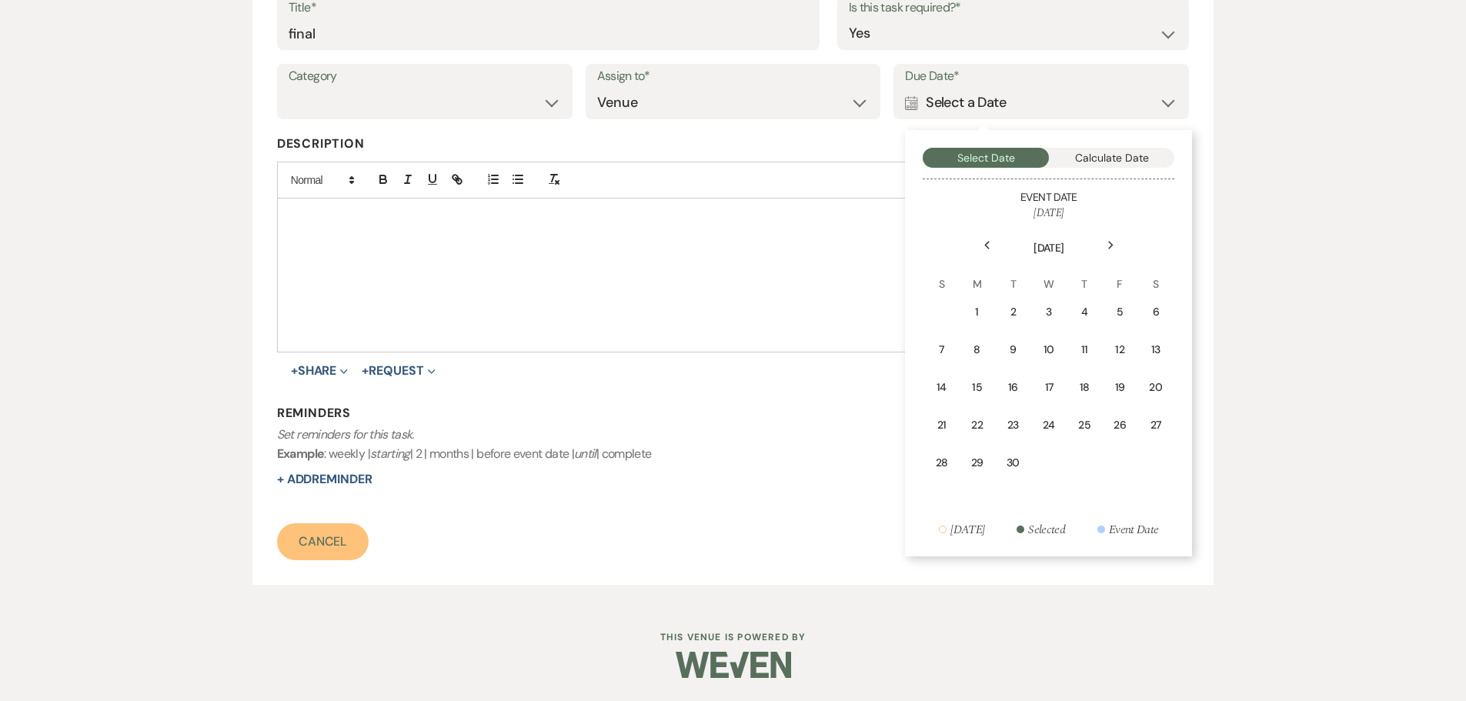
click at [321, 537] on link "Cancel" at bounding box center [323, 541] width 92 height 37
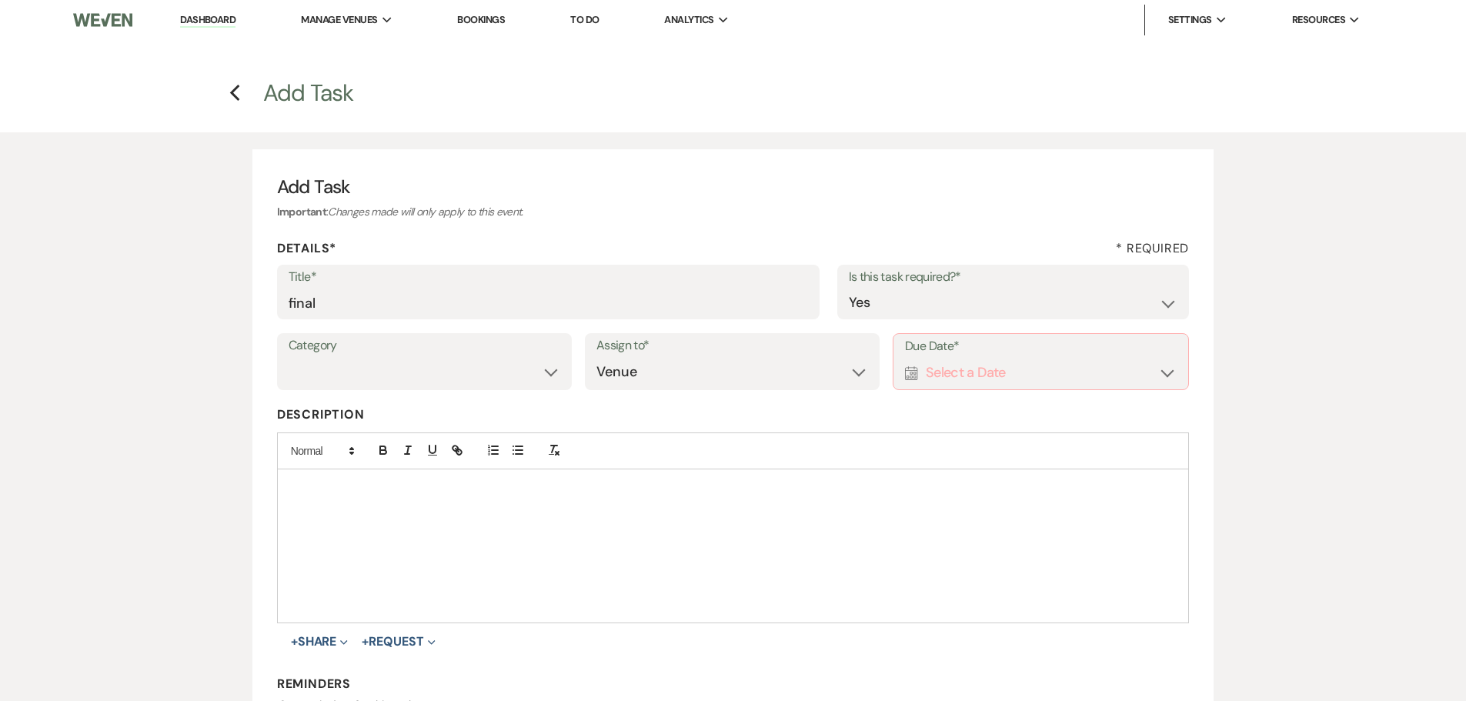
scroll to position [0, 0]
click at [227, 19] on link "Dashboard" at bounding box center [207, 20] width 55 height 15
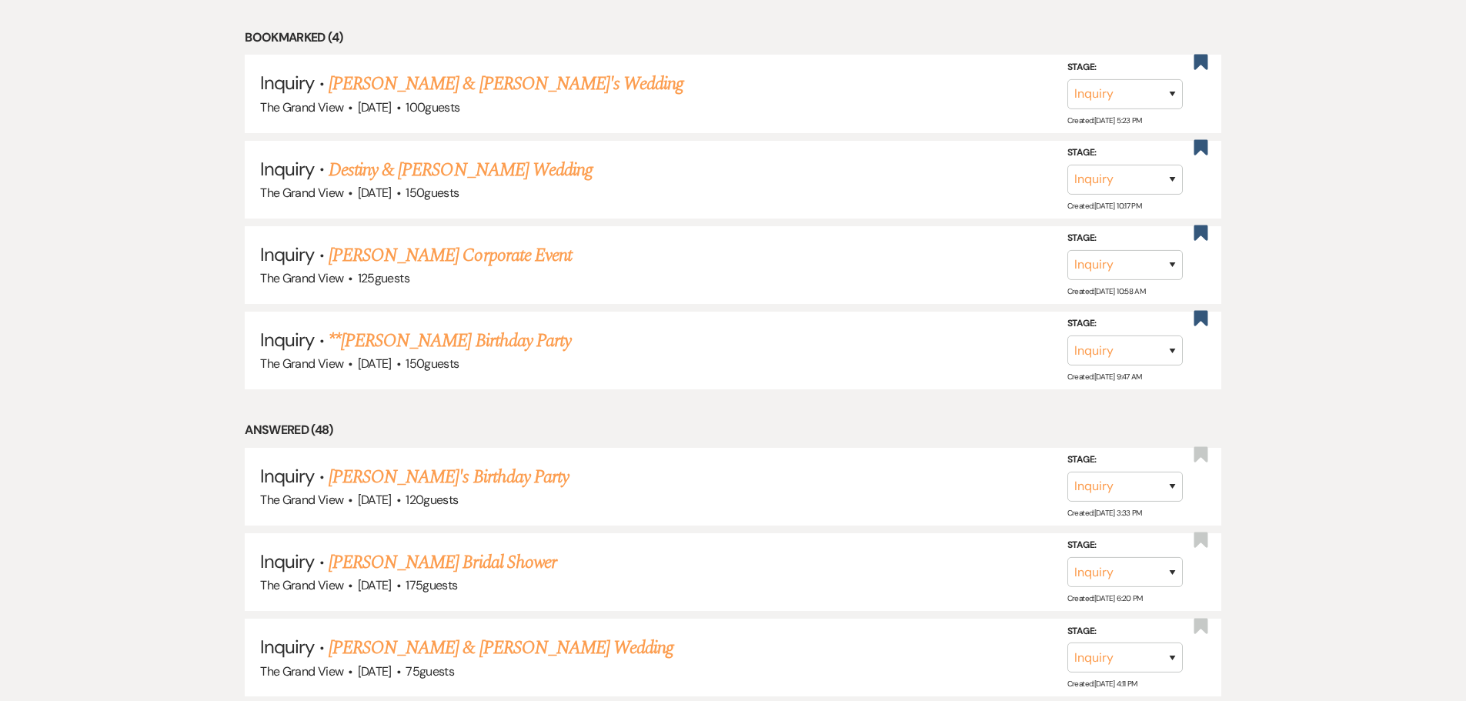
scroll to position [1462, 0]
click at [475, 169] on link "Destiny & Tyler's Wedding" at bounding box center [461, 171] width 264 height 28
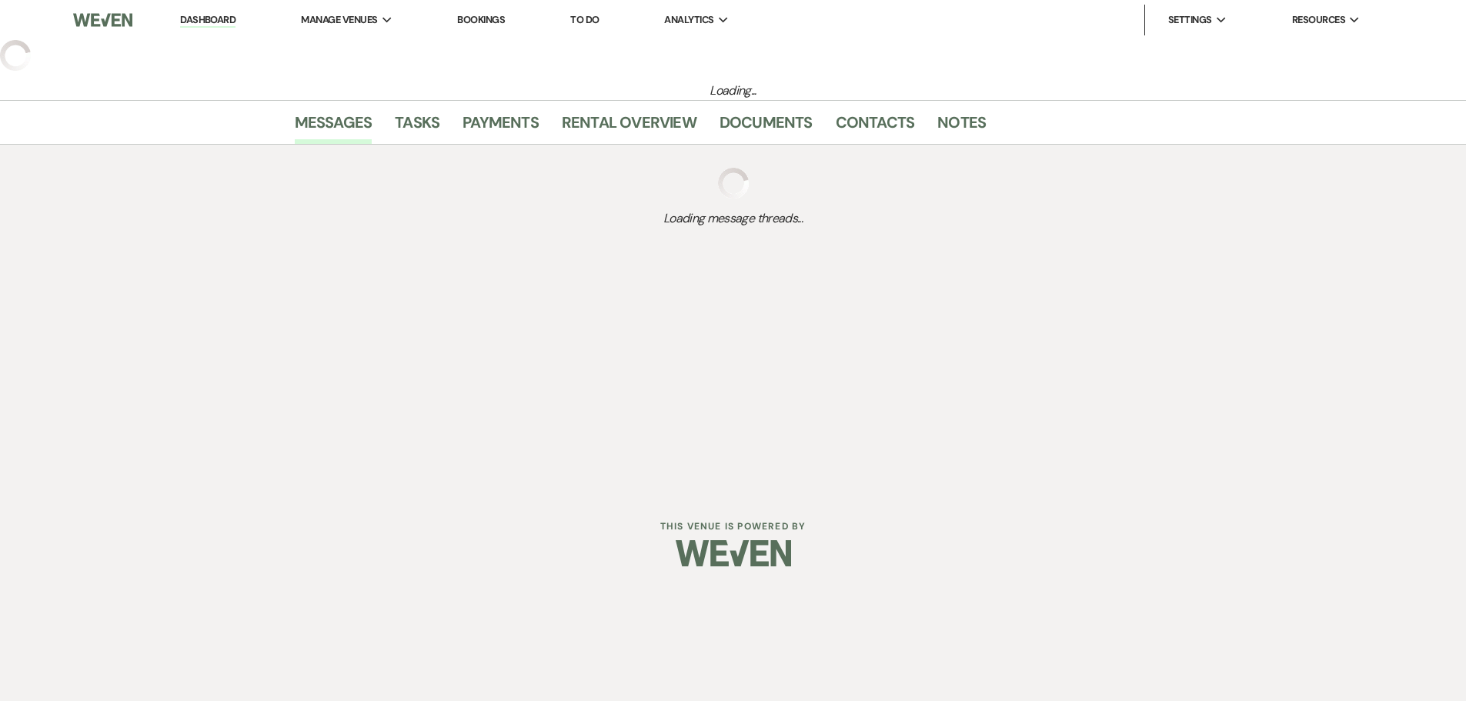
select select "5"
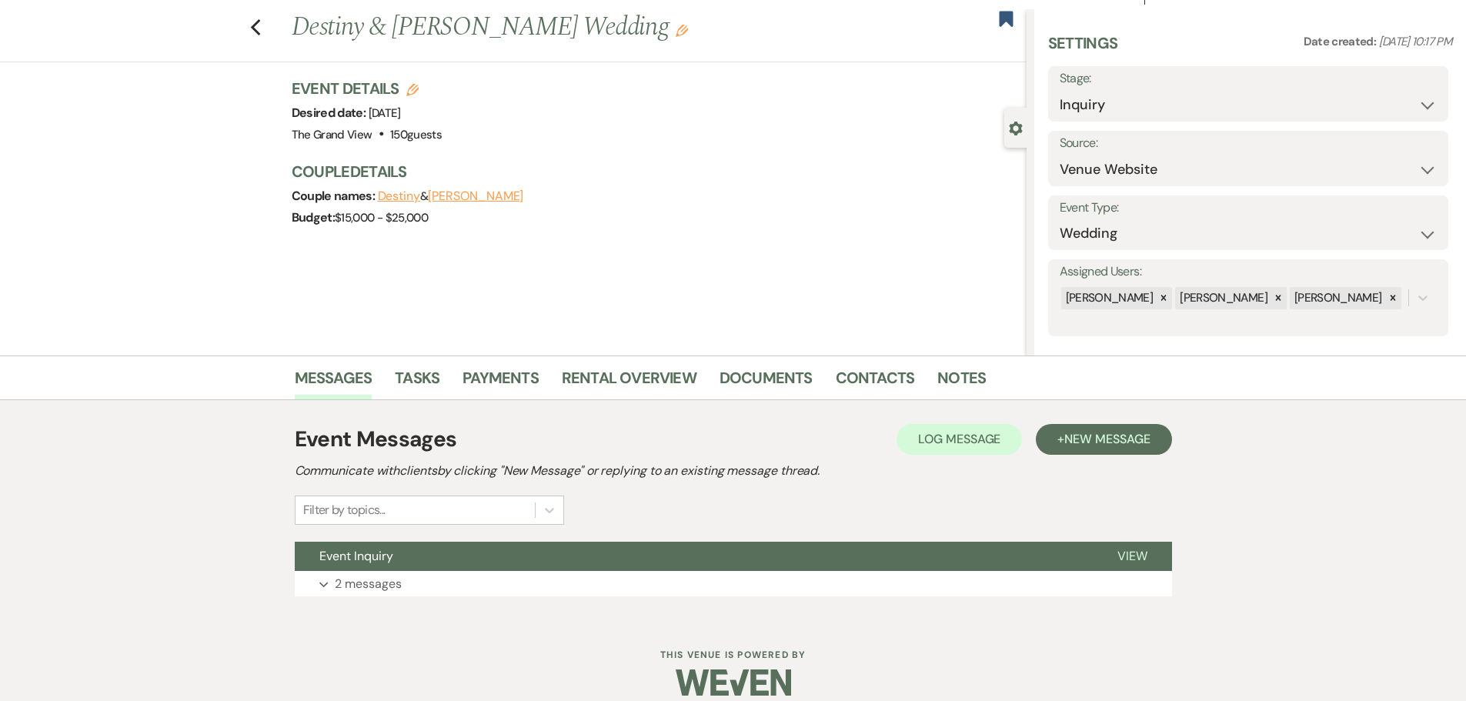
scroll to position [48, 0]
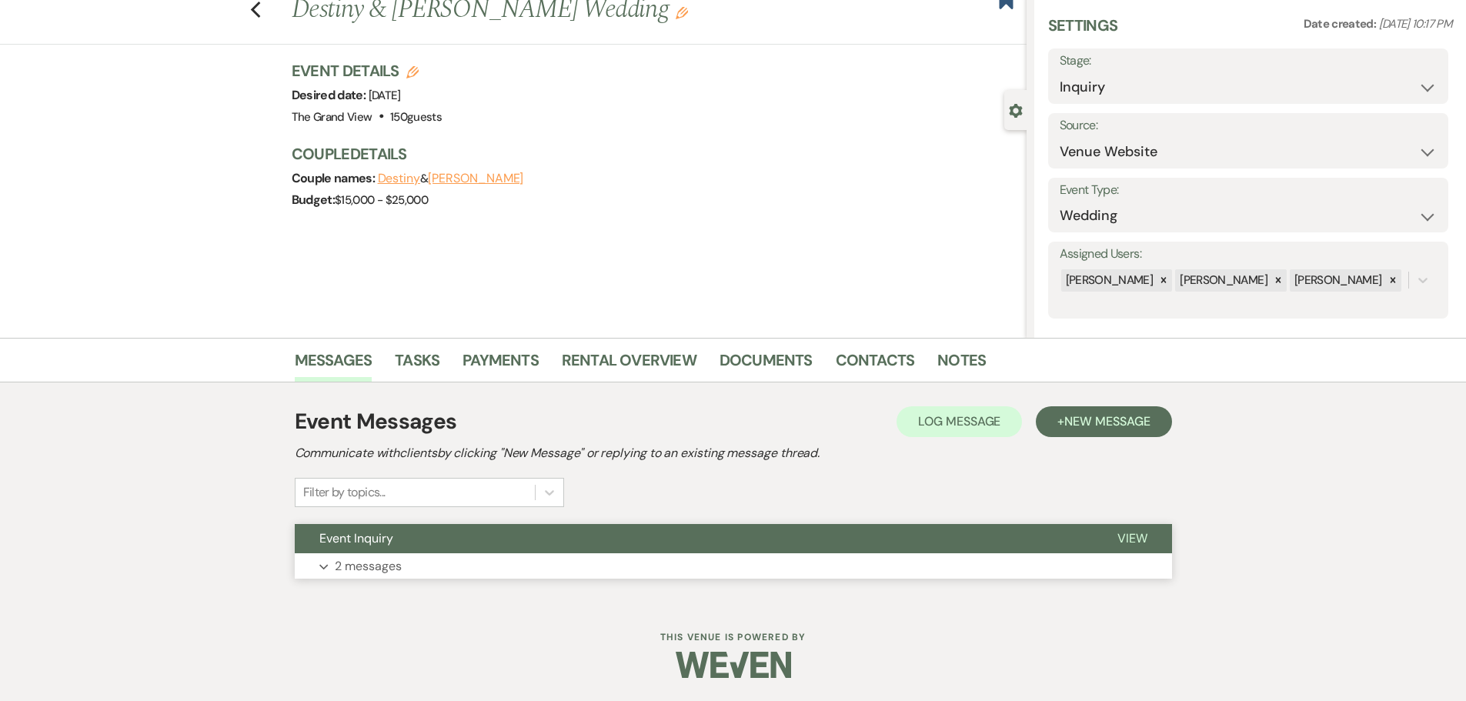
click at [465, 534] on button "Event Inquiry" at bounding box center [694, 538] width 798 height 29
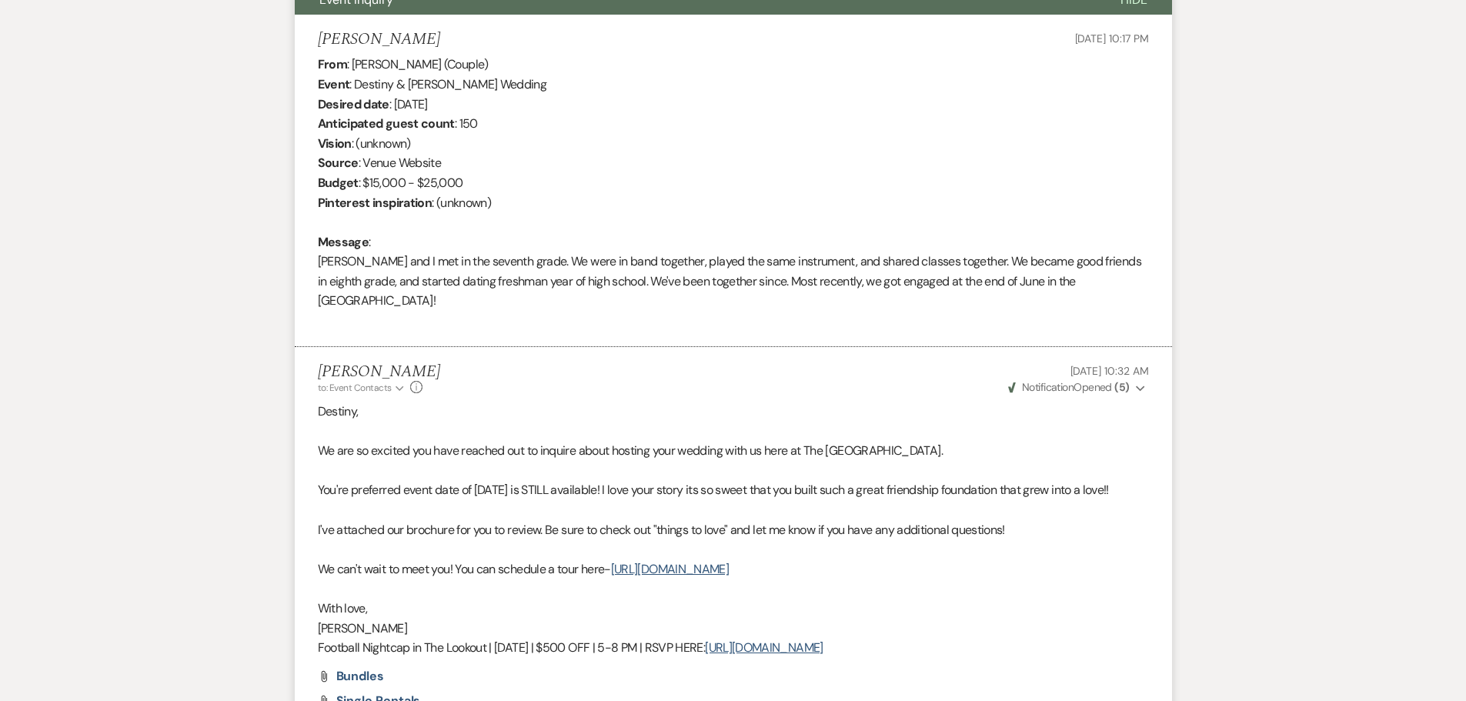
scroll to position [125, 0]
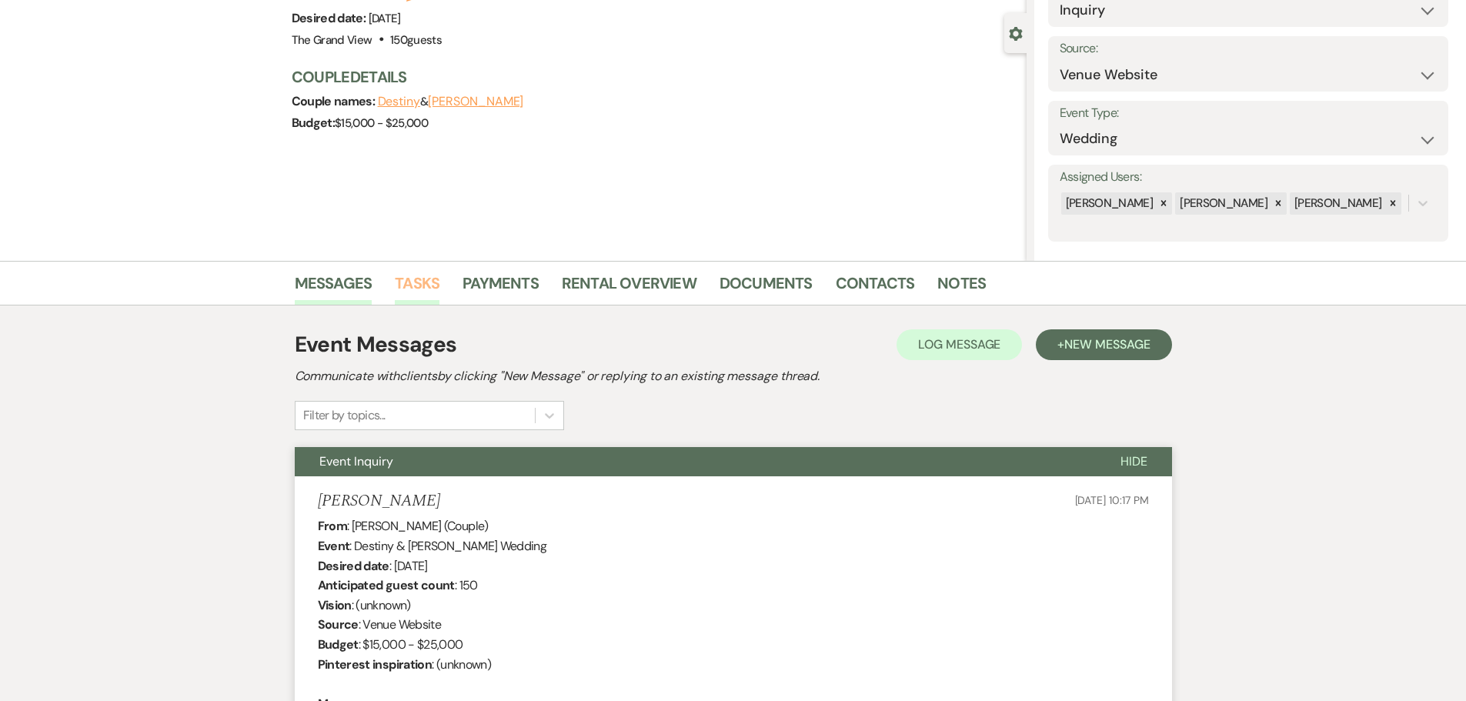
click at [435, 277] on link "Tasks" at bounding box center [417, 288] width 45 height 34
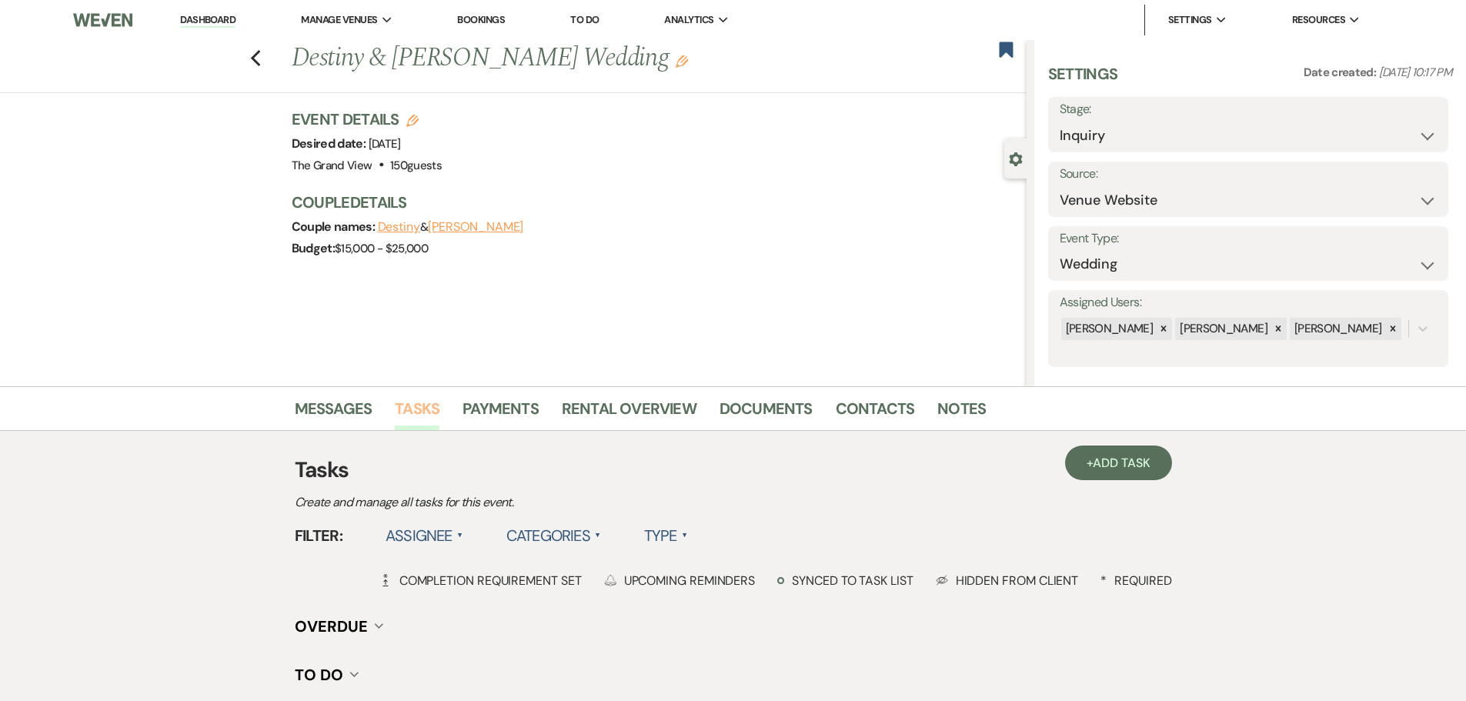
scroll to position [77, 0]
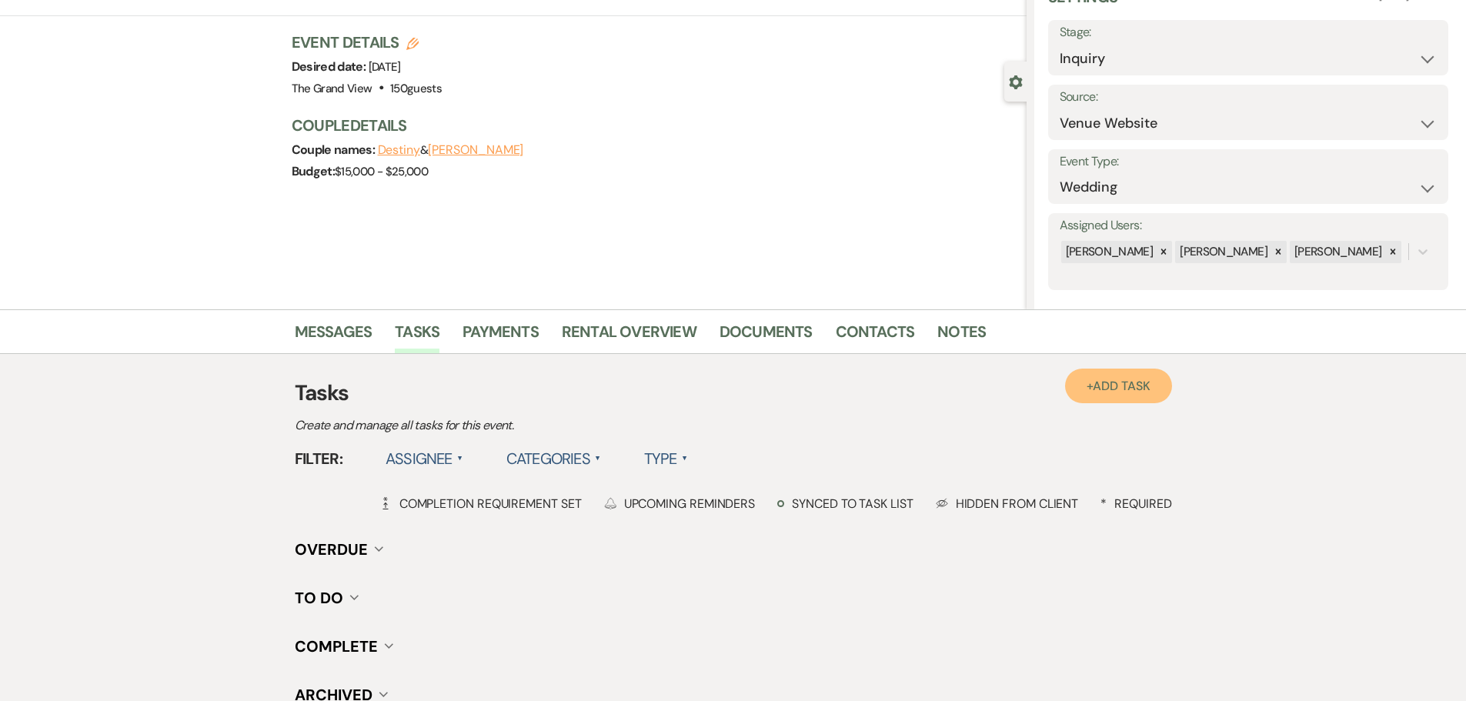
click at [1096, 389] on span "Add Task" at bounding box center [1121, 386] width 57 height 16
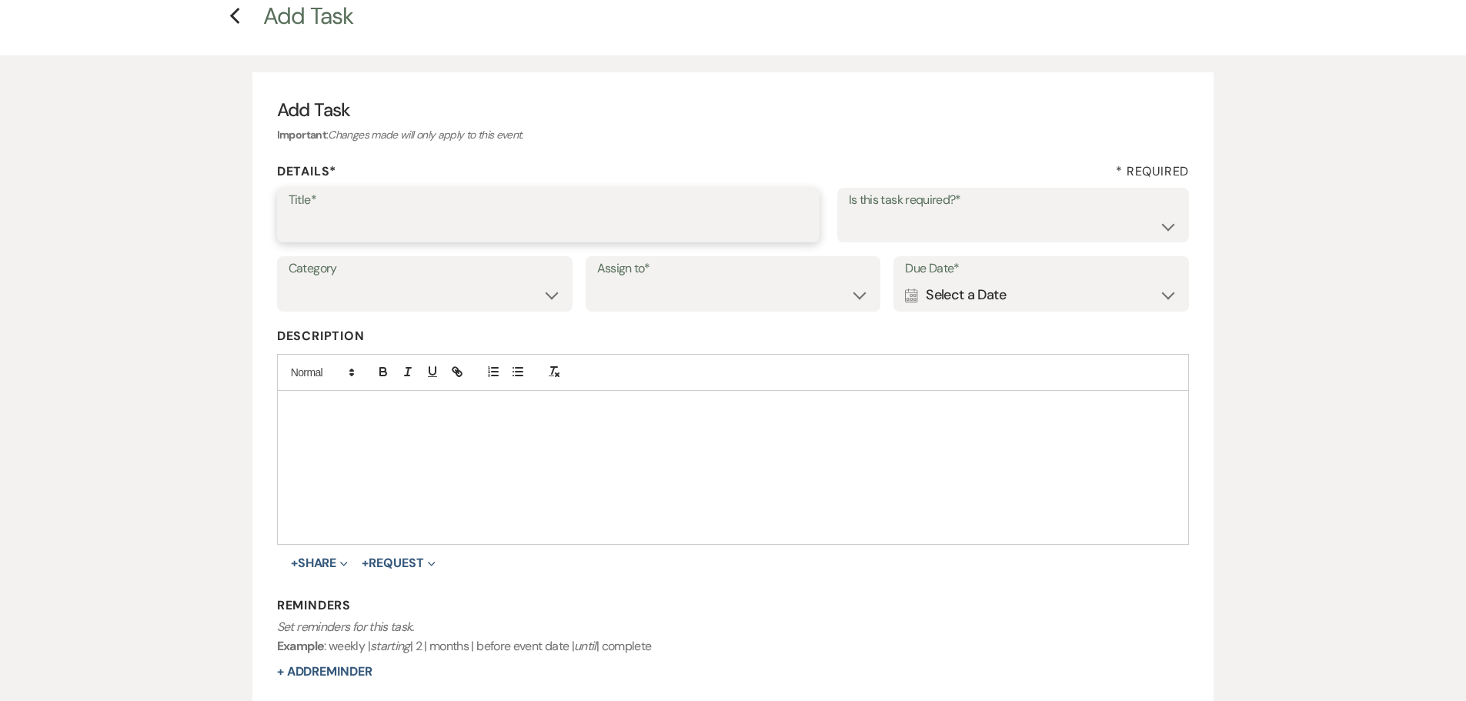
click at [395, 224] on input "Title*" at bounding box center [548, 226] width 519 height 30
type input "first contact"
click at [937, 302] on div "Calendar Select a Date Expand" at bounding box center [1041, 295] width 272 height 30
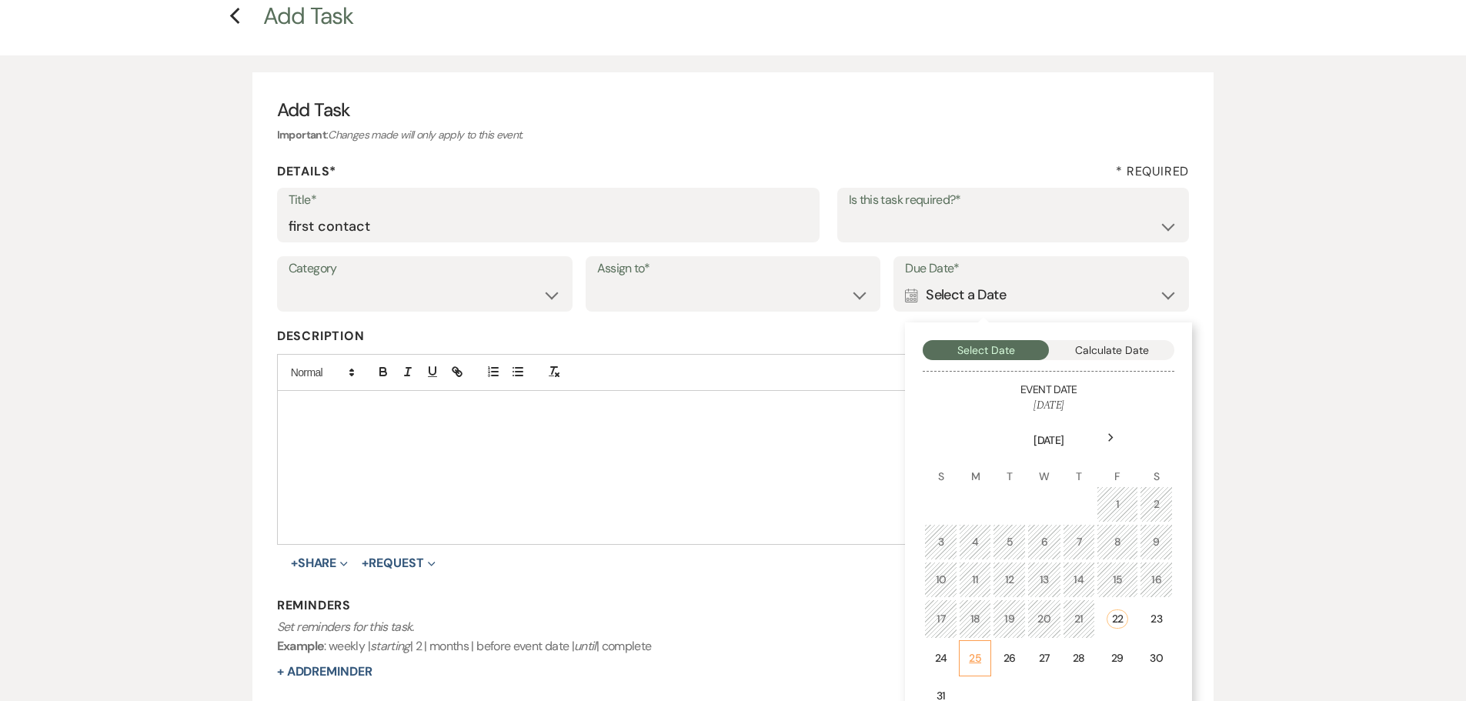
click at [975, 656] on div "25" at bounding box center [975, 658] width 13 height 16
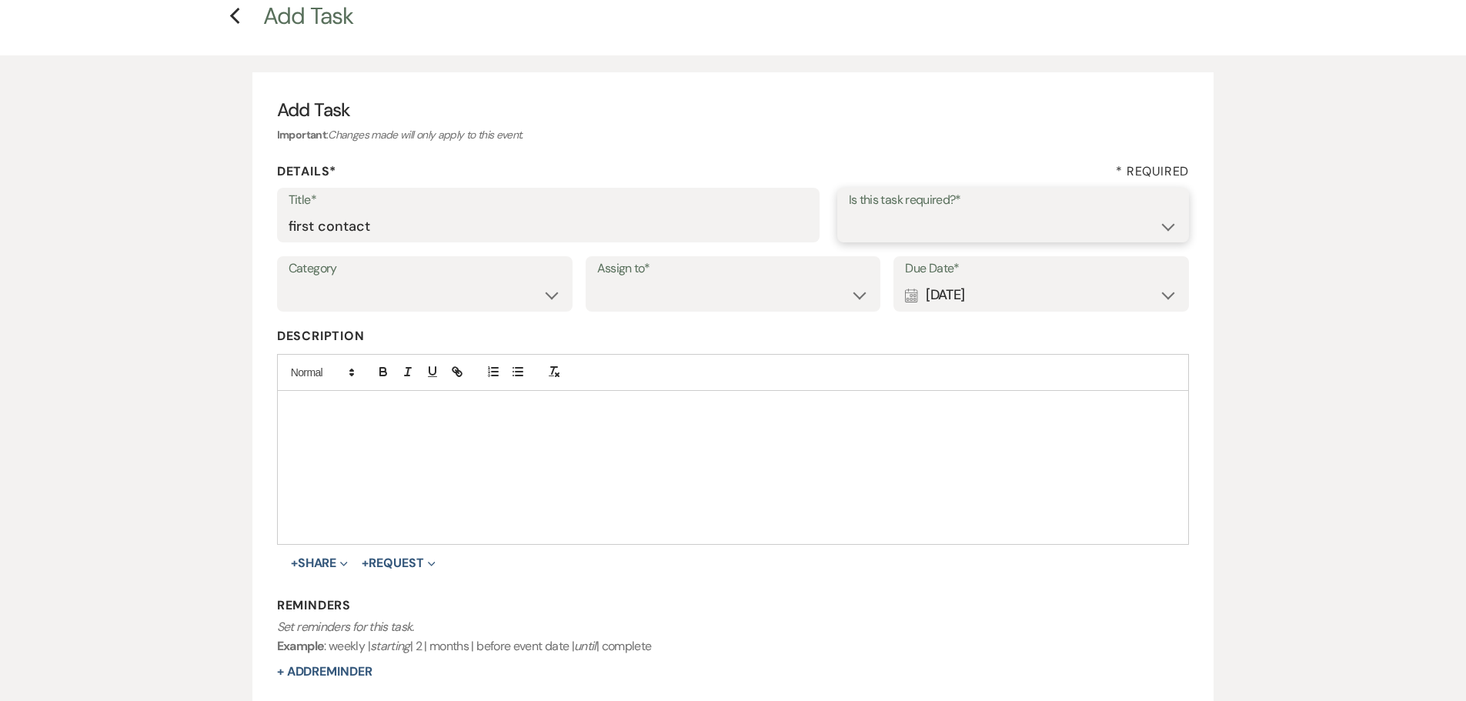
drag, startPoint x: 906, startPoint y: 214, endPoint x: 906, endPoint y: 235, distance: 21.6
click at [906, 214] on select "Yes No" at bounding box center [1013, 226] width 329 height 30
select select "true"
click at [849, 211] on select "Yes No" at bounding box center [1013, 226] width 329 height 30
click at [733, 292] on select "Venue Client" at bounding box center [733, 295] width 272 height 30
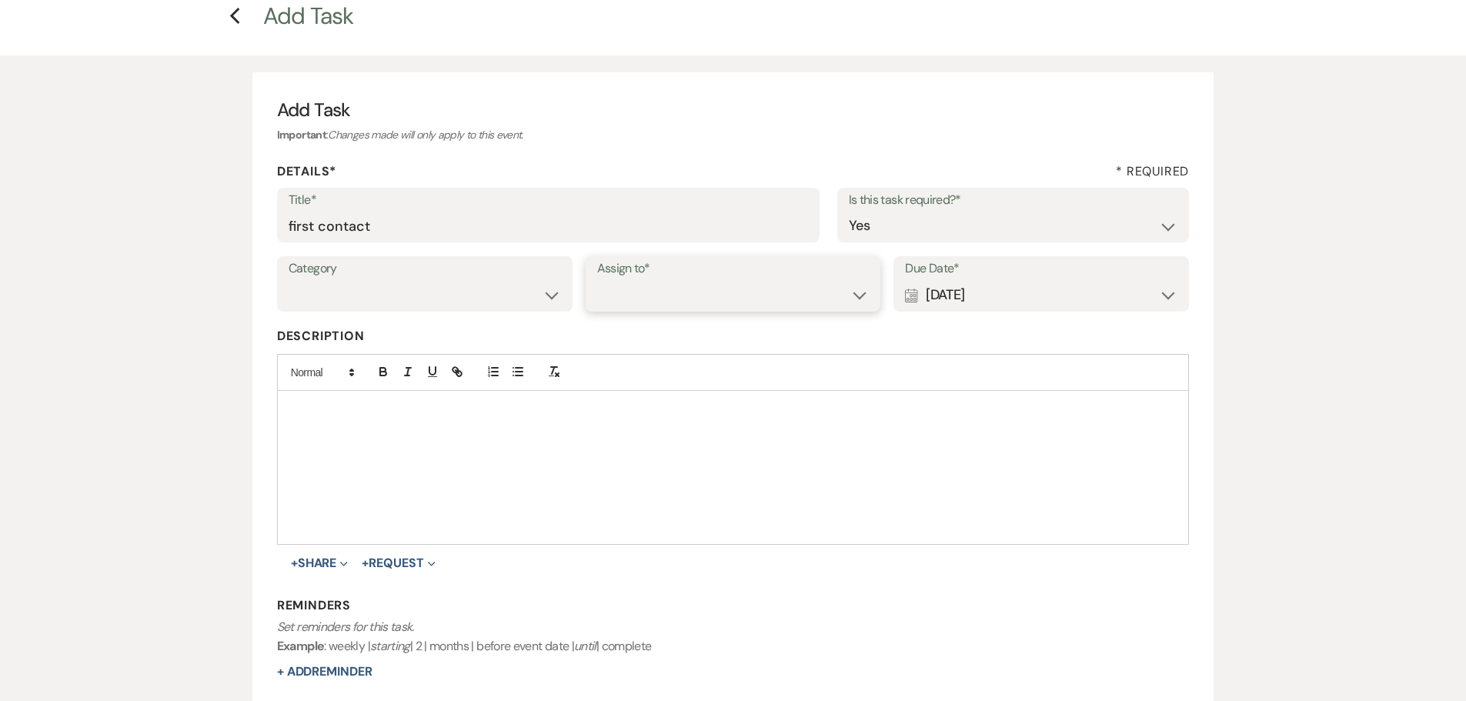
select select "venueHost"
click at [597, 280] on select "Venue Client" at bounding box center [733, 295] width 272 height 30
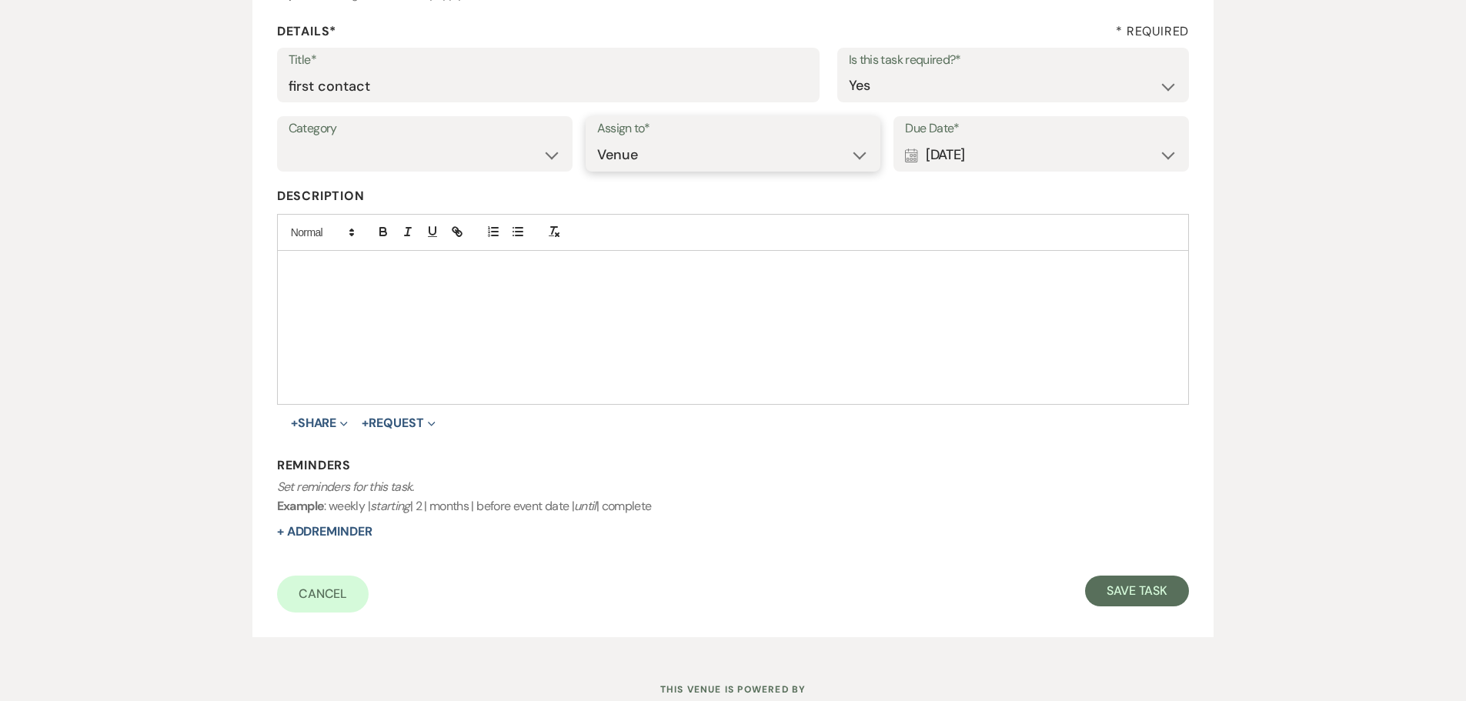
scroll to position [231, 0]
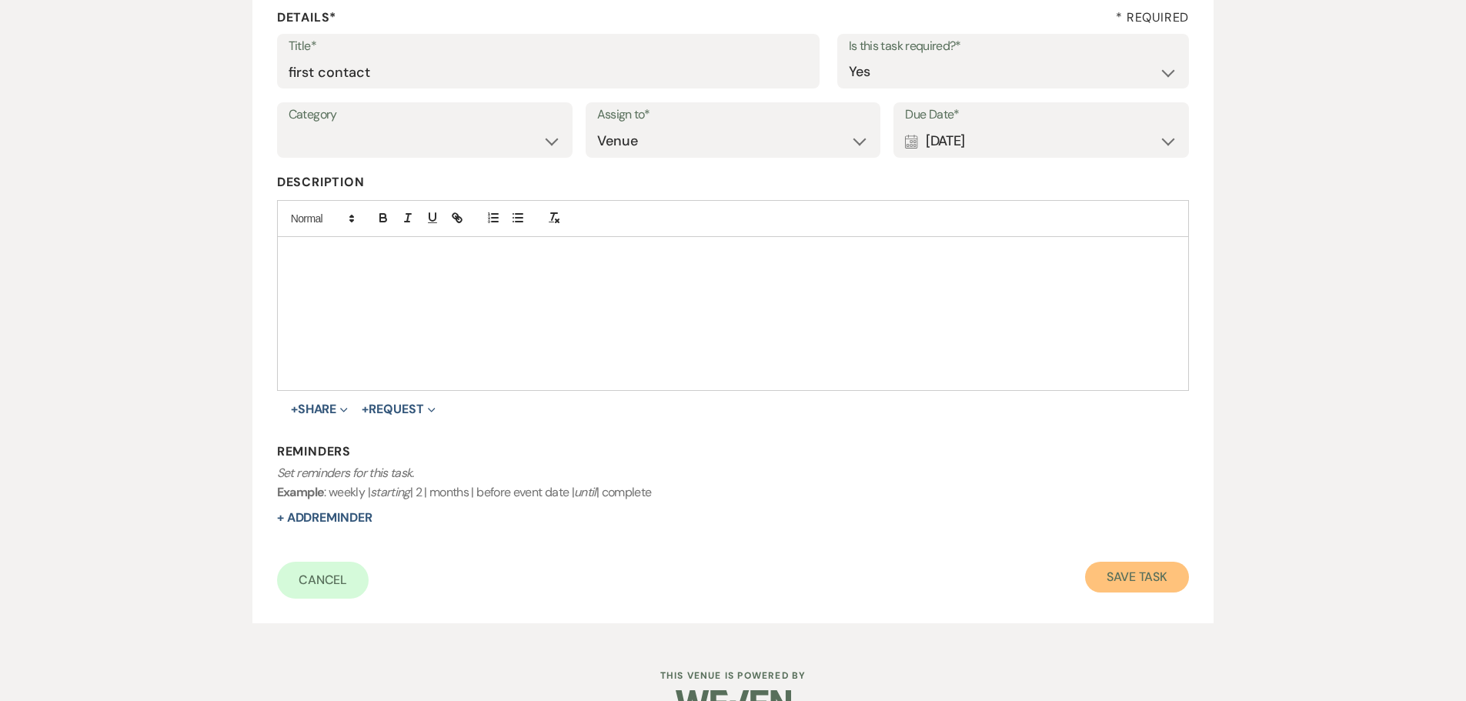
click at [1141, 574] on button "Save Task" at bounding box center [1137, 577] width 104 height 31
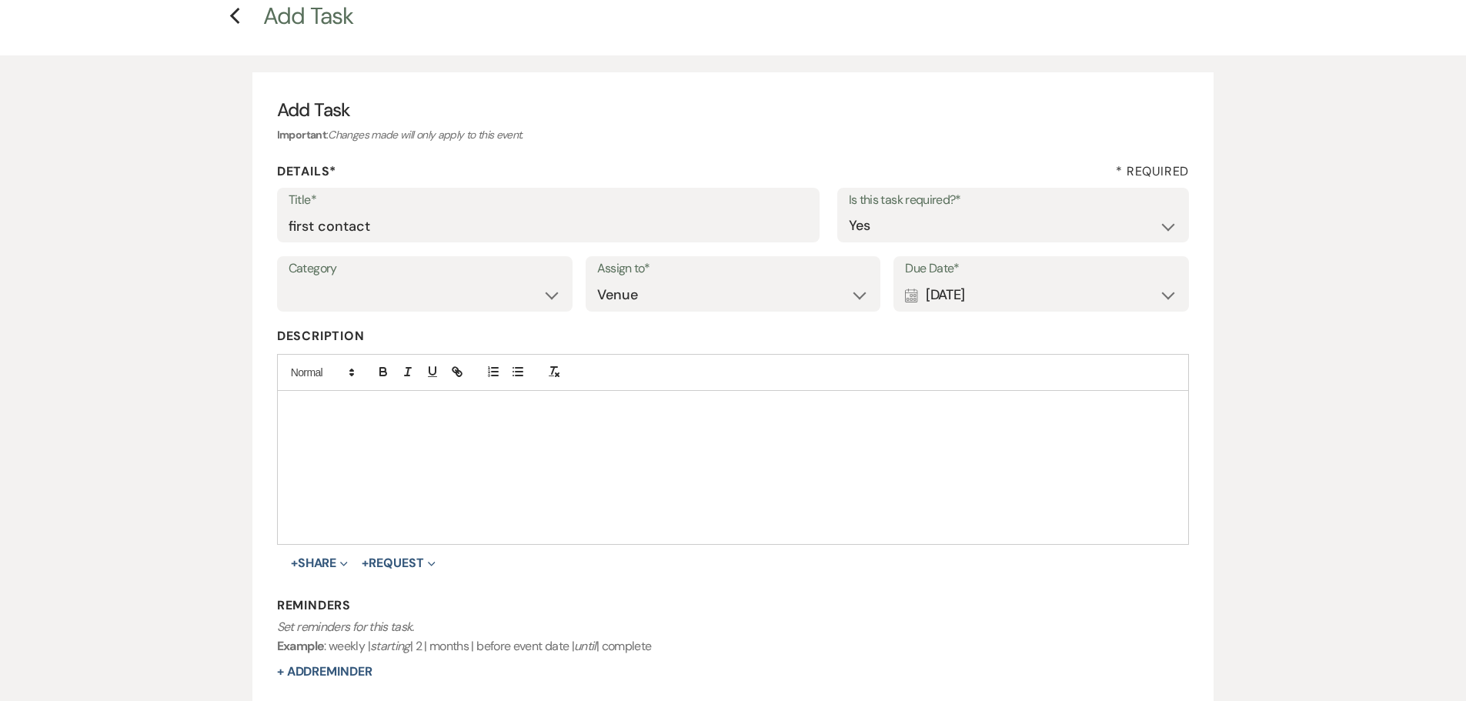
select select "5"
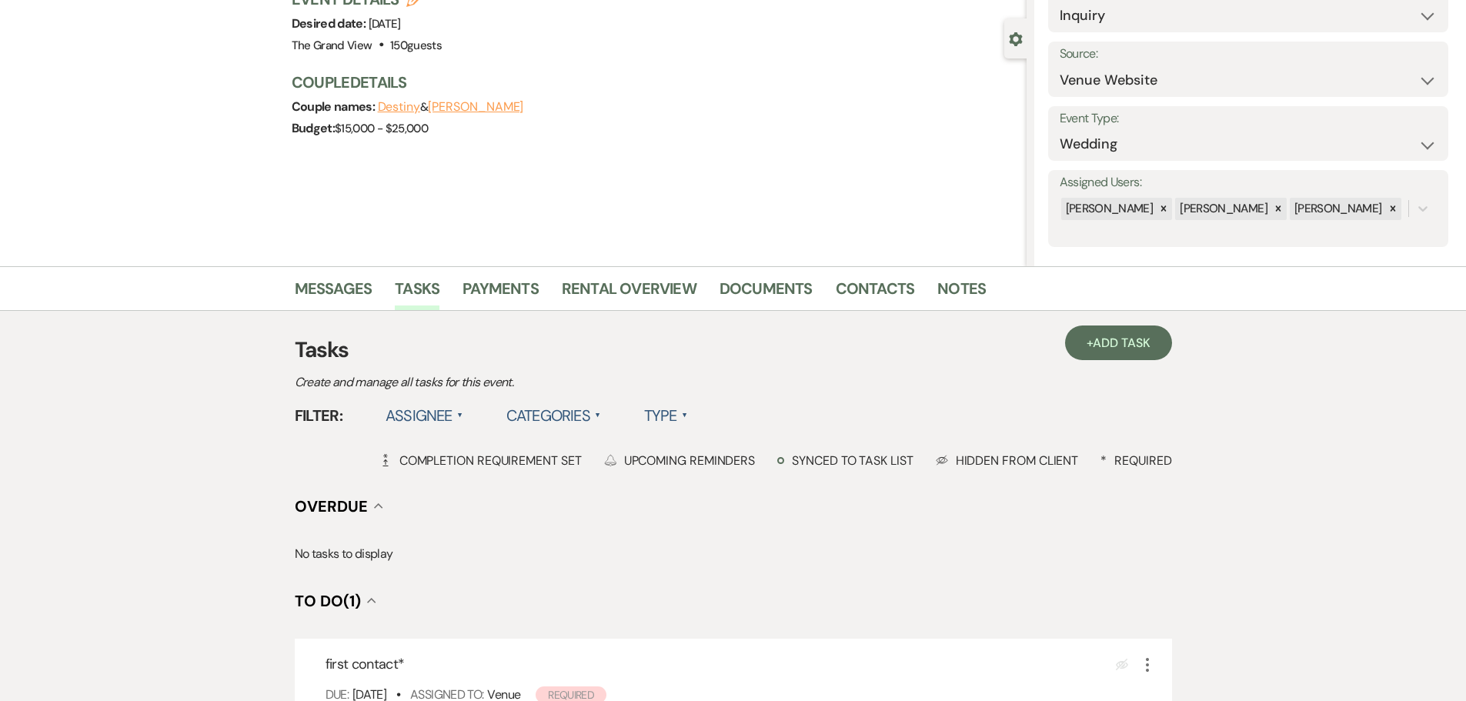
scroll to position [154, 0]
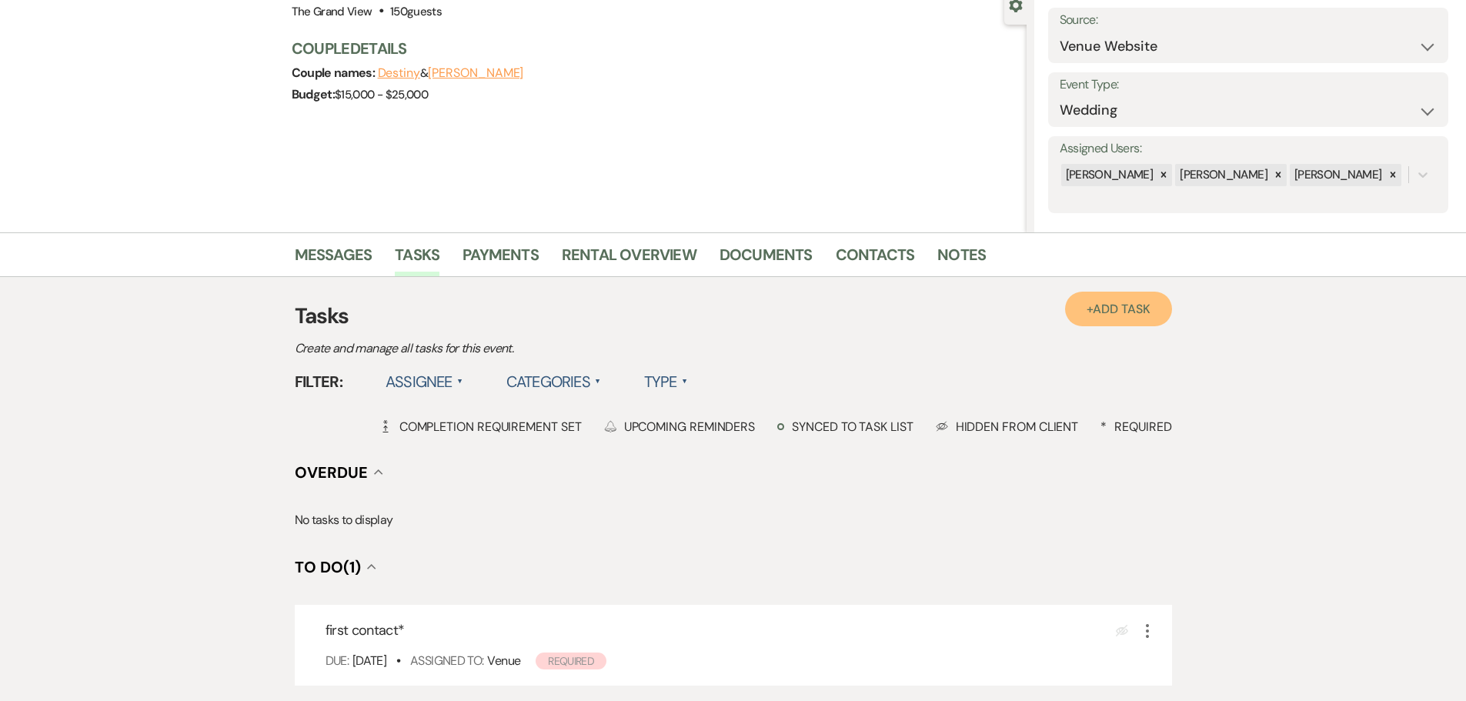
click at [1097, 313] on span "Add Task" at bounding box center [1121, 309] width 57 height 16
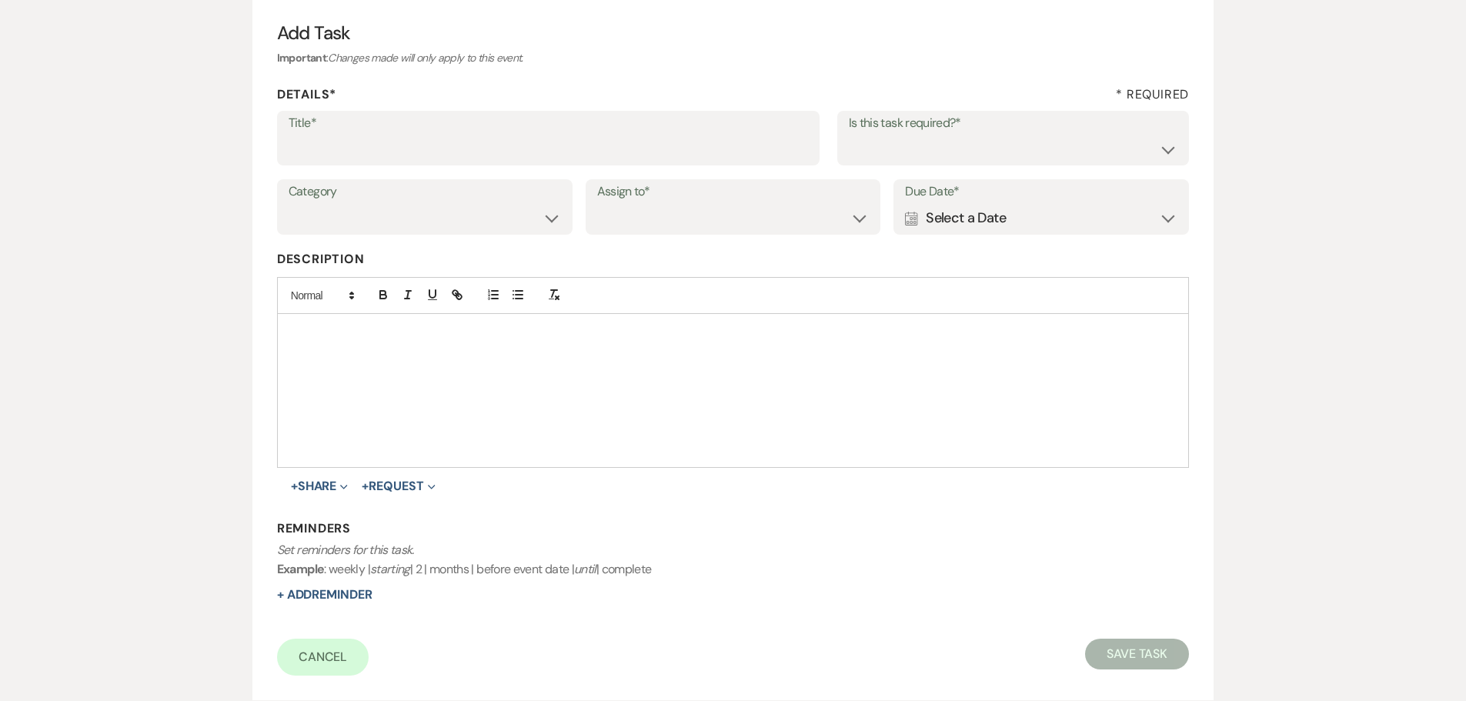
click at [987, 204] on div "Calendar Select a Date Expand" at bounding box center [1041, 218] width 272 height 30
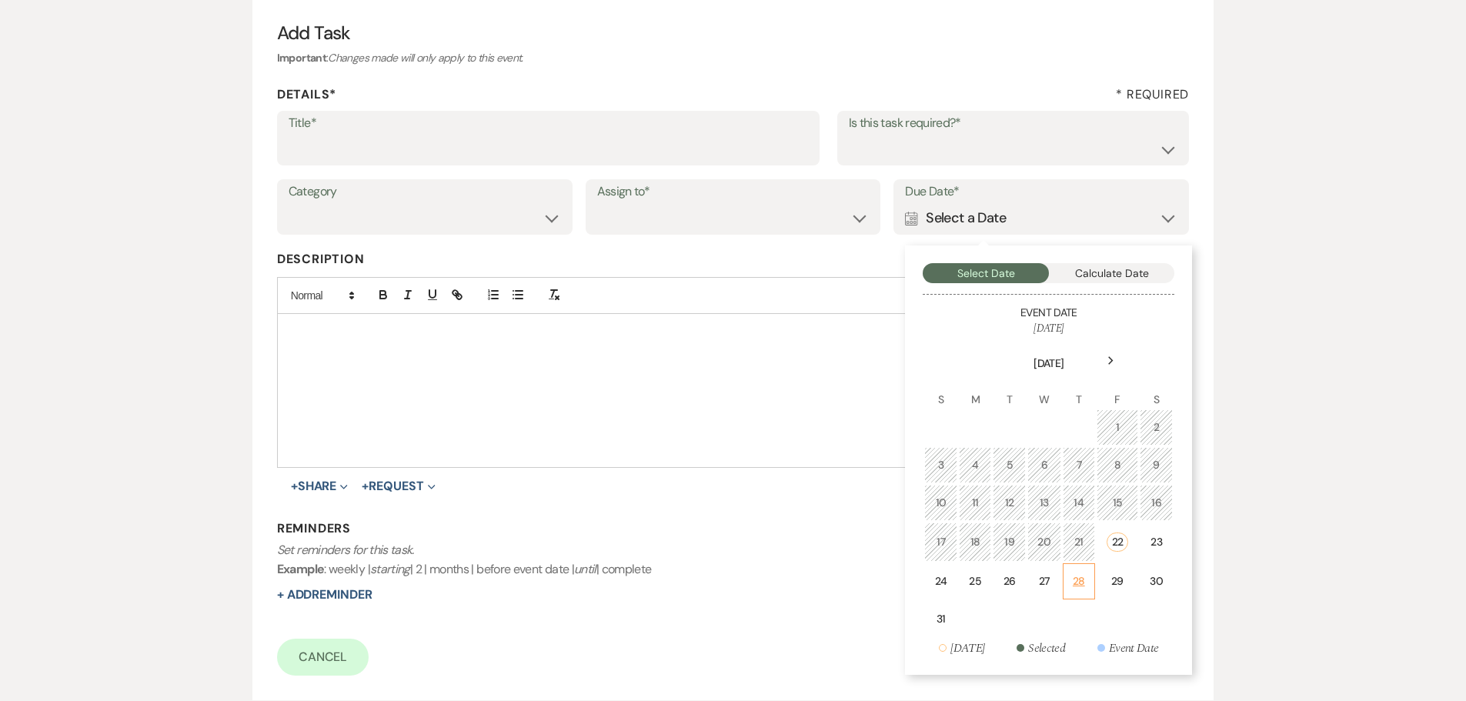
click at [1086, 582] on td "28" at bounding box center [1079, 581] width 33 height 36
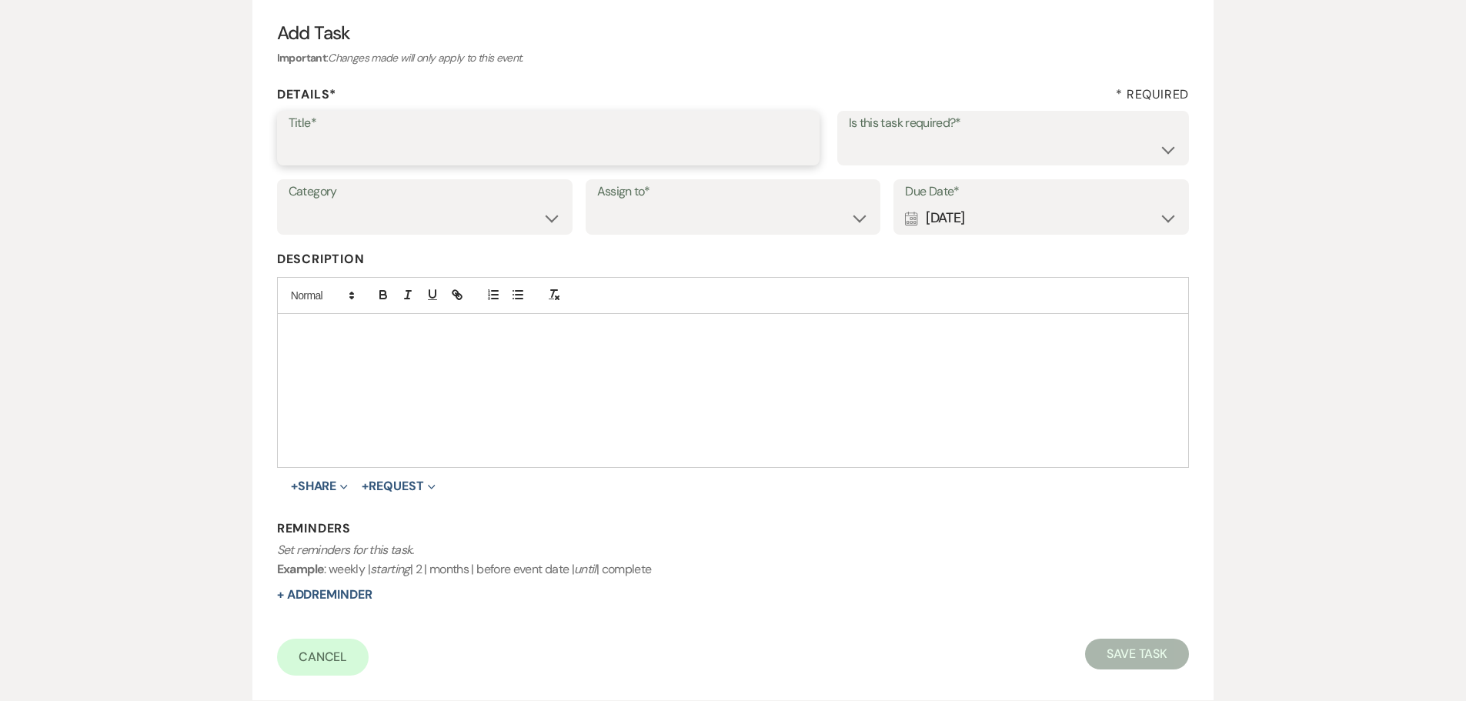
click at [539, 149] on input "Title*" at bounding box center [548, 149] width 519 height 30
type input "`1st"
drag, startPoint x: 736, startPoint y: 213, endPoint x: 732, endPoint y: 232, distance: 19.0
click at [736, 213] on select "Venue Client" at bounding box center [733, 218] width 272 height 30
select select "venueHost"
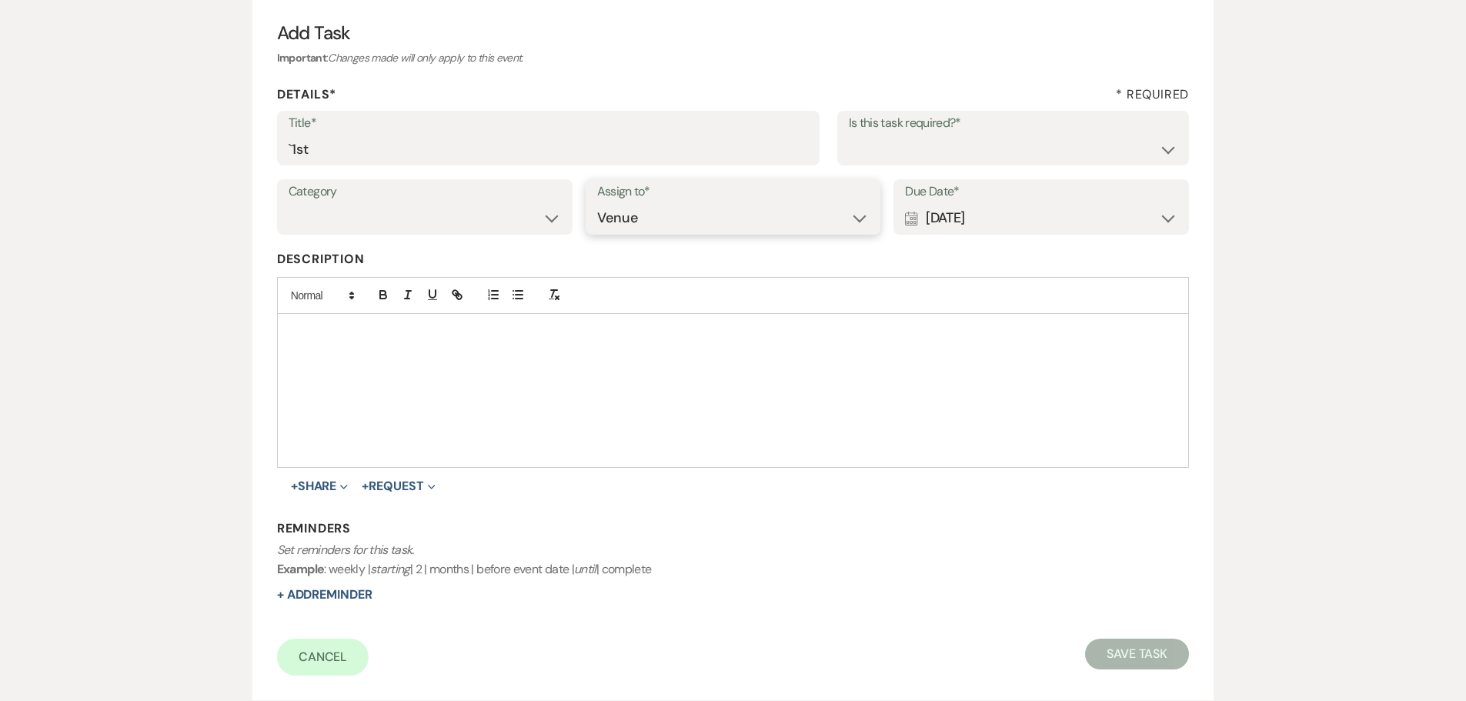
click at [597, 203] on select "Venue Client" at bounding box center [733, 218] width 272 height 30
click at [920, 145] on select "Yes No" at bounding box center [1013, 149] width 329 height 30
select select "true"
click at [849, 134] on select "Yes No" at bounding box center [1013, 149] width 329 height 30
click at [1121, 649] on button "Save Task" at bounding box center [1137, 654] width 104 height 31
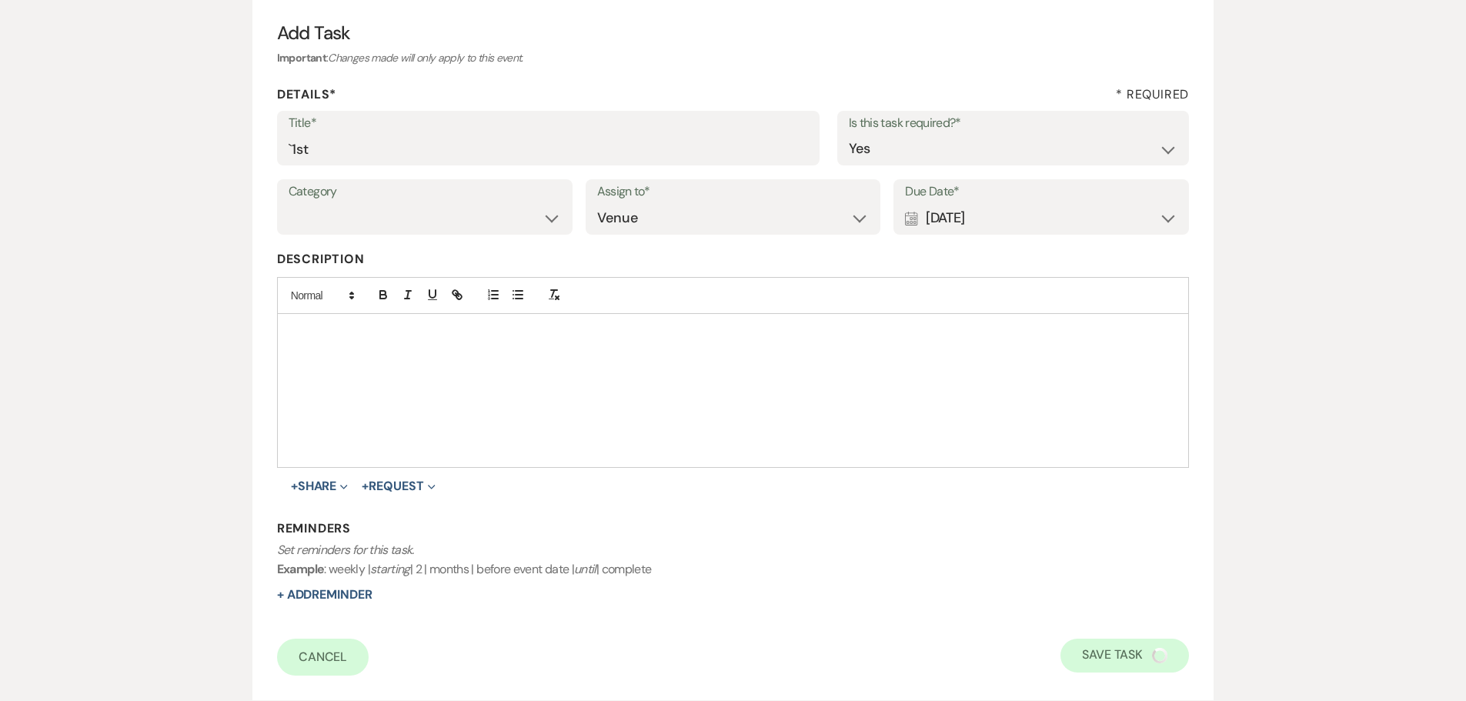
select select "5"
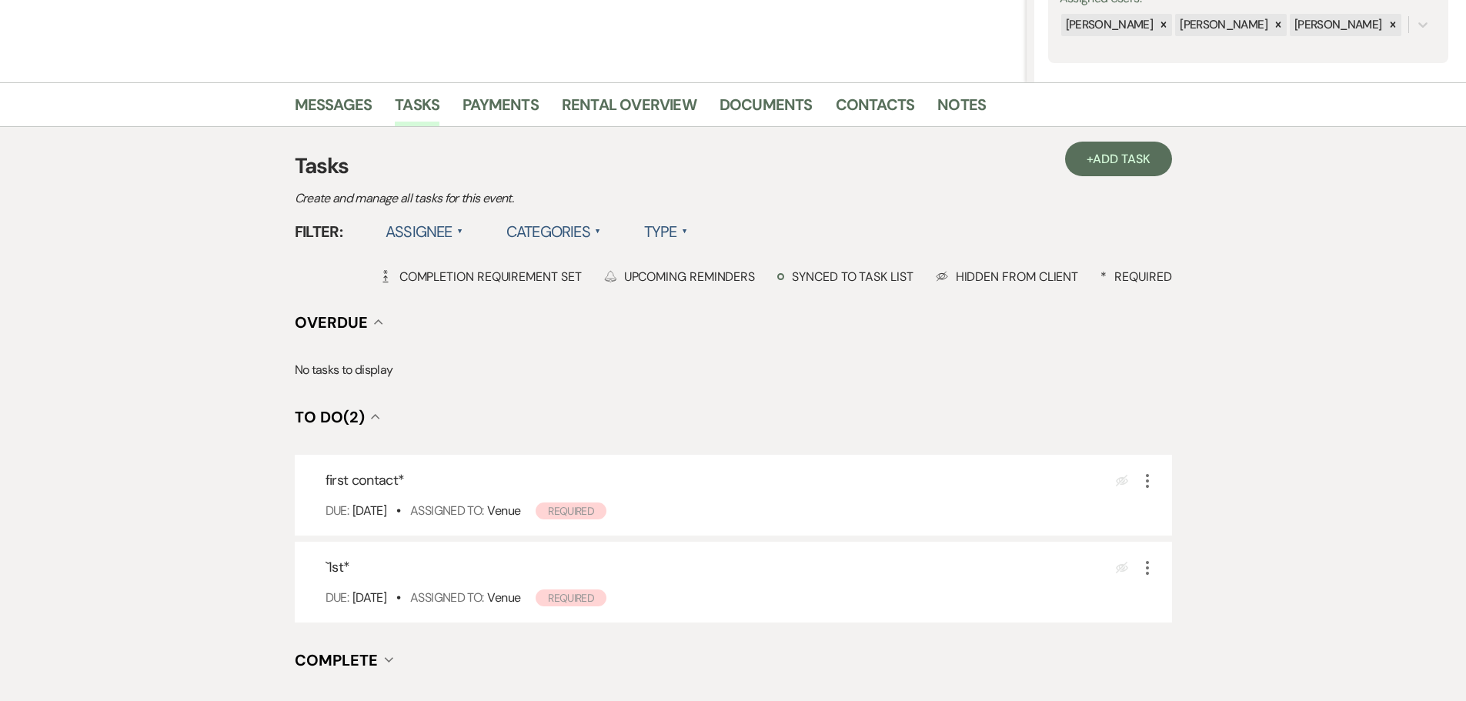
scroll to position [308, 0]
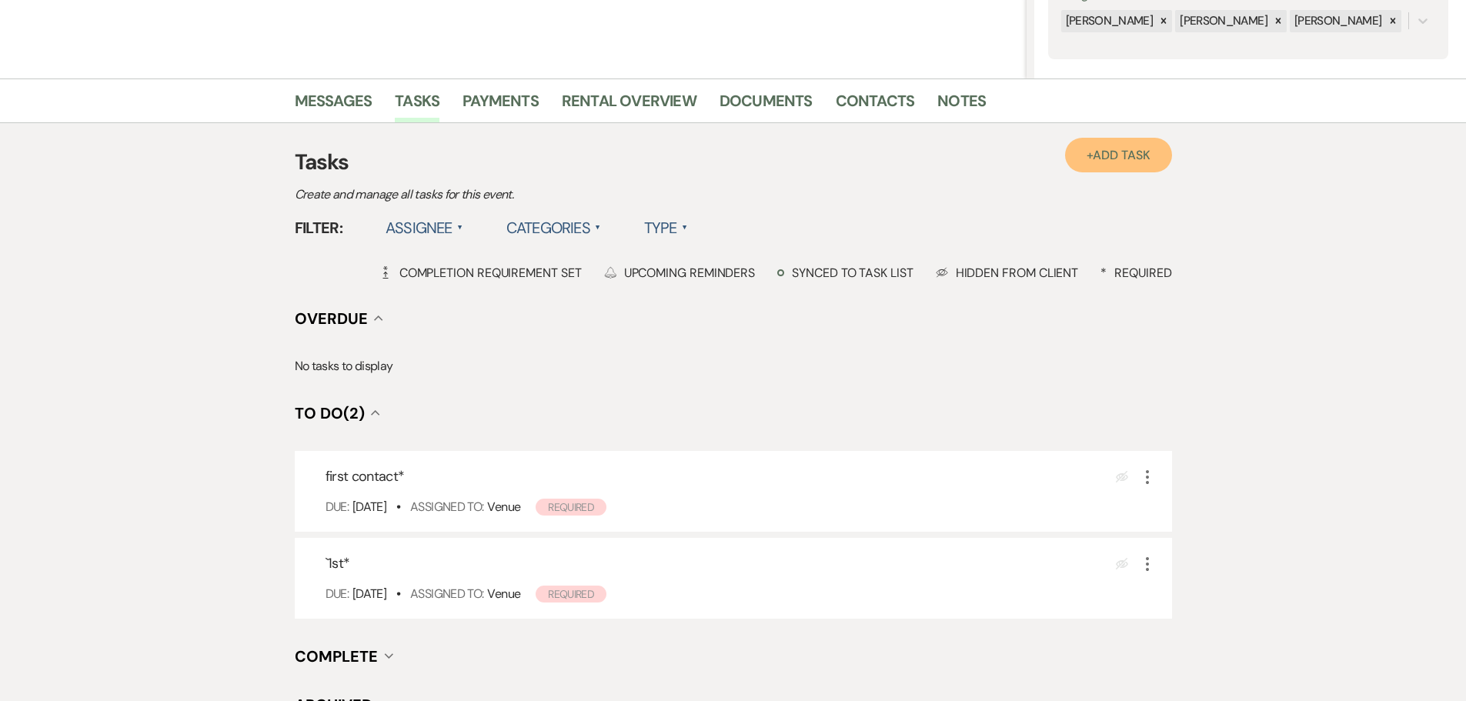
click at [1122, 157] on span "Add Task" at bounding box center [1121, 155] width 57 height 16
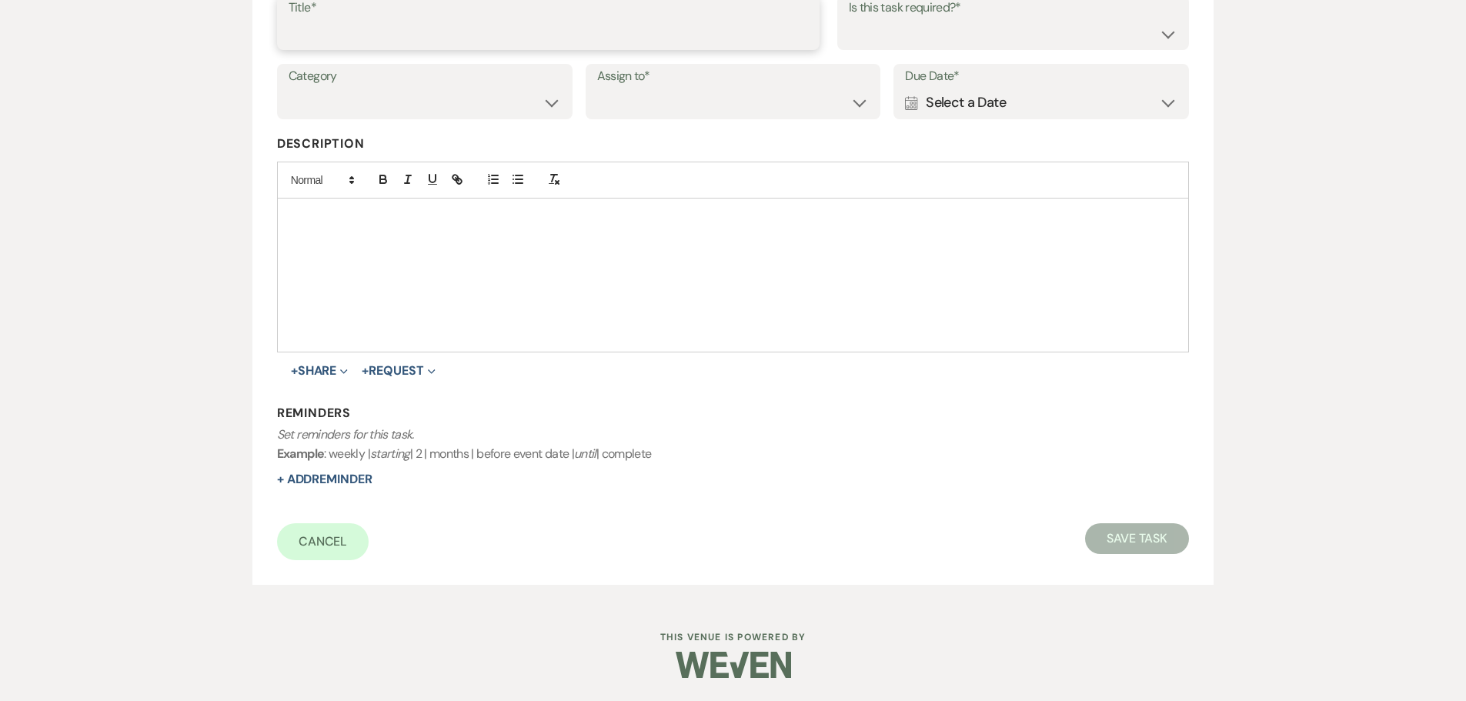
click at [475, 43] on input "Title*" at bounding box center [548, 33] width 519 height 30
type input "2nd"
click at [1028, 108] on div "Calendar Select a Date Expand" at bounding box center [1041, 103] width 272 height 30
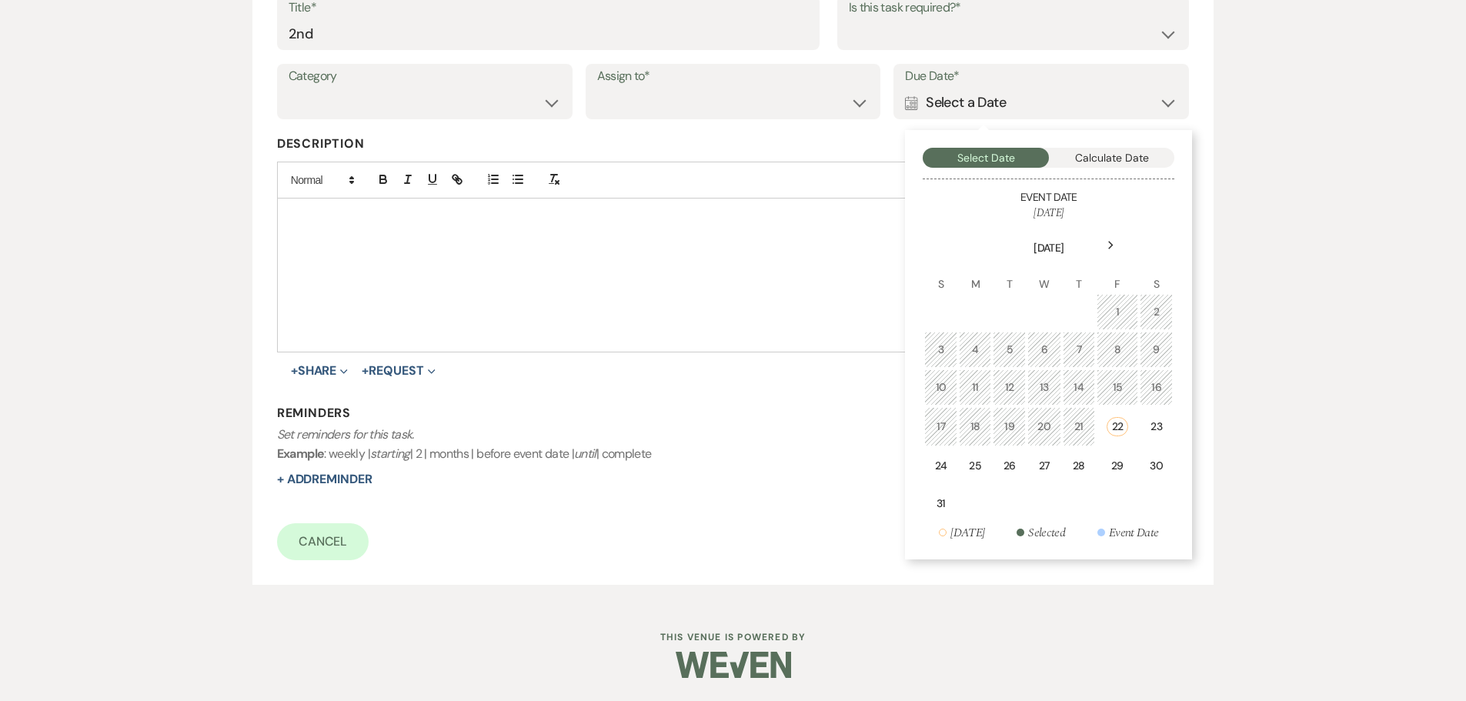
click at [1115, 246] on div "Next" at bounding box center [1110, 245] width 25 height 25
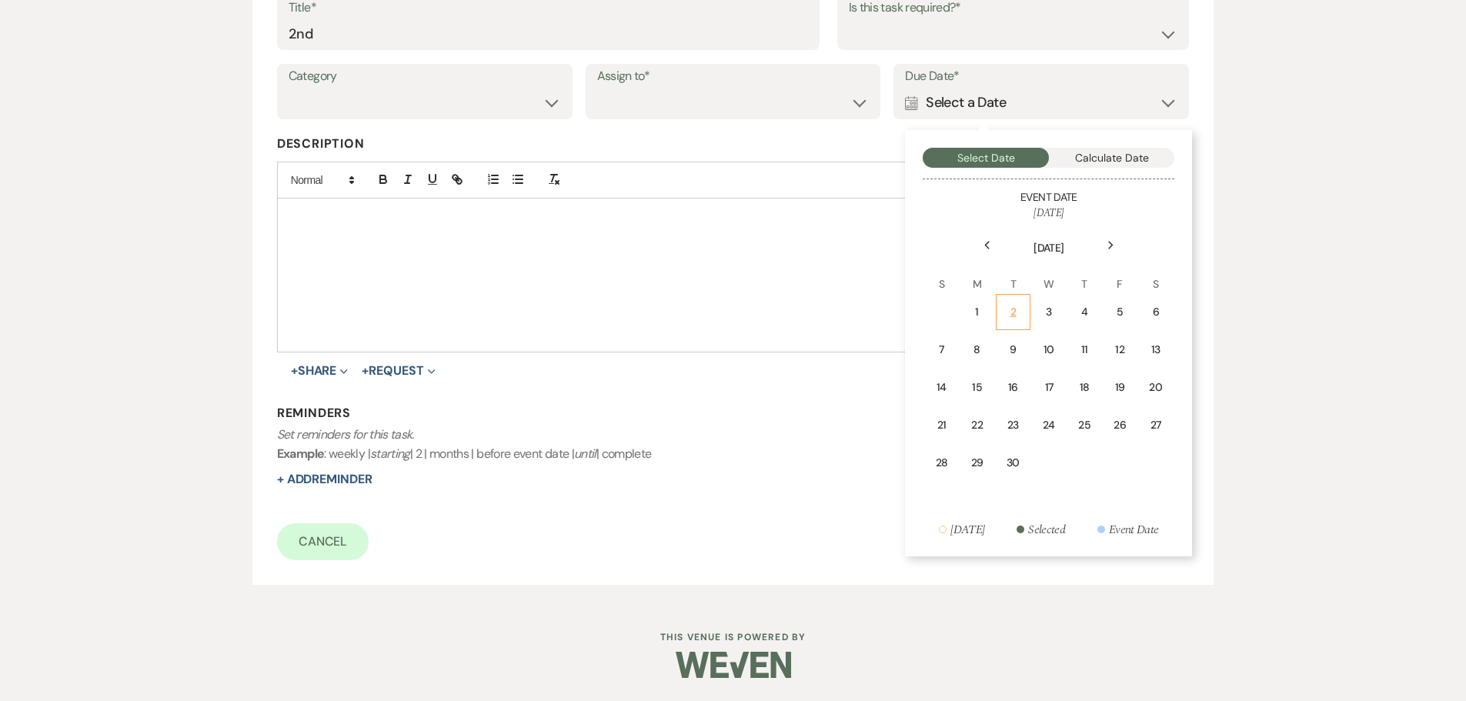
click at [1009, 314] on div "2" at bounding box center [1013, 312] width 15 height 16
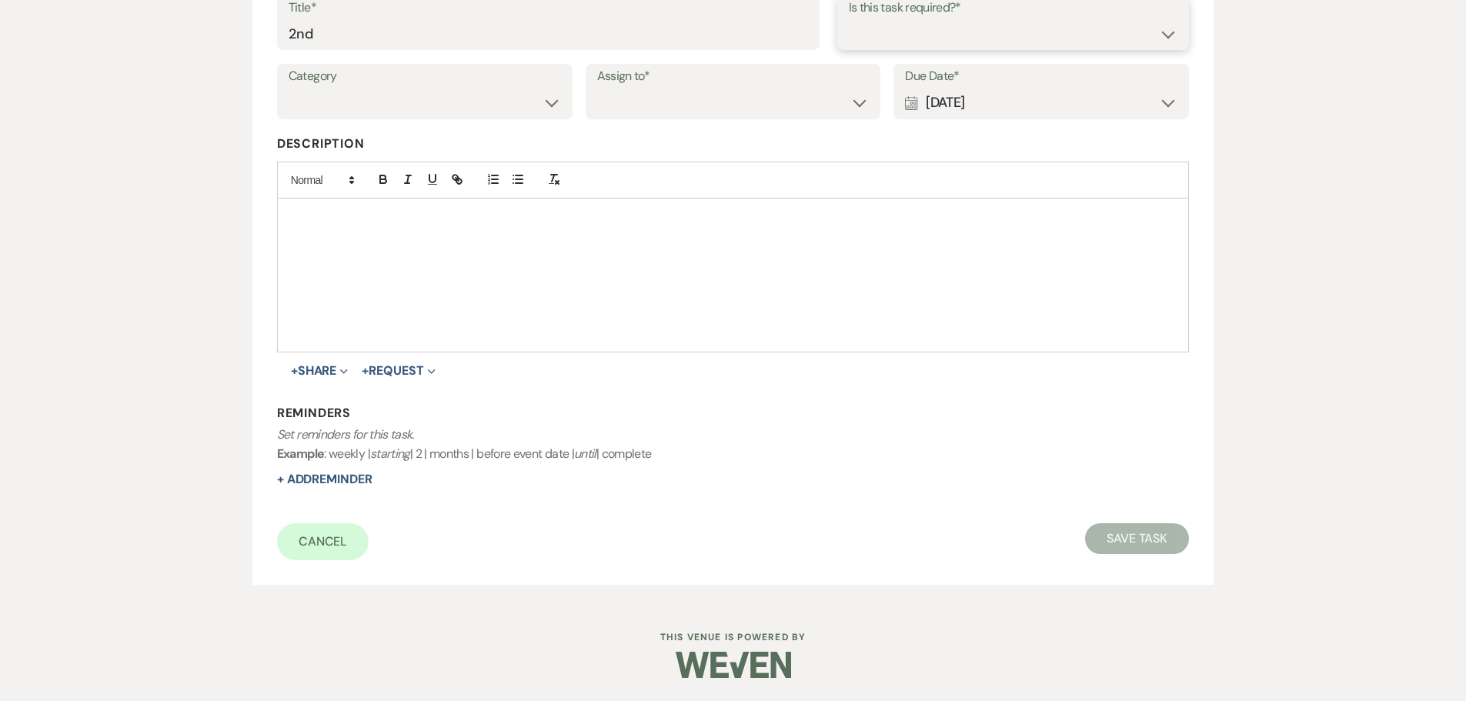
click at [931, 45] on select "Yes No" at bounding box center [1013, 33] width 329 height 30
select select "true"
click at [849, 18] on select "Yes No" at bounding box center [1013, 33] width 329 height 30
click at [751, 108] on select "Venue Client" at bounding box center [733, 103] width 272 height 30
select select "venueHost"
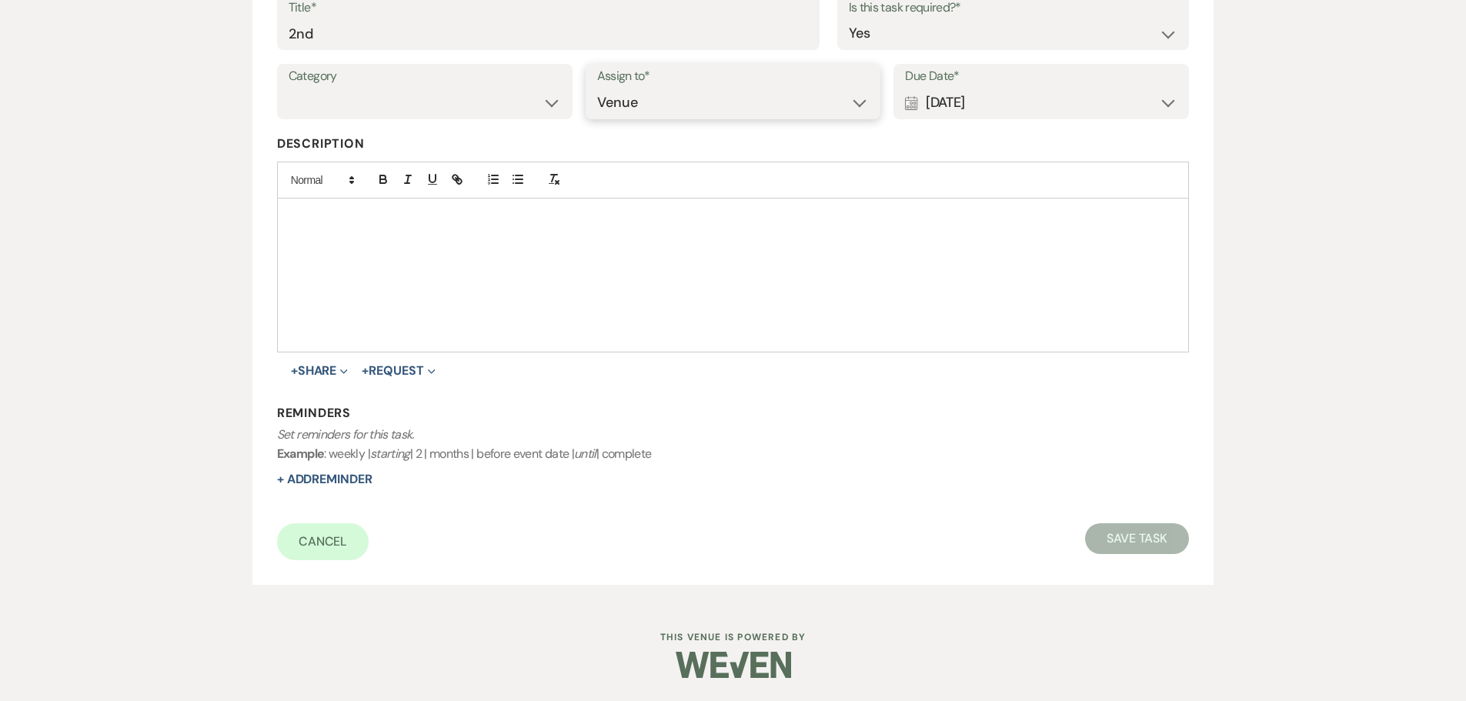
click at [597, 88] on select "Venue Client" at bounding box center [733, 103] width 272 height 30
click at [1125, 531] on button "Save Task" at bounding box center [1137, 538] width 104 height 31
select select "5"
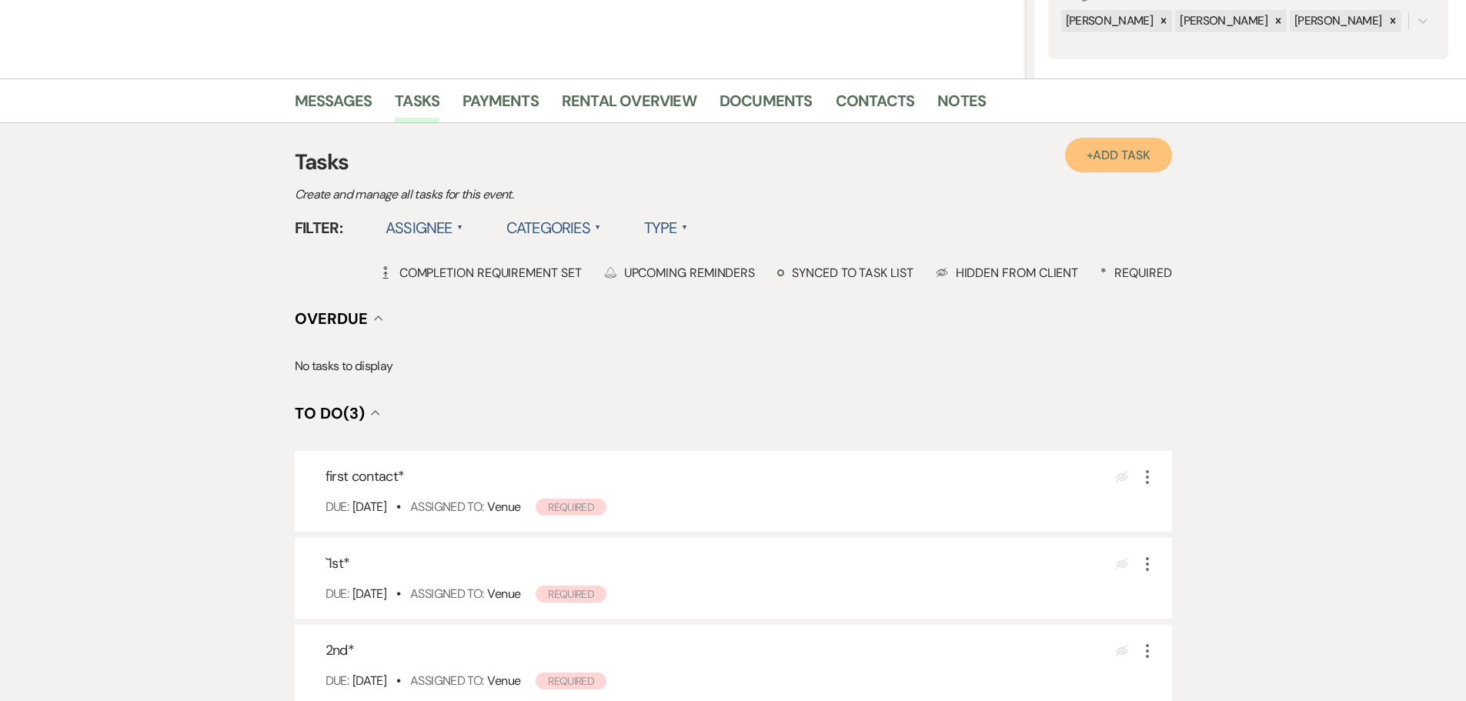
click at [1100, 167] on link "+ Add Task" at bounding box center [1118, 155] width 106 height 35
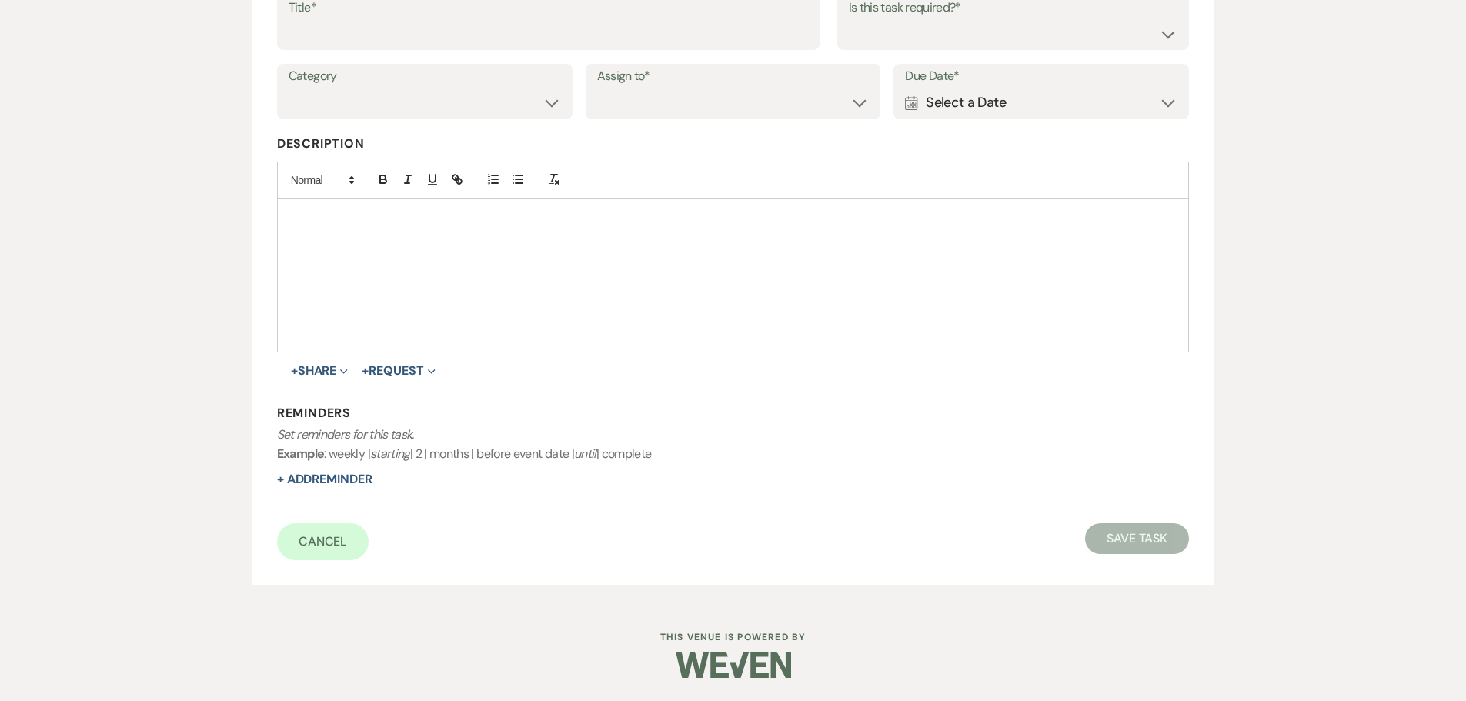
scroll to position [269, 0]
click at [521, 31] on input "Title*" at bounding box center [548, 33] width 519 height 30
type input "3rd"
click at [994, 113] on div "Calendar Select a Date Expand" at bounding box center [1041, 103] width 272 height 30
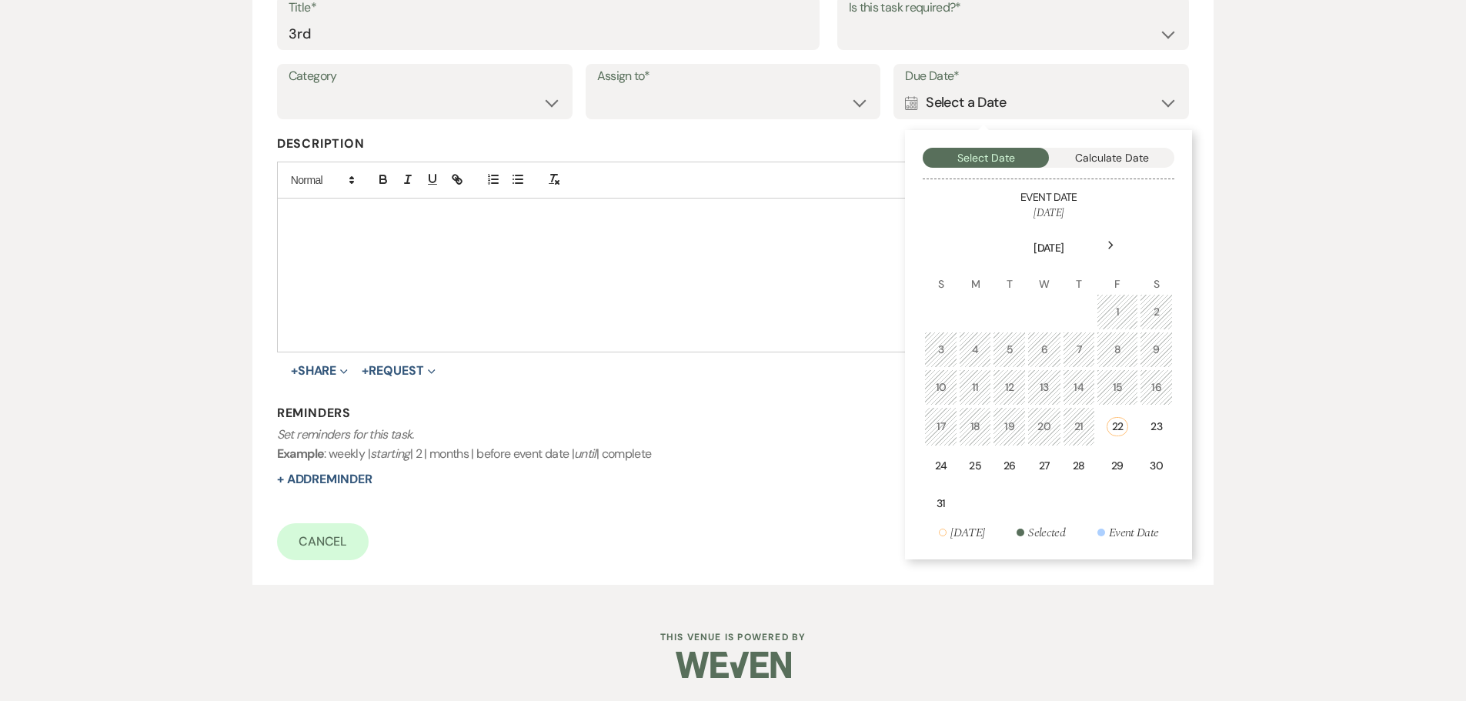
click at [1111, 241] on icon "Next" at bounding box center [1111, 245] width 8 height 9
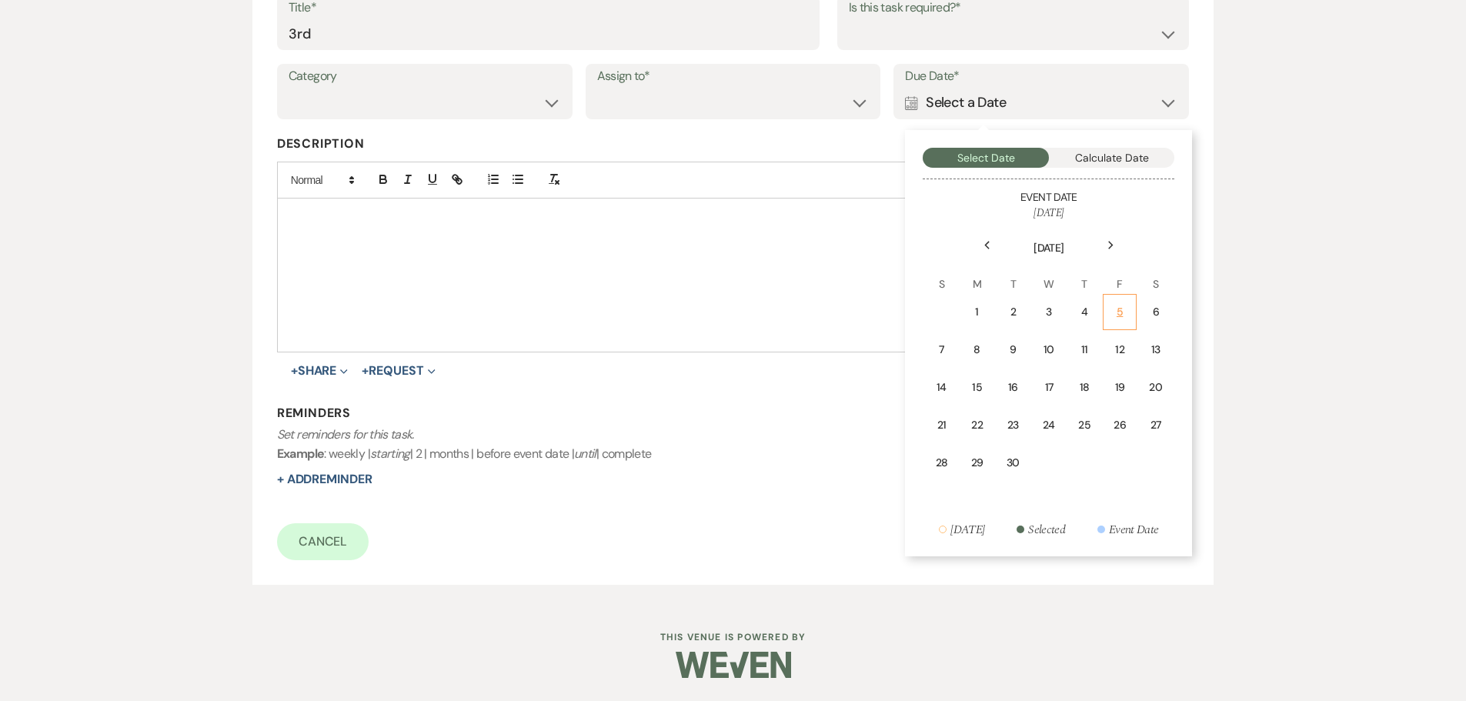
click at [1114, 316] on div "5" at bounding box center [1120, 312] width 14 height 16
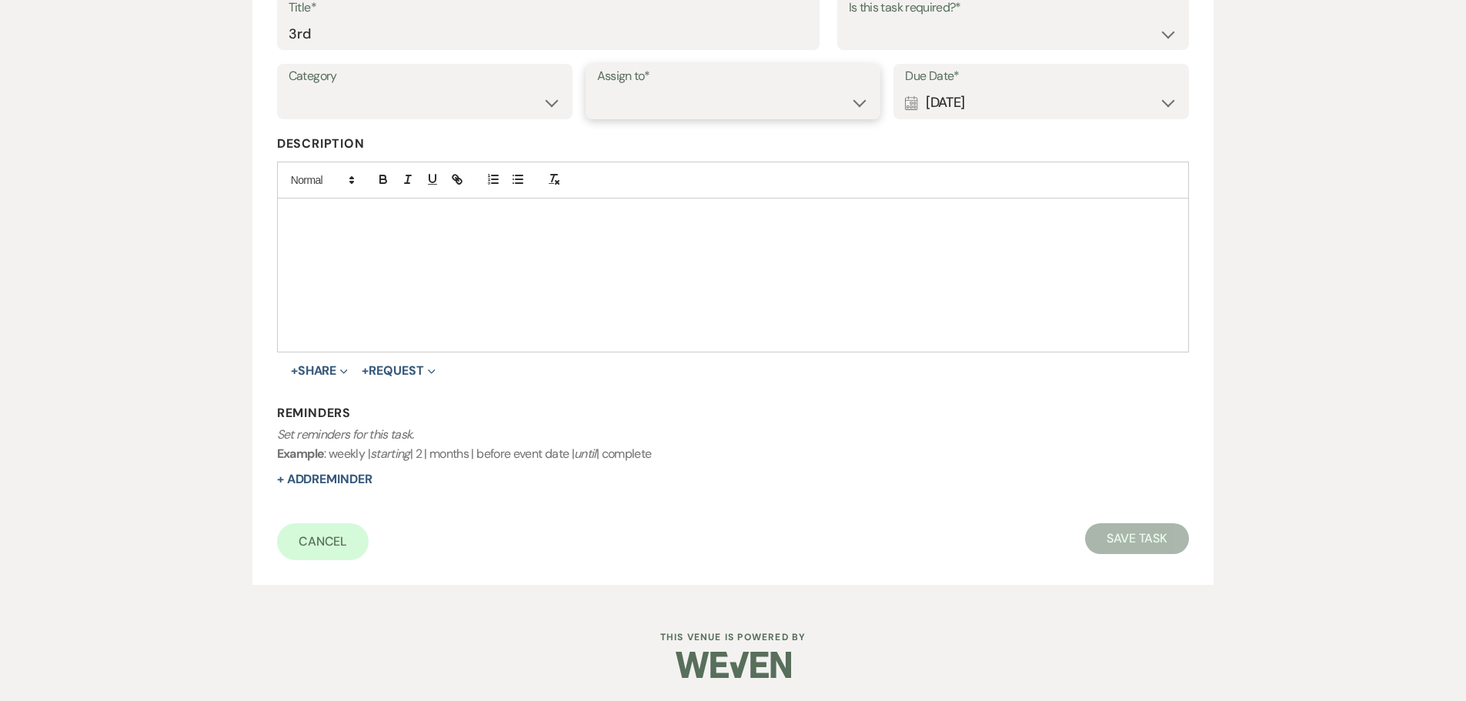
click at [775, 94] on select "Venue Client" at bounding box center [733, 103] width 272 height 30
select select "venueHost"
click at [597, 88] on select "Venue Client" at bounding box center [733, 103] width 272 height 30
click at [939, 25] on select "Yes No" at bounding box center [1013, 33] width 329 height 30
select select "true"
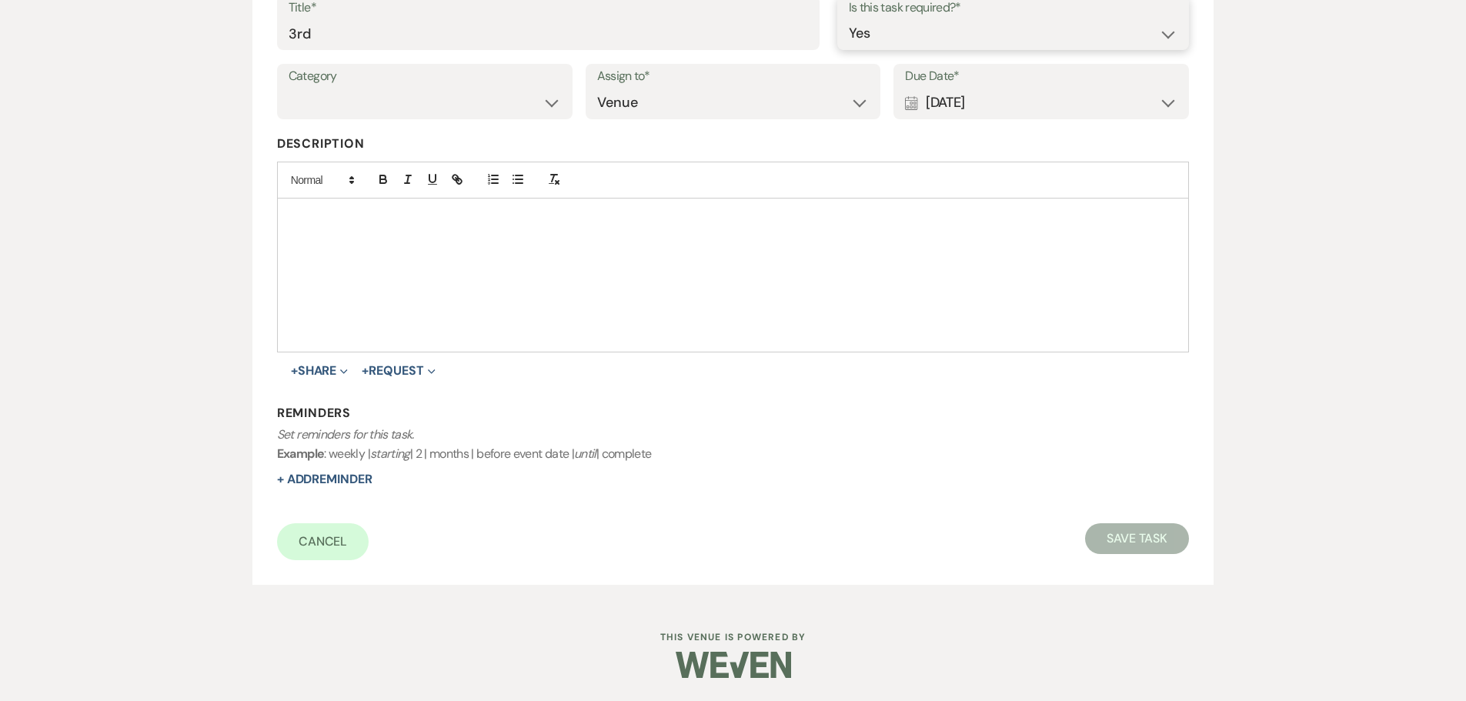
click at [849, 18] on select "Yes No" at bounding box center [1013, 33] width 329 height 30
click at [1136, 535] on button "Save Task" at bounding box center [1137, 538] width 104 height 31
select select "5"
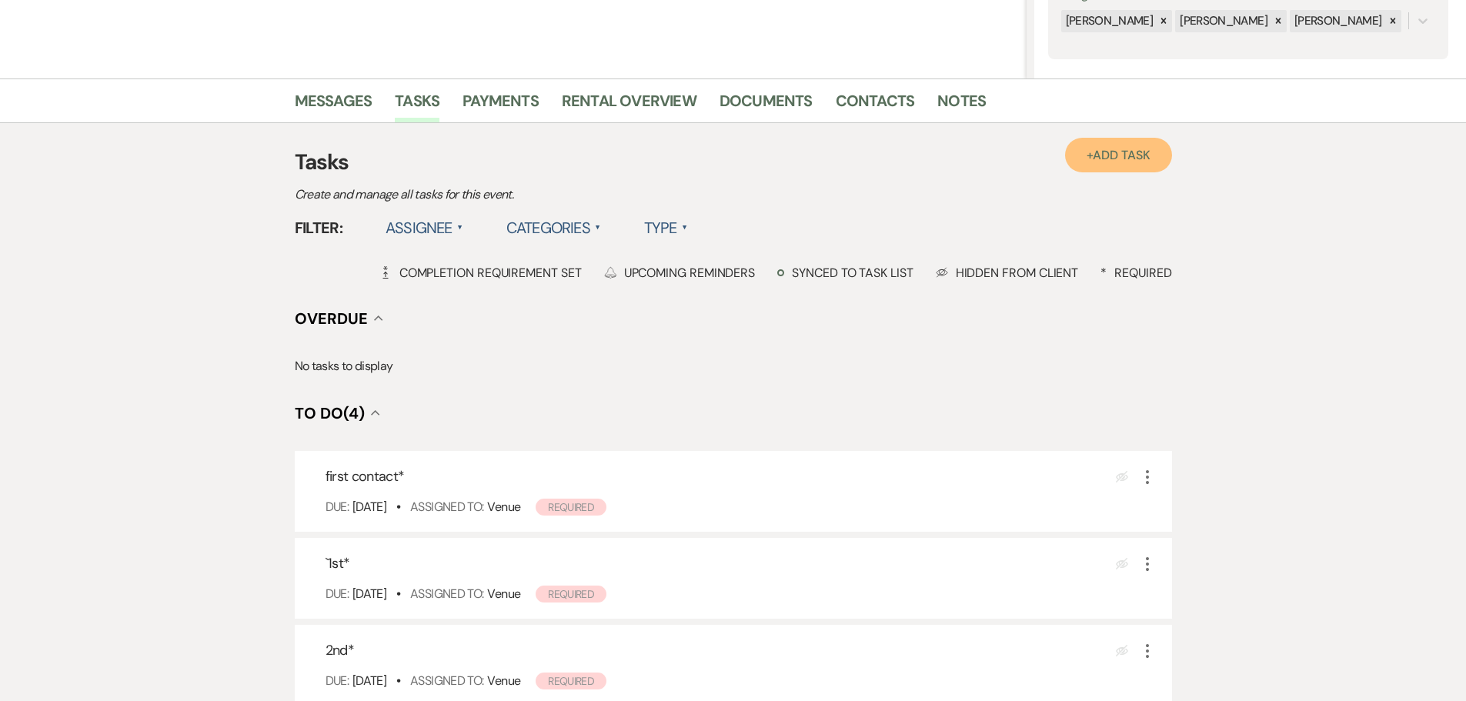
click at [1096, 165] on link "+ Add Task" at bounding box center [1118, 155] width 106 height 35
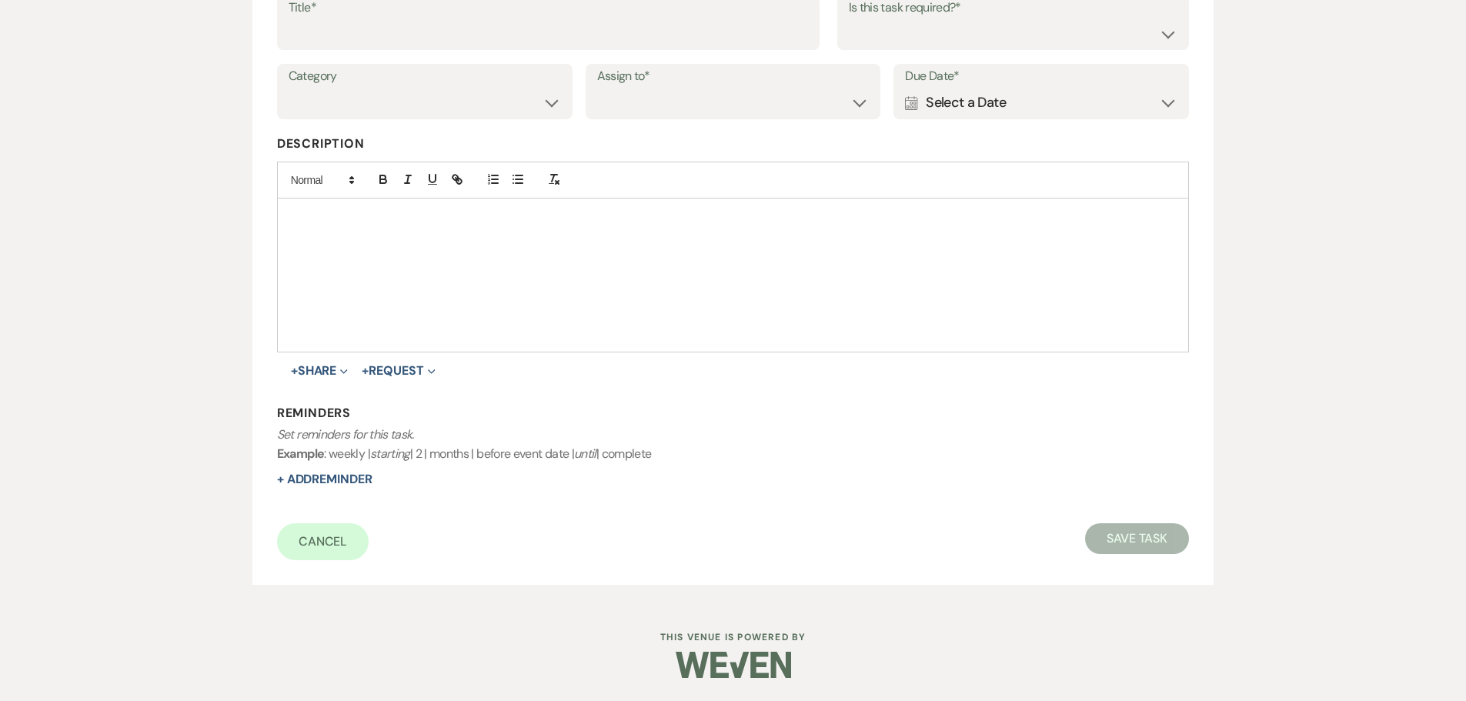
scroll to position [269, 0]
click at [532, 34] on input "Title*" at bounding box center [548, 33] width 519 height 30
type input "4th"
drag, startPoint x: 663, startPoint y: 108, endPoint x: 660, endPoint y: 115, distance: 8.3
click at [663, 108] on select "Venue Client" at bounding box center [733, 103] width 272 height 30
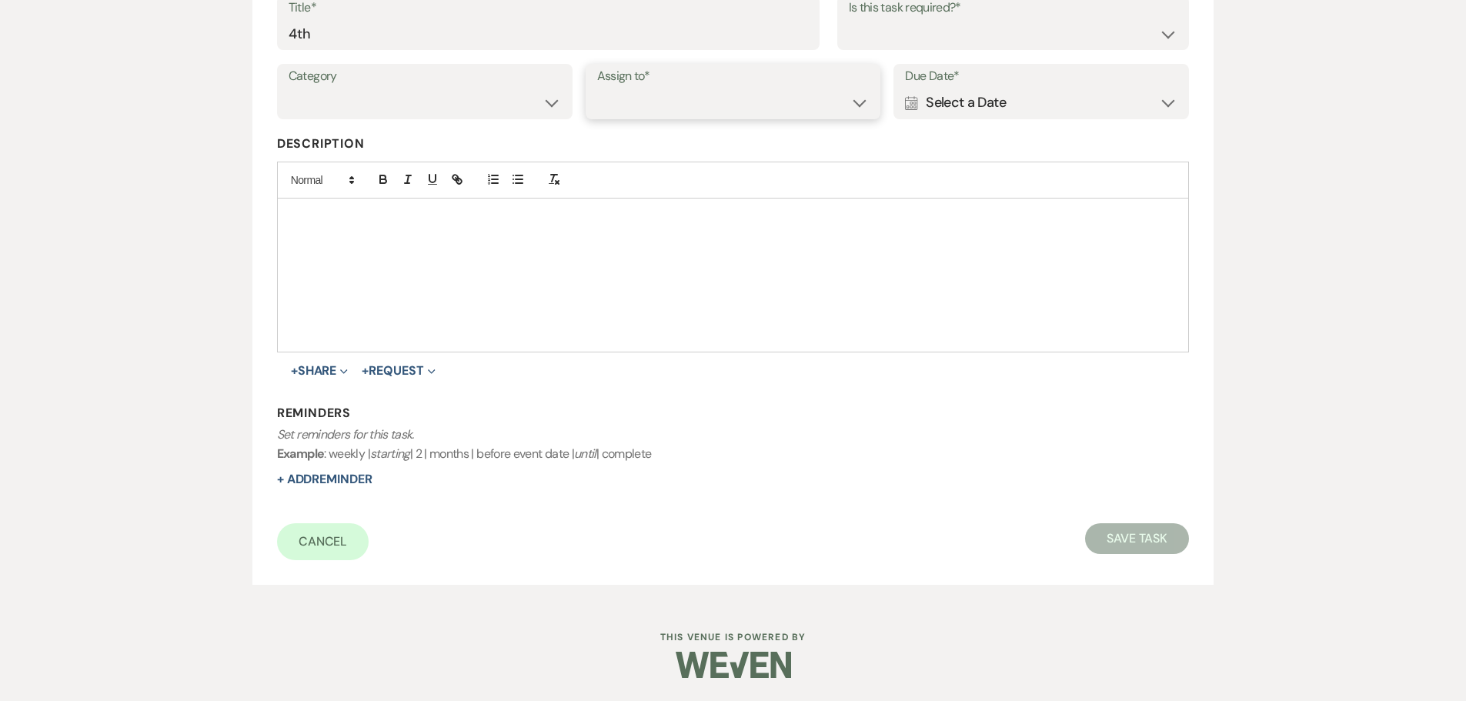
select select "venueHost"
click at [597, 88] on select "Venue Client" at bounding box center [733, 103] width 272 height 30
drag, startPoint x: 946, startPoint y: 32, endPoint x: 933, endPoint y: 44, distance: 17.4
click at [946, 32] on select "Yes No" at bounding box center [1013, 33] width 329 height 30
select select "true"
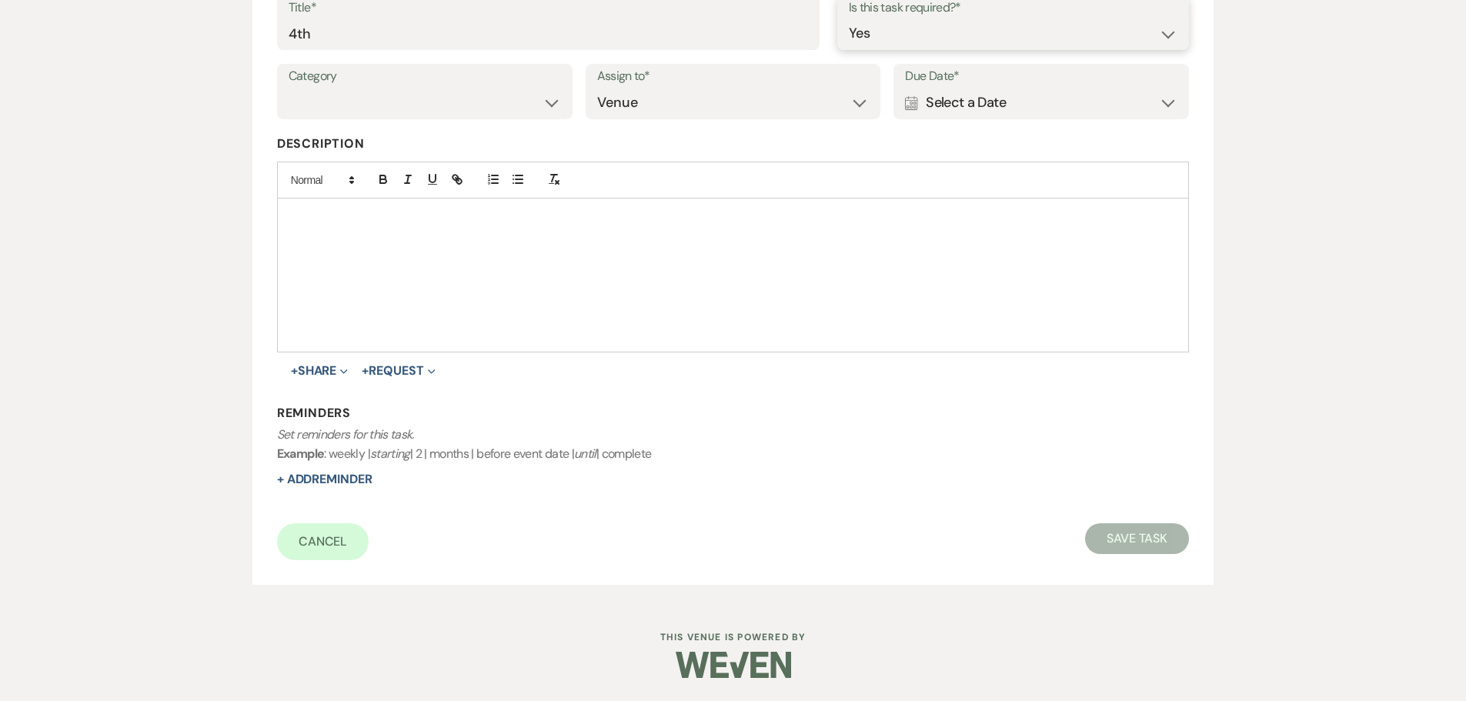
click at [849, 18] on select "Yes No" at bounding box center [1013, 33] width 329 height 30
click at [997, 108] on div "Calendar Select a Date Expand" at bounding box center [1041, 103] width 272 height 30
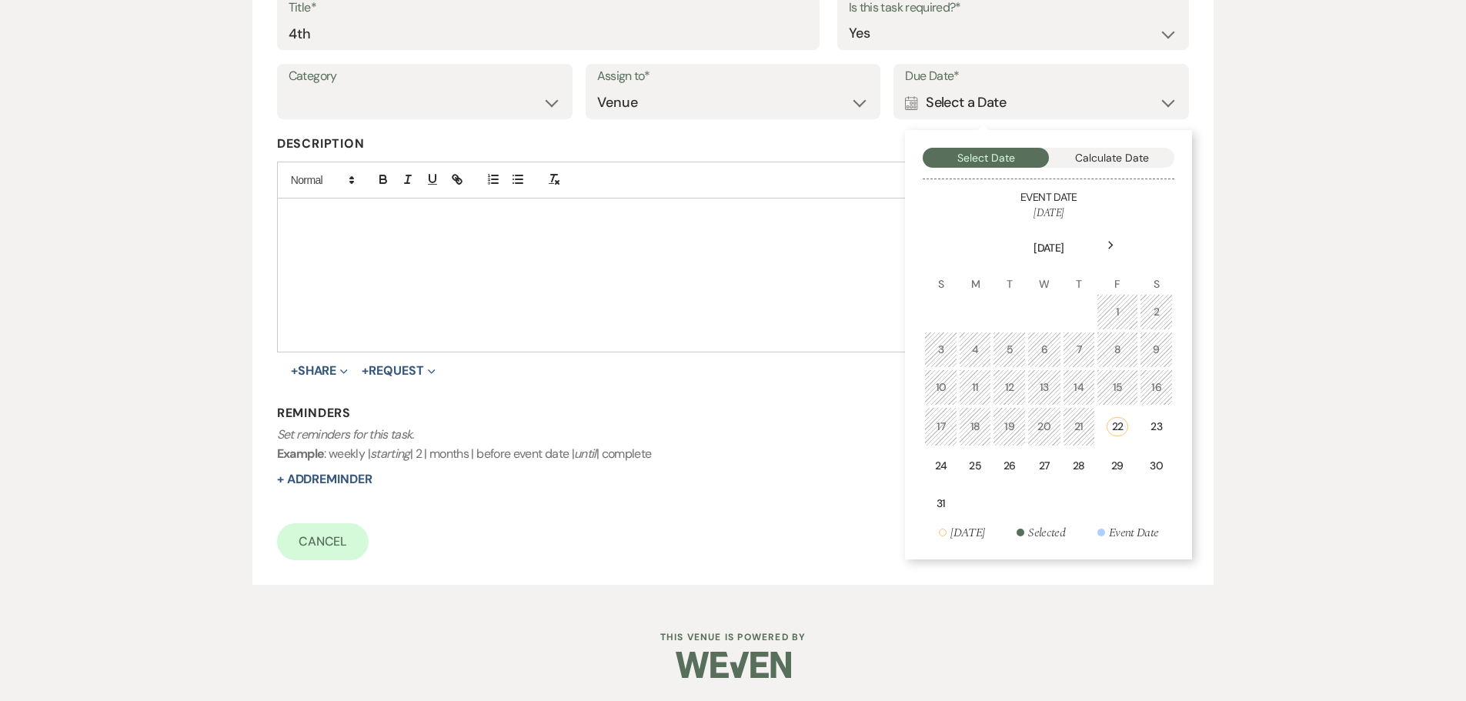
drag, startPoint x: 1122, startPoint y: 235, endPoint x: 1113, endPoint y: 300, distance: 65.3
click at [1121, 238] on div "Next" at bounding box center [1110, 245] width 25 height 25
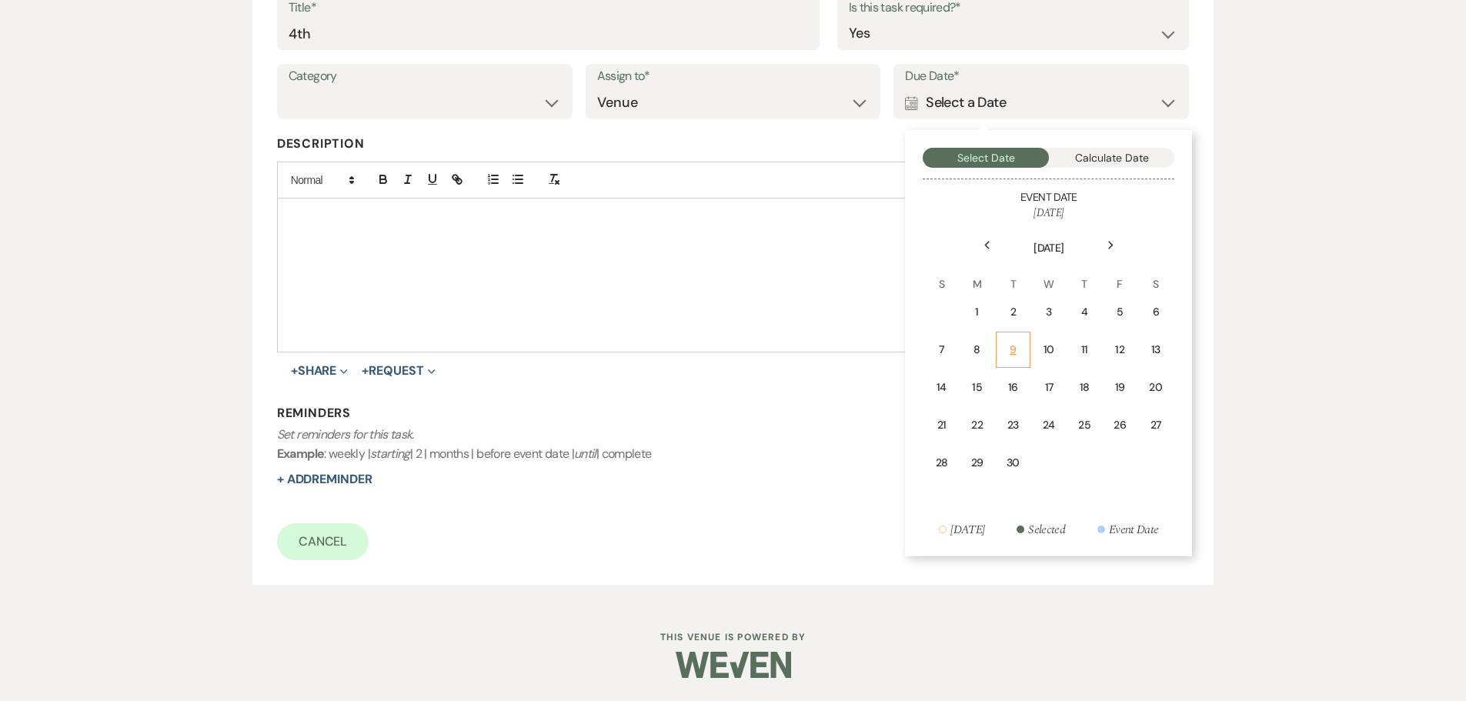
click at [1023, 345] on td "9" at bounding box center [1013, 350] width 35 height 36
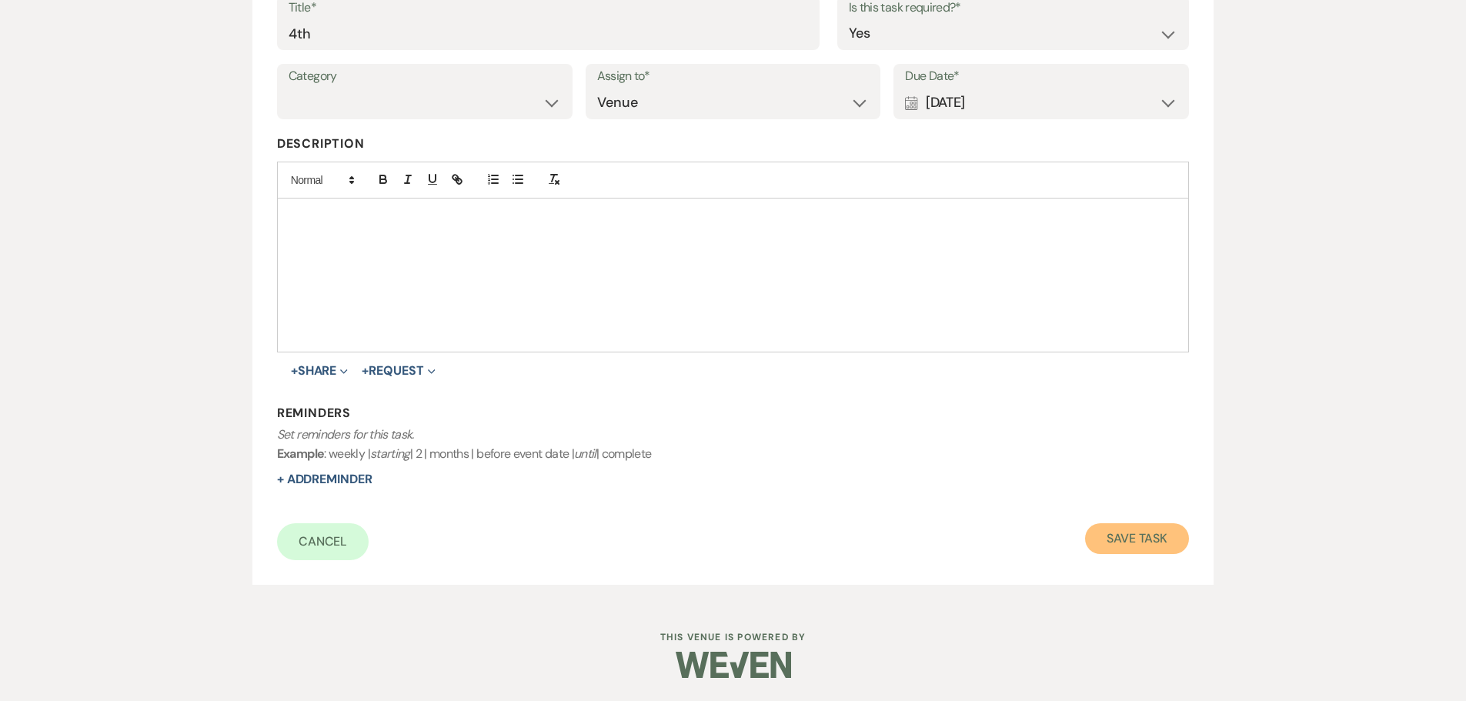
click at [1147, 537] on button "Save Task" at bounding box center [1137, 538] width 104 height 31
select select "5"
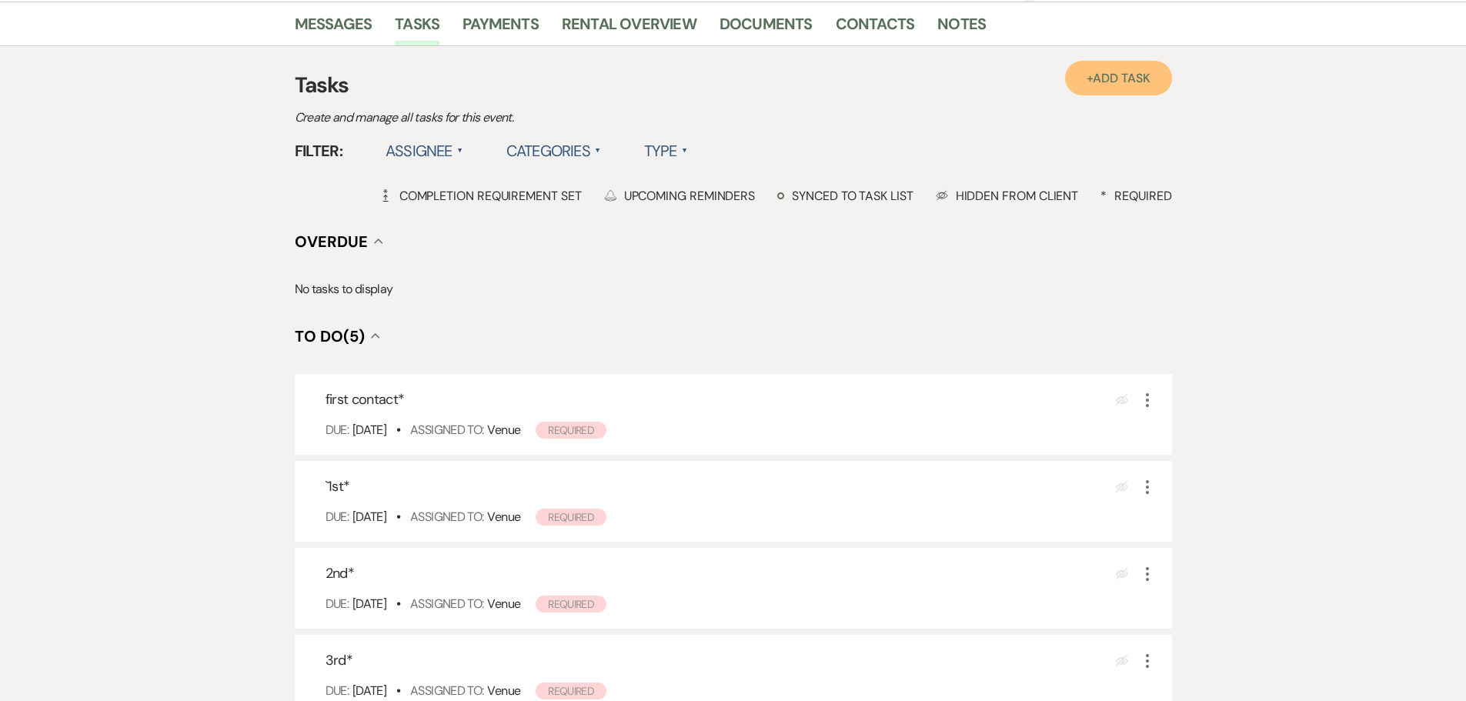
click at [1105, 79] on span "Add Task" at bounding box center [1121, 78] width 57 height 16
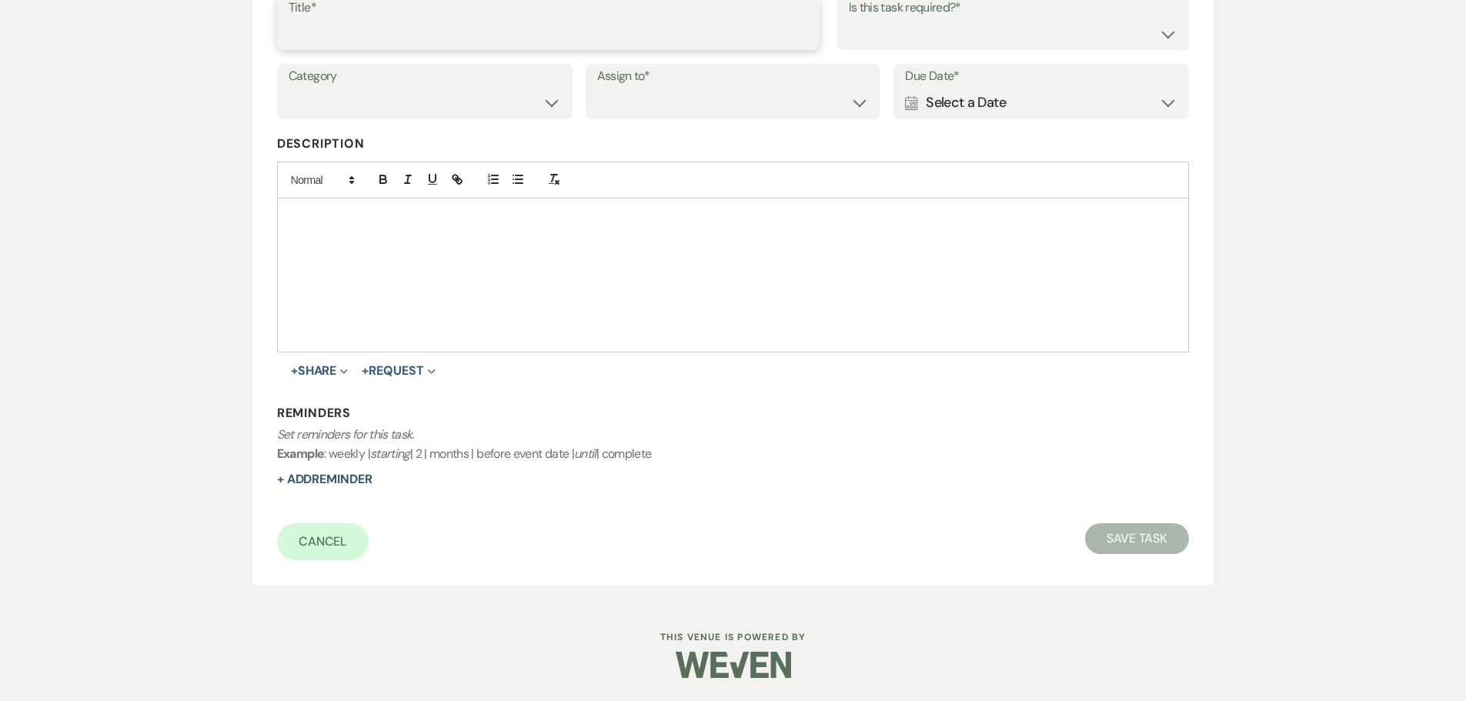
click at [535, 42] on input "Title*" at bounding box center [548, 33] width 519 height 30
type input "5th"
click at [637, 84] on label "Assign to*" at bounding box center [733, 76] width 272 height 22
drag, startPoint x: 639, startPoint y: 105, endPoint x: 639, endPoint y: 115, distance: 9.2
click at [639, 105] on select "Venue Client" at bounding box center [733, 103] width 272 height 30
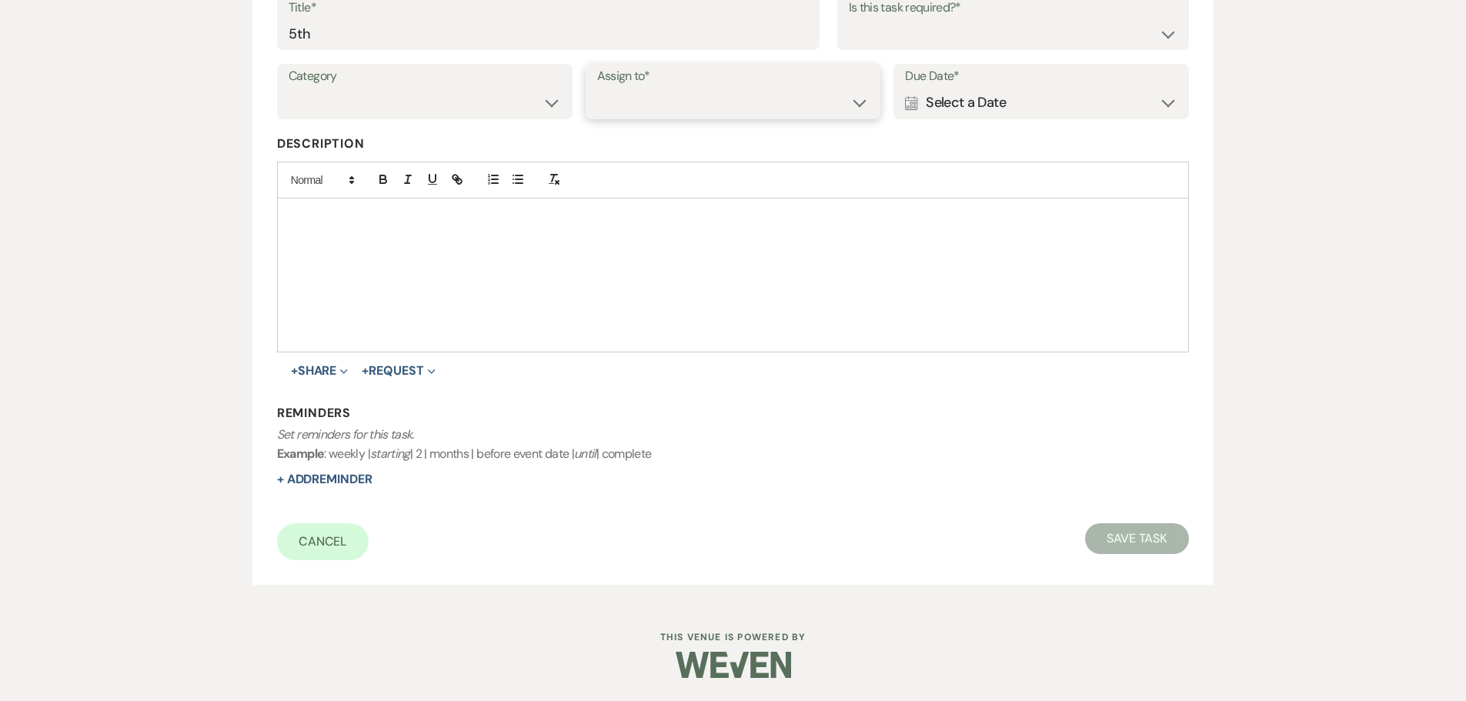
select select "venueHost"
click at [597, 88] on select "Venue Client" at bounding box center [733, 103] width 272 height 30
drag, startPoint x: 920, startPoint y: 28, endPoint x: 911, endPoint y: 45, distance: 18.6
click at [920, 28] on select "Yes No" at bounding box center [1013, 33] width 329 height 30
select select "true"
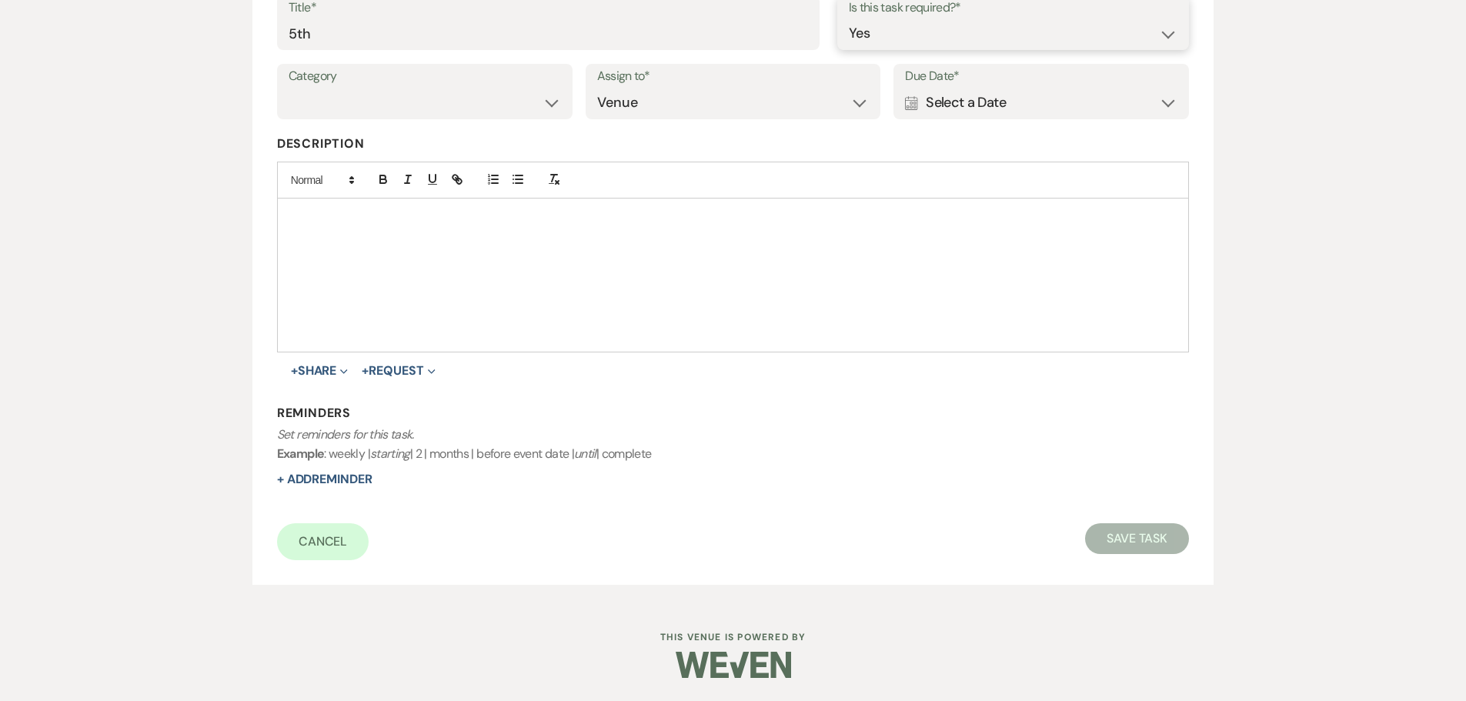
click at [849, 18] on select "Yes No" at bounding box center [1013, 33] width 329 height 30
click at [926, 93] on div "Calendar Select a Date Expand" at bounding box center [1041, 103] width 272 height 30
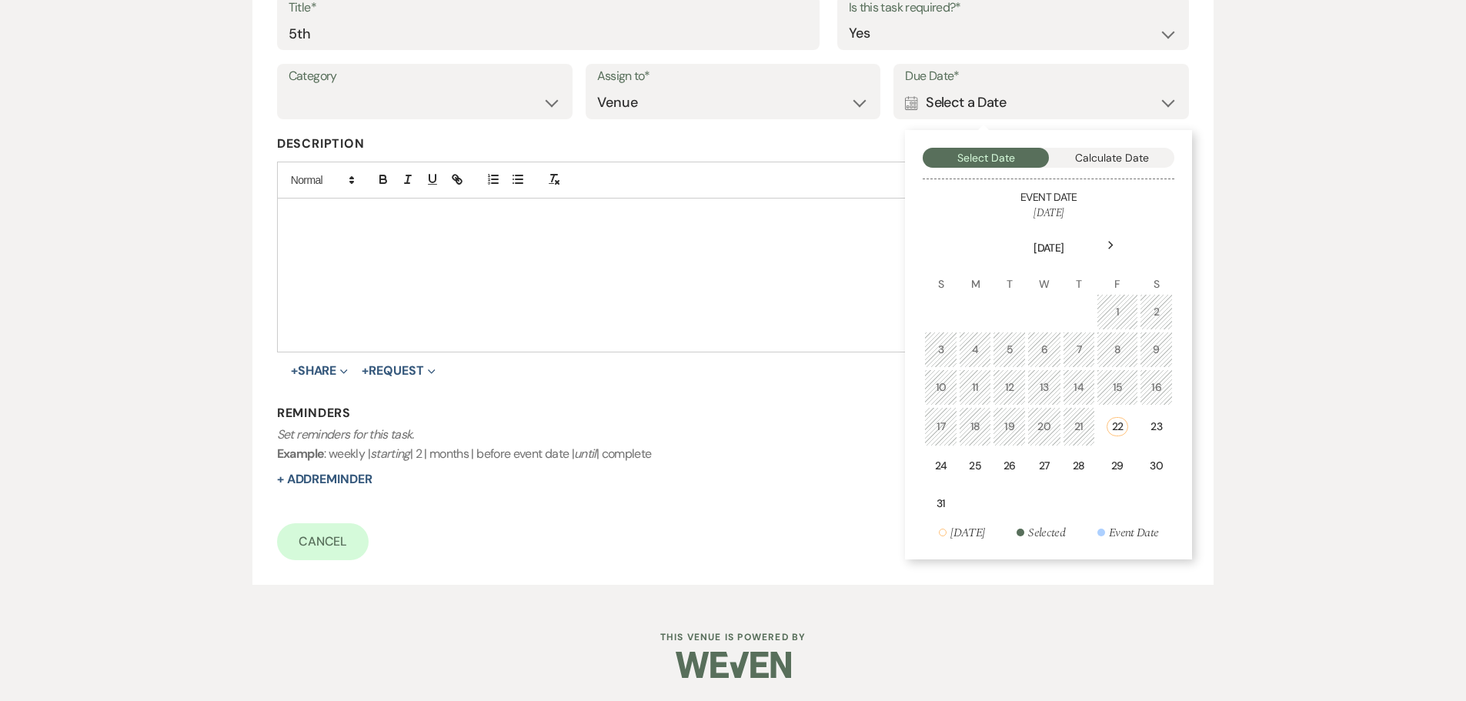
click at [1116, 244] on div "Next" at bounding box center [1110, 245] width 25 height 25
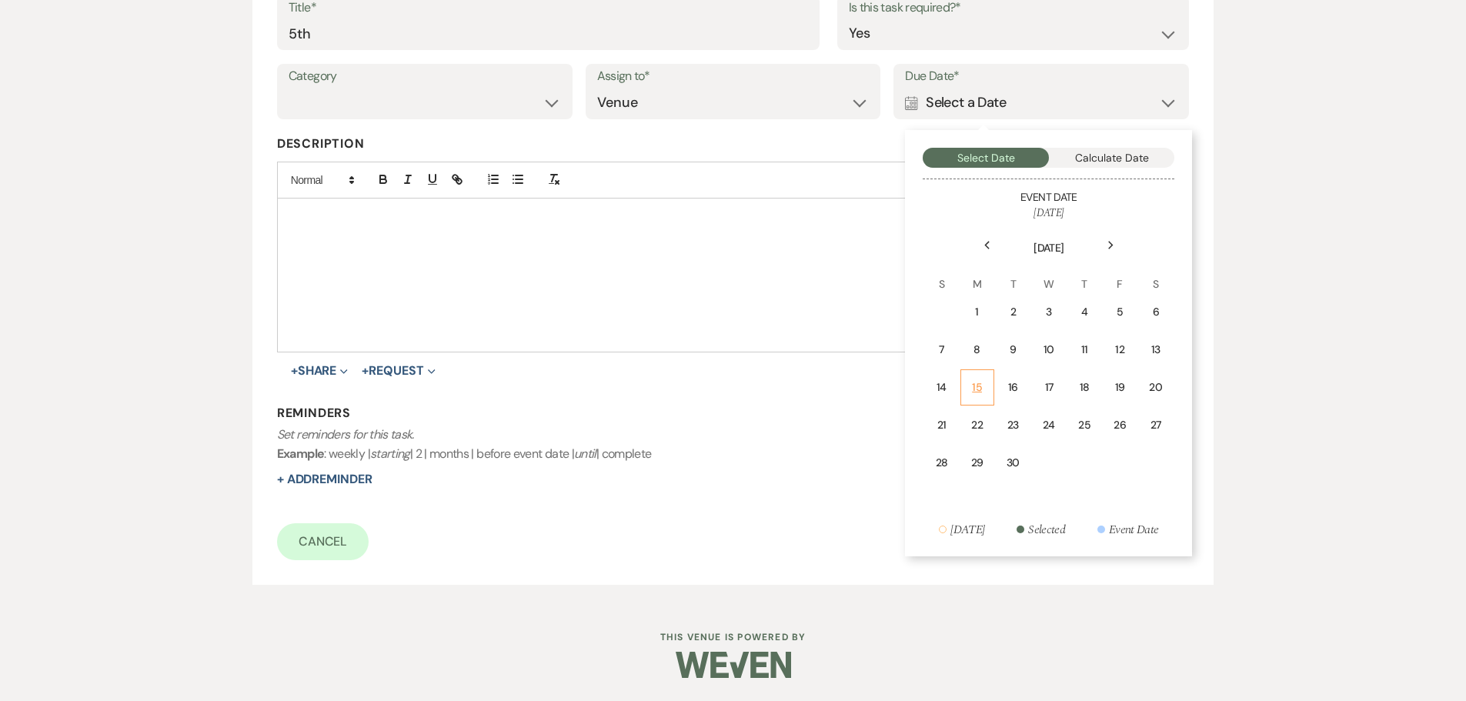
click at [976, 390] on div "15" at bounding box center [977, 387] width 14 height 16
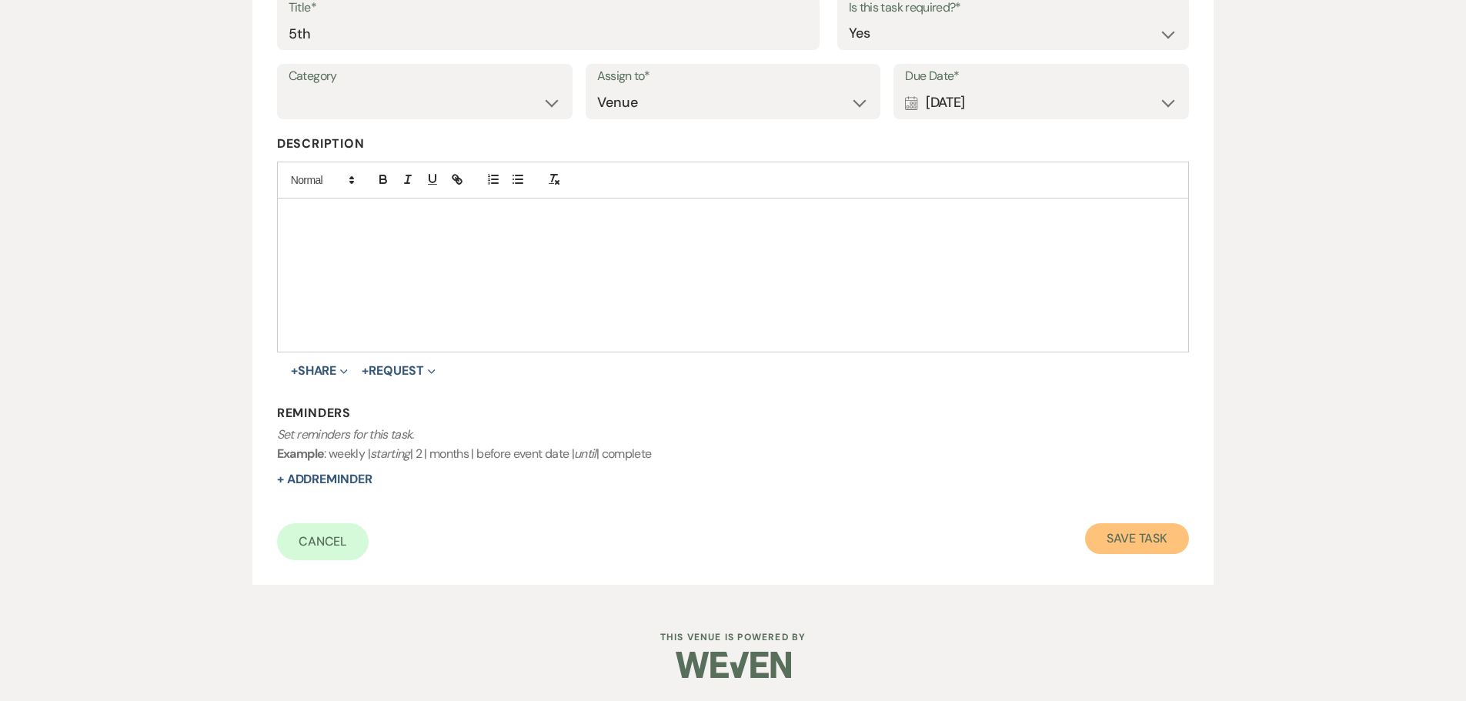
drag, startPoint x: 1120, startPoint y: 540, endPoint x: 1109, endPoint y: 523, distance: 20.5
click at [1122, 540] on button "Save Task" at bounding box center [1137, 538] width 104 height 31
select select "5"
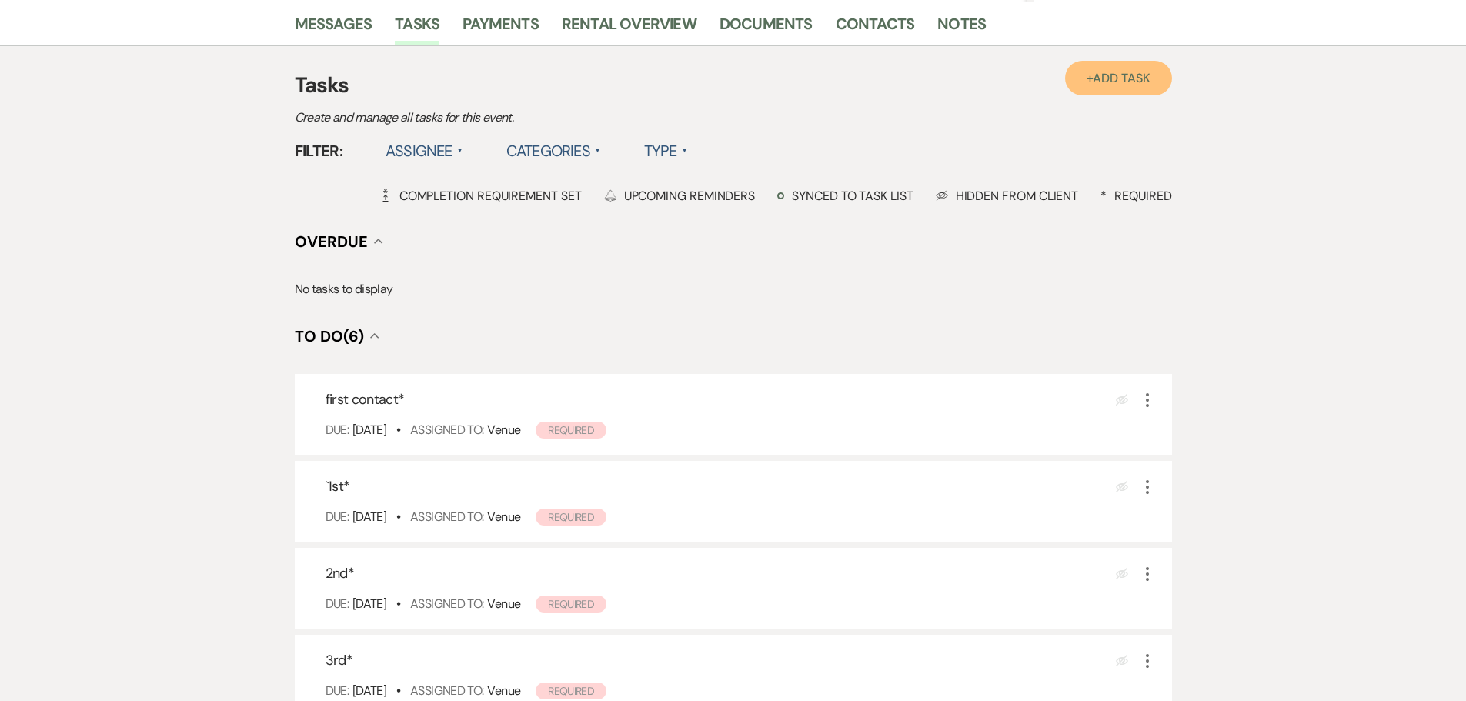
click at [1124, 75] on span "Add Task" at bounding box center [1121, 78] width 57 height 16
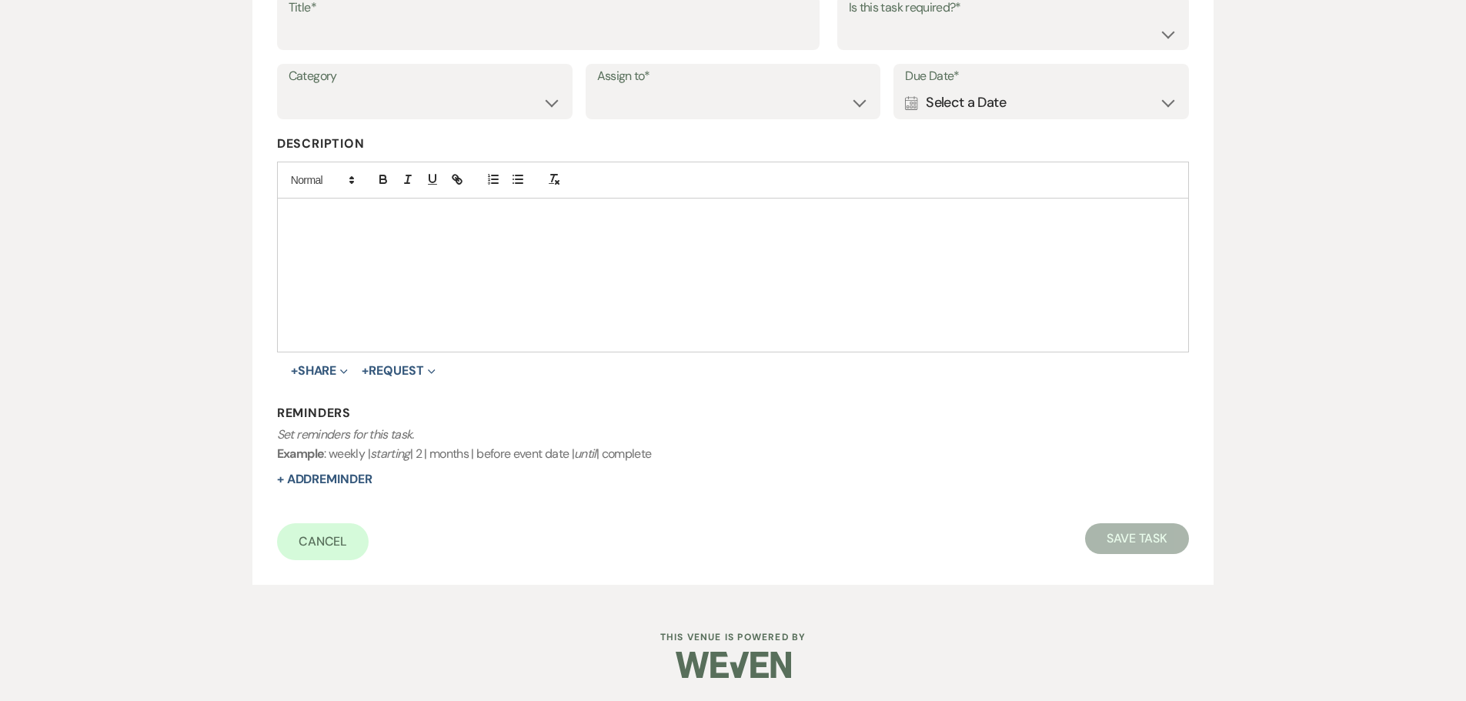
scroll to position [269, 0]
click at [342, 34] on input "Title*" at bounding box center [548, 33] width 519 height 30
type input "6th"
click at [918, 30] on select "Yes No" at bounding box center [1013, 33] width 329 height 30
select select "true"
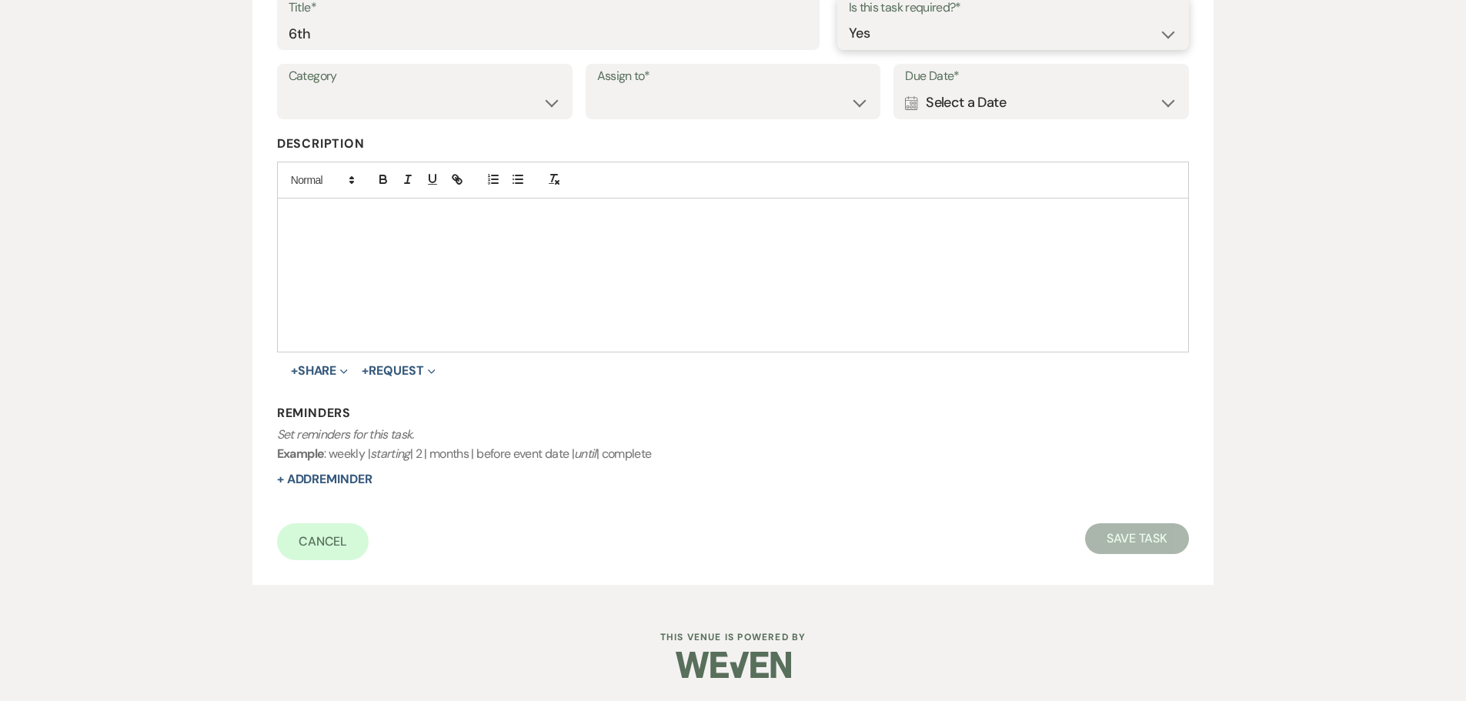
click at [849, 18] on select "Yes No" at bounding box center [1013, 33] width 329 height 30
click at [682, 120] on div "Category Venue Vendors Guests Details Finalize & Share Assign to* Venue Client …" at bounding box center [733, 98] width 913 height 69
click at [677, 115] on select "Venue Client" at bounding box center [733, 103] width 272 height 30
click at [597, 88] on select "Venue Client" at bounding box center [733, 103] width 272 height 30
drag, startPoint x: 673, startPoint y: 96, endPoint x: 673, endPoint y: 115, distance: 18.5
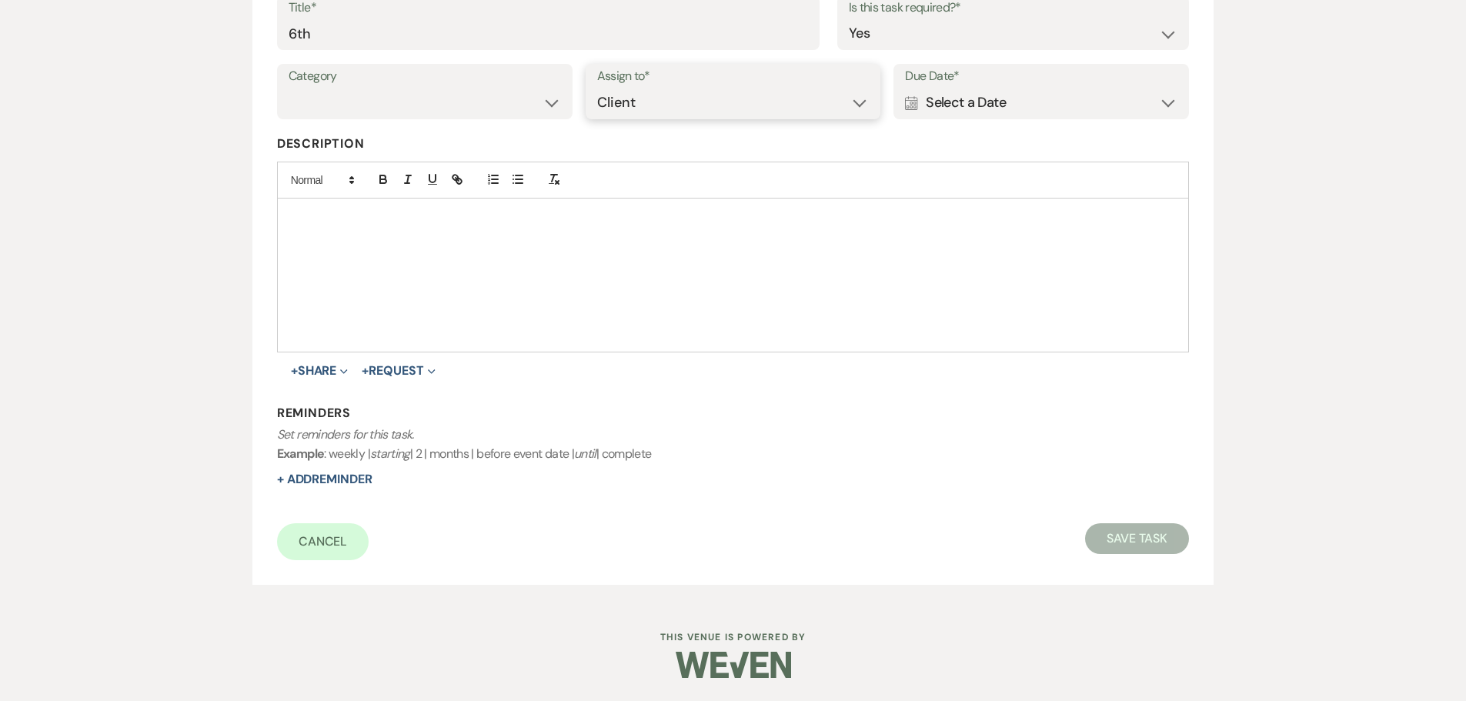
click at [673, 96] on select "Venue Client" at bounding box center [733, 103] width 272 height 30
select select "venueHost"
click at [597, 88] on select "Venue Client" at bounding box center [733, 103] width 272 height 30
click at [1011, 95] on div "Calendar Select a Date Expand" at bounding box center [1041, 103] width 272 height 30
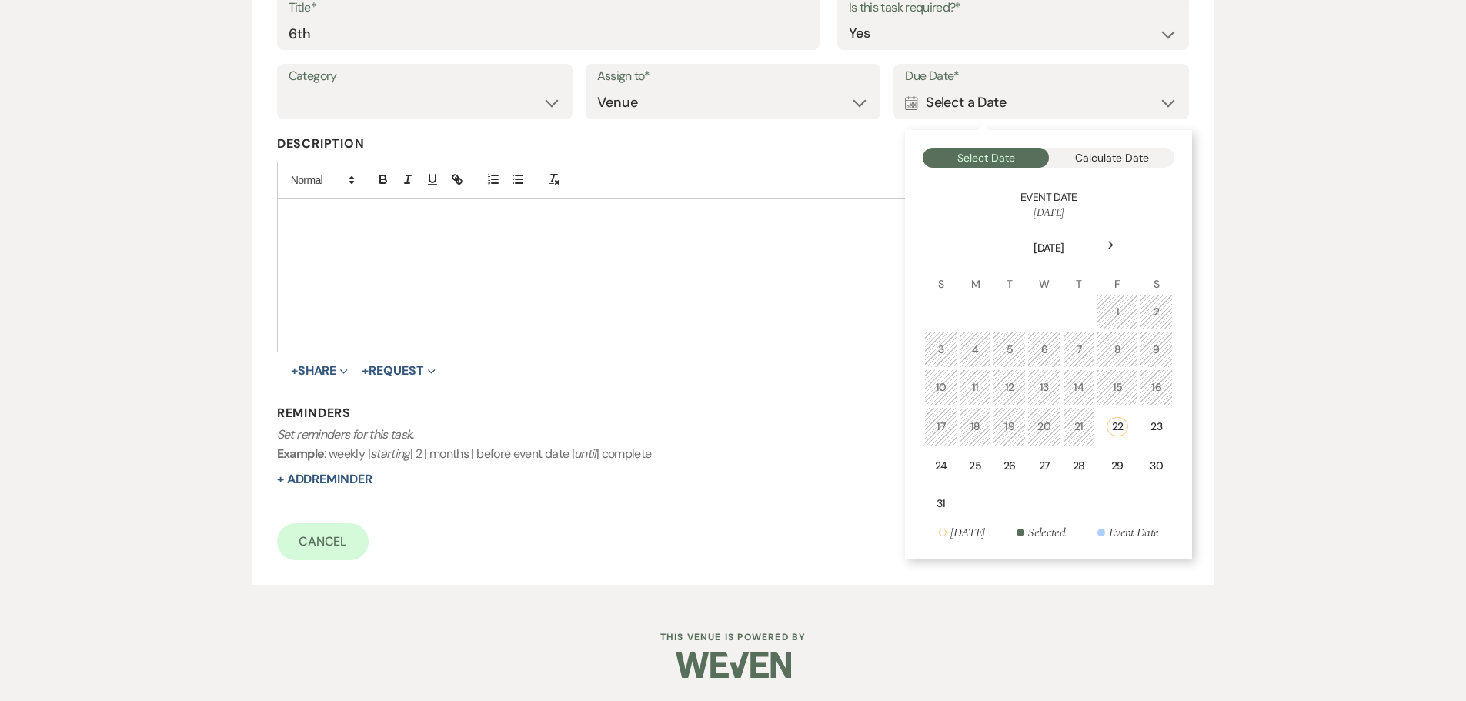
click at [1113, 220] on table "August 2025 S M T W T F S 1 2 3 4 5 6 7 8 9 10 11 12 13 14 15 16 17 18 19 20 21…" at bounding box center [1049, 371] width 252 height 303
click at [1109, 239] on div "Next" at bounding box center [1110, 245] width 25 height 25
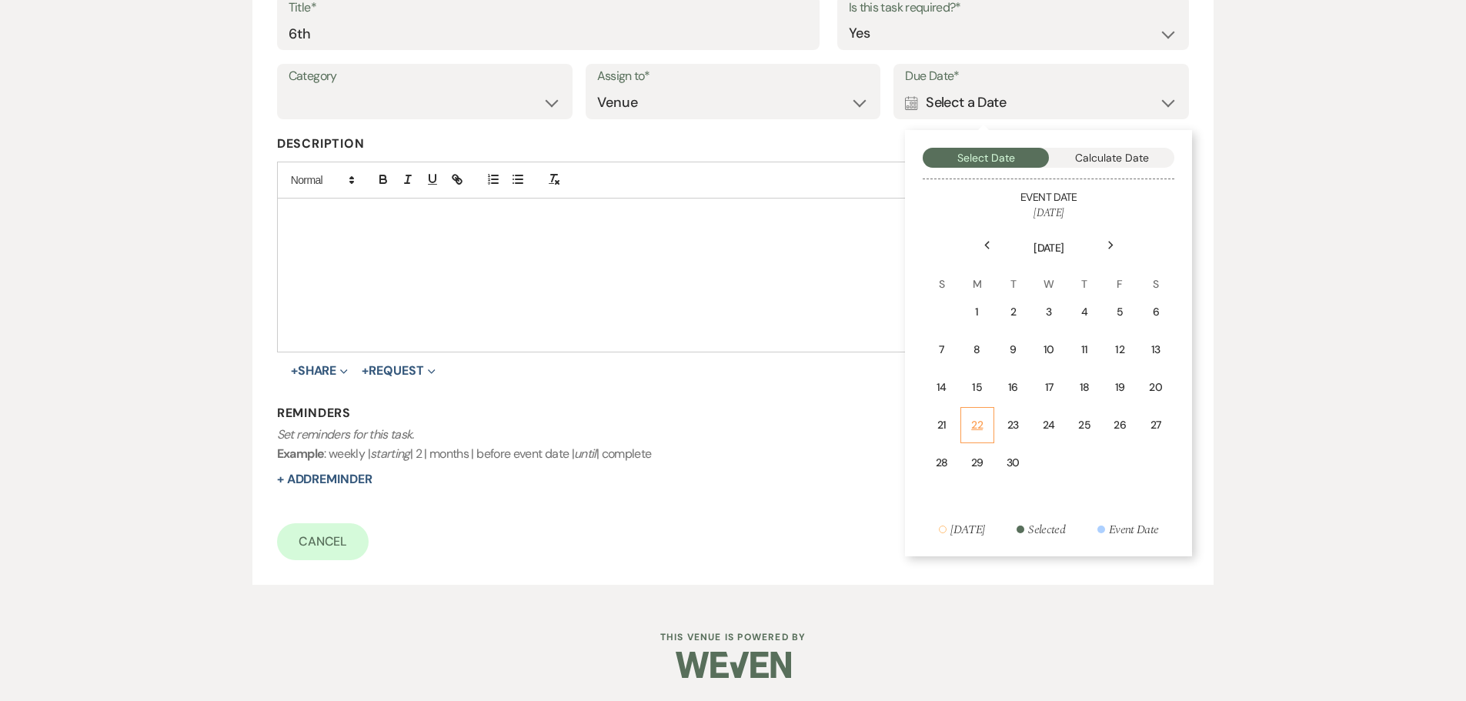
click at [985, 431] on td "22" at bounding box center [977, 425] width 34 height 36
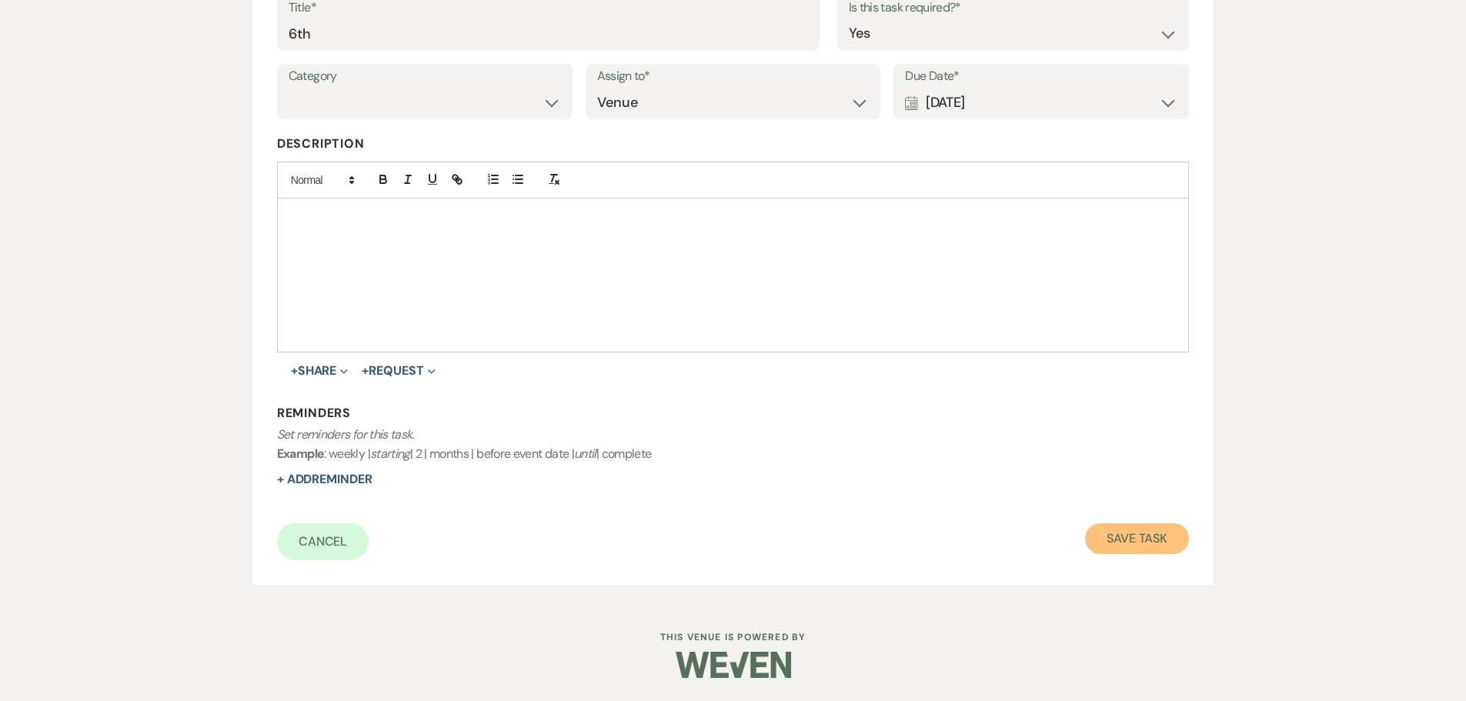
click at [1128, 550] on button "Save Task" at bounding box center [1137, 538] width 104 height 31
select select "5"
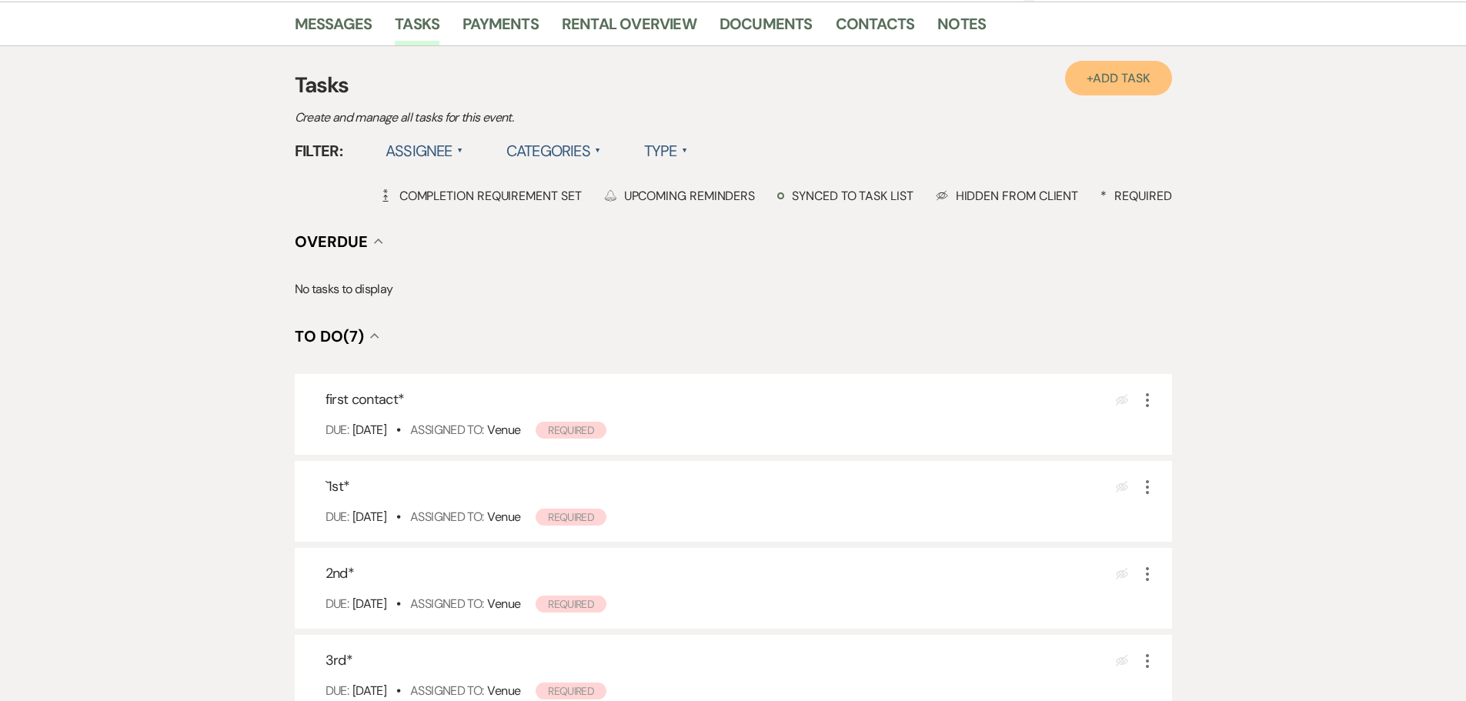
click at [1099, 82] on span "Add Task" at bounding box center [1121, 78] width 57 height 16
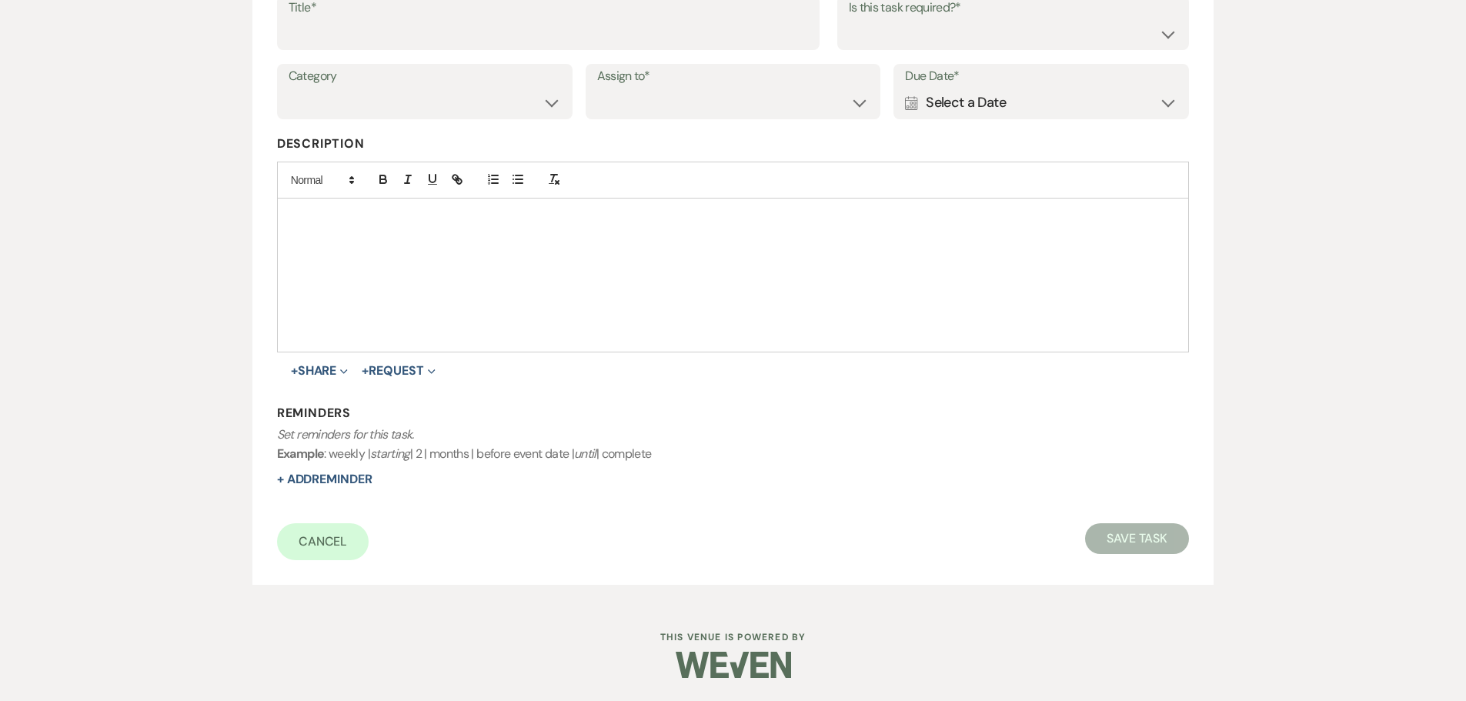
scroll to position [269, 0]
click at [427, 41] on input "Title*" at bounding box center [548, 33] width 519 height 30
type input "final"
click at [646, 97] on select "Venue Client" at bounding box center [733, 103] width 272 height 30
click at [597, 88] on select "Venue Client" at bounding box center [733, 103] width 272 height 30
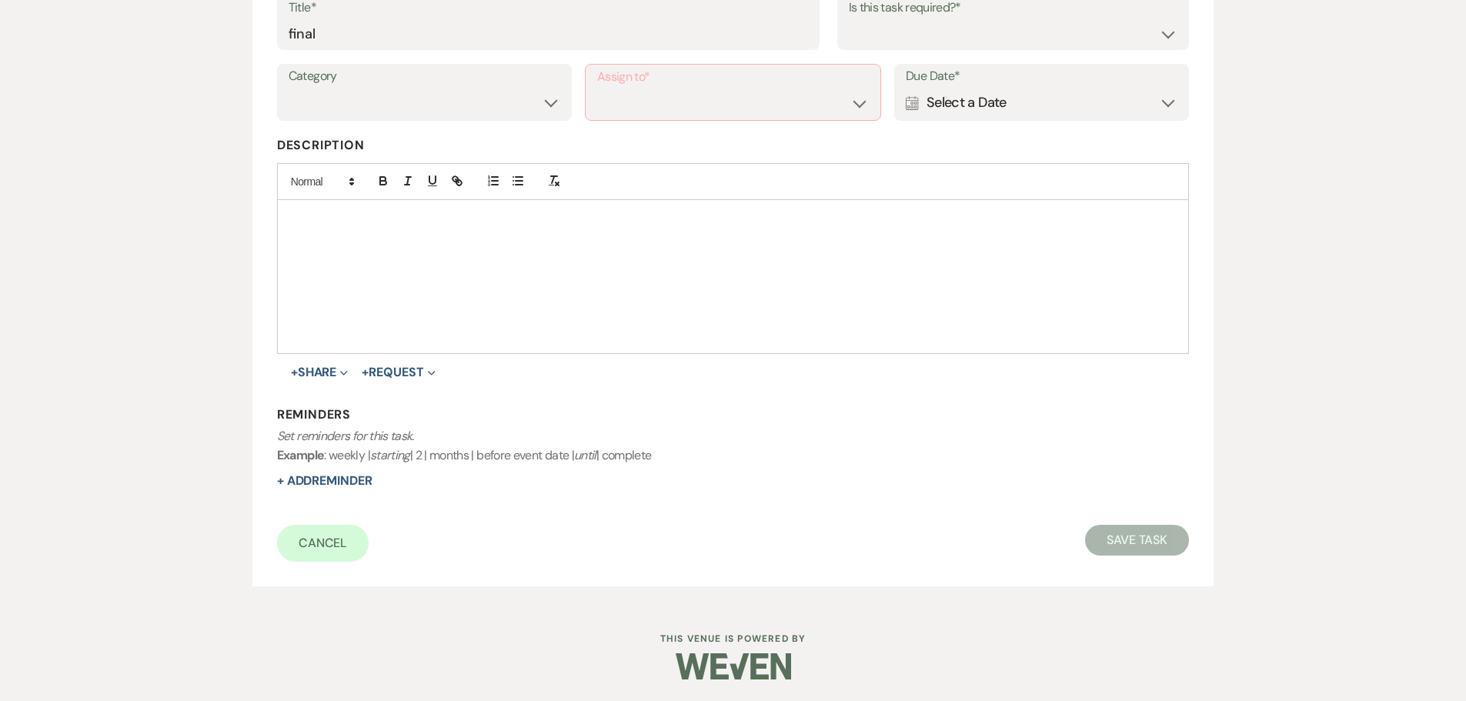
click at [629, 83] on label "Assign to*" at bounding box center [733, 77] width 272 height 22
drag, startPoint x: 625, startPoint y: 104, endPoint x: 623, endPoint y: 116, distance: 12.4
click at [625, 104] on select "Venue Client" at bounding box center [733, 103] width 272 height 30
select select "venueHost"
click at [597, 88] on select "Venue Client" at bounding box center [733, 103] width 272 height 30
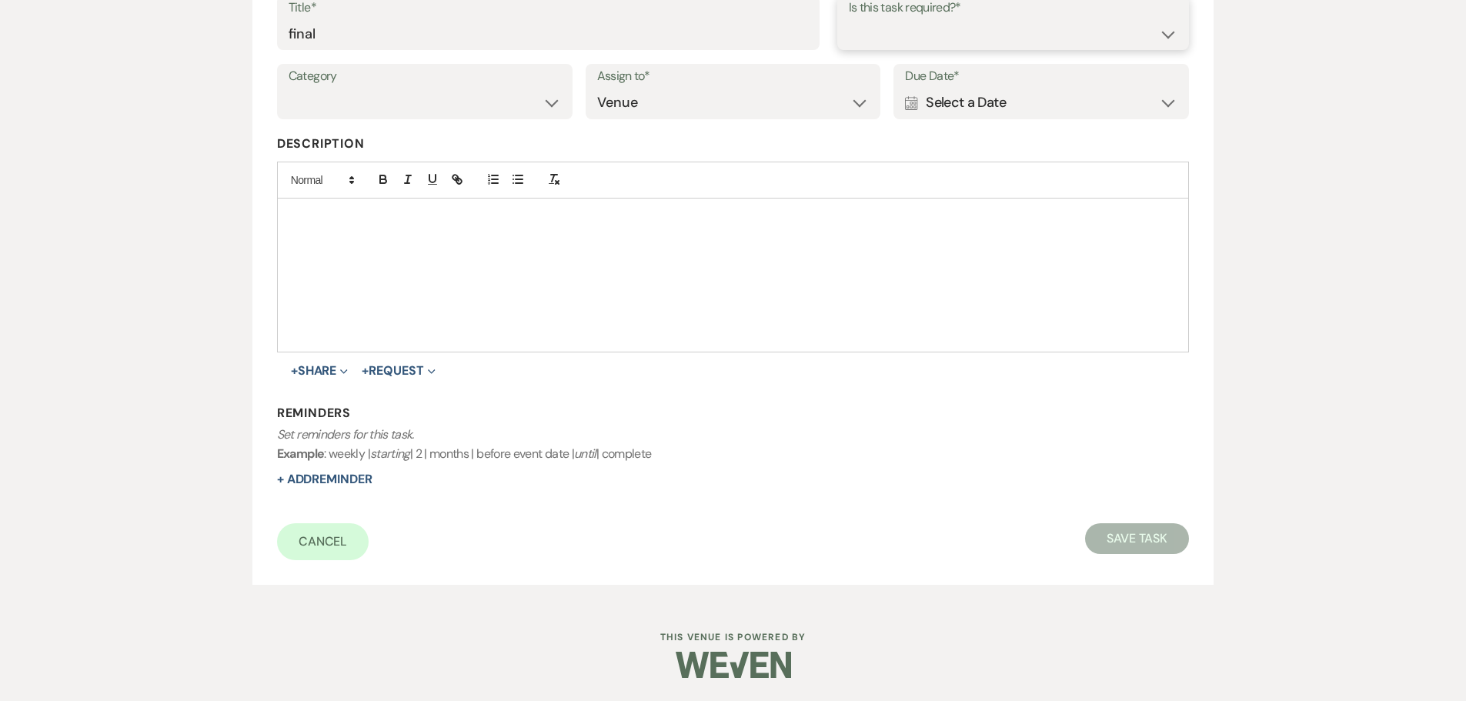
click at [906, 46] on select "Yes No" at bounding box center [1013, 33] width 329 height 30
select select "true"
click at [849, 18] on select "Yes No" at bounding box center [1013, 33] width 329 height 30
click at [923, 102] on div "Calendar Select a Date Expand" at bounding box center [1041, 103] width 272 height 30
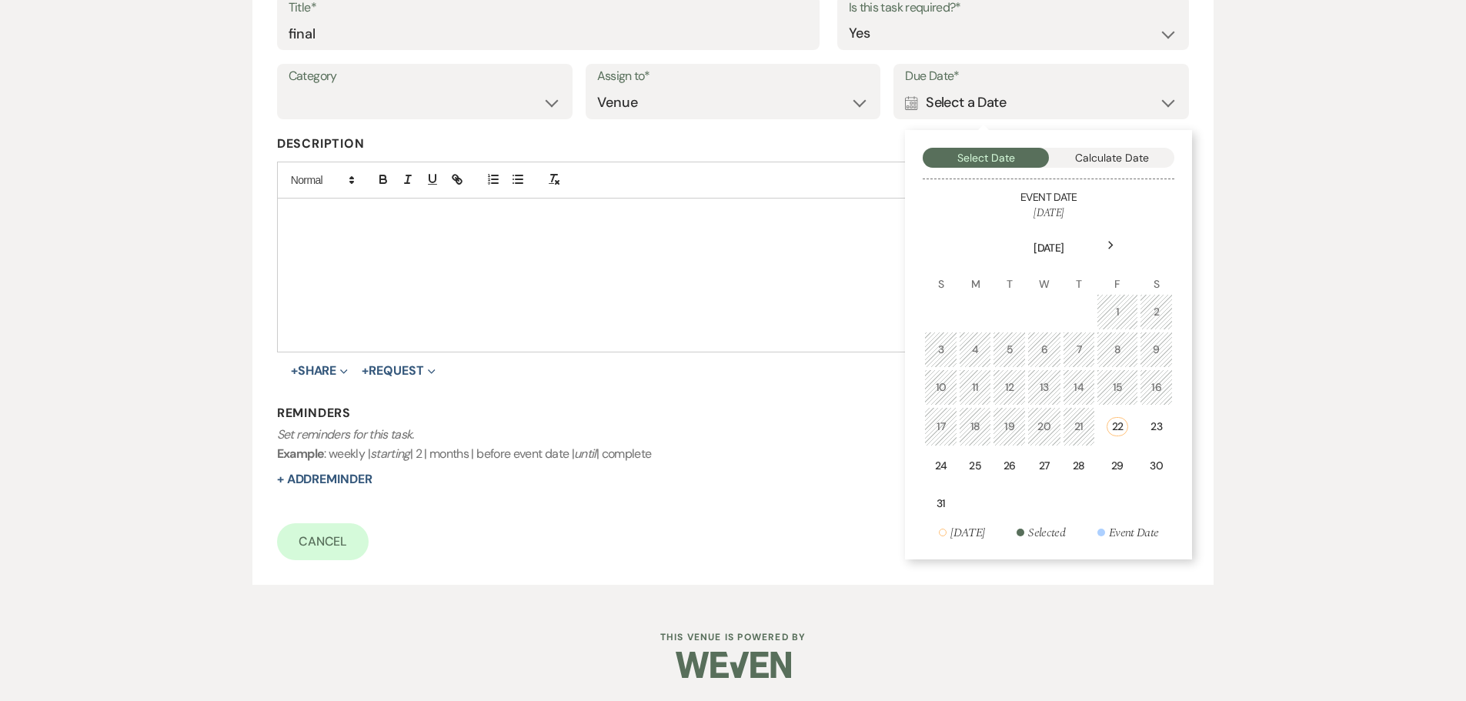
click at [1115, 243] on div "Next" at bounding box center [1110, 245] width 25 height 25
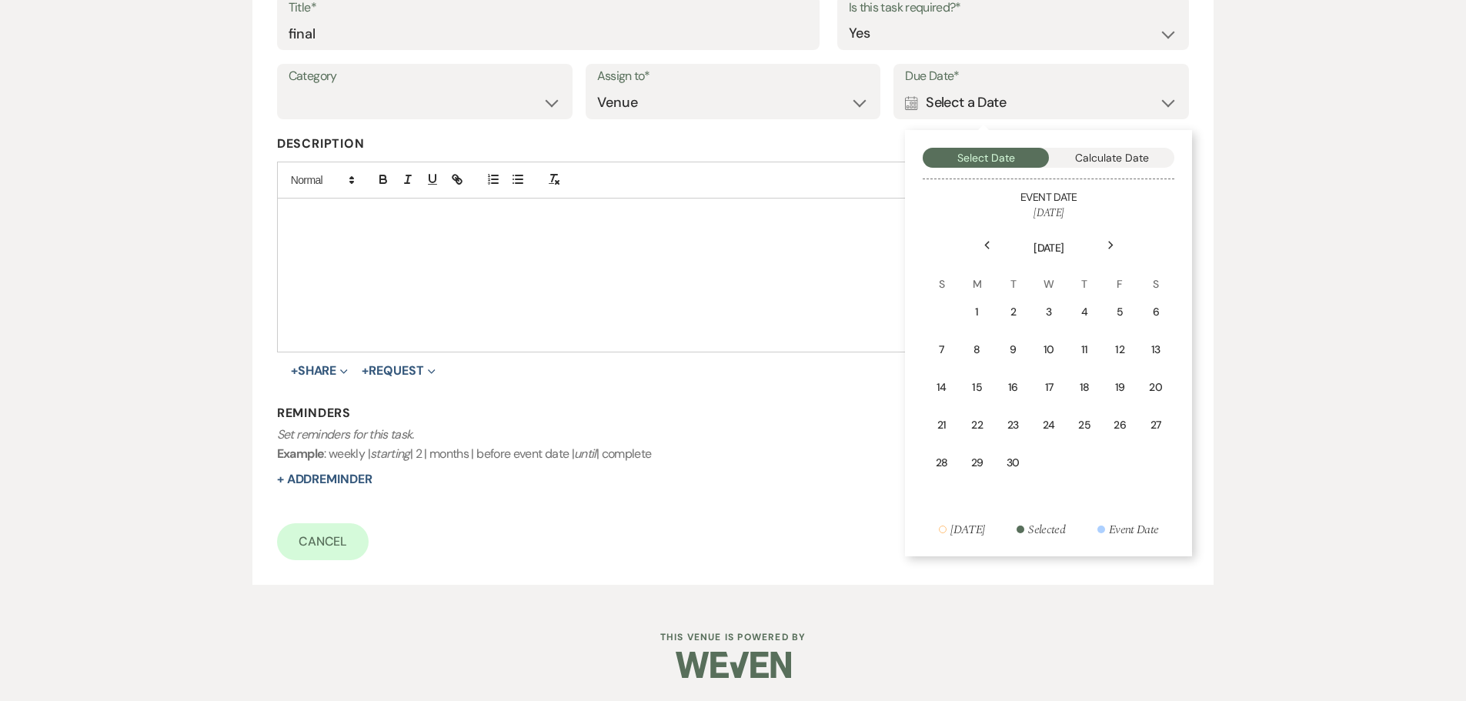
click at [1107, 244] on icon "Next" at bounding box center [1111, 245] width 8 height 9
click at [969, 425] on td "20" at bounding box center [977, 425] width 35 height 36
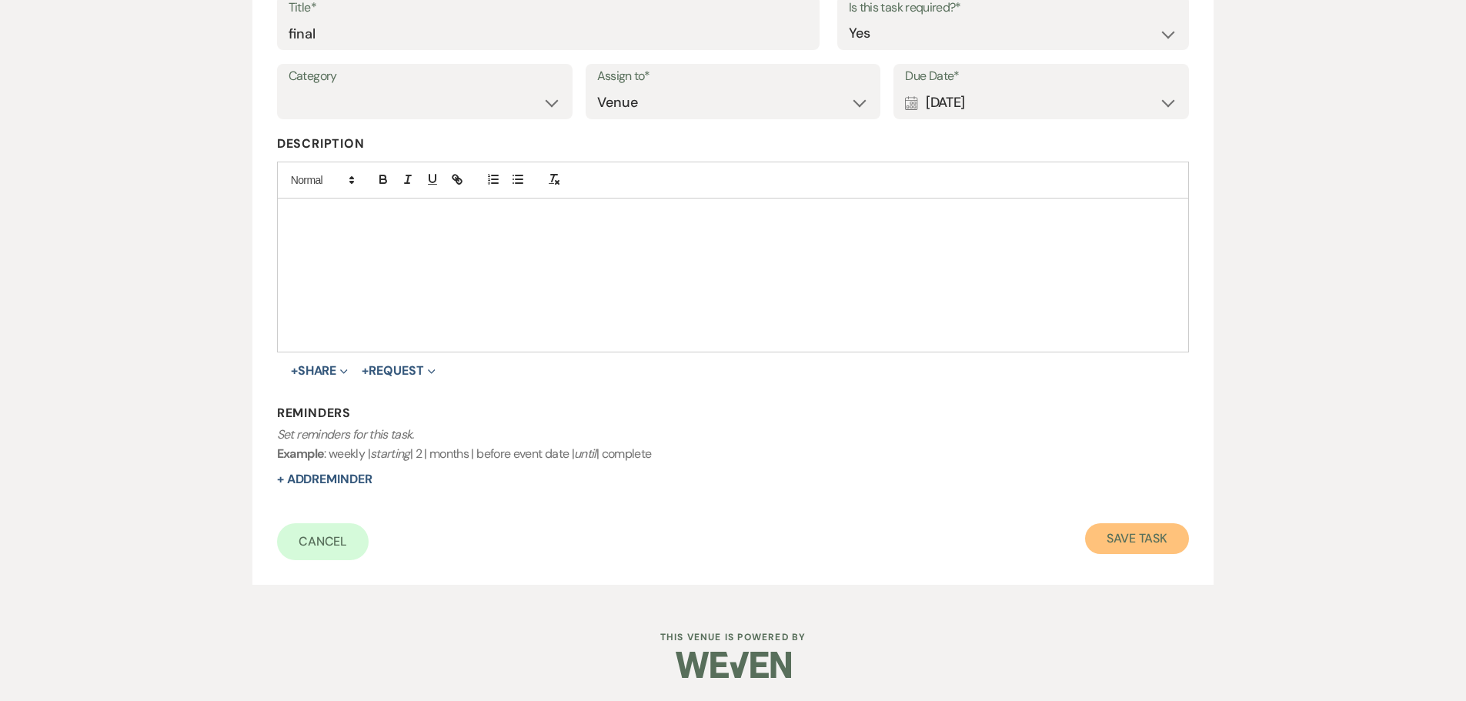
click at [1133, 534] on button "Save Task" at bounding box center [1137, 538] width 104 height 31
select select "5"
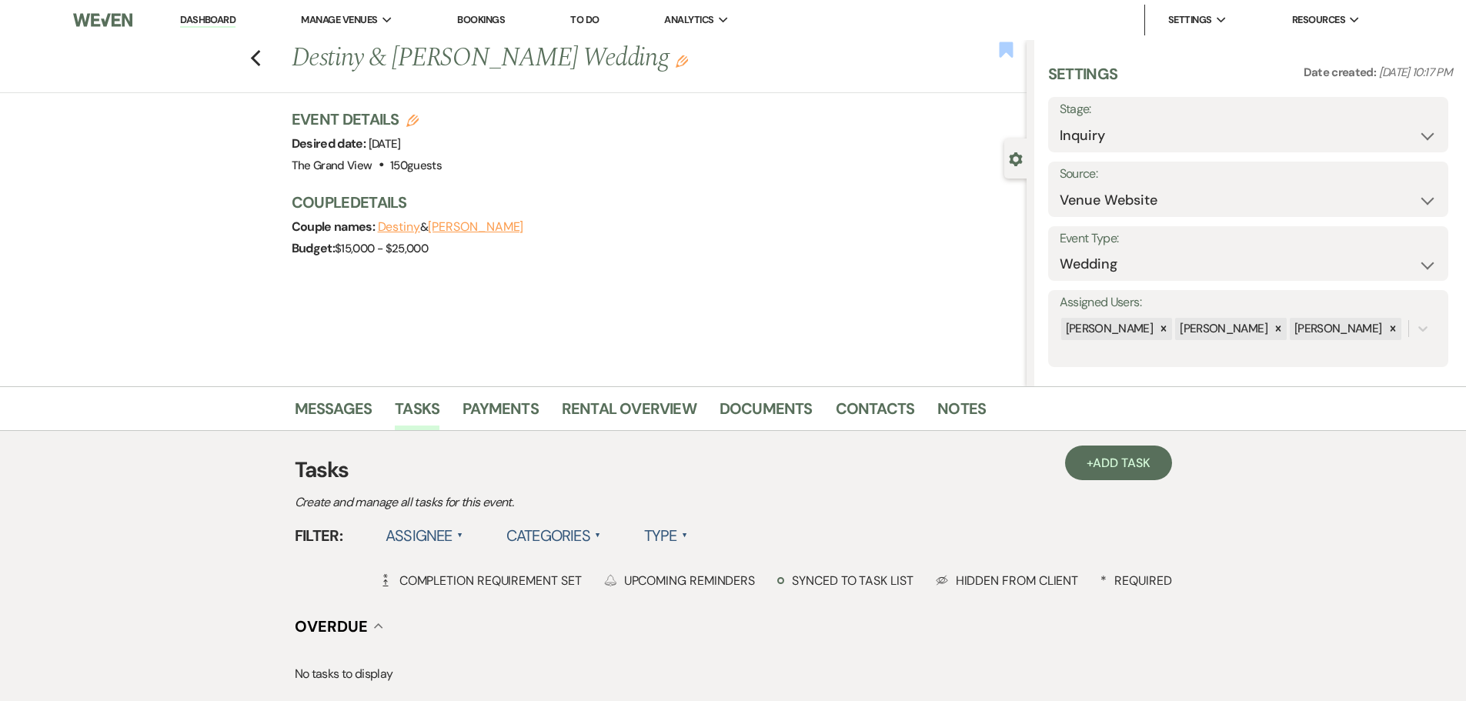
click at [1009, 48] on use "button" at bounding box center [1006, 49] width 14 height 15
click at [255, 53] on icon "Previous" at bounding box center [256, 58] width 12 height 18
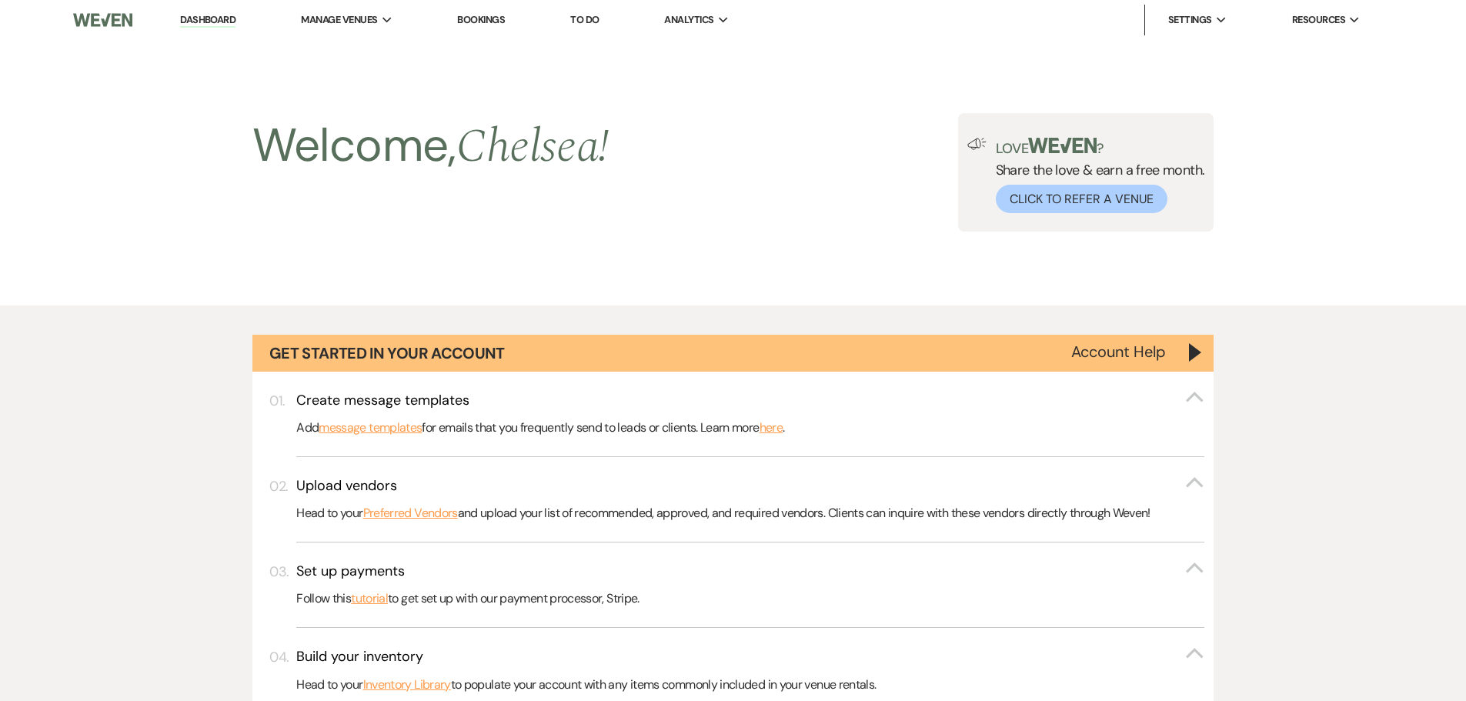
scroll to position [1462, 0]
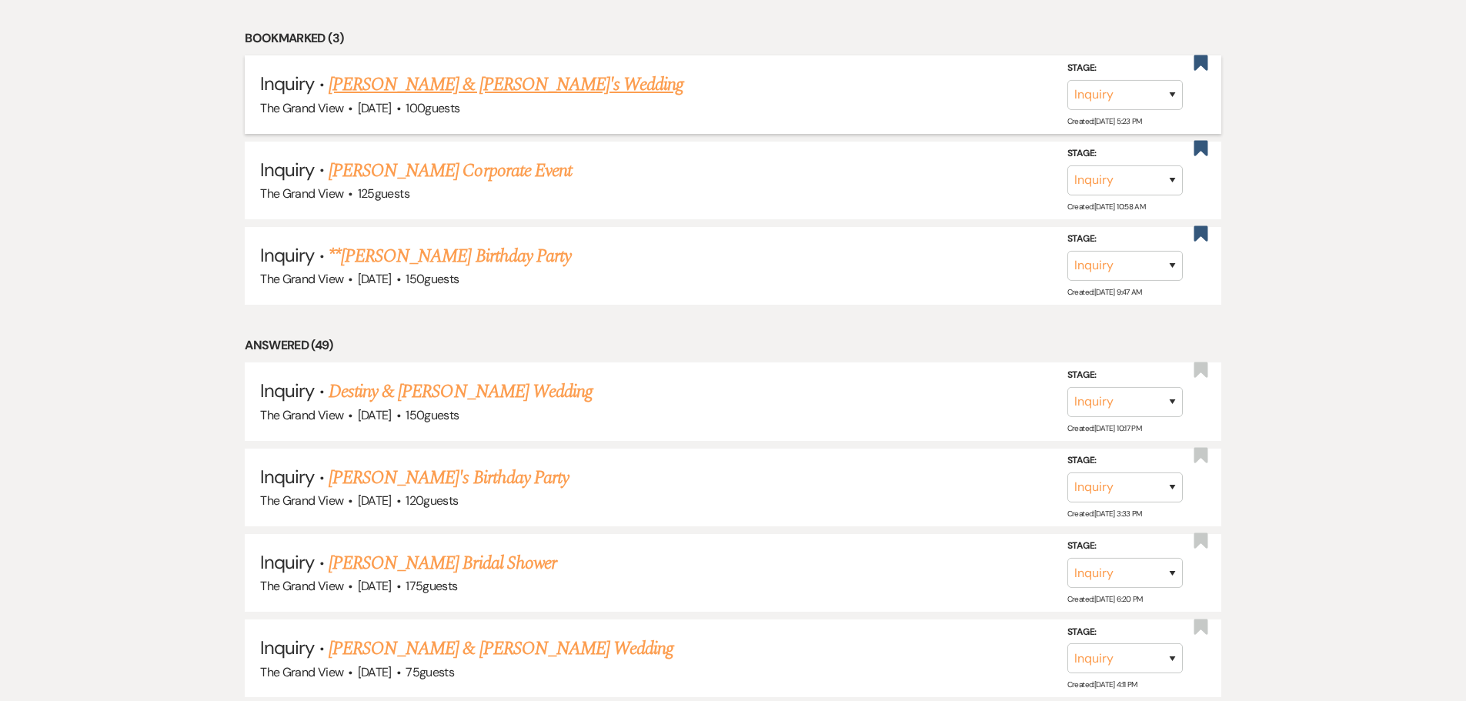
click at [439, 90] on link "Michael & Crissie's Wedding" at bounding box center [506, 85] width 355 height 28
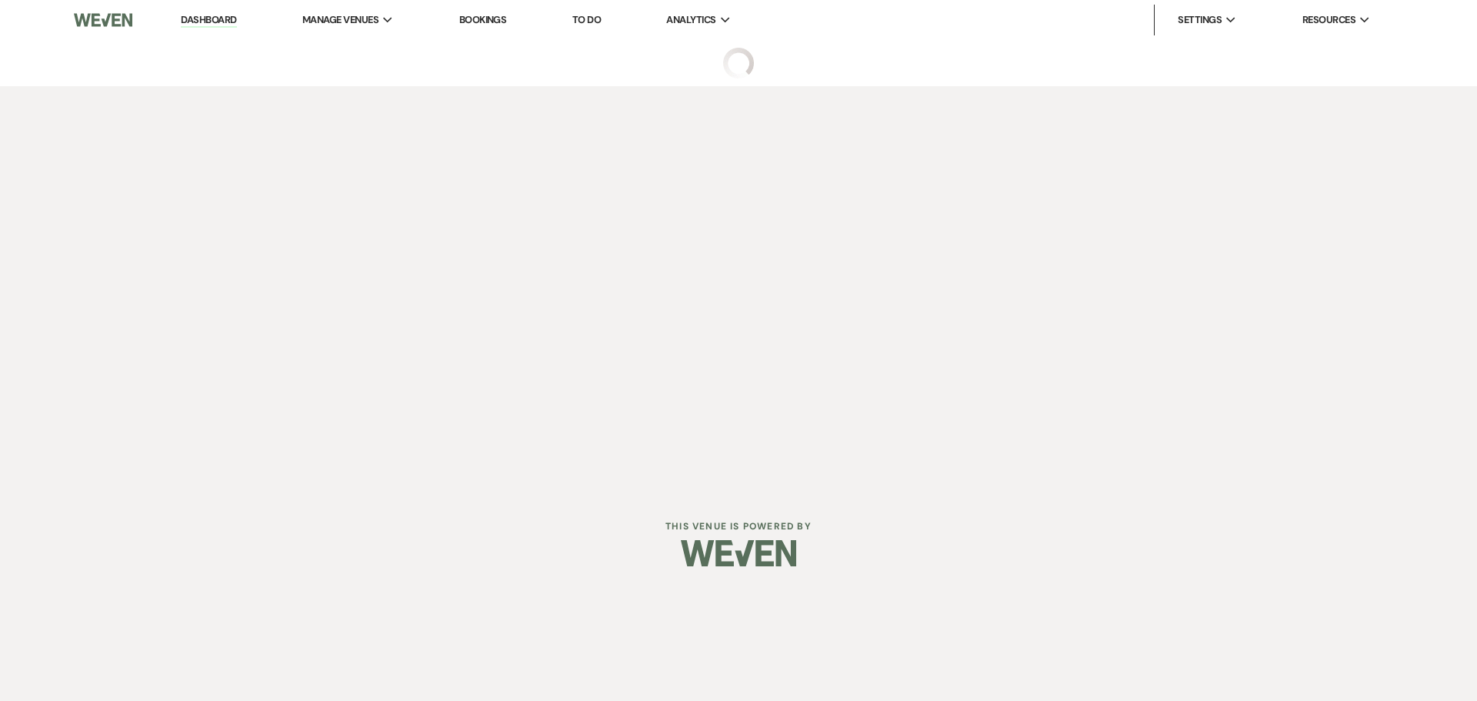
select select "5"
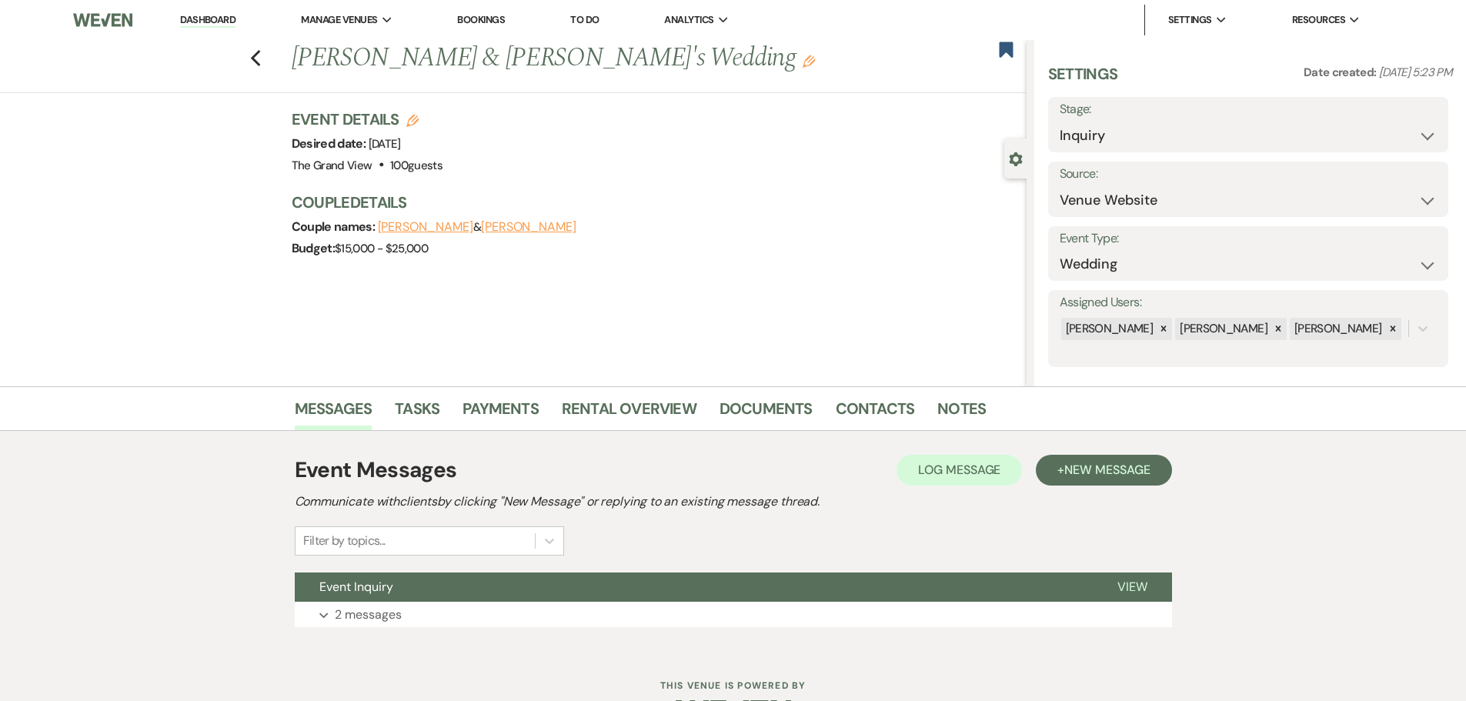
scroll to position [48, 0]
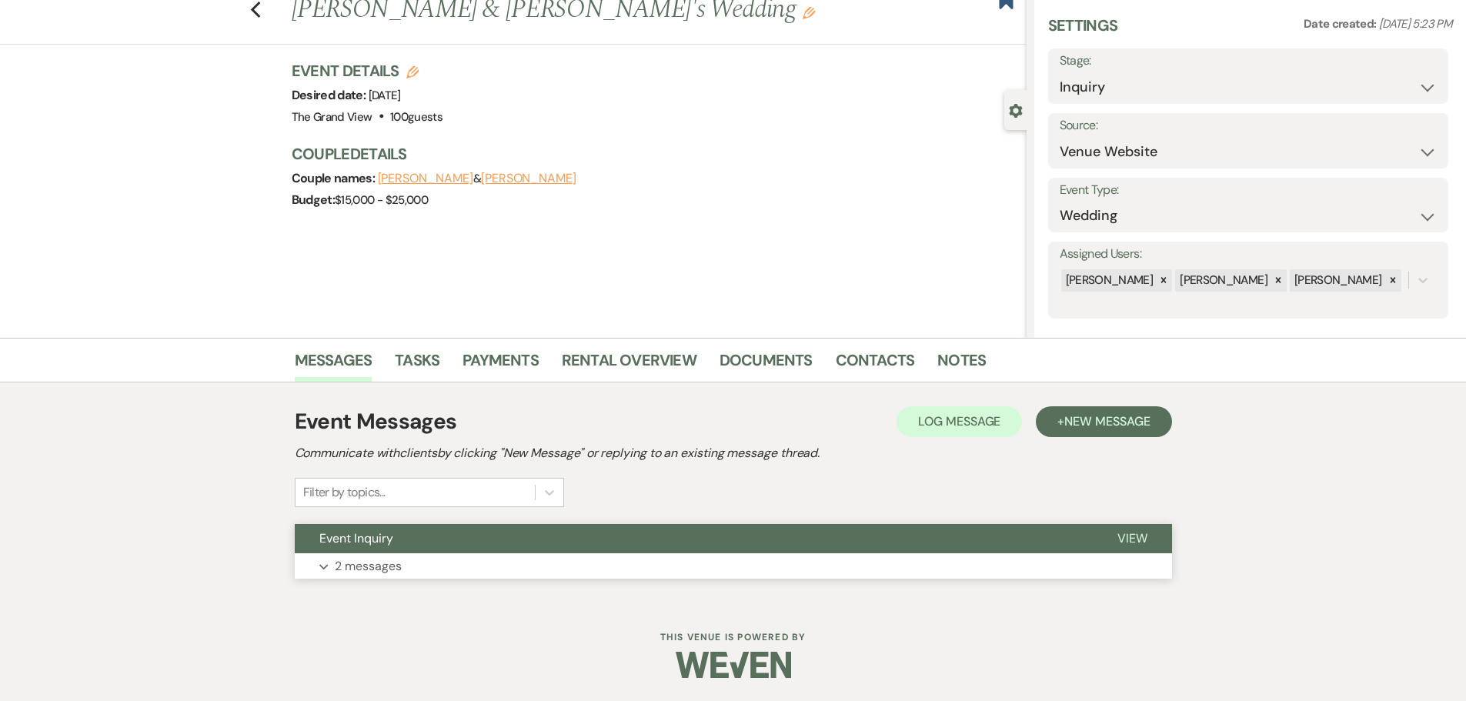
click at [456, 549] on button "Event Inquiry" at bounding box center [694, 538] width 798 height 29
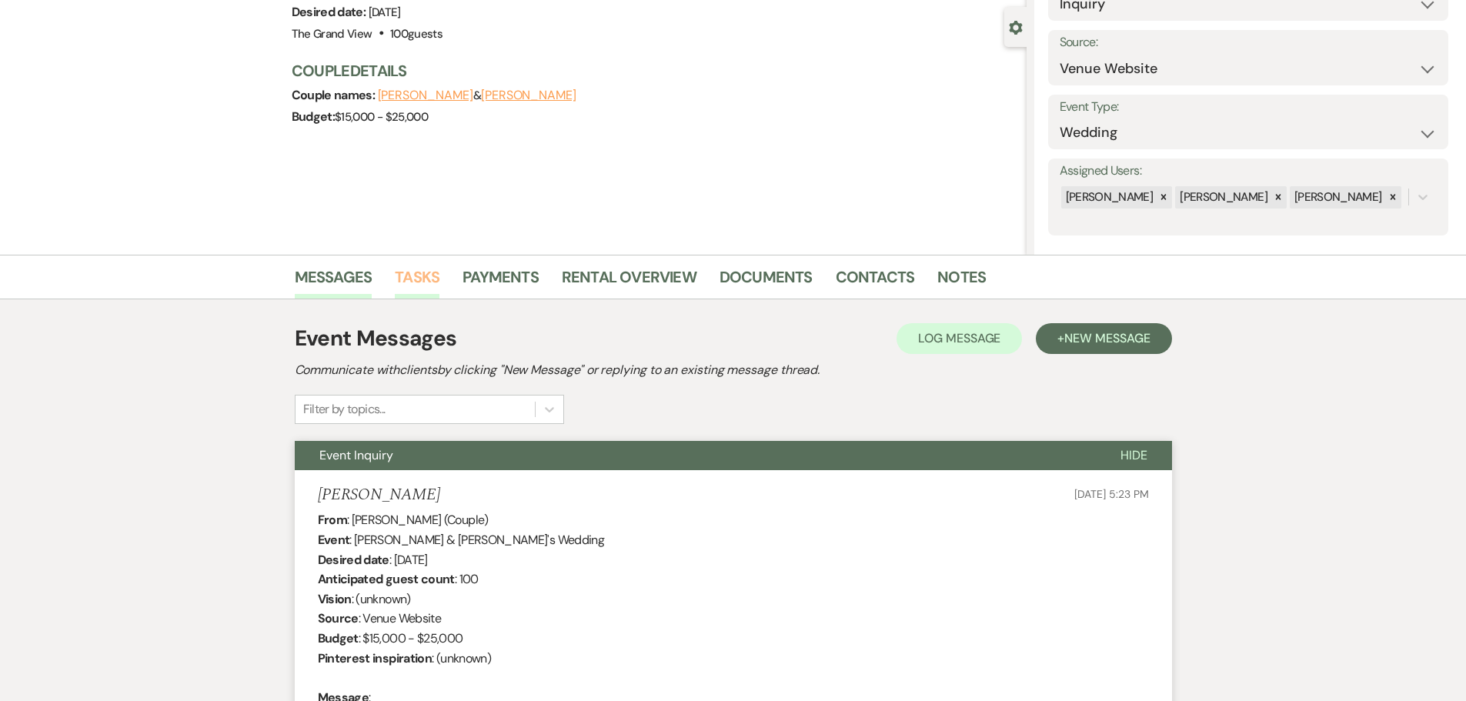
scroll to position [125, 0]
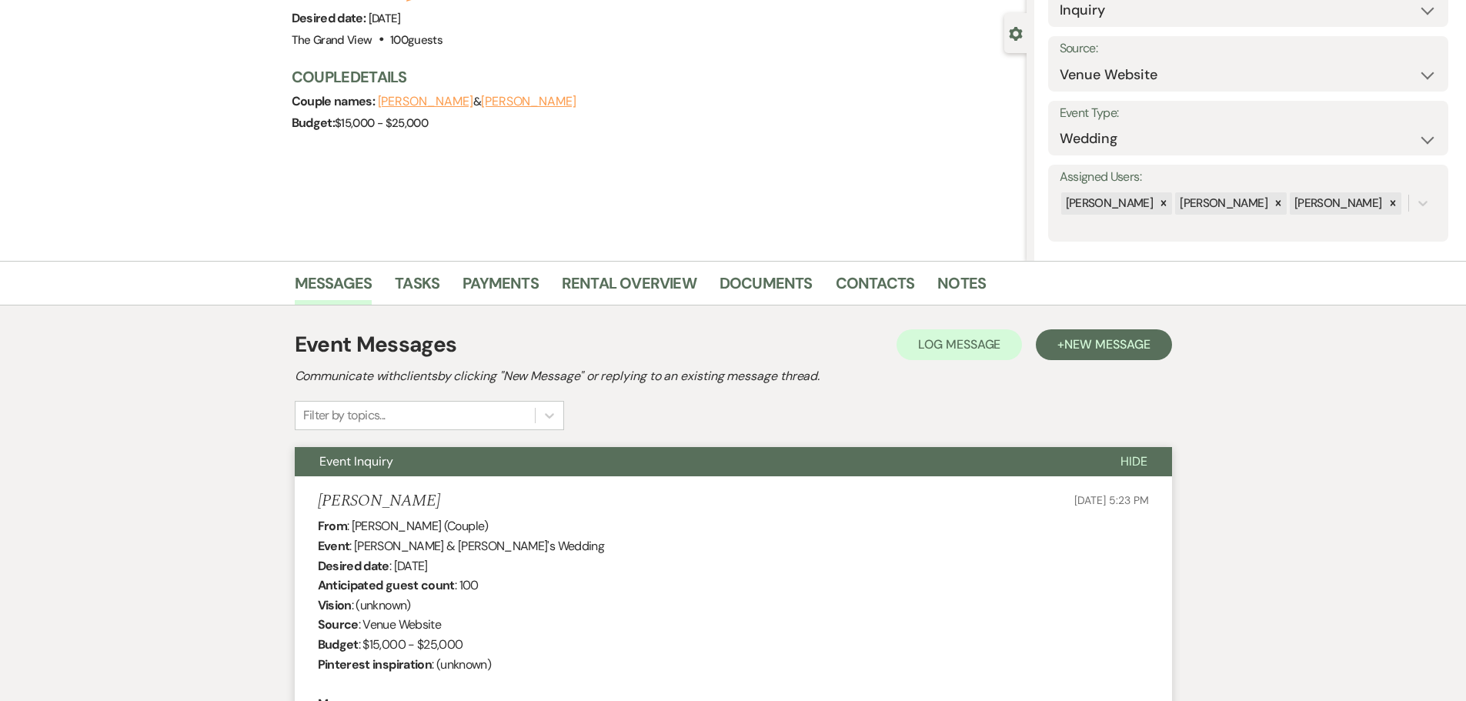
click at [418, 269] on li "Tasks" at bounding box center [429, 286] width 68 height 37
click at [428, 292] on link "Tasks" at bounding box center [417, 288] width 45 height 34
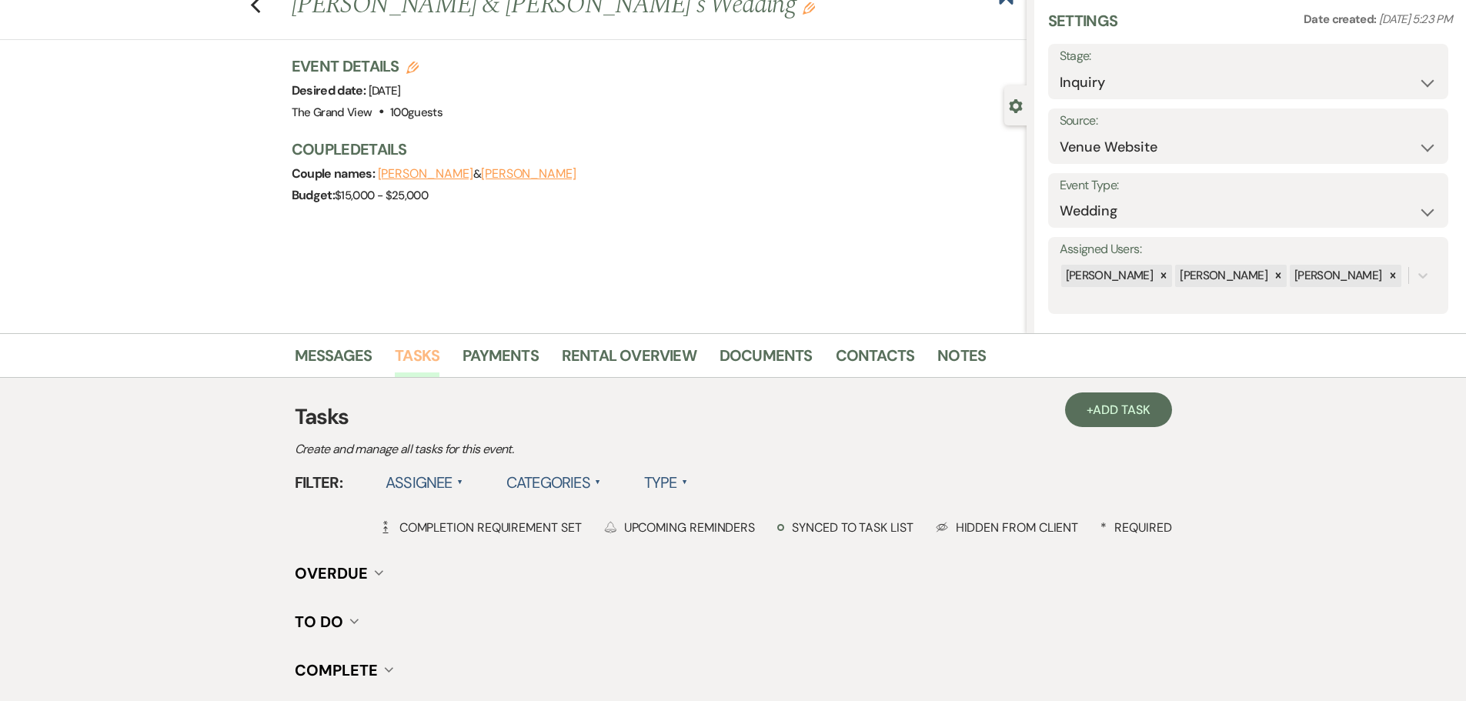
scroll to position [77, 0]
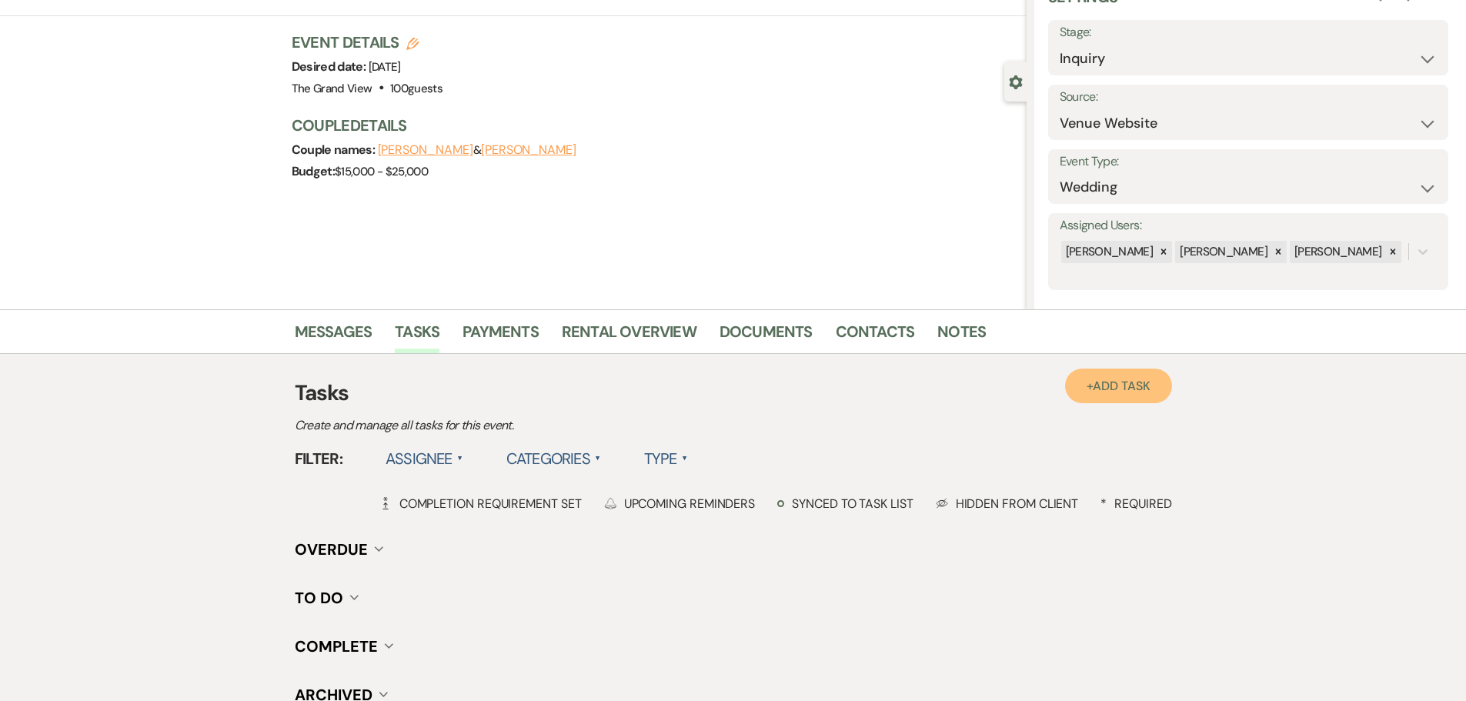
click at [1107, 374] on link "+ Add Task" at bounding box center [1118, 386] width 106 height 35
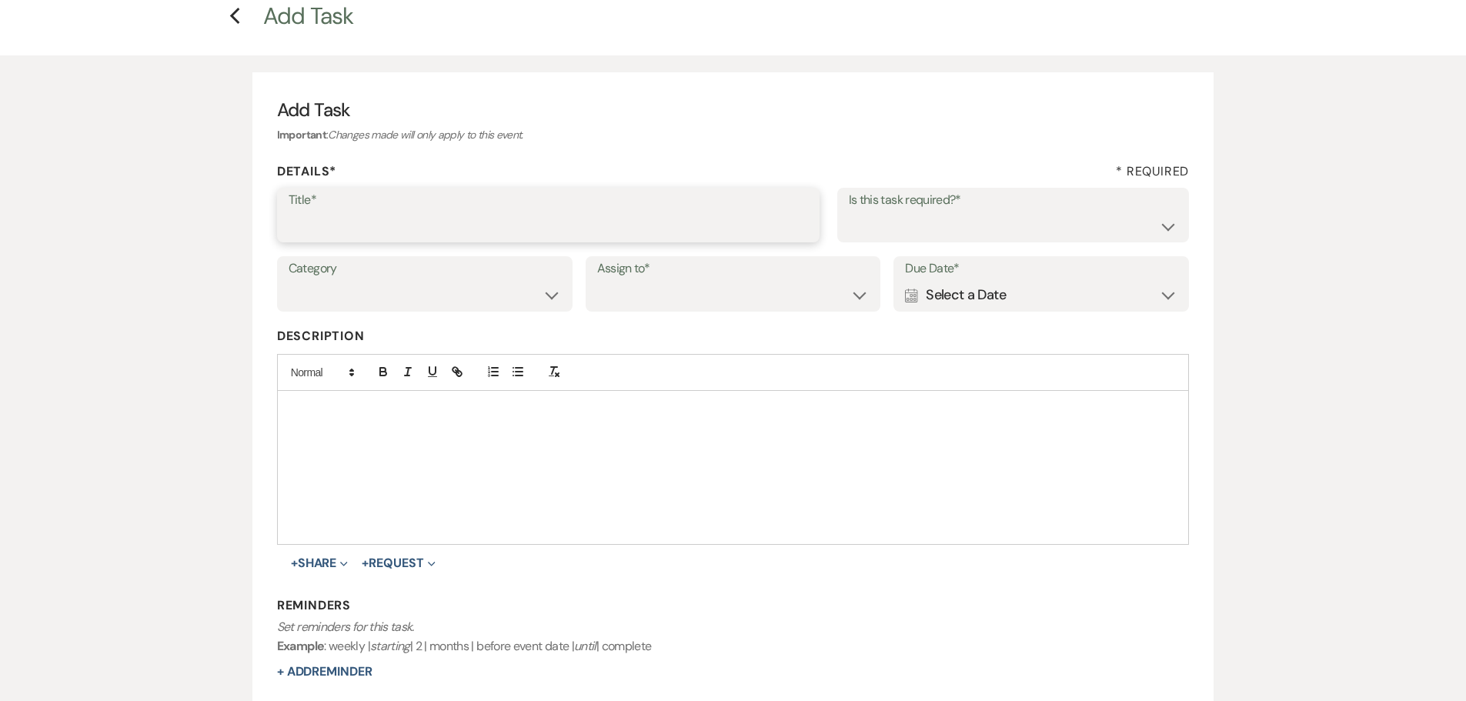
click at [356, 219] on input "Title*" at bounding box center [548, 226] width 519 height 30
type input "first contact"
click at [655, 305] on select "Venue Client" at bounding box center [733, 295] width 272 height 30
select select "venueHost"
click at [597, 280] on select "Venue Client" at bounding box center [733, 295] width 272 height 30
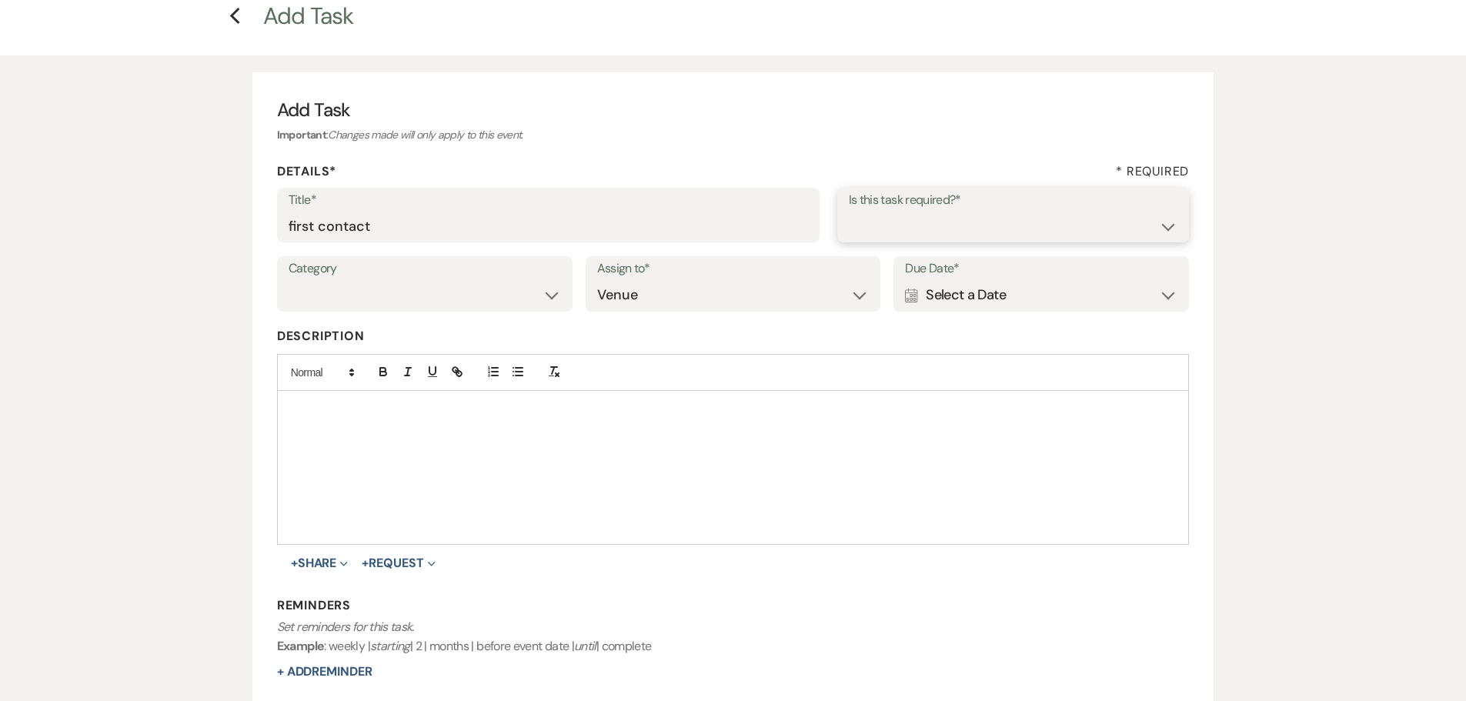
click at [868, 239] on select "Yes No" at bounding box center [1013, 226] width 329 height 30
select select "true"
click at [849, 211] on select "Yes No" at bounding box center [1013, 226] width 329 height 30
click at [1024, 296] on div "Calendar Select a Date Expand" at bounding box center [1041, 295] width 272 height 30
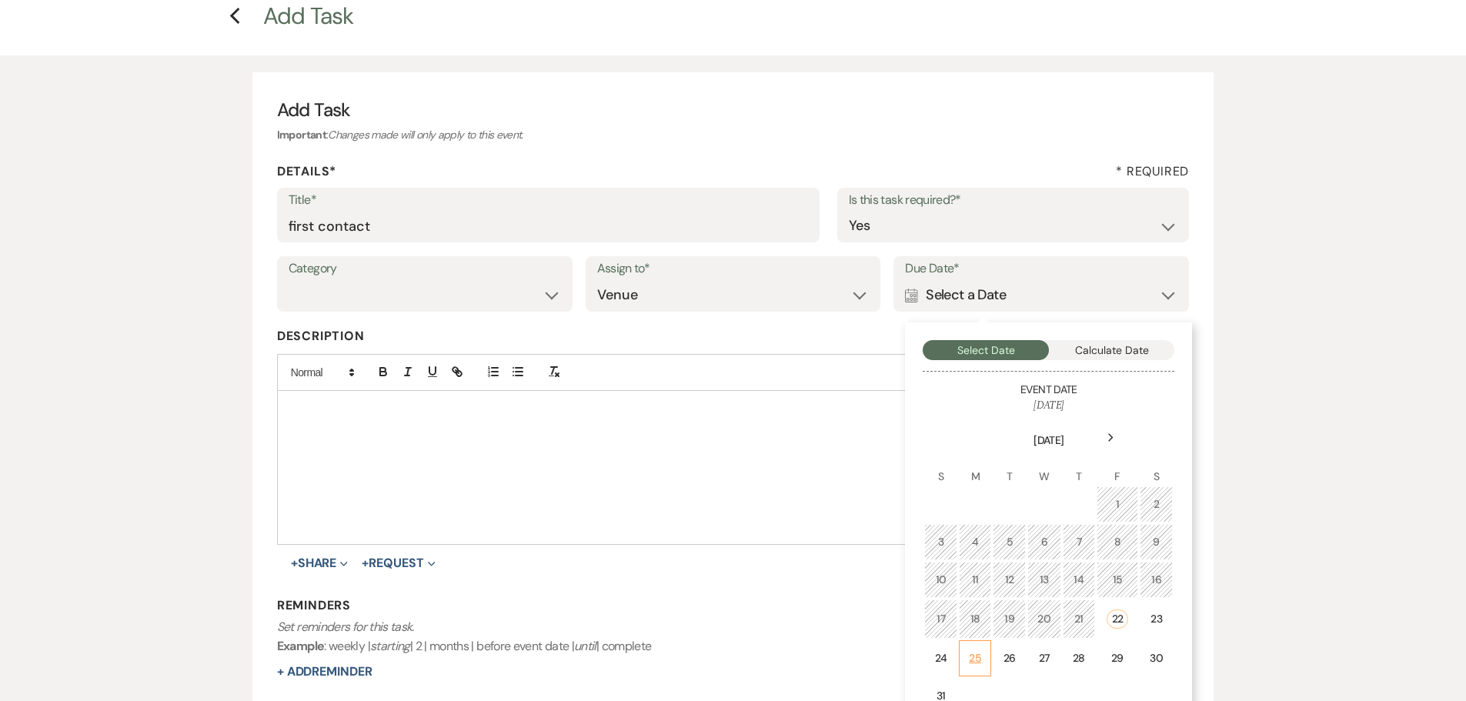
click at [986, 656] on td "25" at bounding box center [975, 658] width 33 height 36
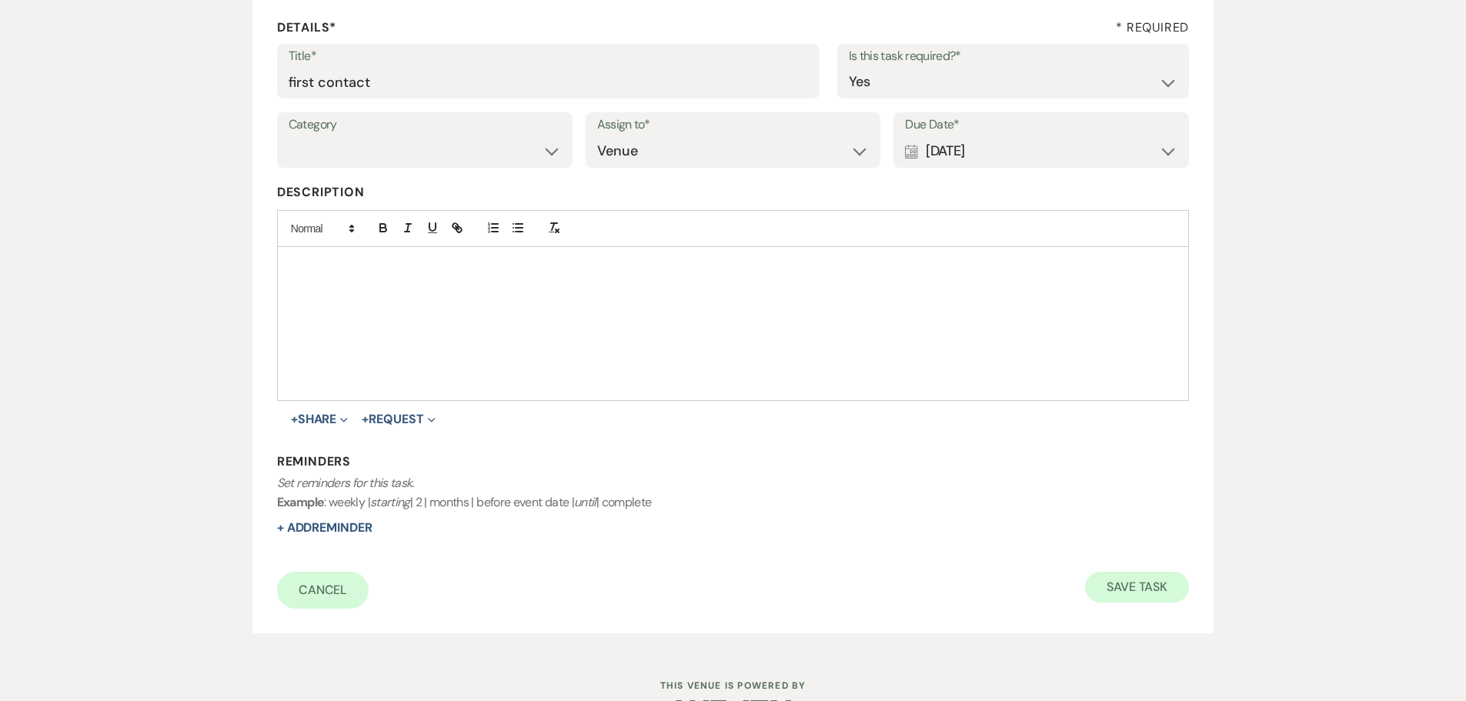
scroll to position [231, 0]
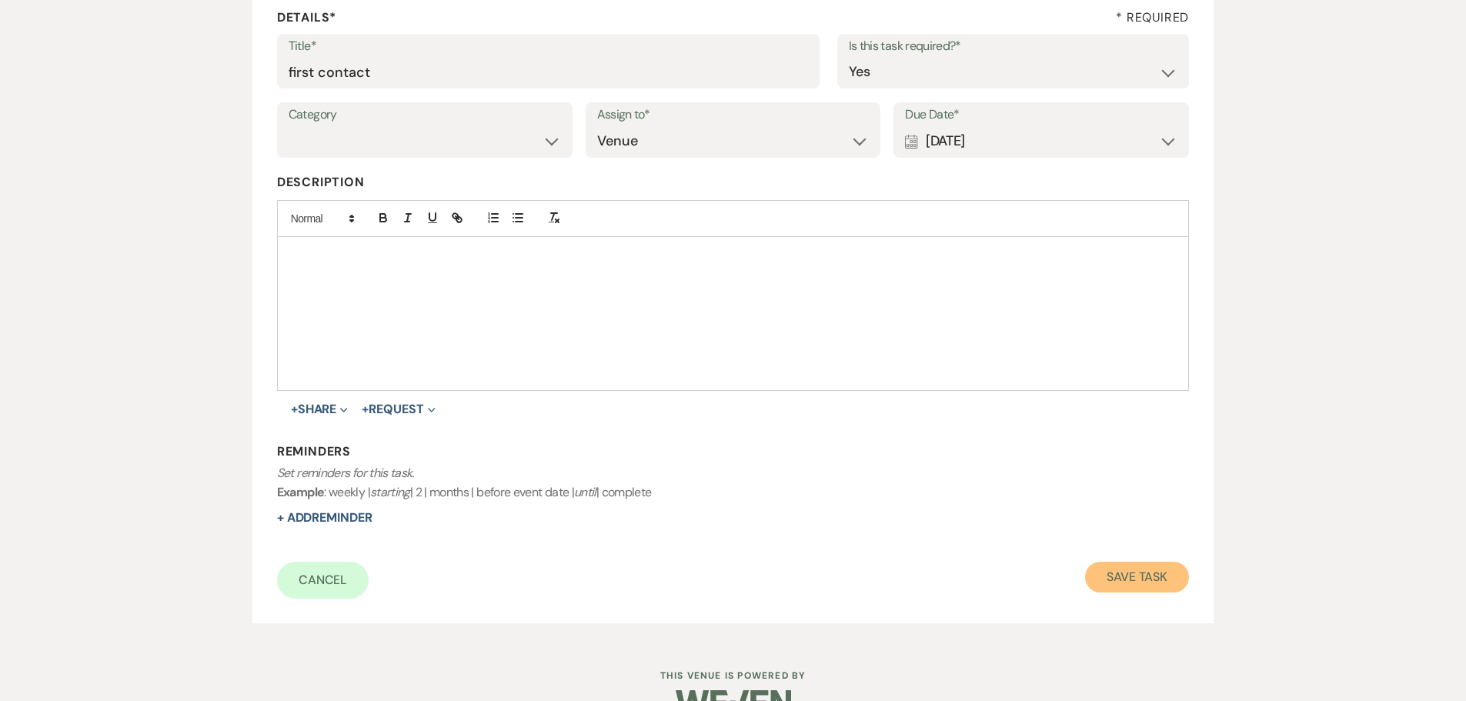
click at [1134, 567] on button "Save Task" at bounding box center [1137, 577] width 104 height 31
select select "5"
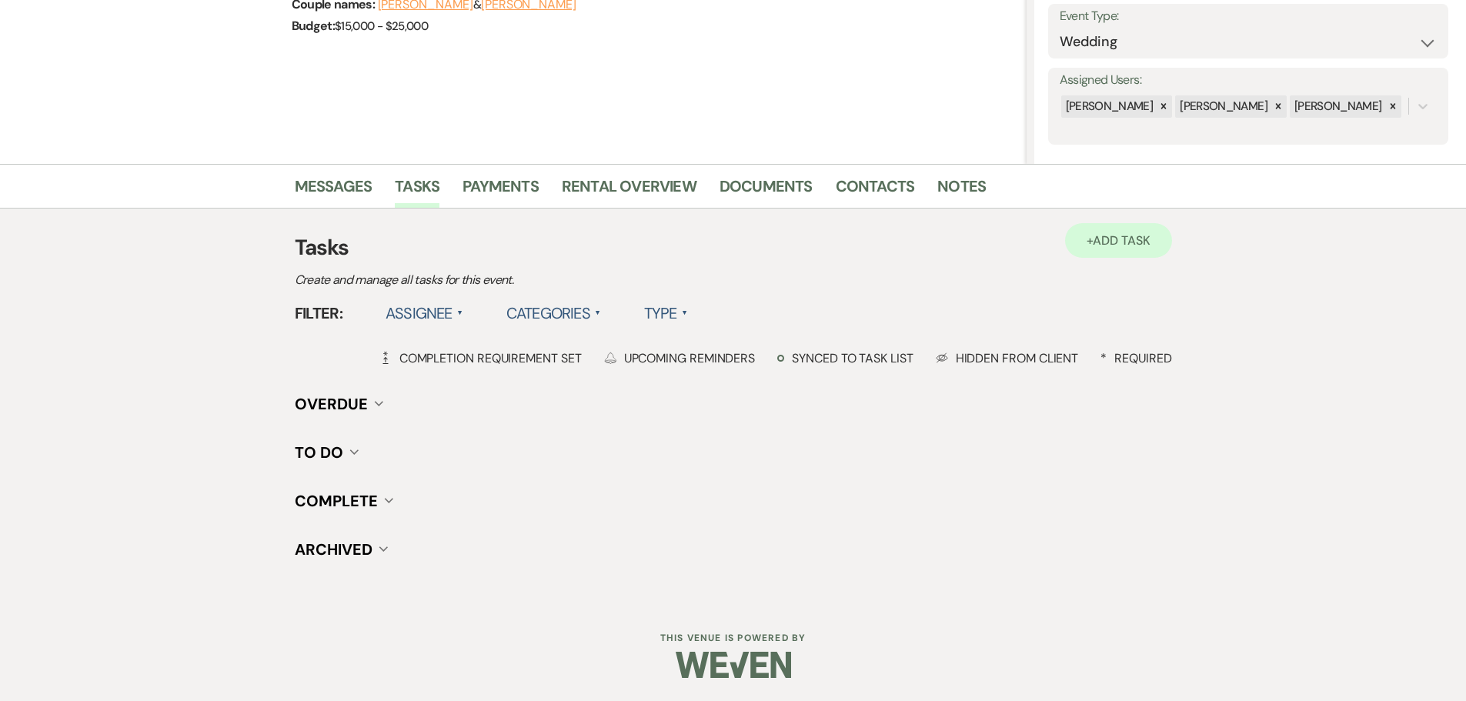
scroll to position [77, 0]
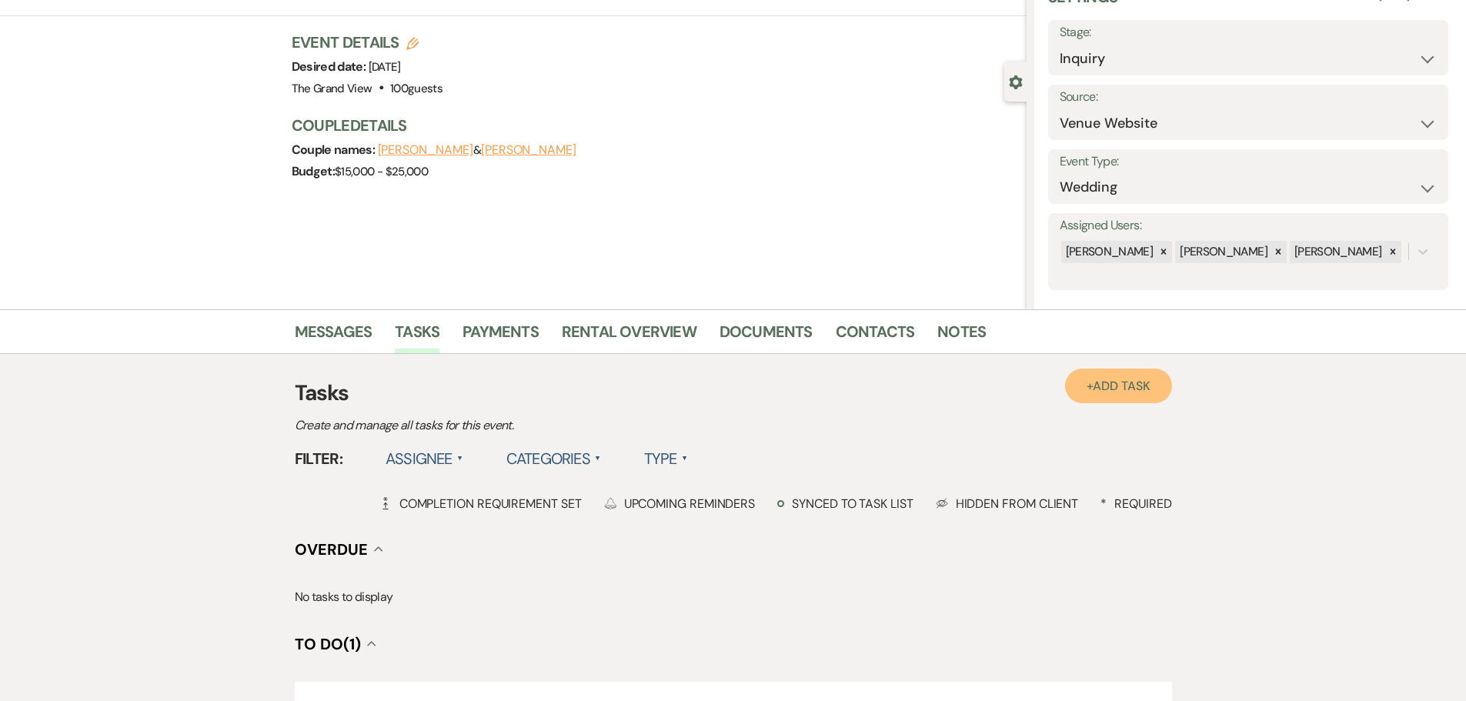
click at [1102, 374] on link "+ Add Task" at bounding box center [1118, 386] width 106 height 35
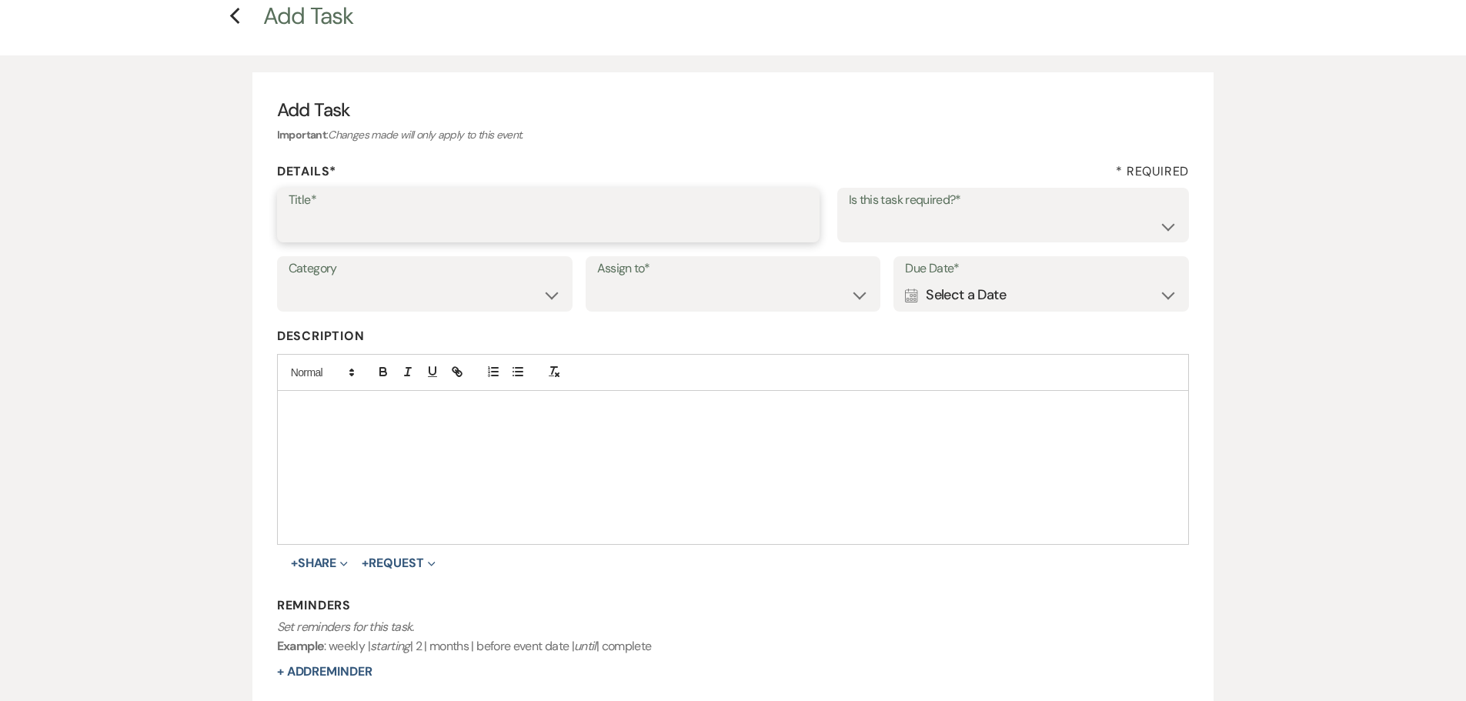
click at [375, 228] on input "Title*" at bounding box center [548, 226] width 519 height 30
type input "1st"
click at [1009, 294] on div "Calendar Select a Date Expand" at bounding box center [1041, 295] width 272 height 30
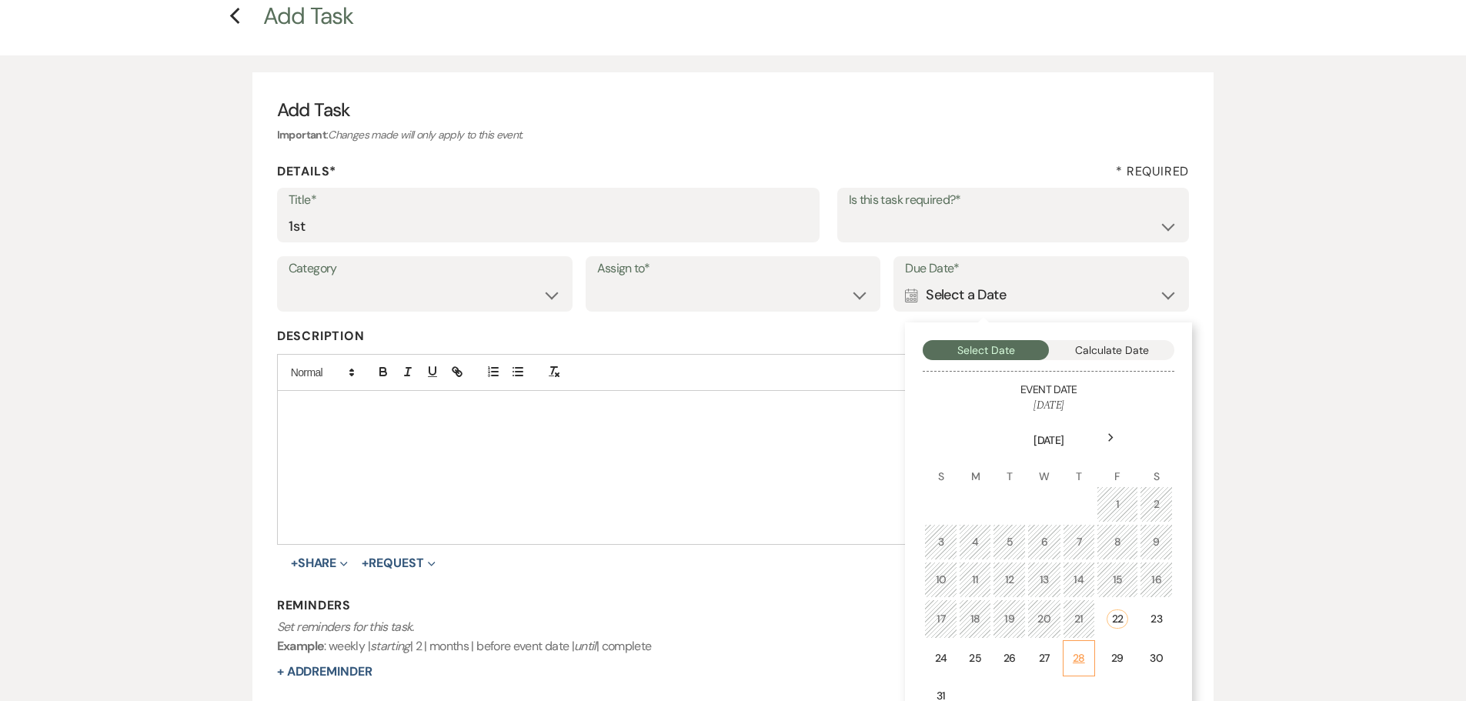
click at [1077, 654] on div "28" at bounding box center [1079, 658] width 13 height 16
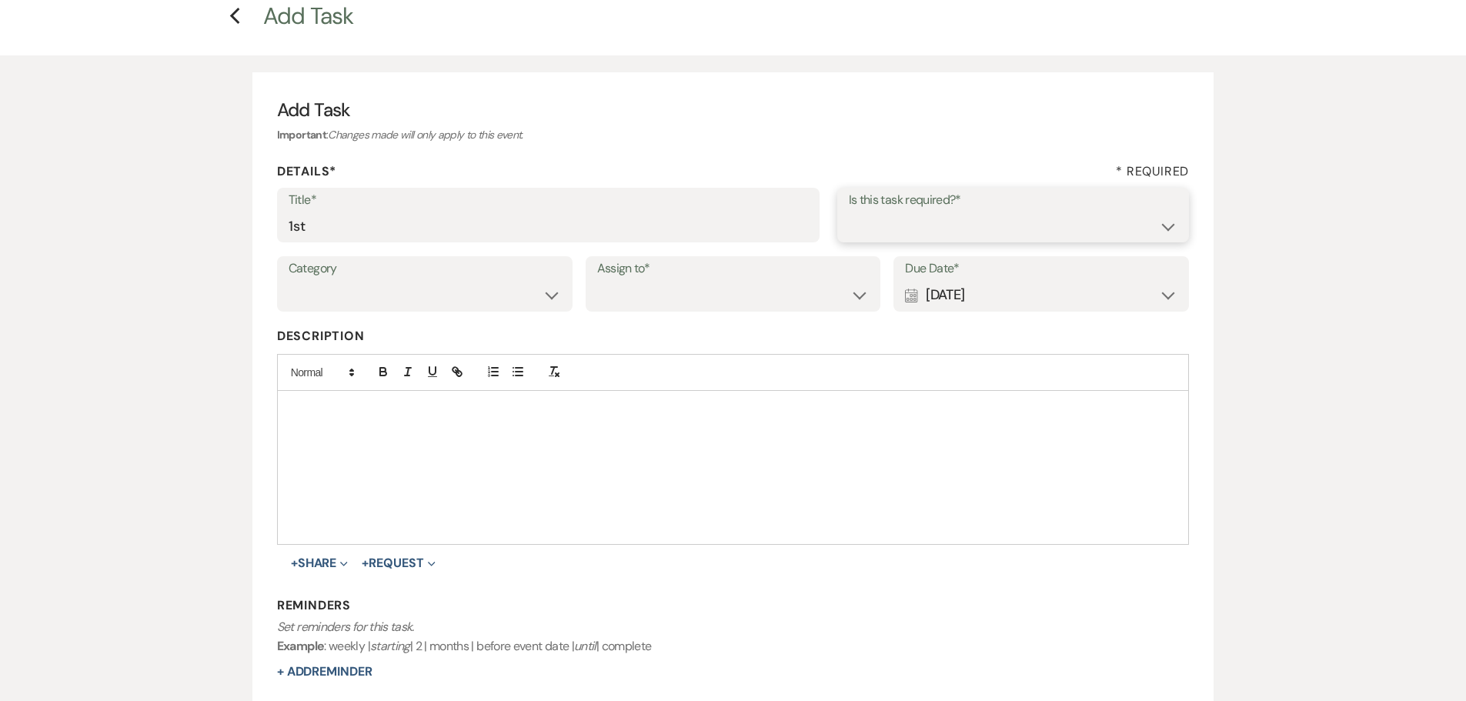
click at [879, 220] on select "Yes No" at bounding box center [1013, 226] width 329 height 30
select select "true"
click at [849, 211] on select "Yes No" at bounding box center [1013, 226] width 329 height 30
click at [732, 298] on select "Venue Client" at bounding box center [733, 295] width 272 height 30
select select "venueHost"
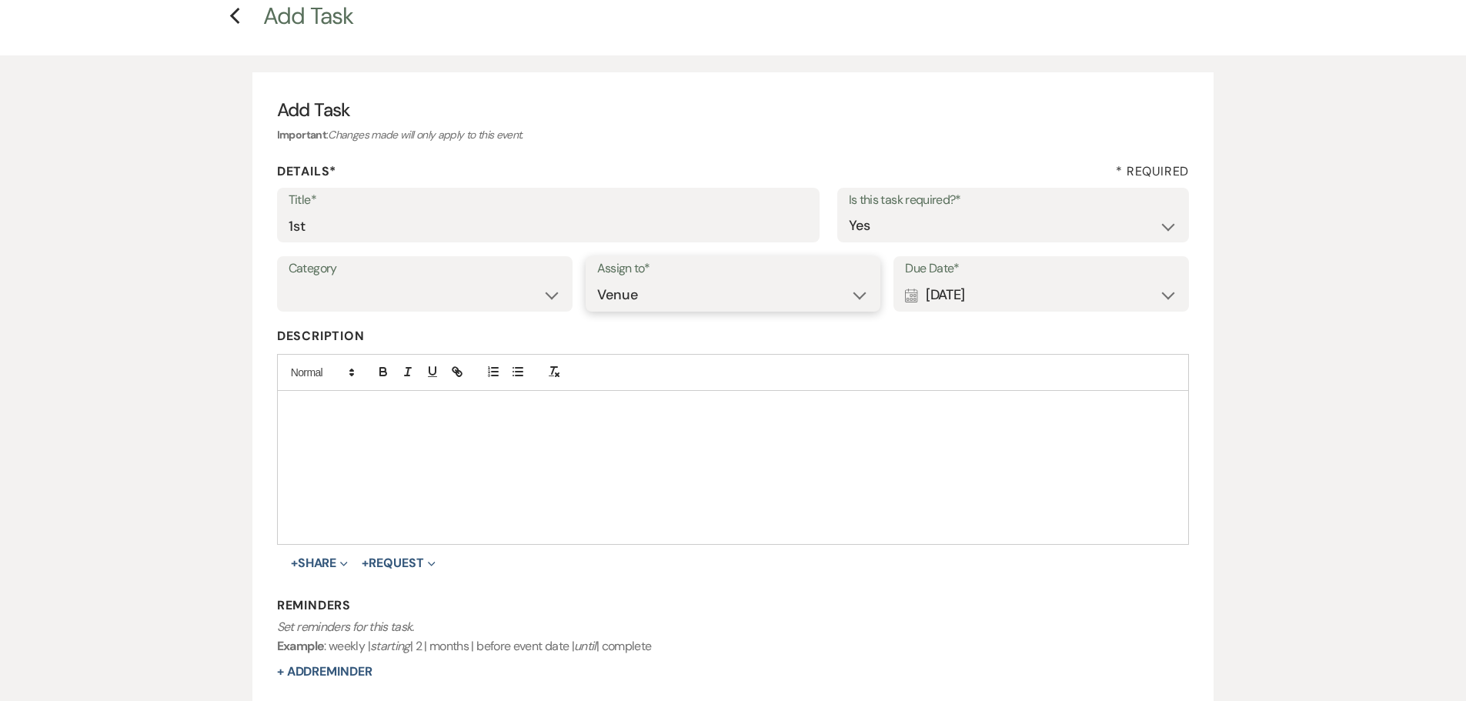
click at [597, 280] on select "Venue Client" at bounding box center [733, 295] width 272 height 30
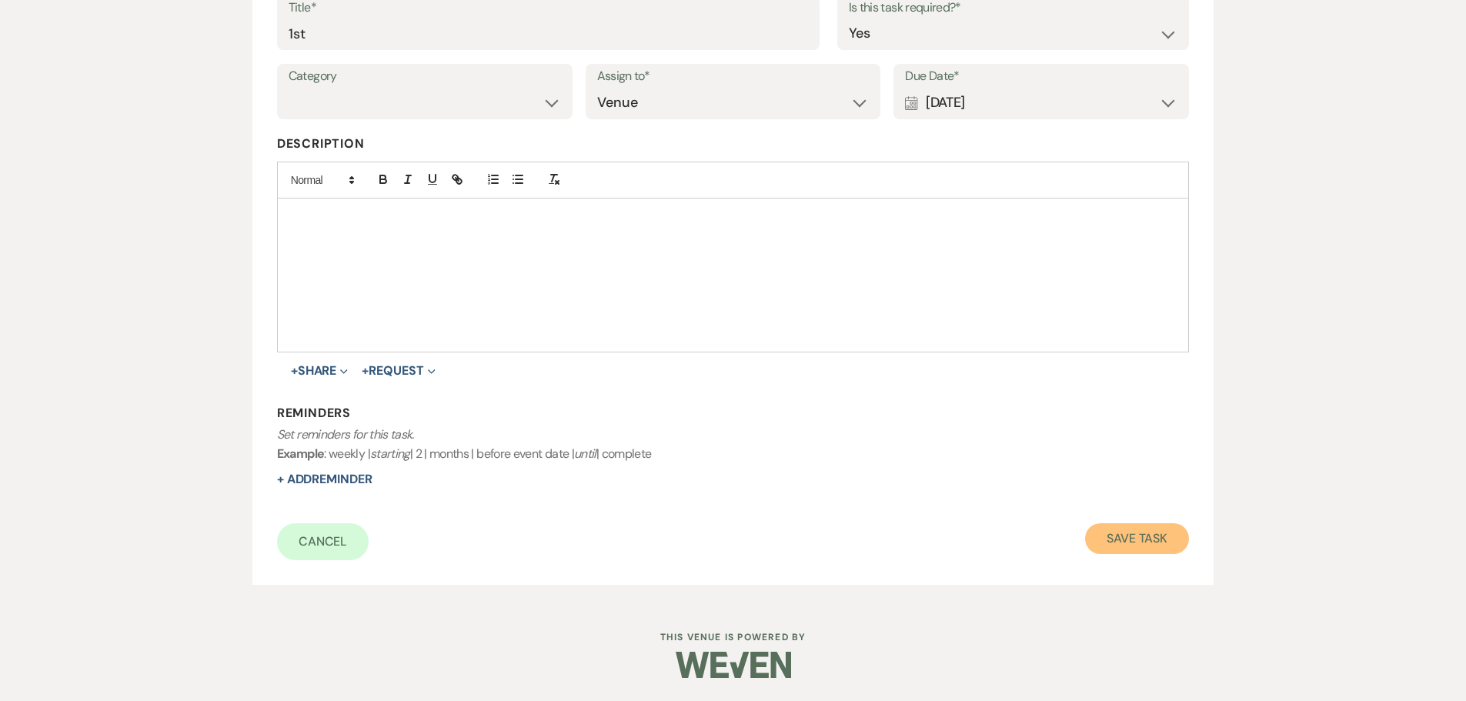
click at [1139, 546] on button "Save Task" at bounding box center [1137, 538] width 104 height 31
select select "5"
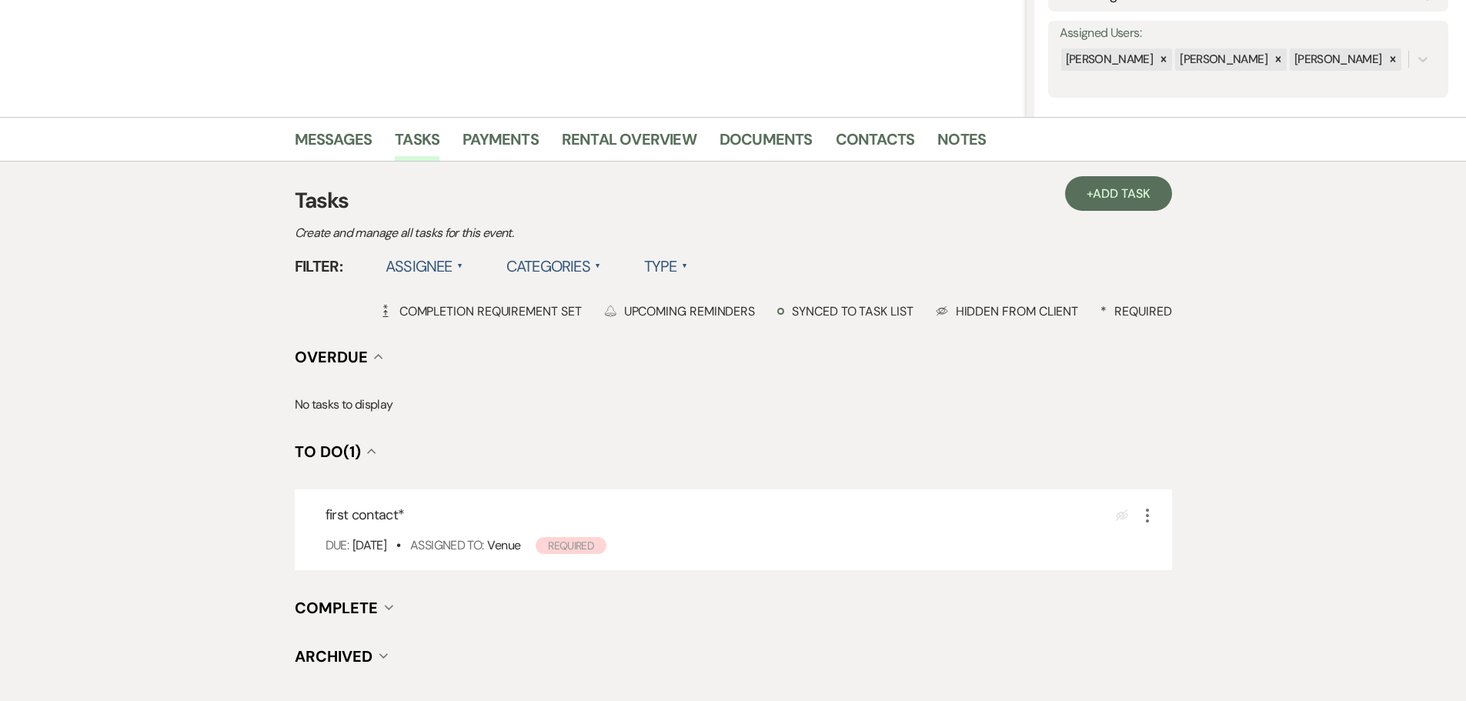
scroll to position [77, 0]
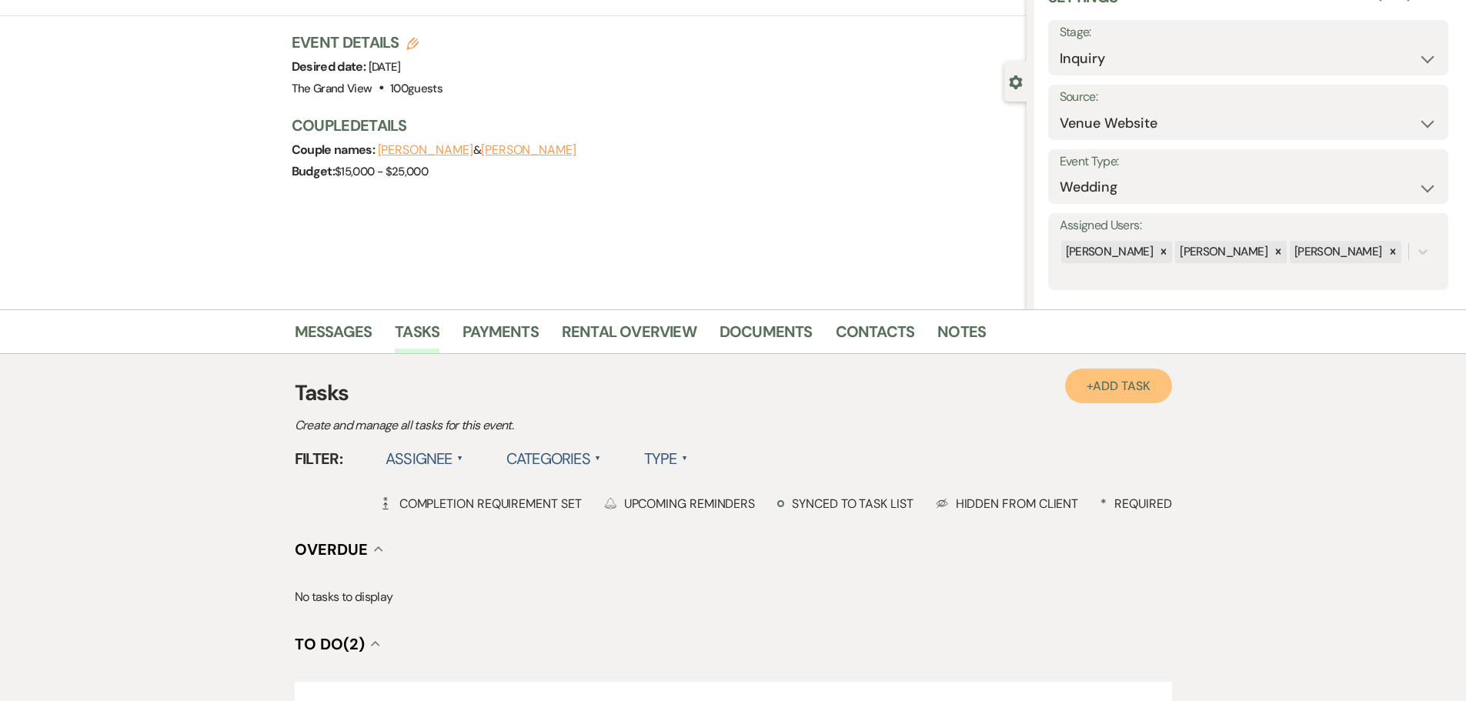
click at [1118, 394] on link "+ Add Task" at bounding box center [1118, 386] width 106 height 35
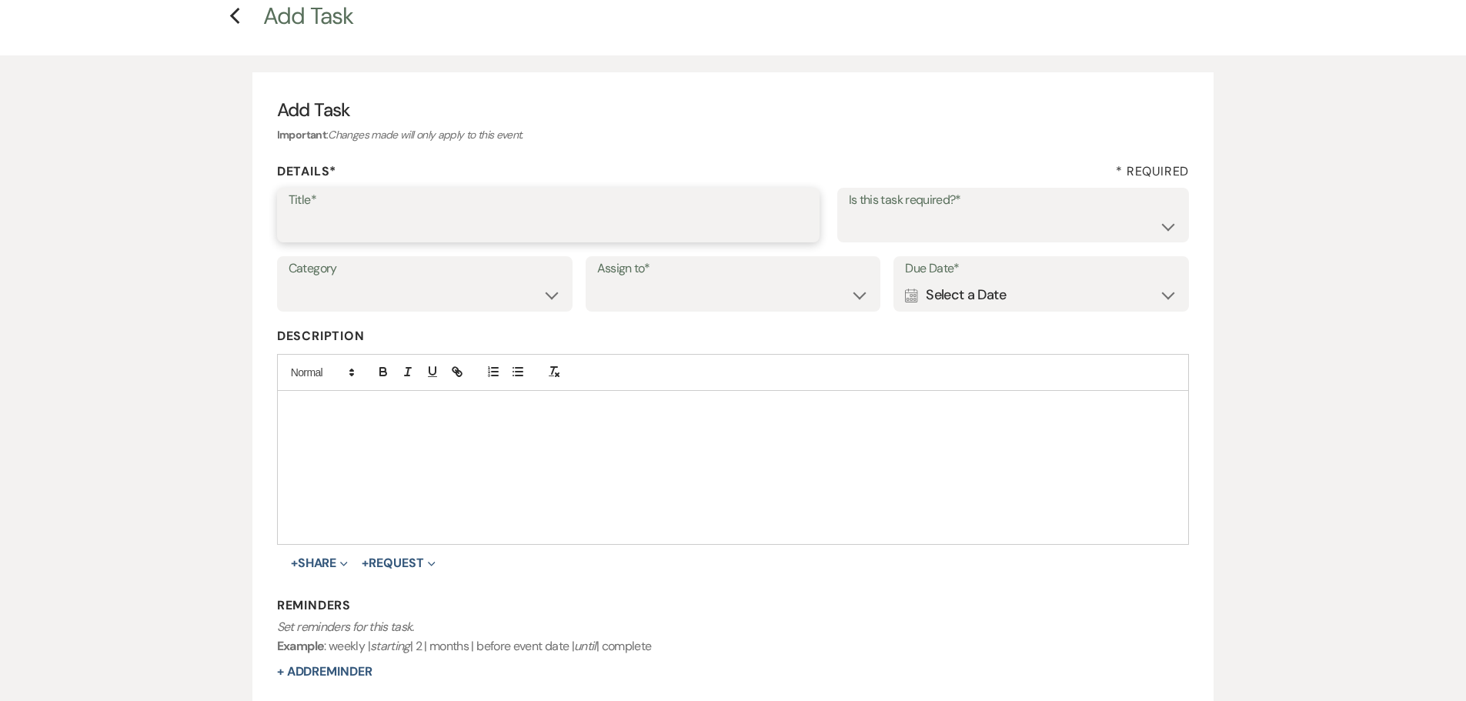
click at [381, 212] on input "Title*" at bounding box center [548, 226] width 519 height 30
type input "2nd"
click at [1030, 319] on div "Category Venue Vendors Guests Details Finalize & Share Assign to* Venue Client …" at bounding box center [733, 290] width 913 height 69
click at [1029, 294] on div "Calendar Select a Date Expand" at bounding box center [1041, 295] width 272 height 30
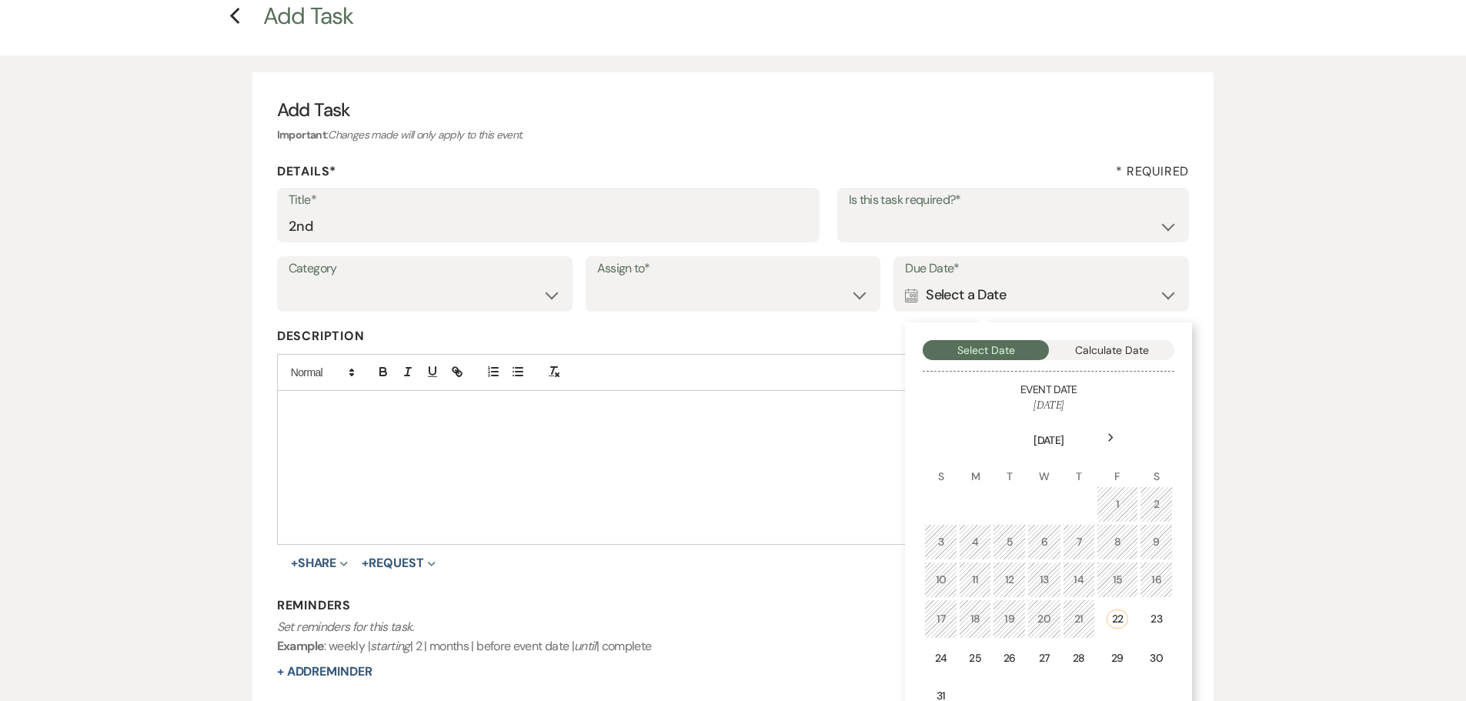
scroll to position [269, 0]
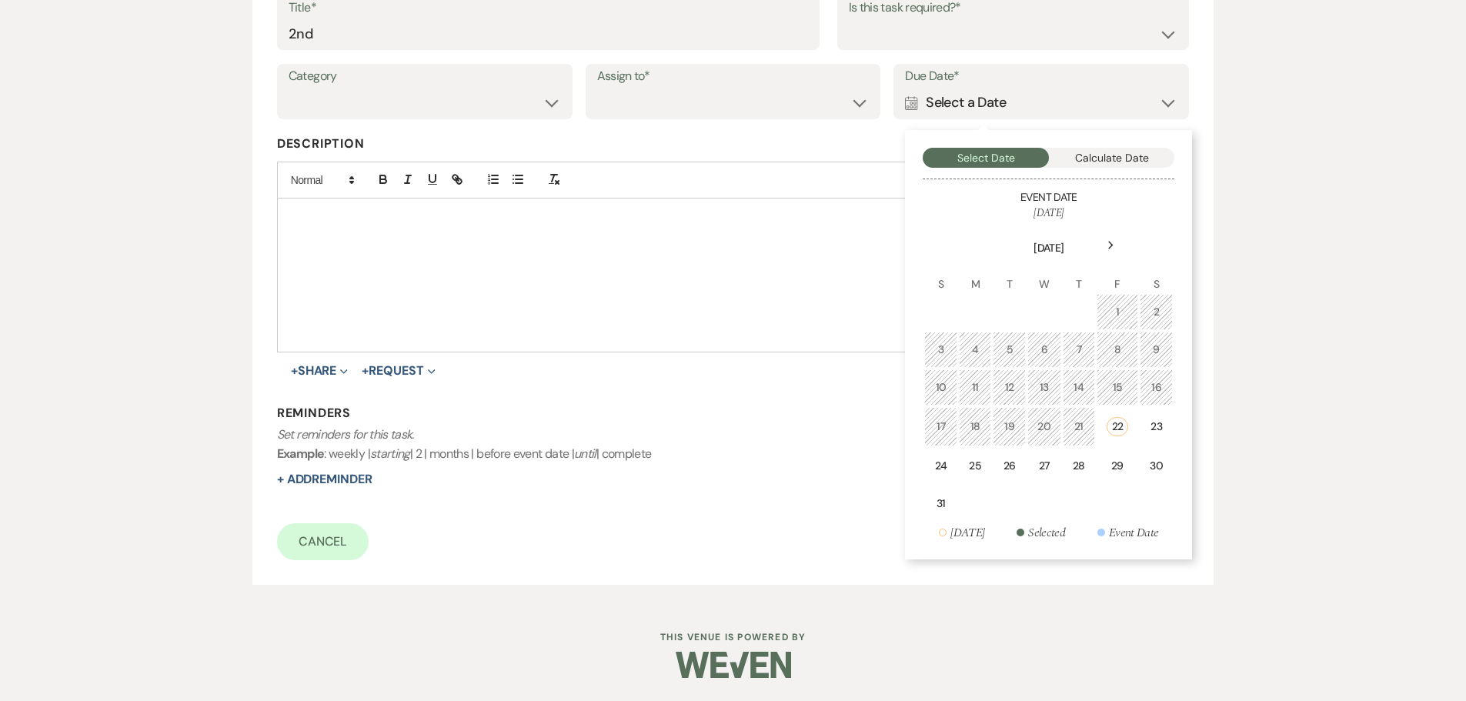
click at [1109, 243] on use at bounding box center [1110, 246] width 5 height 8
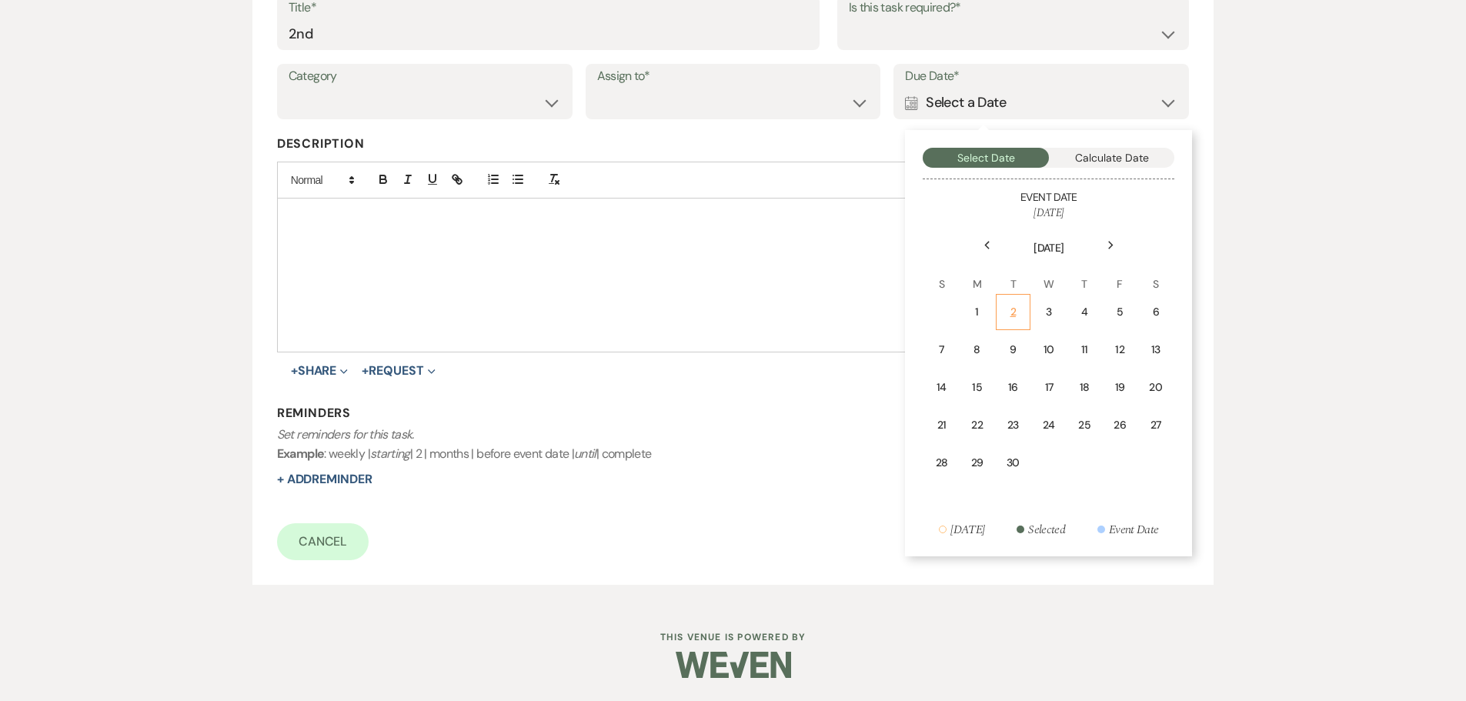
click at [1008, 316] on div "2" at bounding box center [1013, 312] width 15 height 16
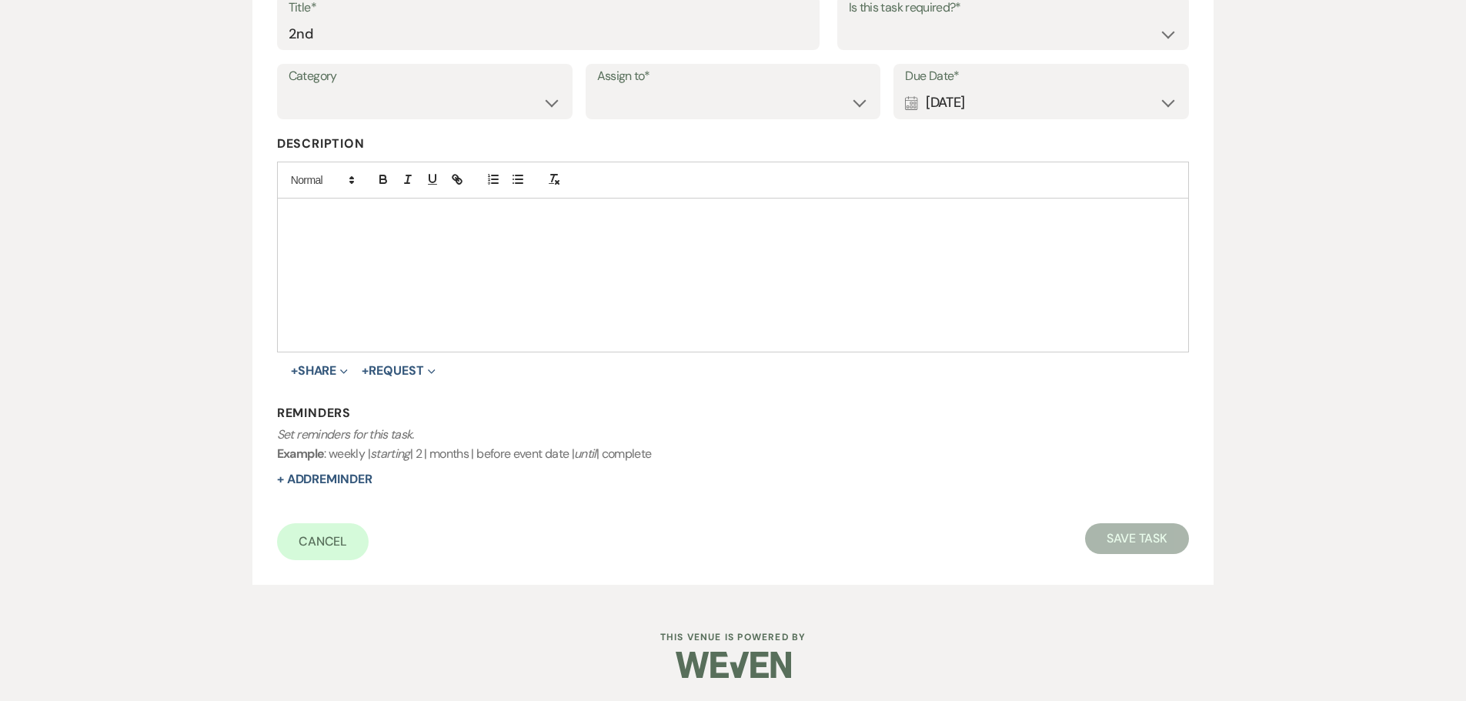
click at [882, 15] on label "Is this task required?*" at bounding box center [1013, 8] width 329 height 22
drag, startPoint x: 877, startPoint y: 34, endPoint x: 876, endPoint y: 43, distance: 9.4
click at [877, 34] on select "Yes No" at bounding box center [1013, 33] width 329 height 30
select select "true"
click at [849, 18] on select "Yes No" at bounding box center [1013, 33] width 329 height 30
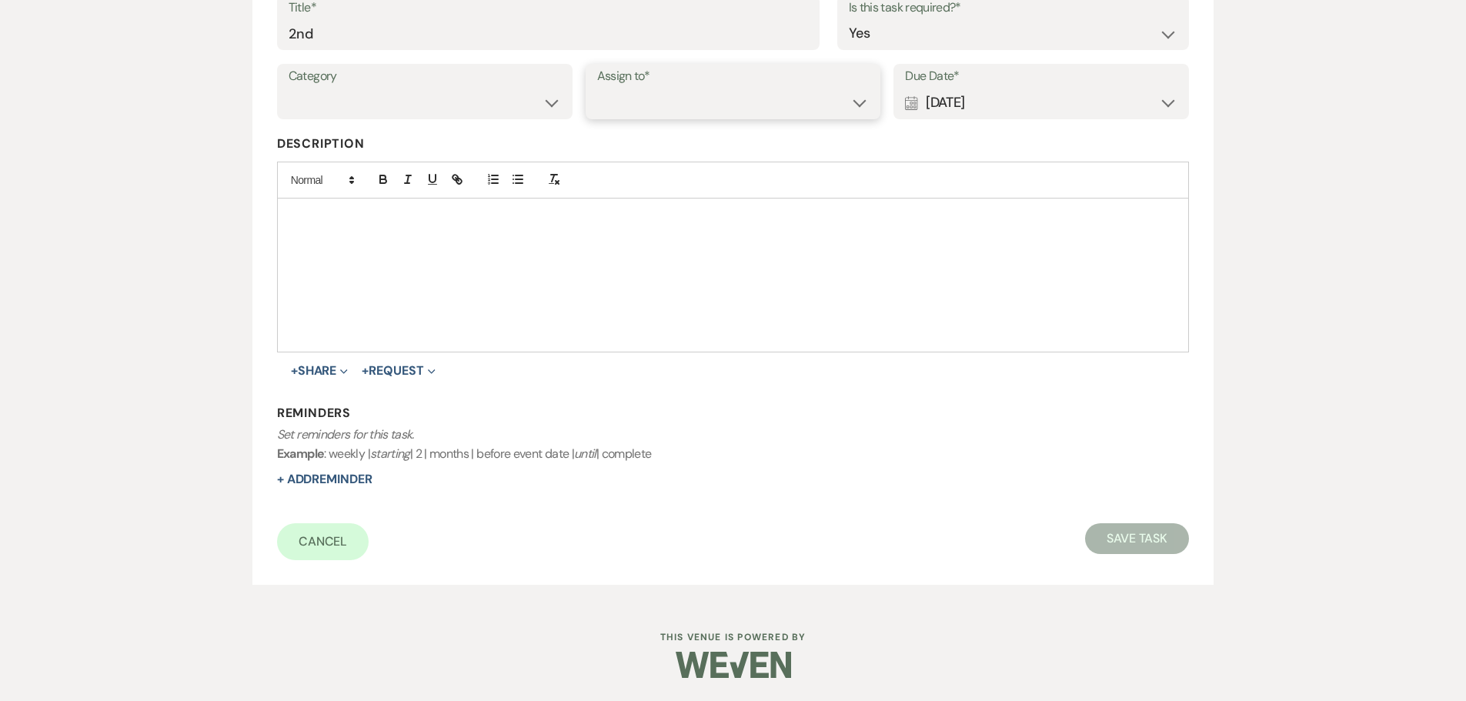
drag, startPoint x: 728, startPoint y: 108, endPoint x: 726, endPoint y: 116, distance: 8.6
click at [728, 108] on select "Venue Client" at bounding box center [733, 103] width 272 height 30
select select "venueHost"
click at [597, 88] on select "Venue Client" at bounding box center [733, 103] width 272 height 30
click at [361, 108] on select "Venue Vendors Guests Details Finalize & Share" at bounding box center [425, 103] width 272 height 30
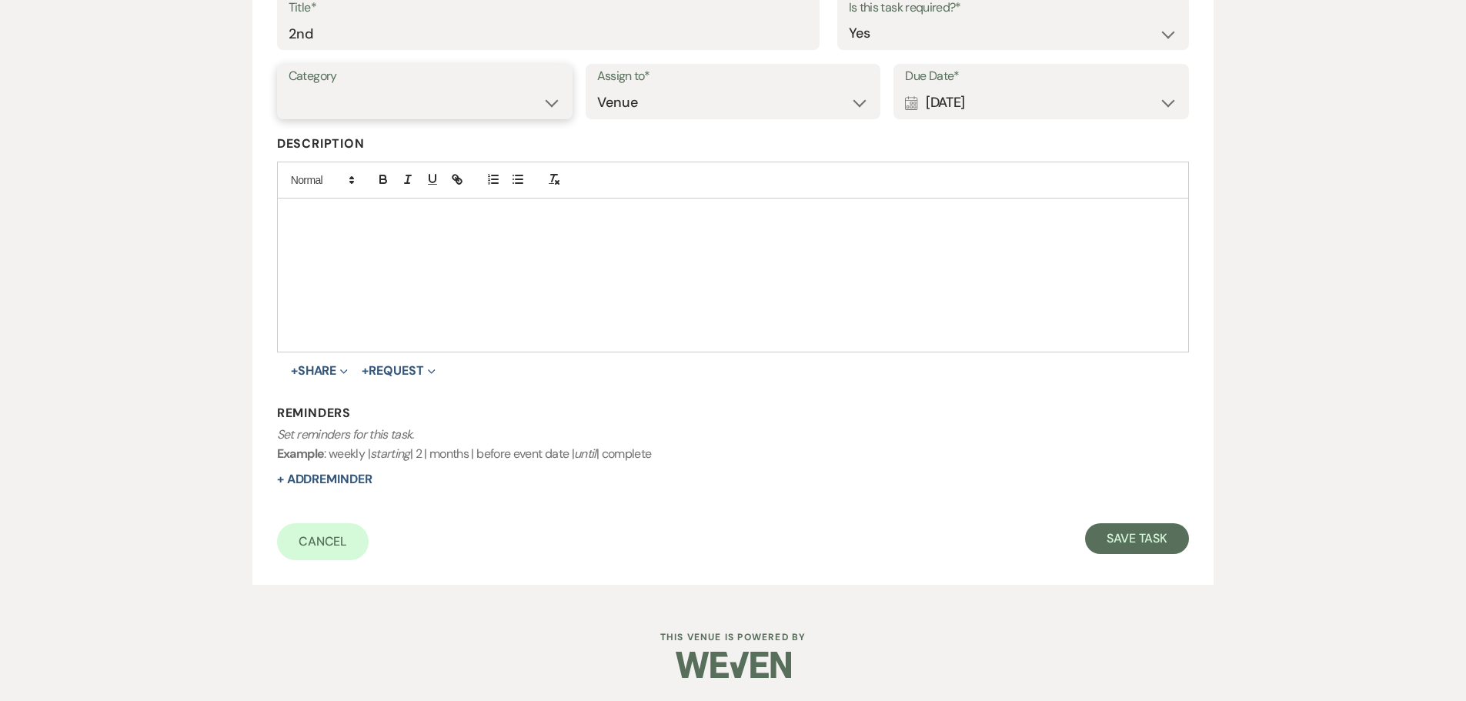
select select "31"
click at [289, 88] on select "Venue Vendors Guests Details Finalize & Share" at bounding box center [425, 103] width 272 height 30
click at [1125, 532] on button "Save Task" at bounding box center [1137, 538] width 104 height 31
select select "5"
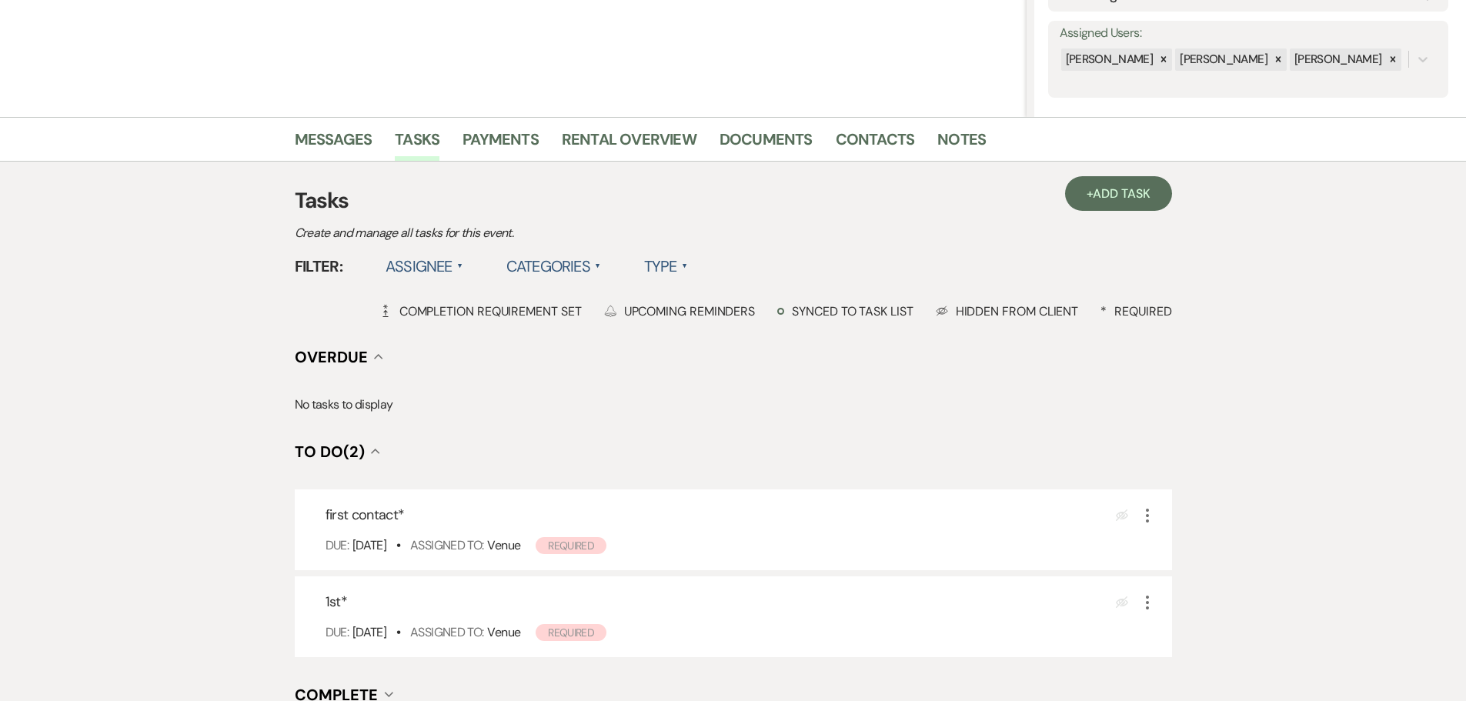
scroll to position [77, 0]
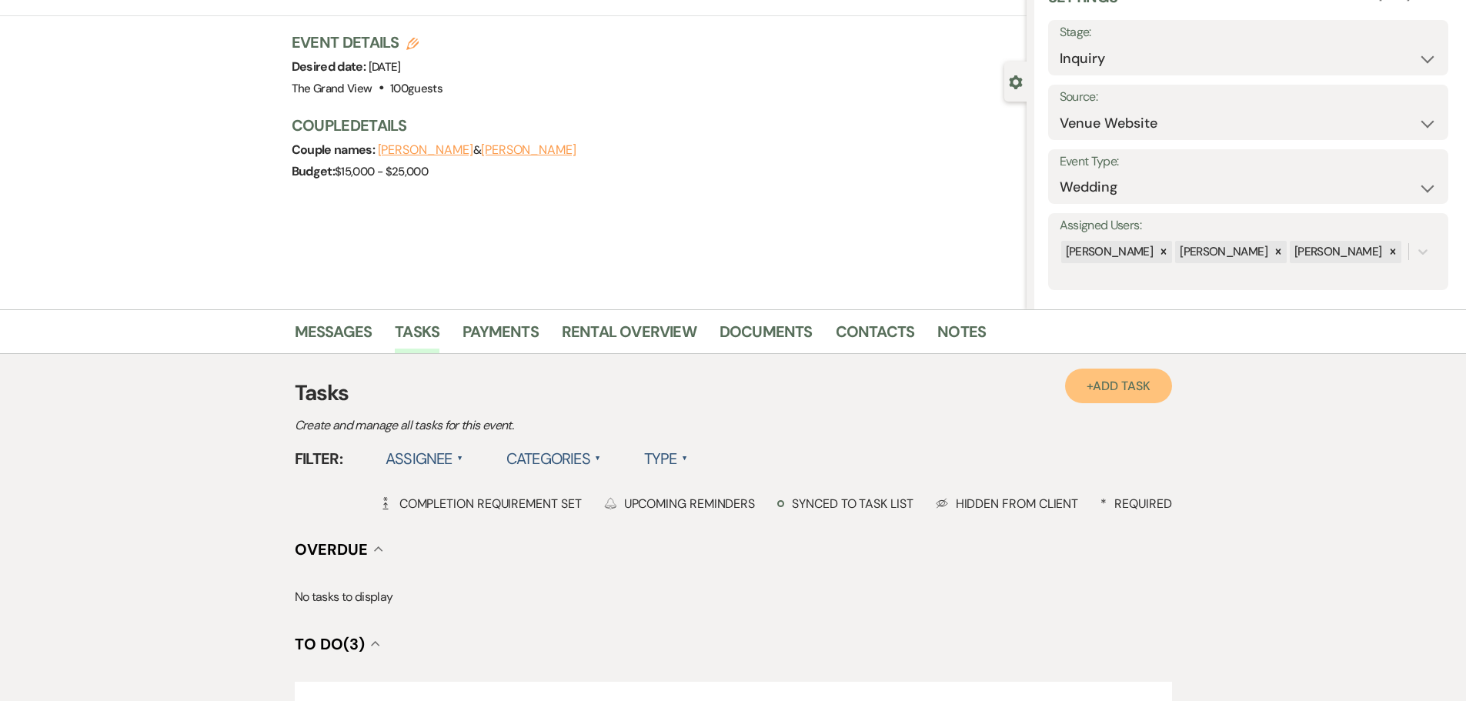
click at [1119, 382] on span "Add Task" at bounding box center [1121, 386] width 57 height 16
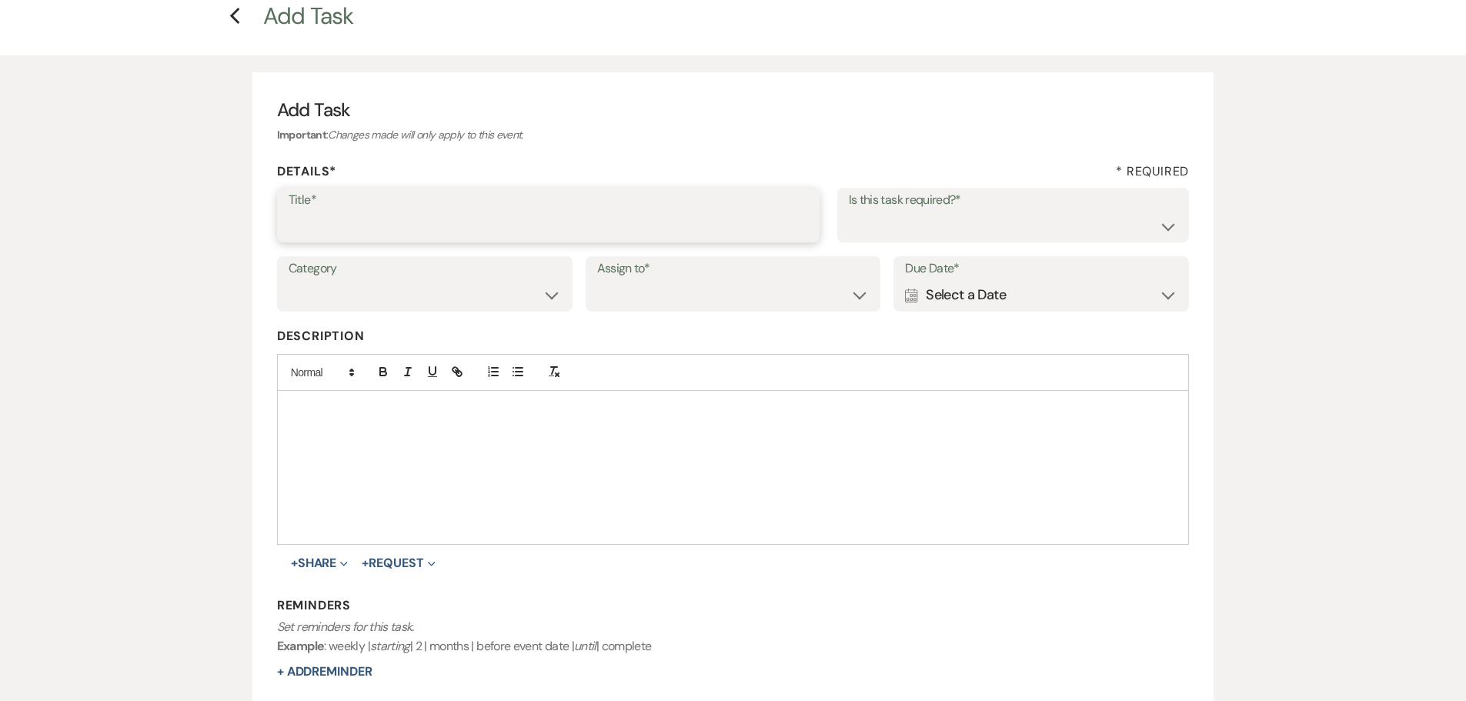
click at [472, 227] on input "Title*" at bounding box center [548, 226] width 519 height 30
type input "3rd"
click at [945, 219] on select "Yes No" at bounding box center [1013, 226] width 329 height 30
select select "true"
click at [849, 211] on select "Yes No" at bounding box center [1013, 226] width 329 height 30
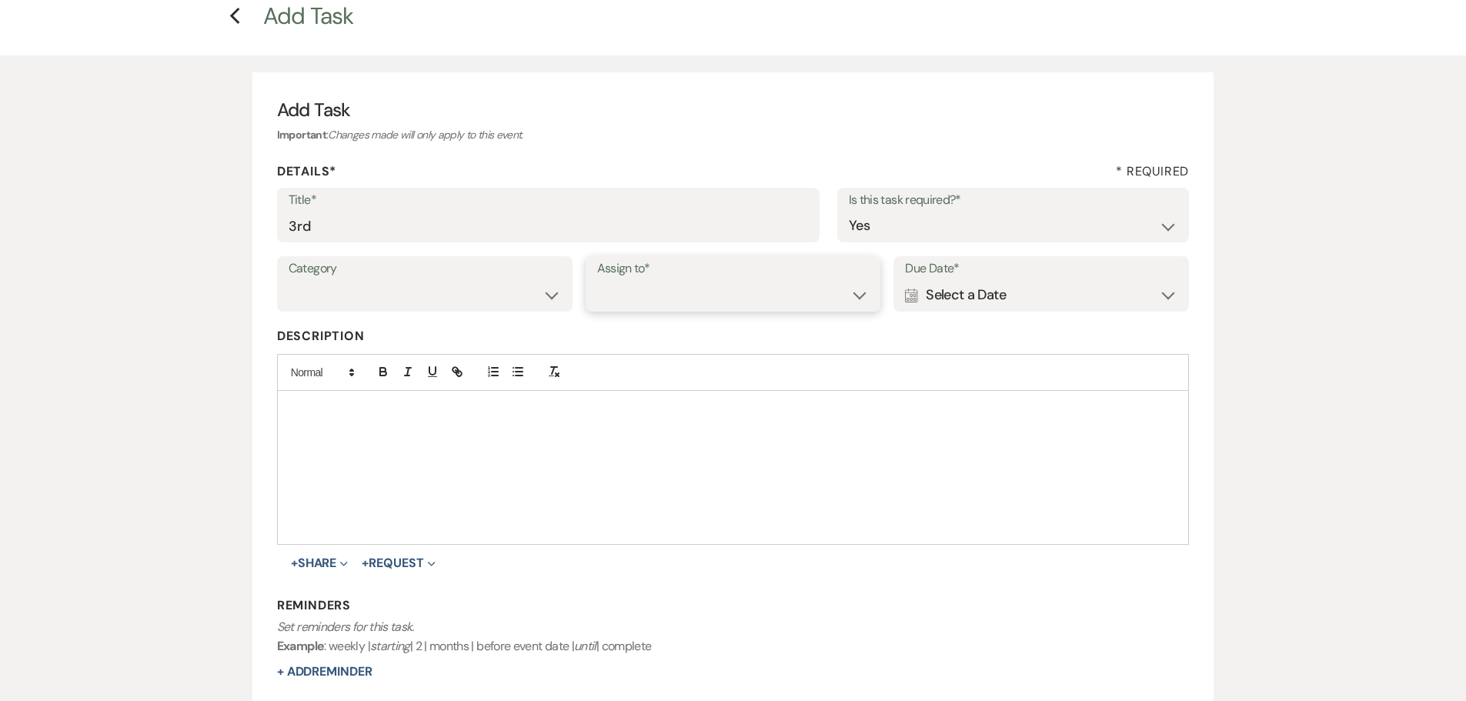
click at [733, 294] on select "Venue Client" at bounding box center [733, 295] width 272 height 30
select select "venueHost"
click at [597, 280] on select "Venue Client" at bounding box center [733, 295] width 272 height 30
click at [946, 294] on div "Calendar Select a Date Expand" at bounding box center [1041, 295] width 272 height 30
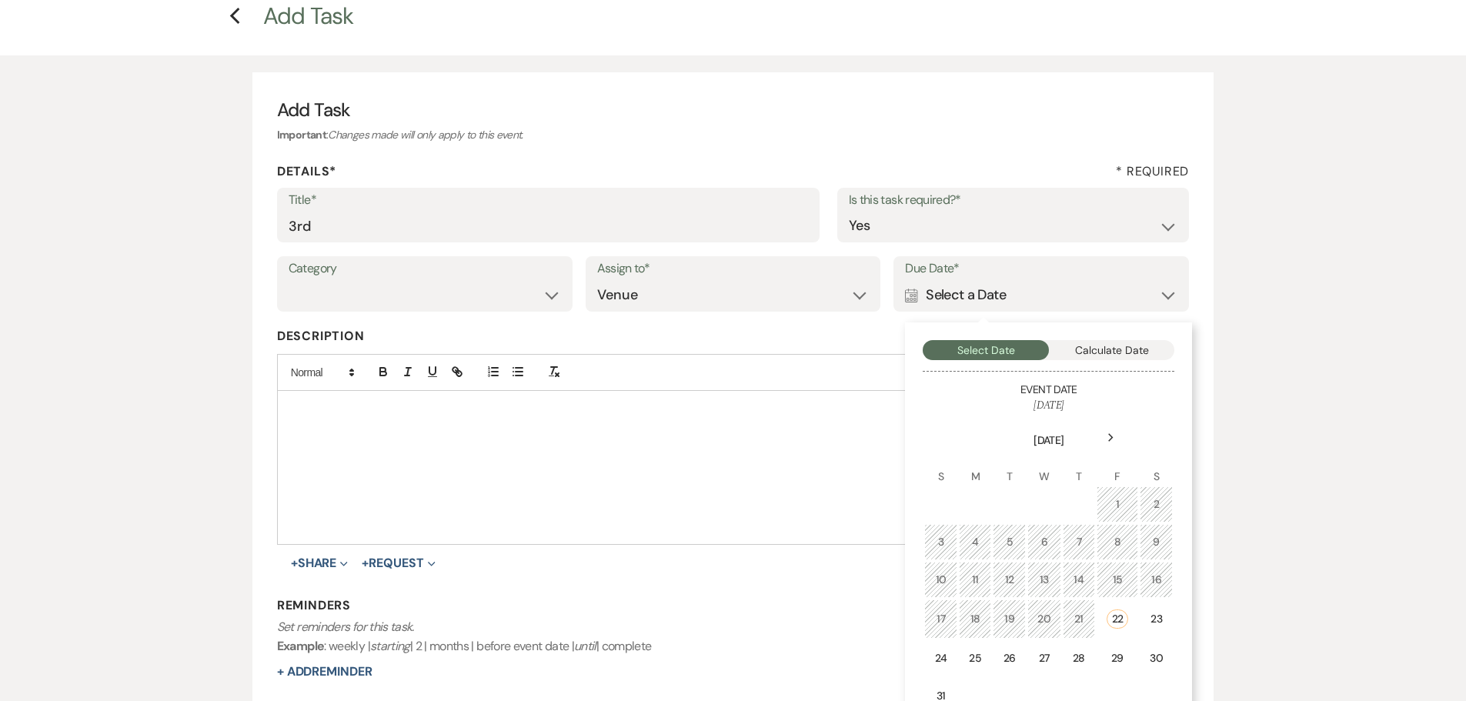
click at [1111, 434] on icon "Next" at bounding box center [1111, 437] width 8 height 9
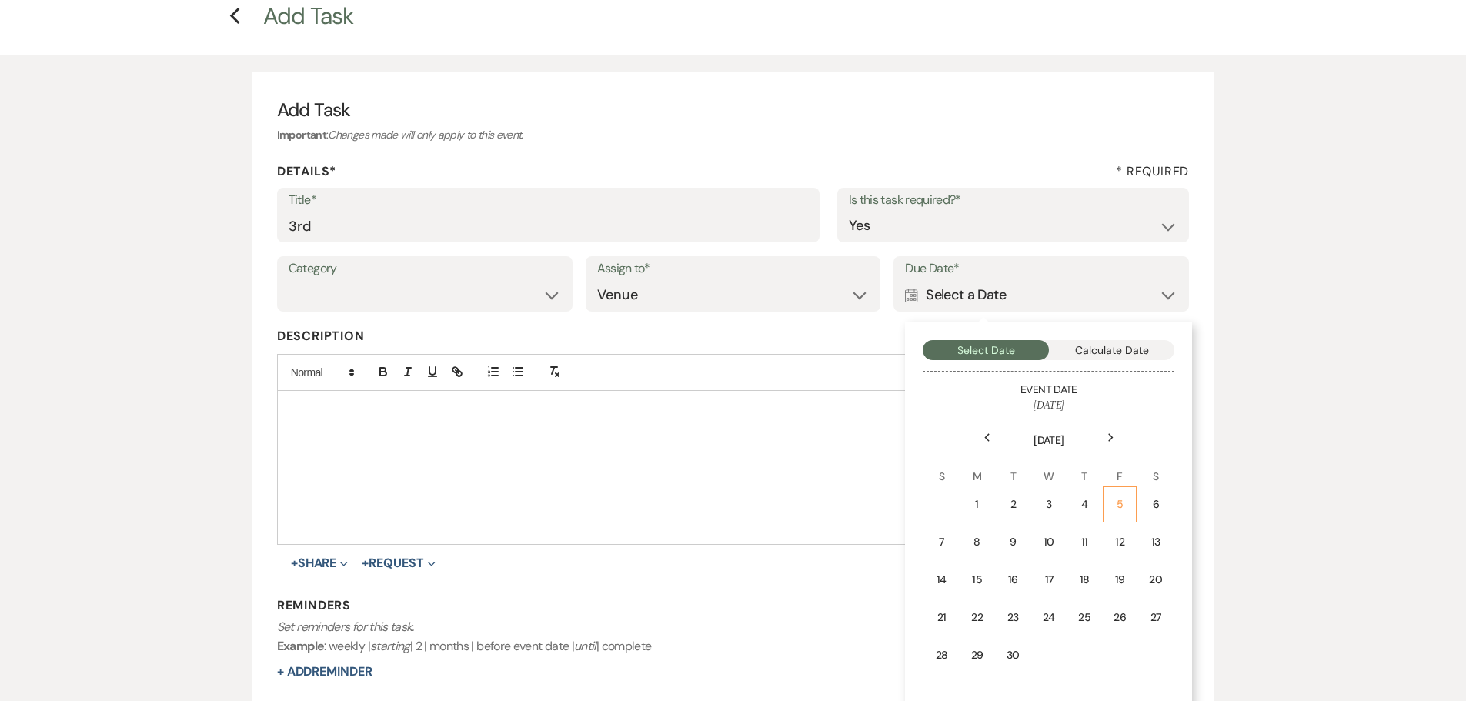
click at [1126, 501] on div "5" at bounding box center [1120, 504] width 14 height 16
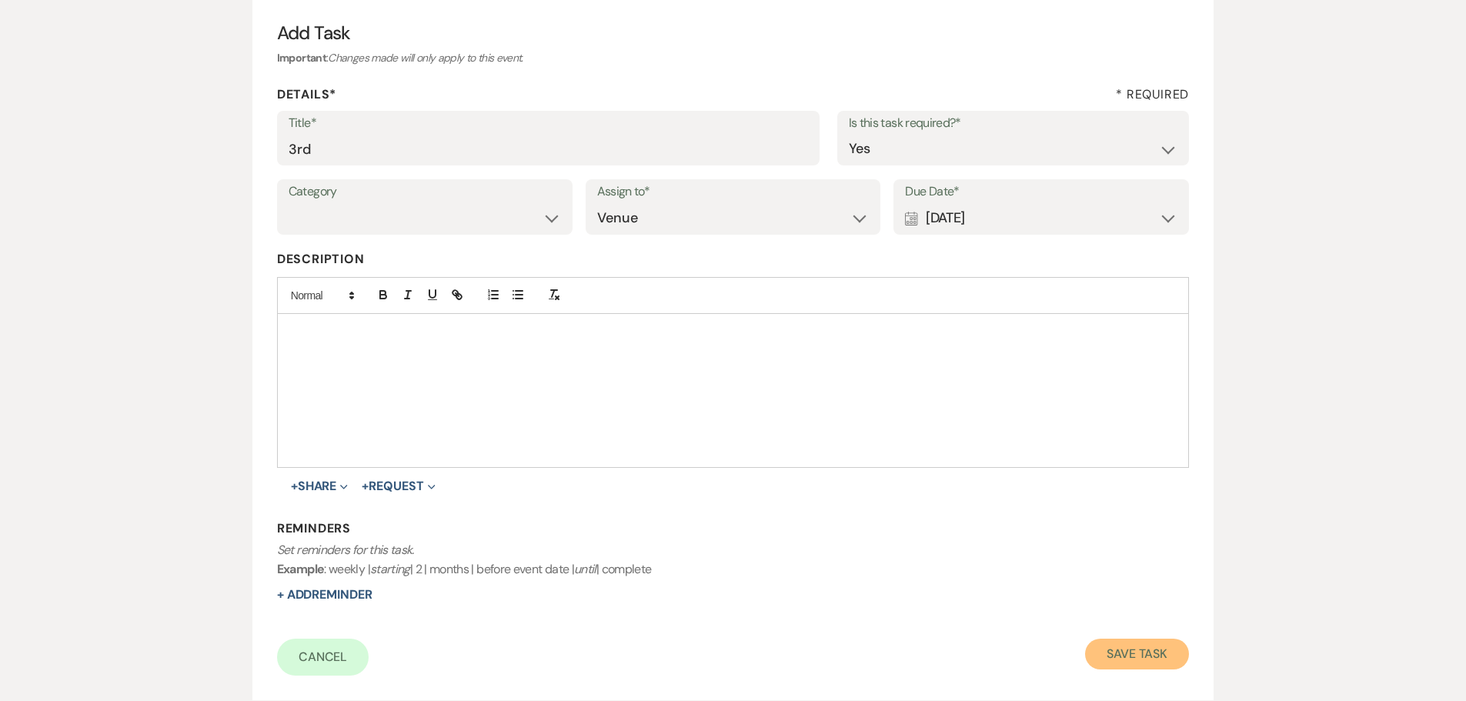
click at [1133, 656] on button "Save Task" at bounding box center [1137, 654] width 104 height 31
select select "5"
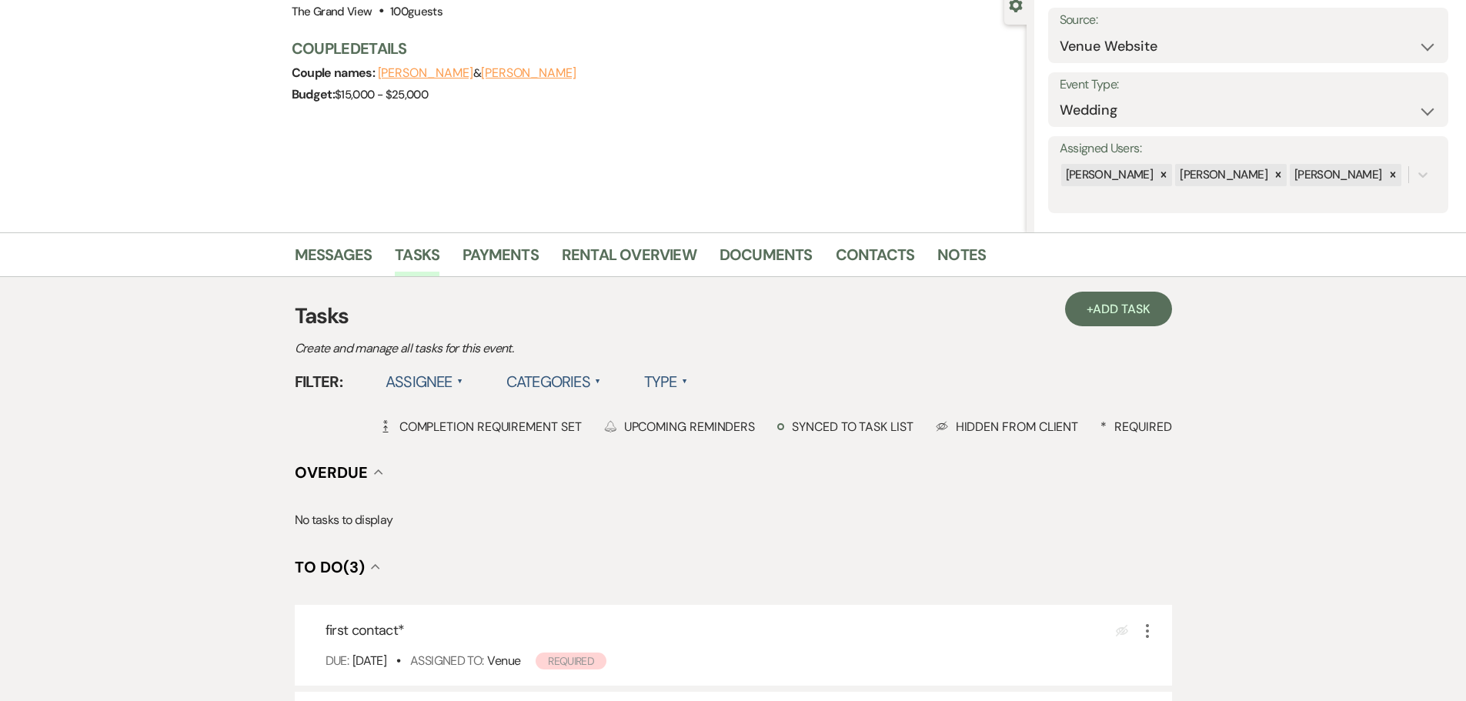
scroll to position [77, 0]
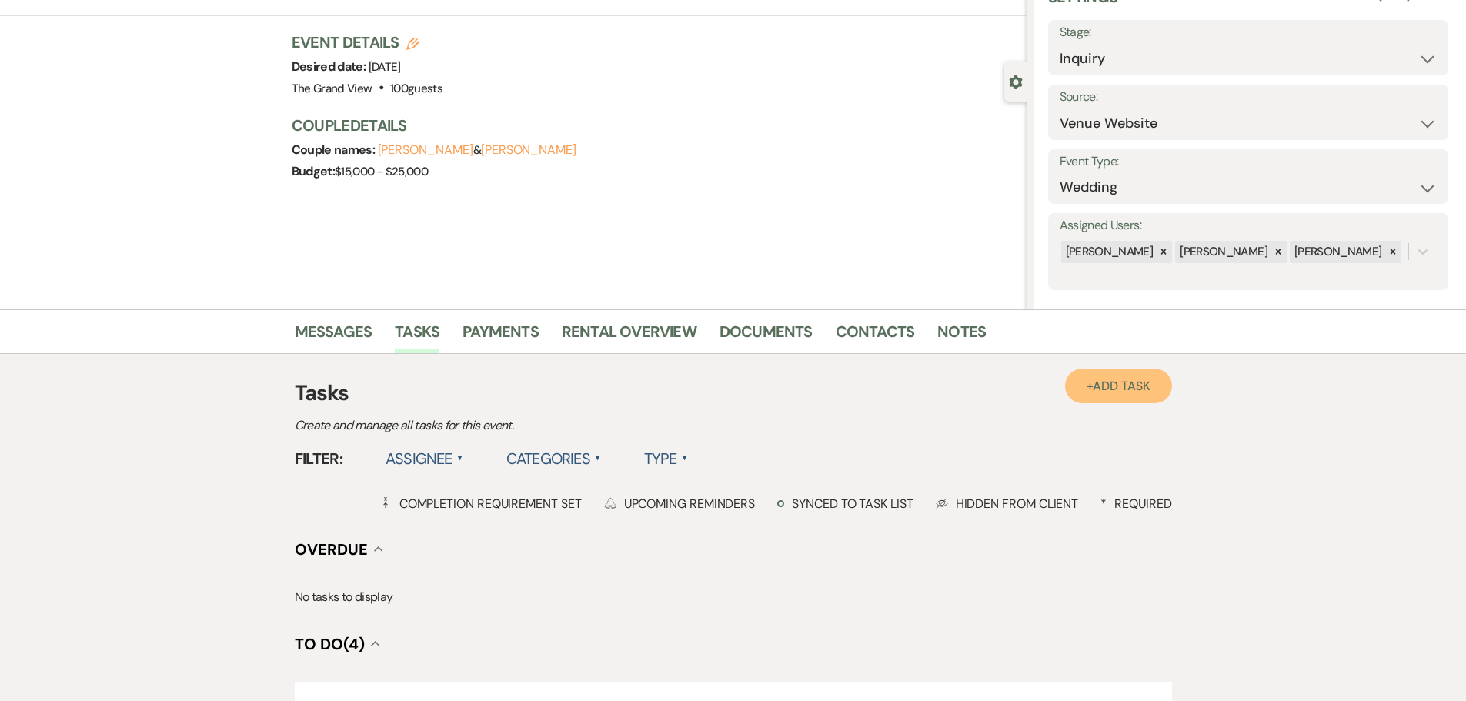
click at [1134, 389] on span "Add Task" at bounding box center [1121, 386] width 57 height 16
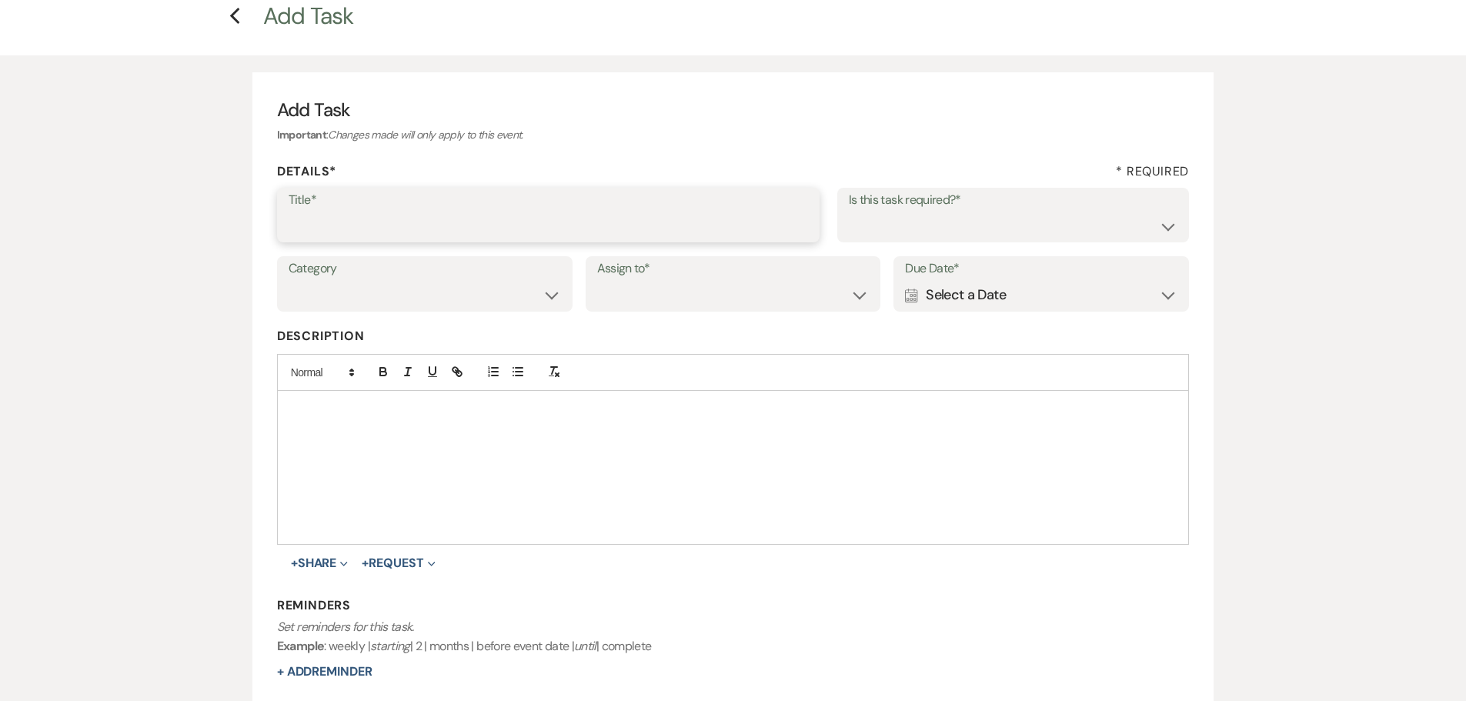
click at [482, 228] on input "Title*" at bounding box center [548, 226] width 519 height 30
type input "4th"
click at [1067, 231] on select "Yes No" at bounding box center [1013, 226] width 329 height 30
select select "true"
click at [849, 211] on select "Yes No" at bounding box center [1013, 226] width 329 height 30
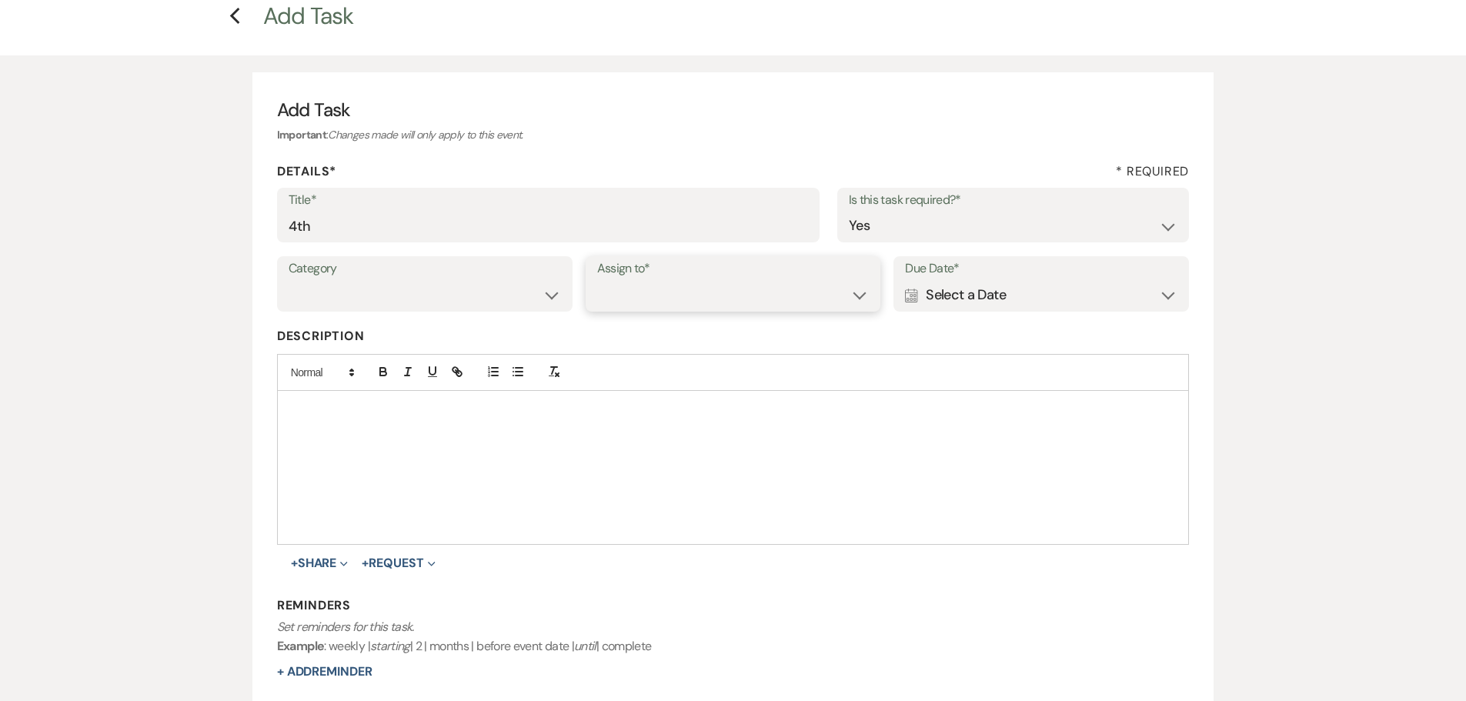
click at [709, 299] on select "Venue Client" at bounding box center [733, 295] width 272 height 30
select select "venueHost"
click at [597, 280] on select "Venue Client" at bounding box center [733, 295] width 272 height 30
click at [960, 302] on div "Calendar Select a Date Expand" at bounding box center [1041, 295] width 272 height 30
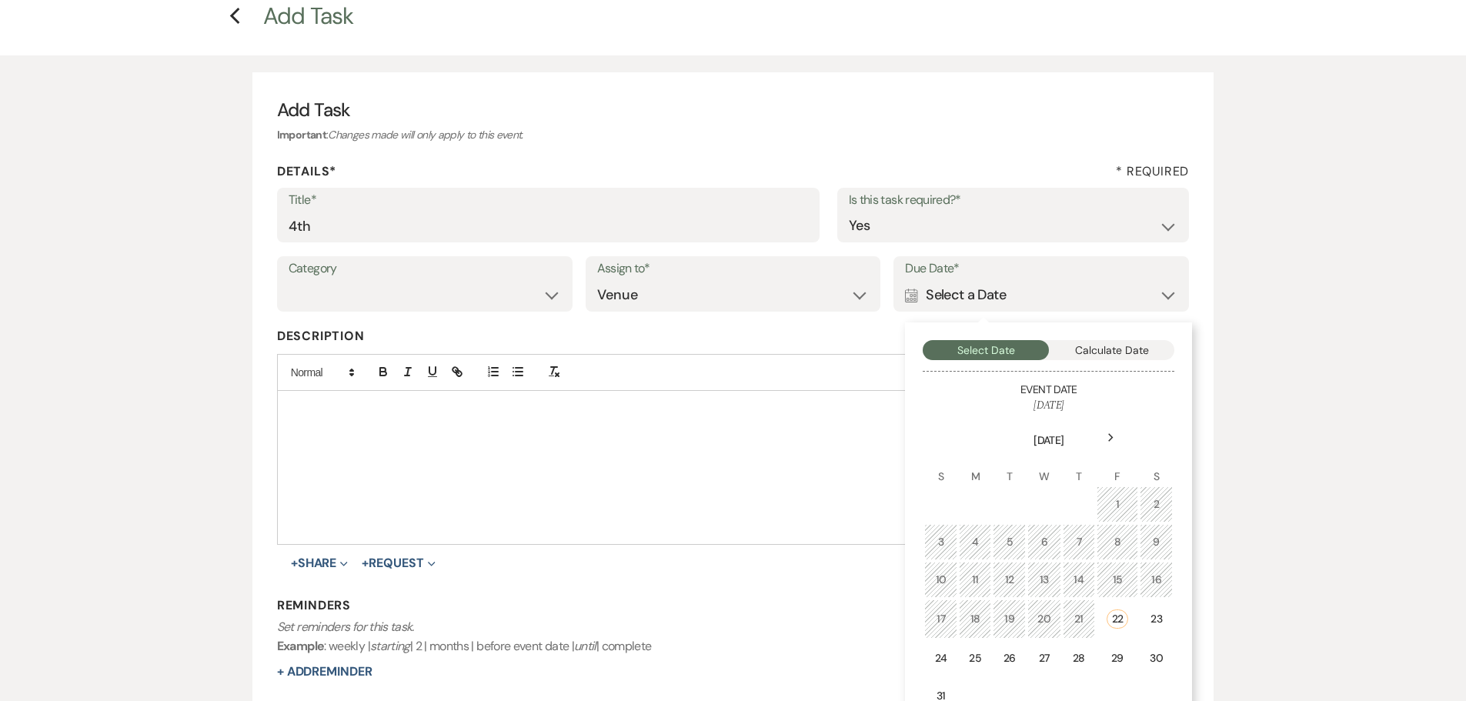
click at [1109, 438] on icon "Next" at bounding box center [1111, 437] width 8 height 9
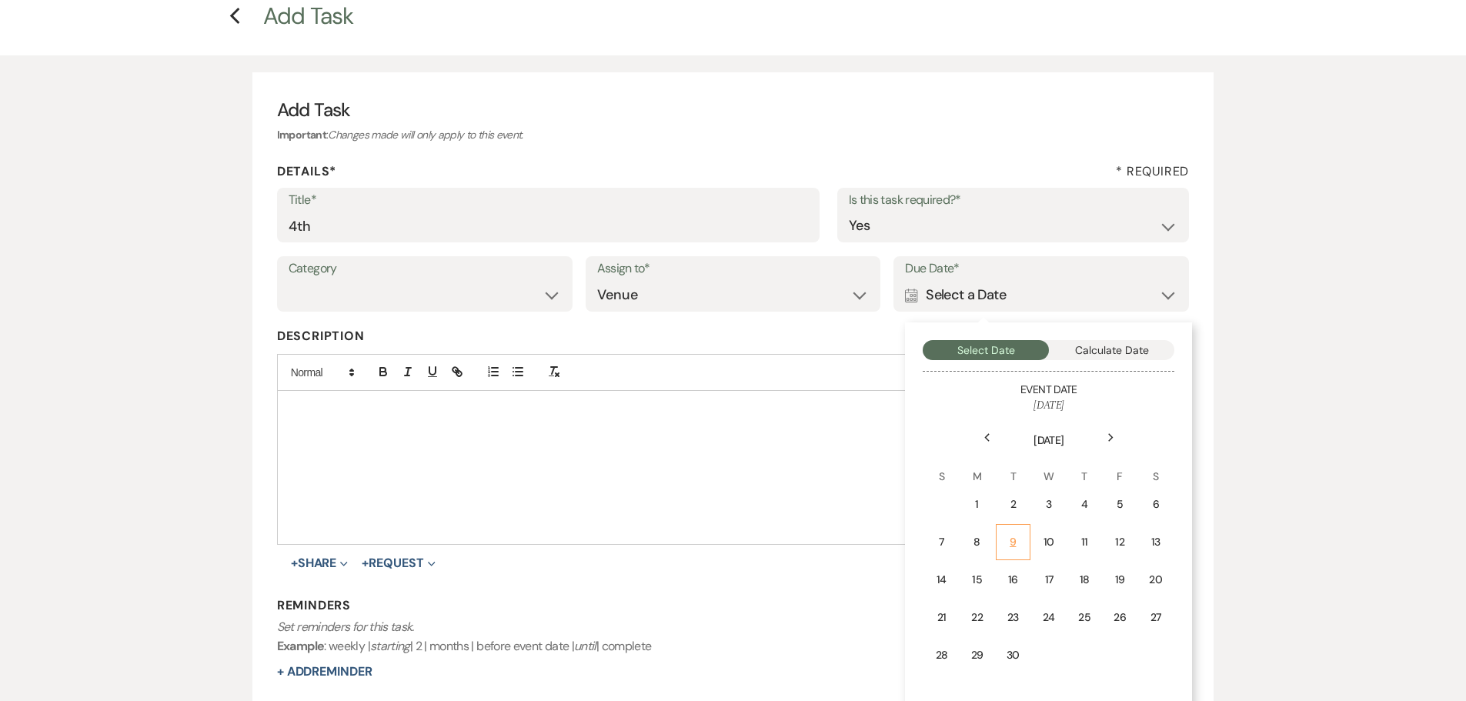
click at [1019, 539] on div "9" at bounding box center [1013, 542] width 15 height 16
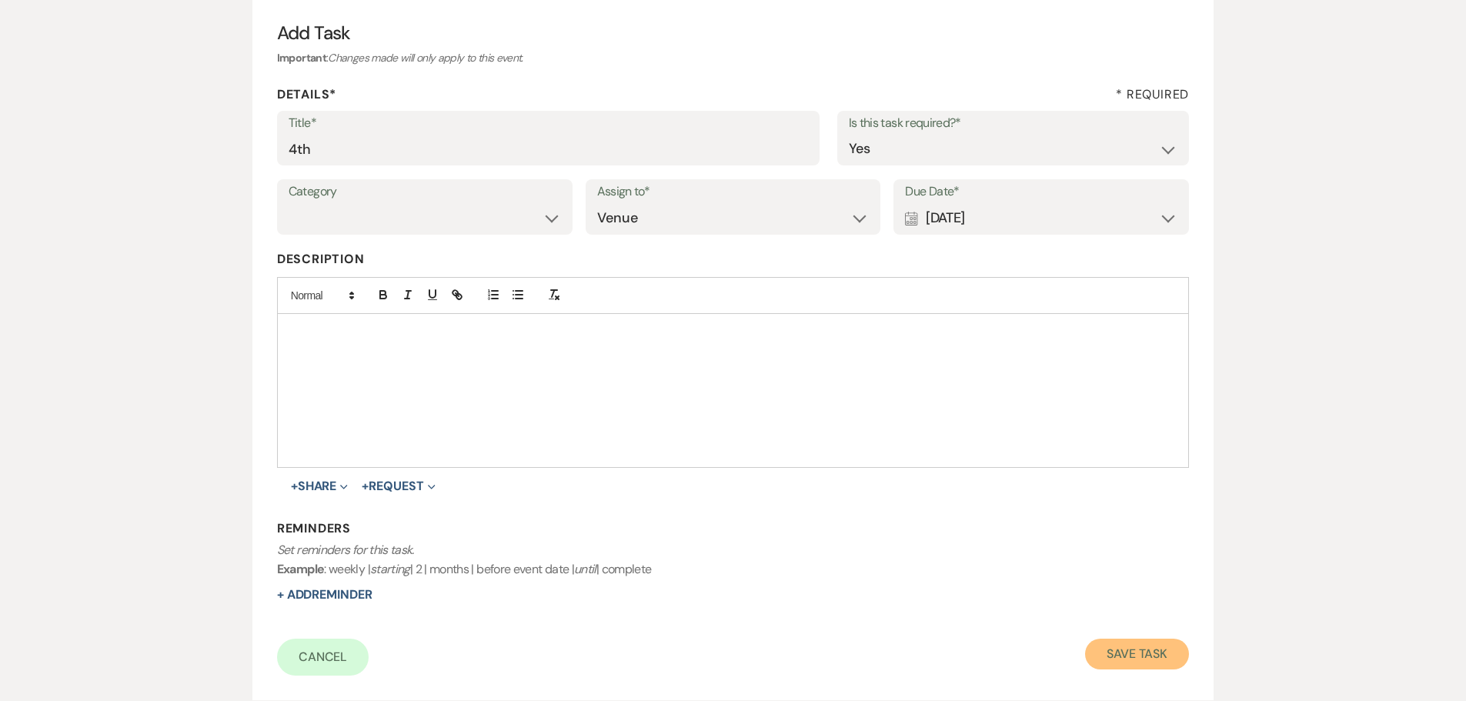
click at [1143, 666] on button "Save Task" at bounding box center [1137, 654] width 104 height 31
select select "5"
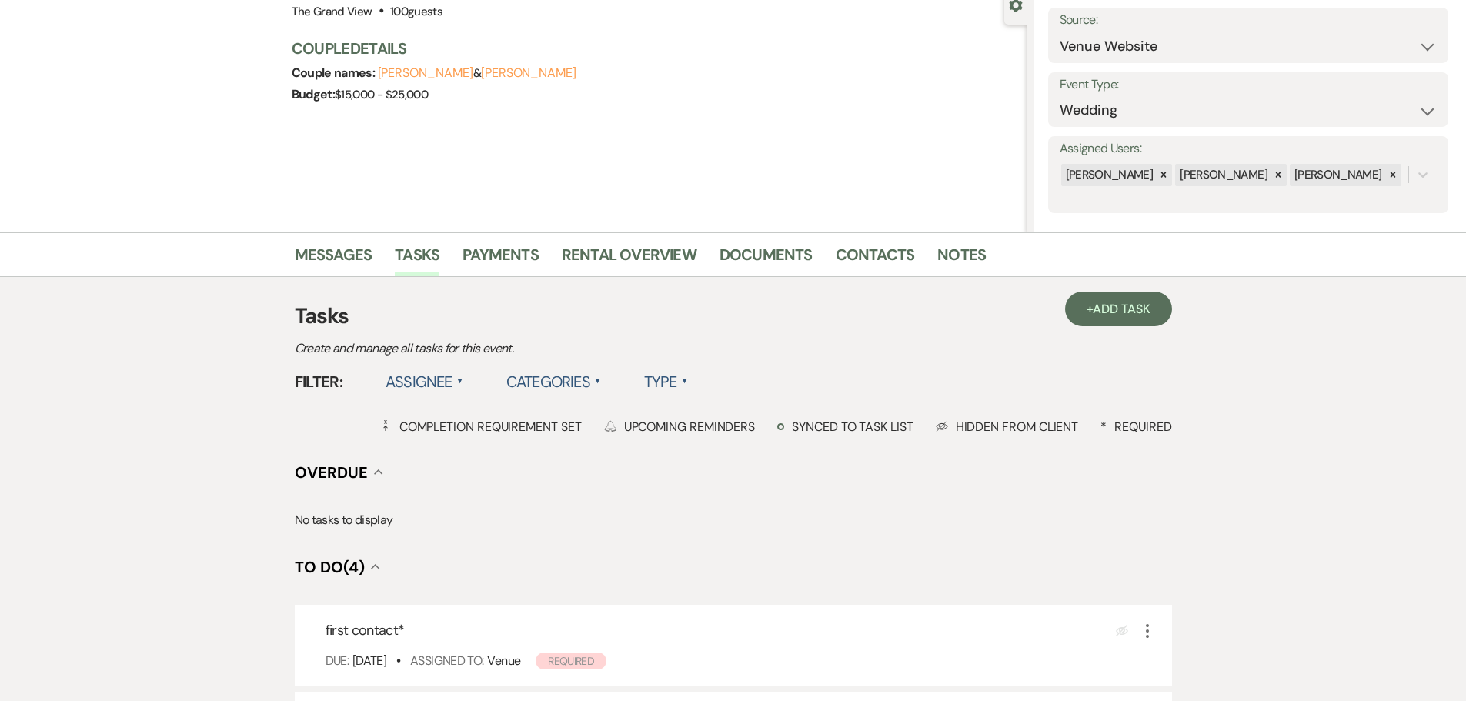
scroll to position [77, 0]
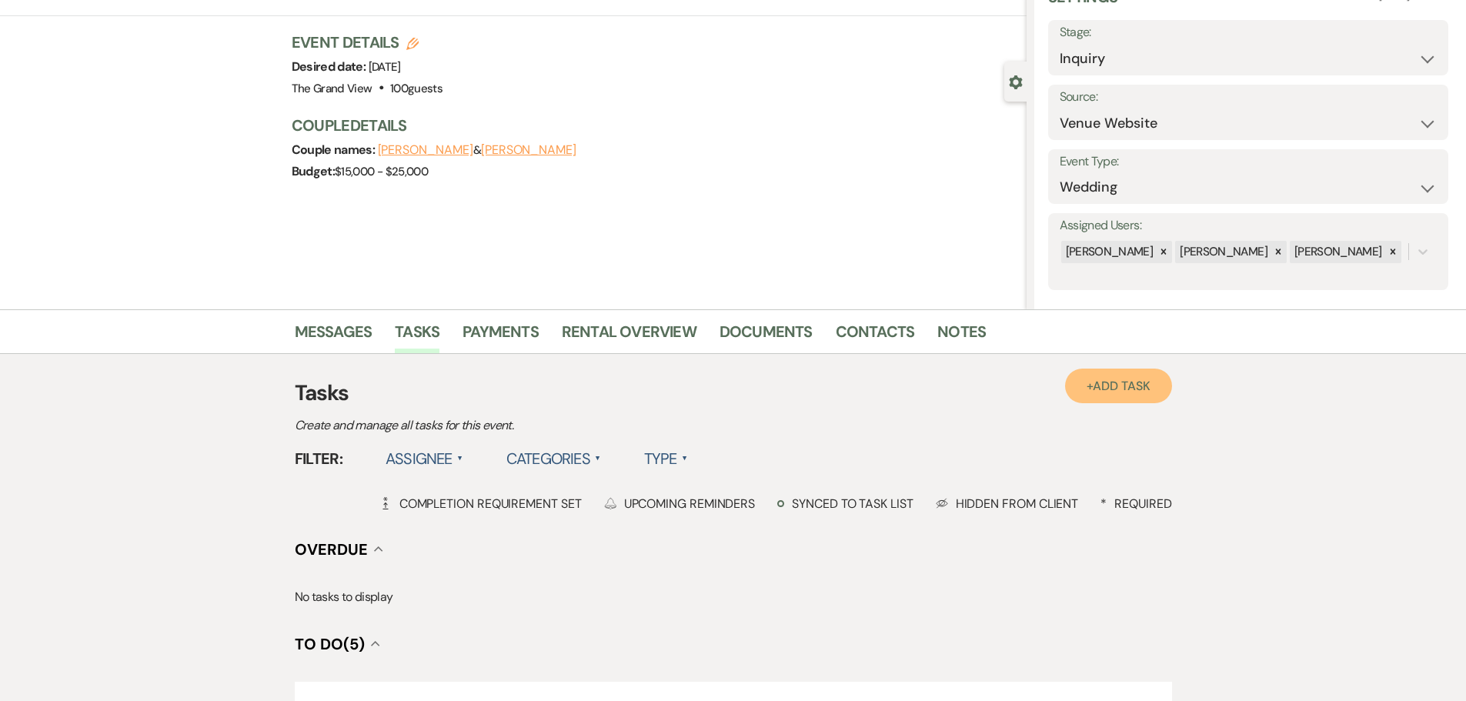
click at [1115, 397] on link "+ Add Task" at bounding box center [1118, 386] width 106 height 35
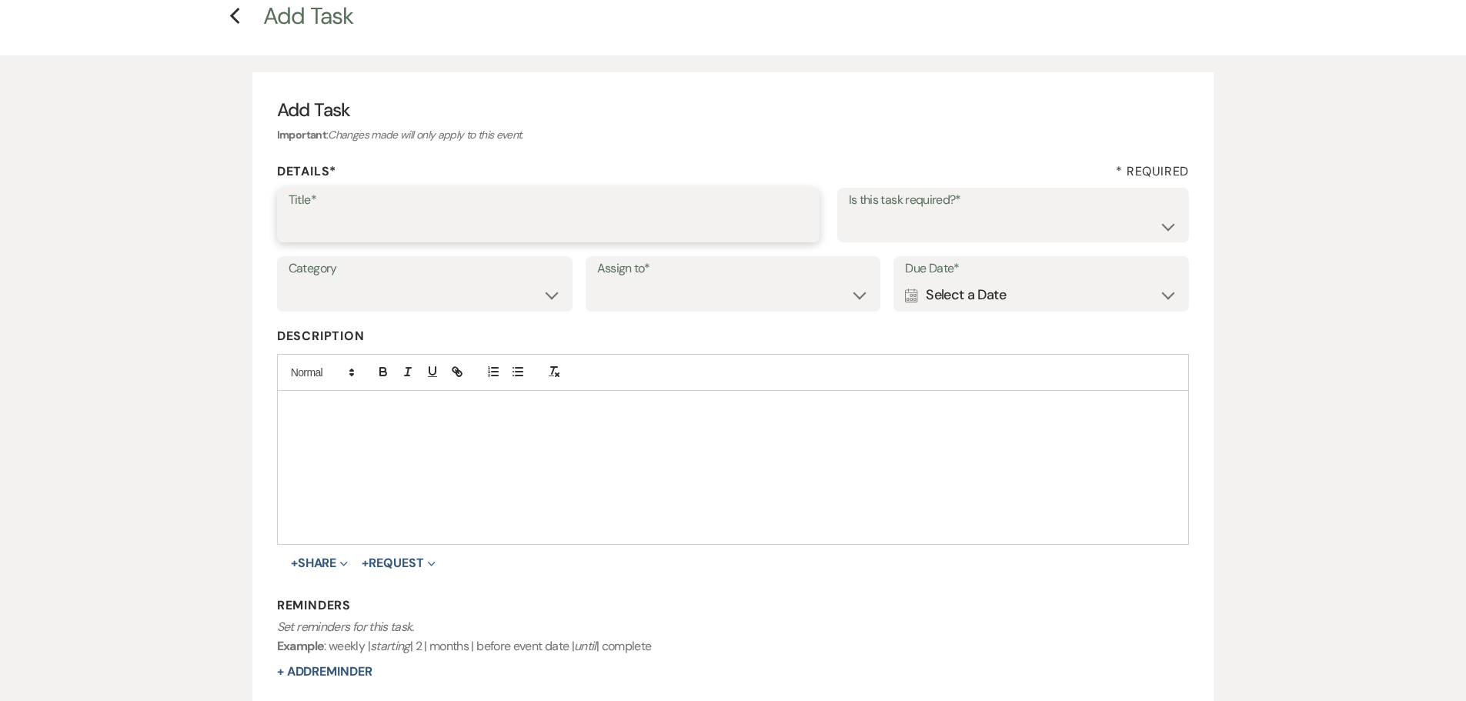
click at [559, 223] on input "Title*" at bounding box center [548, 226] width 519 height 30
type input "5th"
drag, startPoint x: 961, startPoint y: 229, endPoint x: 952, endPoint y: 239, distance: 13.6
click at [961, 229] on select "Yes No" at bounding box center [1013, 226] width 329 height 30
select select "true"
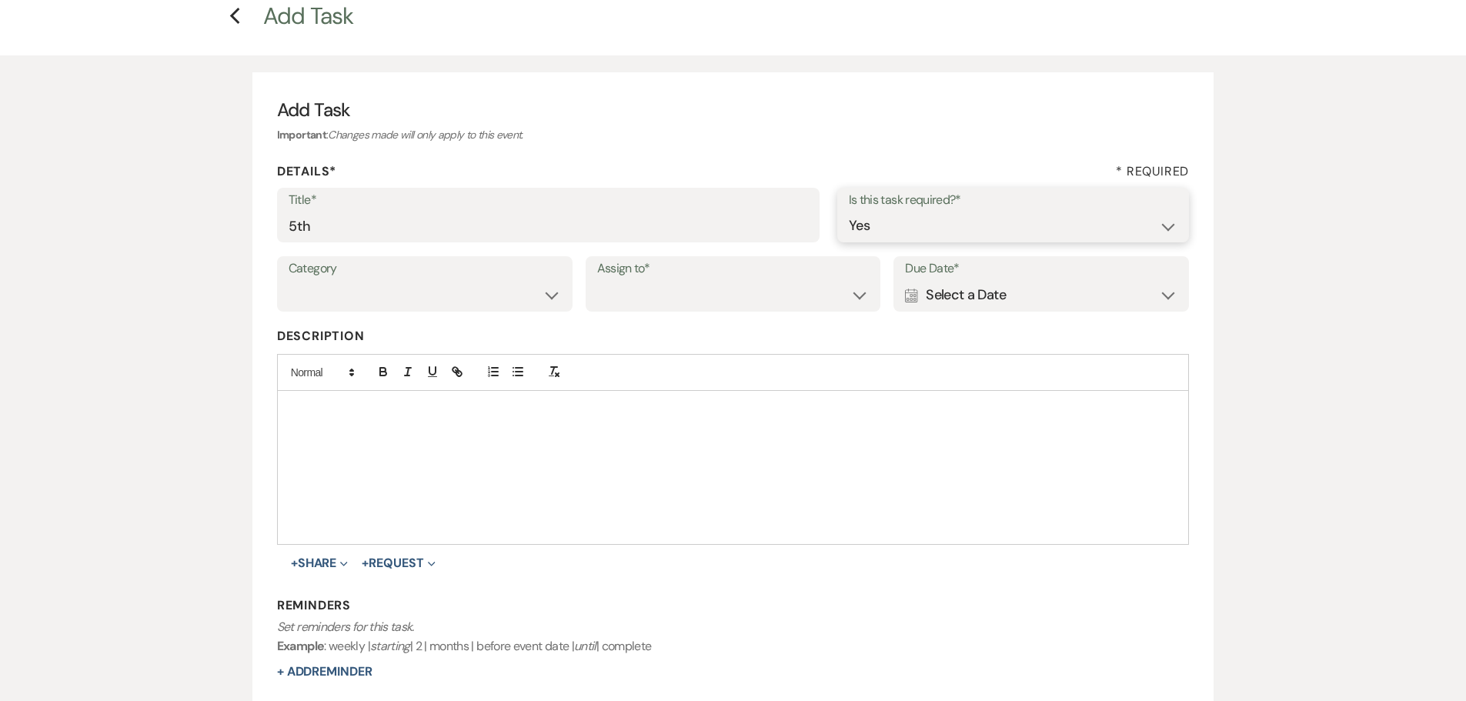
click at [849, 211] on select "Yes No" at bounding box center [1013, 226] width 329 height 30
click at [636, 277] on label "Assign to*" at bounding box center [733, 269] width 272 height 22
click at [653, 305] on select "Venue Client" at bounding box center [733, 295] width 272 height 30
select select "venueHost"
click at [597, 280] on select "Venue Client" at bounding box center [733, 295] width 272 height 30
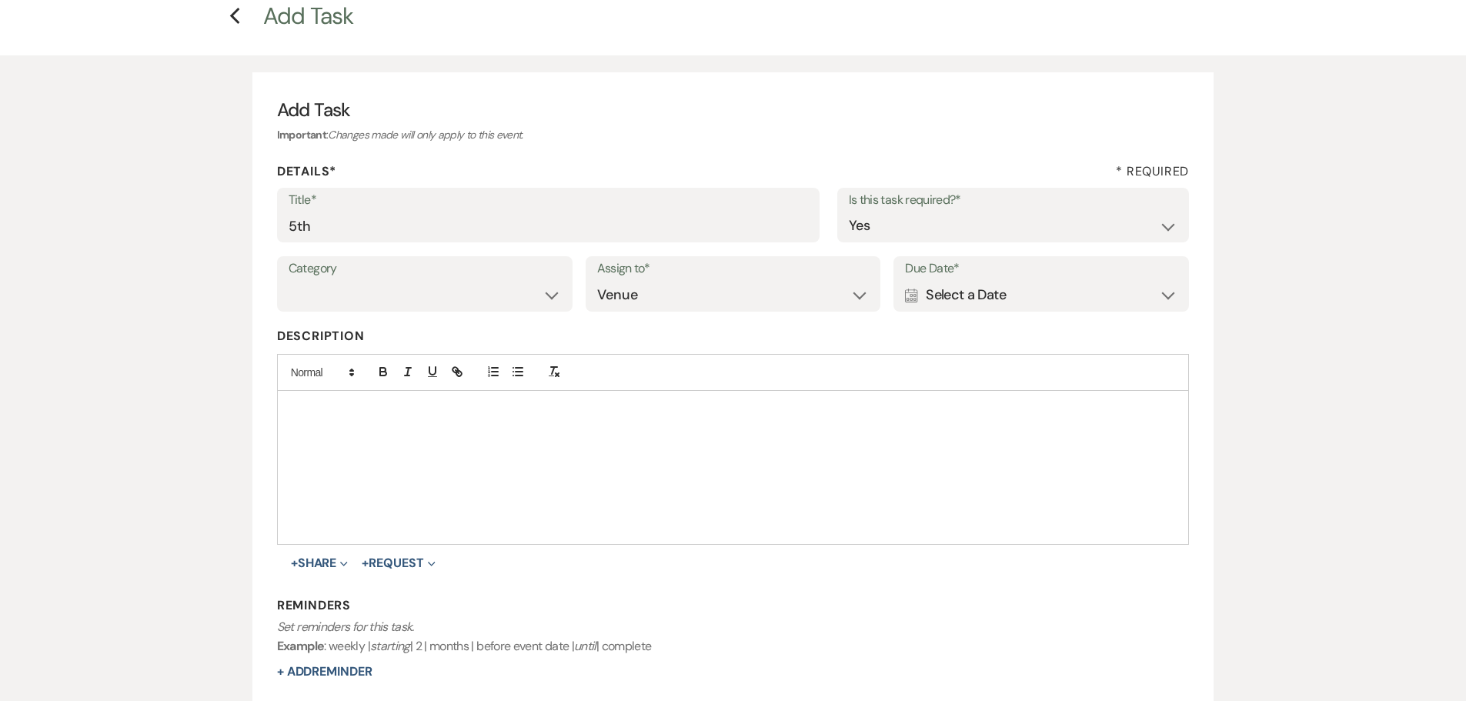
click at [1046, 293] on div "Calendar Select a Date Expand" at bounding box center [1041, 295] width 272 height 30
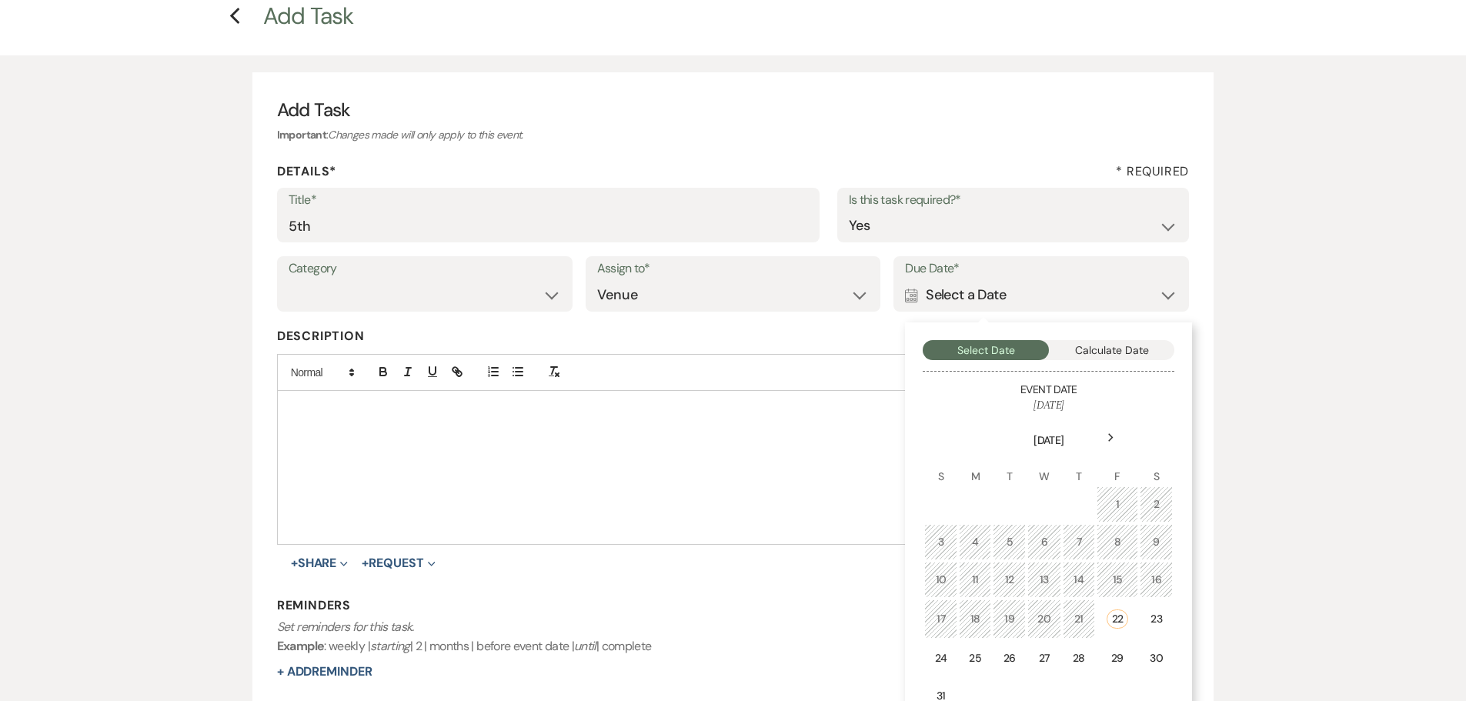
click at [1110, 442] on icon "Next" at bounding box center [1111, 437] width 8 height 9
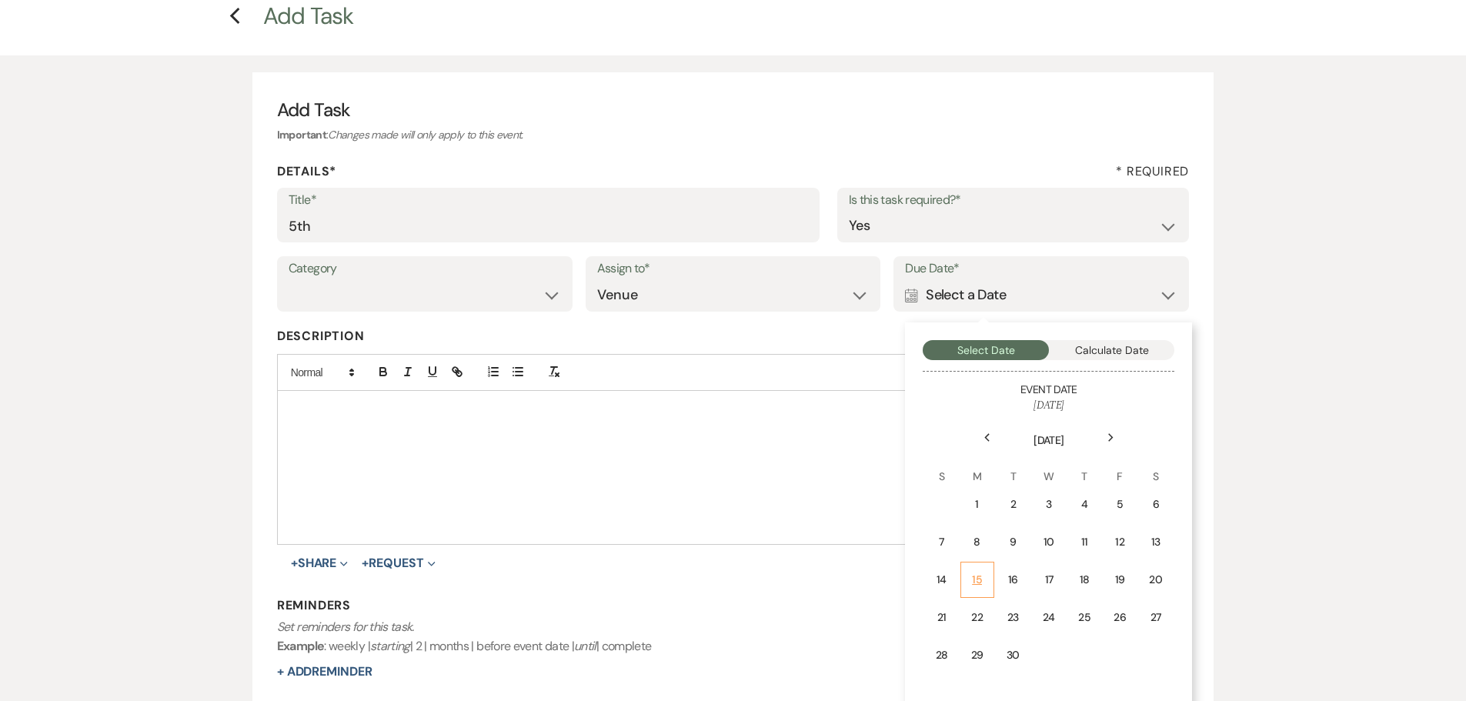
click at [969, 589] on td "15" at bounding box center [977, 580] width 34 height 36
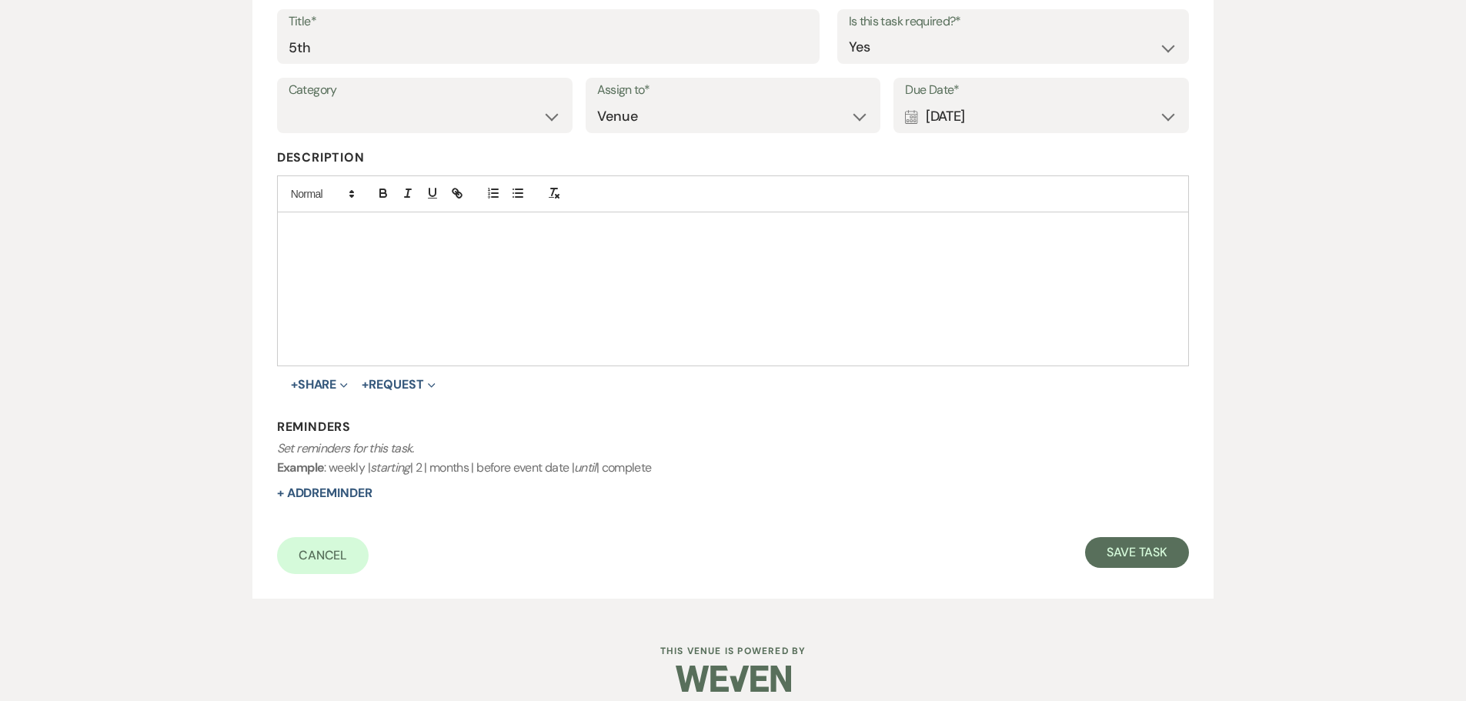
scroll to position [269, 0]
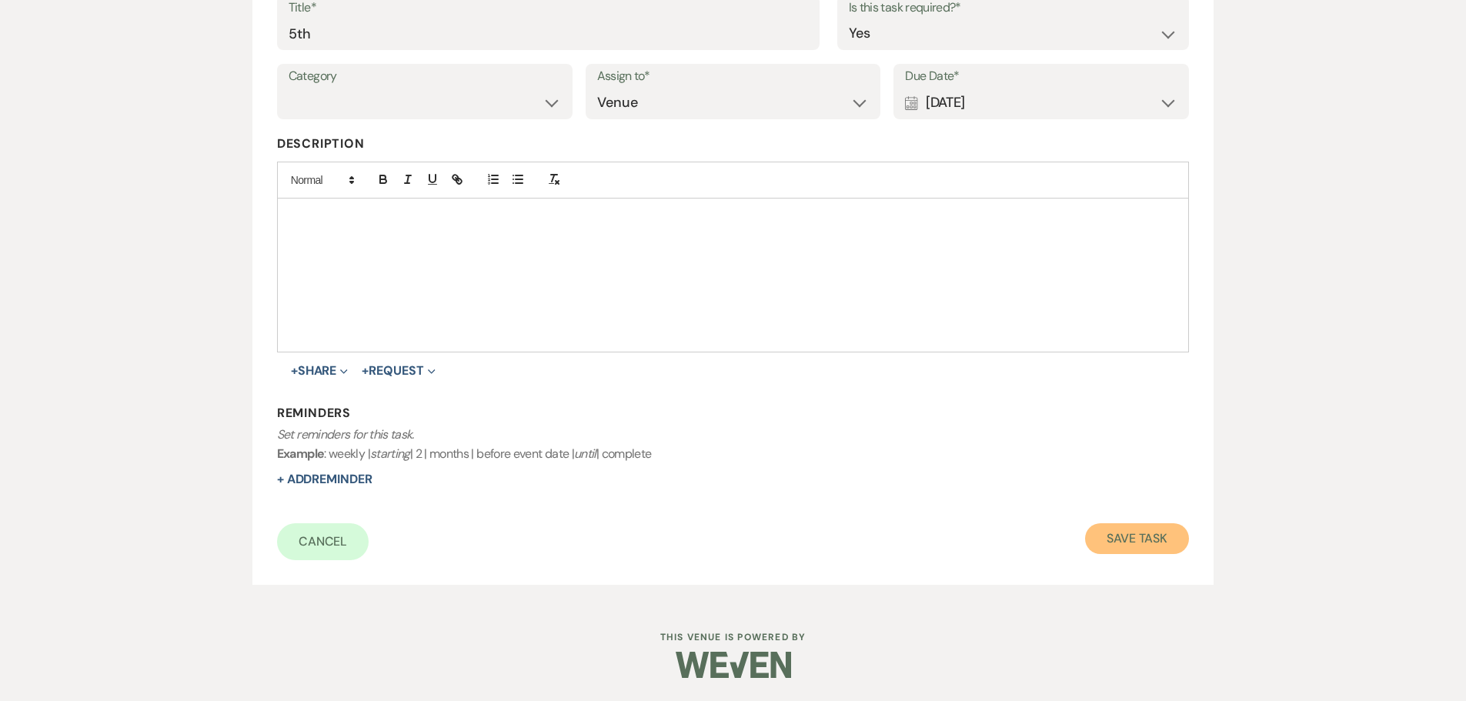
click at [1122, 540] on button "Save Task" at bounding box center [1137, 538] width 104 height 31
select select "5"
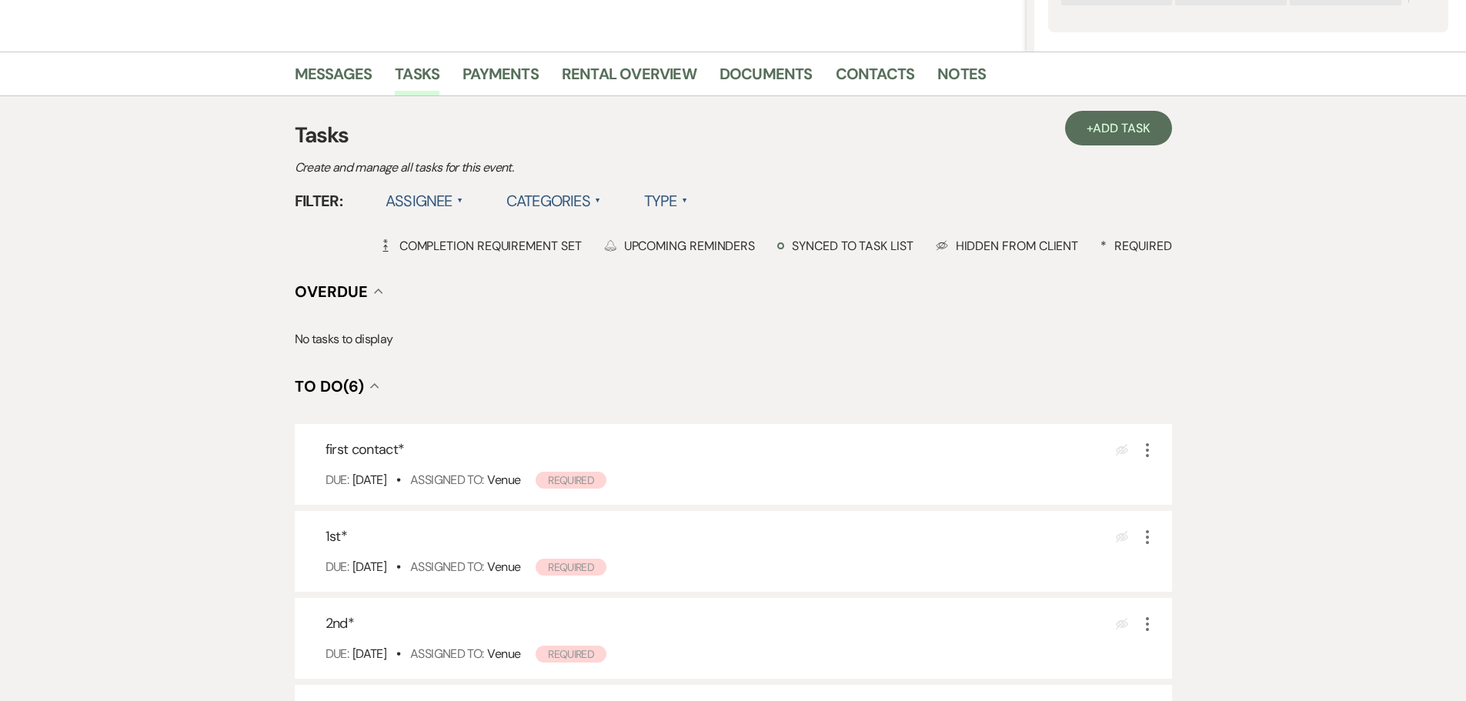
scroll to position [308, 0]
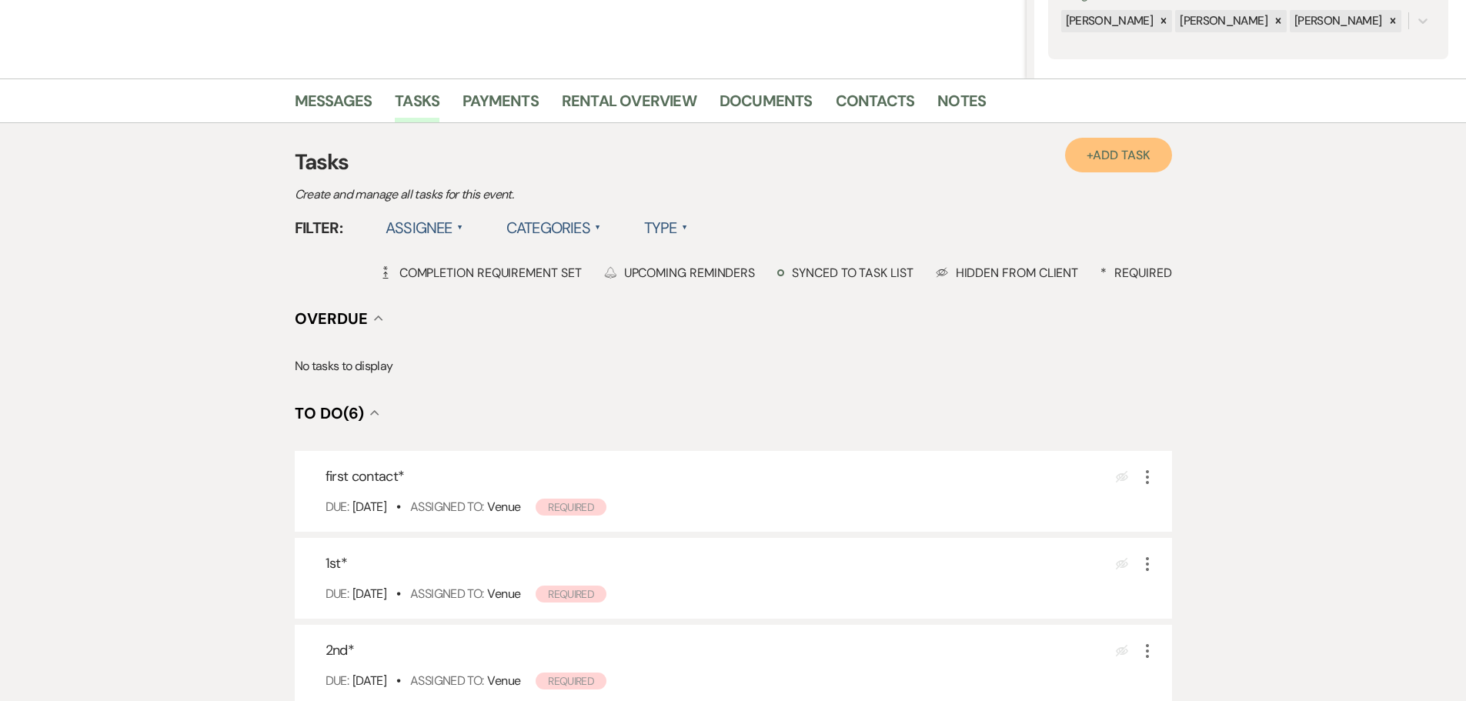
click at [1108, 155] on span "Add Task" at bounding box center [1121, 155] width 57 height 16
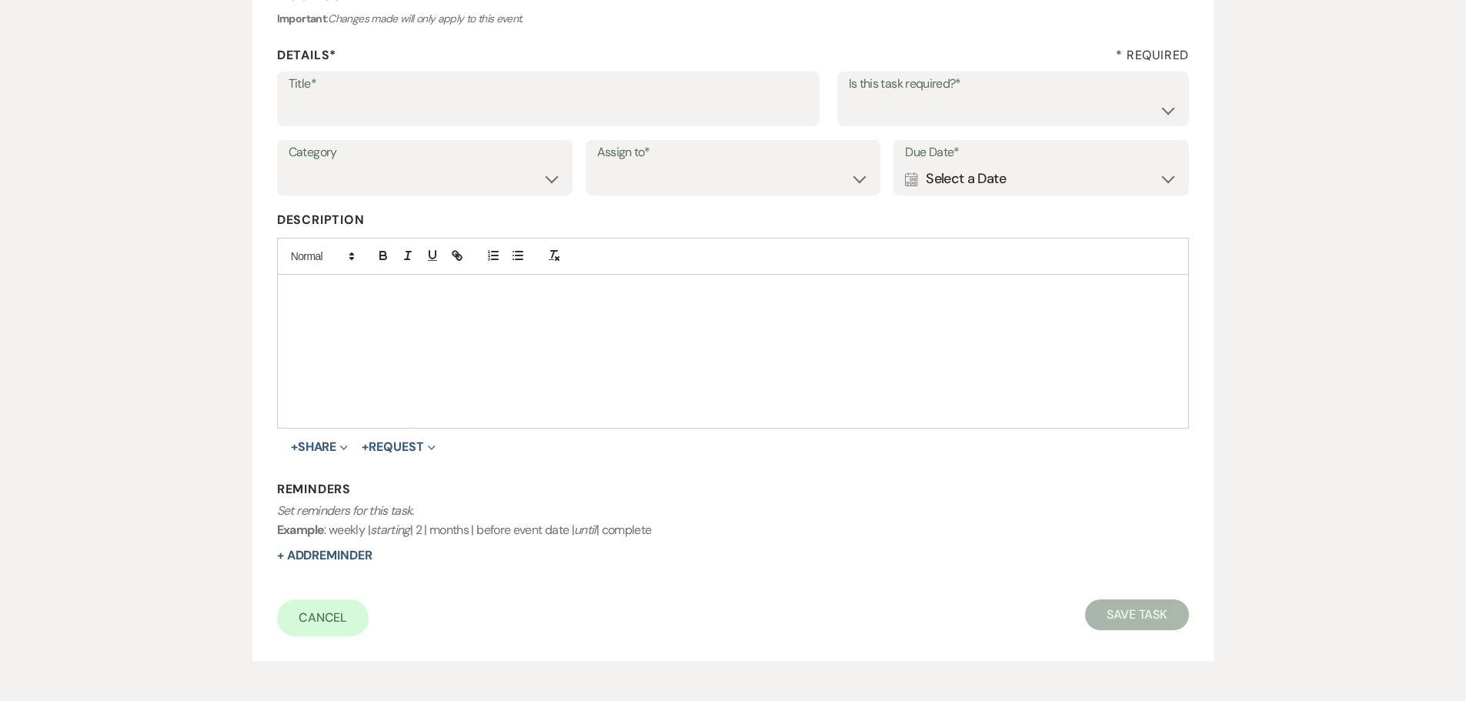
scroll to position [192, 0]
click at [447, 114] on input "Title*" at bounding box center [548, 110] width 519 height 30
type input "6th"
click at [937, 106] on select "Yes No" at bounding box center [1013, 110] width 329 height 30
select select "true"
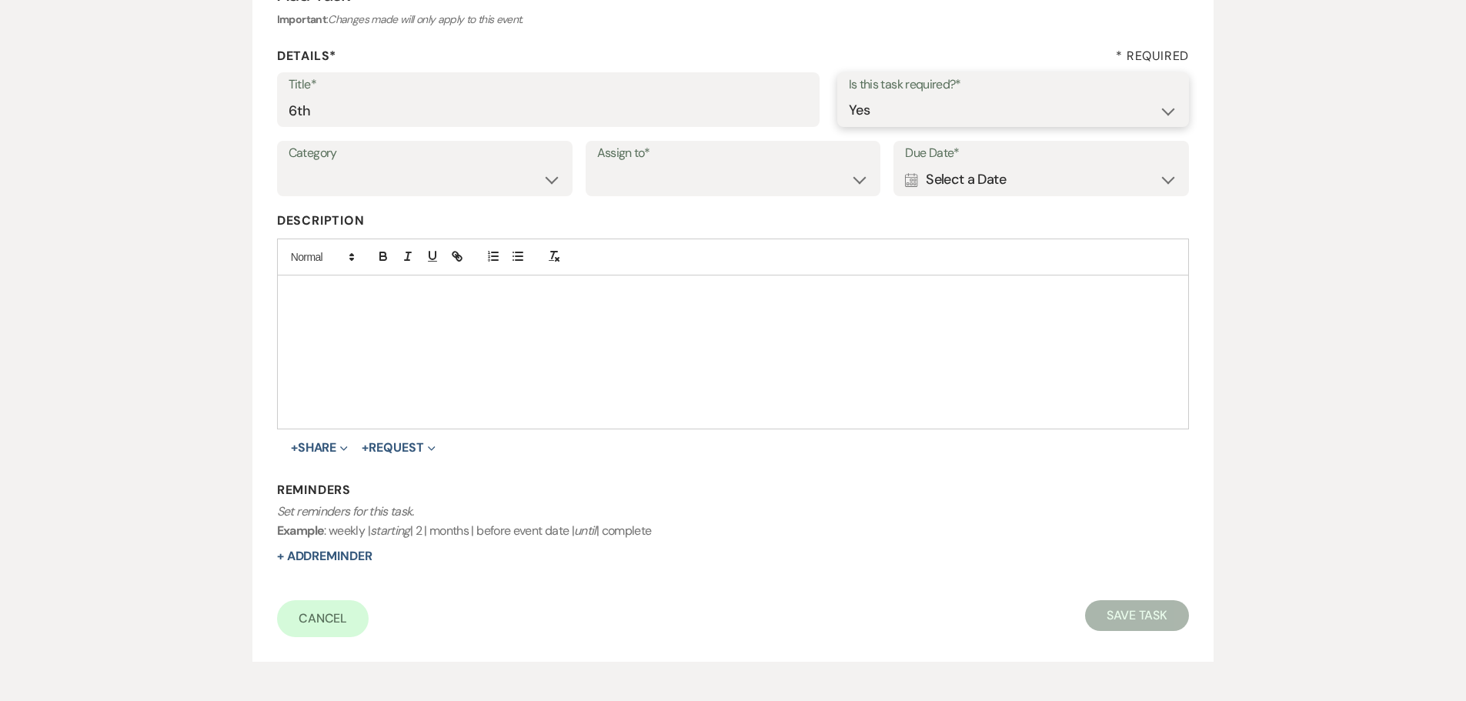
click at [849, 95] on select "Yes No" at bounding box center [1013, 110] width 329 height 30
click at [763, 174] on select "Venue Client" at bounding box center [733, 180] width 272 height 30
select select "venueHost"
click at [597, 165] on select "Venue Client" at bounding box center [733, 180] width 272 height 30
click at [1019, 191] on div "Calendar Select a Date Expand" at bounding box center [1041, 180] width 272 height 30
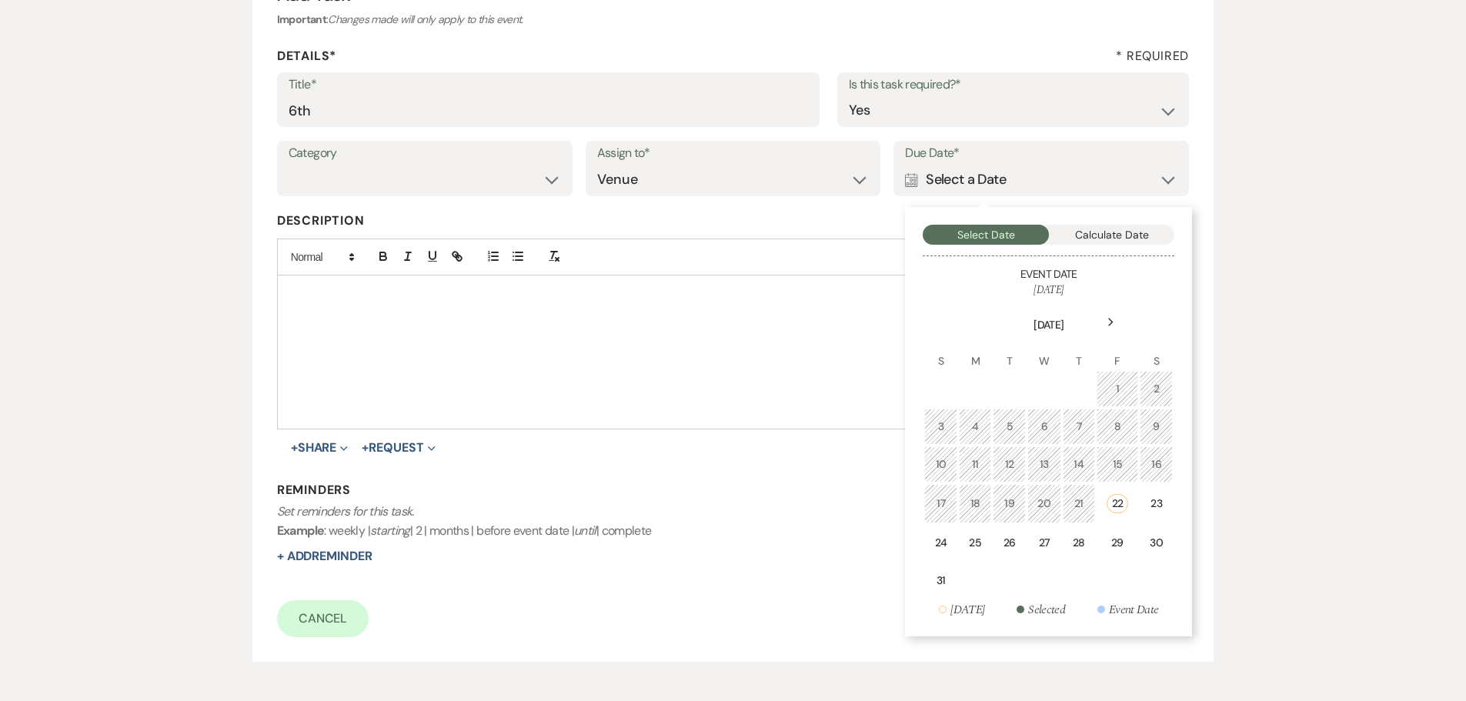
click at [1110, 319] on icon "Next" at bounding box center [1111, 322] width 8 height 9
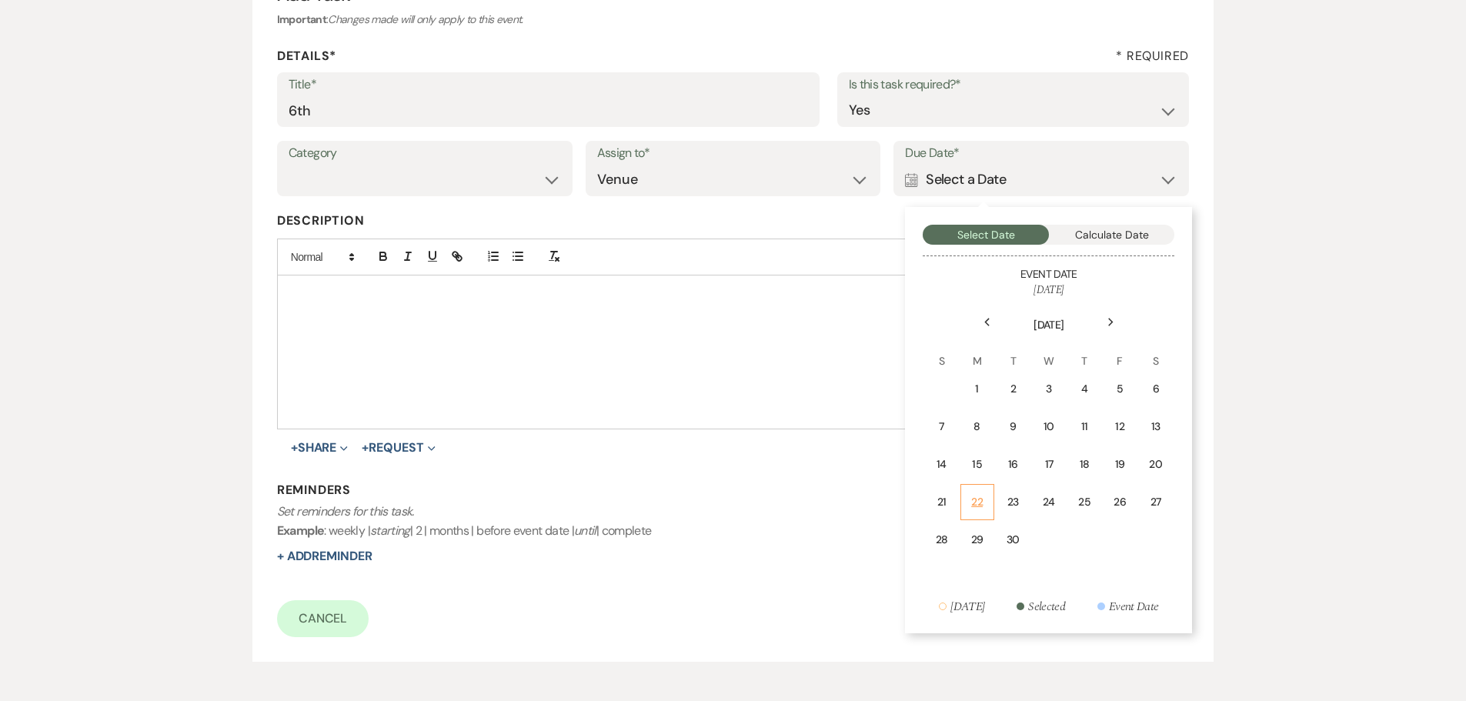
click at [986, 499] on td "22" at bounding box center [977, 502] width 34 height 36
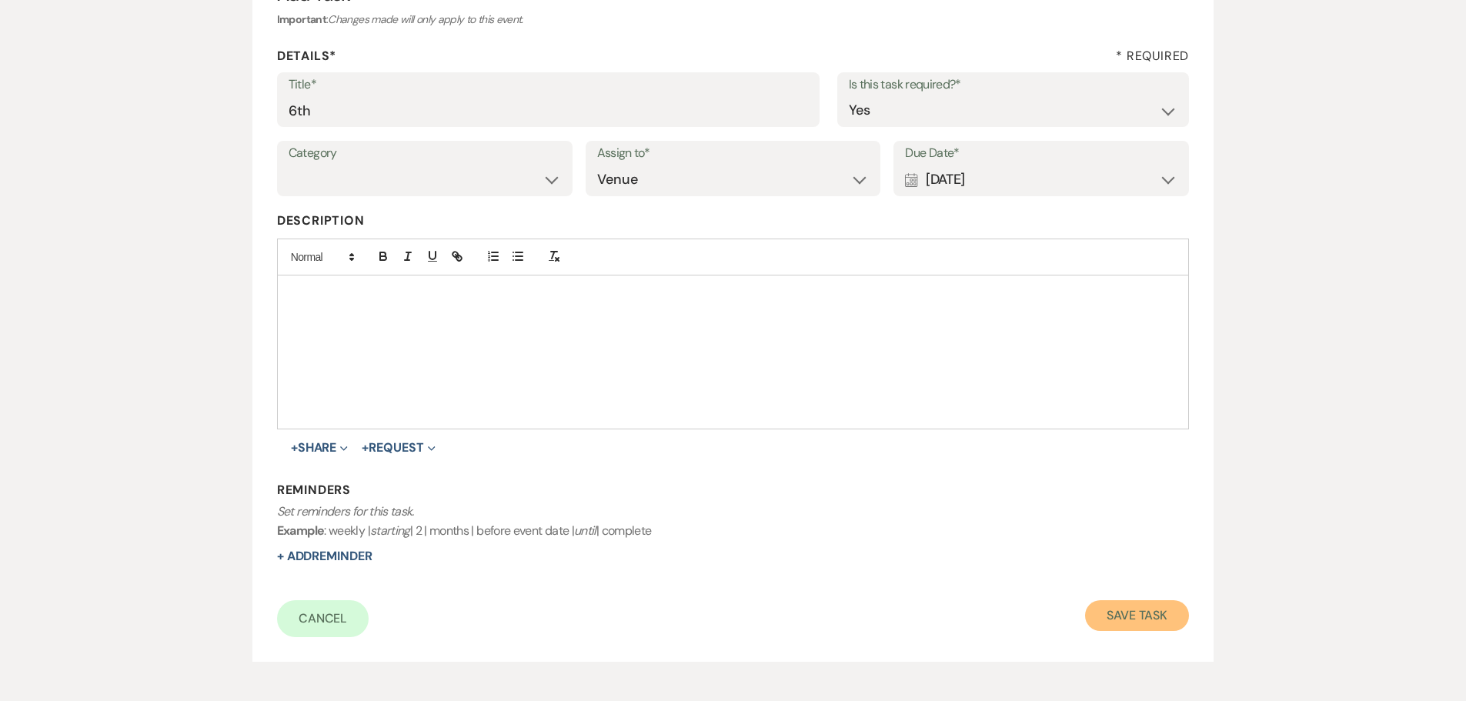
click at [1129, 617] on button "Save Task" at bounding box center [1137, 615] width 104 height 31
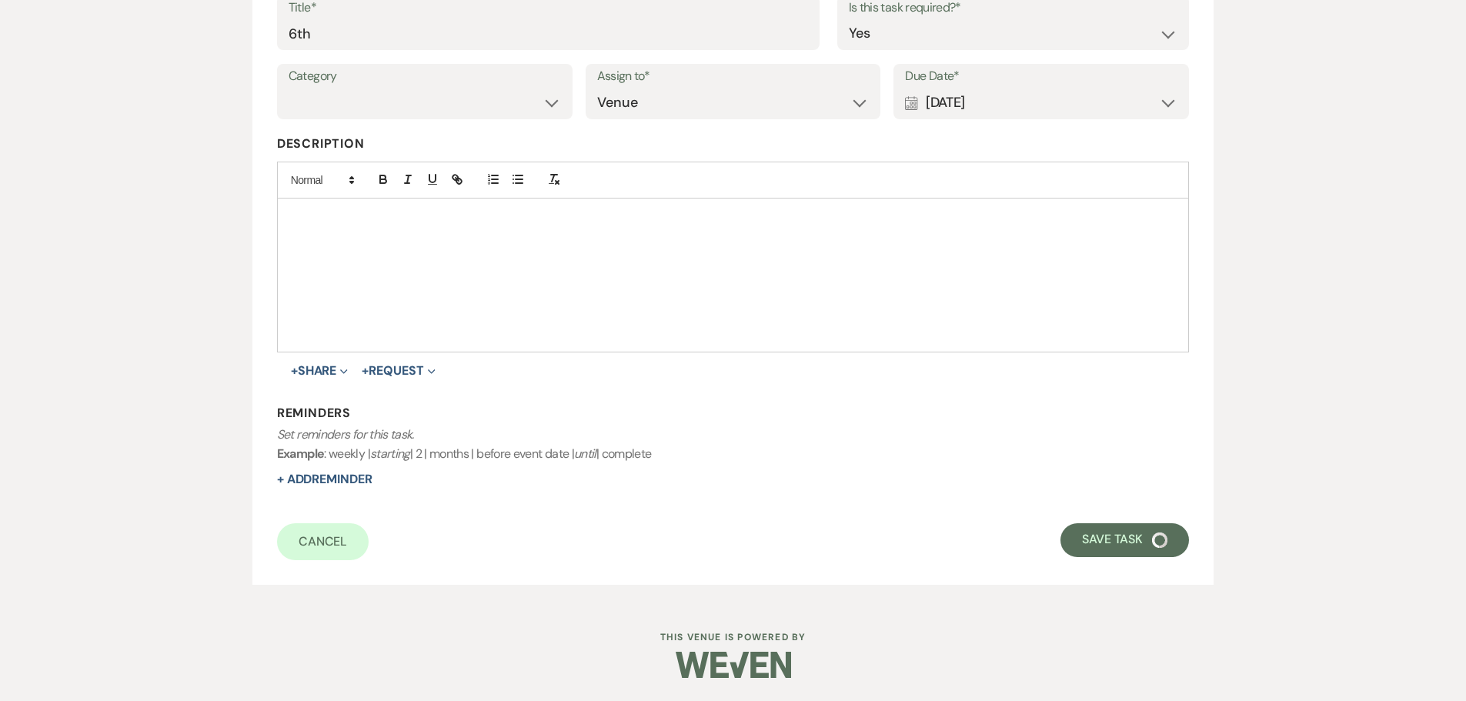
select select "5"
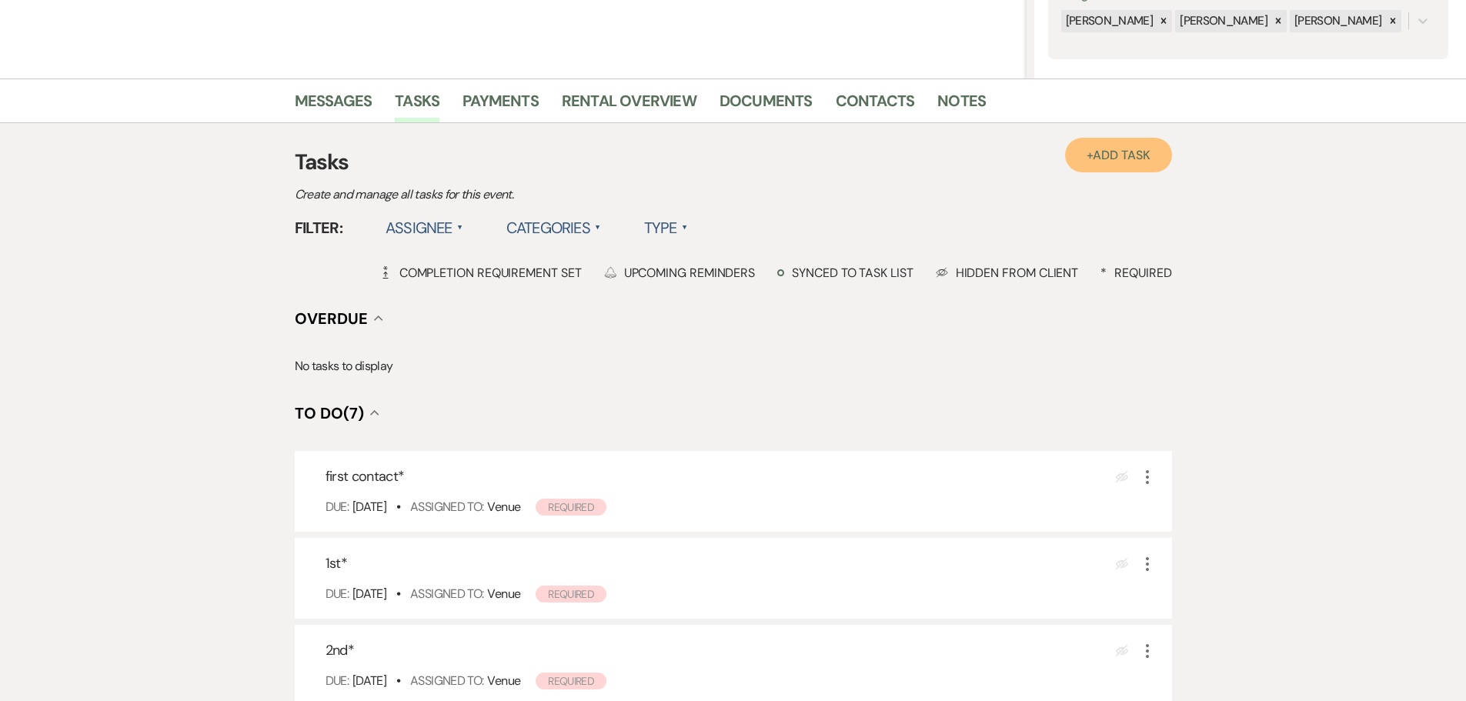
click at [1099, 155] on span "Add Task" at bounding box center [1121, 155] width 57 height 16
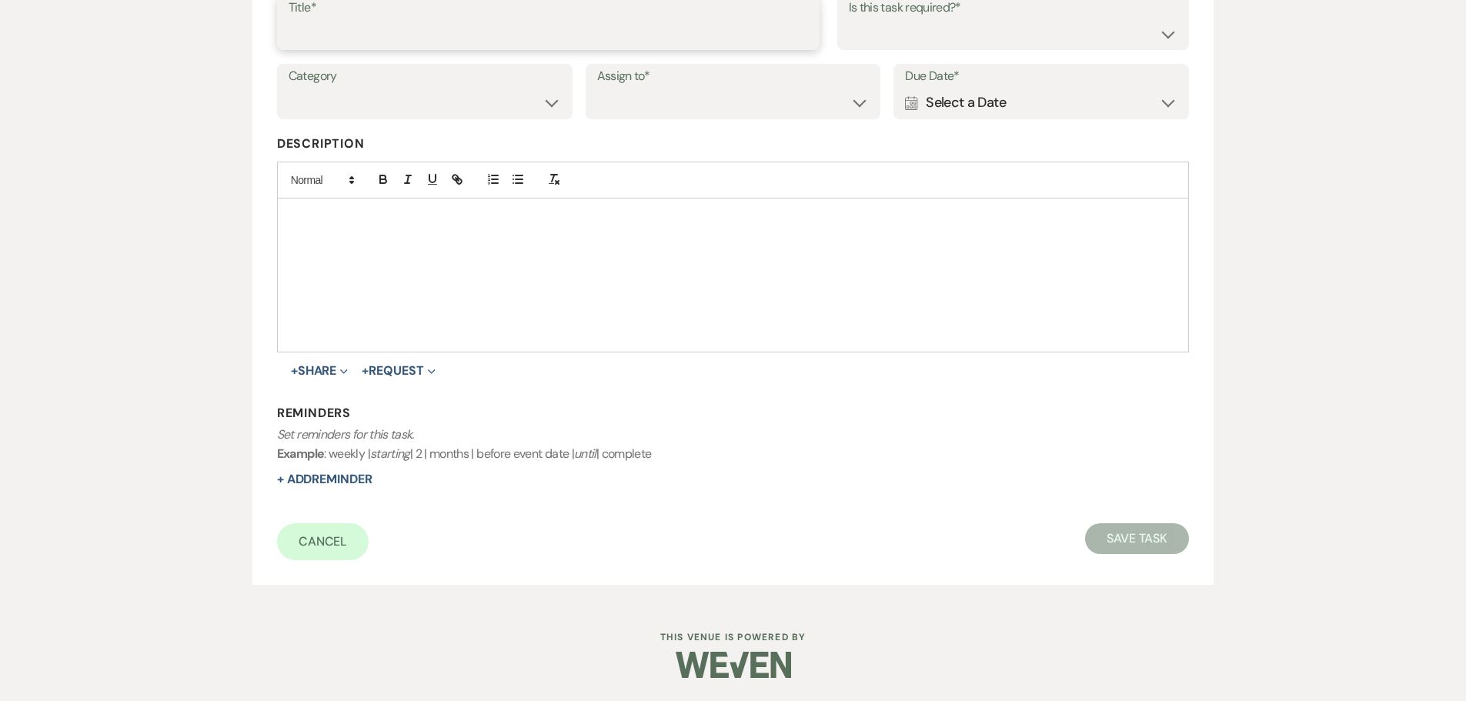
click at [606, 38] on input "Title*" at bounding box center [548, 33] width 519 height 30
type input "final"
drag, startPoint x: 653, startPoint y: 98, endPoint x: 660, endPoint y: 117, distance: 19.7
click at [653, 98] on select "Venue Client" at bounding box center [733, 103] width 272 height 30
select select "venueHost"
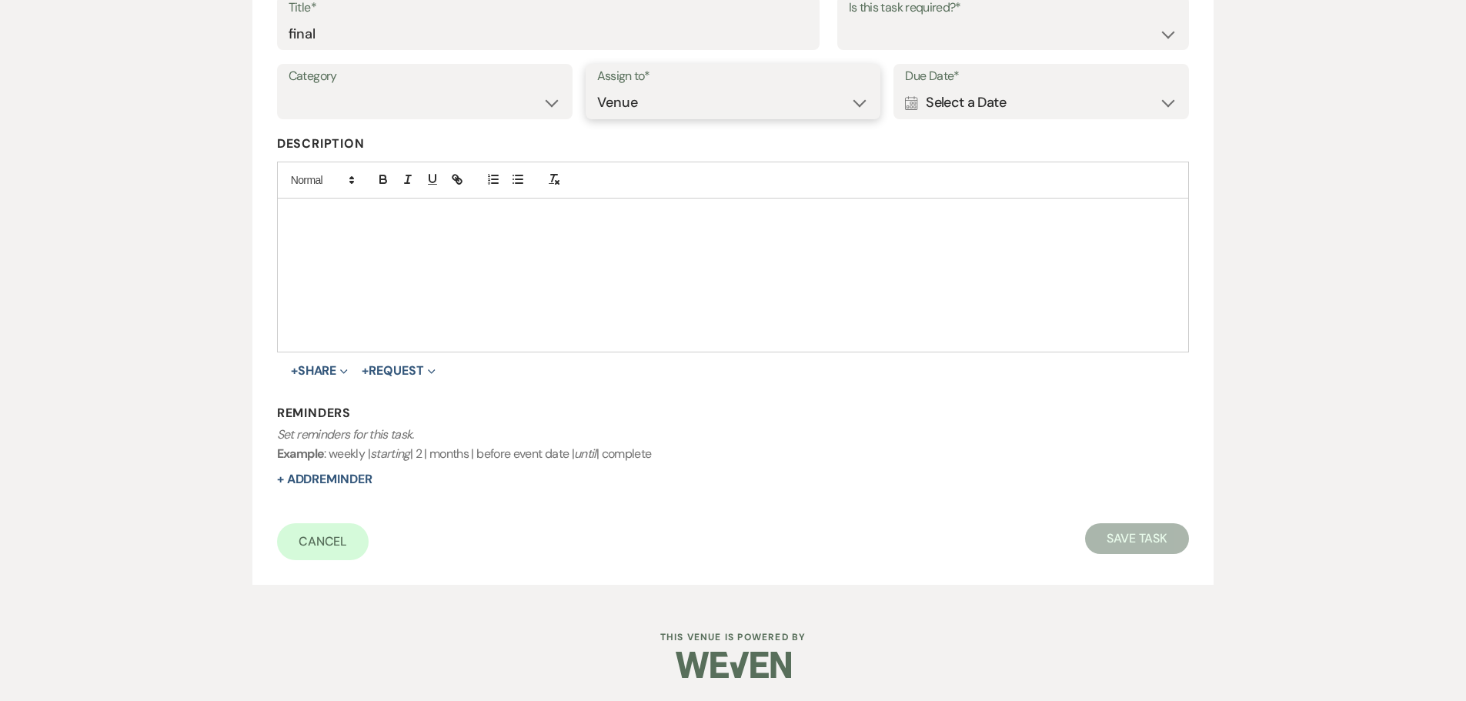
click at [597, 88] on select "Venue Client" at bounding box center [733, 103] width 272 height 30
click at [940, 50] on div "Is this task required?* Yes No" at bounding box center [1013, 22] width 352 height 55
click at [922, 32] on select "Yes No" at bounding box center [1013, 33] width 329 height 30
select select "true"
click at [849, 18] on select "Yes No" at bounding box center [1013, 33] width 329 height 30
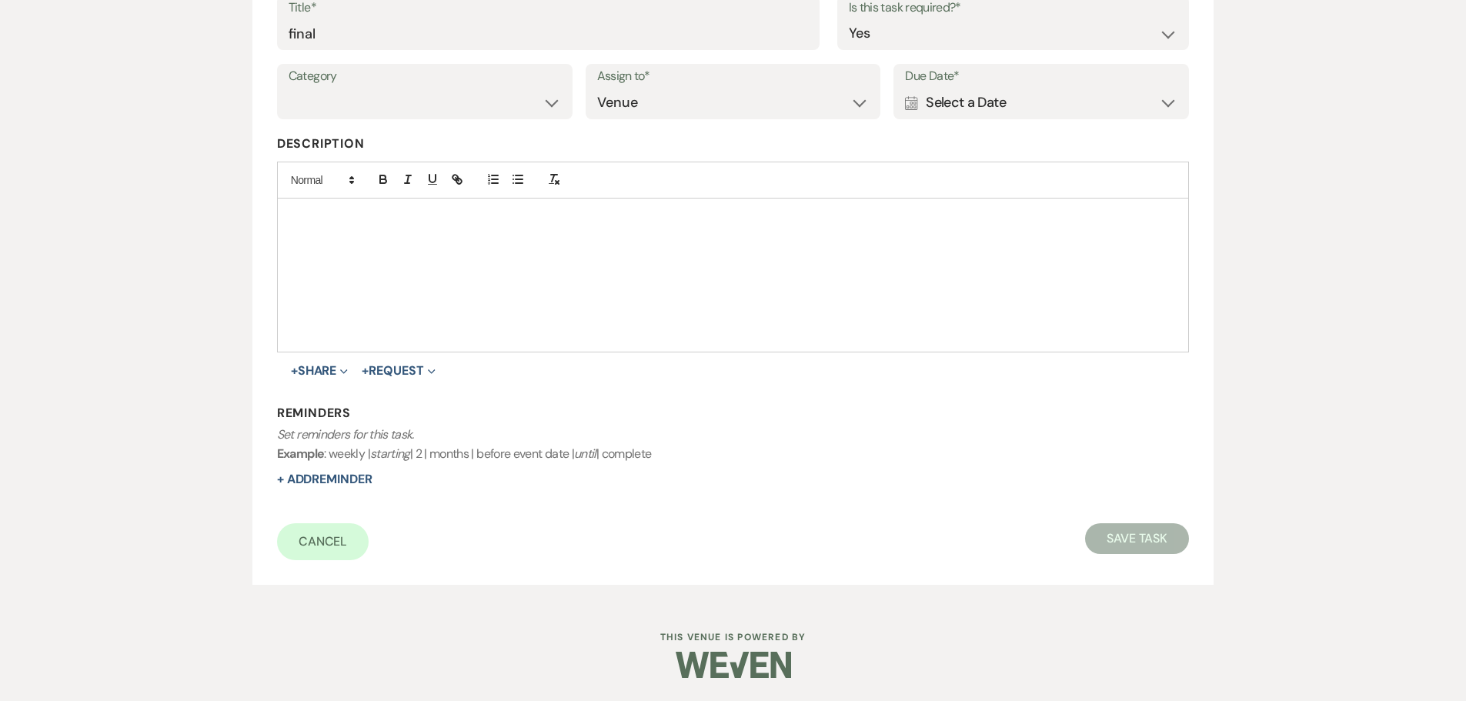
click at [957, 116] on div "Calendar Select a Date Expand" at bounding box center [1041, 103] width 272 height 30
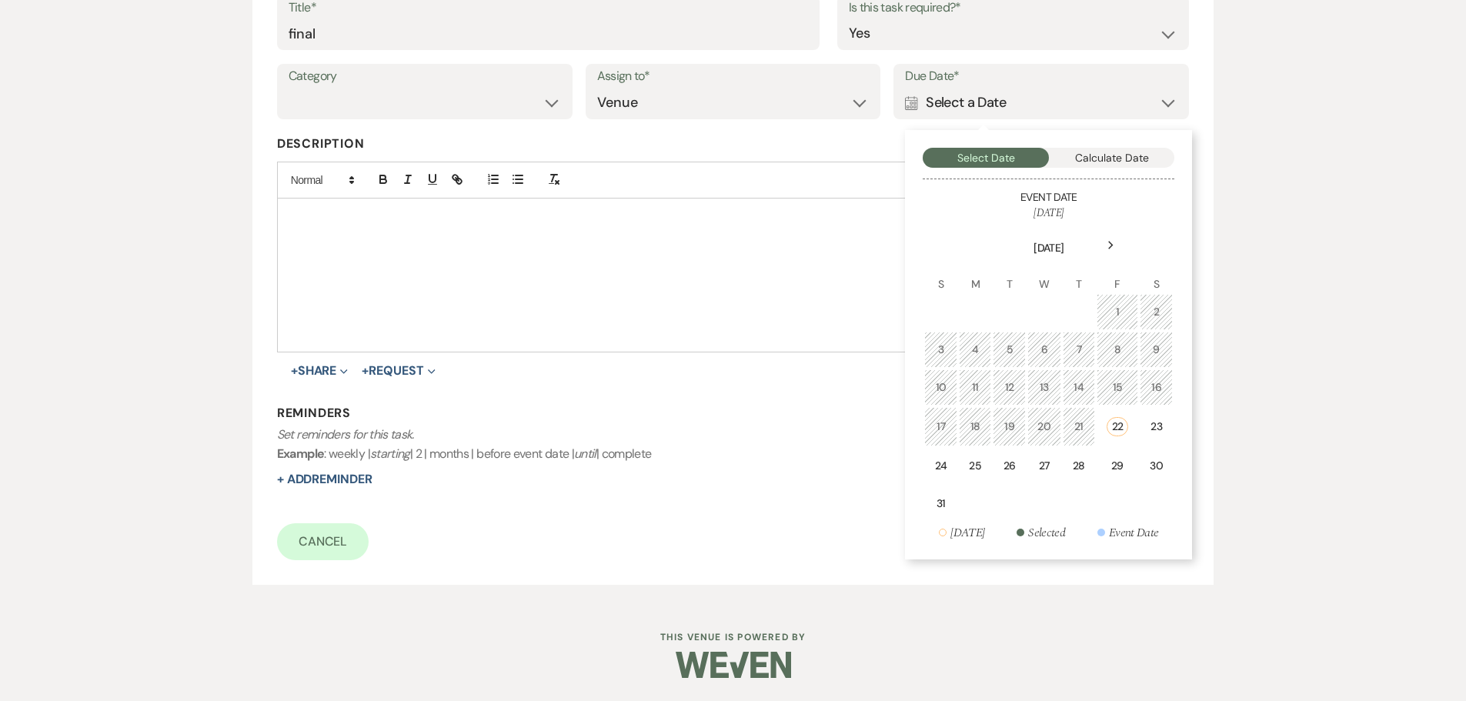
click at [1103, 246] on div "Next" at bounding box center [1110, 245] width 25 height 25
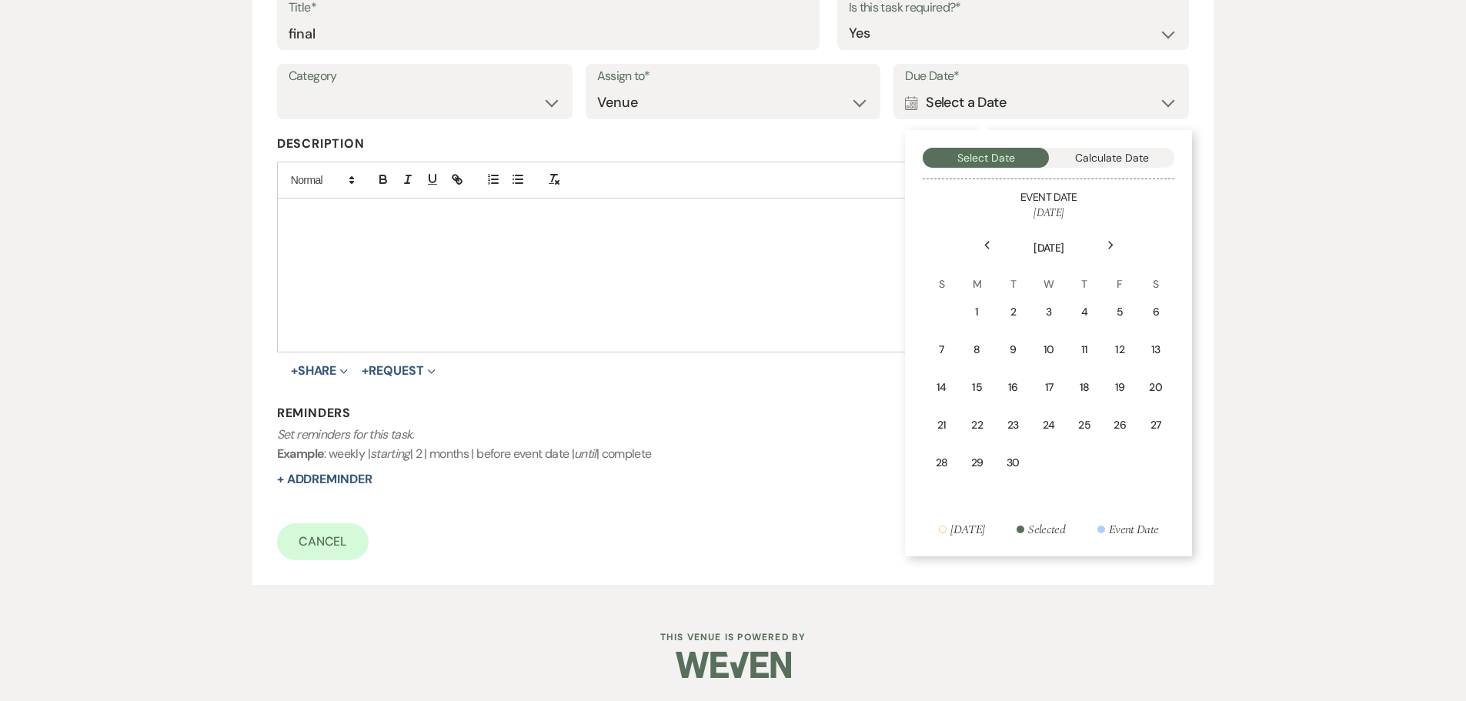
click at [1103, 247] on div "Next" at bounding box center [1110, 245] width 25 height 25
click at [988, 429] on td "20" at bounding box center [977, 425] width 35 height 36
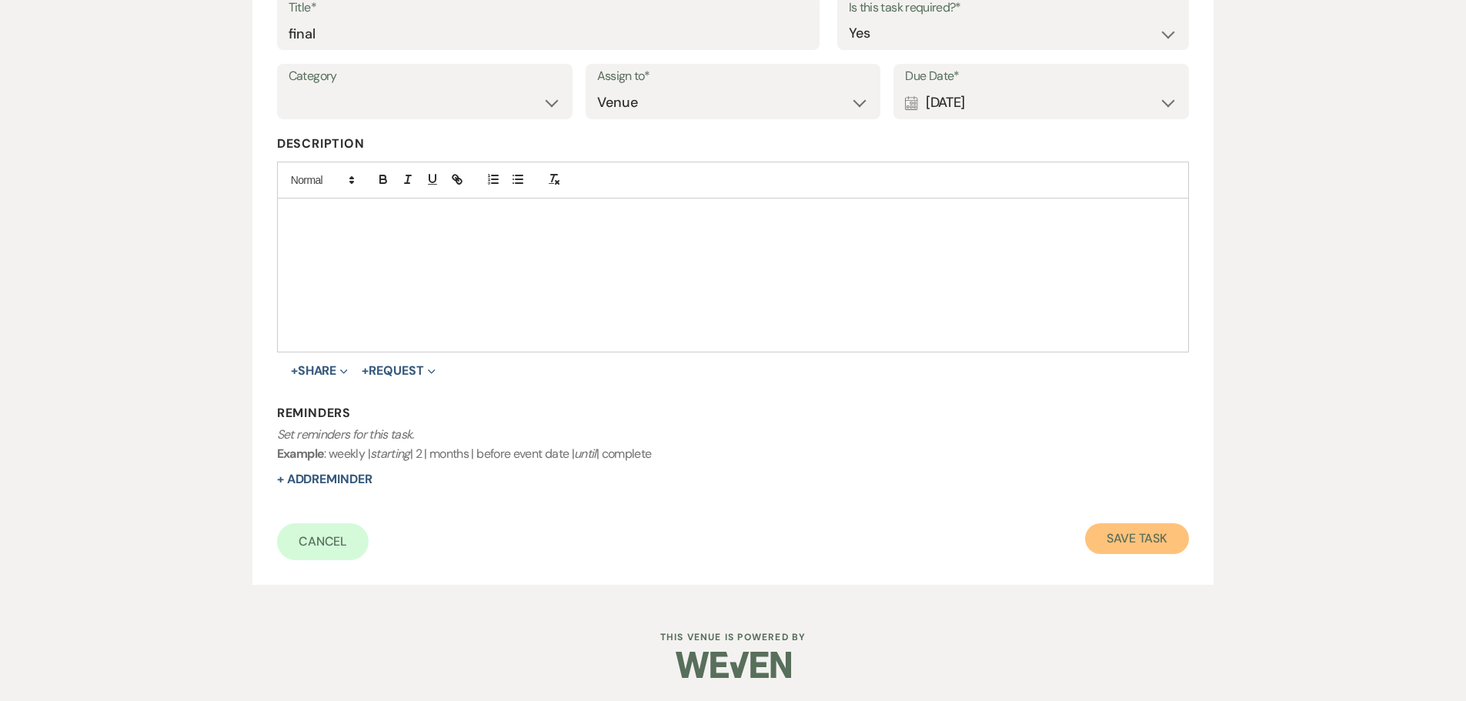
click at [1113, 548] on button "Save Task" at bounding box center [1137, 538] width 104 height 31
select select "5"
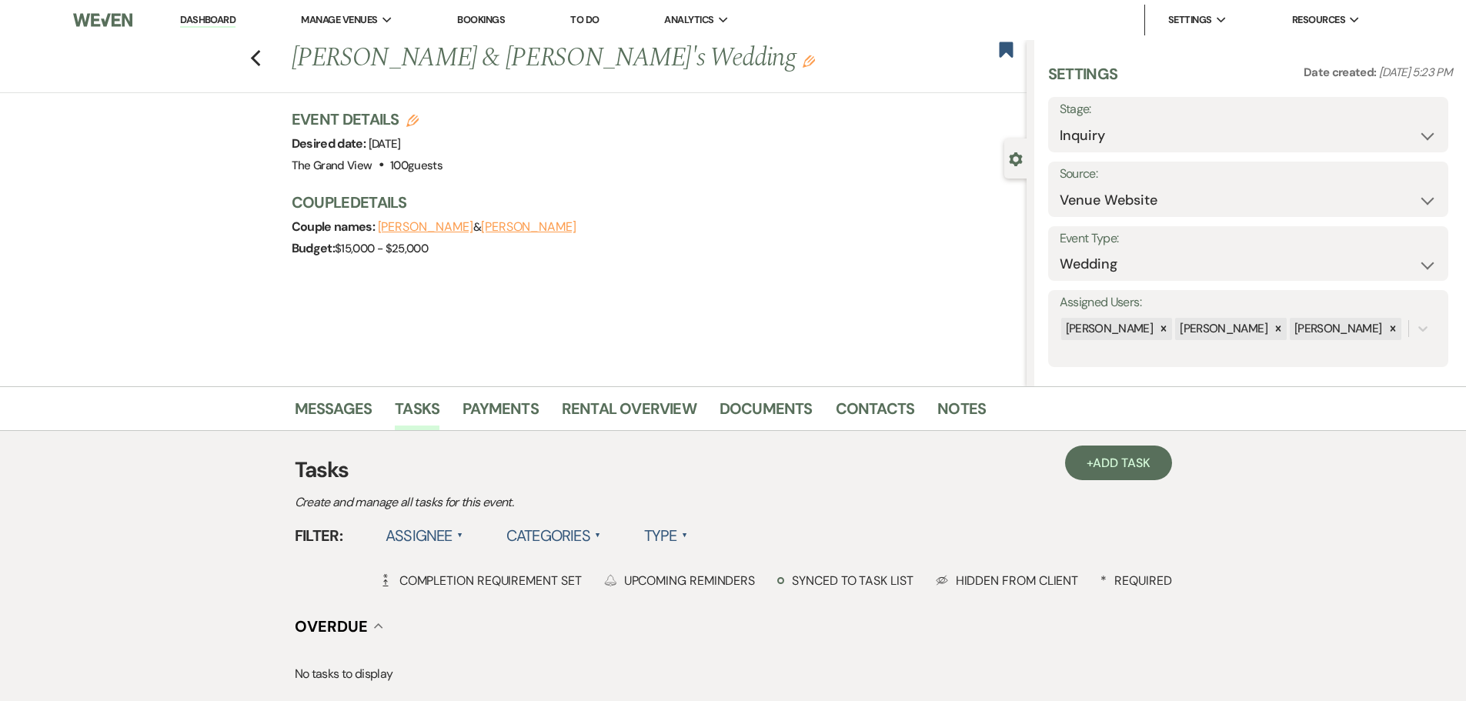
drag, startPoint x: 1003, startPoint y: 39, endPoint x: 994, endPoint y: 45, distance: 11.1
click at [1003, 39] on nav "Dashboard Manage Venues Expand The Grand View Sellmark Ranch Bookings To Do Ana…" at bounding box center [733, 20] width 1466 height 40
click at [1007, 49] on use "button" at bounding box center [1006, 49] width 14 height 15
click at [262, 54] on icon "Previous" at bounding box center [256, 58] width 12 height 18
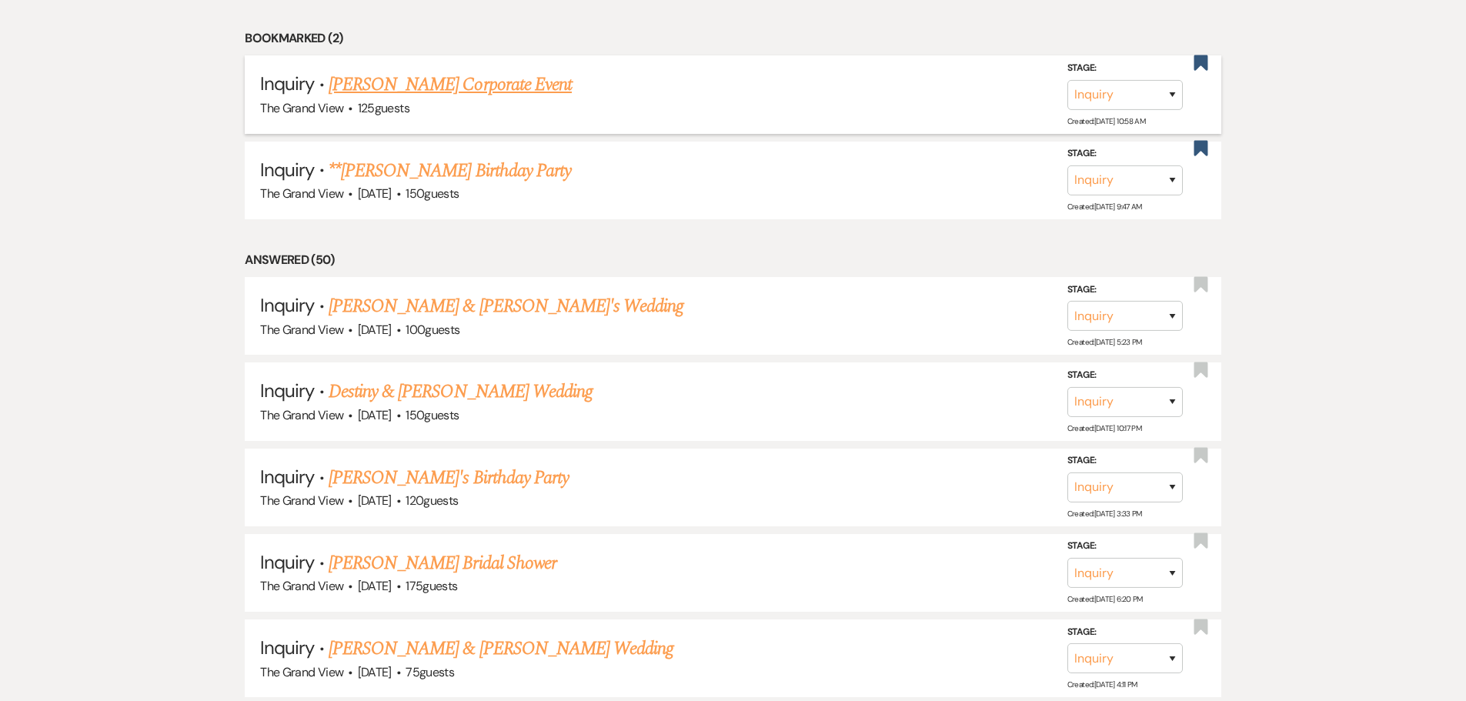
click at [476, 86] on link "Rene Black's Corporate Event" at bounding box center [450, 85] width 243 height 28
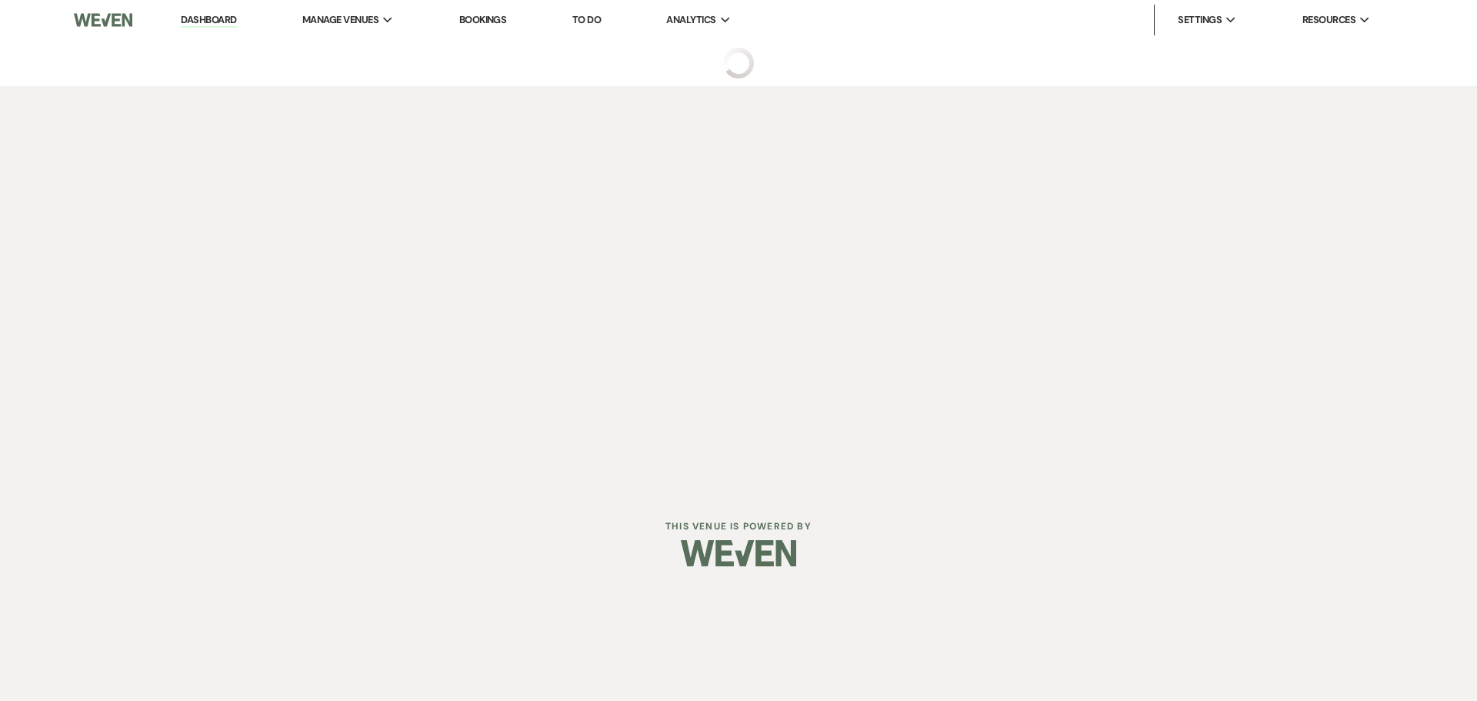
select select "5"
select select "9"
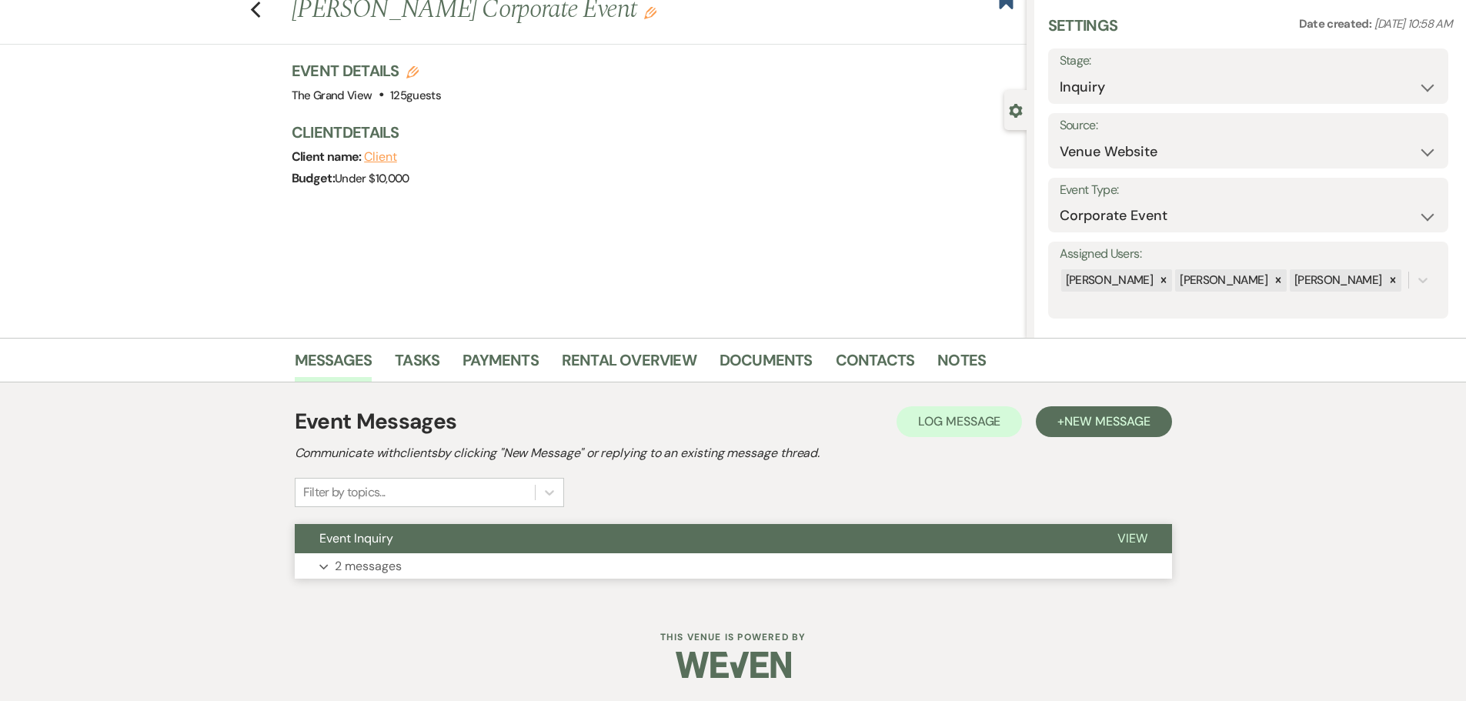
click at [478, 564] on button "Expand 2 messages" at bounding box center [733, 566] width 877 height 26
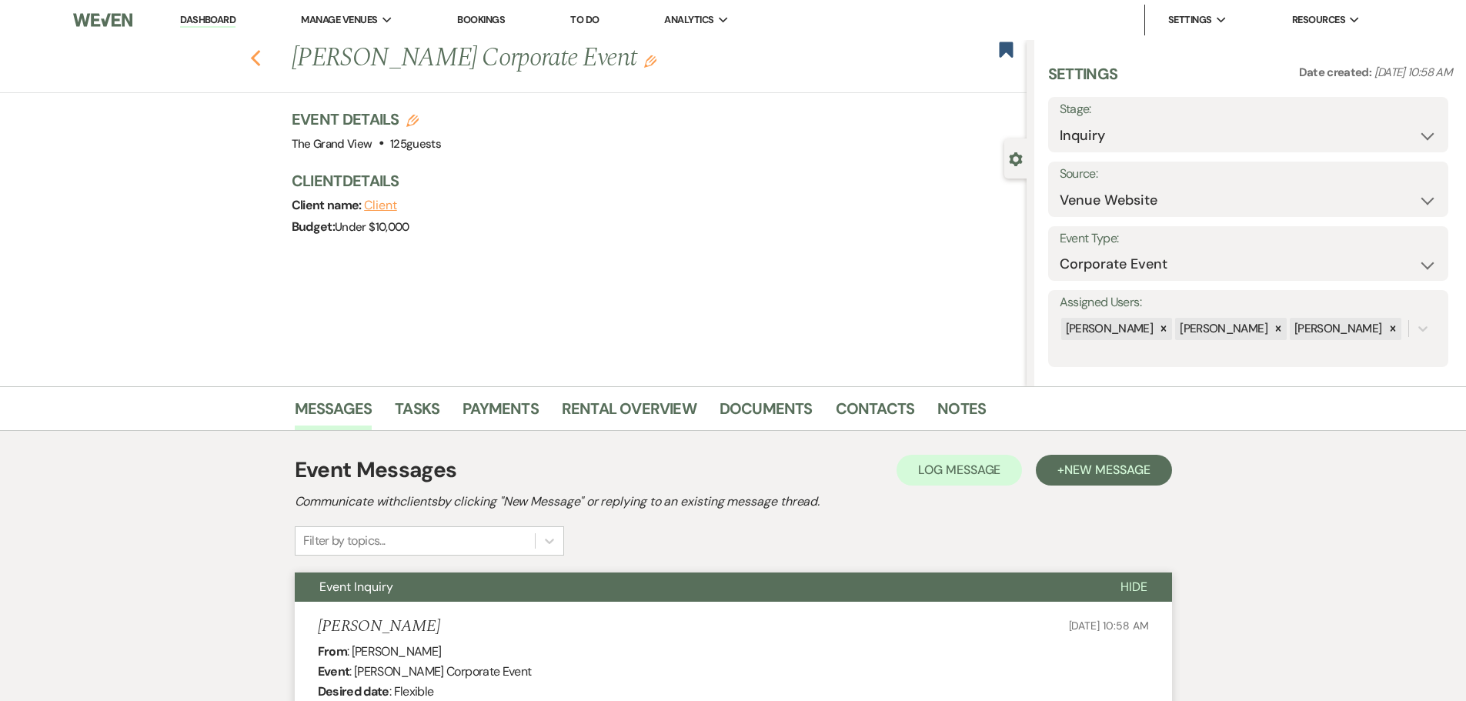
click at [260, 54] on icon "Previous" at bounding box center [256, 58] width 12 height 18
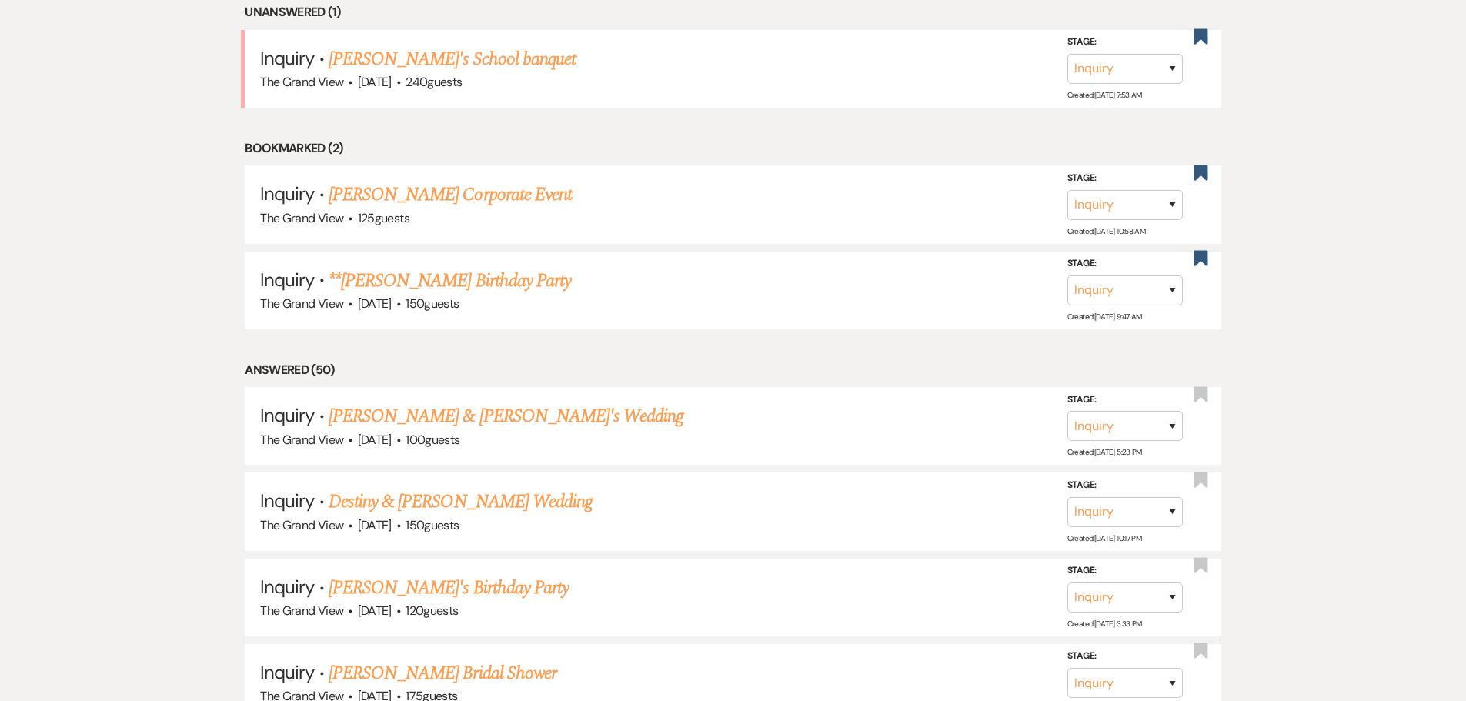
scroll to position [1077, 0]
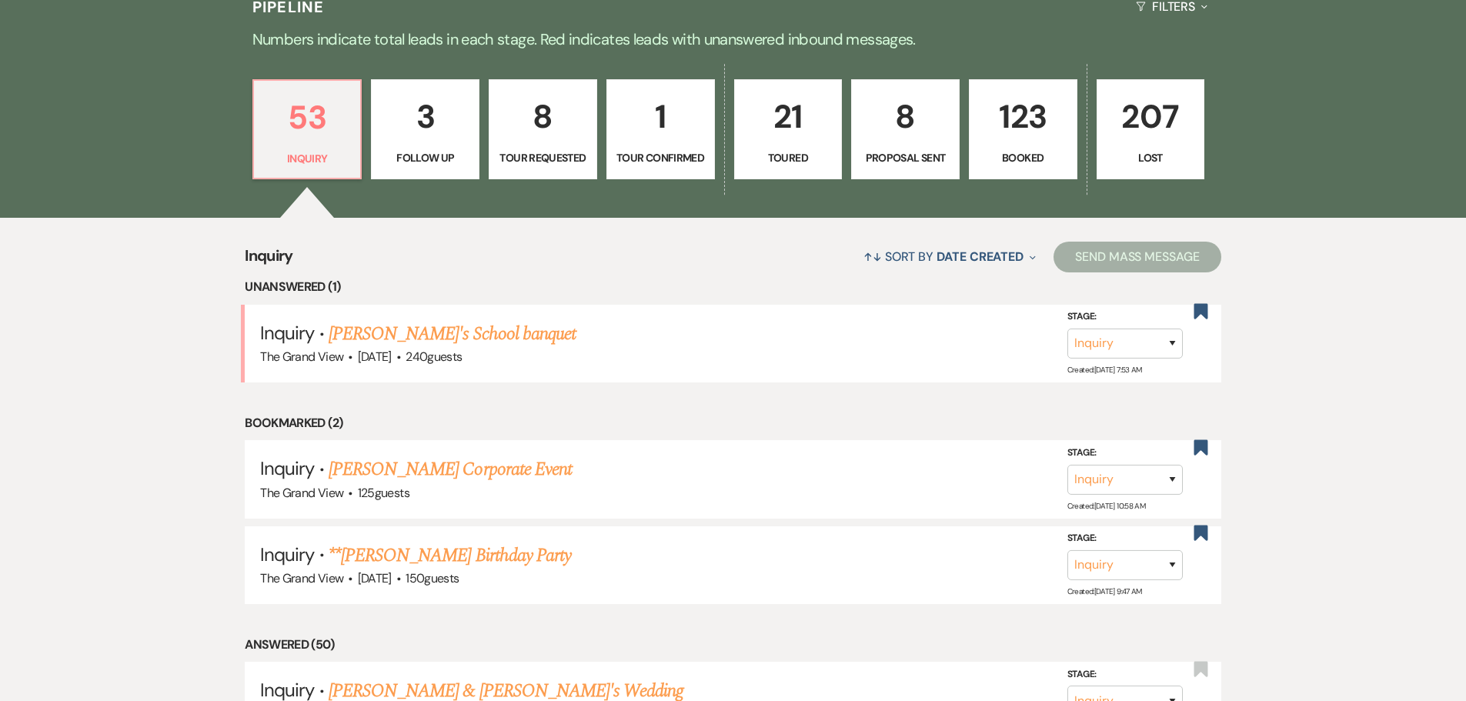
click at [832, 141] on p "21" at bounding box center [788, 117] width 88 height 52
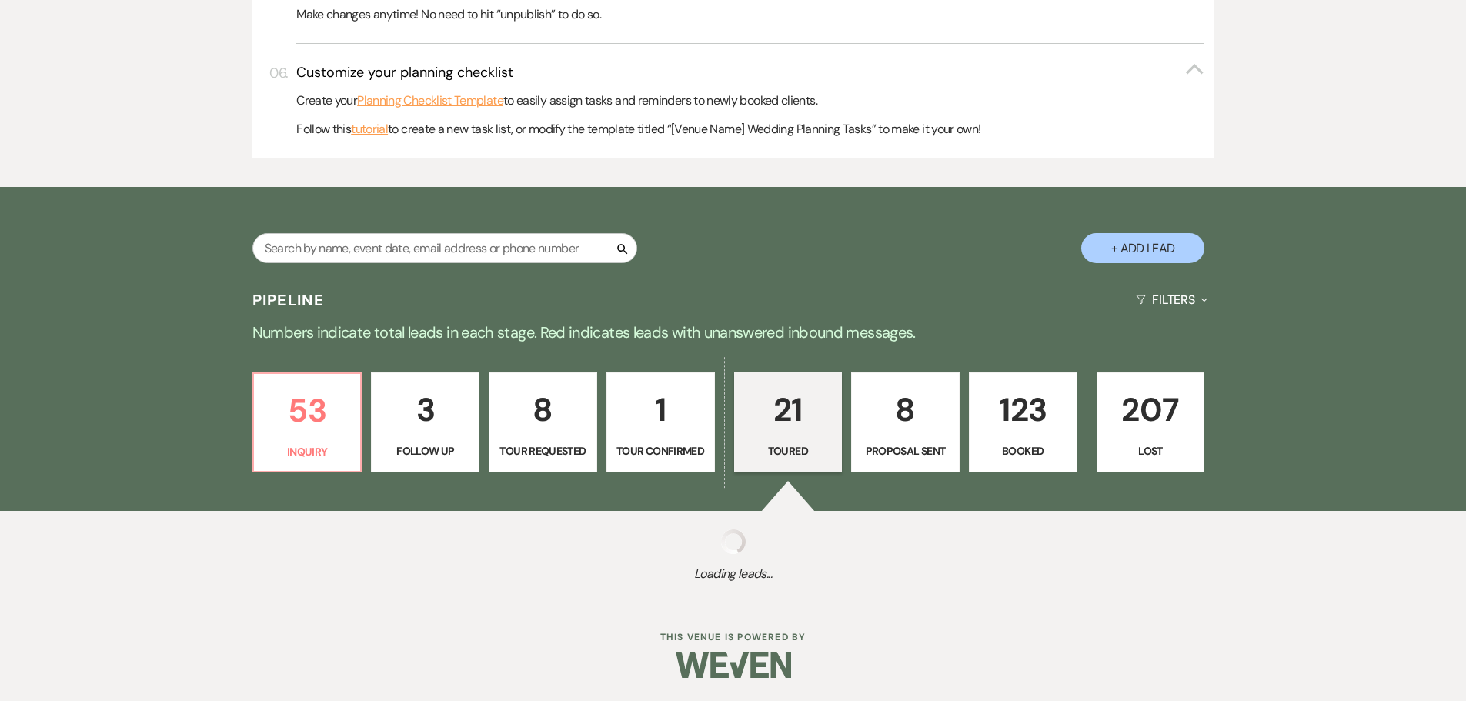
select select "5"
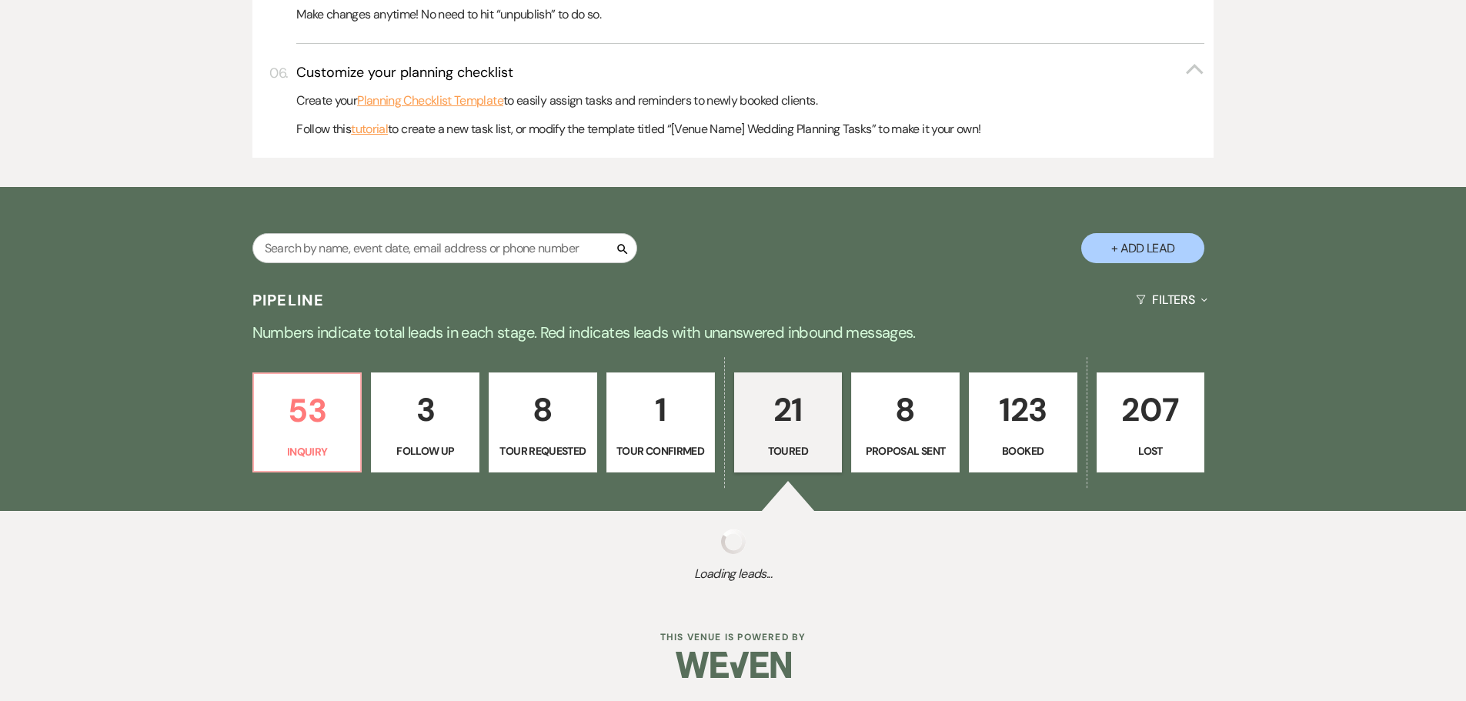
select select "5"
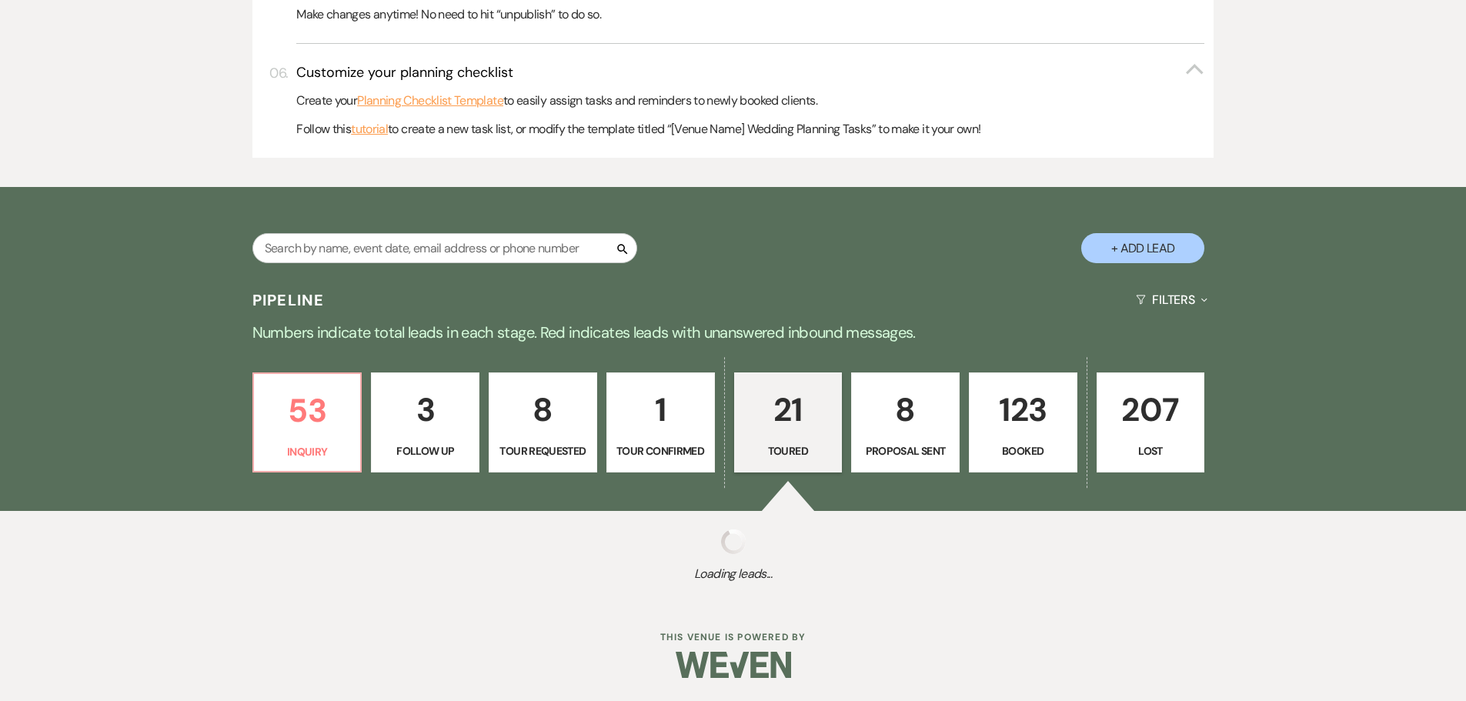
select select "5"
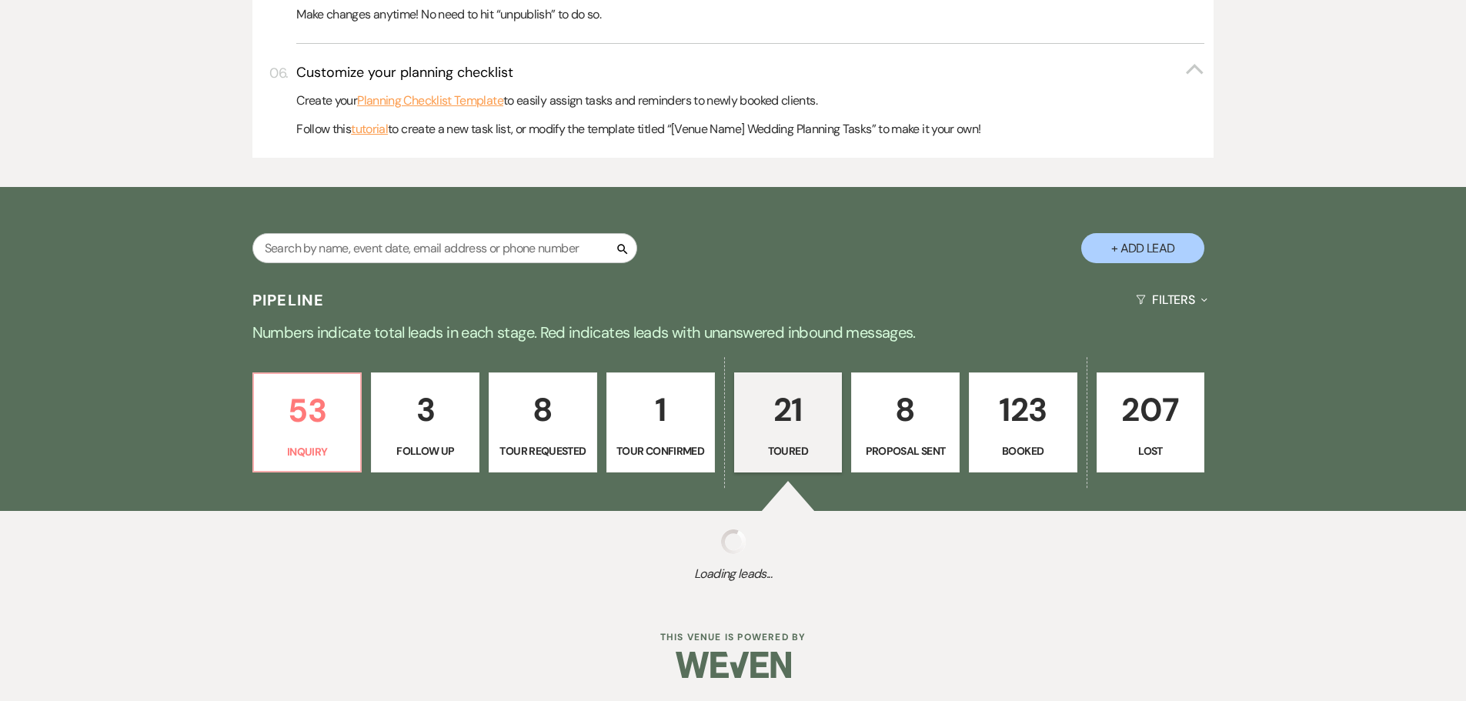
select select "5"
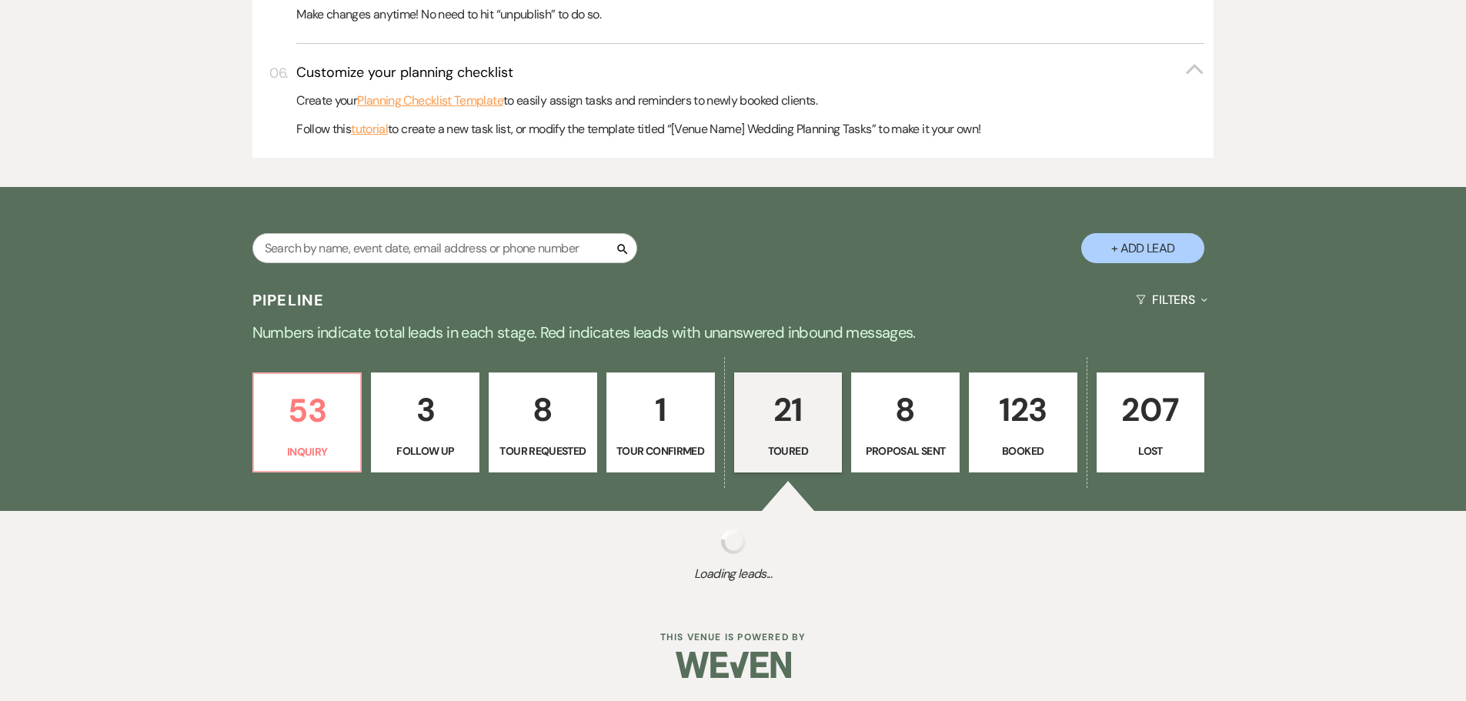
select select "5"
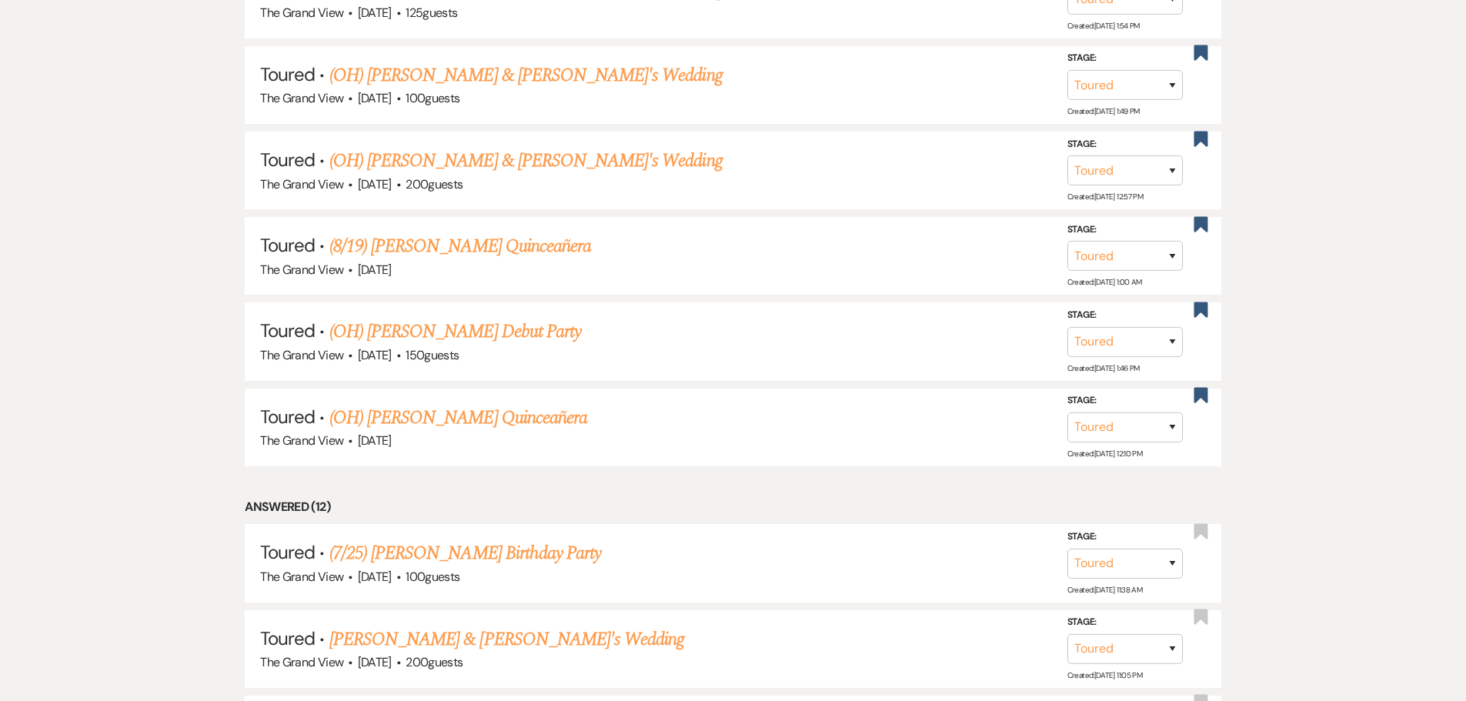
scroll to position [1770, 0]
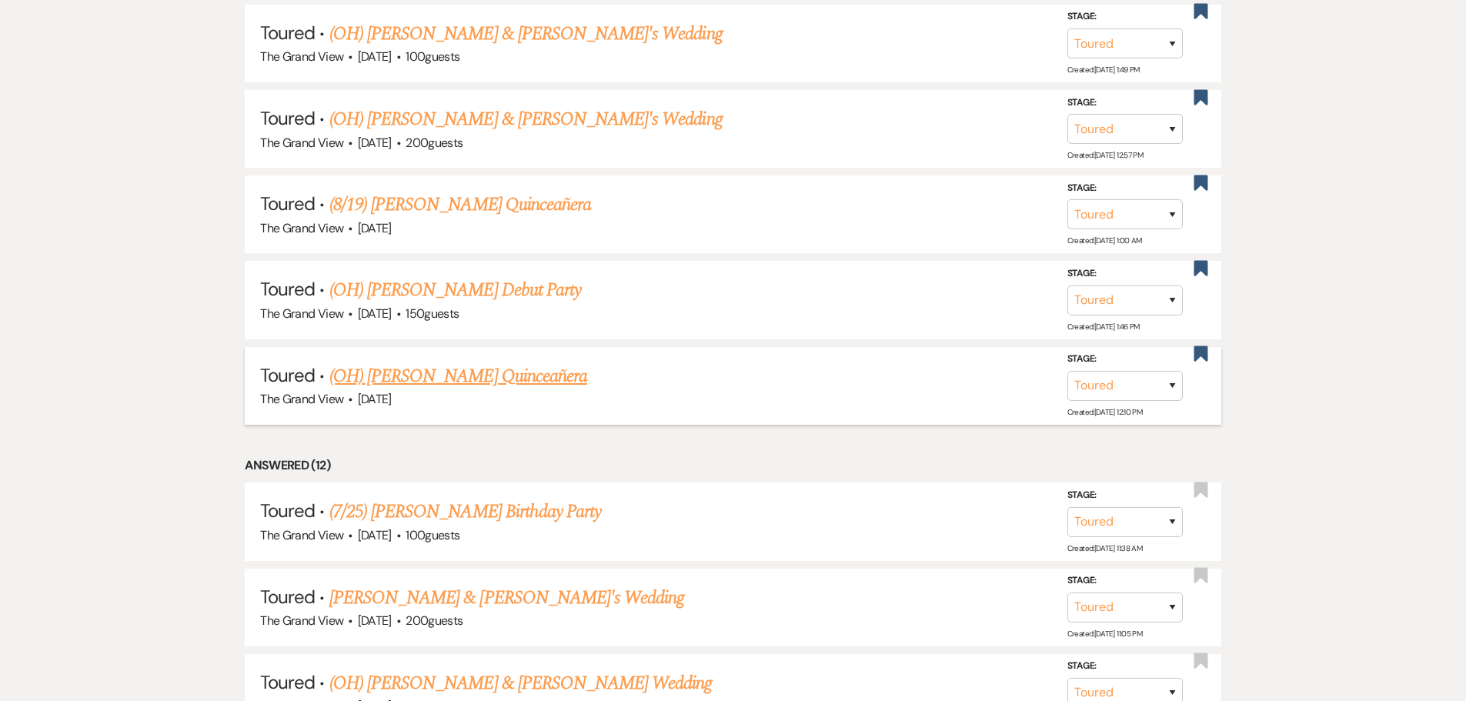
click at [515, 370] on link "(OH) Mirtha Trujillo's Quinceañera" at bounding box center [458, 376] width 258 height 28
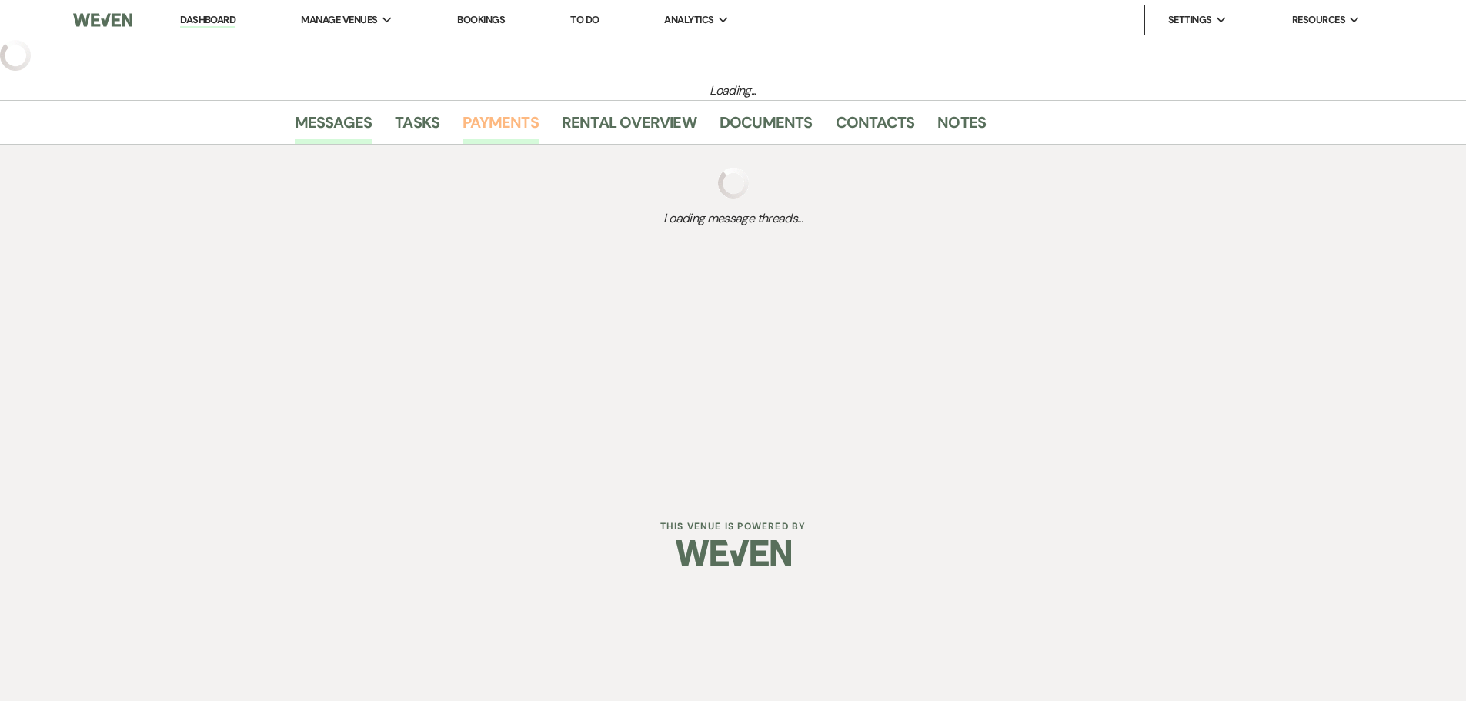
select select "5"
select select "15"
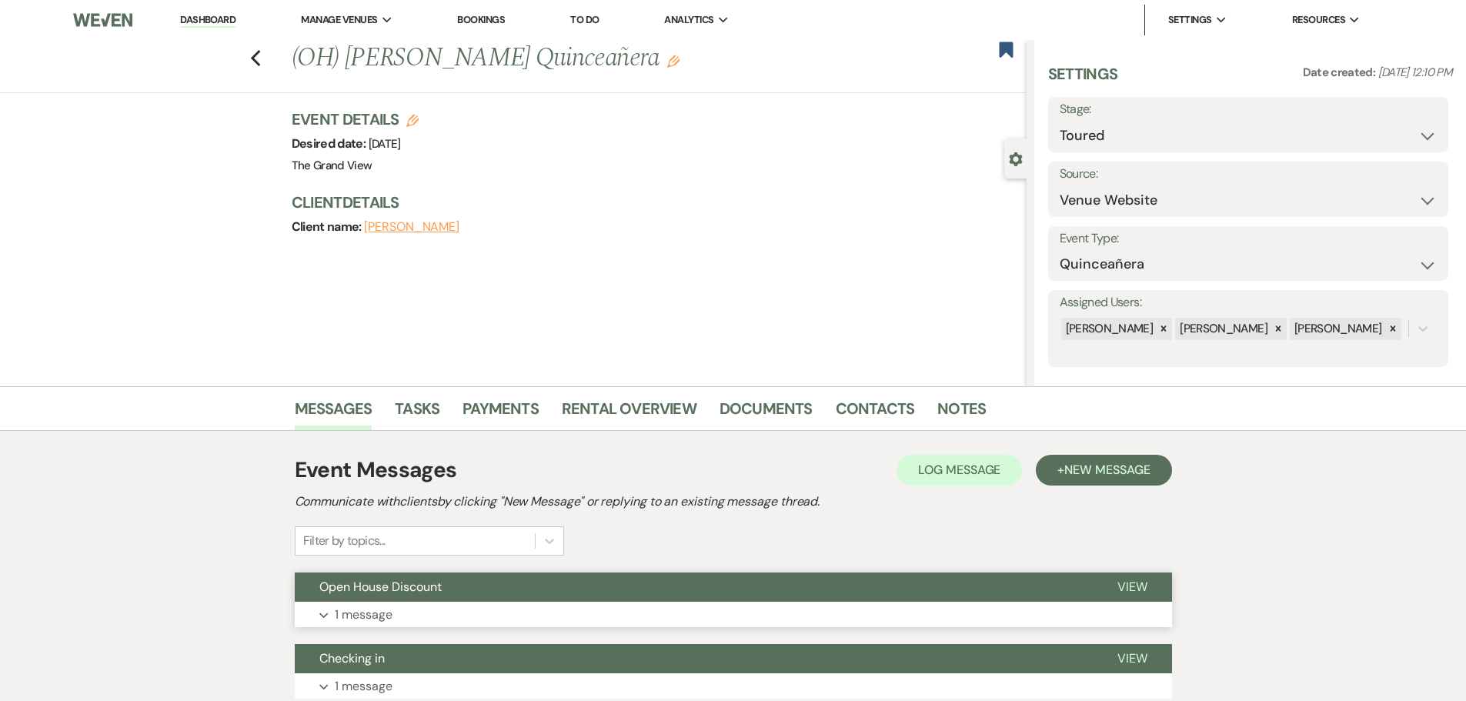
click at [479, 589] on button "Open House Discount" at bounding box center [694, 586] width 798 height 29
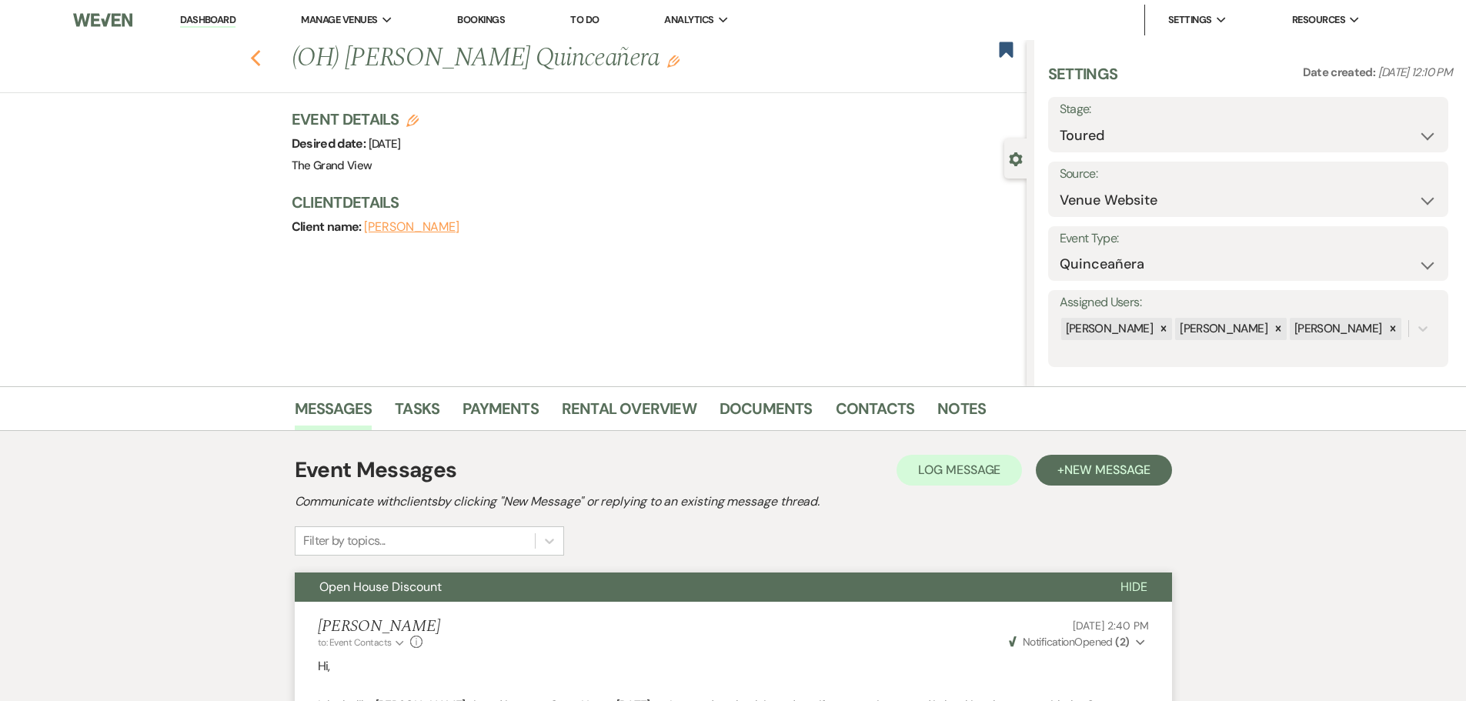
click at [259, 67] on icon "Previous" at bounding box center [256, 58] width 12 height 18
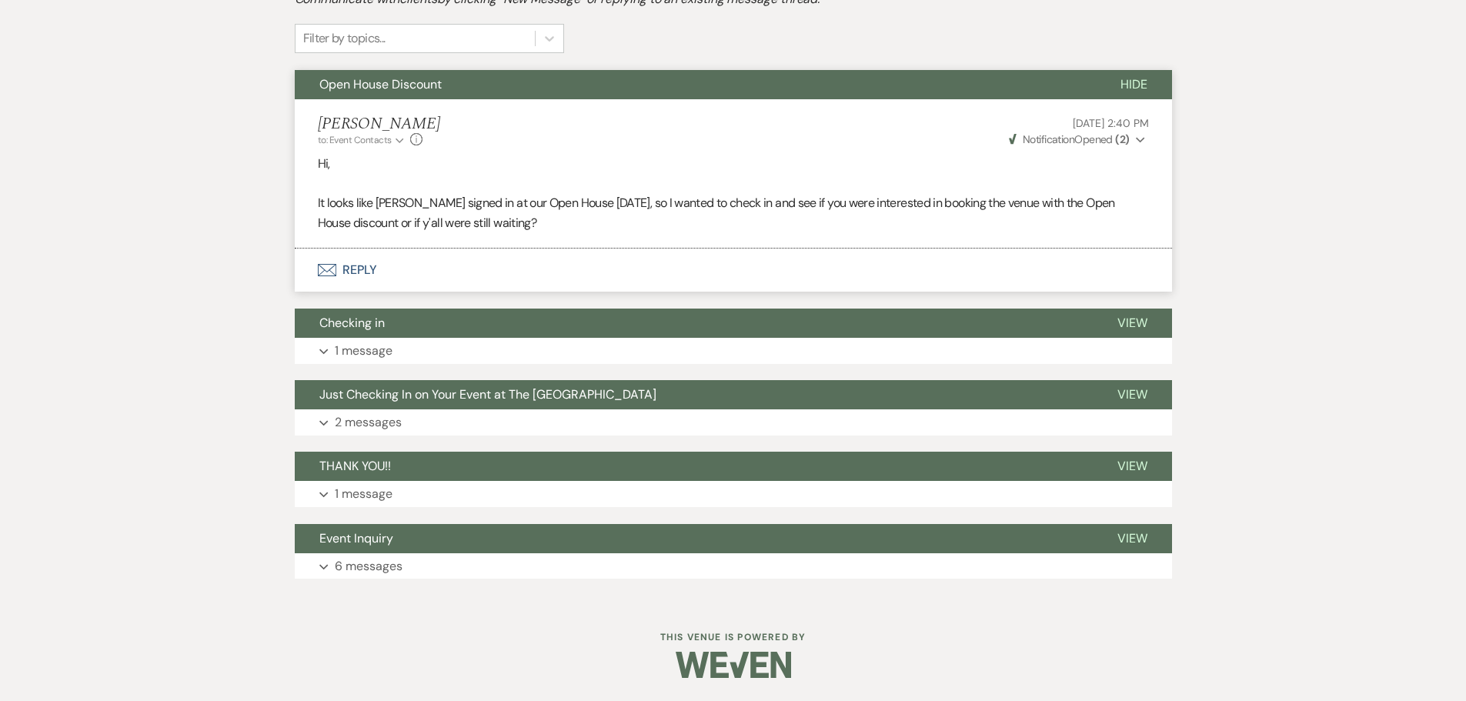
select select "5"
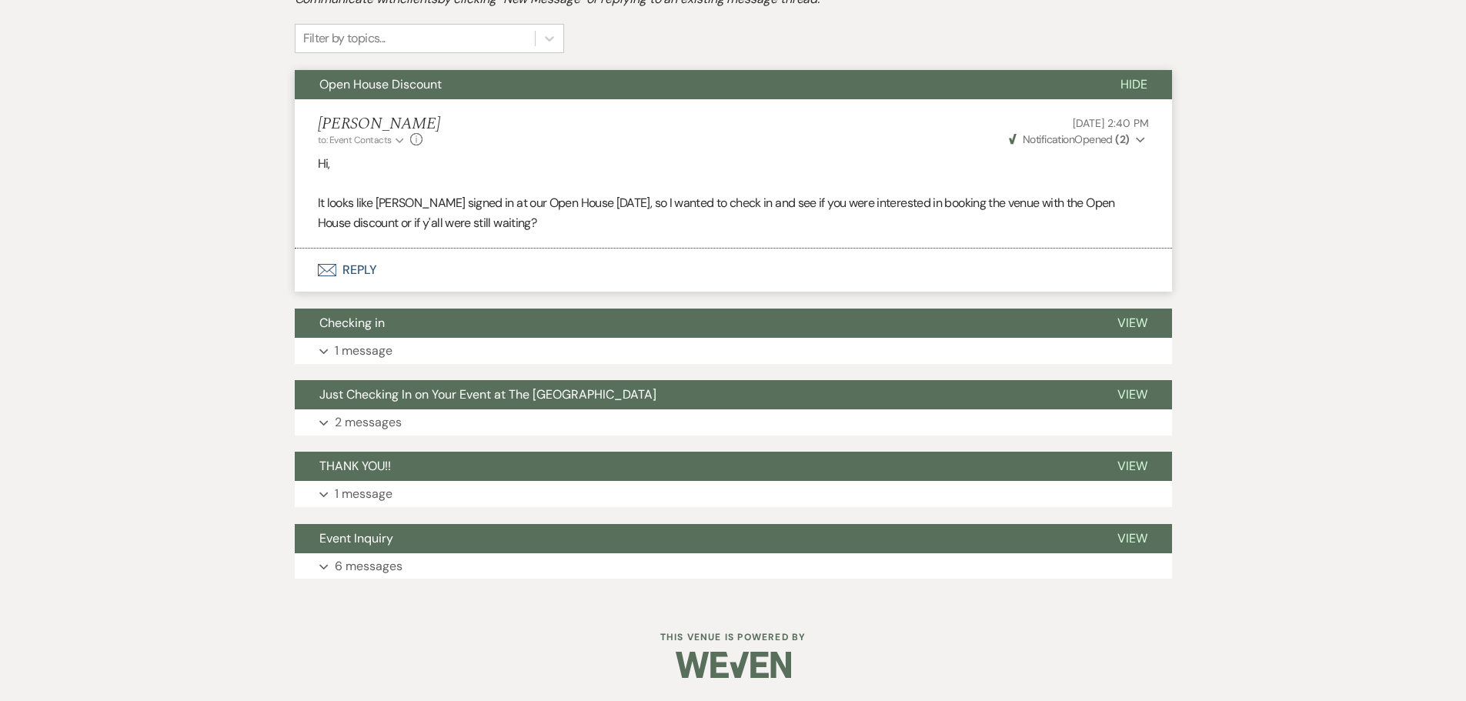
select select "5"
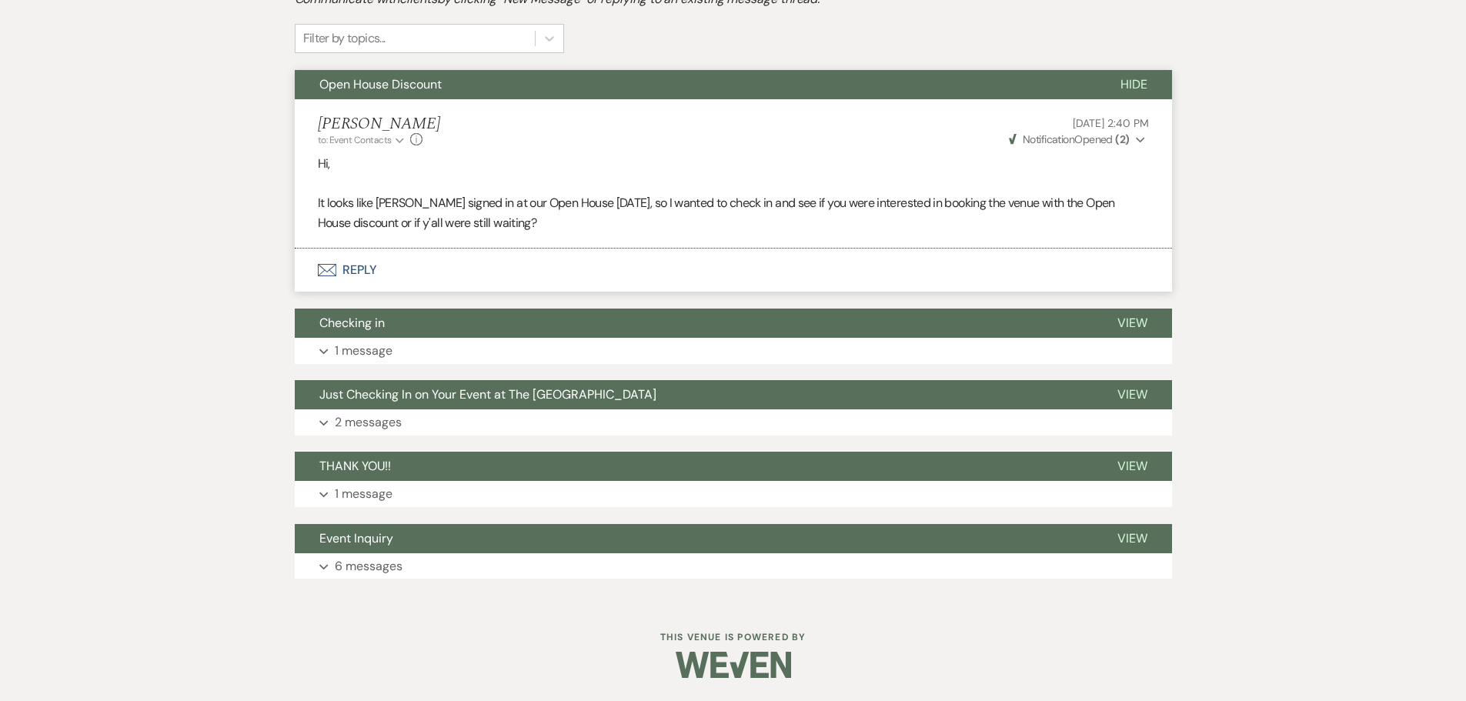
select select "5"
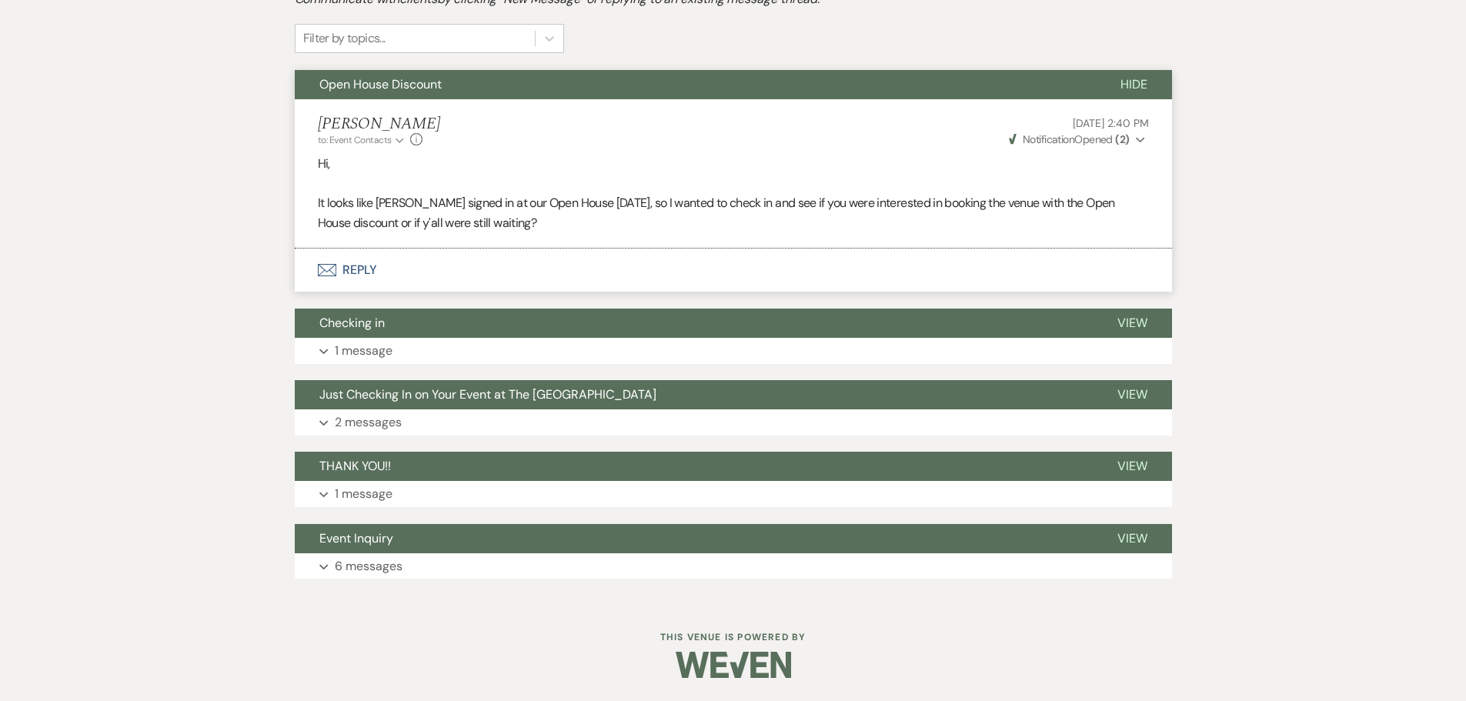
select select "5"
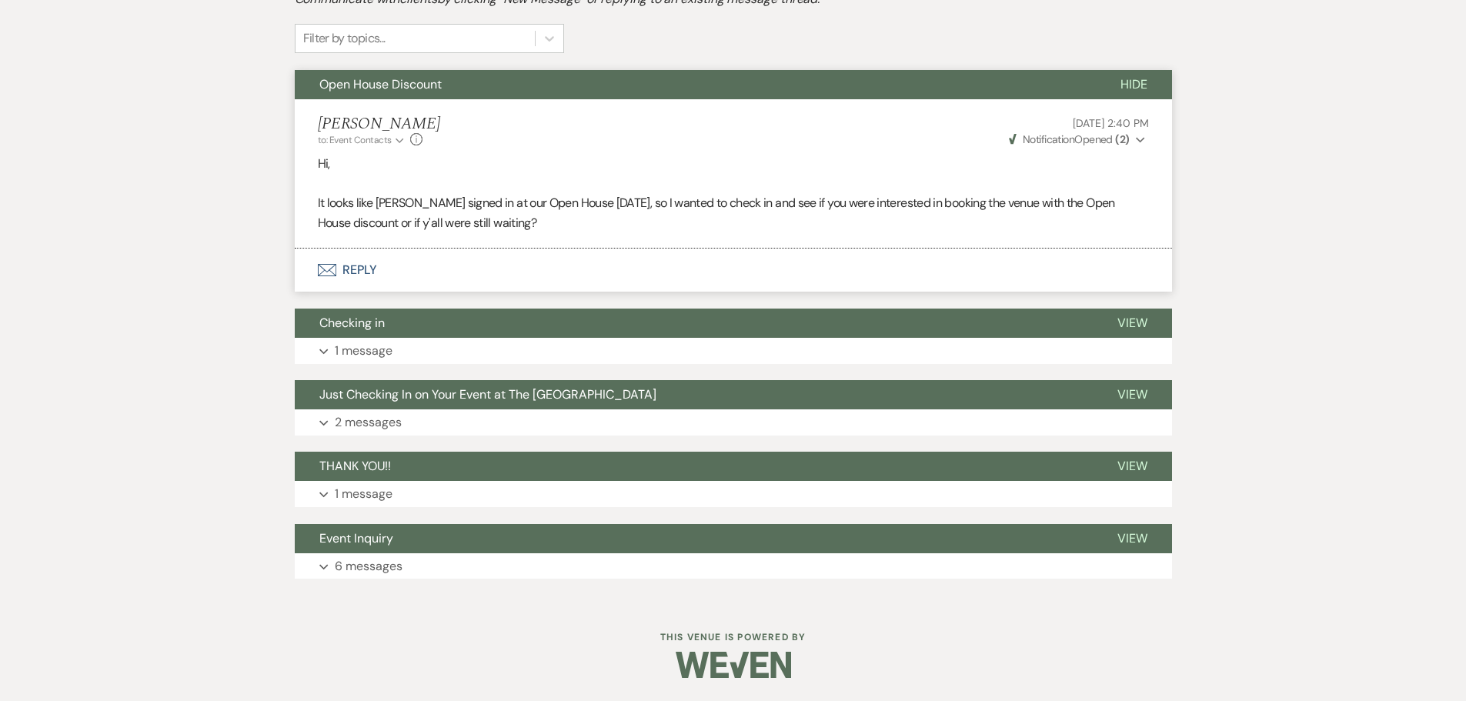
select select "5"
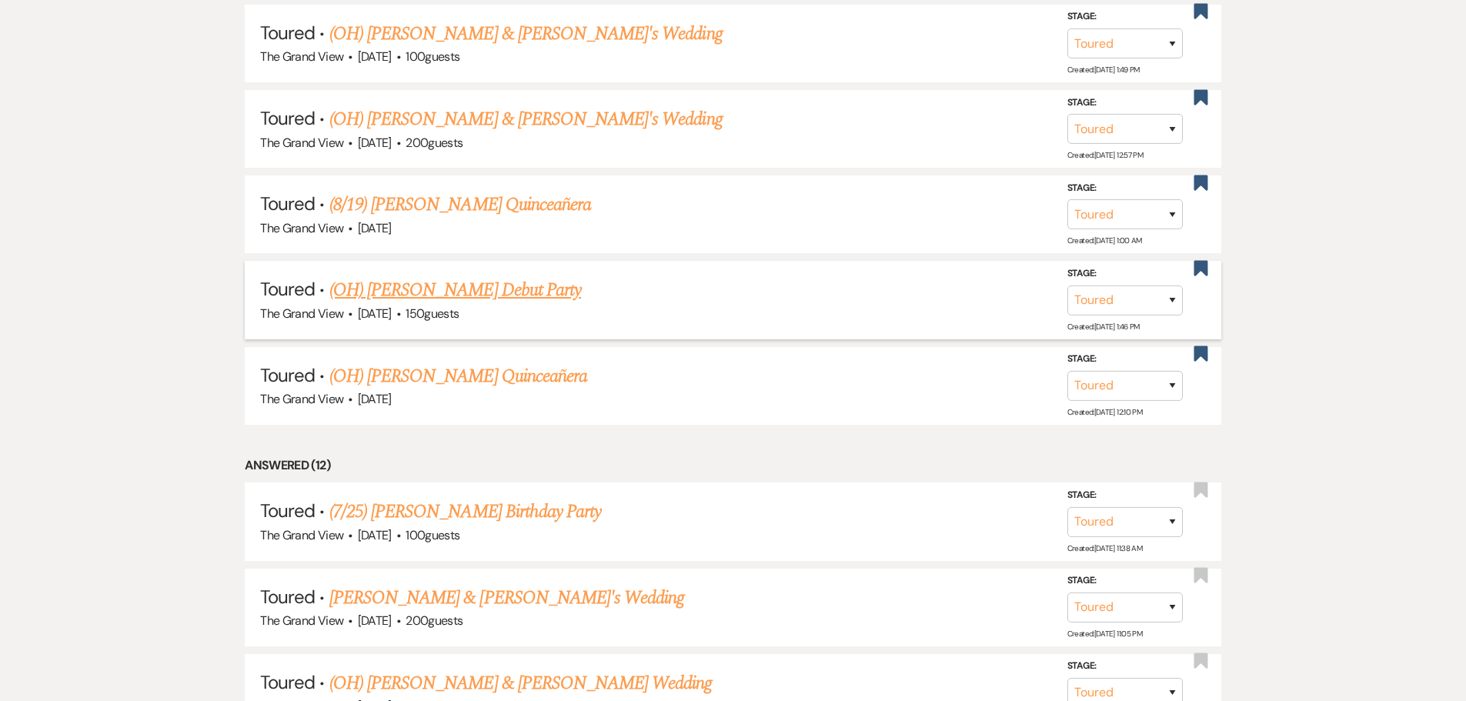
click at [440, 302] on link "(OH) Vinita Develrow's Debut Party" at bounding box center [455, 290] width 252 height 28
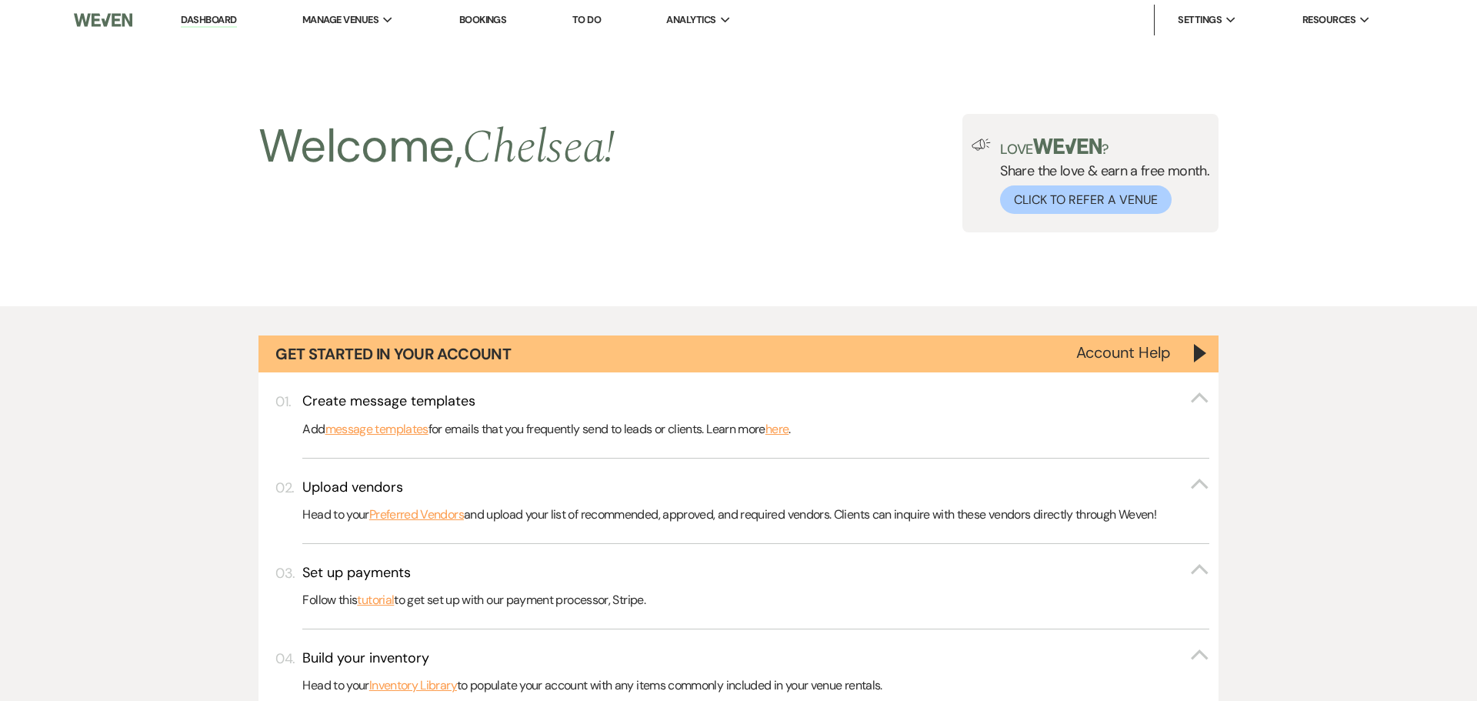
select select "5"
select select "13"
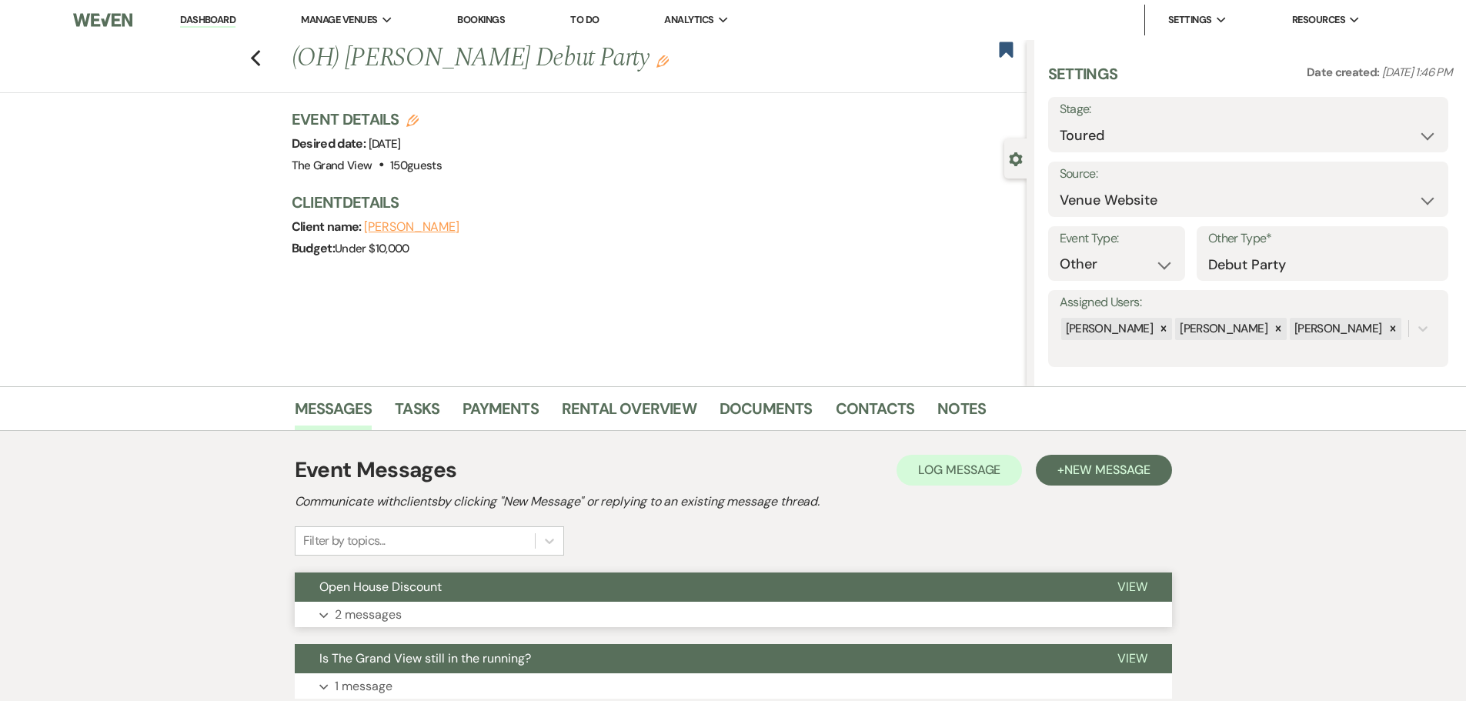
click at [436, 585] on span "Open House Discount" at bounding box center [380, 587] width 122 height 16
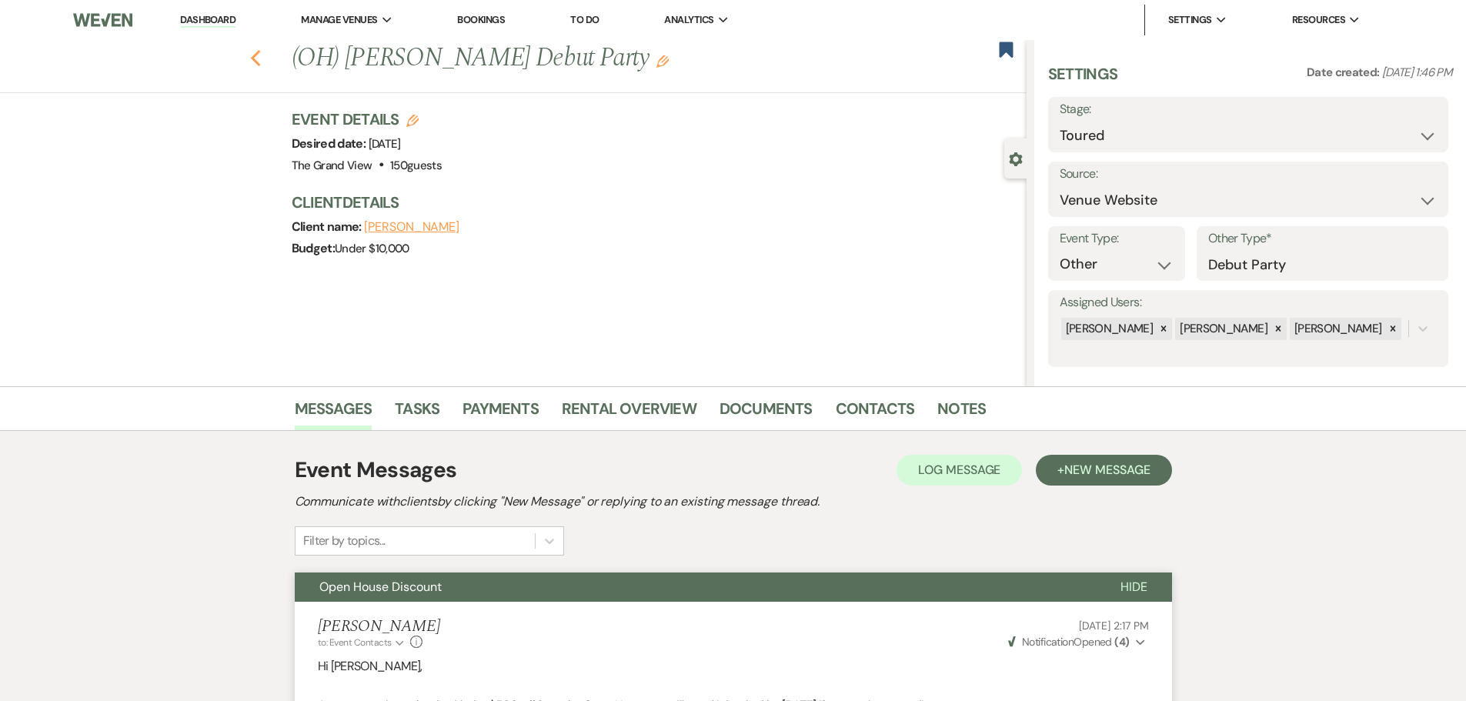
click at [262, 61] on icon "Previous" at bounding box center [256, 58] width 12 height 18
select select "5"
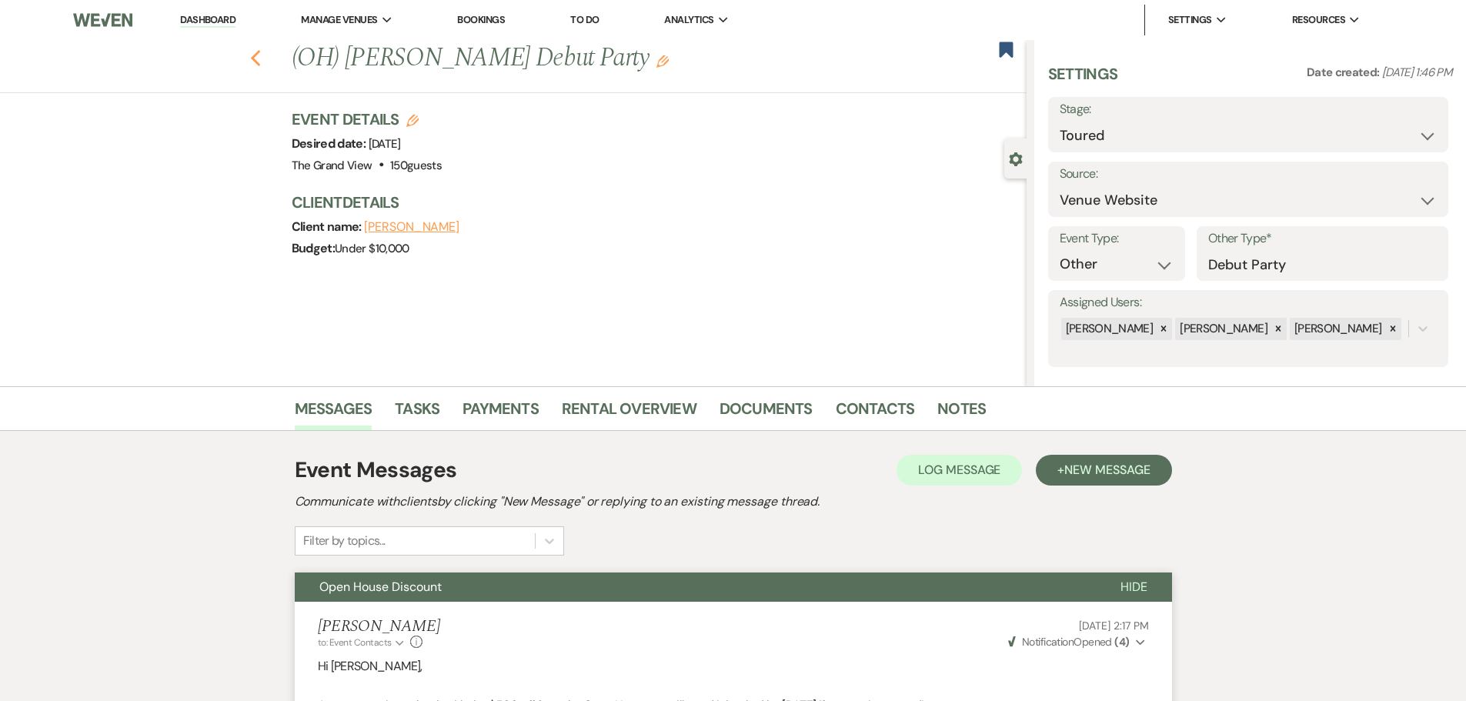
select select "5"
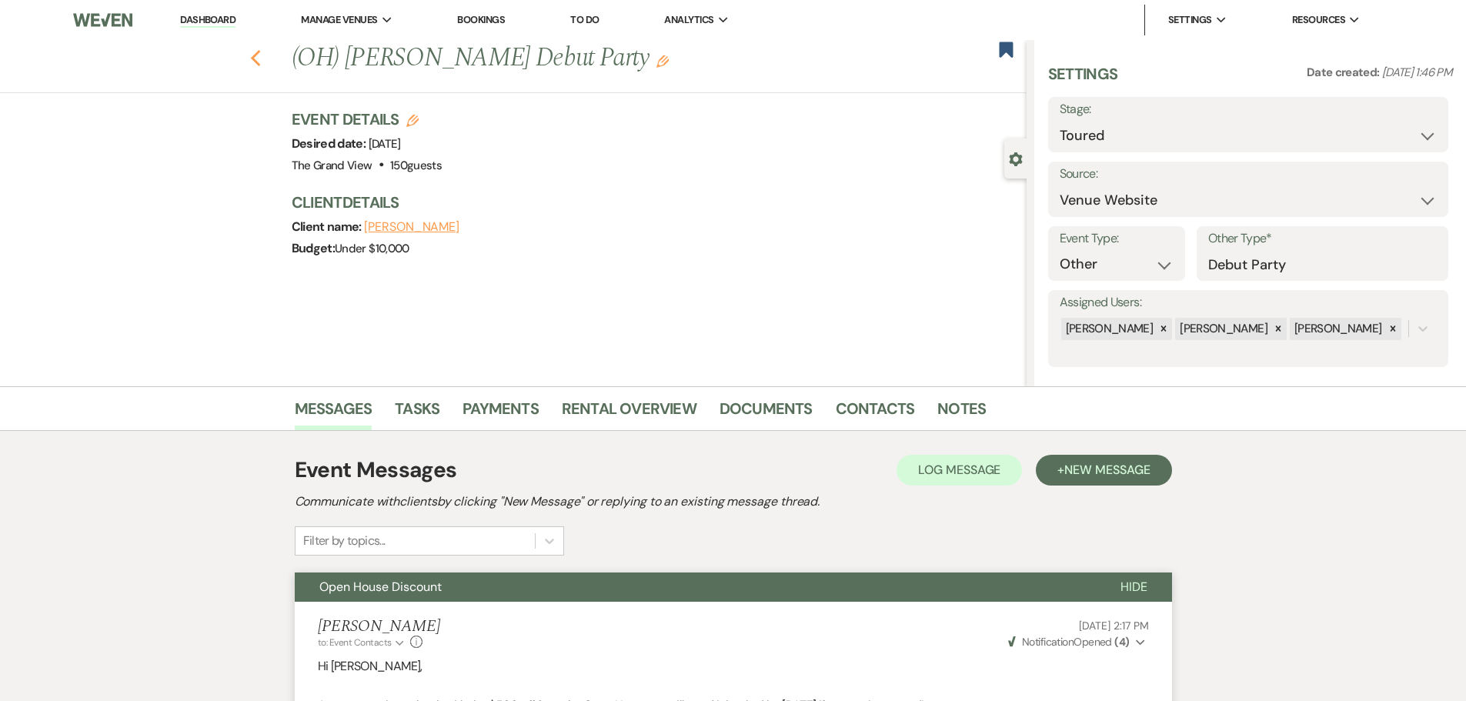
select select "5"
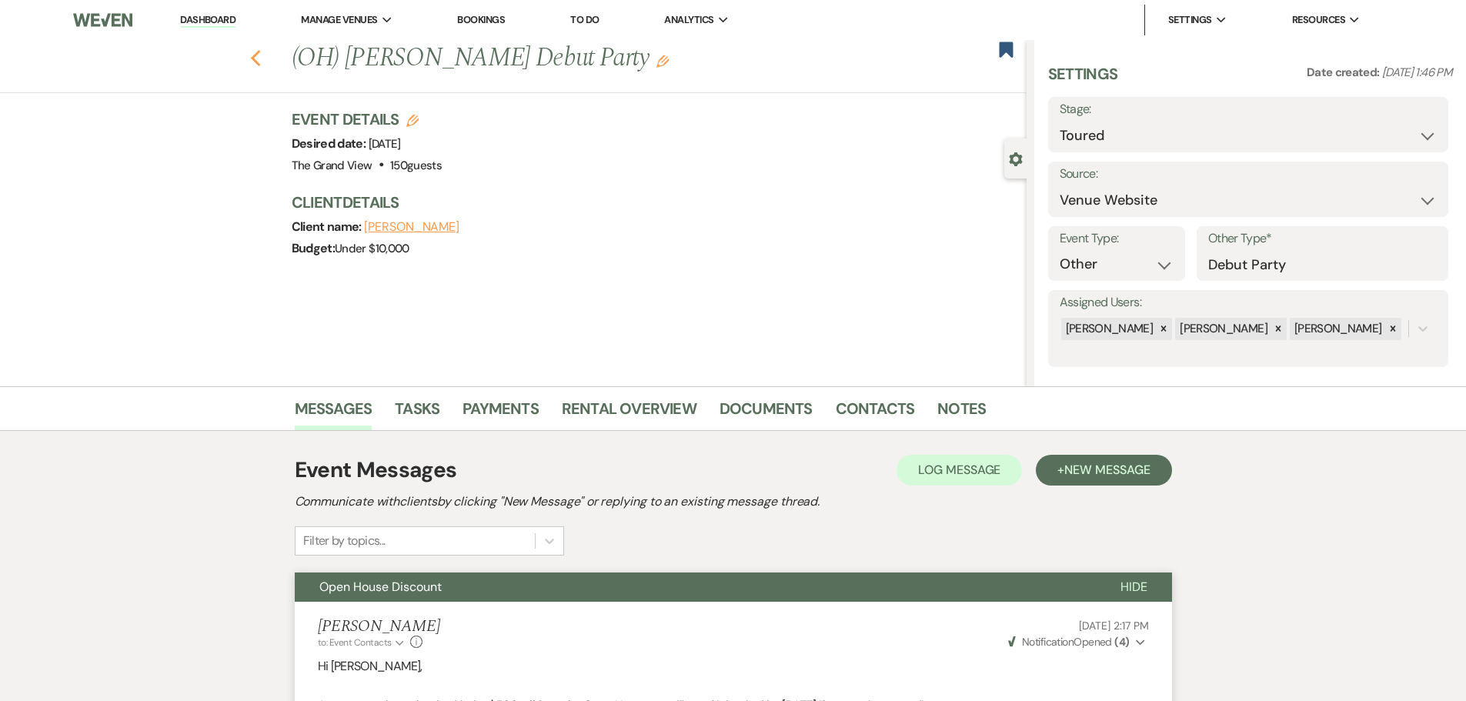
select select "5"
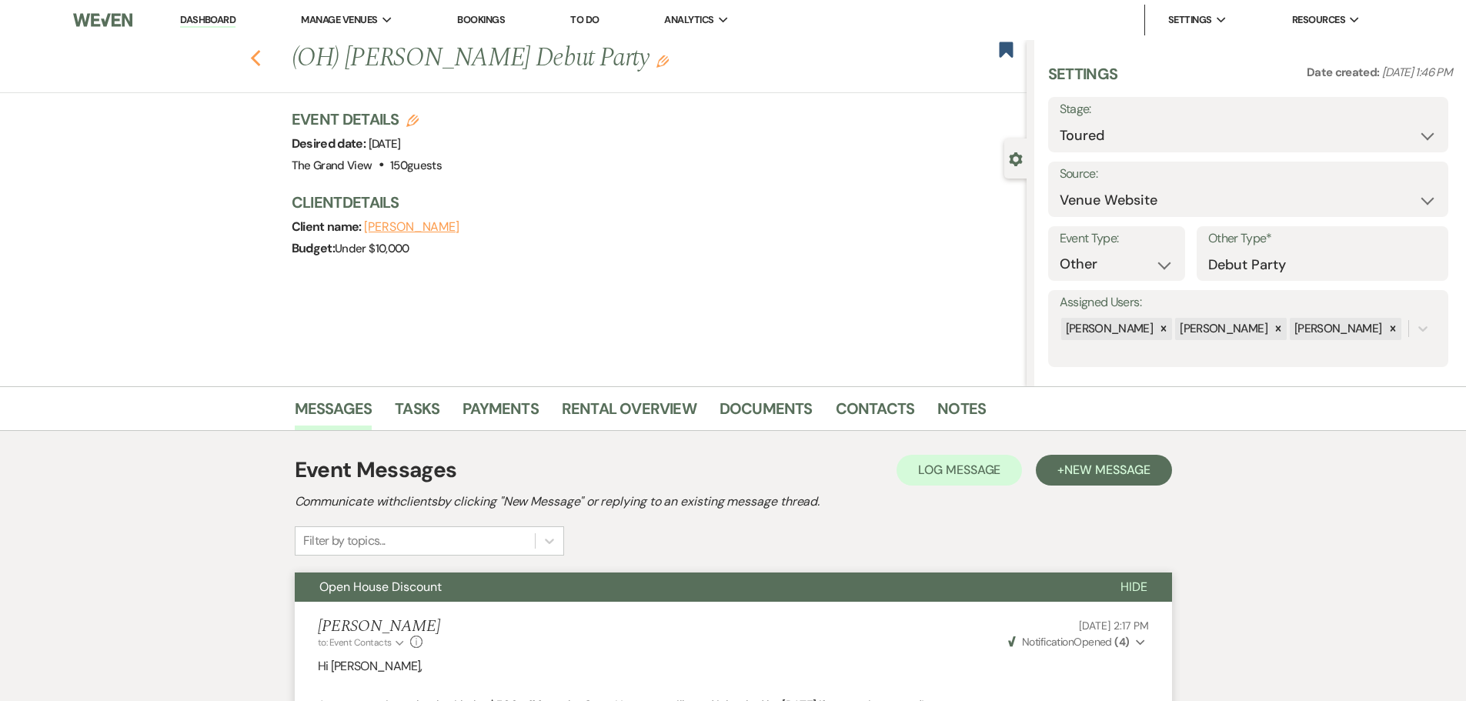
select select "5"
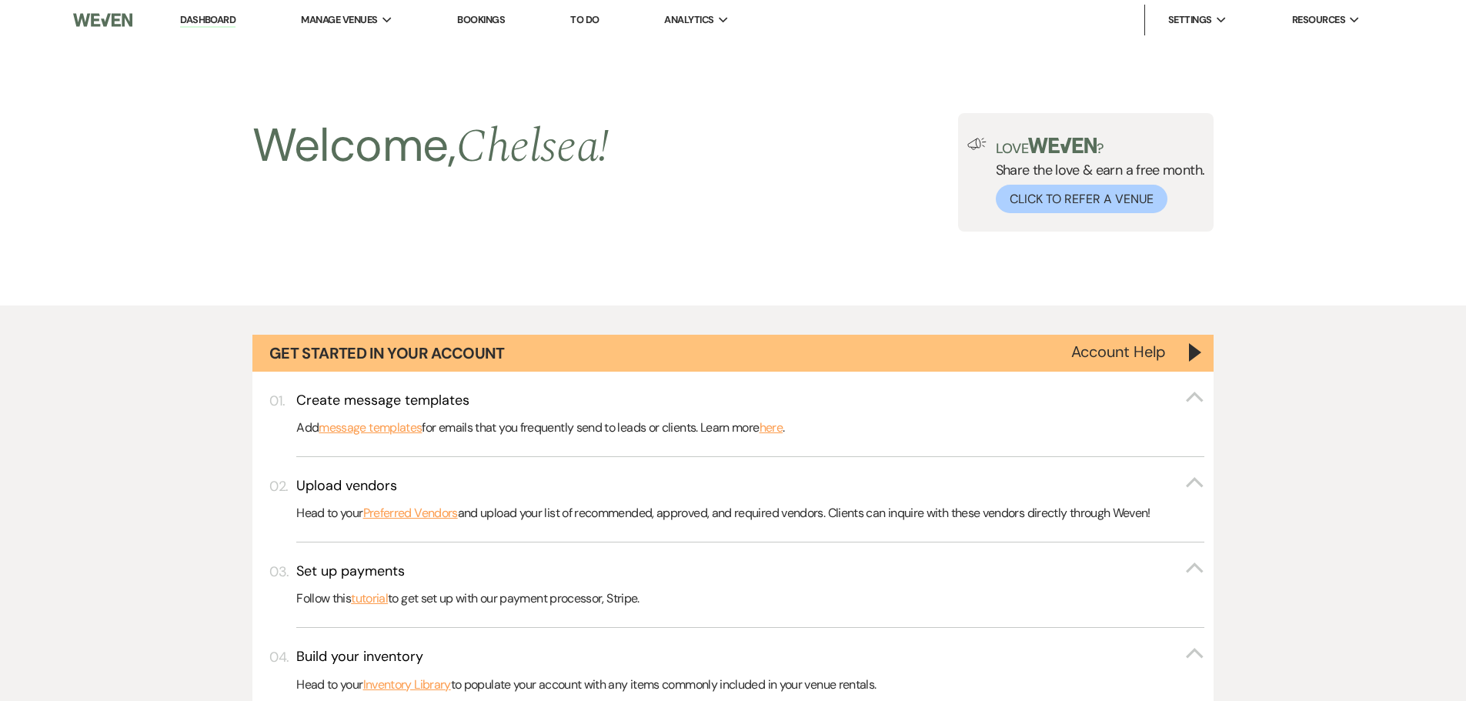
scroll to position [1770, 0]
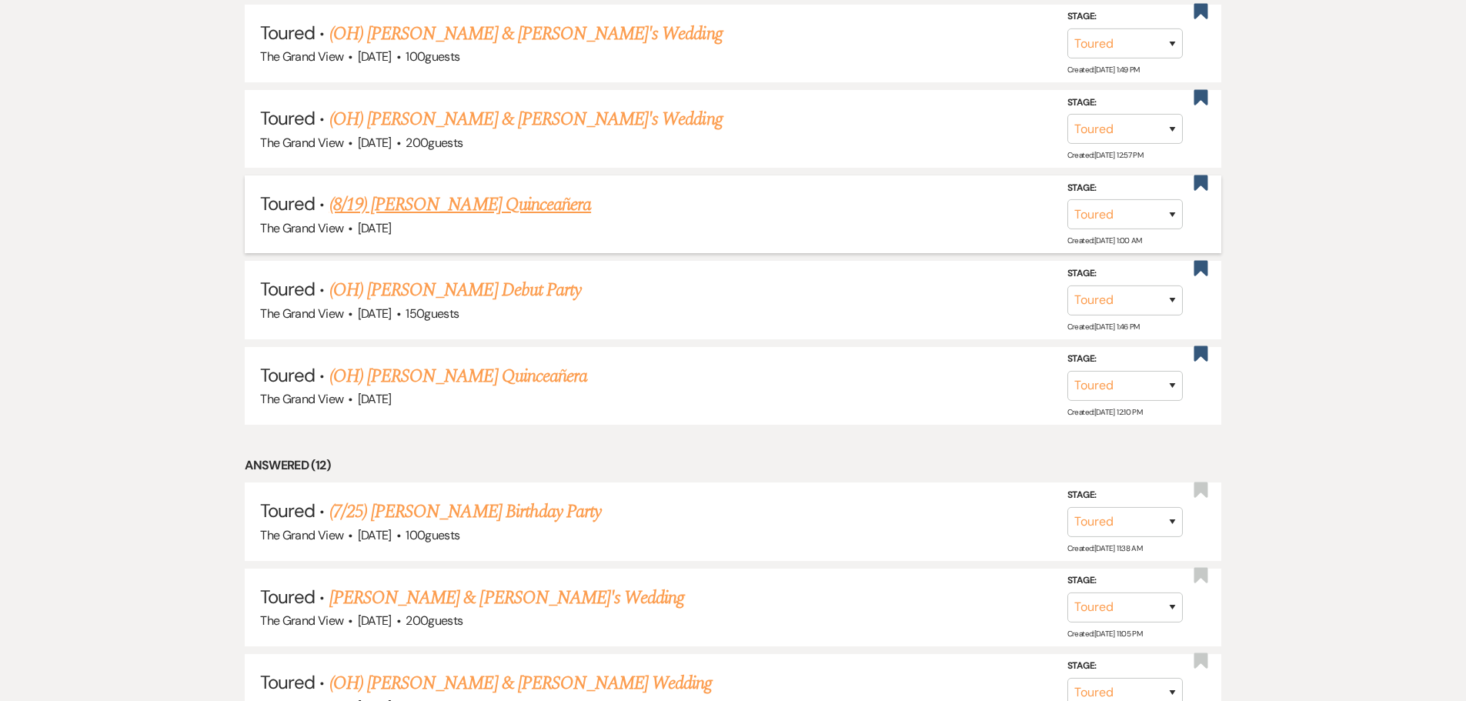
click at [469, 215] on link "(8/19) Jessica Gauna's Quinceañera" at bounding box center [460, 205] width 262 height 28
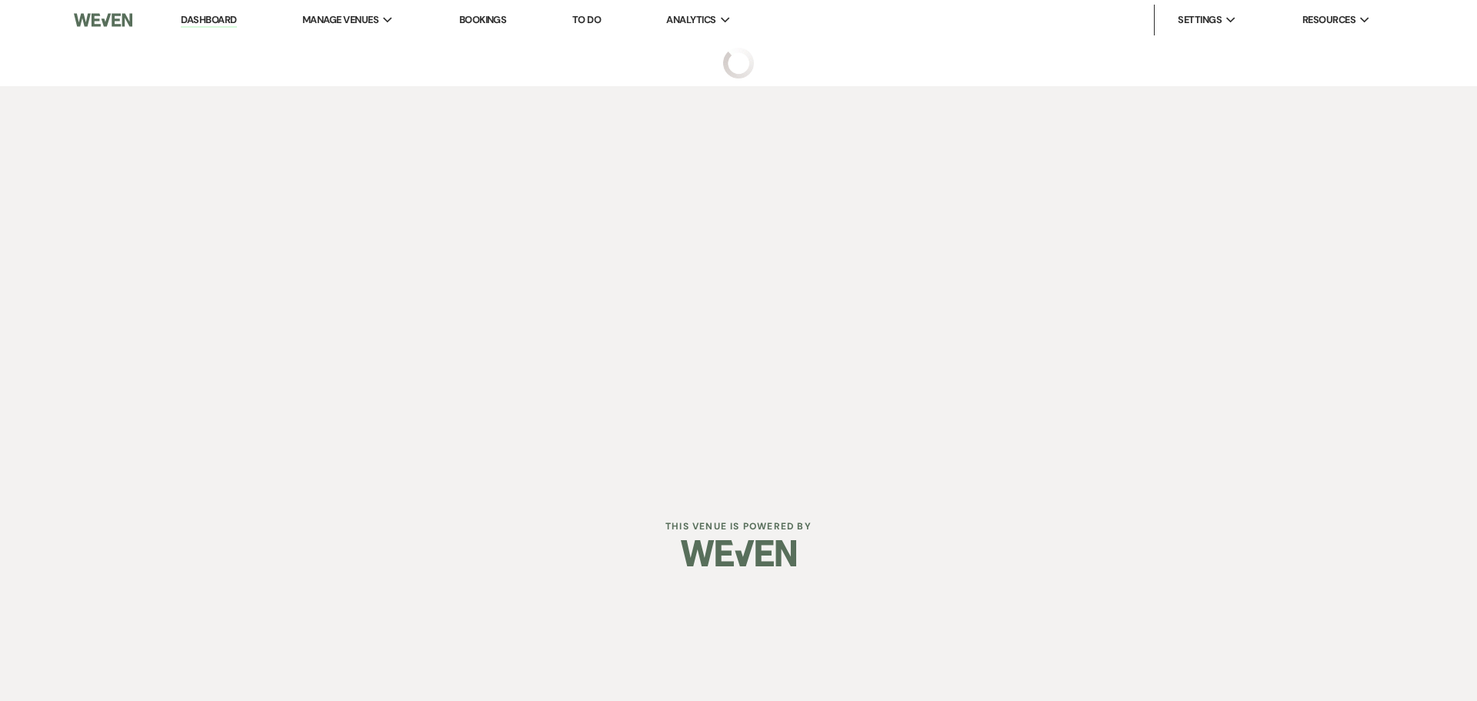
select select "5"
select select "15"
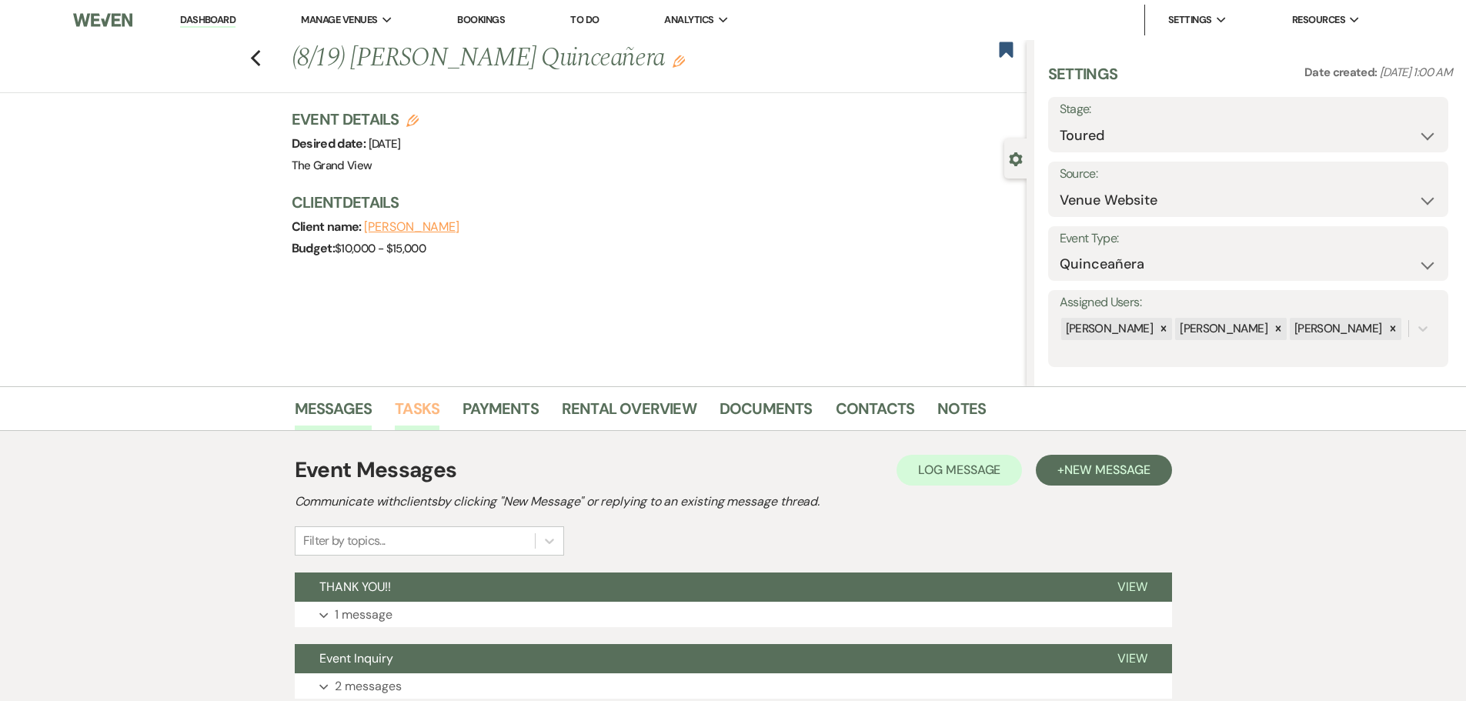
click at [405, 415] on link "Tasks" at bounding box center [417, 413] width 45 height 34
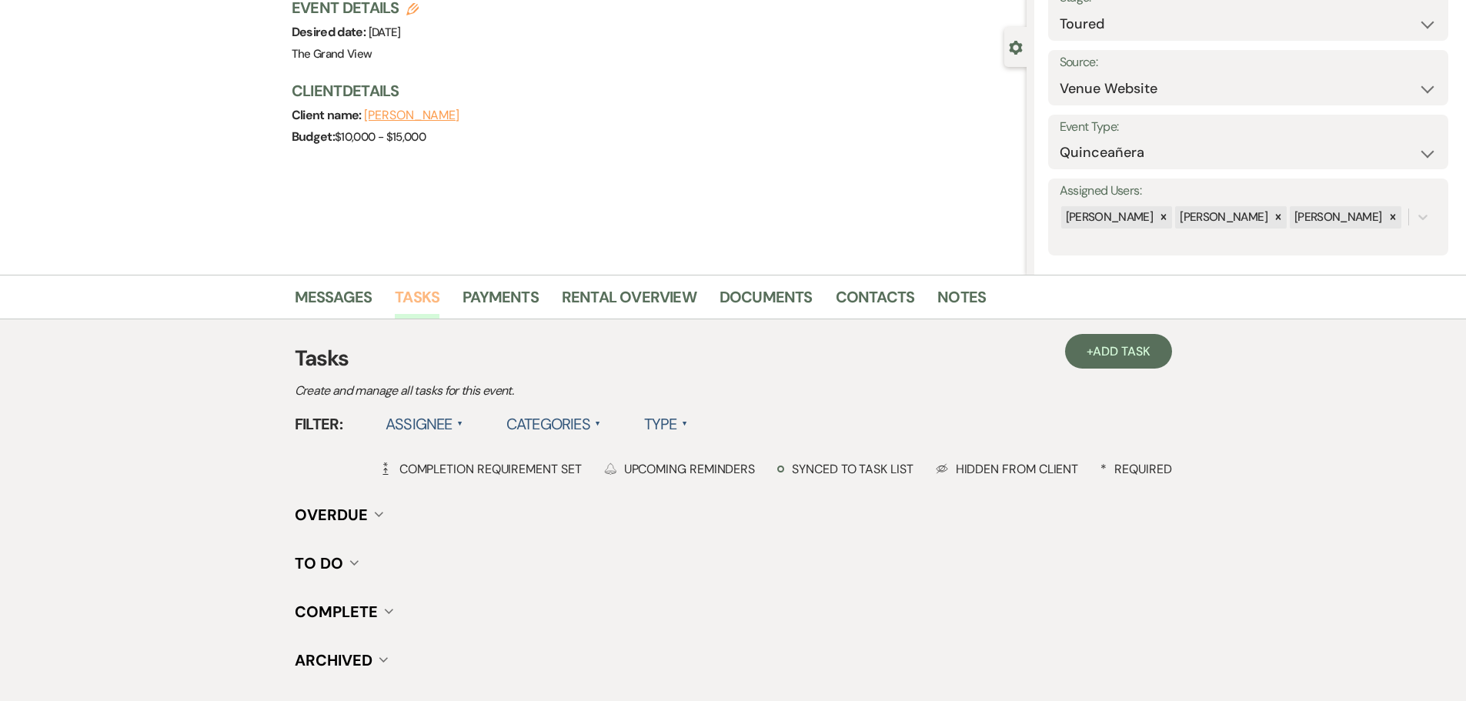
scroll to position [222, 0]
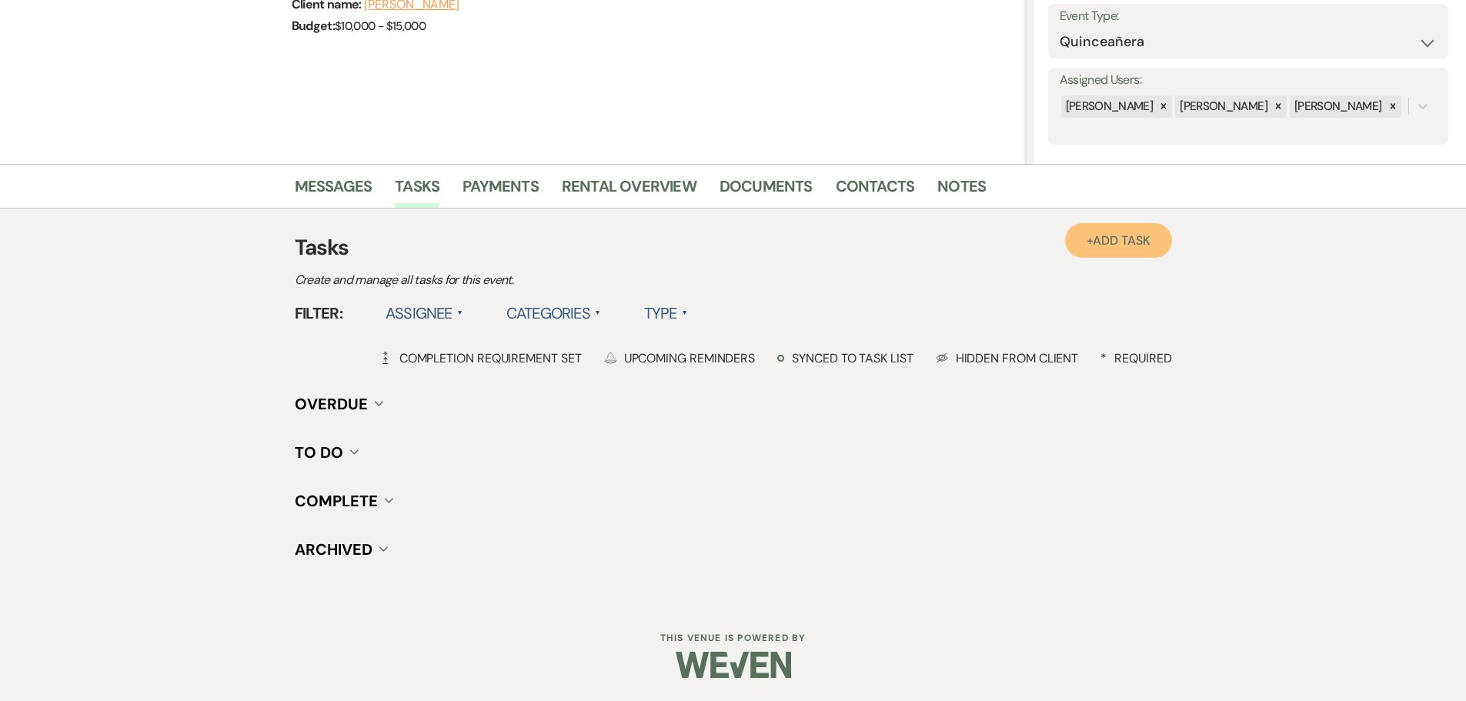
click at [1095, 246] on span "Add Task" at bounding box center [1121, 240] width 57 height 16
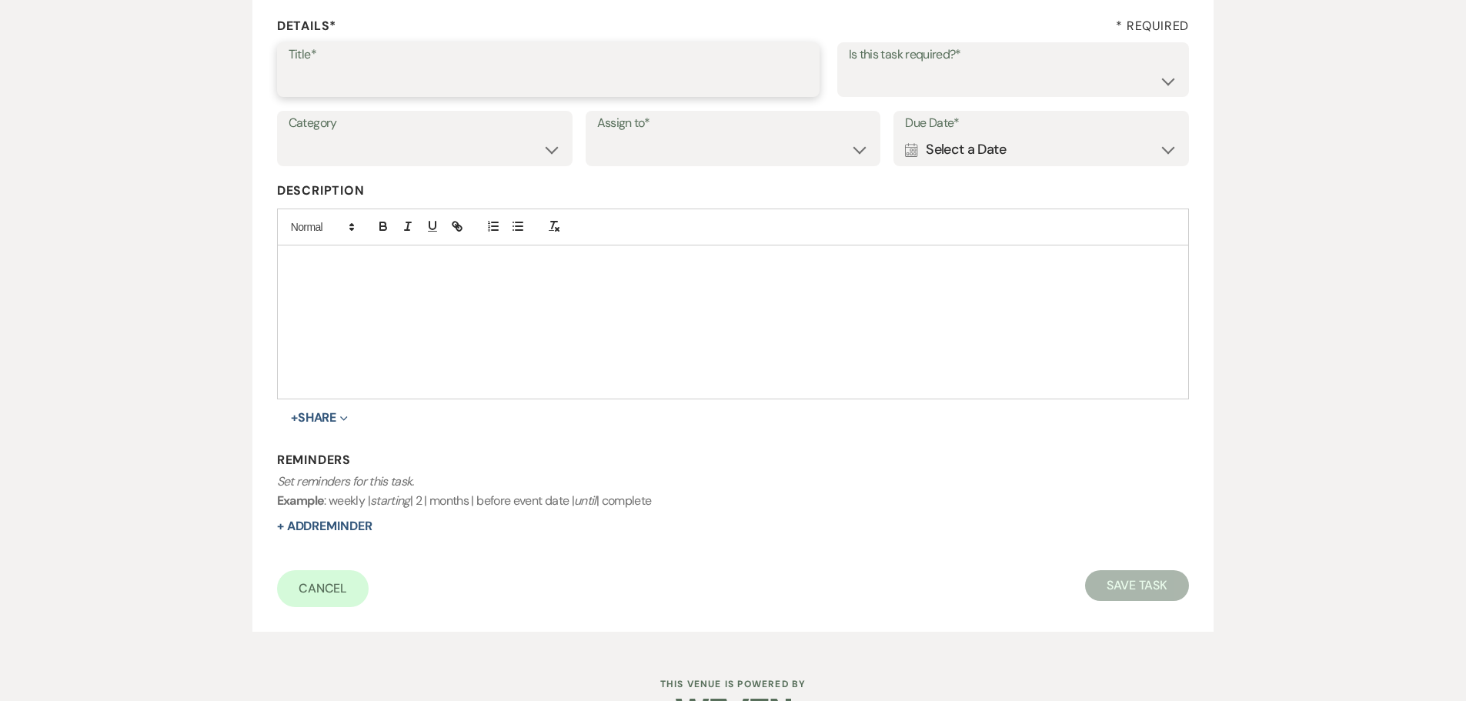
click at [390, 88] on input "Title*" at bounding box center [548, 80] width 519 height 30
type input "tour follow up 1"
click at [979, 145] on div "Calendar Select a Date Expand" at bounding box center [1041, 150] width 272 height 30
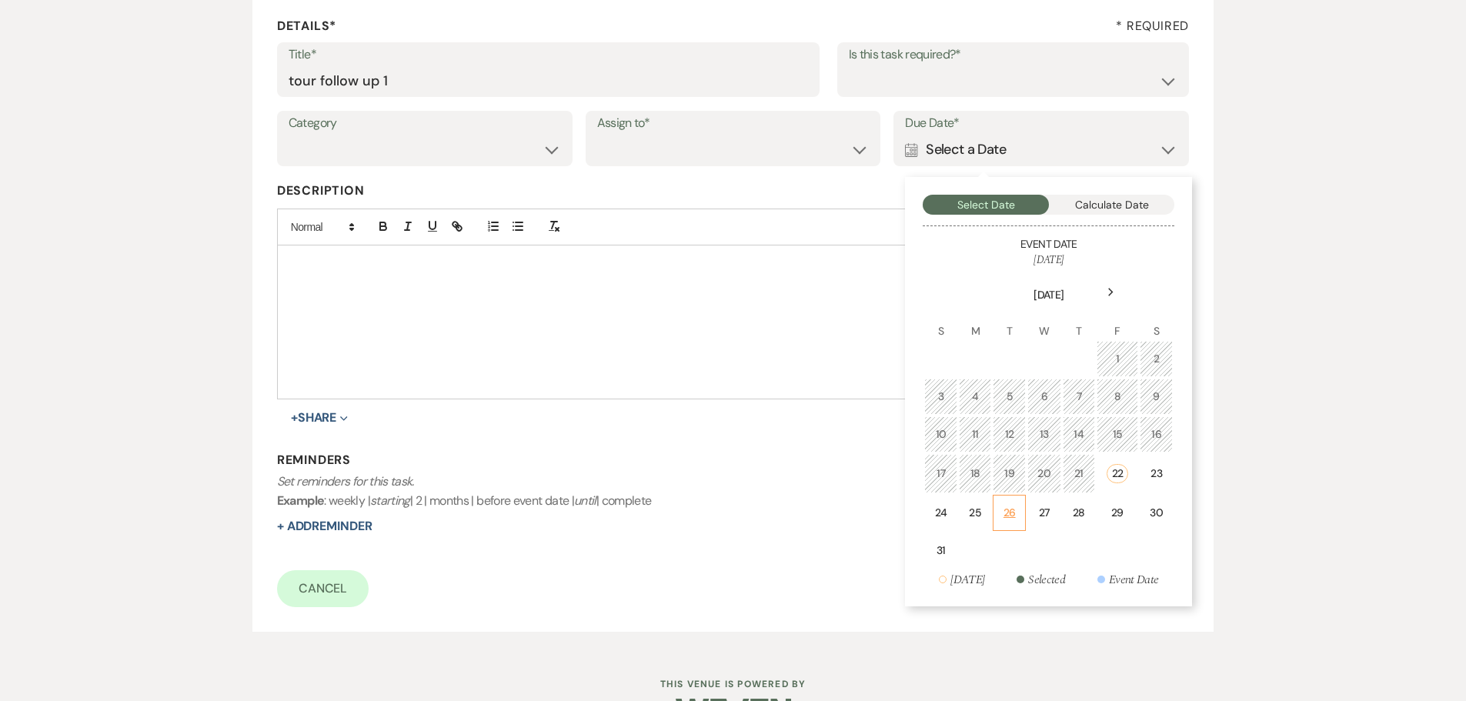
click at [1022, 505] on td "26" at bounding box center [1009, 513] width 33 height 36
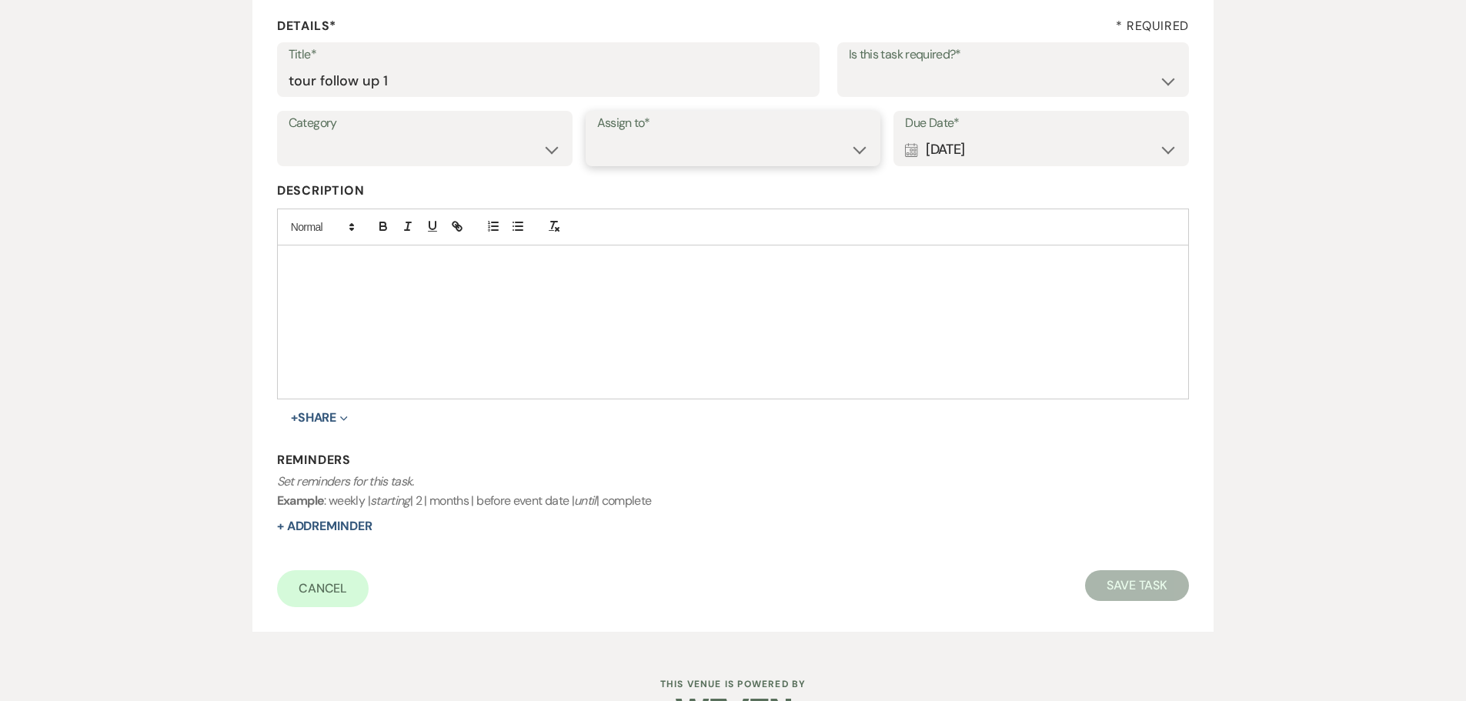
click at [659, 143] on select "Venue Client" at bounding box center [733, 150] width 272 height 30
select select "venueHost"
click at [597, 135] on select "Venue Client" at bounding box center [733, 150] width 272 height 30
click at [877, 82] on select "Yes No" at bounding box center [1013, 80] width 329 height 30
select select "true"
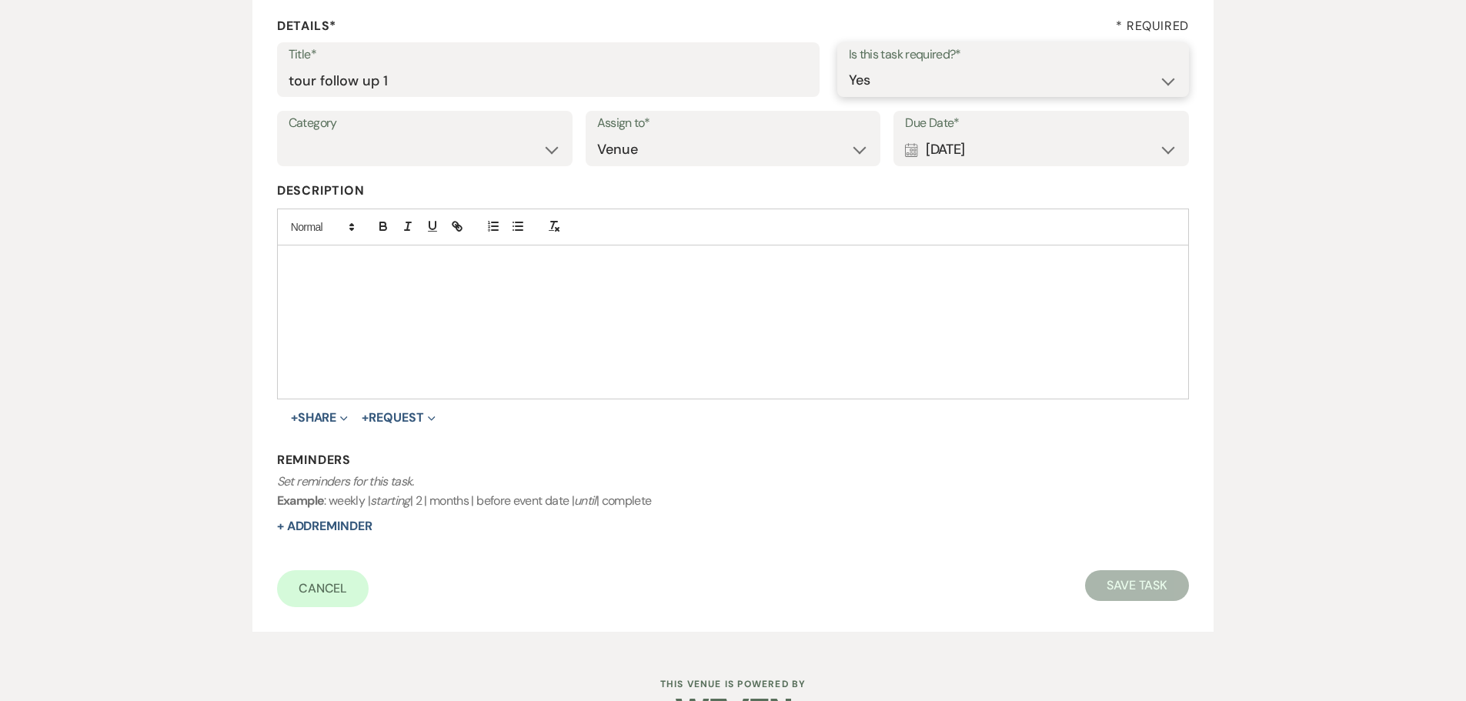
click at [849, 65] on select "Yes No" at bounding box center [1013, 80] width 329 height 30
click at [1143, 578] on button "Save Task" at bounding box center [1137, 585] width 104 height 31
select select "5"
select select "15"
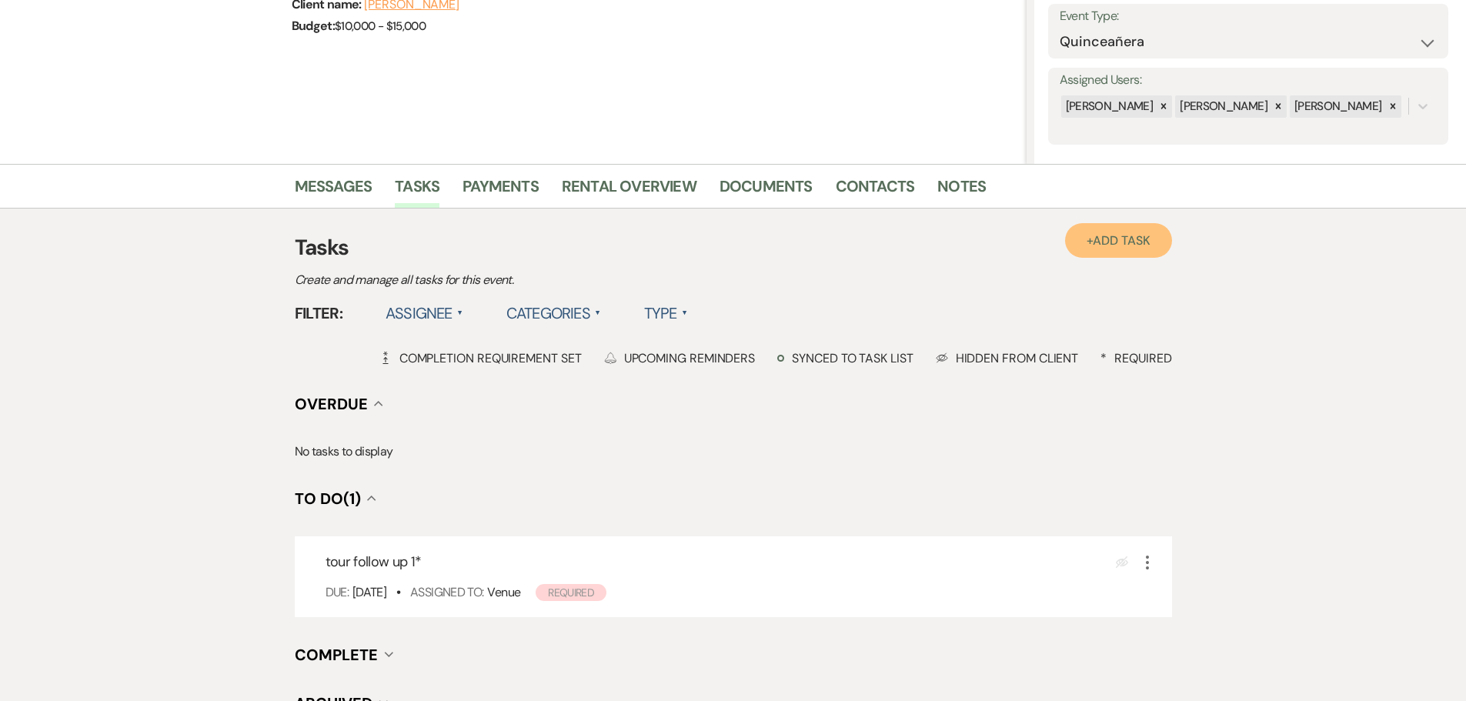
click at [1109, 237] on span "Add Task" at bounding box center [1121, 240] width 57 height 16
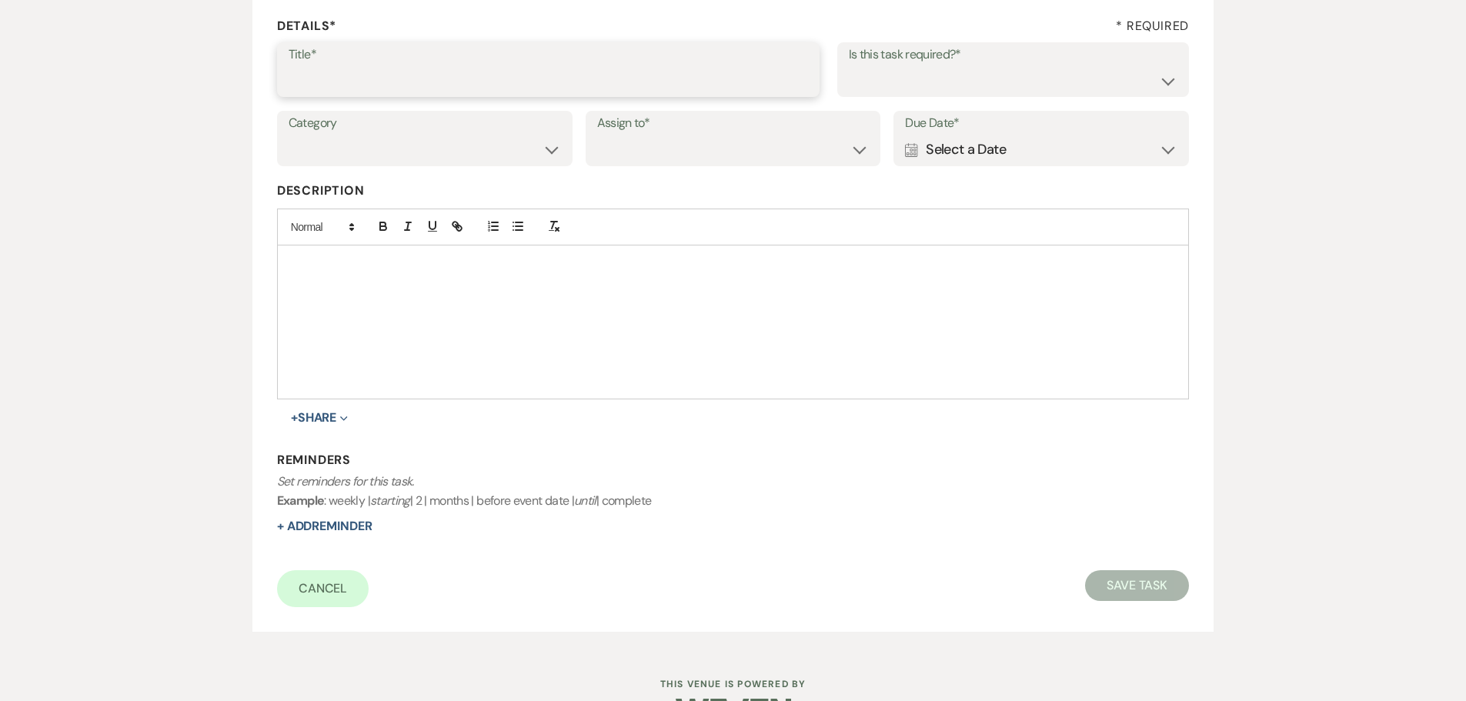
click at [404, 65] on input "Title*" at bounding box center [548, 80] width 519 height 30
type input "tour follow up 2"
click at [935, 154] on div "Calendar Select a Date Expand" at bounding box center [1041, 150] width 272 height 30
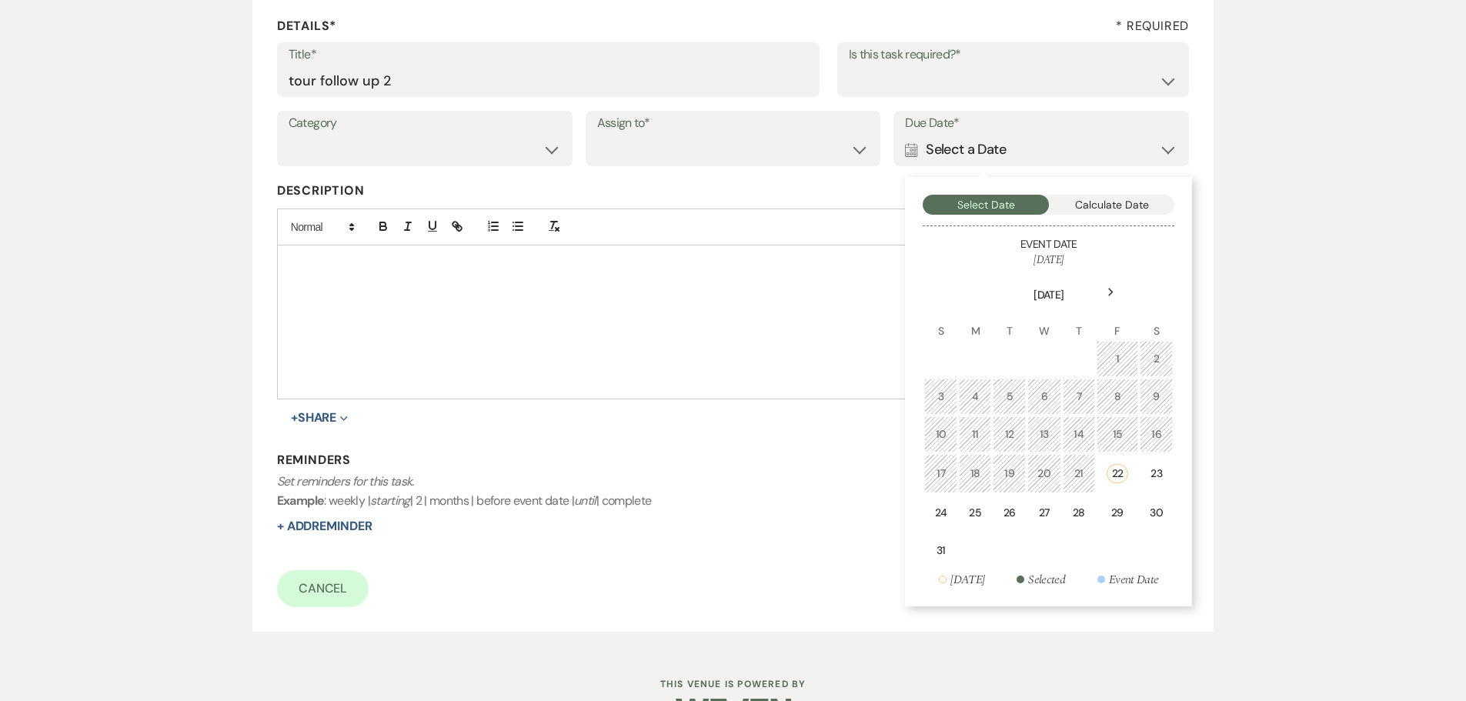
click at [1110, 295] on icon "Next" at bounding box center [1111, 292] width 8 height 9
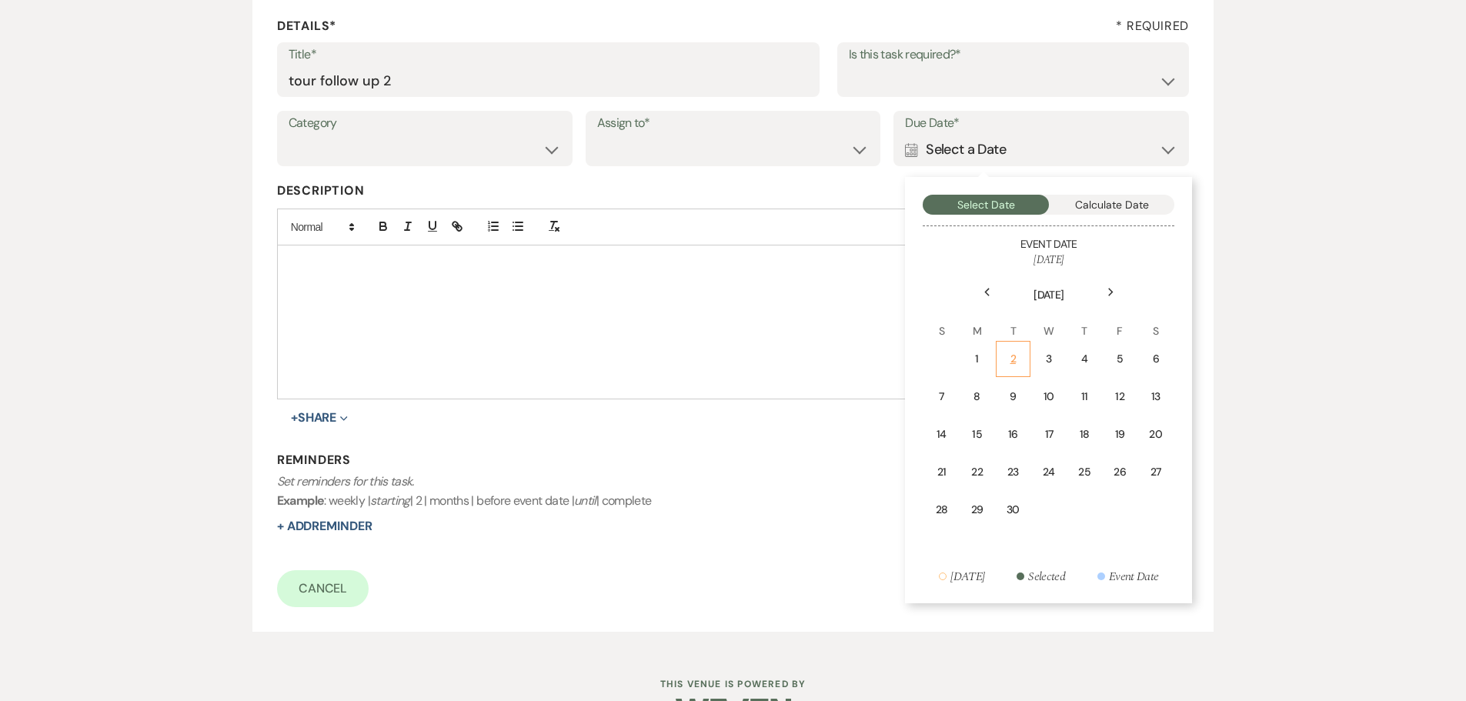
click at [1016, 355] on div "2" at bounding box center [1013, 359] width 15 height 16
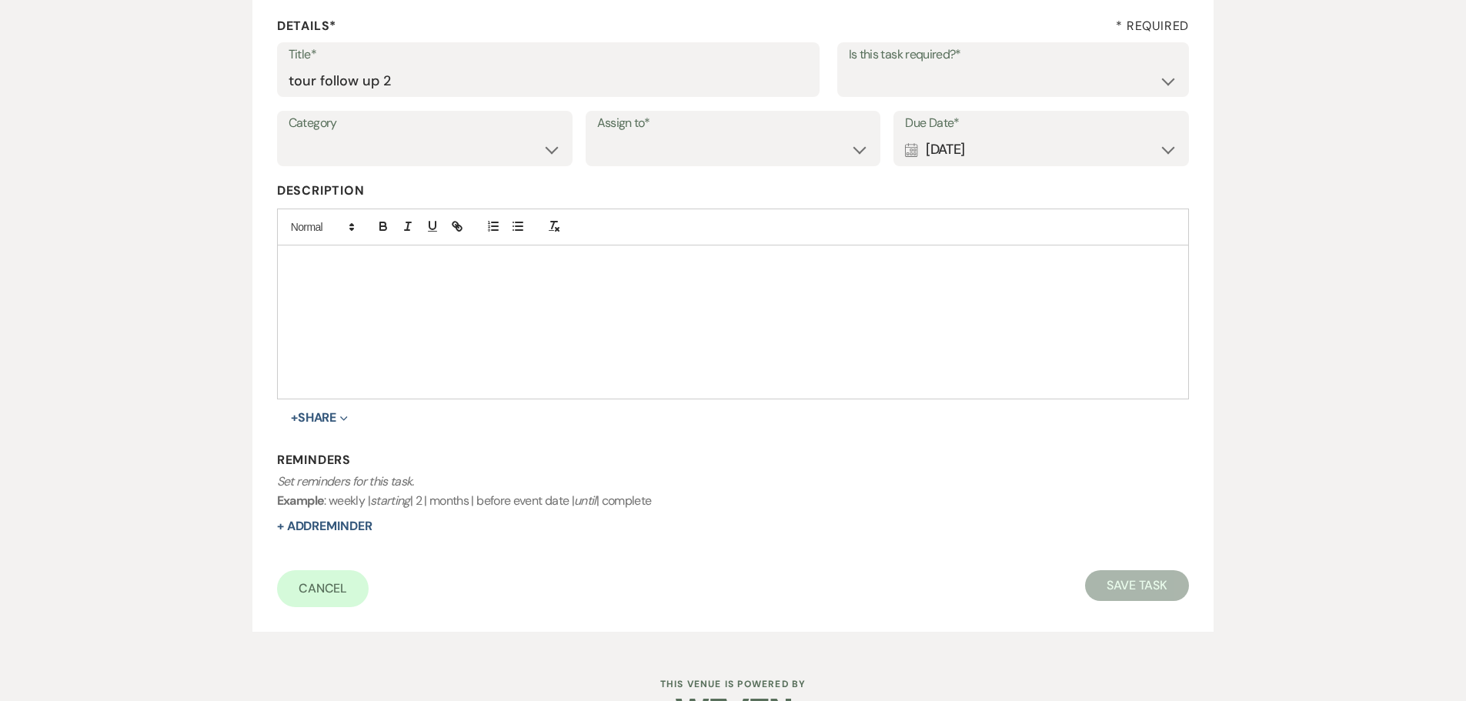
click at [886, 63] on label "Is this task required?*" at bounding box center [1013, 55] width 329 height 22
drag, startPoint x: 886, startPoint y: 88, endPoint x: 879, endPoint y: 94, distance: 9.3
click at [886, 88] on select "Yes No" at bounding box center [1013, 80] width 329 height 30
select select "true"
click at [849, 65] on select "Yes No" at bounding box center [1013, 80] width 329 height 30
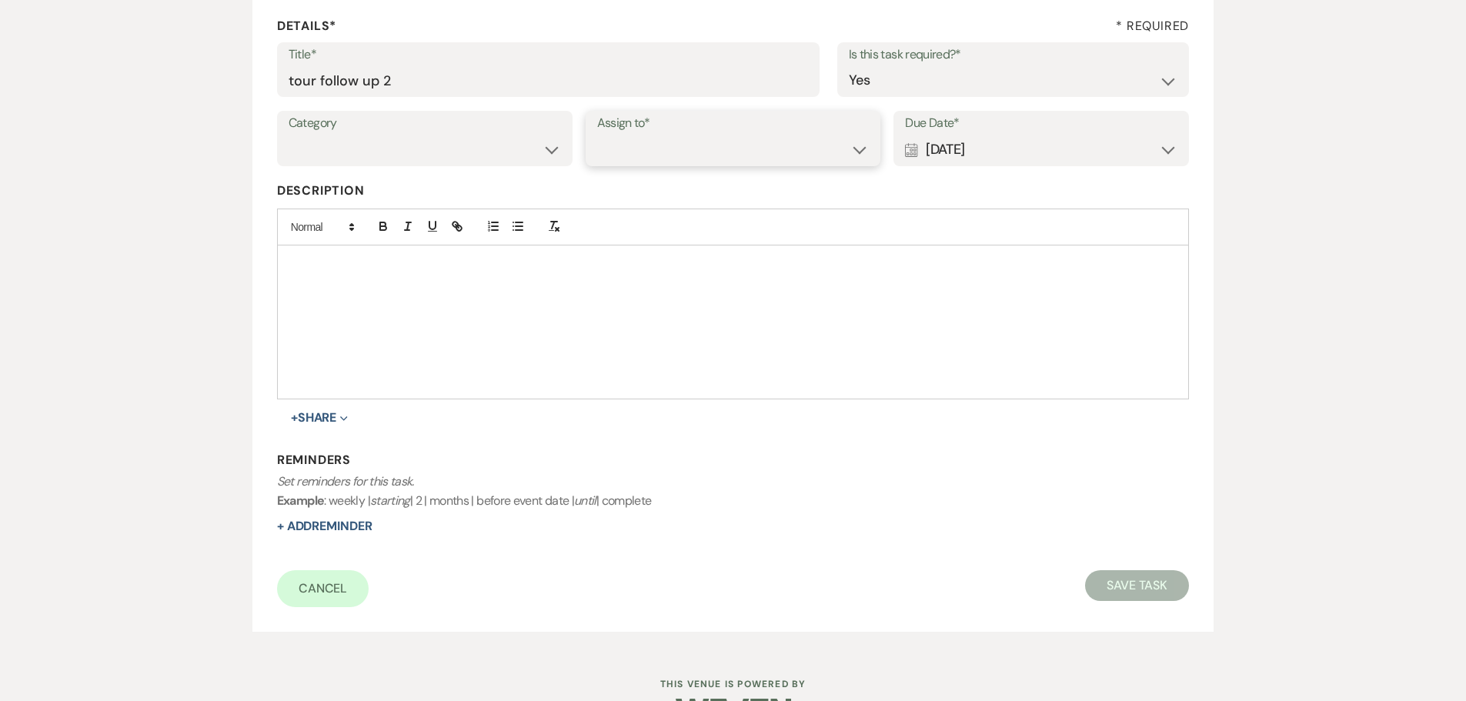
click at [703, 162] on select "Venue Client" at bounding box center [733, 150] width 272 height 30
select select "venueHost"
click at [597, 135] on select "Venue Client" at bounding box center [733, 150] width 272 height 30
click at [1136, 586] on button "Save Task" at bounding box center [1137, 585] width 104 height 31
select select "5"
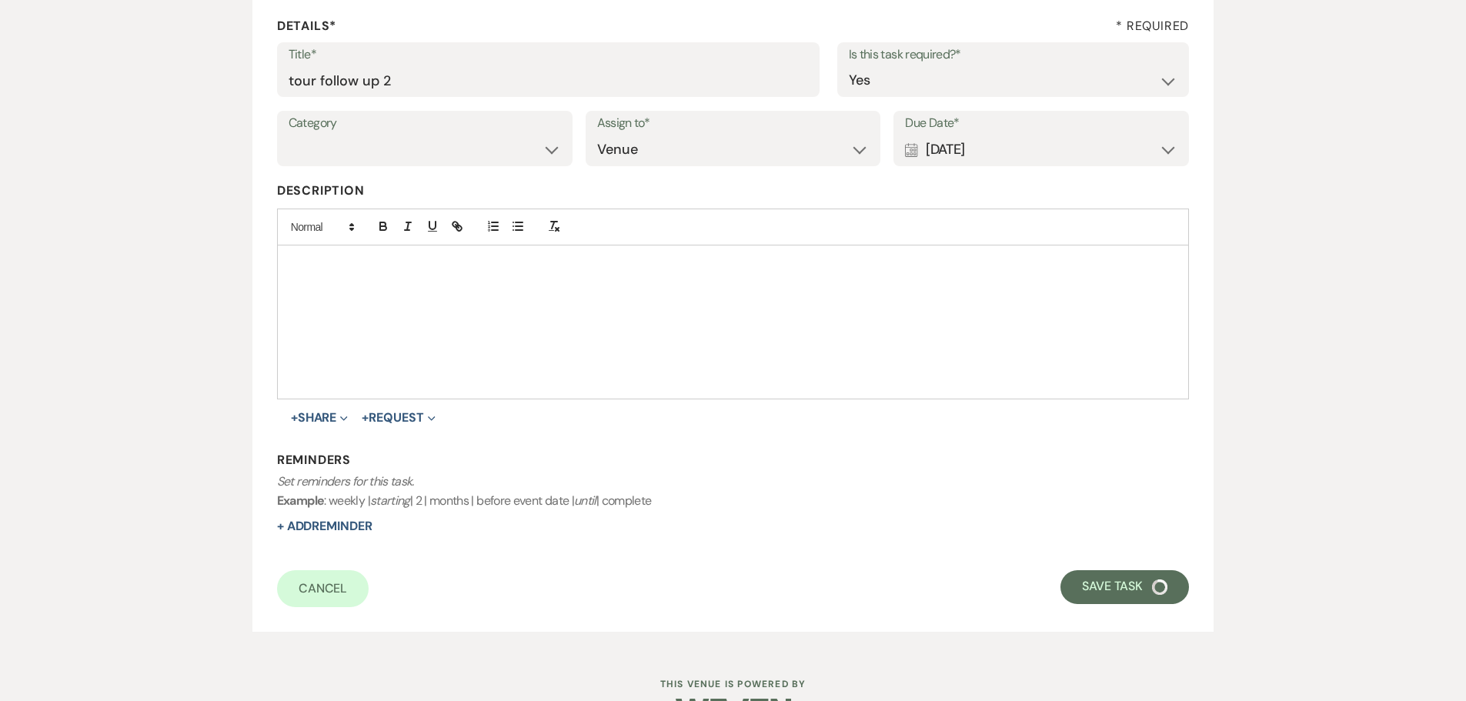
select select "5"
select select "15"
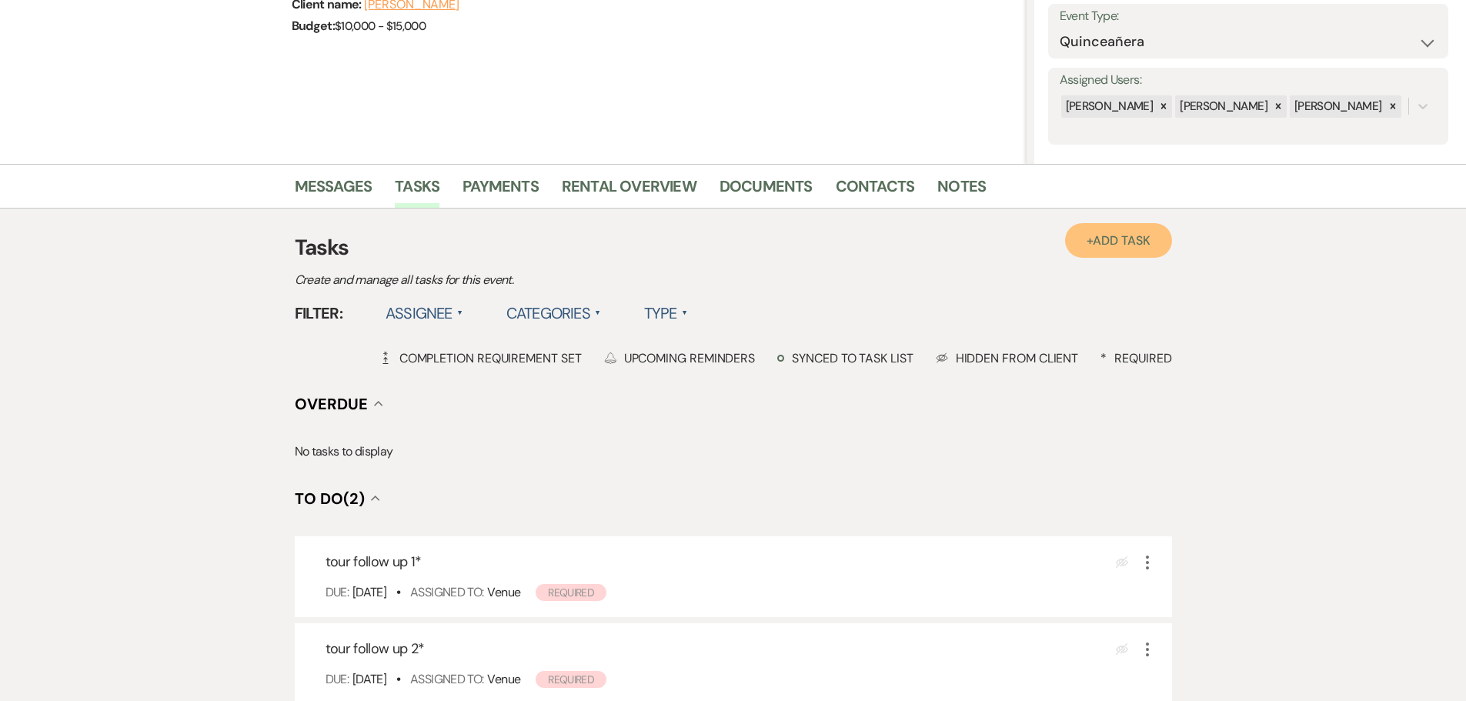
click at [1089, 255] on link "+ Add Task" at bounding box center [1118, 240] width 106 height 35
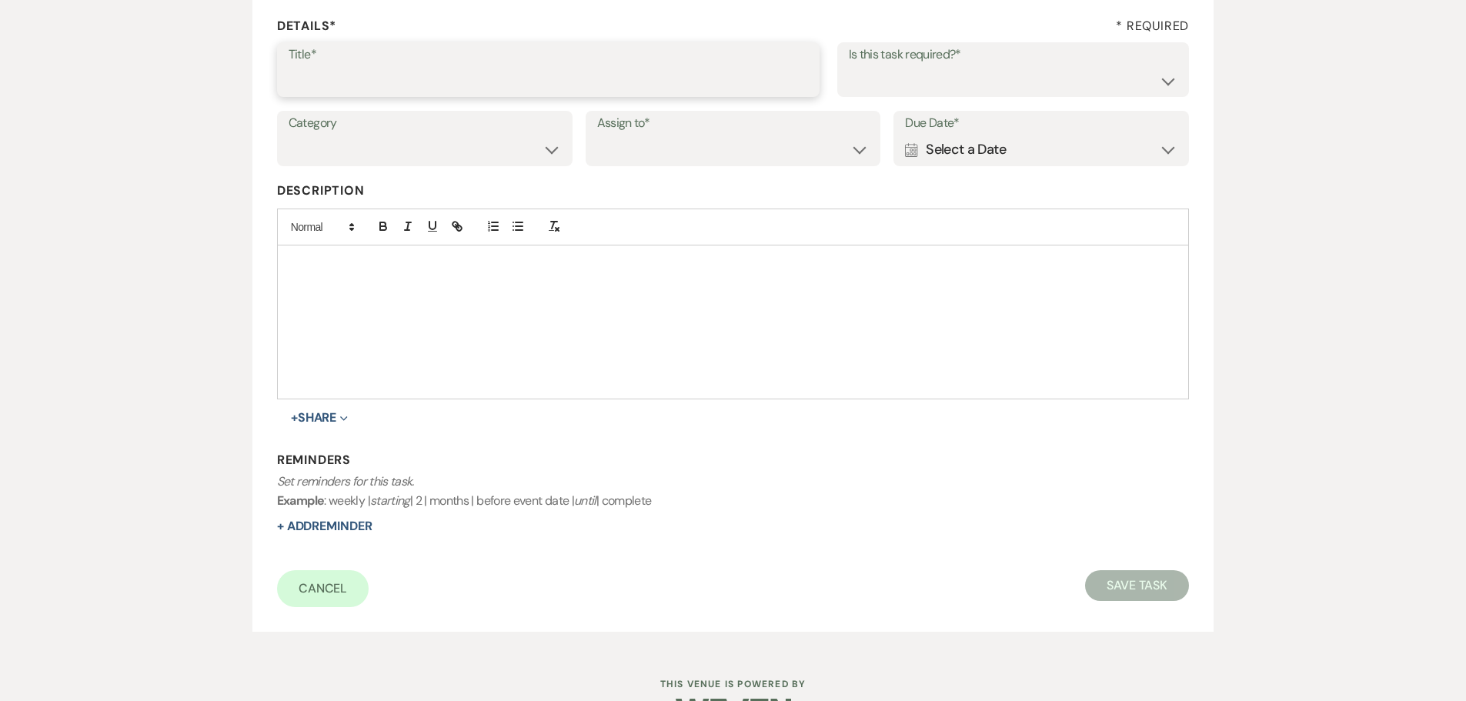
click at [399, 77] on input "Title*" at bounding box center [548, 80] width 519 height 30
type input "tour follow up 3"
click at [974, 169] on div "Category Venue Vendors Guests Details Finalize & Share Assign to* Venue Client …" at bounding box center [733, 145] width 913 height 69
click at [967, 148] on div "Calendar Select a Date Expand" at bounding box center [1041, 150] width 272 height 30
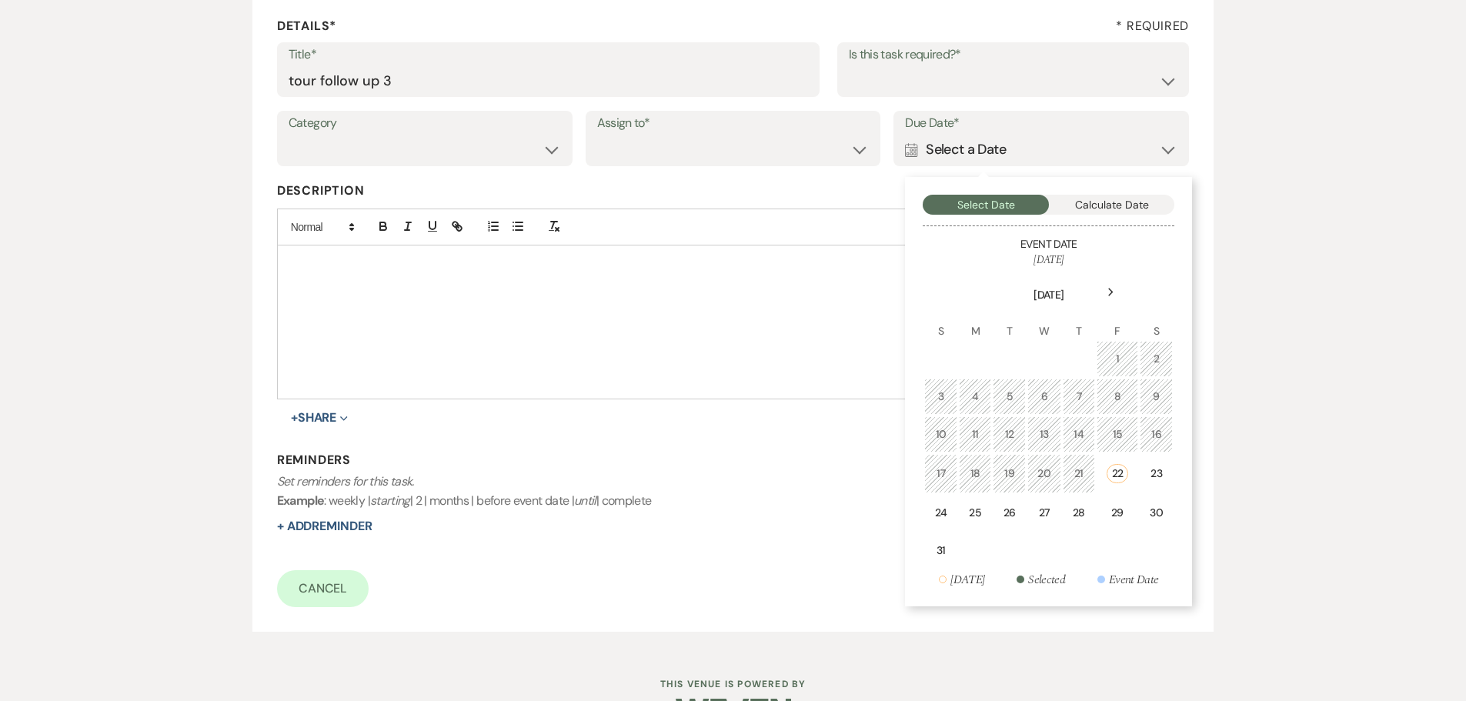
click at [1113, 289] on icon "Next" at bounding box center [1111, 292] width 8 height 9
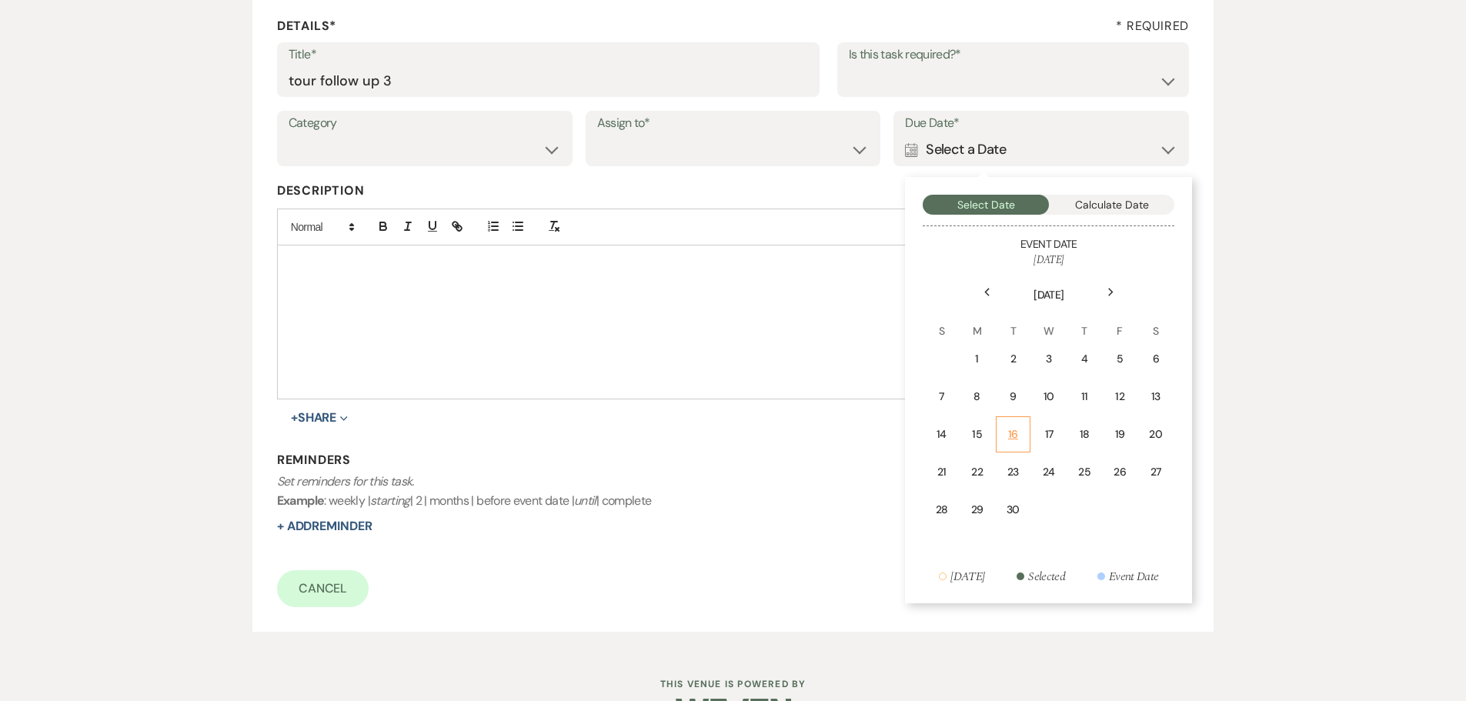
click at [1020, 438] on td "16" at bounding box center [1013, 434] width 35 height 36
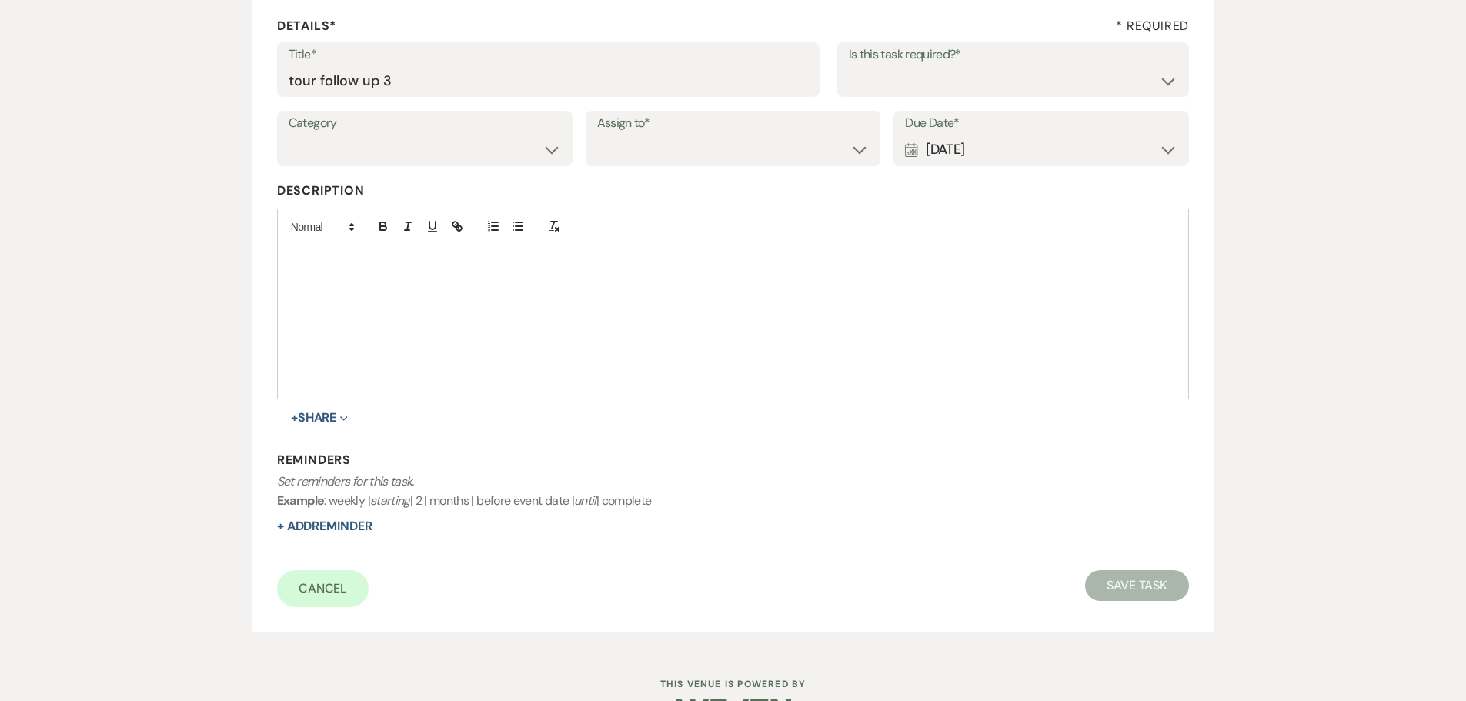
click at [702, 129] on label "Assign to*" at bounding box center [733, 123] width 272 height 22
click at [702, 149] on select "Venue Client" at bounding box center [733, 150] width 272 height 30
select select "venueHost"
click at [597, 135] on select "Venue Client" at bounding box center [733, 150] width 272 height 30
click at [909, 70] on select "Yes No" at bounding box center [1013, 80] width 329 height 30
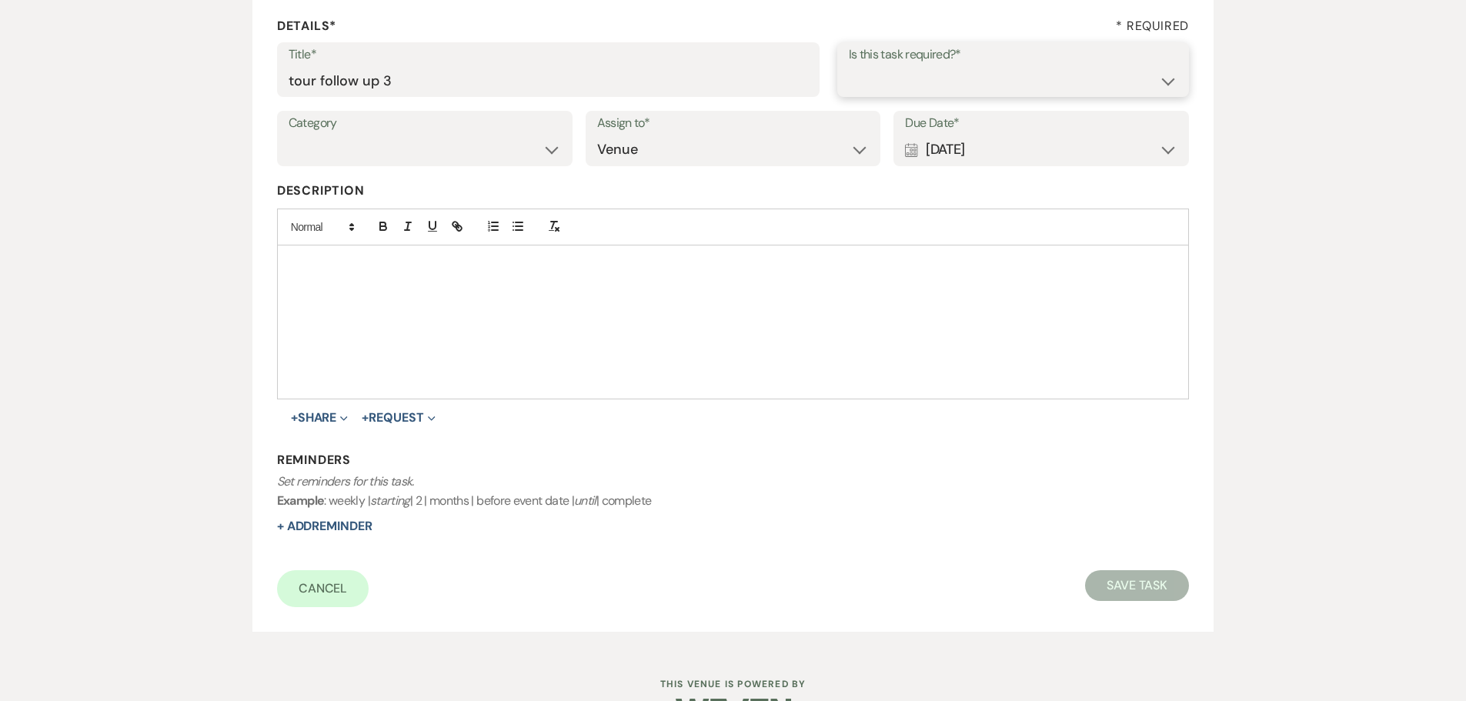
select select "true"
click at [849, 65] on select "Yes No" at bounding box center [1013, 80] width 329 height 30
click at [1131, 571] on button "Save Task" at bounding box center [1137, 585] width 104 height 31
select select "5"
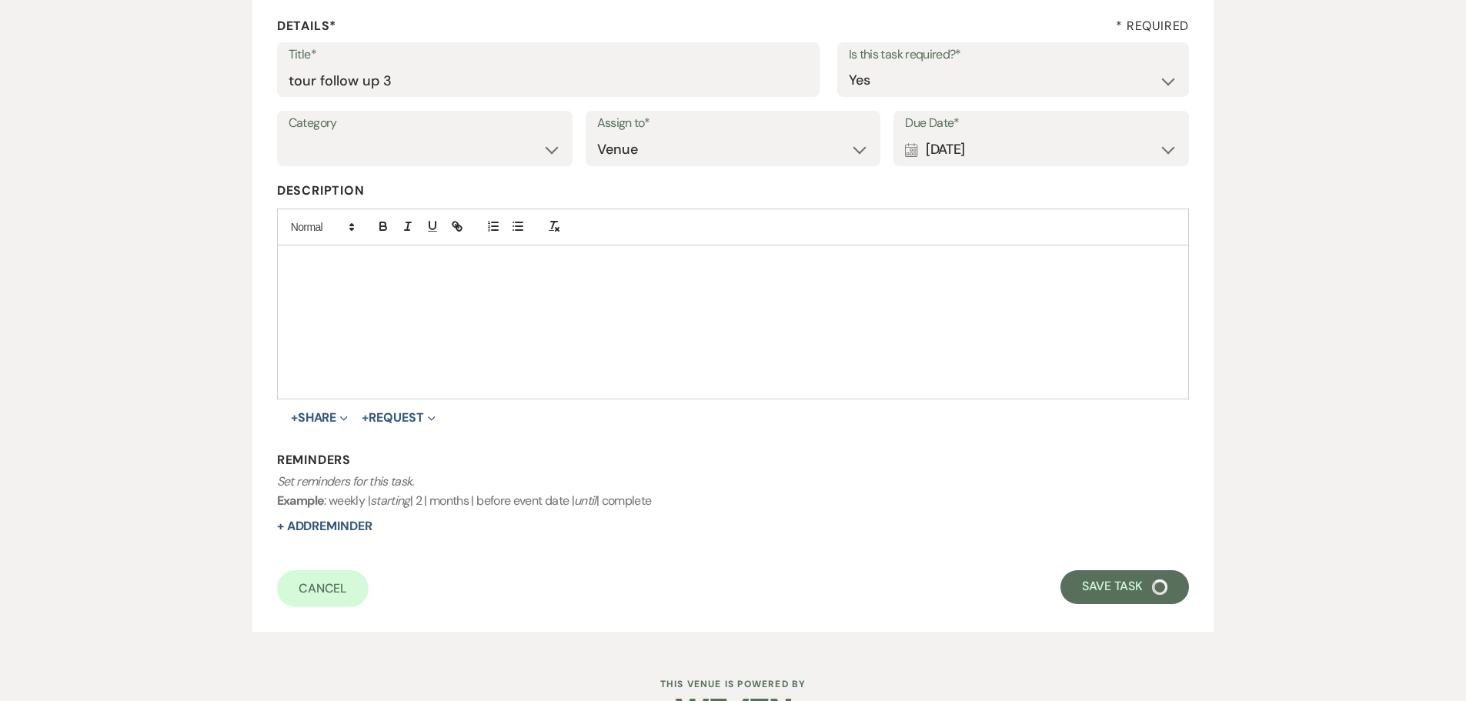
select select "15"
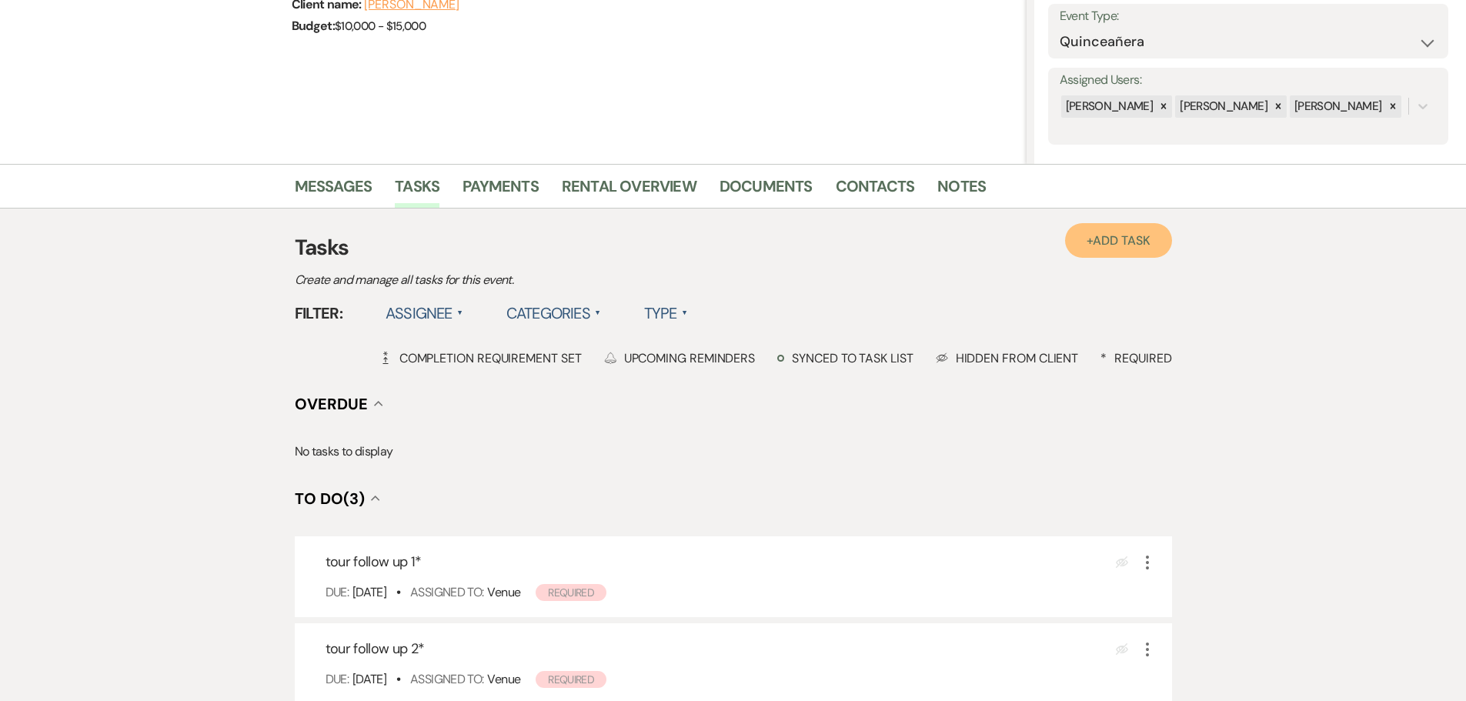
click at [1104, 237] on span "Add Task" at bounding box center [1121, 240] width 57 height 16
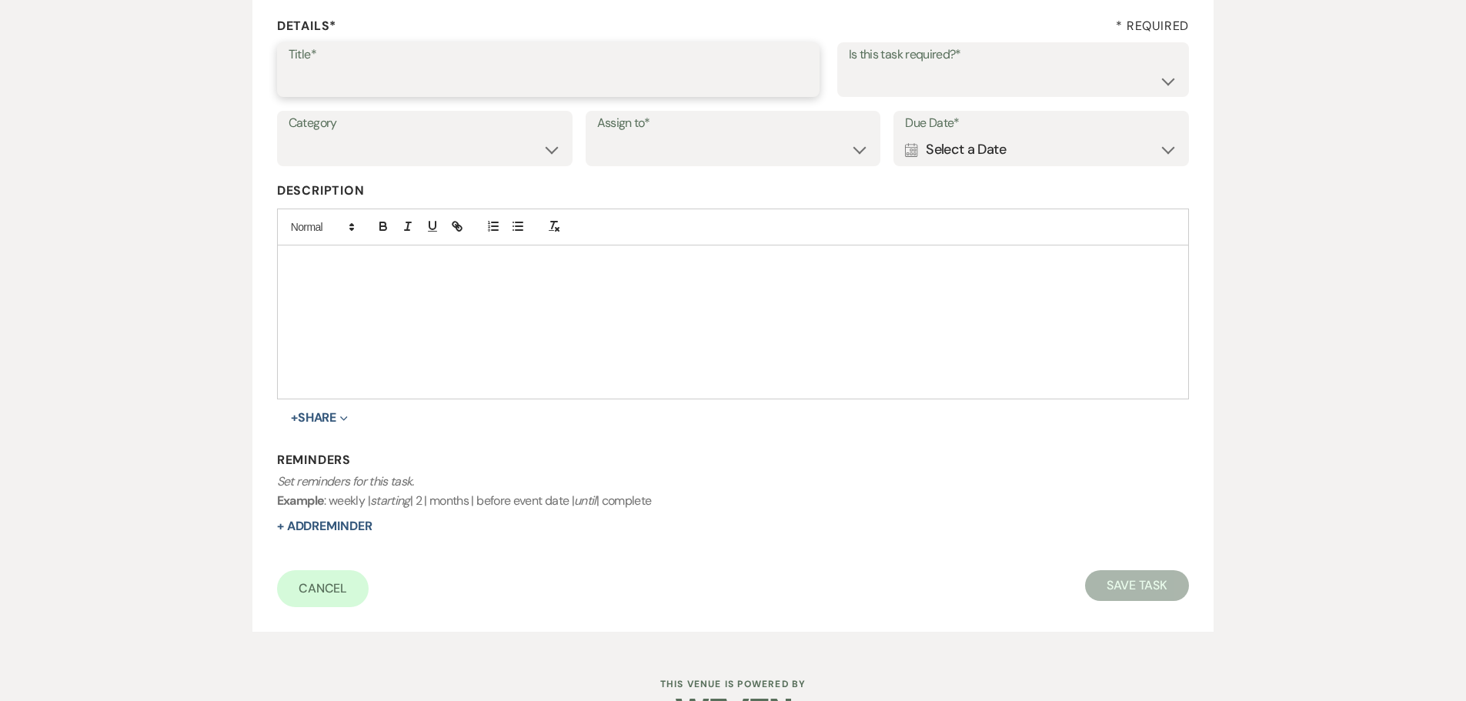
click at [478, 93] on input "Title*" at bounding box center [548, 80] width 519 height 30
click at [340, 78] on input "tour folllow up 4" at bounding box center [548, 80] width 519 height 30
type input "tour follow up 4"
click at [709, 153] on select "Venue Client" at bounding box center [733, 150] width 272 height 30
select select "venueHost"
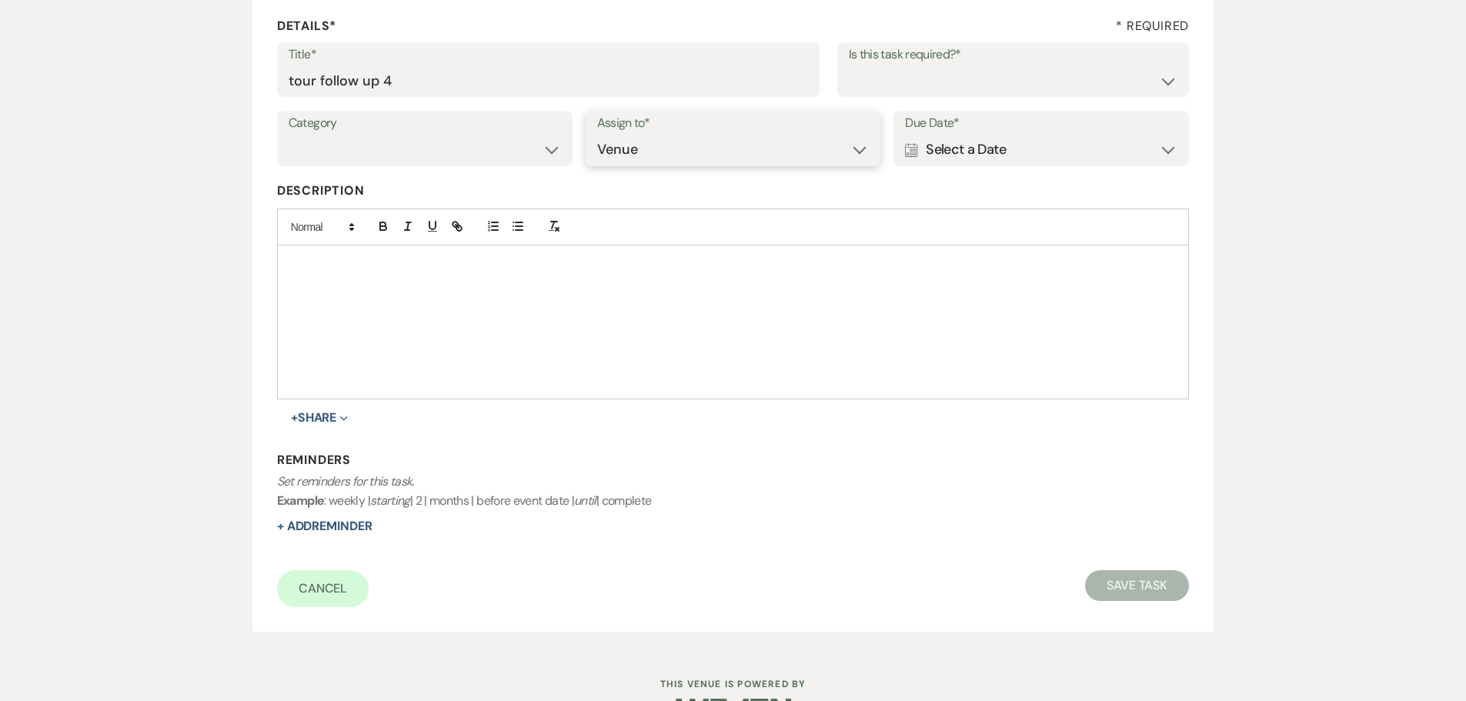
click at [597, 135] on select "Venue Client" at bounding box center [733, 150] width 272 height 30
click at [861, 86] on select "Yes No" at bounding box center [1013, 80] width 329 height 30
select select "true"
click at [849, 65] on select "Yes No" at bounding box center [1013, 80] width 329 height 30
click at [986, 151] on div "Calendar Select a Date Expand" at bounding box center [1041, 150] width 272 height 30
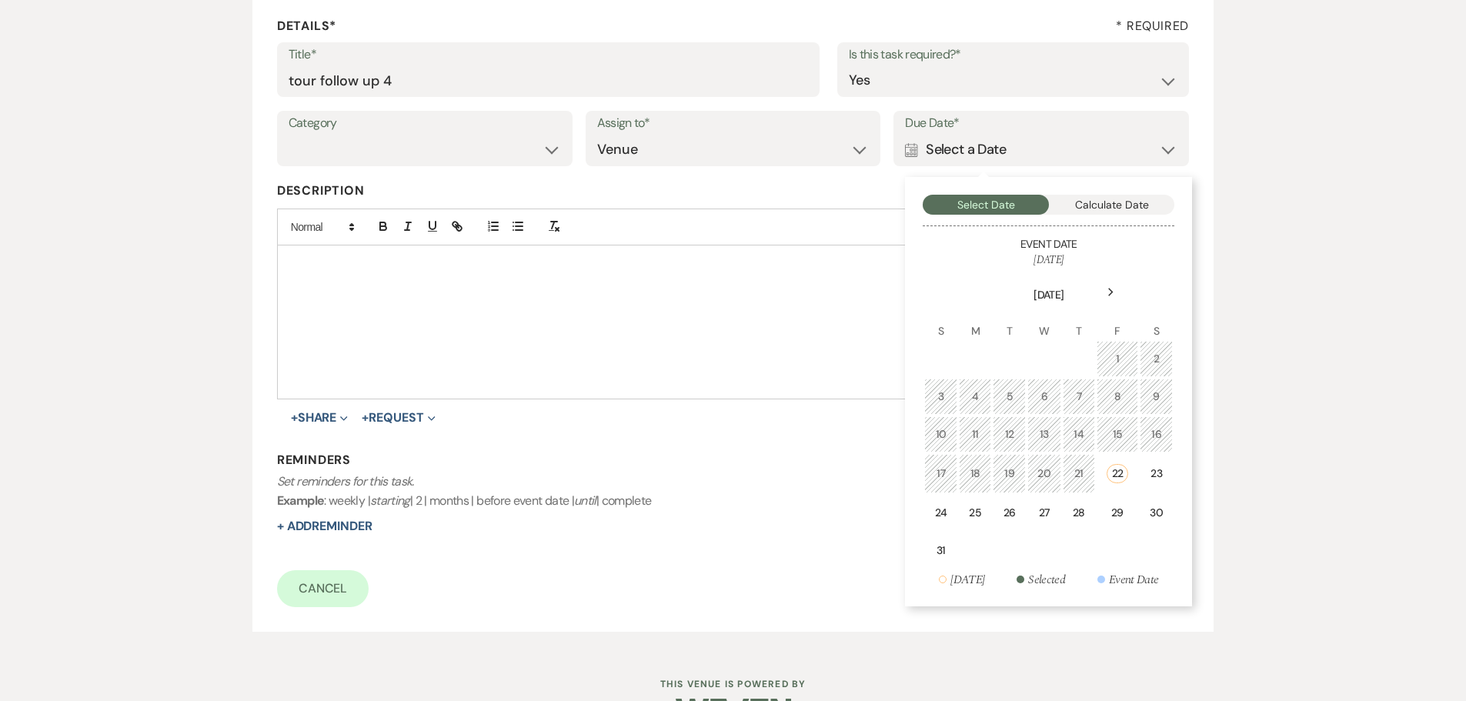
click at [1113, 286] on div "Next" at bounding box center [1110, 292] width 25 height 25
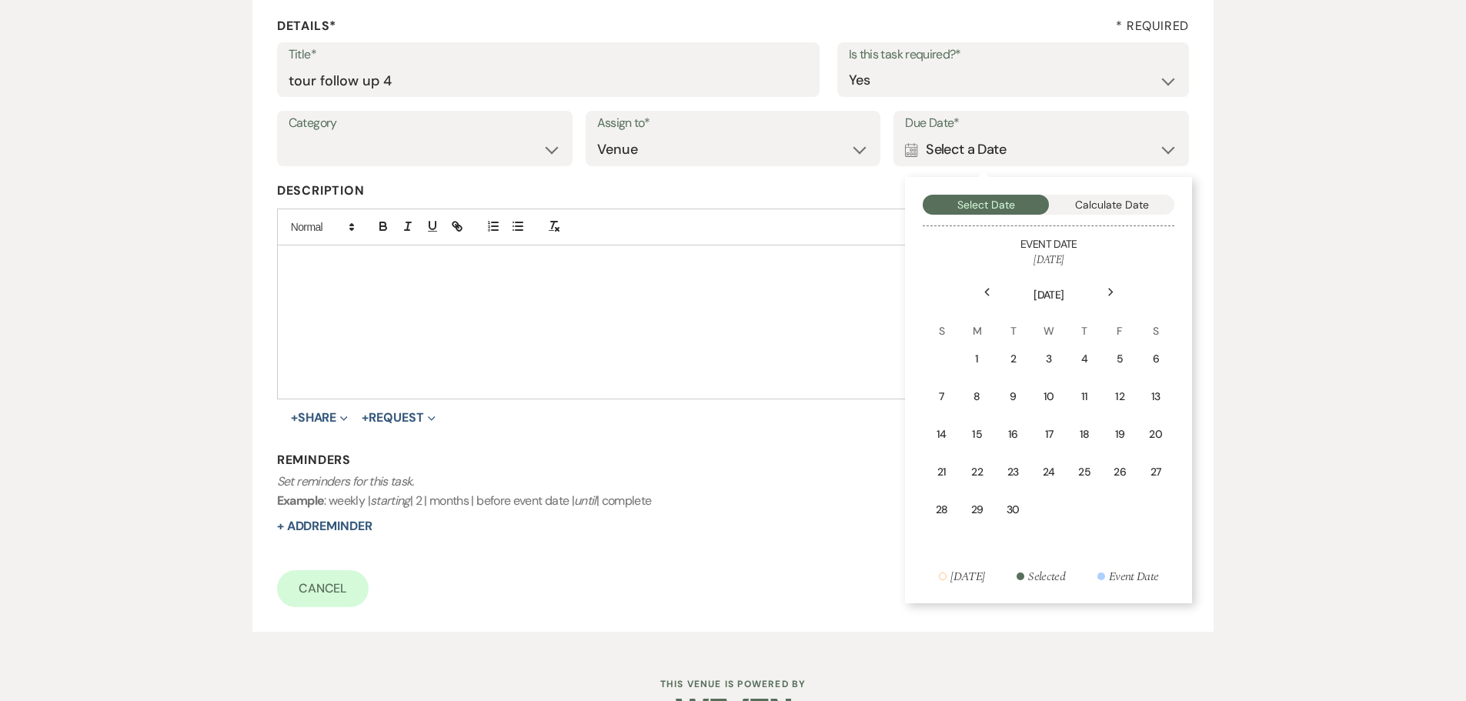
click at [1113, 290] on icon "Next" at bounding box center [1111, 292] width 8 height 9
click at [1016, 391] on div "7" at bounding box center [1013, 397] width 14 height 16
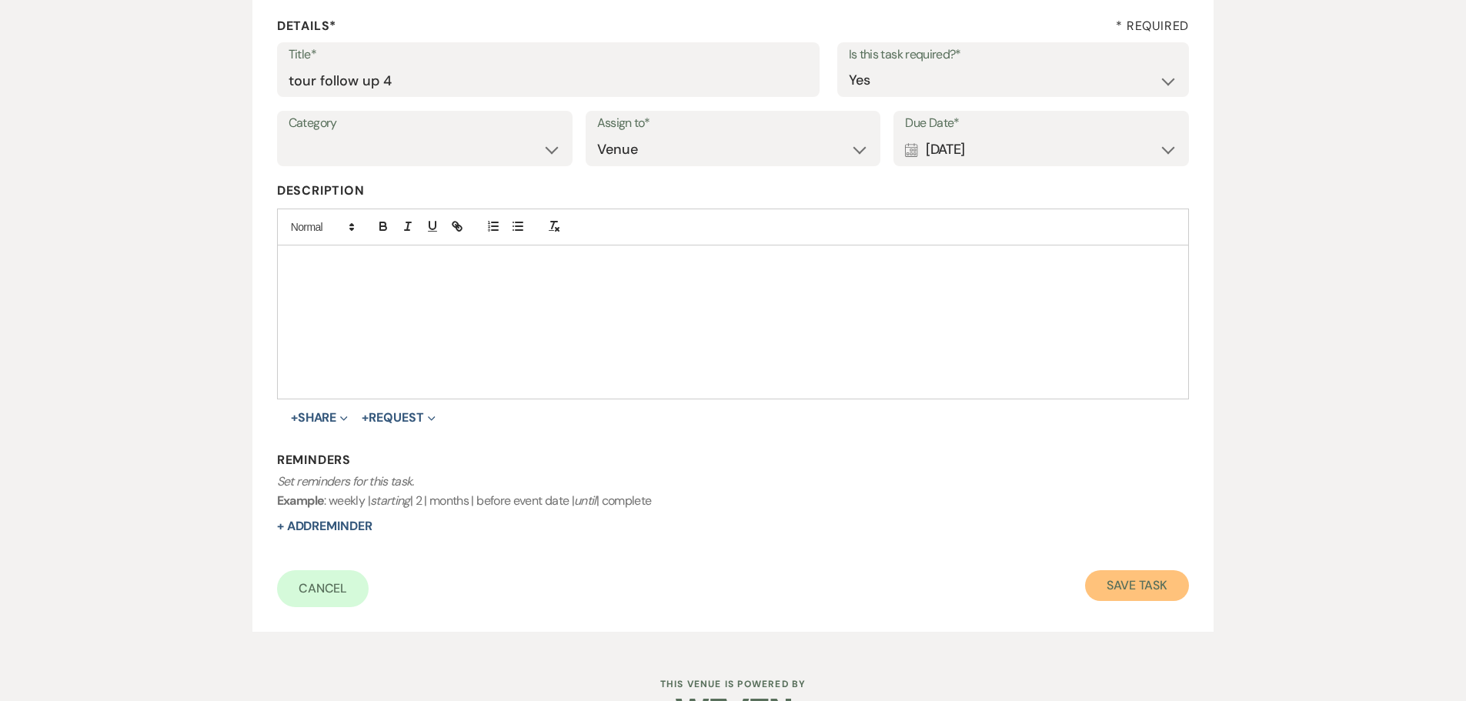
click at [1115, 581] on button "Save Task" at bounding box center [1137, 585] width 104 height 31
select select "5"
select select "15"
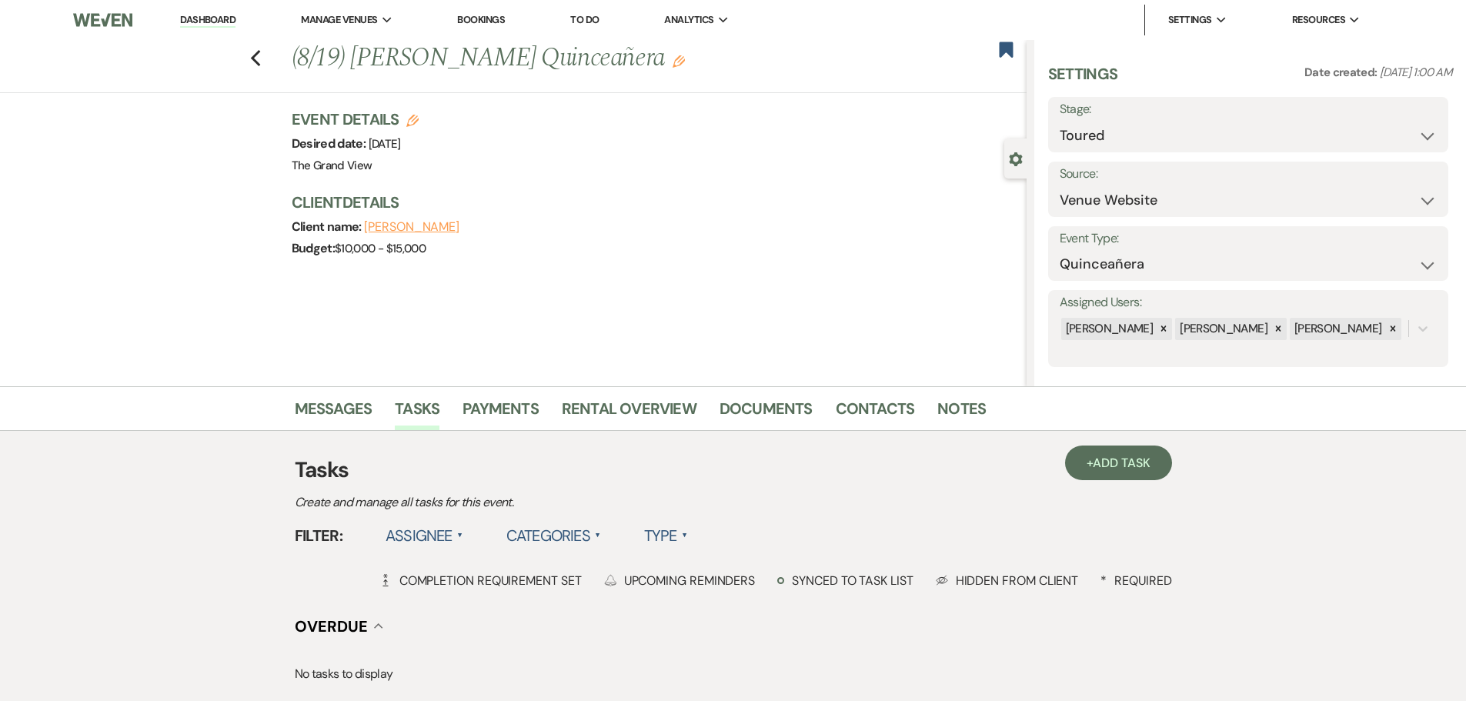
click at [1015, 48] on div "Previous (8/19) Jessica Gauna's Quinceañera Edit" at bounding box center [655, 58] width 742 height 37
click at [1007, 47] on use "button" at bounding box center [1006, 49] width 14 height 15
click at [259, 58] on use "button" at bounding box center [255, 58] width 10 height 17
select select "5"
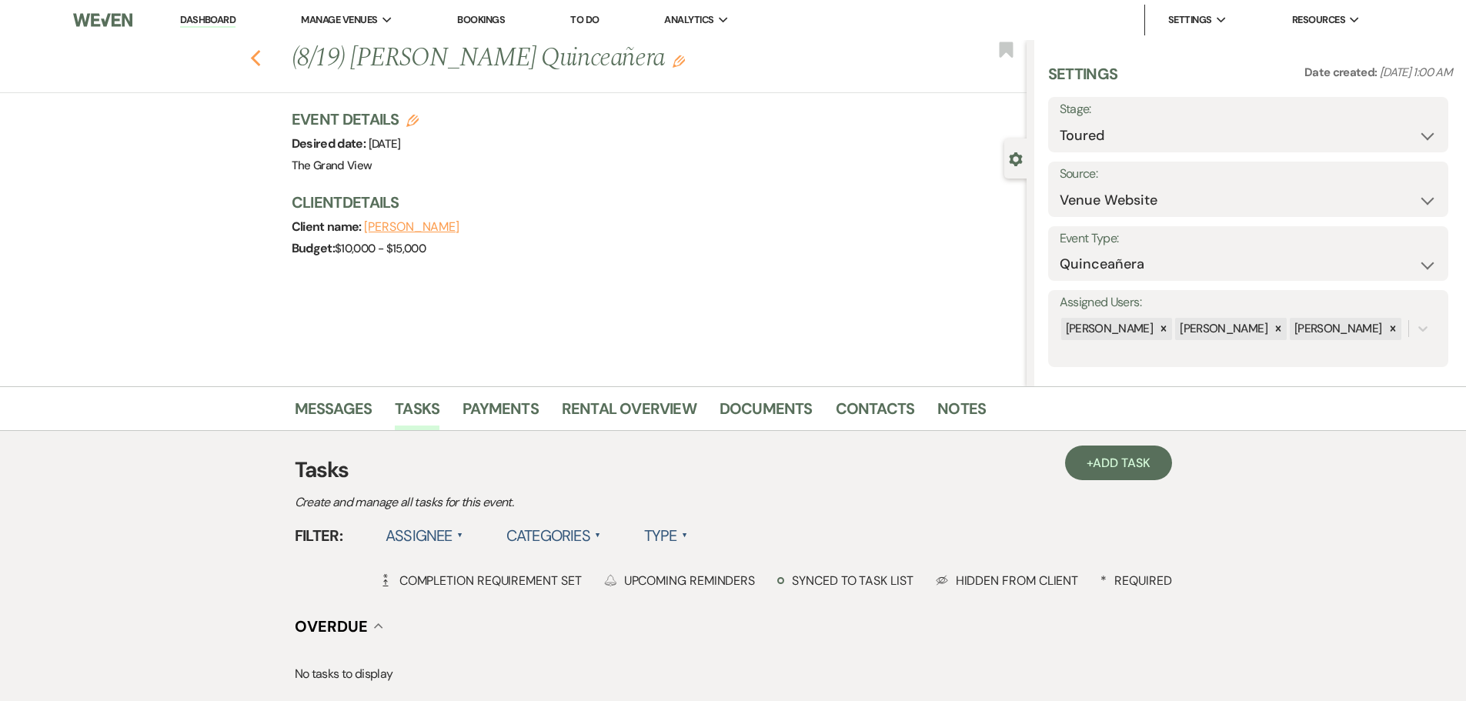
select select "5"
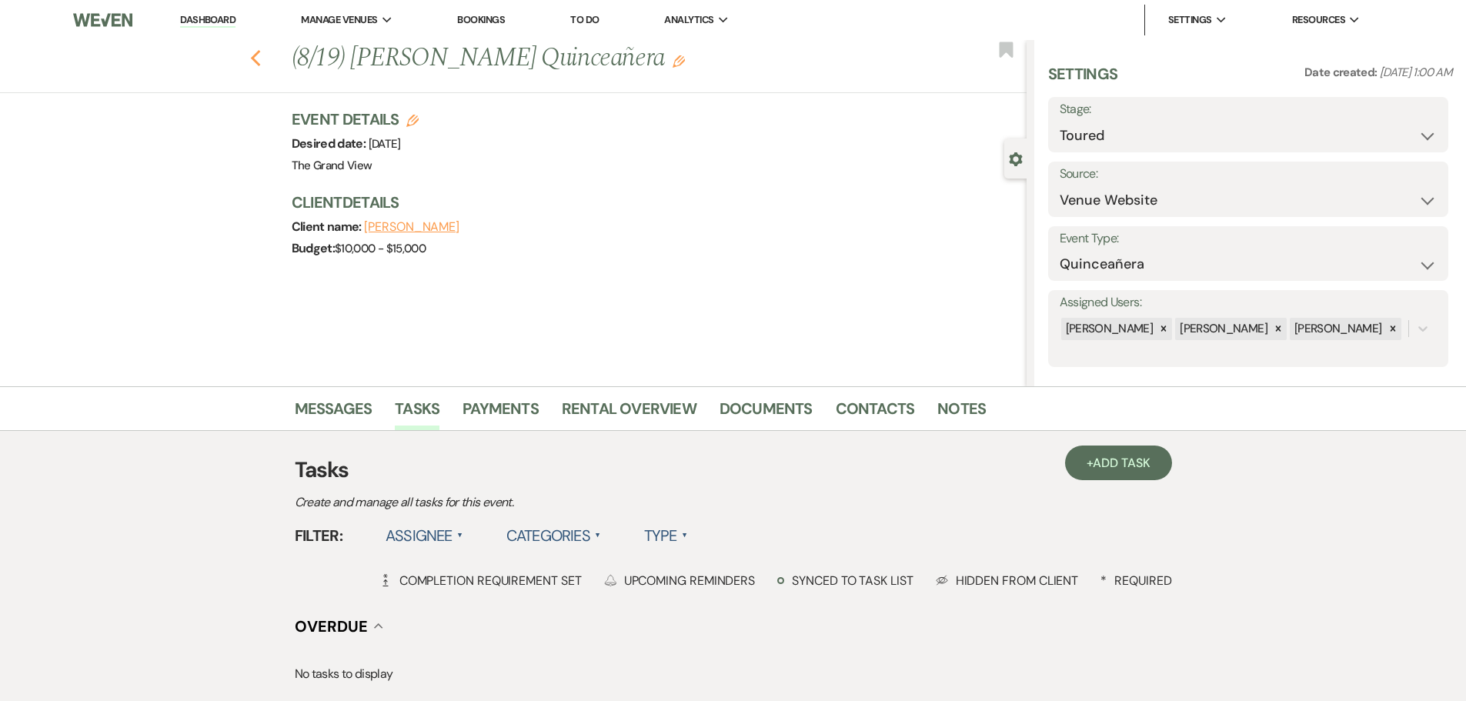
select select "5"
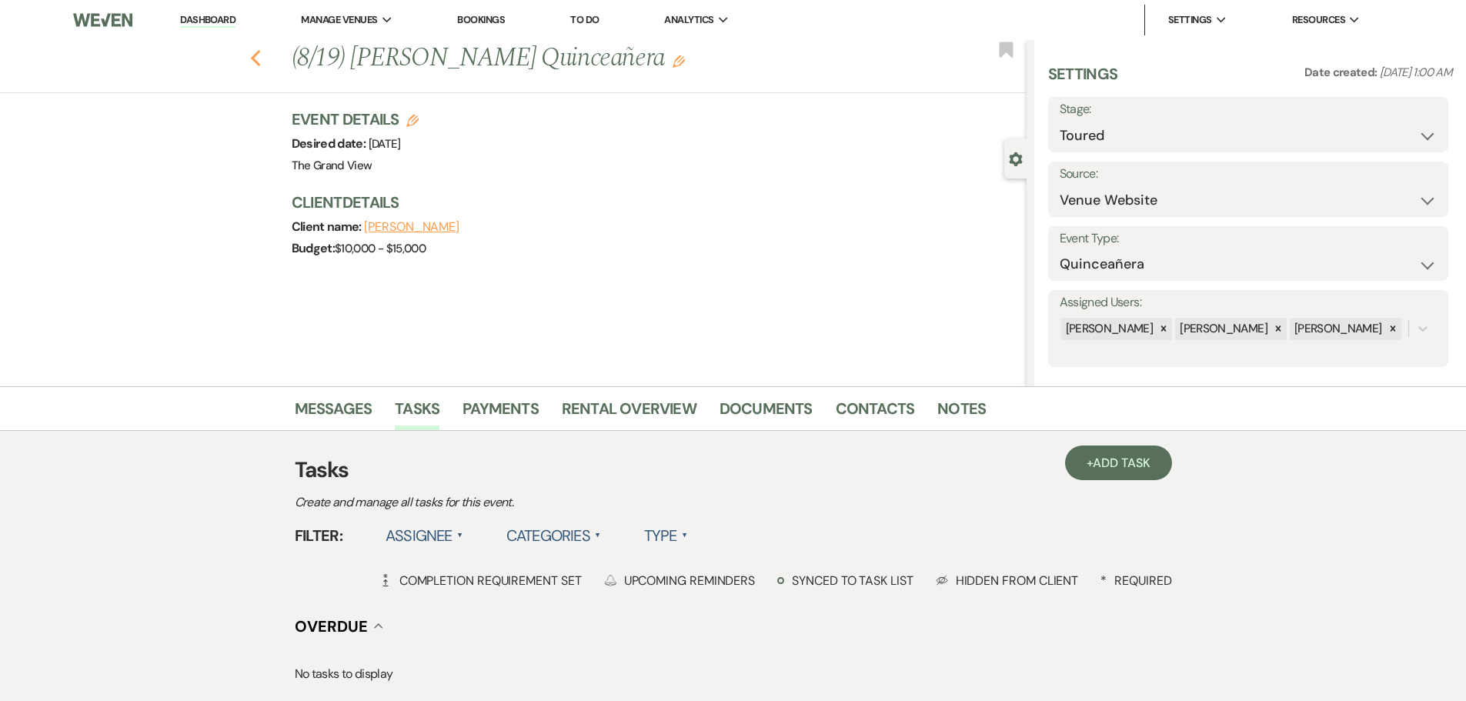
select select "5"
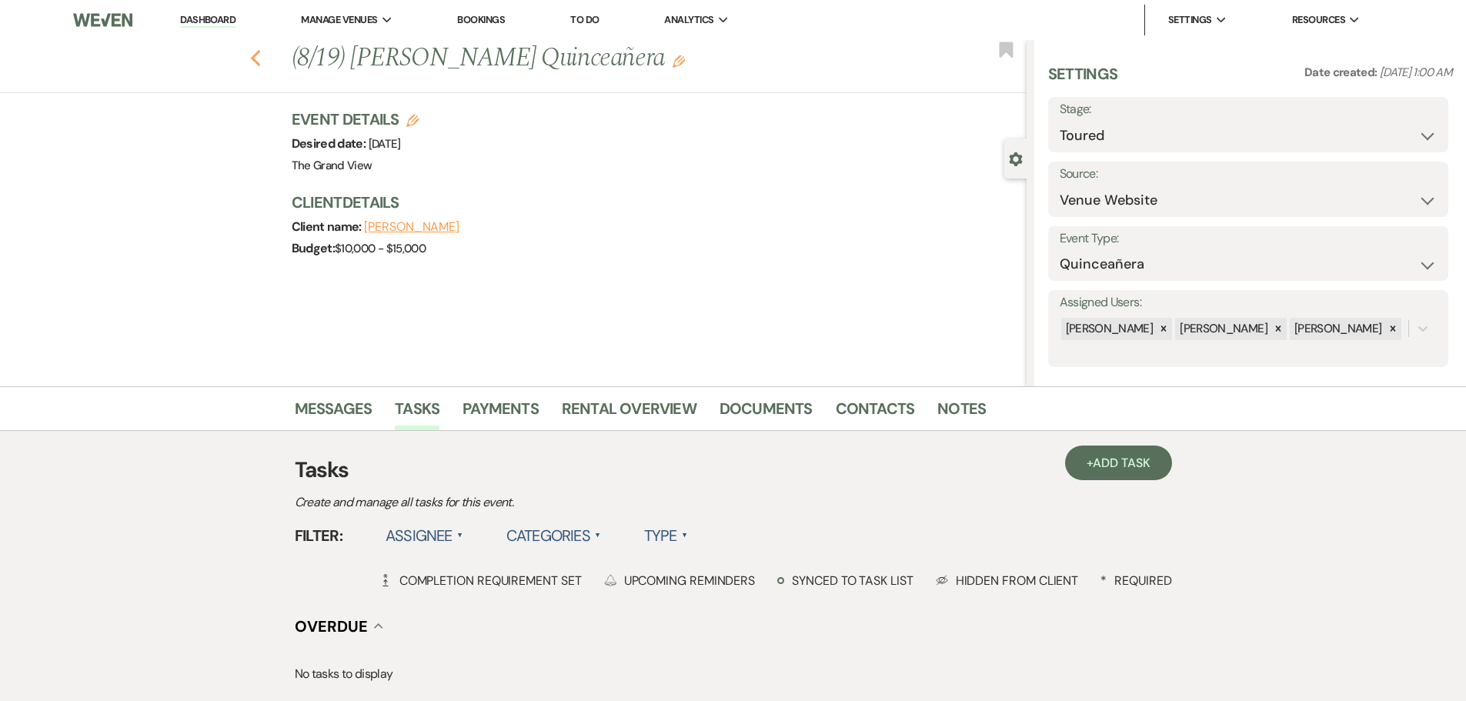
select select "5"
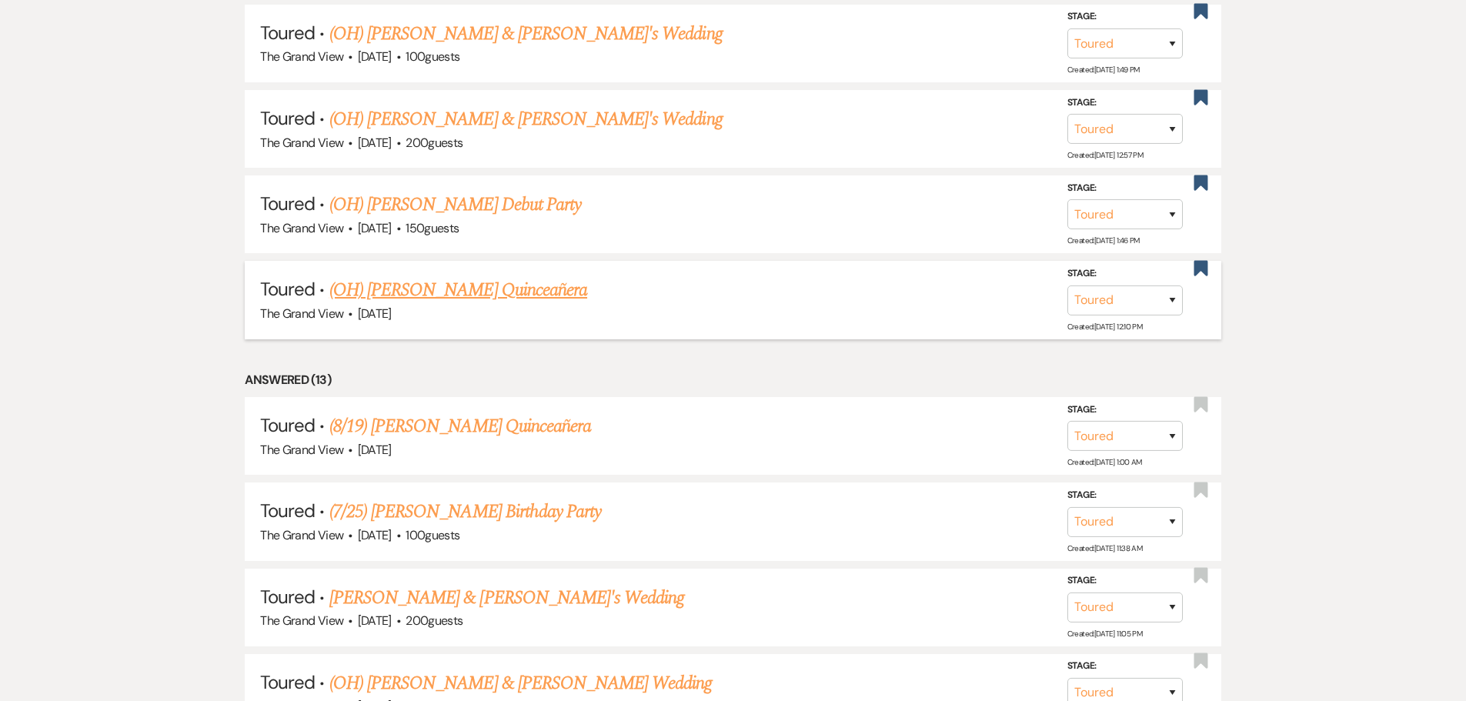
scroll to position [1385, 0]
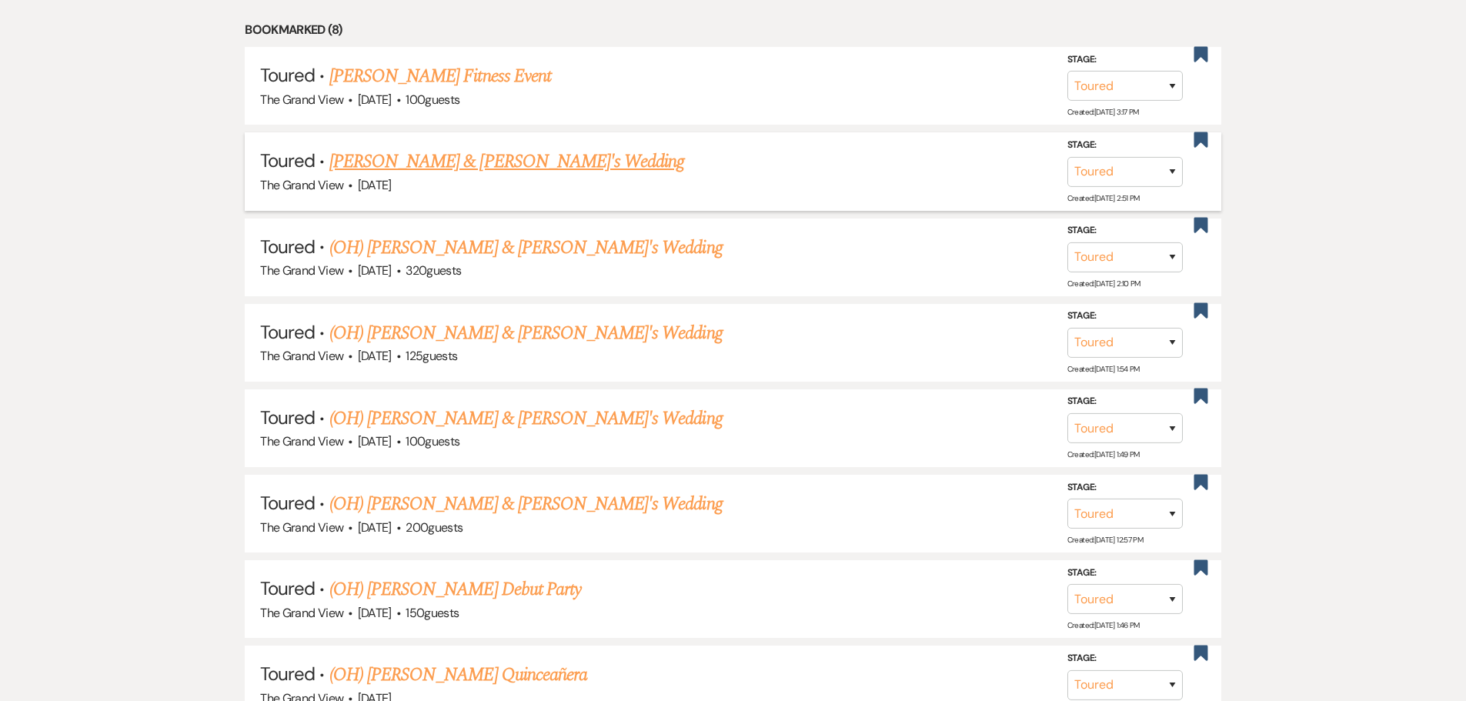
click at [485, 171] on link "Melissa Terrazas & Fiance's Wedding" at bounding box center [506, 162] width 355 height 28
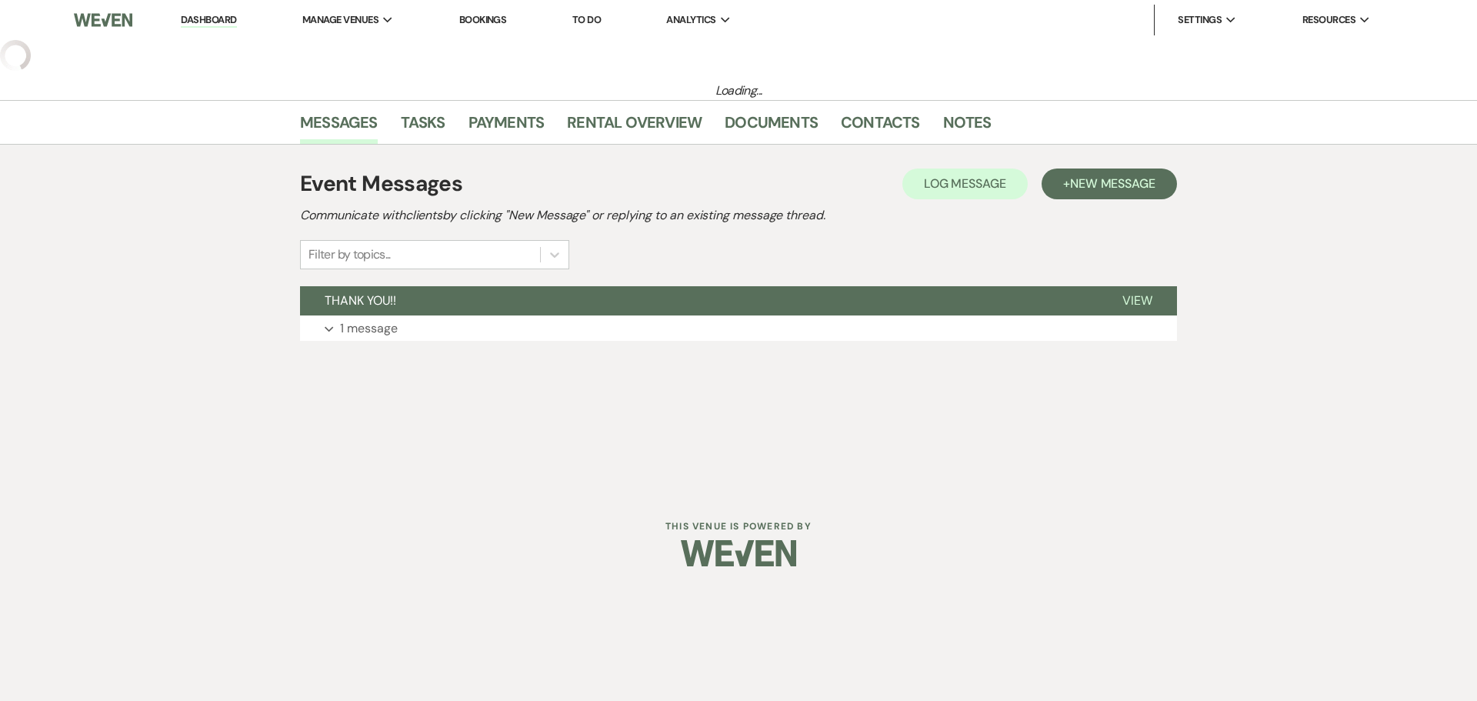
select select "5"
select select "25"
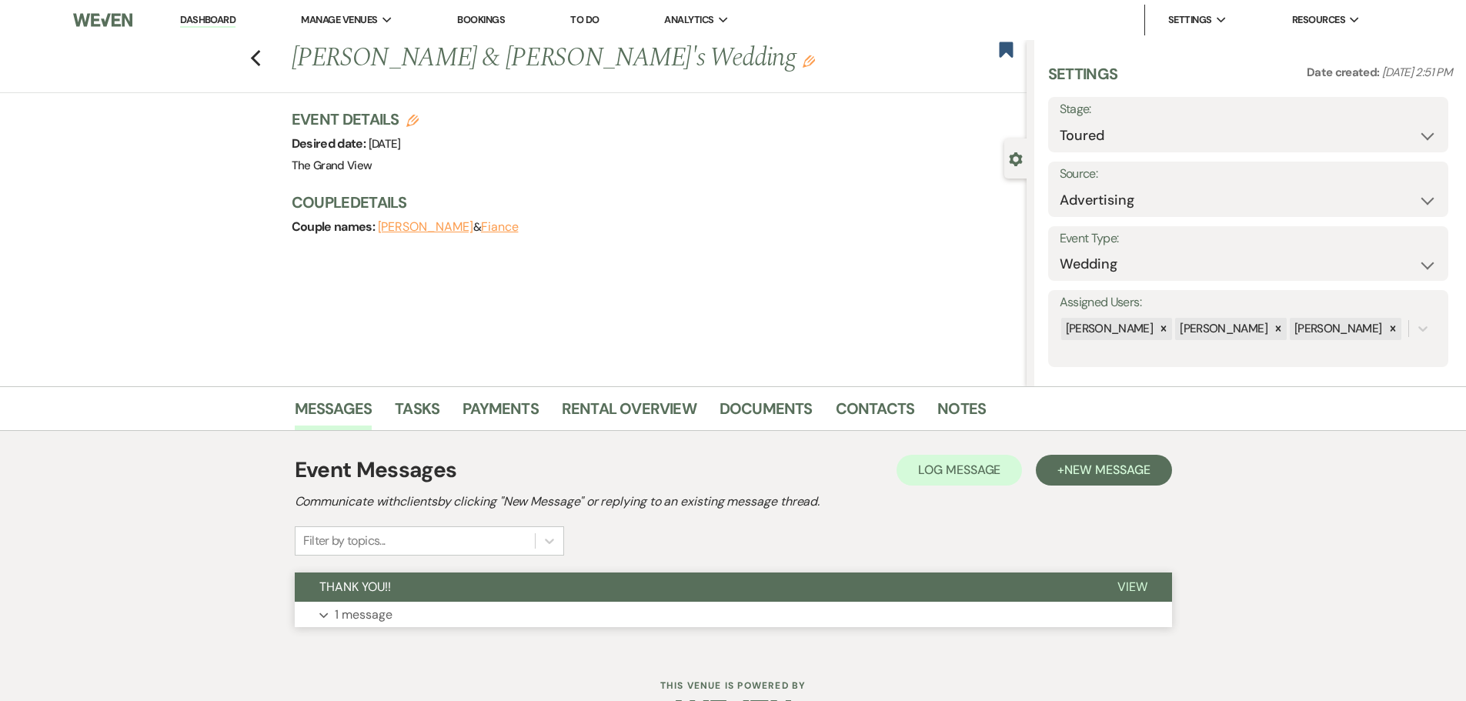
click at [423, 595] on button "THANK YOU!!" at bounding box center [694, 586] width 798 height 29
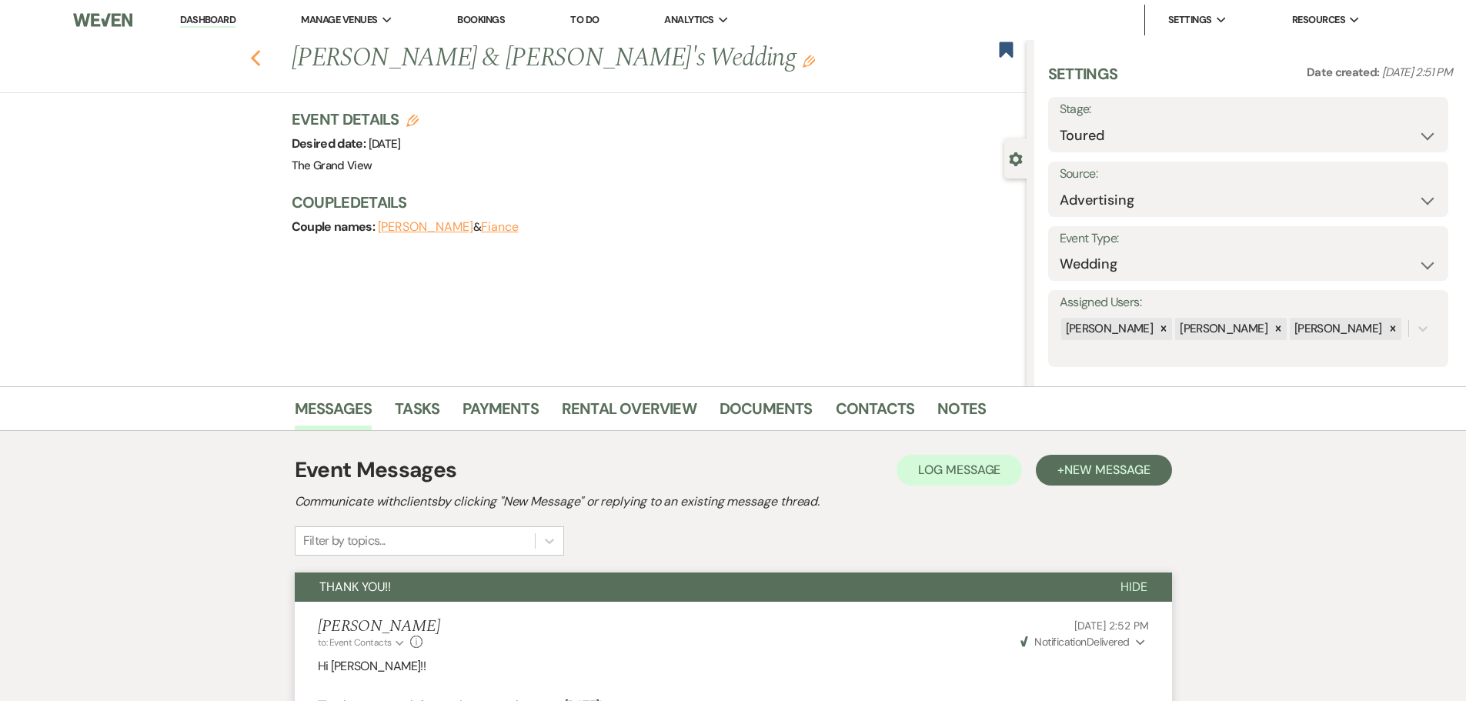
click at [261, 58] on icon "Previous" at bounding box center [256, 58] width 12 height 18
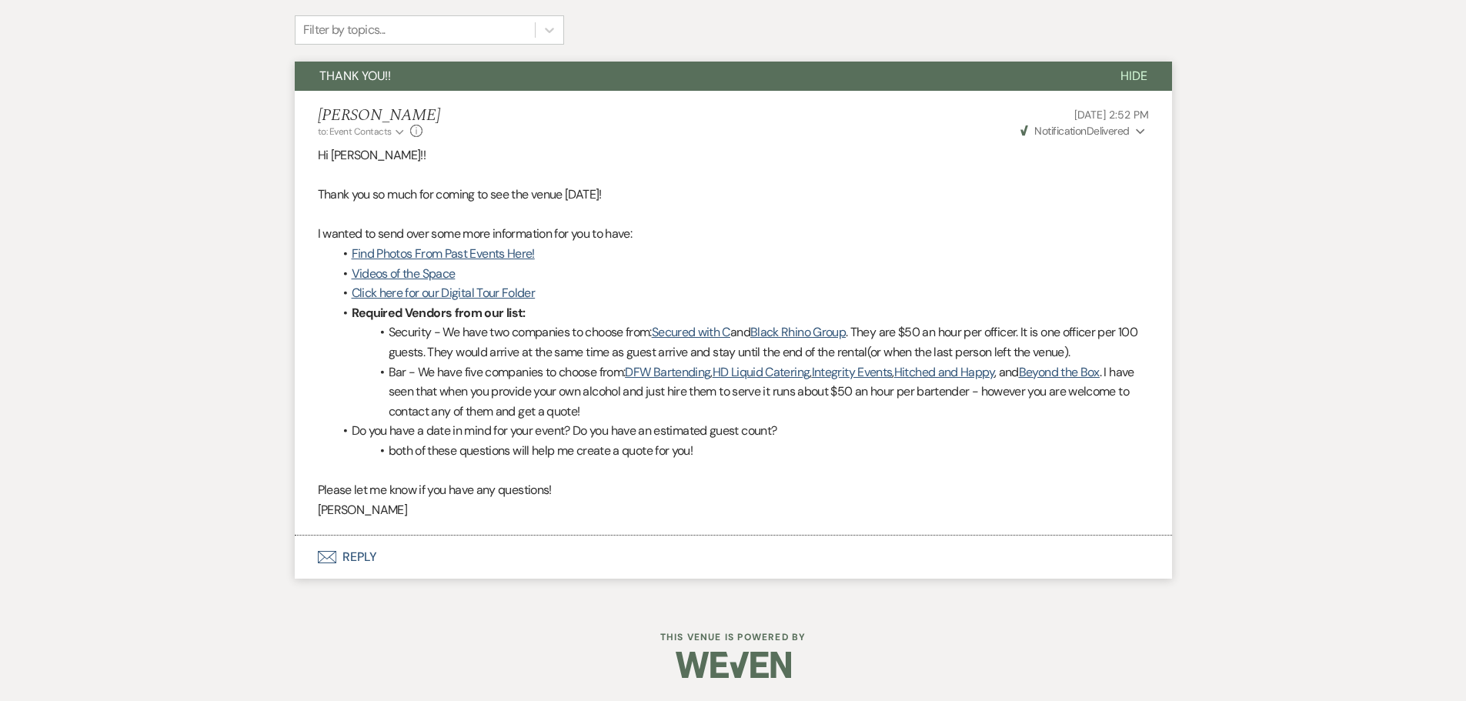
select select "5"
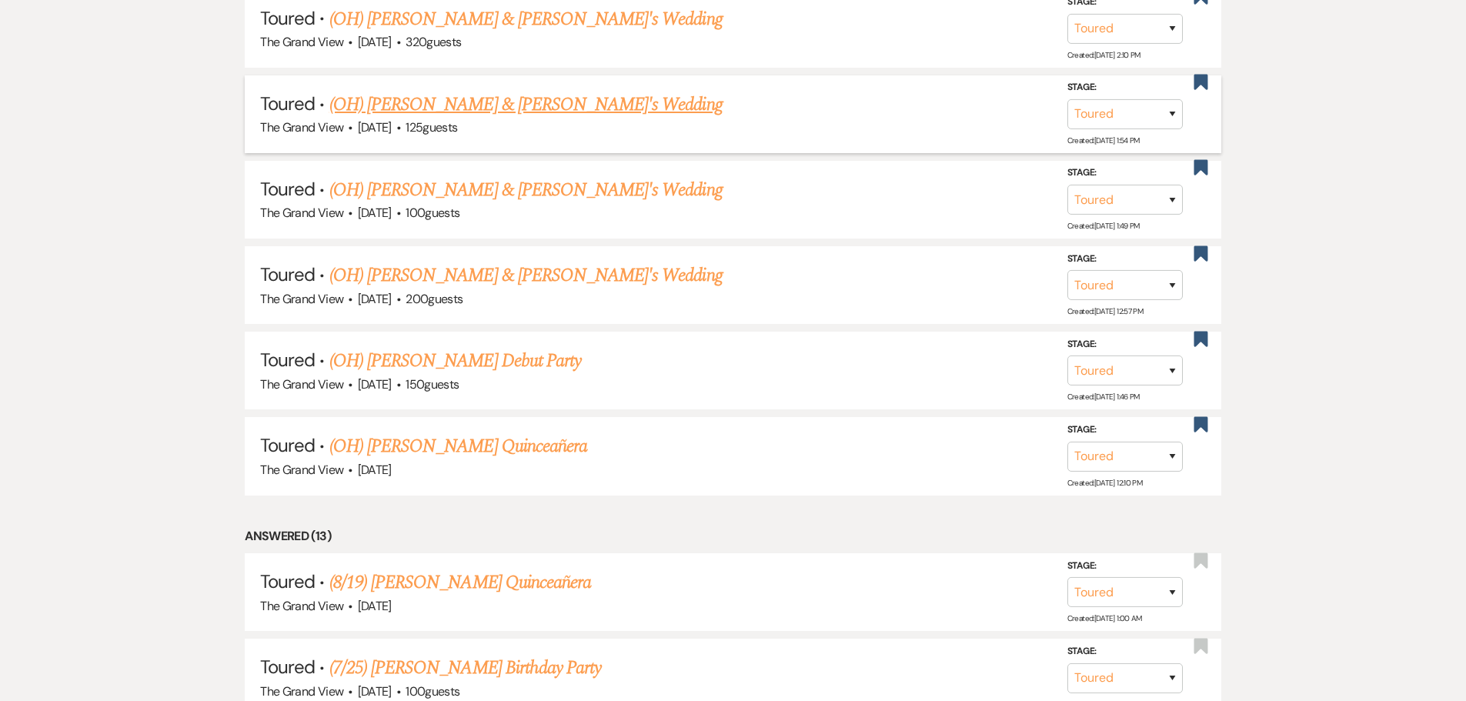
scroll to position [1770, 0]
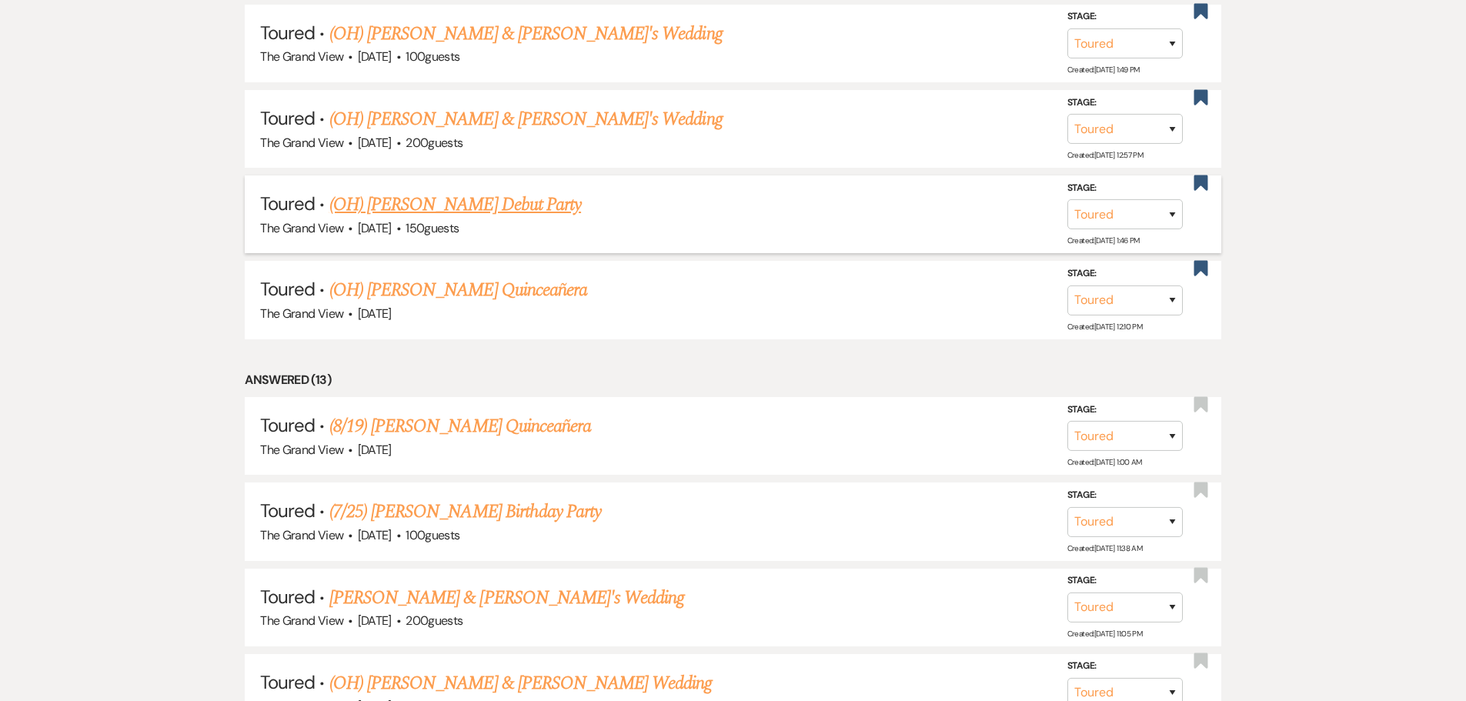
click at [457, 215] on link "(OH) Vinita Develrow's Debut Party" at bounding box center [455, 205] width 252 height 28
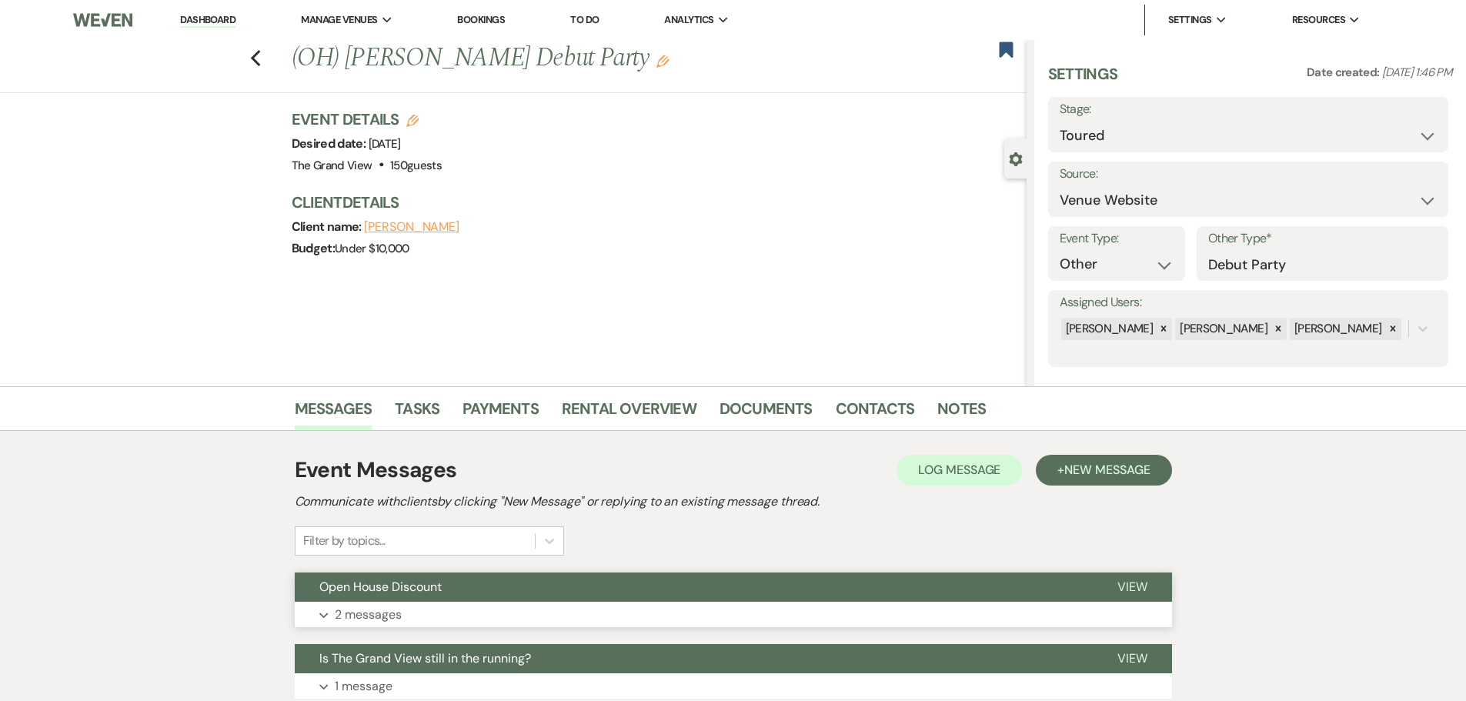
click at [472, 588] on button "Open House Discount" at bounding box center [694, 586] width 798 height 29
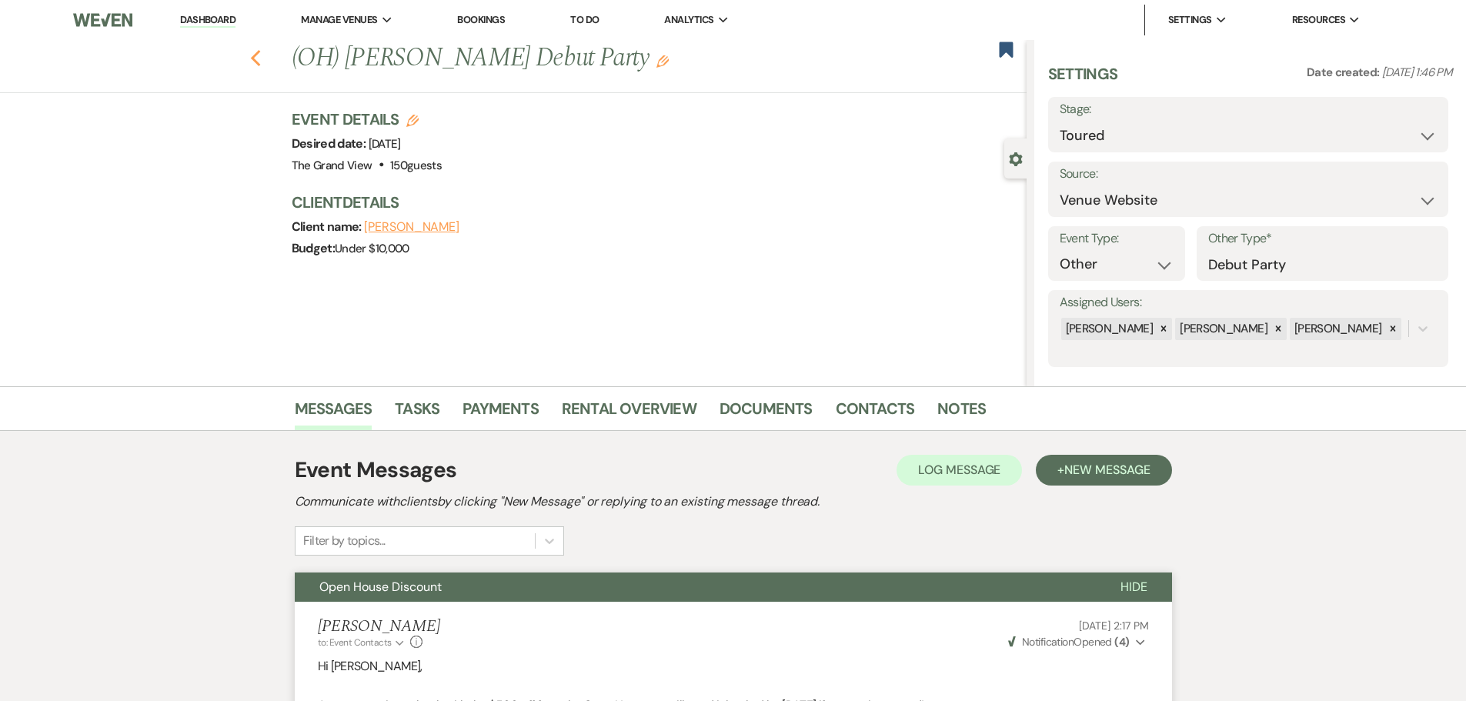
click at [260, 48] on button "Previous" at bounding box center [256, 57] width 12 height 22
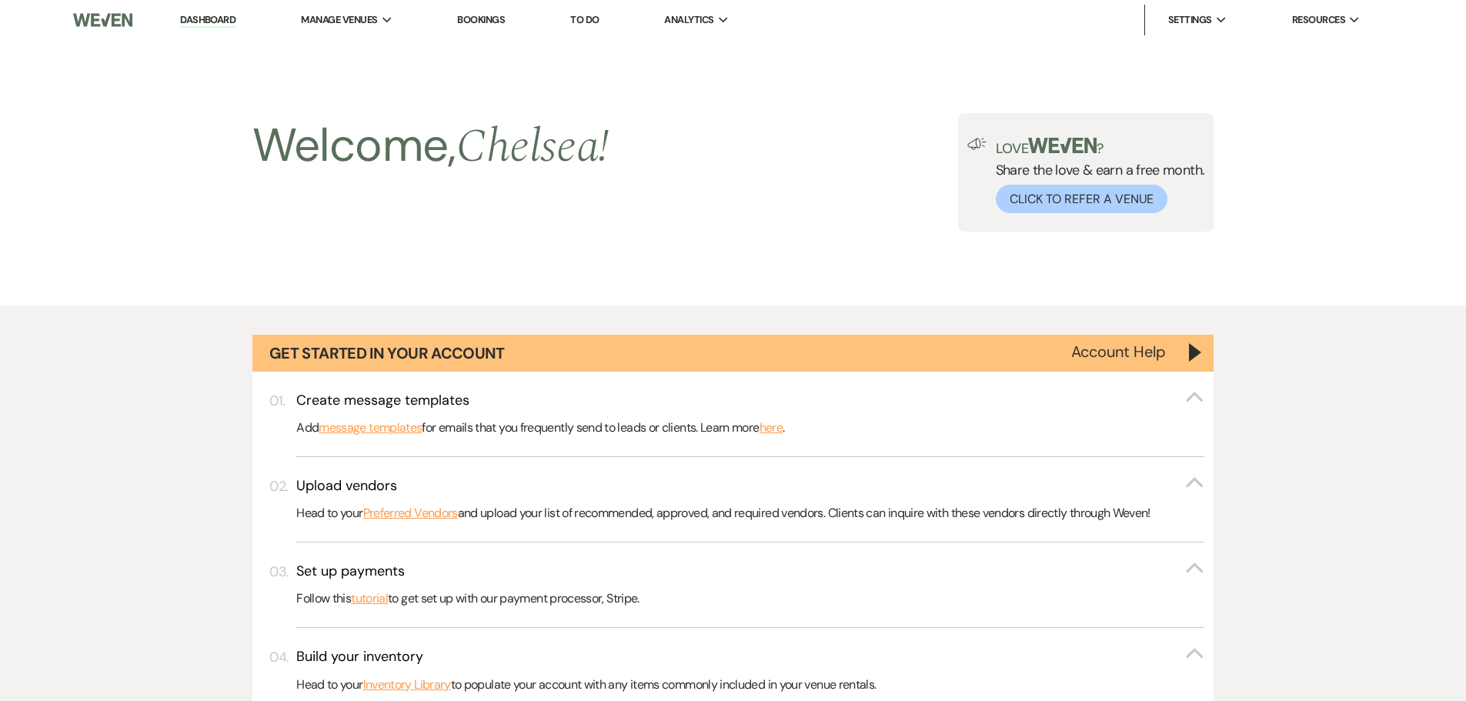
scroll to position [1770, 0]
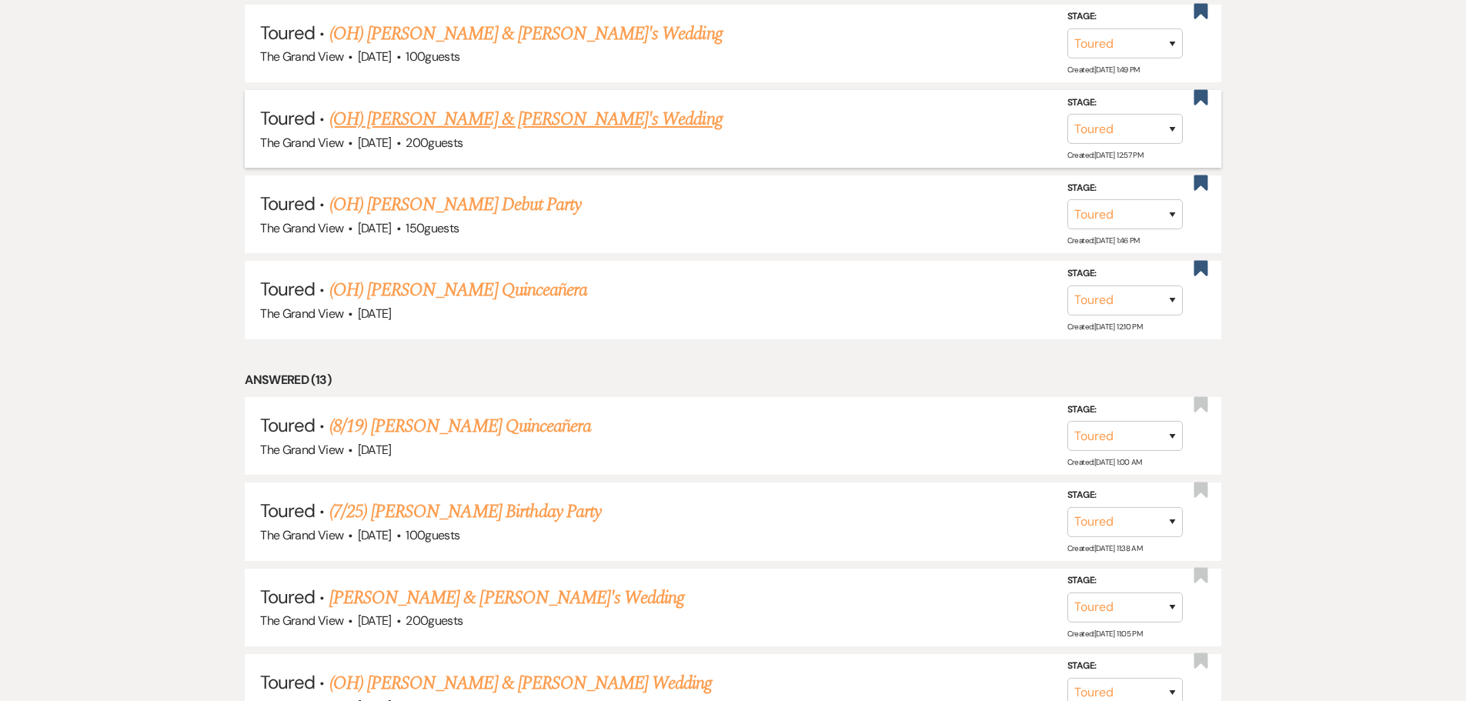
click at [425, 131] on link "(OH) Kelly Gutierrez & Fiance's Wedding" at bounding box center [525, 119] width 393 height 28
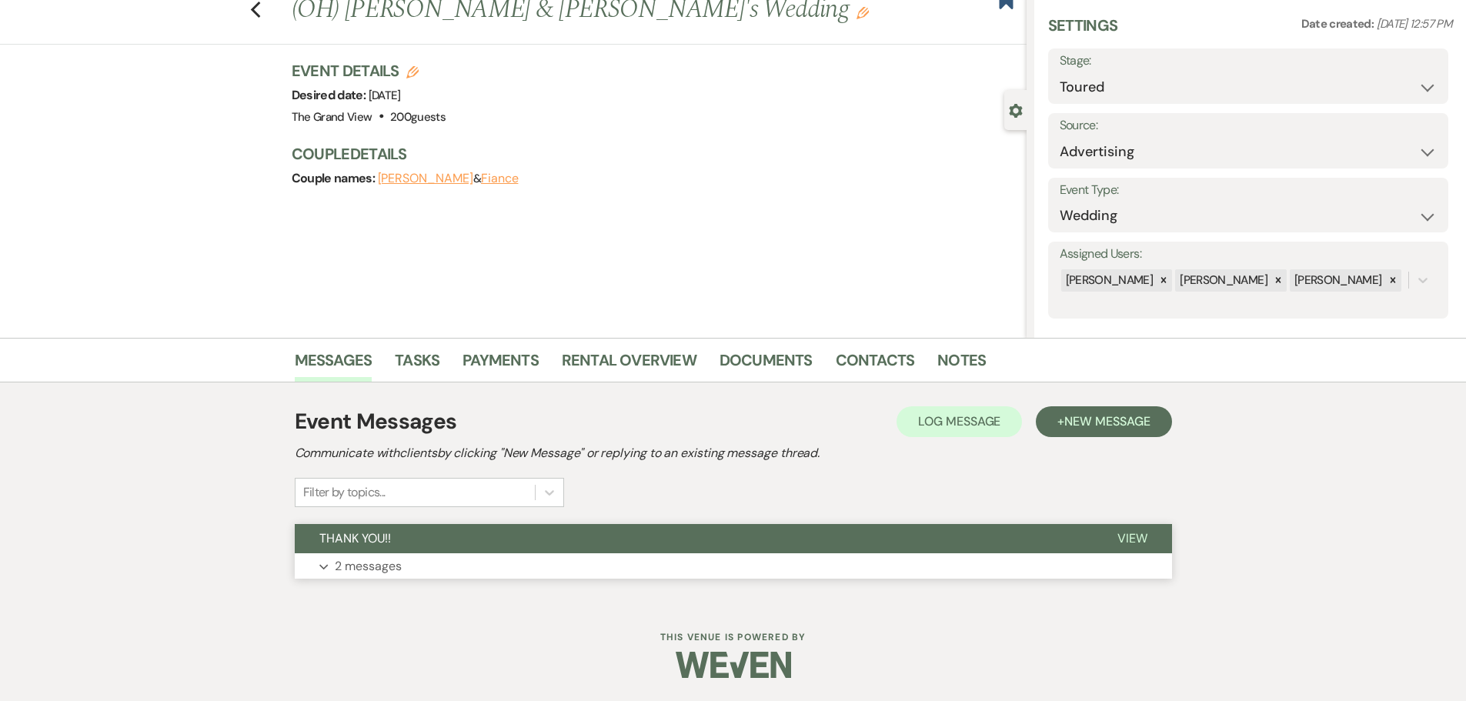
click at [438, 555] on button "Expand 2 messages" at bounding box center [733, 566] width 877 height 26
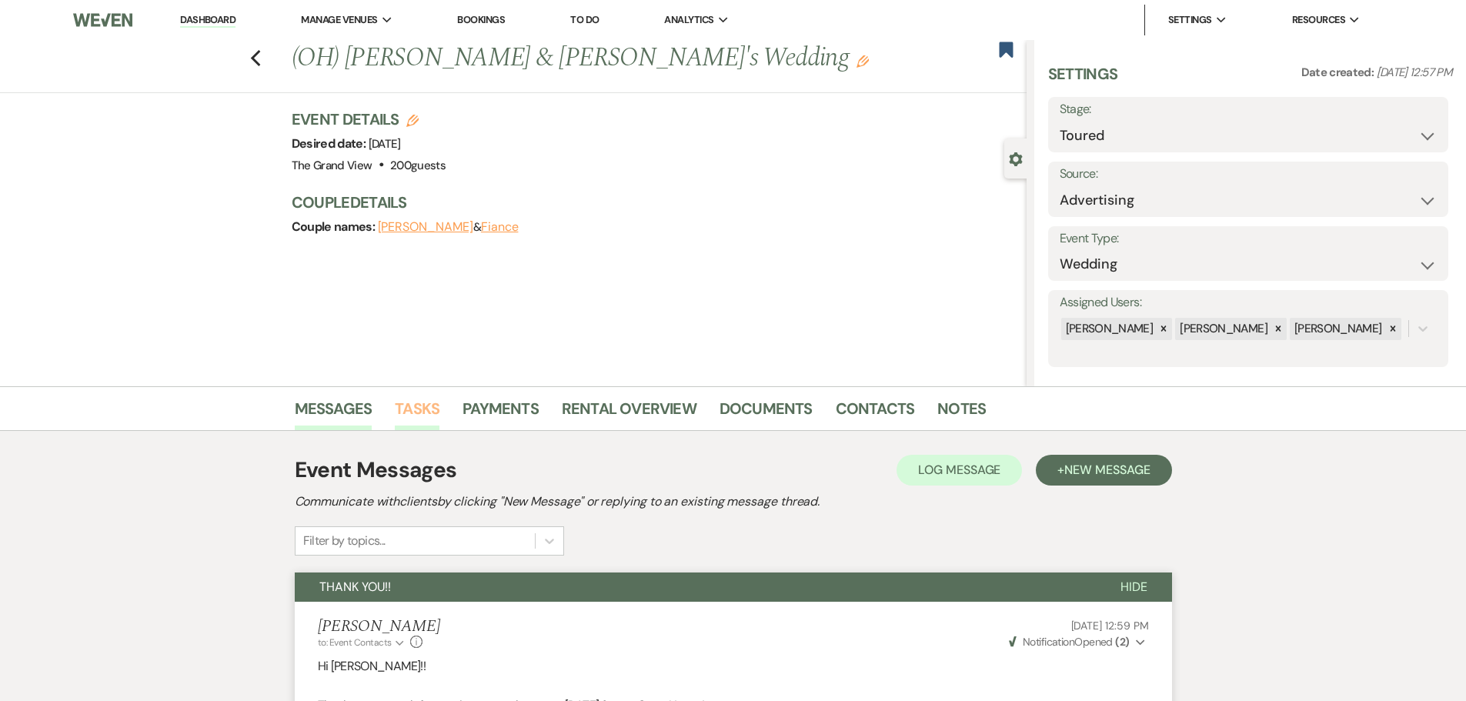
click at [420, 408] on link "Tasks" at bounding box center [417, 413] width 45 height 34
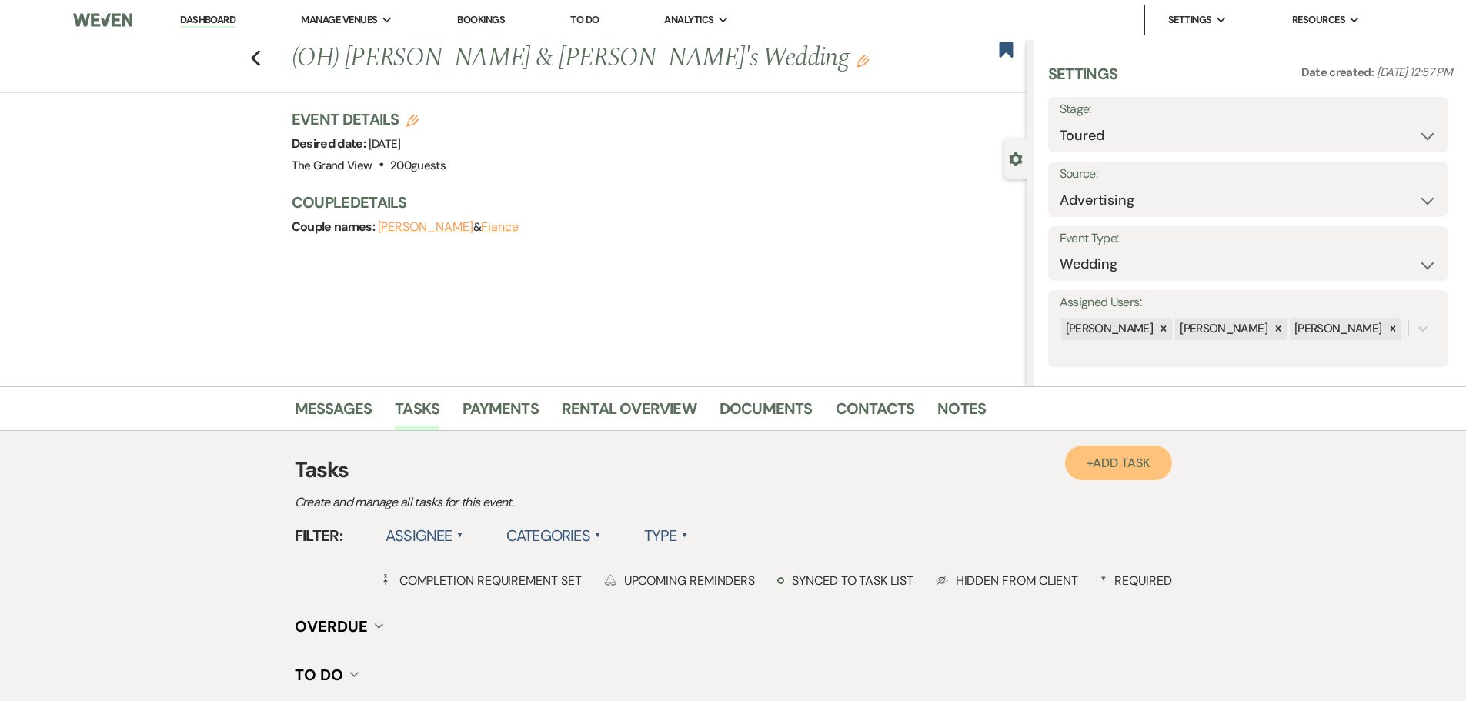
click at [1086, 462] on link "+ Add Task" at bounding box center [1118, 462] width 106 height 35
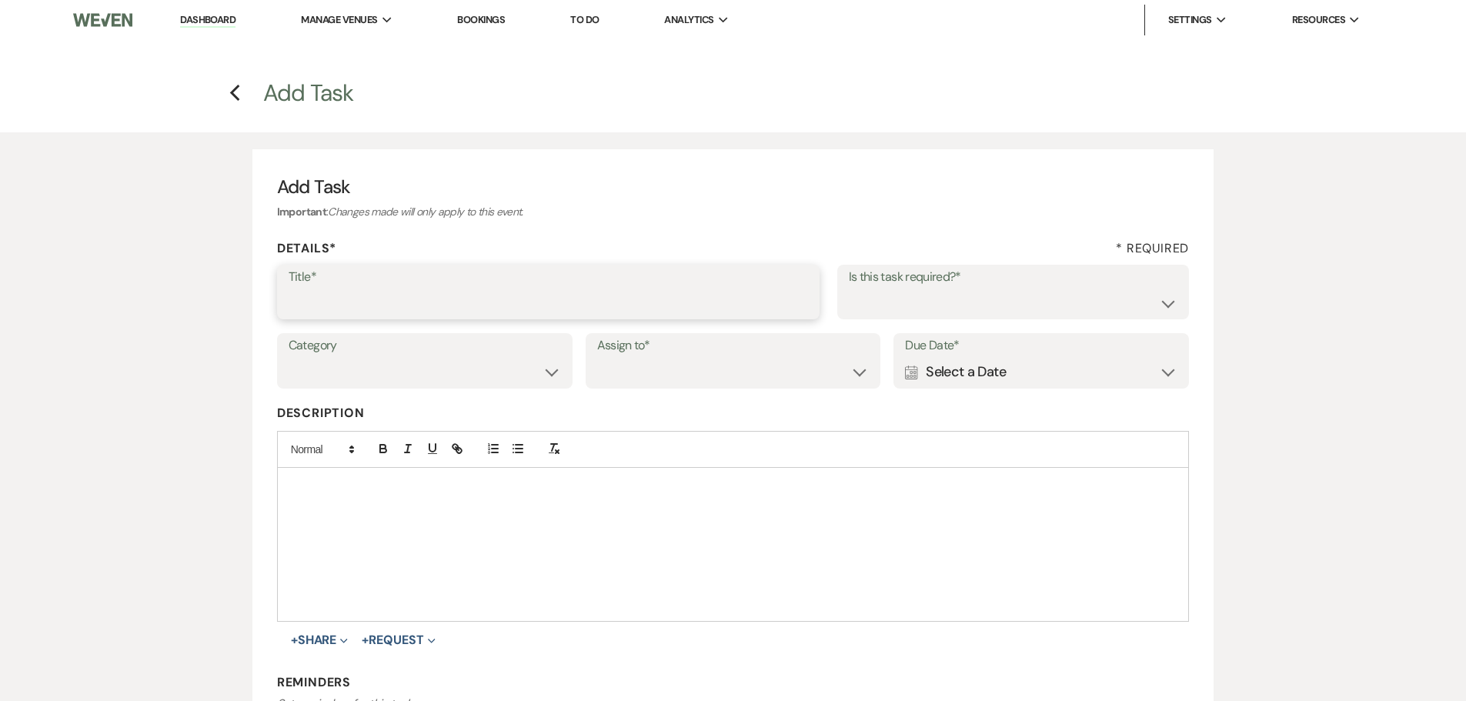
click at [416, 300] on input "Title*" at bounding box center [548, 303] width 519 height 30
drag, startPoint x: 416, startPoint y: 300, endPoint x: 224, endPoint y: 257, distance: 197.1
click at [228, 303] on div "Add Task Important : Changes made will only apply to this event. Details* * Req…" at bounding box center [733, 501] width 1108 height 739
click at [229, 85] on icon "Previous" at bounding box center [235, 93] width 12 height 18
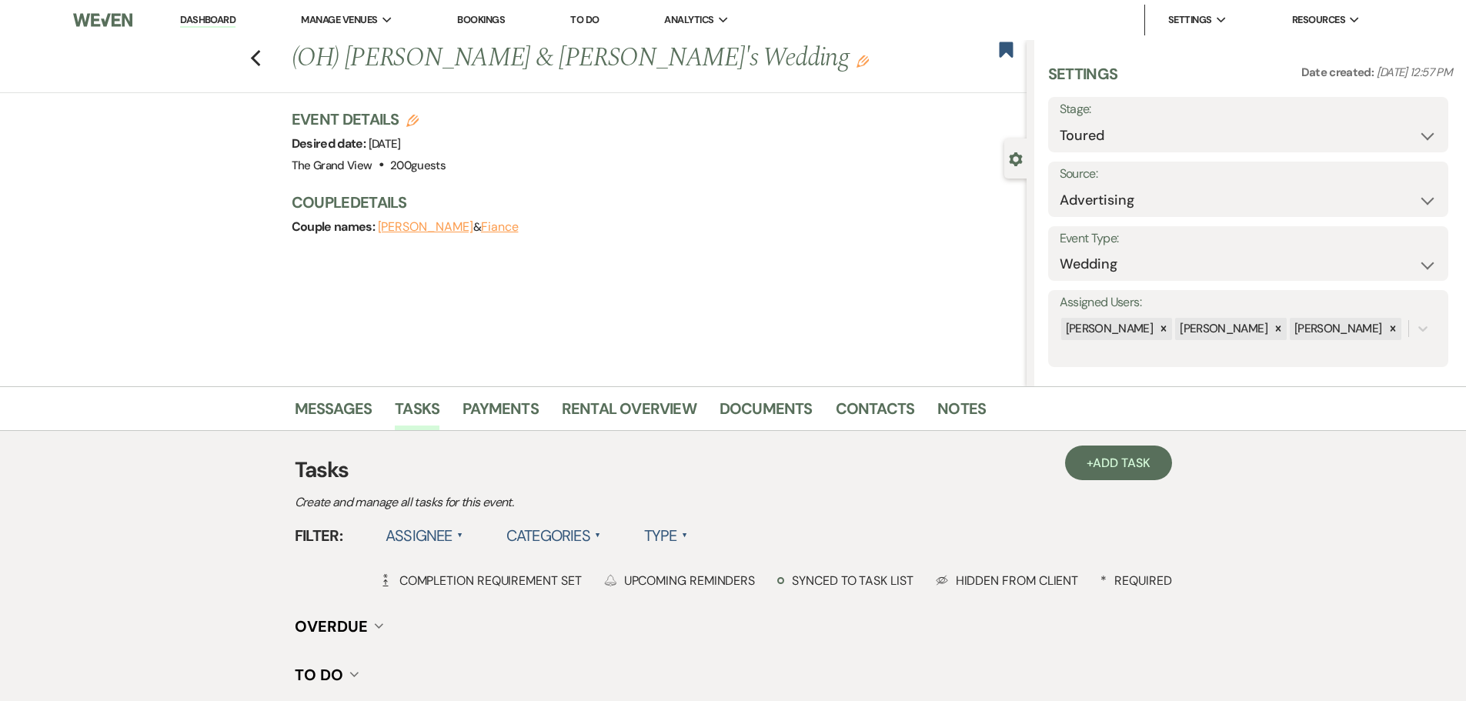
drag, startPoint x: 220, startPoint y: 22, endPoint x: 219, endPoint y: 32, distance: 10.1
click at [220, 22] on link "Dashboard" at bounding box center [207, 20] width 55 height 15
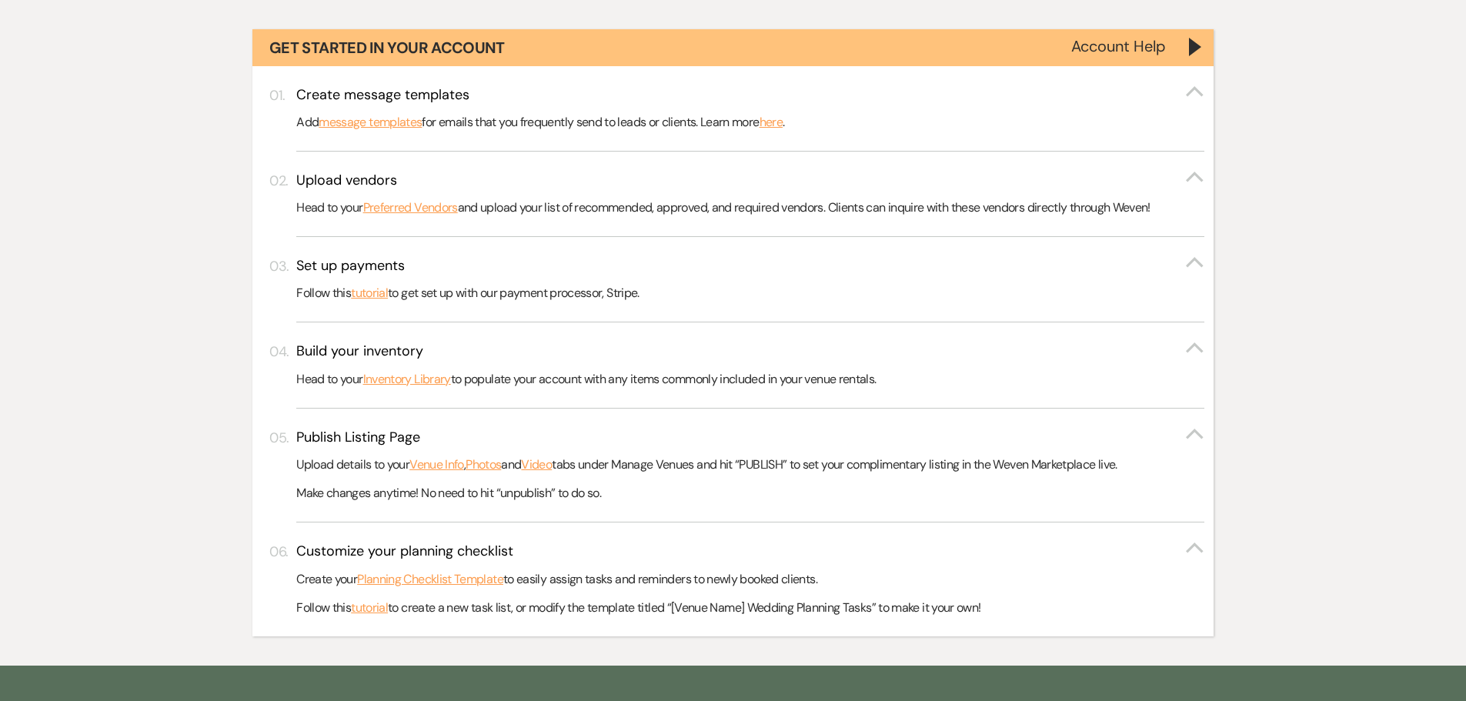
scroll to position [154, 0]
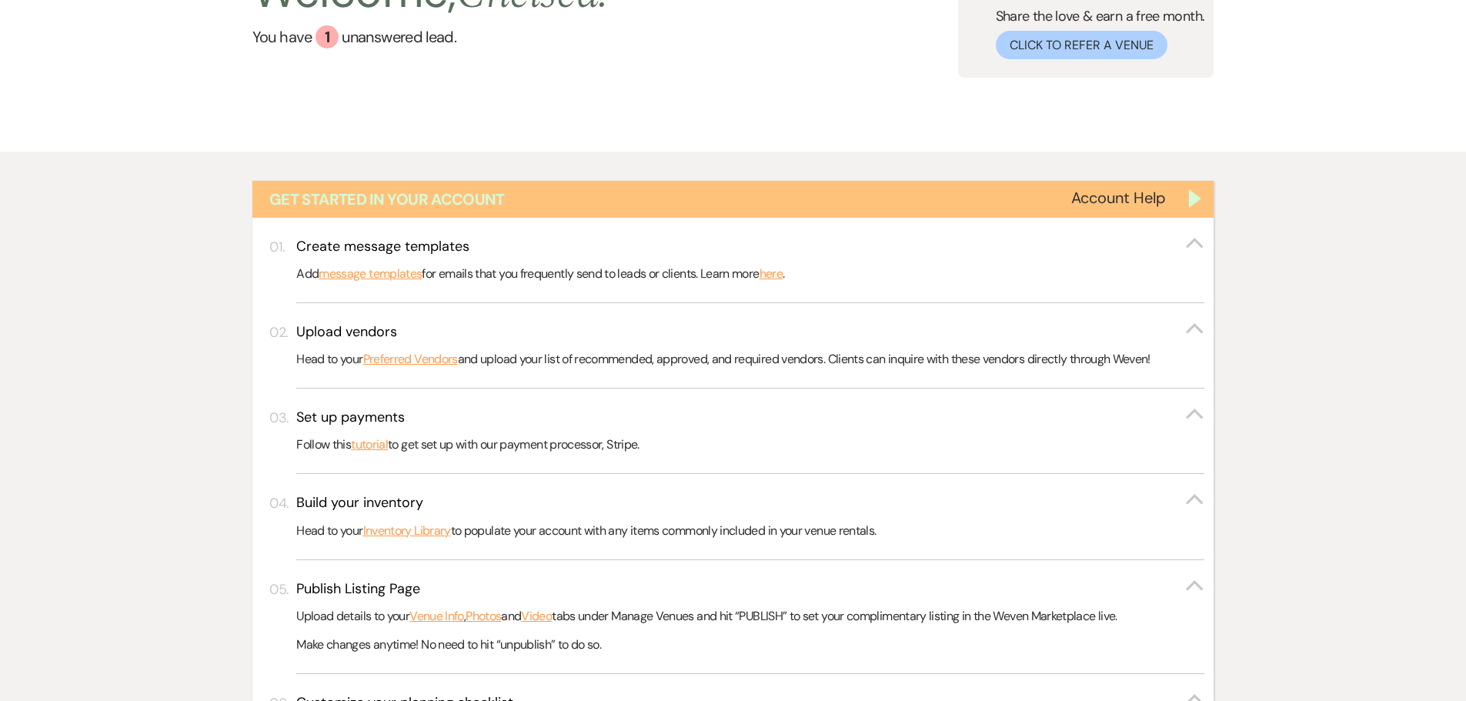
click at [1187, 195] on div "Get Started in Your Account" at bounding box center [733, 199] width 962 height 37
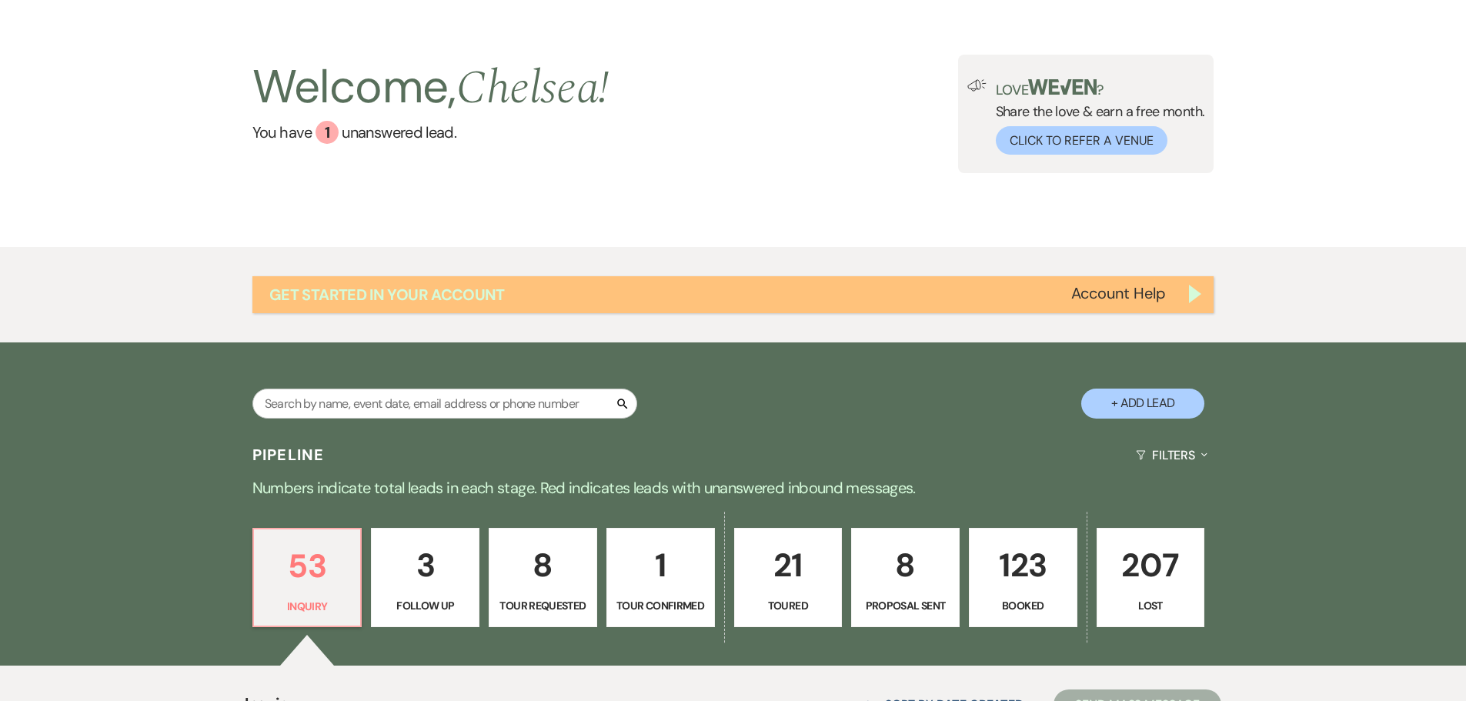
scroll to position [0, 0]
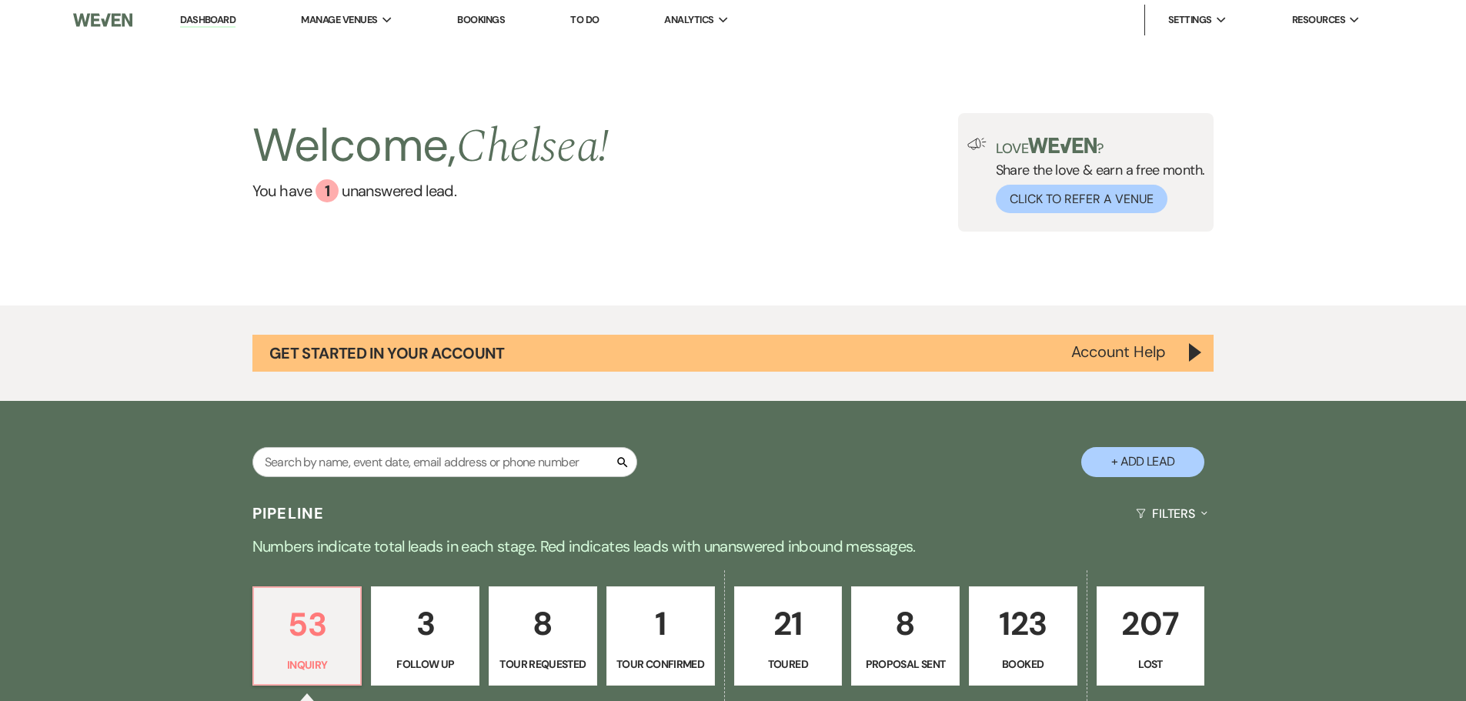
click at [586, 19] on link "To Do" at bounding box center [584, 19] width 28 height 13
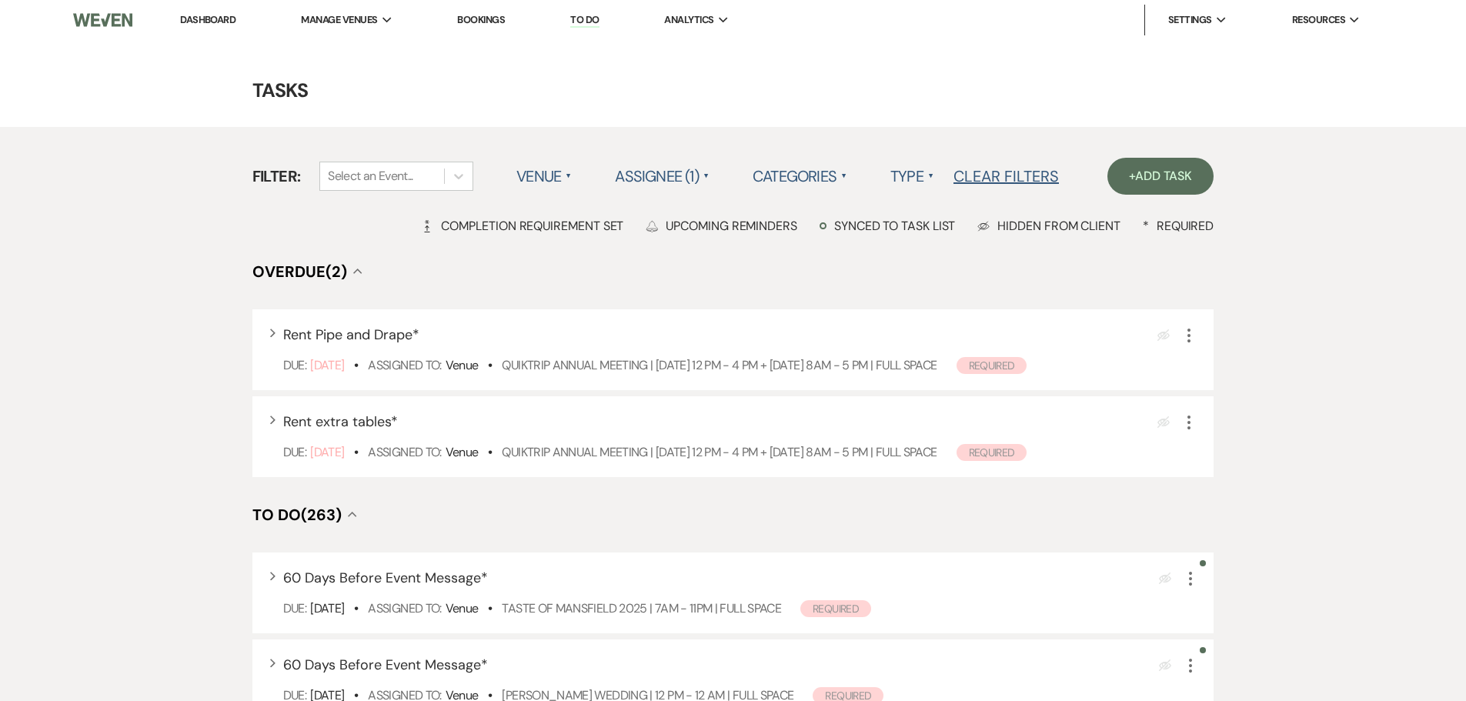
click at [229, 15] on link "Dashboard" at bounding box center [207, 19] width 55 height 13
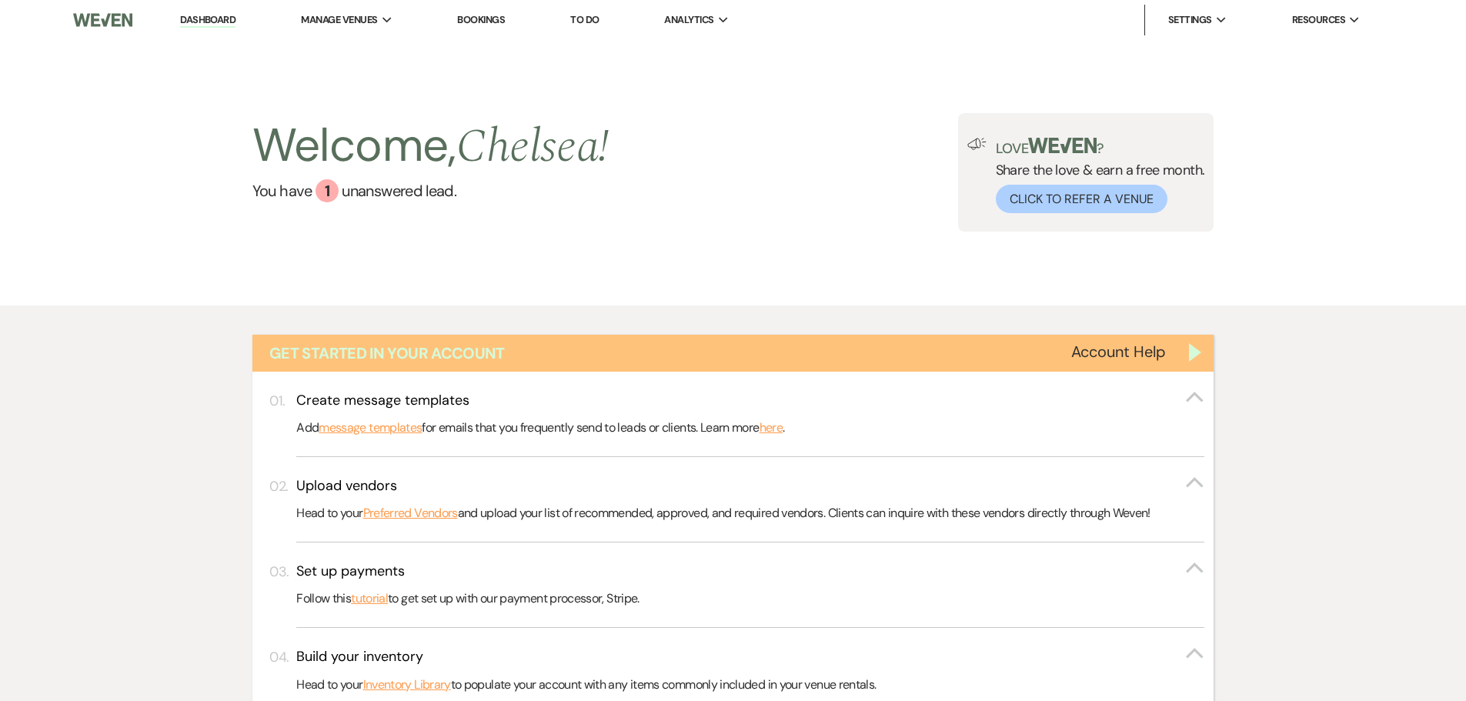
click at [1187, 362] on div "Get Started in Your Account" at bounding box center [733, 353] width 962 height 37
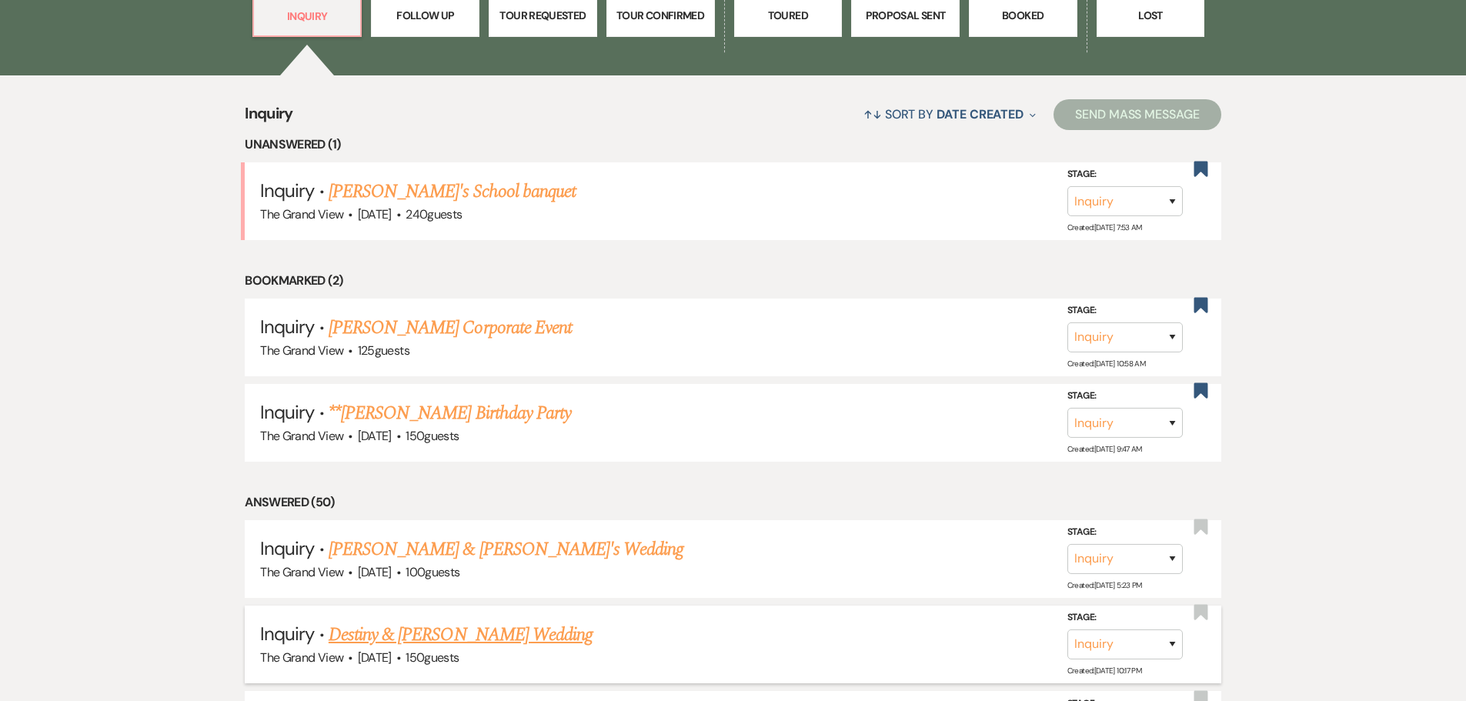
scroll to position [666, 0]
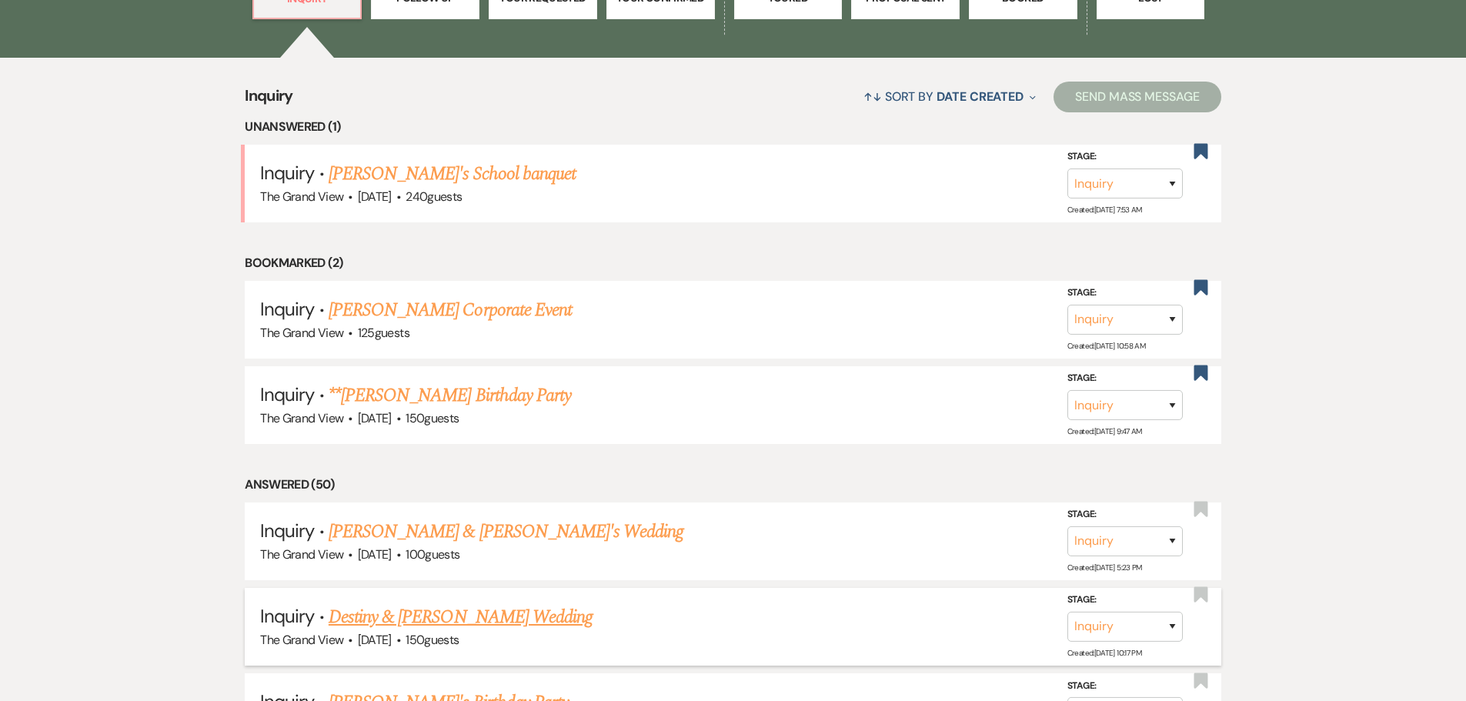
drag, startPoint x: 227, startPoint y: 207, endPoint x: 1173, endPoint y: 648, distance: 1044.0
drag, startPoint x: 1310, startPoint y: 645, endPoint x: 198, endPoint y: 98, distance: 1238.7
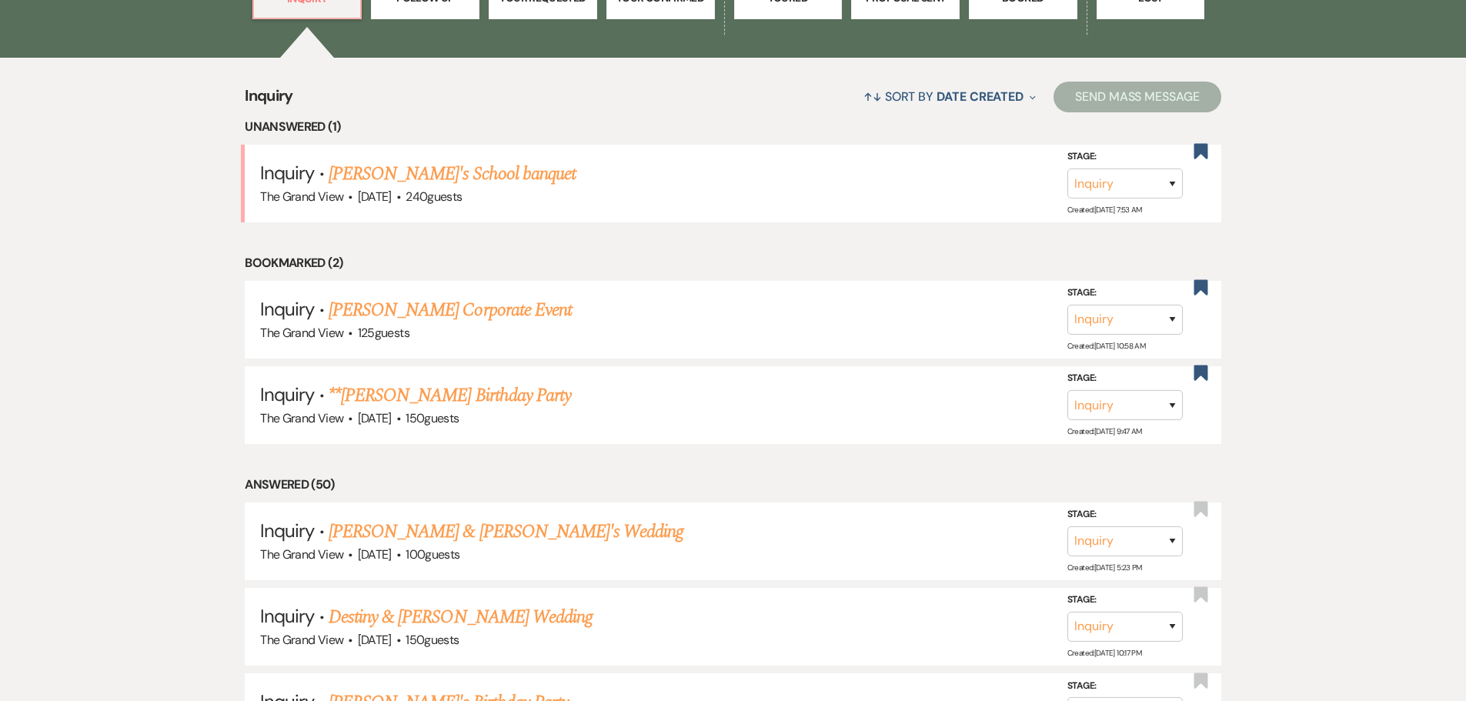
drag, startPoint x: 202, startPoint y: 98, endPoint x: 1198, endPoint y: 644, distance: 1135.3
drag, startPoint x: 1275, startPoint y: 646, endPoint x: 212, endPoint y: 88, distance: 1201.1
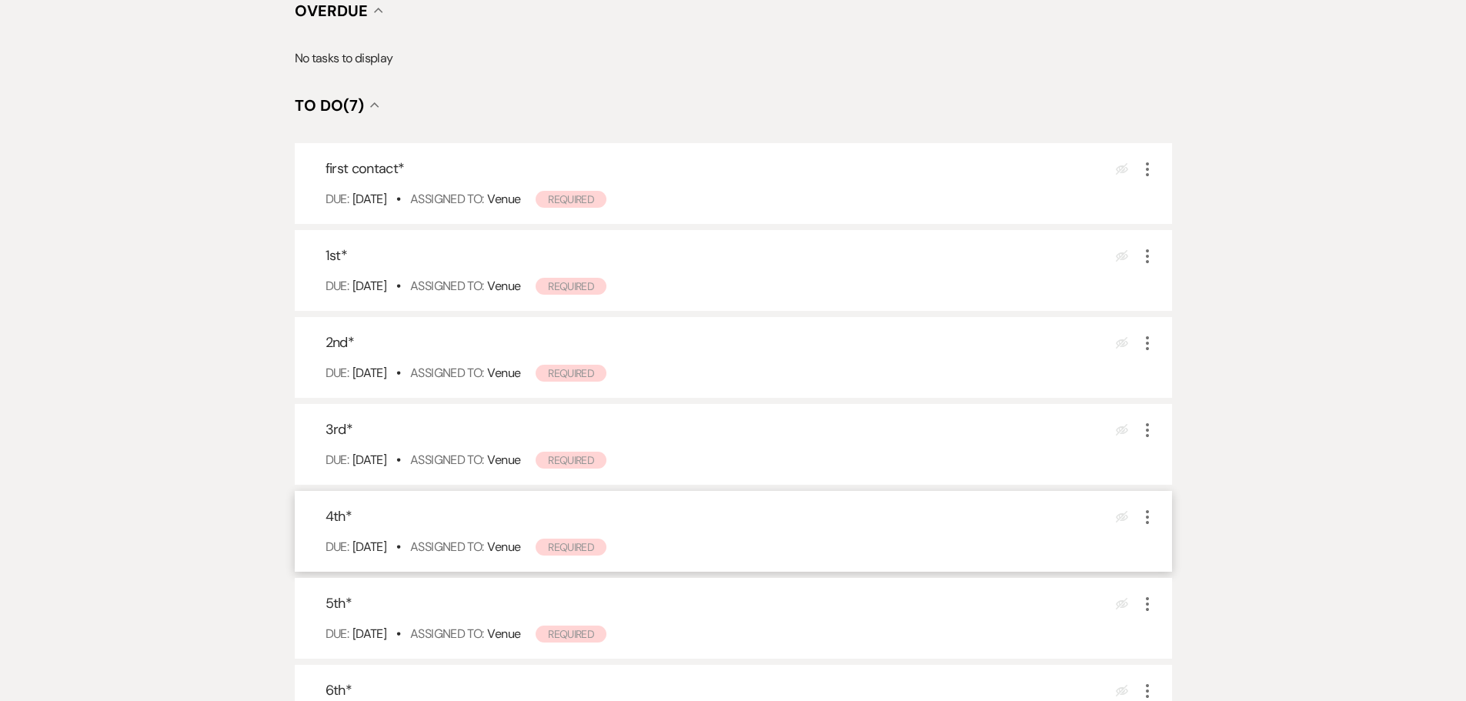
scroll to position [846, 0]
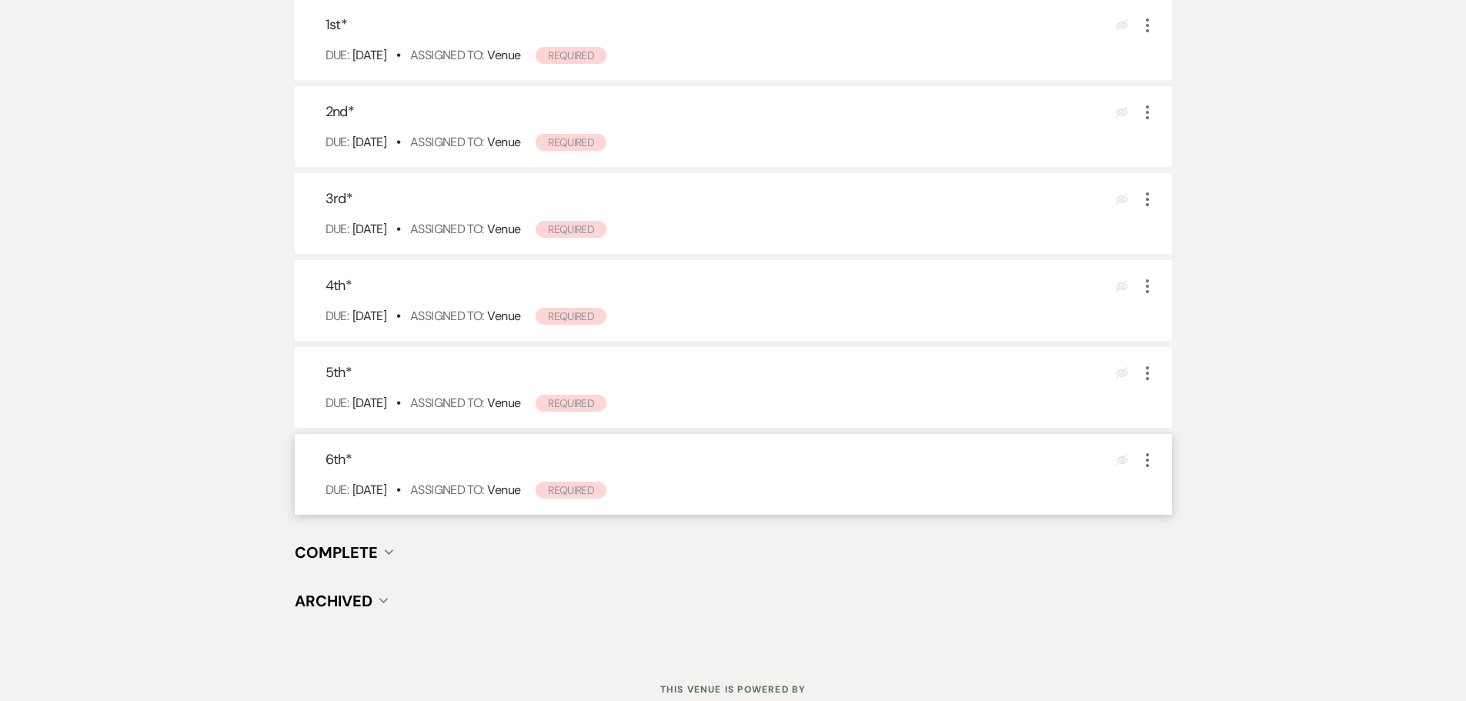
click at [1148, 458] on icon "More" at bounding box center [1147, 460] width 18 height 18
click at [1176, 489] on link "Pencil Edit" at bounding box center [1212, 489] width 148 height 23
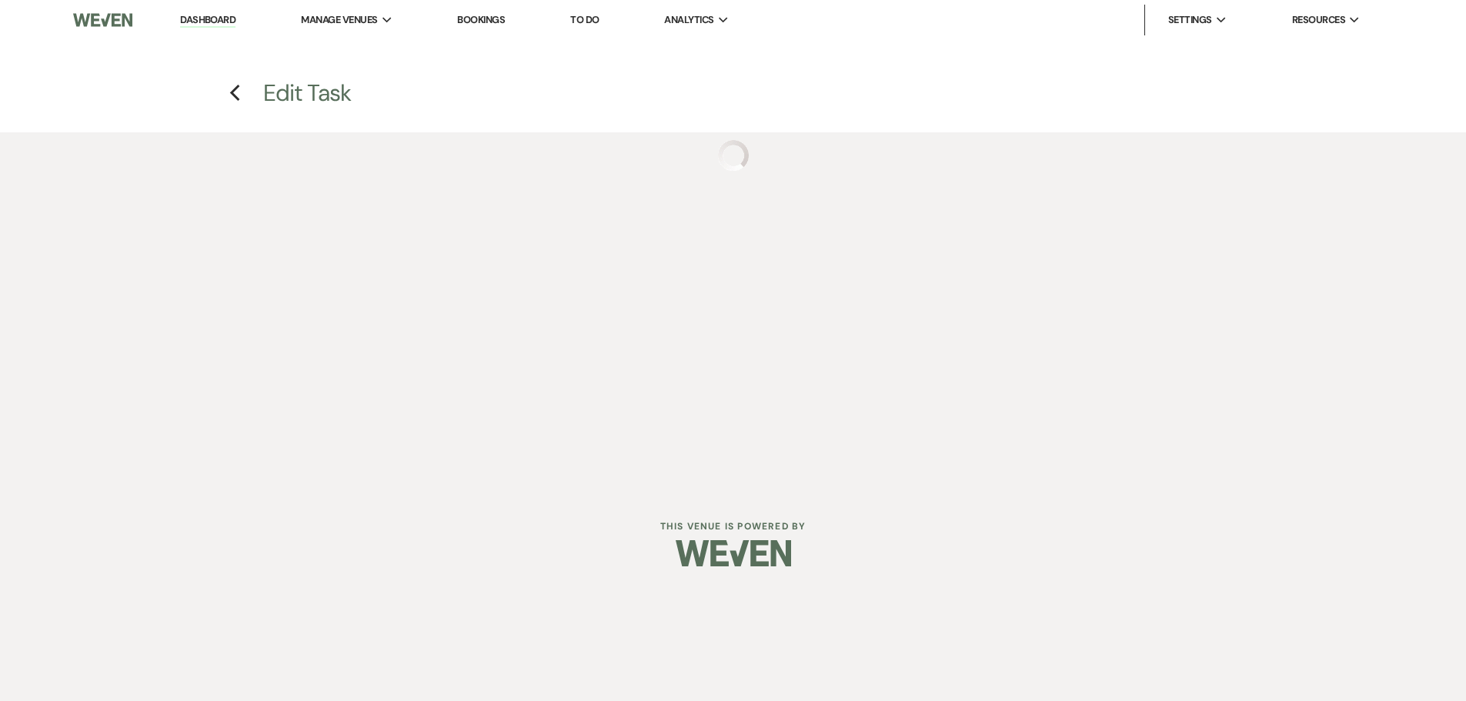
select select "true"
select select "venueHost"
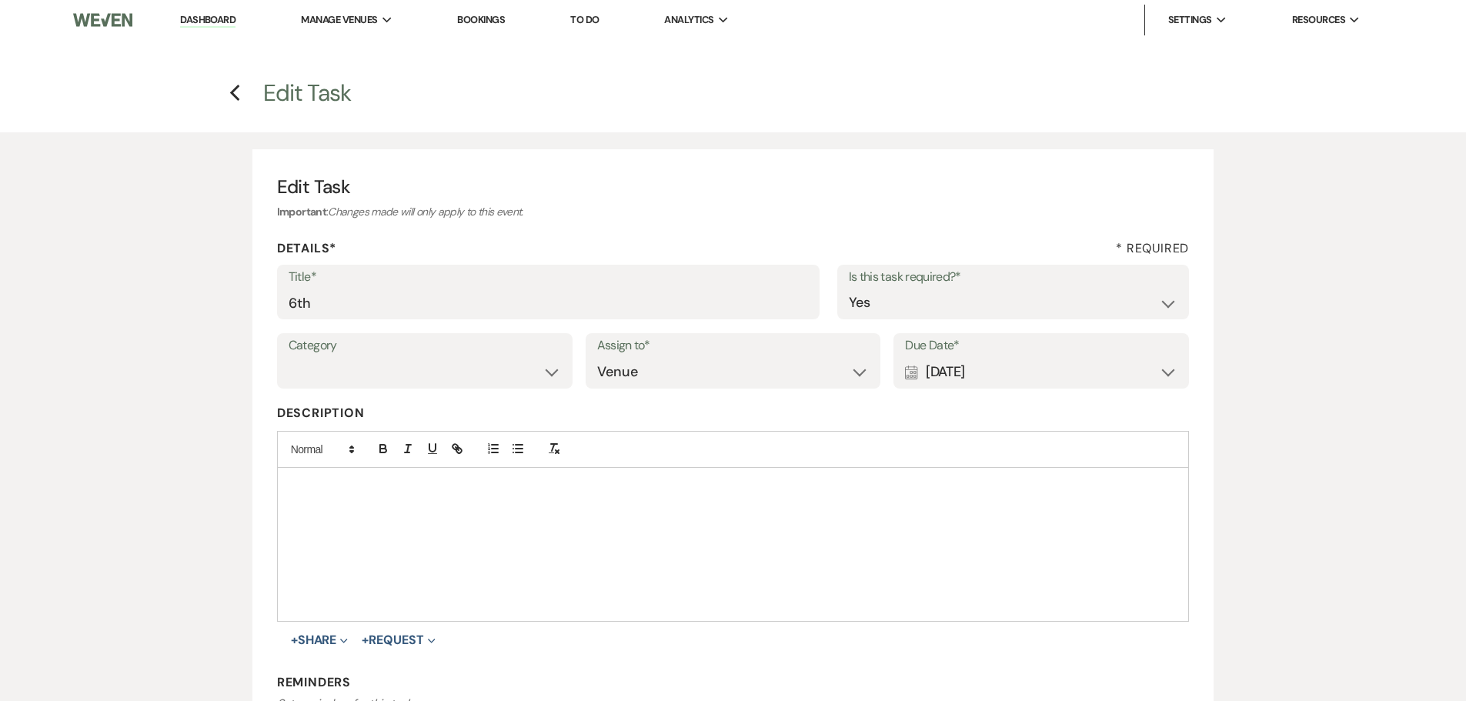
click at [1033, 376] on div "Calendar [DATE] Expand" at bounding box center [1041, 372] width 272 height 30
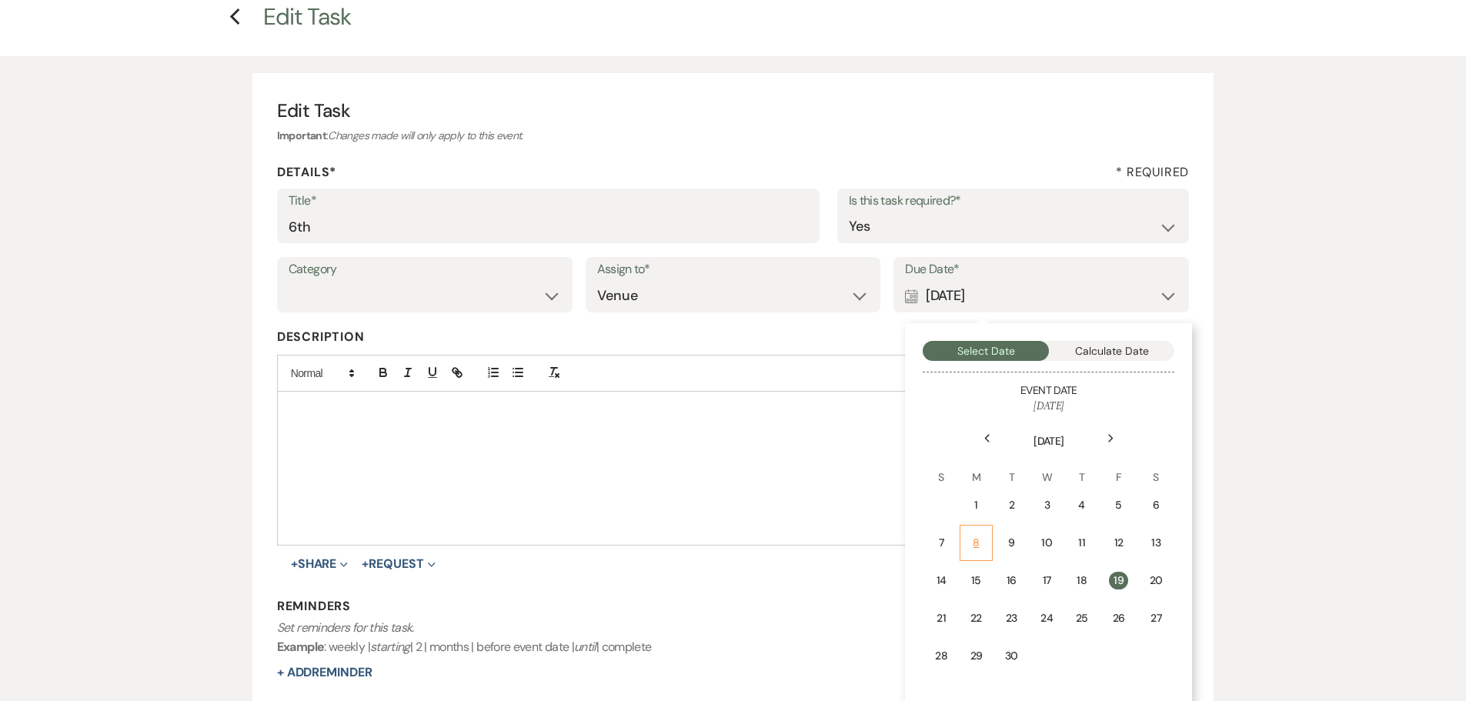
scroll to position [77, 0]
click at [979, 612] on div "22" at bounding box center [975, 617] width 13 height 16
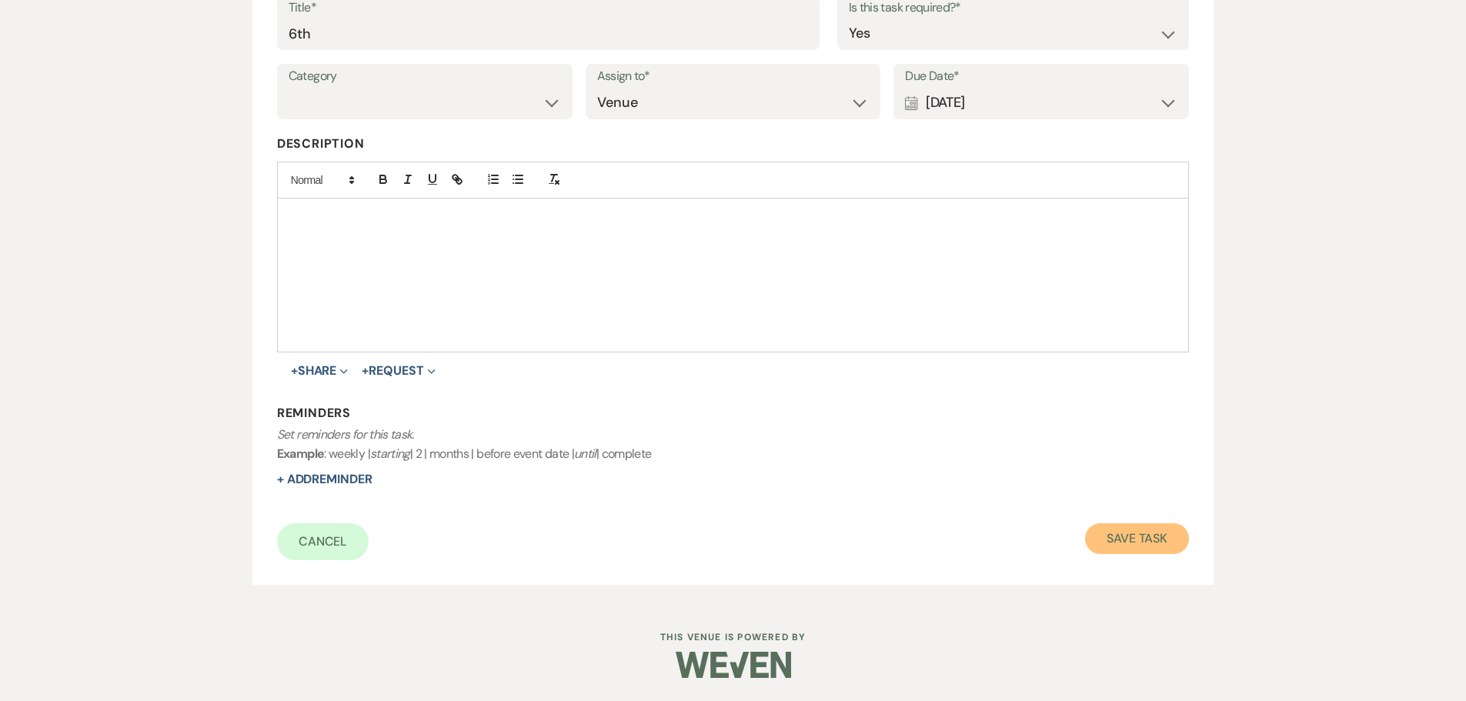
click at [1144, 544] on button "Save Task" at bounding box center [1137, 538] width 104 height 31
select select "5"
select select "4"
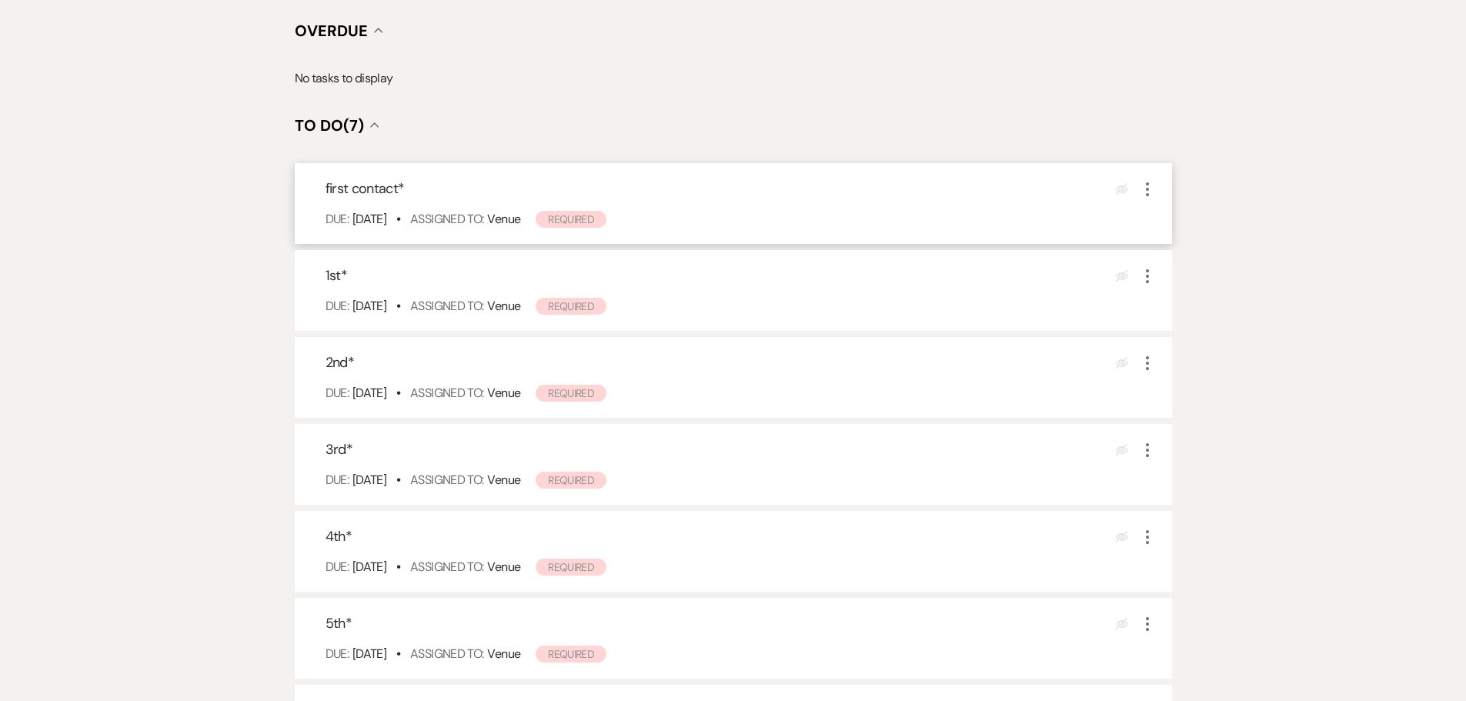
scroll to position [462, 0]
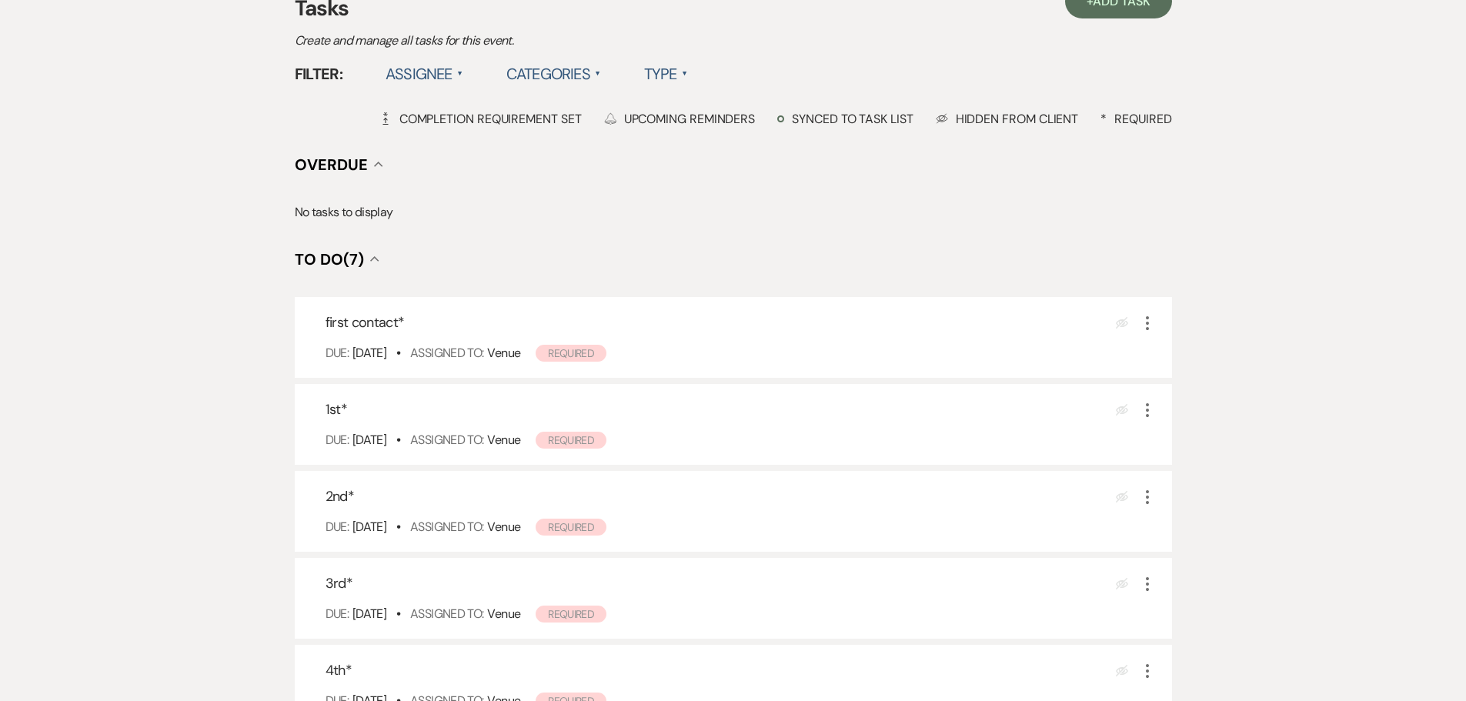
click at [1078, 23] on h3 "Tasks" at bounding box center [733, 8] width 877 height 32
click at [1096, 8] on span "Add Task" at bounding box center [1121, 1] width 57 height 16
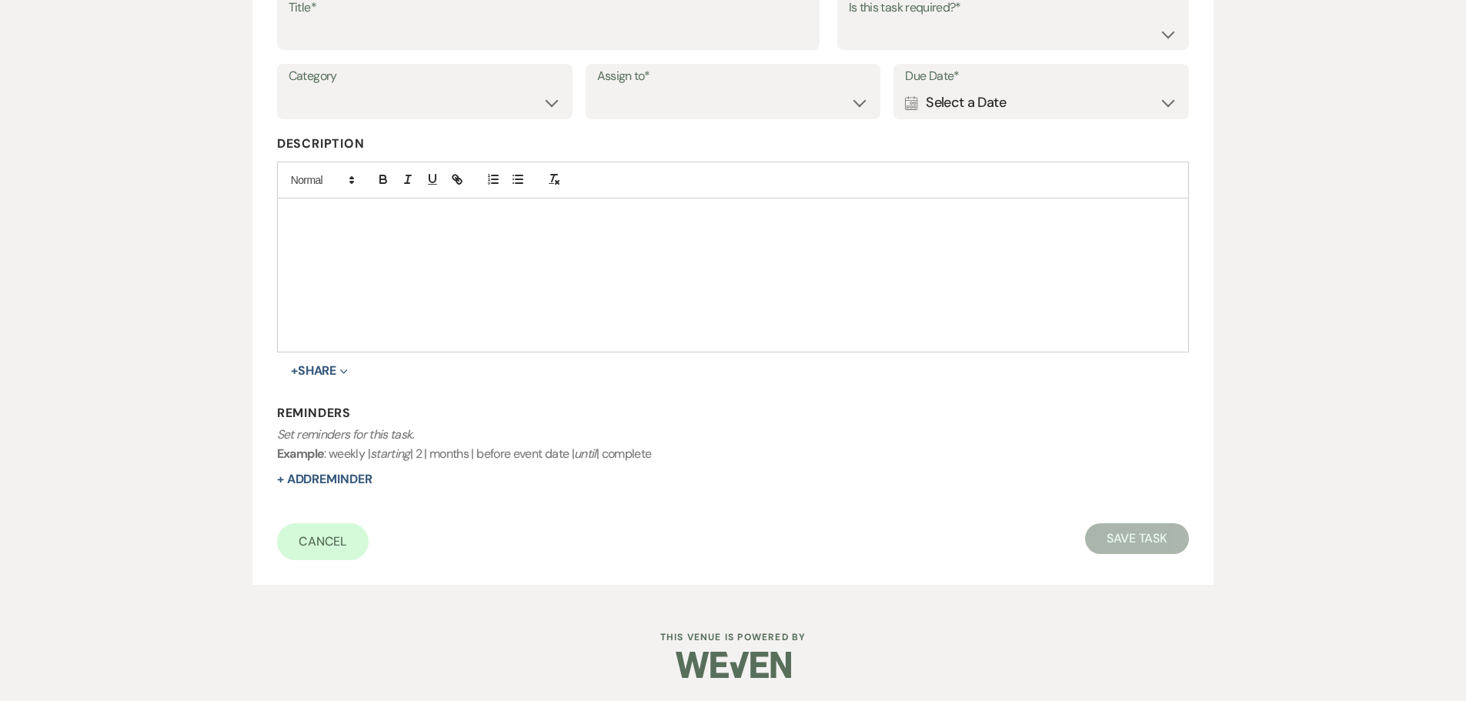
click at [537, 51] on div "Title* Is this task required?* Yes No" at bounding box center [733, 29] width 913 height 69
click at [537, 42] on input "Title*" at bounding box center [548, 33] width 519 height 30
type input "final"
click at [769, 85] on label "Assign to*" at bounding box center [733, 76] width 272 height 22
click at [763, 108] on select "Venue Client" at bounding box center [733, 103] width 272 height 30
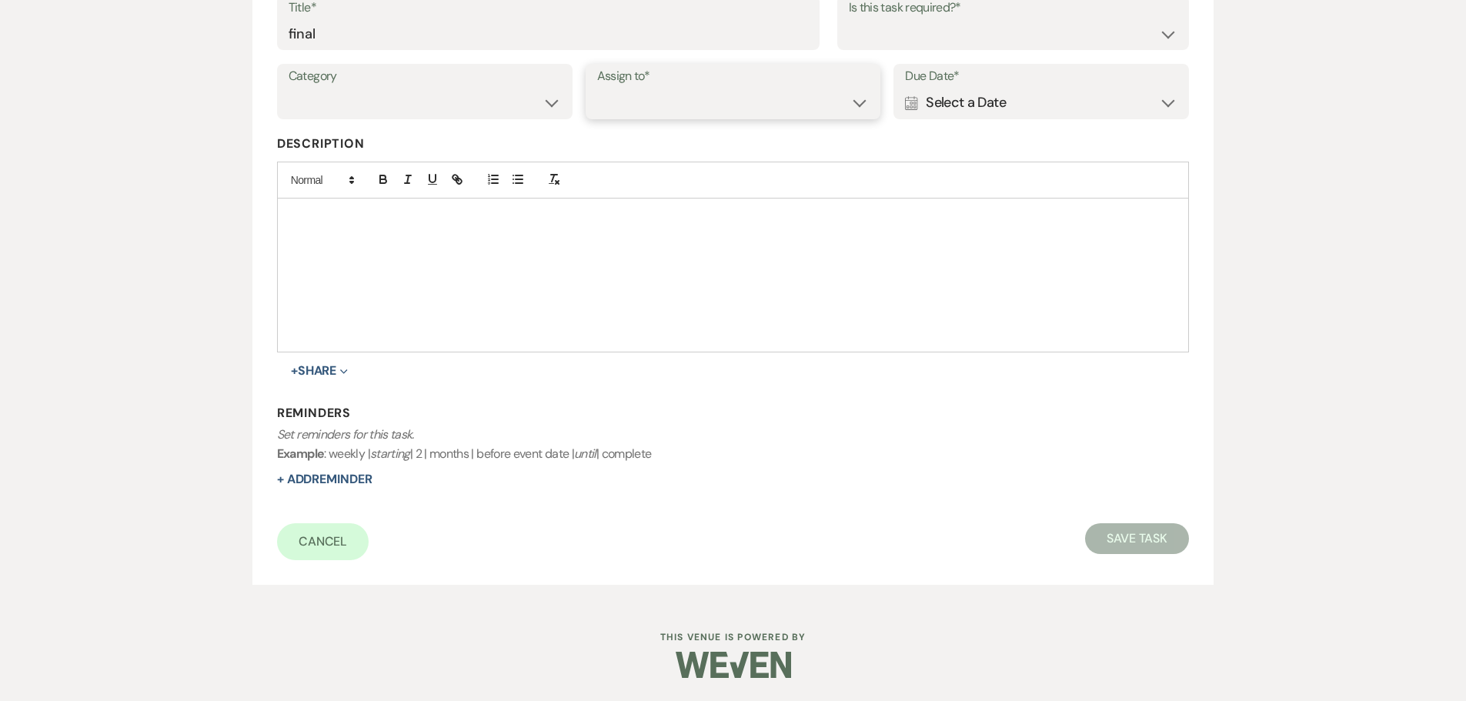
select select "venueHost"
click at [597, 88] on select "Venue Client" at bounding box center [733, 103] width 272 height 30
click at [916, 18] on label "Is this task required?*" at bounding box center [1013, 8] width 329 height 22
drag, startPoint x: 904, startPoint y: 32, endPoint x: 903, endPoint y: 47, distance: 15.5
click at [904, 32] on select "Yes No" at bounding box center [1013, 33] width 329 height 30
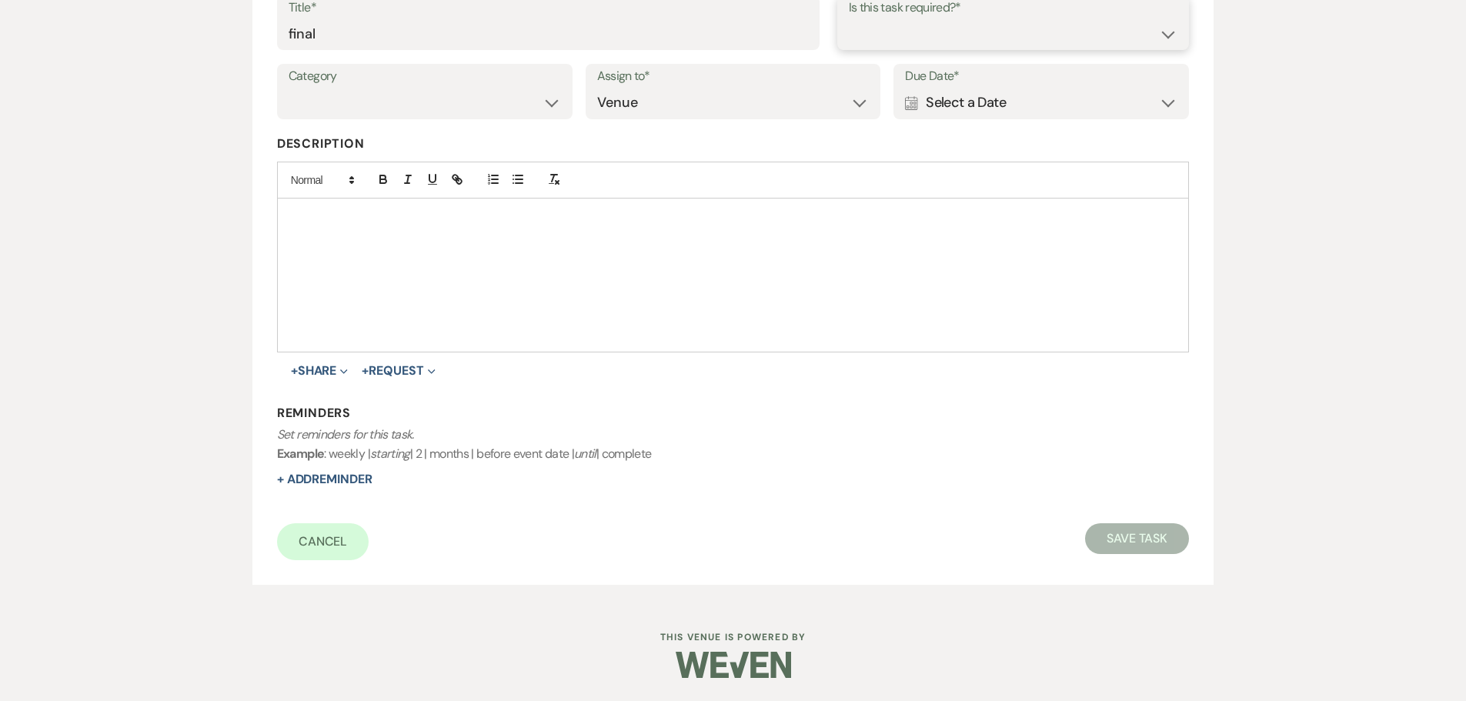
select select "true"
click at [849, 18] on select "Yes No" at bounding box center [1013, 33] width 329 height 30
click at [1056, 102] on div "Calendar Select a Date Expand" at bounding box center [1041, 103] width 272 height 30
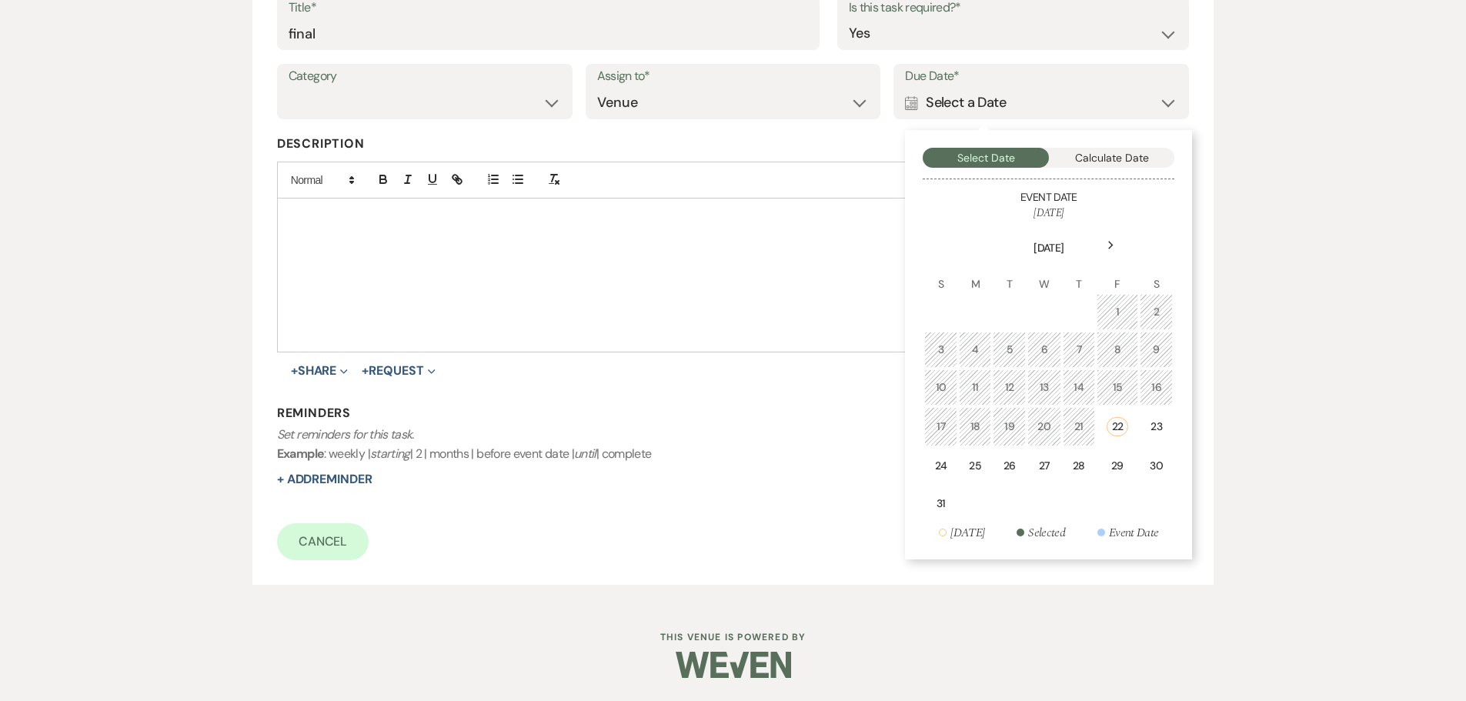
click at [1106, 232] on th "[DATE]" at bounding box center [1048, 239] width 249 height 35
click at [1107, 243] on icon "Next" at bounding box center [1111, 245] width 8 height 9
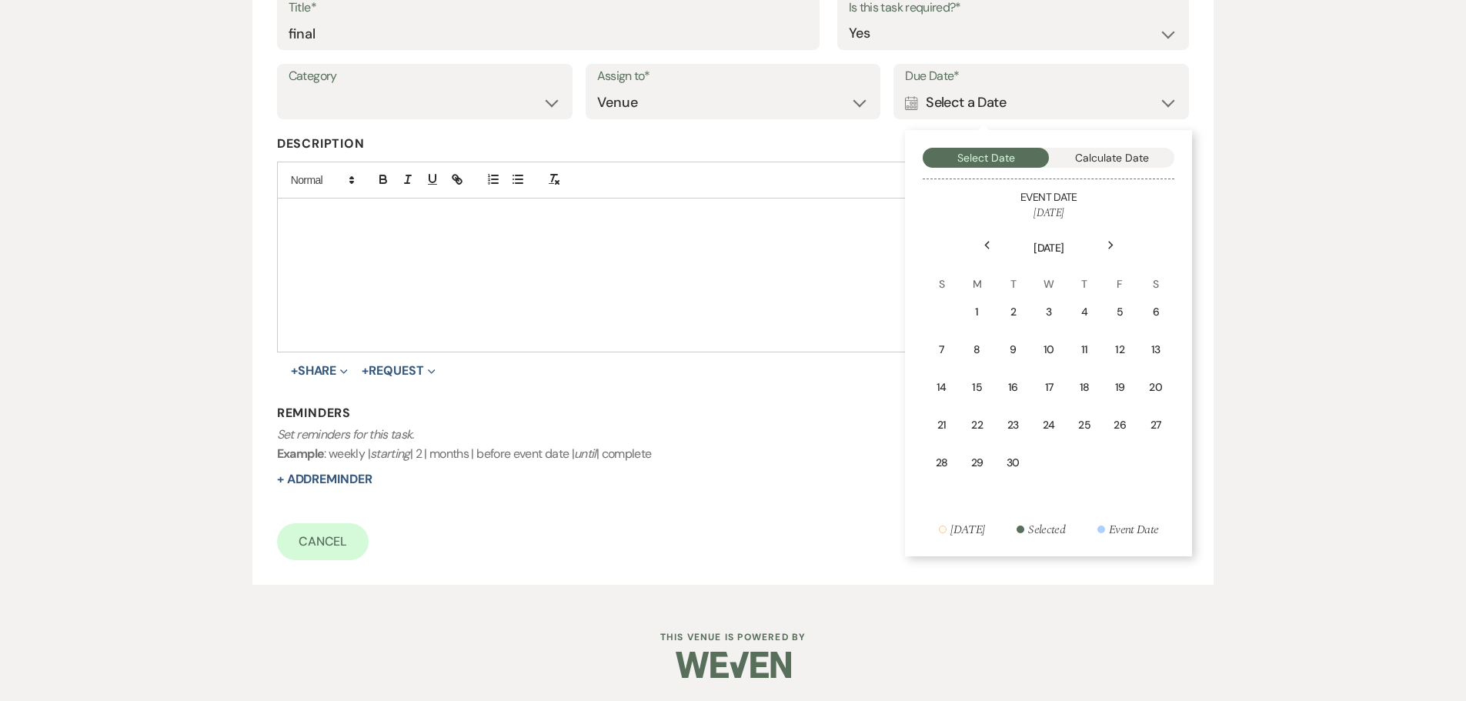
click at [1112, 245] on use at bounding box center [1110, 246] width 5 height 8
click at [983, 422] on div "20" at bounding box center [977, 425] width 15 height 16
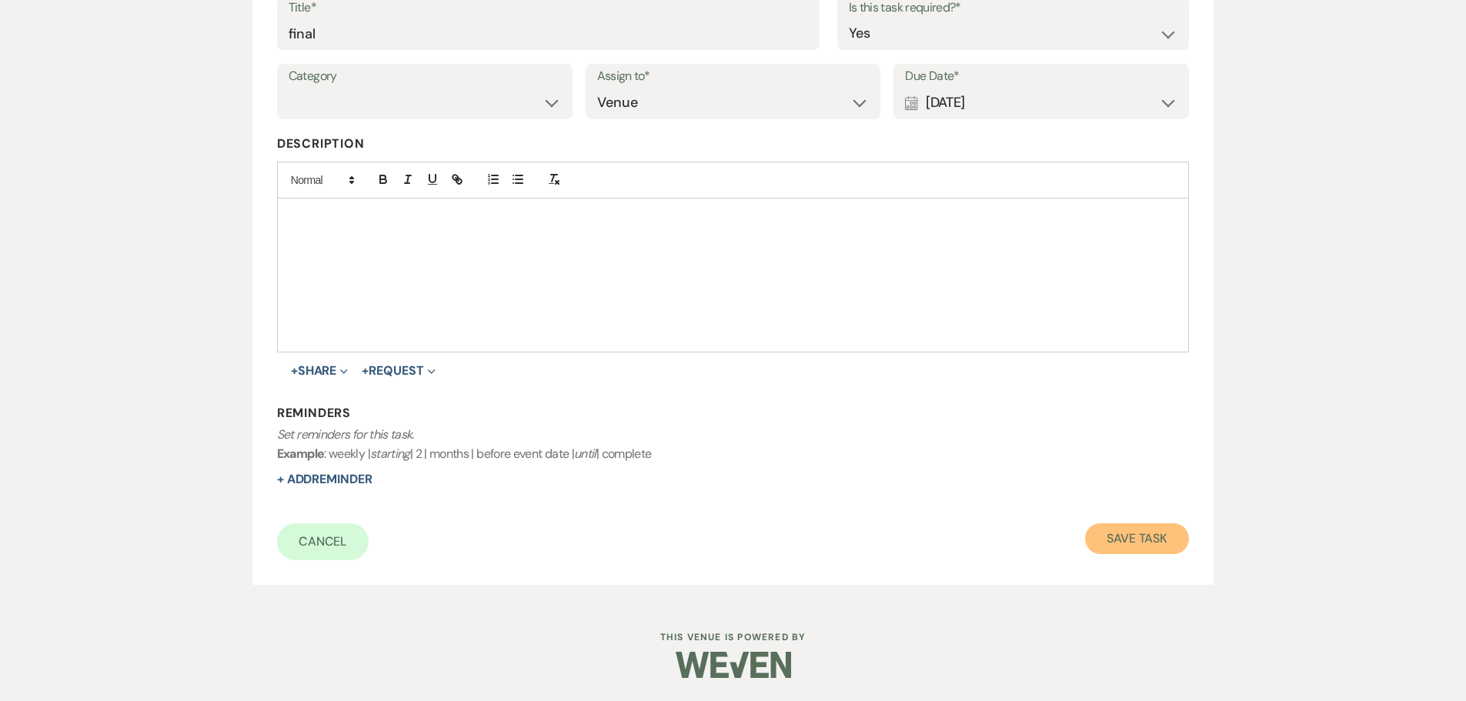
click at [1146, 539] on button "Save Task" at bounding box center [1137, 538] width 104 height 31
select select "5"
select select "4"
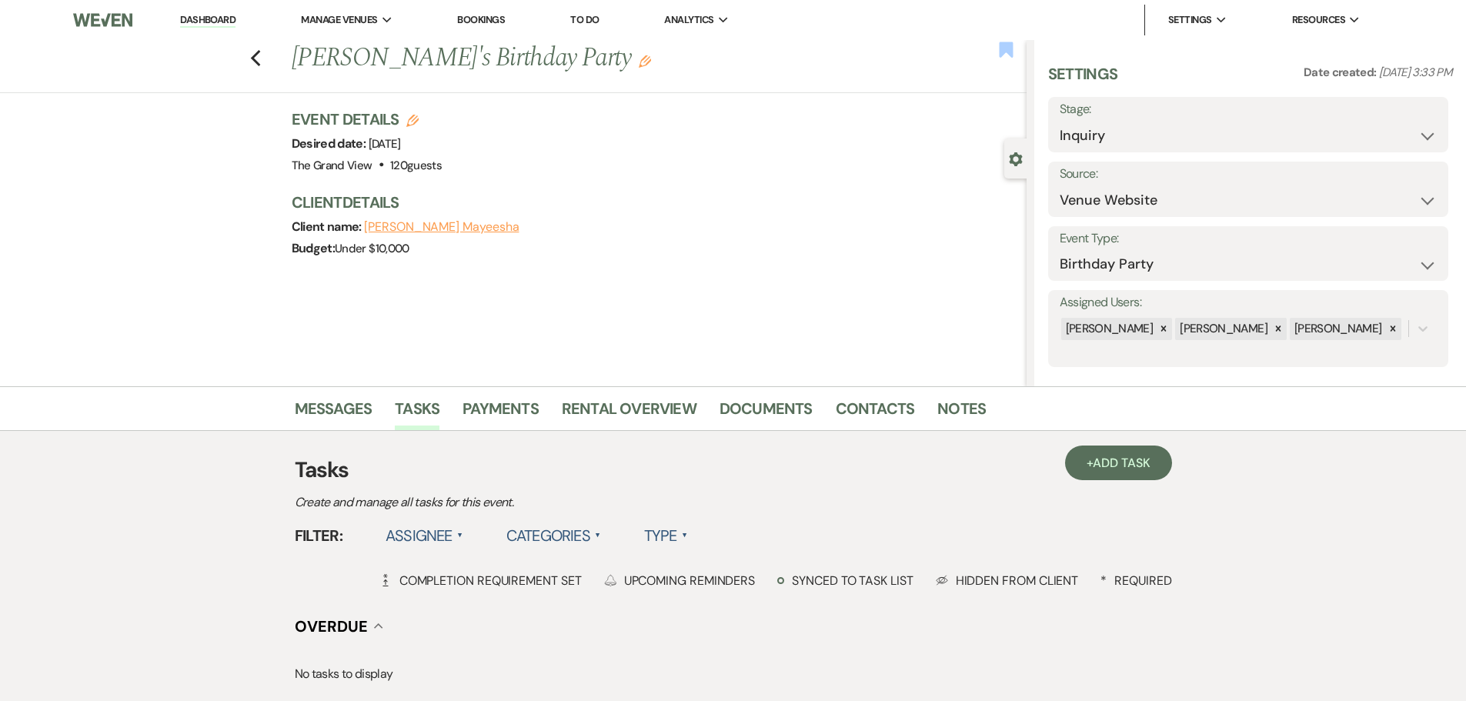
click at [1006, 52] on use "button" at bounding box center [1006, 49] width 14 height 15
click at [260, 55] on use "button" at bounding box center [255, 58] width 10 height 17
